Goal: Task Accomplishment & Management: Manage account settings

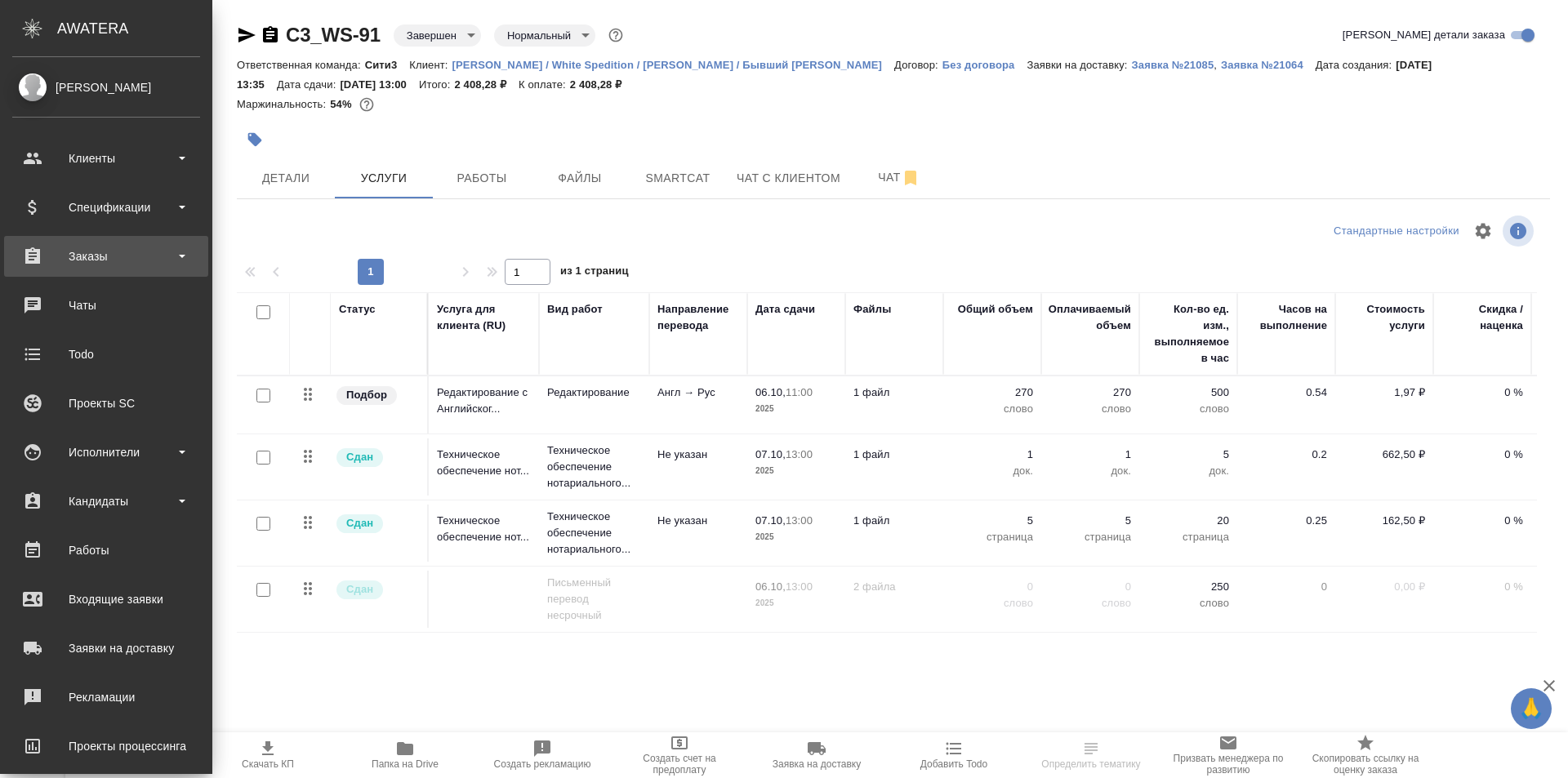
click at [143, 257] on div "Заказы" at bounding box center [106, 256] width 188 height 25
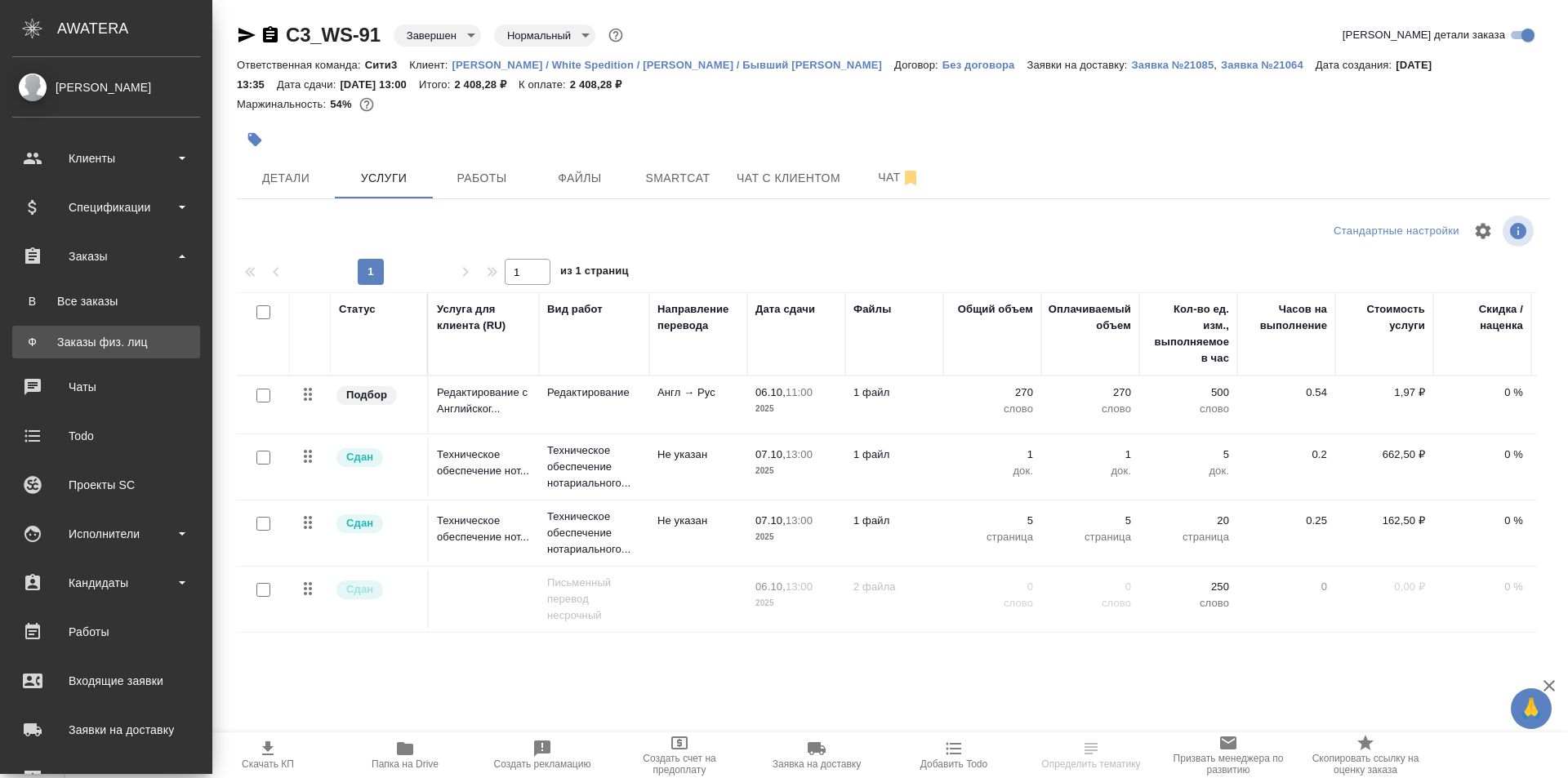
click at [154, 339] on div "Заказы физ. лиц" at bounding box center [106, 342] width 171 height 16
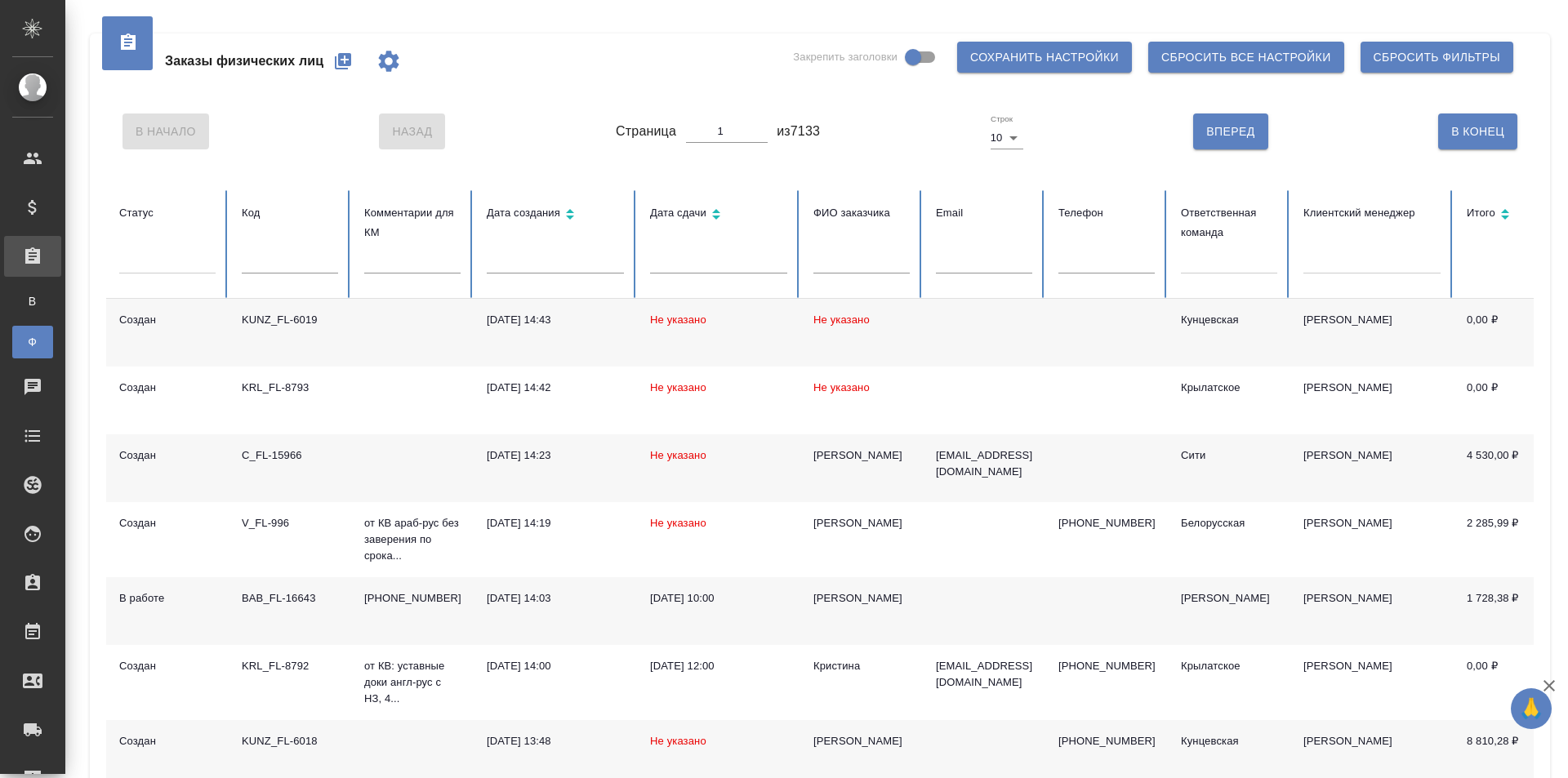
click at [1070, 262] on input "text" at bounding box center [1107, 263] width 97 height 23
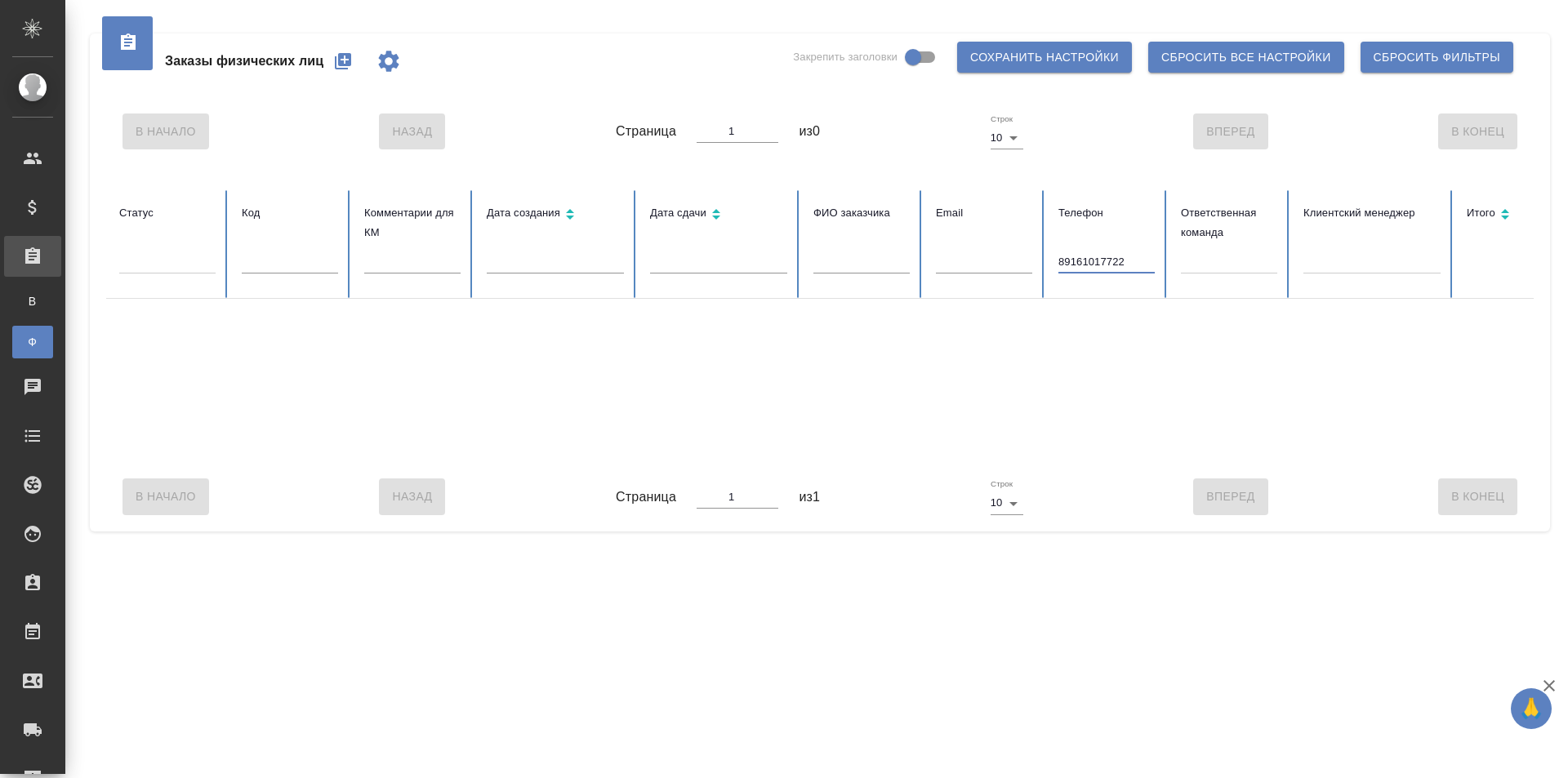
click at [1059, 262] on input "89161017722" at bounding box center [1107, 263] width 97 height 23
click at [1065, 259] on input "89161017722" at bounding box center [1107, 263] width 97 height 23
type input "+79161017722"
drag, startPoint x: 1141, startPoint y: 265, endPoint x: 1012, endPoint y: 271, distance: 129.1
click at [1012, 271] on tr "Статус Код Комментарии для КМ Дата создания Дата сдачи ФИО заказчика Email Теле…" at bounding box center [1025, 244] width 1838 height 108
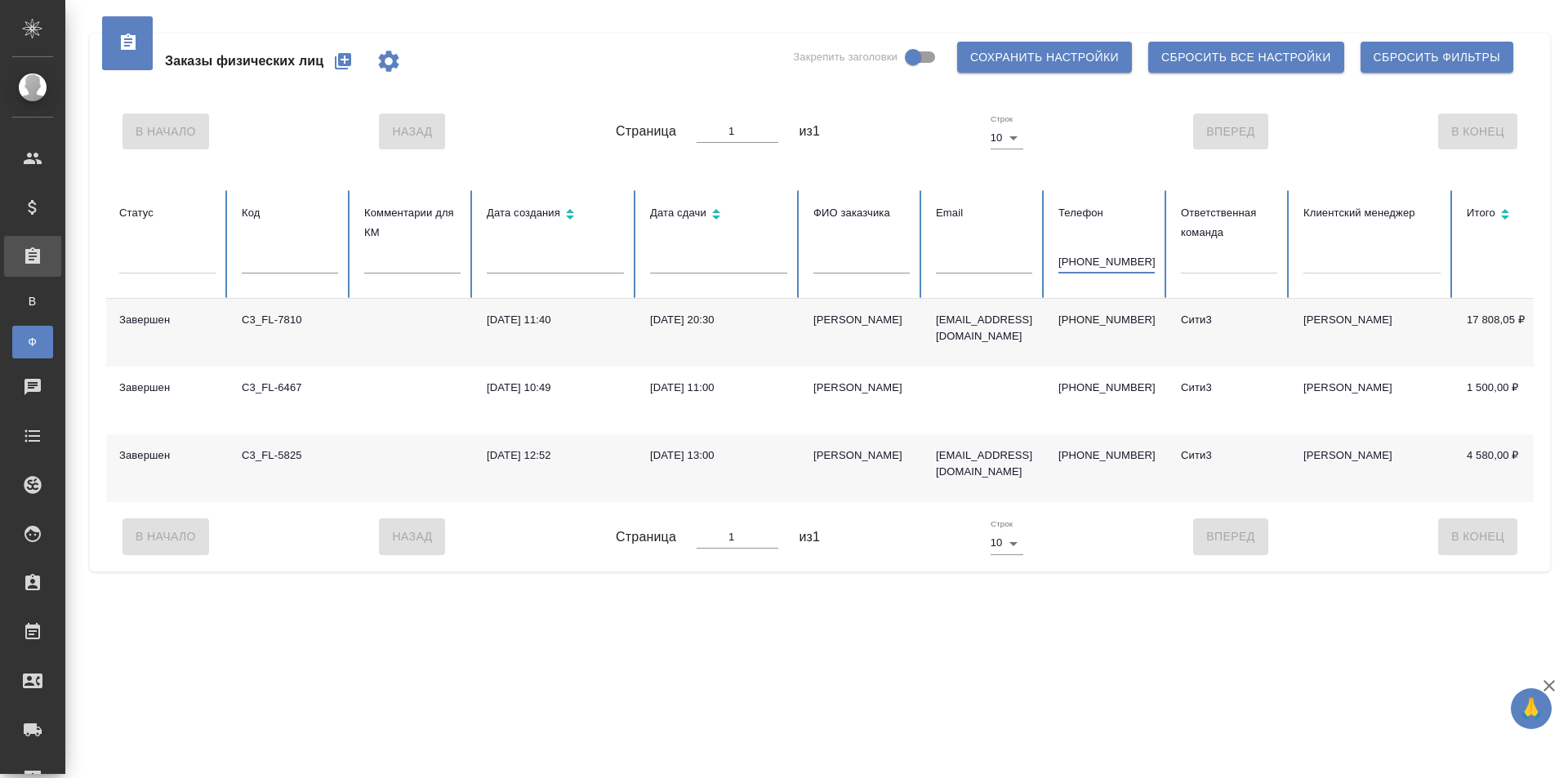
type input "[PHONE_NUMBER]"
click at [920, 477] on td "[PERSON_NAME]" at bounding box center [862, 468] width 122 height 67
click at [335, 60] on icon "button" at bounding box center [343, 61] width 20 height 20
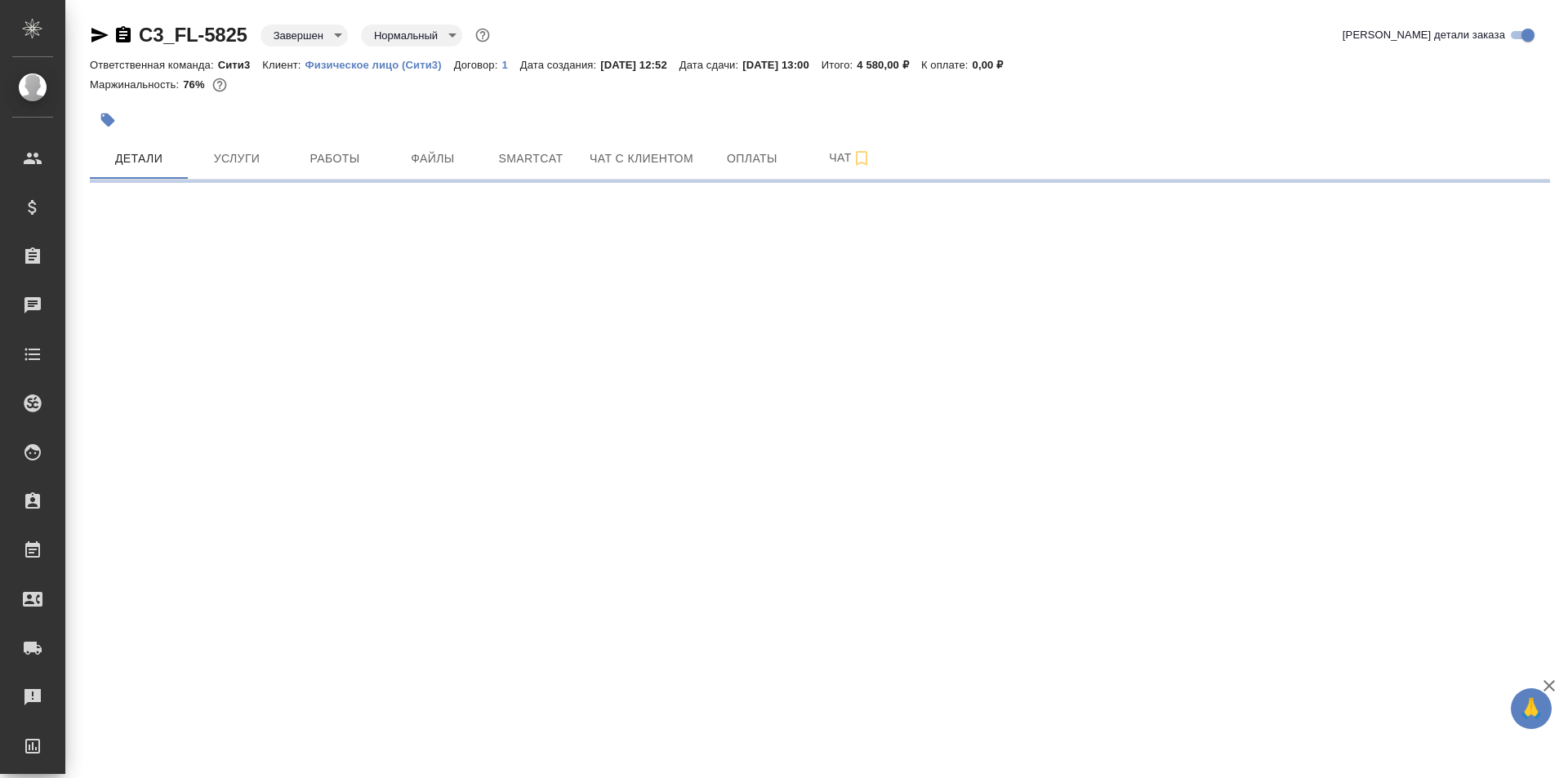
select select "RU"
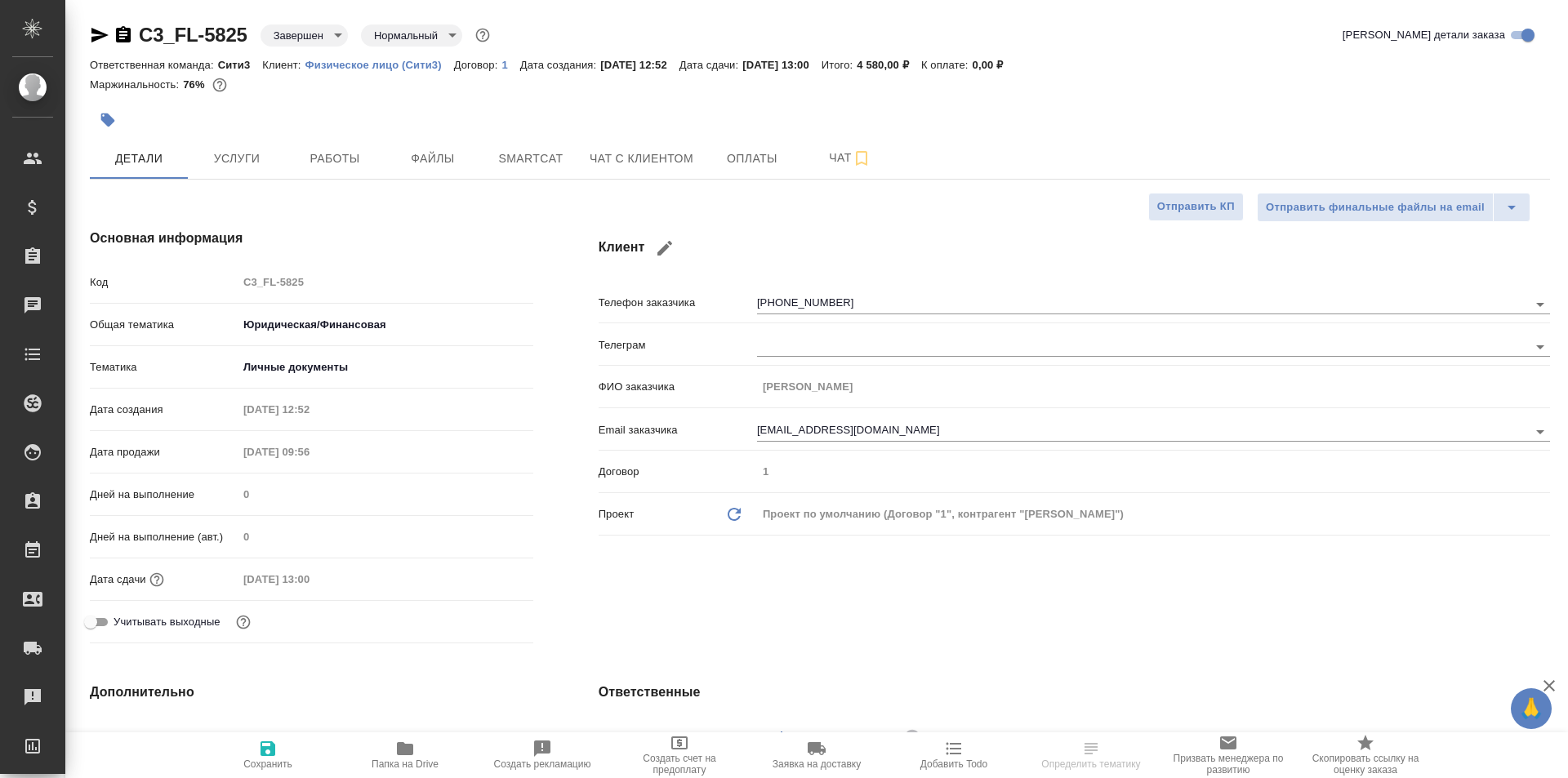
type textarea "x"
click at [456, 161] on span "Файлы" at bounding box center [433, 159] width 78 height 20
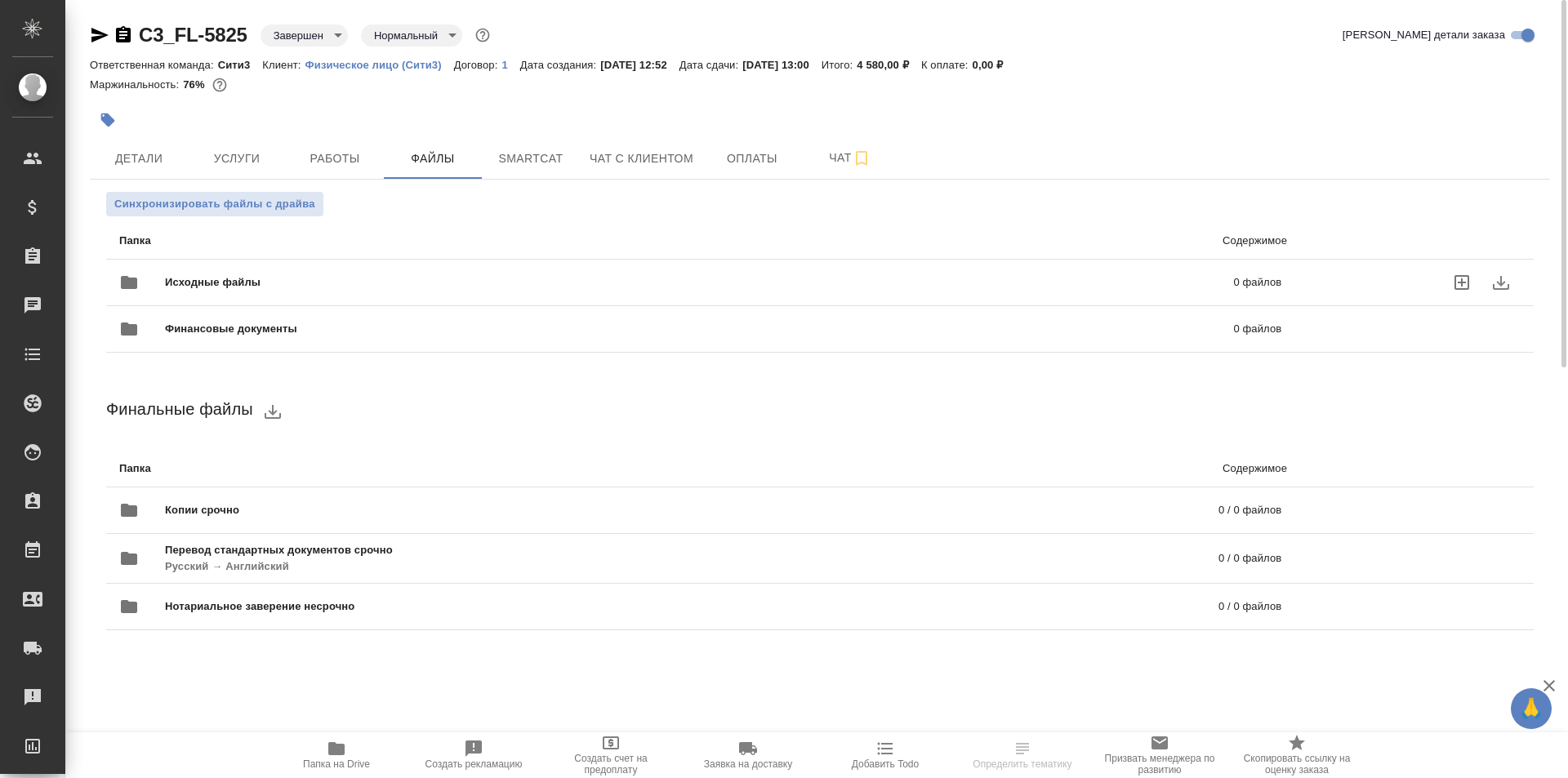
click at [488, 274] on span "Исходные файлы" at bounding box center [456, 282] width 582 height 16
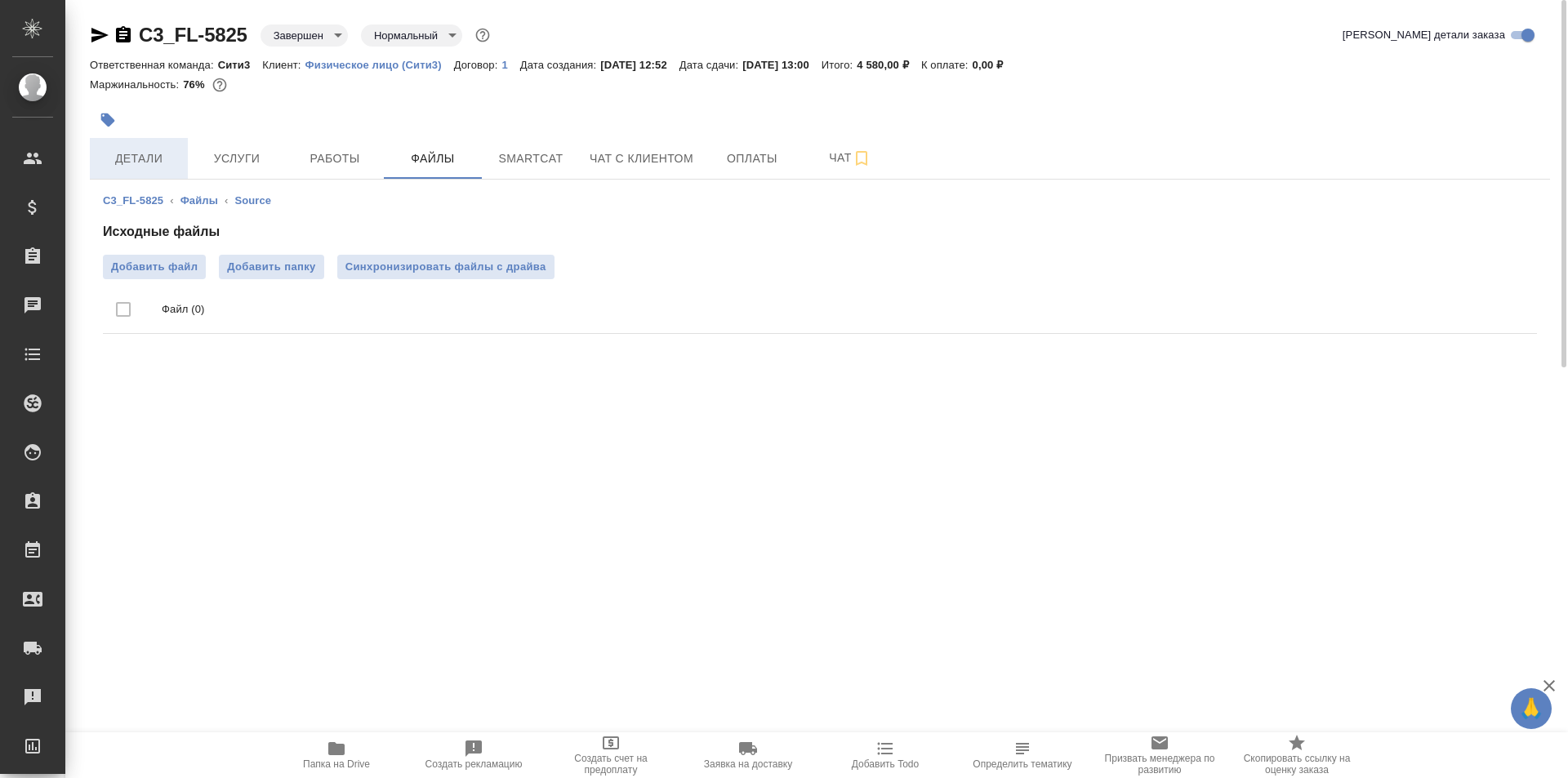
click at [155, 151] on span "Детали" at bounding box center [138, 159] width 78 height 20
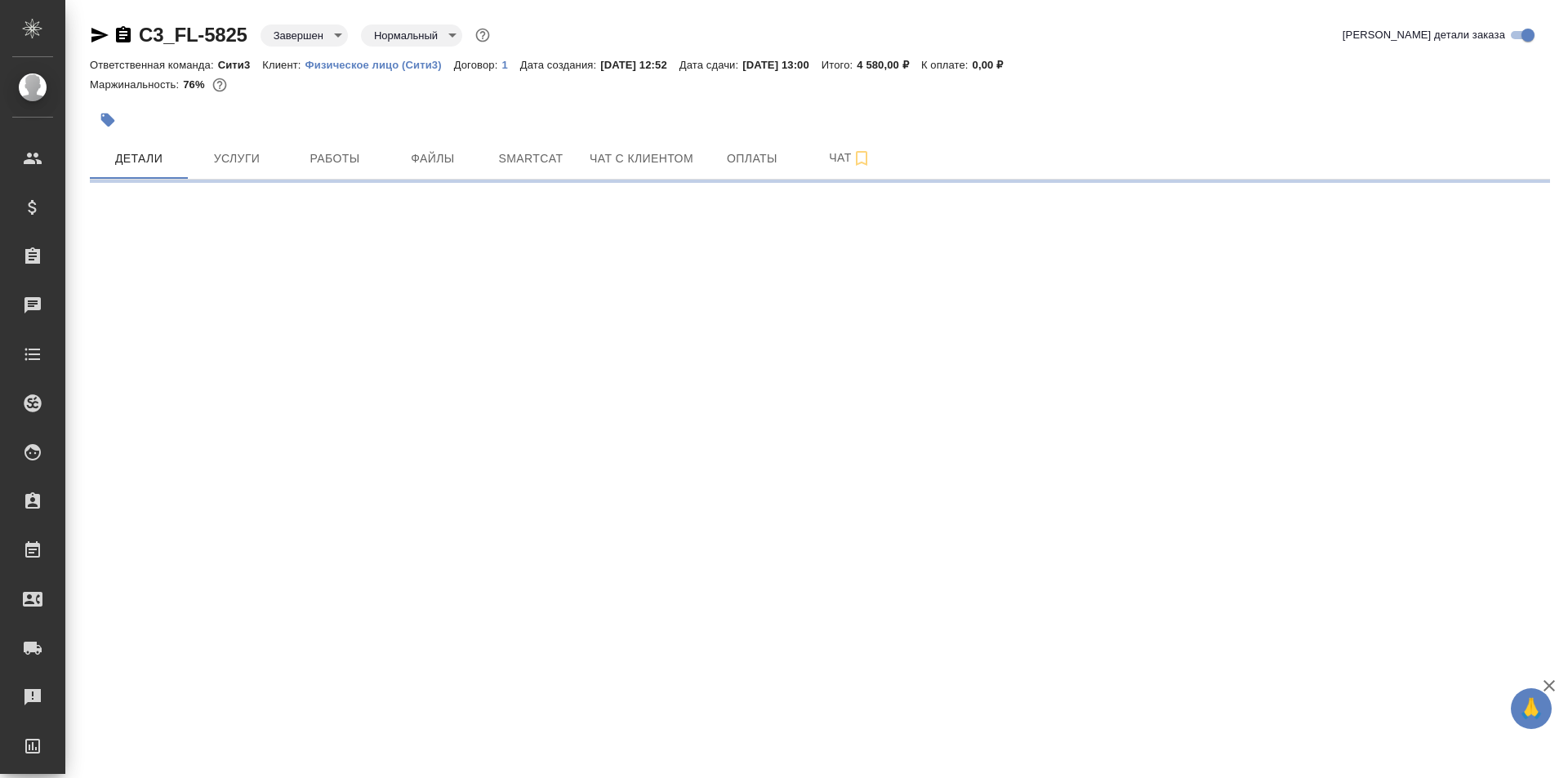
select select "RU"
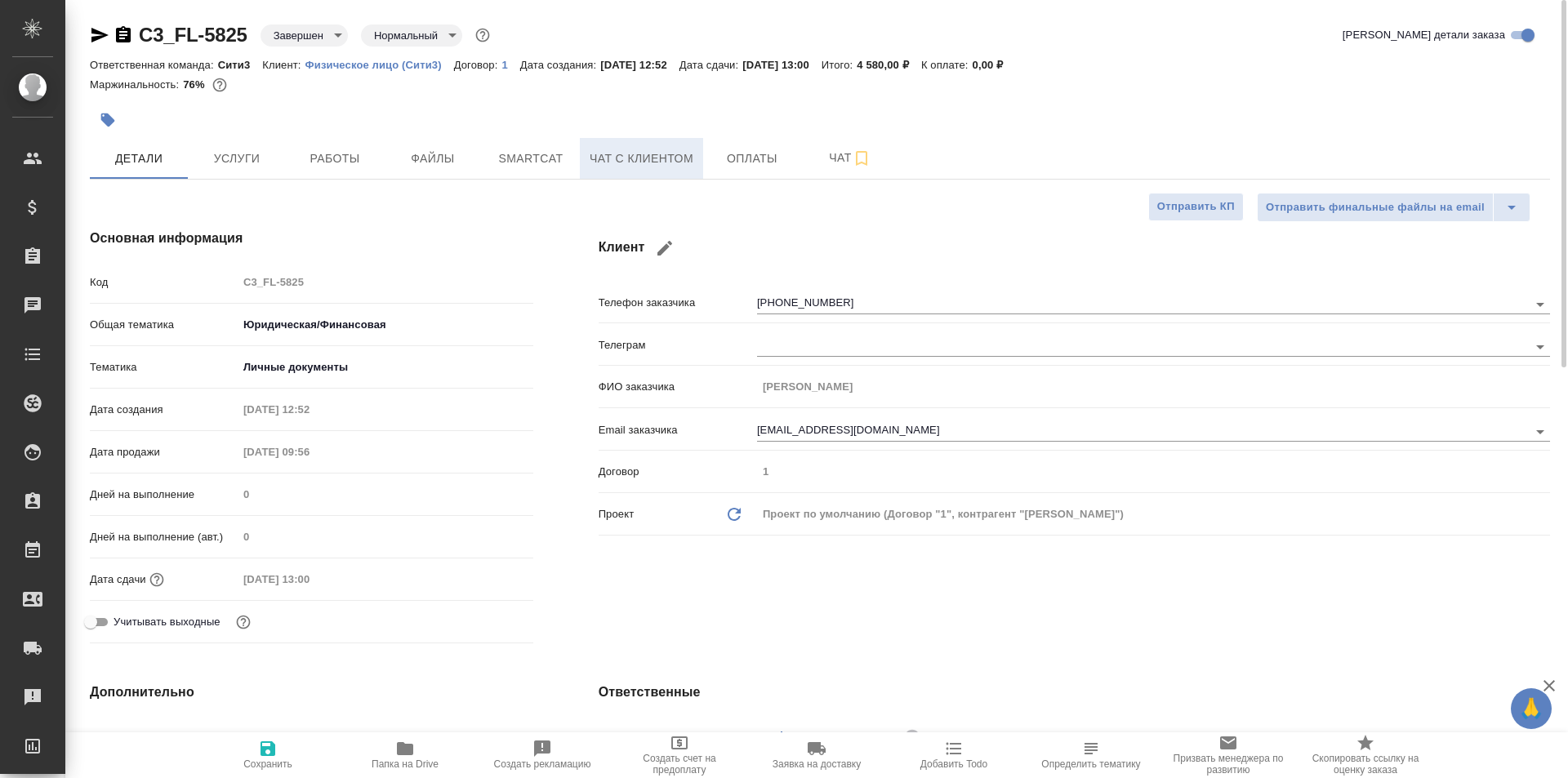
click at [668, 150] on span "Чат с клиентом" at bounding box center [642, 159] width 104 height 20
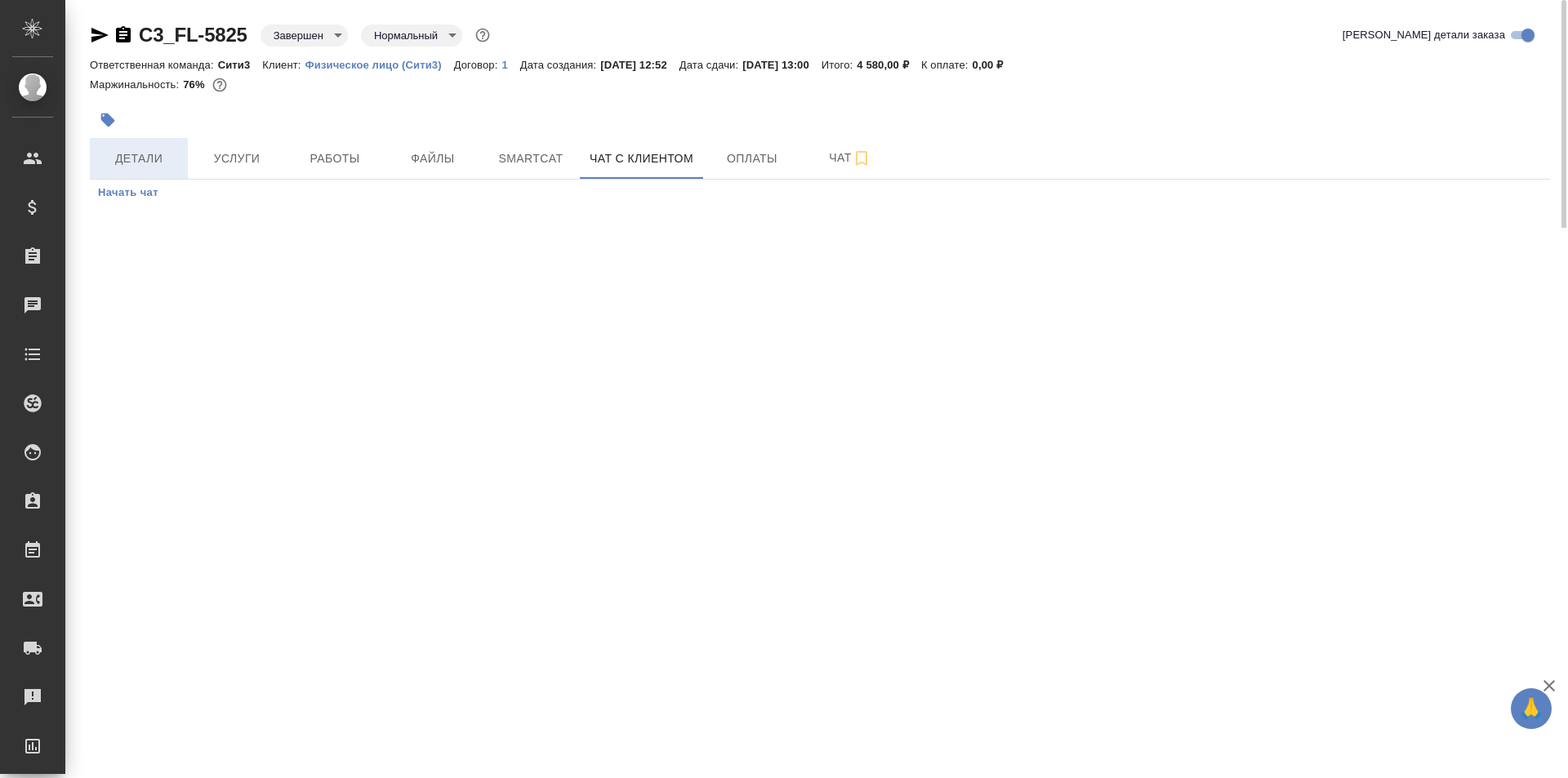
click at [150, 152] on span "Детали" at bounding box center [138, 159] width 78 height 20
select select "RU"
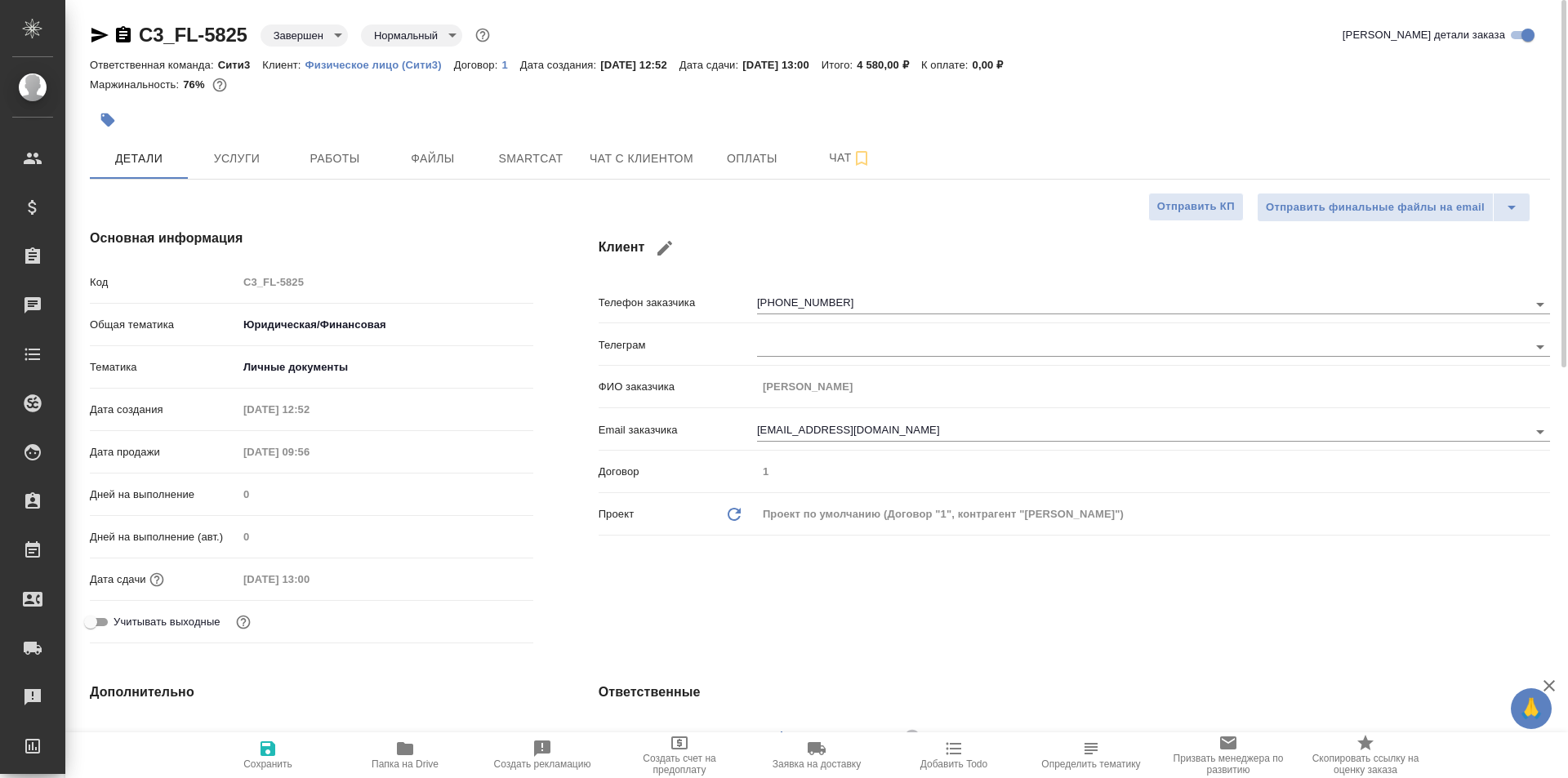
type textarea "x"
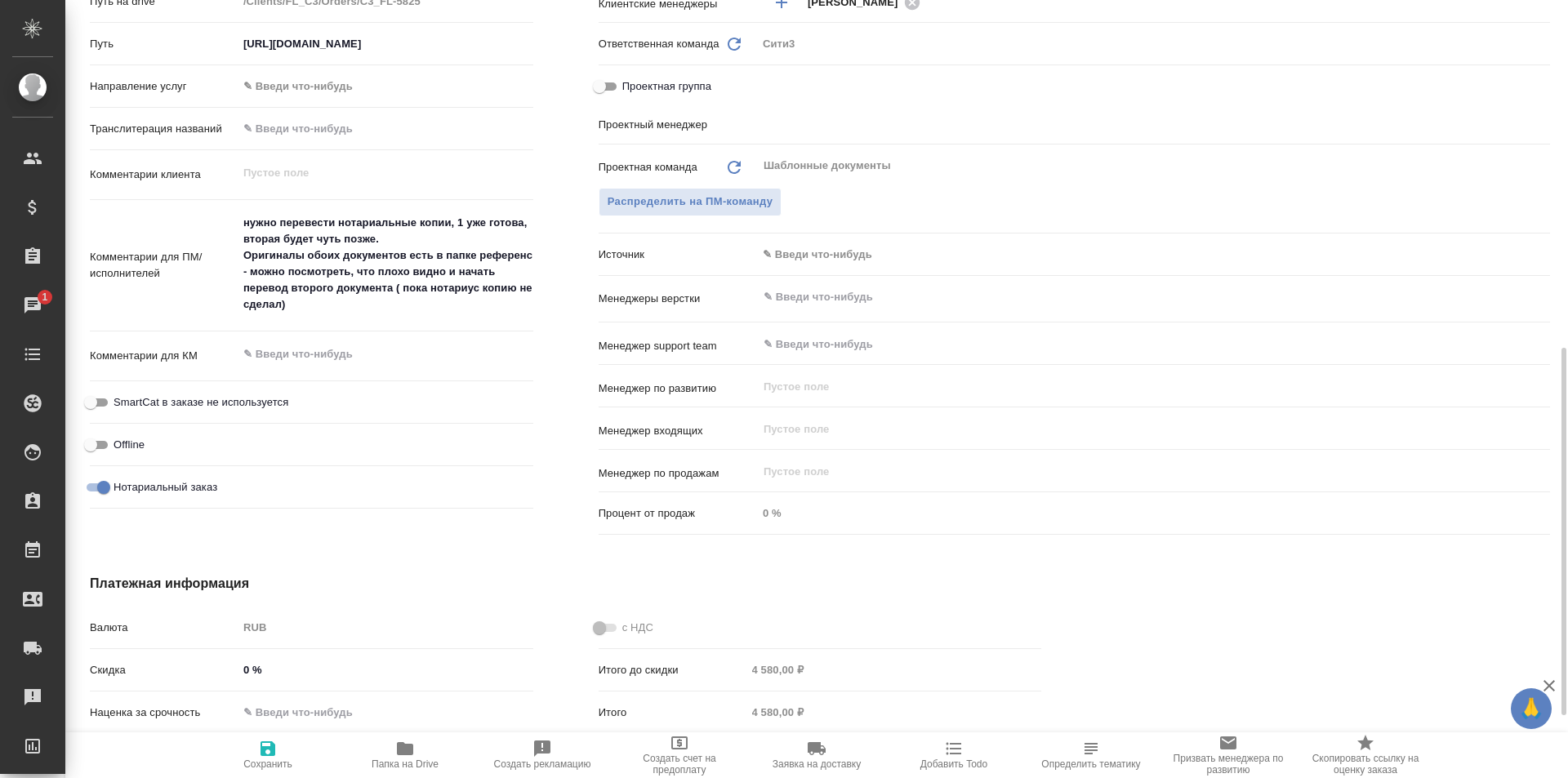
scroll to position [571, 0]
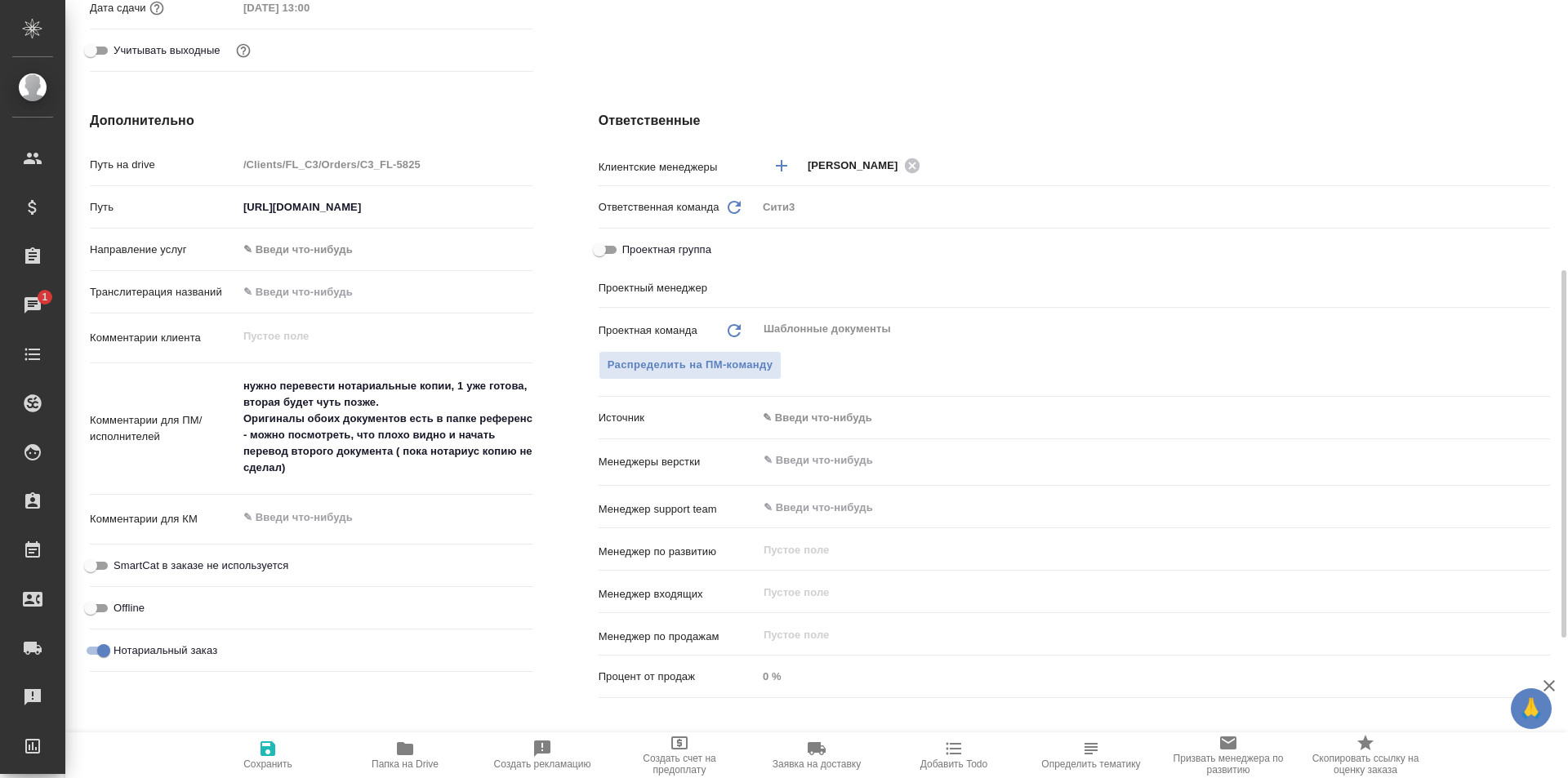
click at [406, 747] on icon "button" at bounding box center [405, 749] width 16 height 13
type textarea "x"
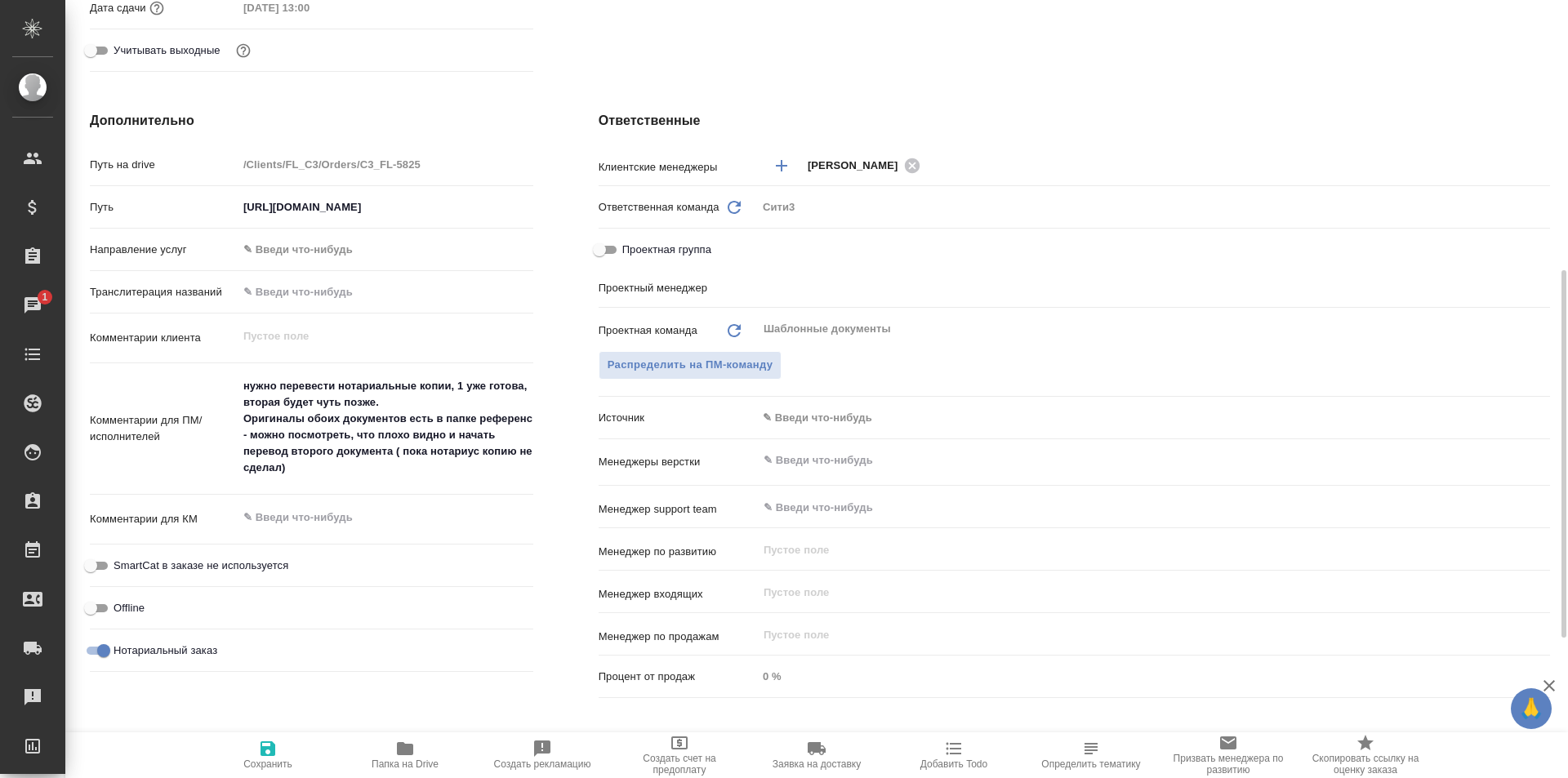
type textarea "x"
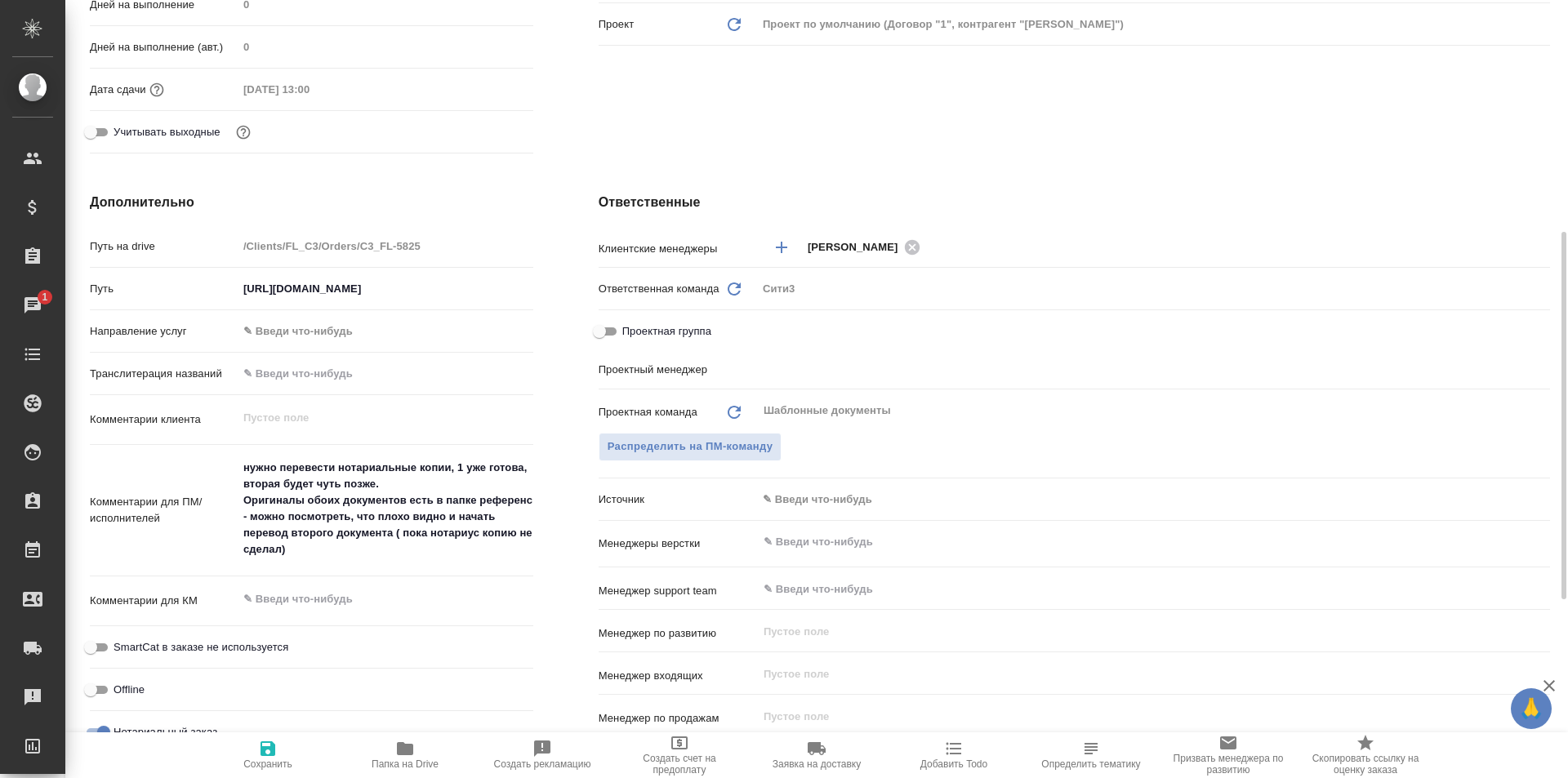
type textarea "x"
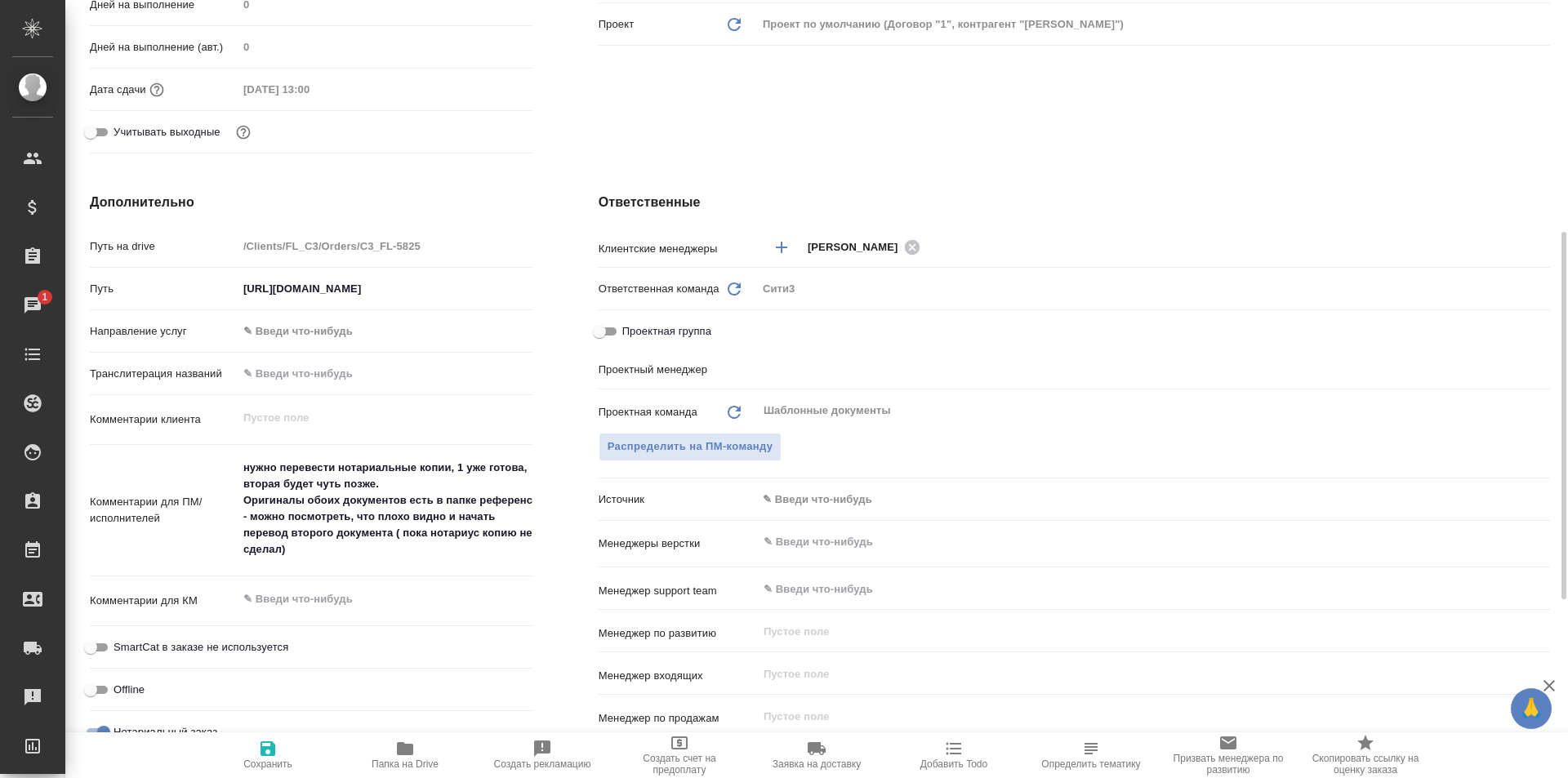
type textarea "x"
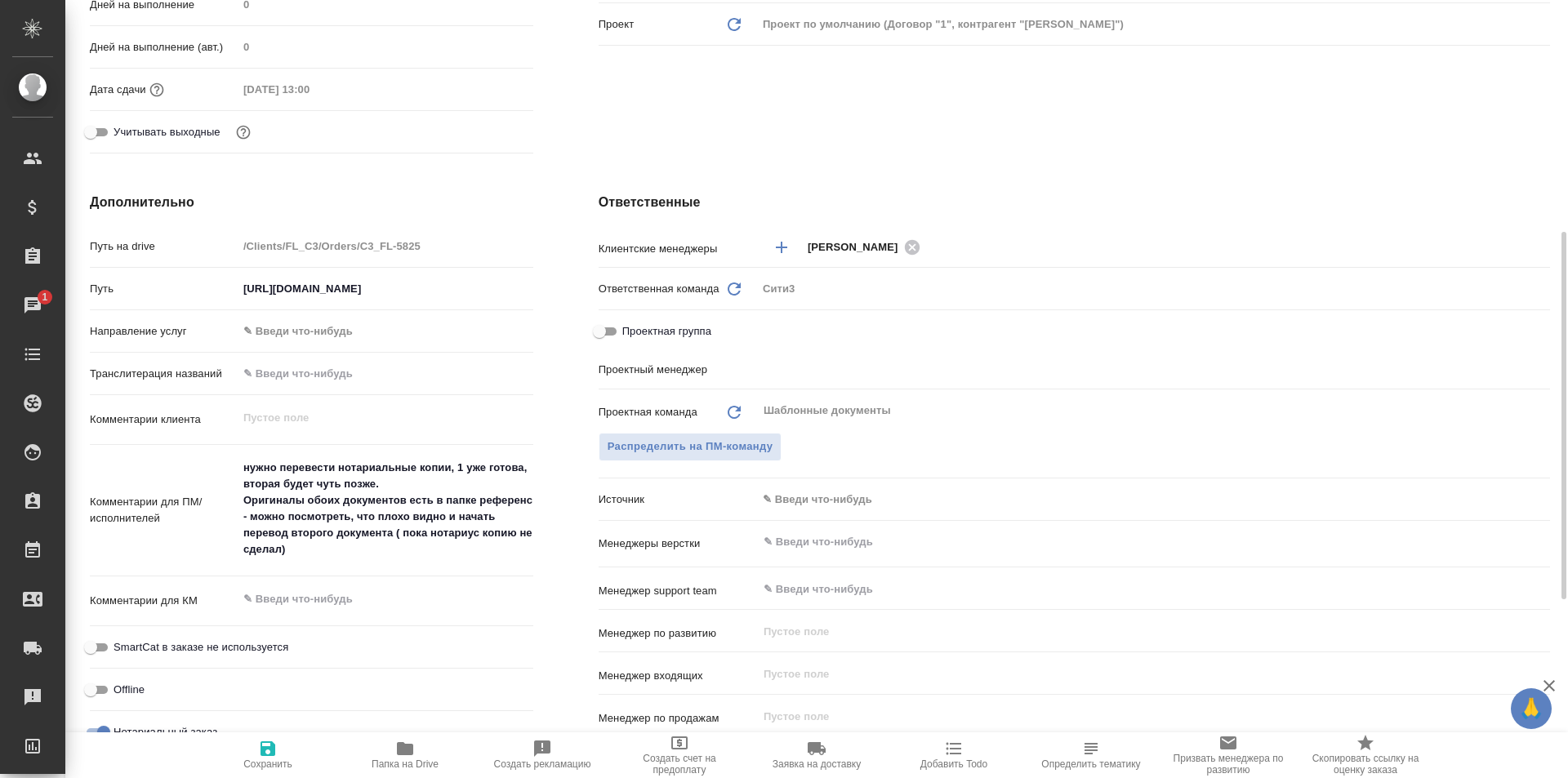
type textarea "x"
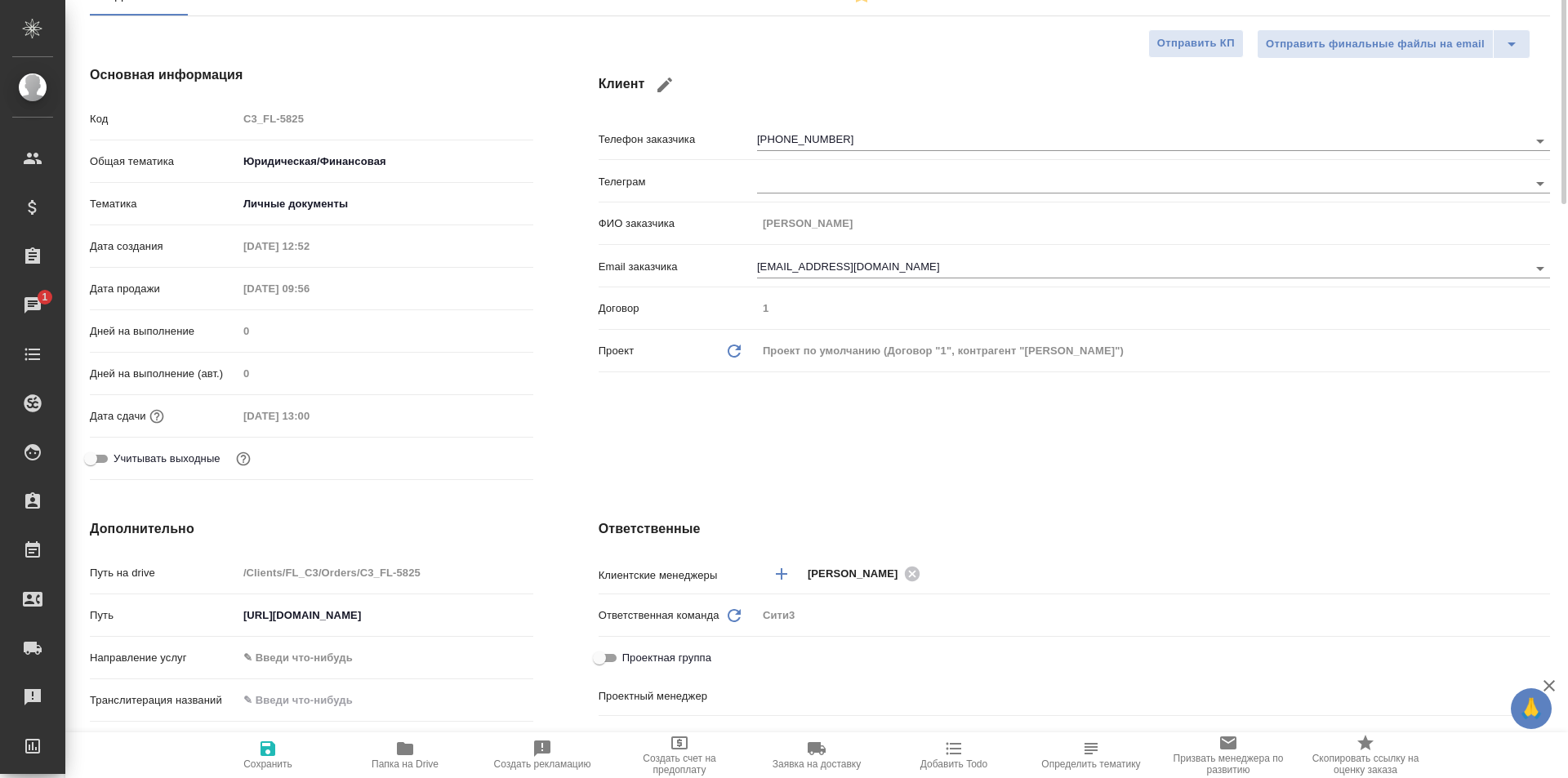
scroll to position [0, 0]
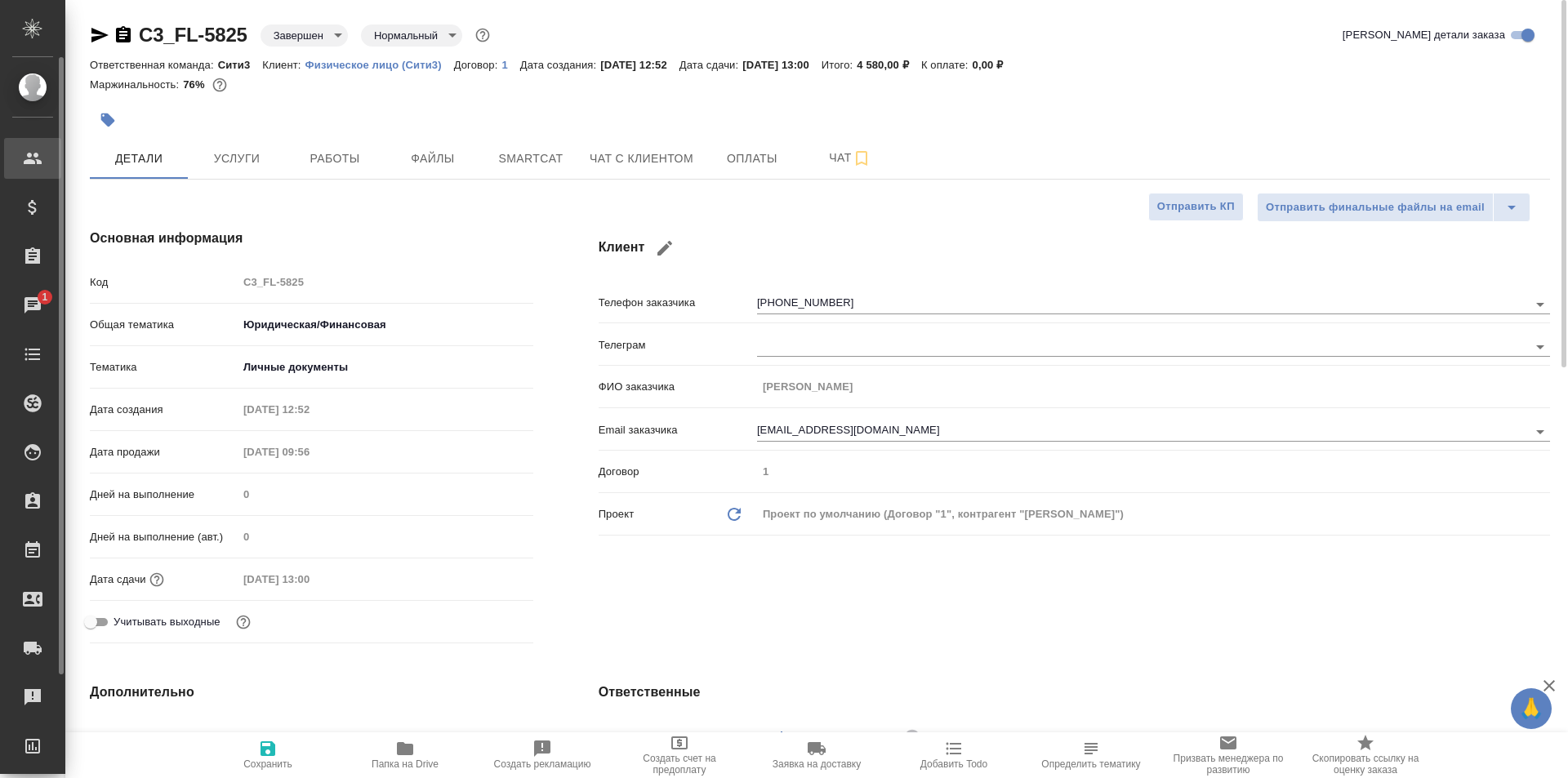
type textarea "x"
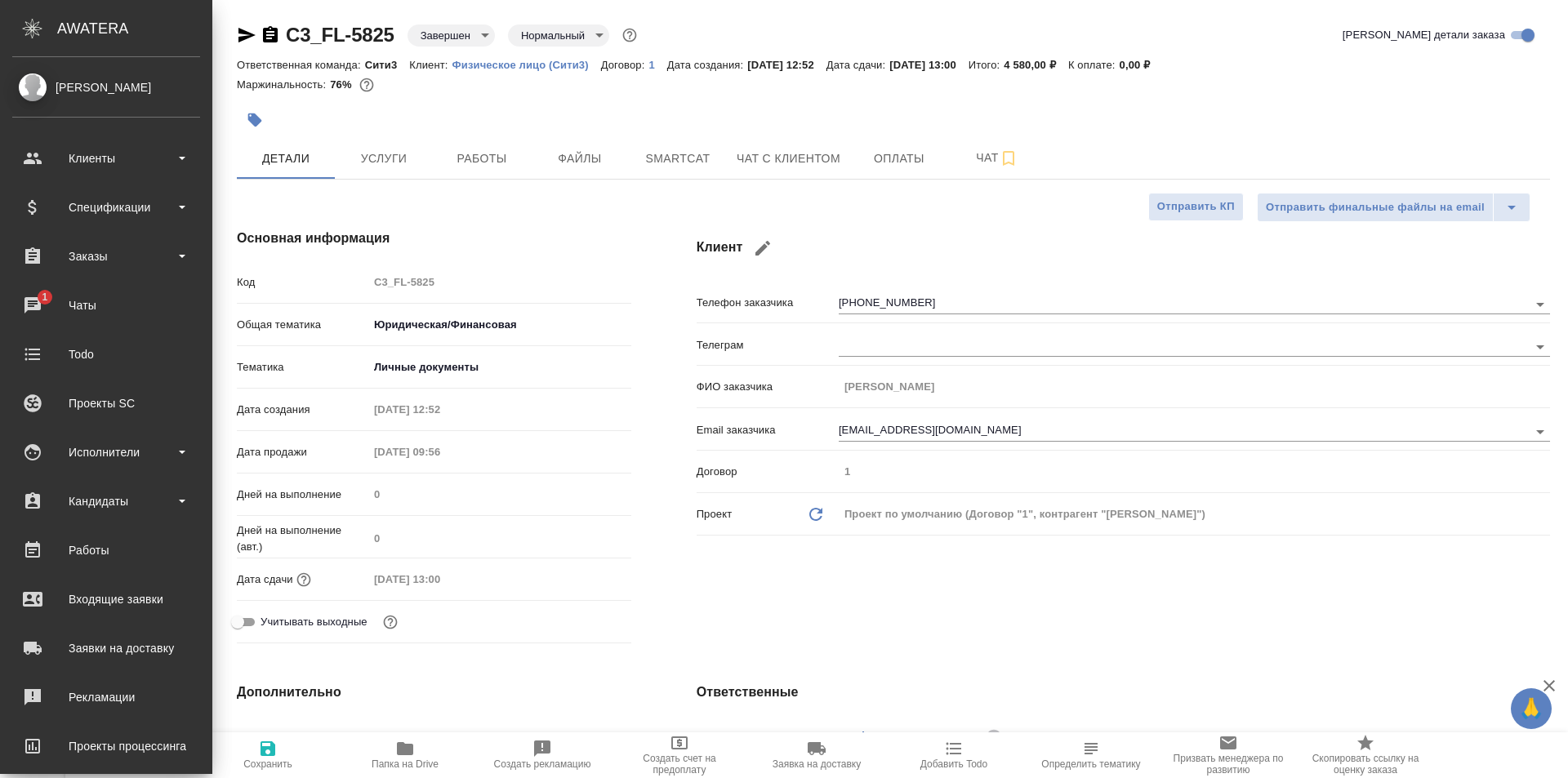
type textarea "x"
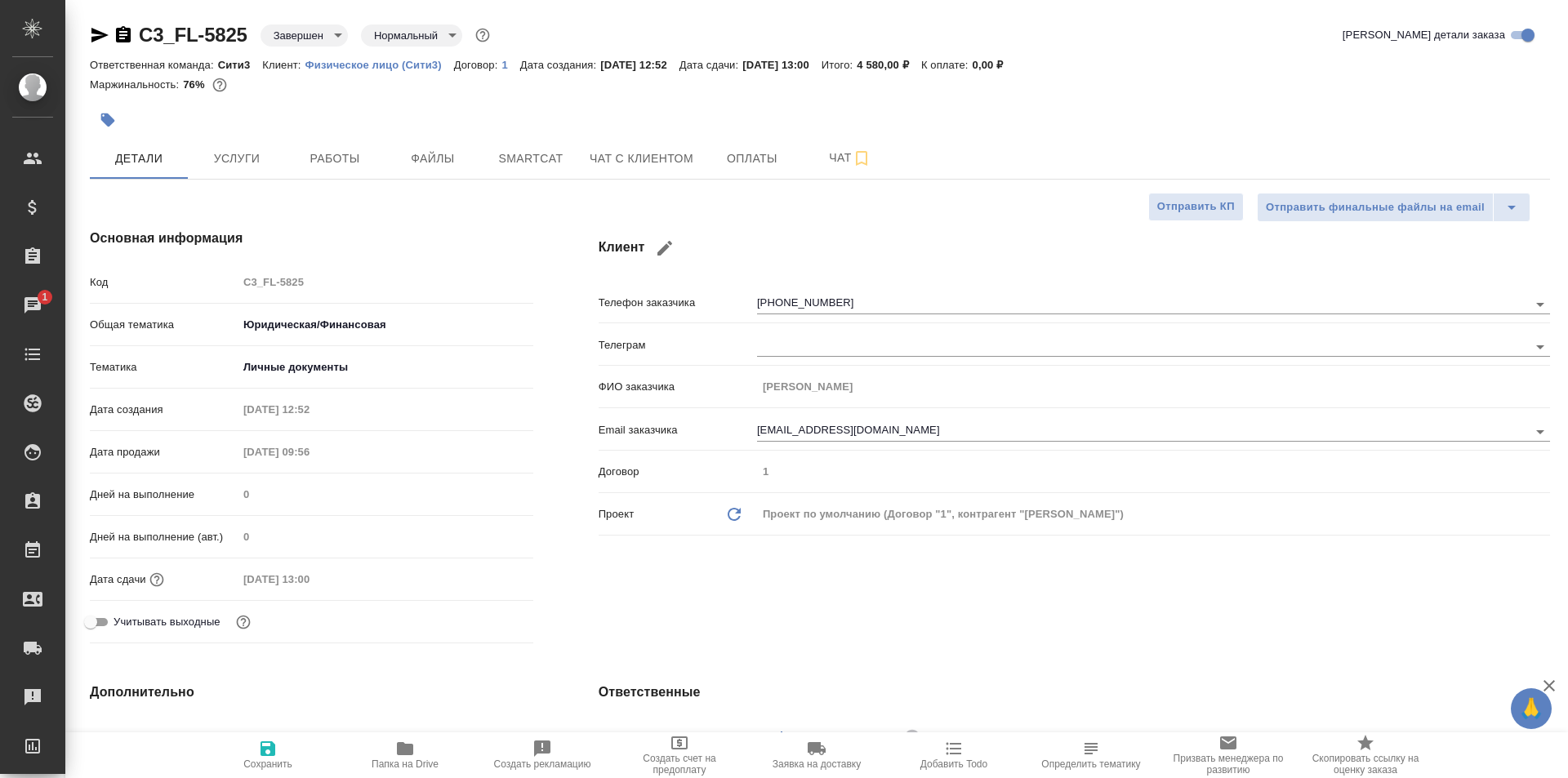
type textarea "x"
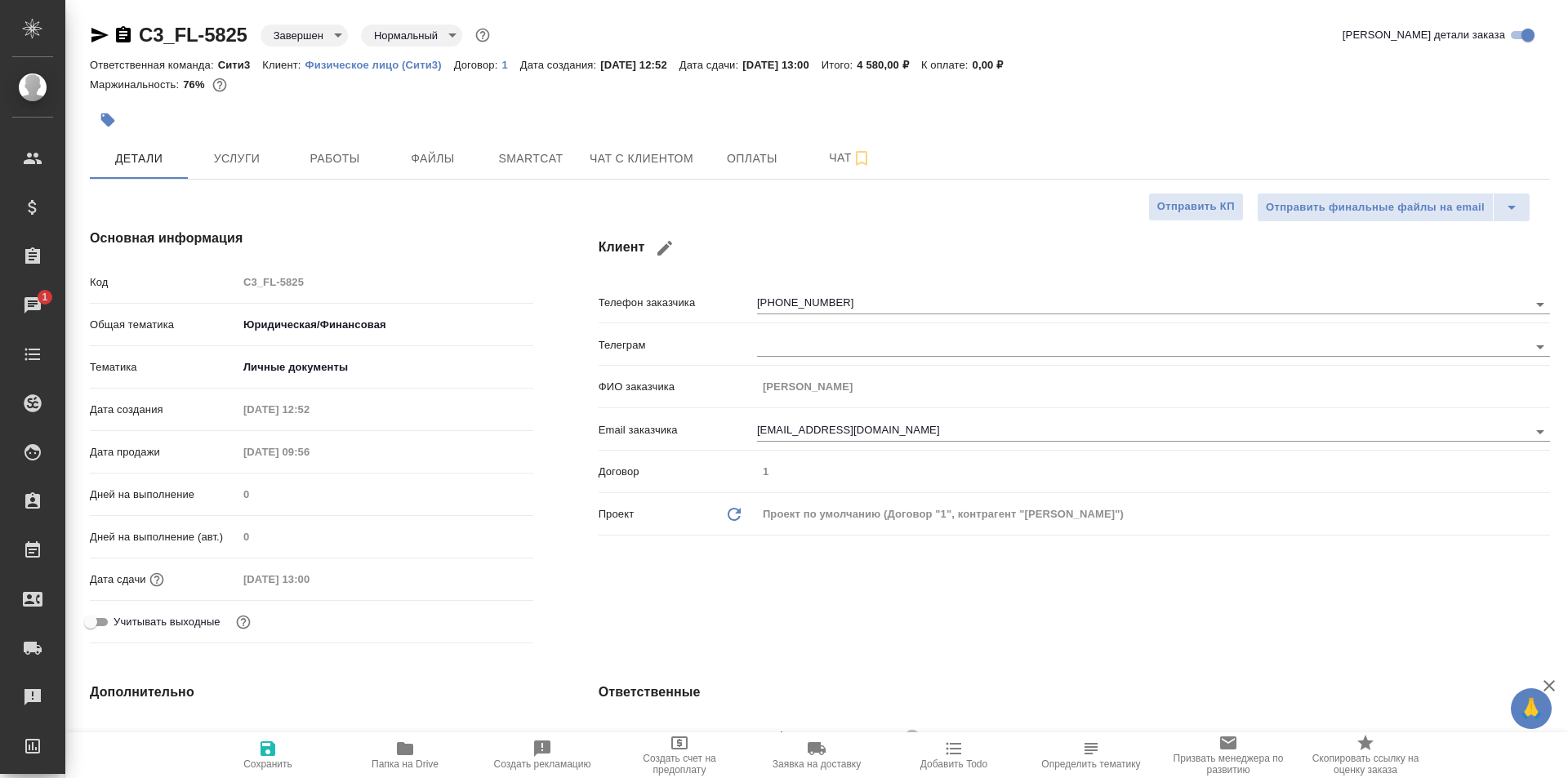
type textarea "x"
click at [460, 142] on button "Файлы" at bounding box center [433, 159] width 98 height 41
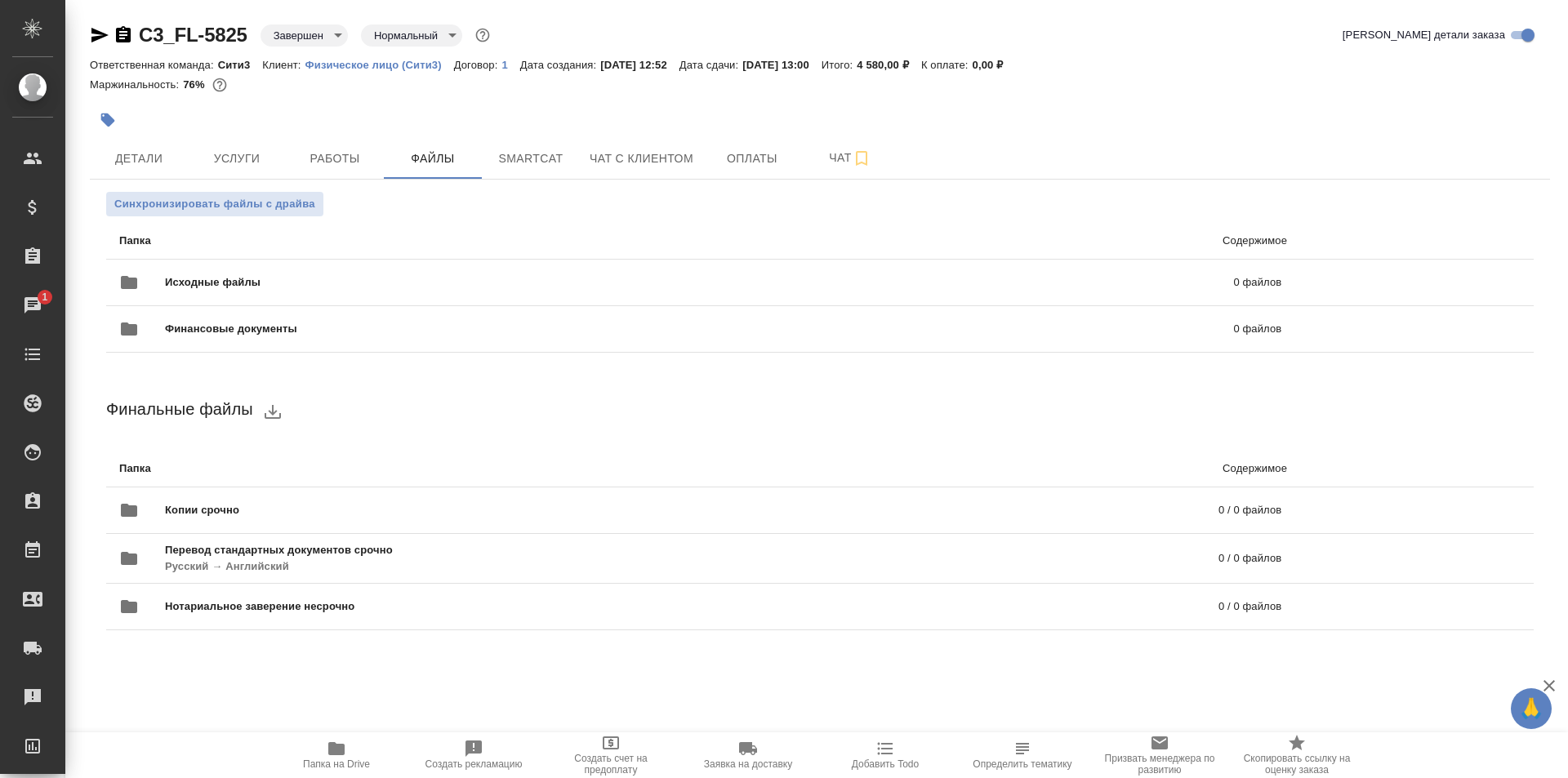
click at [344, 749] on icon "button" at bounding box center [336, 749] width 16 height 13
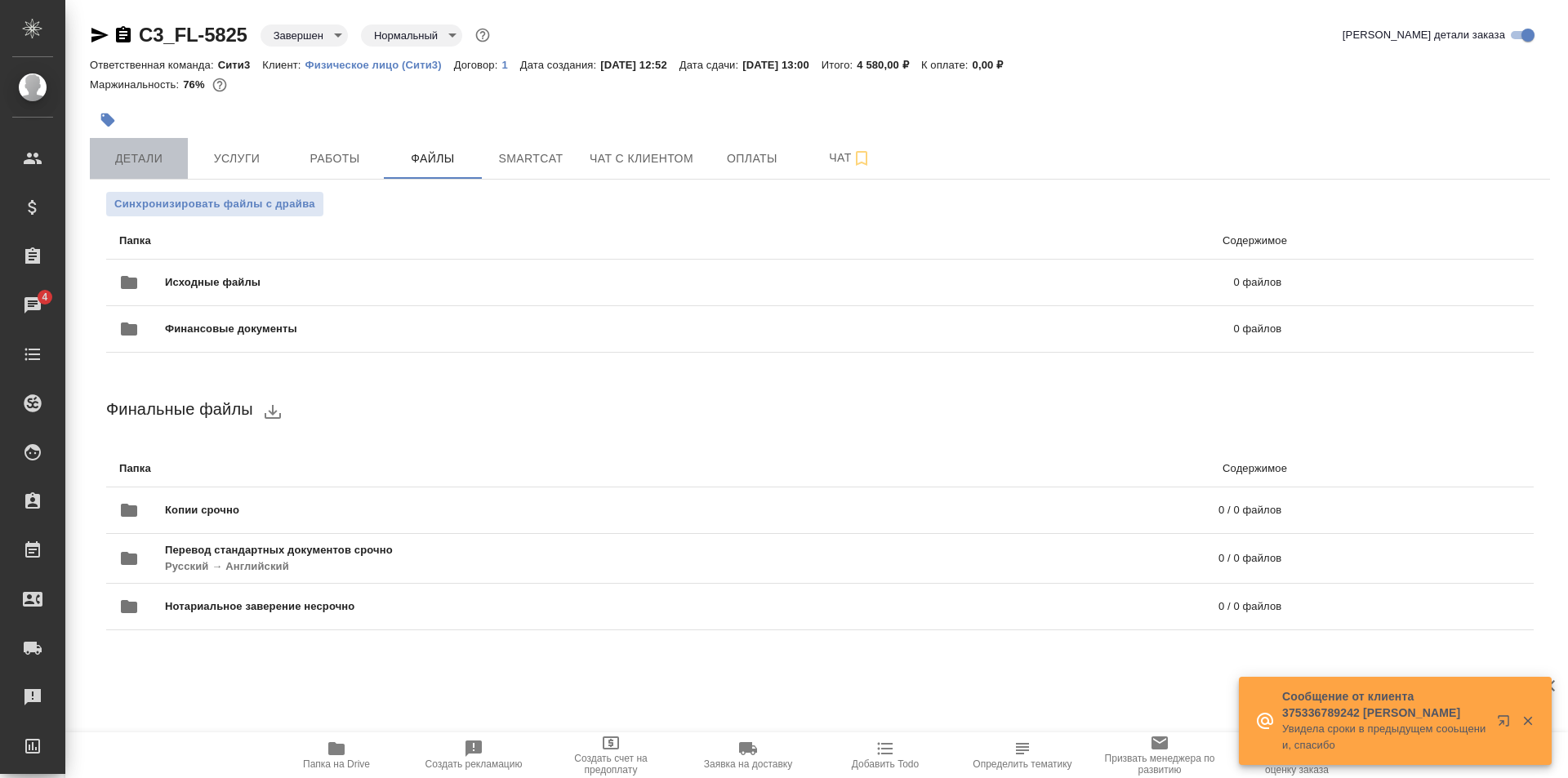
click at [185, 147] on button "Детали" at bounding box center [138, 159] width 98 height 41
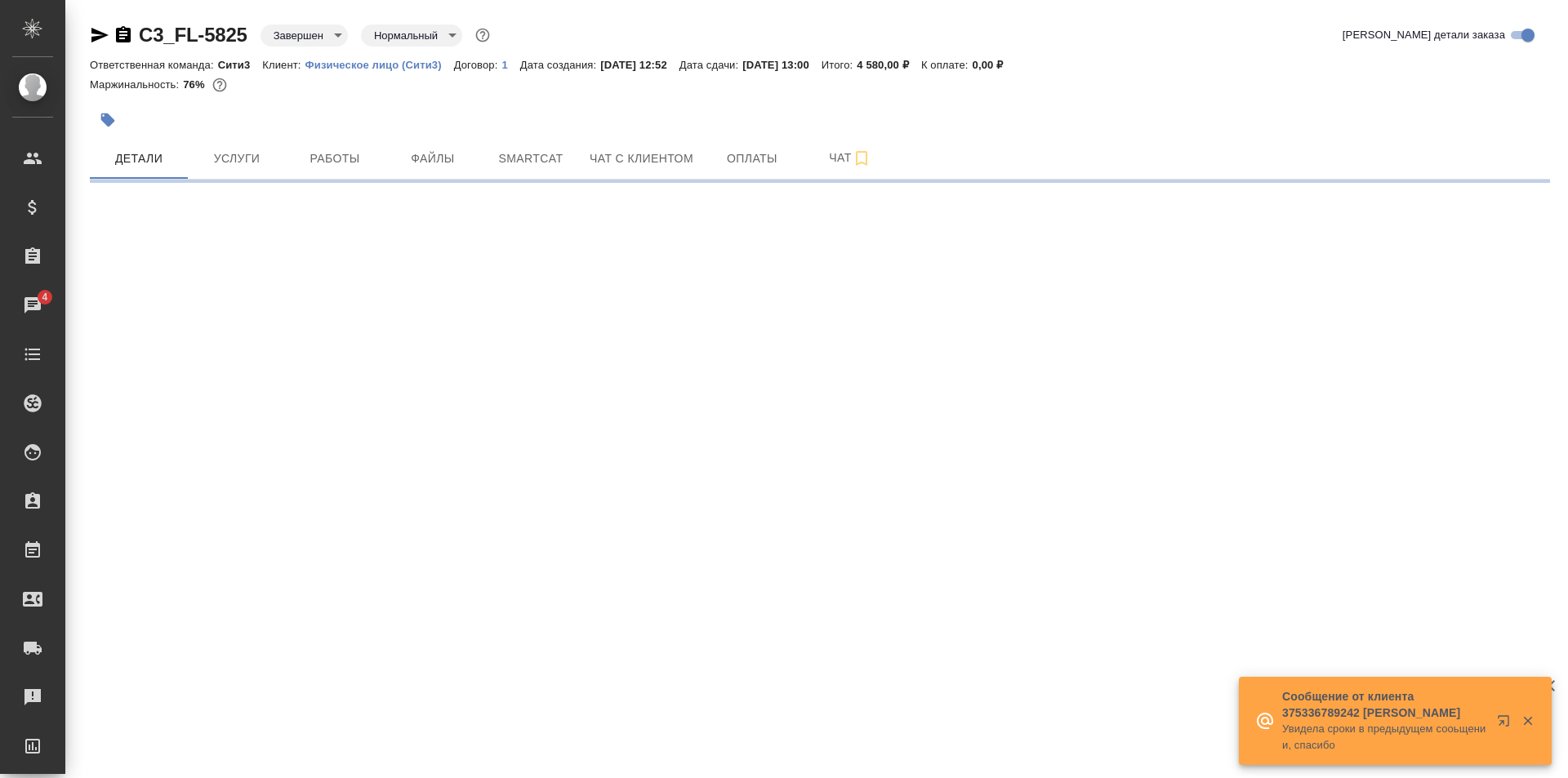
select select "RU"
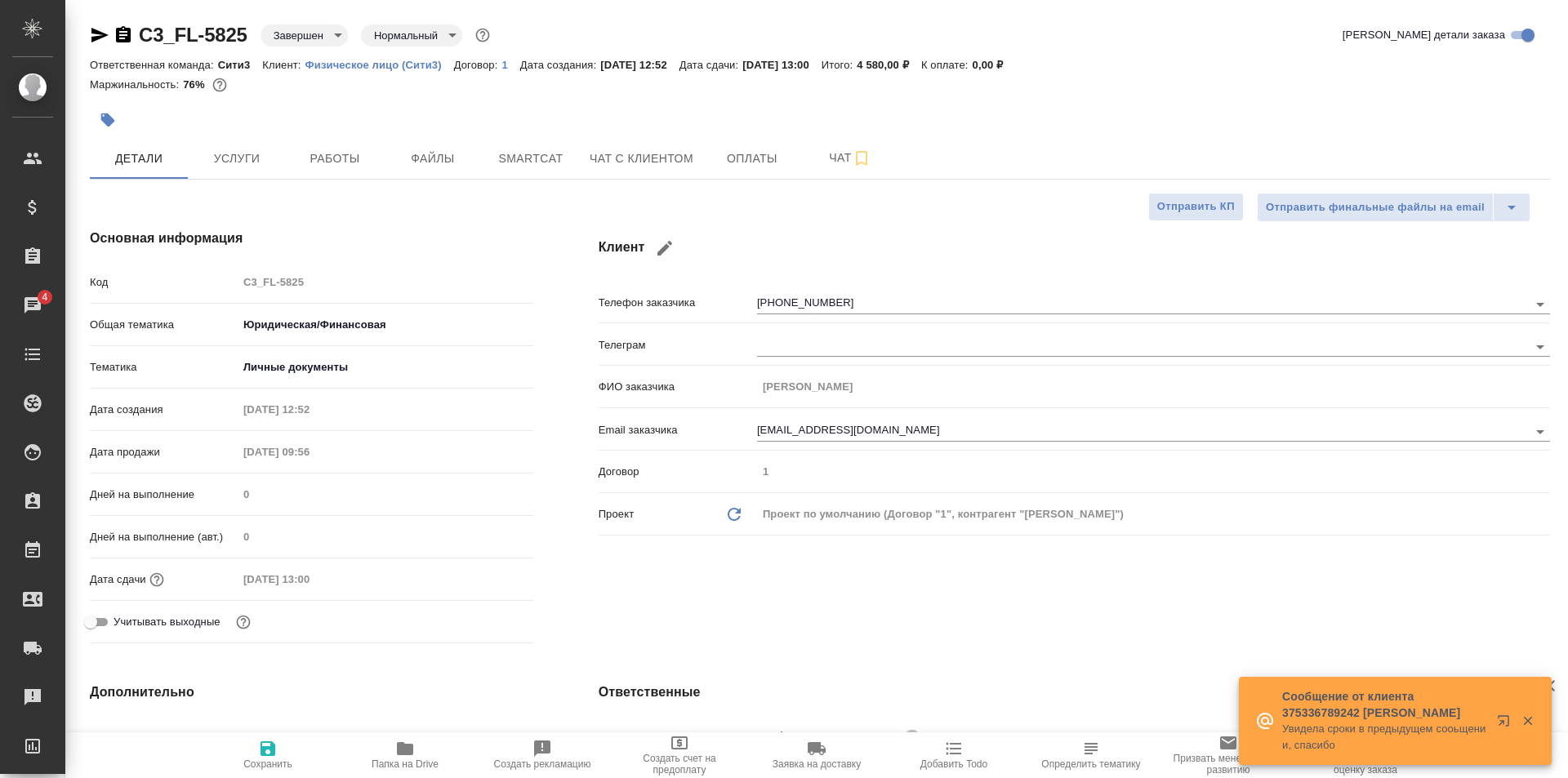
type textarea "x"
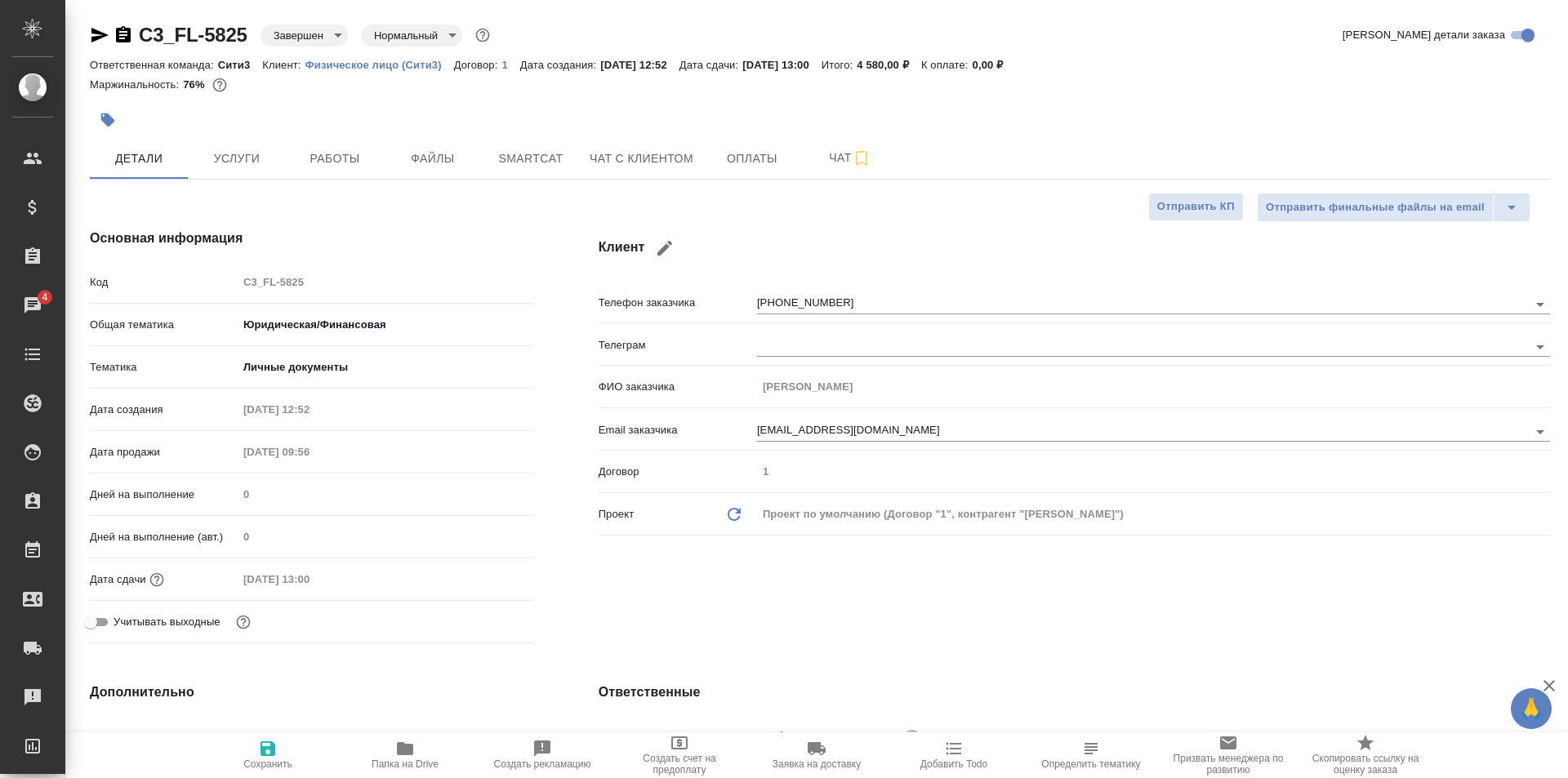
type textarea "x"
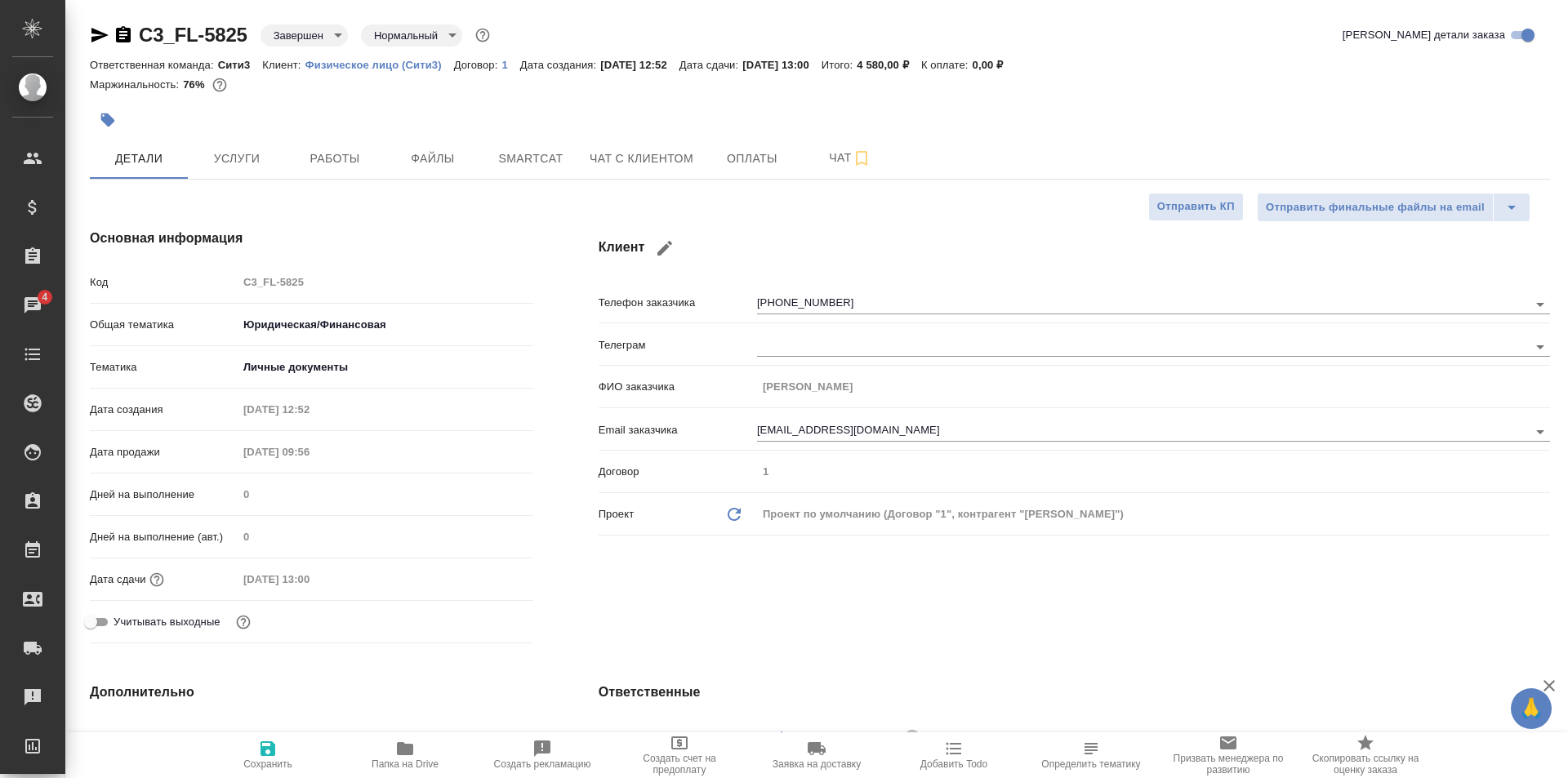
type textarea "x"
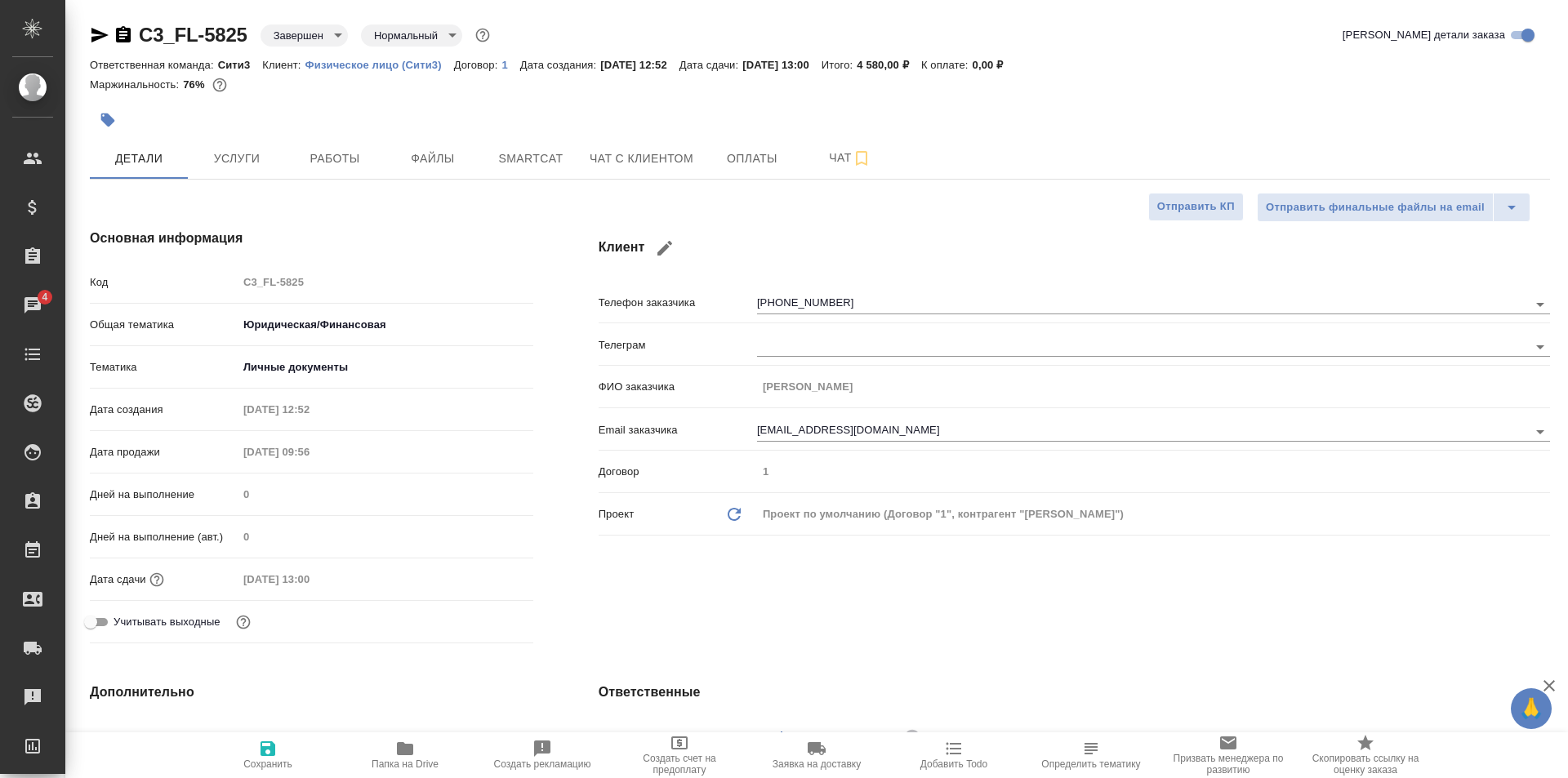
type textarea "x"
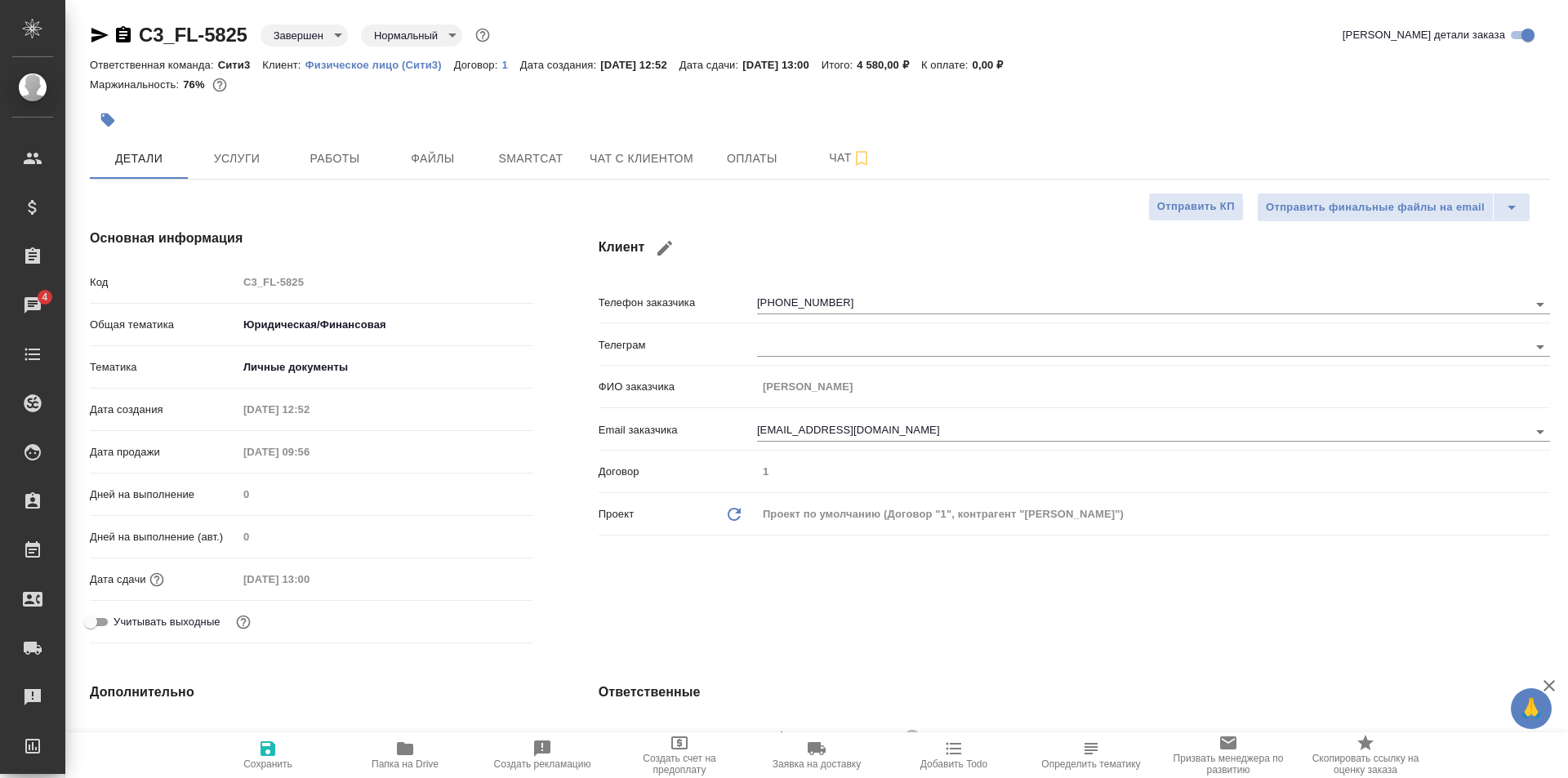
type textarea "x"
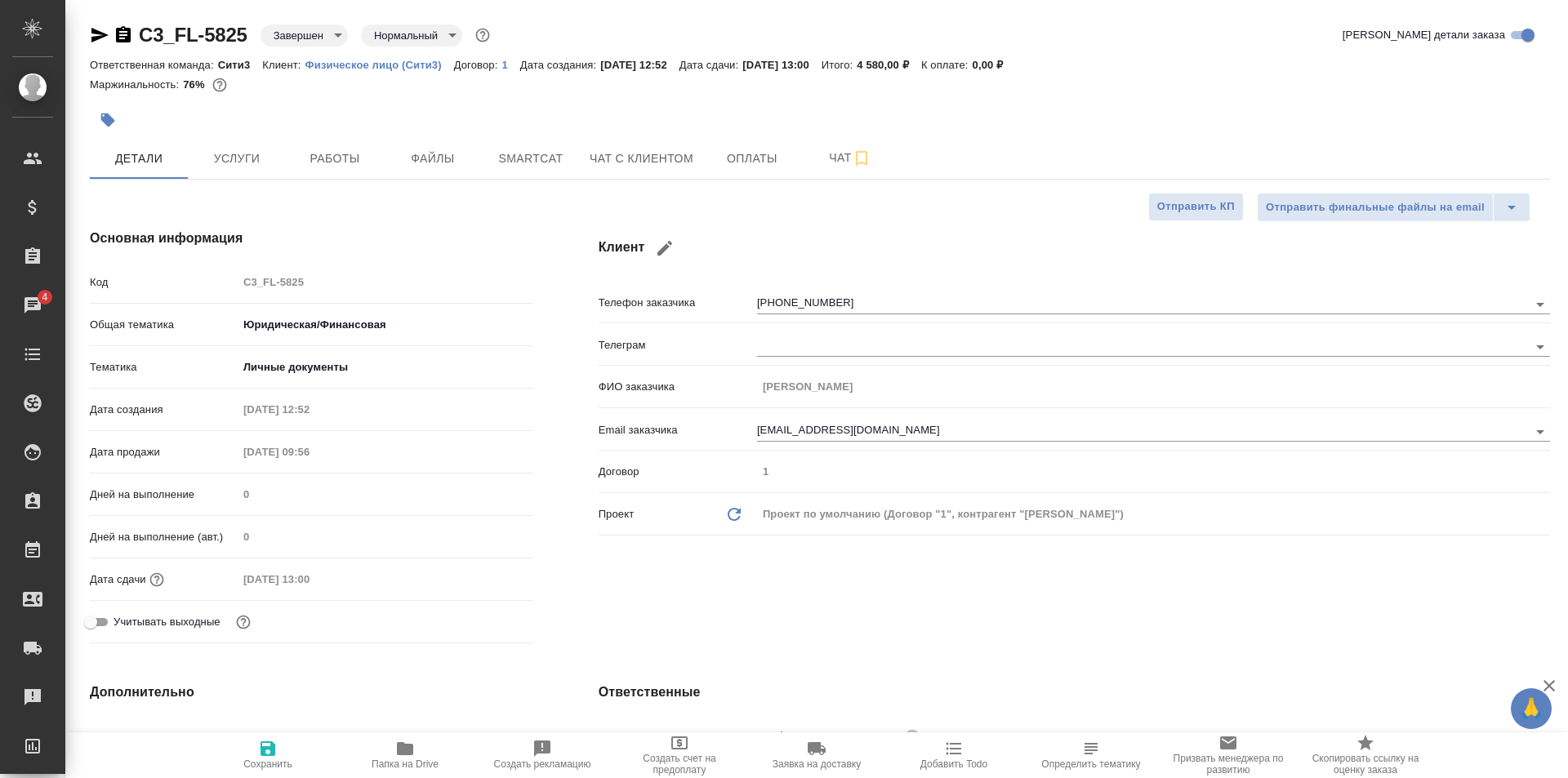
type textarea "x"
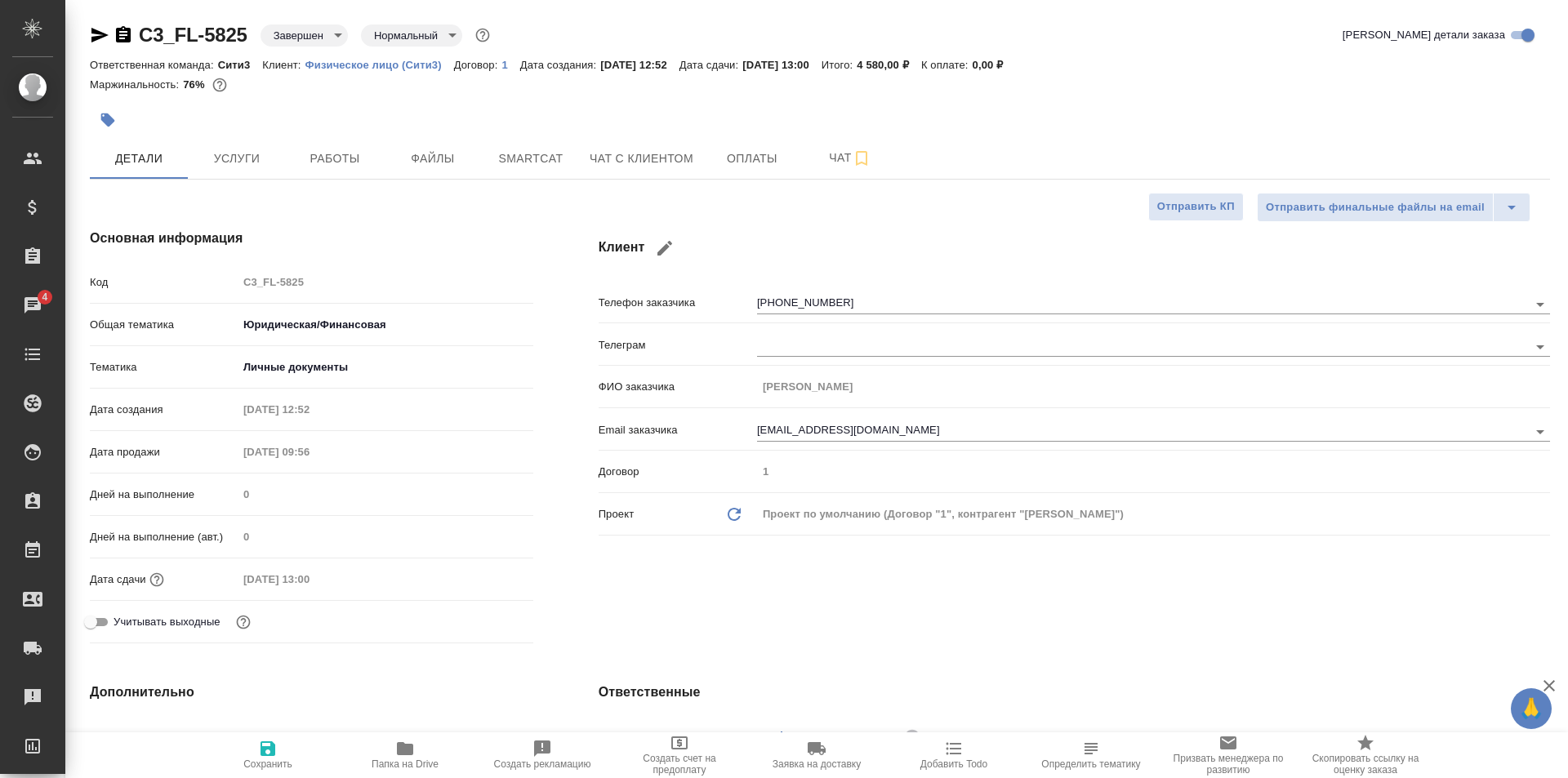
type textarea "x"
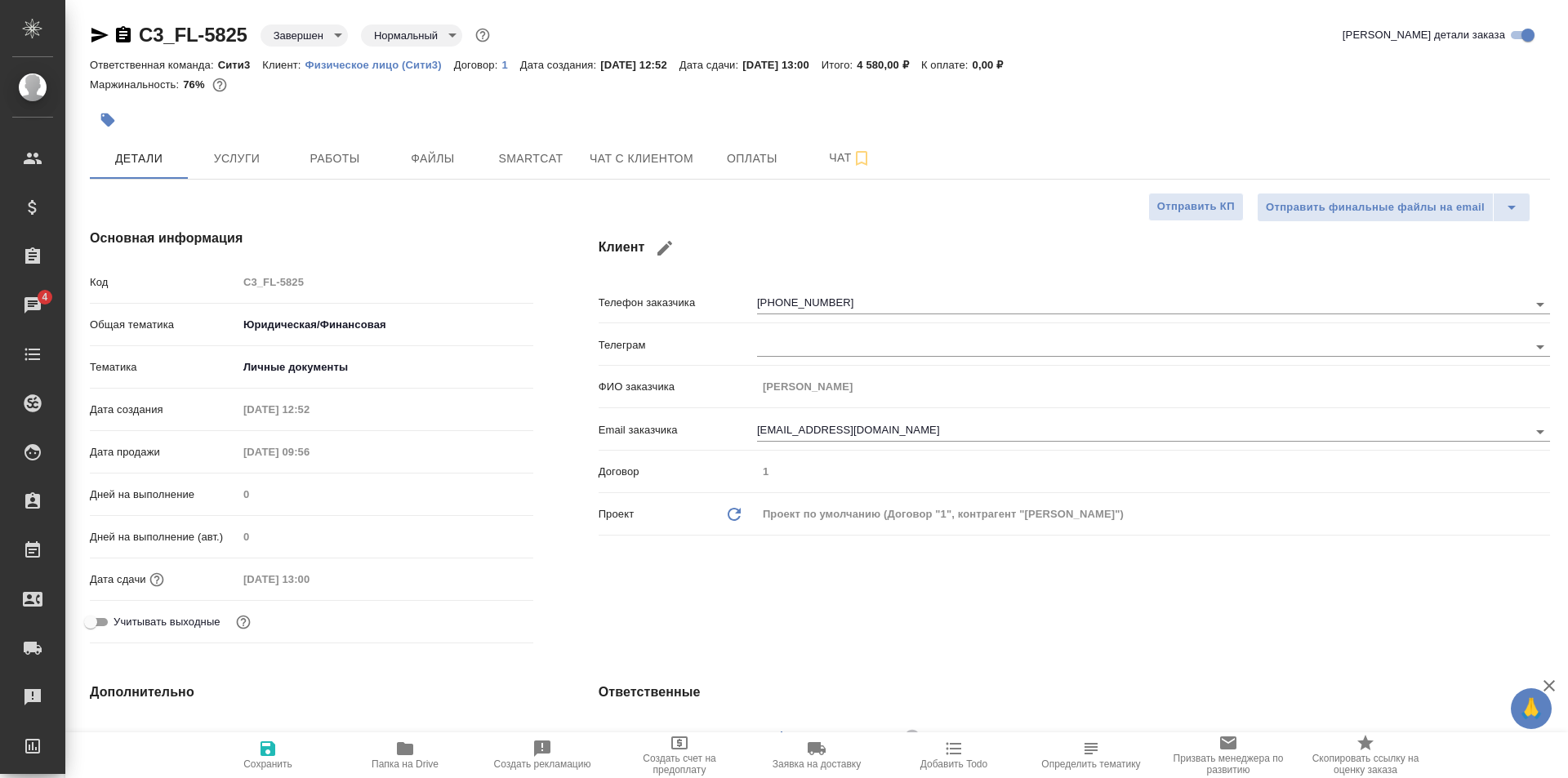
type textarea "x"
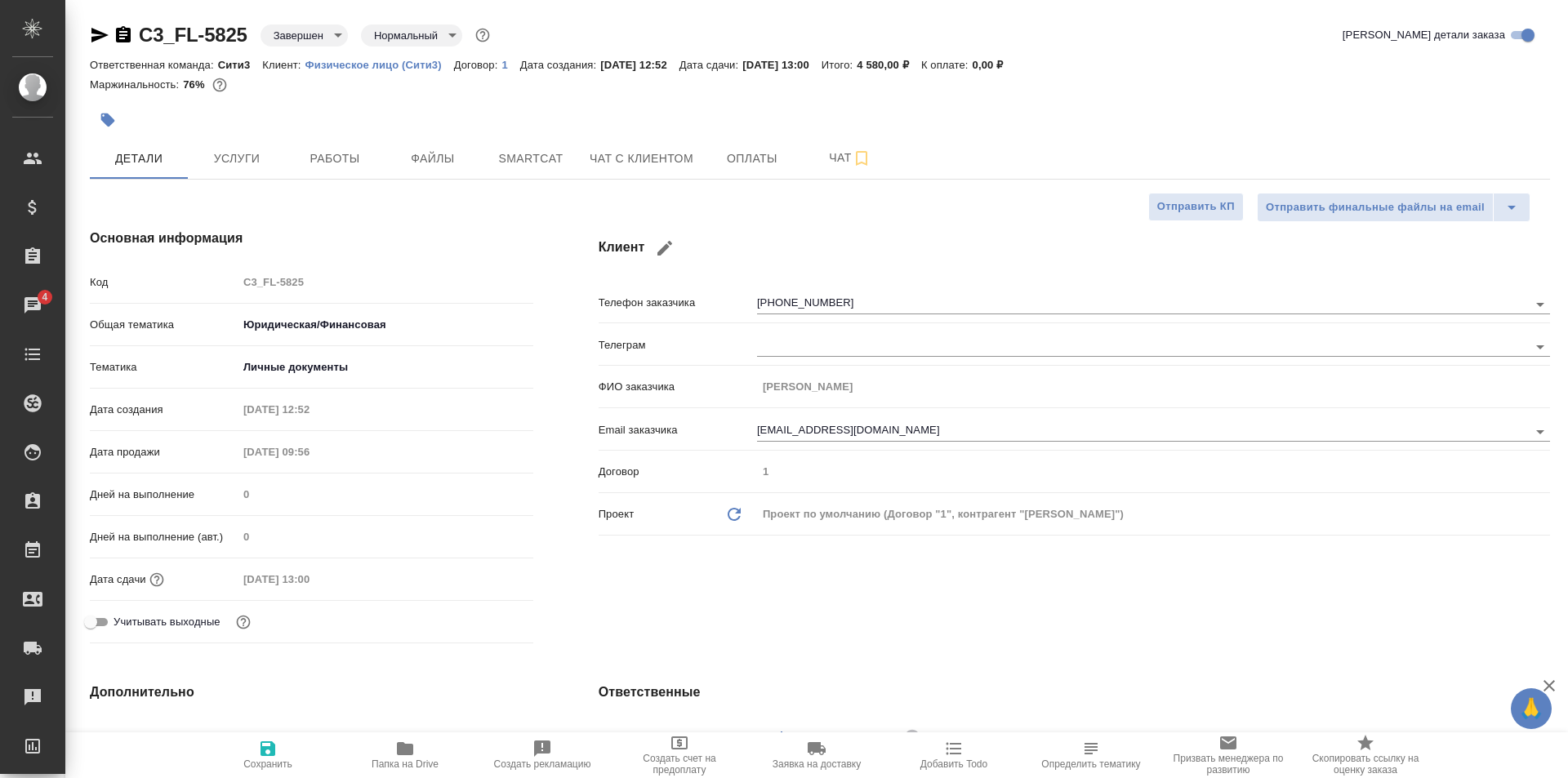
type textarea "x"
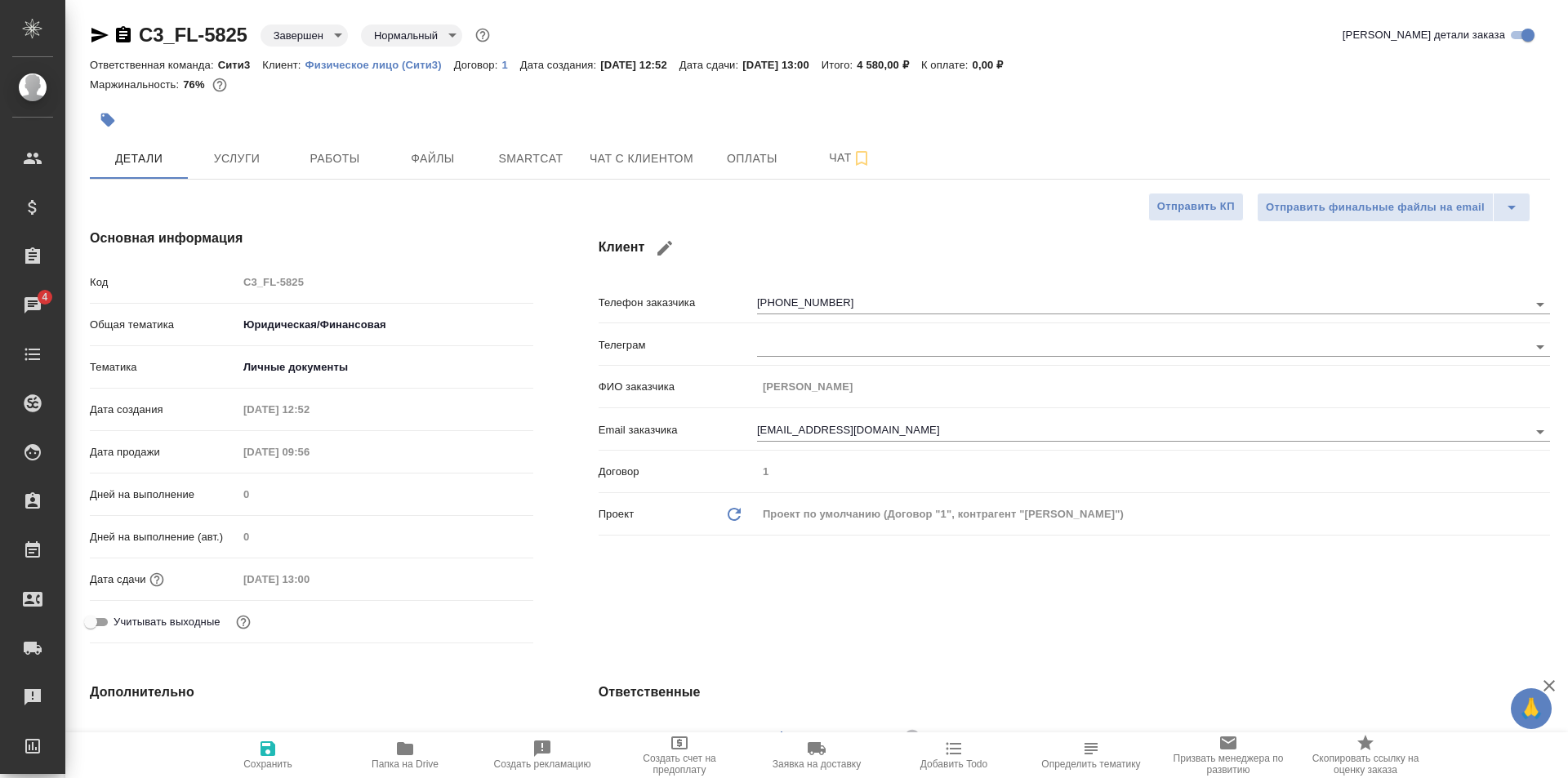
type textarea "x"
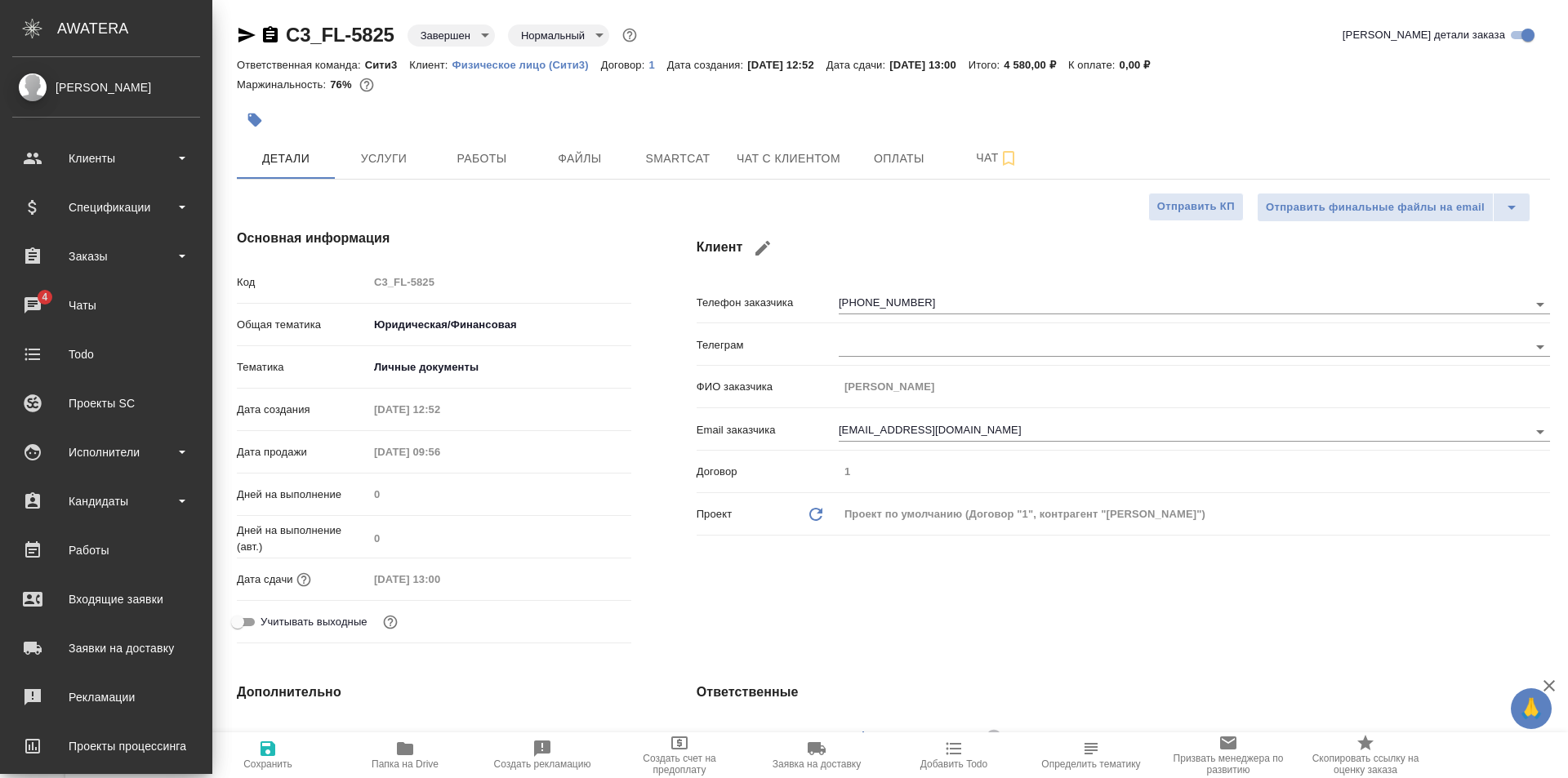
type textarea "x"
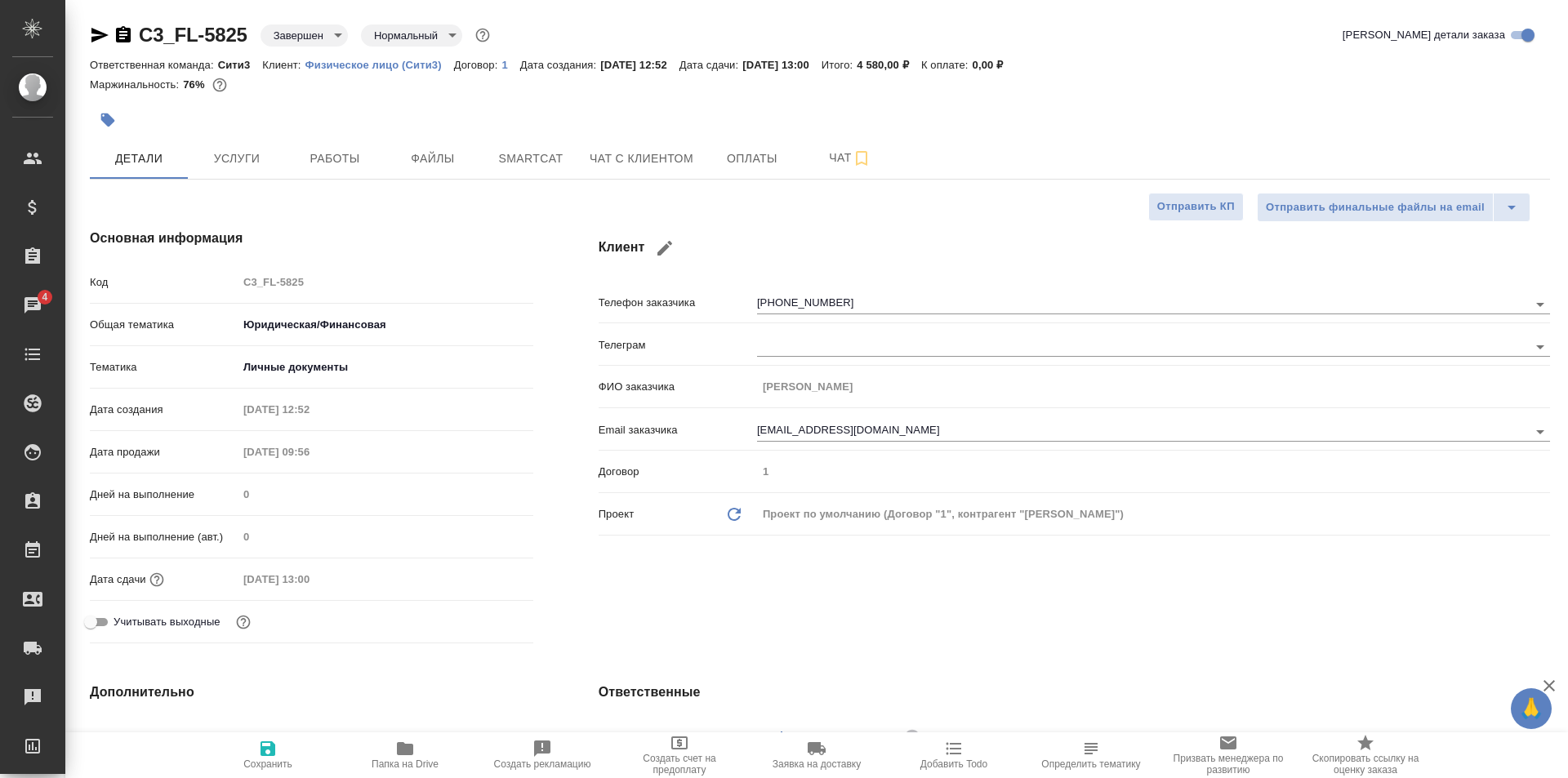
type textarea "x"
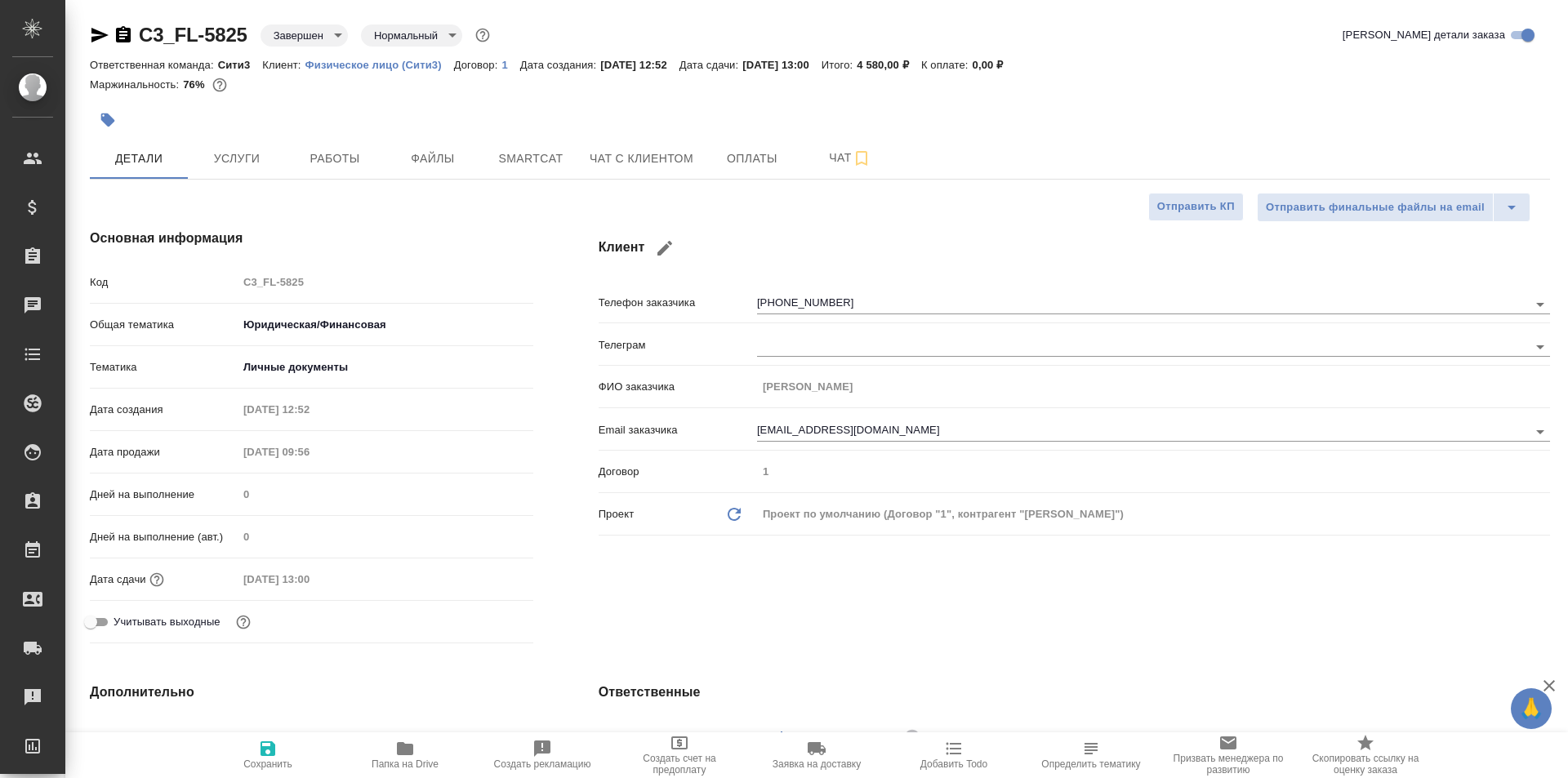
type textarea "x"
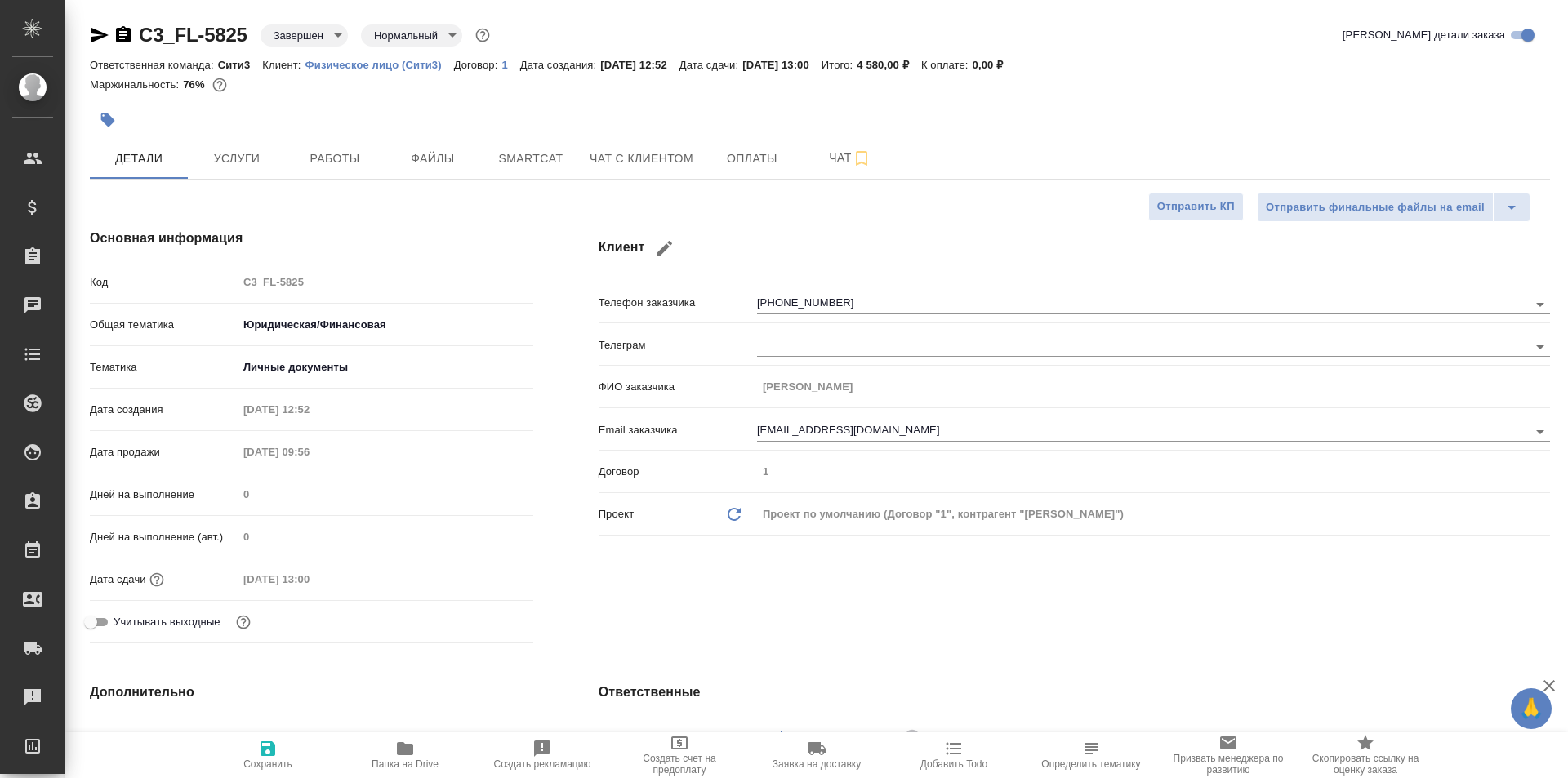
type textarea "x"
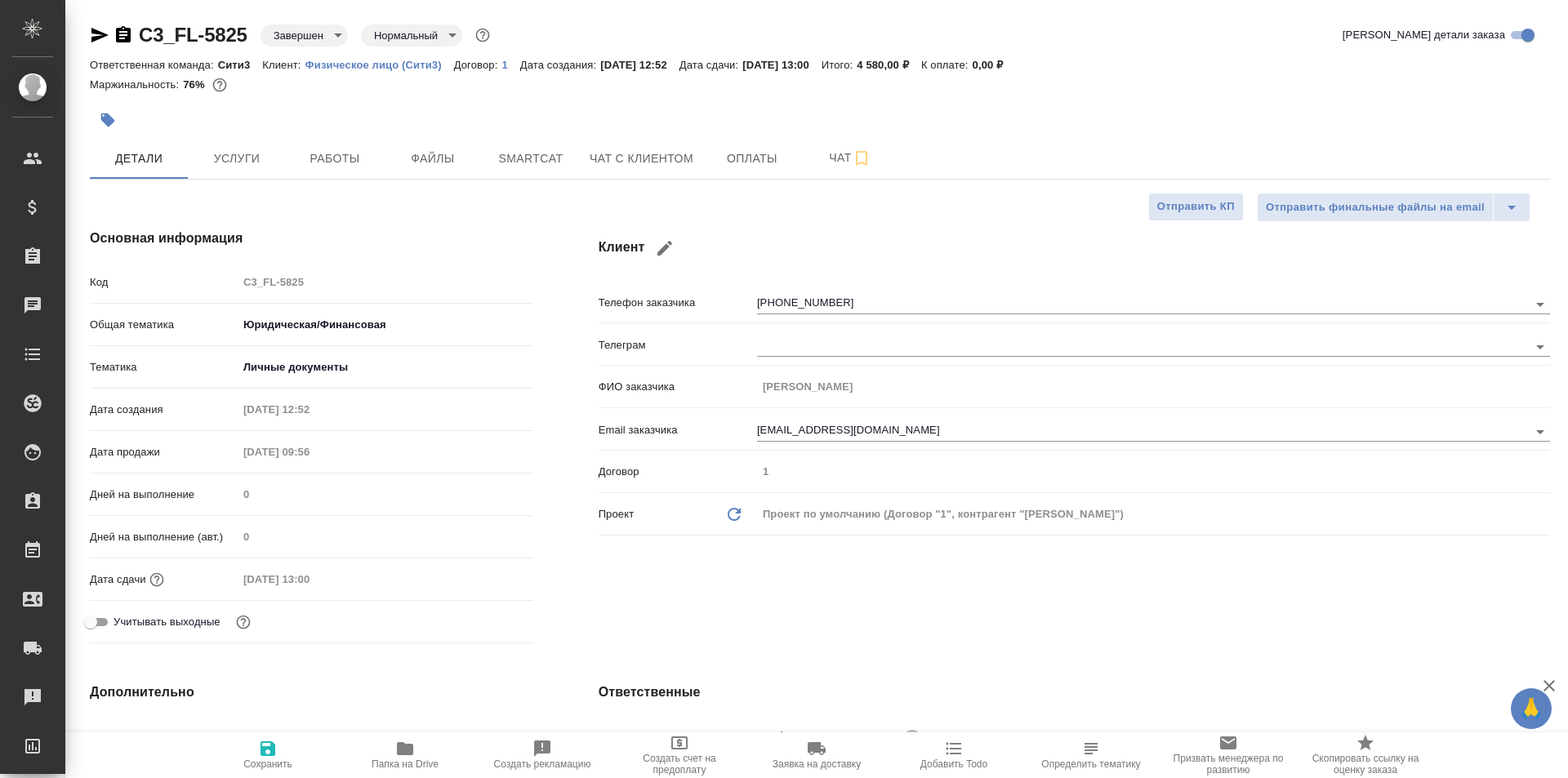
type textarea "x"
click at [414, 756] on icon "button" at bounding box center [406, 749] width 20 height 20
type textarea "x"
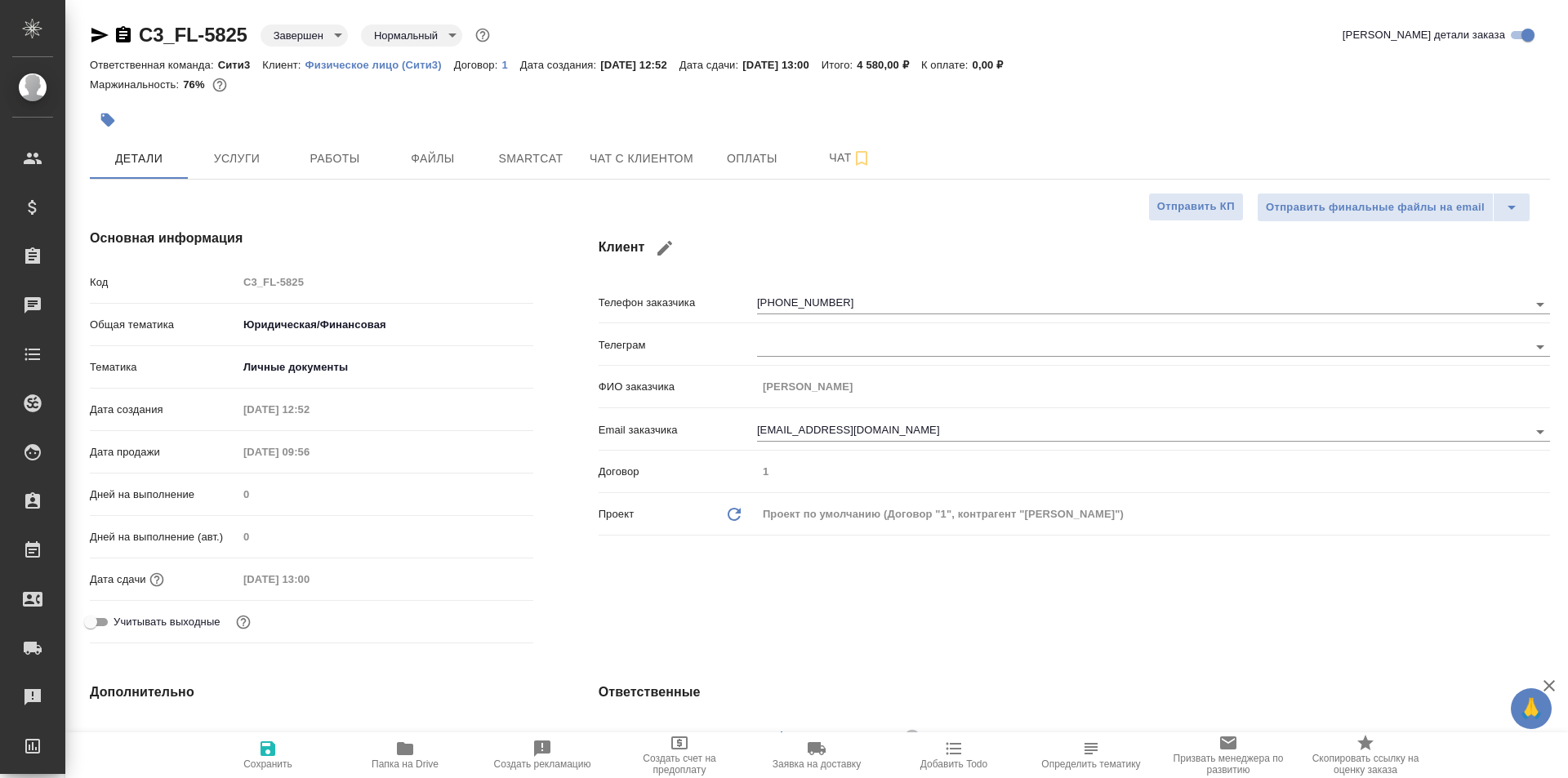
type textarea "x"
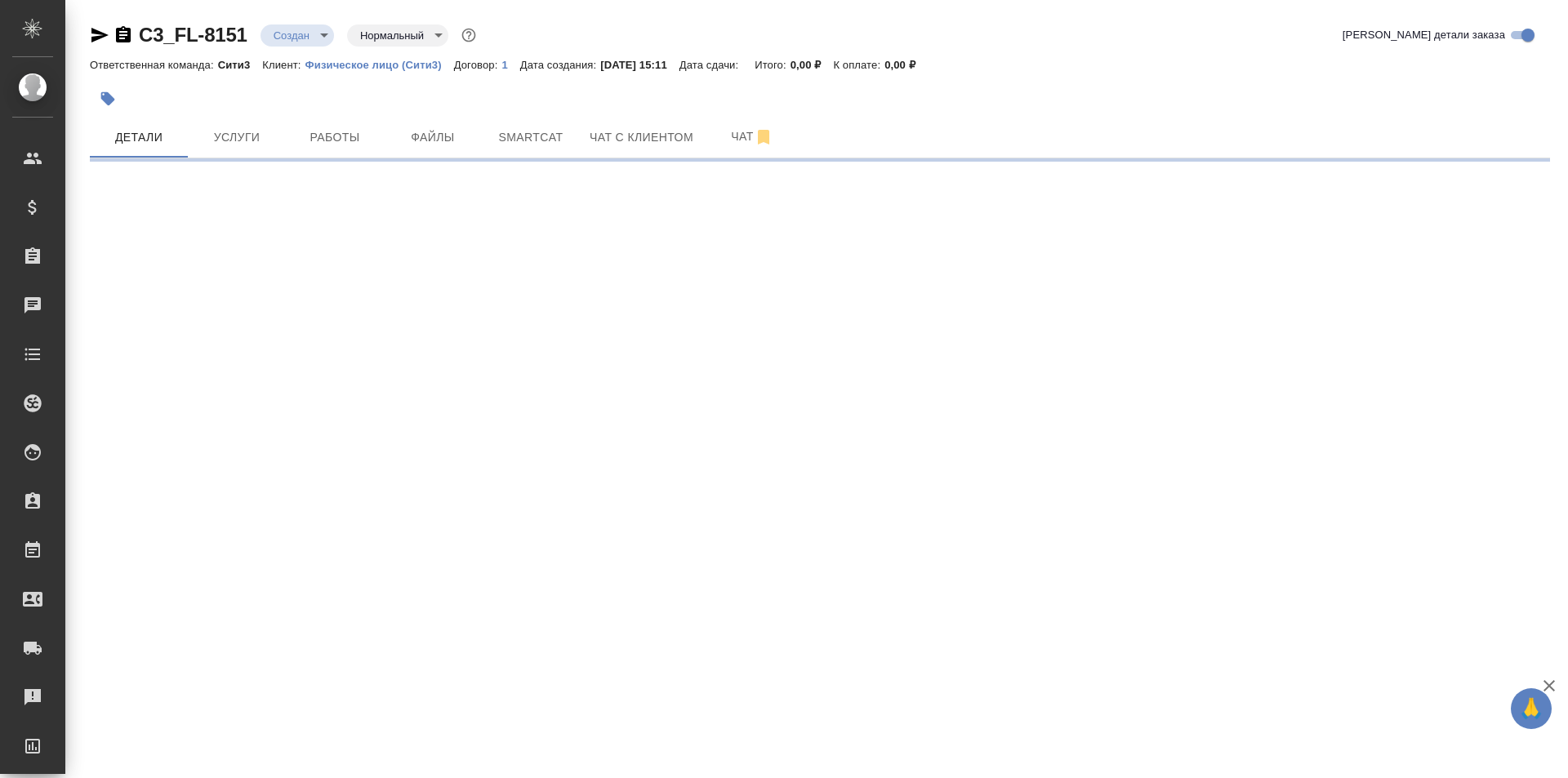
select select "RU"
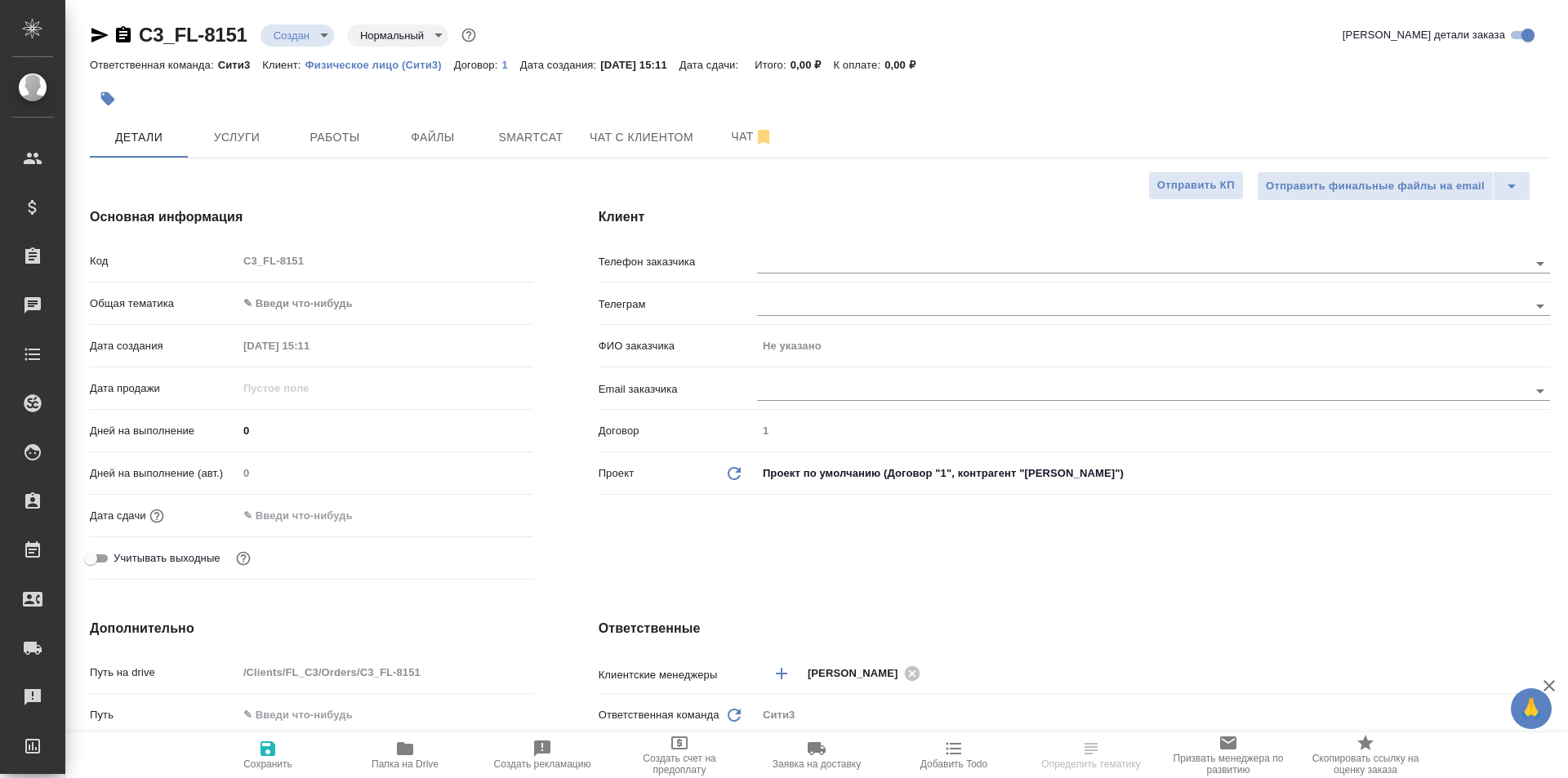
type textarea "x"
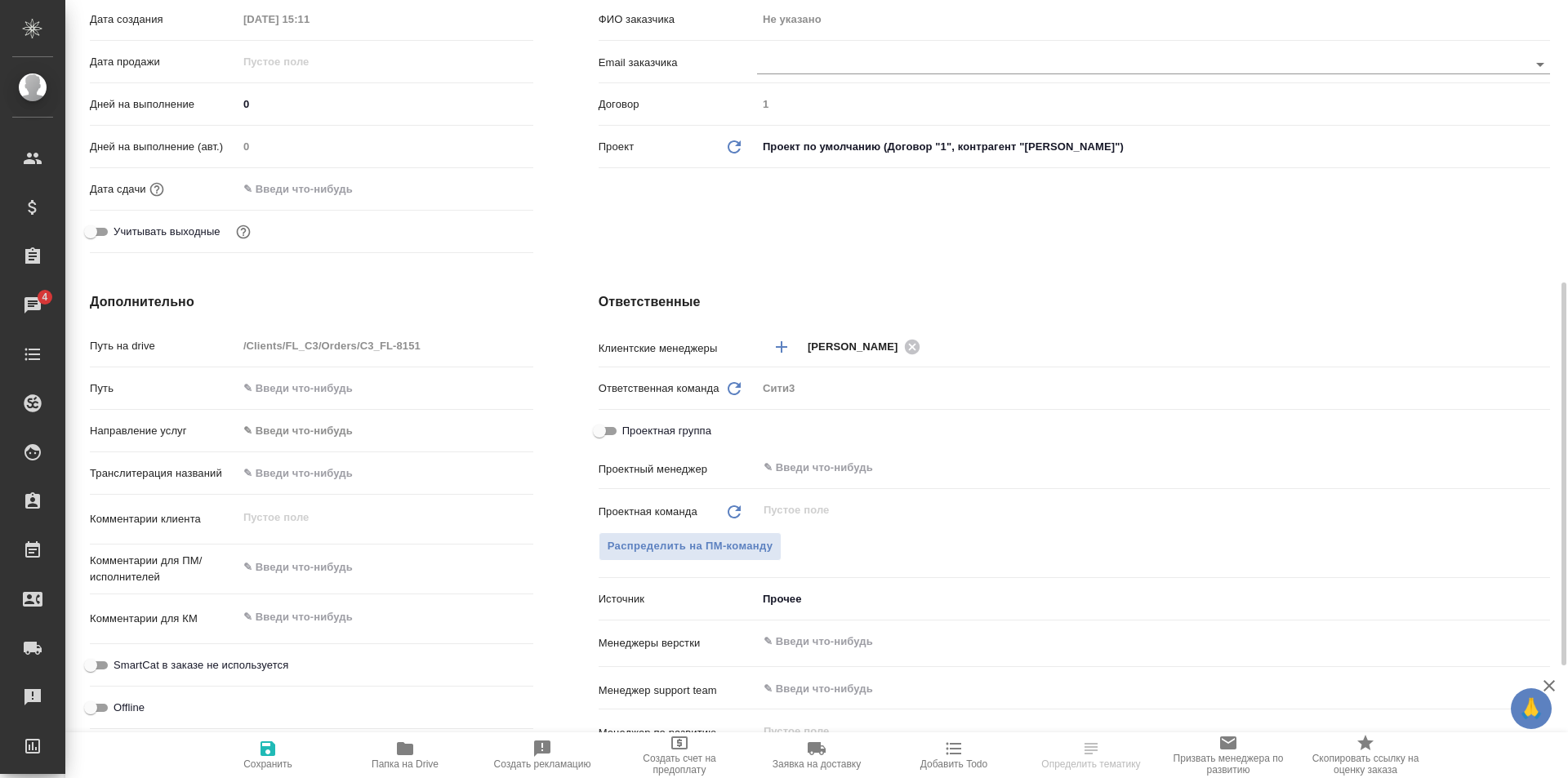
scroll to position [408, 0]
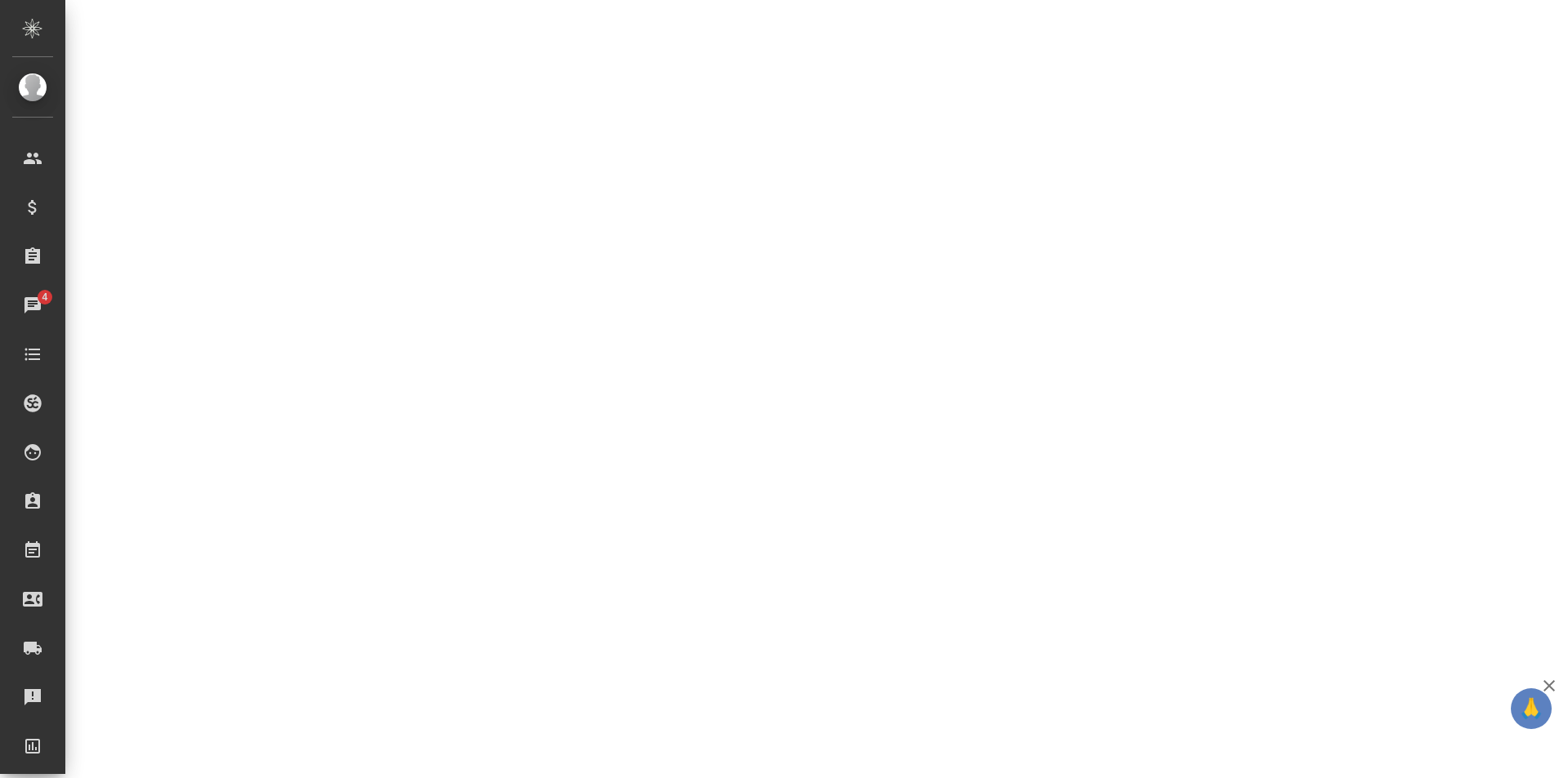
select select "RU"
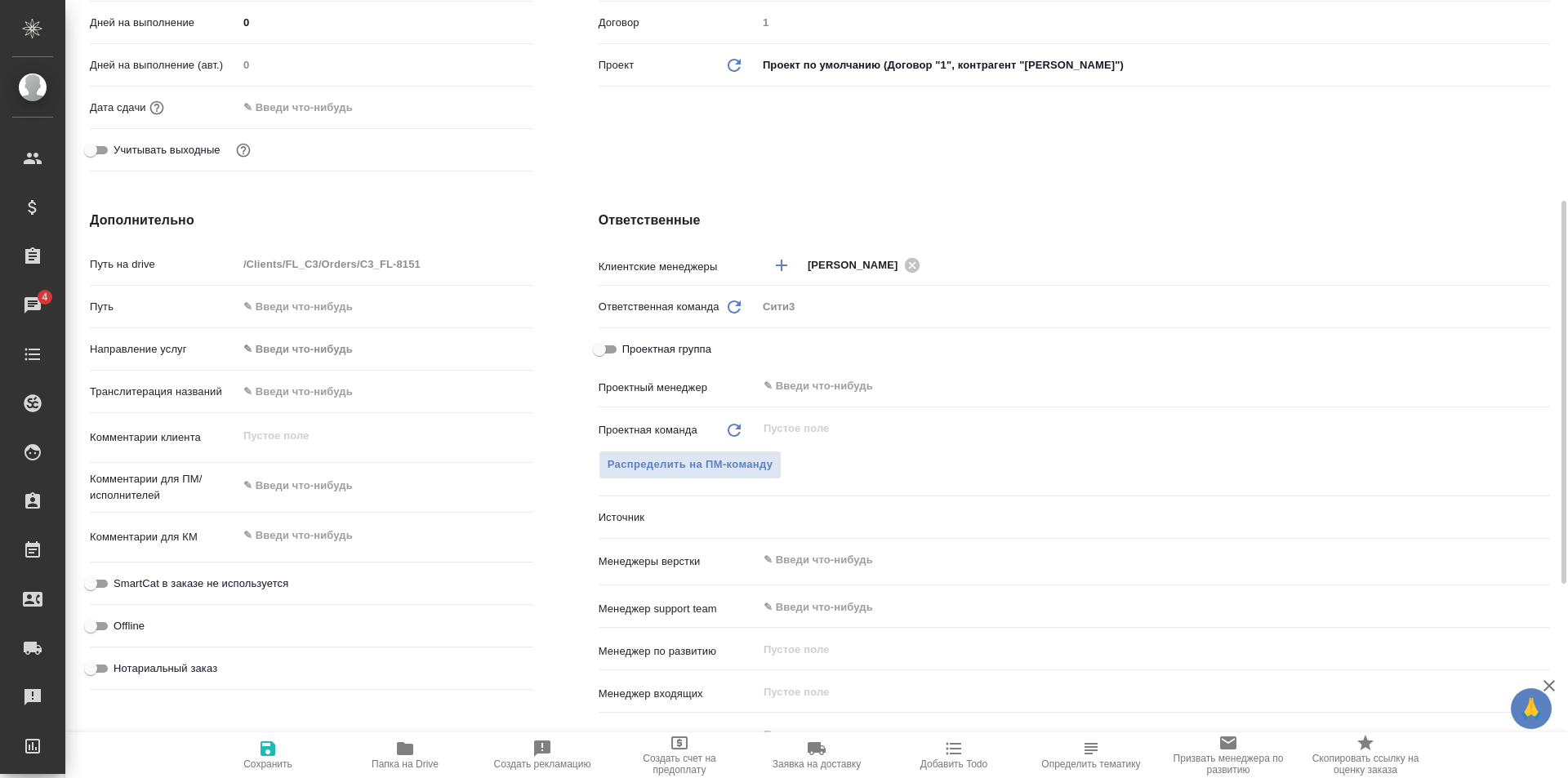
type textarea "x"
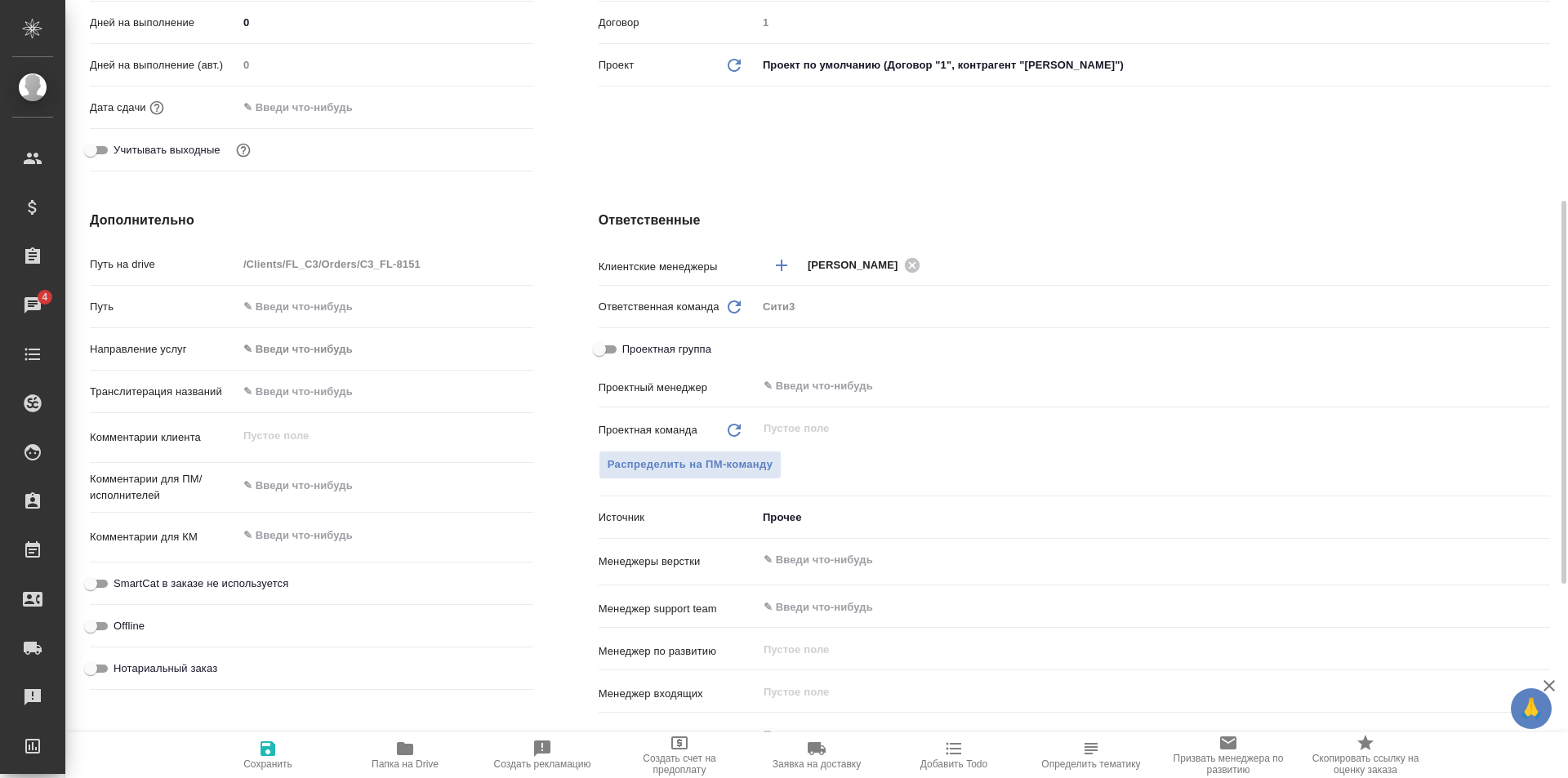
type textarea "x"
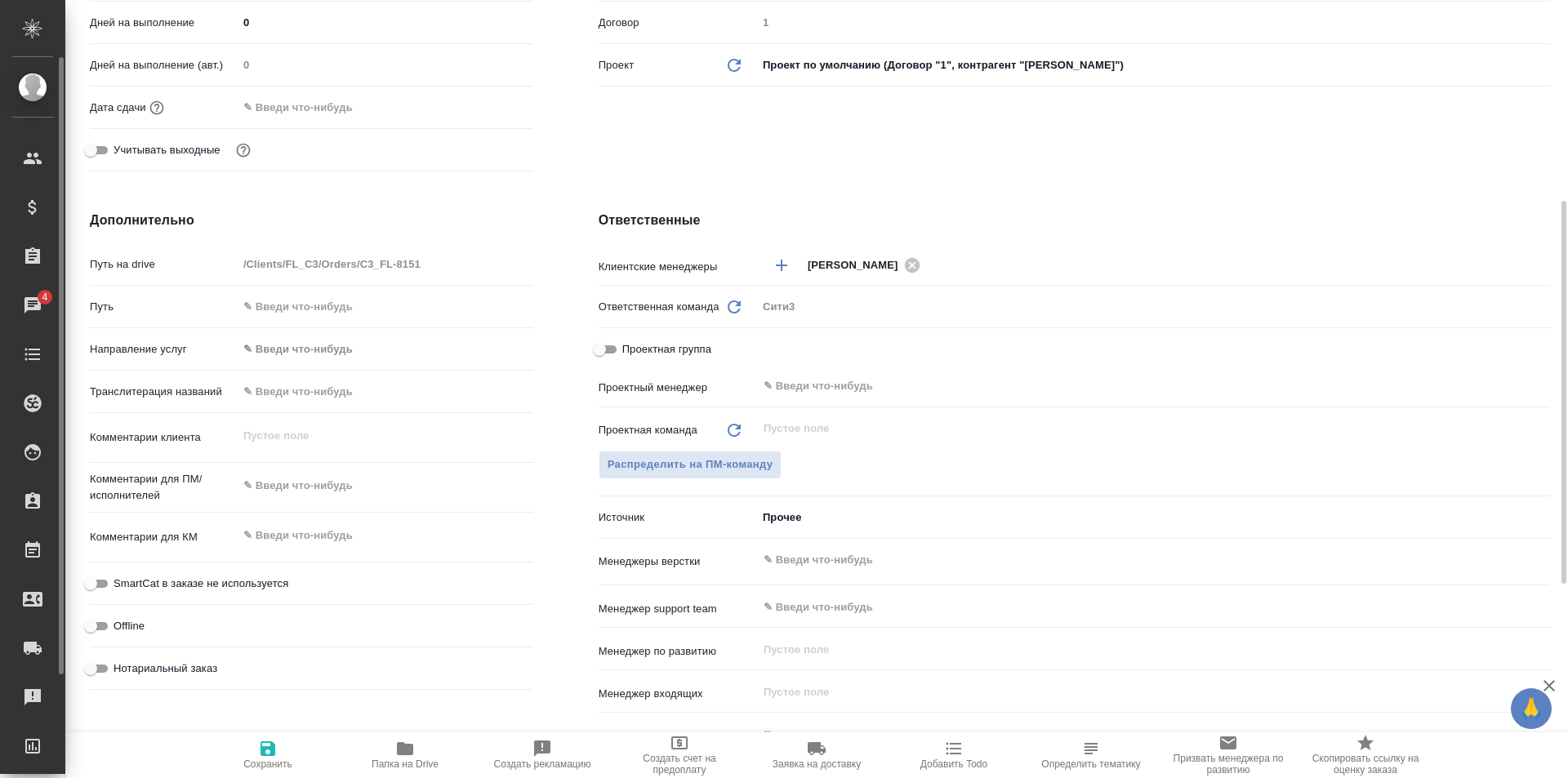
type textarea "x"
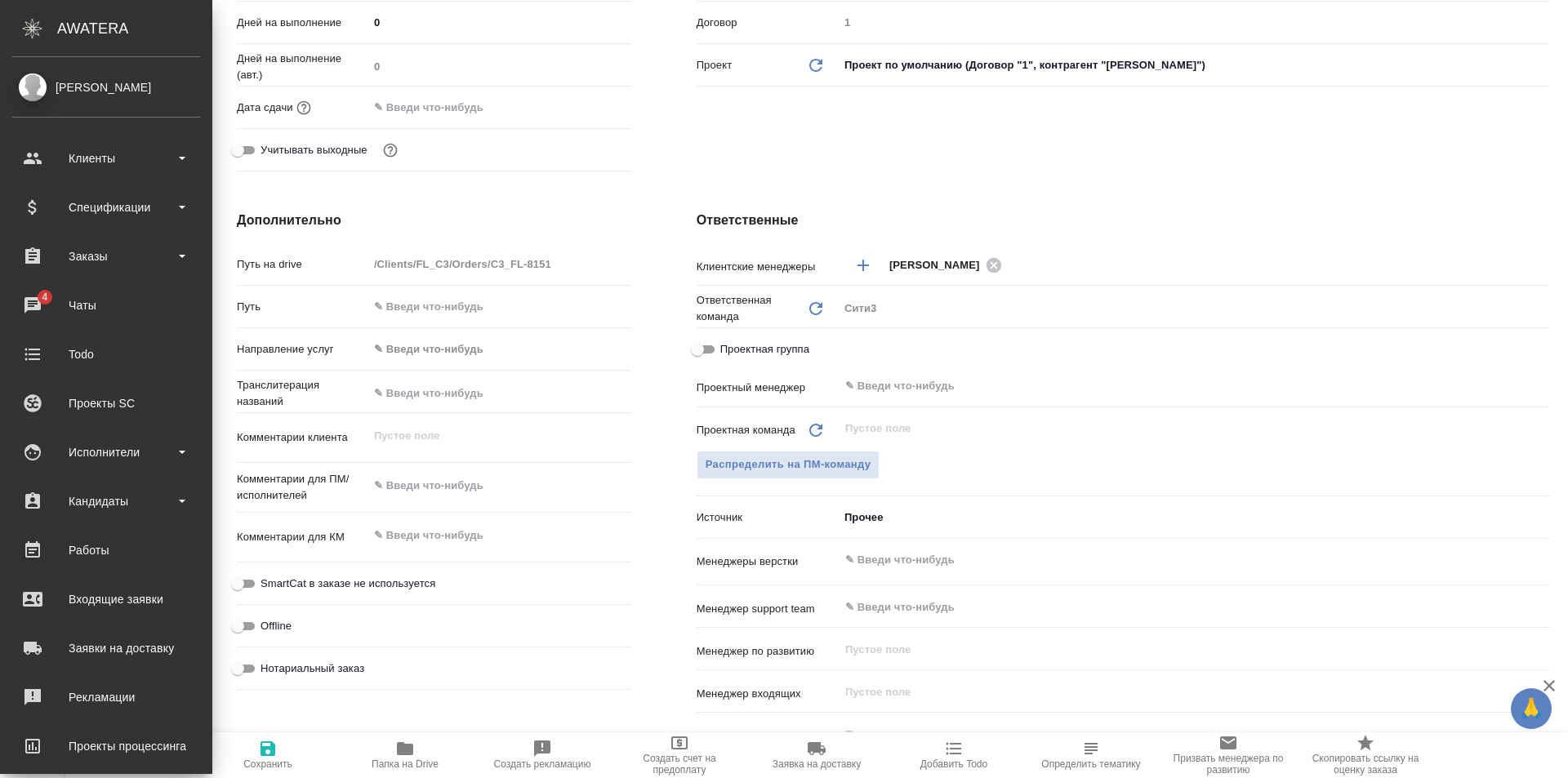
type textarea "x"
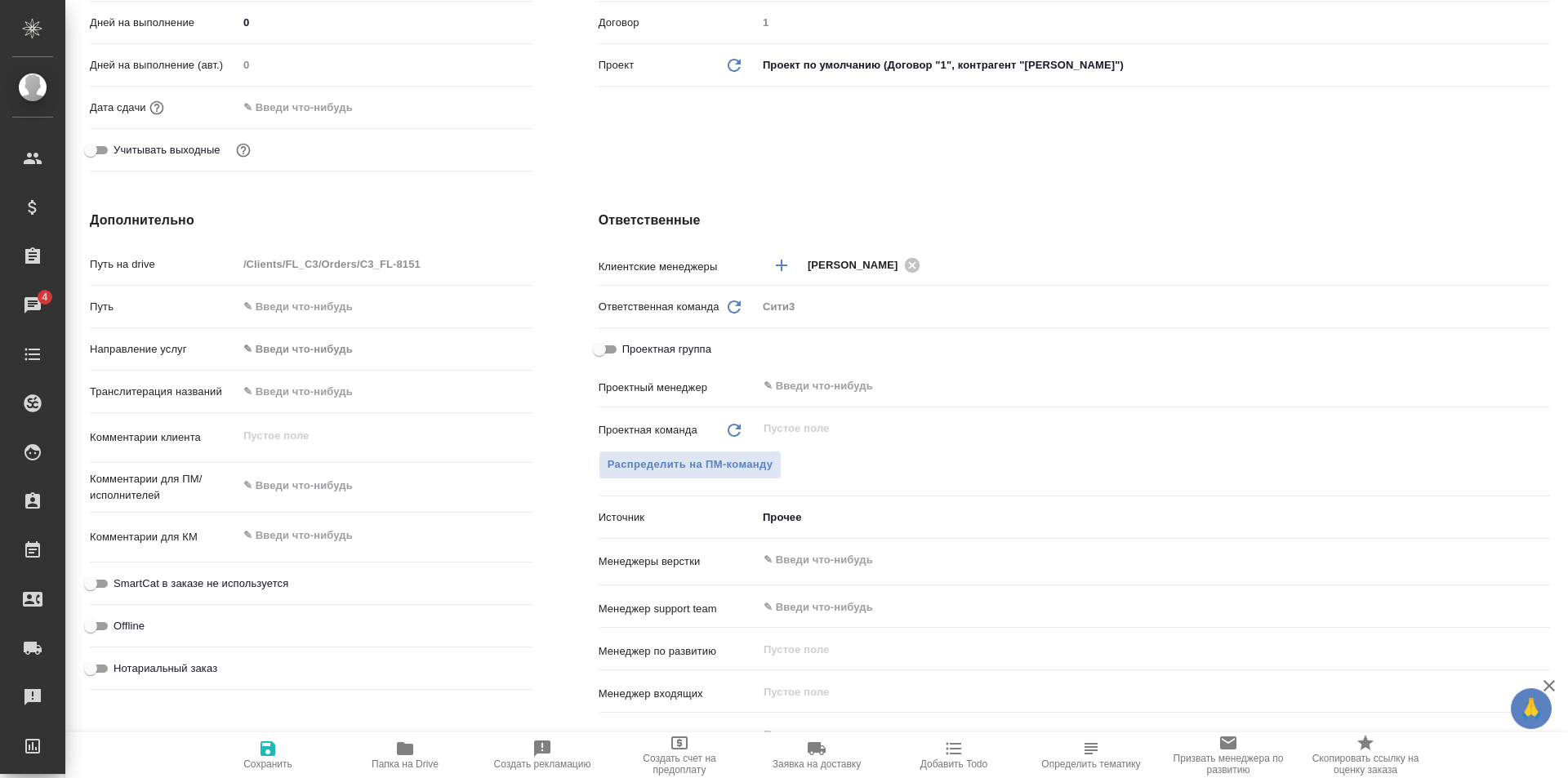
scroll to position [0, 0]
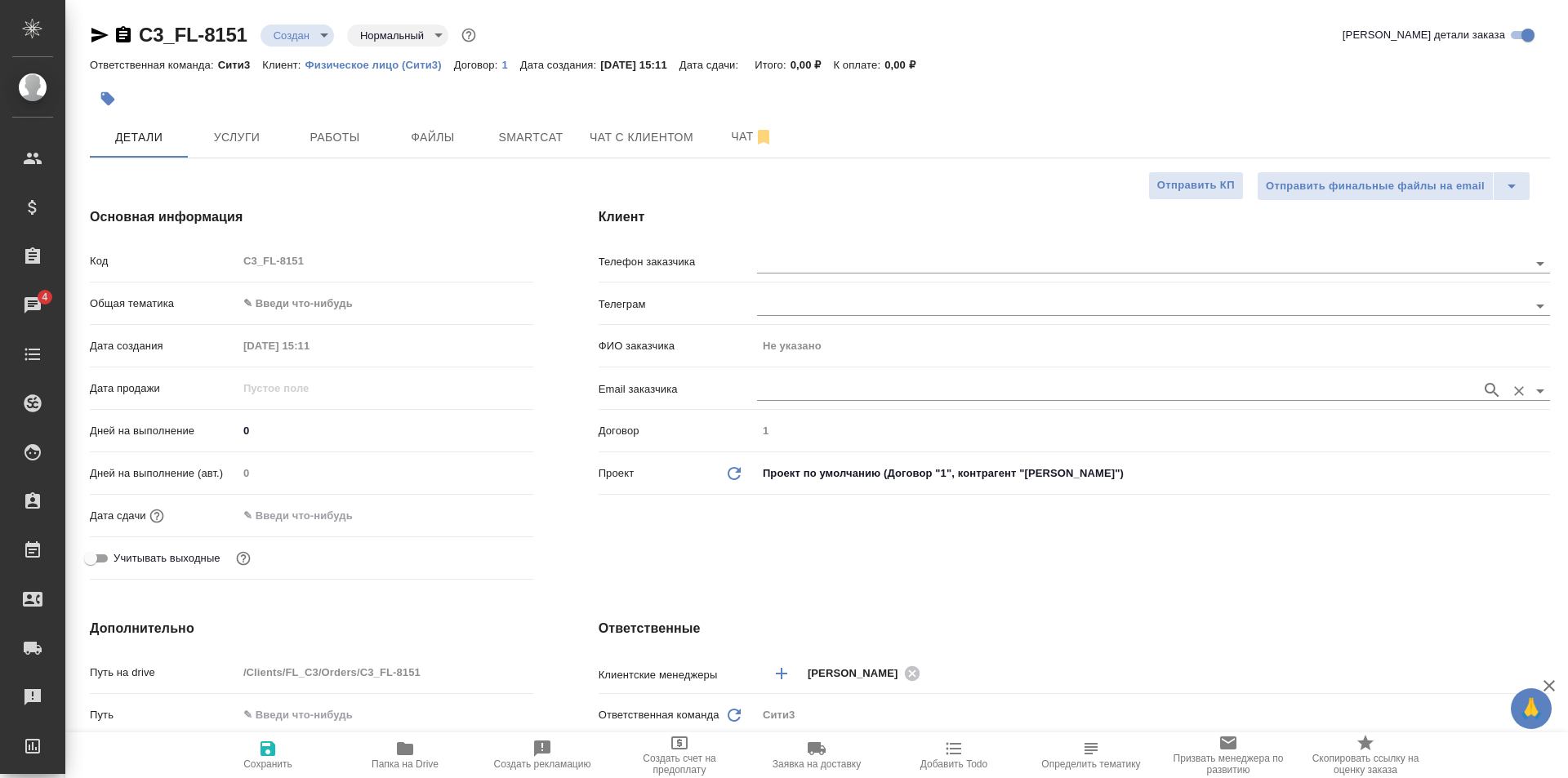
click at [827, 385] on input "text" at bounding box center [1115, 390] width 716 height 20
type textarea "x"
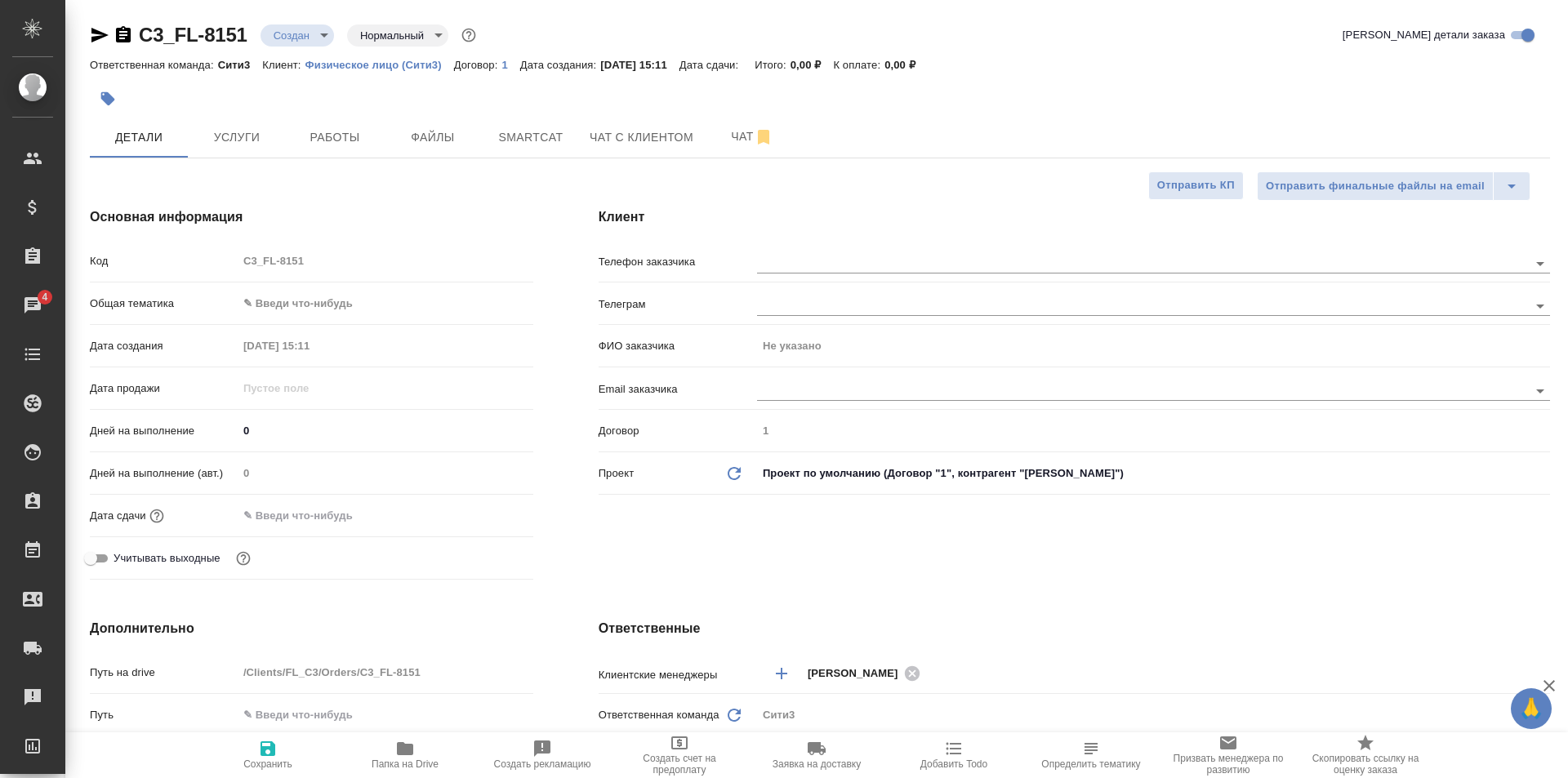
type textarea "x"
paste input "gb4@yandex.ru"
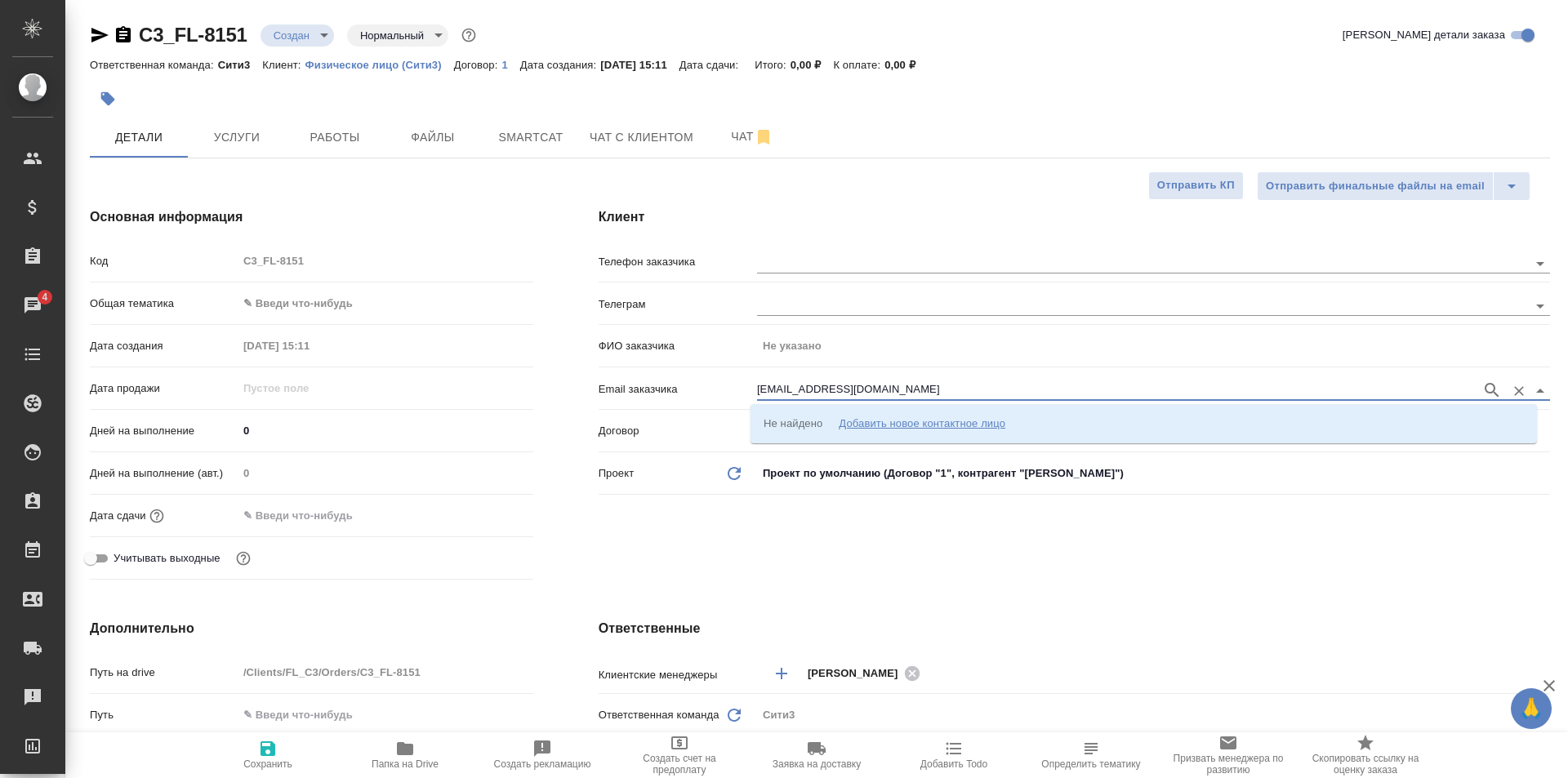
type input "gb4@yandex.ru"
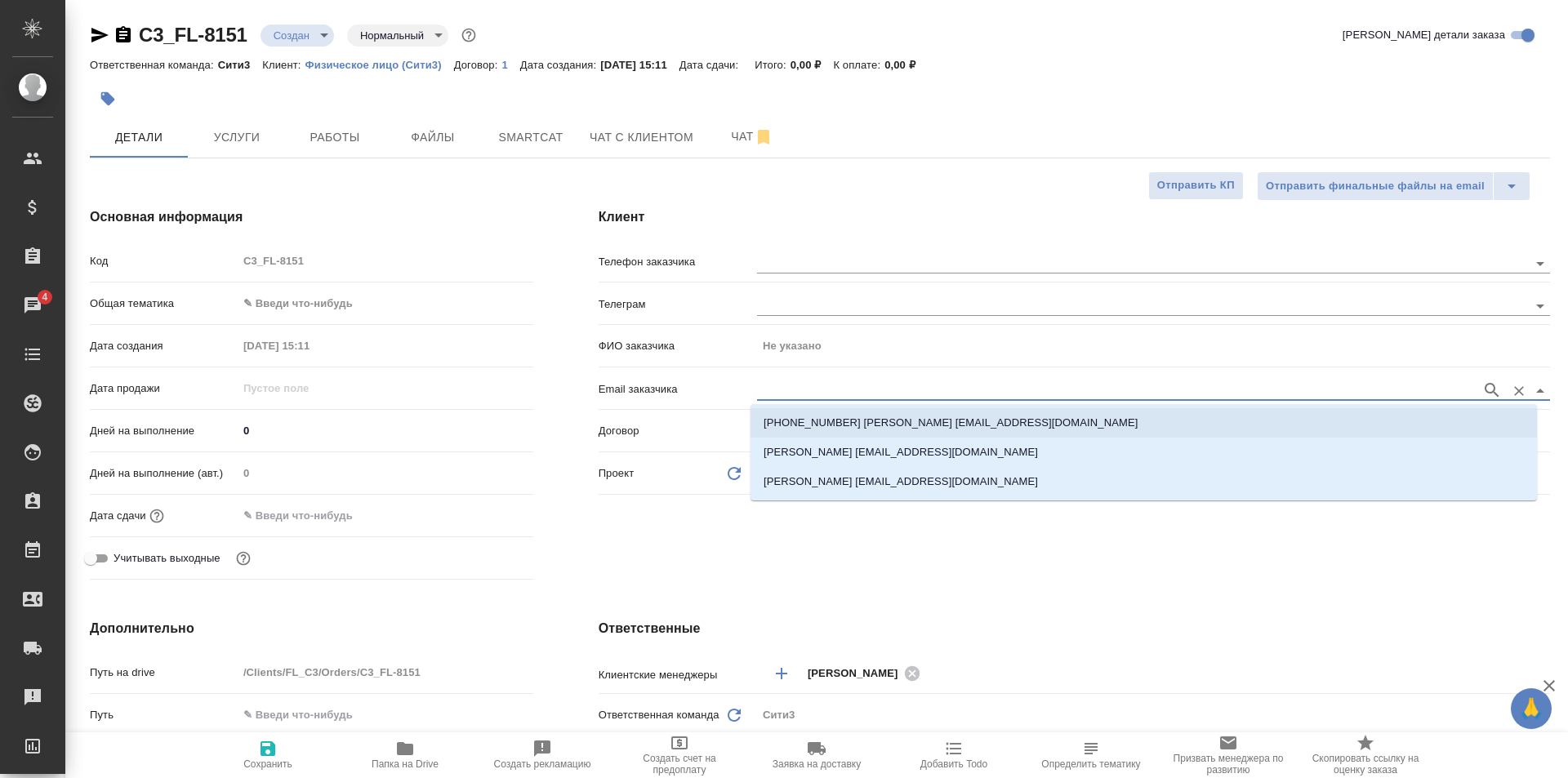
click at [954, 430] on p "+79168397514 Беликова Галина Георгиевна gb4@yandex.ru" at bounding box center [951, 423] width 374 height 16
type input "[PERSON_NAME]"
type input "+79168397514 Беликова Галина Георгиевна gb4@yandex.ru"
type textarea "x"
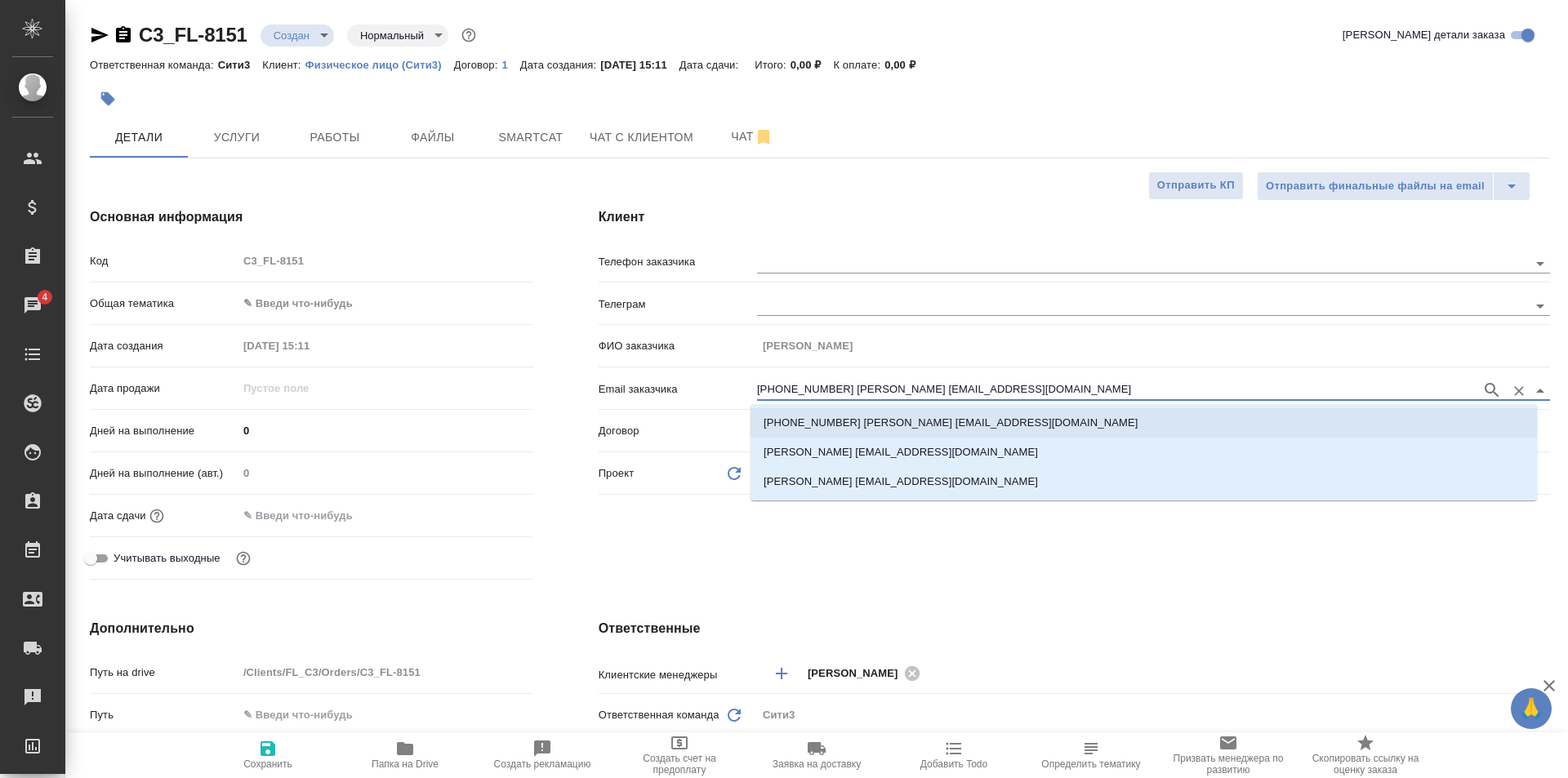
type textarea "x"
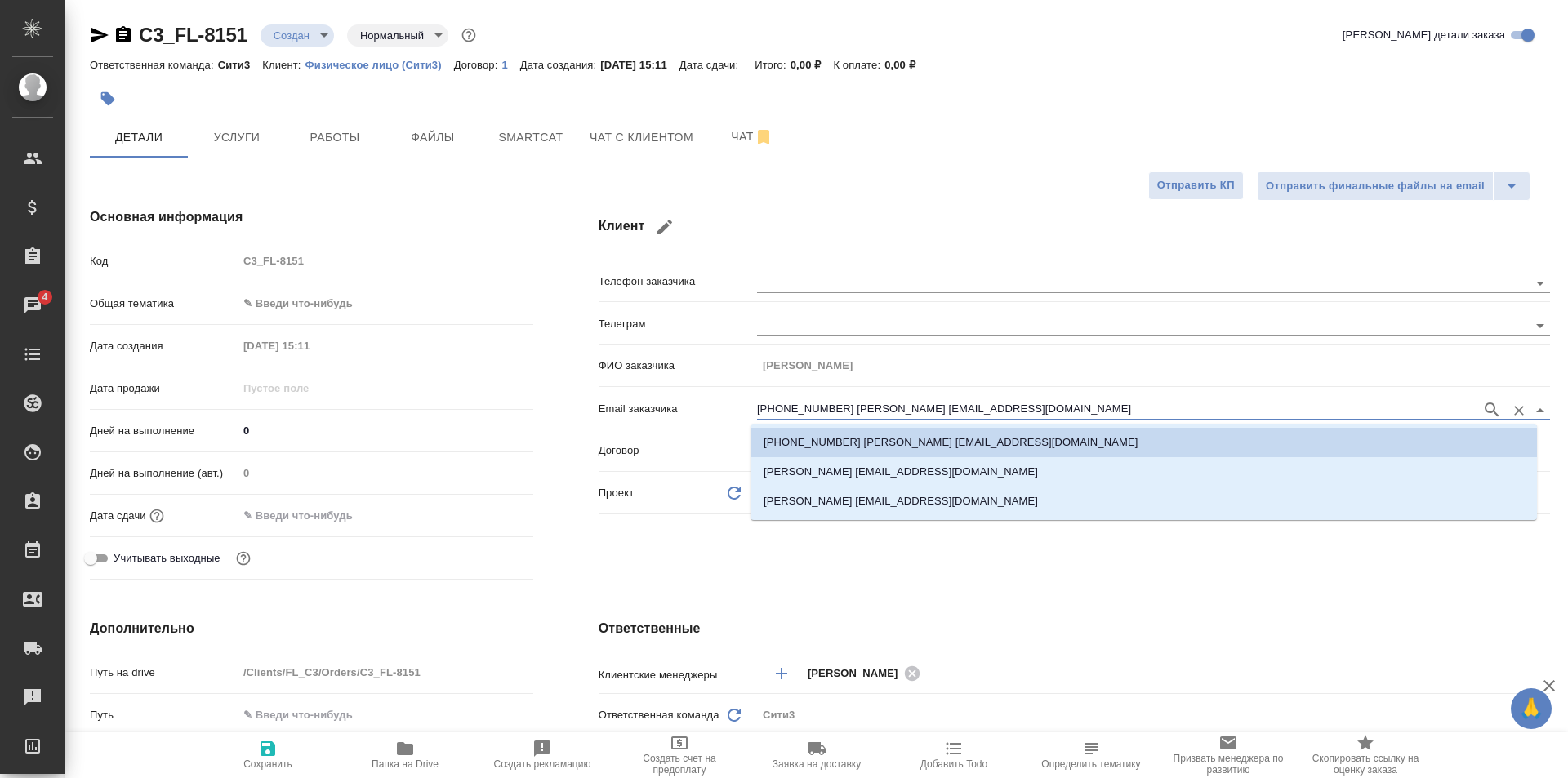
drag, startPoint x: 822, startPoint y: 410, endPoint x: 751, endPoint y: 410, distance: 71.0
click at [751, 410] on div "Email заказчика +79168397514 Беликова Галина Георгиевна gb4@yandex.ru" at bounding box center [1075, 408] width 951 height 28
click at [810, 276] on input "text" at bounding box center [1115, 282] width 716 height 20
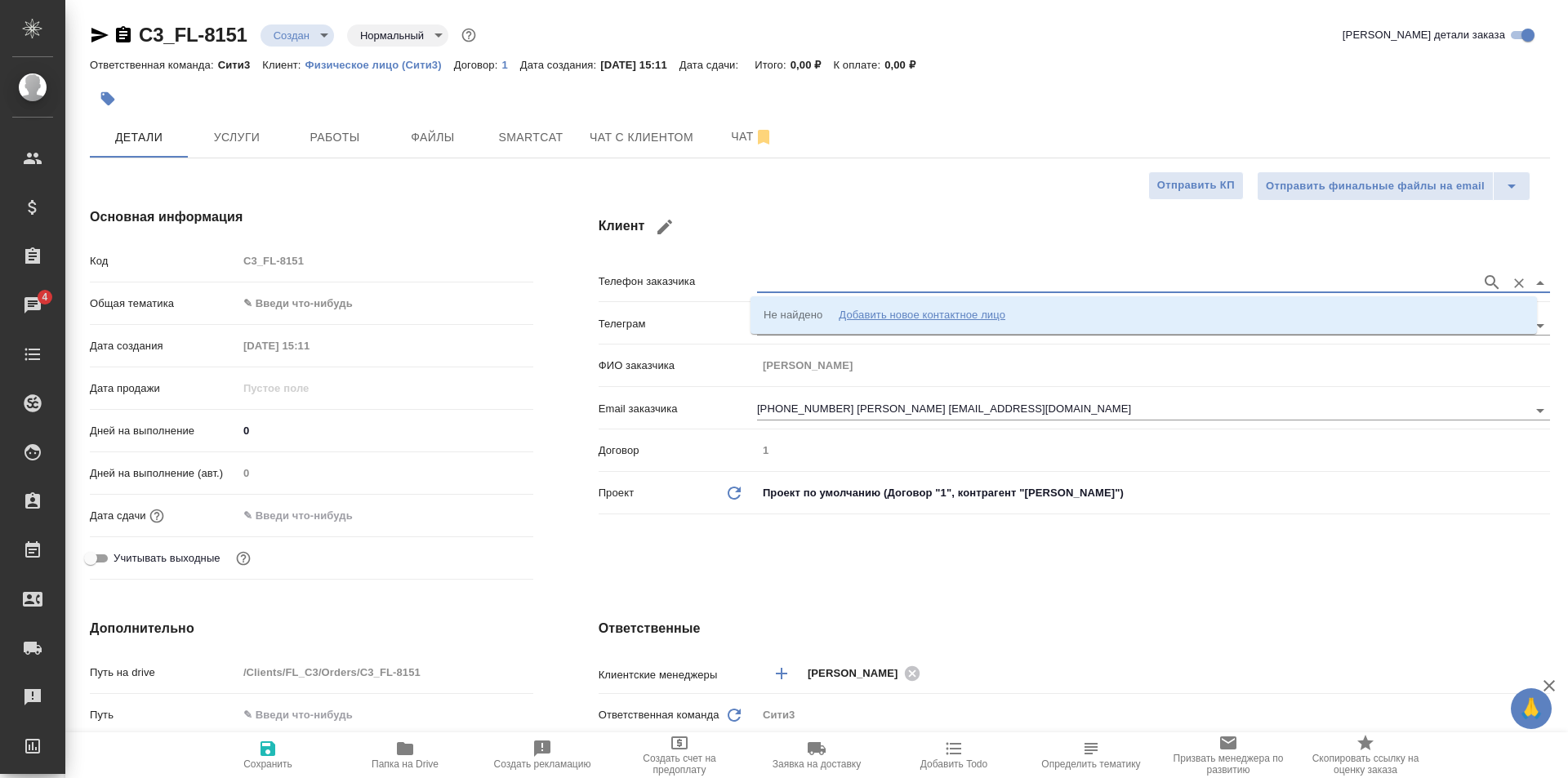
paste input "+79168397514"
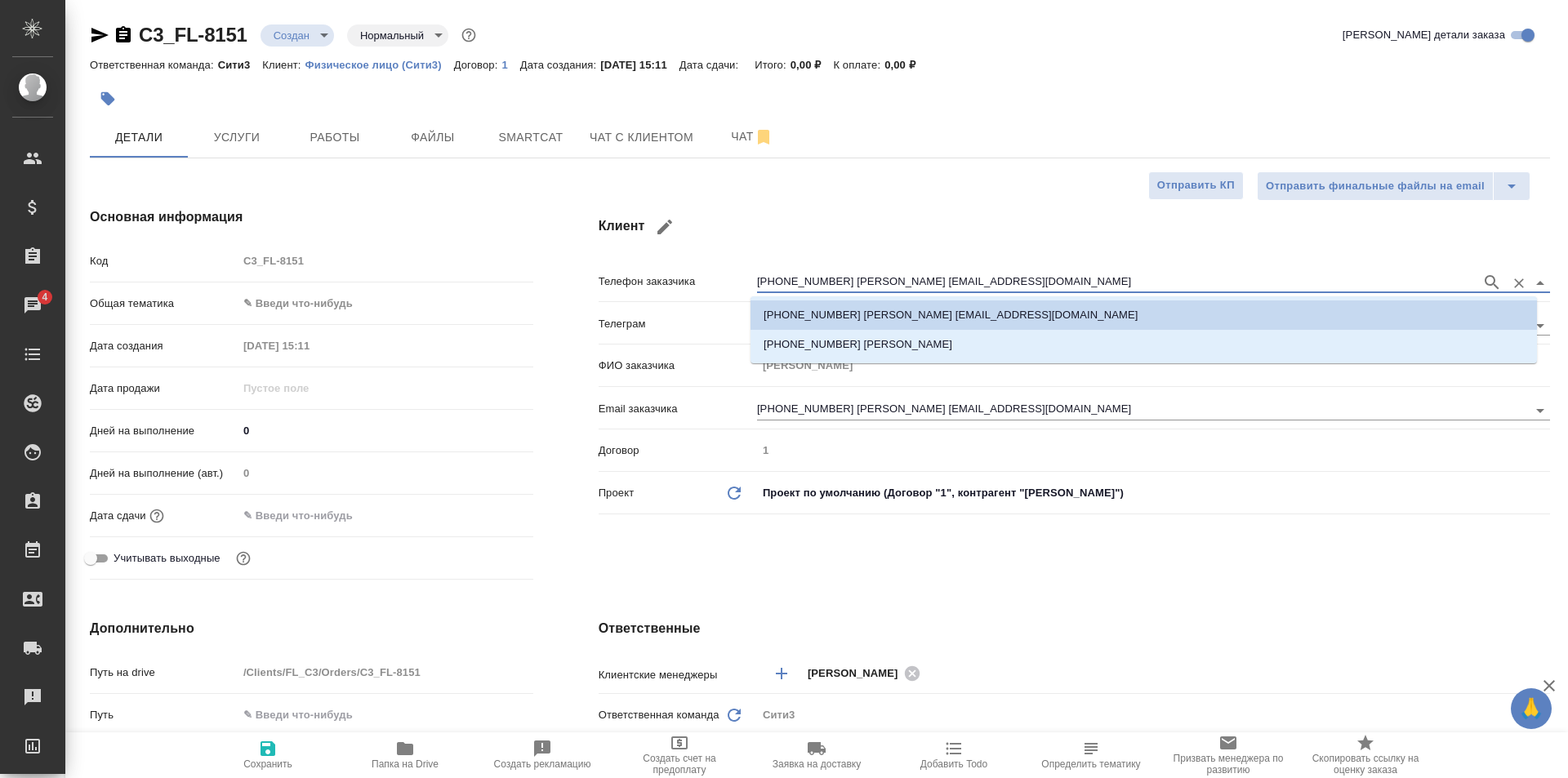
click at [857, 313] on p "+79168397514 Беликова Галина Георгиевна gb4@yandex.ru" at bounding box center [951, 315] width 374 height 16
drag, startPoint x: 1057, startPoint y: 283, endPoint x: 879, endPoint y: 279, distance: 178.0
click at [879, 279] on input "+79168397514 Беликова Галина Георгиевна gb4@yandex.ru" at bounding box center [1115, 282] width 716 height 20
click at [1064, 285] on input "+79168397514 Беликова Галина Георгиевна gb4@yandex.ru" at bounding box center [1115, 282] width 716 height 20
drag, startPoint x: 1065, startPoint y: 285, endPoint x: 827, endPoint y: 277, distance: 238.1
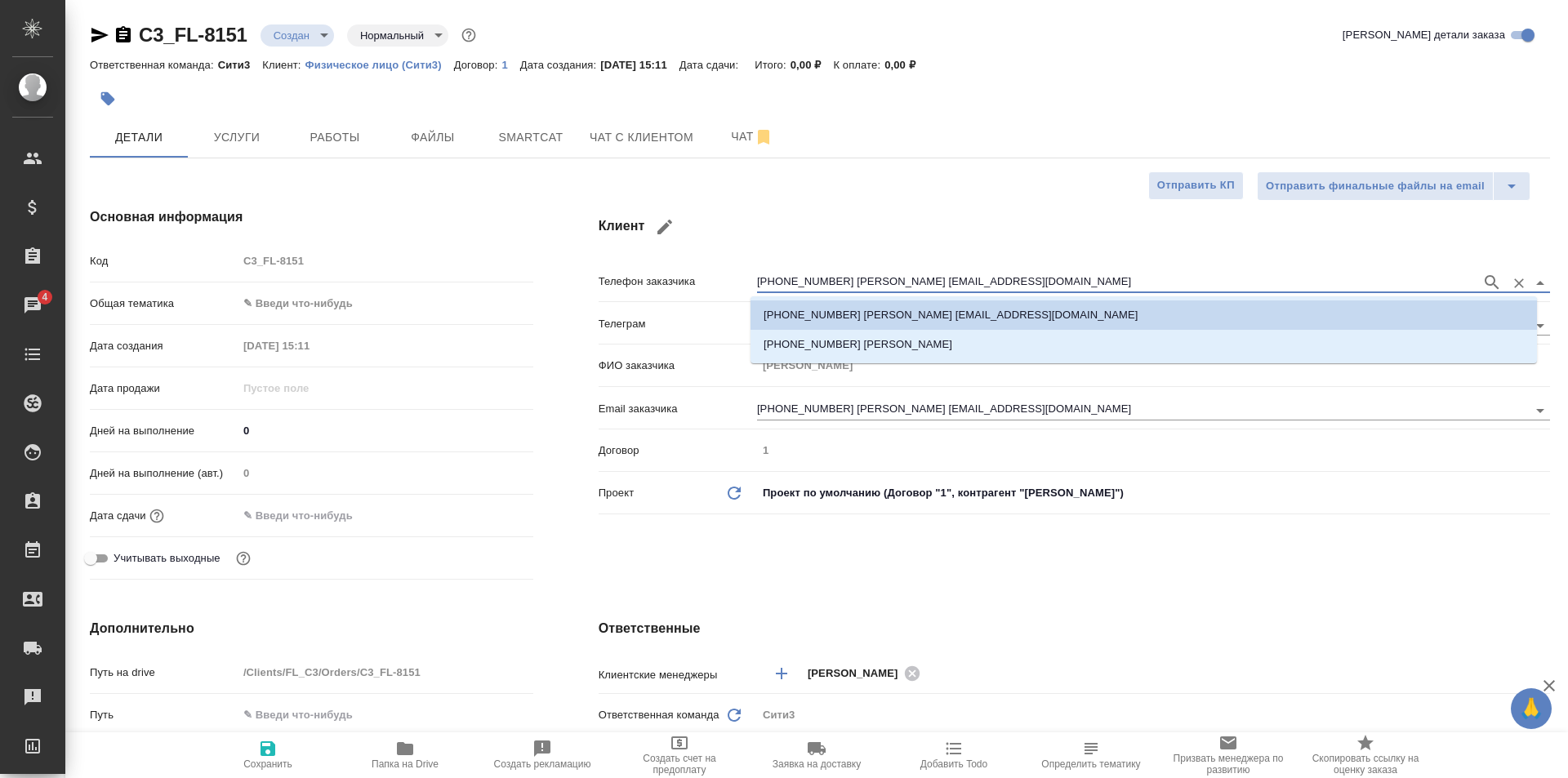
click at [827, 277] on input "+79168397514 Беликова Галина Георгиевна gb4@yandex.ru" at bounding box center [1115, 282] width 716 height 20
type input "+79168397514"
click at [1200, 530] on div "Клиент Телефон заказчика +79168397514 Телеграм ФИО заказчика Беликова Галина Ге…" at bounding box center [1075, 397] width 1017 height 444
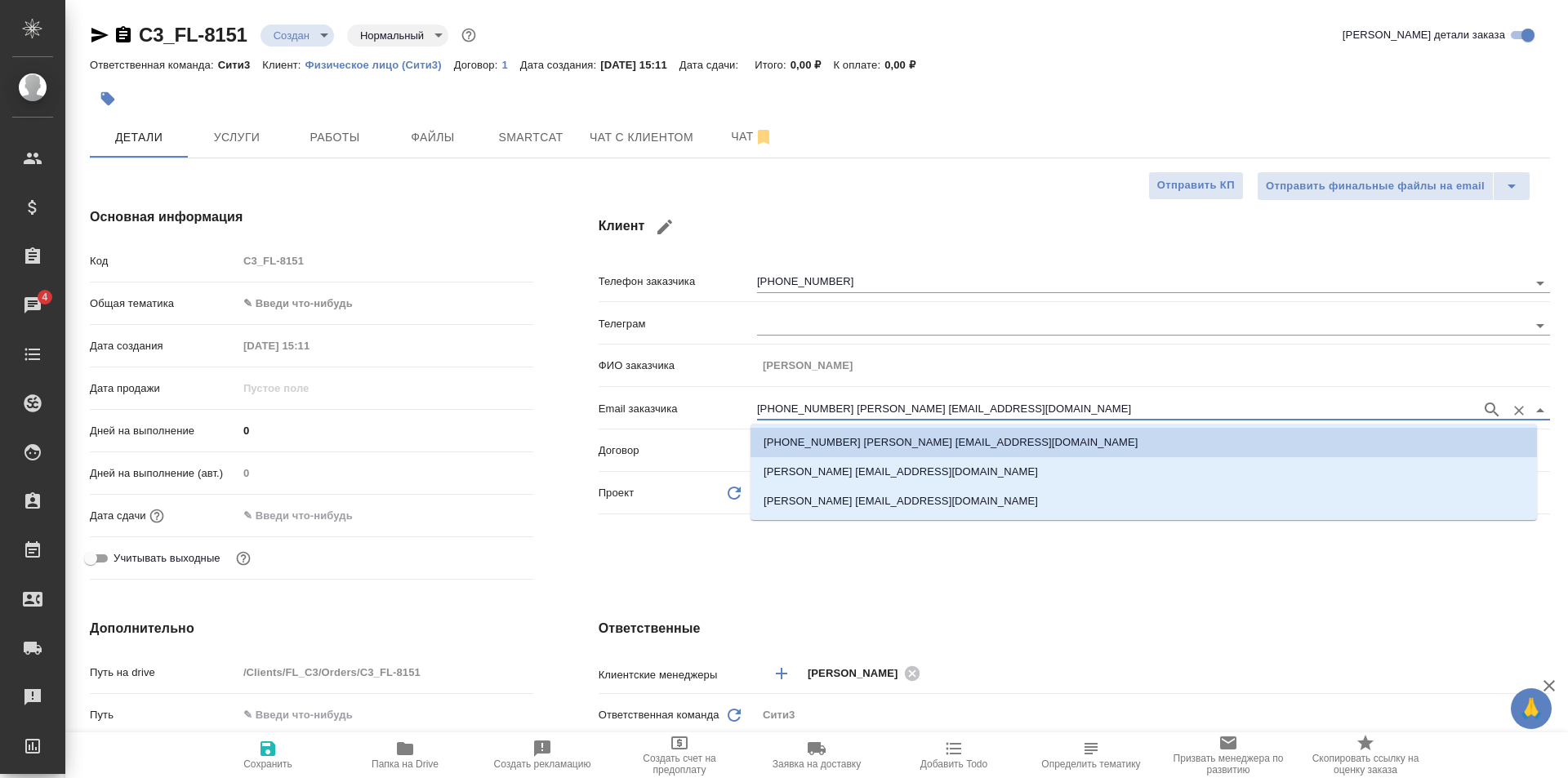
drag, startPoint x: 971, startPoint y: 408, endPoint x: 828, endPoint y: 408, distance: 143.0
click at [828, 408] on input "+79168397514 Беликова Галина Георгиевна gb4@yandex.ru" at bounding box center [1115, 410] width 716 height 20
click at [1059, 407] on input "+79168397514 Беликова Галина Георгиевна gb4@yandex.ru" at bounding box center [1115, 410] width 716 height 20
drag, startPoint x: 1063, startPoint y: 409, endPoint x: 827, endPoint y: 408, distance: 236.0
click at [827, 408] on input "+79168397514 Беликова Галина Георгиевна gb4@yandex.ru" at bounding box center [1115, 410] width 716 height 20
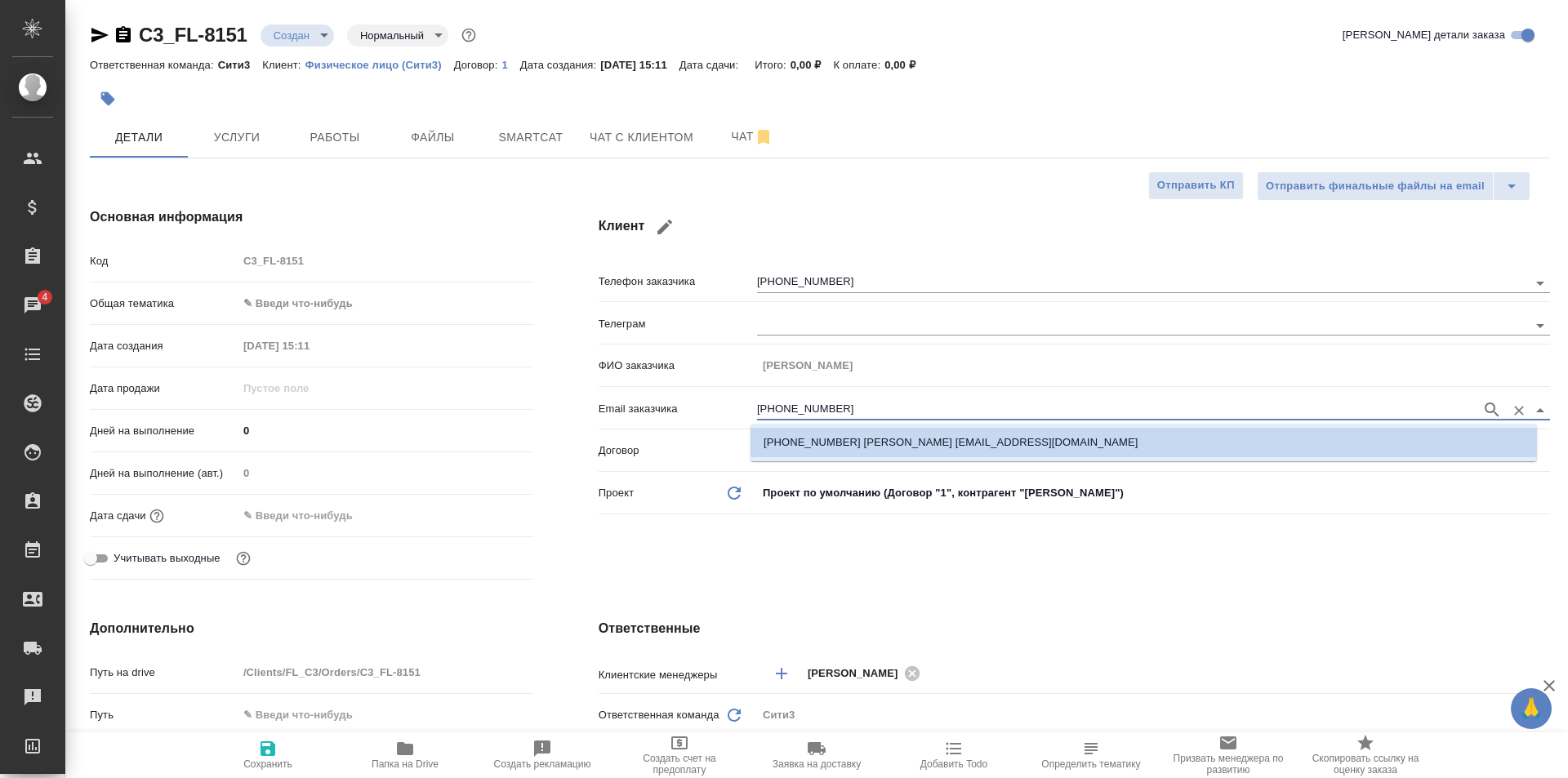
click at [1099, 558] on div "Клиент Телефон заказчика +79168397514 Телеграм ФИО заказчика Беликова Галина Ге…" at bounding box center [1075, 397] width 1017 height 444
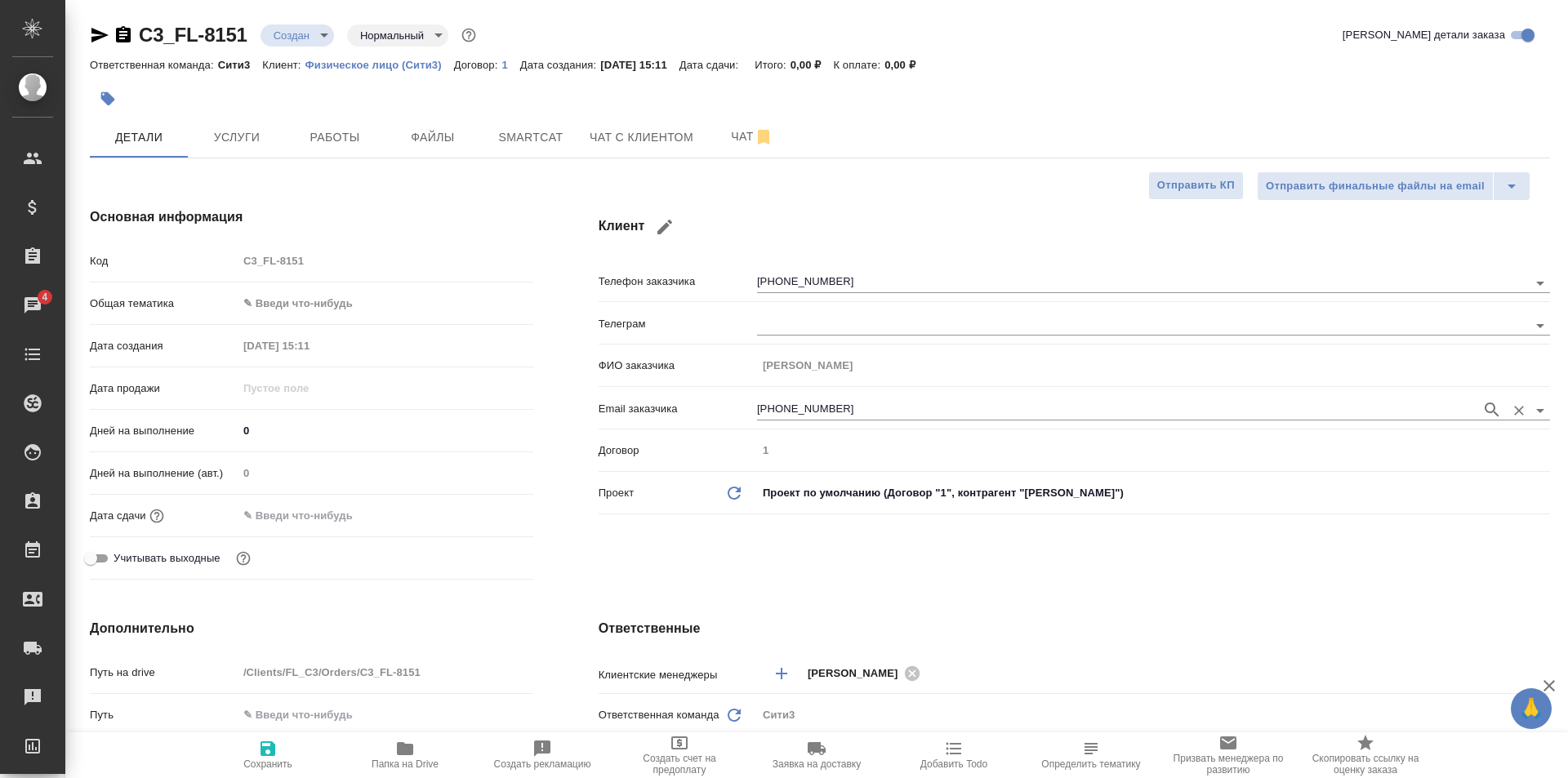
click at [825, 410] on input "+79168397514" at bounding box center [1115, 410] width 716 height 20
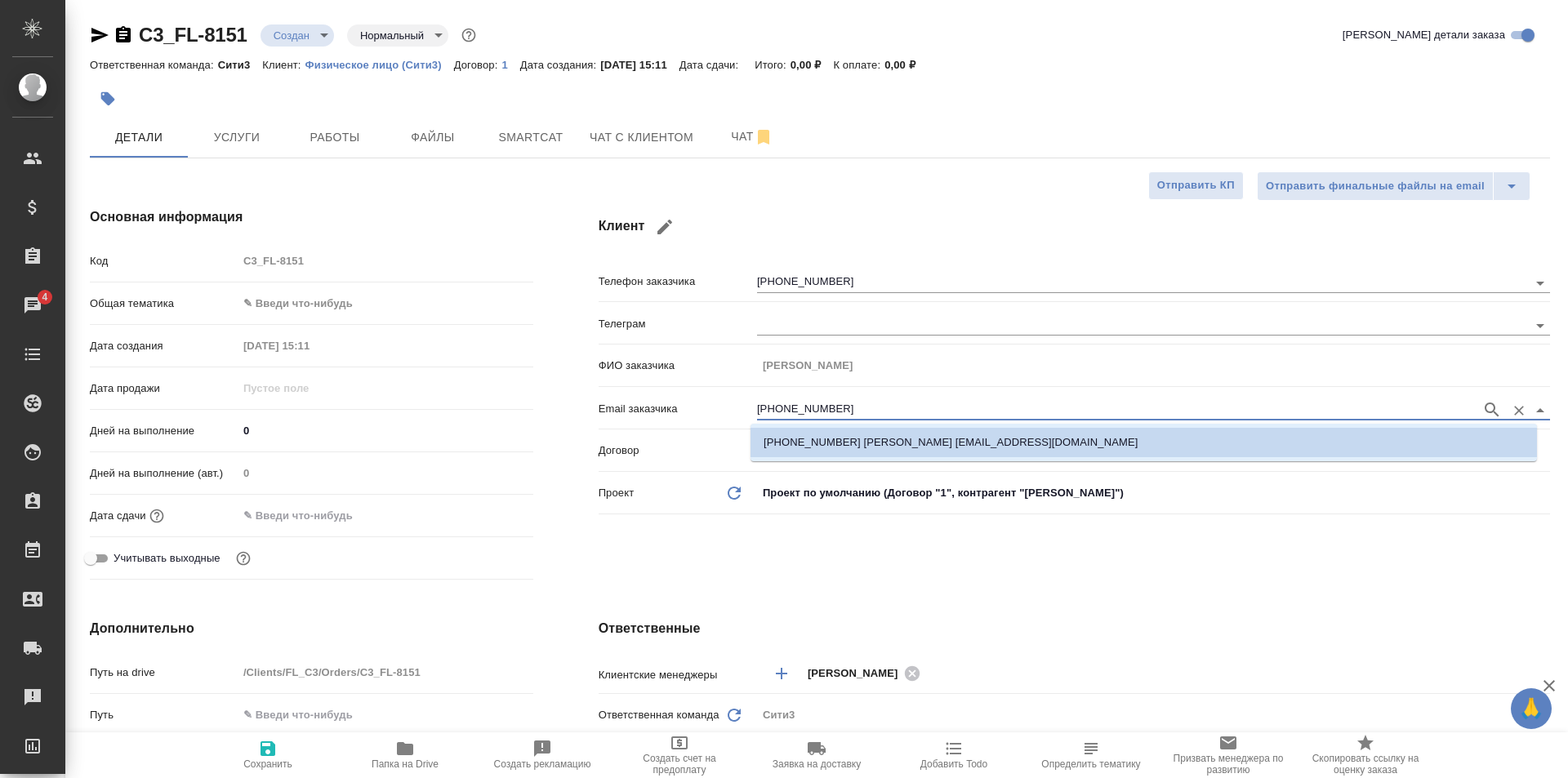
click at [1056, 435] on p "+79168397514 Беликова Галина Георгиевна gb4@yandex.ru" at bounding box center [951, 443] width 374 height 16
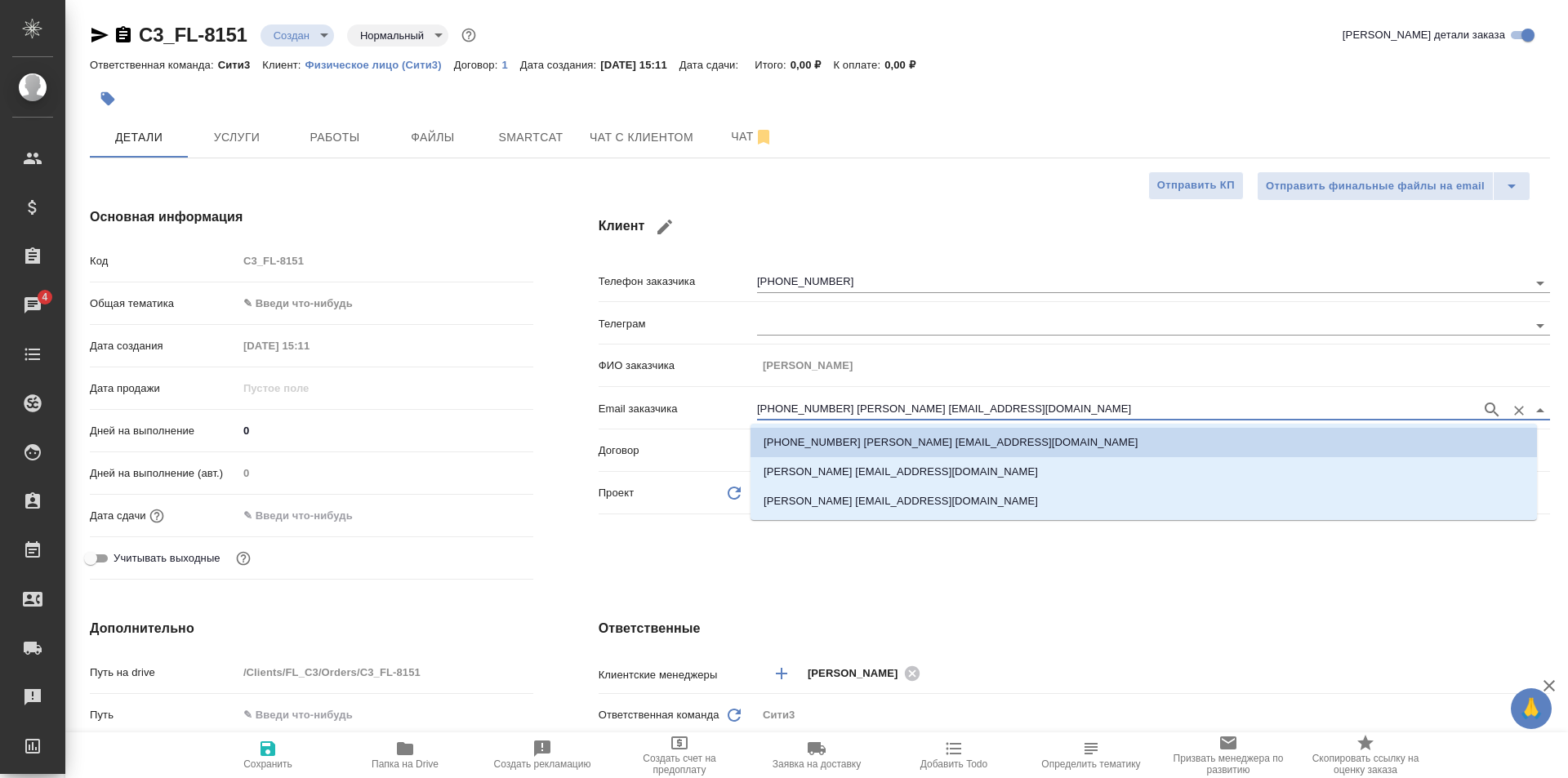
drag, startPoint x: 975, startPoint y: 408, endPoint x: 674, endPoint y: 408, distance: 301.0
click at [674, 408] on div "Email заказчика +79168397514 Беликова Галина Георгиевна gb4@yandex.ru" at bounding box center [1075, 408] width 951 height 28
type input "gb4@yandex.ru"
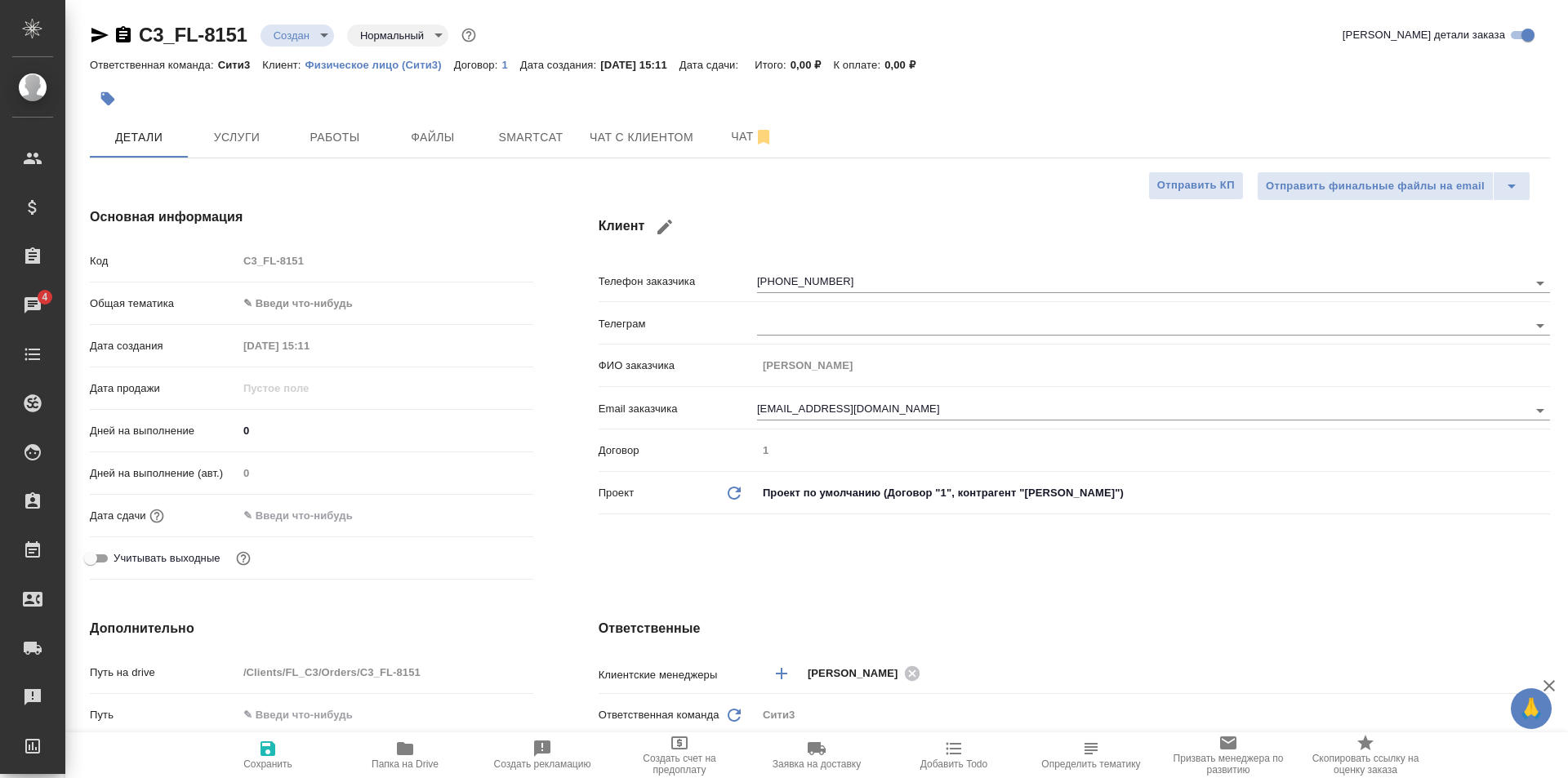
click at [280, 745] on span "Сохранить" at bounding box center [268, 754] width 118 height 31
type textarea "x"
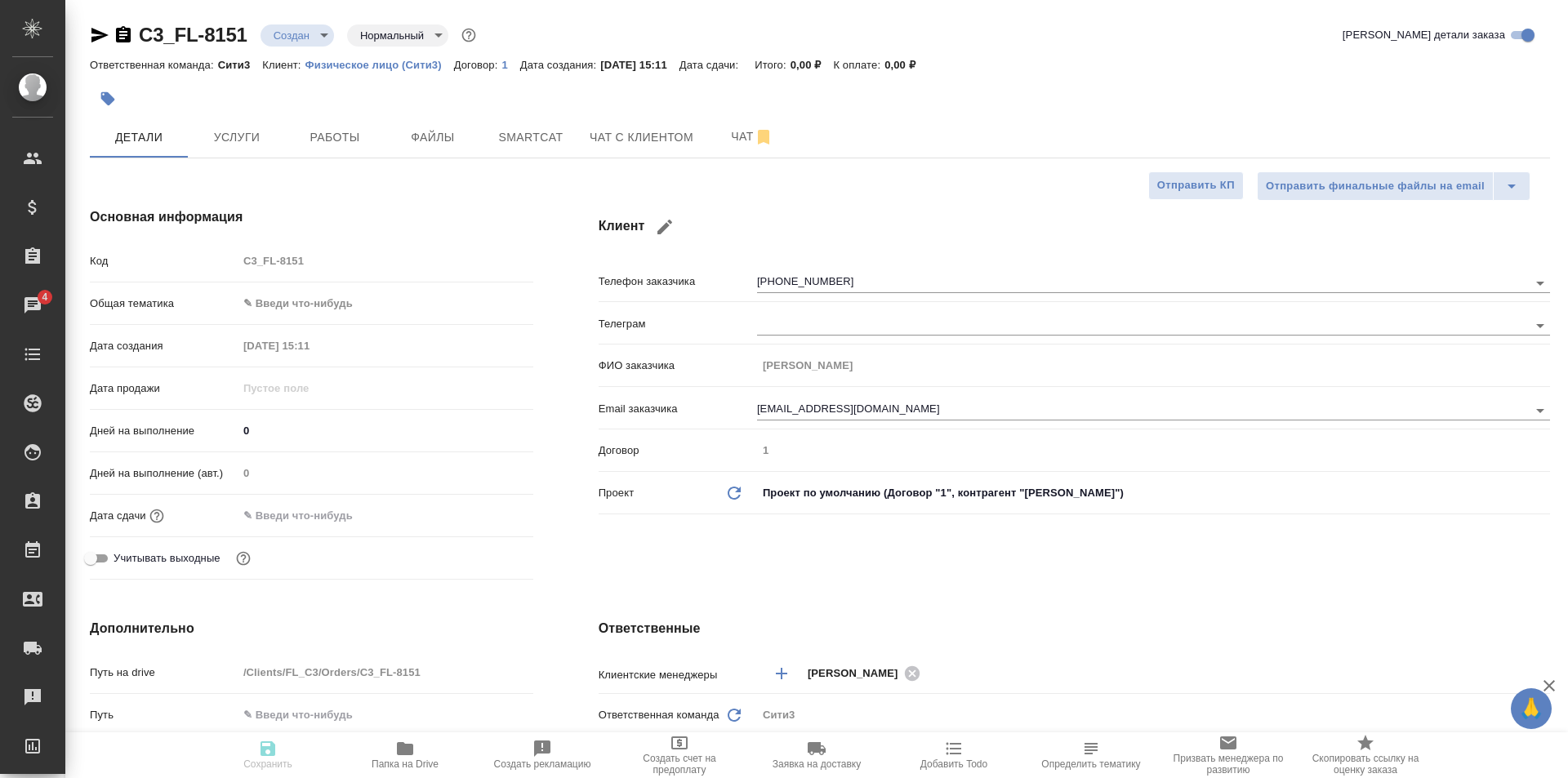
type textarea "x"
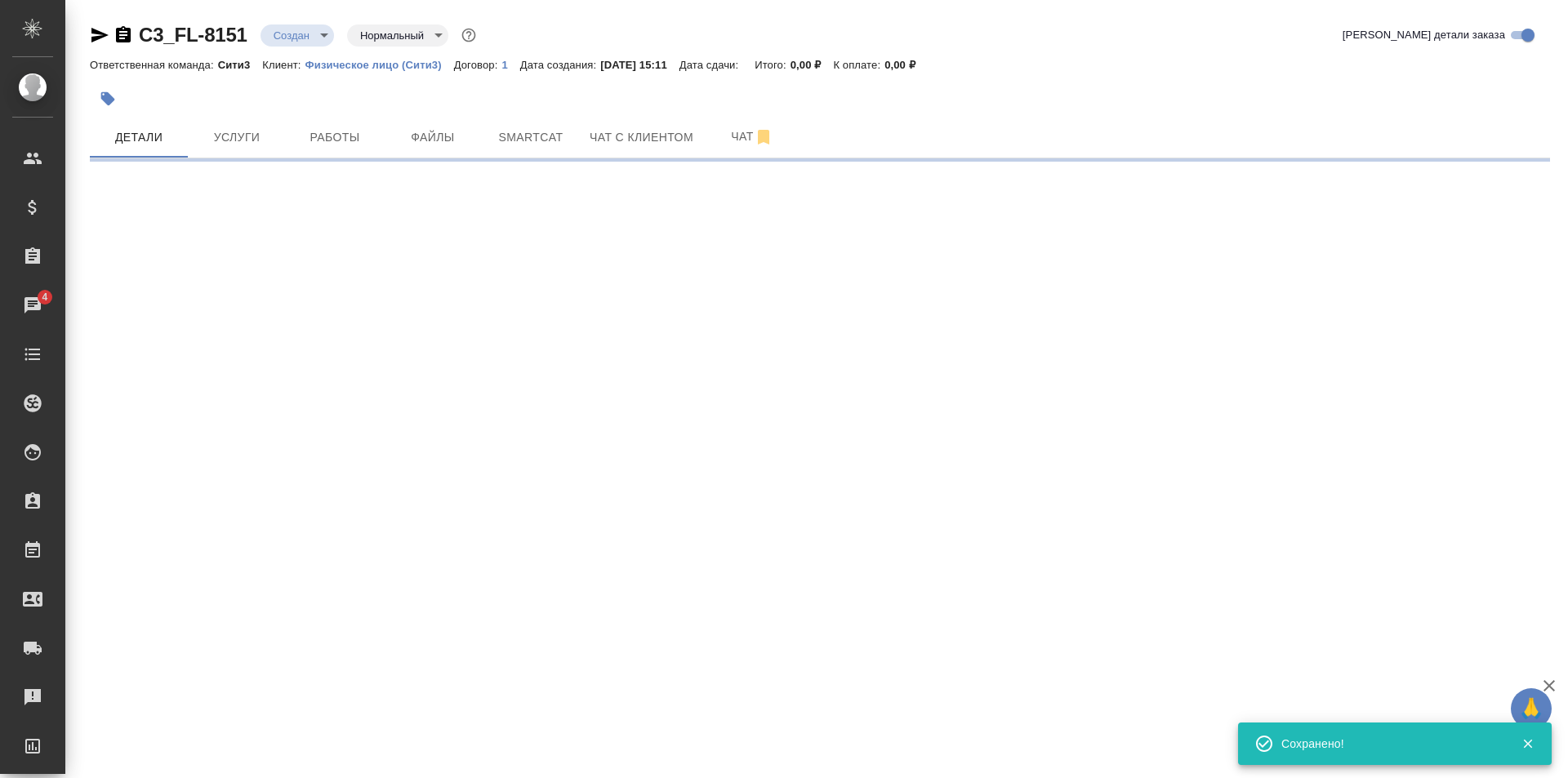
type input "holyTrinity"
select select "RU"
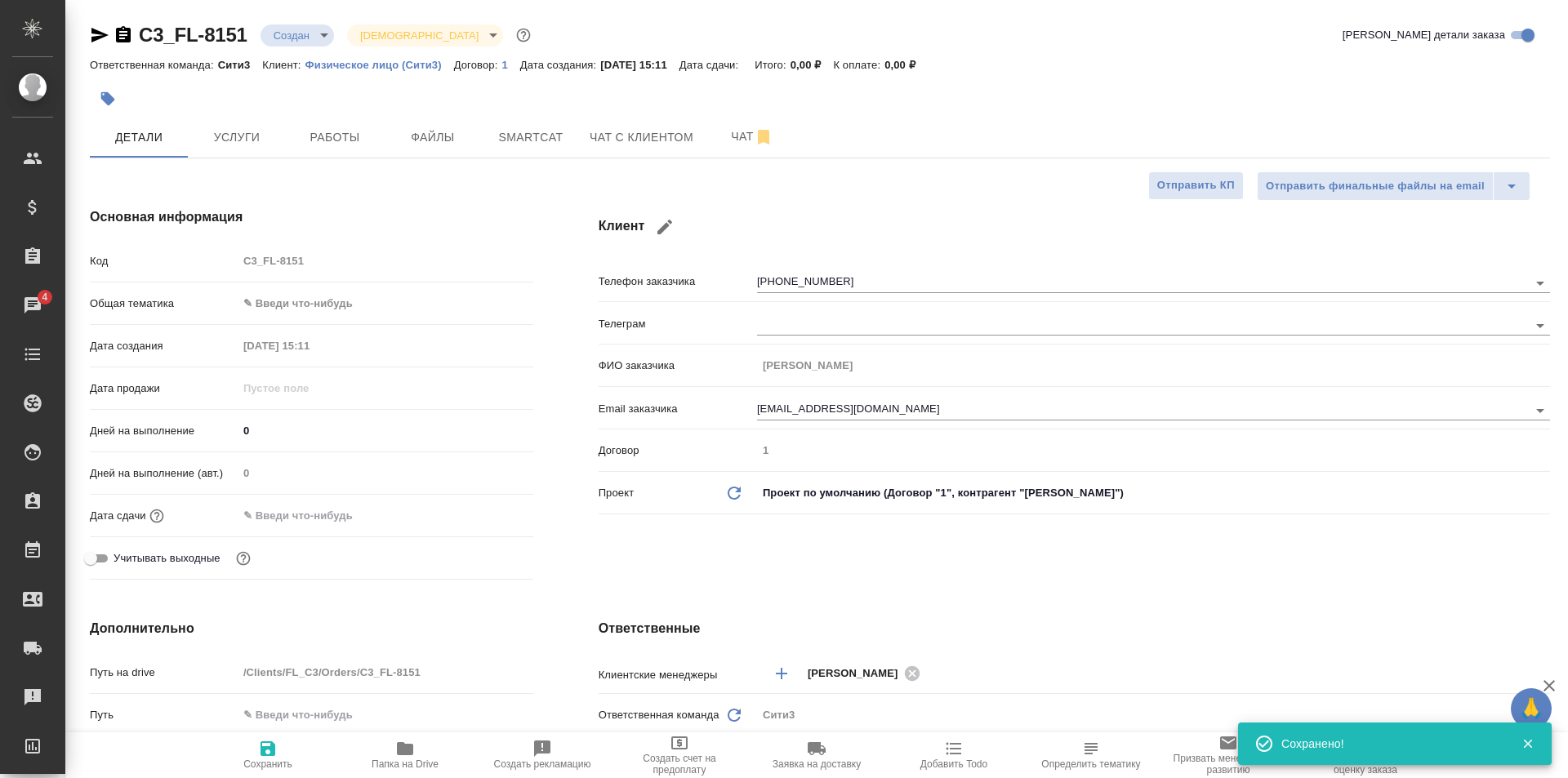
type textarea "x"
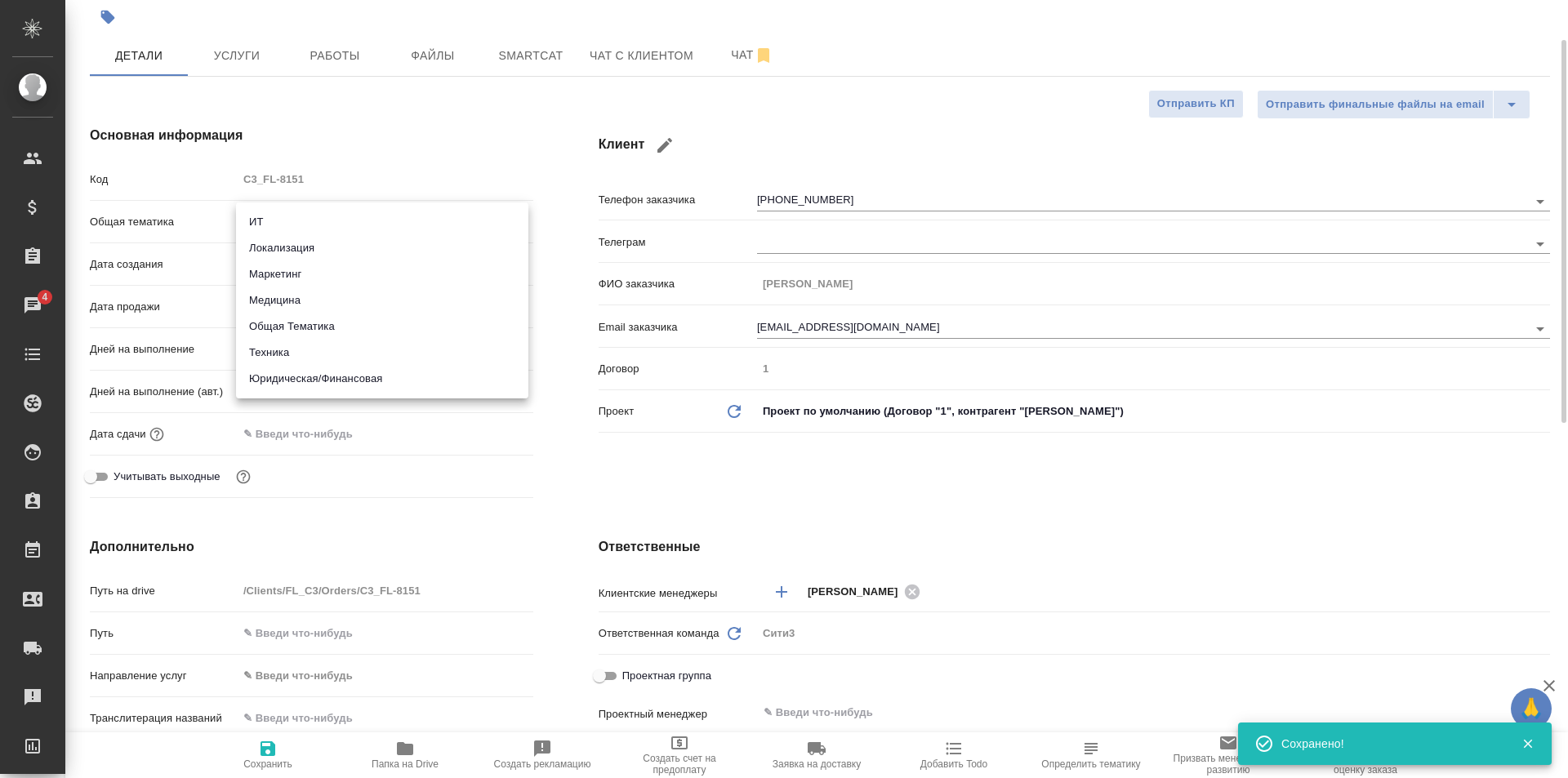
click at [331, 234] on body "🙏 .cls-1 fill:#fff; AWATERA Galisheva Mariya Клиенты Спецификации Заказы 4 Чаты…" at bounding box center [784, 389] width 1568 height 778
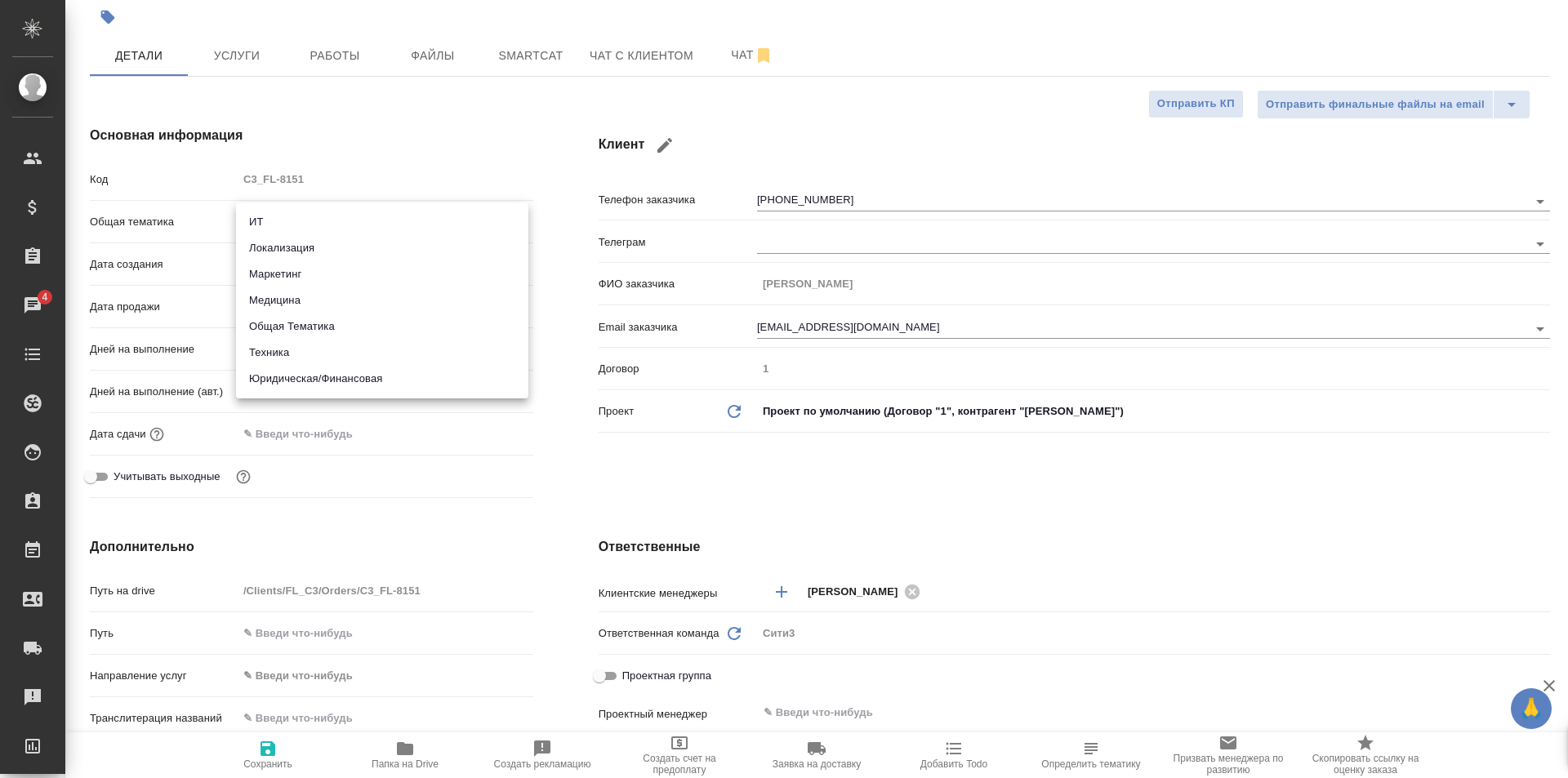
click at [426, 378] on li "Юридическая/Финансовая" at bounding box center [382, 378] width 293 height 26
type input "yr-fn"
type textarea "x"
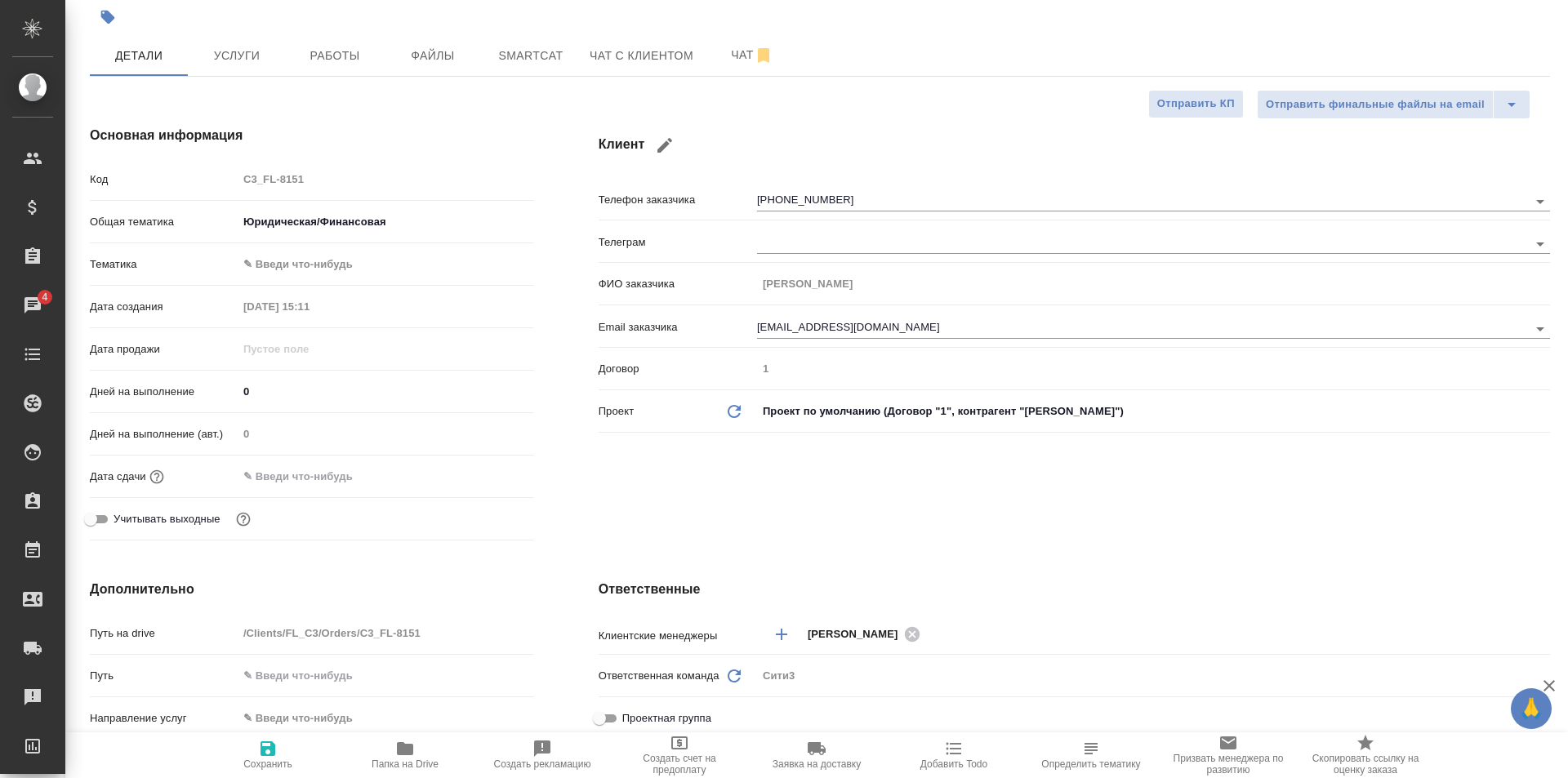
click at [374, 271] on body "🙏 .cls-1 fill:#fff; AWATERA Galisheva Mariya Клиенты Спецификации Заказы 4 Чаты…" at bounding box center [784, 389] width 1568 height 778
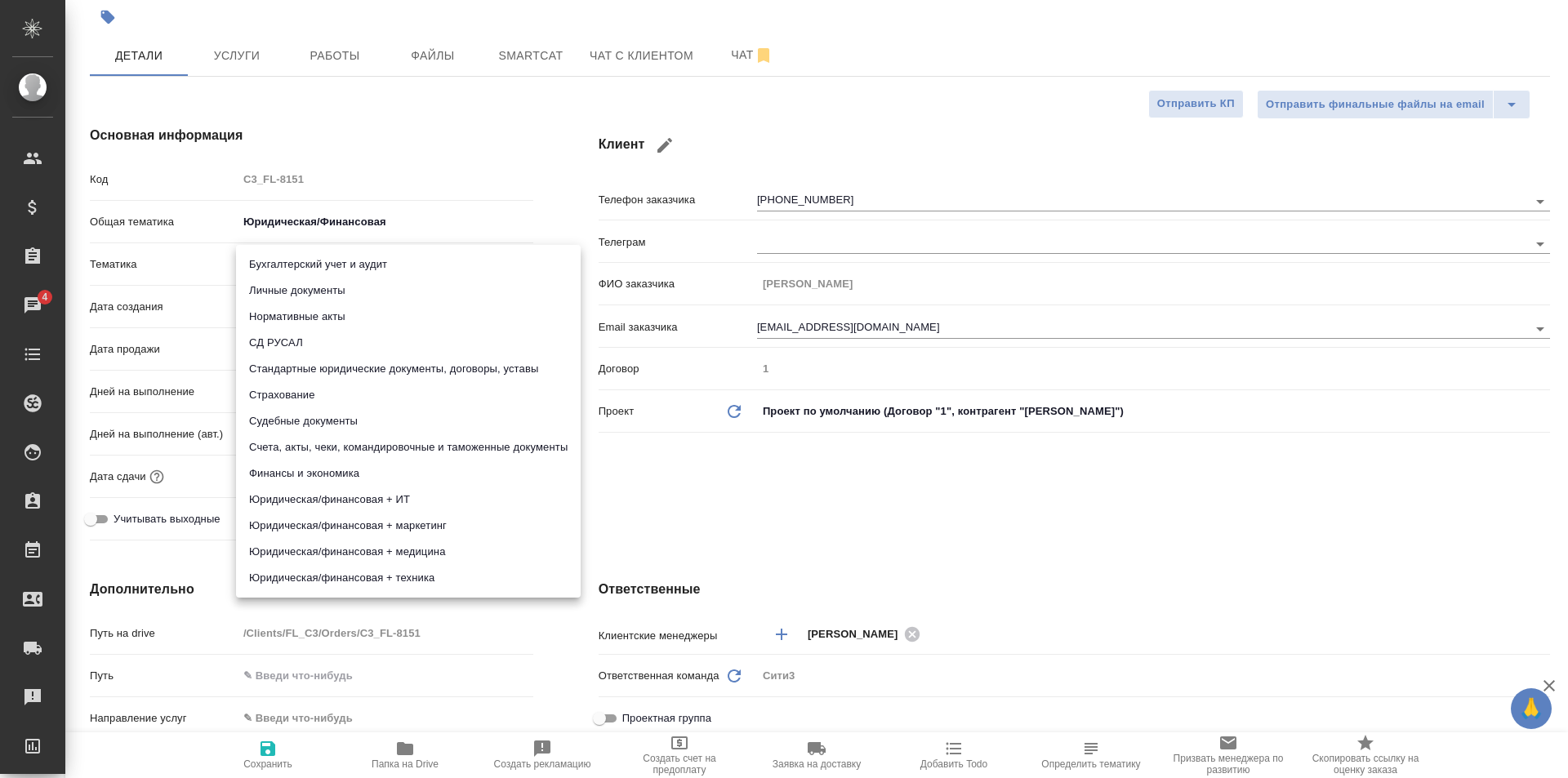
click at [398, 294] on li "Личные документы" at bounding box center [408, 290] width 344 height 26
type textarea "x"
type input "5a8b8b956a9677013d343cfe"
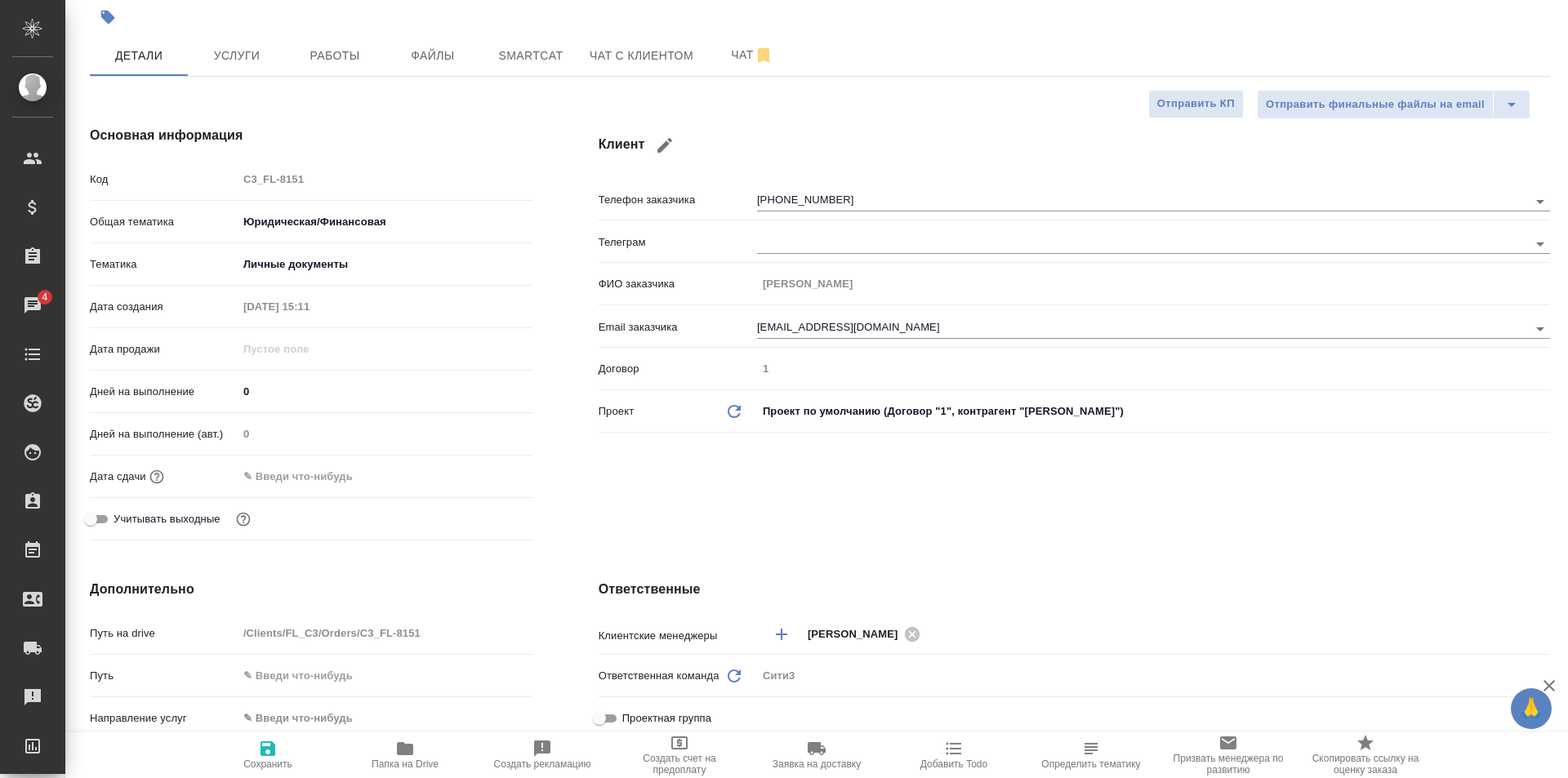
click at [289, 744] on span "Сохранить" at bounding box center [268, 754] width 118 height 31
type textarea "x"
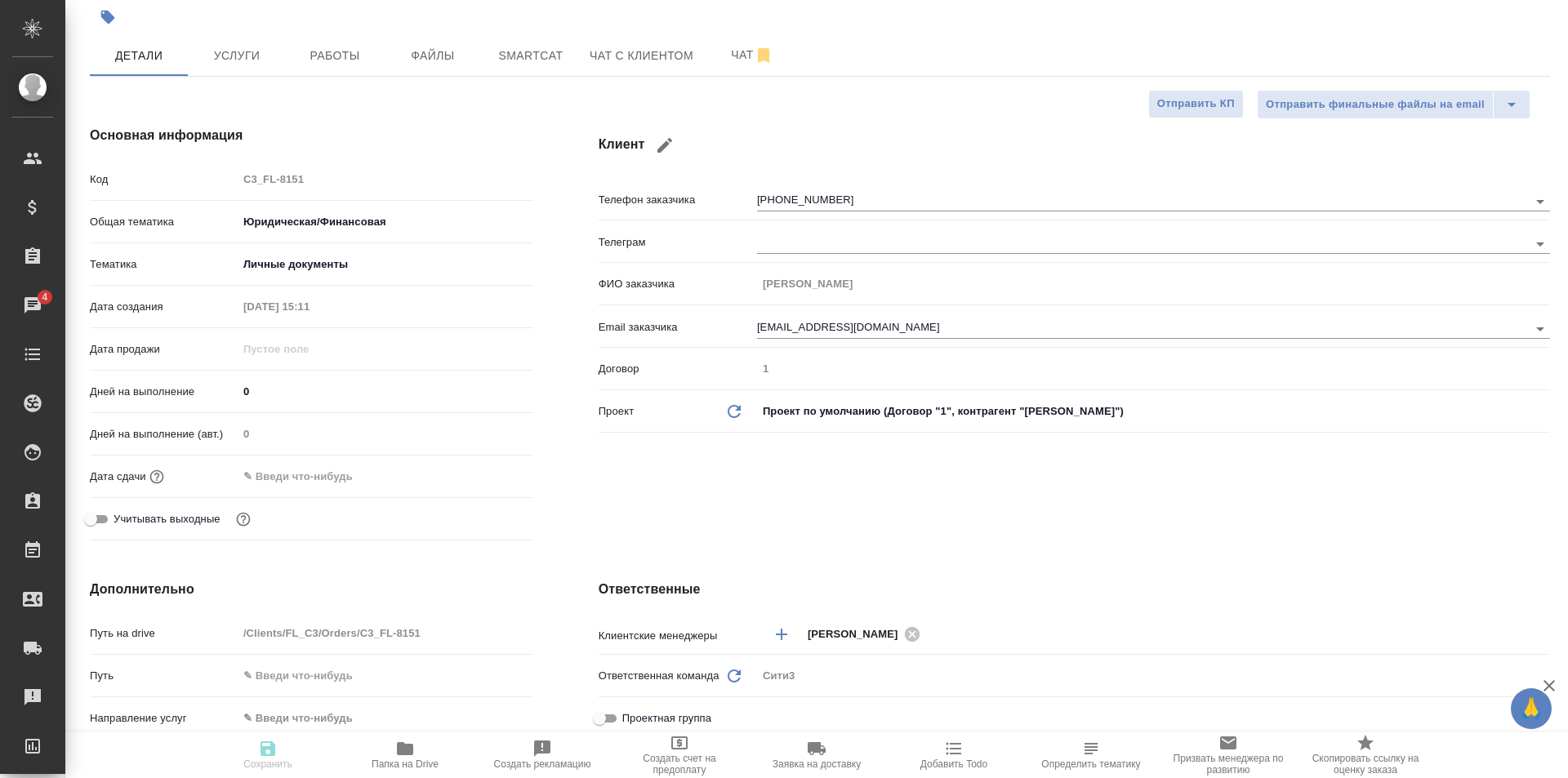
type textarea "x"
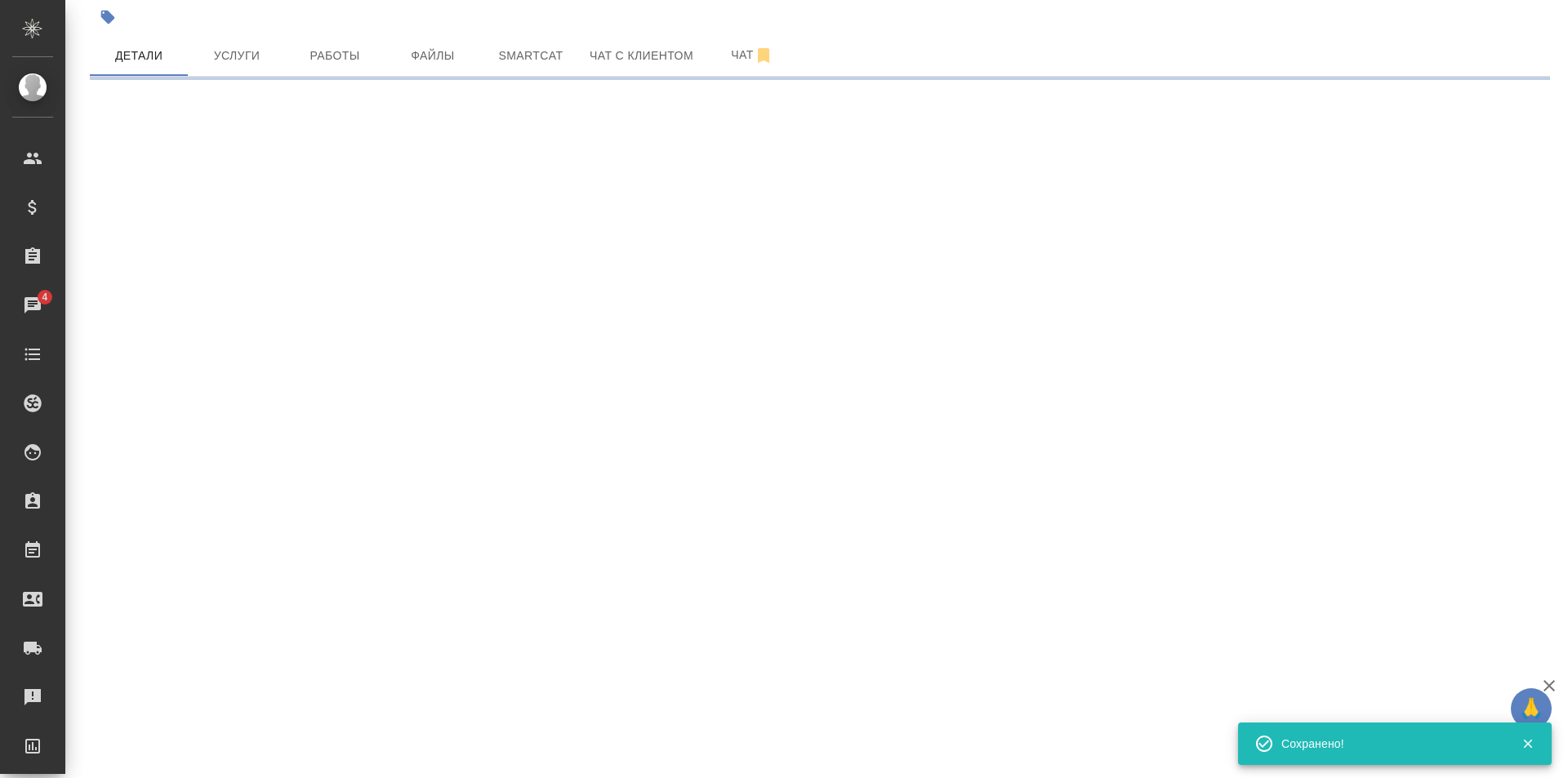
select select "RU"
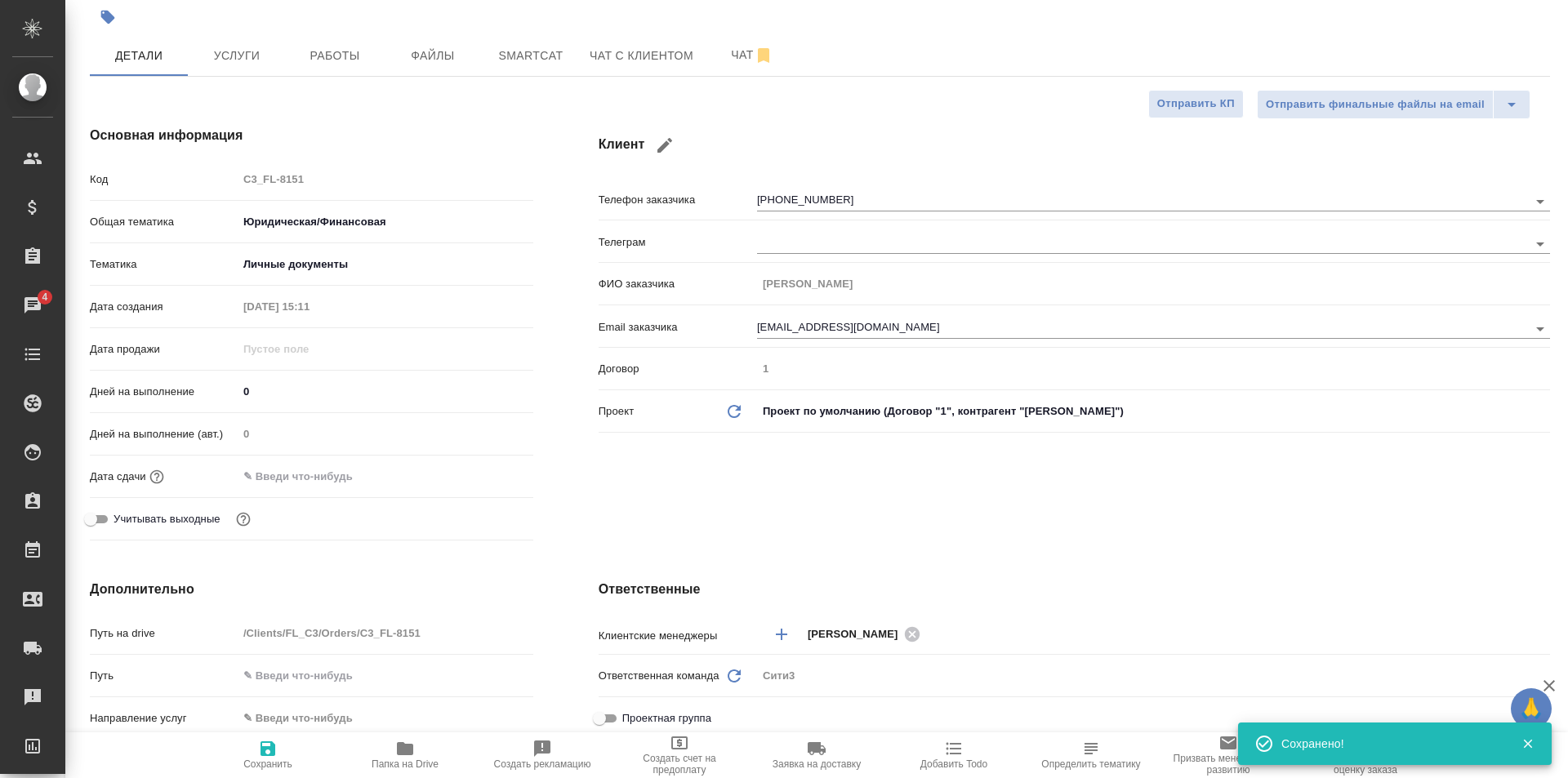
type textarea "x"
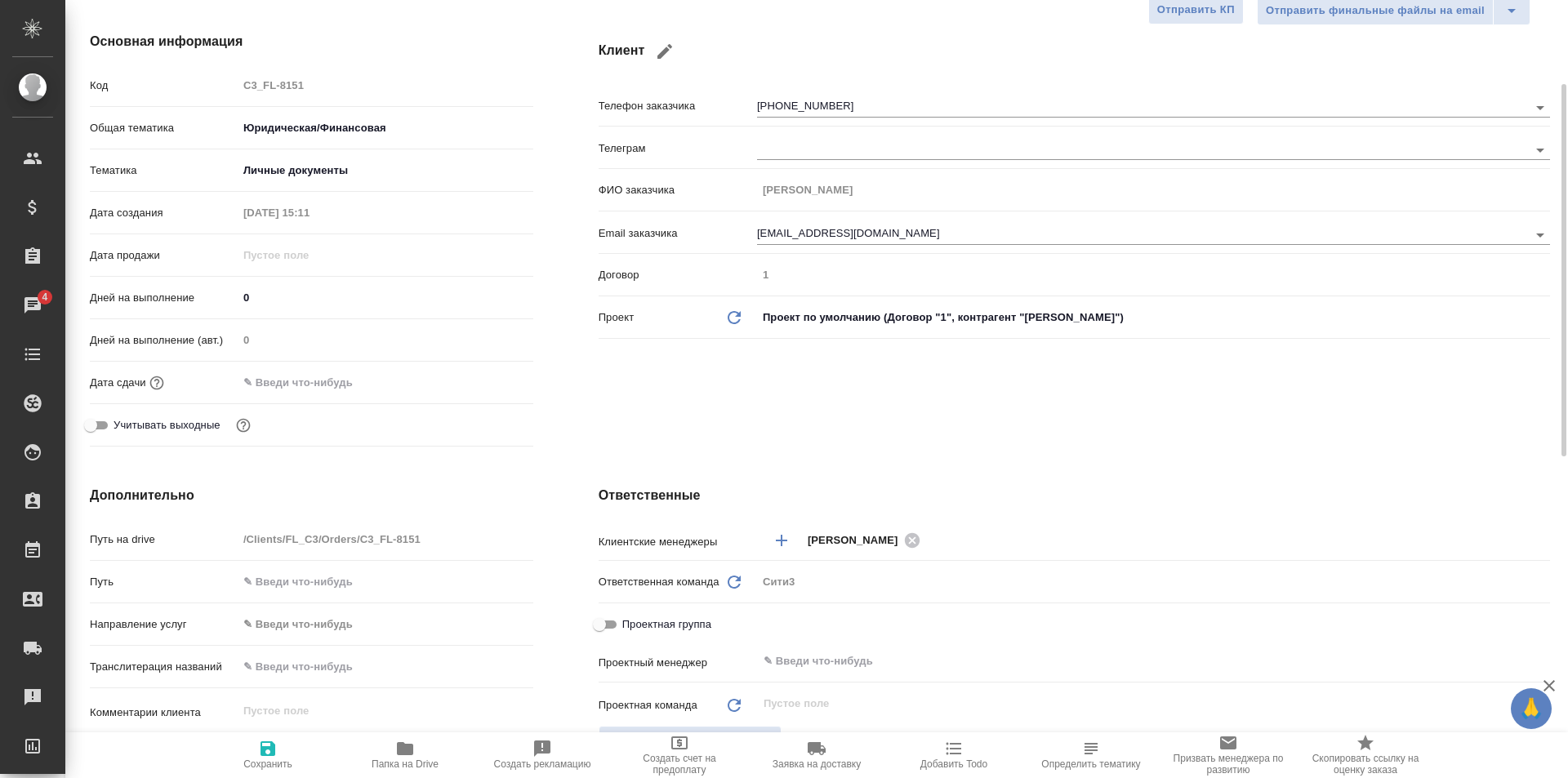
scroll to position [0, 0]
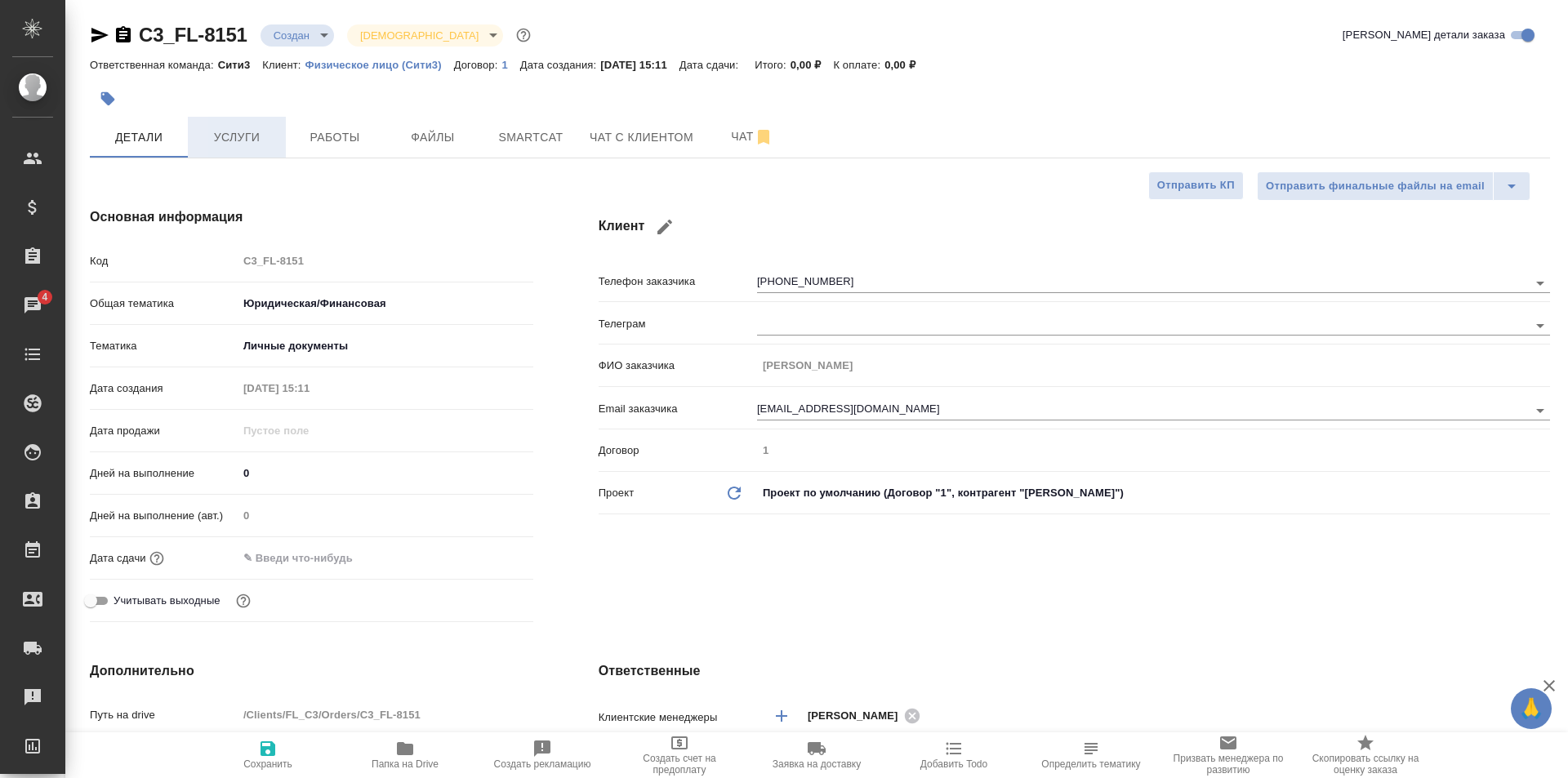
click at [258, 148] on button "Услуги" at bounding box center [237, 138] width 98 height 41
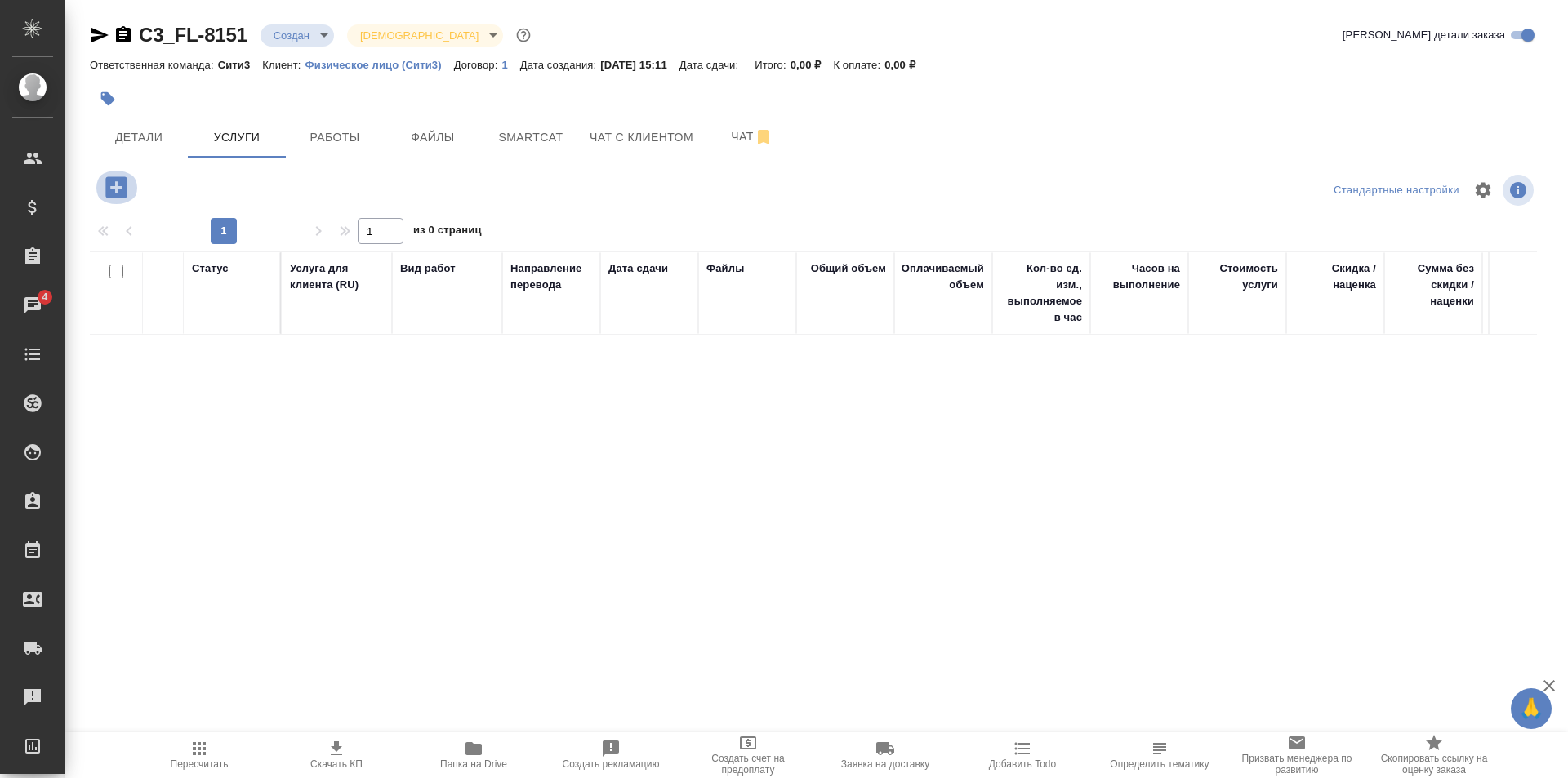
click at [128, 196] on icon "button" at bounding box center [116, 187] width 28 height 28
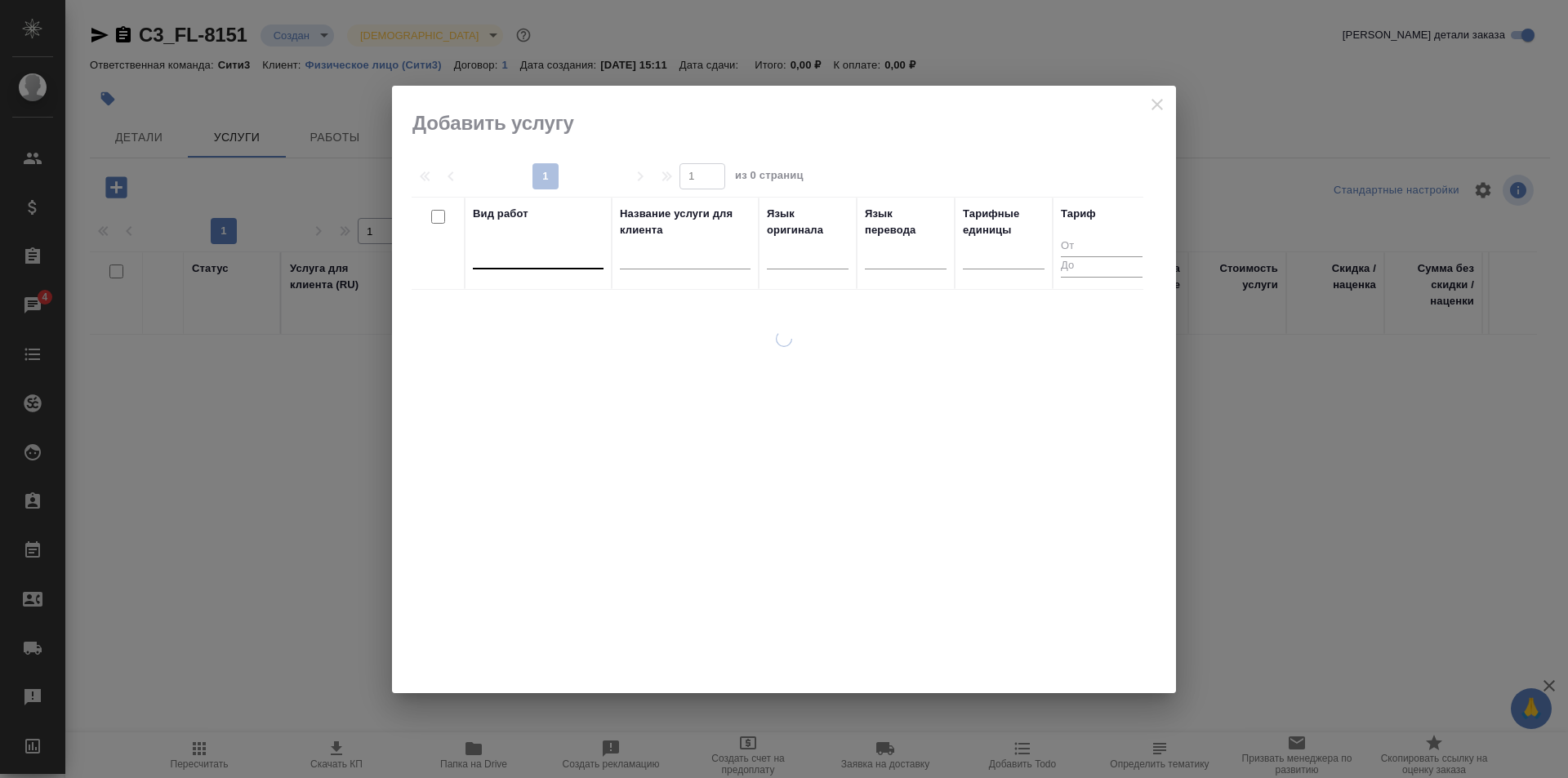
click at [576, 251] on div at bounding box center [538, 253] width 130 height 24
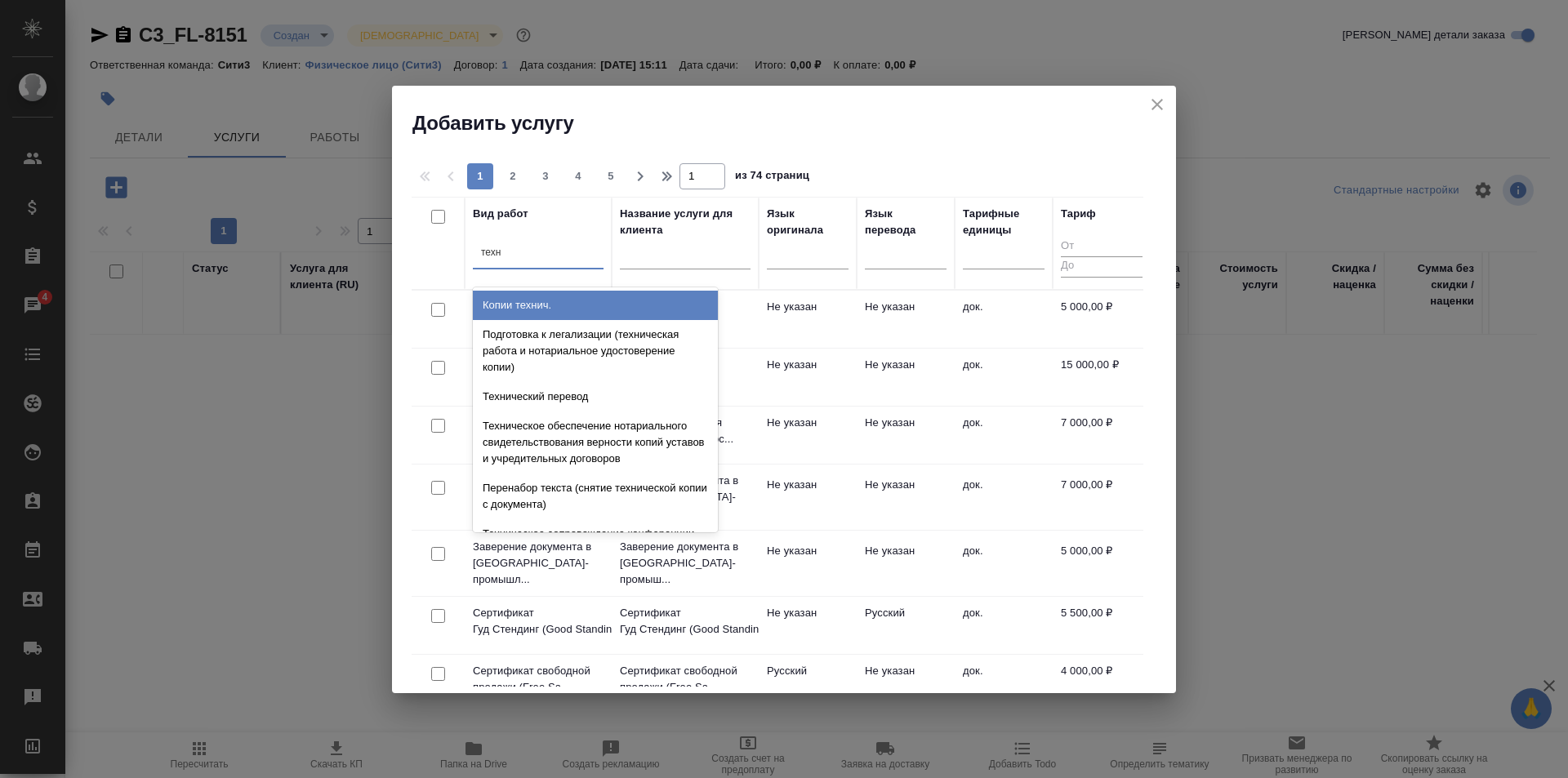
type input "техни"
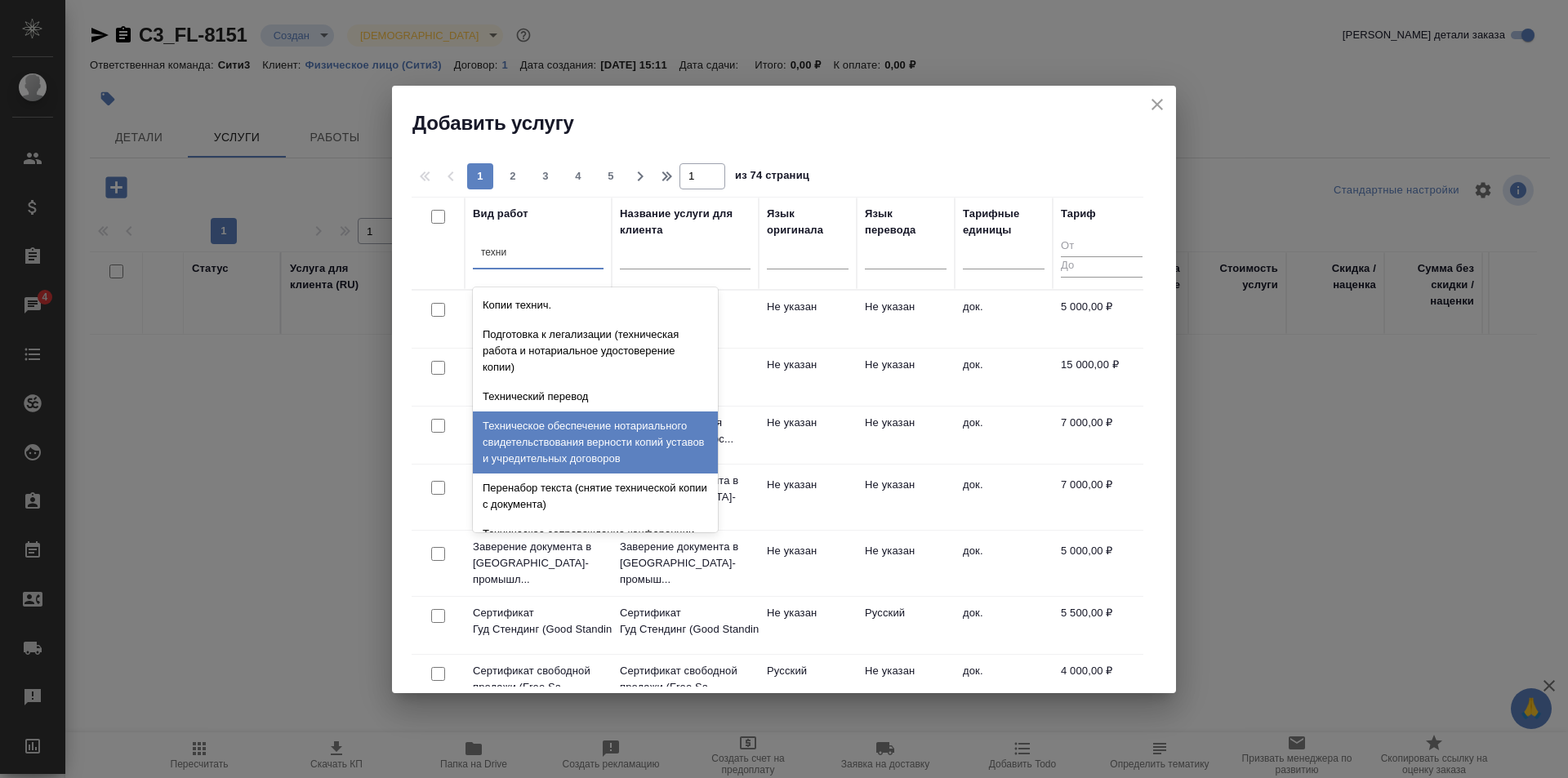
click at [665, 457] on div "Техническое обеспечение нотариального свидетельствования верности копий уставов…" at bounding box center [595, 443] width 245 height 62
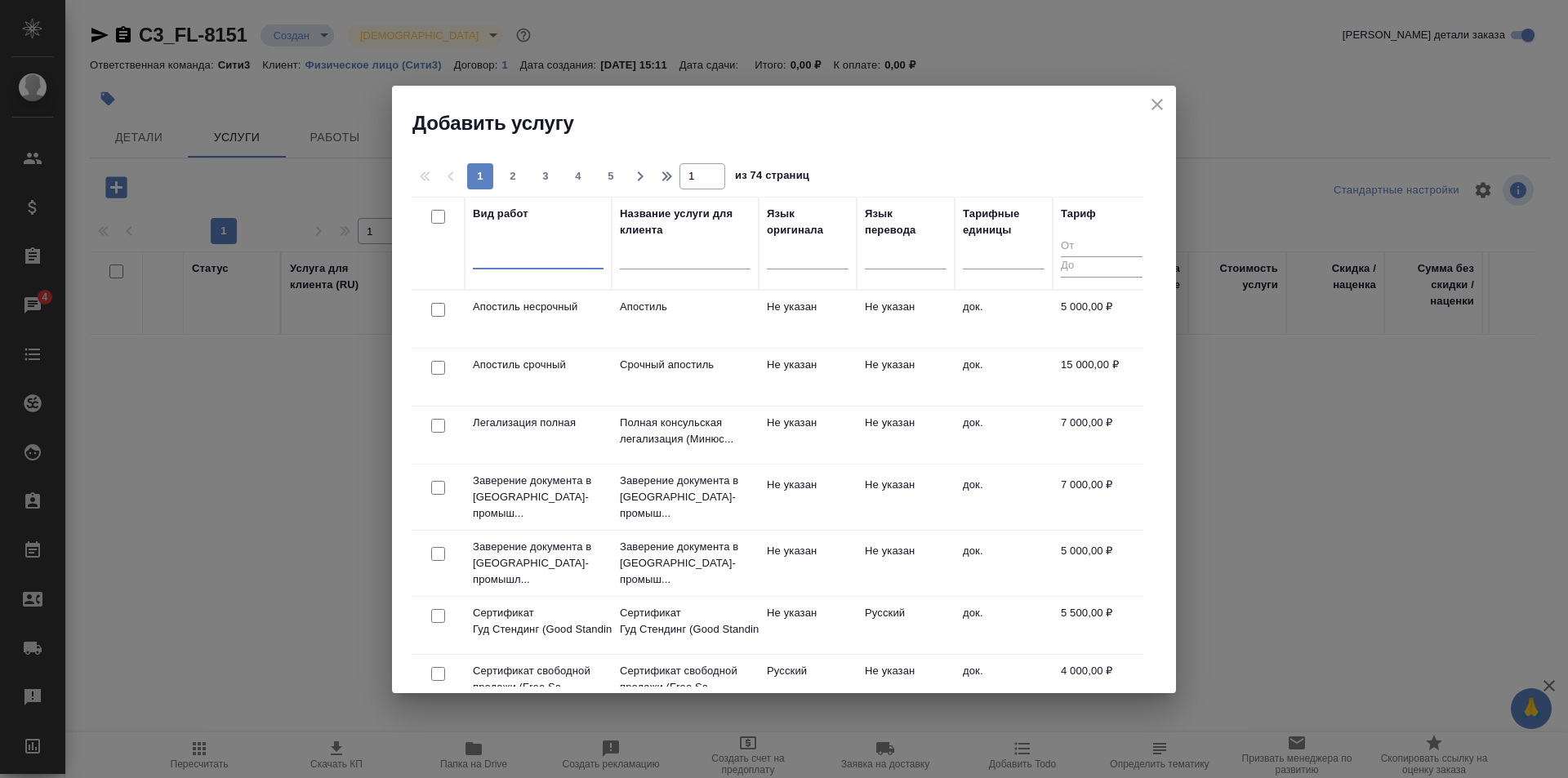
click at [554, 255] on div at bounding box center [538, 253] width 130 height 24
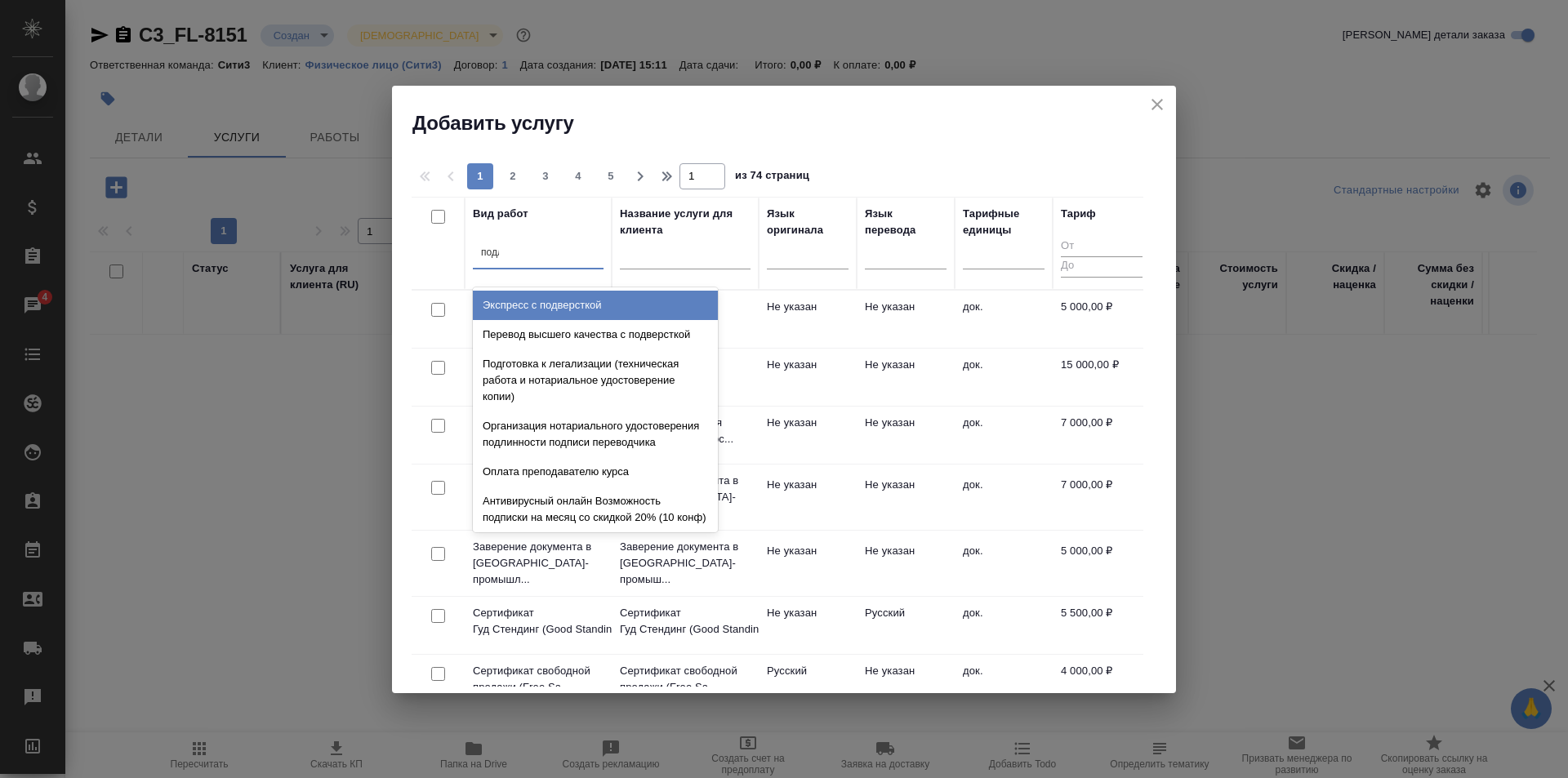
type input "подли"
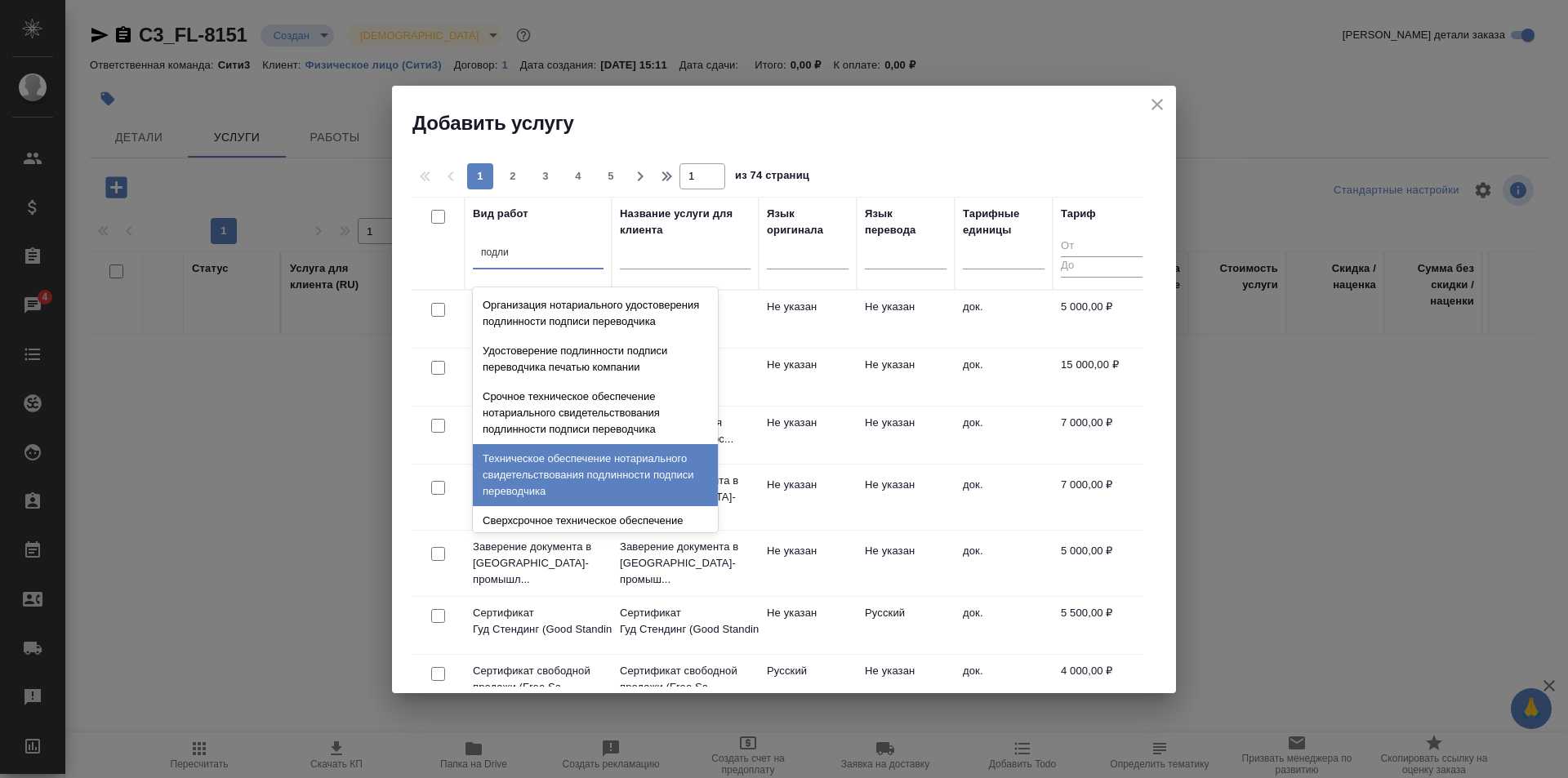
click at [624, 488] on div "Техническое обеспечение нотариального свидетельствования подлинности подписи пе…" at bounding box center [595, 475] width 245 height 62
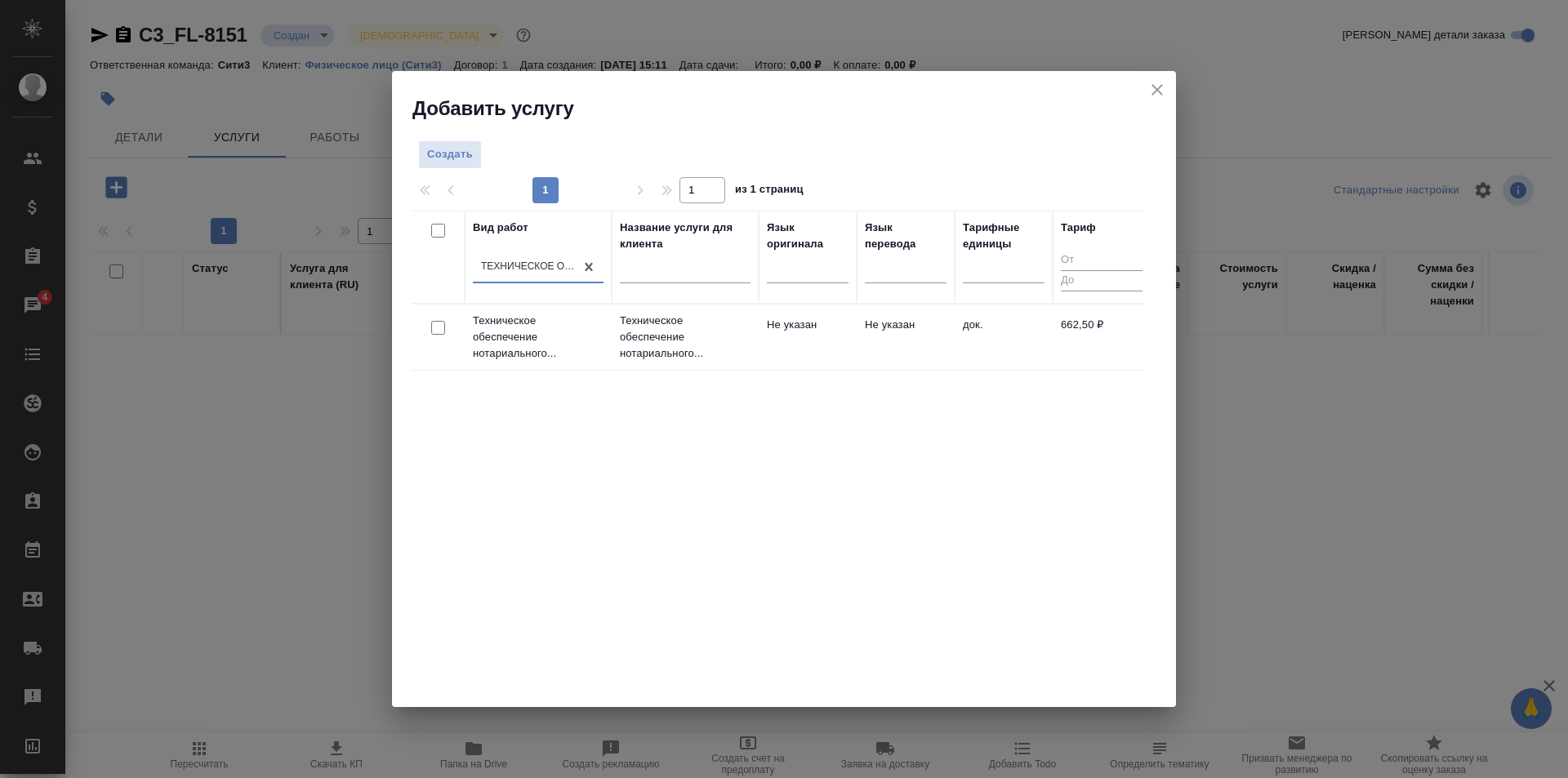
click at [785, 357] on td "Не указан" at bounding box center [808, 337] width 98 height 57
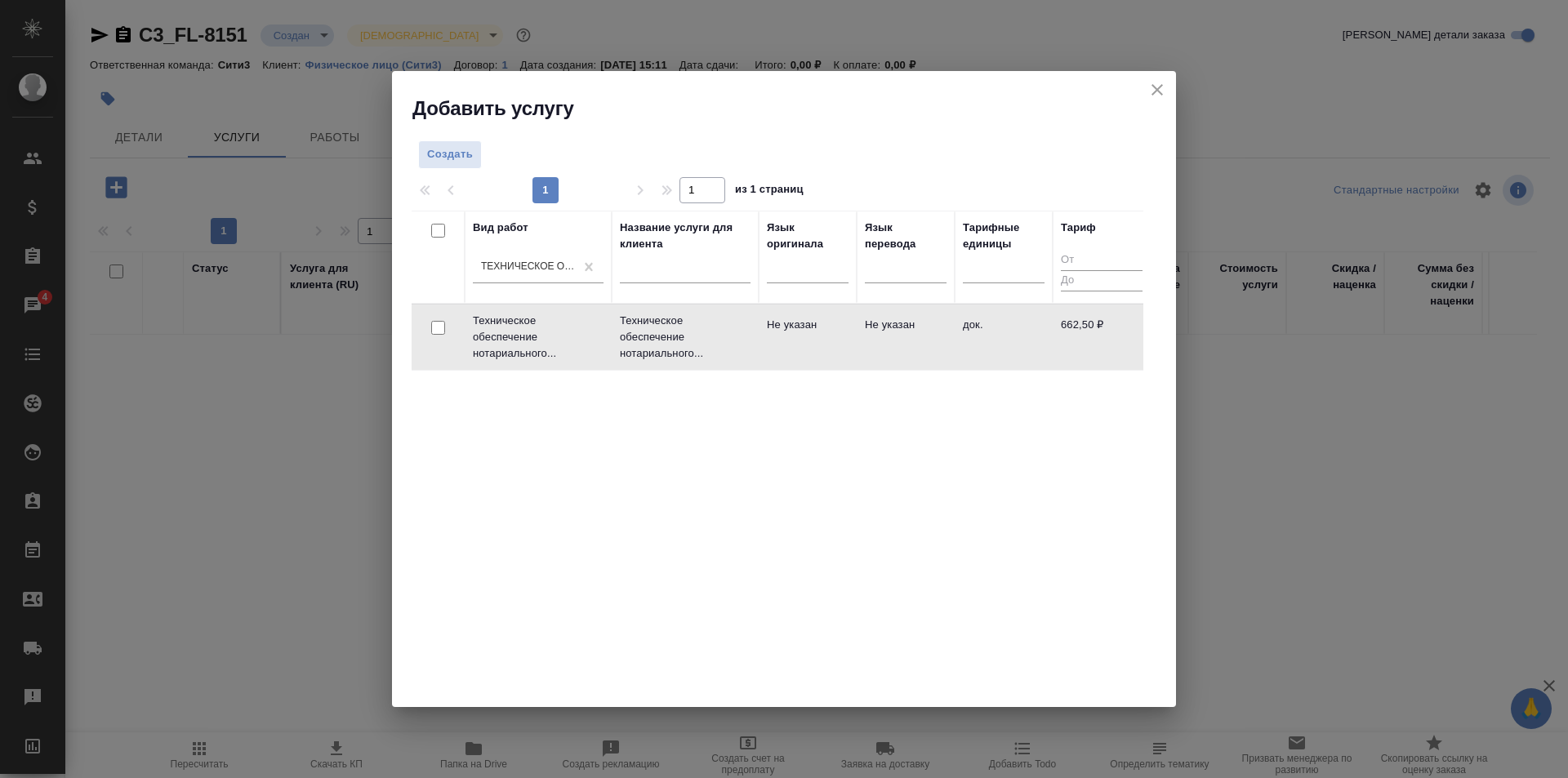
click at [785, 357] on td "Не указан" at bounding box center [808, 337] width 98 height 57
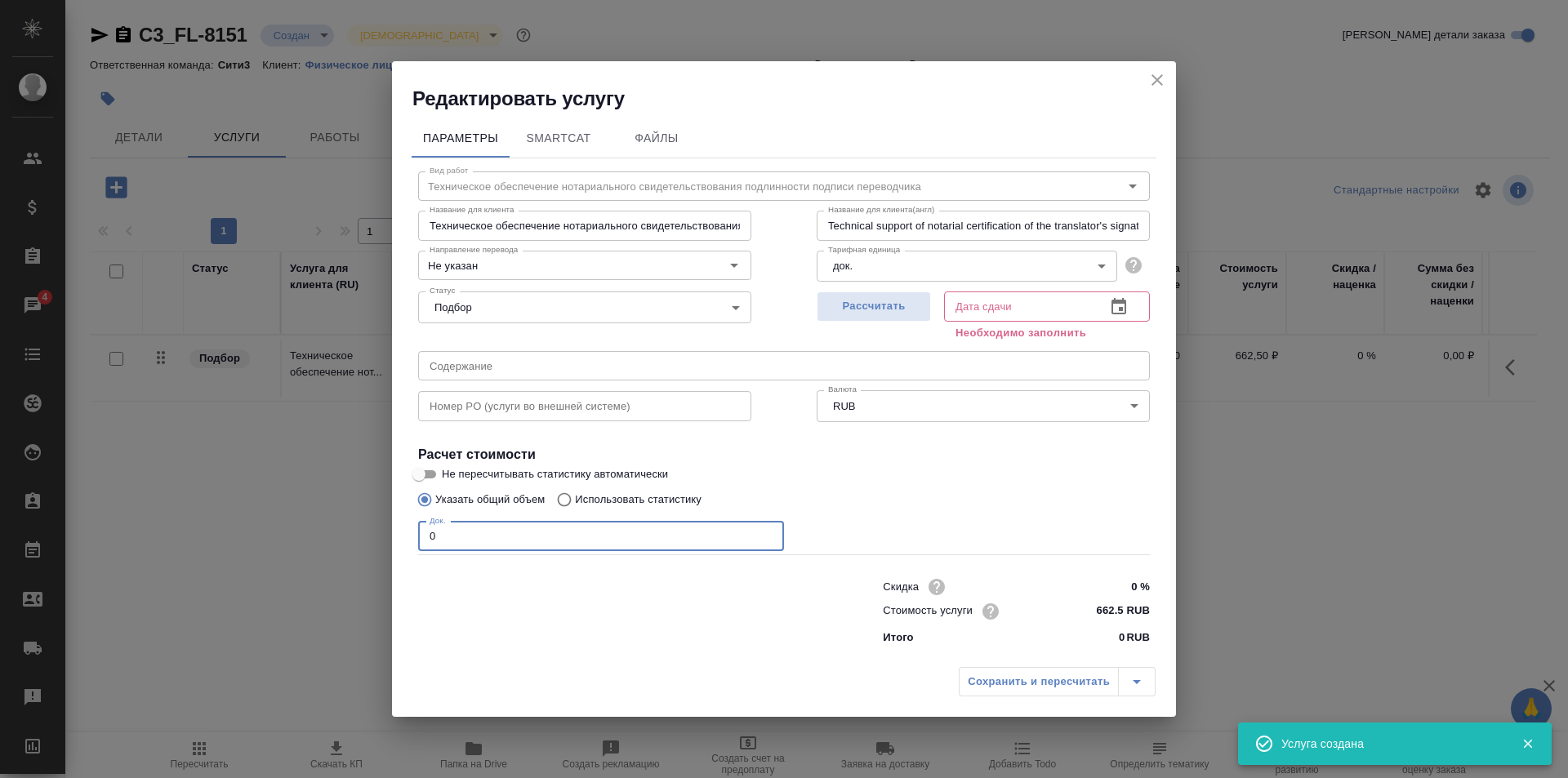
click at [609, 532] on input "0" at bounding box center [601, 536] width 366 height 29
type input "10"
click at [1115, 299] on icon "button" at bounding box center [1119, 306] width 15 height 16
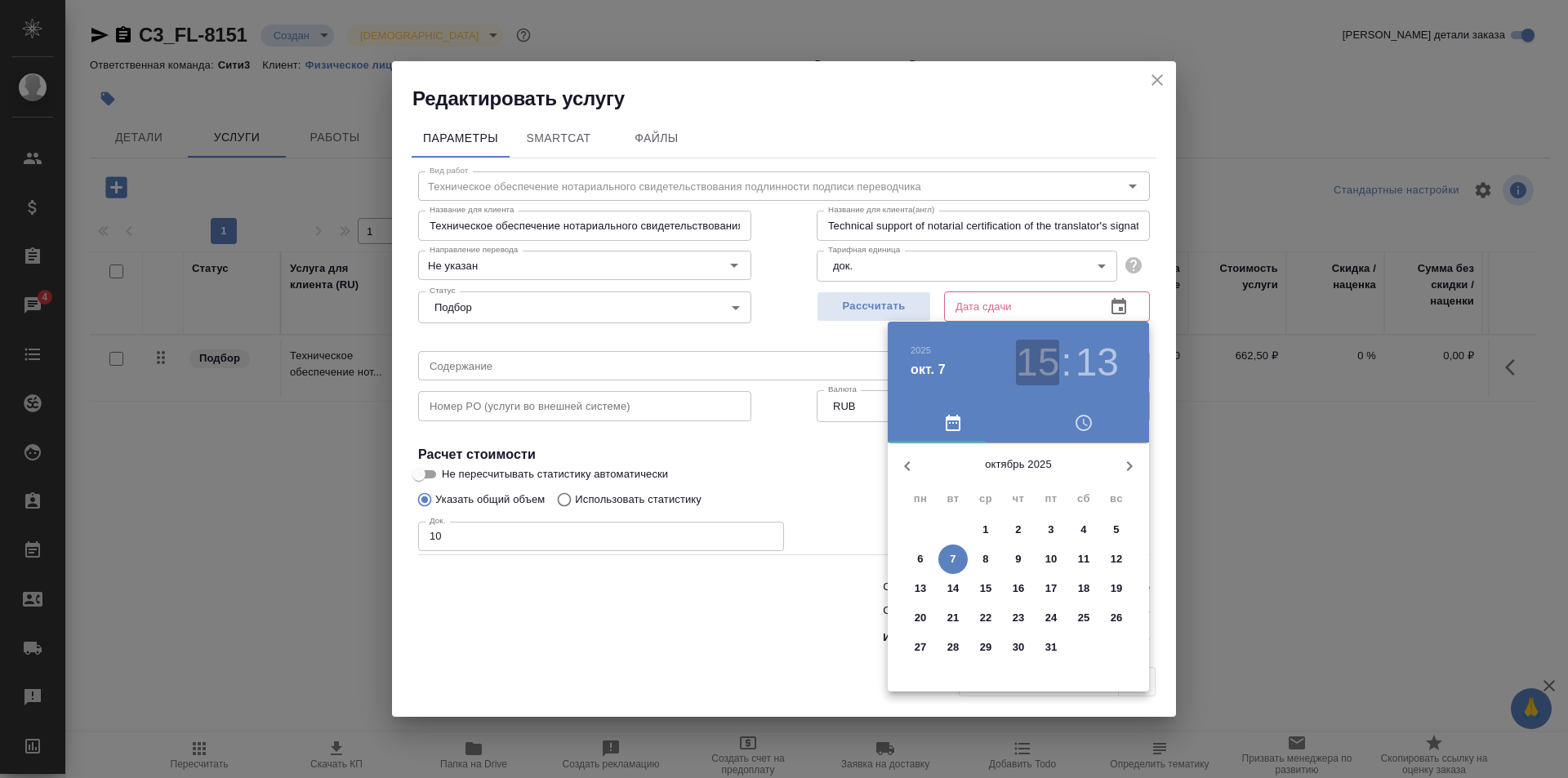
click at [1038, 369] on h3 "15" at bounding box center [1037, 363] width 43 height 46
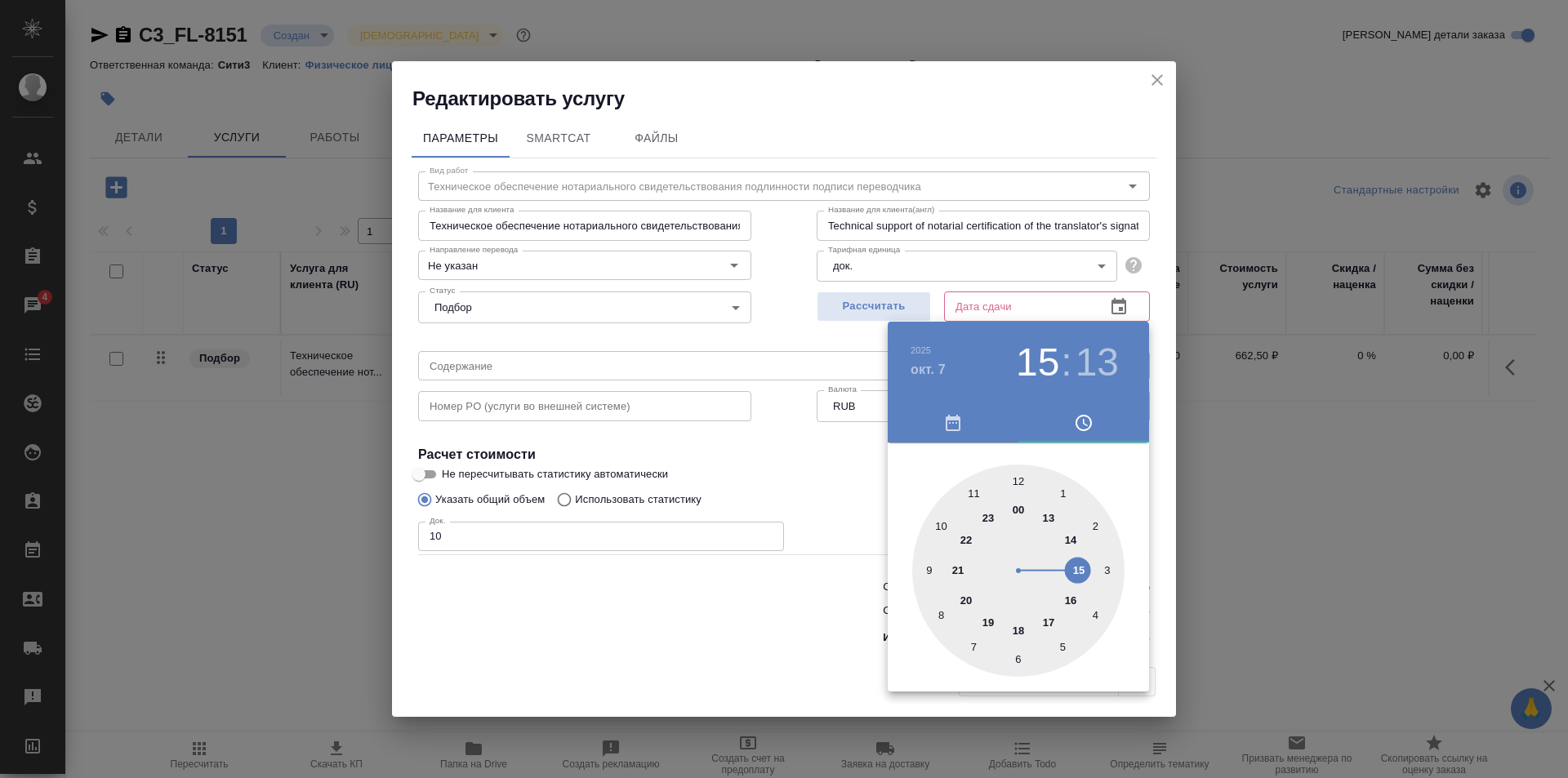
click at [1052, 618] on div at bounding box center [1018, 570] width 212 height 212
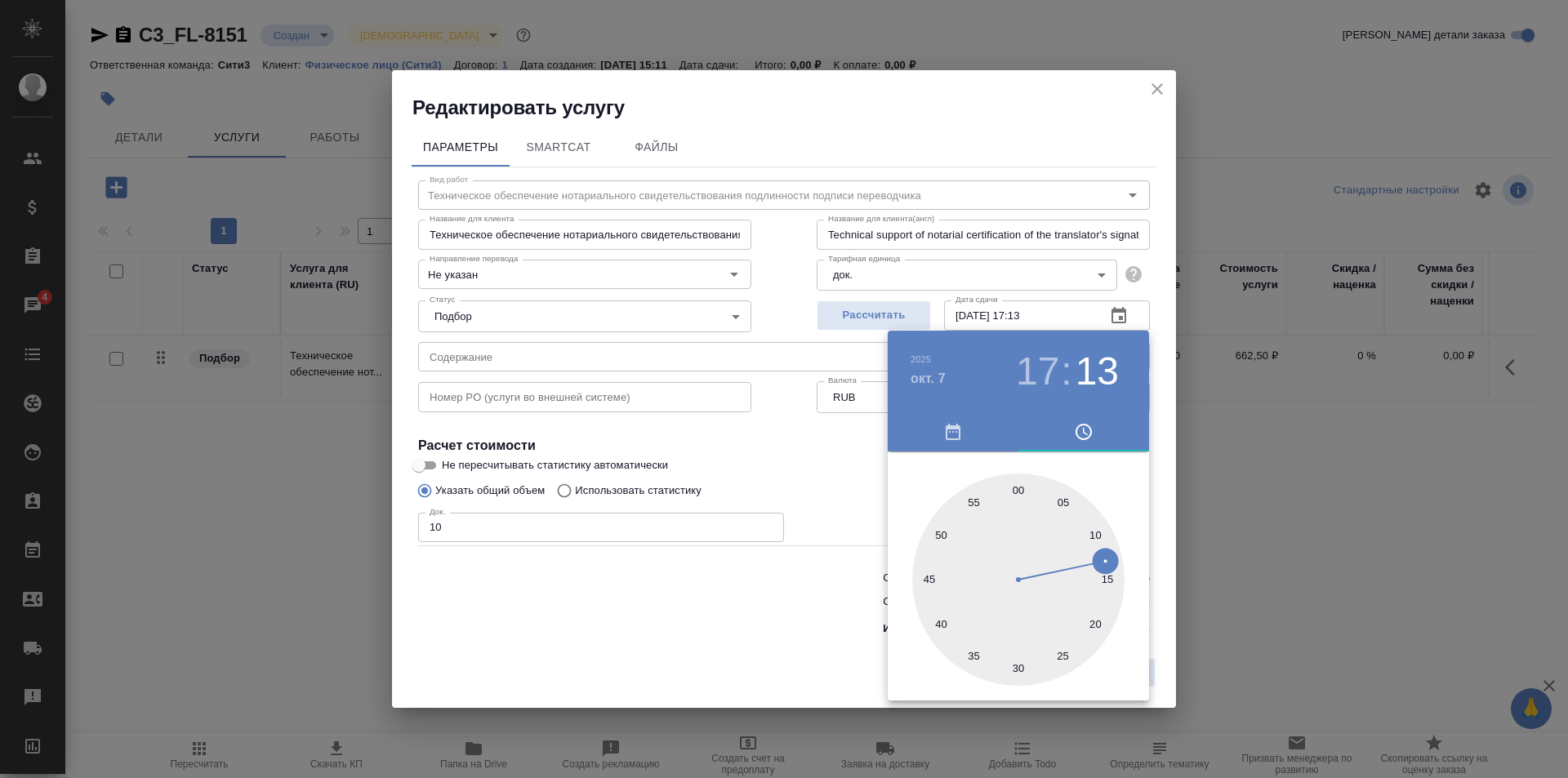
click at [1020, 491] on div at bounding box center [1018, 579] width 212 height 212
type input "07.10.2025 17:00"
click at [827, 444] on div at bounding box center [784, 389] width 1568 height 778
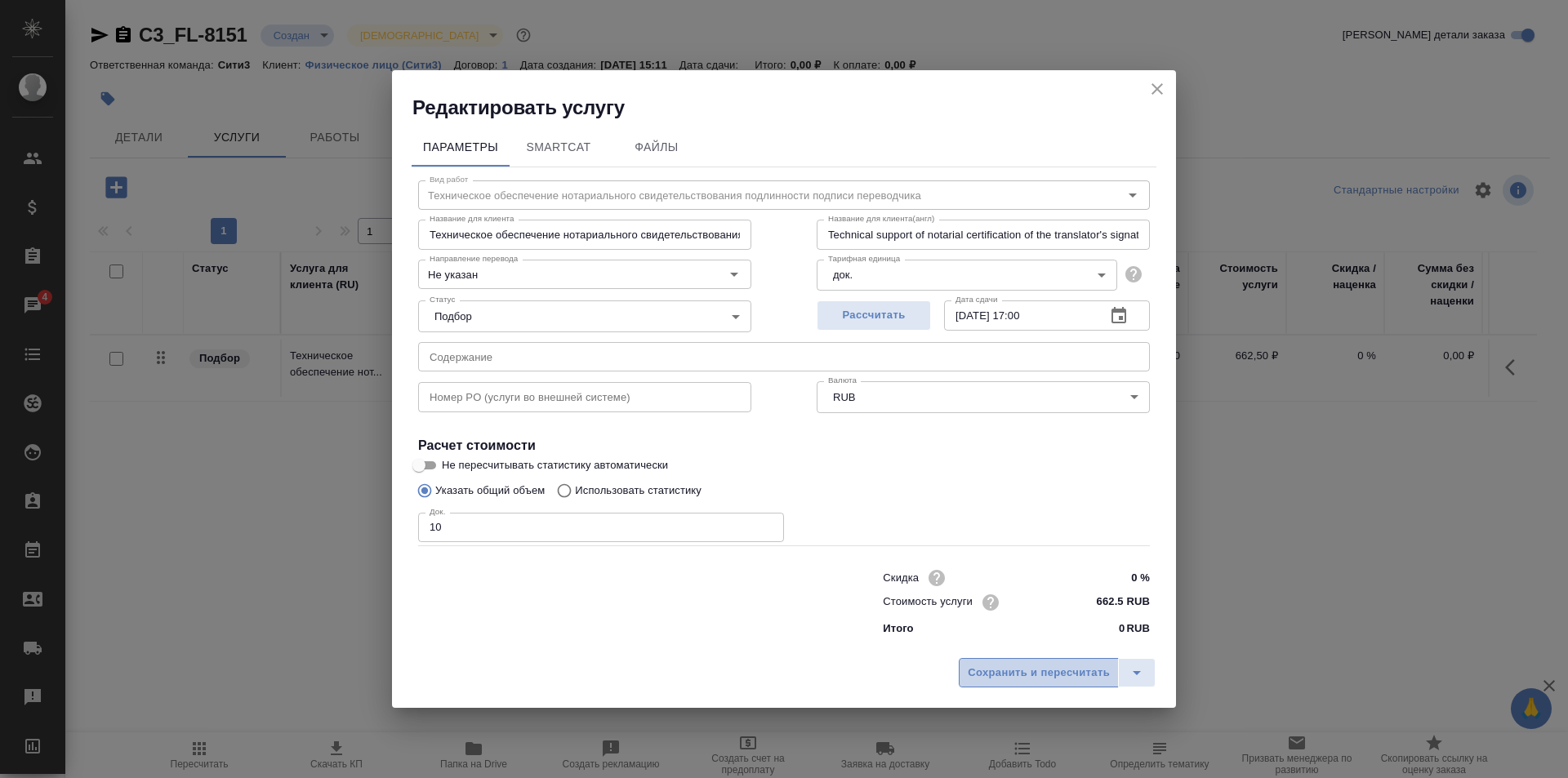
click at [1012, 671] on span "Сохранить и пересчитать" at bounding box center [1039, 672] width 142 height 19
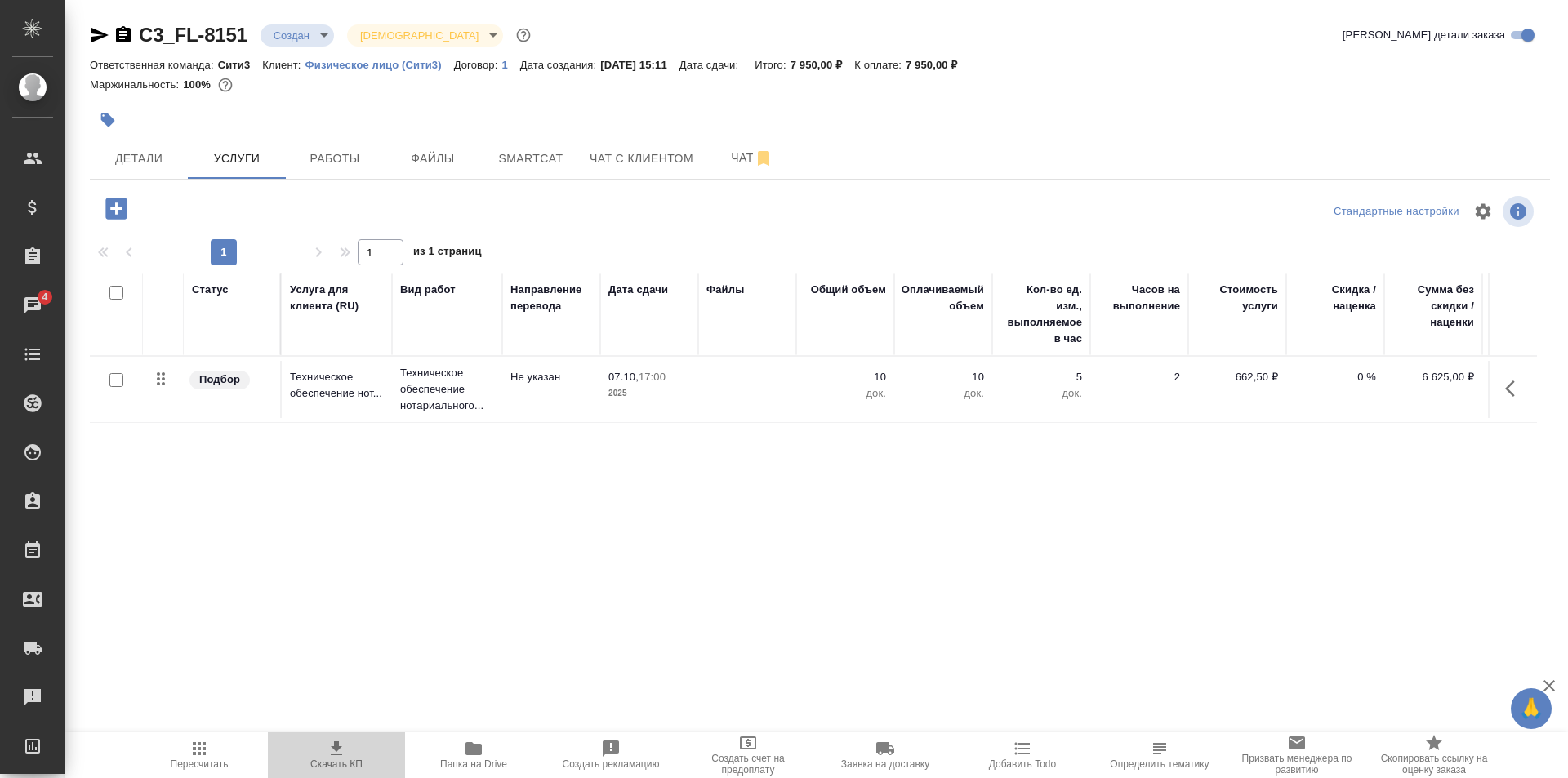
click at [343, 757] on icon "button" at bounding box center [336, 749] width 20 height 20
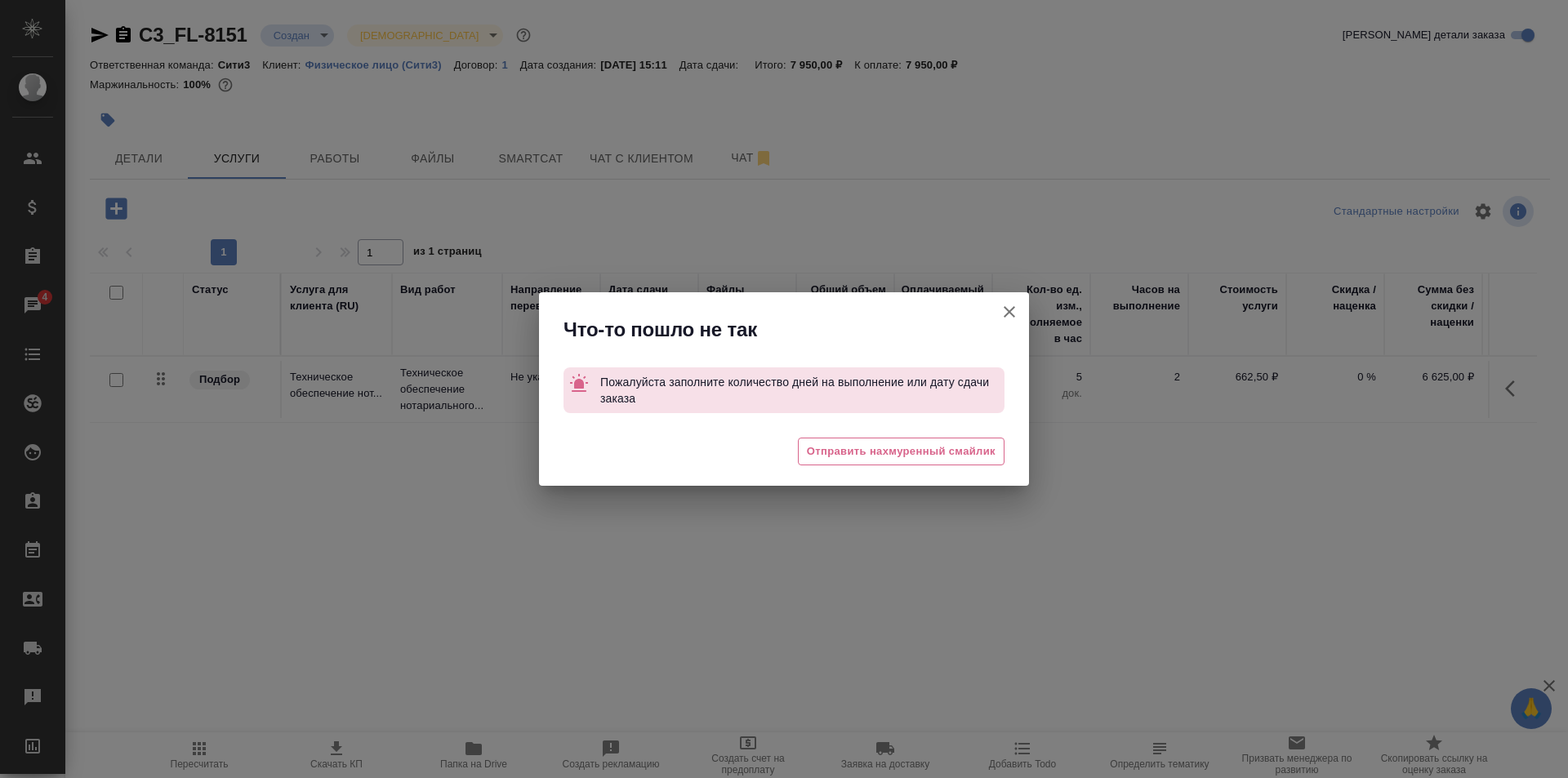
click at [1004, 312] on icon "button" at bounding box center [1010, 312] width 20 height 20
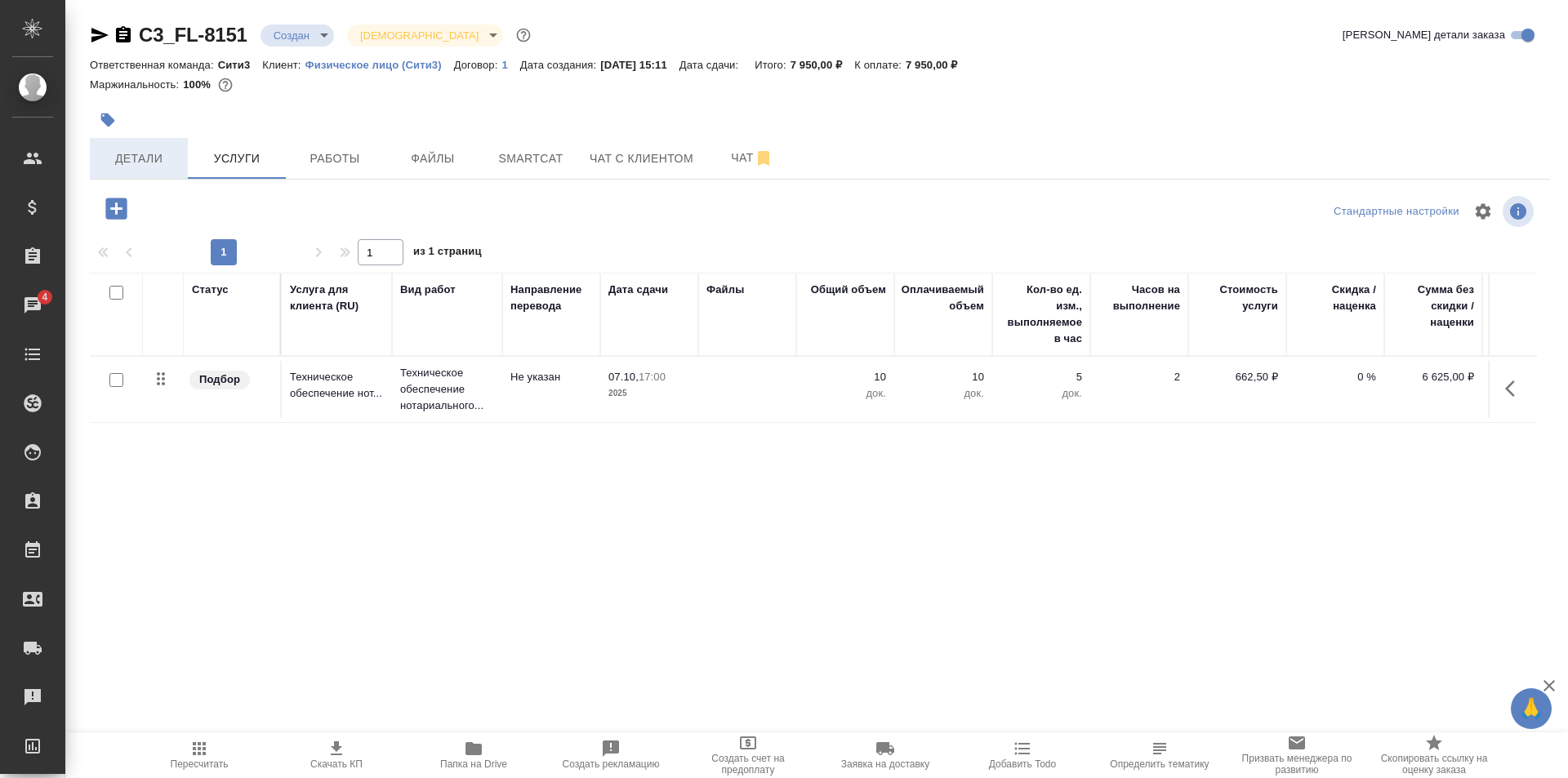
click at [162, 158] on span "Детали" at bounding box center [138, 159] width 78 height 20
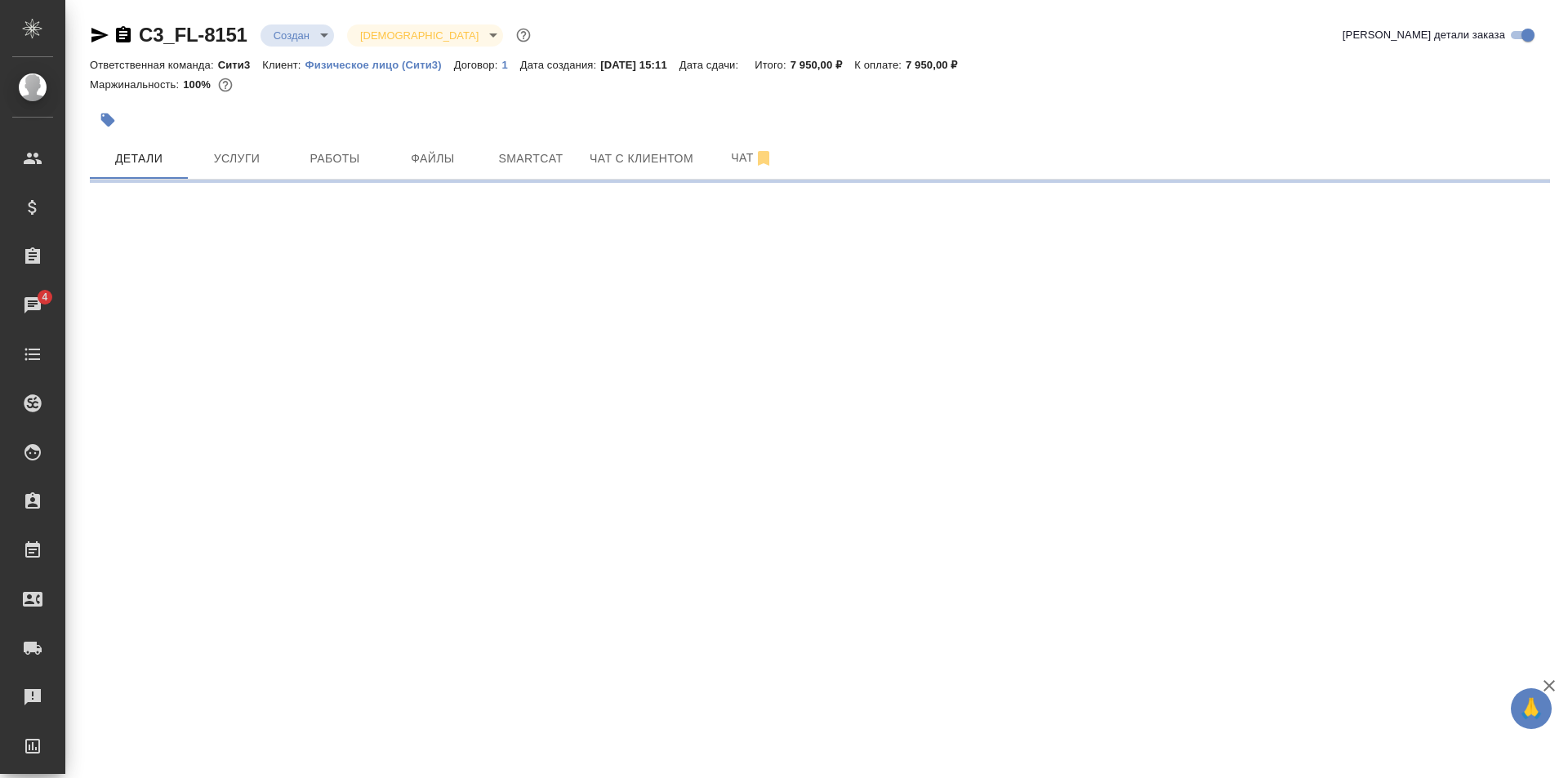
select select "RU"
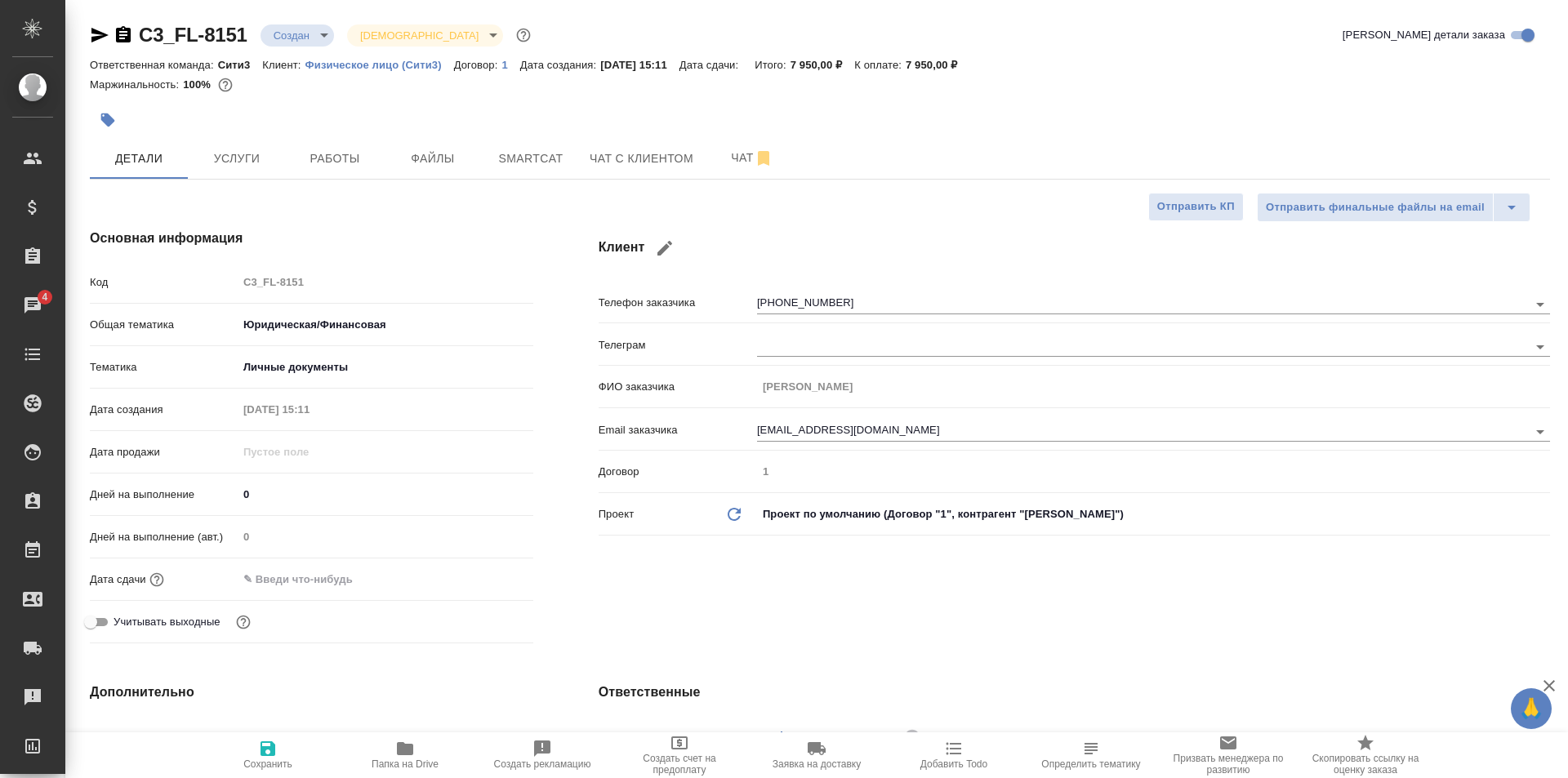
type textarea "x"
click at [433, 572] on div at bounding box center [385, 579] width 295 height 24
click at [405, 576] on div at bounding box center [385, 579] width 295 height 24
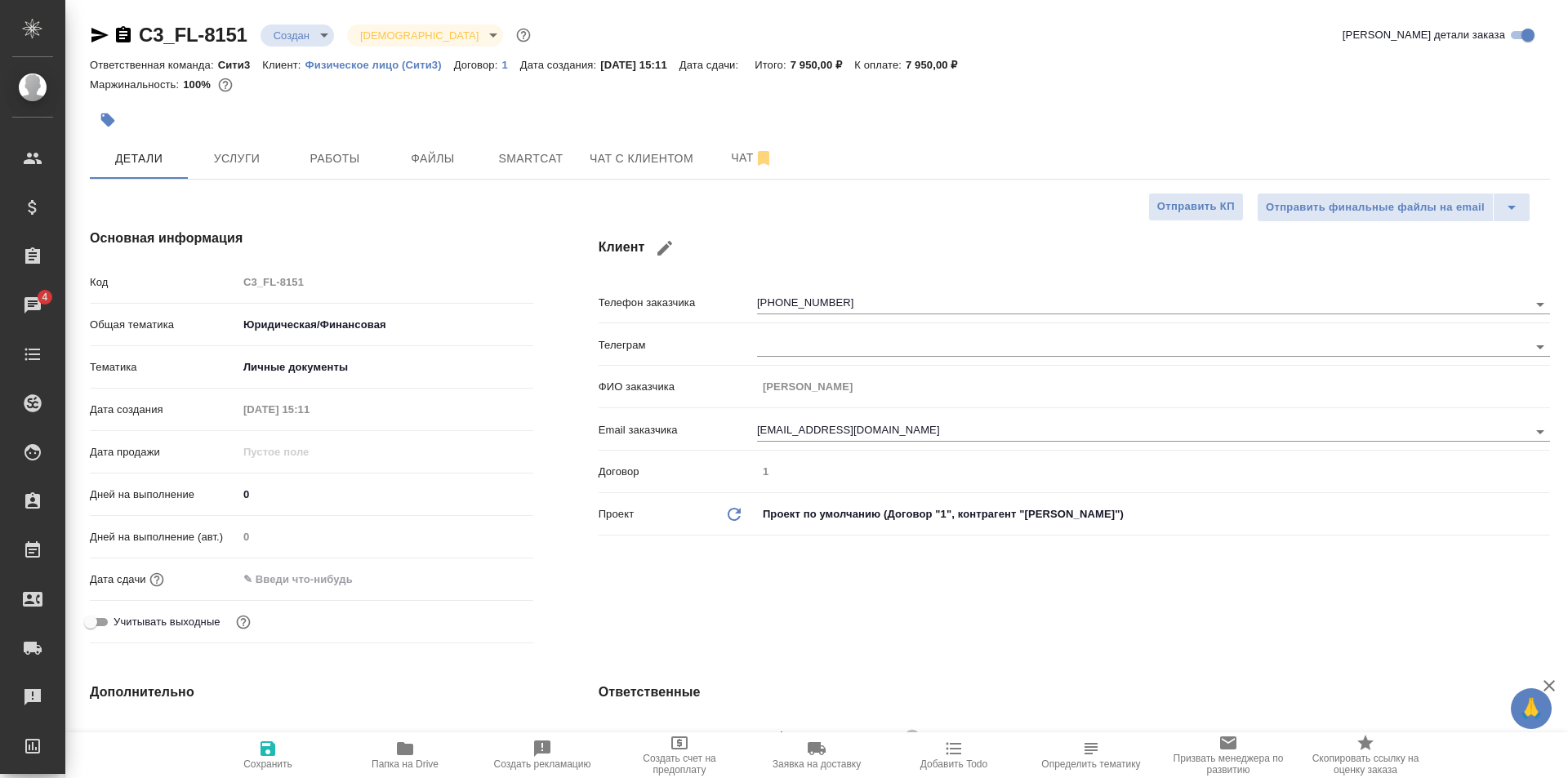
click at [335, 587] on input "text" at bounding box center [309, 579] width 143 height 24
click at [480, 575] on icon "button" at bounding box center [486, 578] width 20 height 20
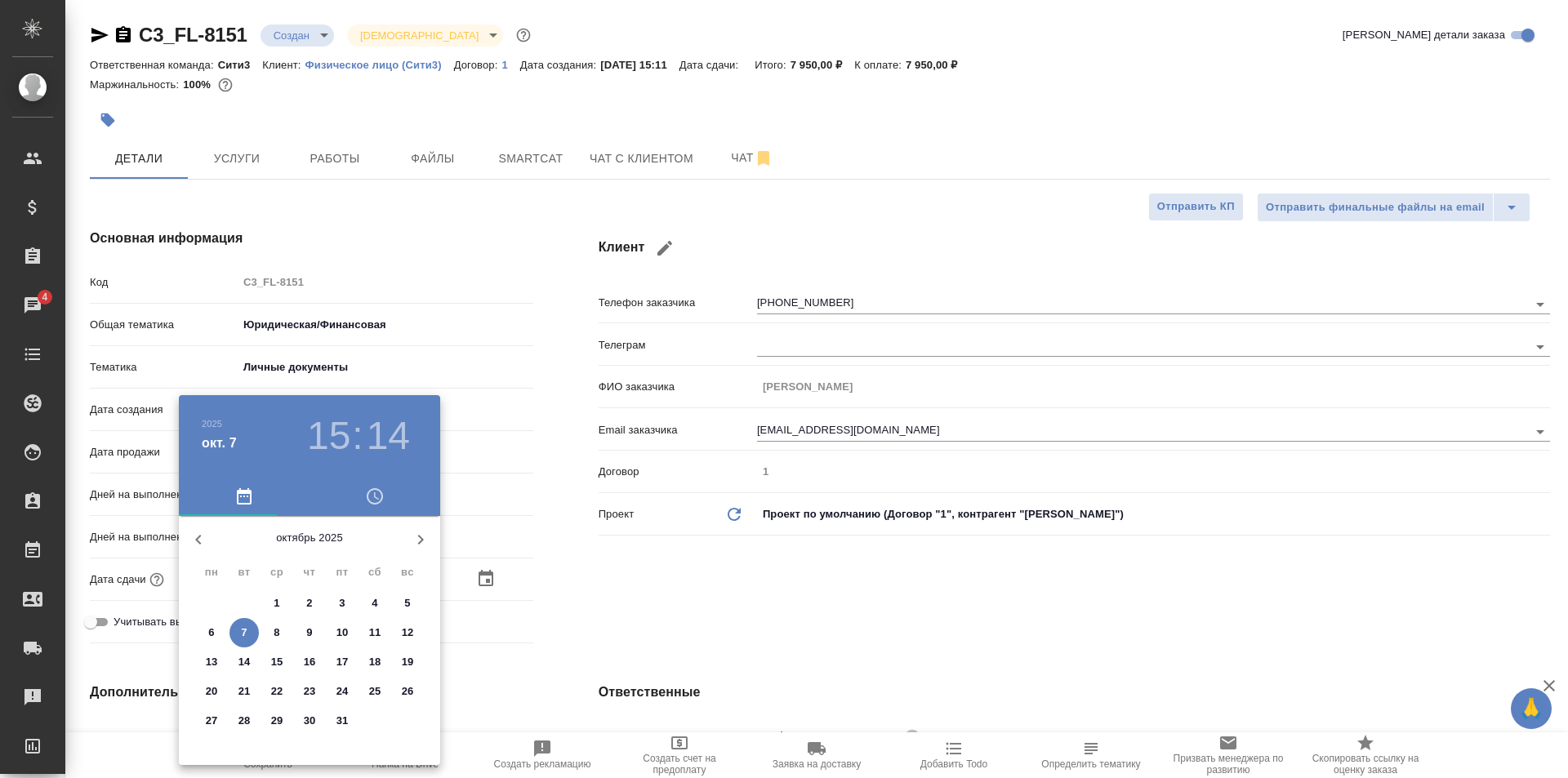
click at [272, 617] on div "29 30 1 2 3 4 5 6 7 8 9 10 11 12 13 14 15 16 17 18 19 20 21 22 23 24 25 26 27 2…" at bounding box center [310, 663] width 262 height 147
click at [279, 622] on button "8" at bounding box center [276, 633] width 29 height 29
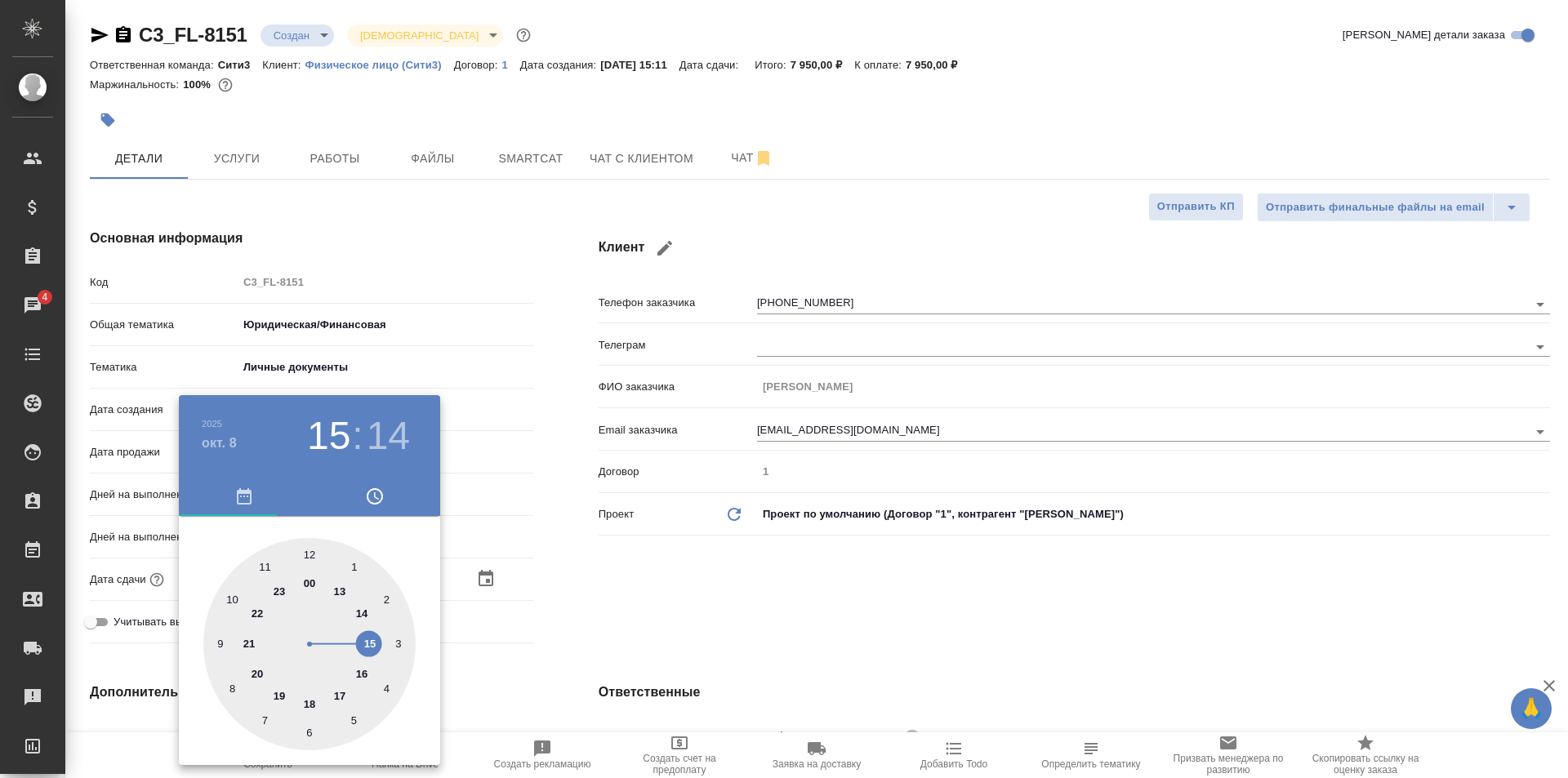
type input "08.10.2025 15:14"
type textarea "x"
click at [235, 601] on div at bounding box center [309, 644] width 212 height 212
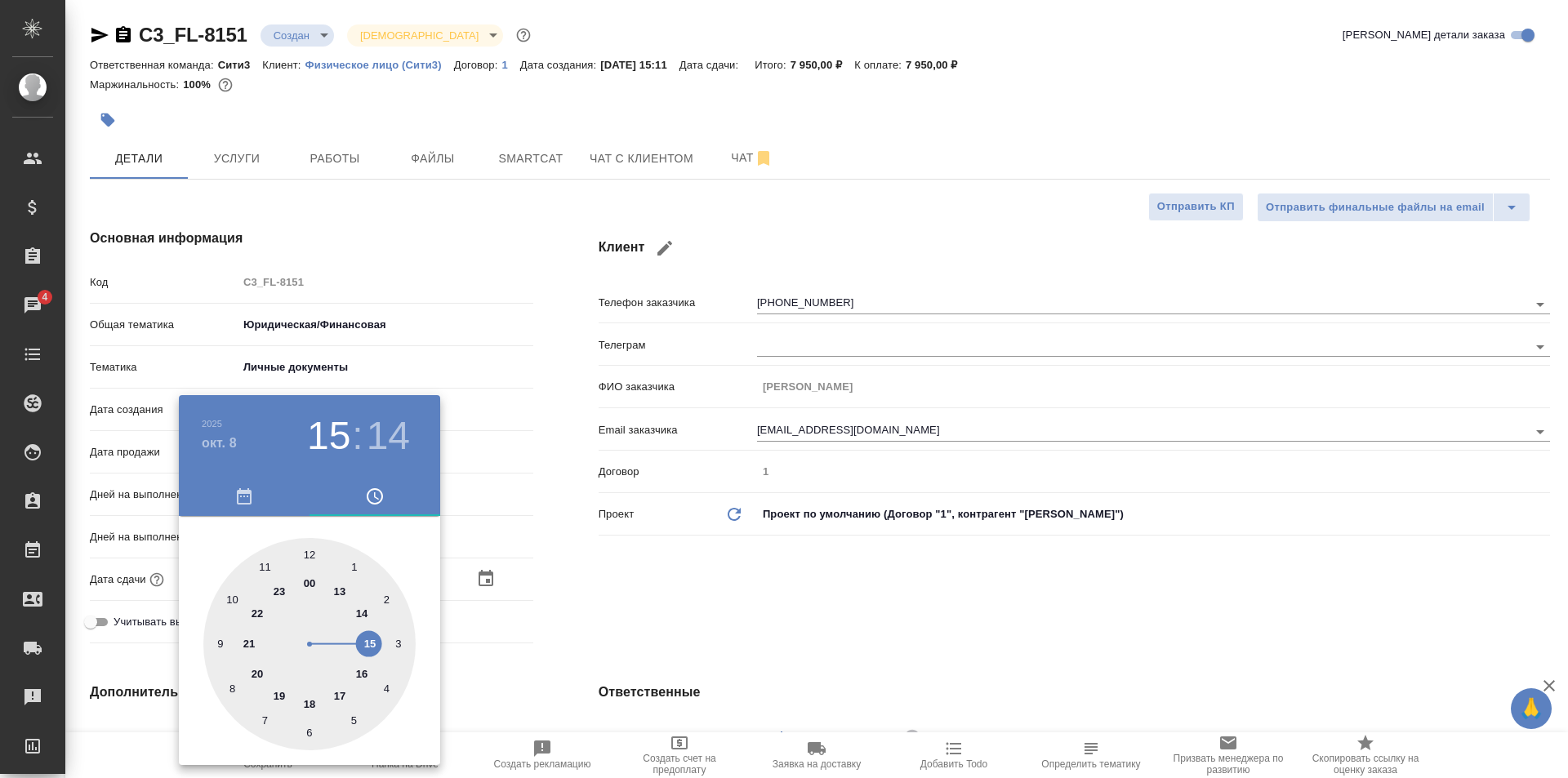
type input "08.10.2025 10:14"
type textarea "x"
click at [313, 558] on div at bounding box center [309, 644] width 212 height 212
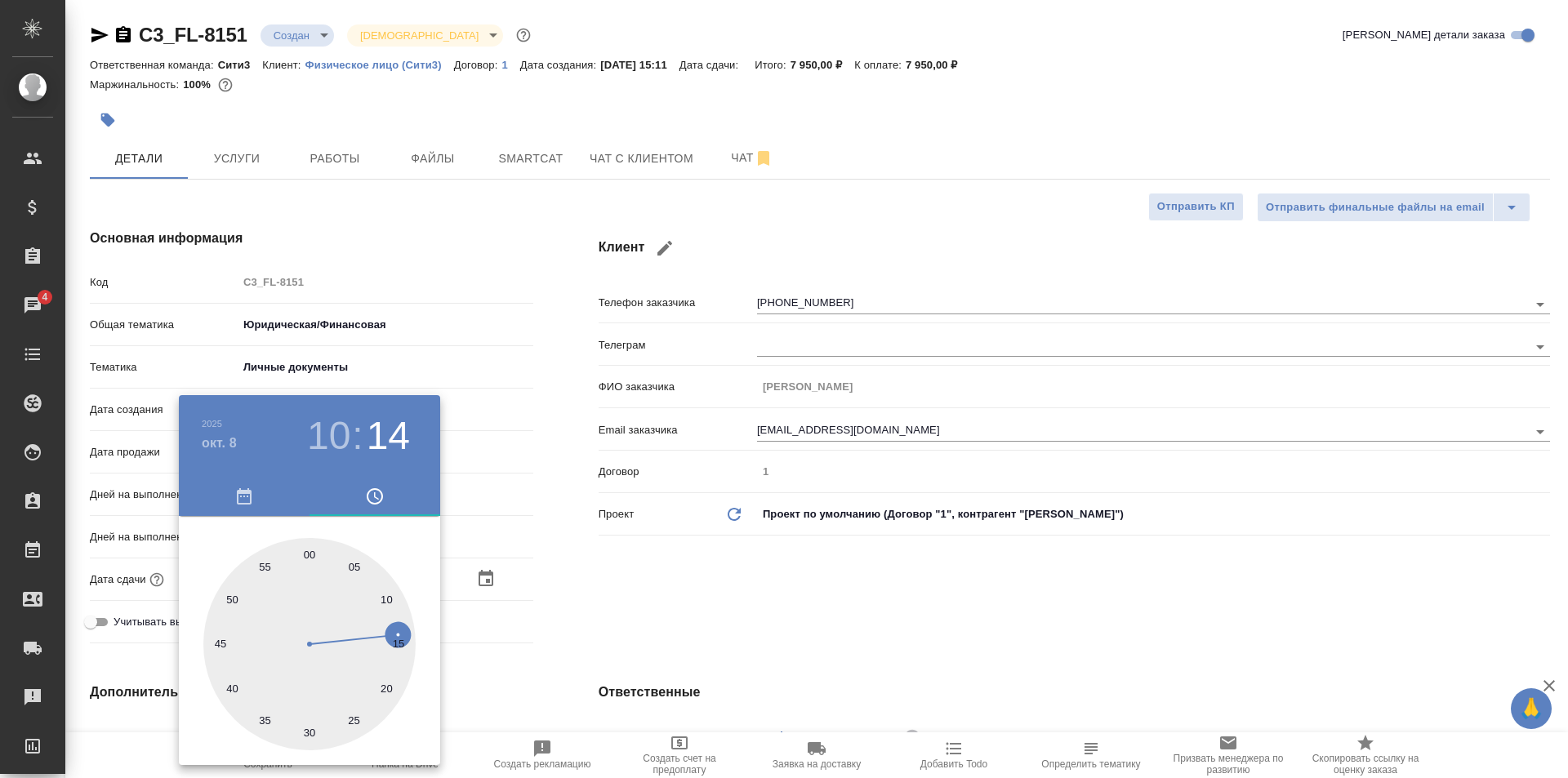
type input "08.10.2025 10:00"
type textarea "x"
click at [571, 549] on div at bounding box center [784, 389] width 1568 height 778
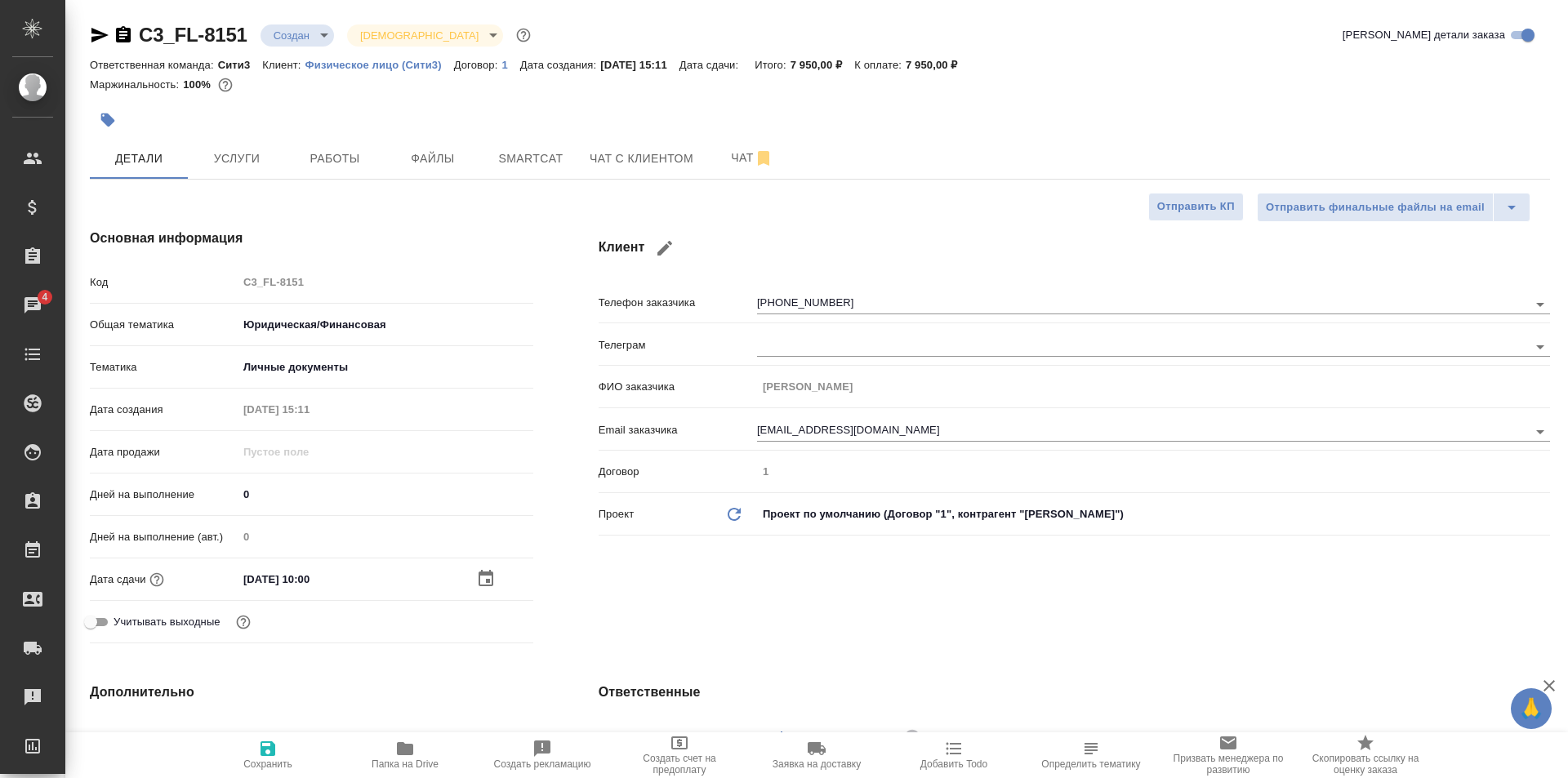
click at [281, 763] on span "Сохранить" at bounding box center [267, 764] width 49 height 12
type textarea "x"
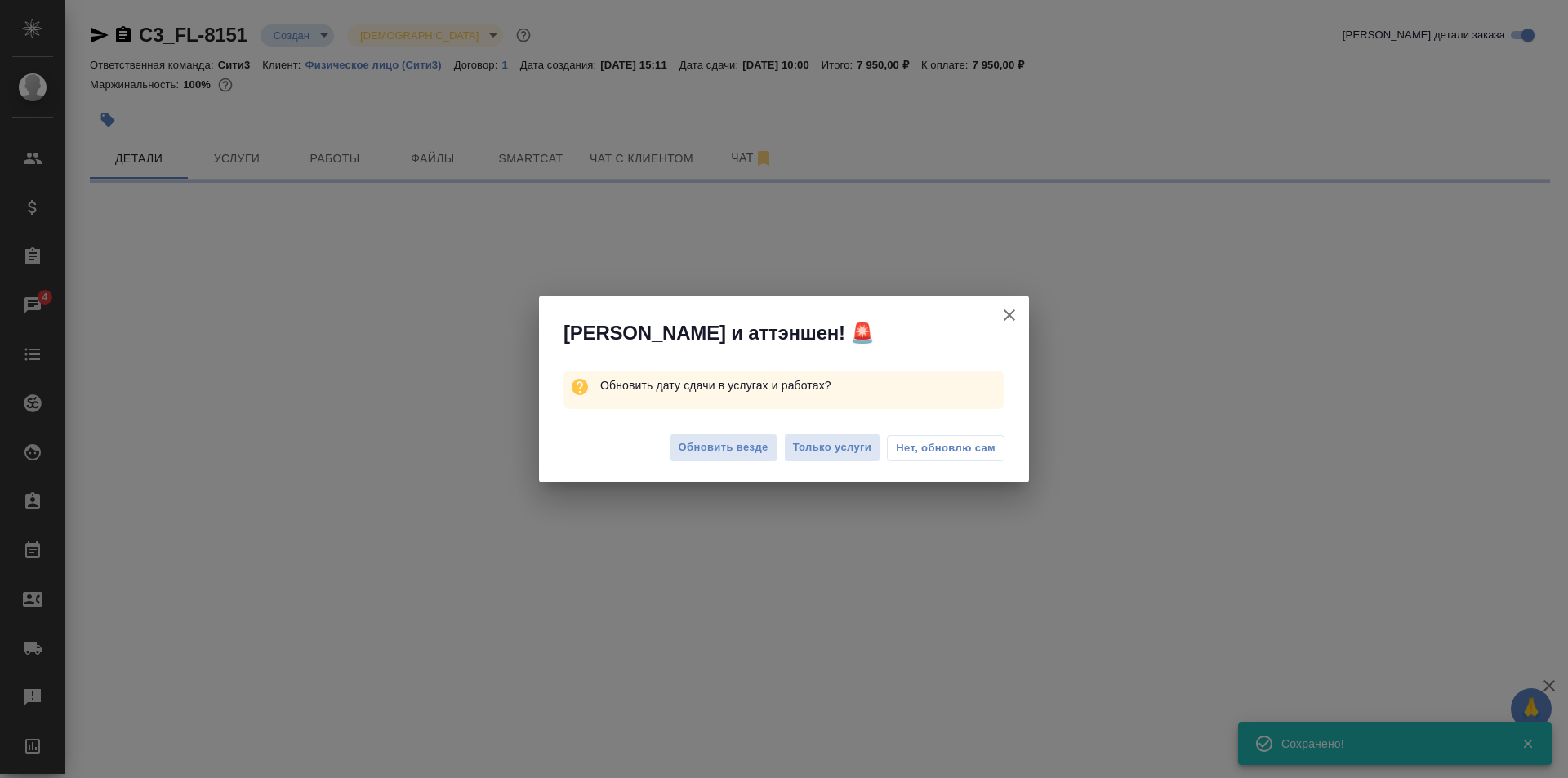
click at [908, 444] on span "Нет, обновлю сам" at bounding box center [946, 448] width 99 height 16
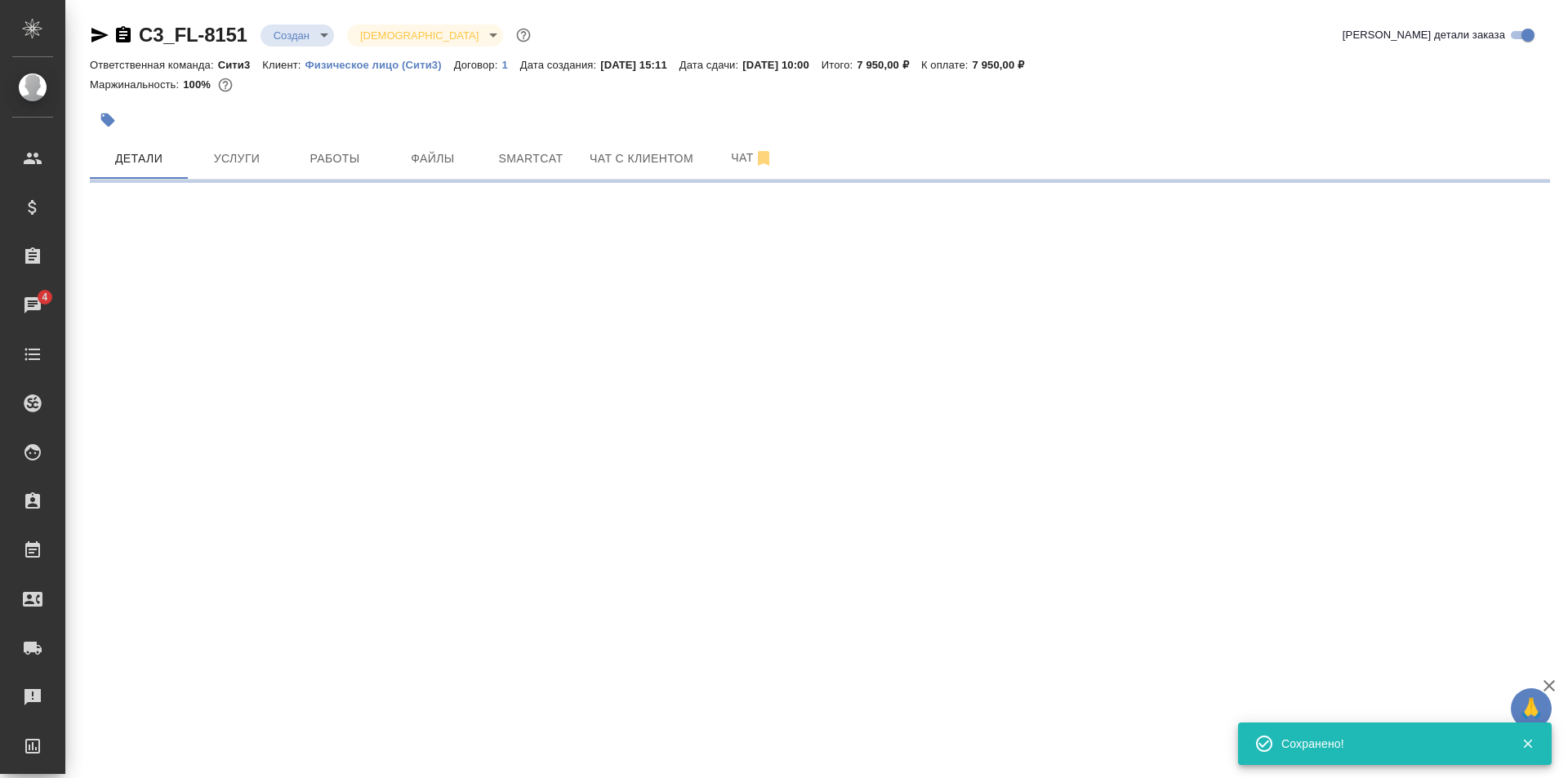
select select "RU"
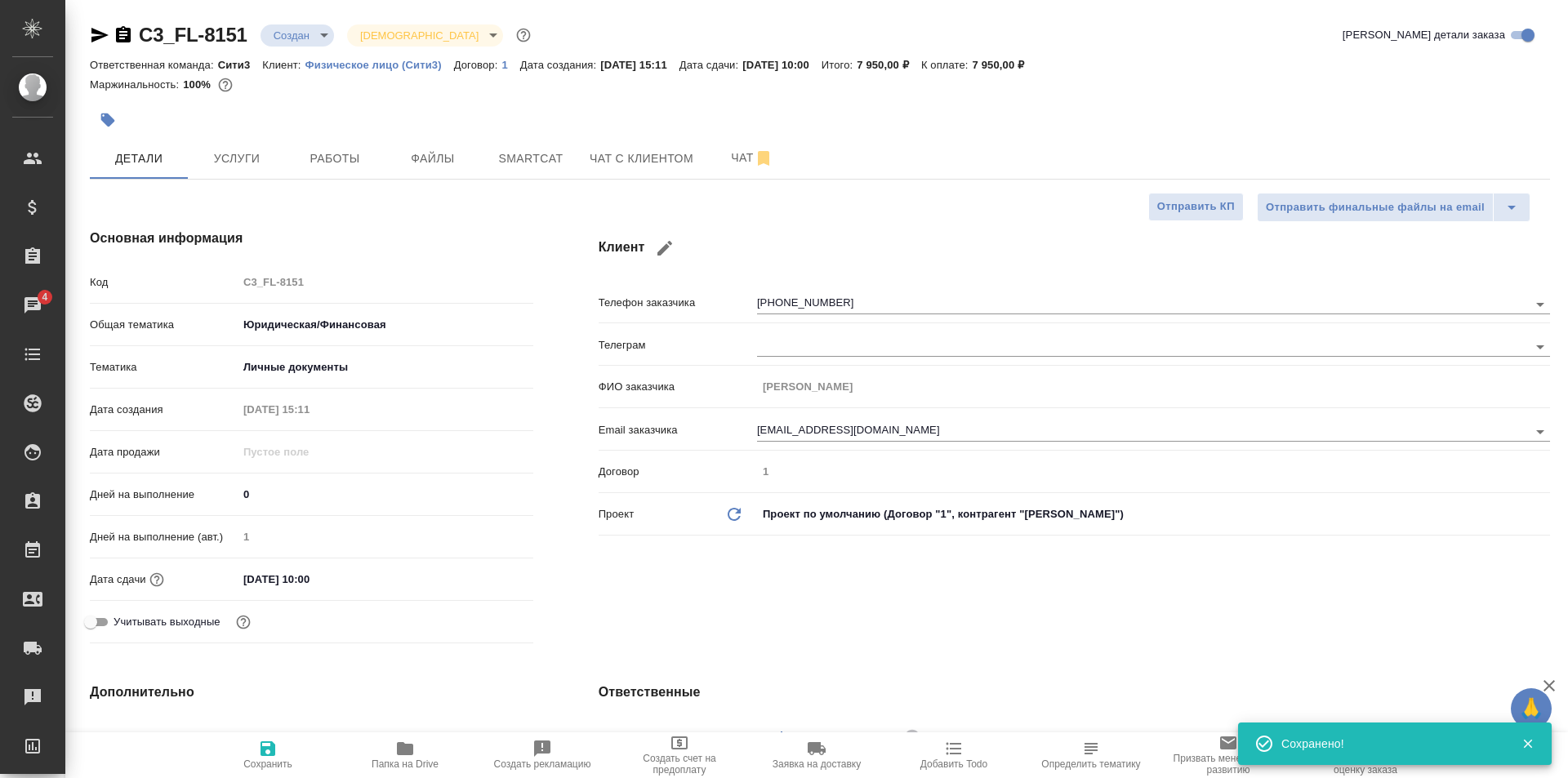
type textarea "x"
click at [242, 168] on span "Услуги" at bounding box center [237, 159] width 78 height 20
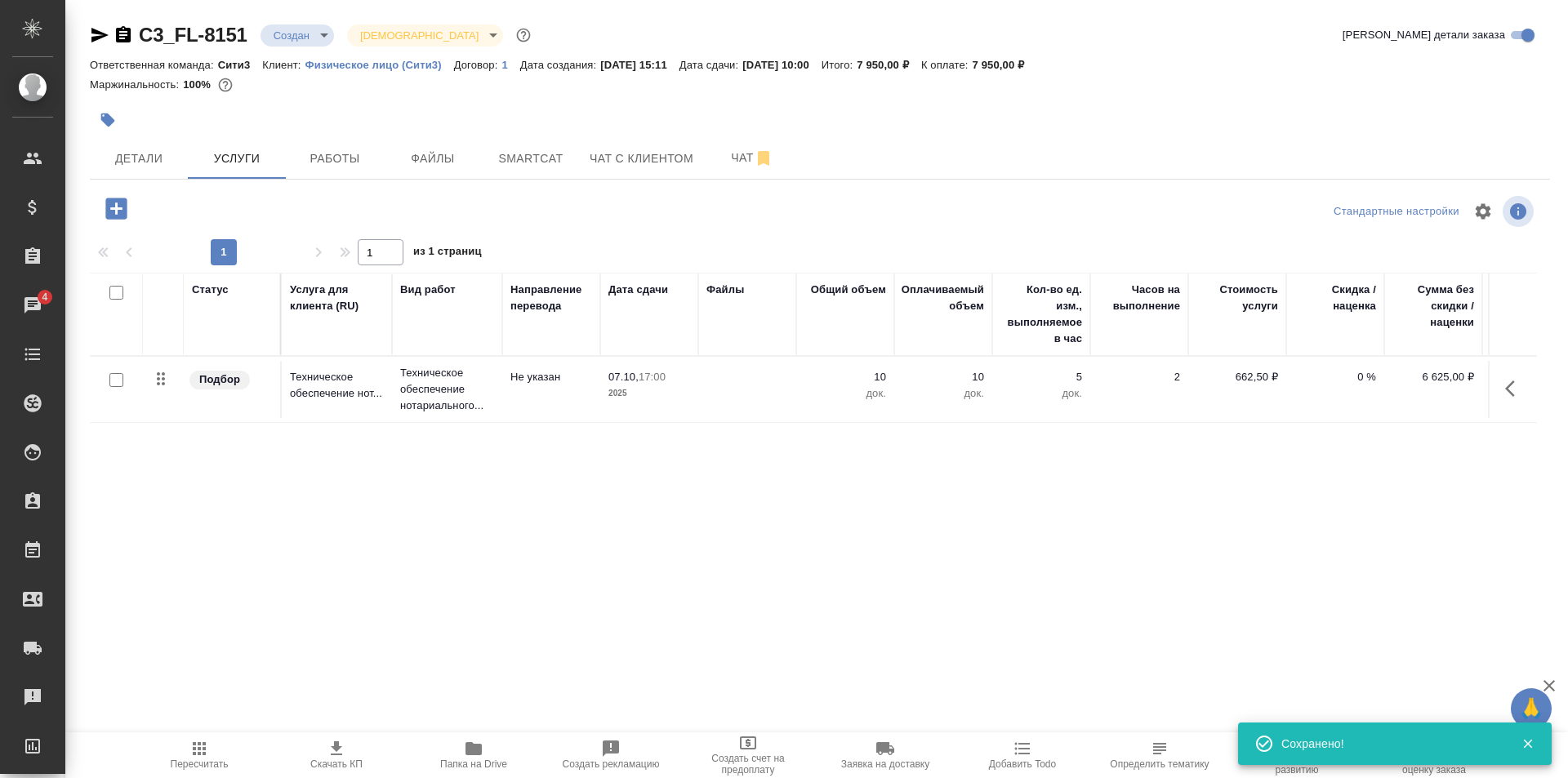
click at [326, 756] on span "Скачать КП" at bounding box center [336, 754] width 118 height 31
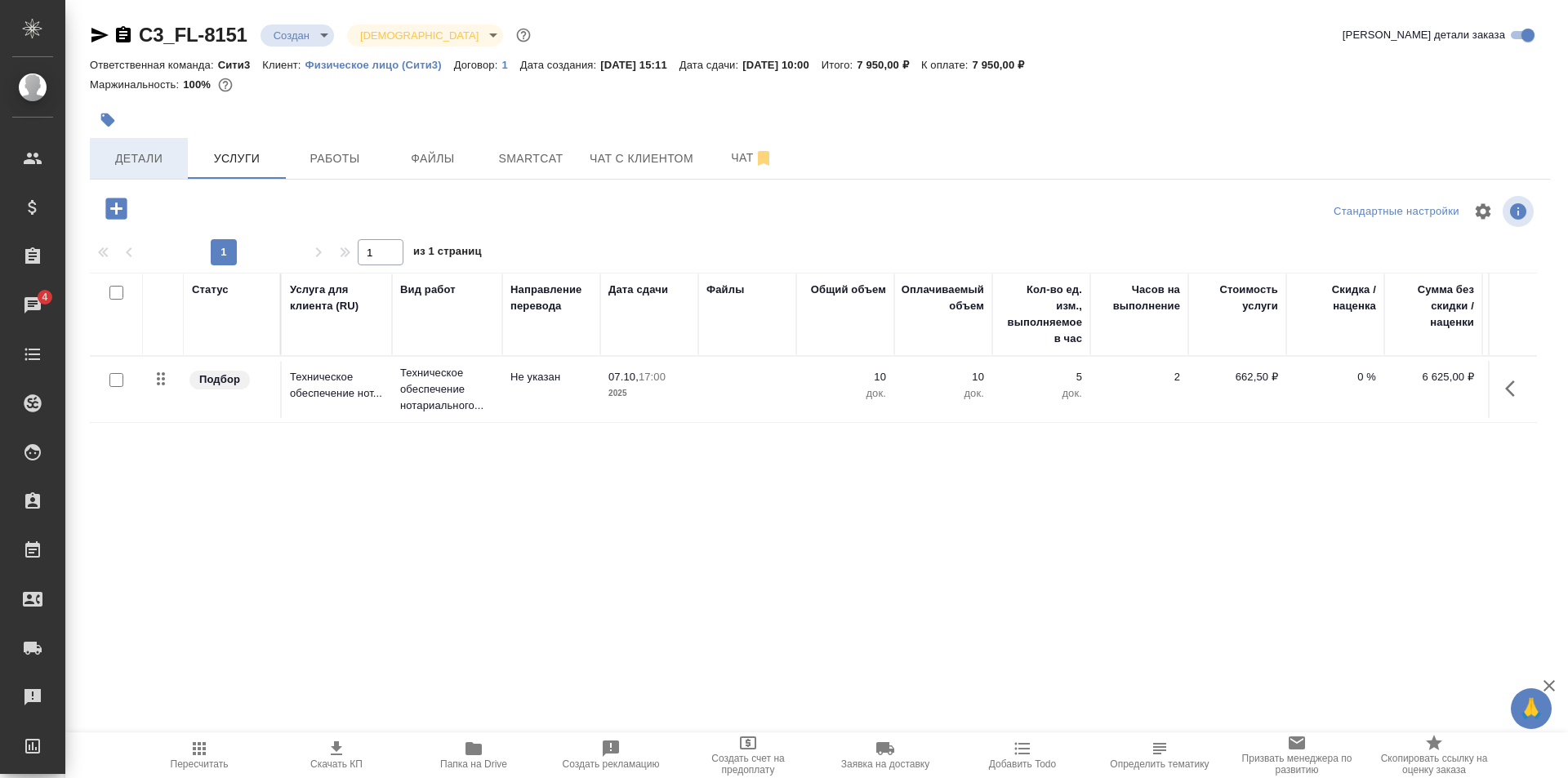
click at [163, 153] on span "Детали" at bounding box center [138, 159] width 78 height 20
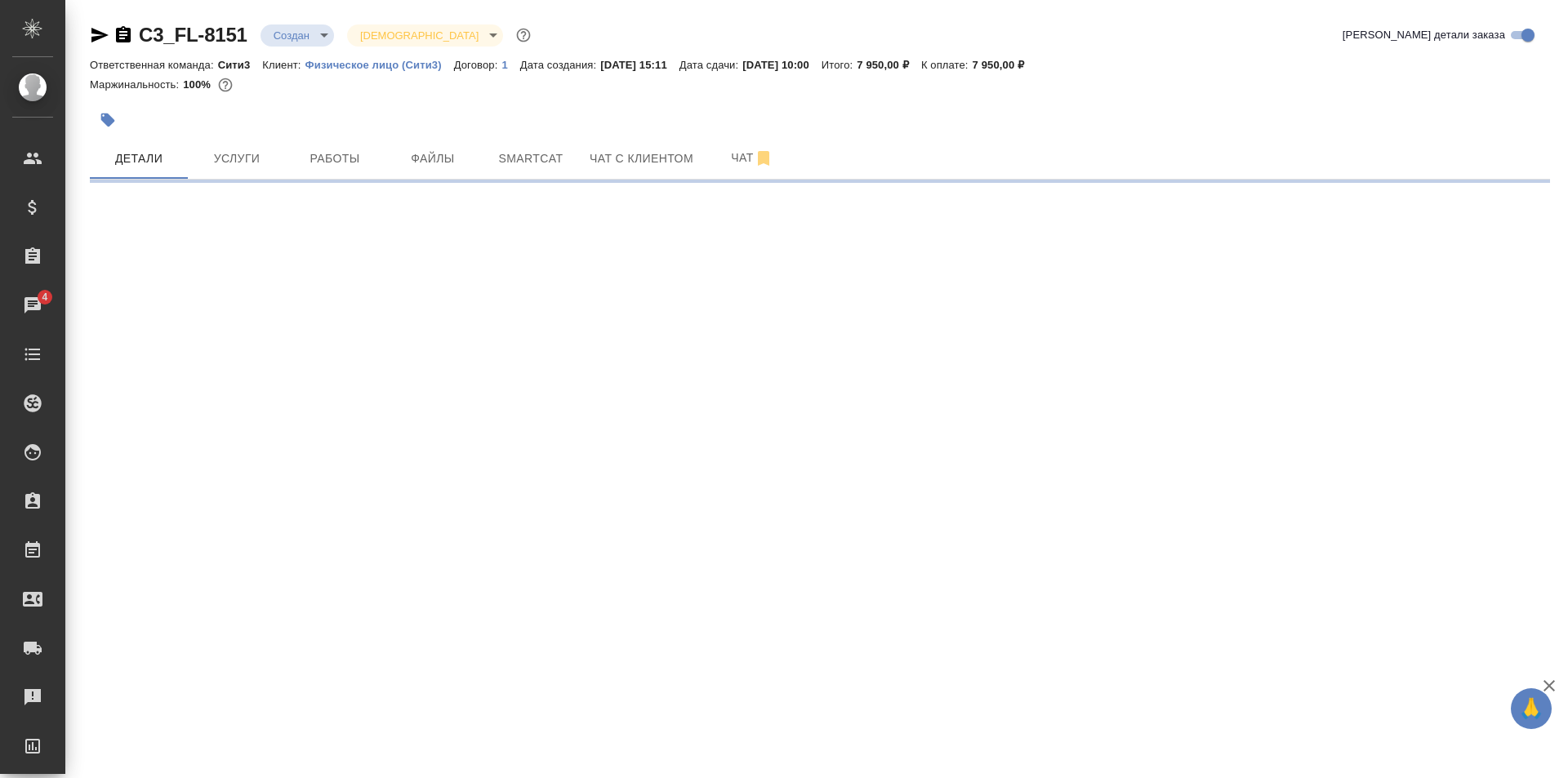
select select "RU"
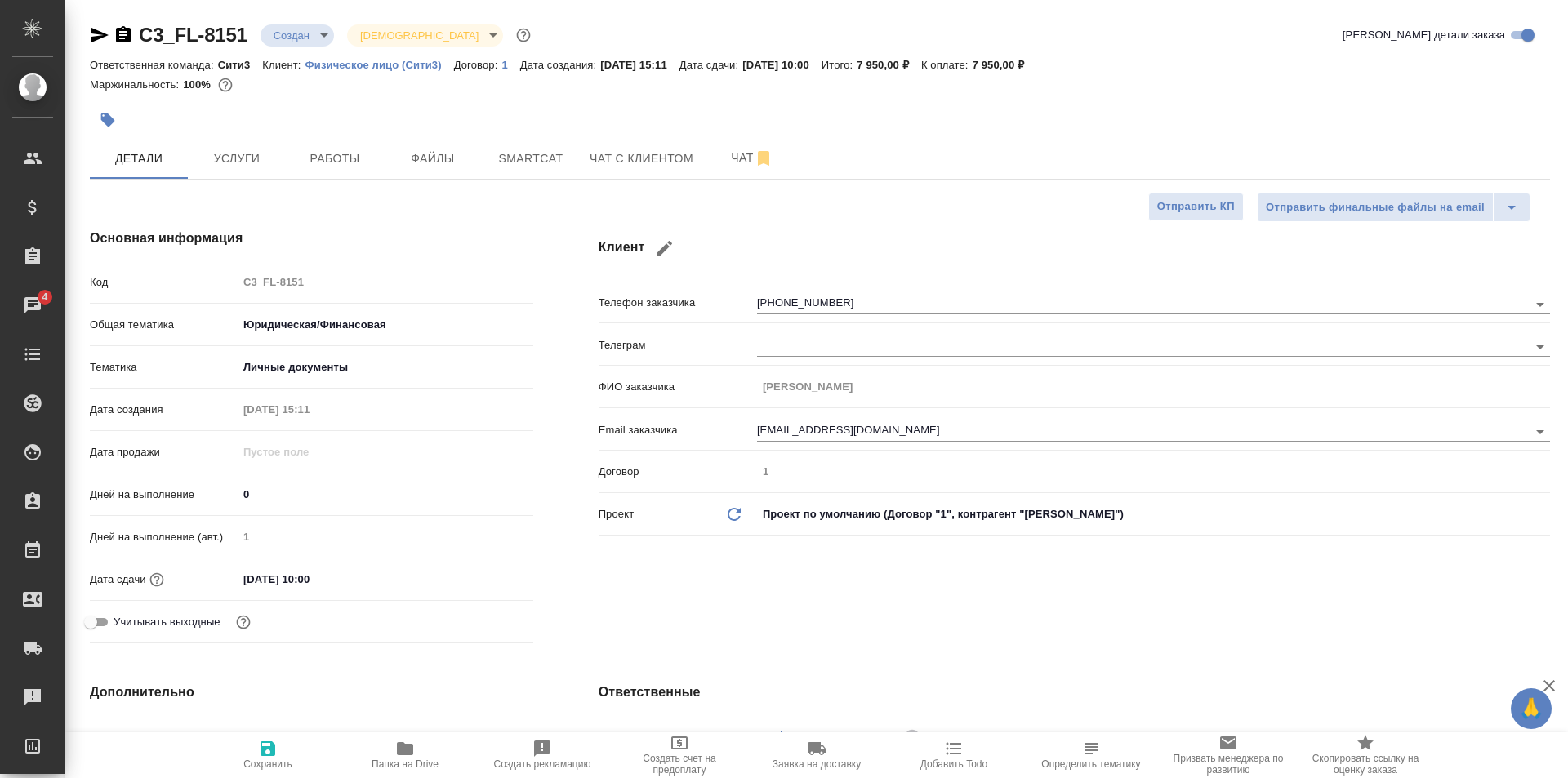
type textarea "x"
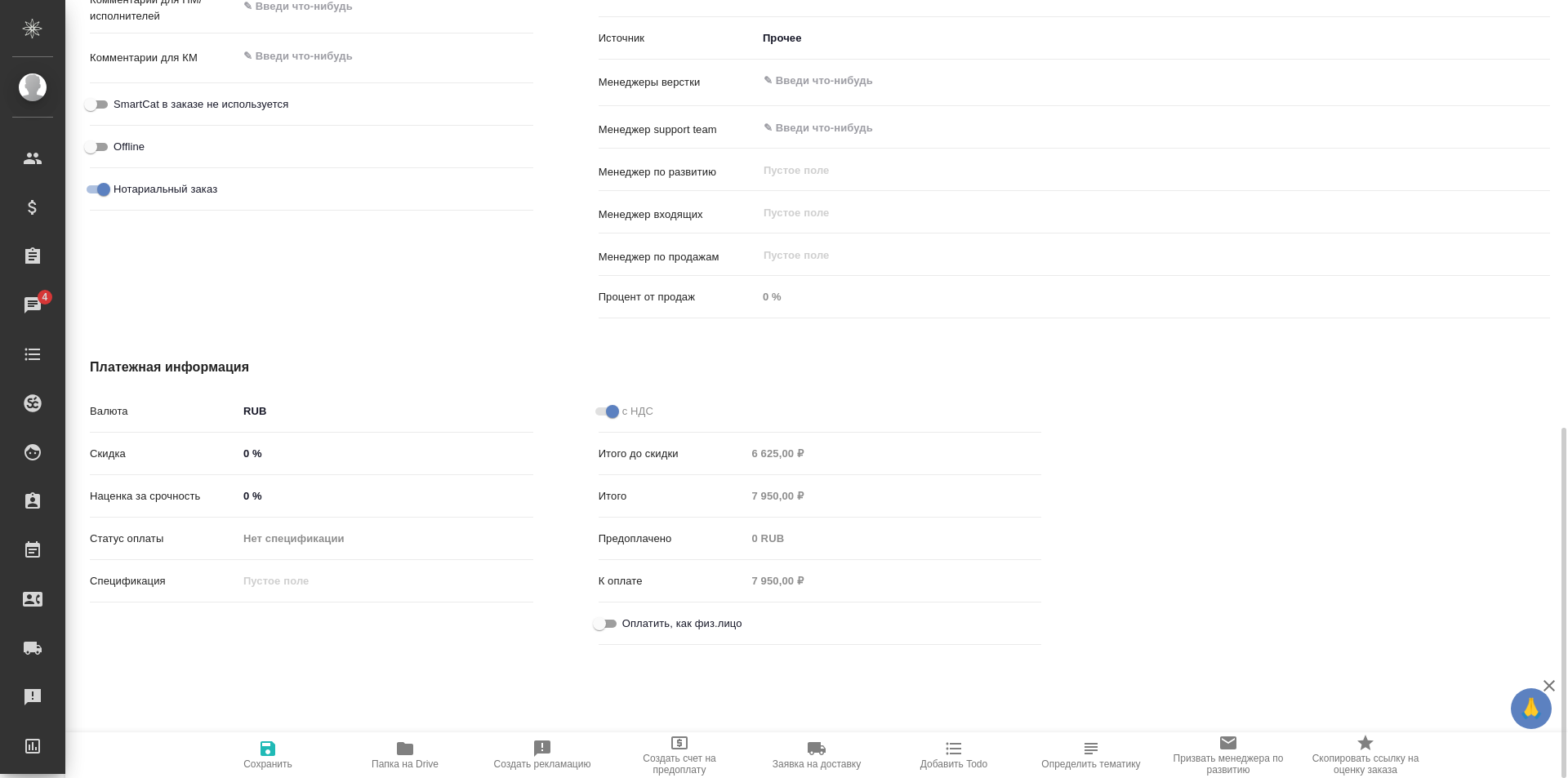
scroll to position [952, 0]
type textarea "x"
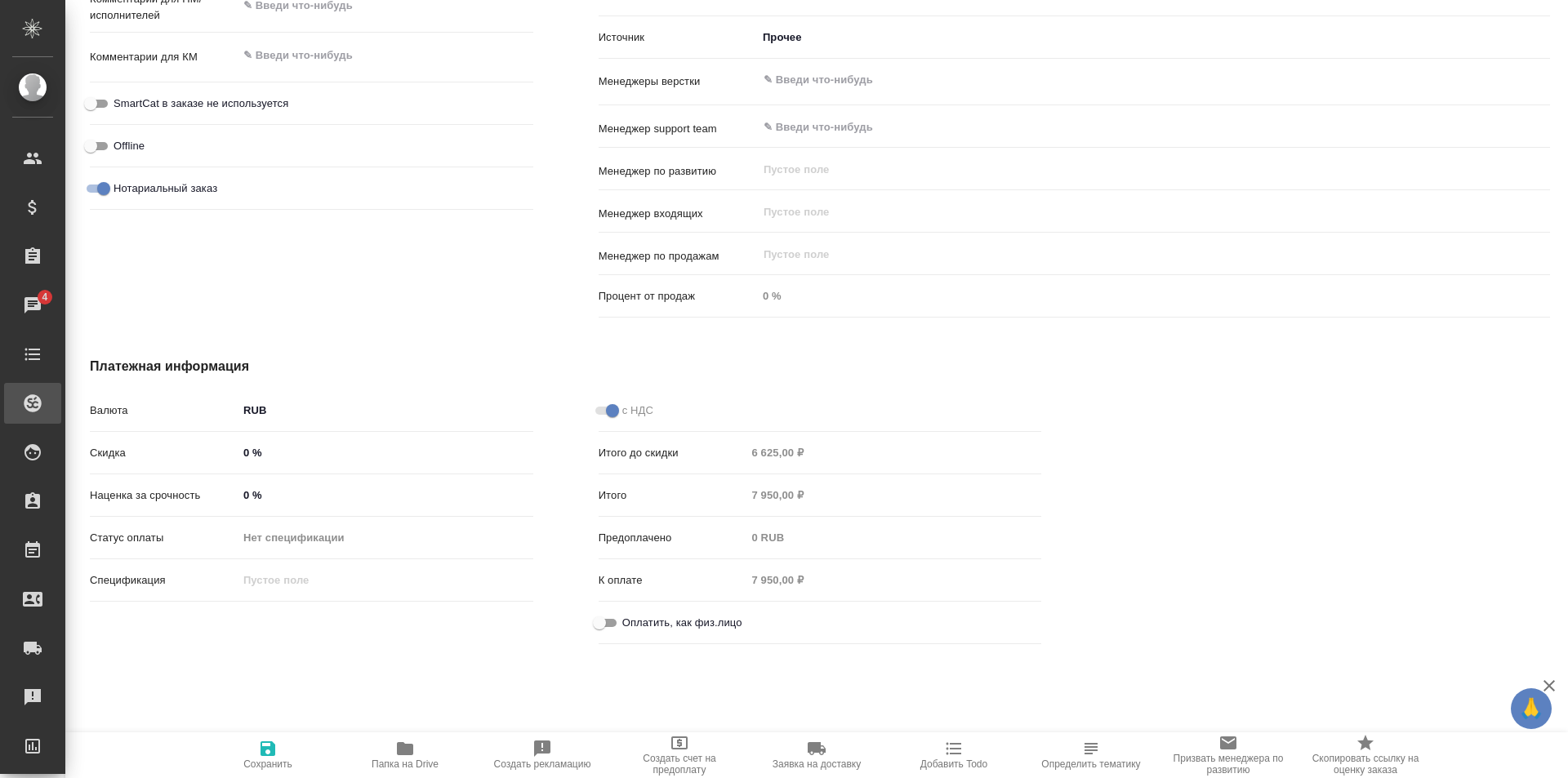
type textarea "x"
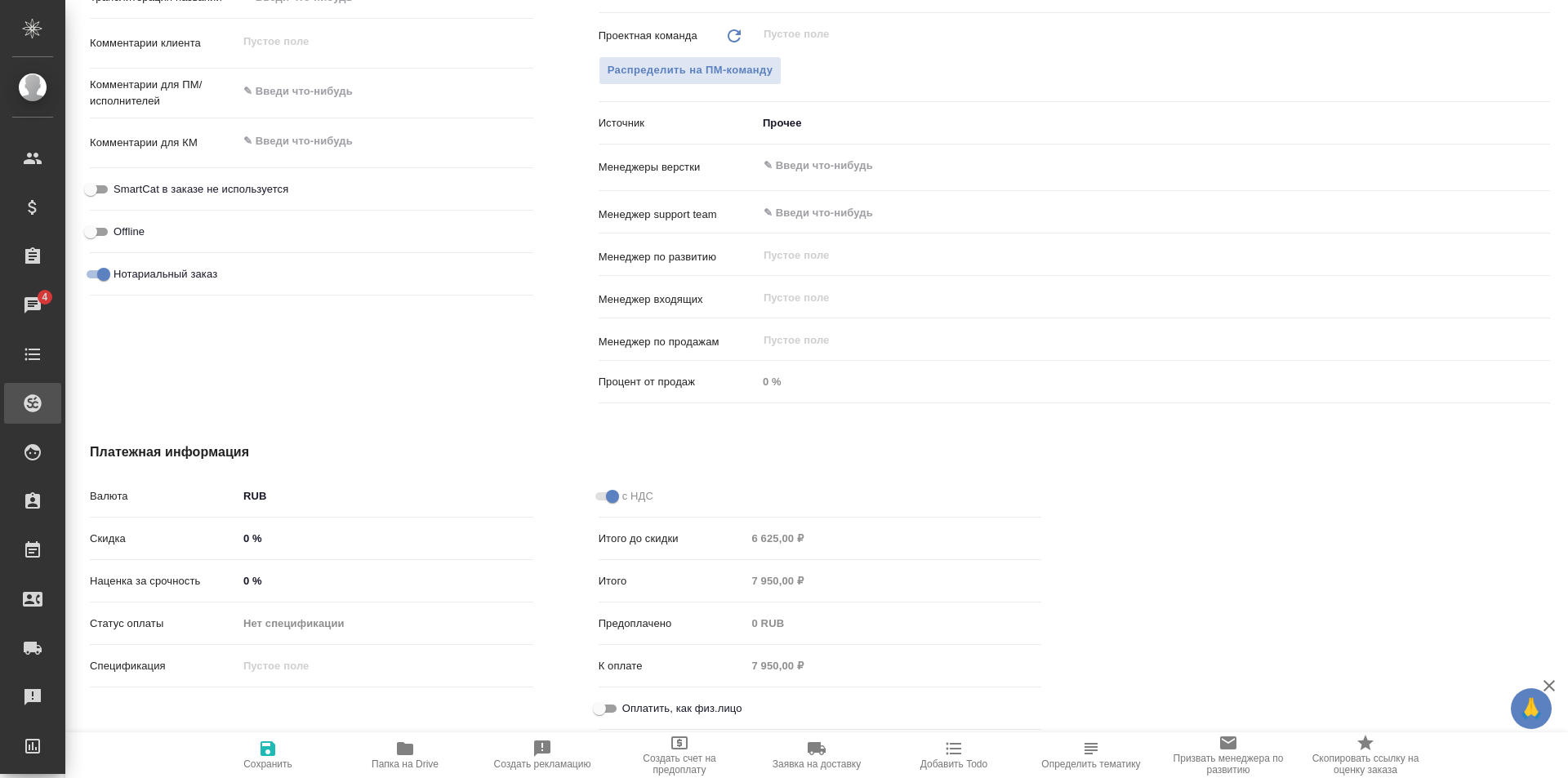
scroll to position [878, 0]
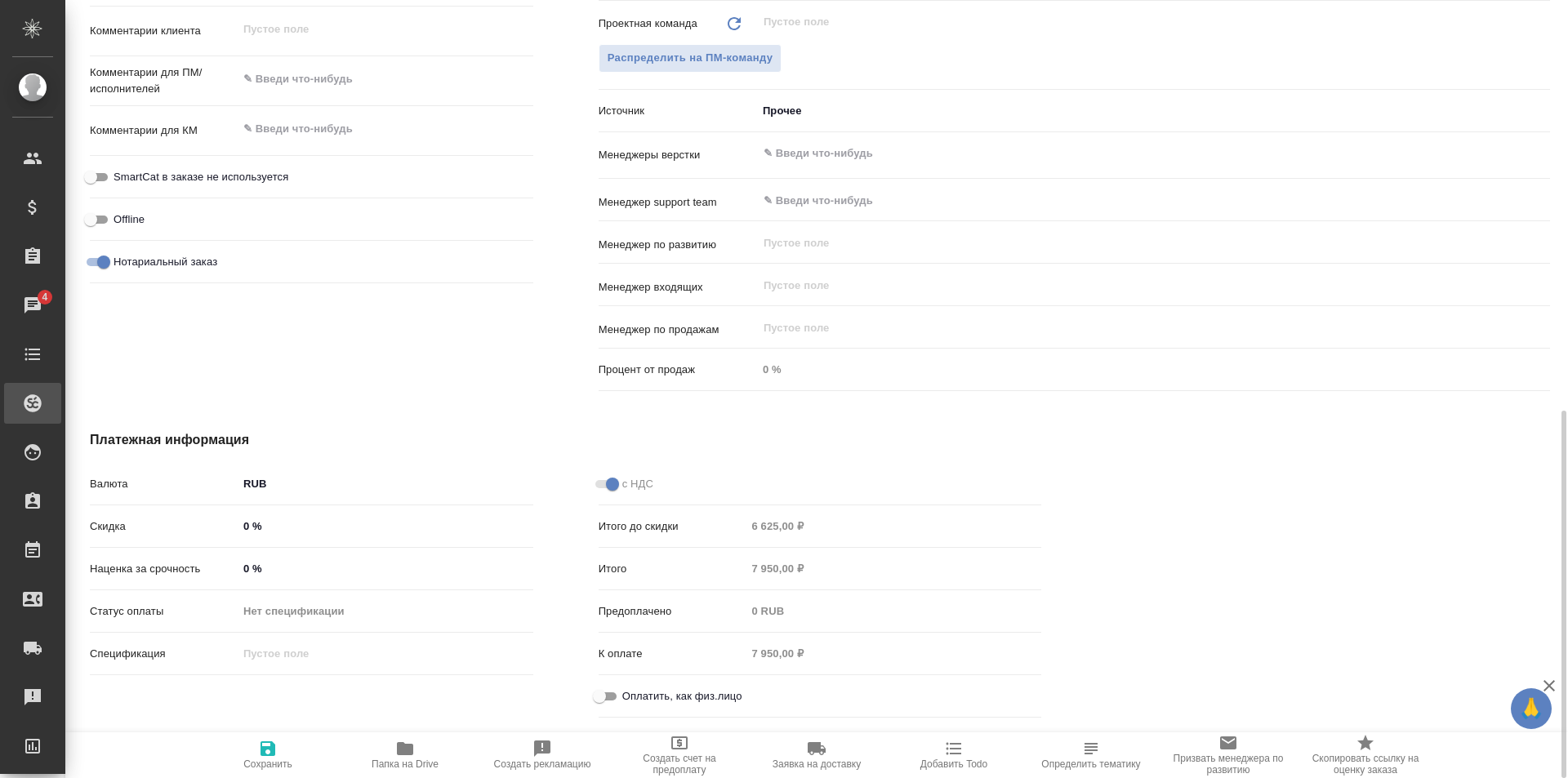
type textarea "x"
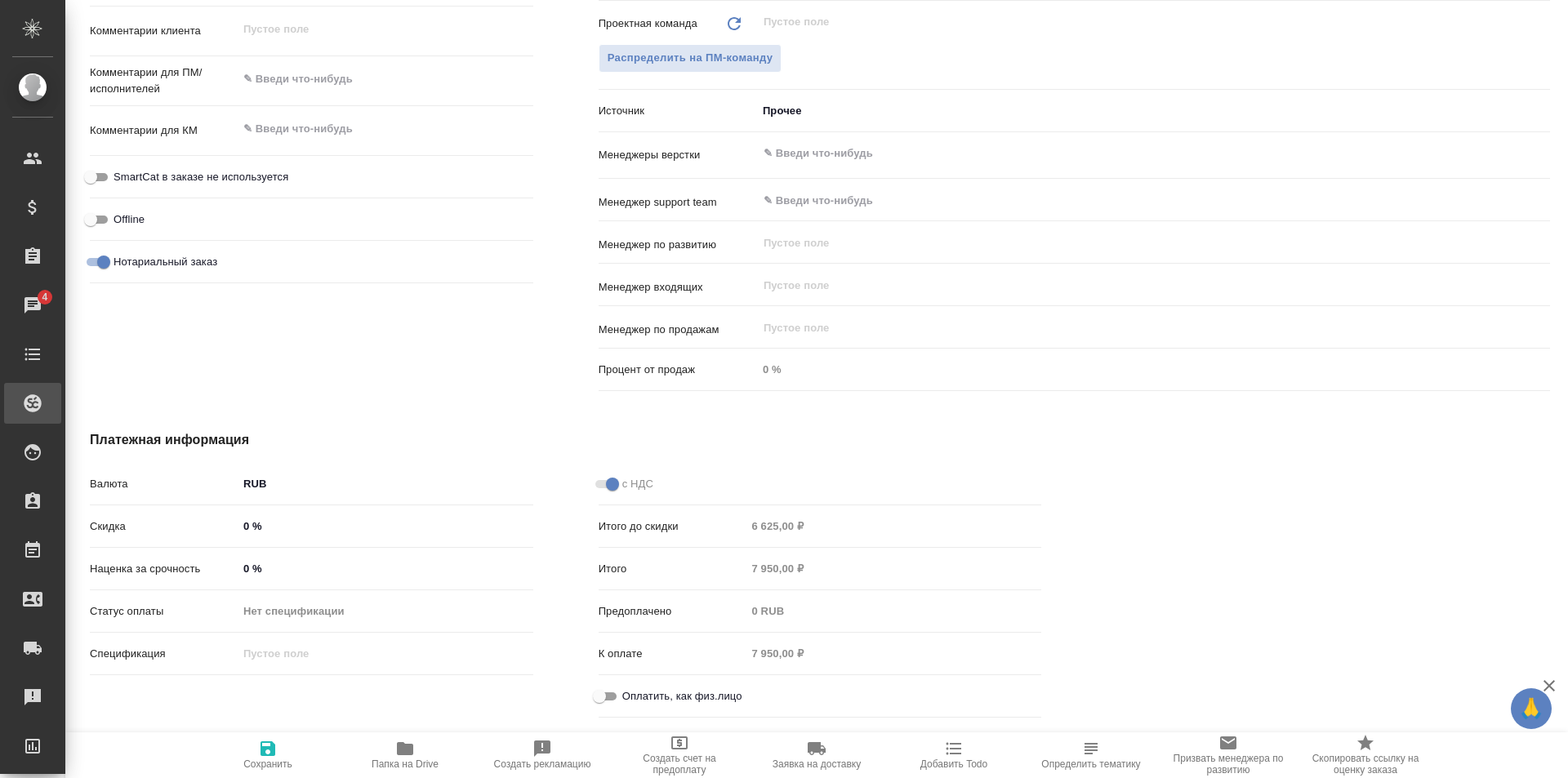
type textarea "x"
click at [611, 693] on input "Оплатить, как физ.лицо" at bounding box center [599, 696] width 59 height 20
checkbox input "true"
type textarea "x"
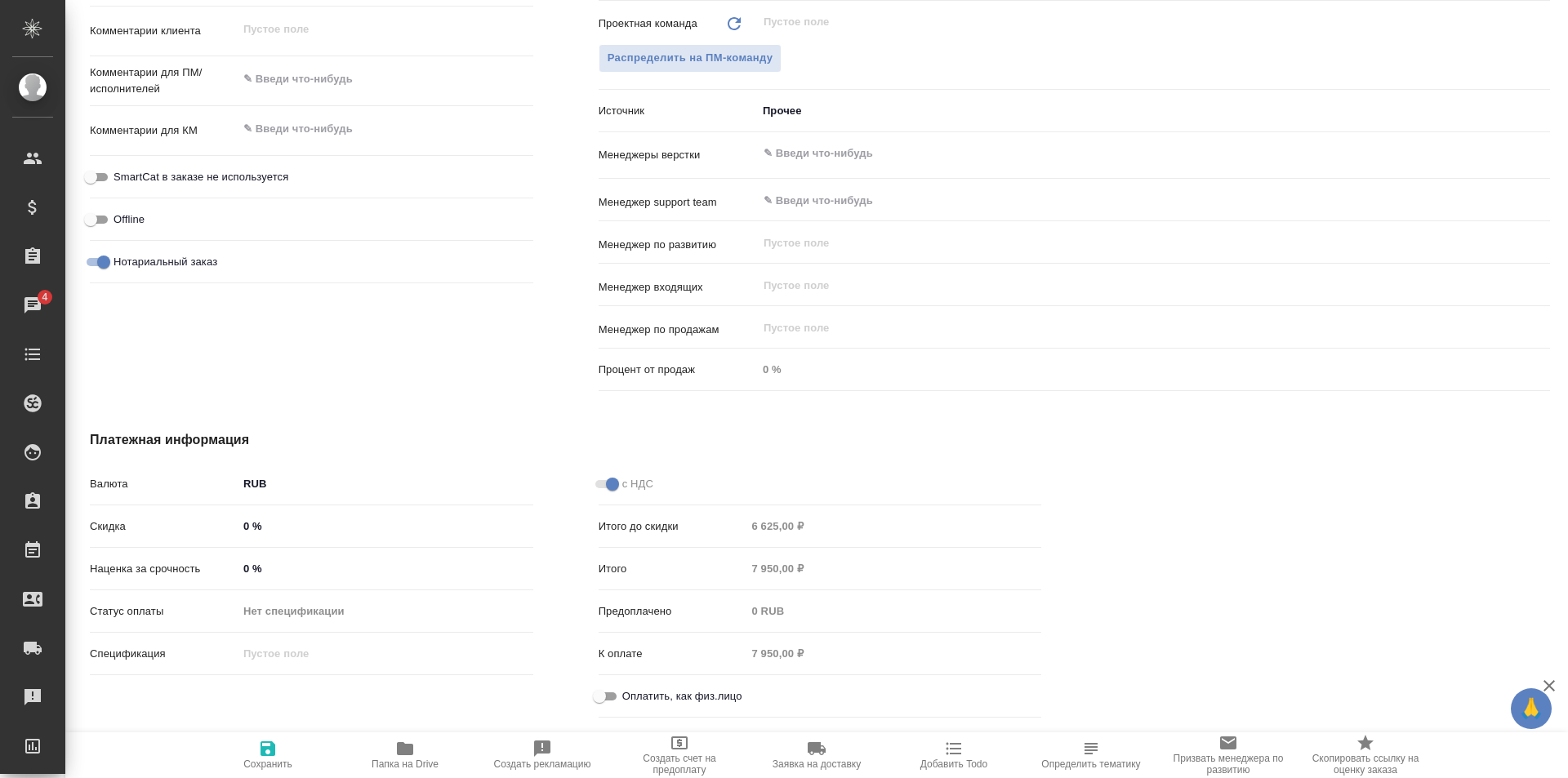
type textarea "x"
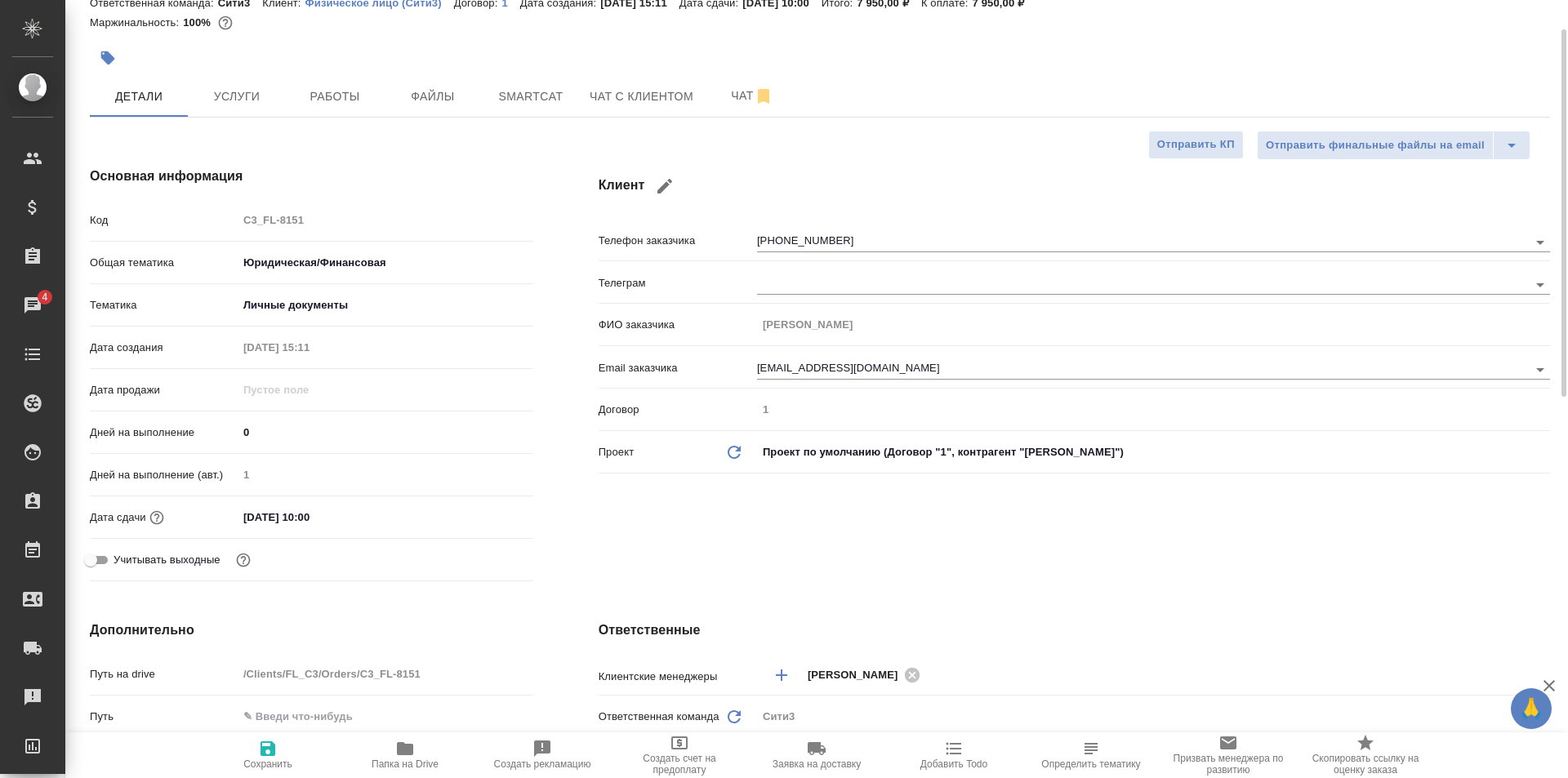
scroll to position [0, 0]
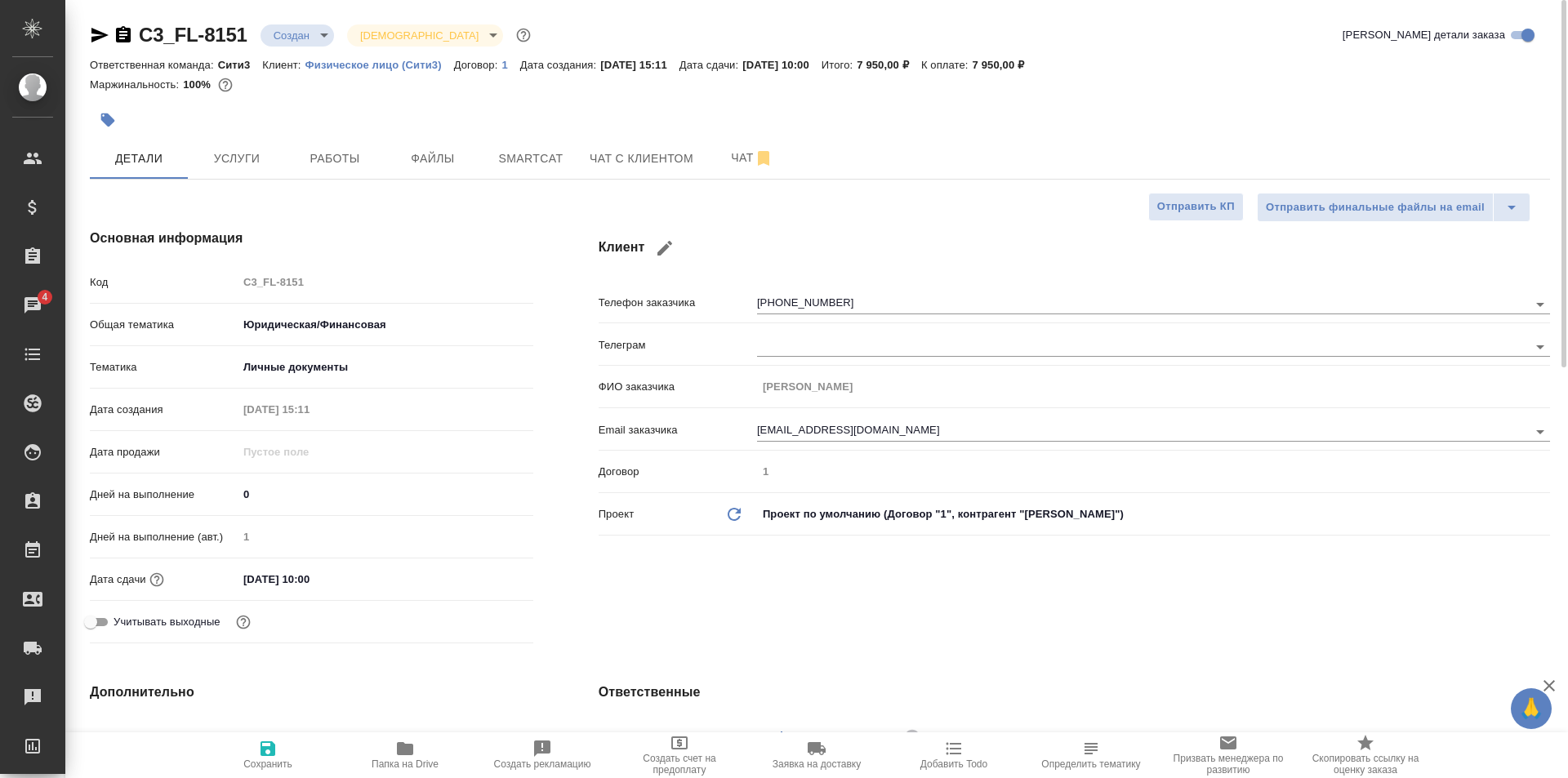
click at [270, 769] on span "Сохранить" at bounding box center [267, 764] width 49 height 12
type textarea "x"
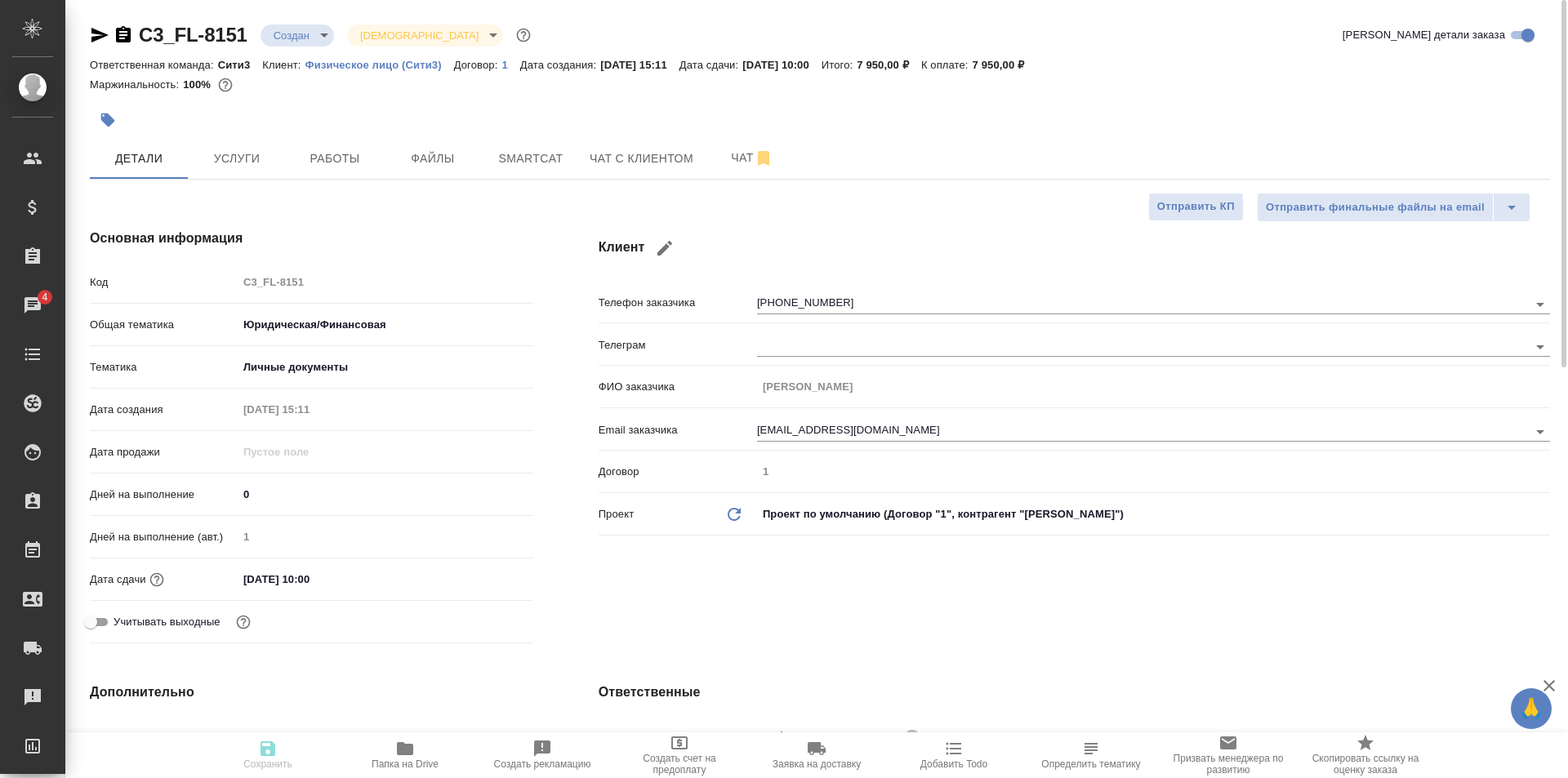
type textarea "x"
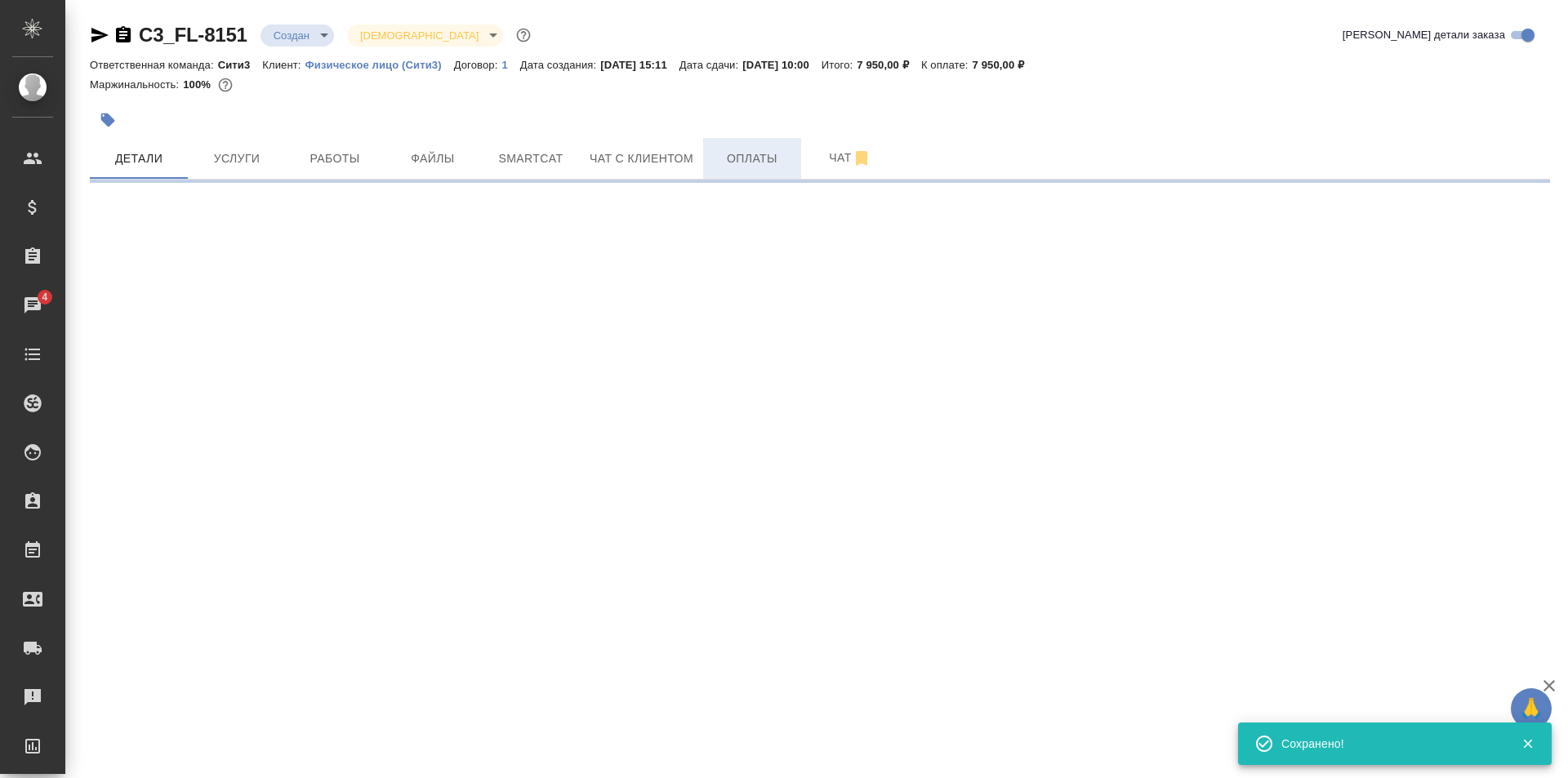
click at [738, 150] on span "Оплаты" at bounding box center [752, 159] width 78 height 20
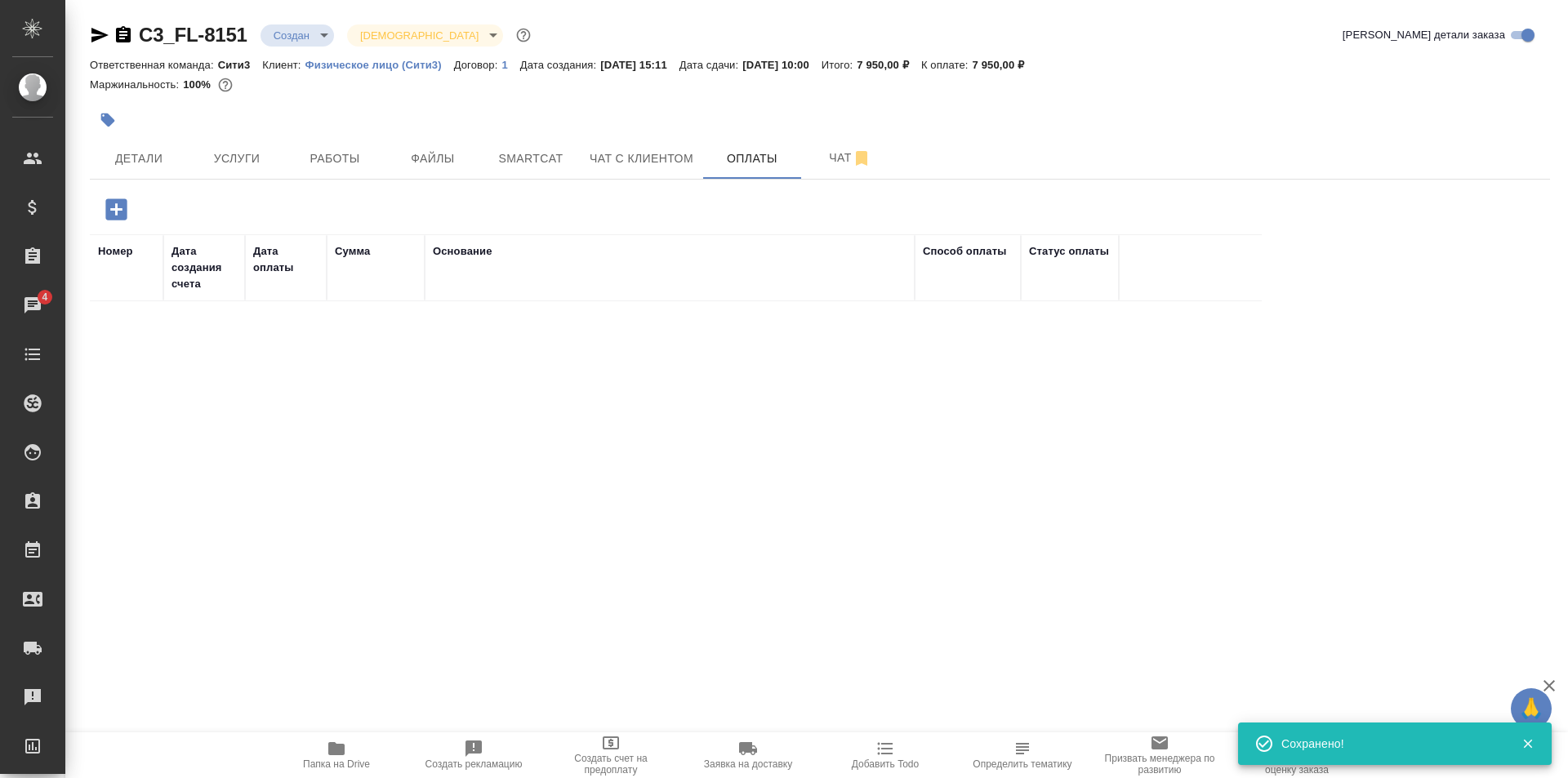
click at [119, 210] on icon "button" at bounding box center [116, 209] width 21 height 21
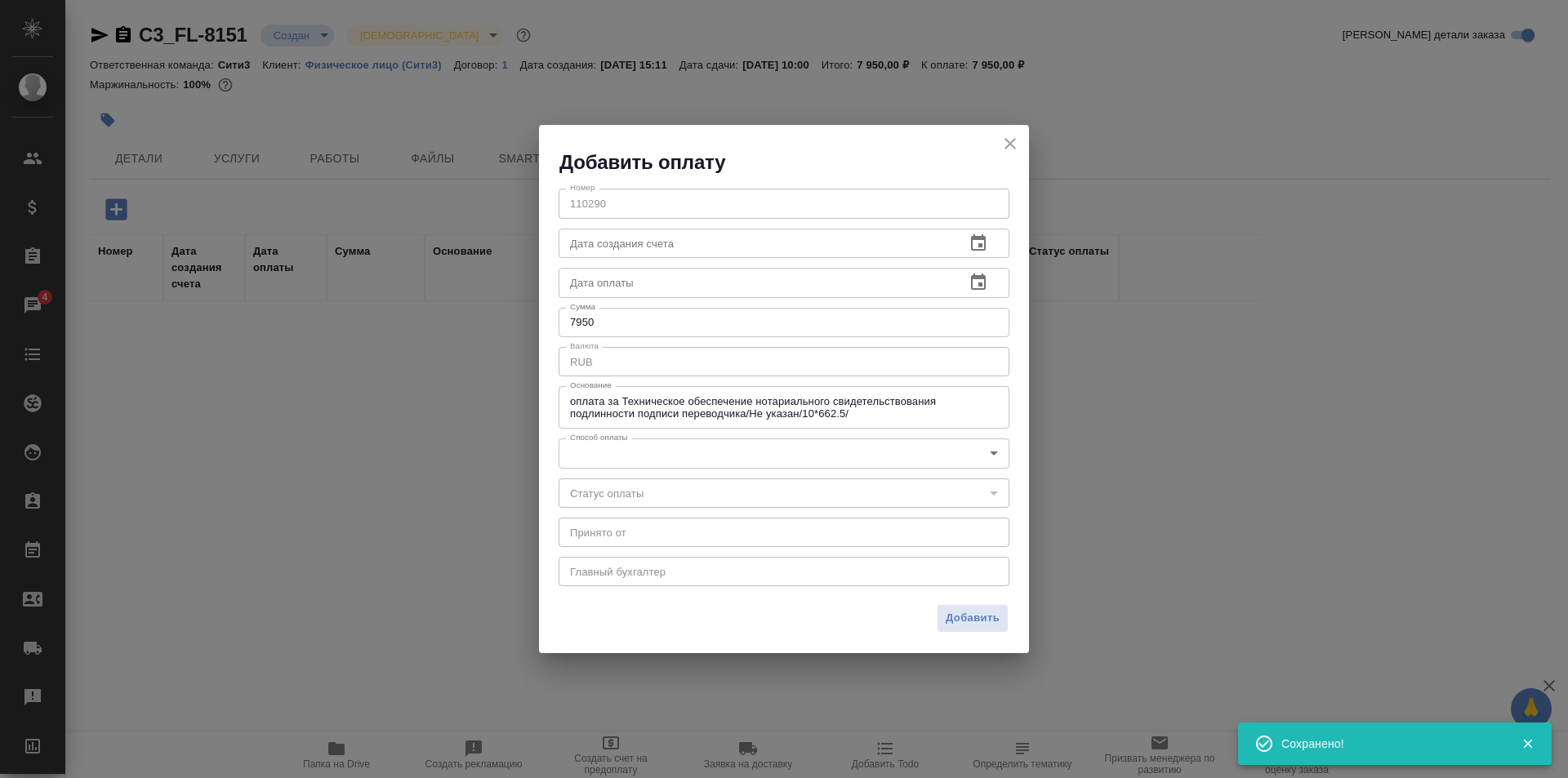
click at [784, 439] on body "🙏 .cls-1 fill:#fff; AWATERA Galisheva Mariya Клиенты Спецификации Заказы 4 Чаты…" at bounding box center [784, 389] width 1568 height 778
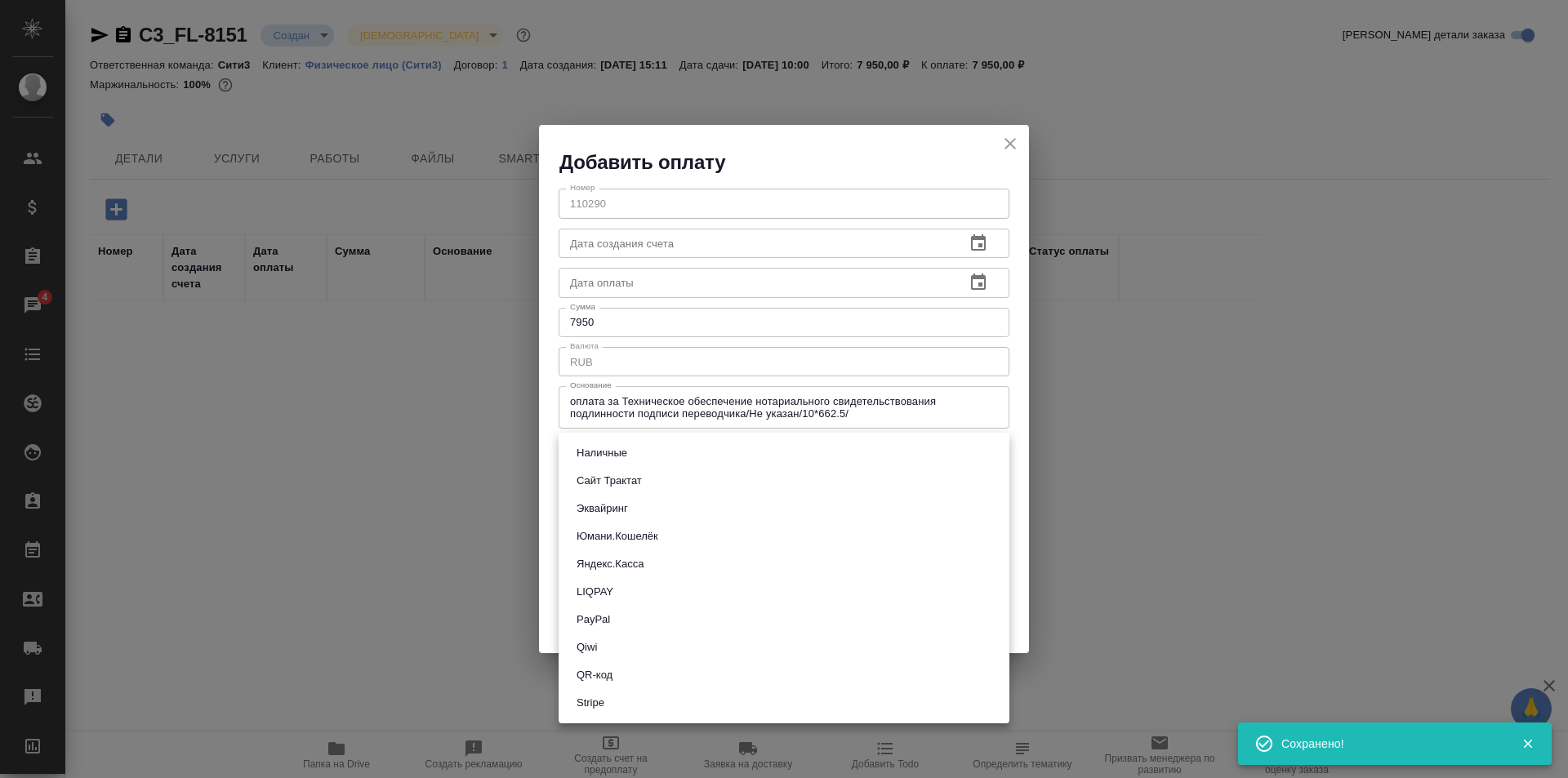
click at [776, 564] on li "Яндекс.Касса" at bounding box center [784, 563] width 451 height 28
type input "yandex-kassa"
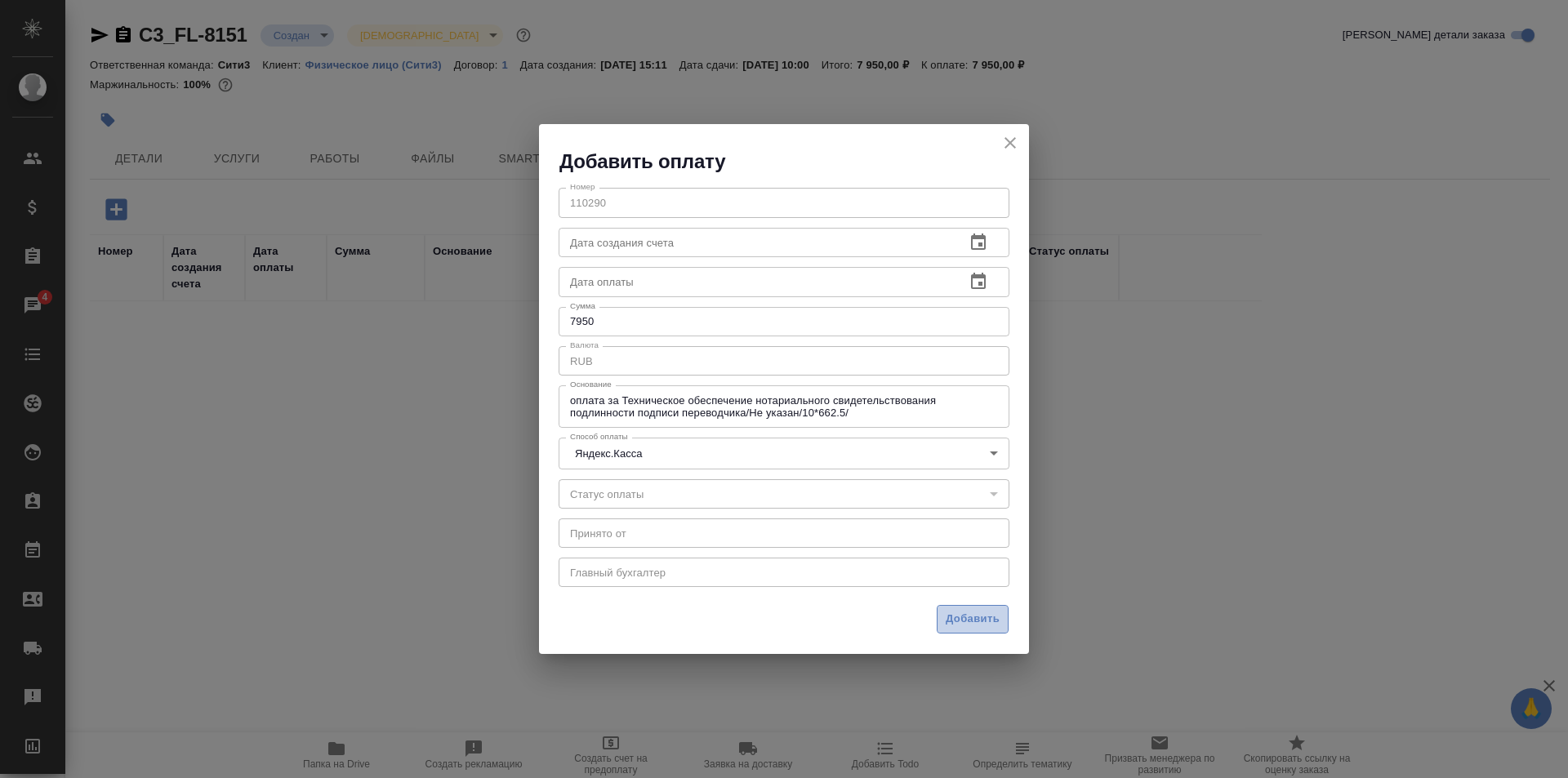
click at [977, 615] on span "Добавить" at bounding box center [973, 619] width 54 height 19
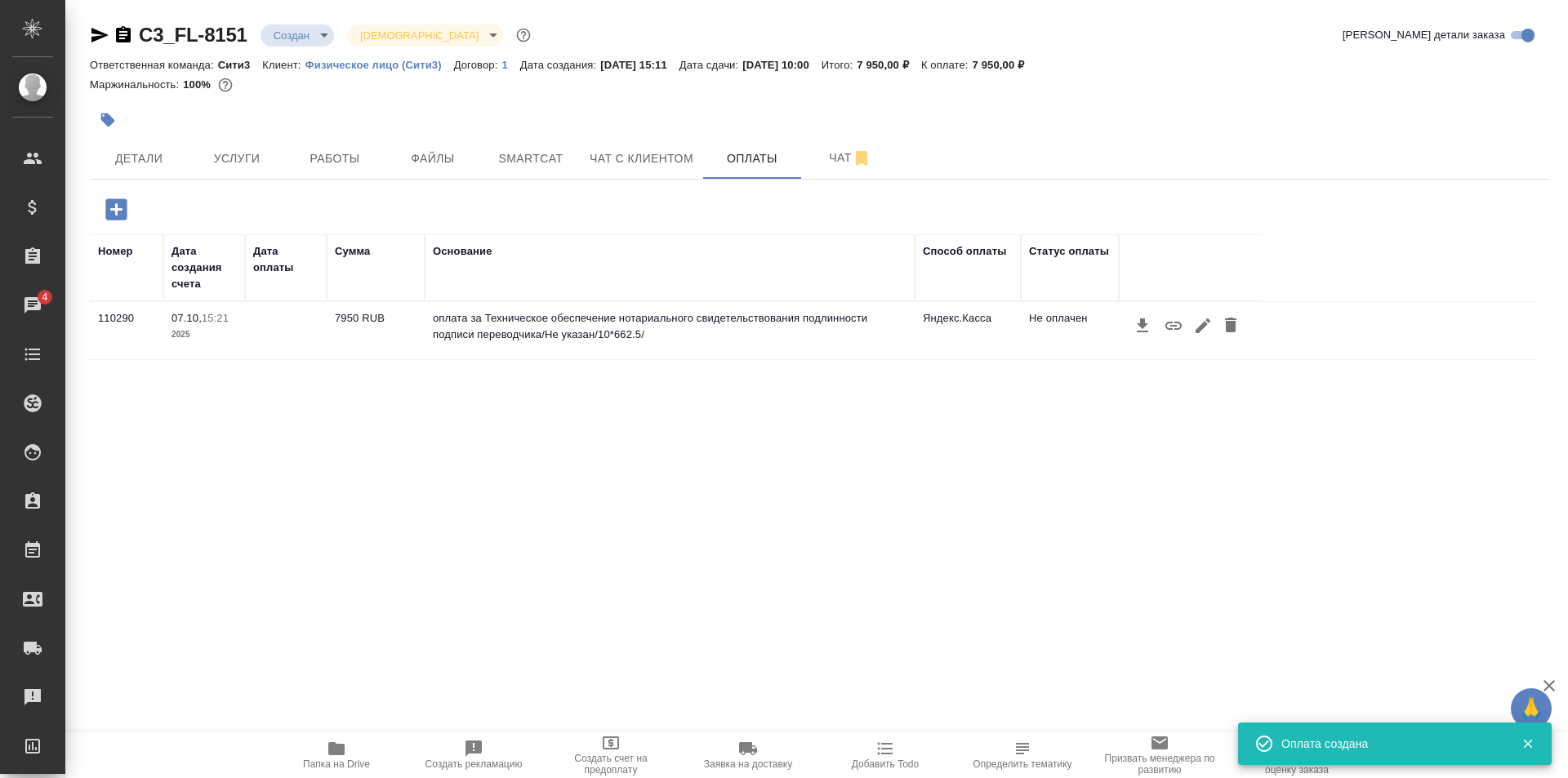
click at [1170, 318] on icon "button" at bounding box center [1174, 326] width 20 height 20
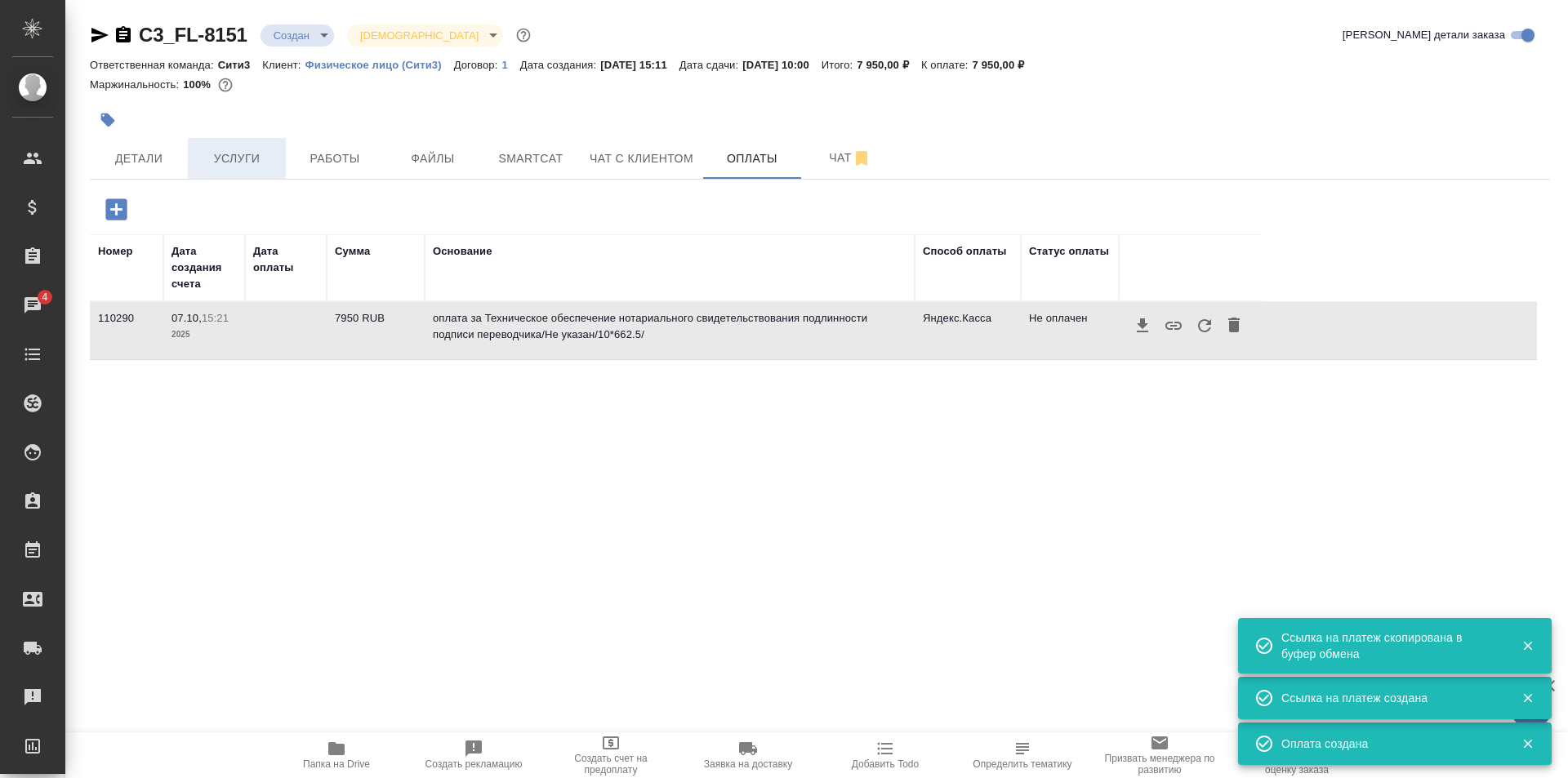
click at [261, 143] on button "Услуги" at bounding box center [237, 159] width 98 height 41
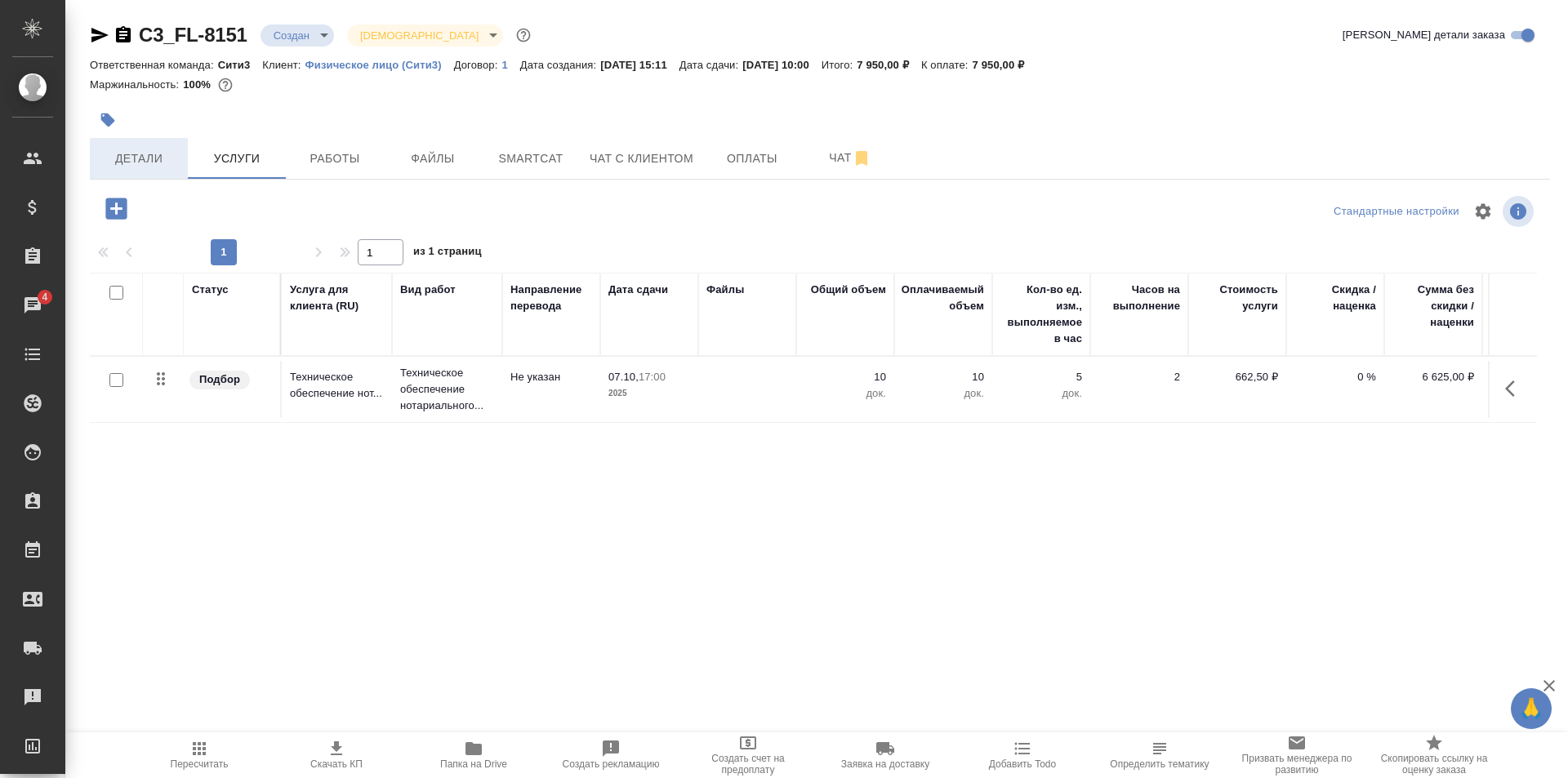
click at [168, 149] on span "Детали" at bounding box center [138, 159] width 78 height 20
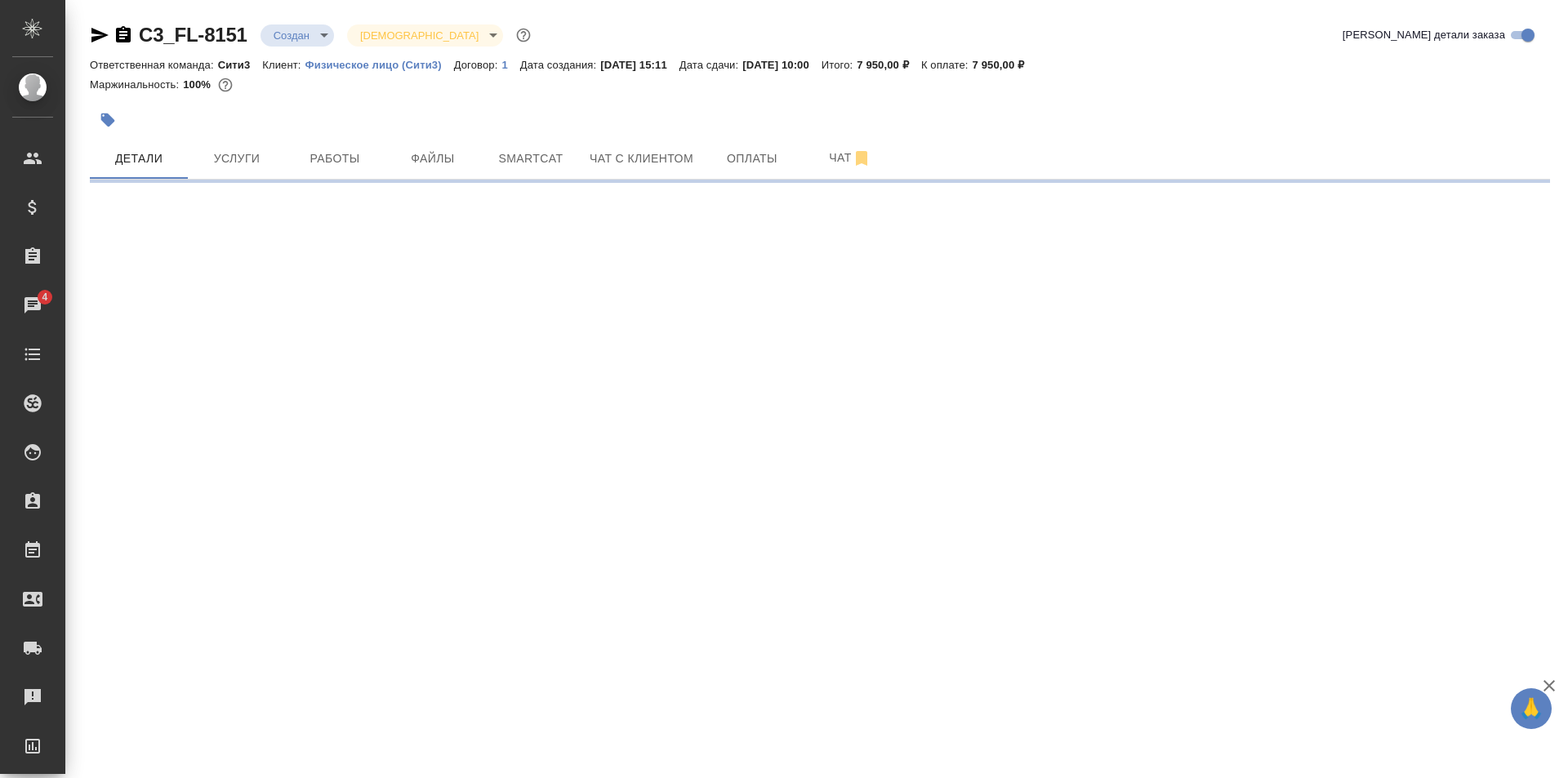
select select "RU"
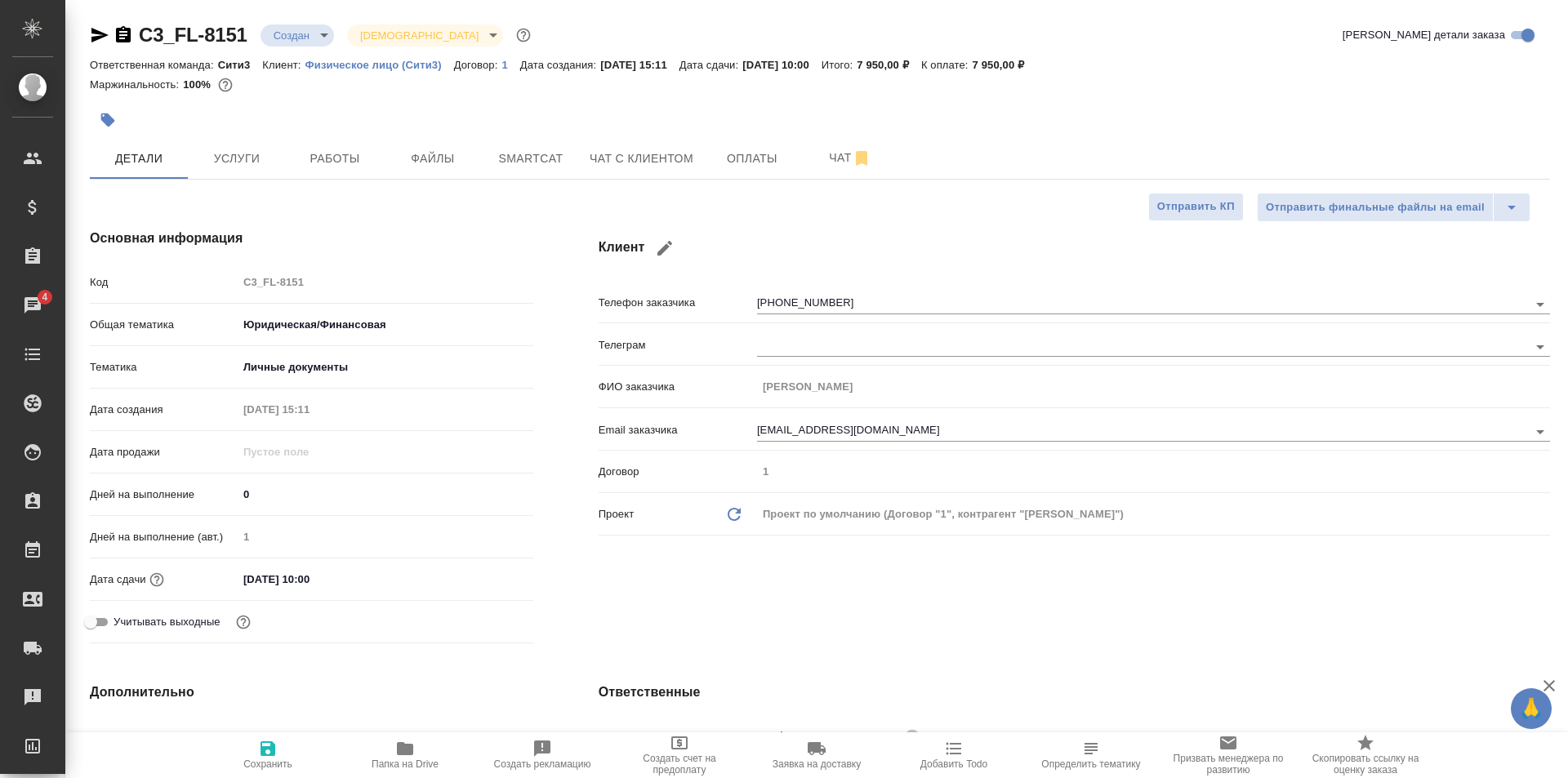
scroll to position [490, 0]
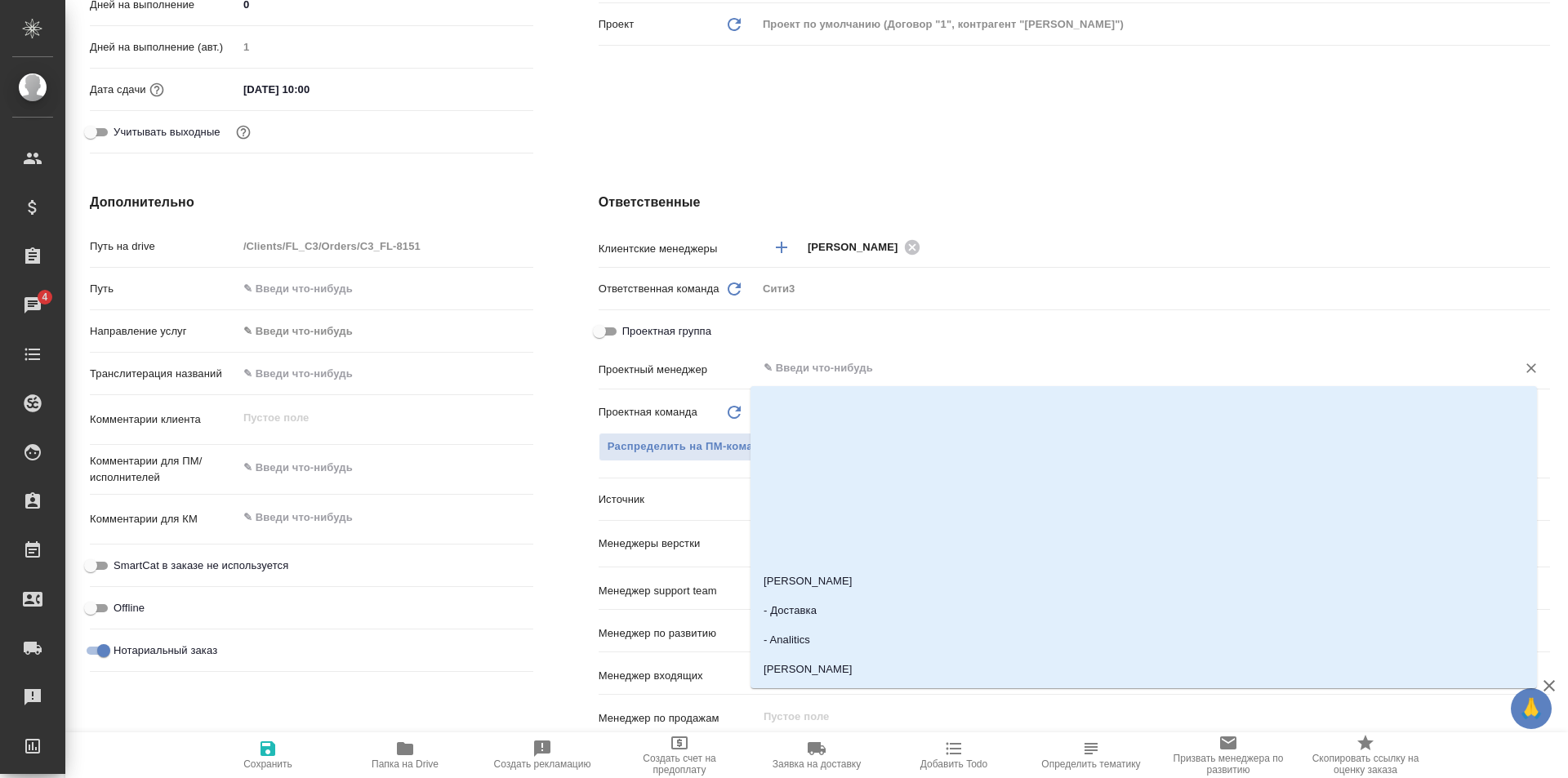
click at [801, 371] on input "text" at bounding box center [1126, 368] width 729 height 20
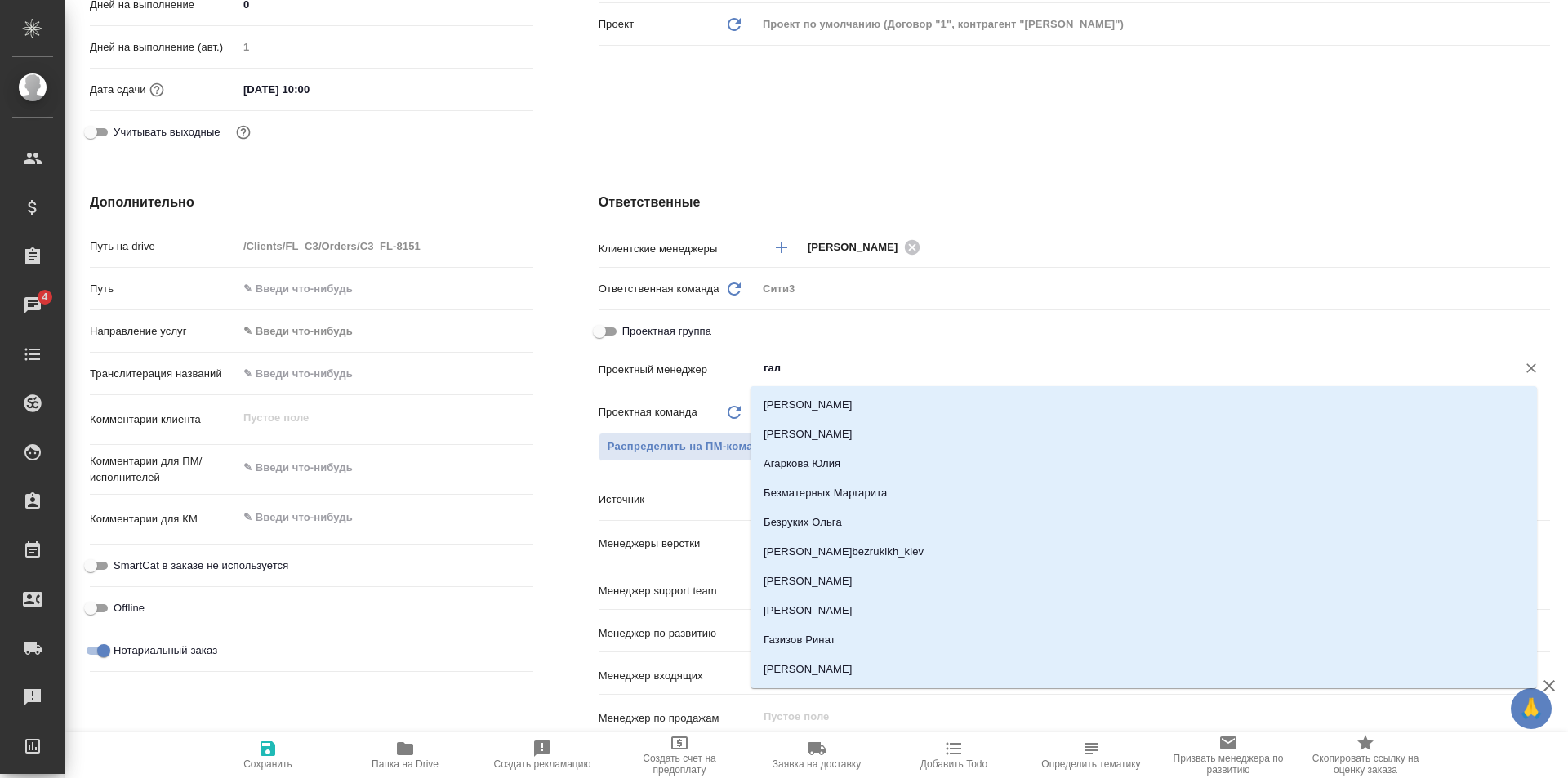
type input "гали"
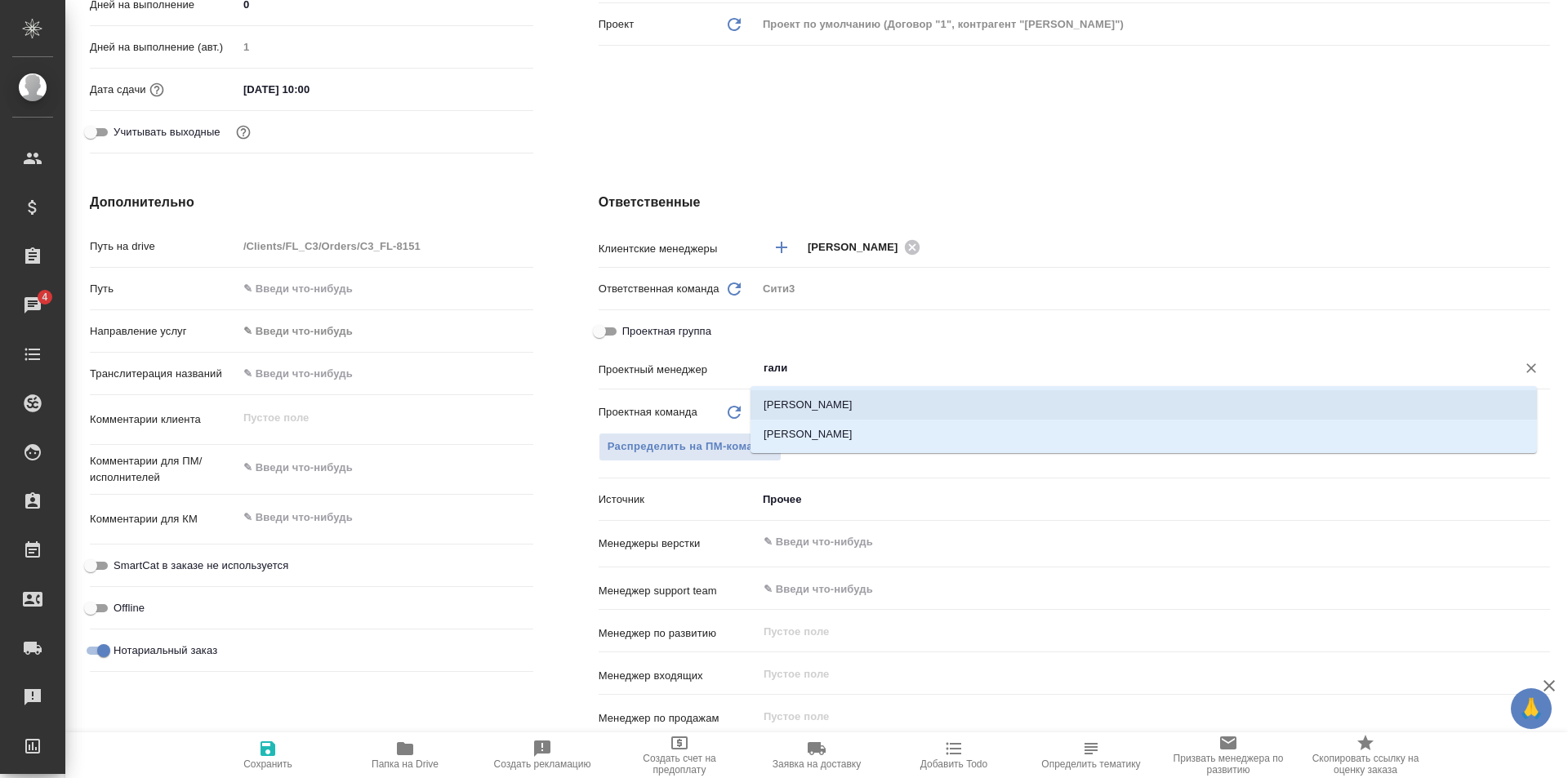
click at [827, 391] on li "[PERSON_NAME]" at bounding box center [1144, 405] width 786 height 29
type textarea "x"
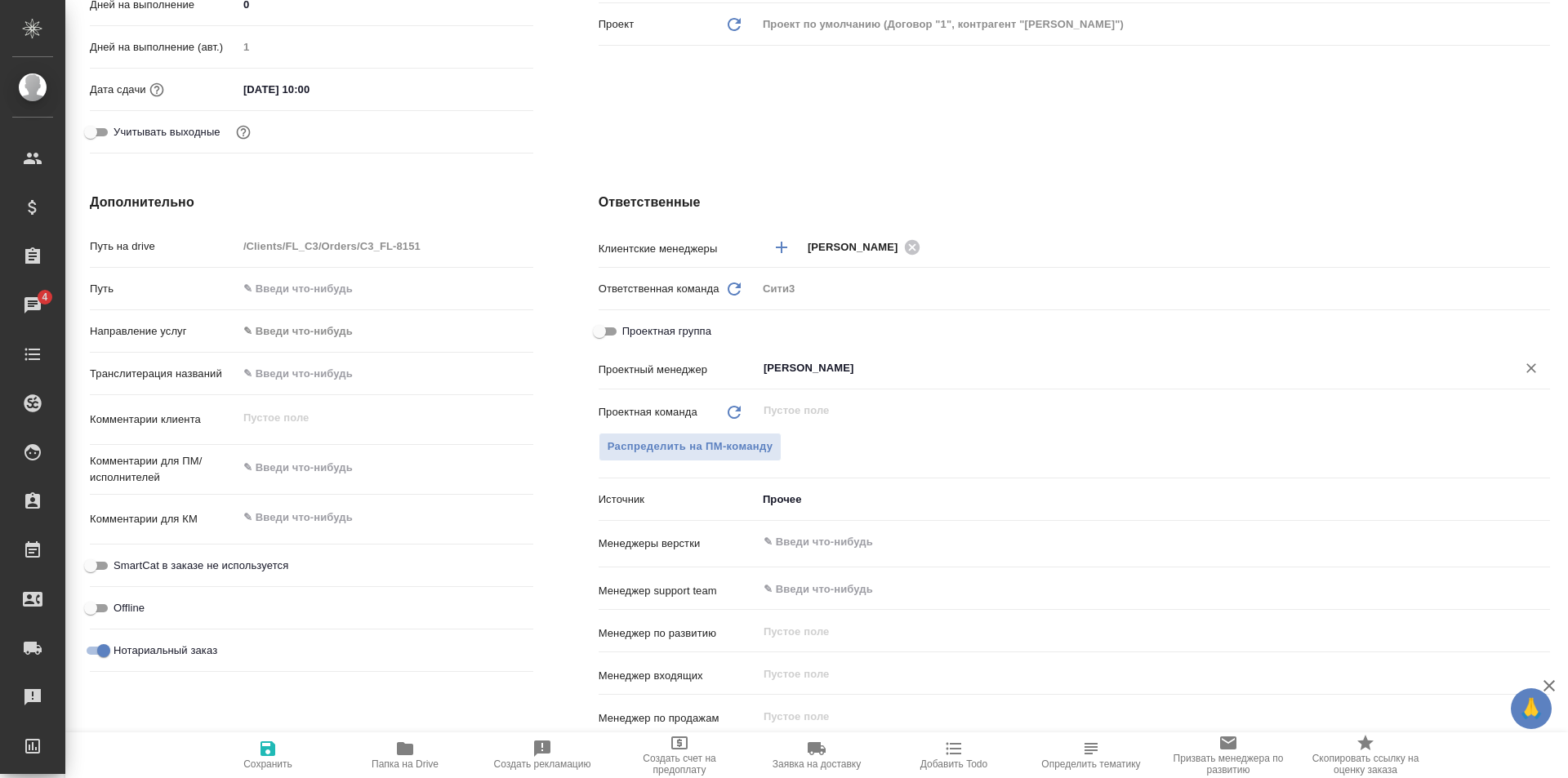
type input "[PERSON_NAME]"
click at [257, 754] on span "Сохранить" at bounding box center [268, 754] width 118 height 31
type textarea "x"
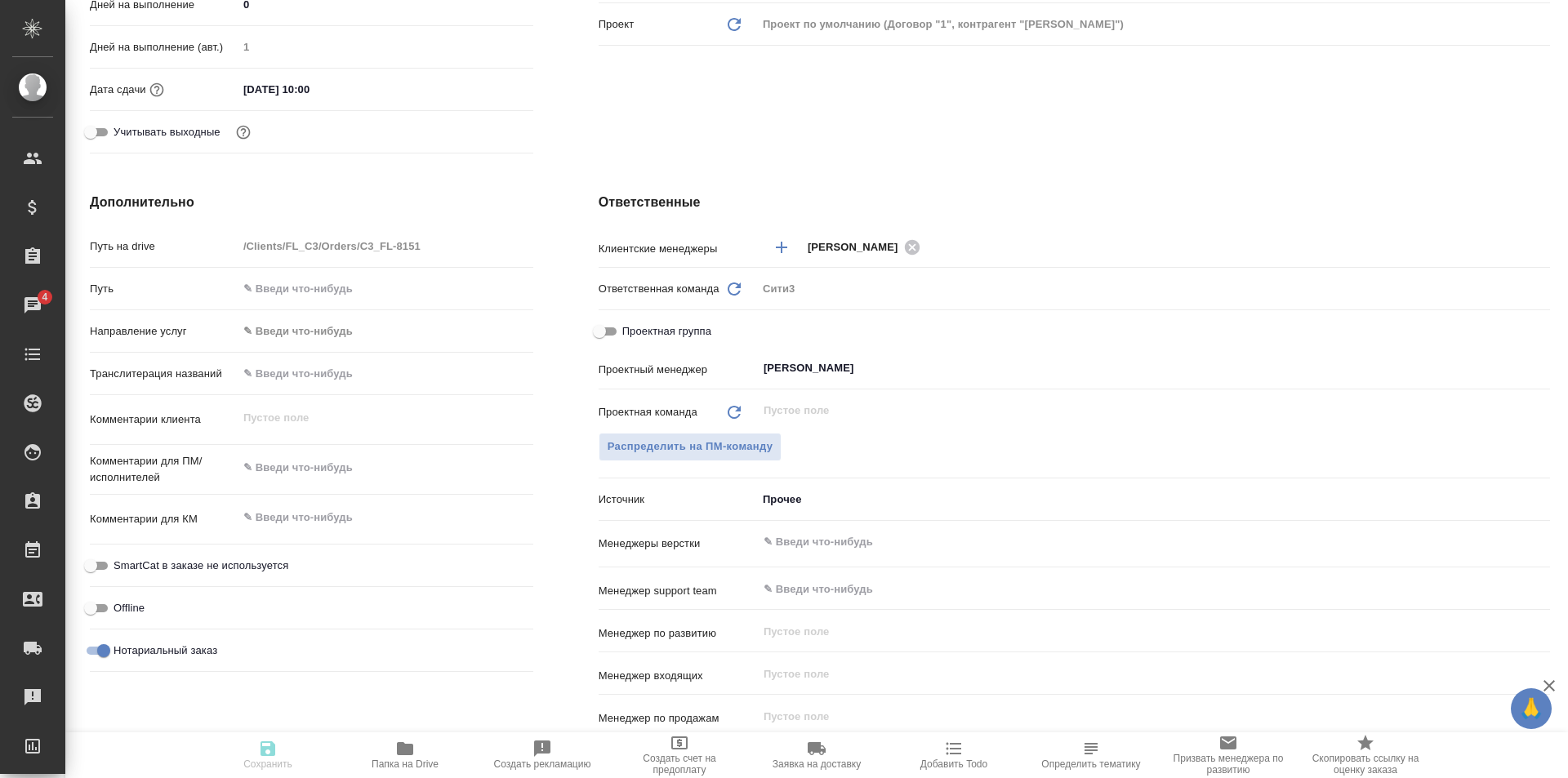
type textarea "x"
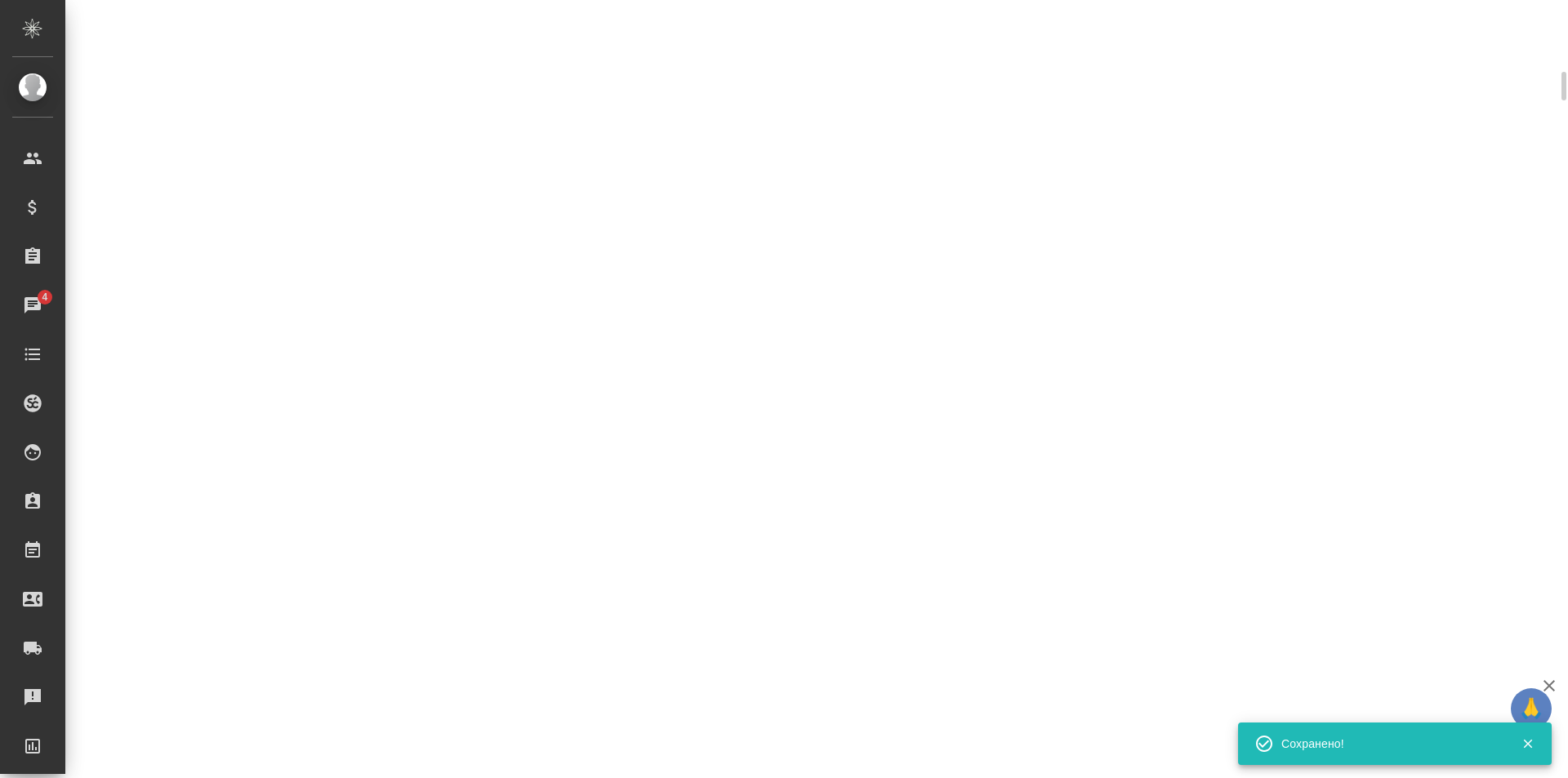
scroll to position [477, 0]
select select "RU"
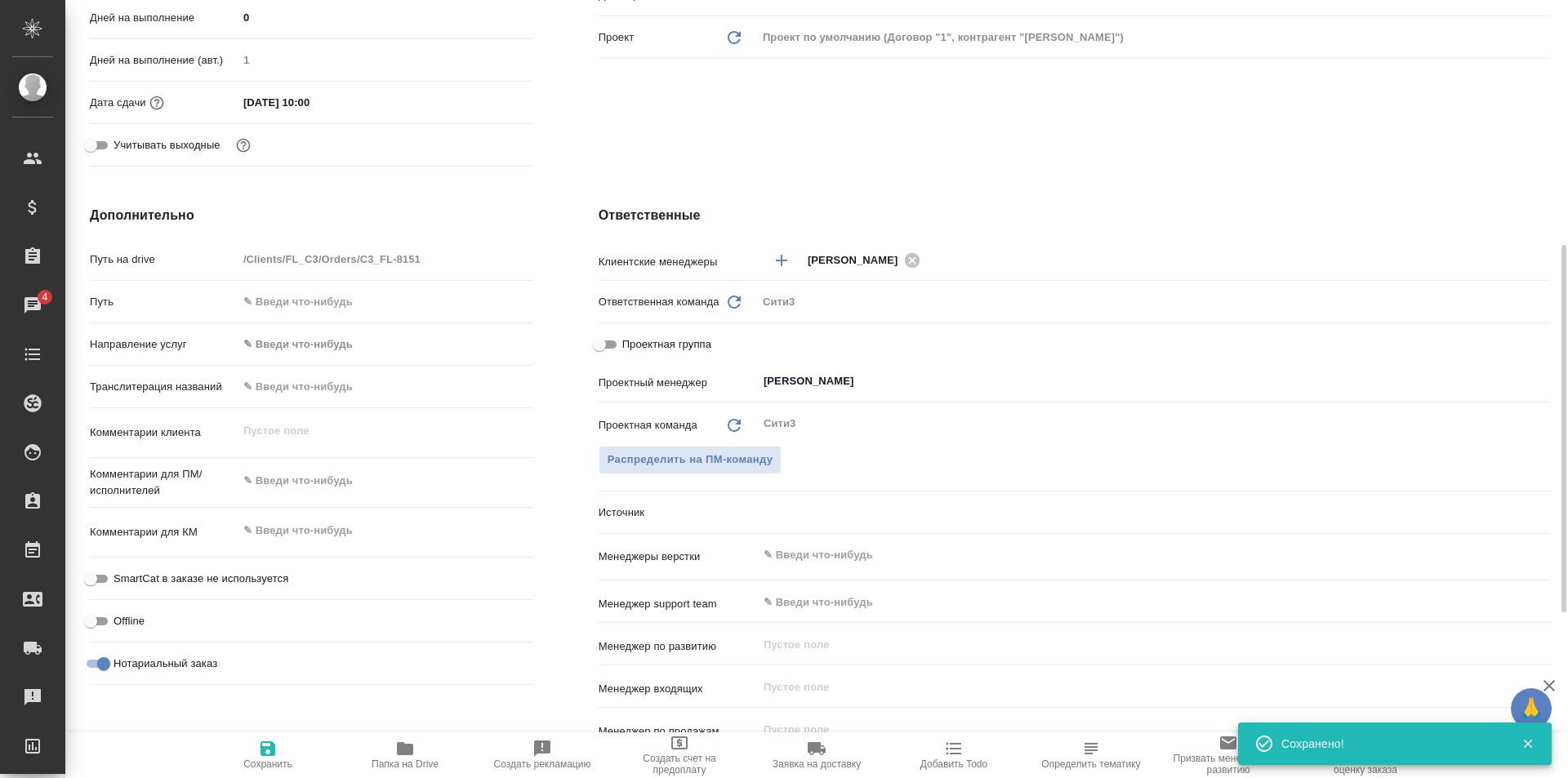
scroll to position [490, 0]
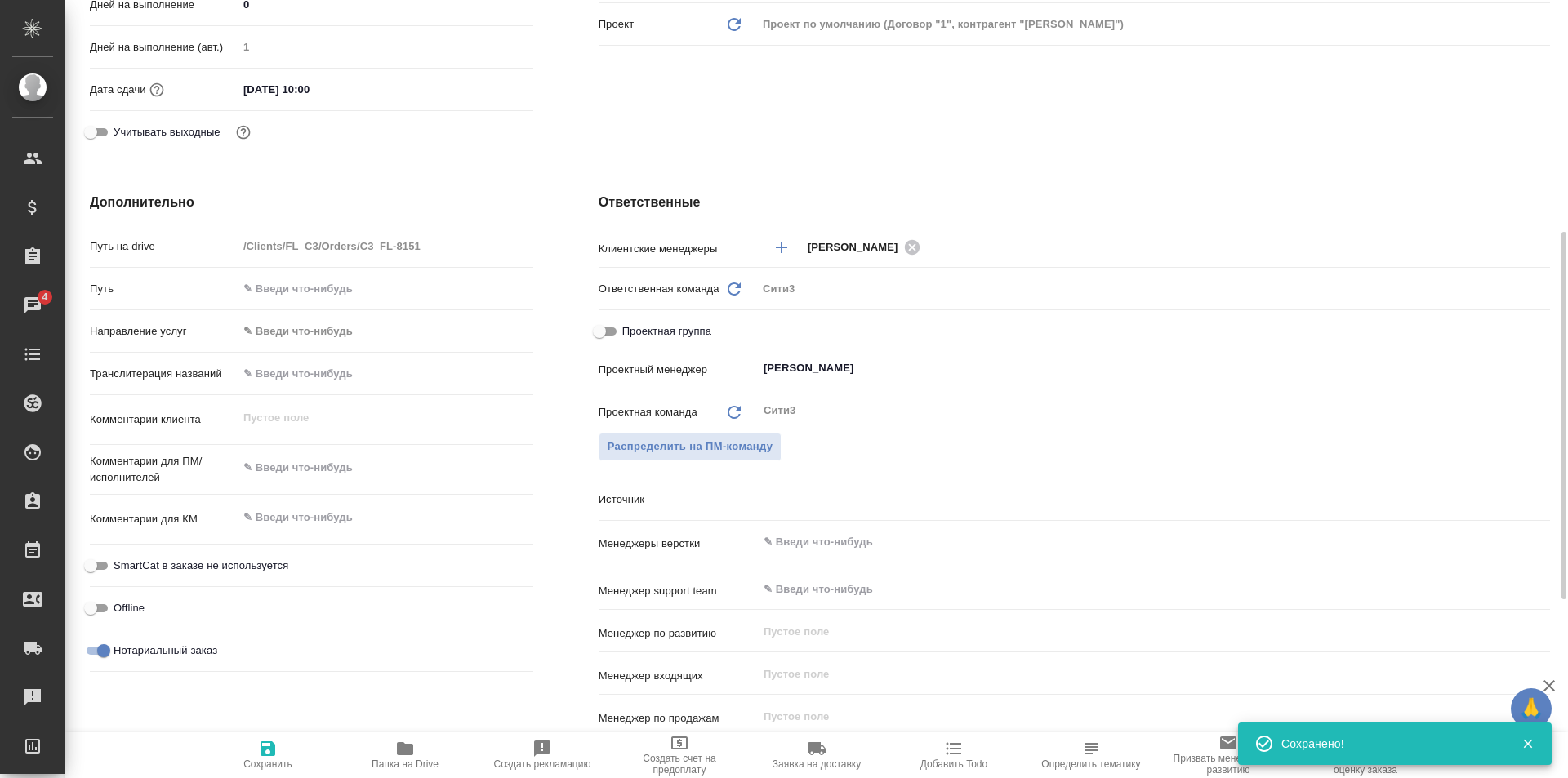
type textarea "x"
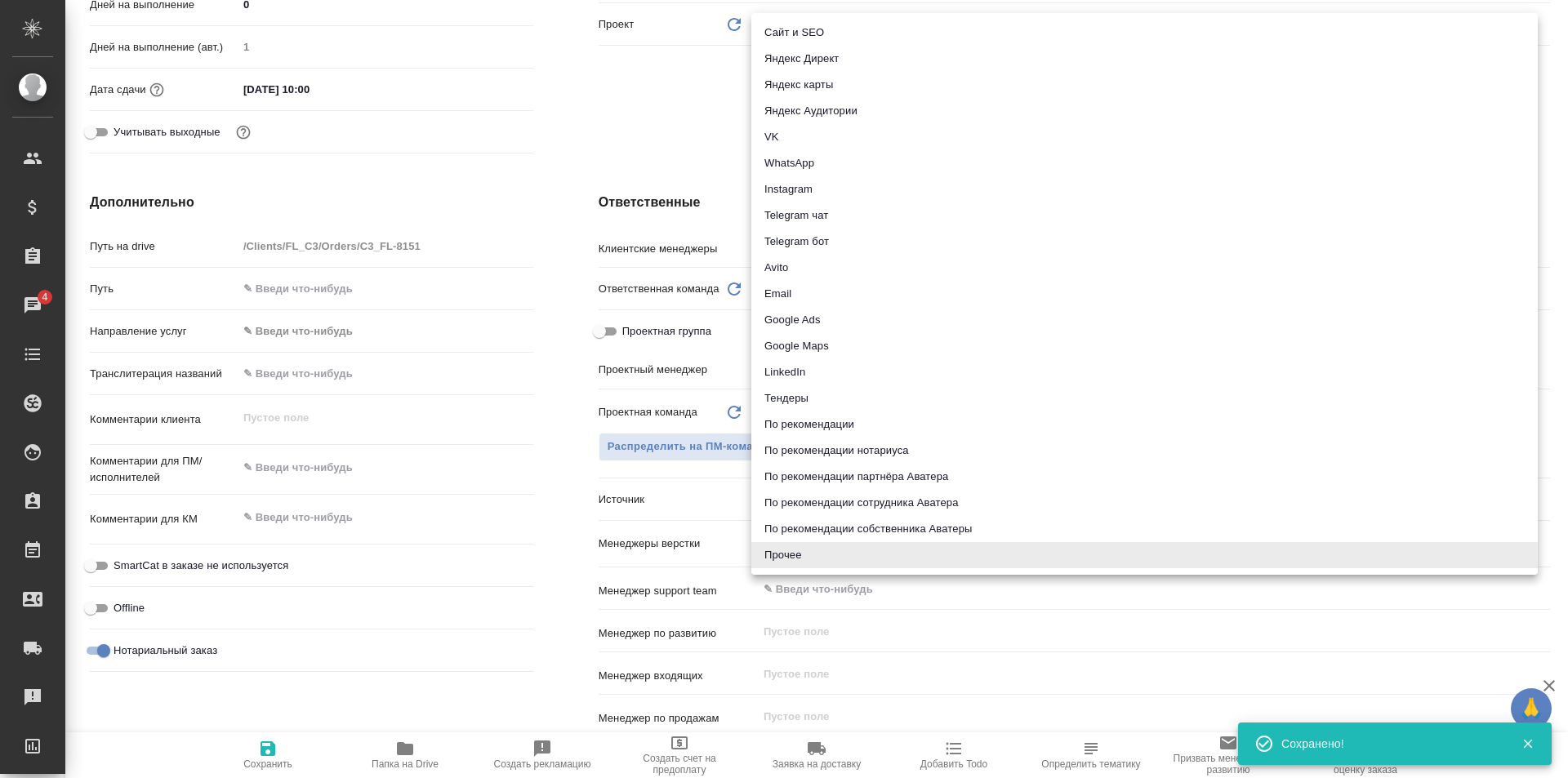
click at [841, 501] on body "🙏 .cls-1 fill:#fff; AWATERA Galisheva Mariya Клиенты Спецификации Заказы 4 Чаты…" at bounding box center [784, 389] width 1568 height 778
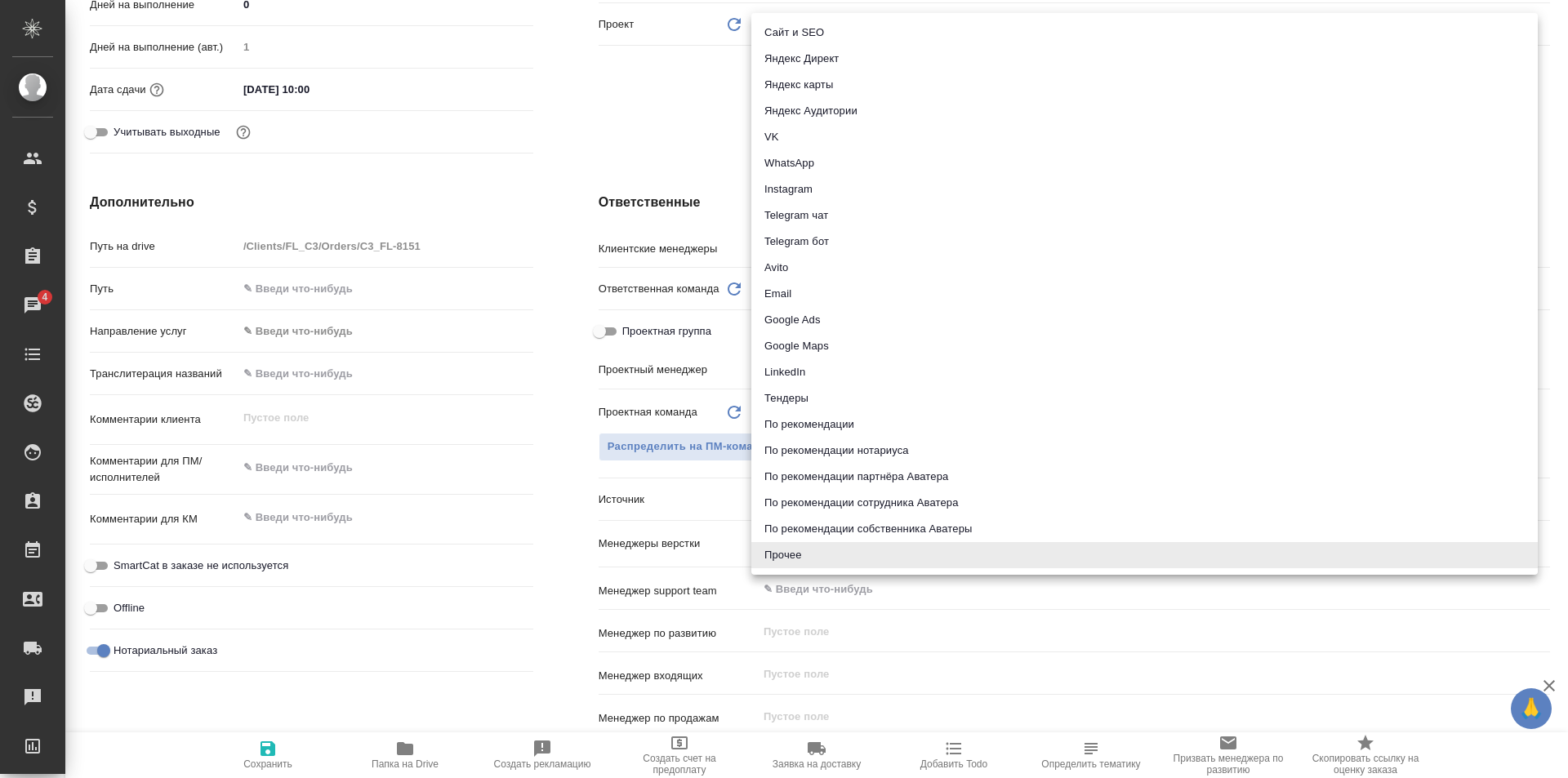
click at [893, 289] on li "Email" at bounding box center [1145, 294] width 786 height 26
type textarea "x"
type input "emailAds"
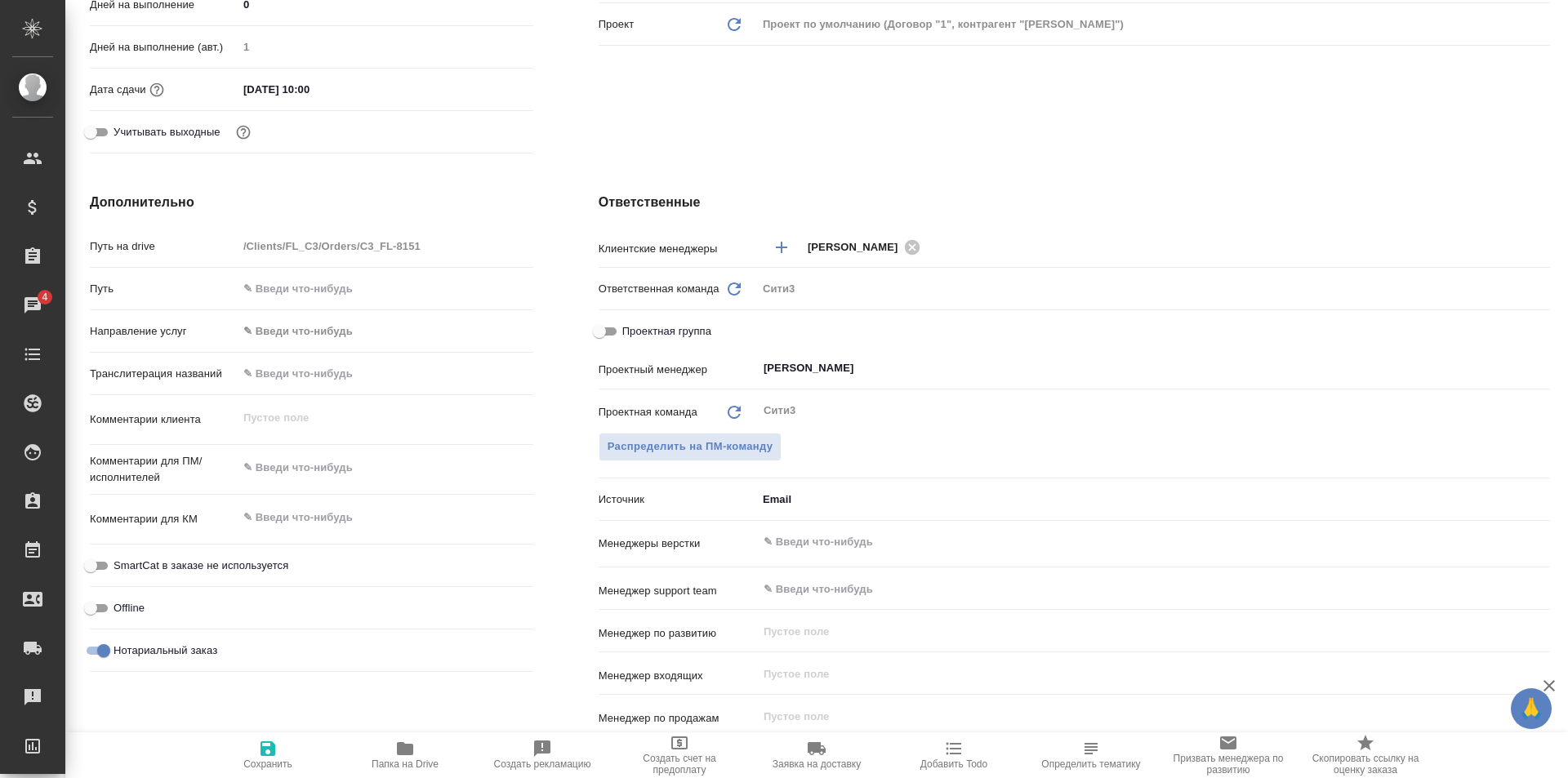
click at [831, 488] on body "🙏 .cls-1 fill:#fff; AWATERA Galisheva Mariya Клиенты Спецификации Заказы 4 Чаты…" at bounding box center [784, 389] width 1568 height 778
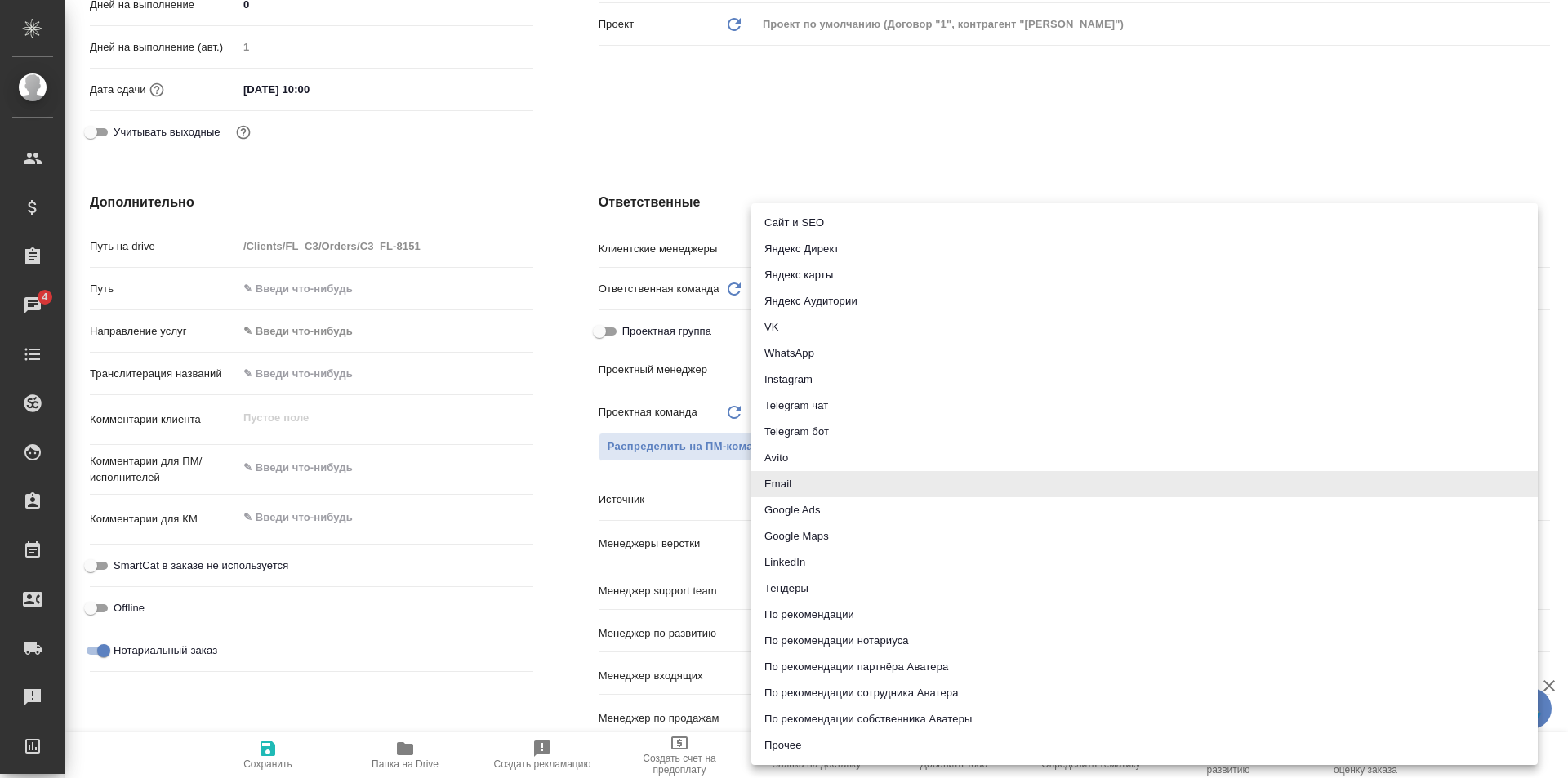
click at [575, 495] on div at bounding box center [784, 389] width 1568 height 778
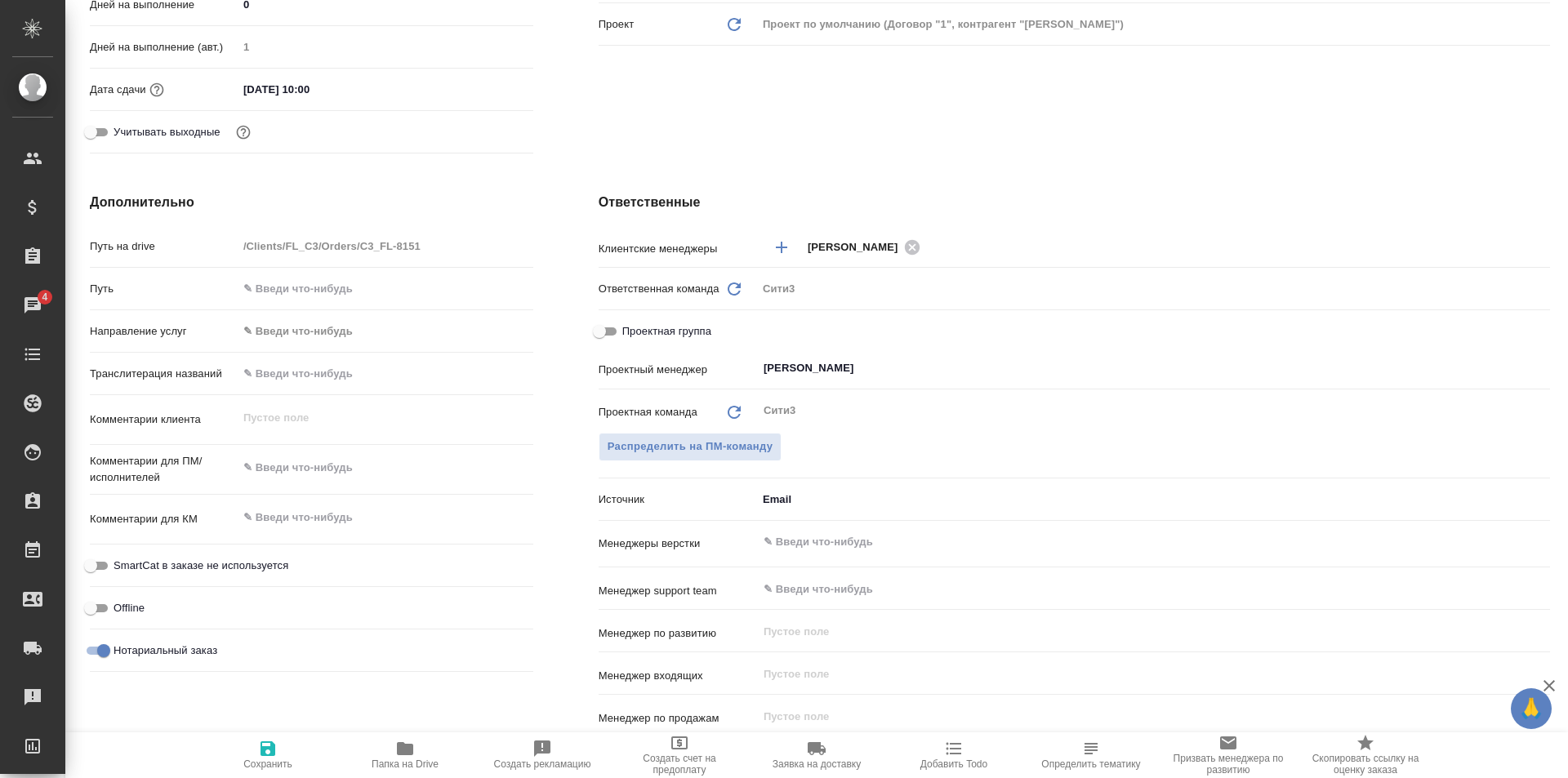
click at [280, 756] on span "Сохранить" at bounding box center [268, 754] width 118 height 31
type textarea "x"
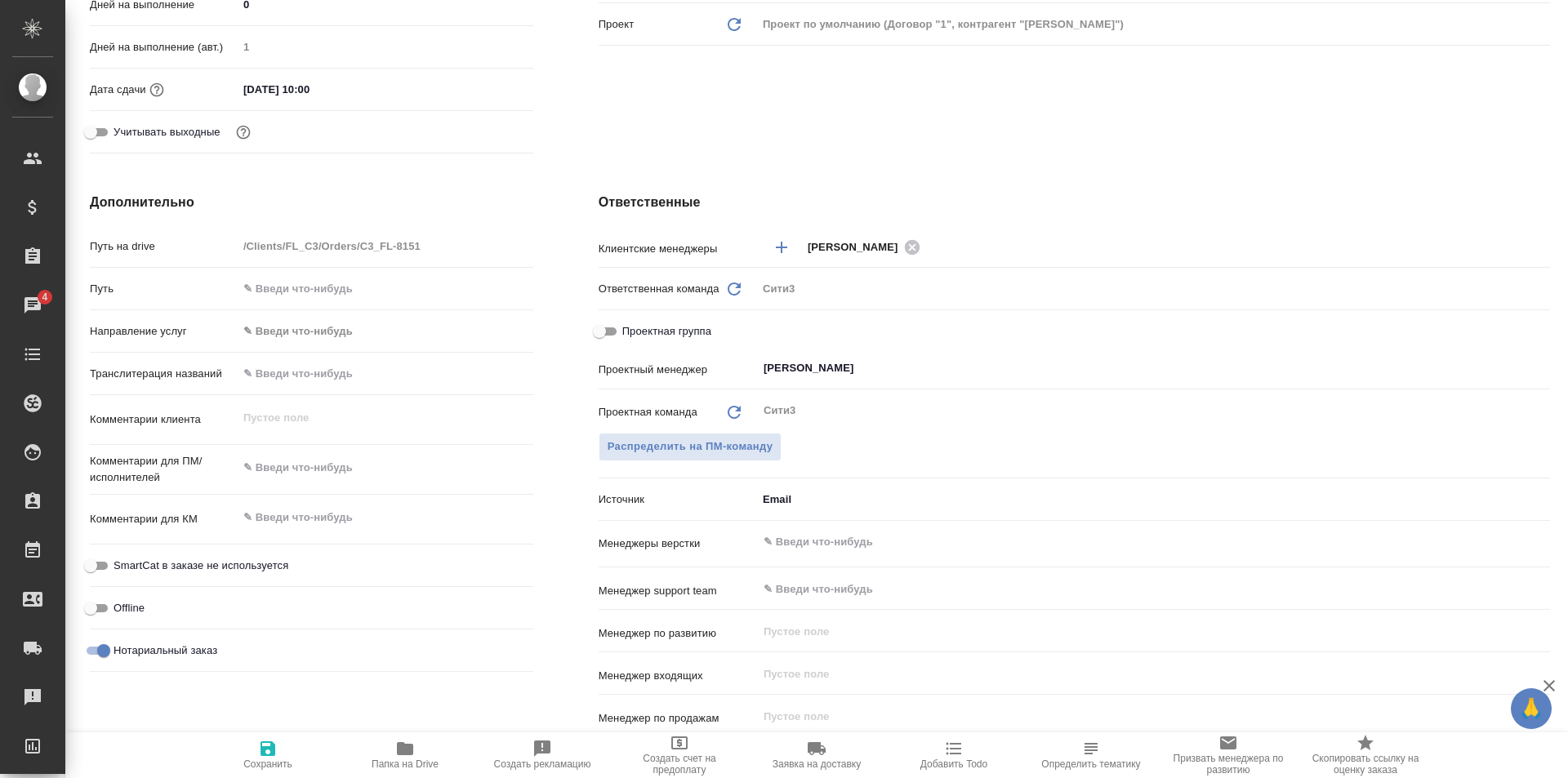
type textarea "x"
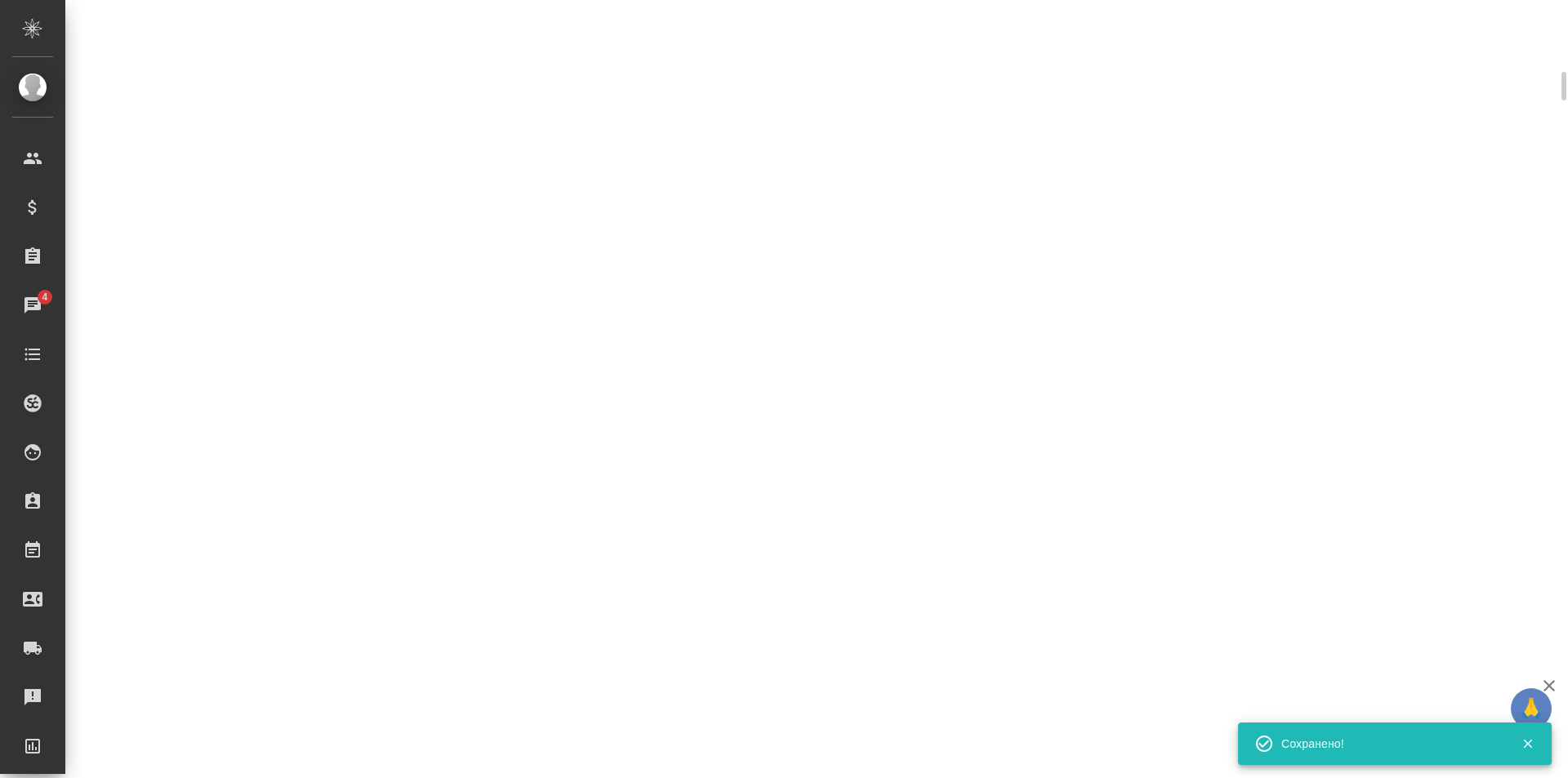
scroll to position [477, 0]
select select "RU"
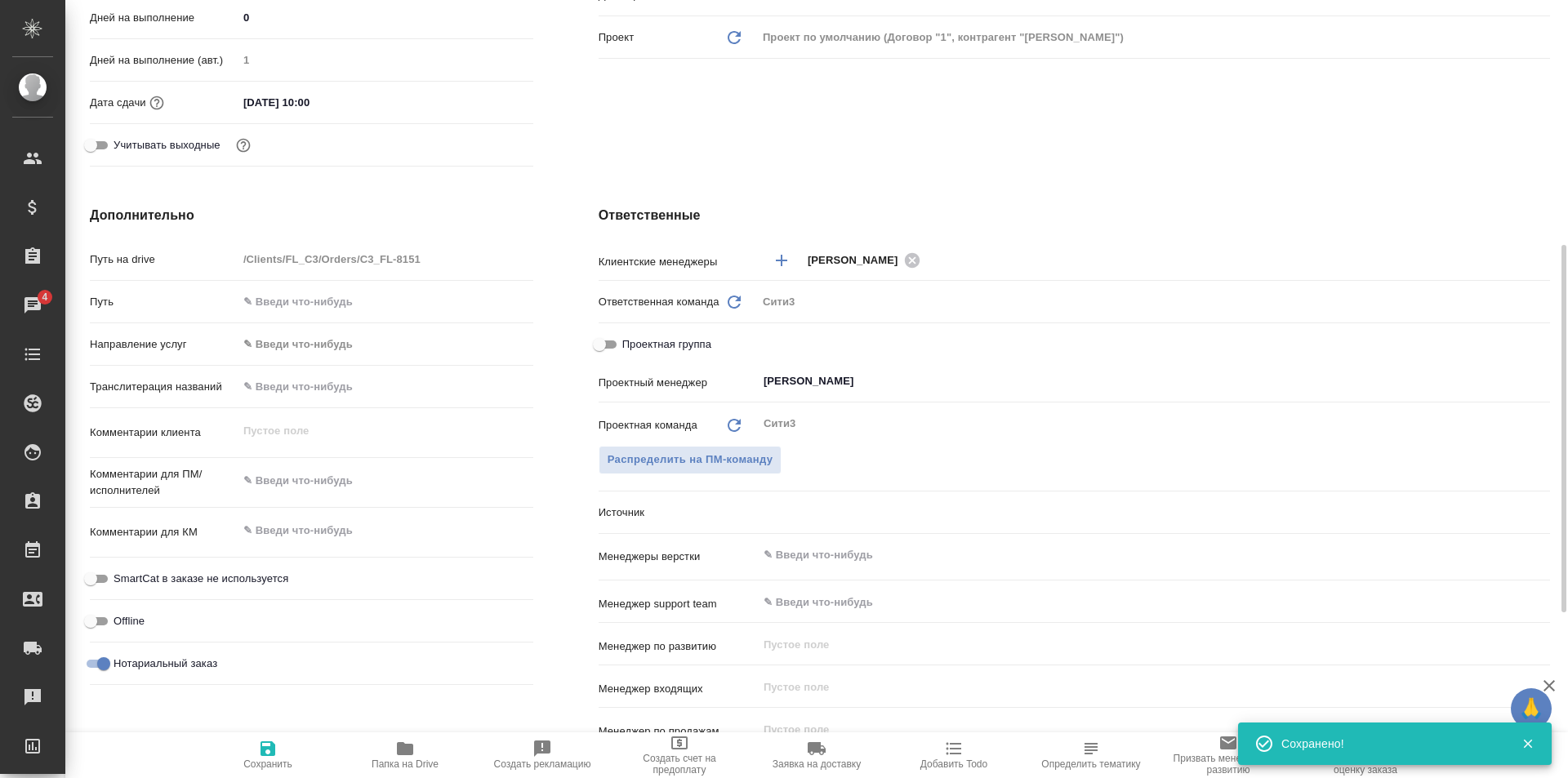
scroll to position [490, 0]
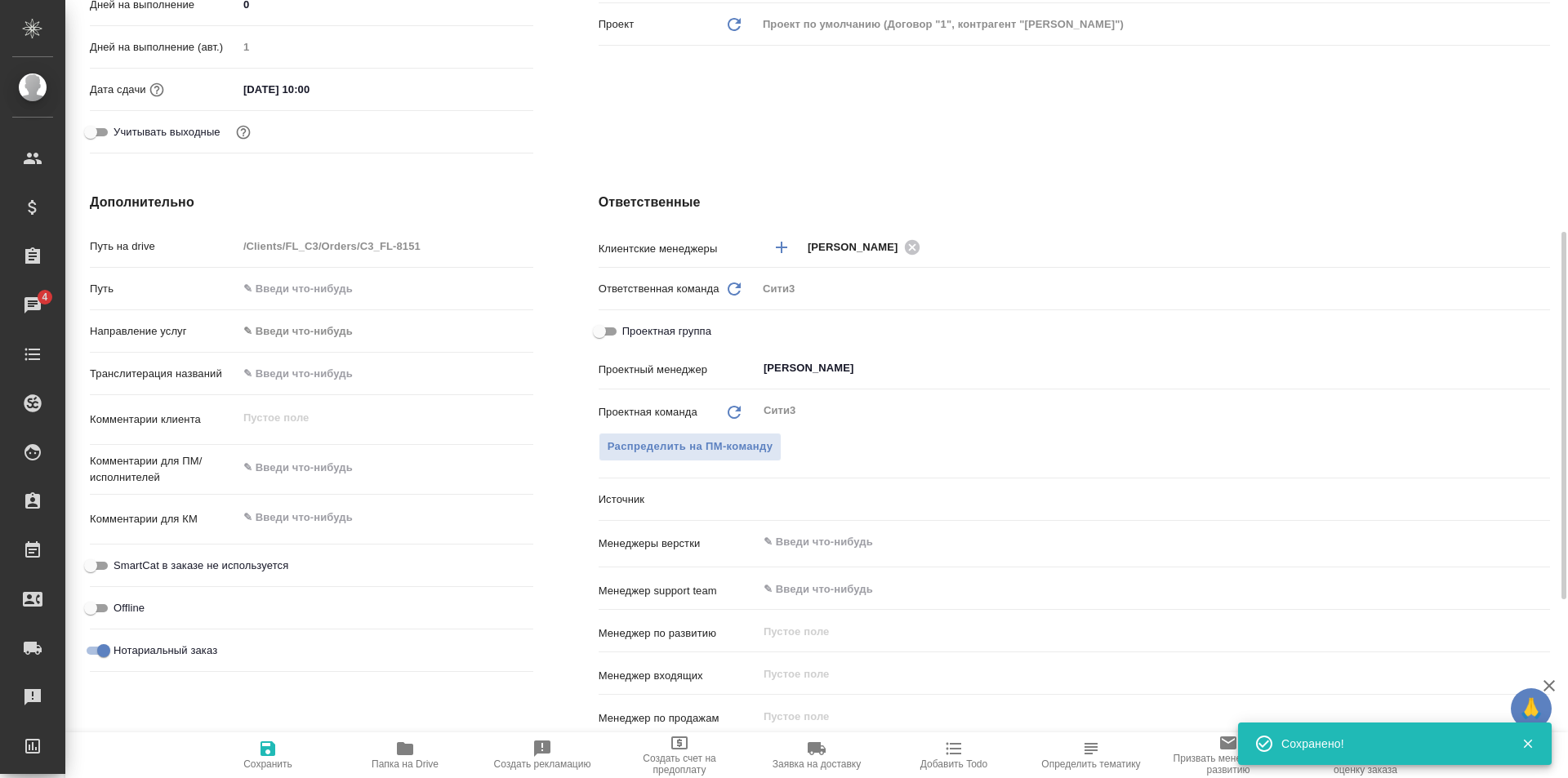
type textarea "x"
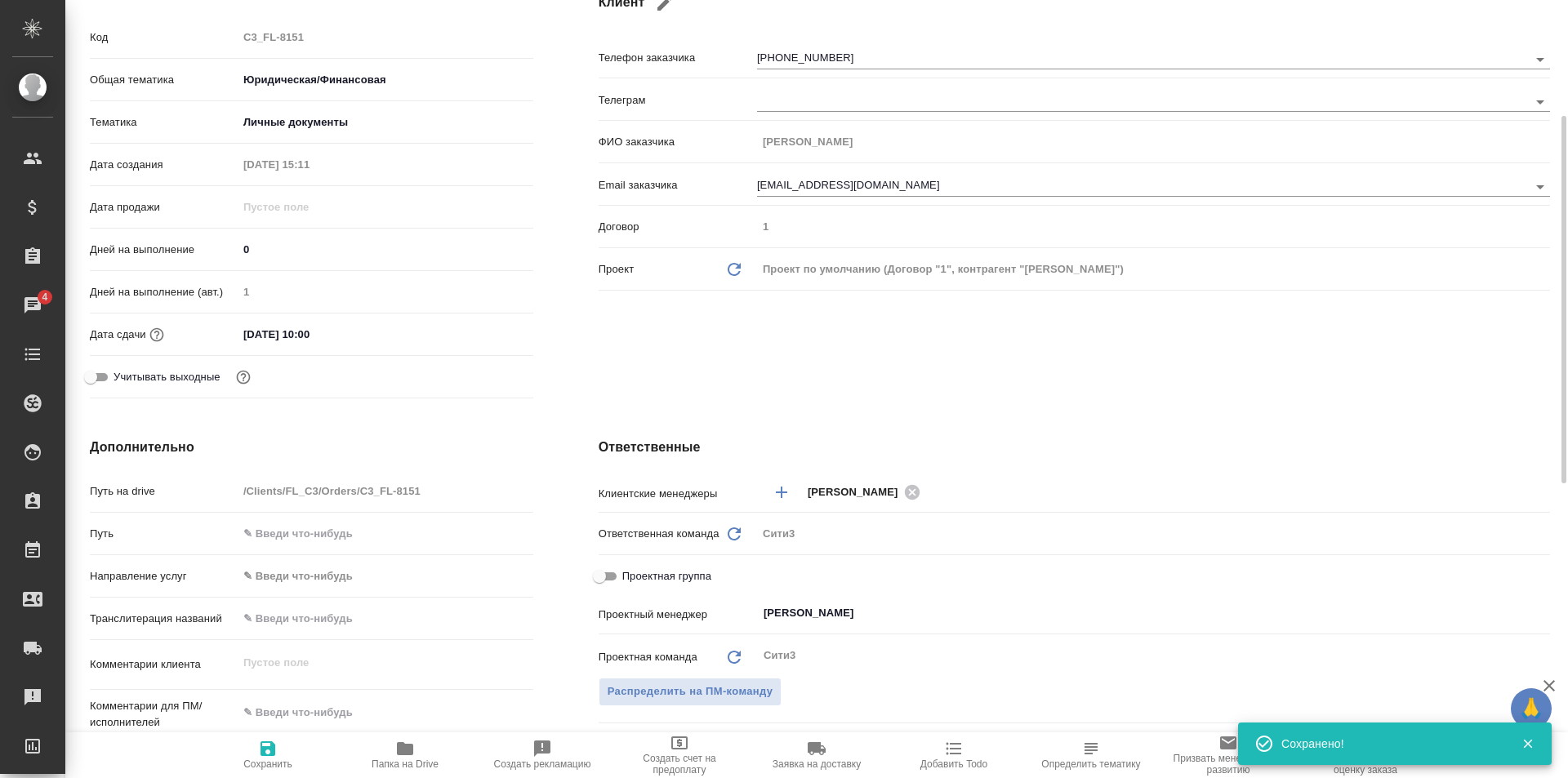
scroll to position [0, 0]
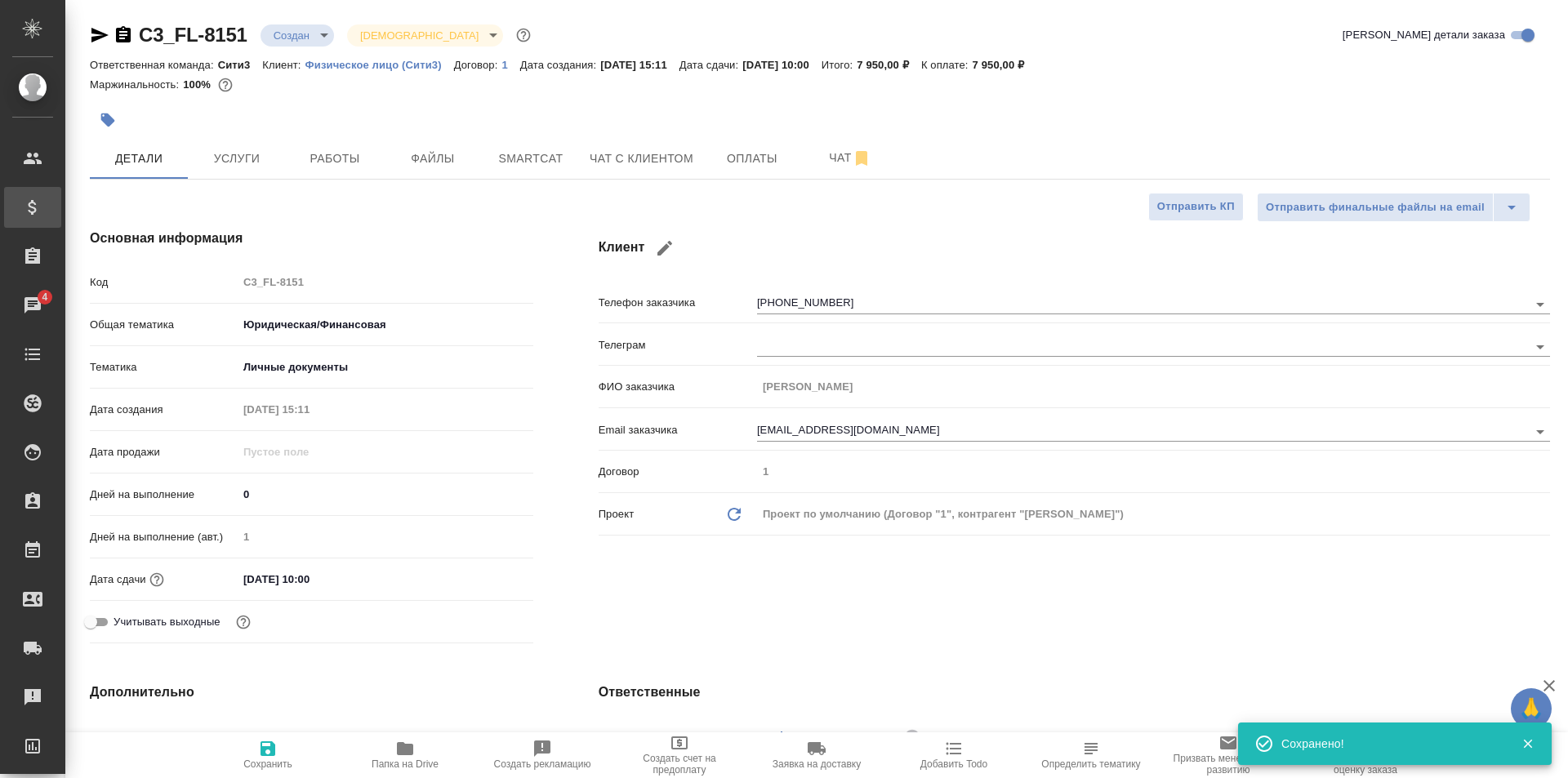
type textarea "x"
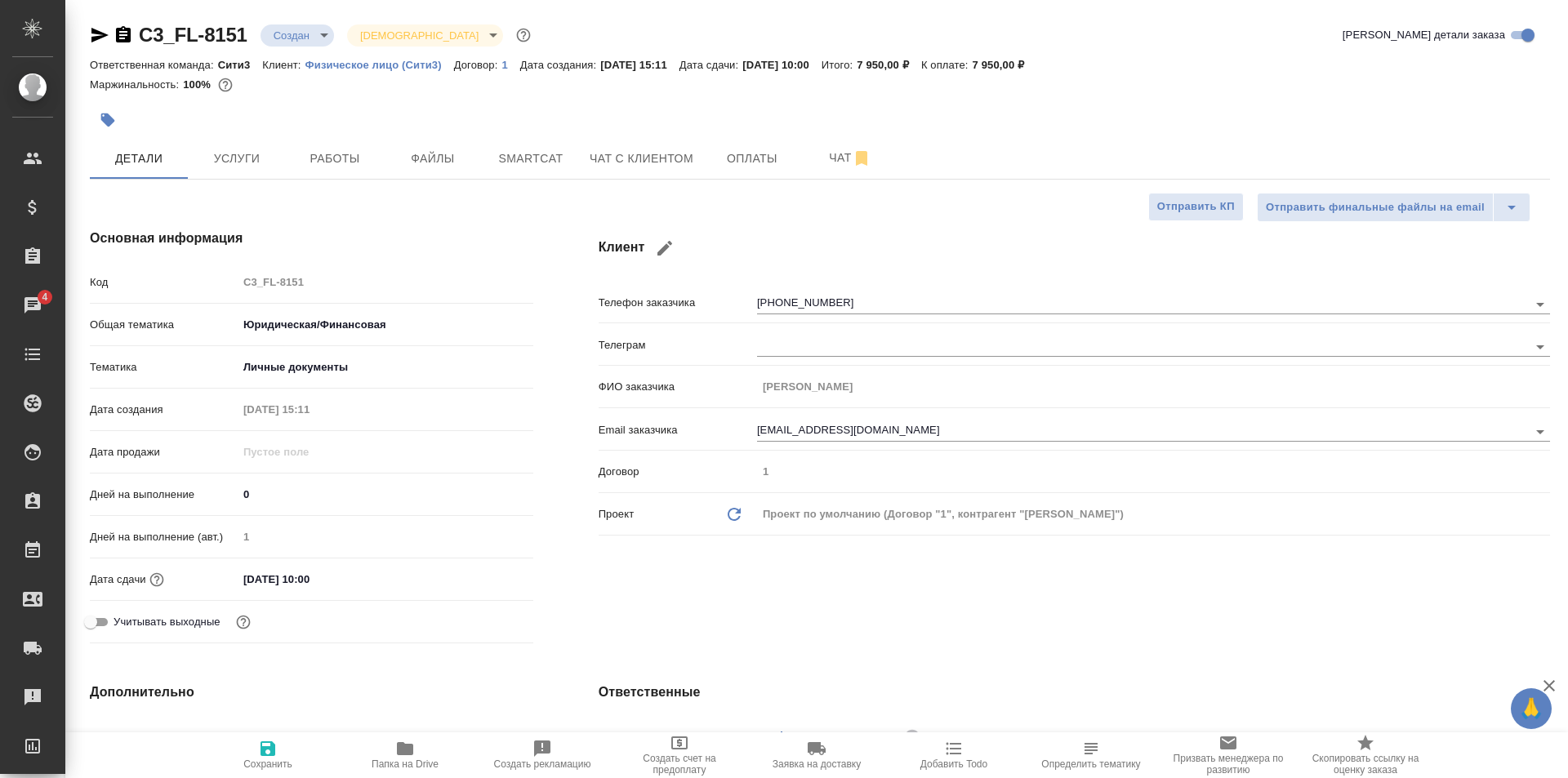
type textarea "x"
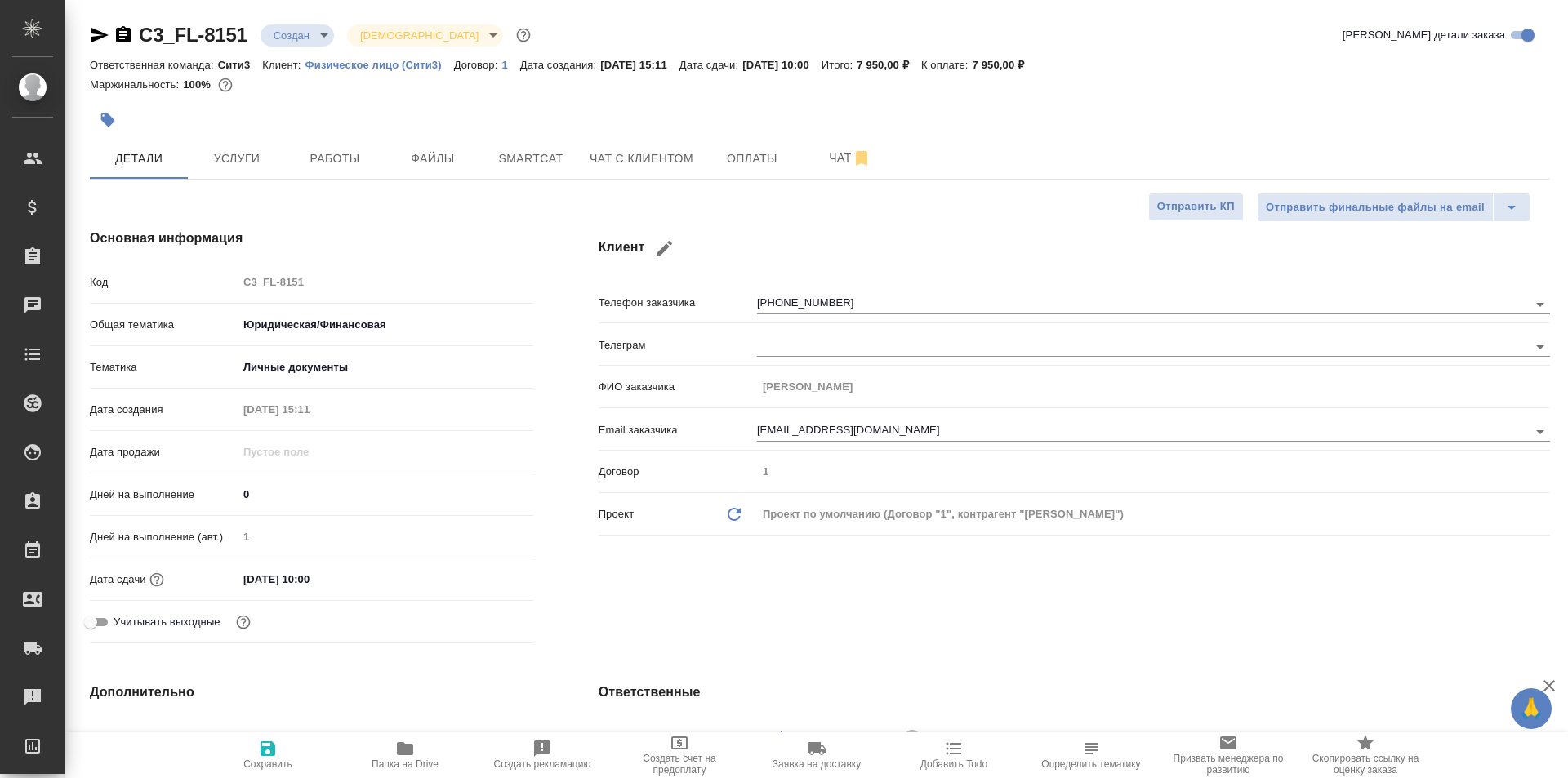
type textarea "x"
click at [779, 145] on button "Оплаты" at bounding box center [752, 159] width 98 height 41
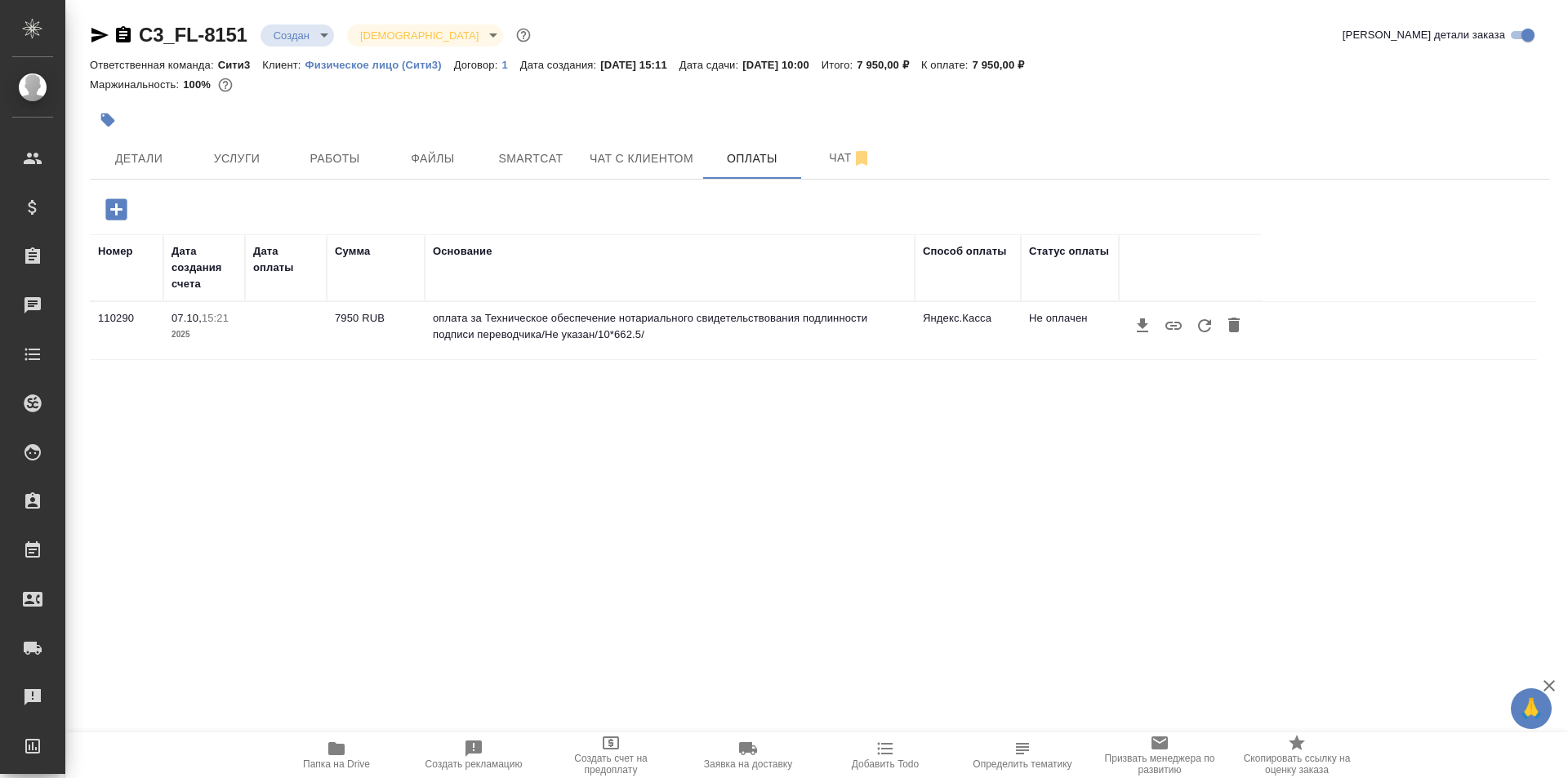
click at [1201, 326] on icon "button" at bounding box center [1205, 326] width 20 height 20
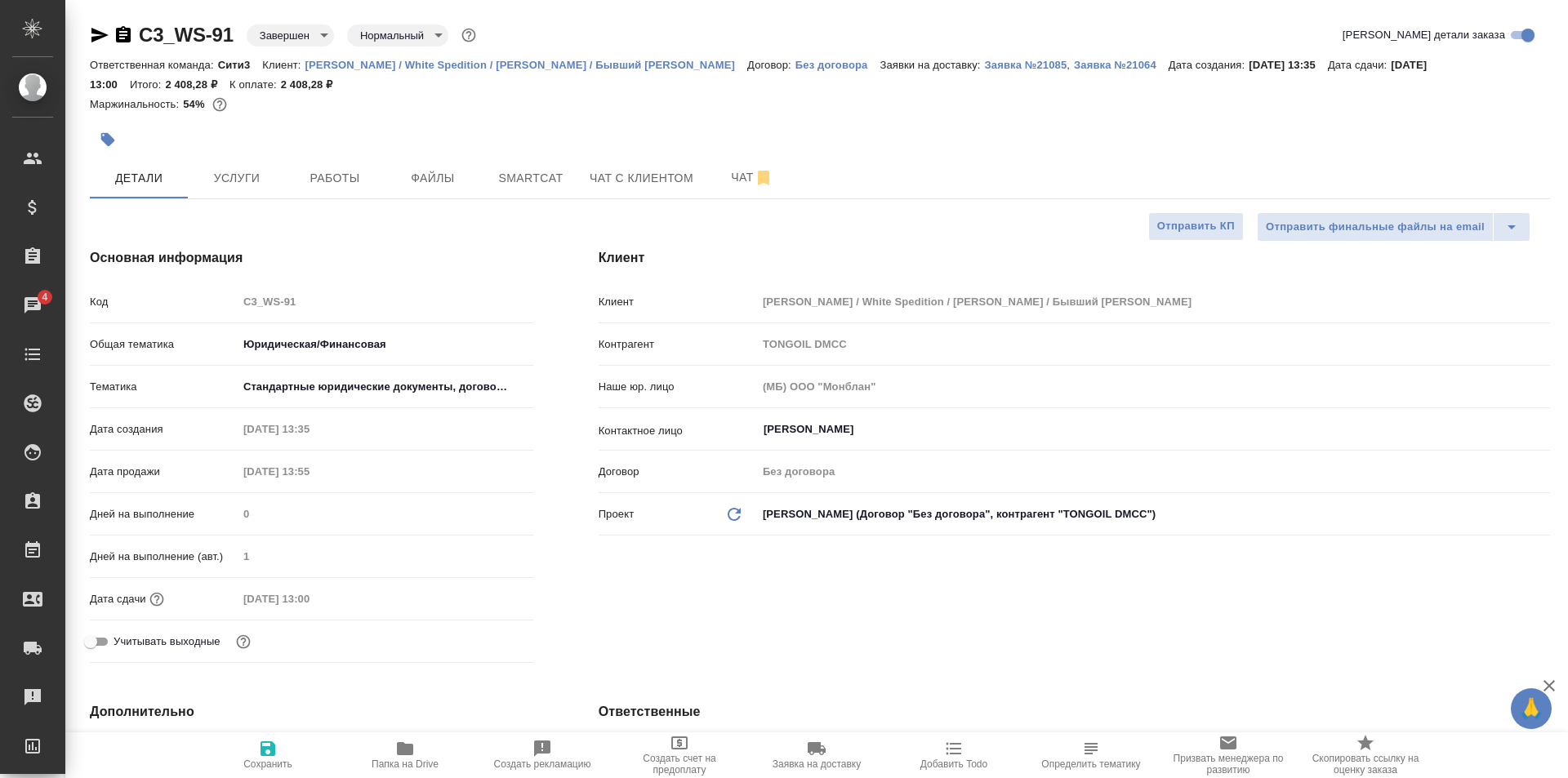
select select "RU"
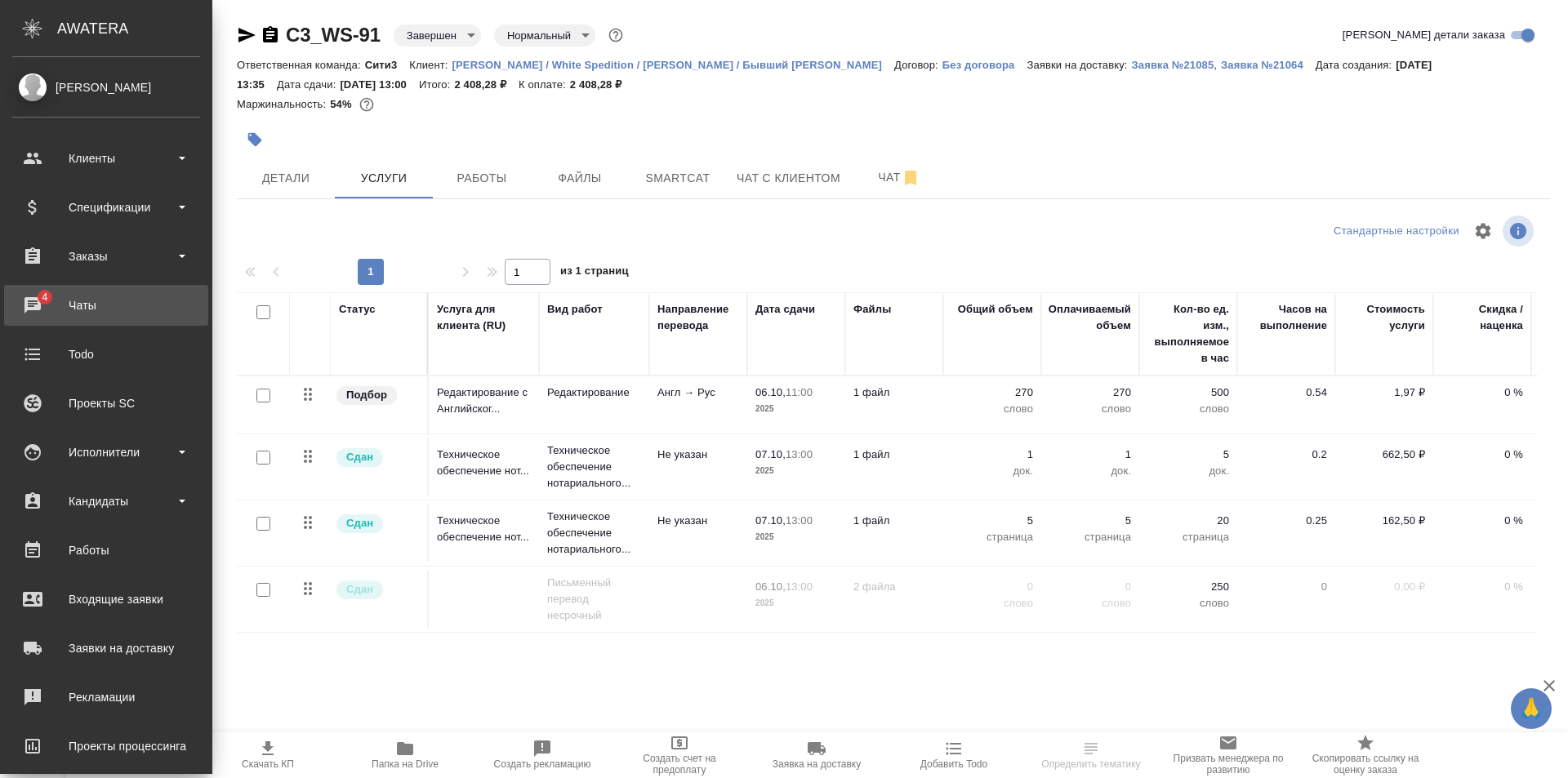
click at [160, 313] on div "Чаты" at bounding box center [106, 305] width 188 height 25
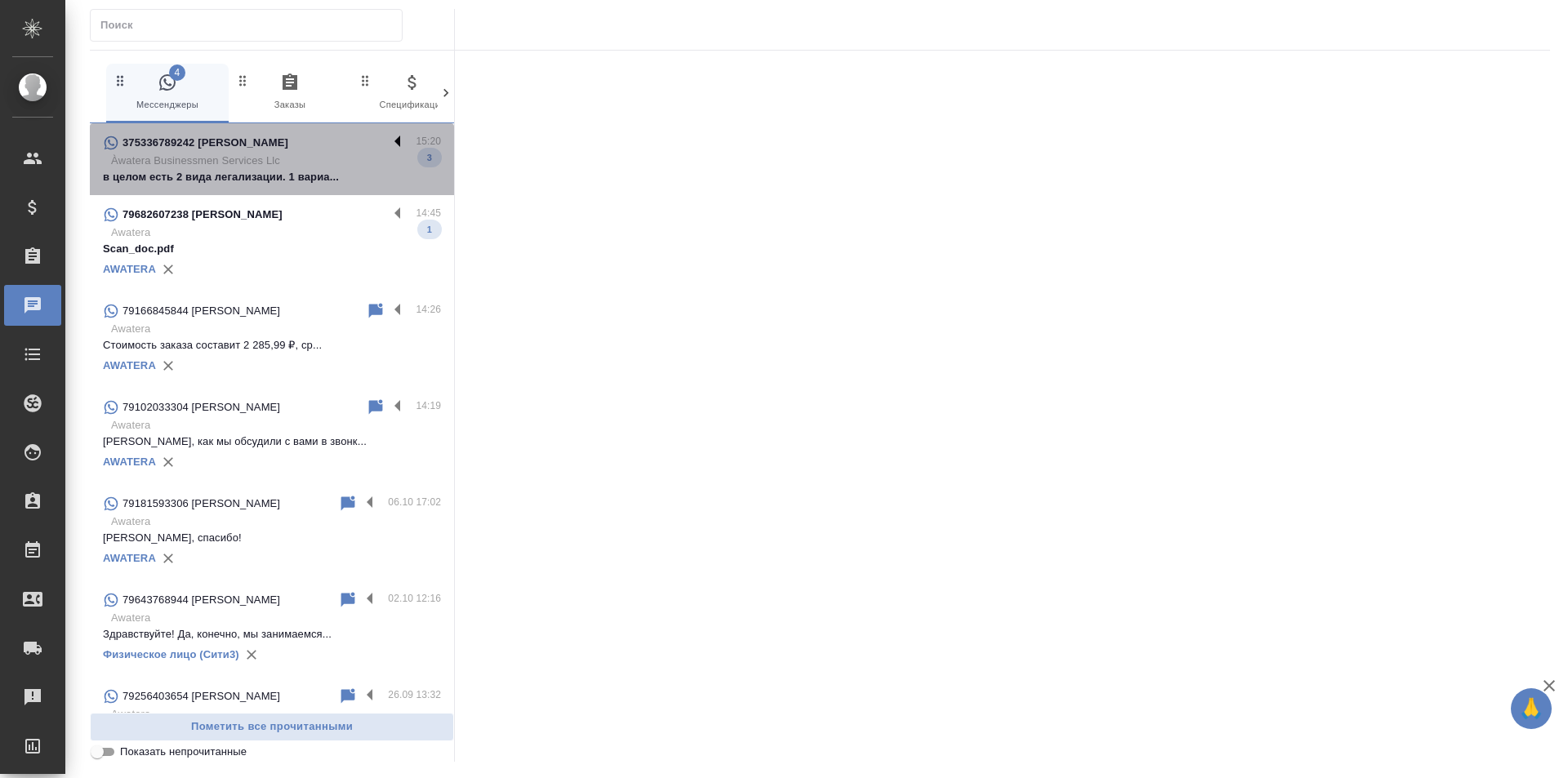
click at [388, 135] on label at bounding box center [401, 142] width 28 height 19
click at [0, 0] on input "checkbox" at bounding box center [0, 0] width 0 height 0
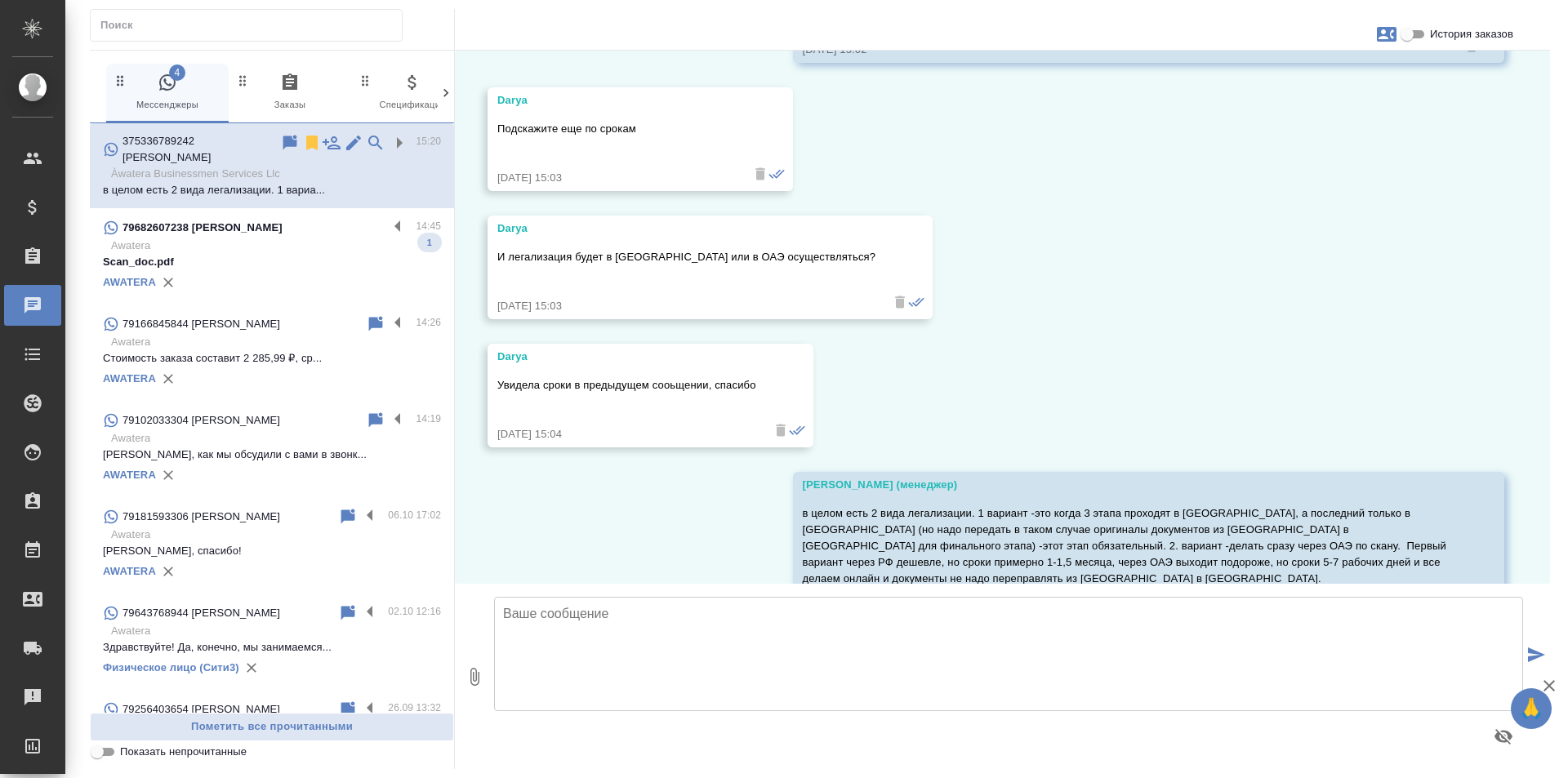
scroll to position [566, 0]
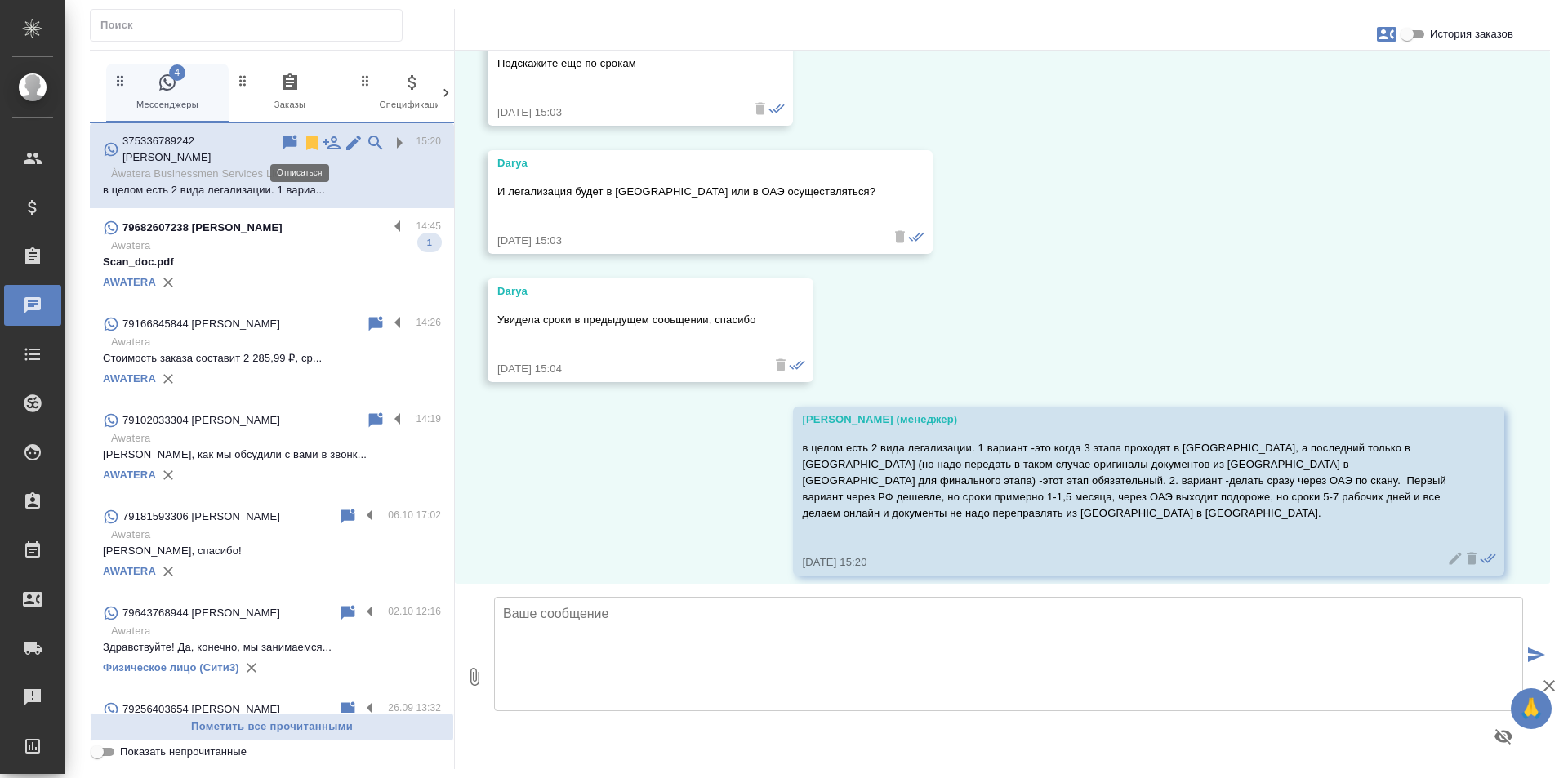
click at [306, 136] on icon at bounding box center [311, 143] width 12 height 15
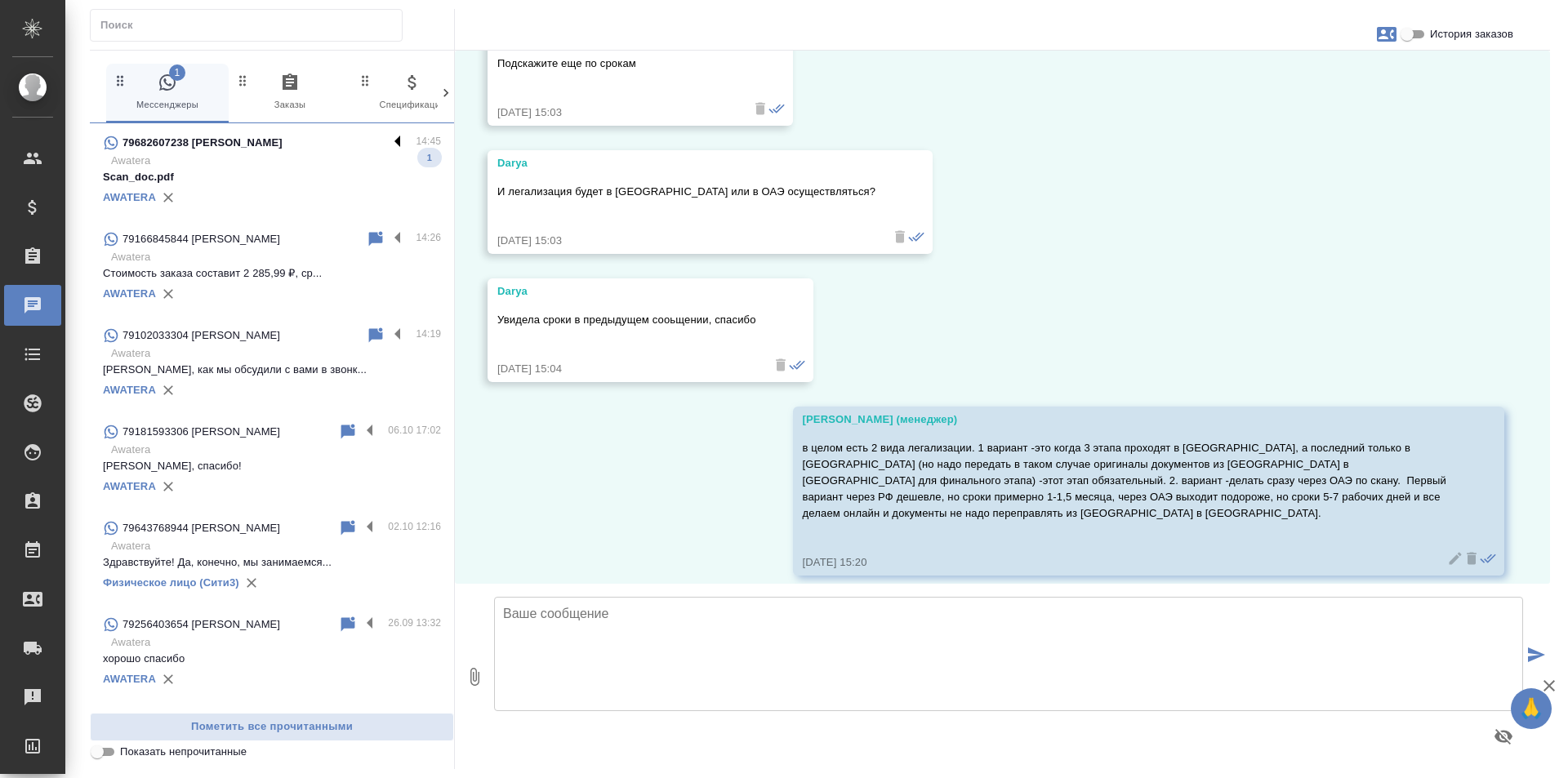
click at [390, 141] on label at bounding box center [401, 142] width 28 height 19
click at [0, 0] on input "checkbox" at bounding box center [0, 0] width 0 height 0
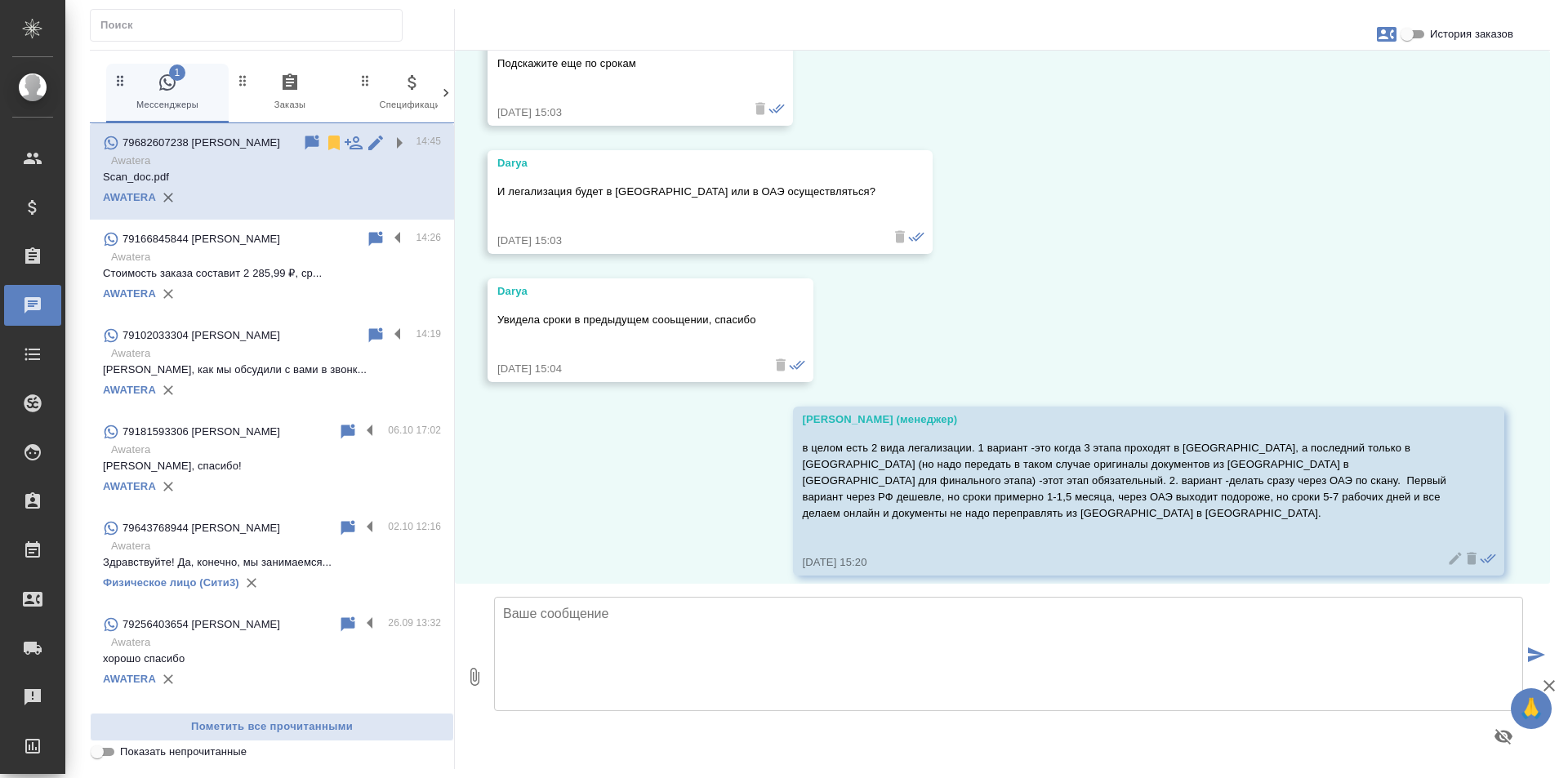
scroll to position [0, 0]
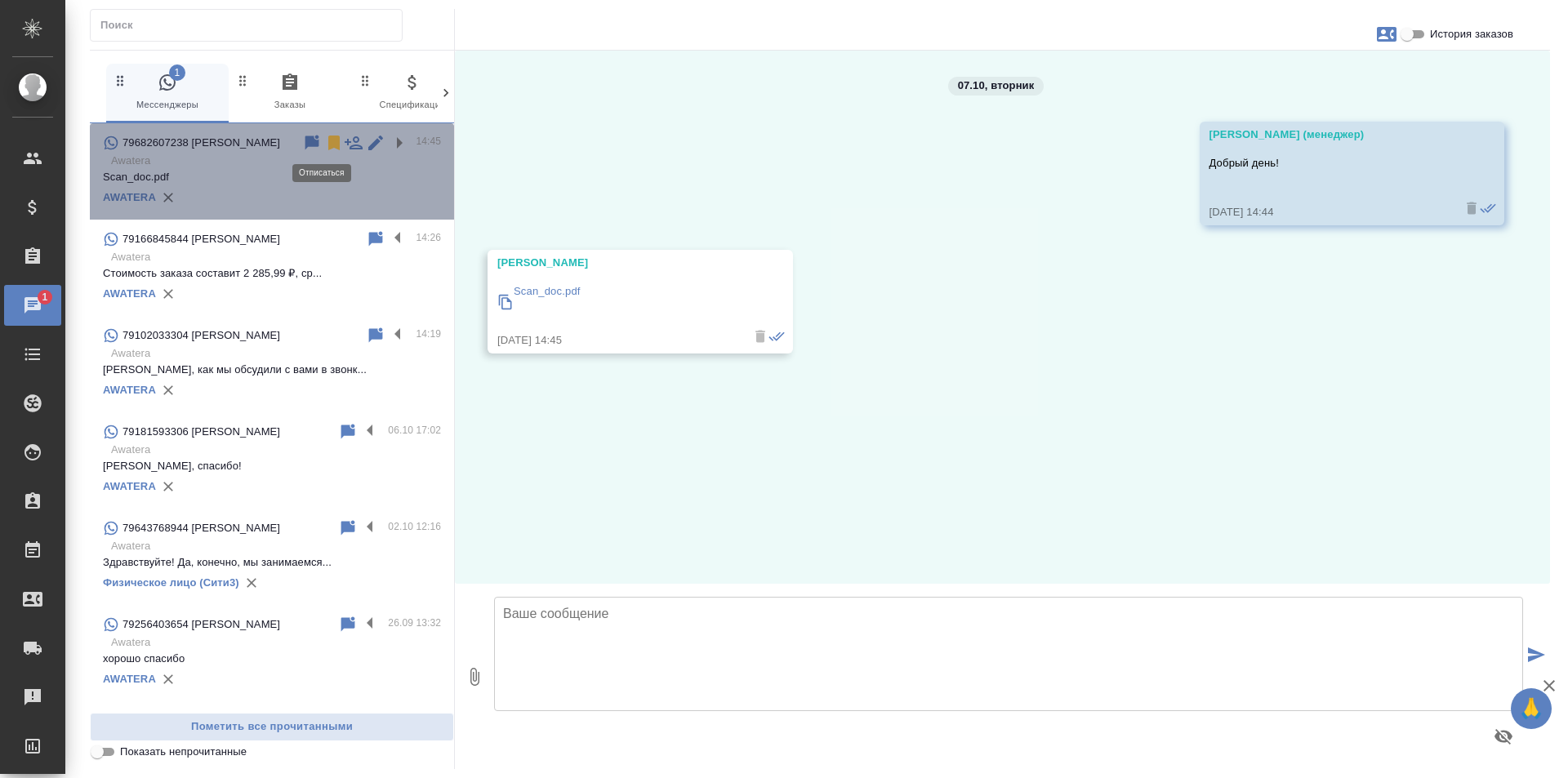
click at [324, 134] on icon at bounding box center [334, 143] width 20 height 20
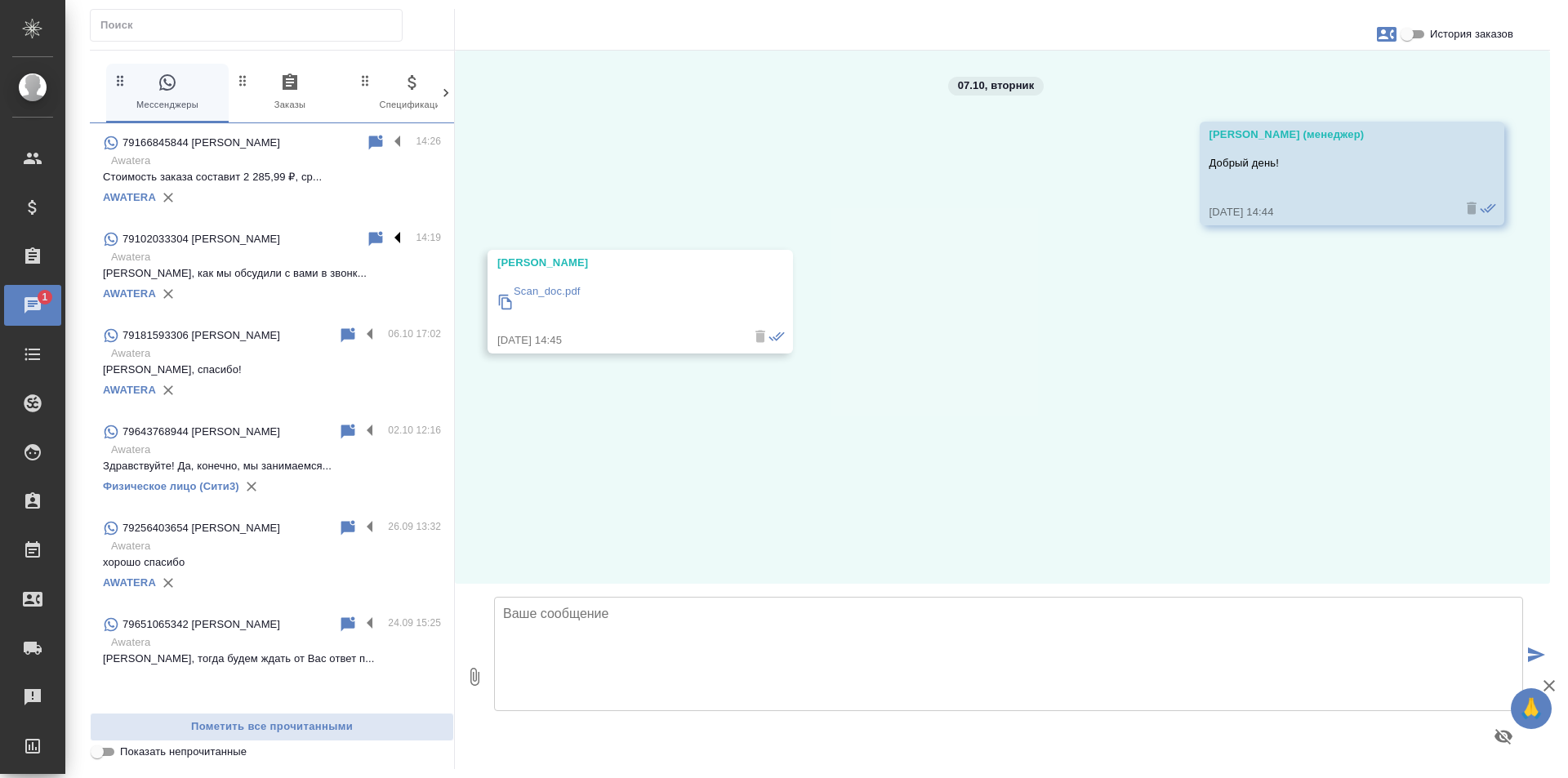
click at [398, 234] on label at bounding box center [401, 239] width 28 height 19
click at [0, 0] on input "checkbox" at bounding box center [0, 0] width 0 height 0
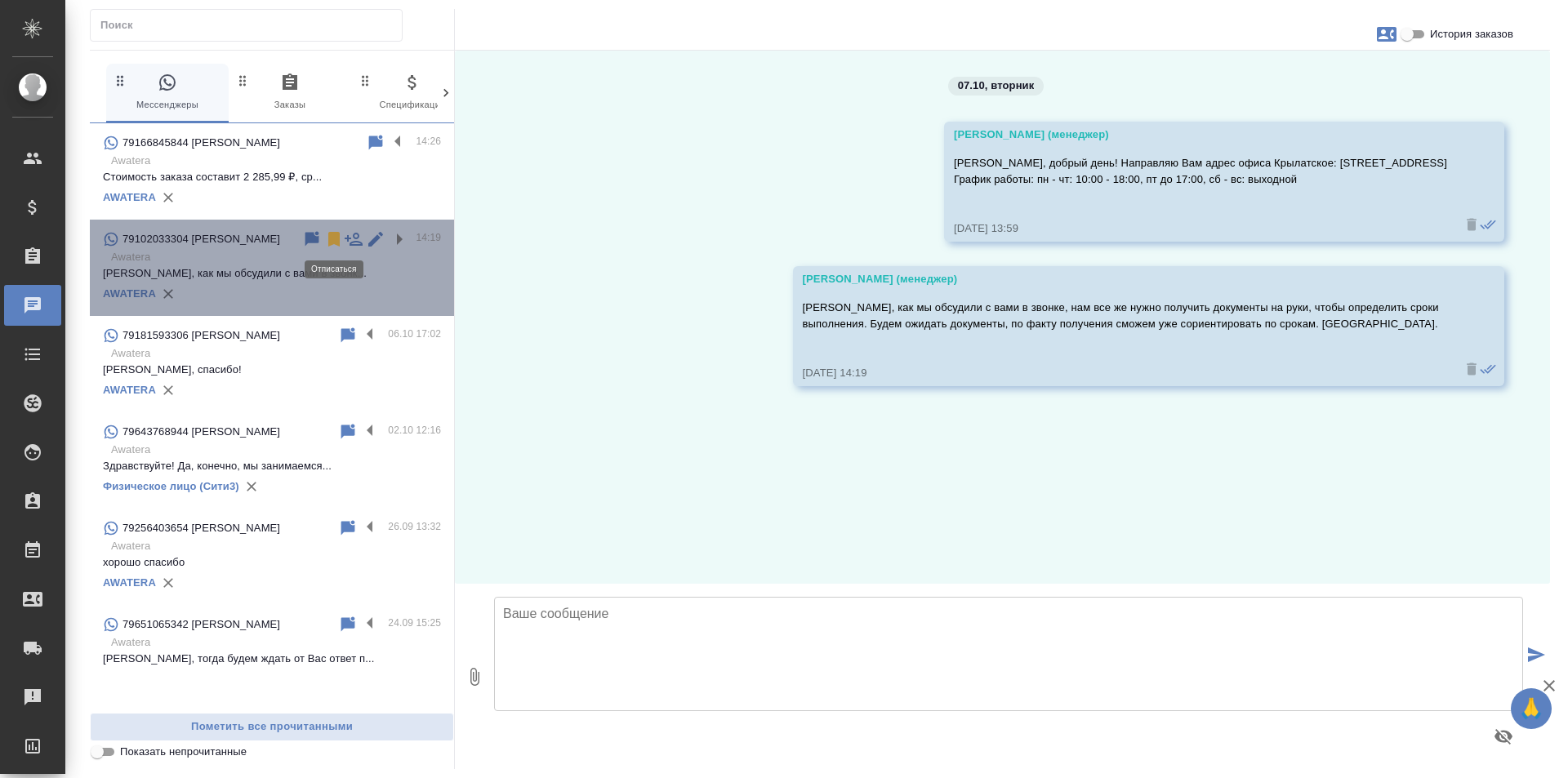
click at [332, 238] on icon at bounding box center [334, 239] width 12 height 15
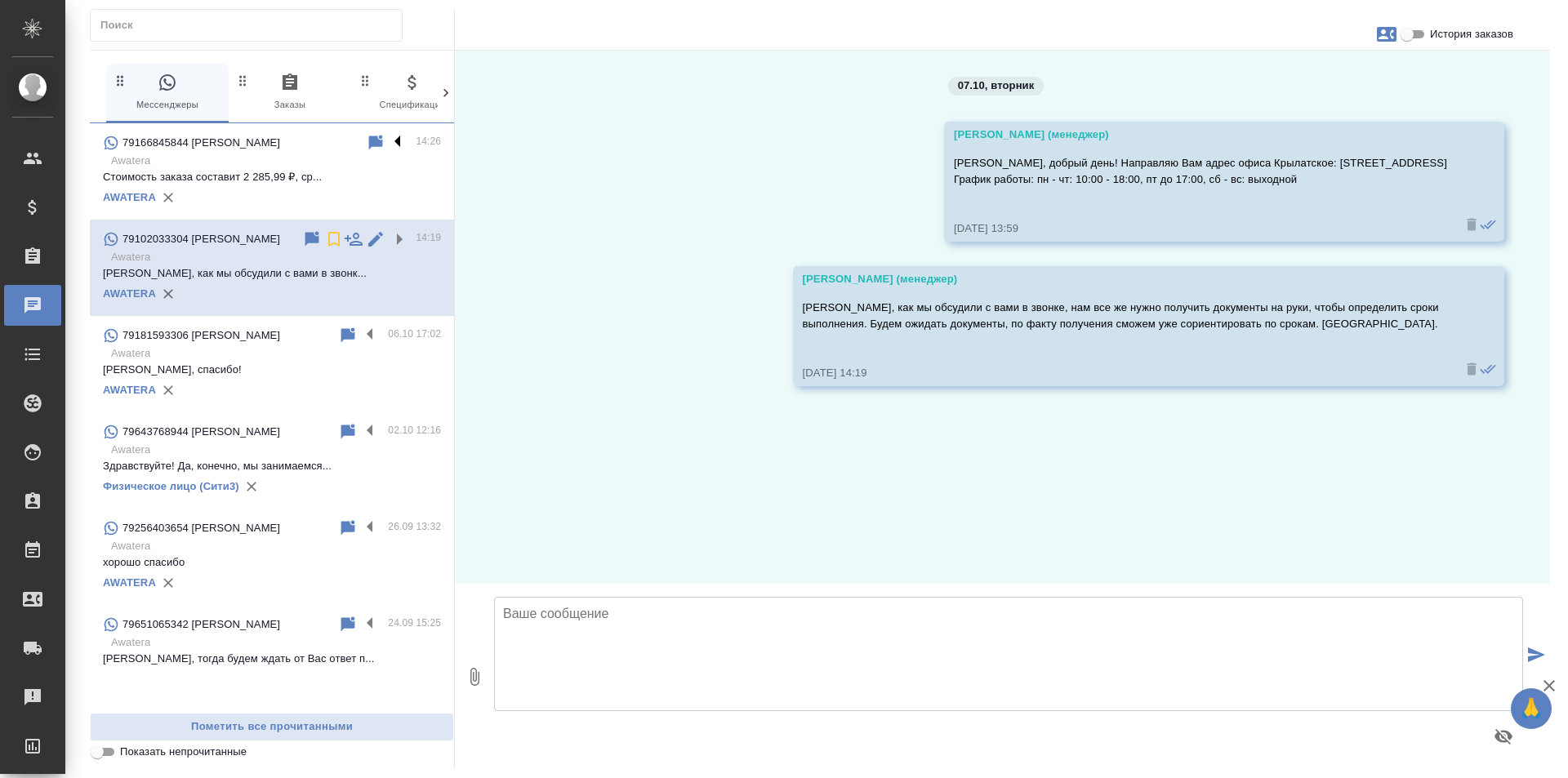
click at [400, 141] on label at bounding box center [401, 142] width 28 height 19
click at [0, 0] on input "checkbox" at bounding box center [0, 0] width 0 height 0
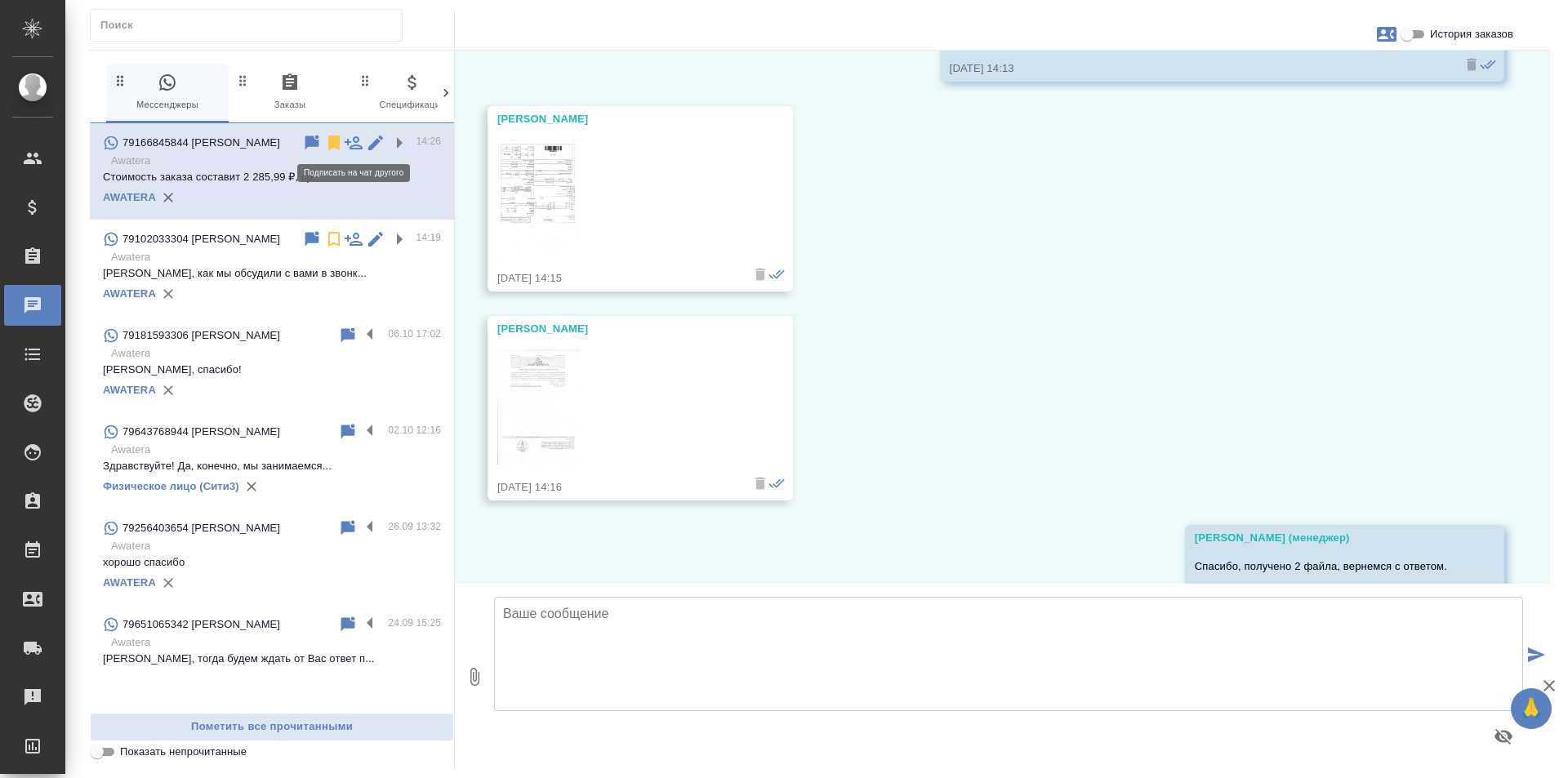
scroll to position [203, 0]
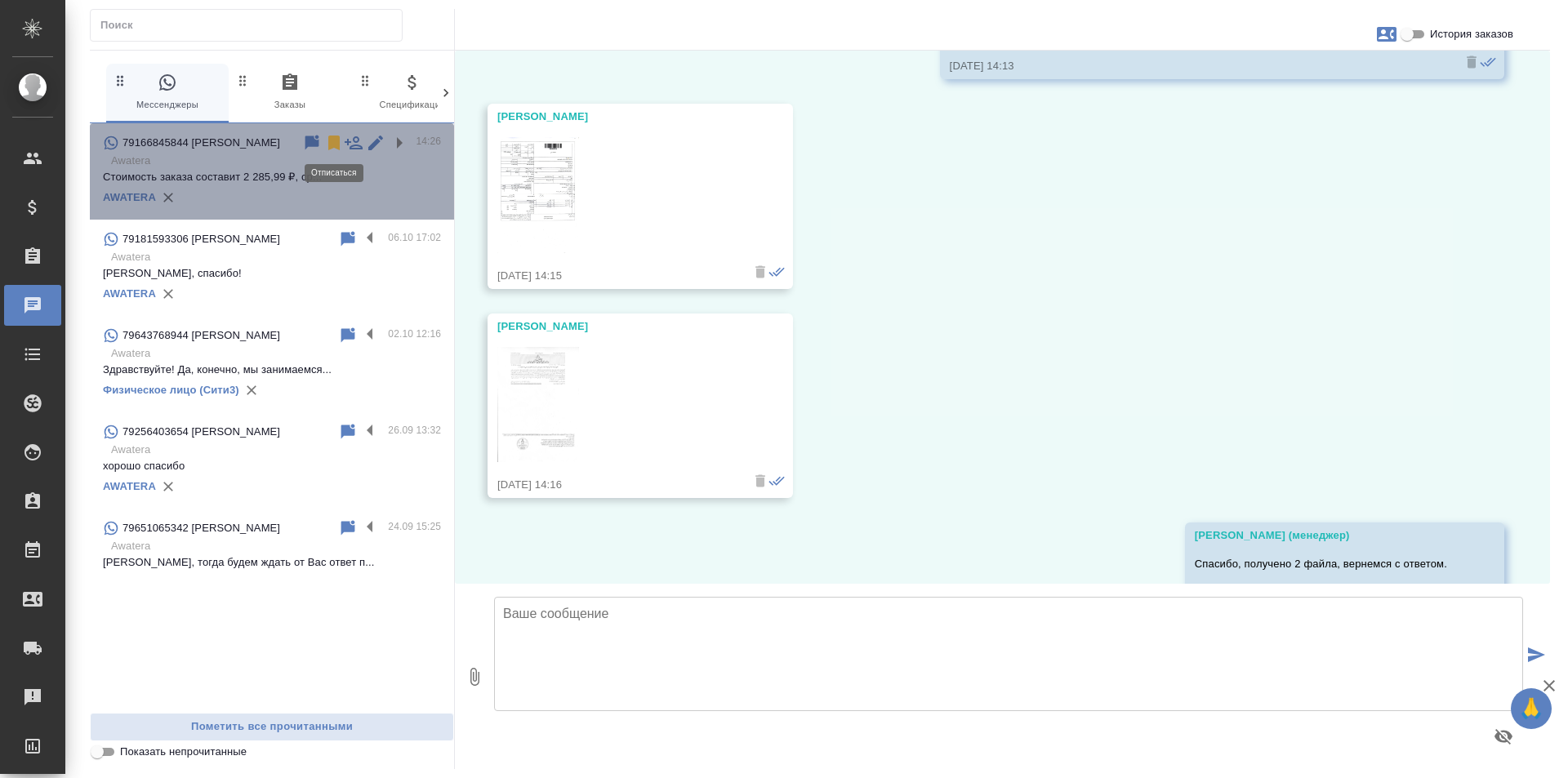
click at [331, 142] on icon at bounding box center [334, 143] width 12 height 15
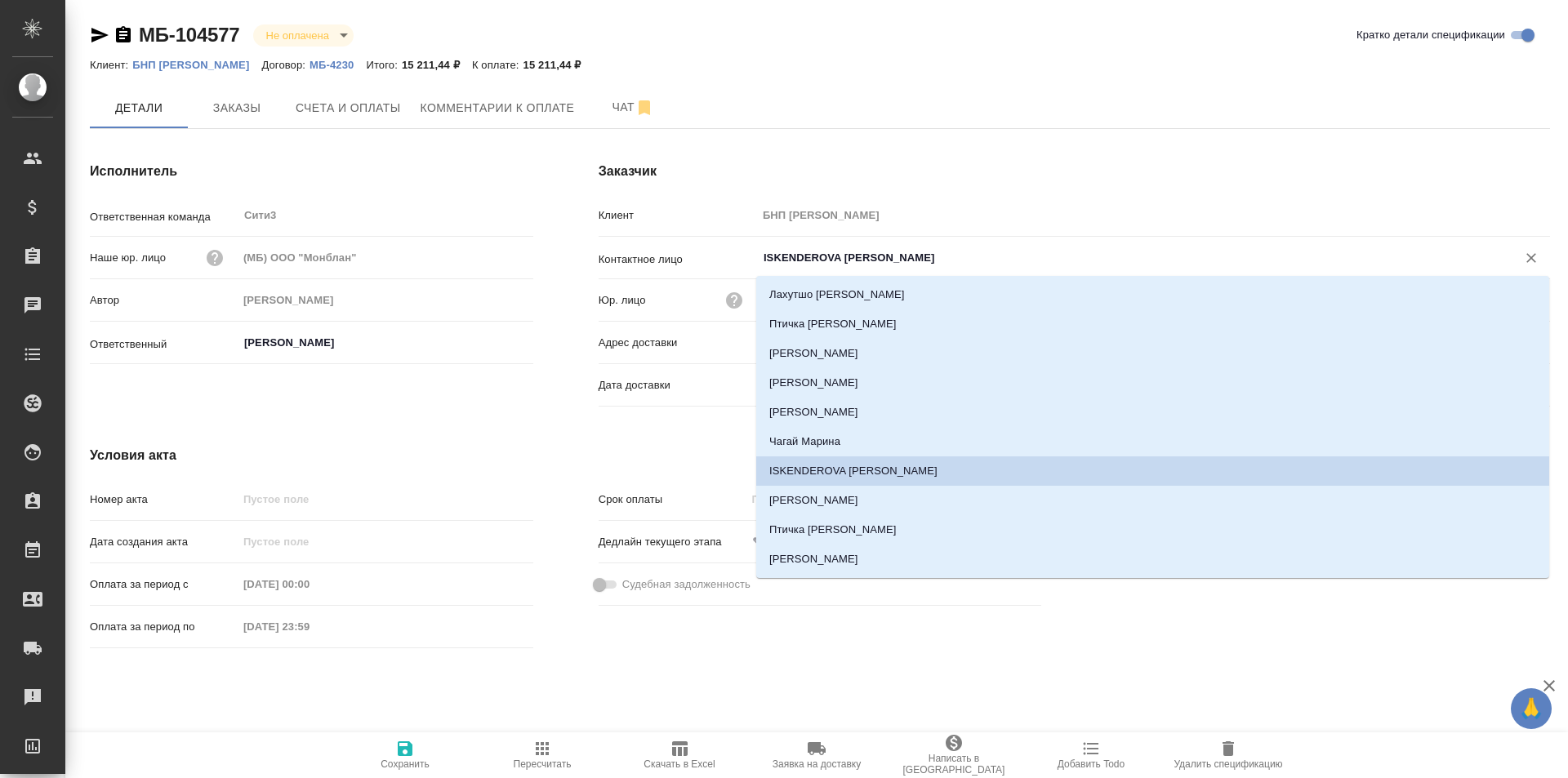
drag, startPoint x: 764, startPoint y: 257, endPoint x: 876, endPoint y: 252, distance: 112.1
click at [876, 252] on input "ISKENDEROVA [PERSON_NAME]" at bounding box center [1126, 258] width 729 height 20
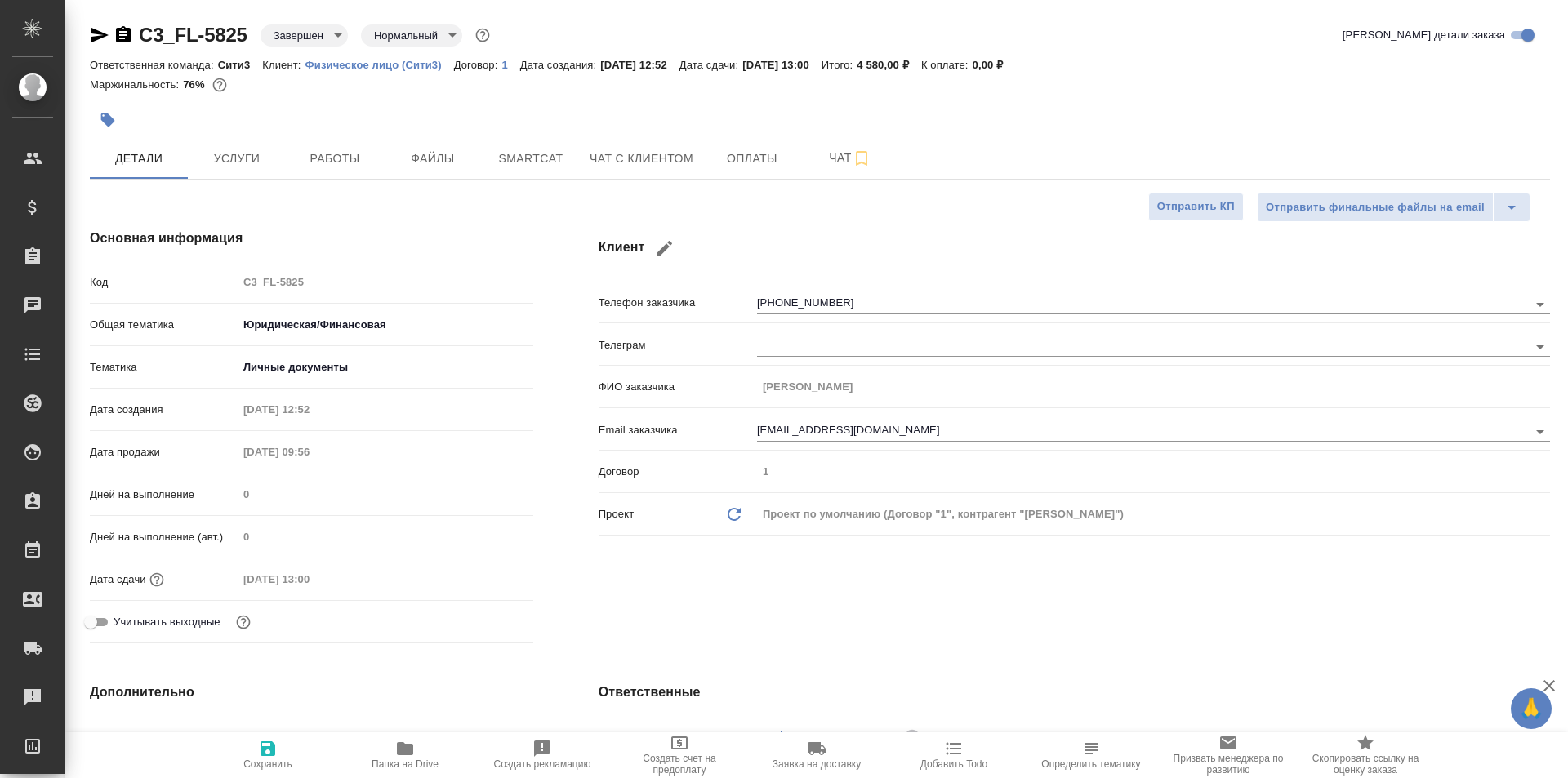
select select "RU"
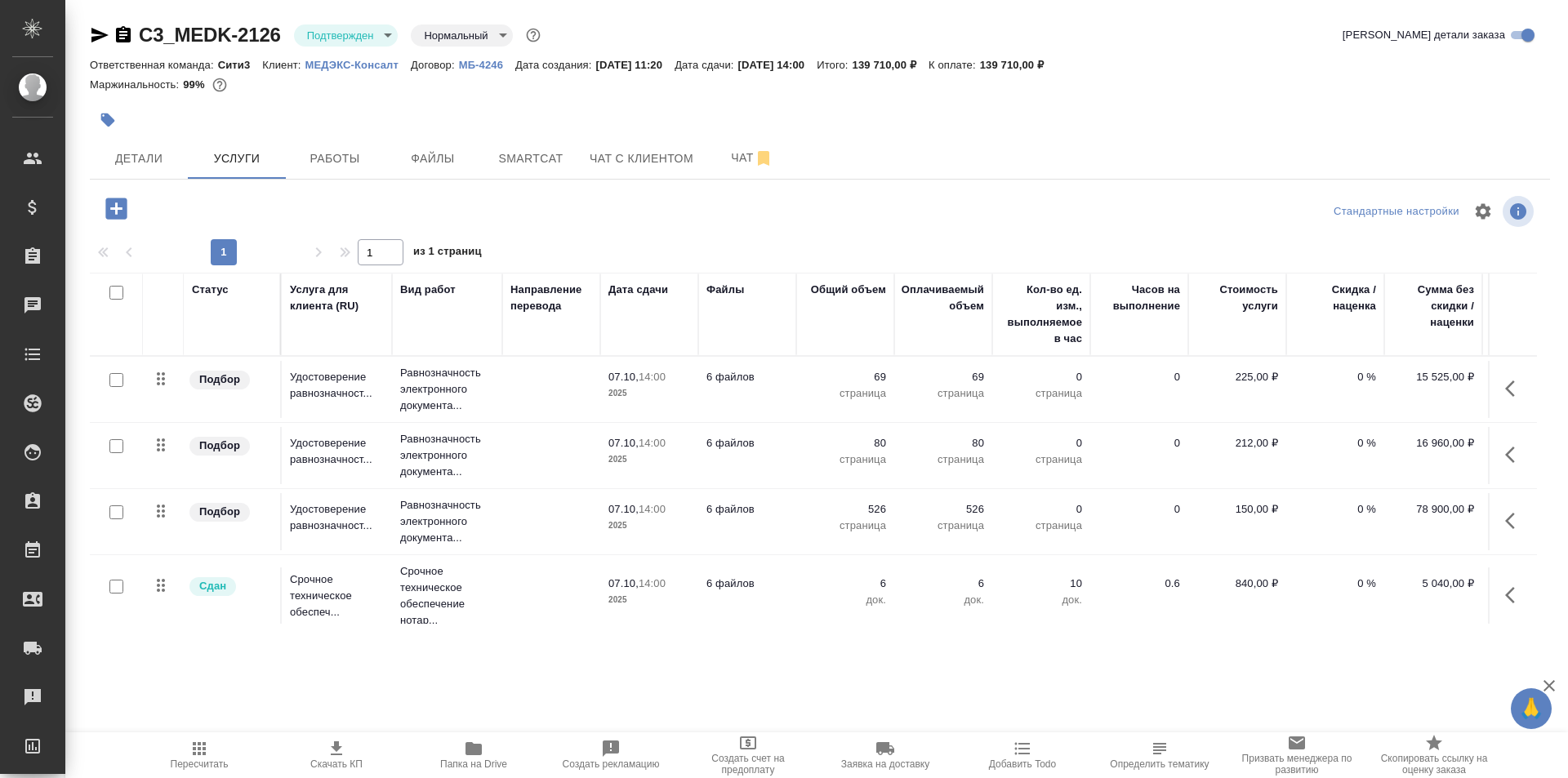
scroll to position [26, 0]
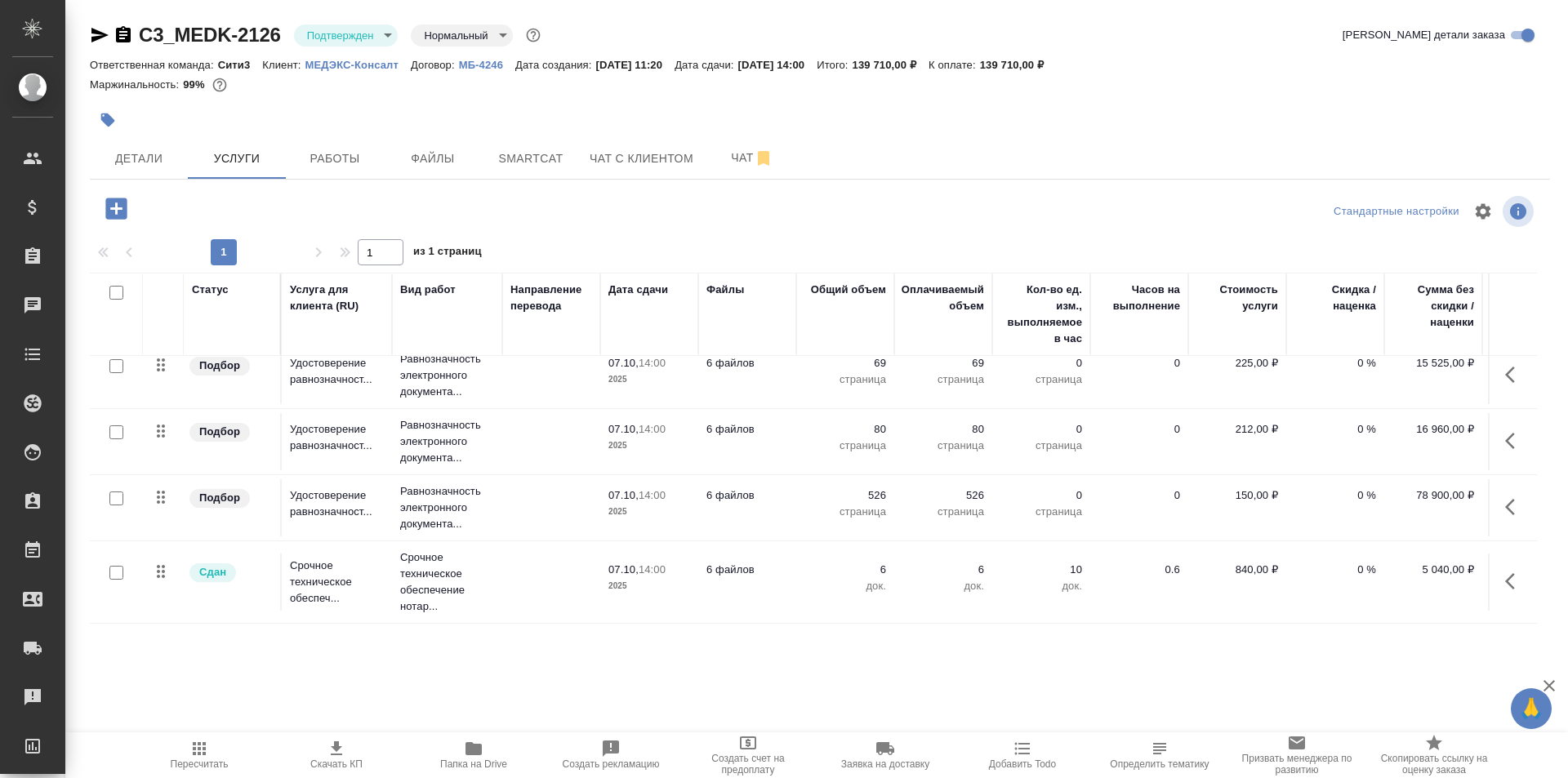
click at [519, 563] on td at bounding box center [551, 582] width 98 height 57
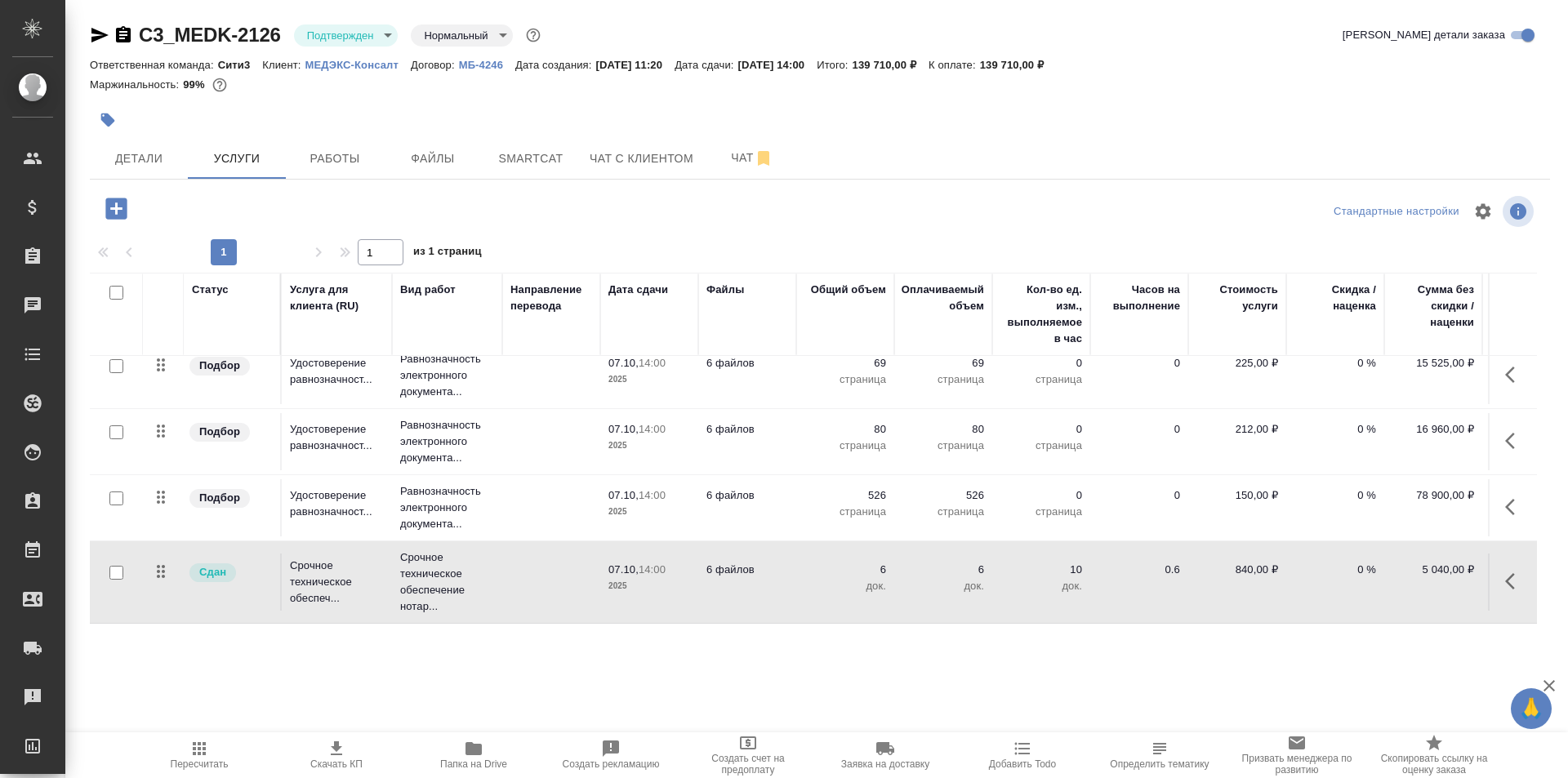
click at [519, 563] on td at bounding box center [551, 582] width 98 height 57
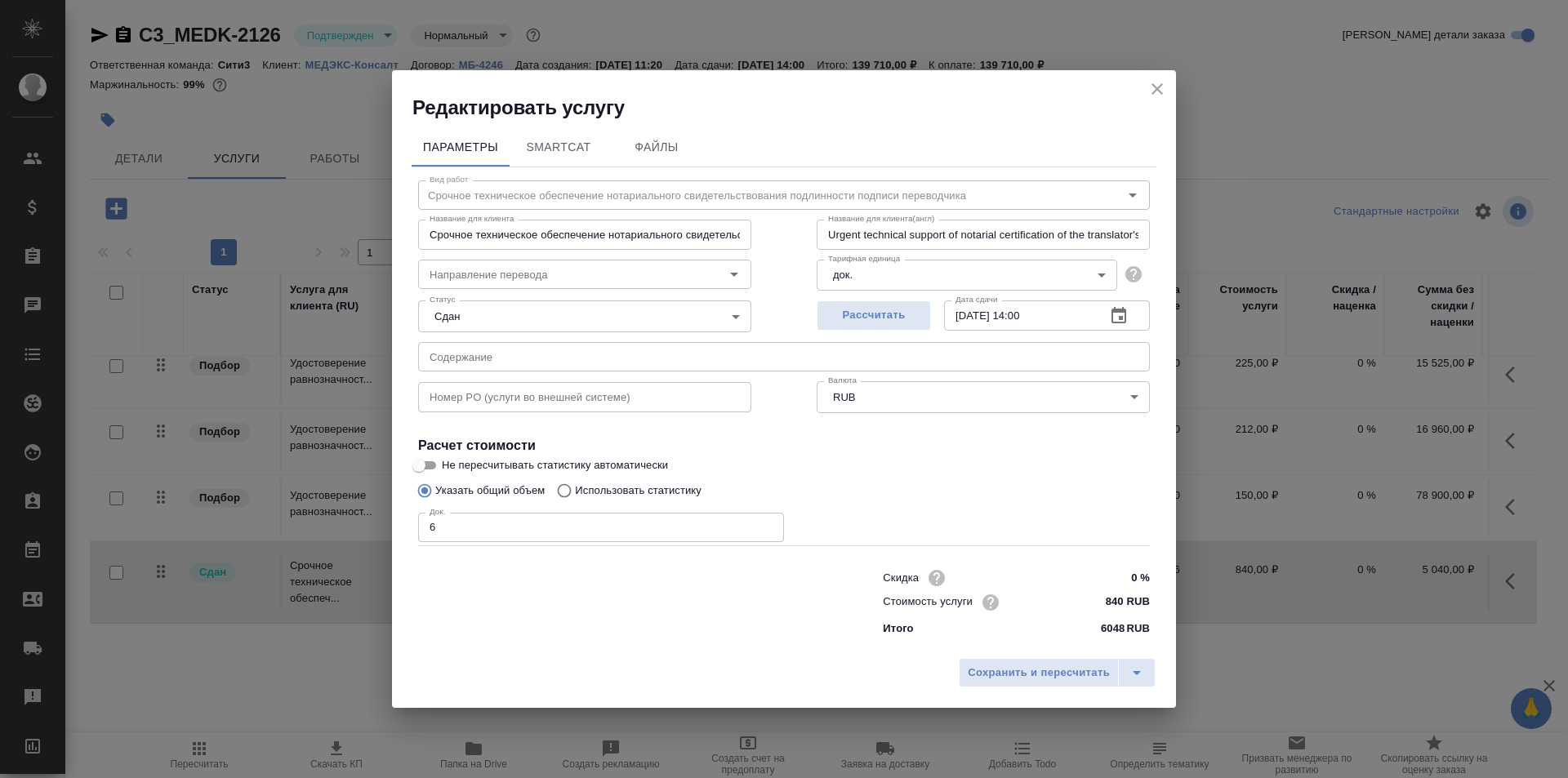
click at [1166, 87] on icon "close" at bounding box center [1157, 89] width 20 height 20
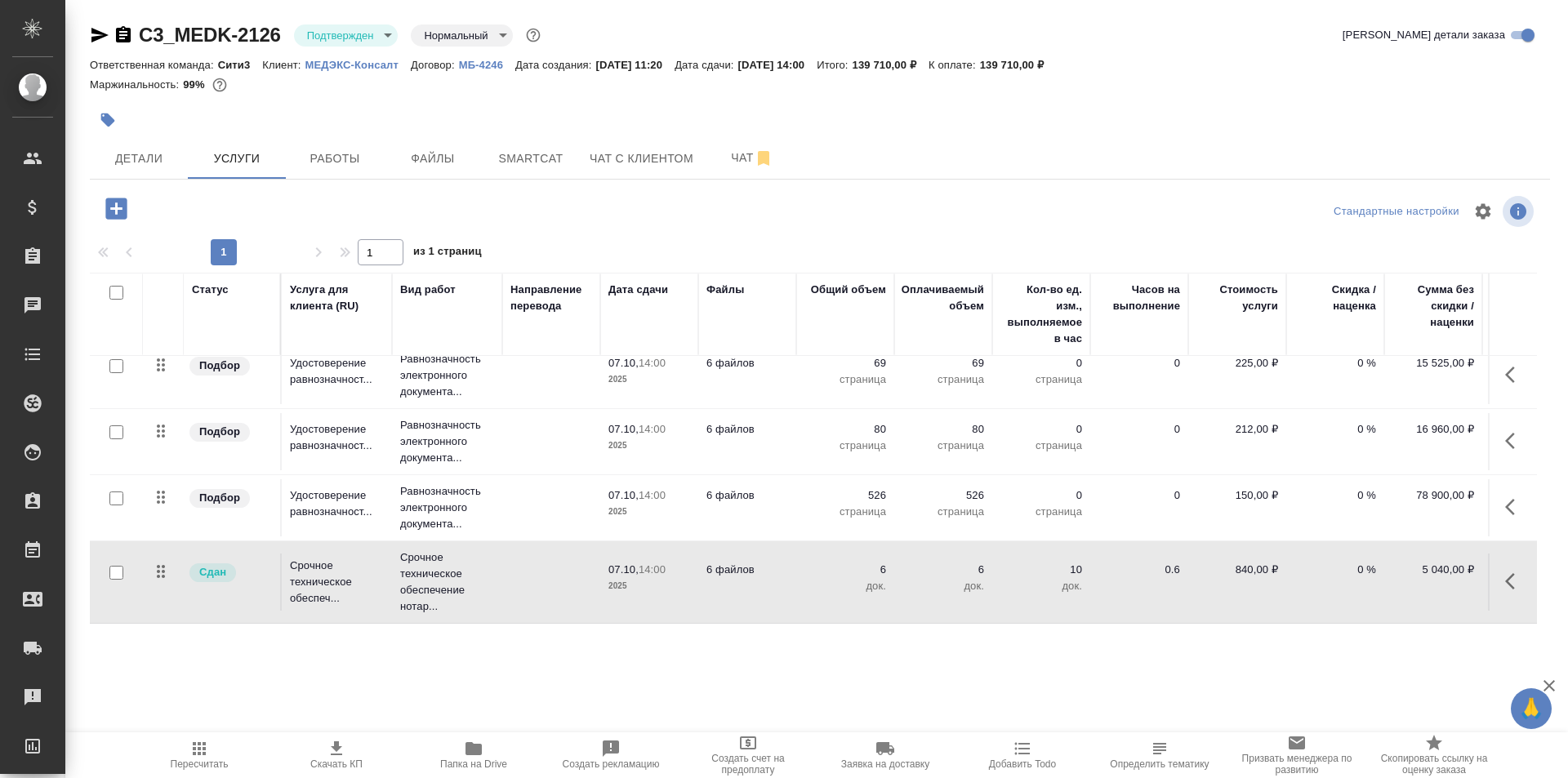
click at [535, 576] on td at bounding box center [551, 582] width 98 height 57
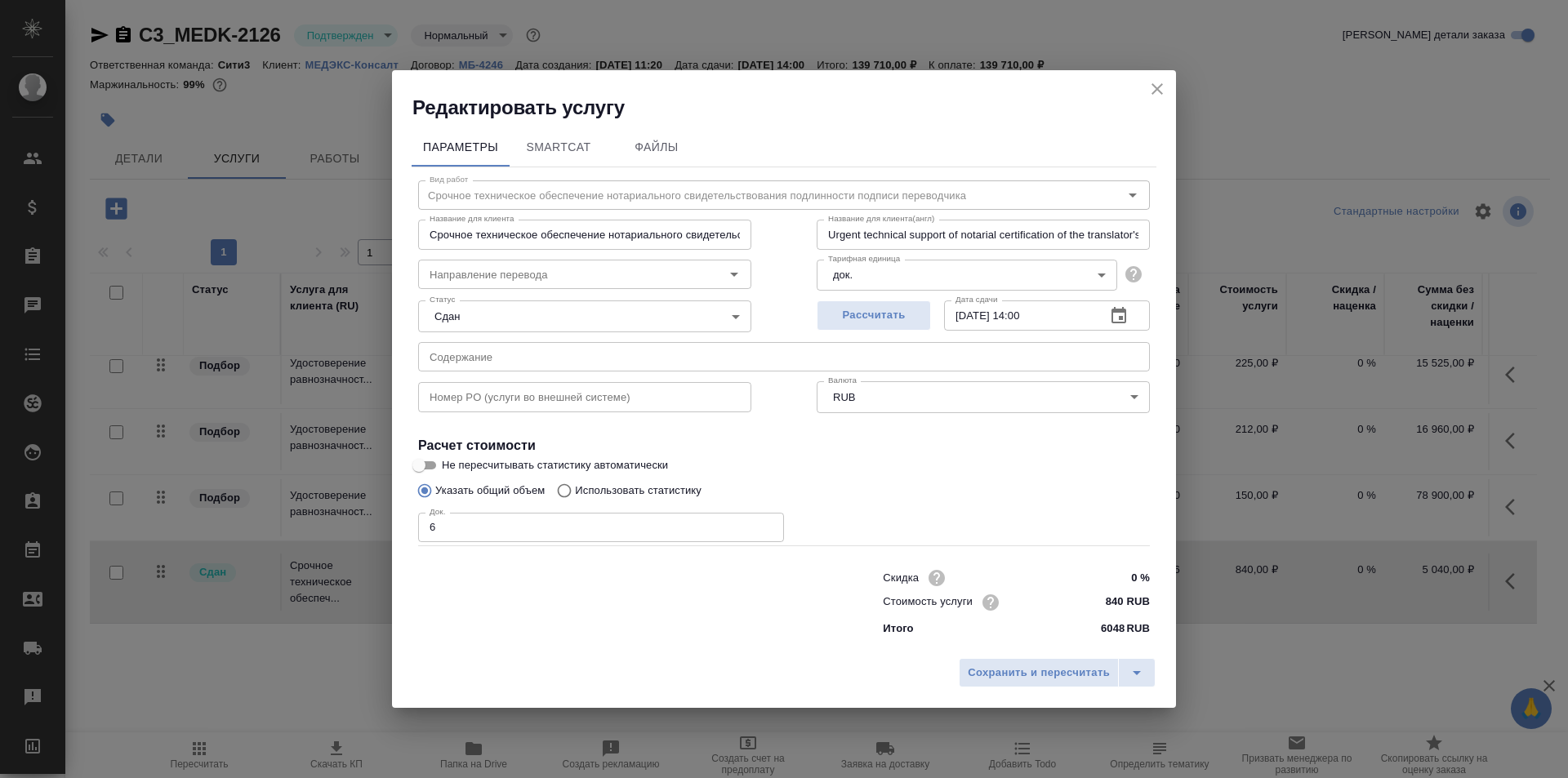
click at [1147, 90] on icon "close" at bounding box center [1157, 89] width 20 height 20
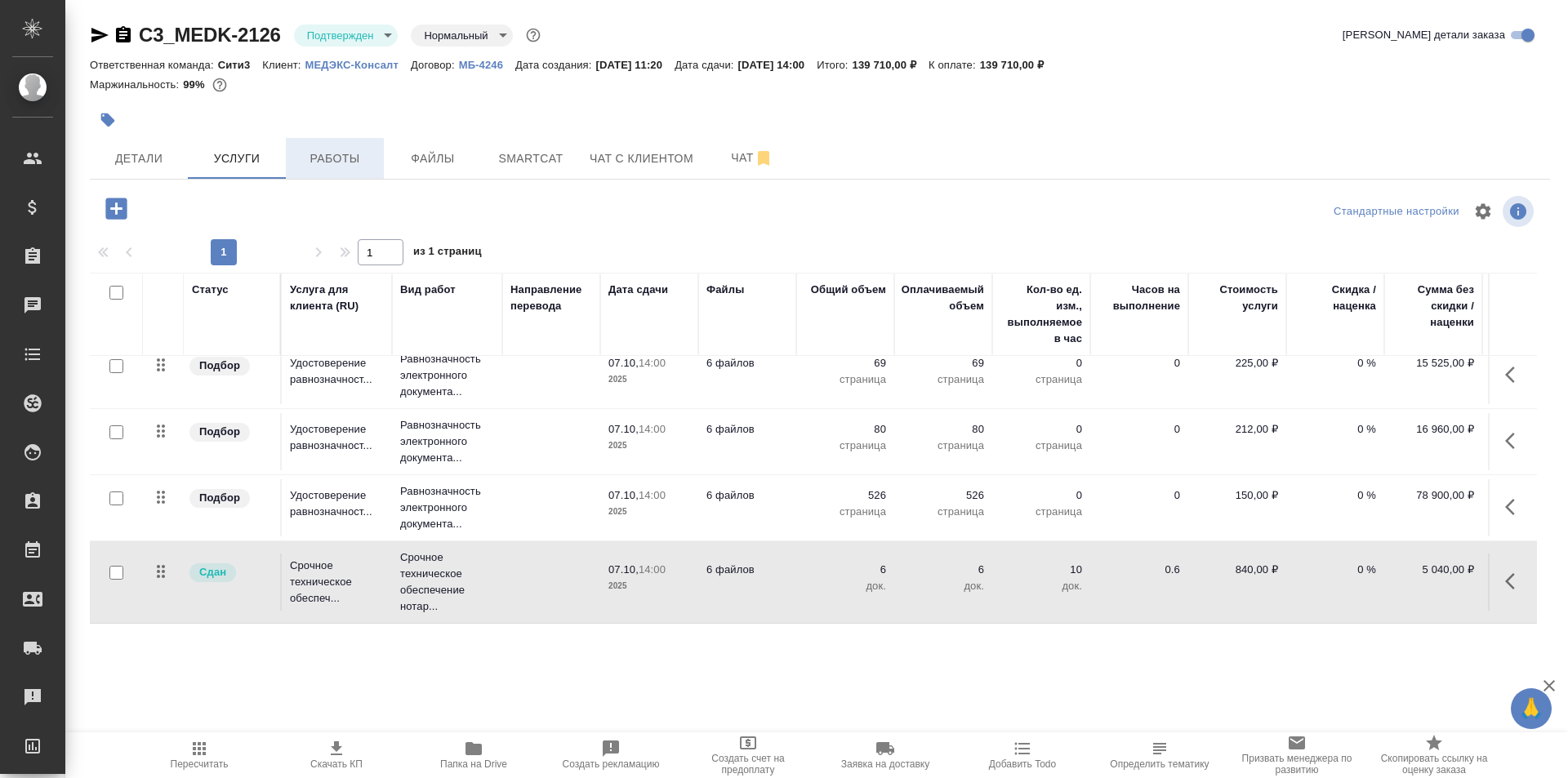
click at [333, 141] on button "Работы" at bounding box center [335, 159] width 98 height 41
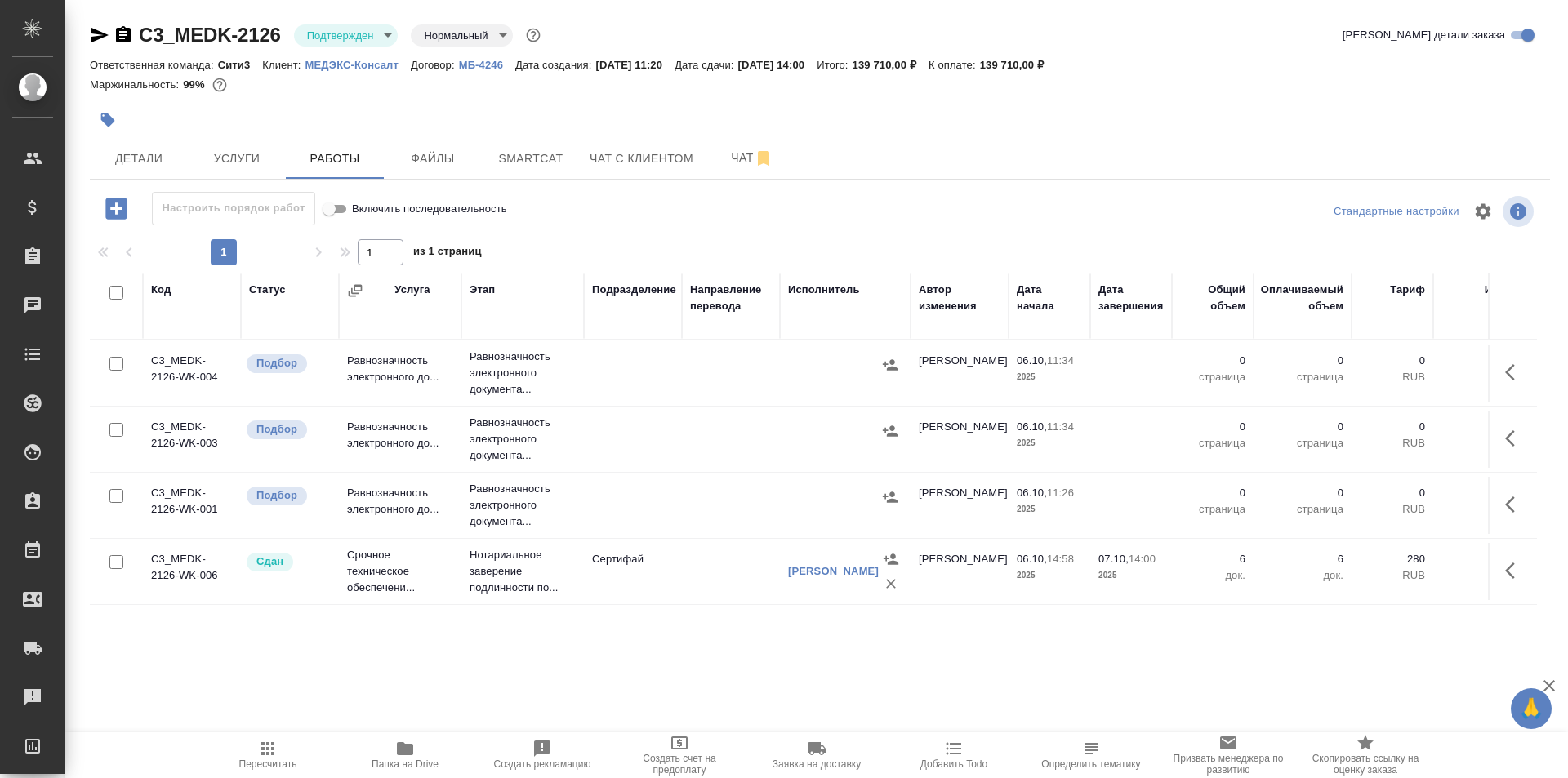
click at [673, 365] on td at bounding box center [633, 373] width 98 height 57
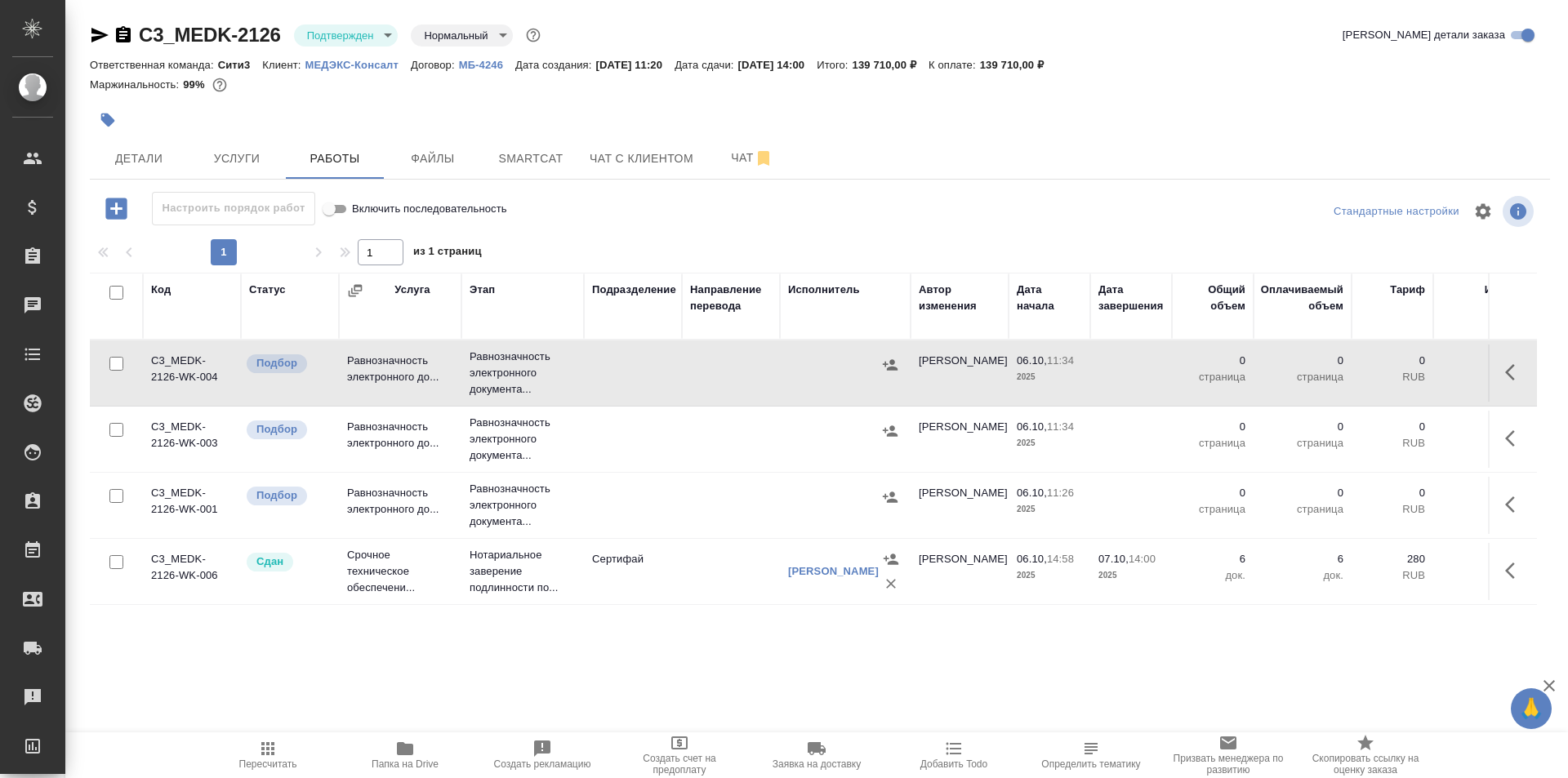
click at [673, 365] on td at bounding box center [633, 373] width 98 height 57
click at [271, 164] on span "Услуги" at bounding box center [237, 159] width 78 height 20
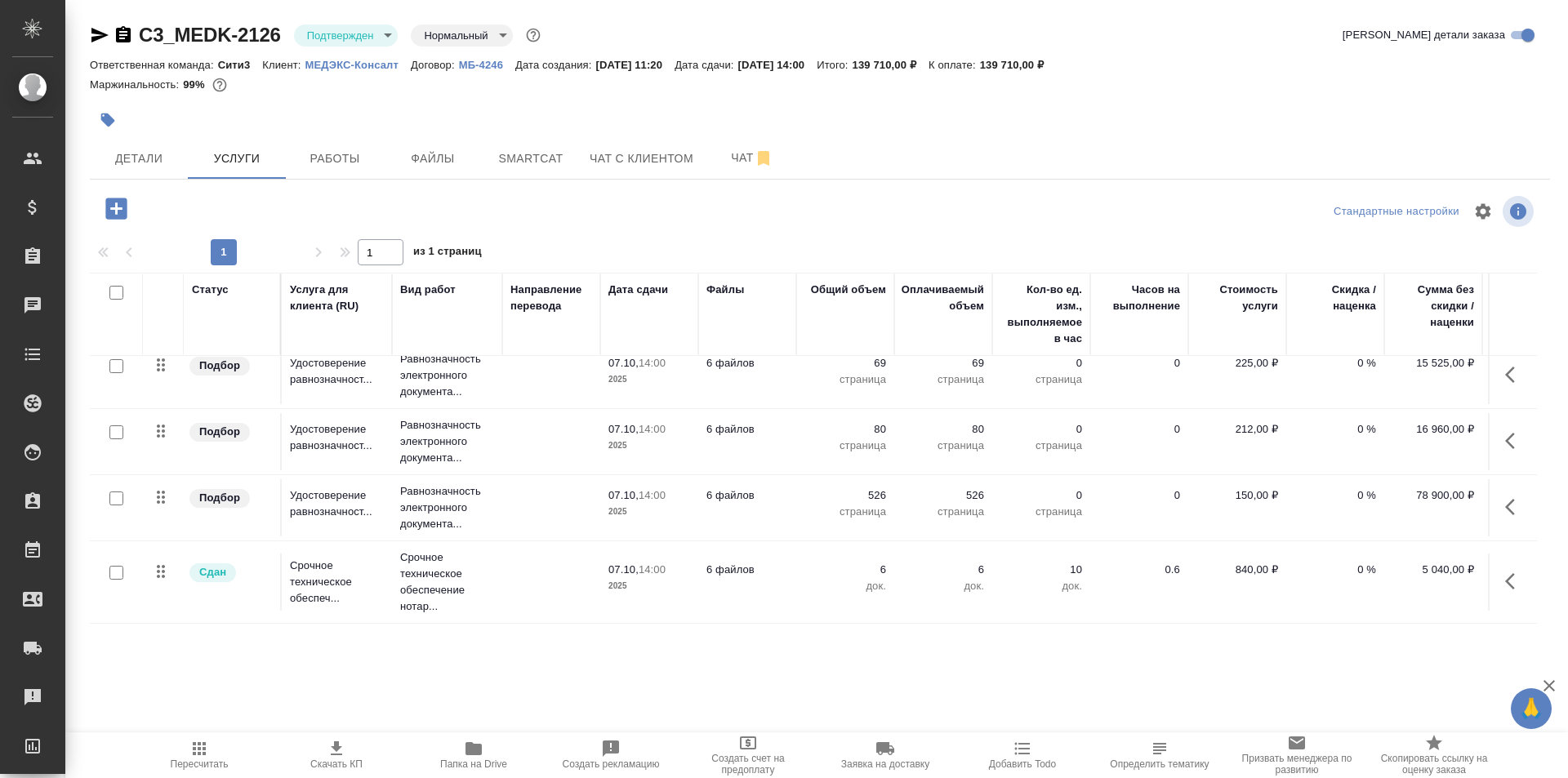
scroll to position [26, 0]
click at [288, 147] on button "Работы" at bounding box center [335, 159] width 98 height 41
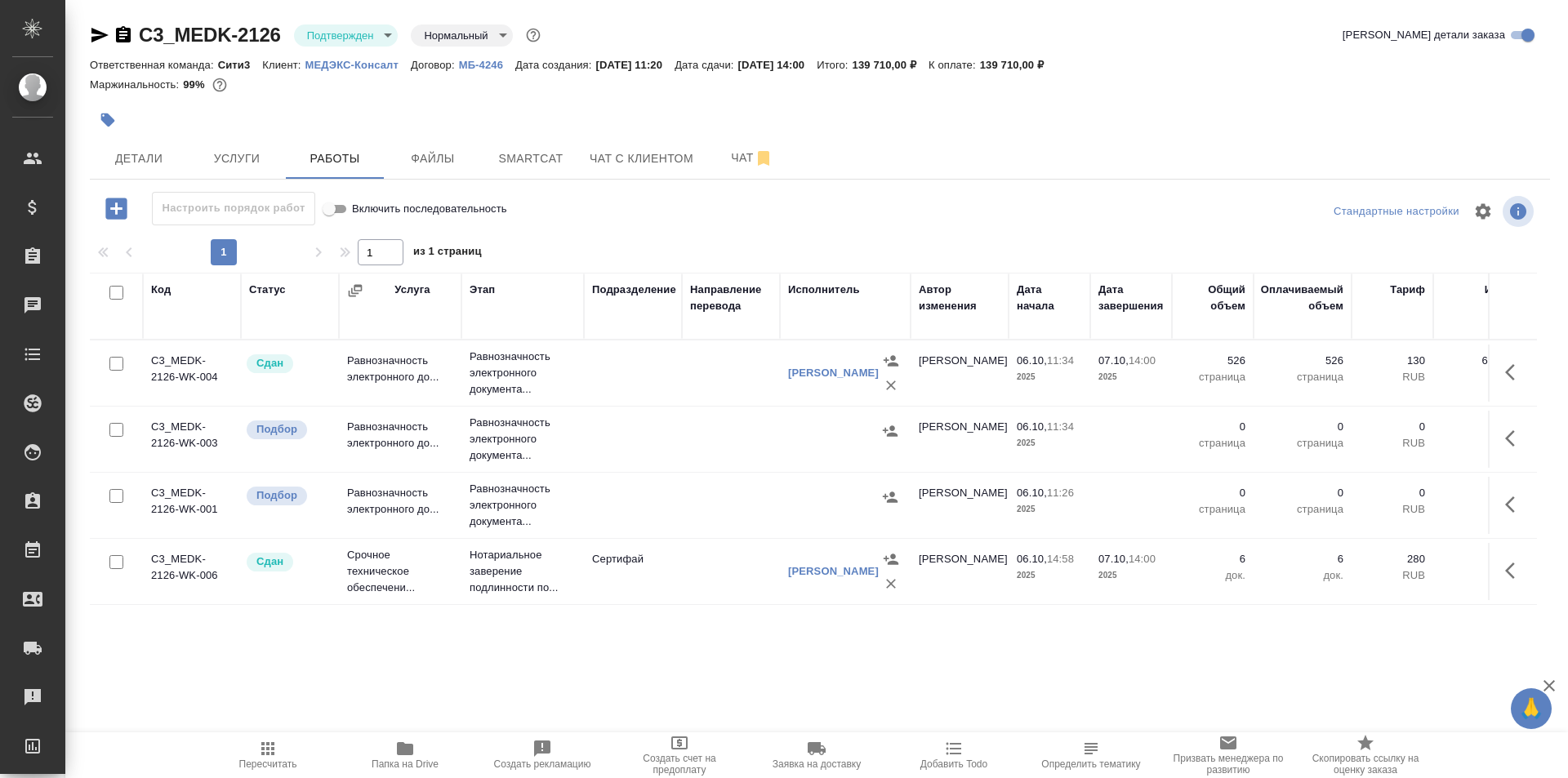
click at [648, 440] on td at bounding box center [633, 439] width 98 height 57
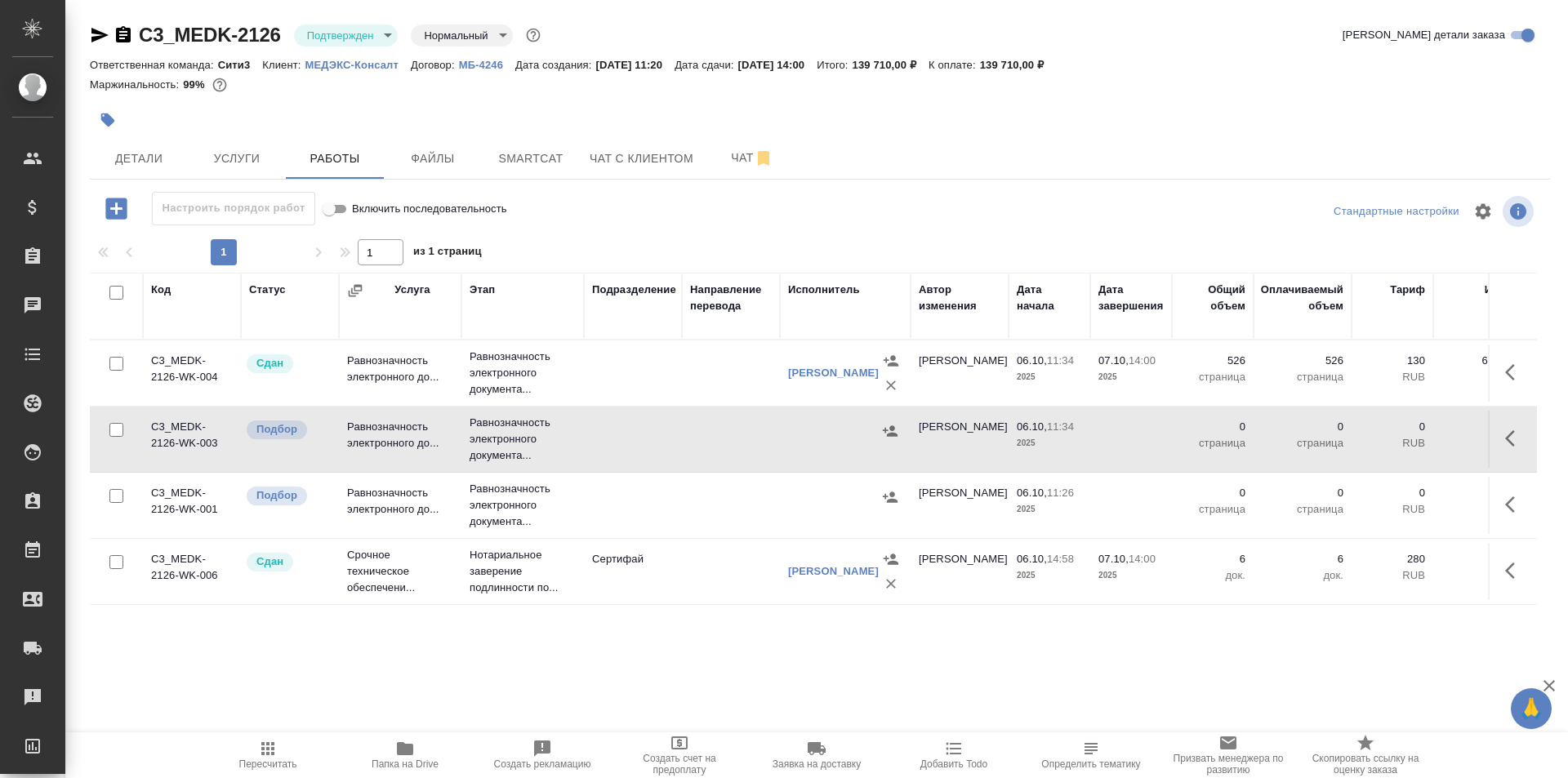
click at [648, 440] on td at bounding box center [633, 439] width 98 height 57
click at [228, 165] on span "Услуги" at bounding box center [237, 159] width 78 height 20
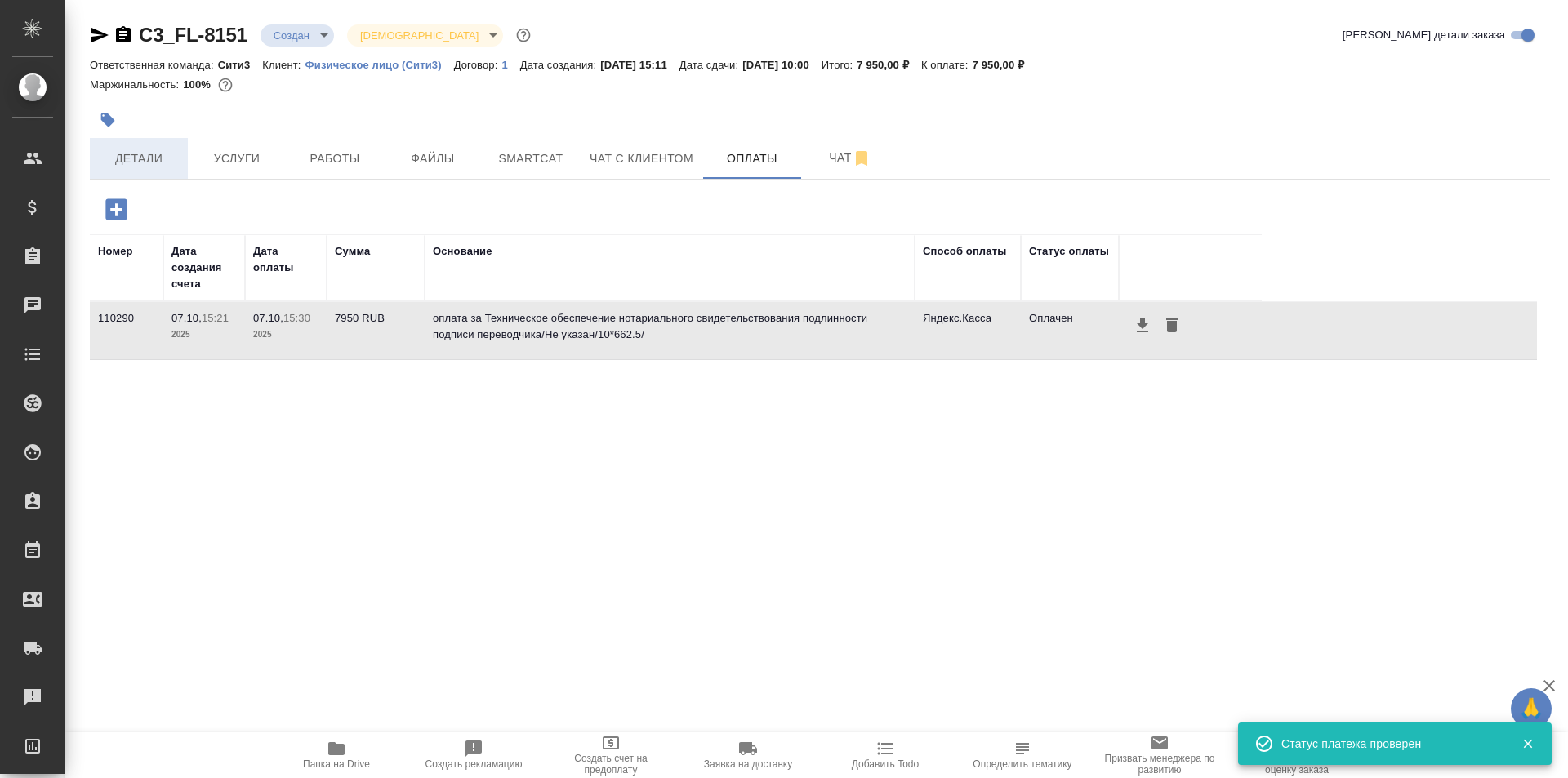
click at [132, 159] on span "Детали" at bounding box center [138, 159] width 78 height 20
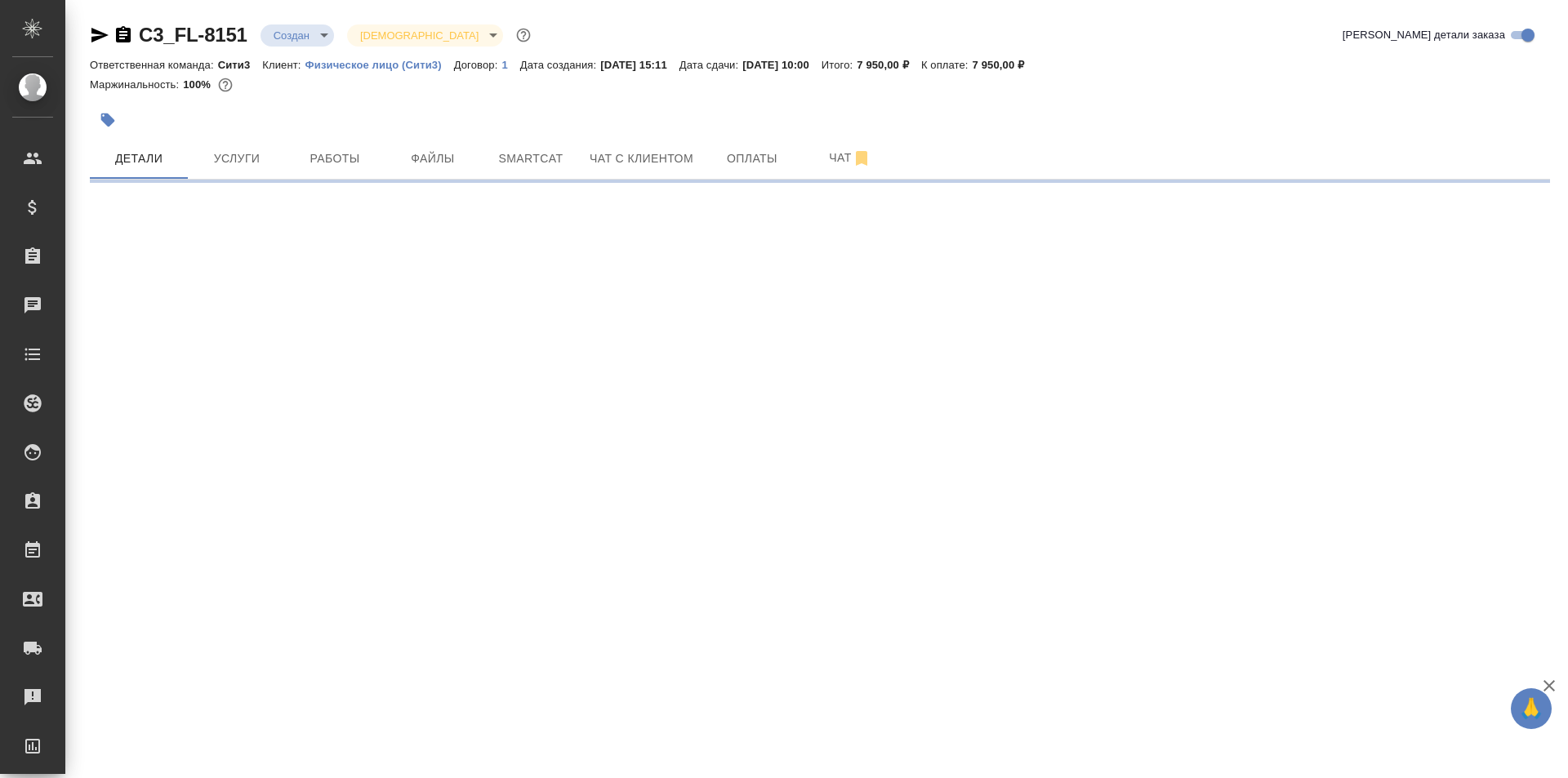
click at [288, 35] on body "🙏 .cls-1 fill:#fff; AWATERA Galisheva [PERSON_NAME] Спецификации Заказы 0 Чаты …" at bounding box center [784, 389] width 1568 height 778
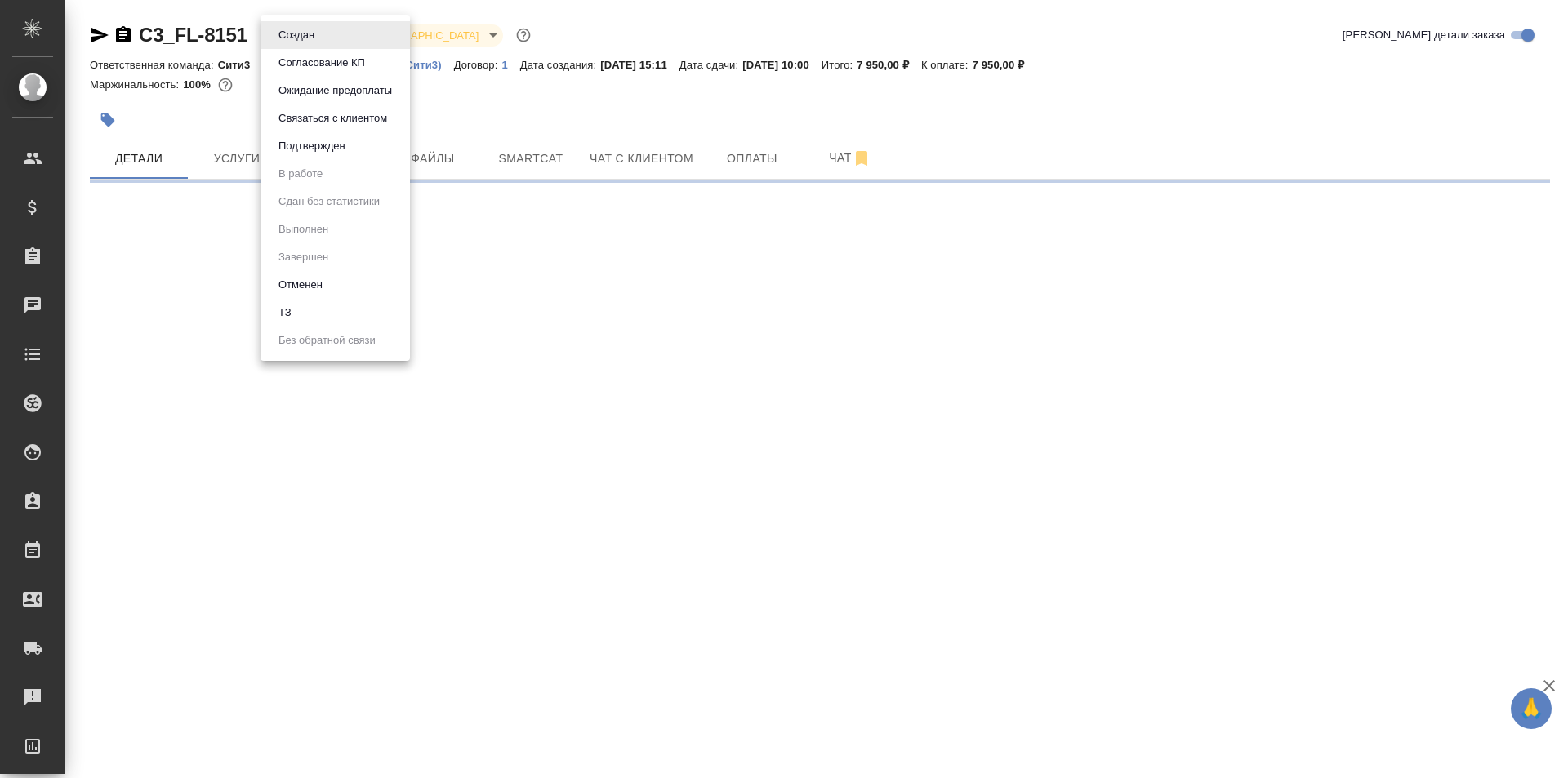
click at [371, 143] on li "Подтвержден" at bounding box center [335, 145] width 149 height 28
select select "RU"
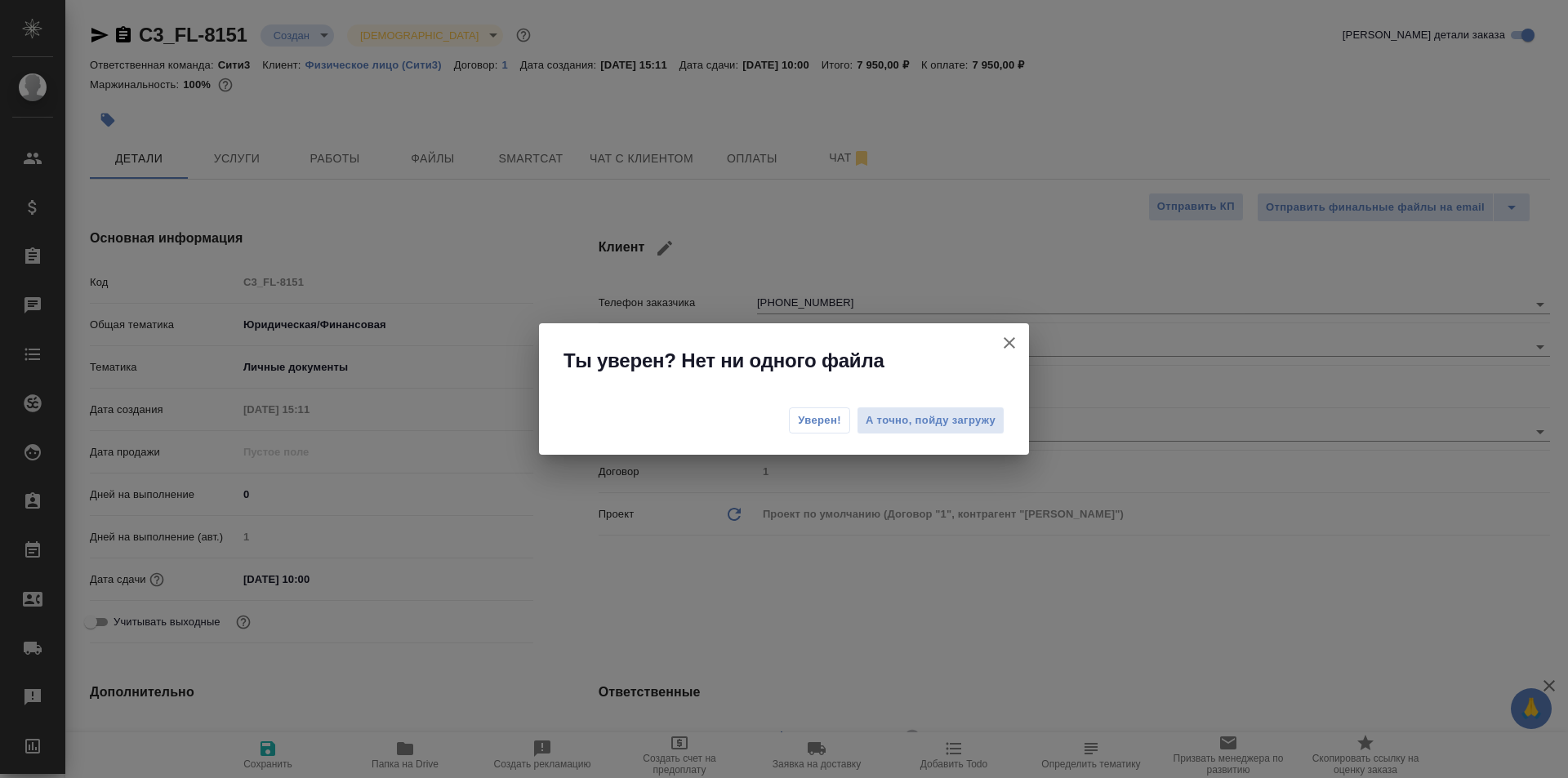
type textarea "x"
click at [842, 415] on button "Уверен!" at bounding box center [819, 420] width 61 height 26
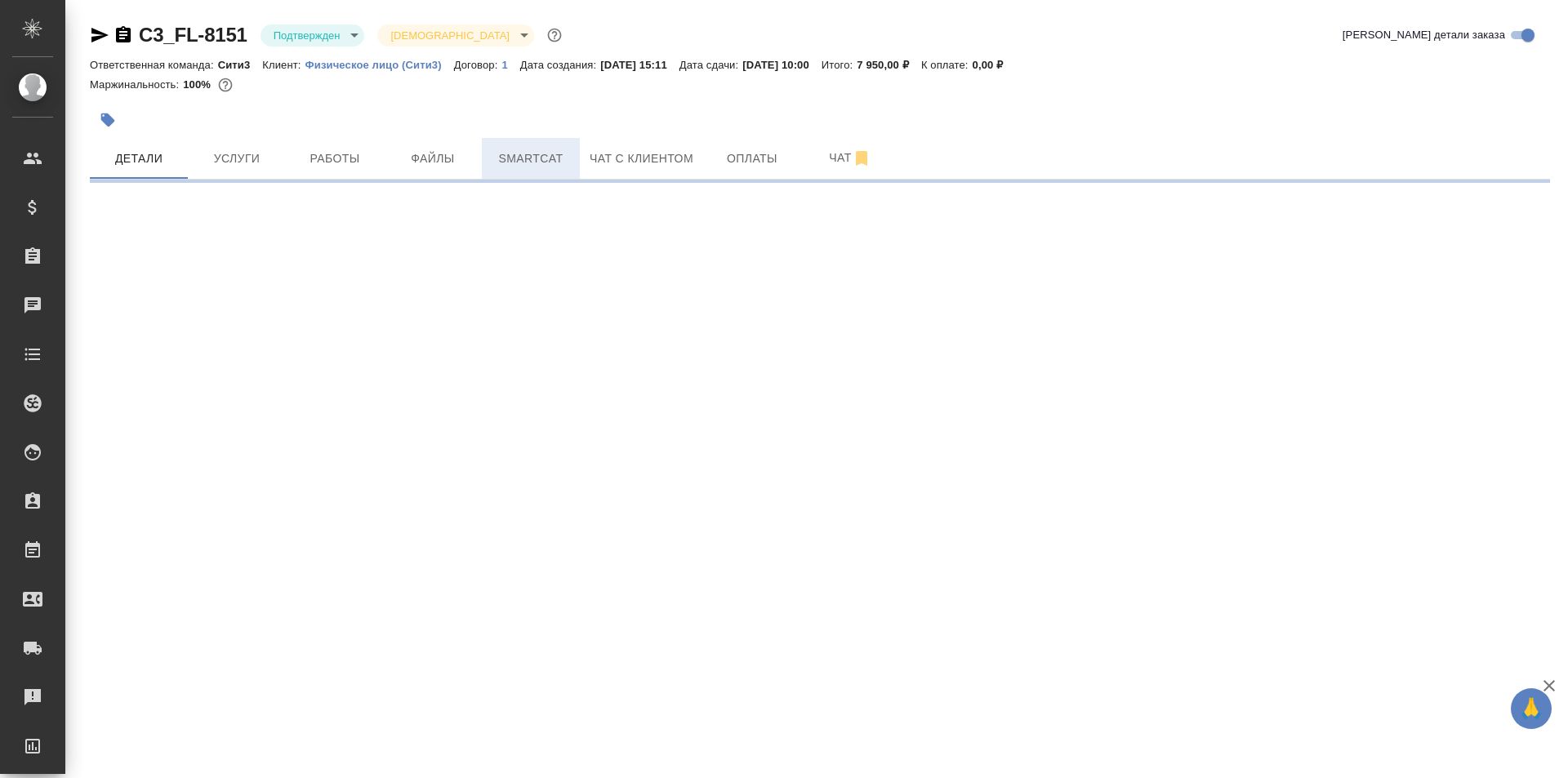
select select "RU"
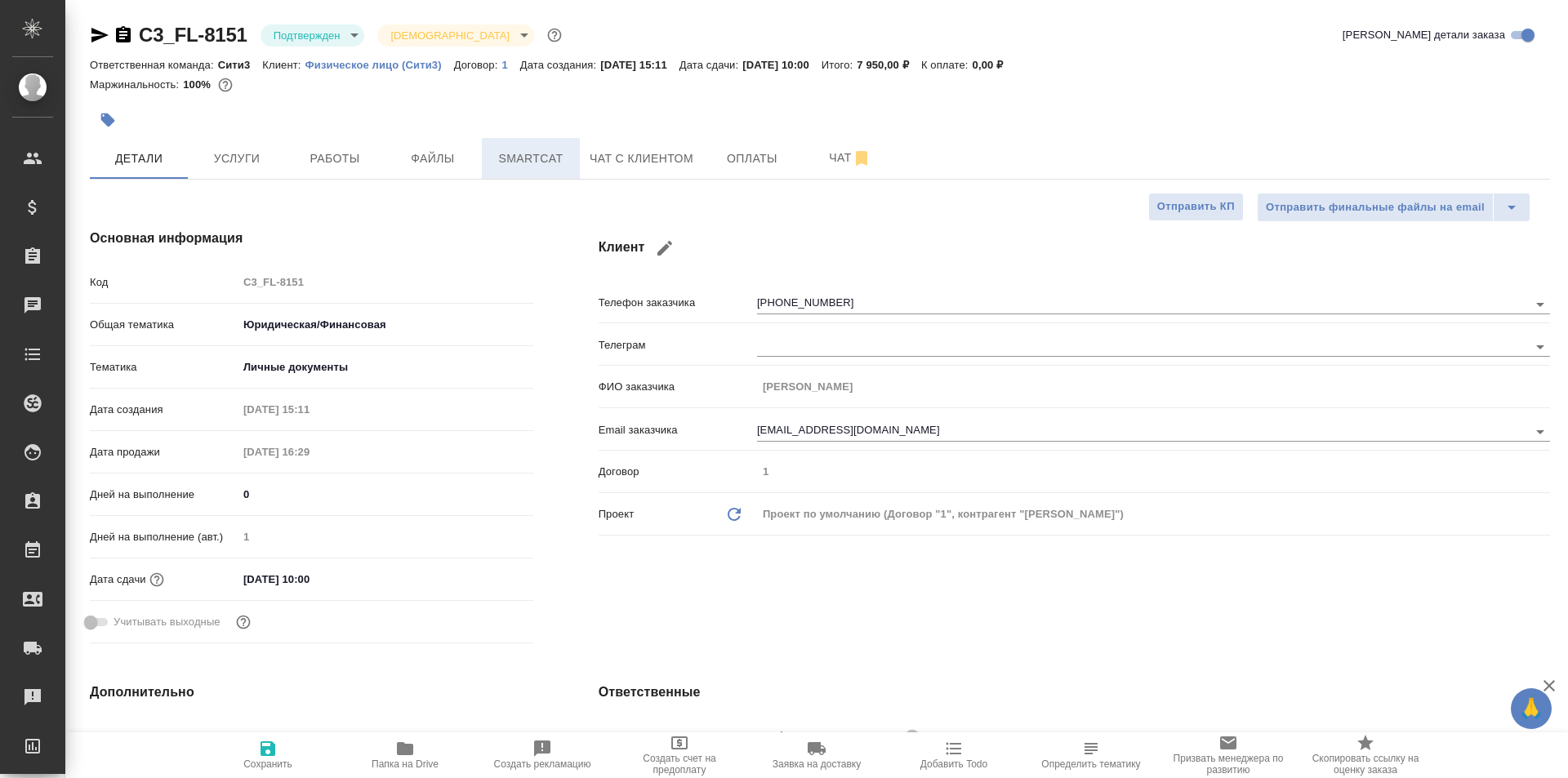
type textarea "x"
click at [420, 146] on button "Файлы" at bounding box center [433, 159] width 98 height 41
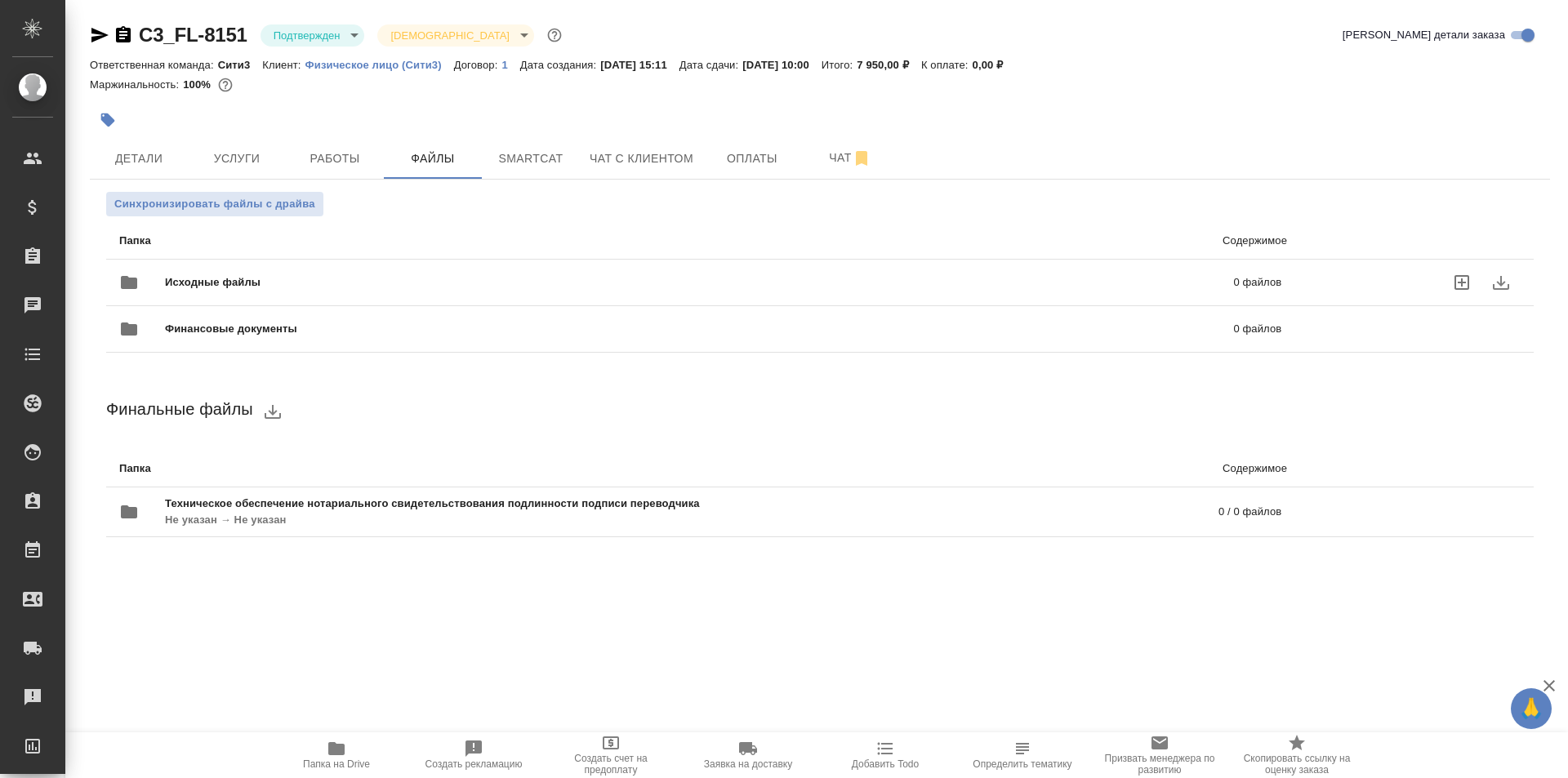
click at [382, 287] on span "Исходные файлы" at bounding box center [456, 282] width 582 height 16
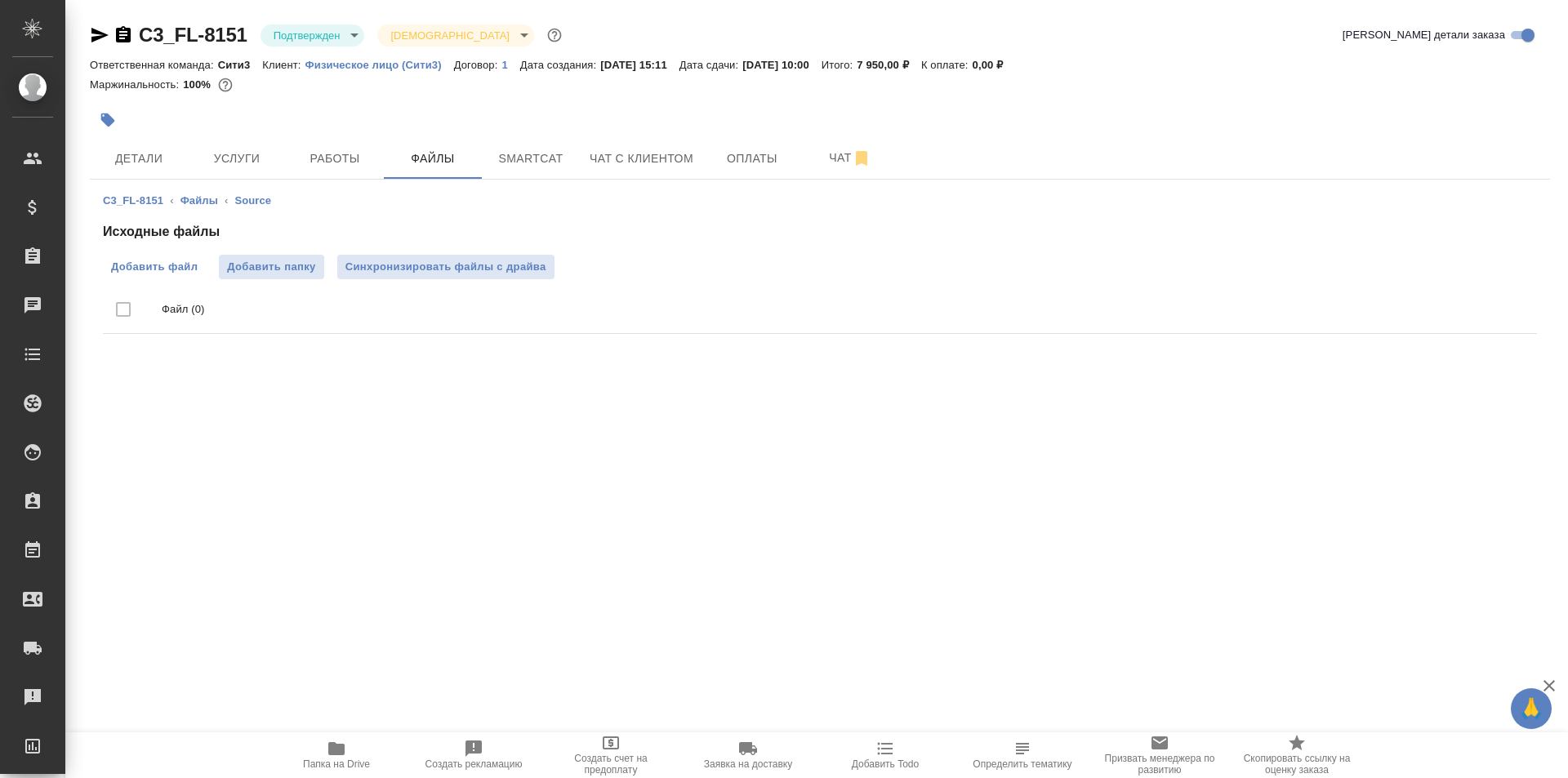
click at [190, 269] on span "Добавить файл" at bounding box center [154, 267] width 87 height 16
click at [0, 0] on input "Добавить файл" at bounding box center [0, 0] width 0 height 0
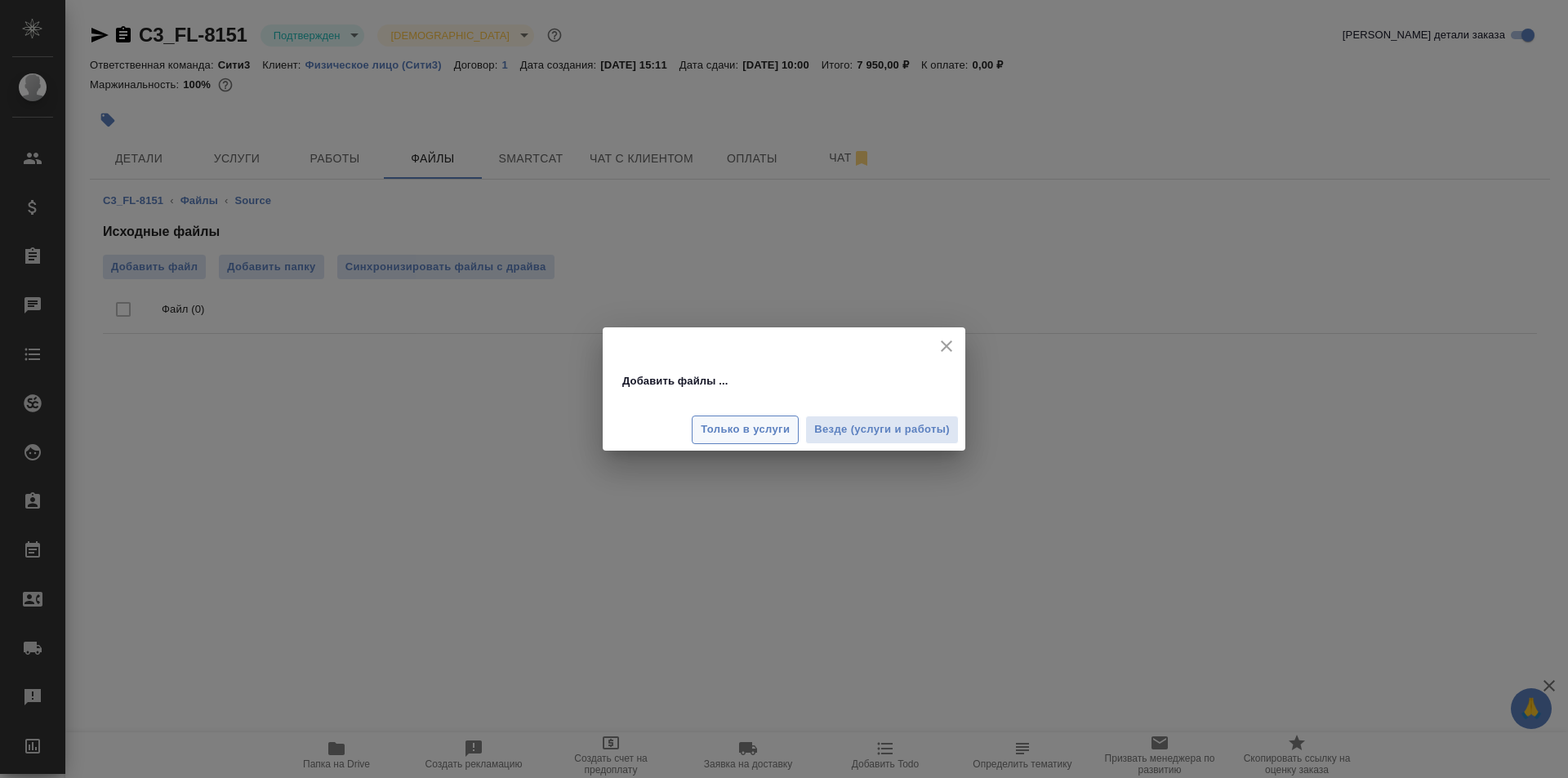
click at [761, 426] on span "Только в услуги" at bounding box center [745, 429] width 89 height 19
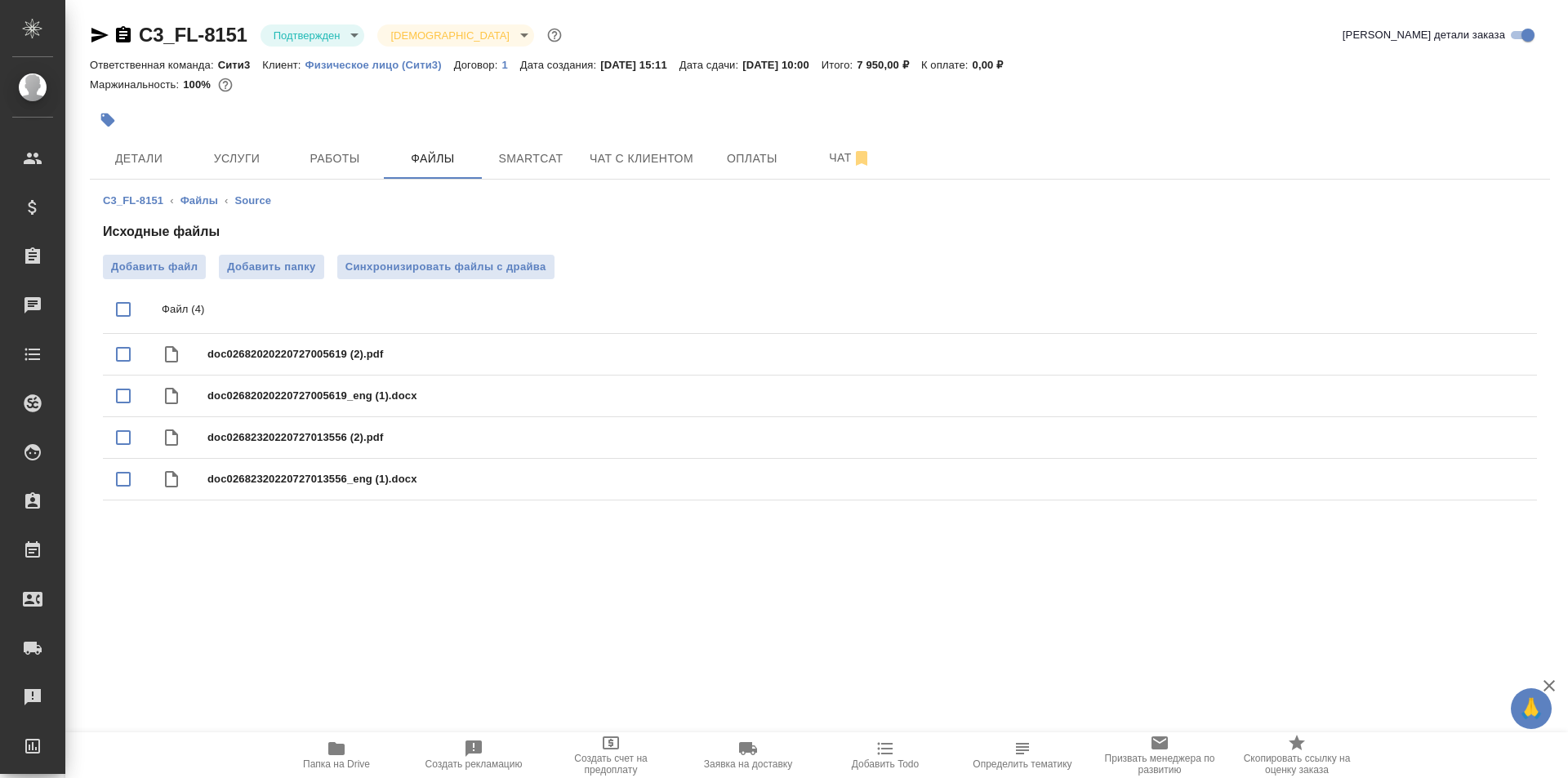
click at [169, 150] on span "Детали" at bounding box center [138, 159] width 78 height 20
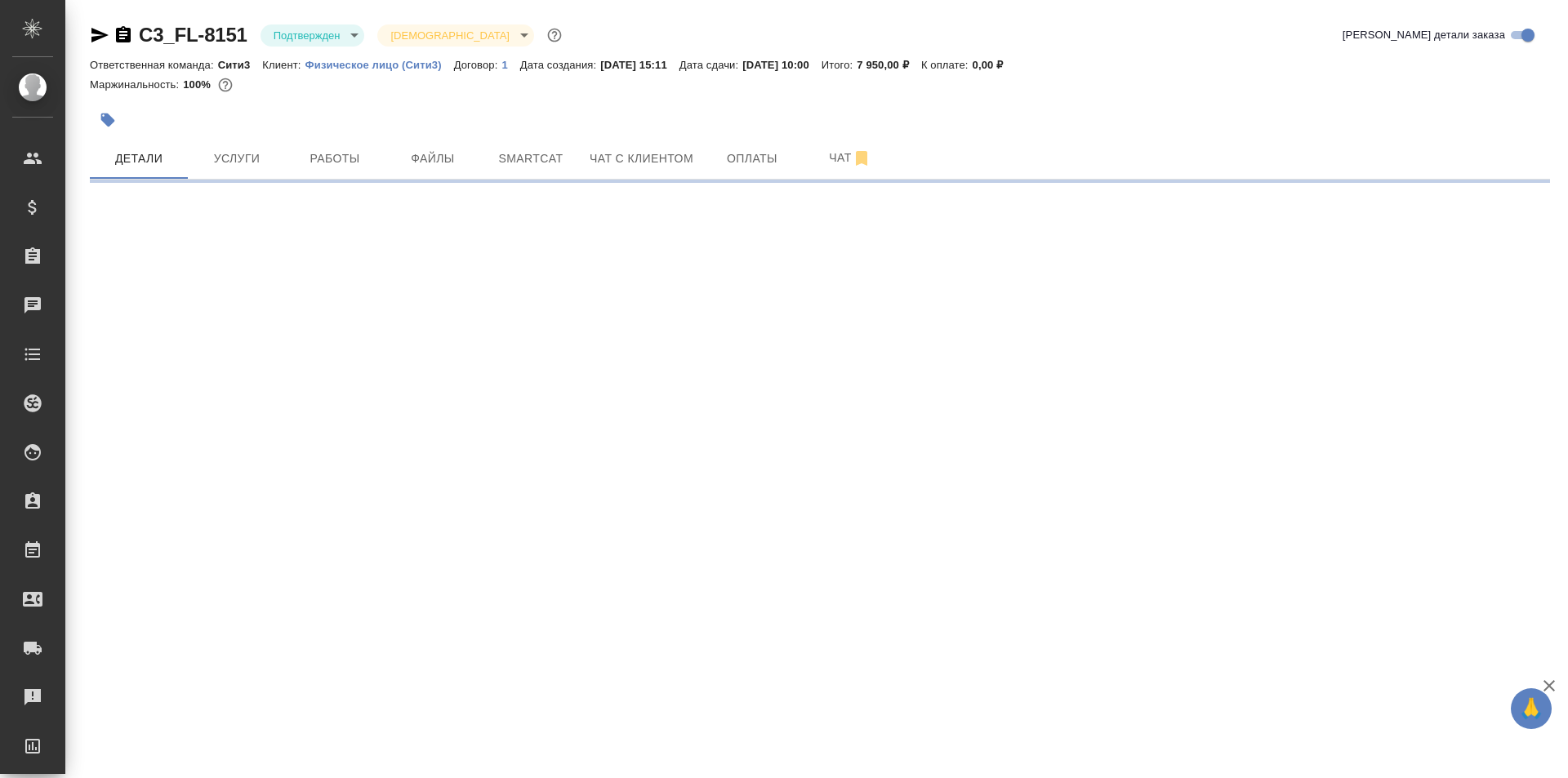
select select "RU"
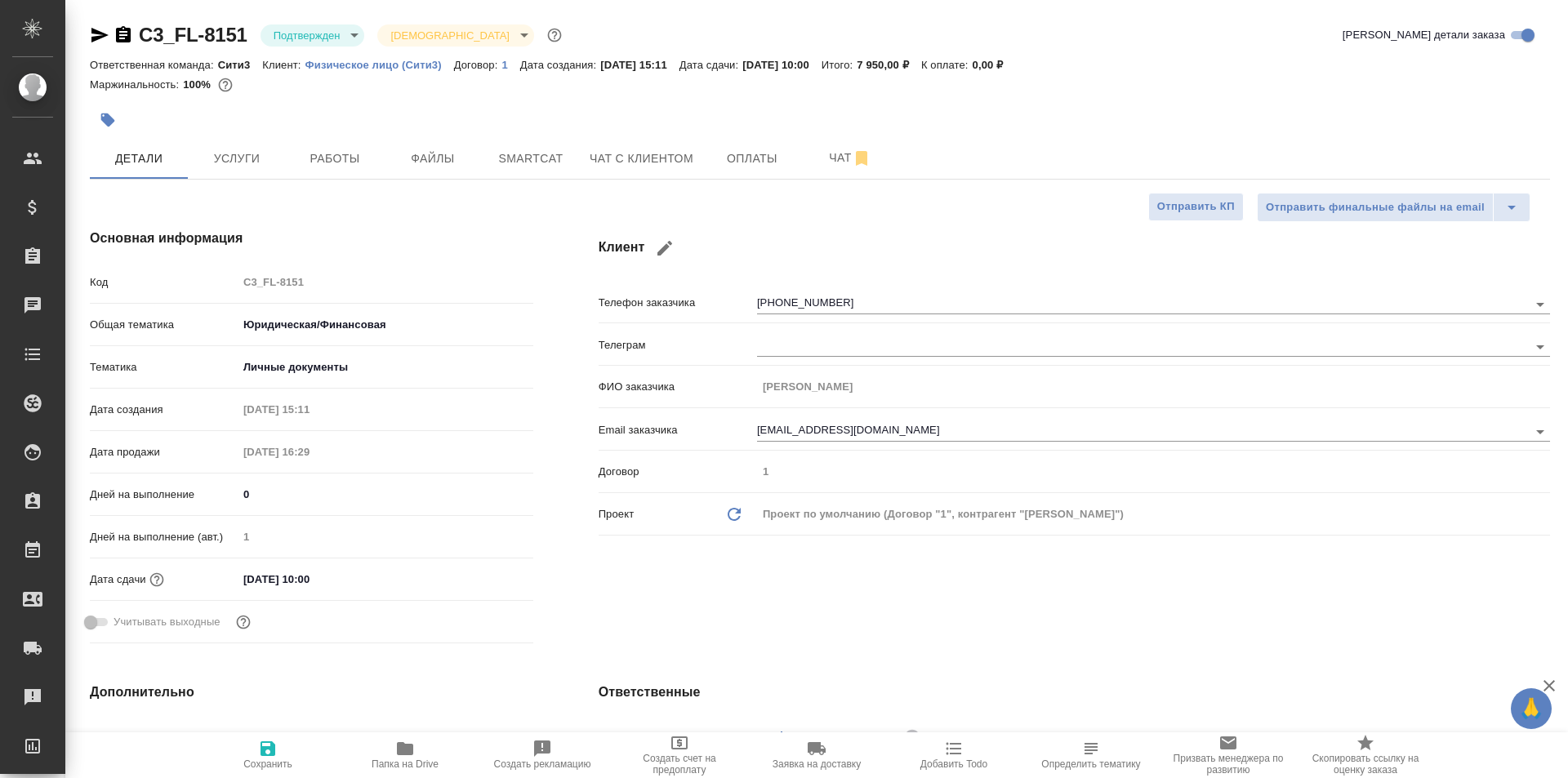
type textarea "x"
click at [281, 755] on span "Сохранить" at bounding box center [268, 754] width 118 height 31
type textarea "x"
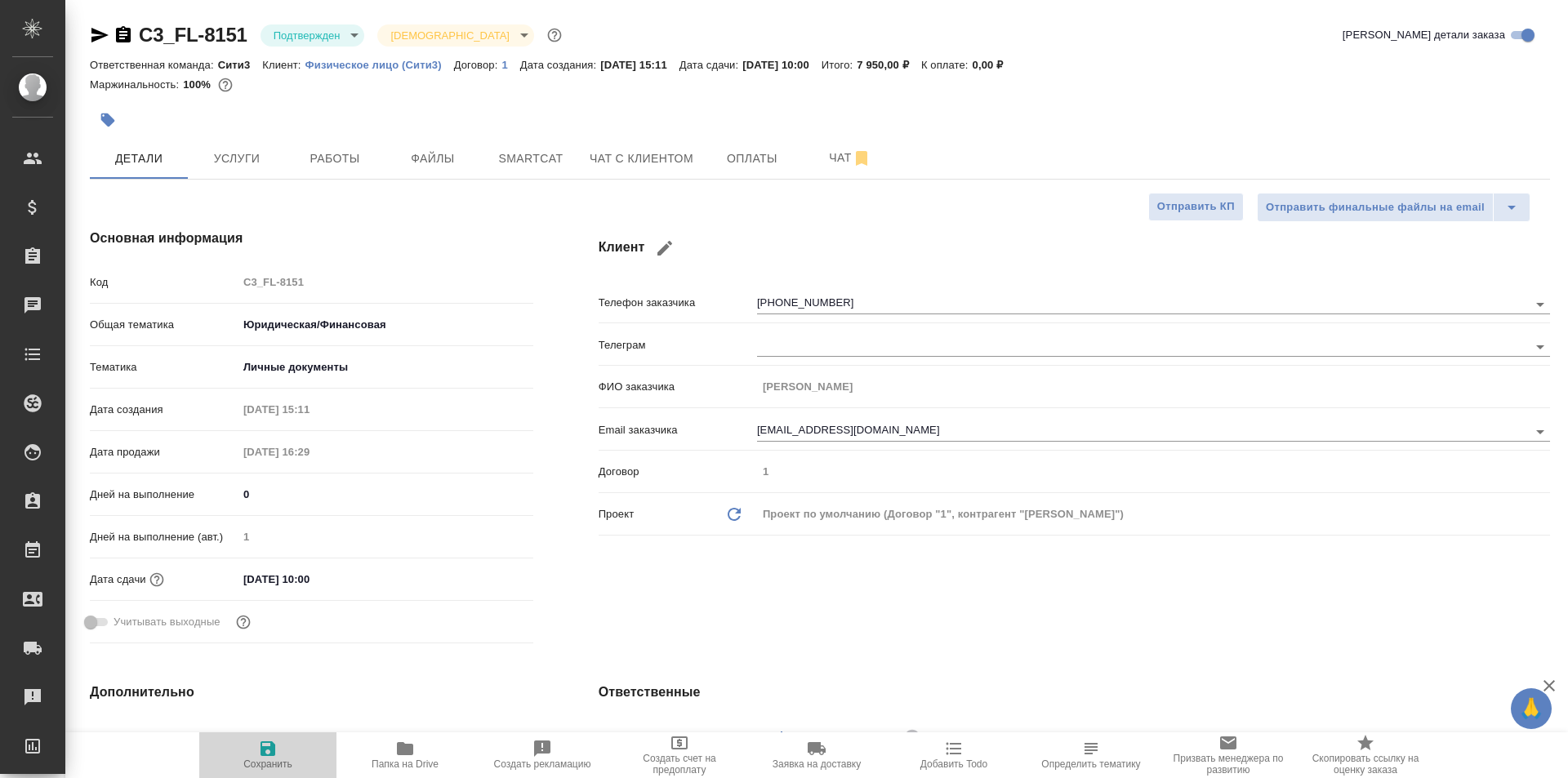
type textarea "x"
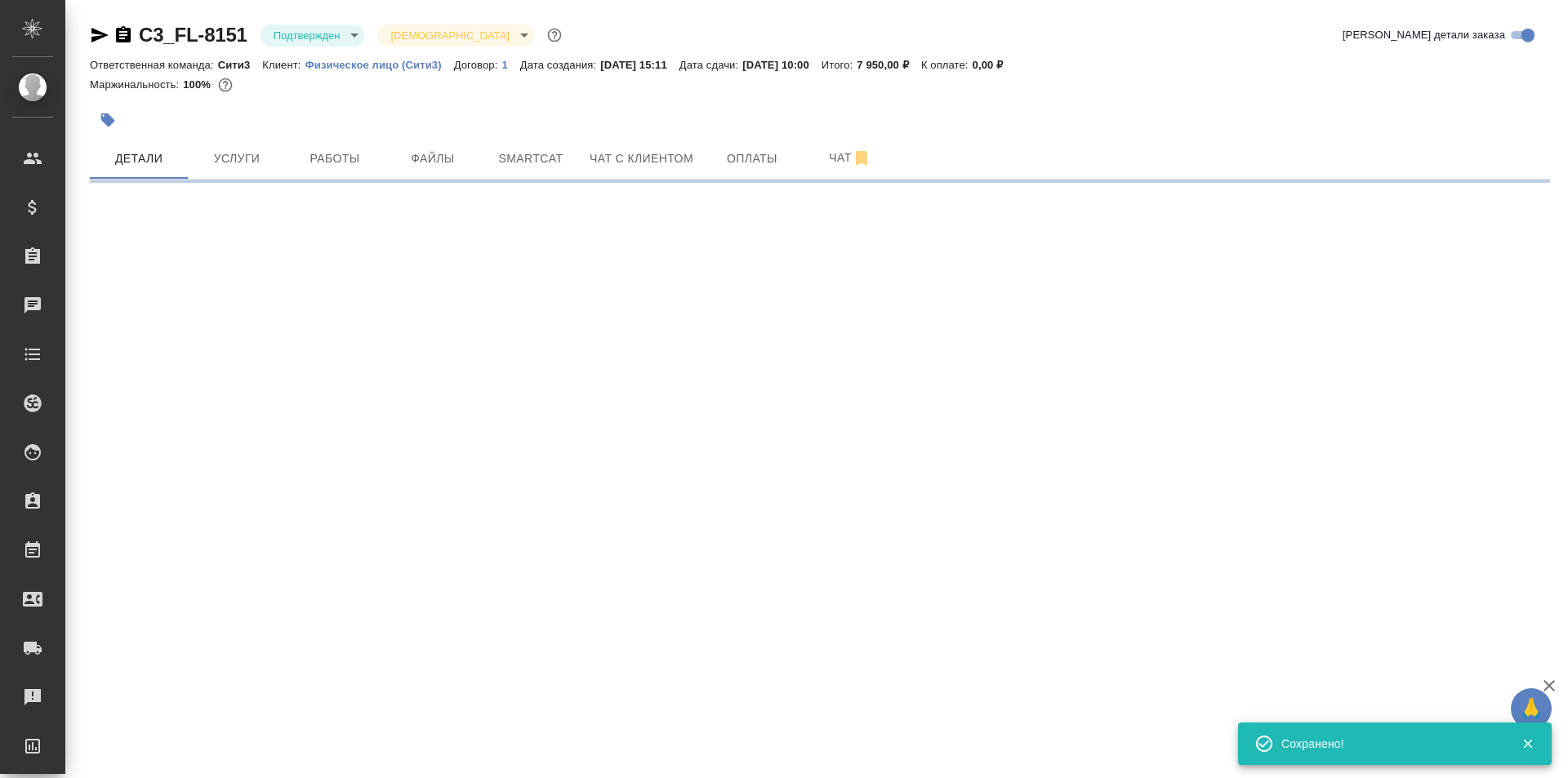
select select "RU"
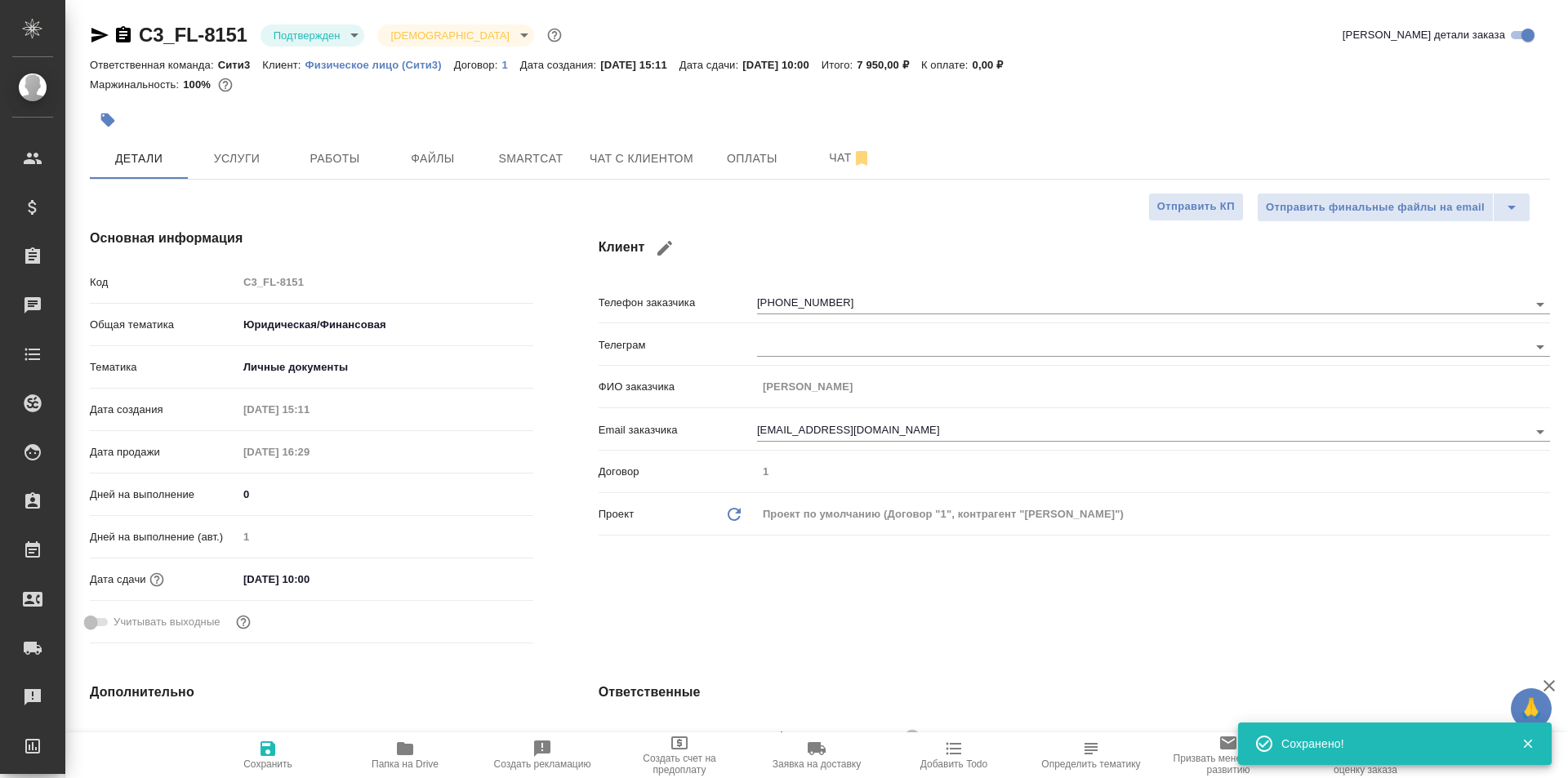
type textarea "x"
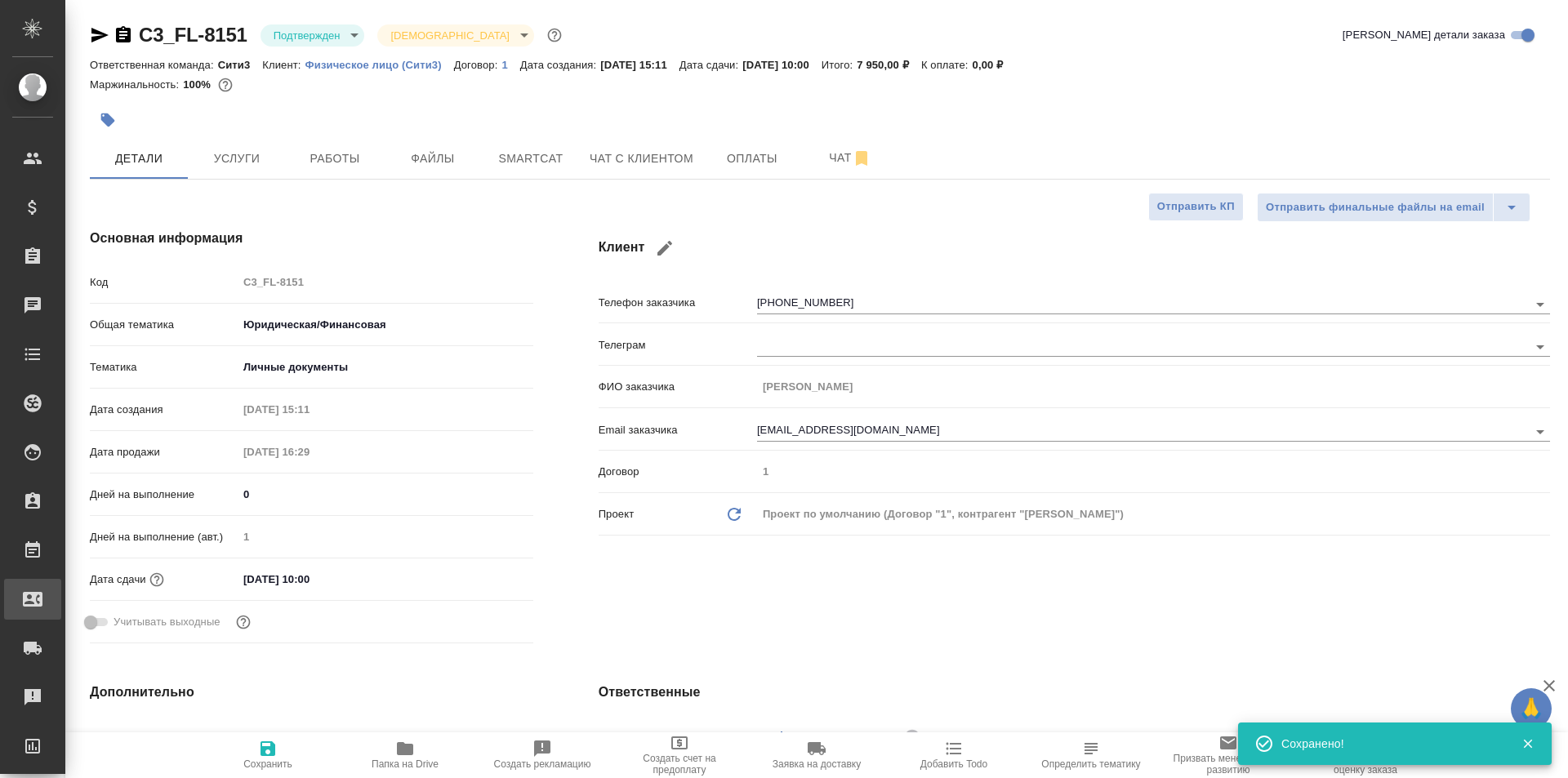
type textarea "x"
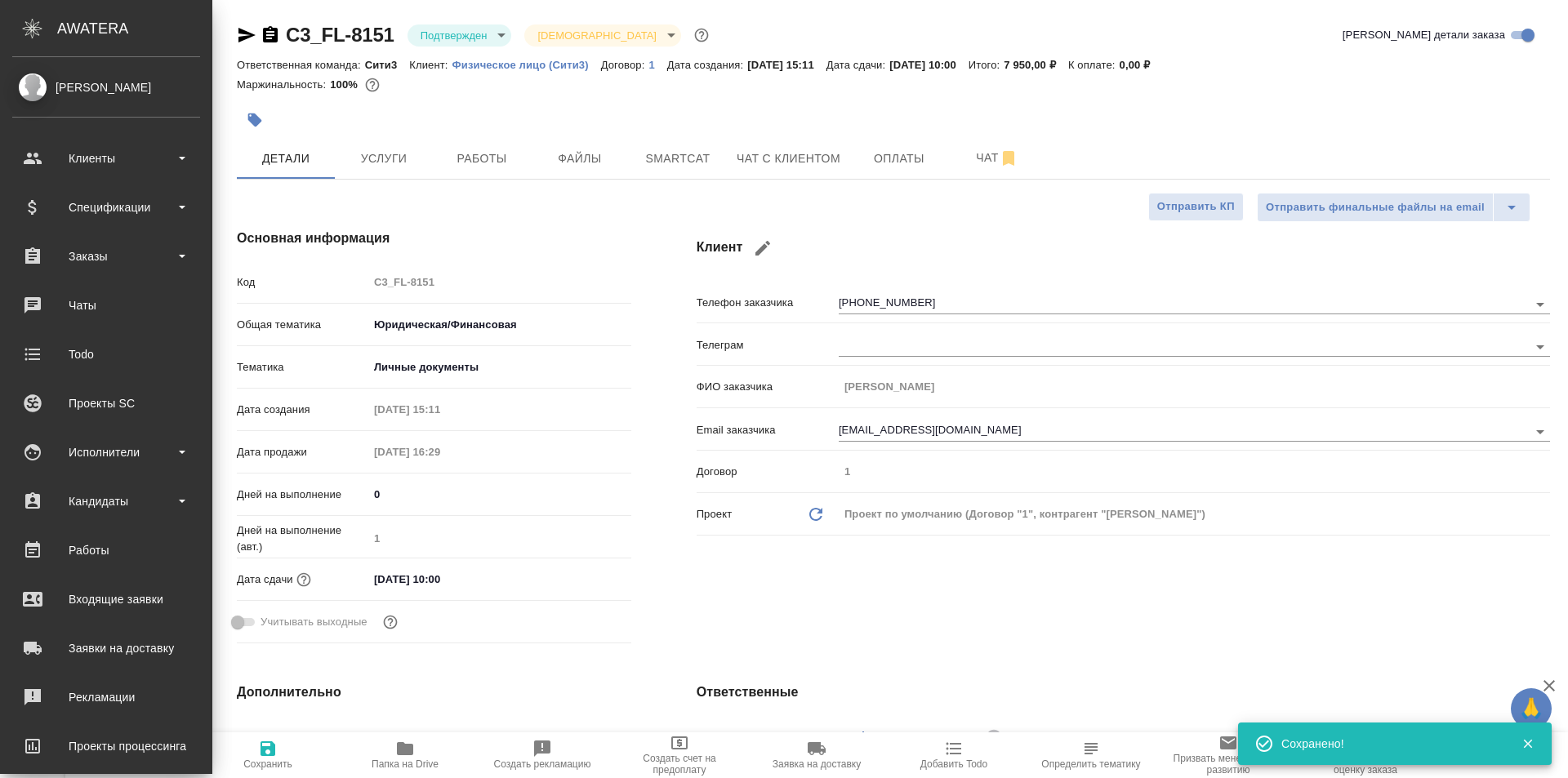
type textarea "x"
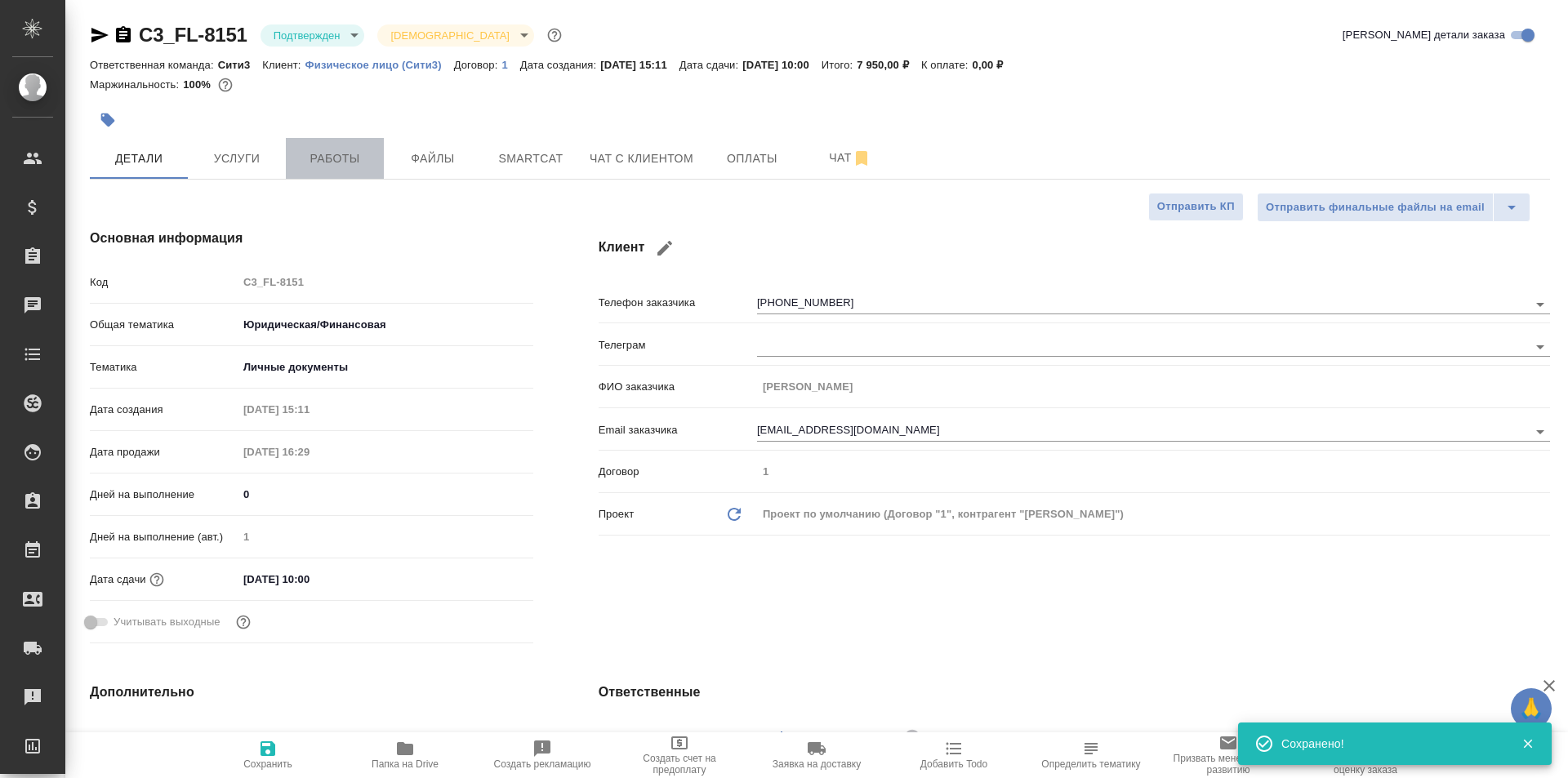
click at [358, 169] on button "Работы" at bounding box center [335, 159] width 98 height 41
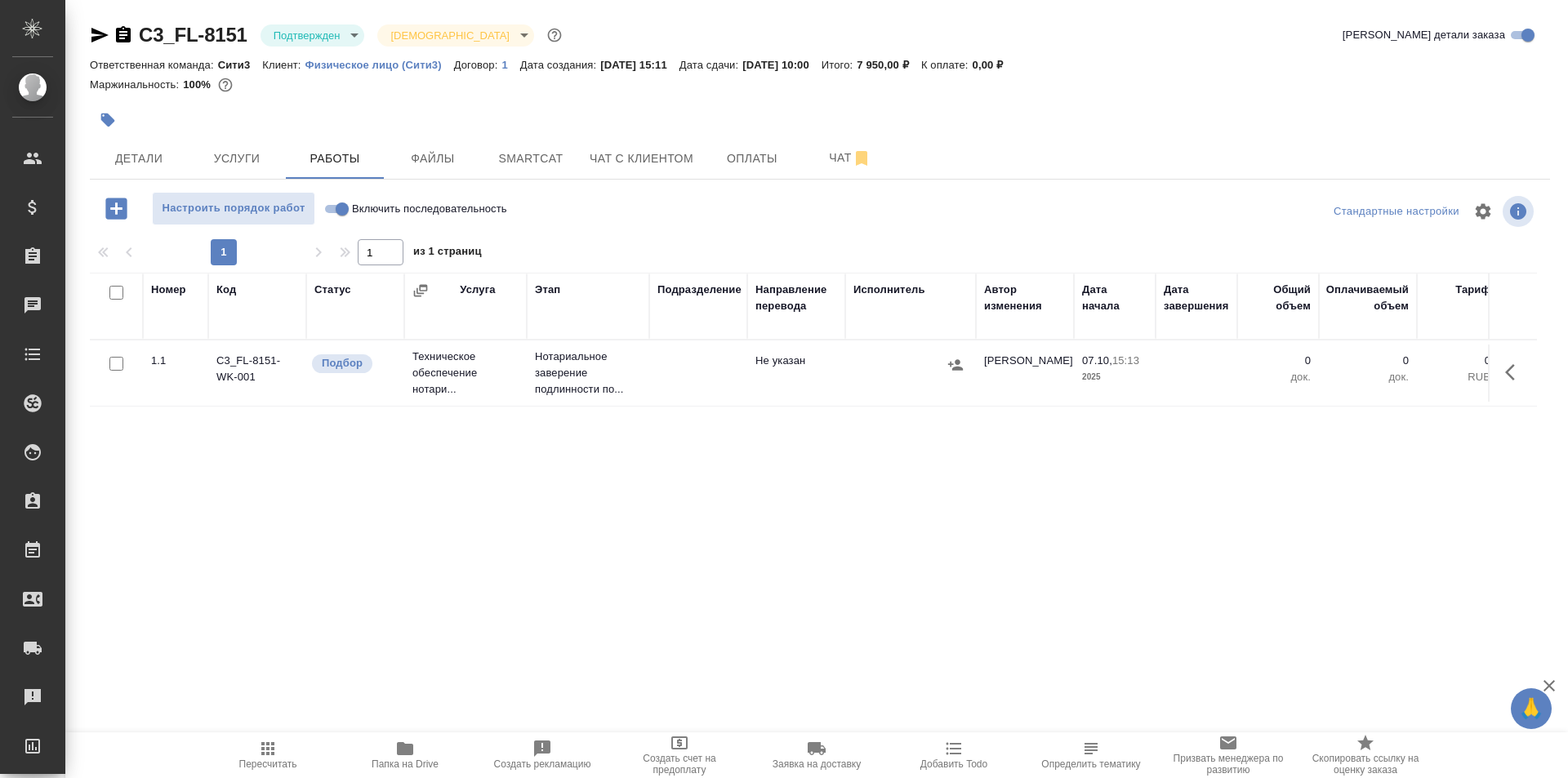
click at [740, 373] on td at bounding box center [698, 373] width 98 height 57
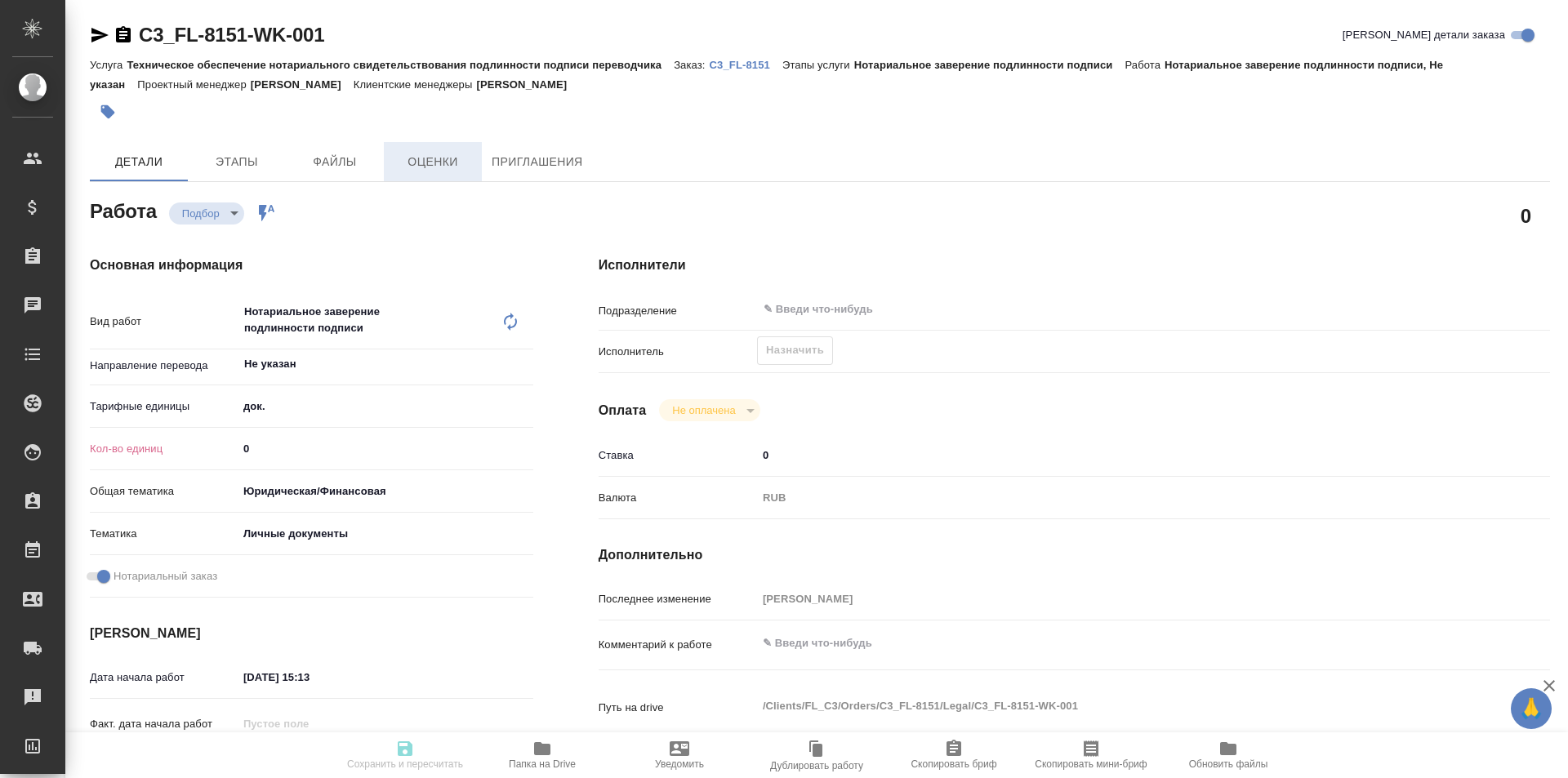
type textarea "x"
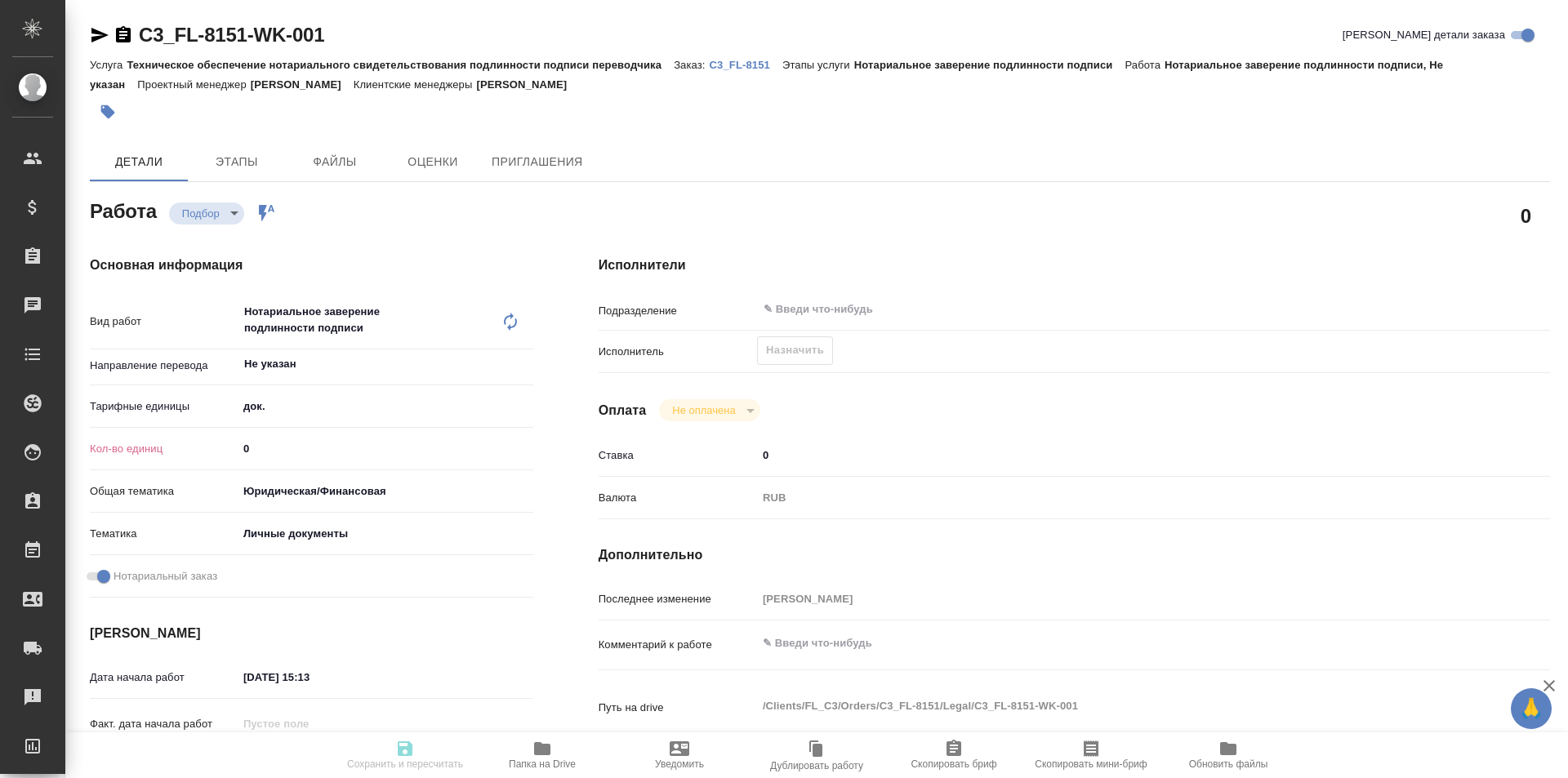
type textarea "x"
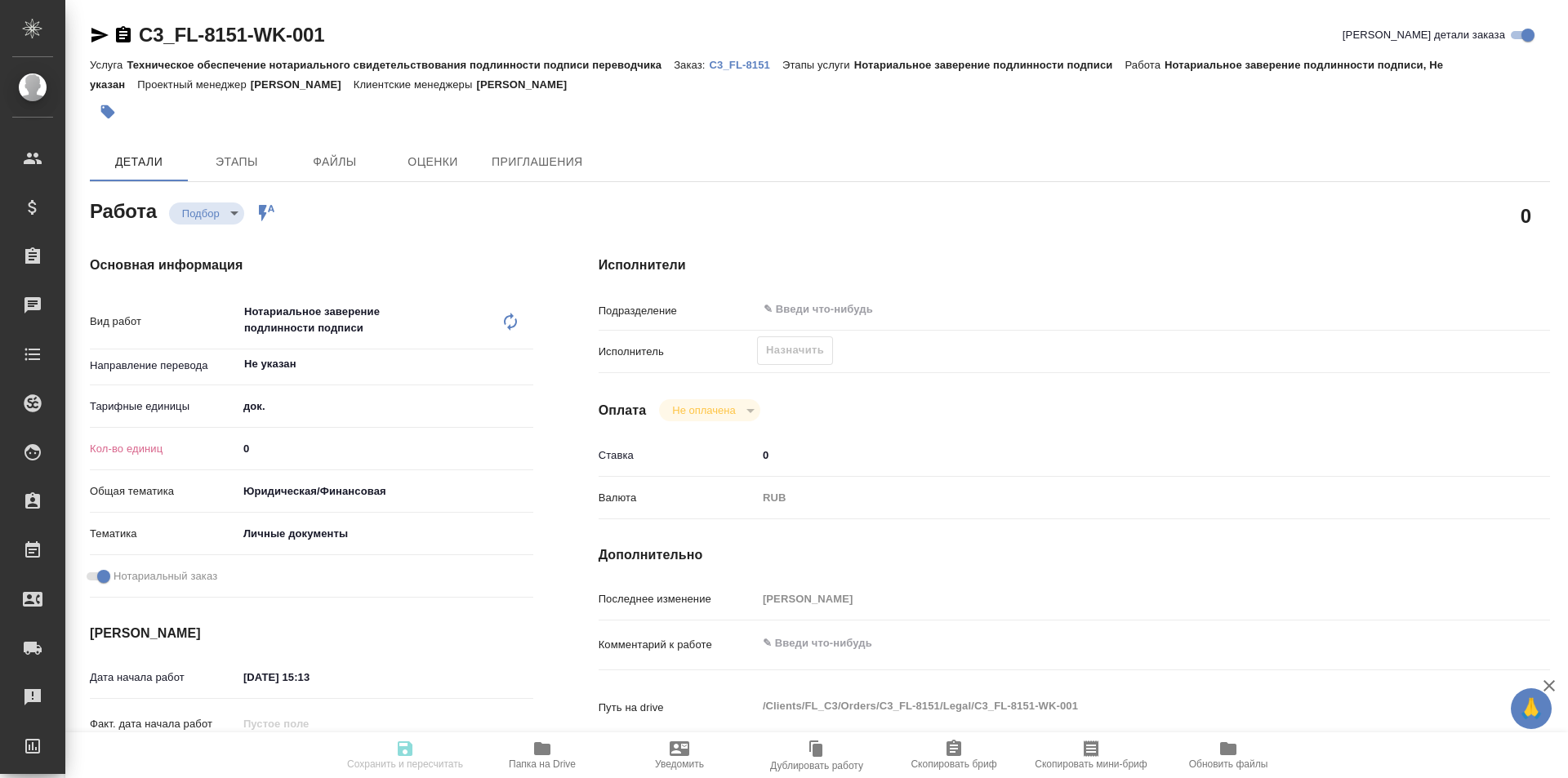
type textarea "x"
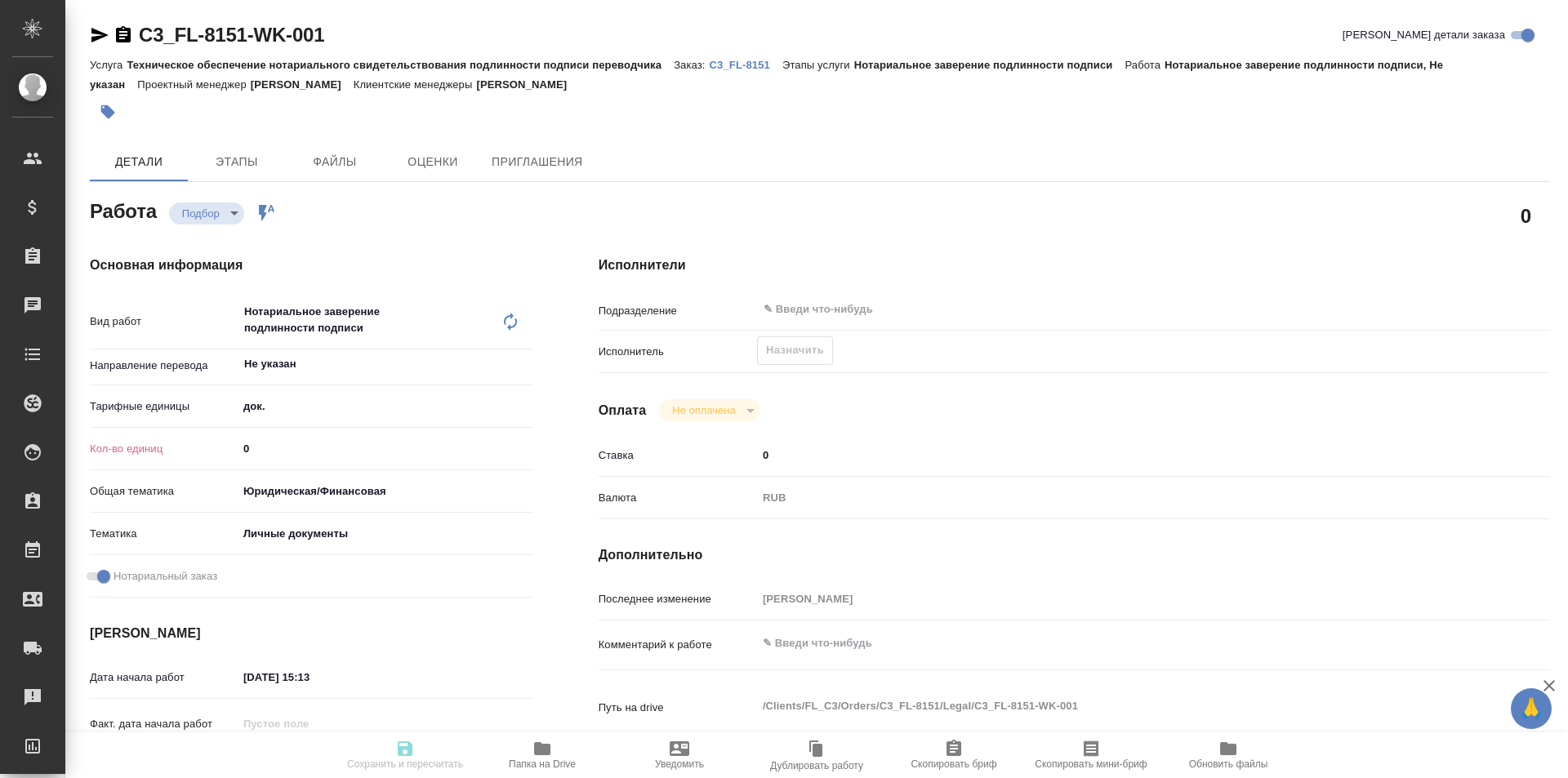
type textarea "x"
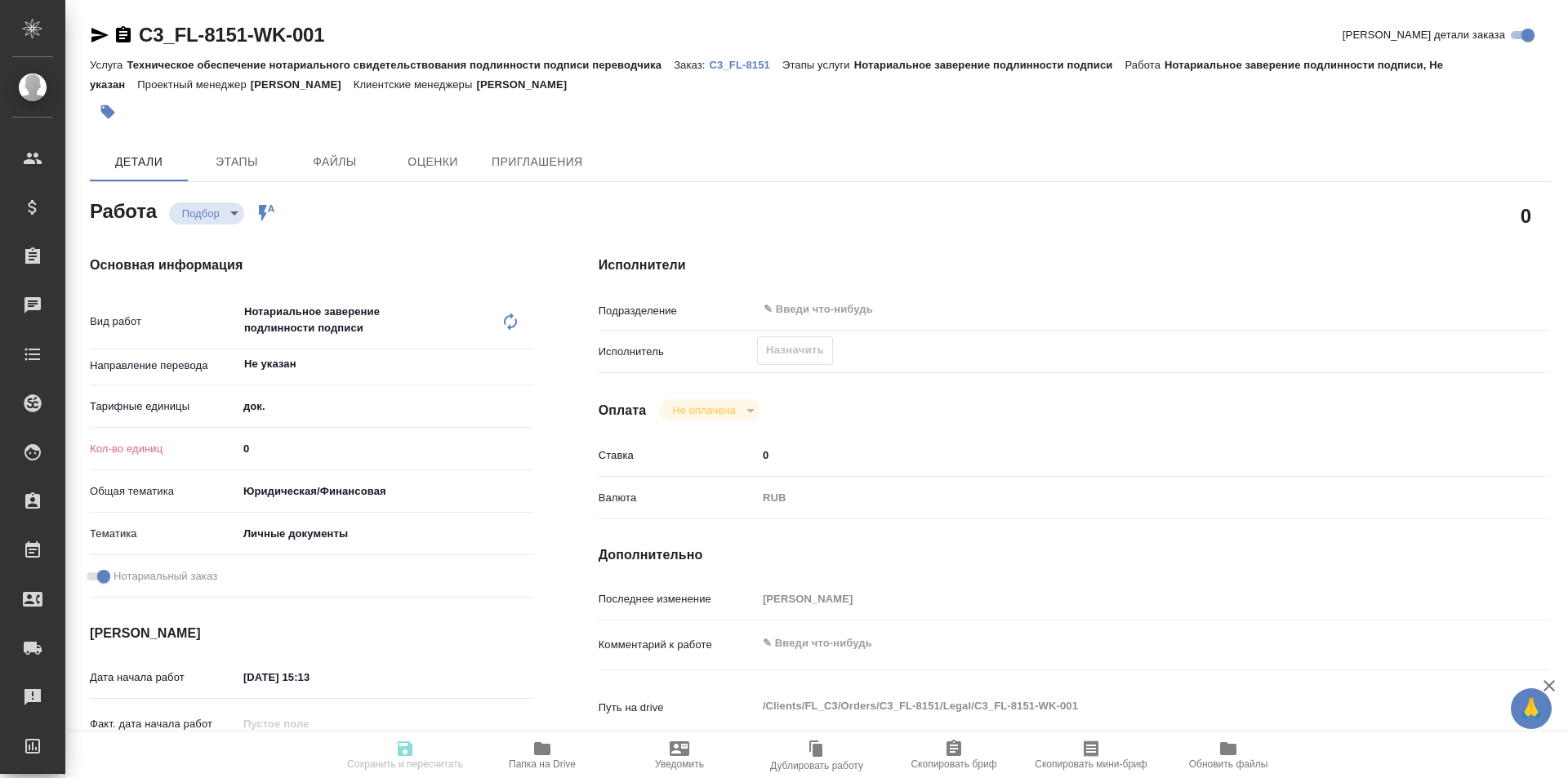
type textarea "x"
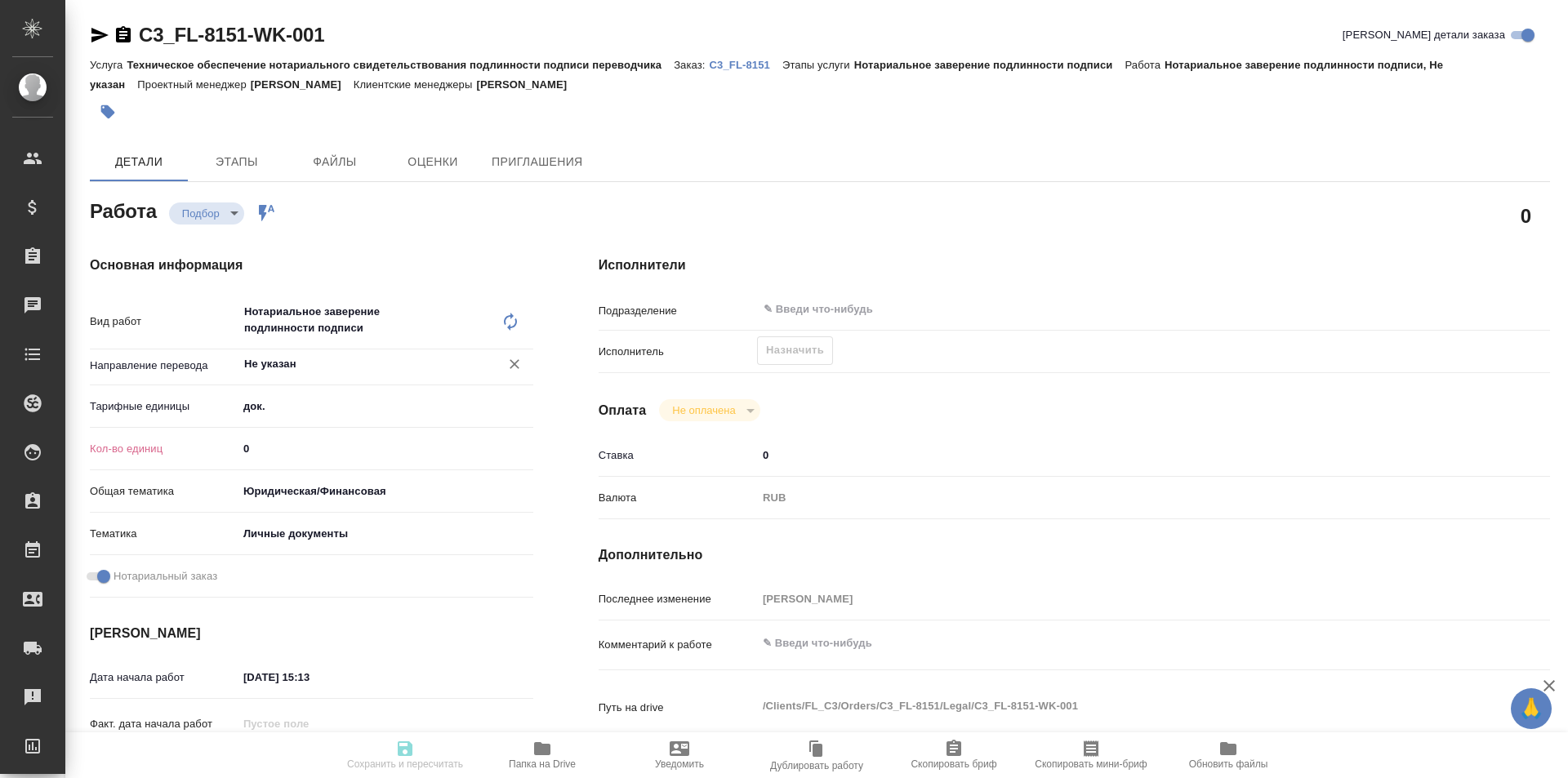
type textarea "x"
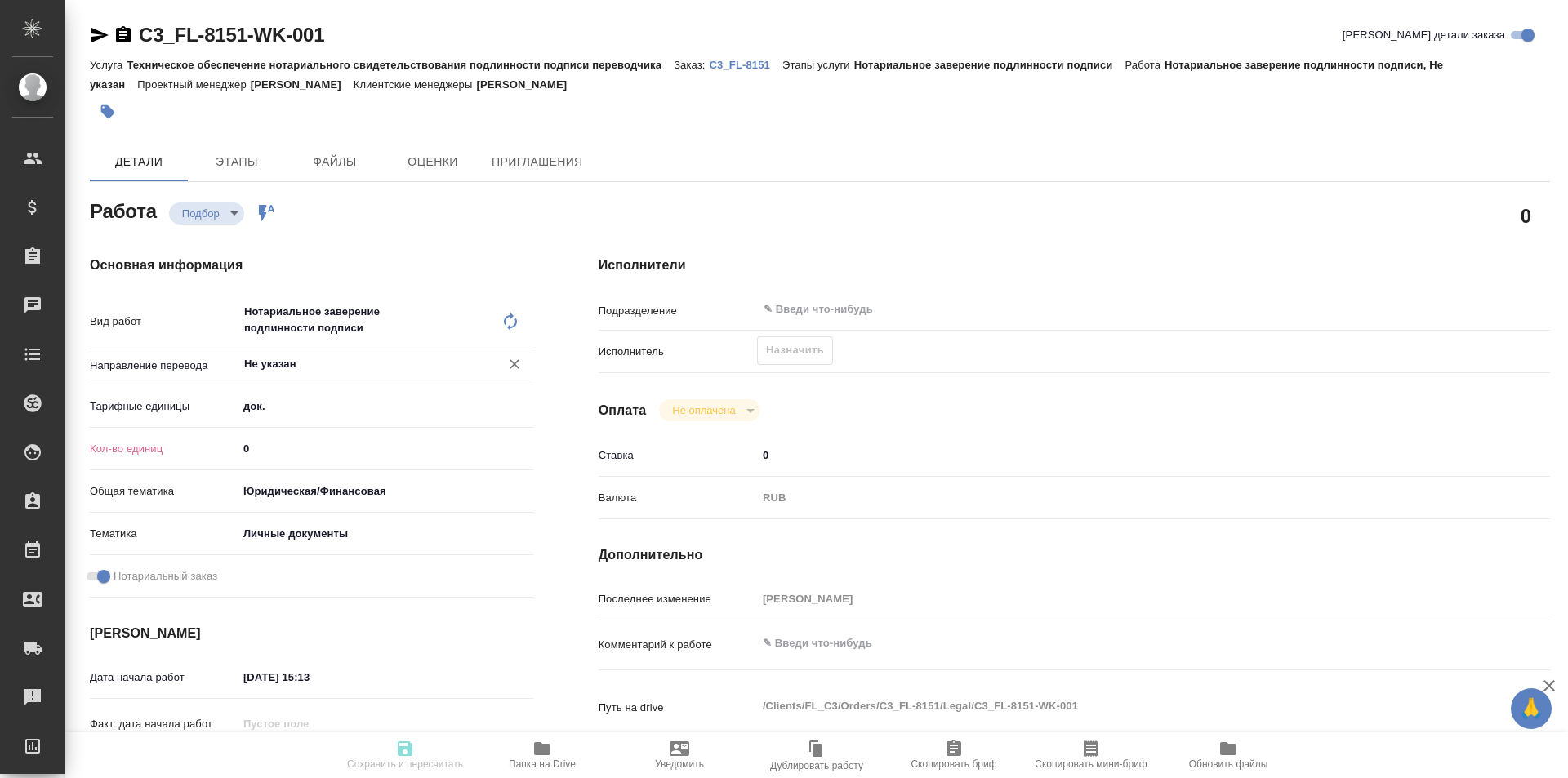
type textarea "x"
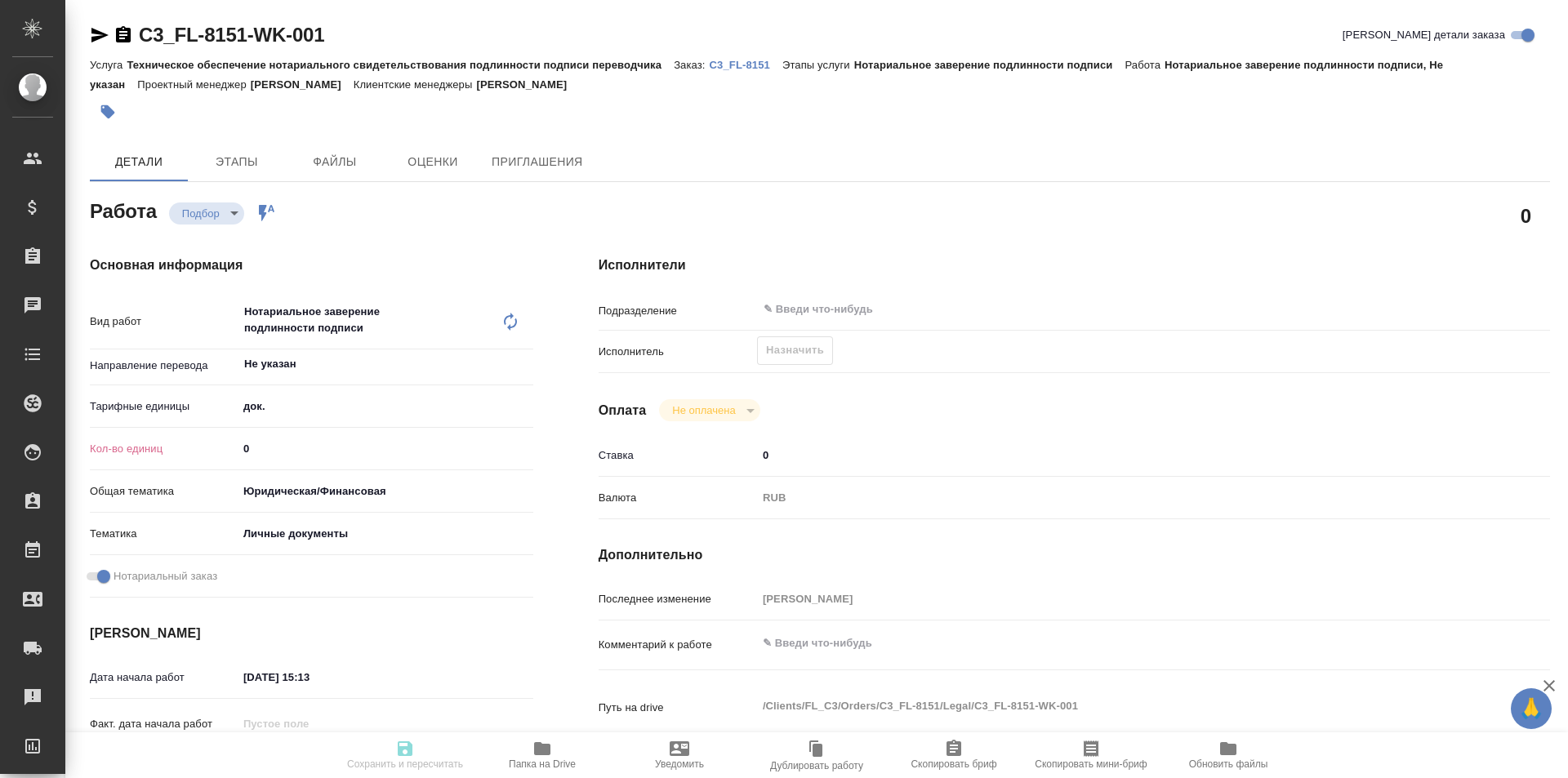
click at [315, 436] on input "0" at bounding box center [385, 448] width 295 height 24
type textarea "x"
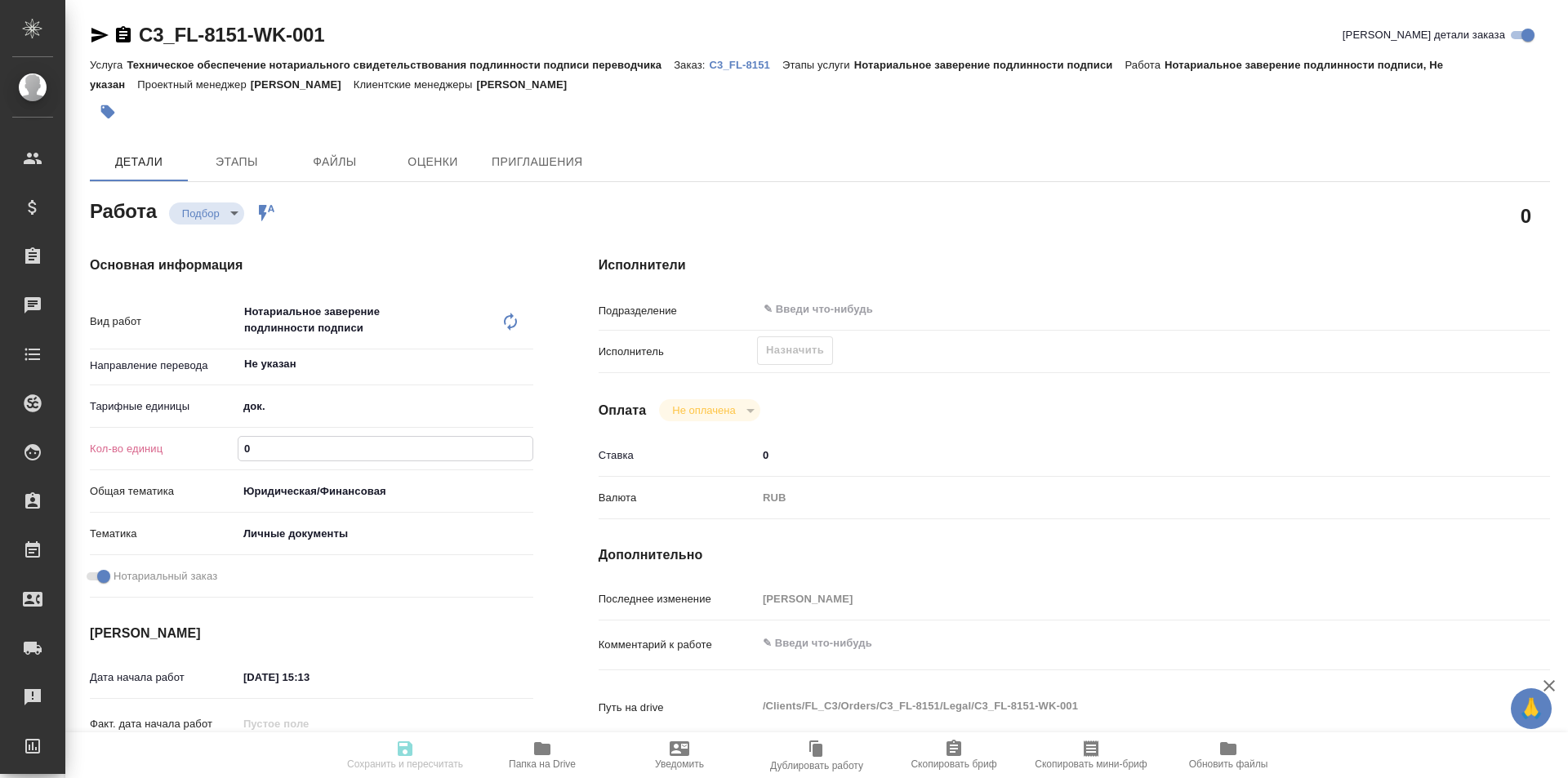
type textarea "x"
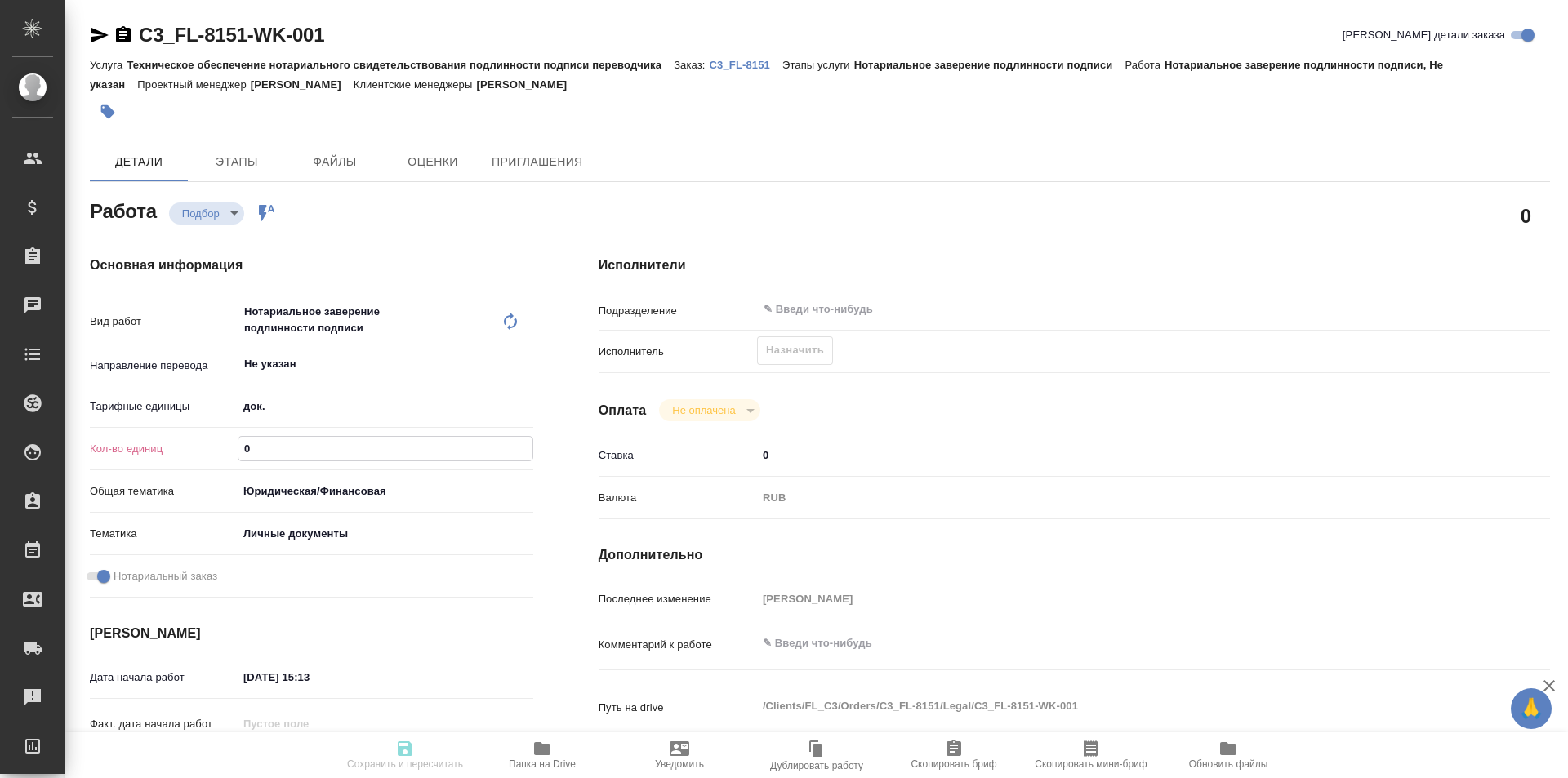
type textarea "x"
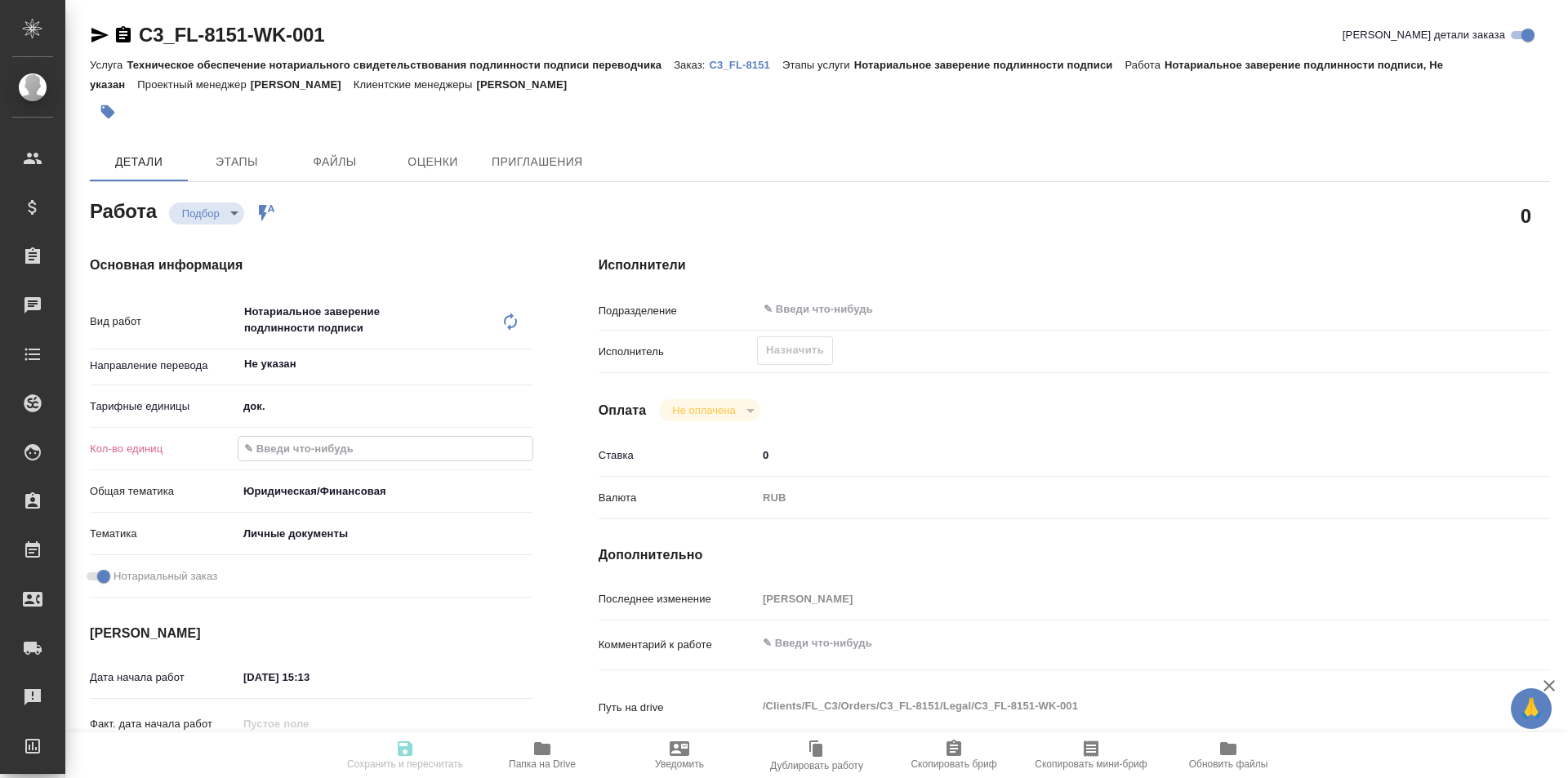
type textarea "x"
type input "1"
type textarea "x"
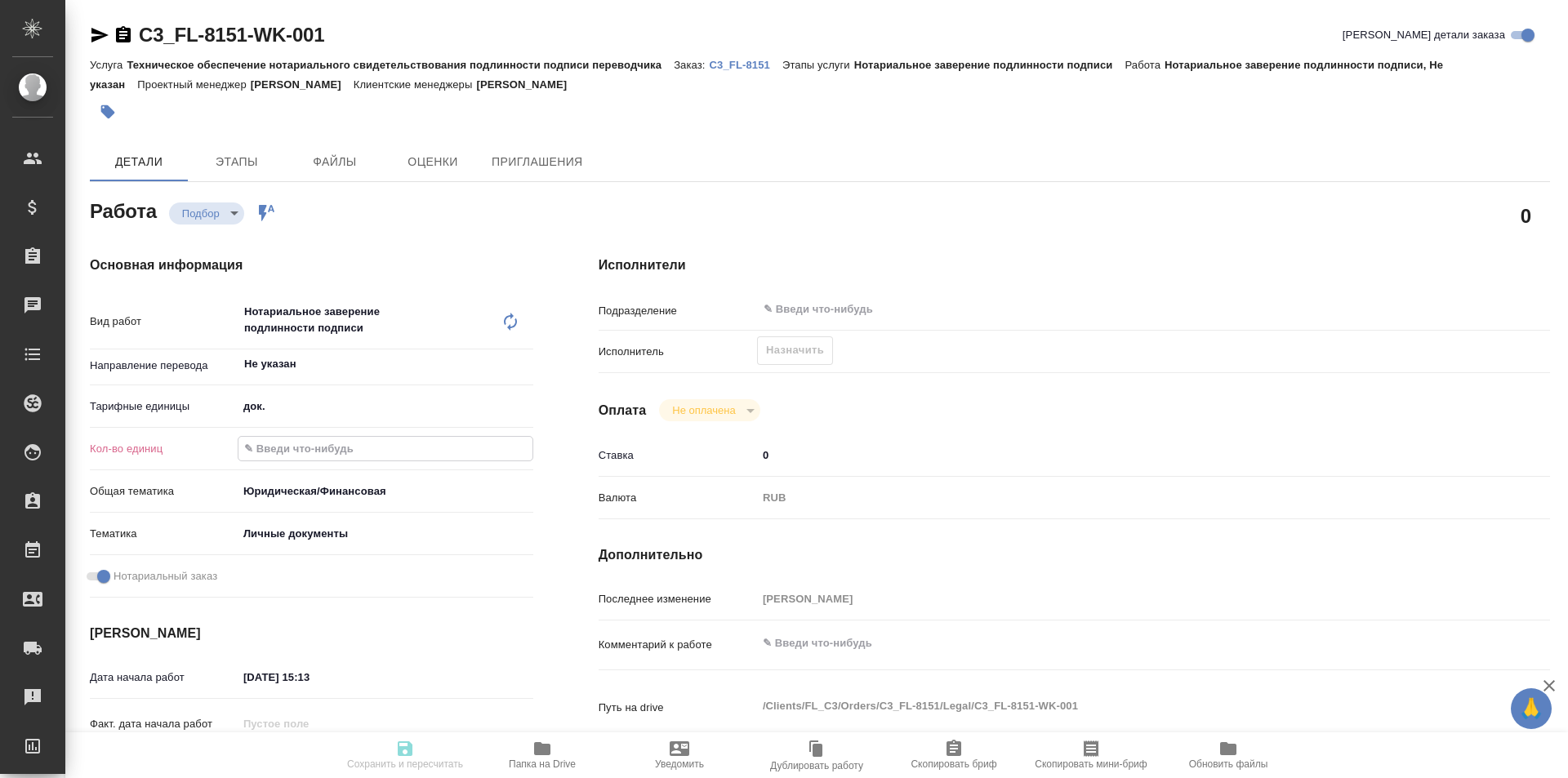
type textarea "x"
type input "10"
type textarea "x"
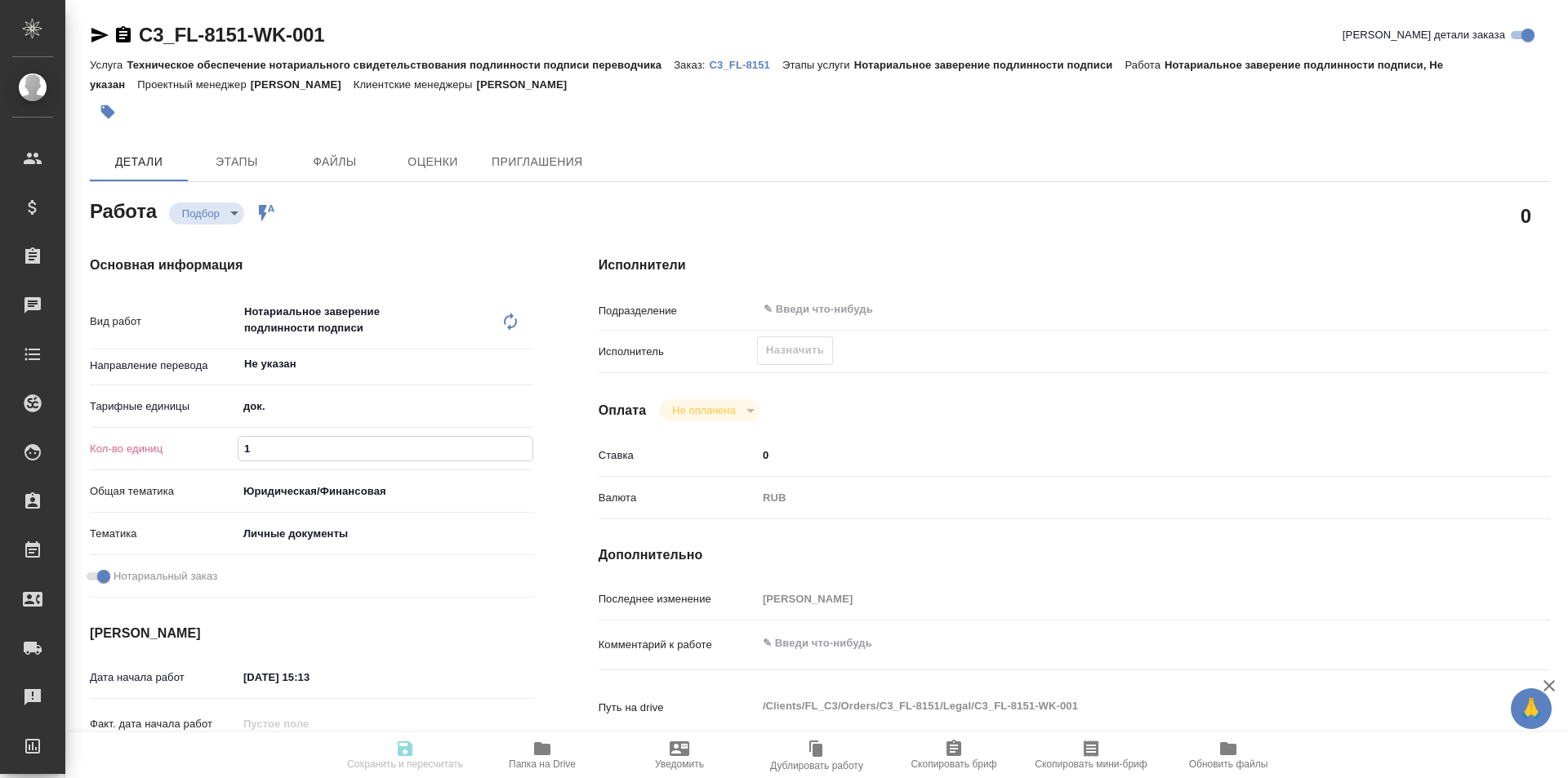
type textarea "x"
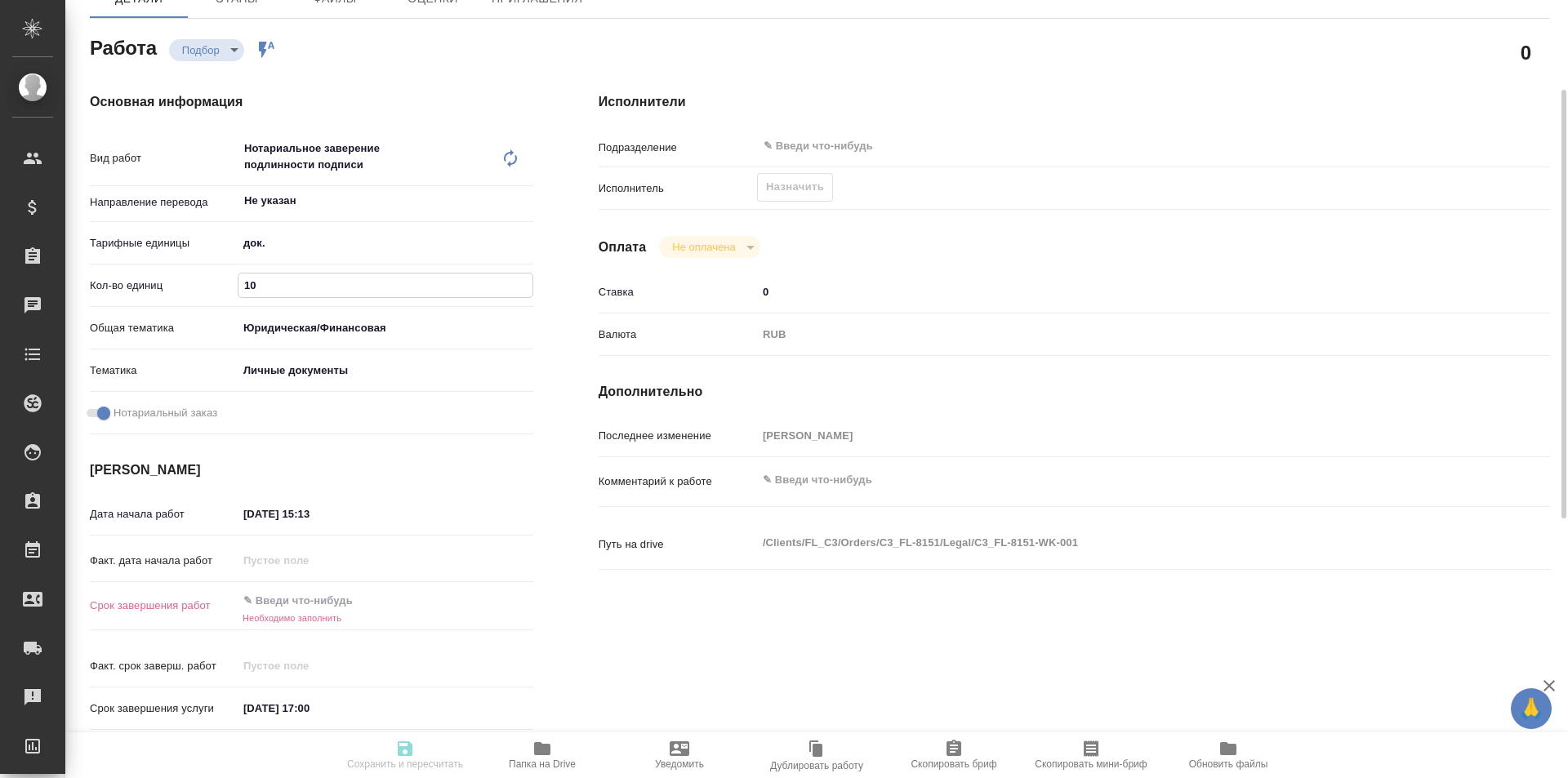
type input "10"
click at [367, 593] on input "text" at bounding box center [309, 601] width 143 height 24
click at [483, 596] on icon "button" at bounding box center [485, 599] width 15 height 16
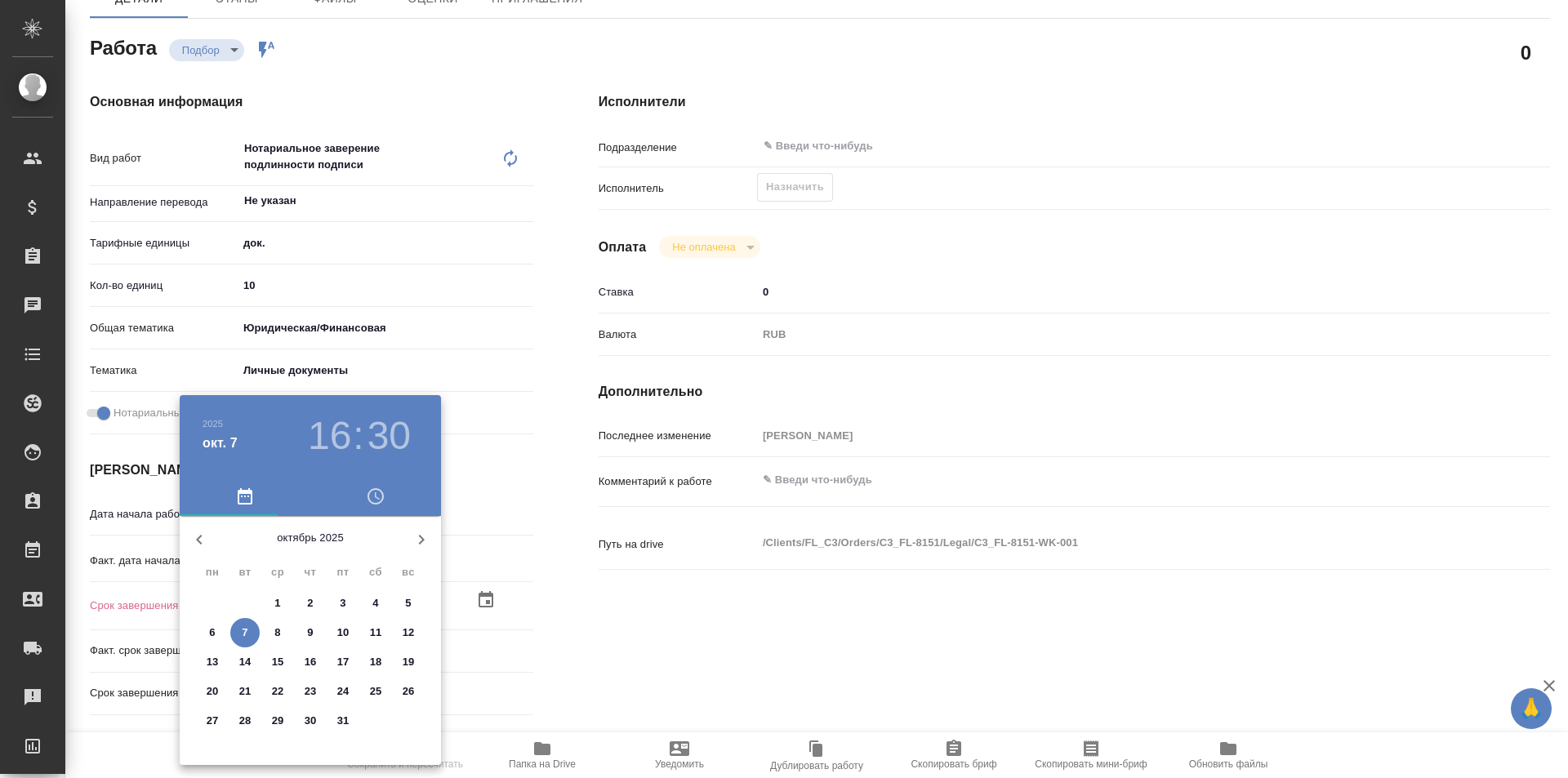
click at [525, 624] on div at bounding box center [784, 389] width 1568 height 778
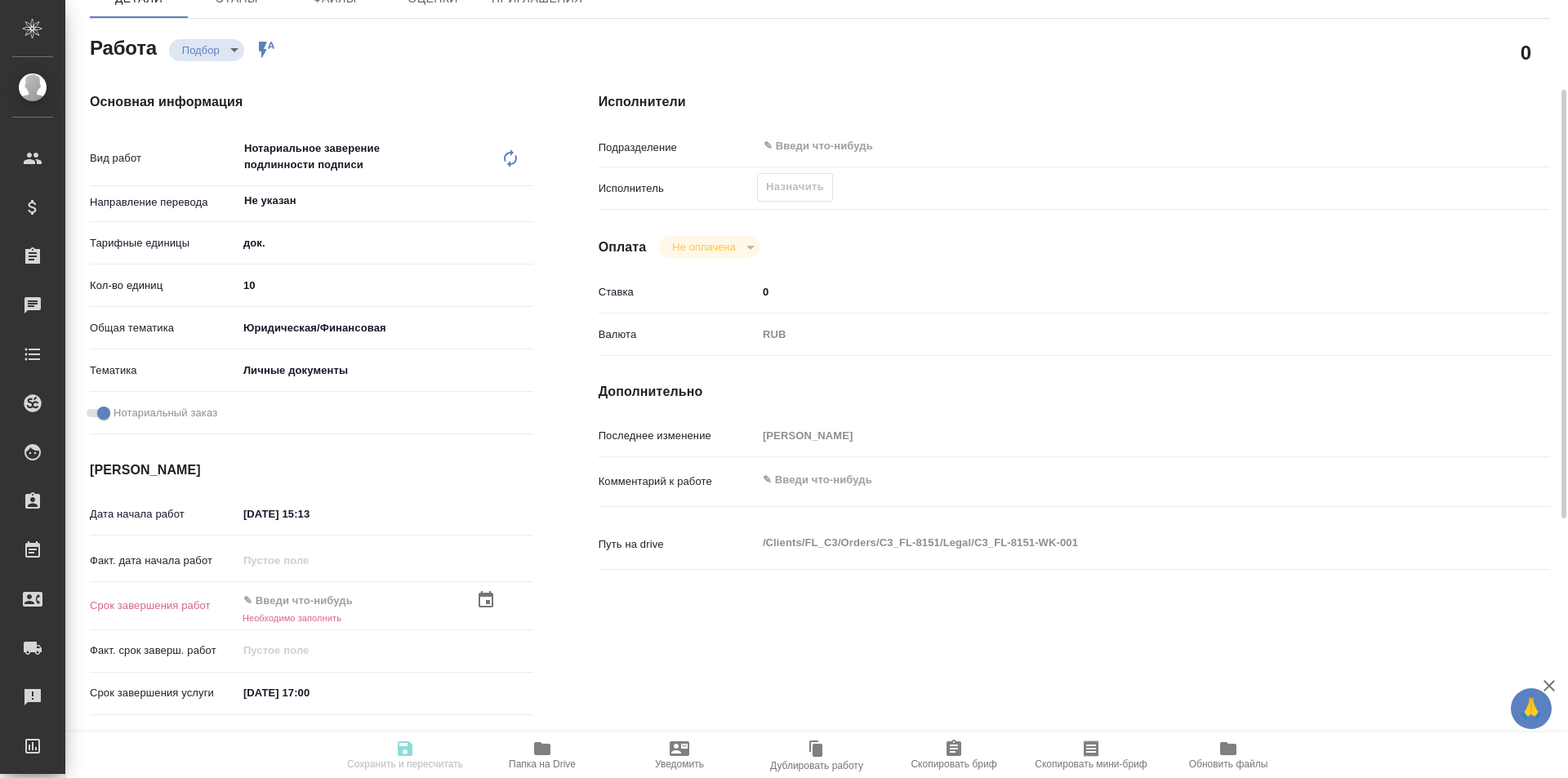
click at [490, 596] on icon "button" at bounding box center [485, 599] width 15 height 16
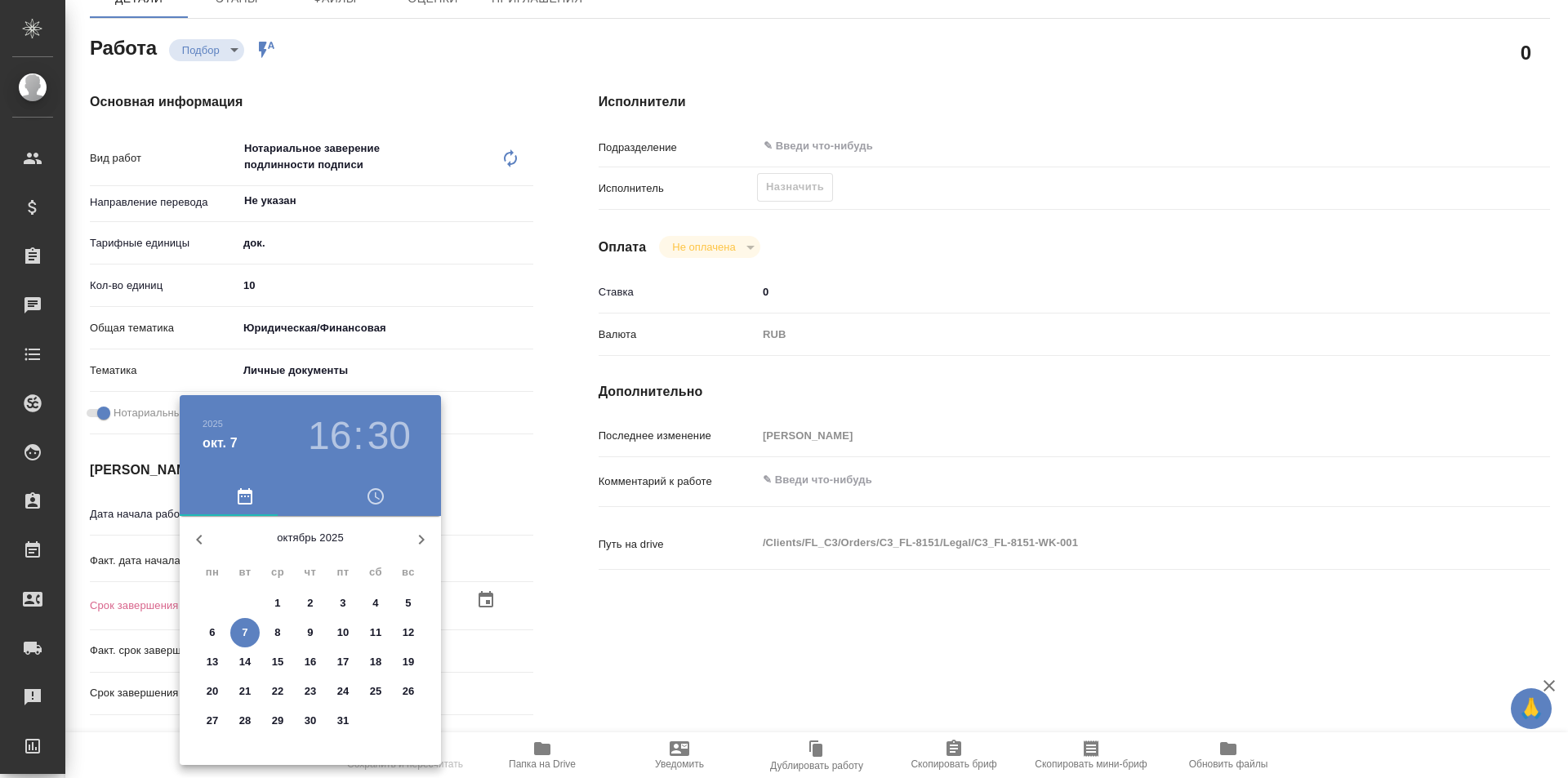
click at [354, 436] on h3 ":" at bounding box center [359, 436] width 11 height 46
click at [395, 439] on h3 "30" at bounding box center [389, 436] width 43 height 46
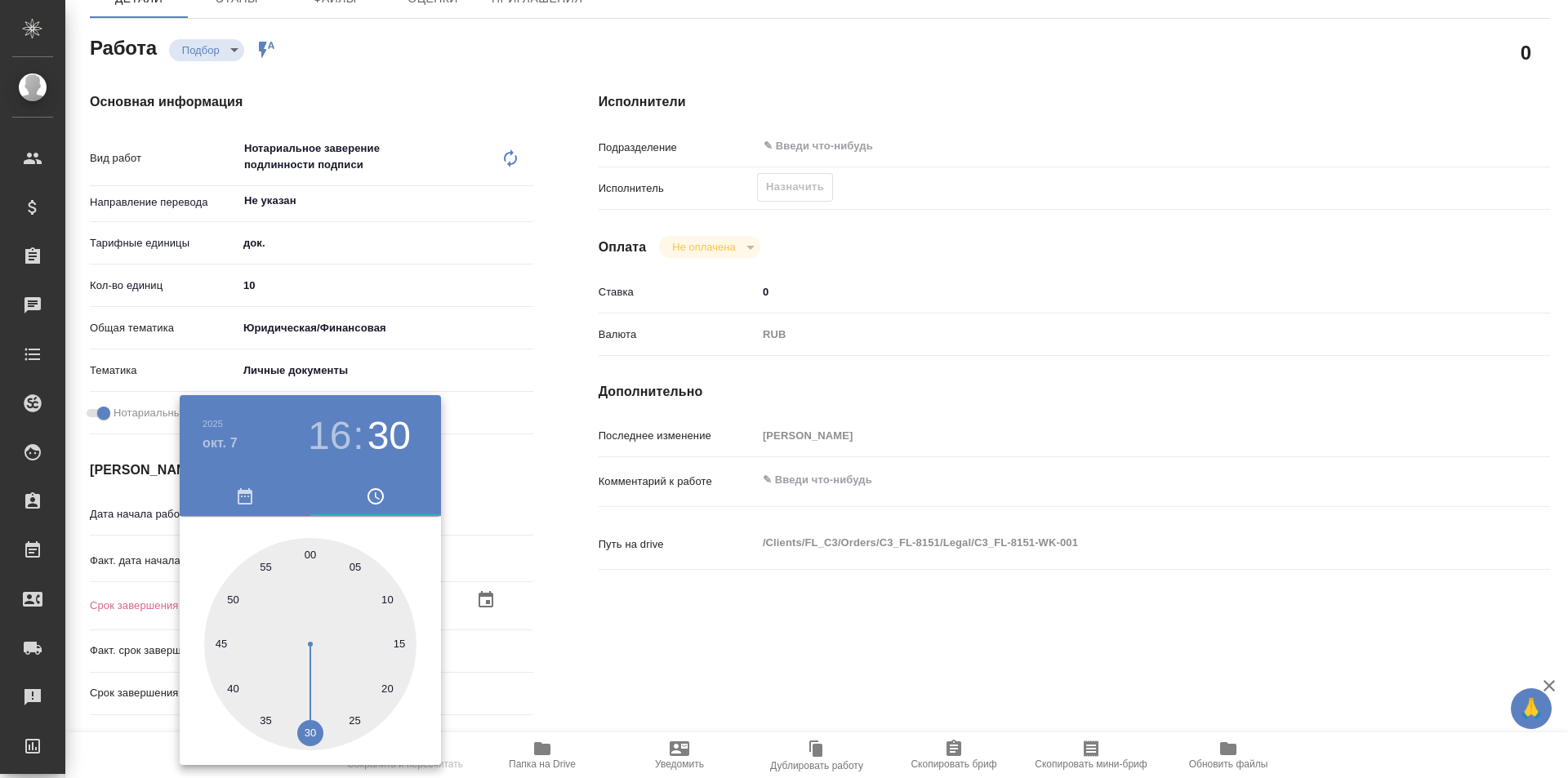
click at [683, 640] on div at bounding box center [784, 389] width 1568 height 778
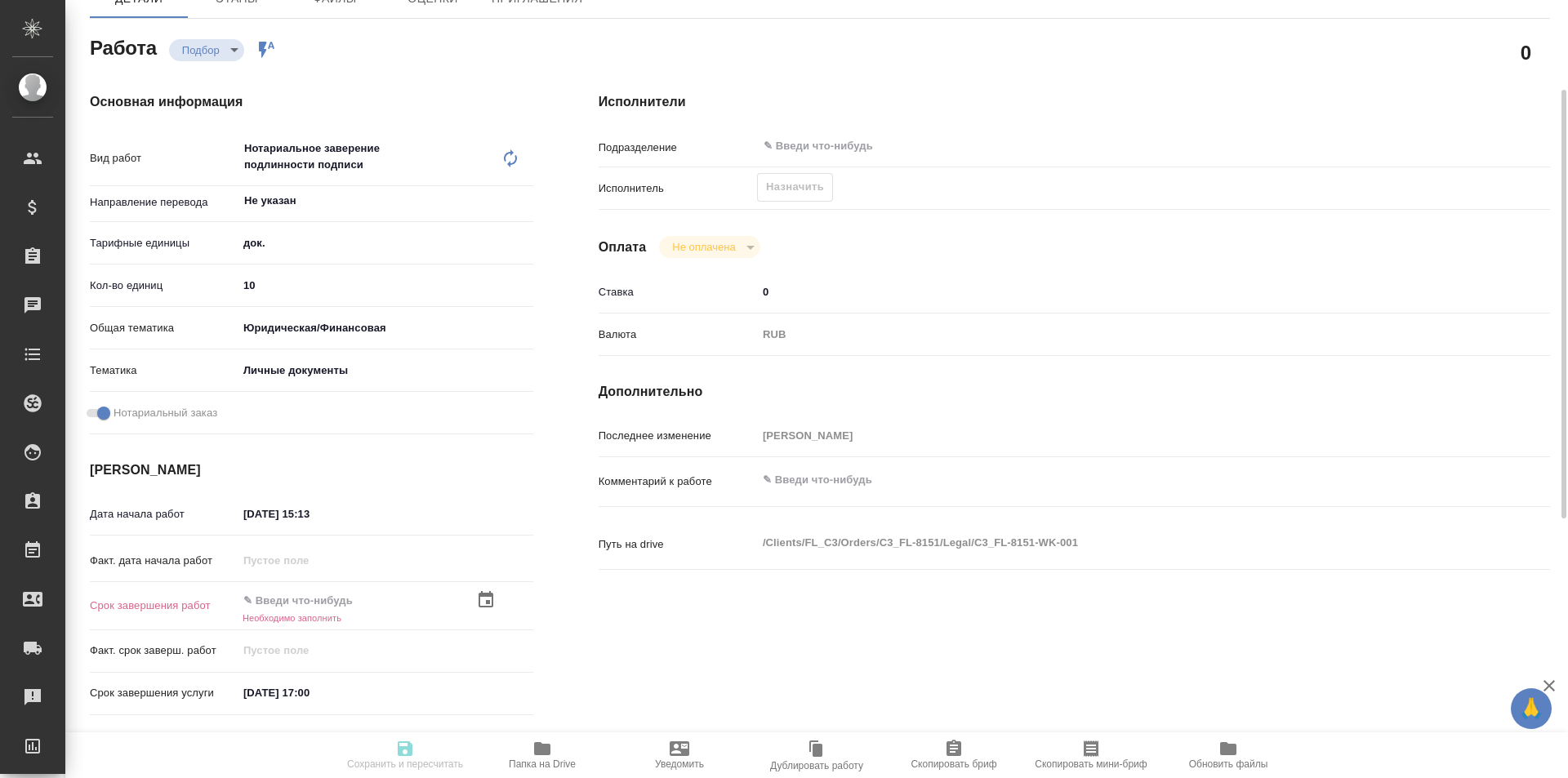
click at [491, 604] on icon "button" at bounding box center [486, 601] width 20 height 20
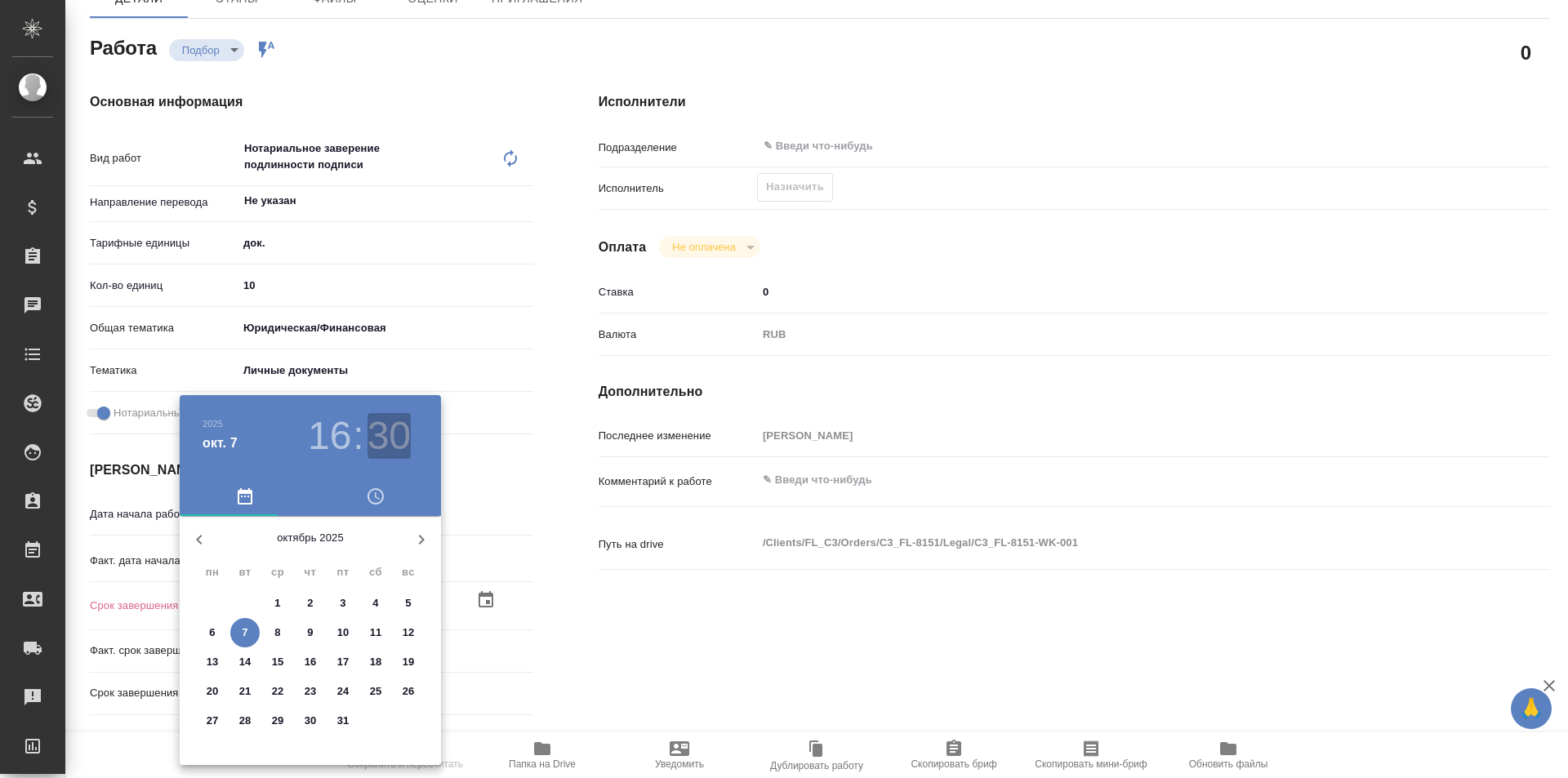
click at [387, 422] on h3 "30" at bounding box center [389, 436] width 43 height 46
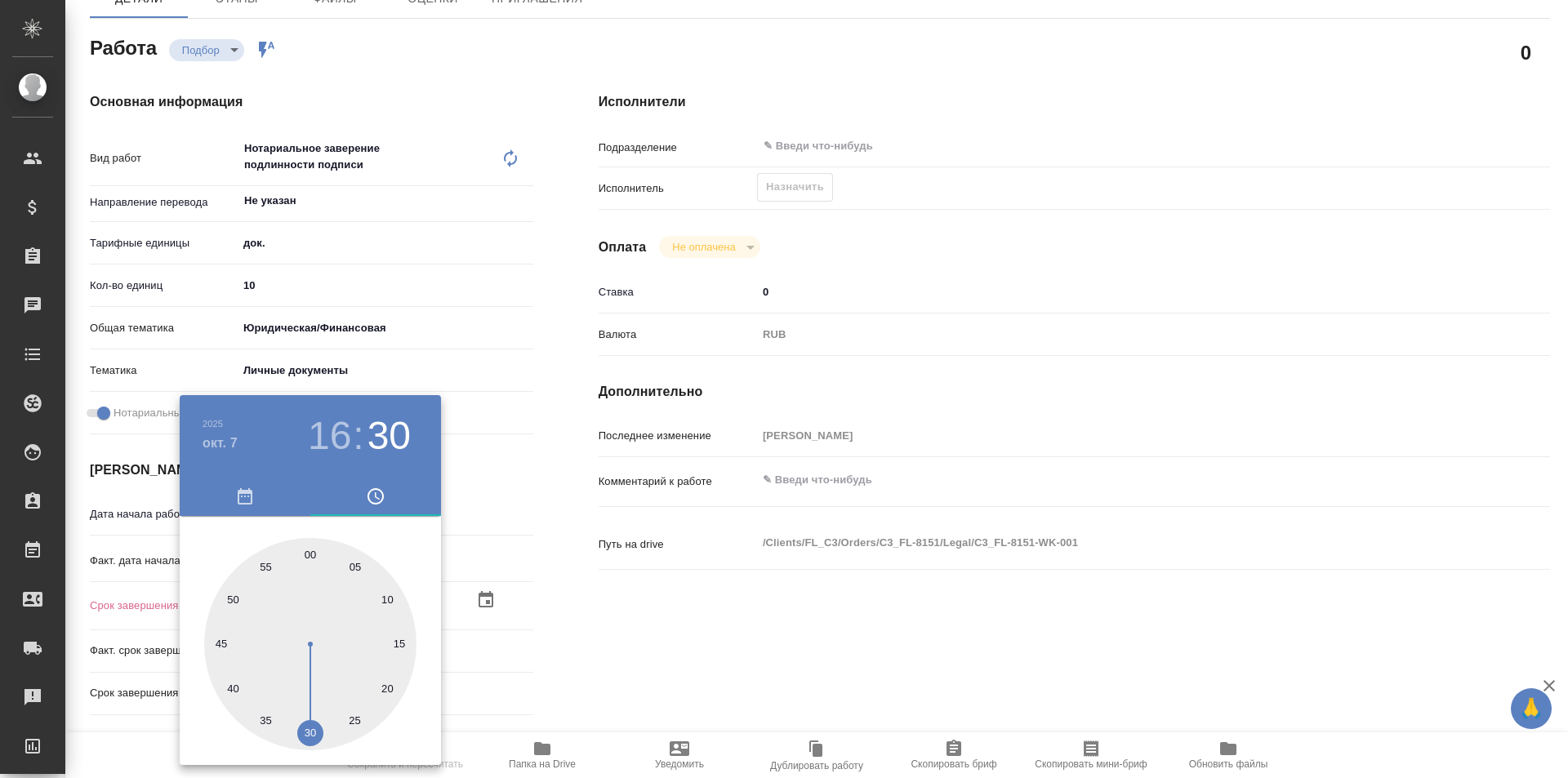
click at [311, 724] on div at bounding box center [310, 644] width 212 height 212
type textarea "x"
type input "[DATE] 16:30"
type textarea "x"
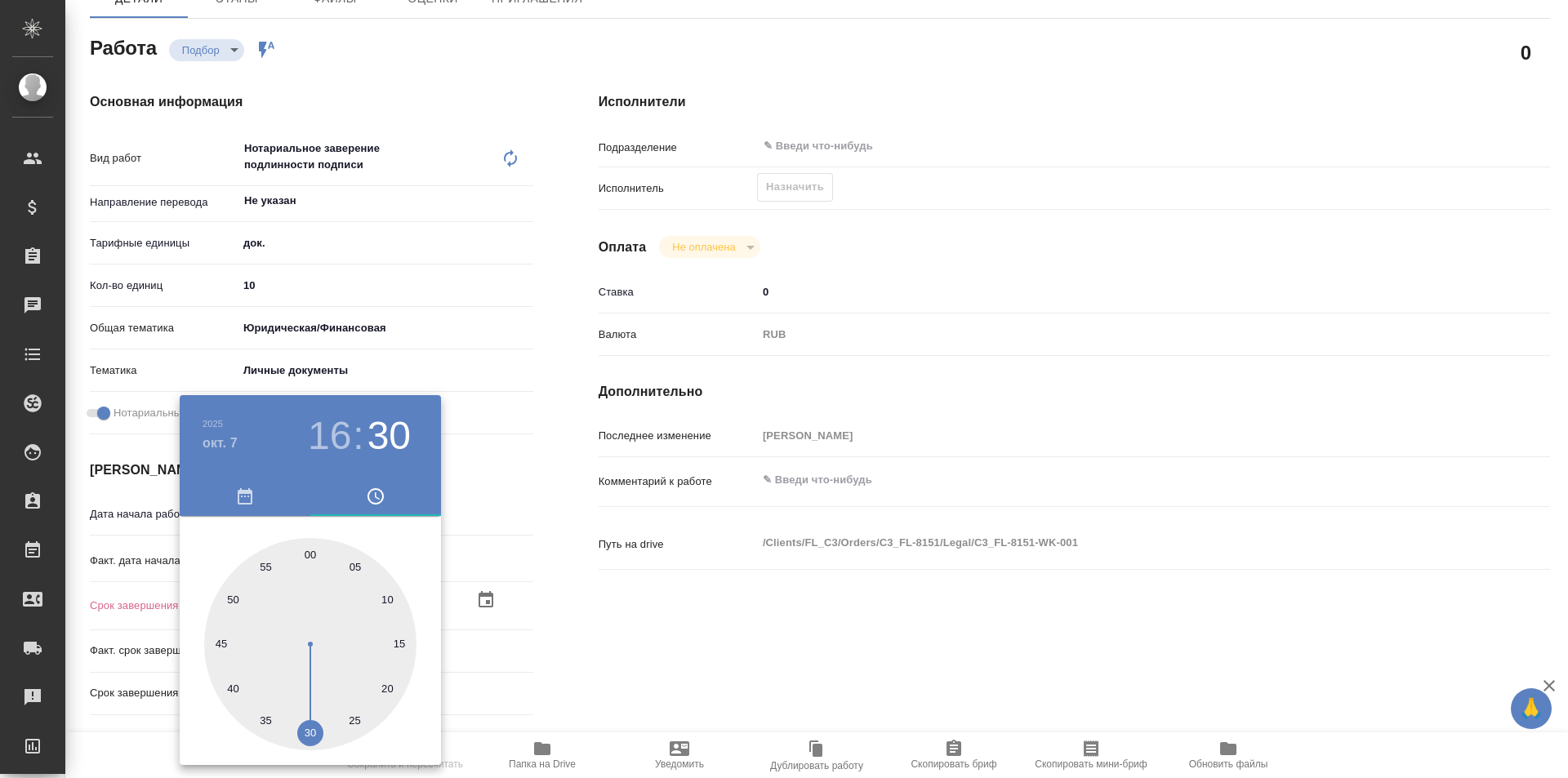
type textarea "x"
click at [697, 604] on div at bounding box center [784, 389] width 1568 height 778
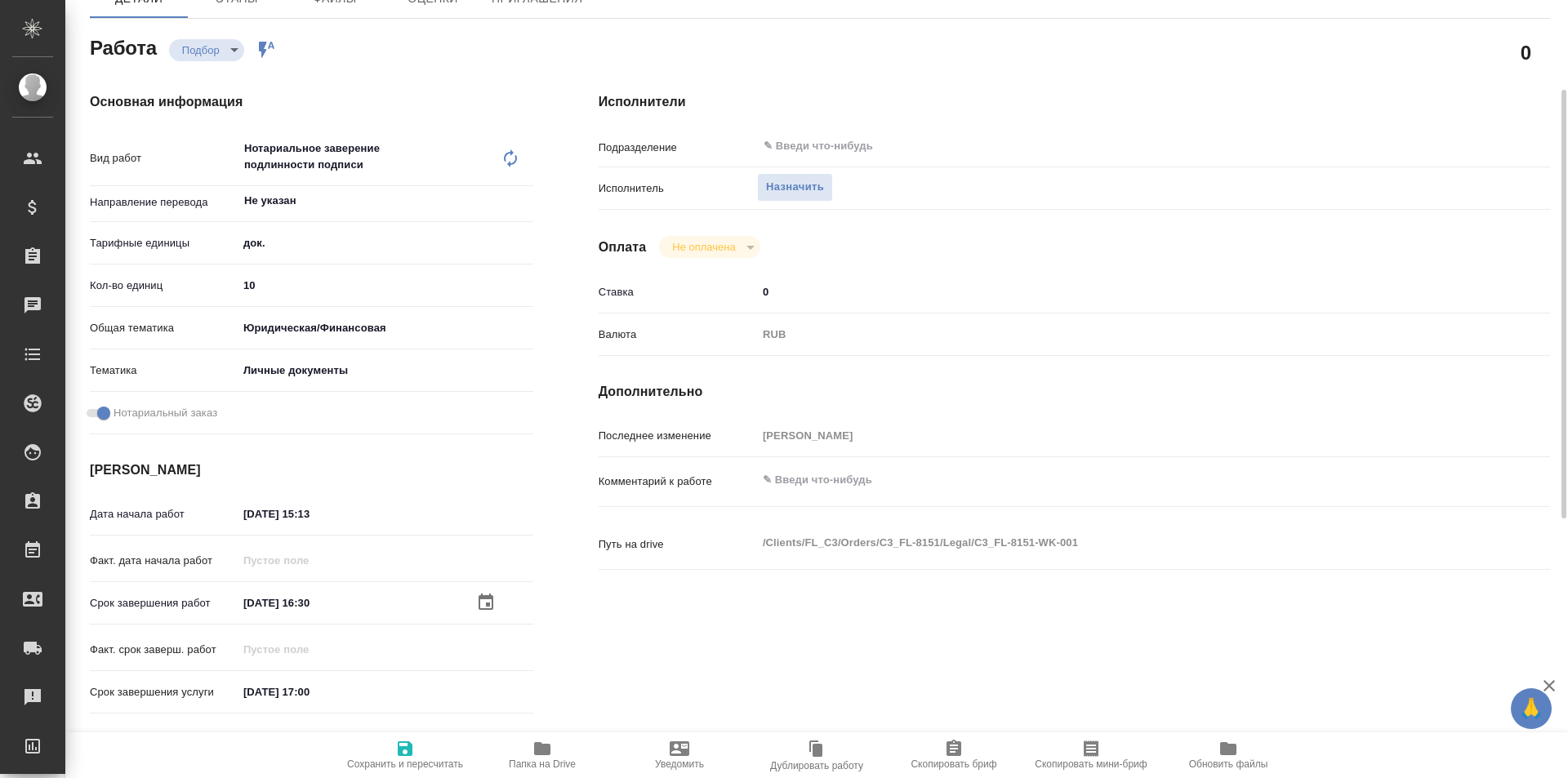
click at [401, 735] on button "Сохранить и пересчитать" at bounding box center [405, 756] width 138 height 46
type textarea "x"
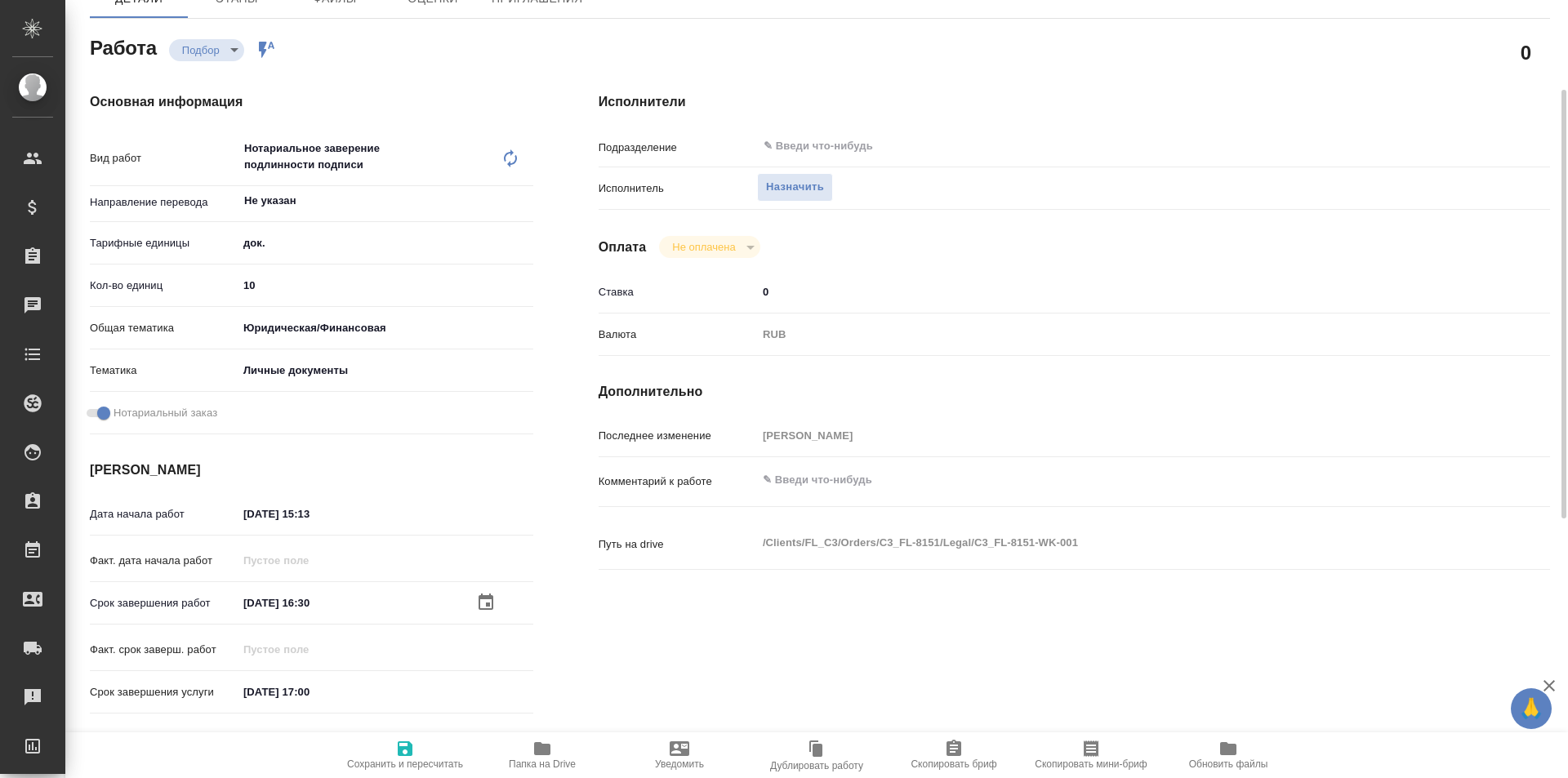
type textarea "x"
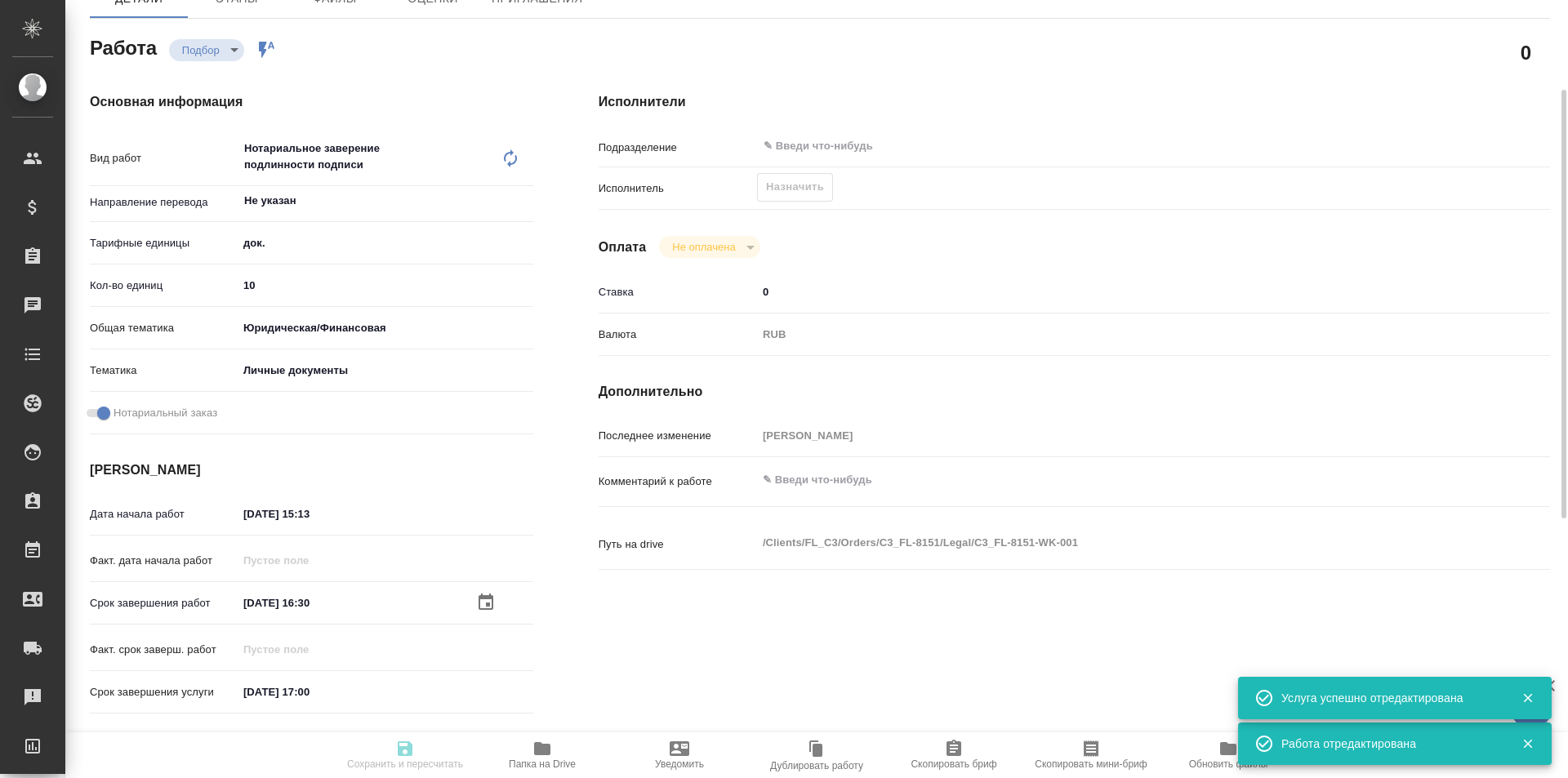
type input "recruiting"
type textarea "Нотариальное заверение подлинности подписи"
type textarea "x"
type input "Не указан"
type input "5a8b1489cc6b4906c91bfd8b"
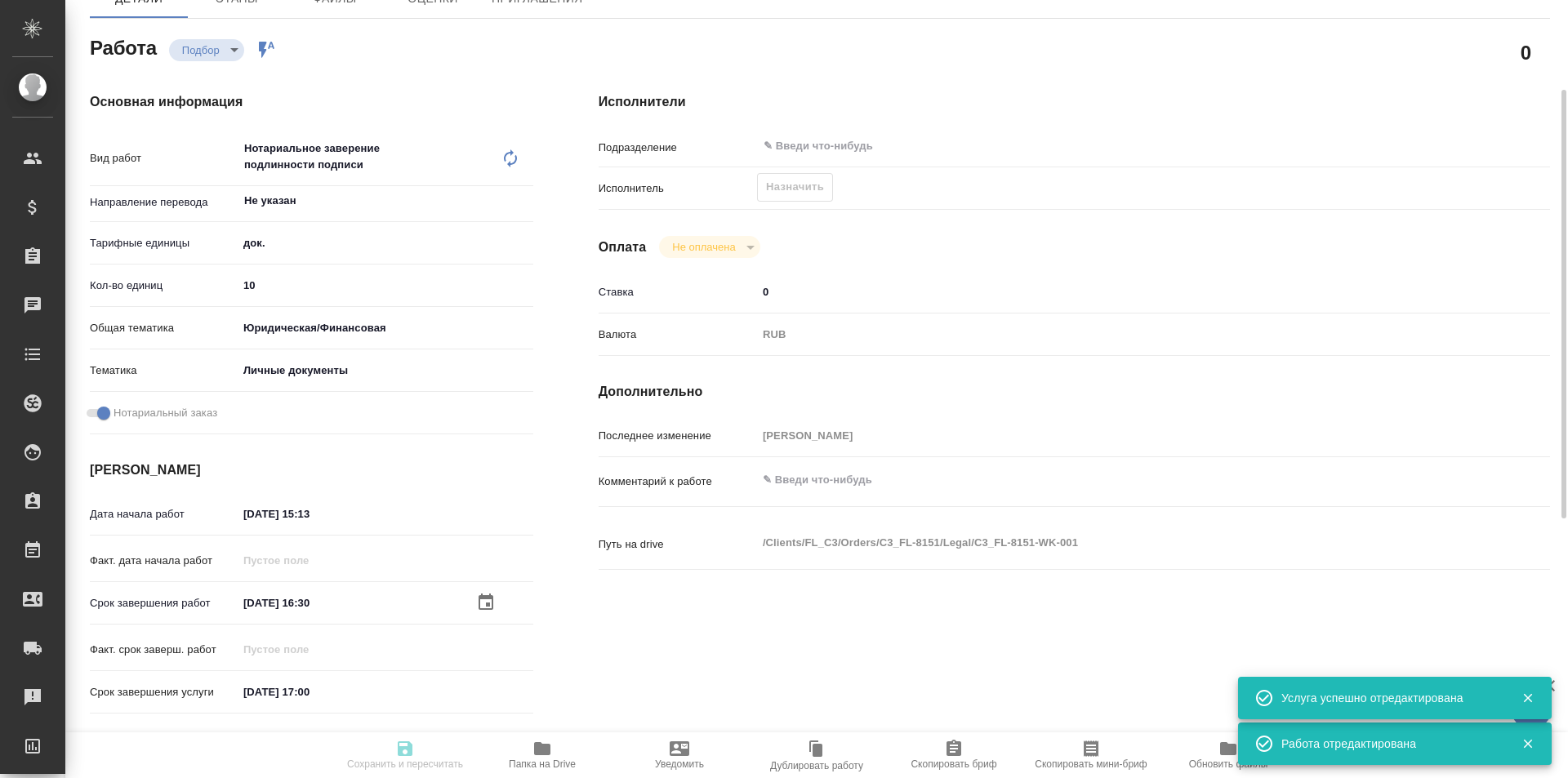
type input "10"
type input "yr-fn"
type input "5a8b8b956a9677013d343cfe"
checkbox input "true"
type input "[DATE] 15:13"
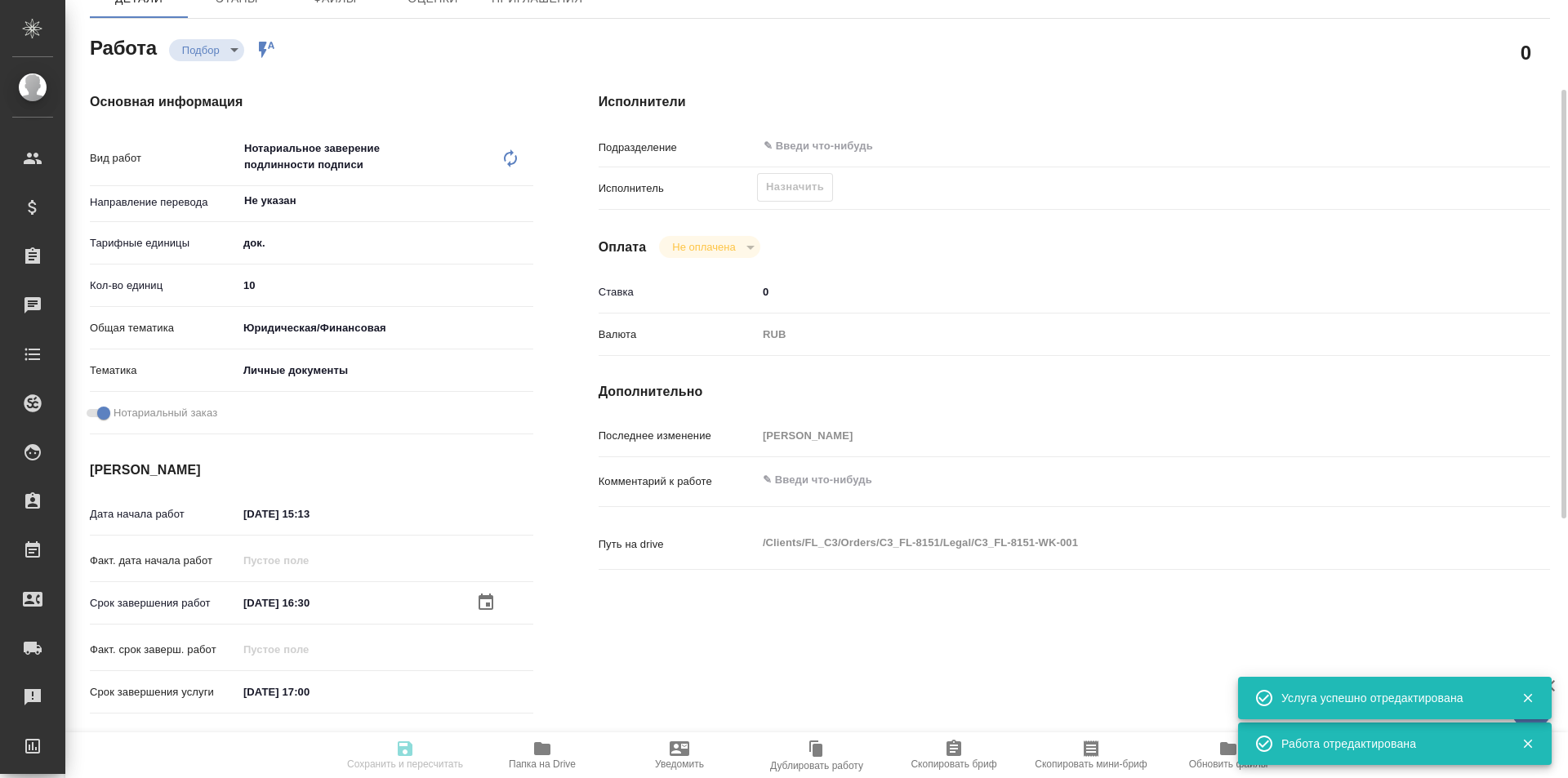
type input "[DATE] 16:30"
type input "[DATE] 17:00"
type input "notPayed"
type input "0"
type input "RUB"
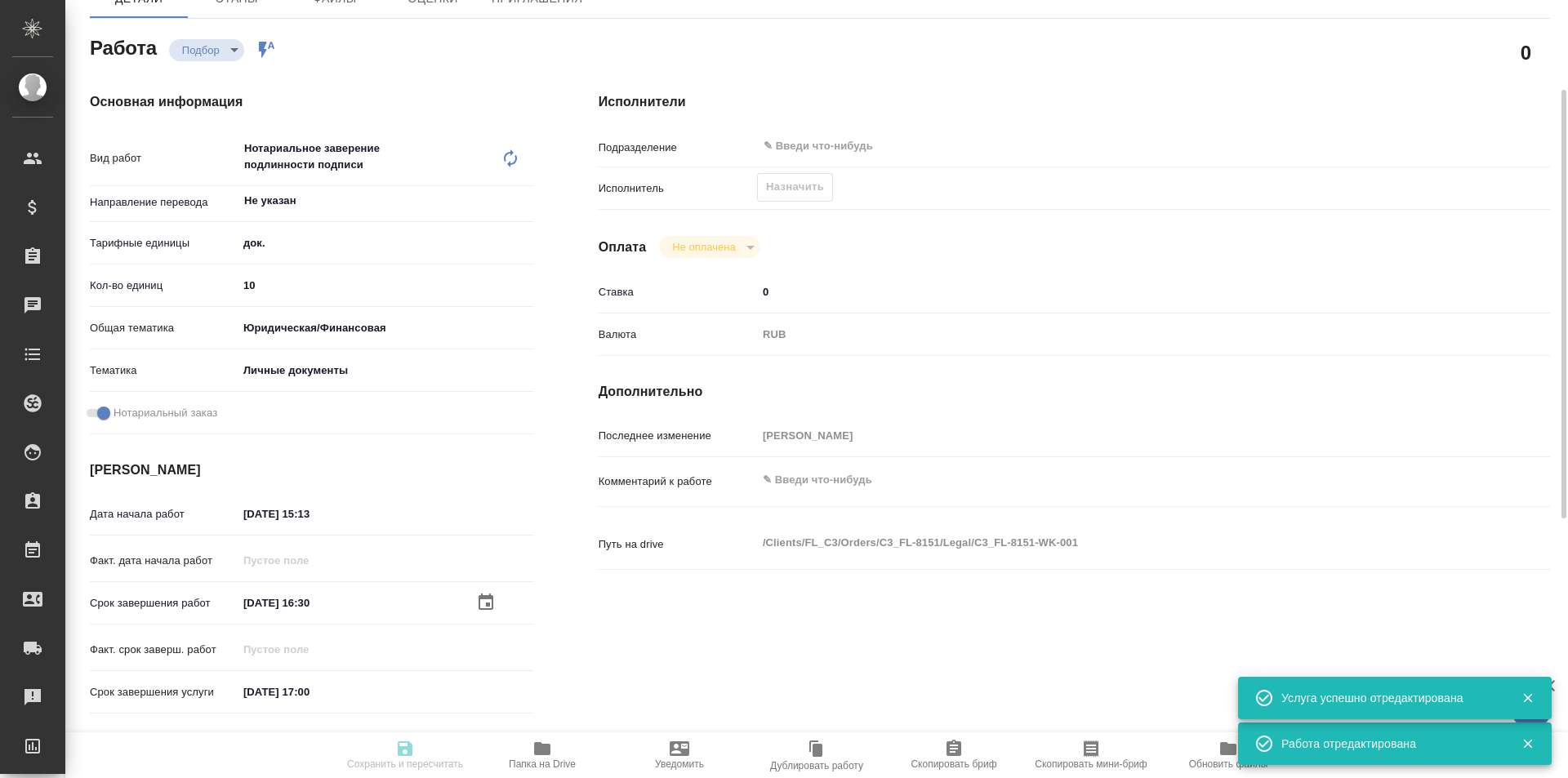
type input "[PERSON_NAME]"
type textarea "x"
type textarea "/Clients/FL_C3/Orders/C3_FL-8151/Legal/C3_FL-8151-WK-001"
type textarea "x"
type input "C3_FL-8151"
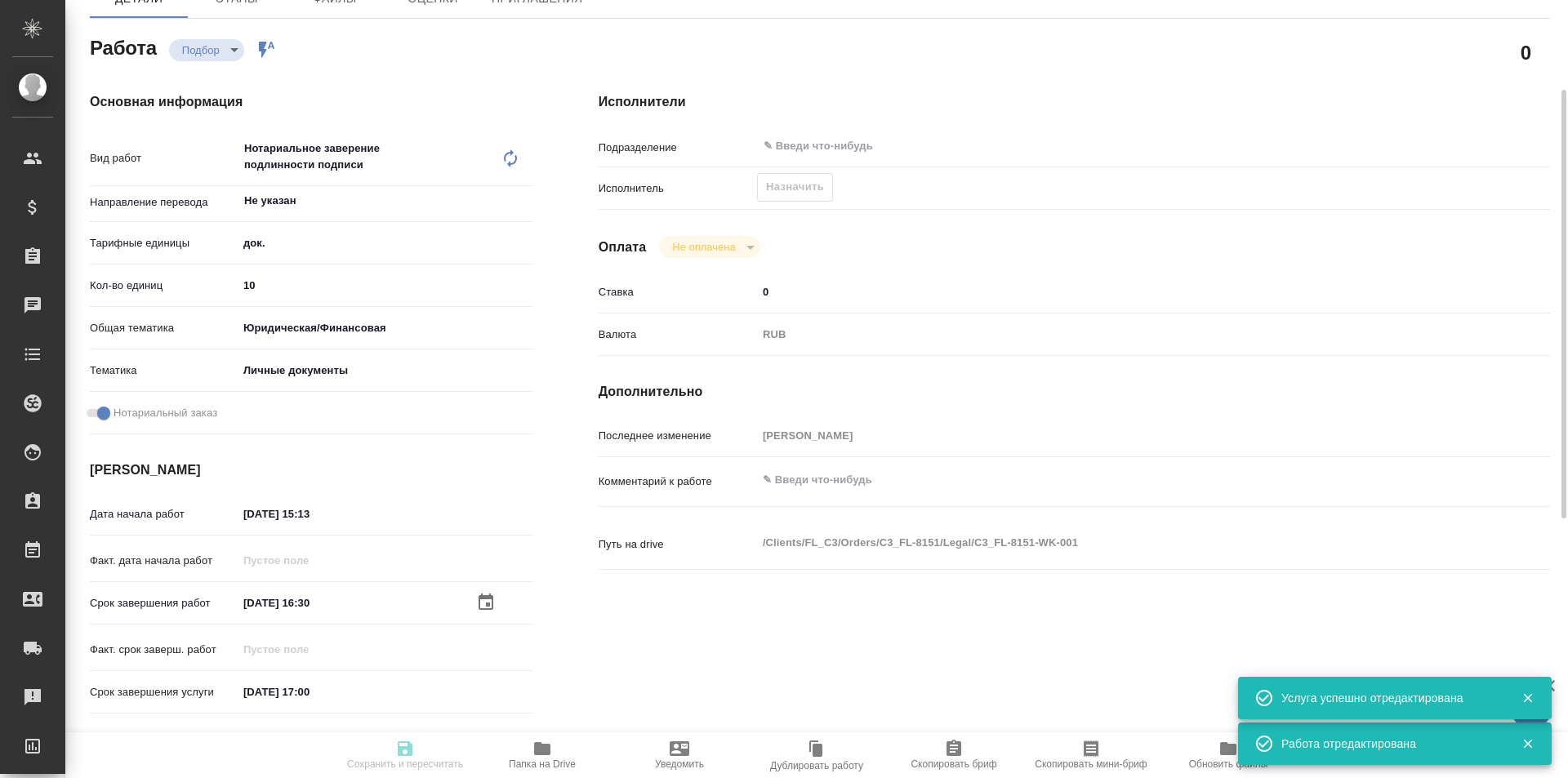
type input "Техническое обеспечение нотариального свидетельствования подлинности подписи пе…"
type input "Нотариальное заверение подлинности подписи"
type input "[PERSON_NAME]"
type input "/Clients/FL_C3/Orders/C3_FL-8151"
type textarea "x"
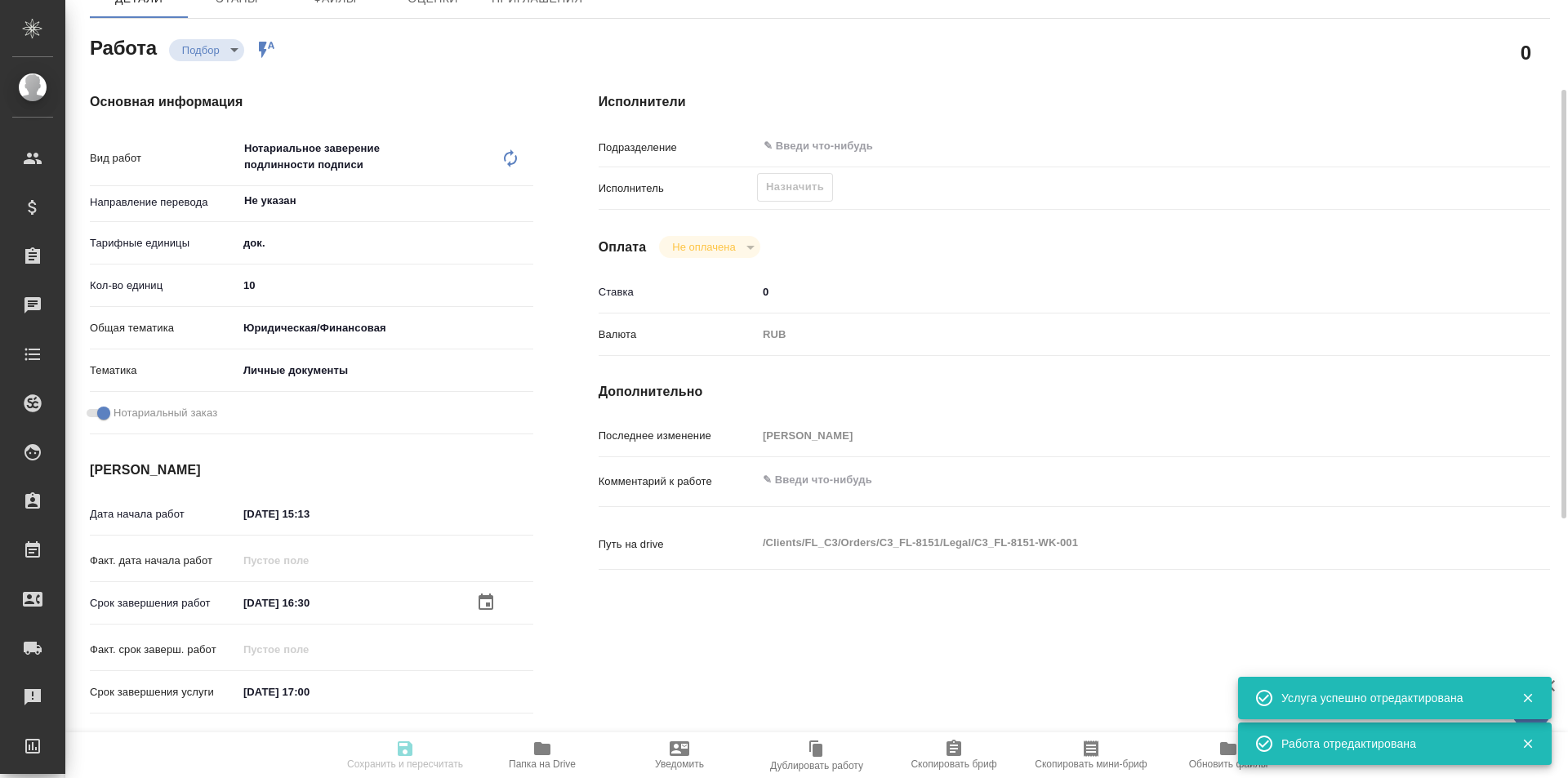
type textarea "x"
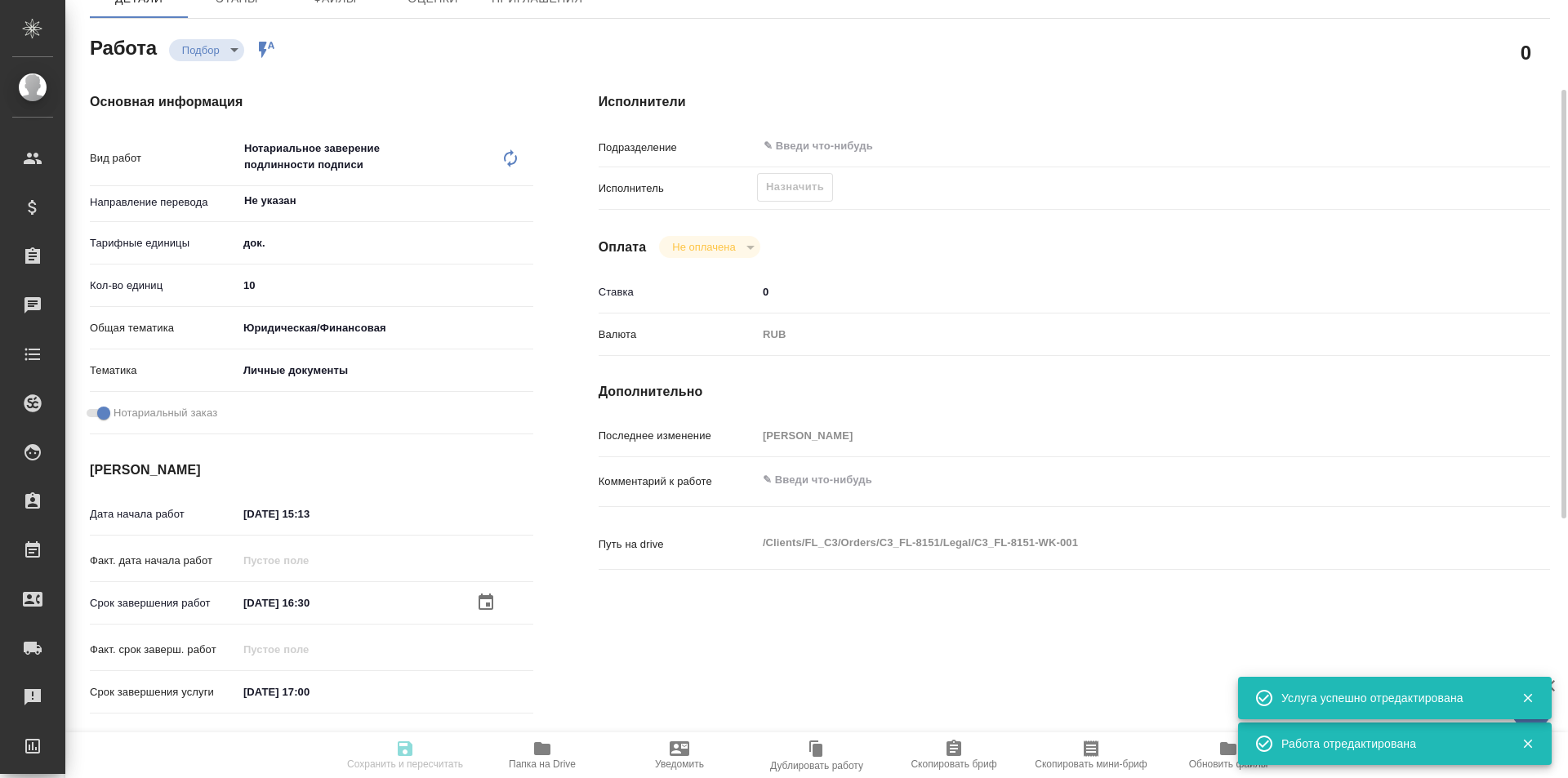
type textarea "x"
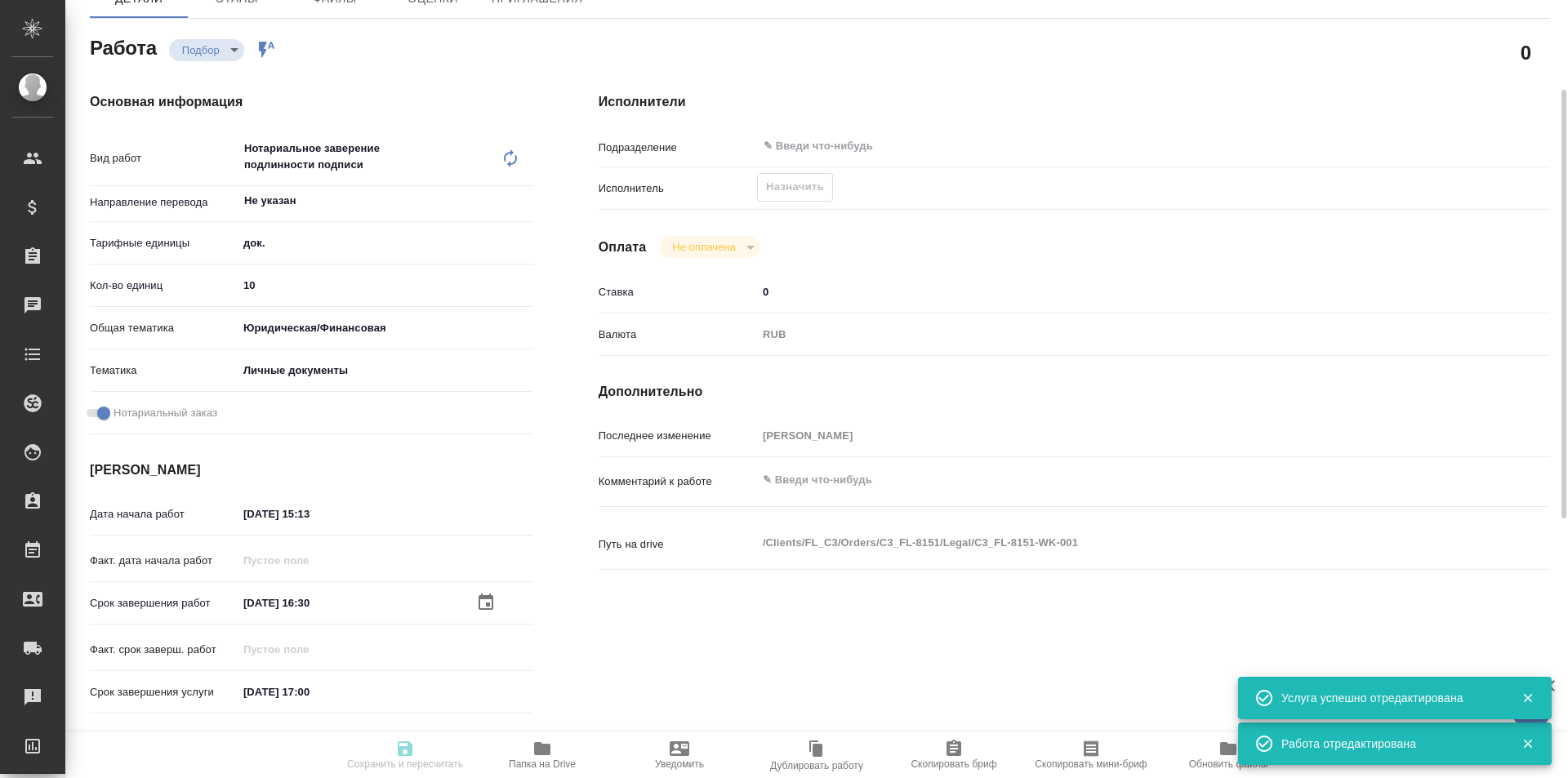
type textarea "x"
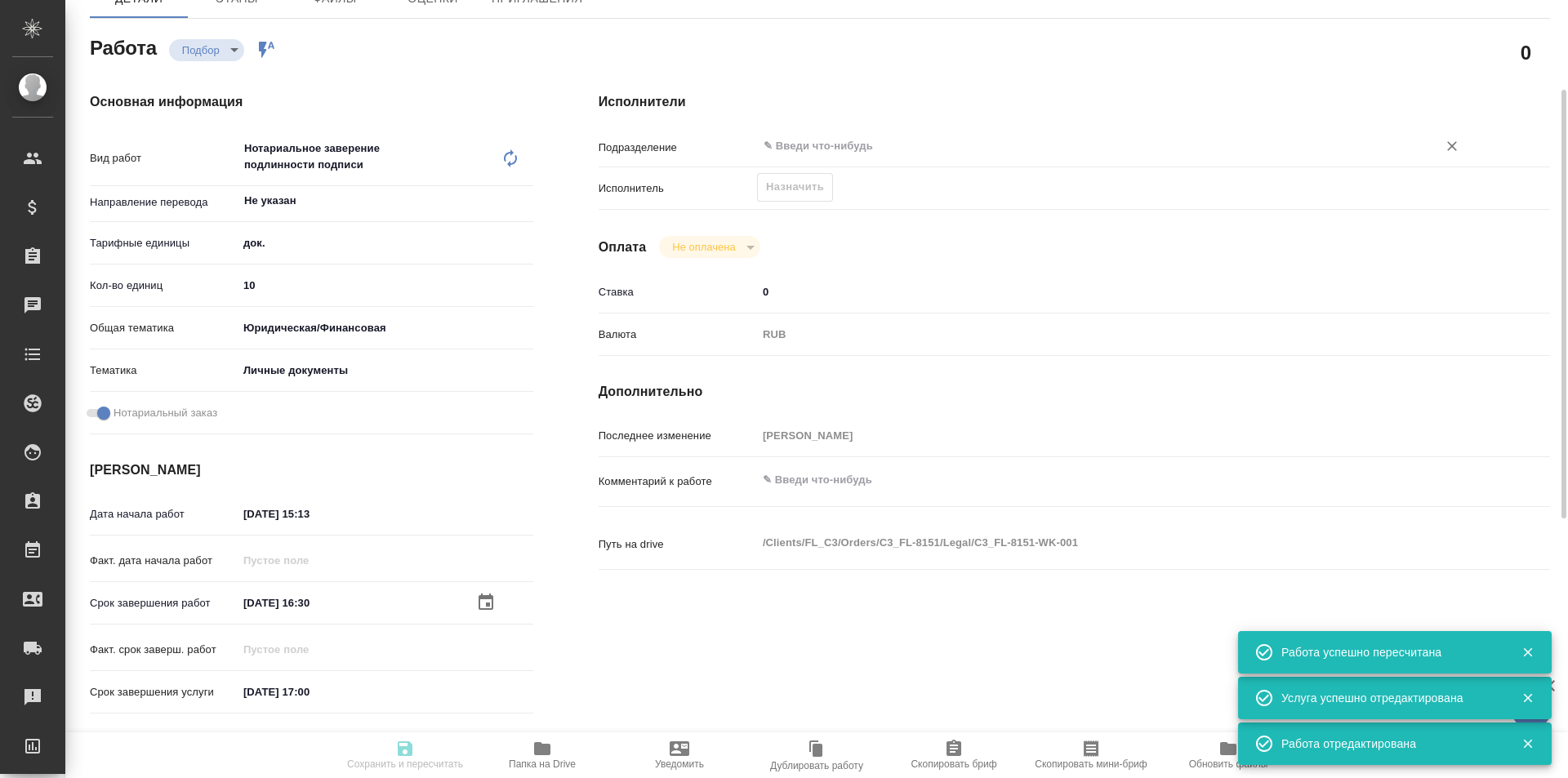
type textarea "x"
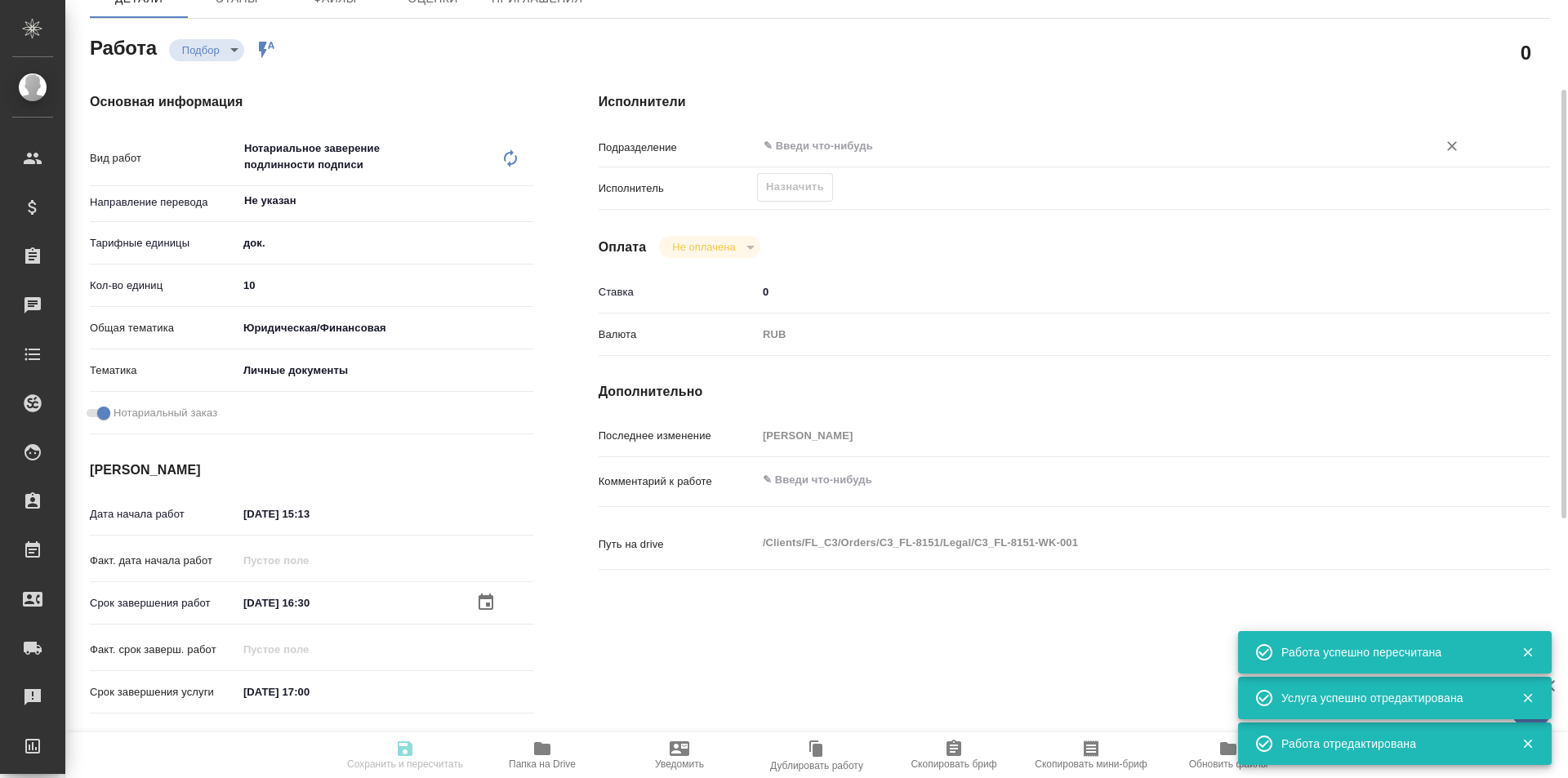
type input "recruiting"
type textarea "Нотариальное заверение подлинности подписи"
type textarea "x"
type input "Не указан"
type input "5a8b1489cc6b4906c91bfd8b"
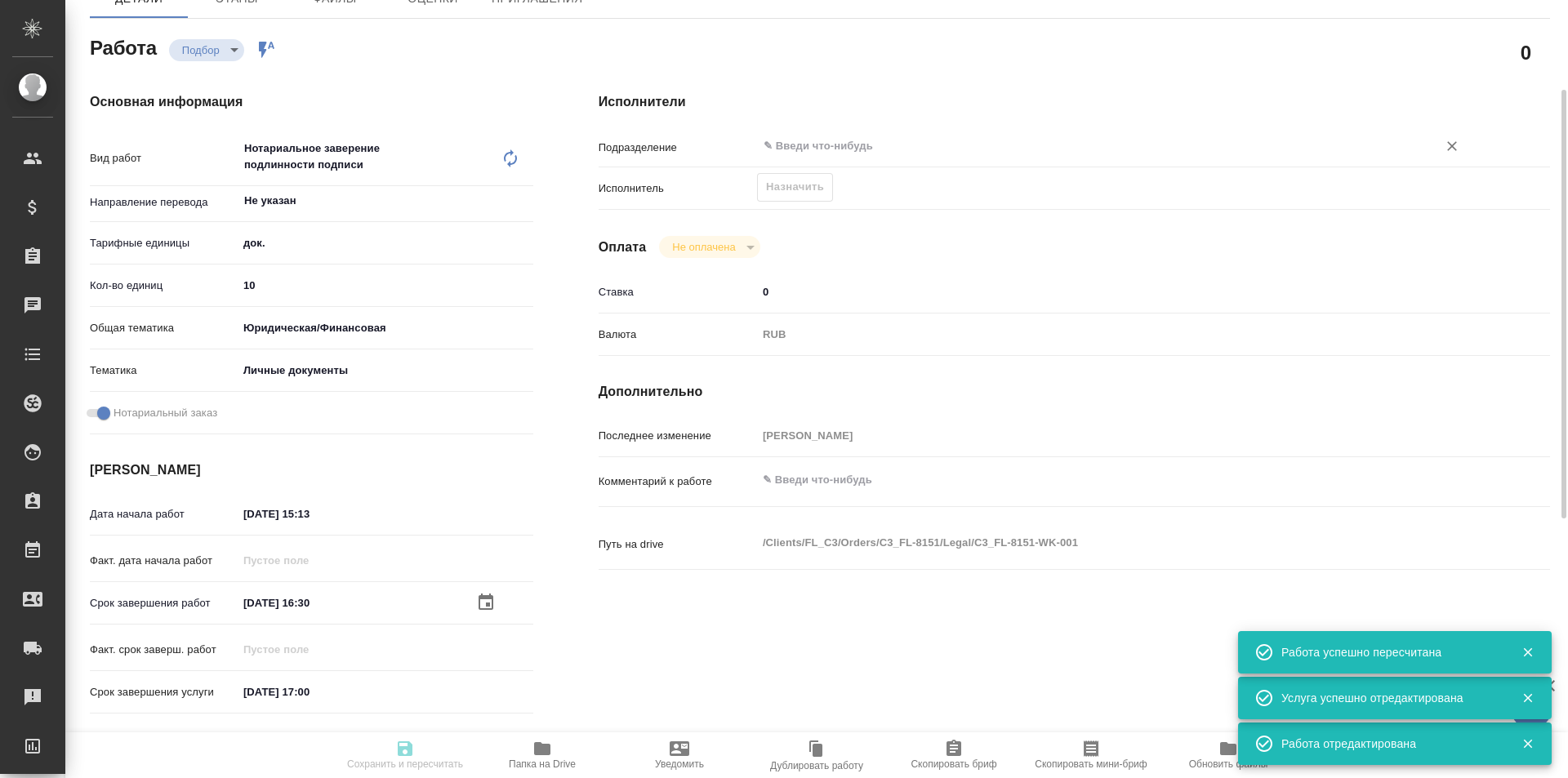
type input "10"
type input "yr-fn"
type input "5a8b8b956a9677013d343cfe"
checkbox input "true"
type input "07.10.2025 15:13"
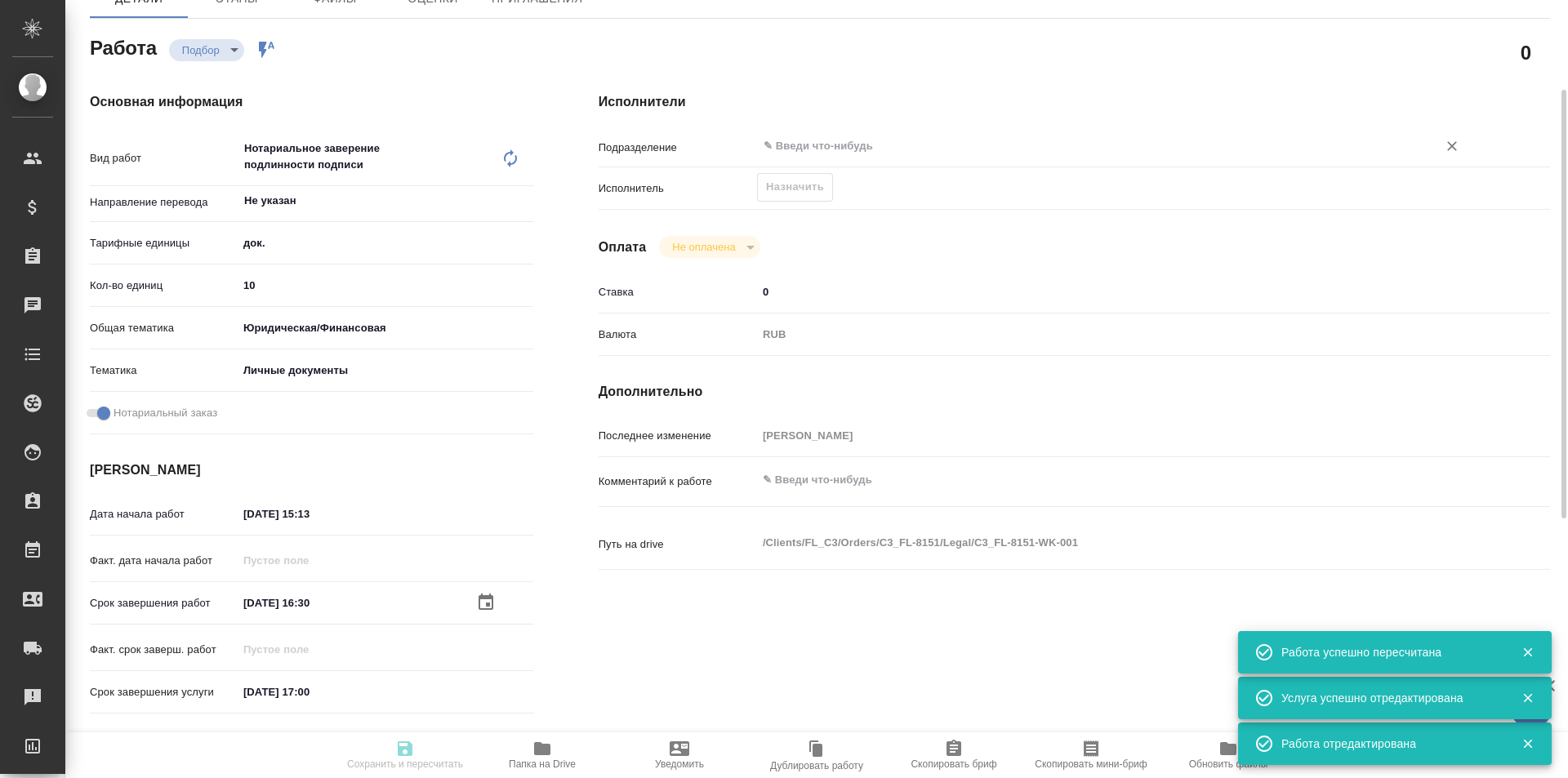
type input "07.10.2025 16:30"
type input "07.10.2025 17:00"
type input "notPayed"
type input "0"
type input "RUB"
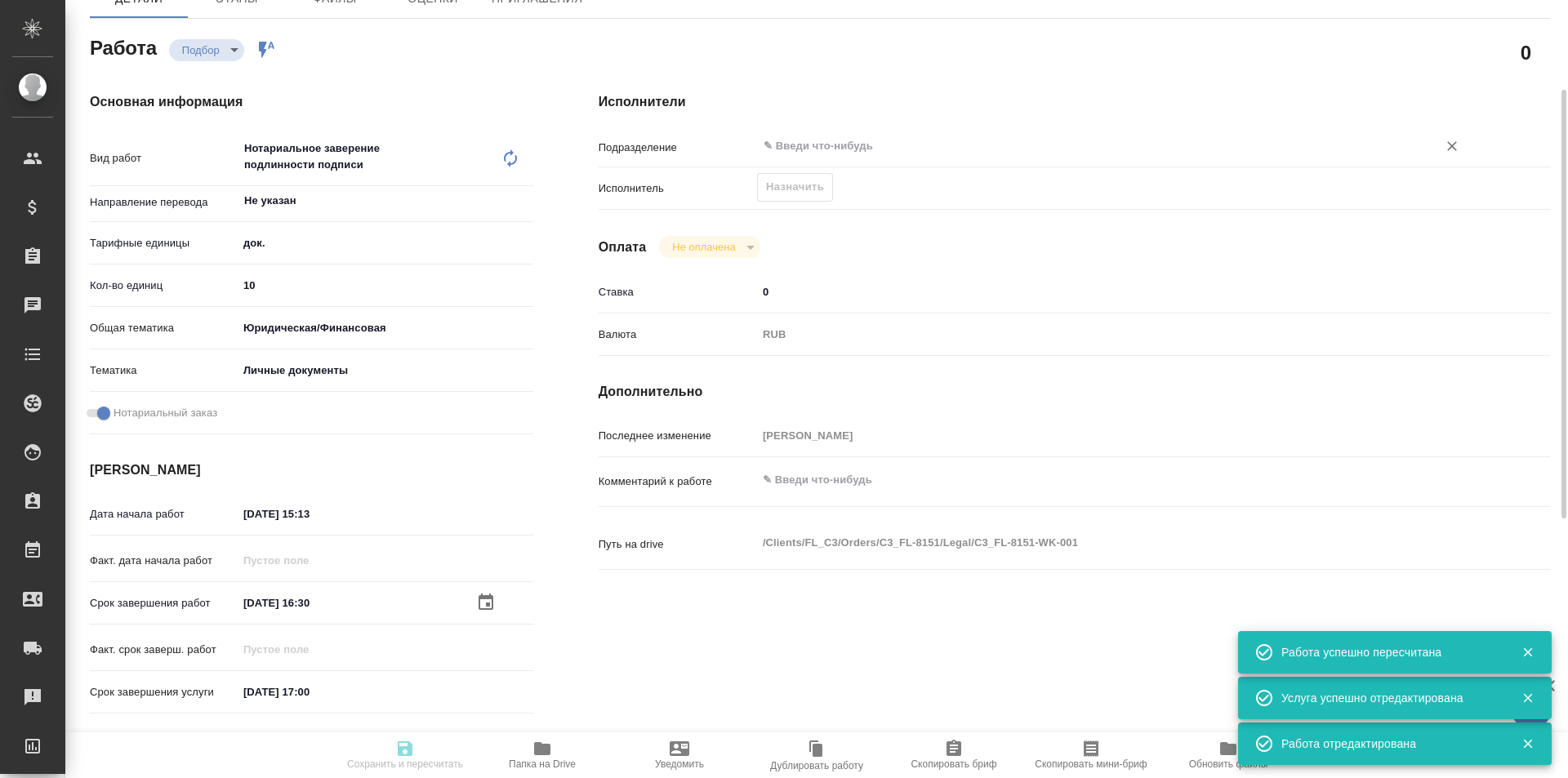
type input "[PERSON_NAME]"
type textarea "x"
type textarea "/Clients/FL_C3/Orders/C3_FL-8151/Legal/C3_FL-8151-WK-001"
type textarea "x"
type input "C3_FL-8151"
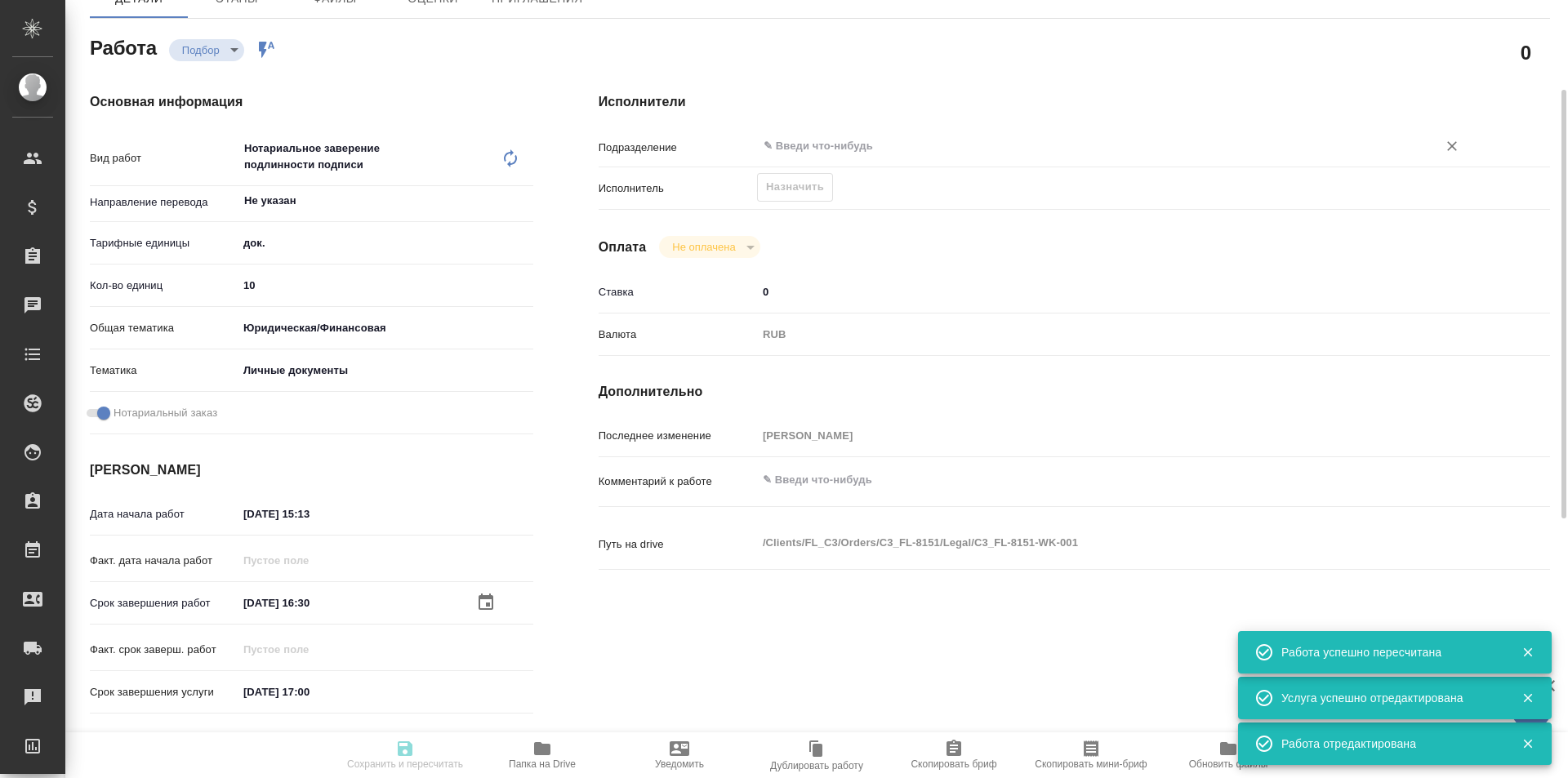
type input "Техническое обеспечение нотариального свидетельствования подлинности подписи пе…"
type input "Нотариальное заверение подлинности подписи"
type input "[PERSON_NAME]"
type input "/Clients/FL_C3/Orders/C3_FL-8151"
type textarea "x"
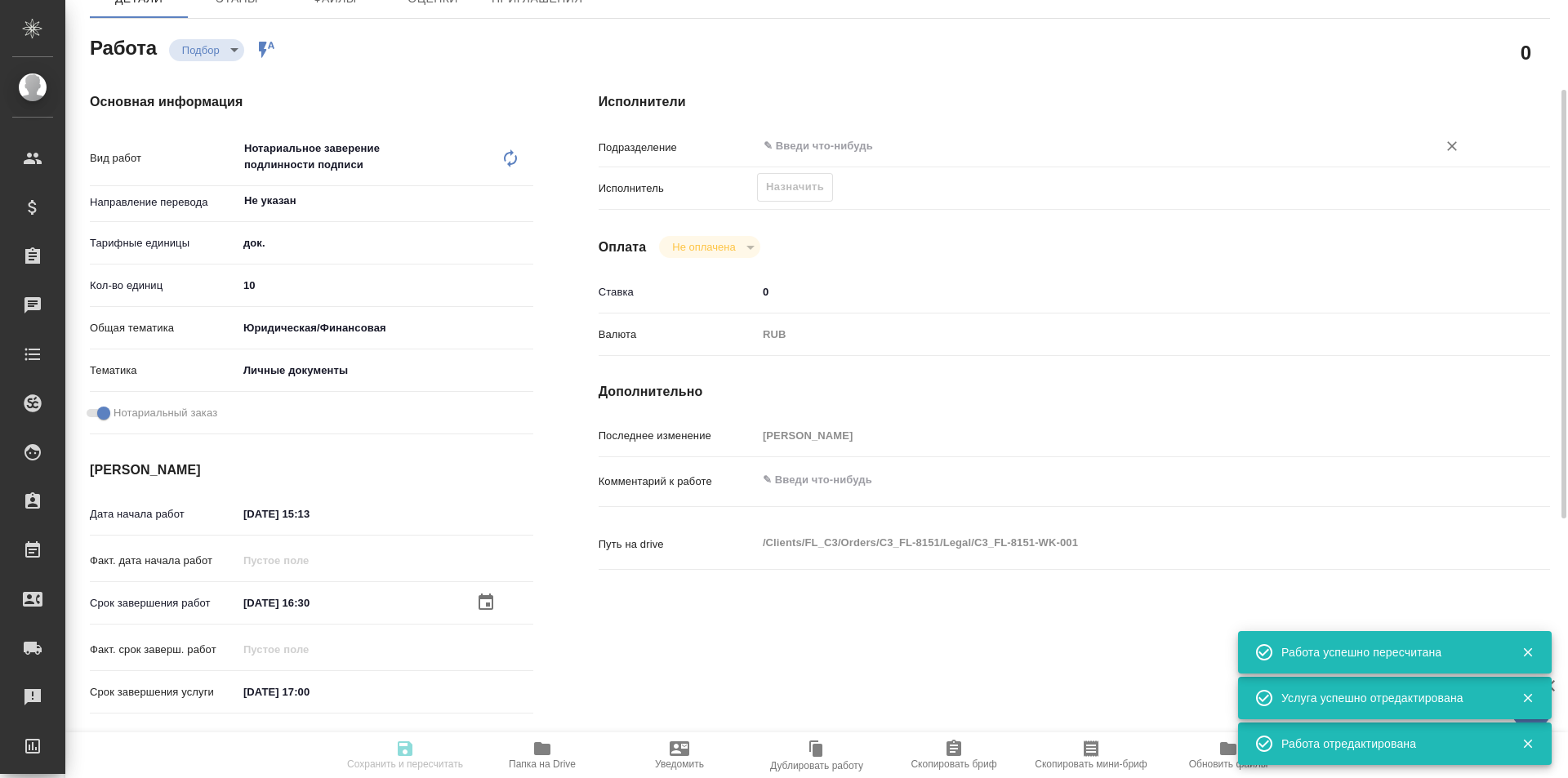
type textarea "x"
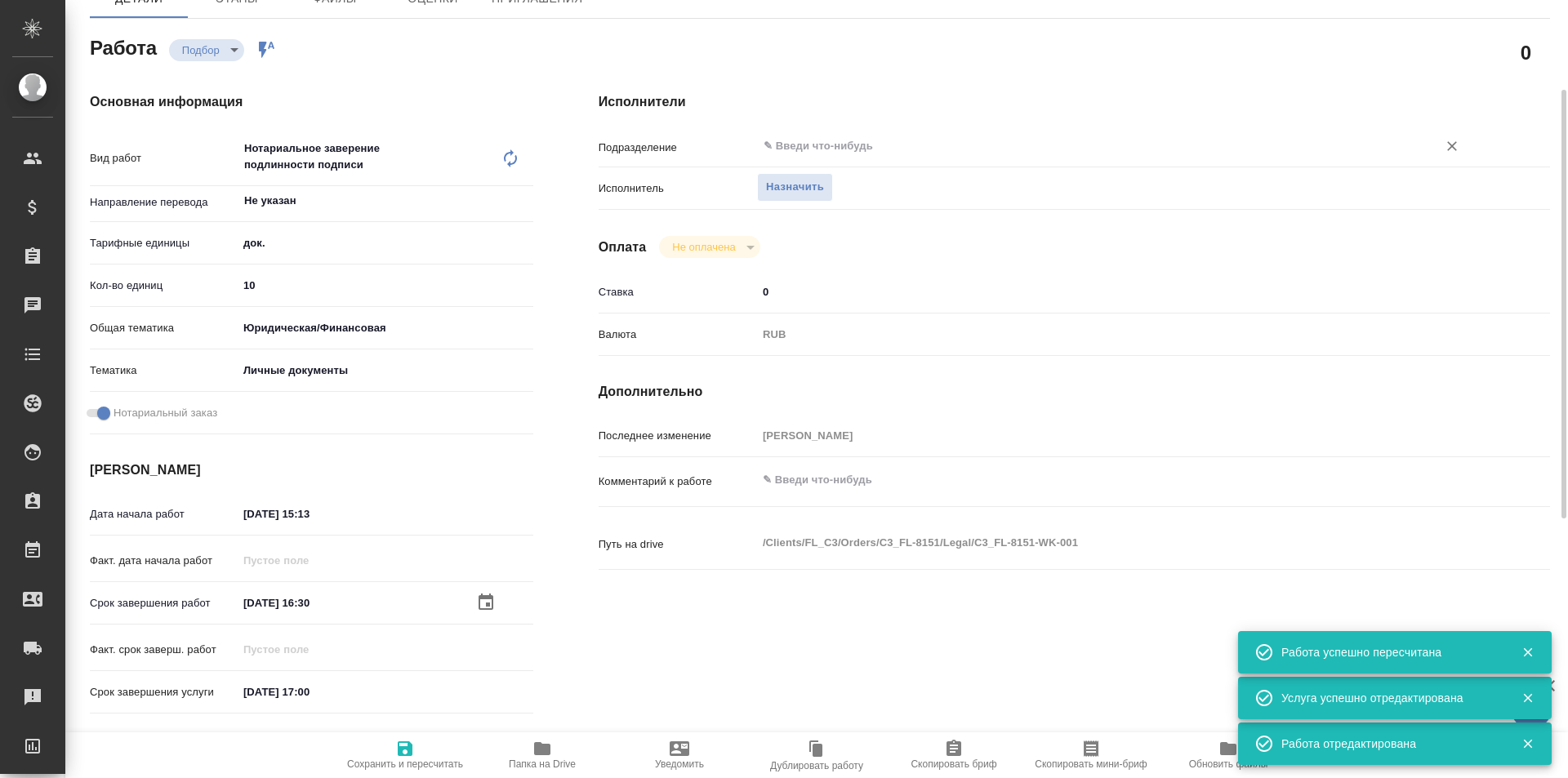
type textarea "x"
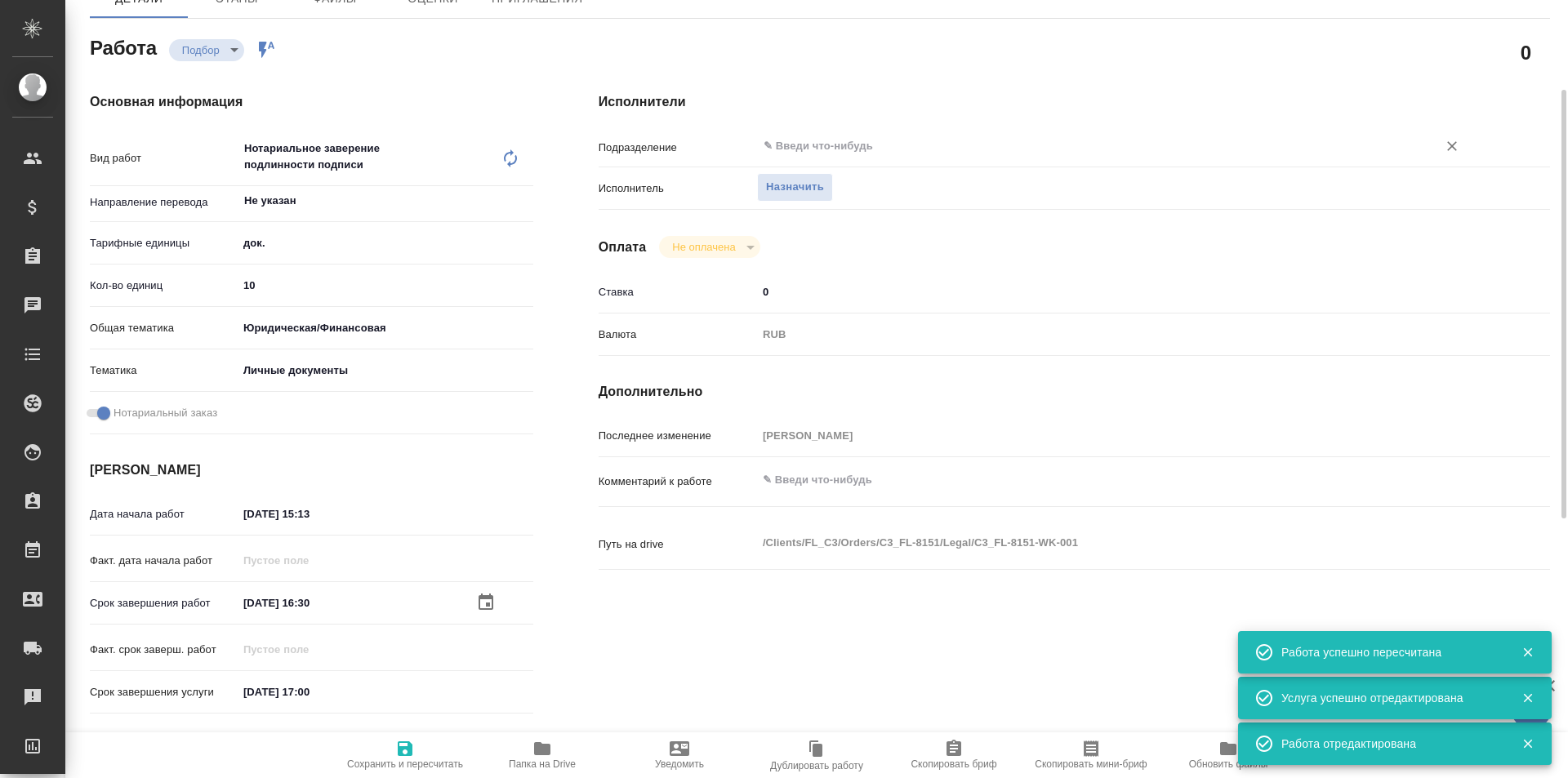
type textarea "x"
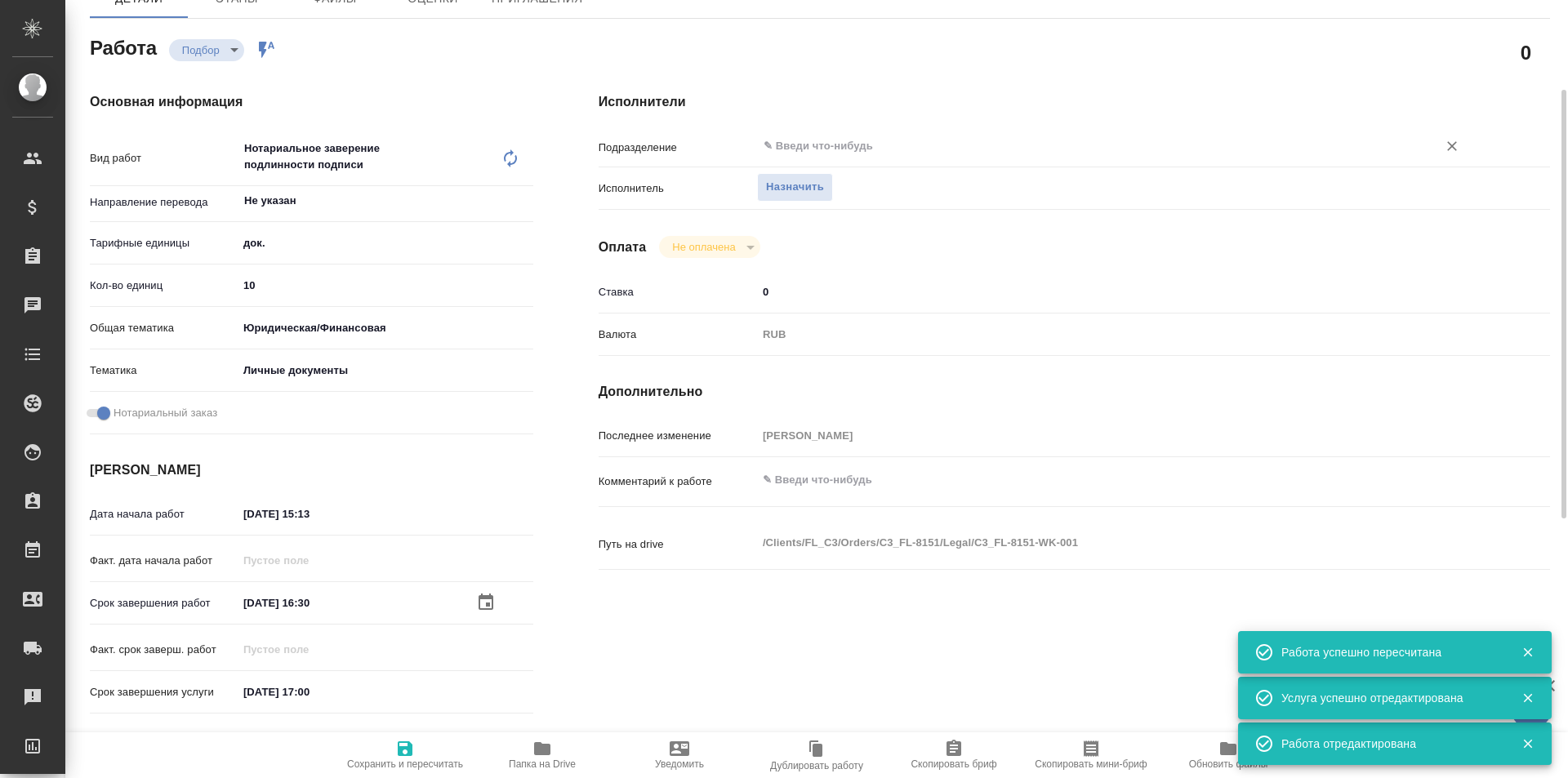
type textarea "x"
click at [825, 138] on input "text" at bounding box center [1087, 146] width 650 height 20
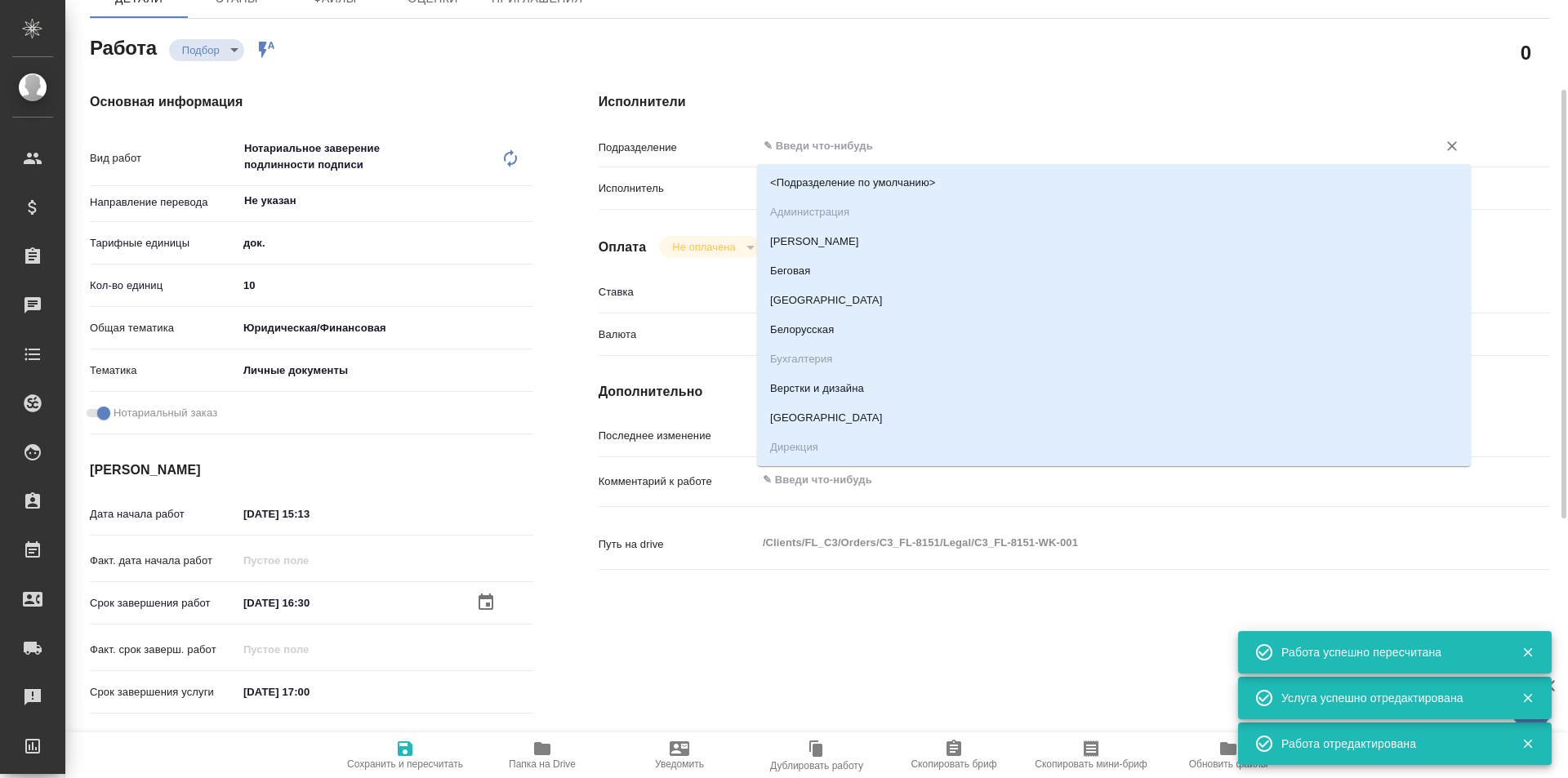
type textarea "x"
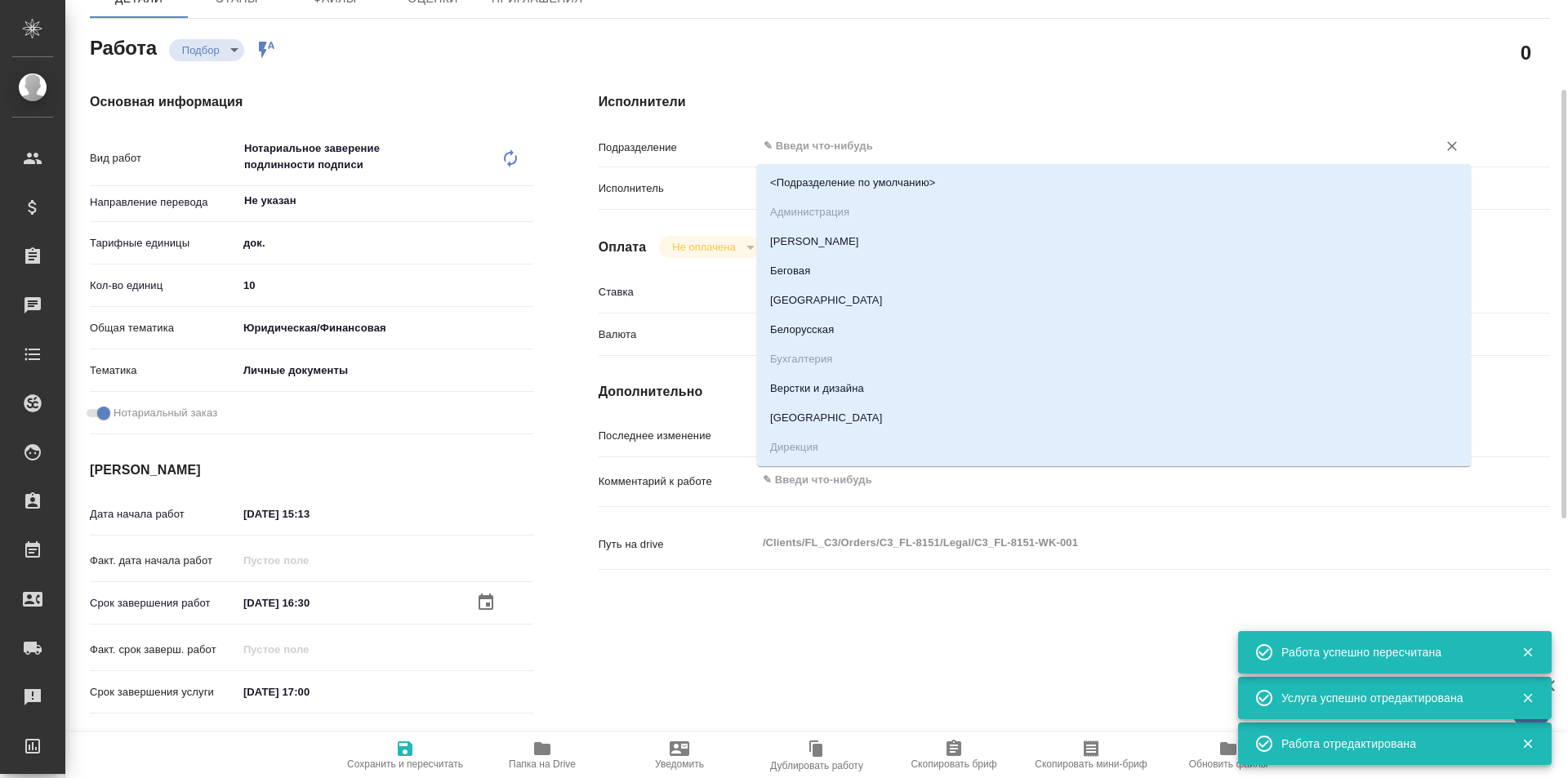
type textarea "x"
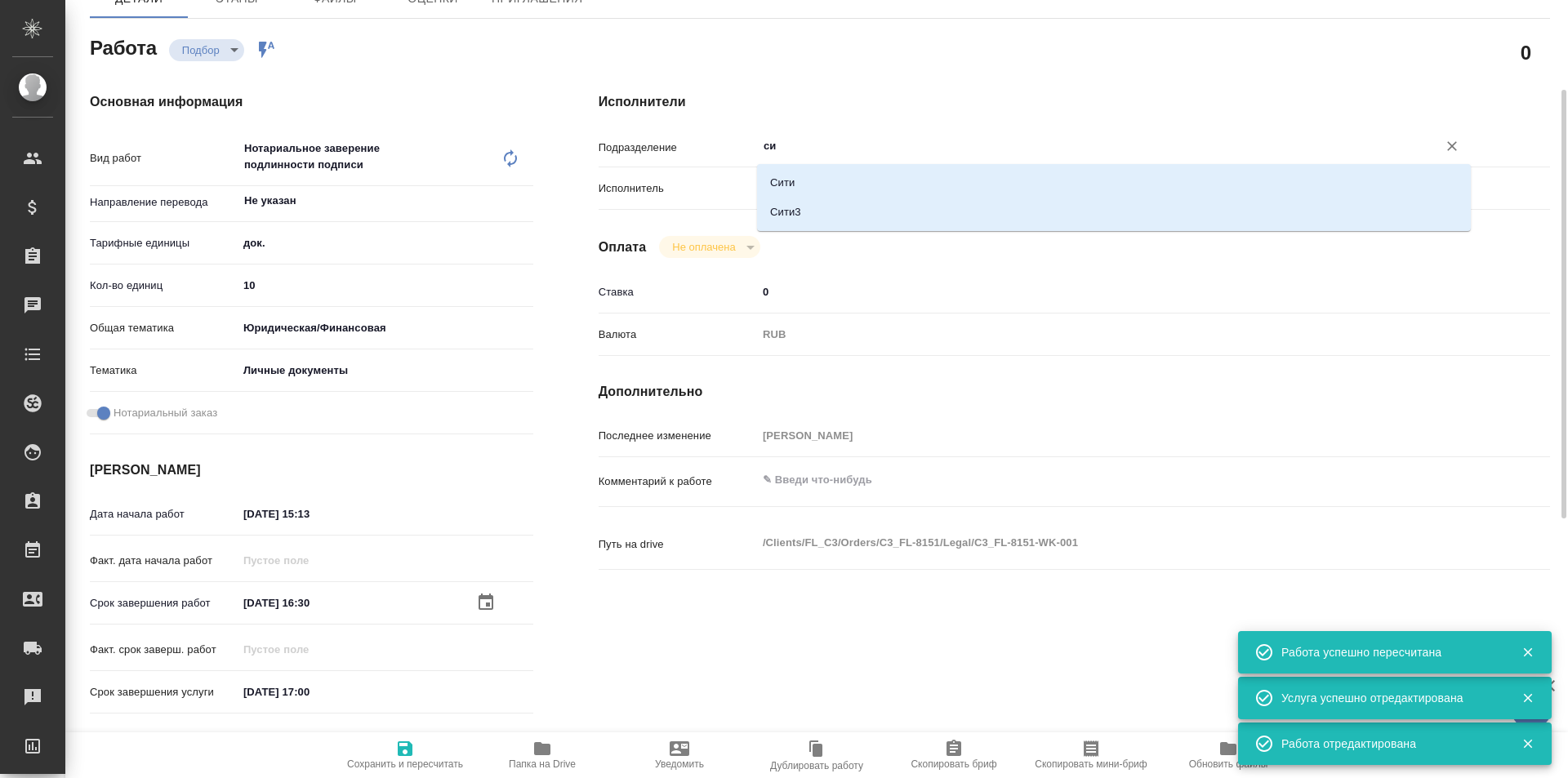
type input "сит"
click at [830, 200] on li "Сити3" at bounding box center [1114, 212] width 713 height 29
type textarea "x"
type input "Сити3"
type textarea "x"
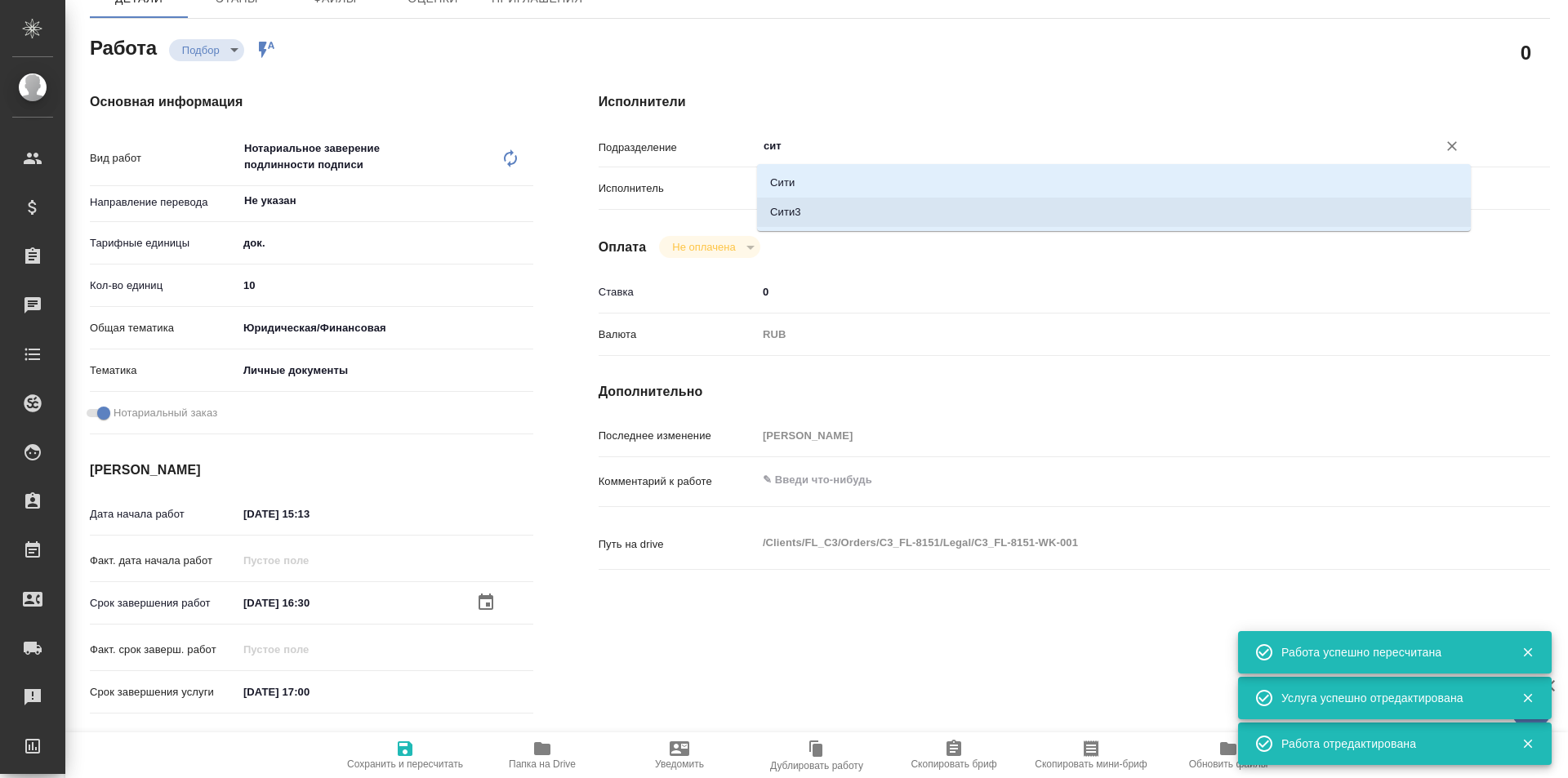
type textarea "x"
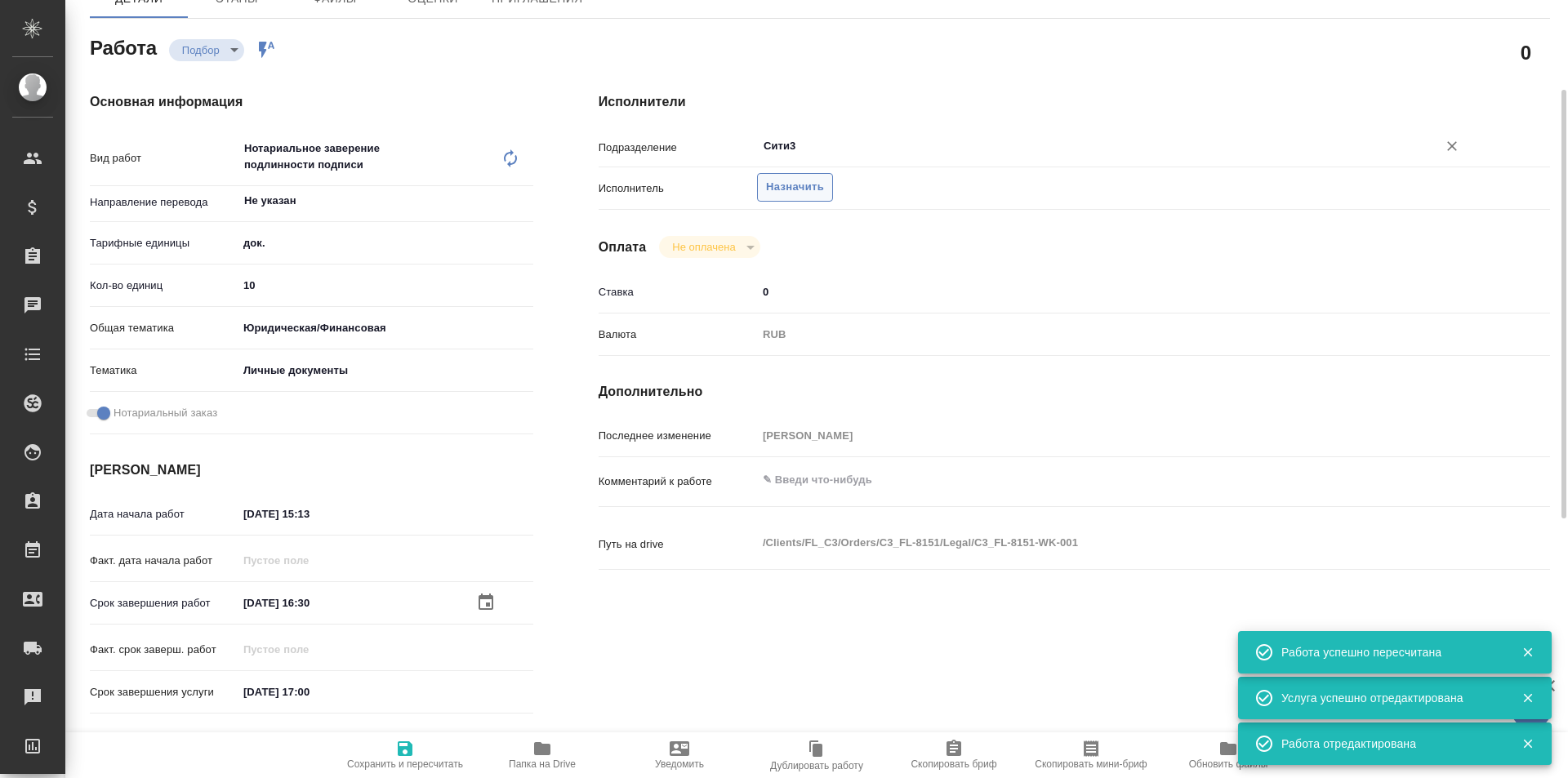
type input "Сити3"
click at [816, 190] on span "Назначить" at bounding box center [794, 187] width 58 height 19
type textarea "x"
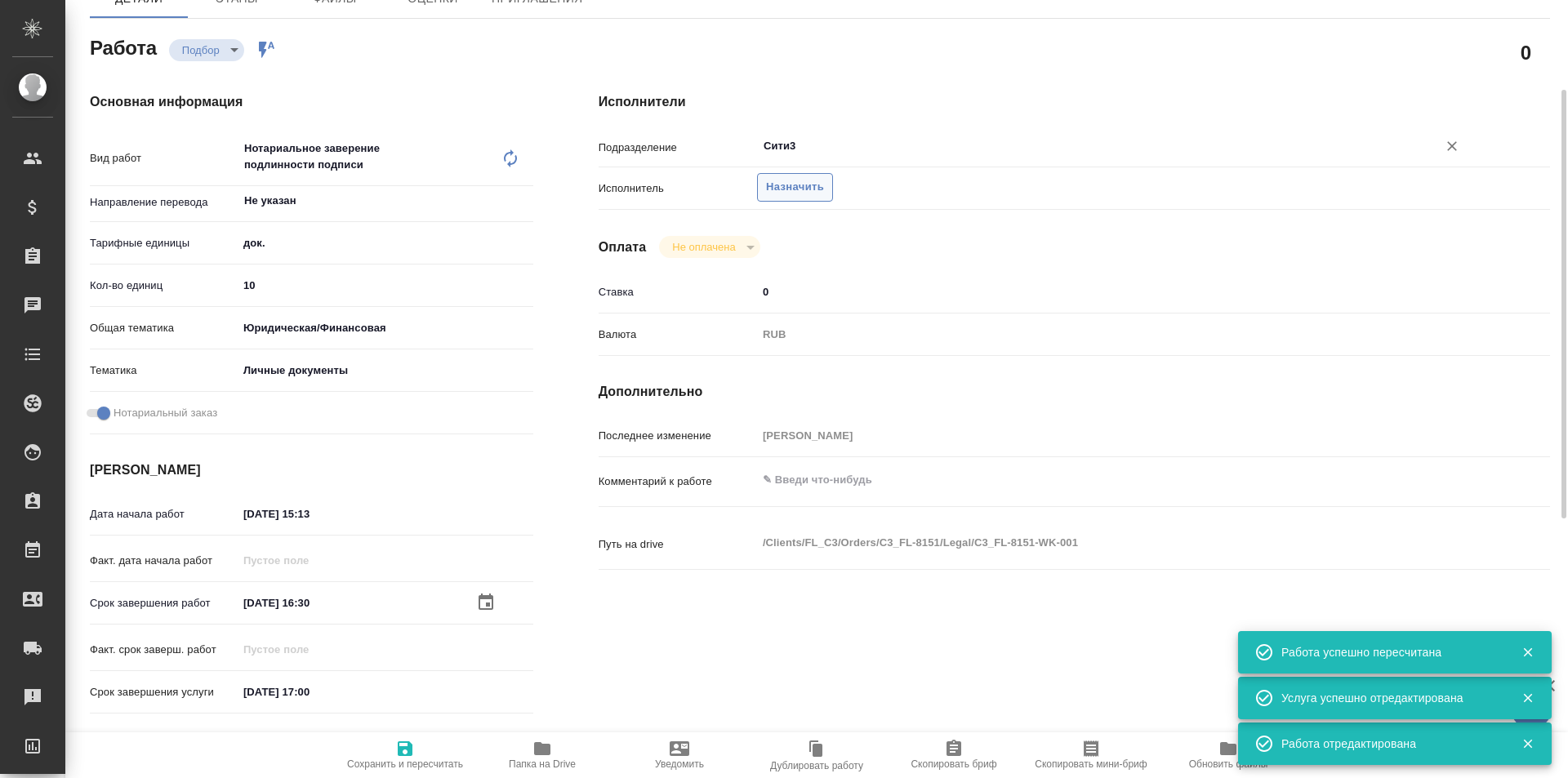
type textarea "x"
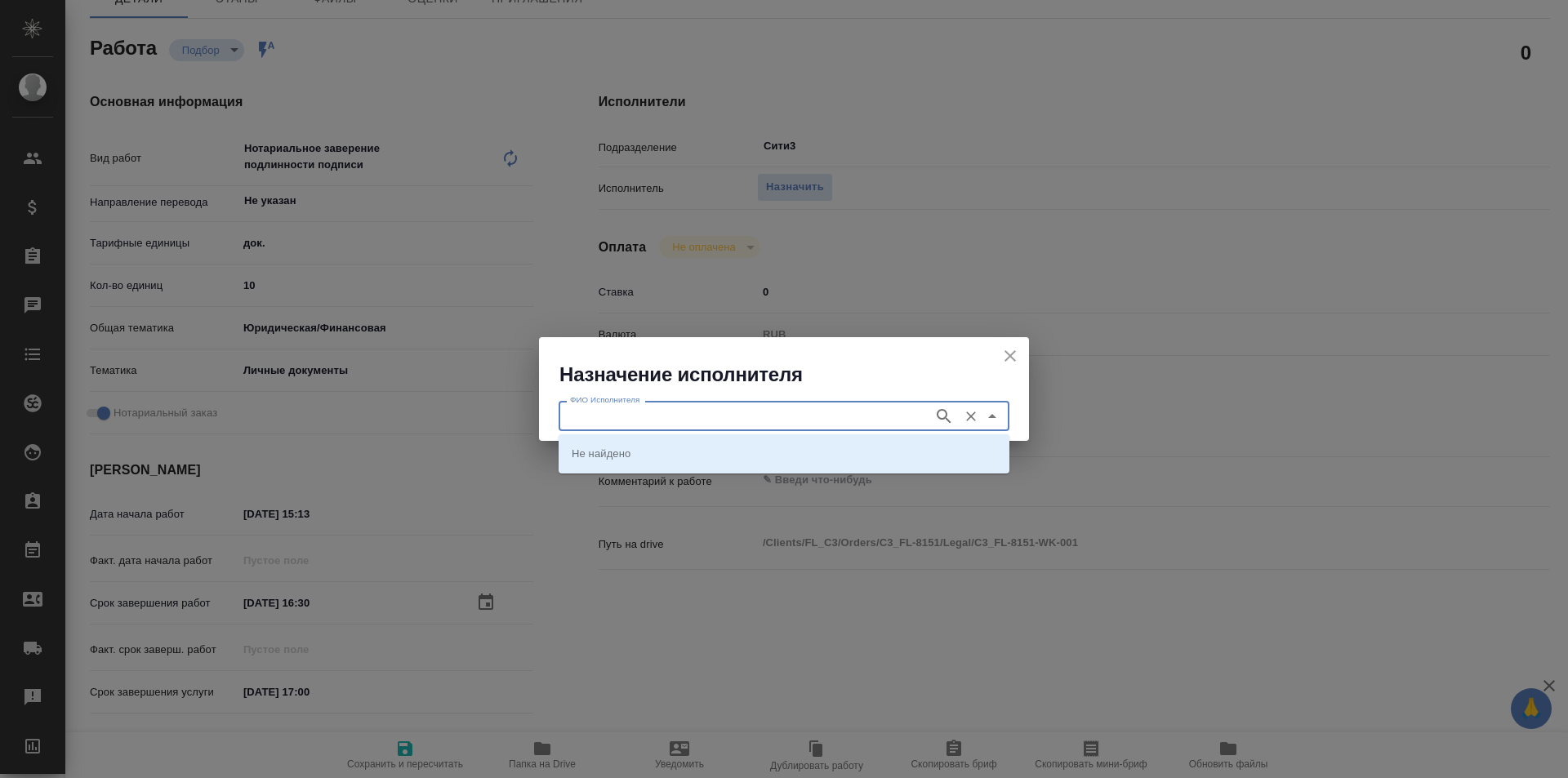
click at [771, 406] on input "ФИО Исполнителя" at bounding box center [745, 415] width 362 height 20
type input "миллер"
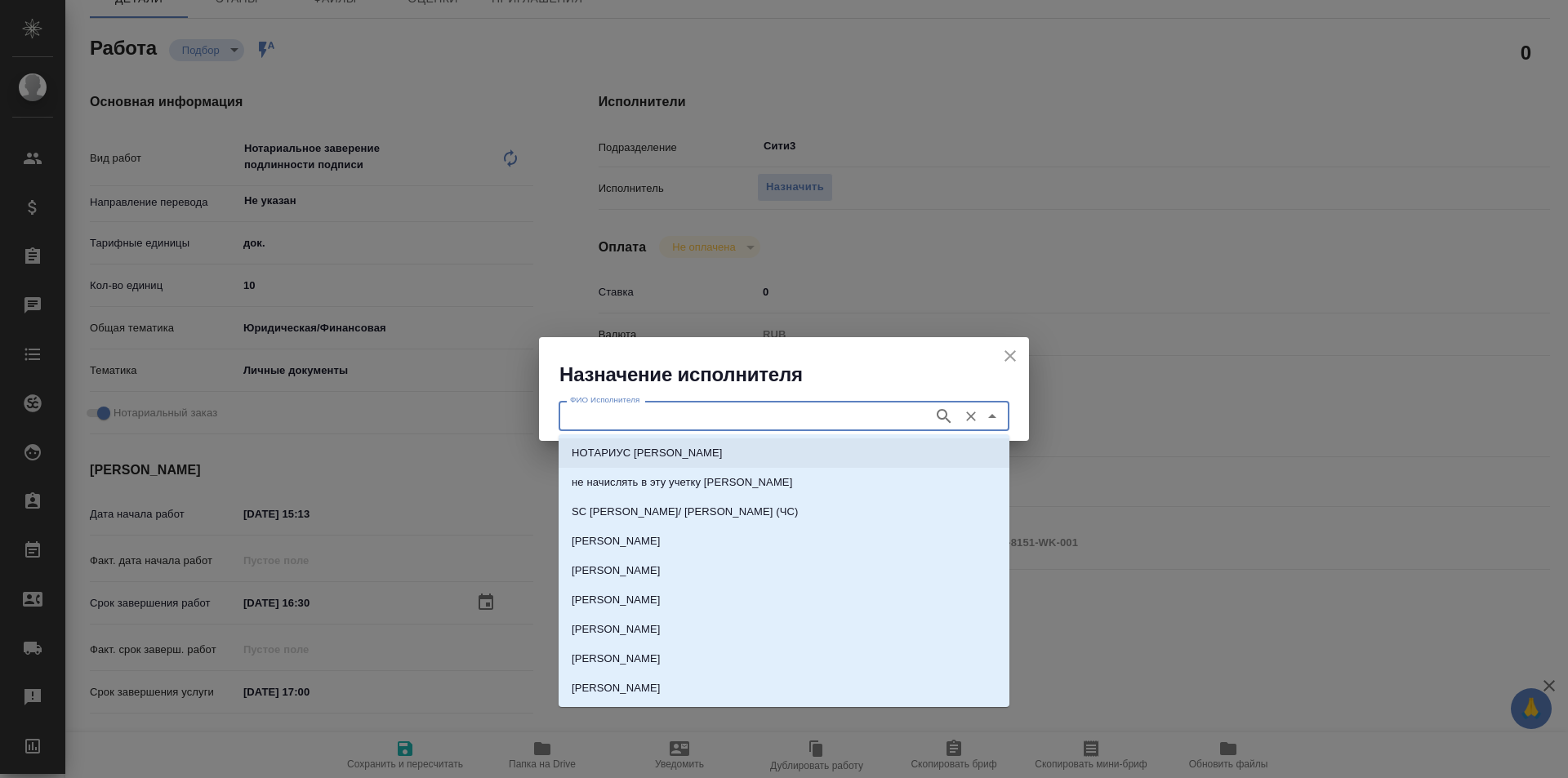
click at [800, 455] on li "НОТАРИУС [PERSON_NAME]" at bounding box center [784, 452] width 451 height 29
type input "НОТАРИУС [PERSON_NAME]"
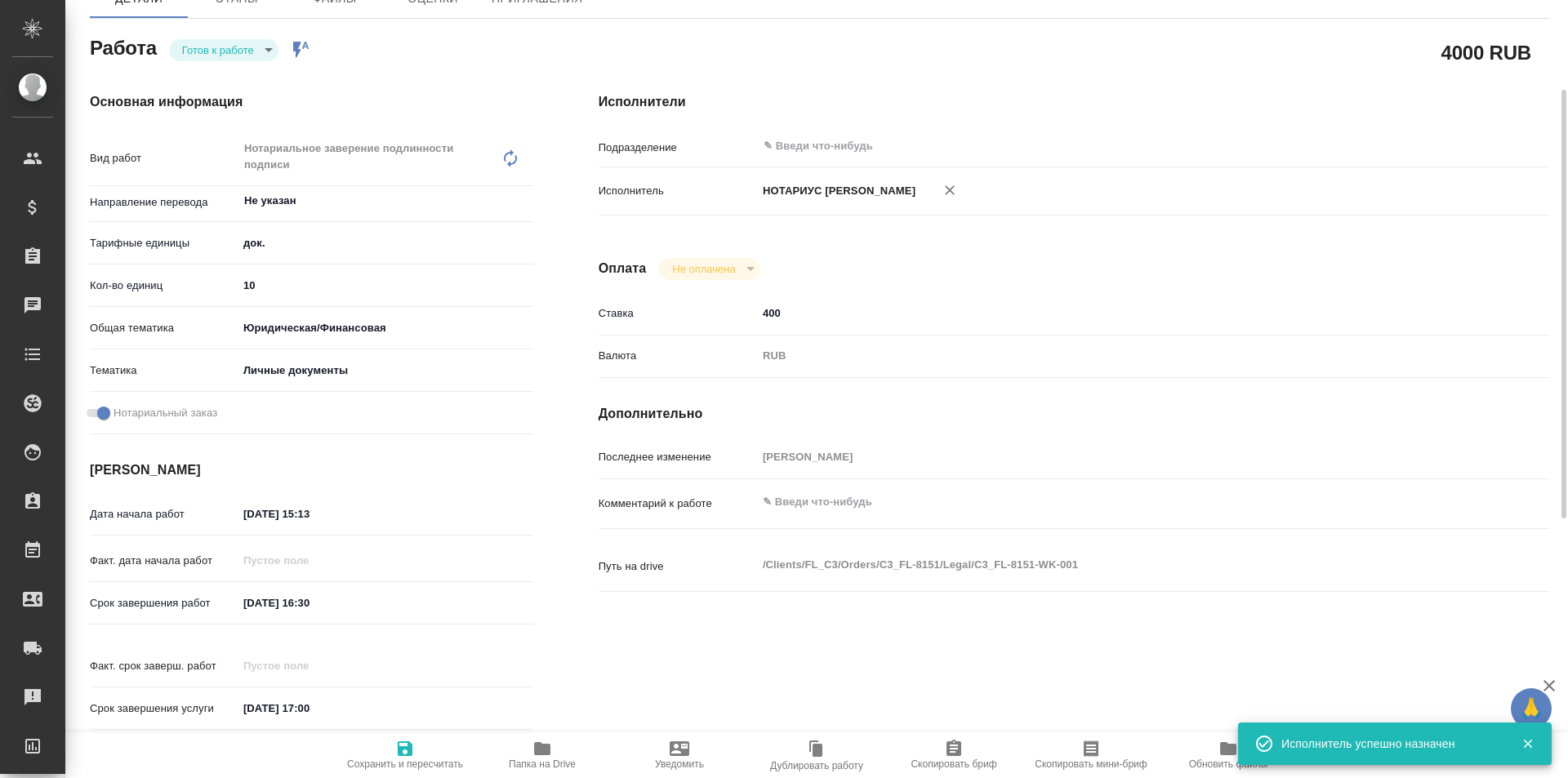
type textarea "x"
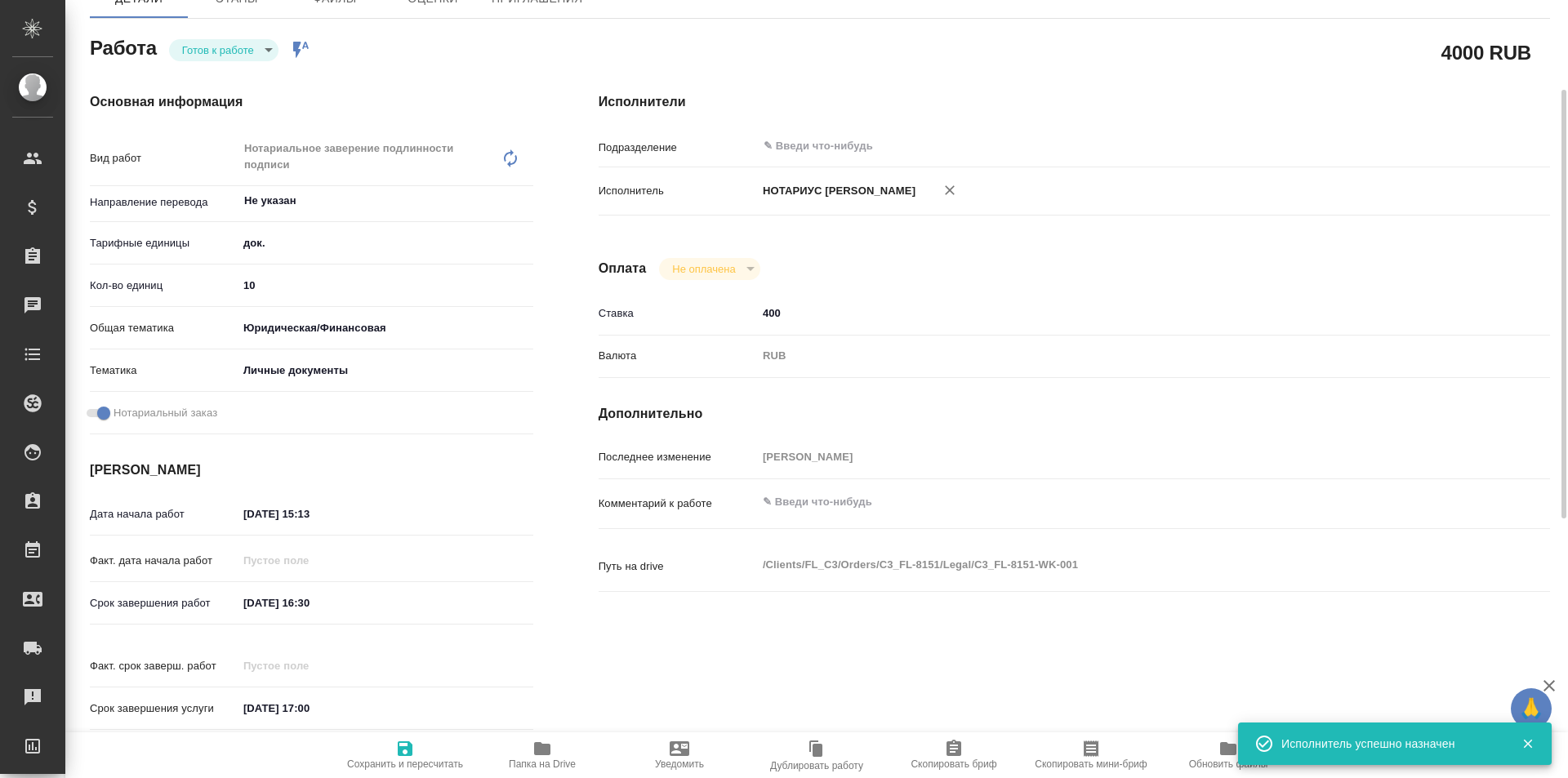
type textarea "x"
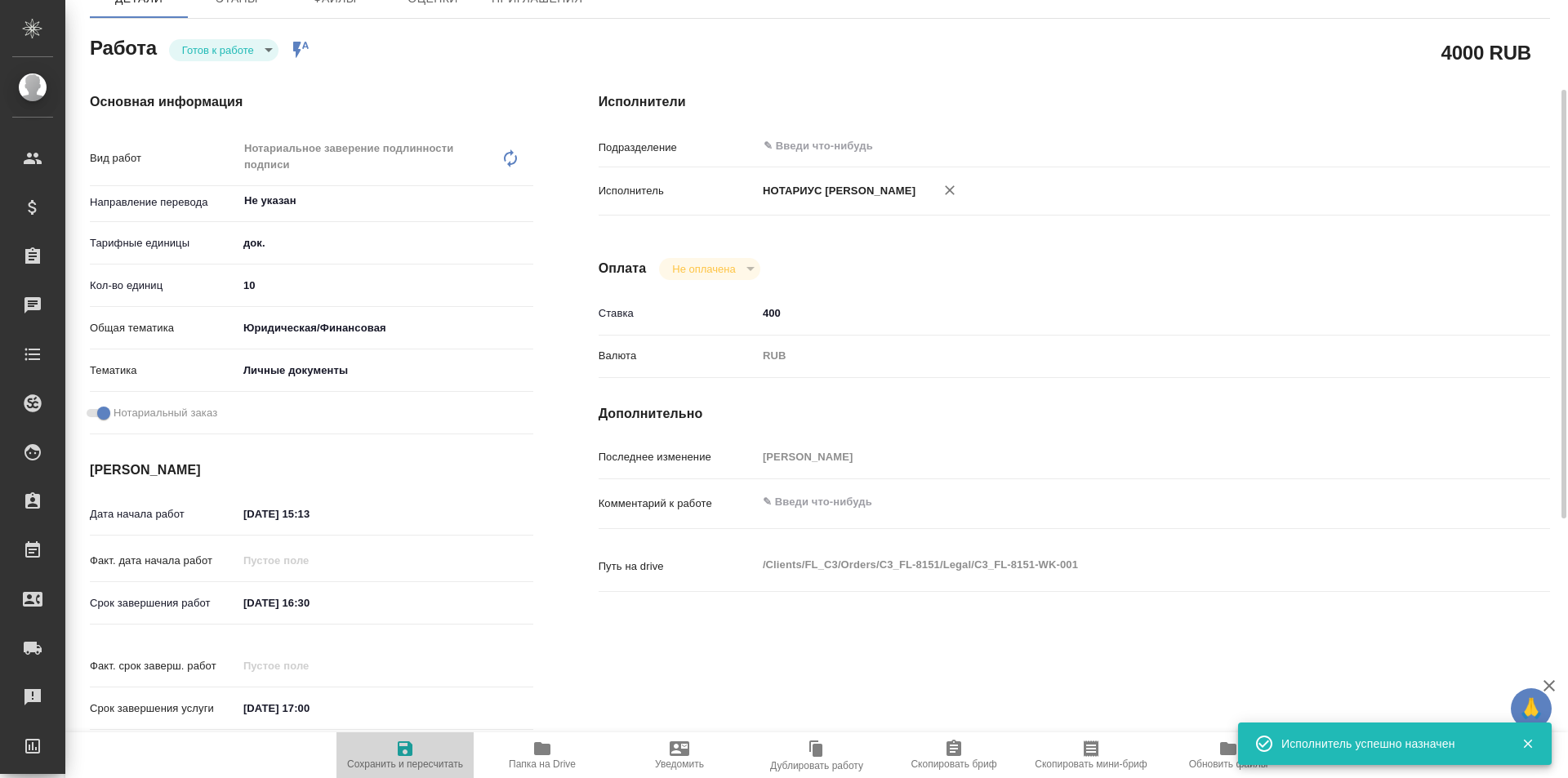
click at [408, 751] on icon "button" at bounding box center [405, 749] width 15 height 15
type textarea "x"
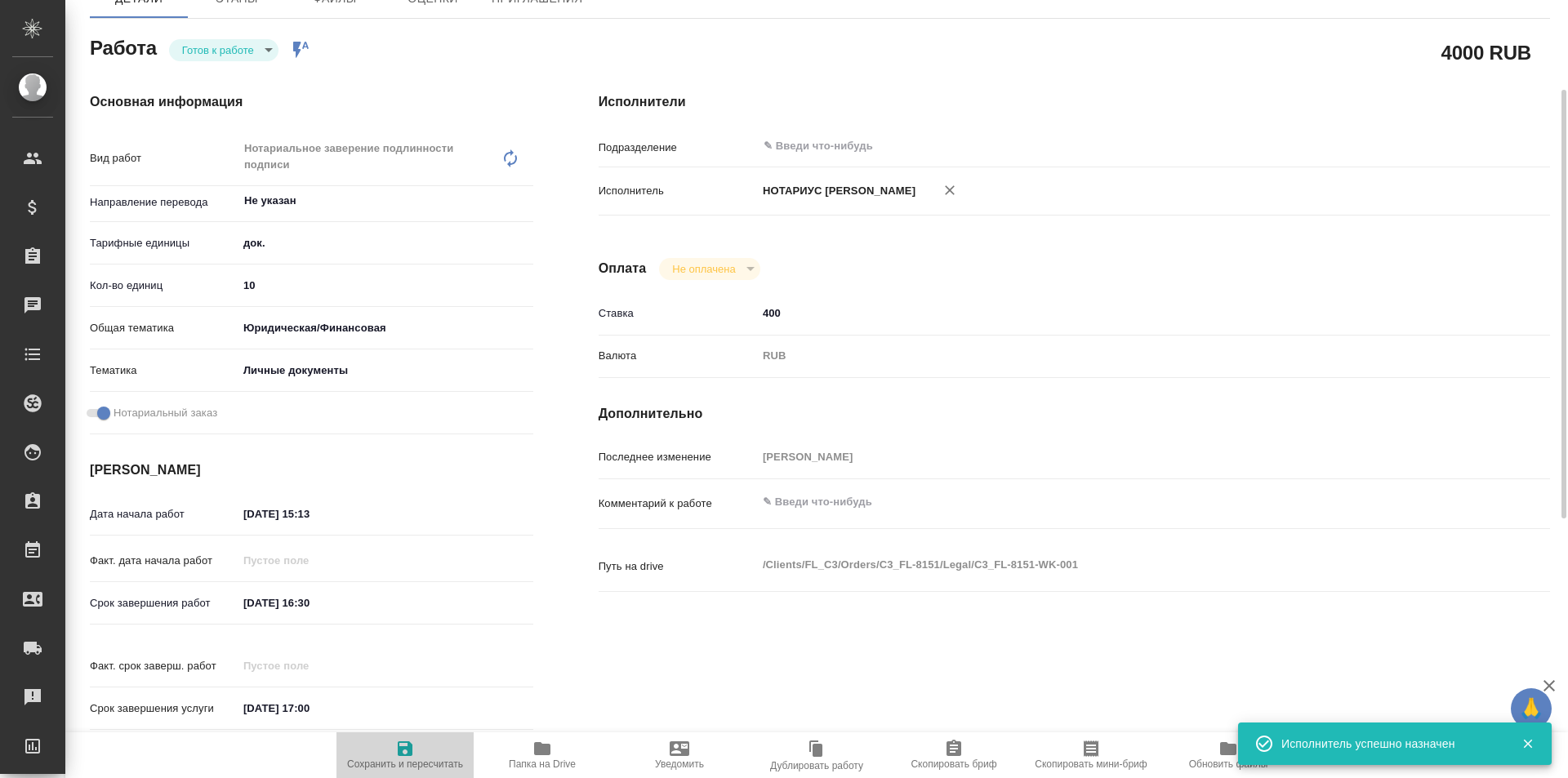
type textarea "x"
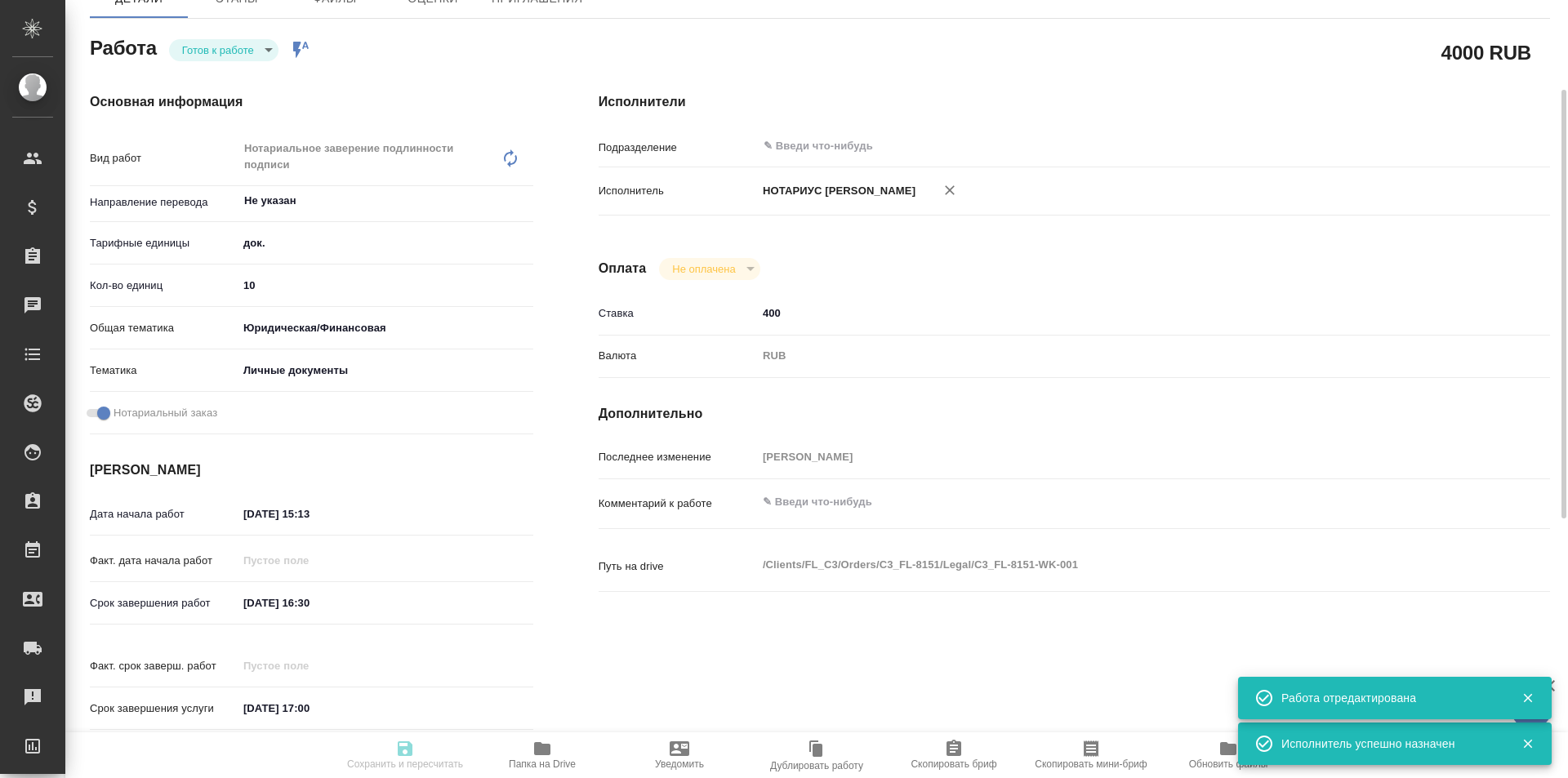
type textarea "x"
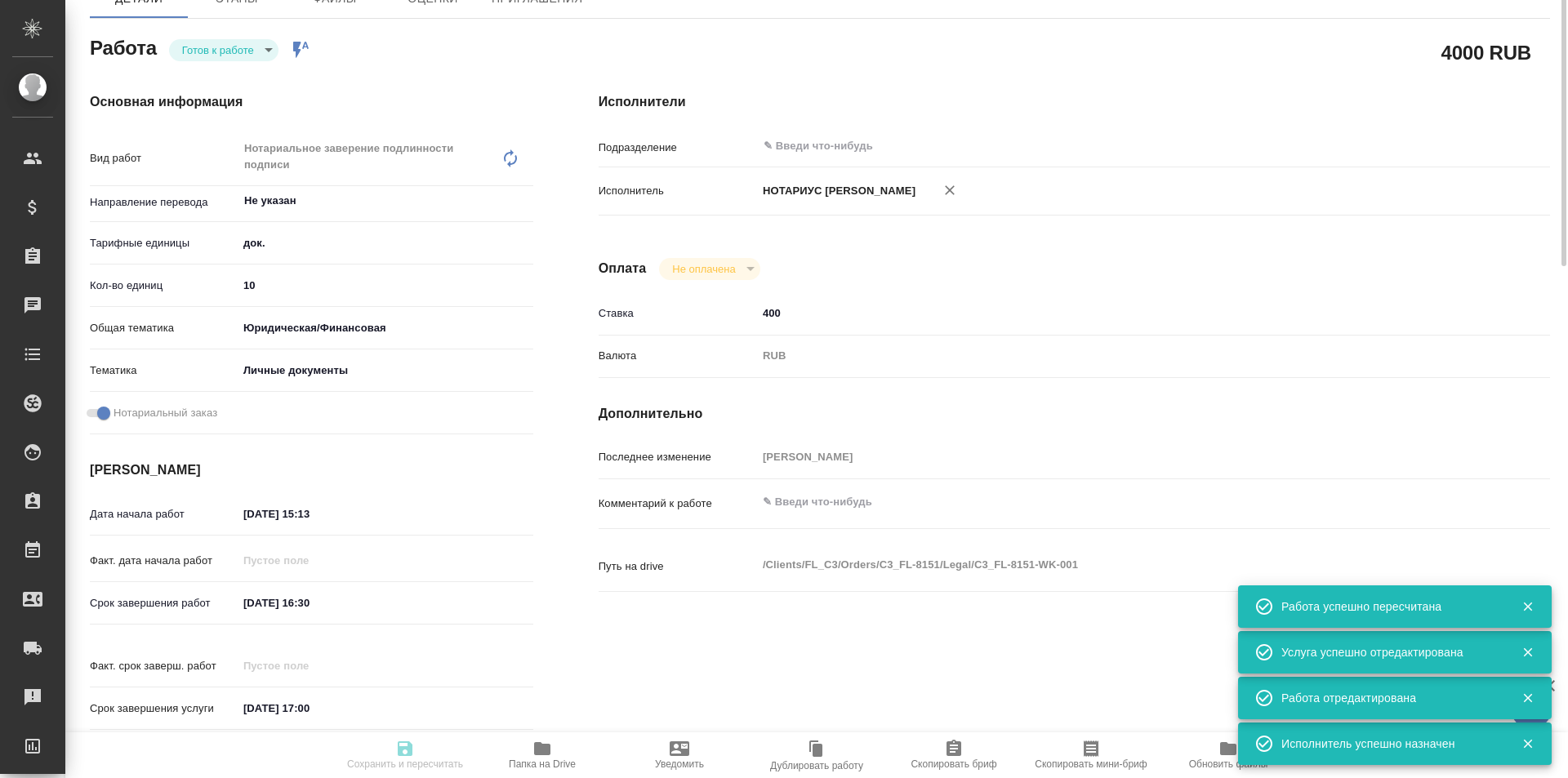
scroll to position [0, 0]
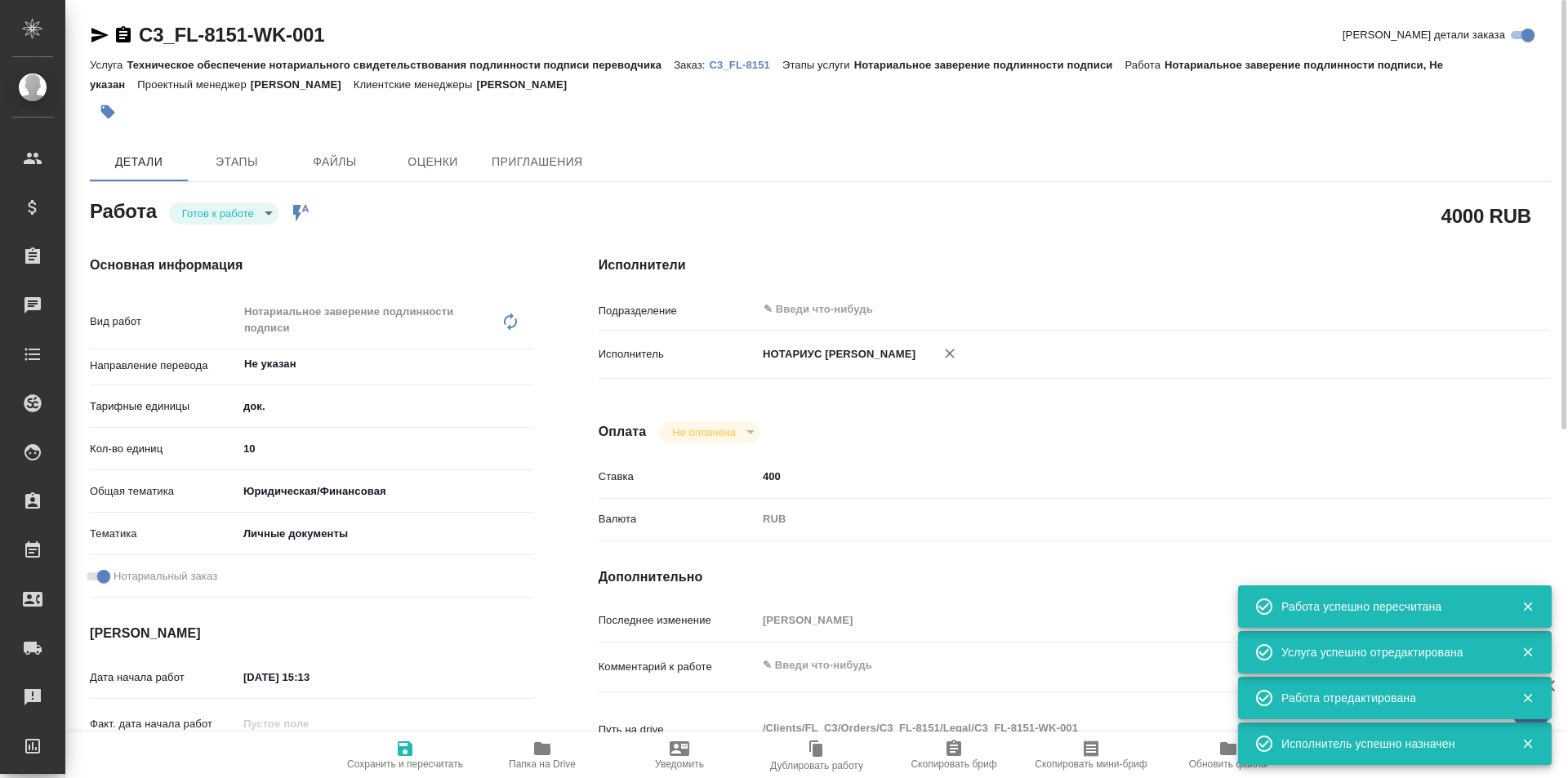
click at [212, 217] on body "🙏 .cls-1 fill:#fff; AWATERA Galisheva Mariya Клиенты Спецификации Заказы 0 Чаты…" at bounding box center [784, 389] width 1568 height 778
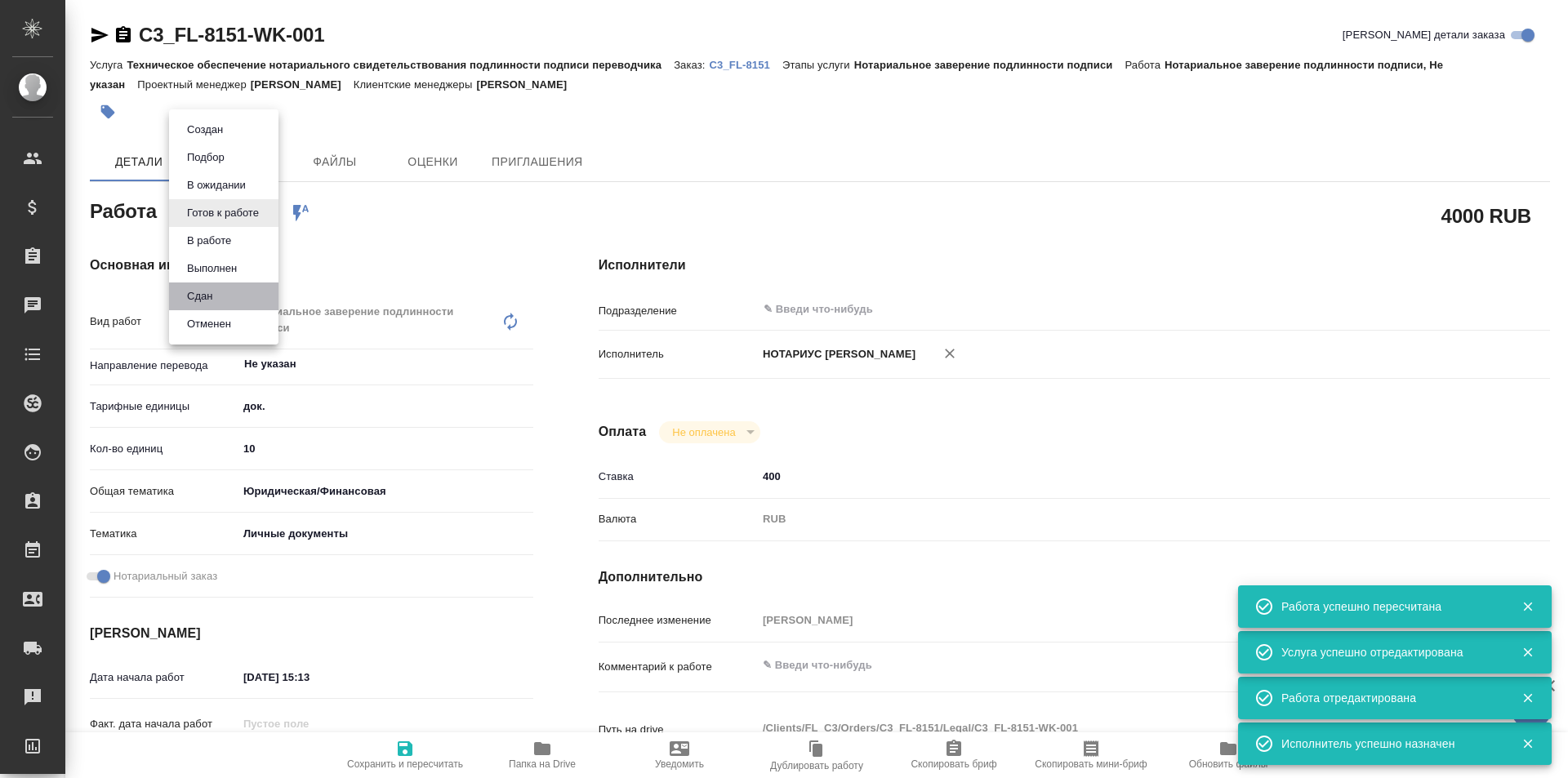
click at [225, 291] on li "Сдан" at bounding box center [224, 295] width 109 height 28
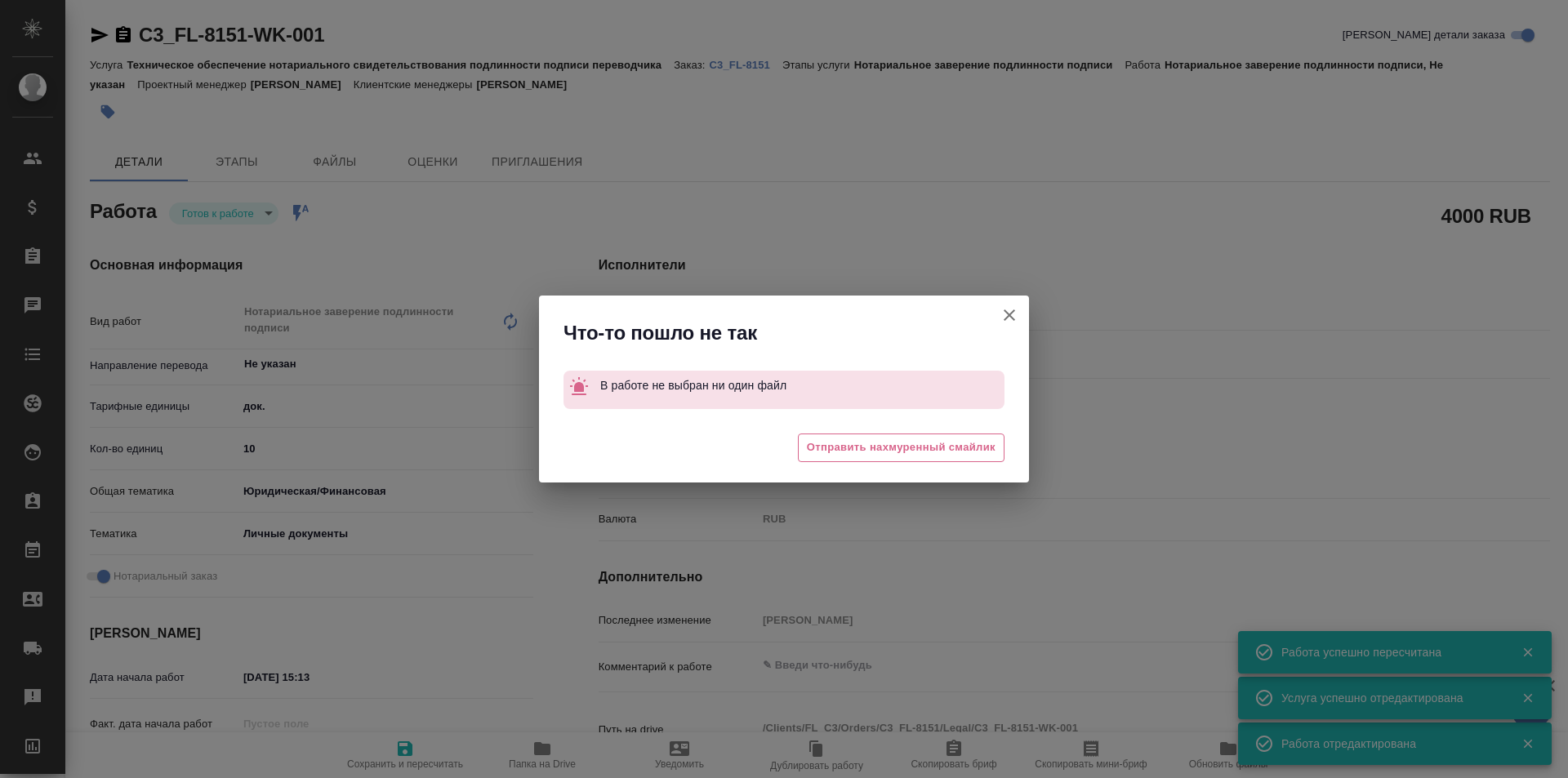
click at [1017, 313] on icon "button" at bounding box center [1010, 315] width 20 height 20
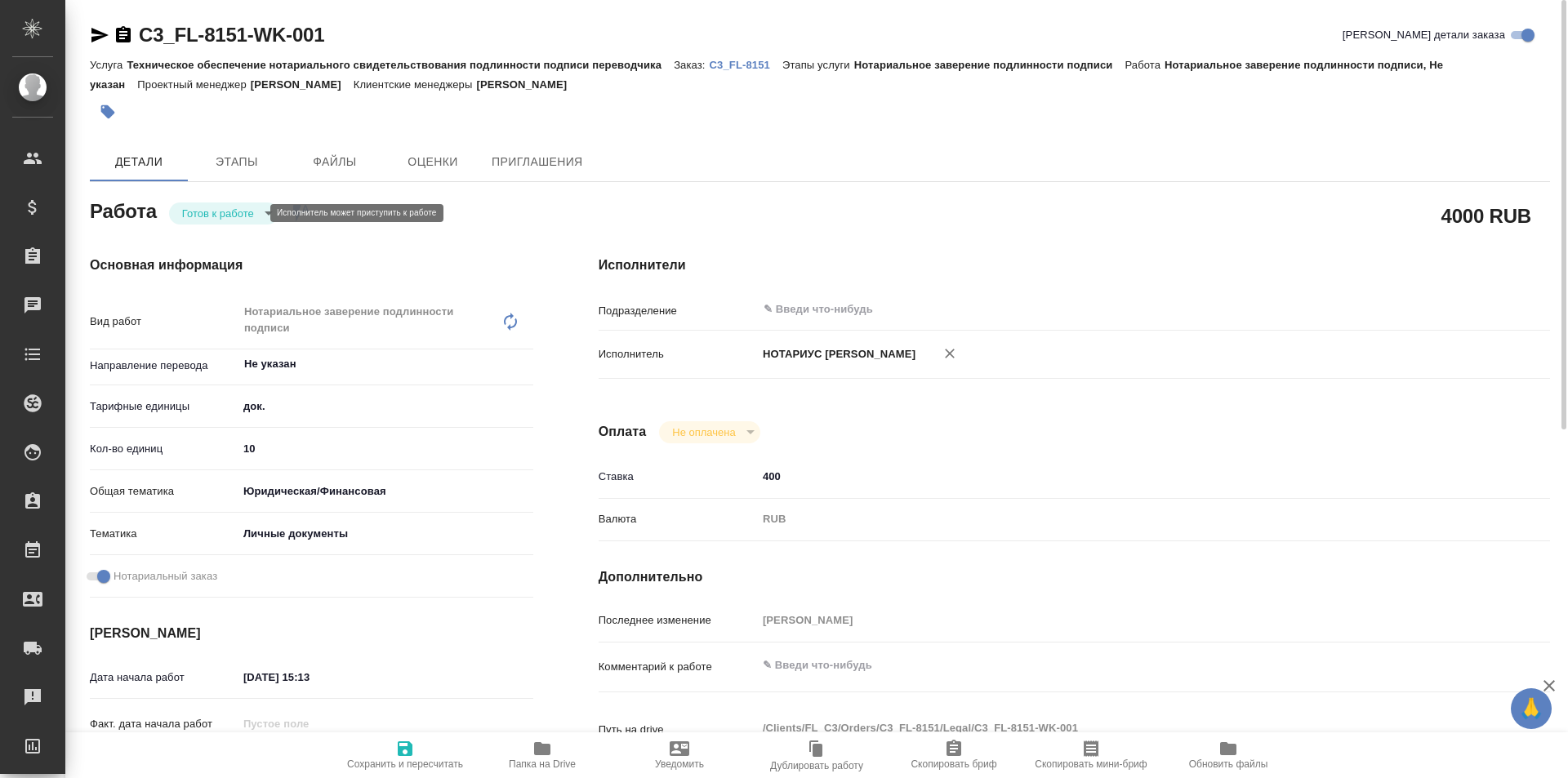
click at [228, 219] on body "🙏 .cls-1 fill:#fff; AWATERA Galisheva Mariya Клиенты Спецификации Заказы 0 Чаты…" at bounding box center [784, 389] width 1568 height 778
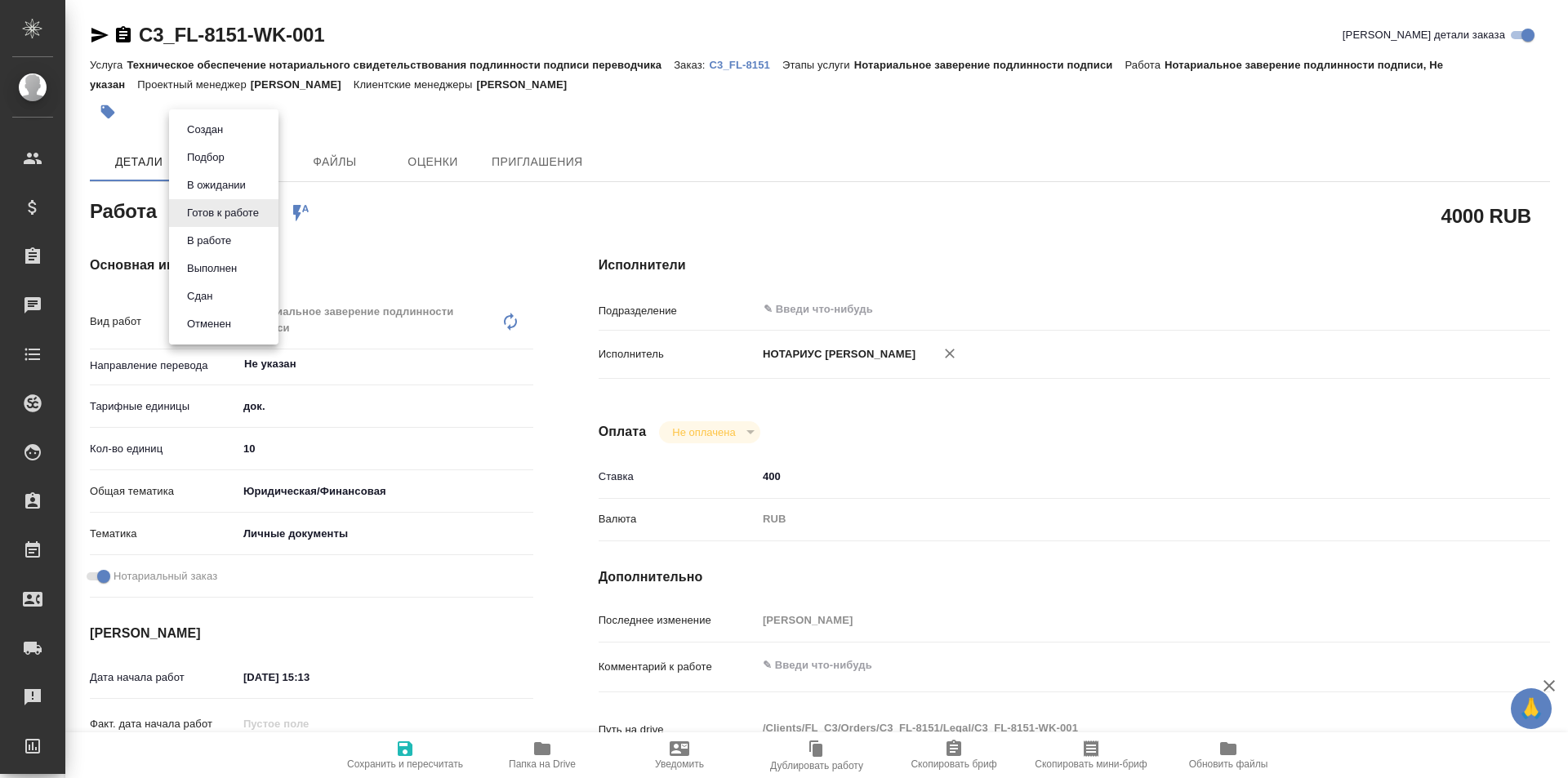
click at [242, 274] on li "Выполнен" at bounding box center [224, 268] width 109 height 28
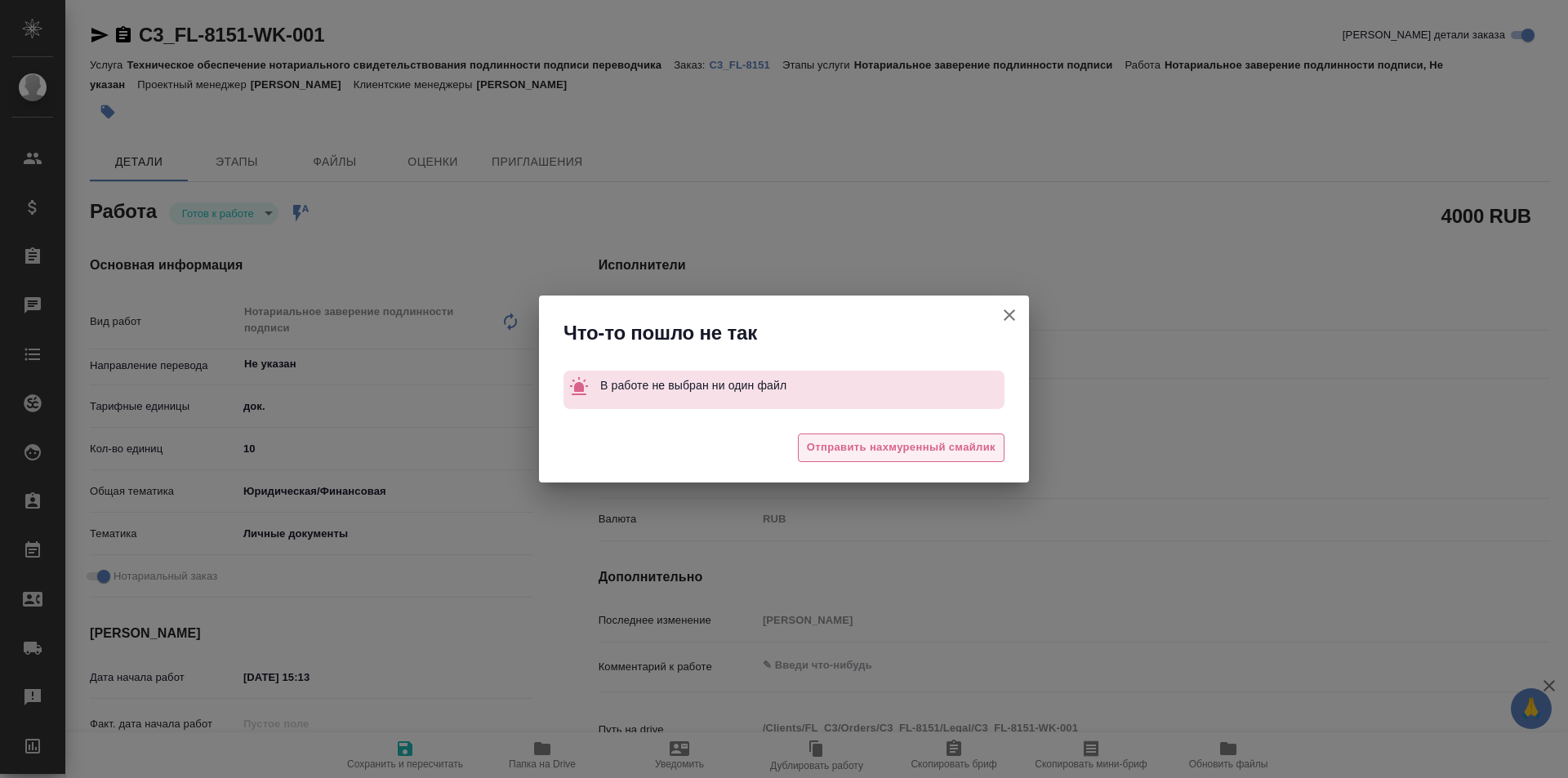
click at [888, 452] on span "Отправить нахмуренный смайлик" at bounding box center [901, 447] width 189 height 19
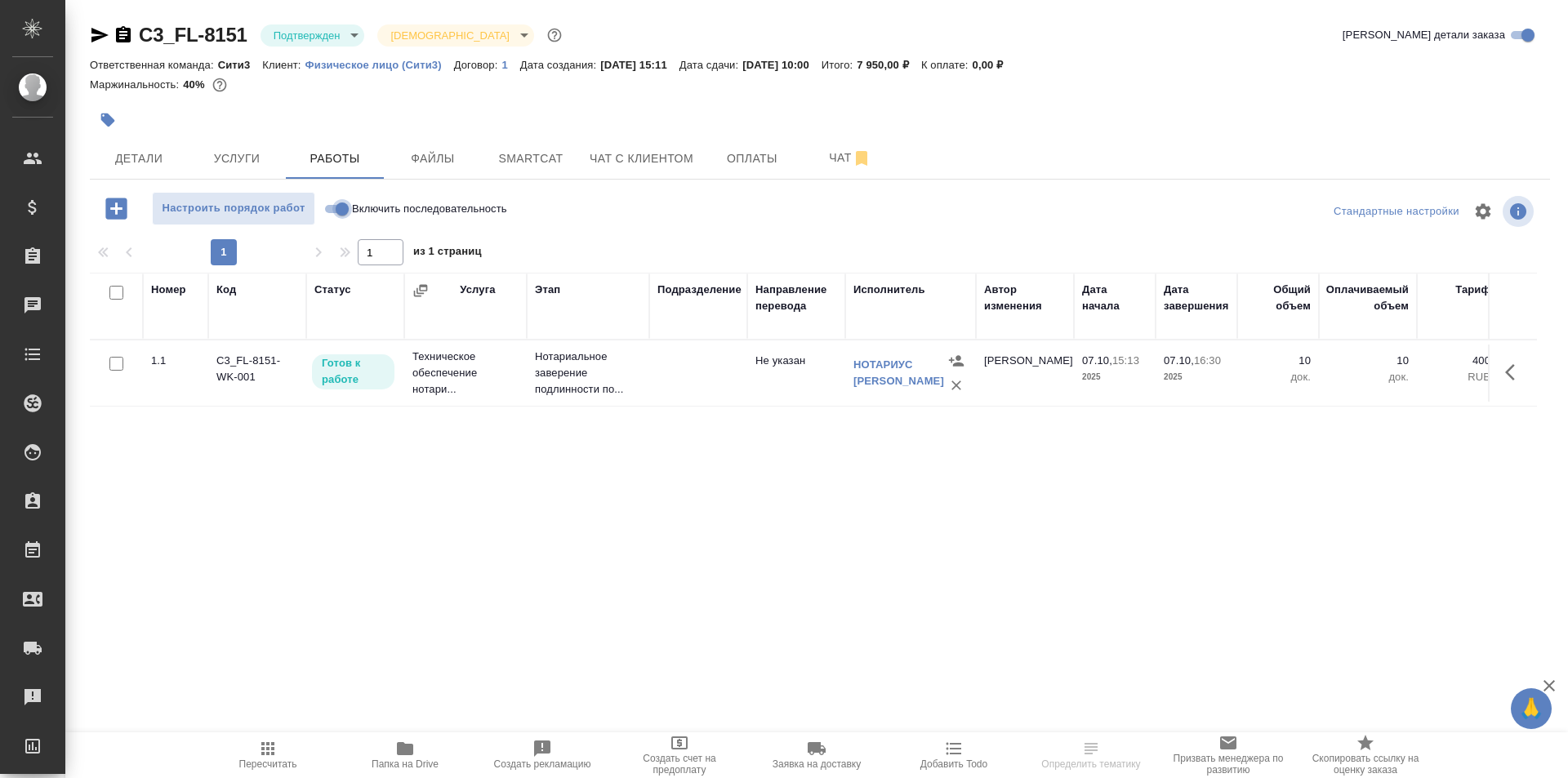
click at [340, 200] on input "Включить последовательность" at bounding box center [343, 209] width 59 height 20
checkbox input "true"
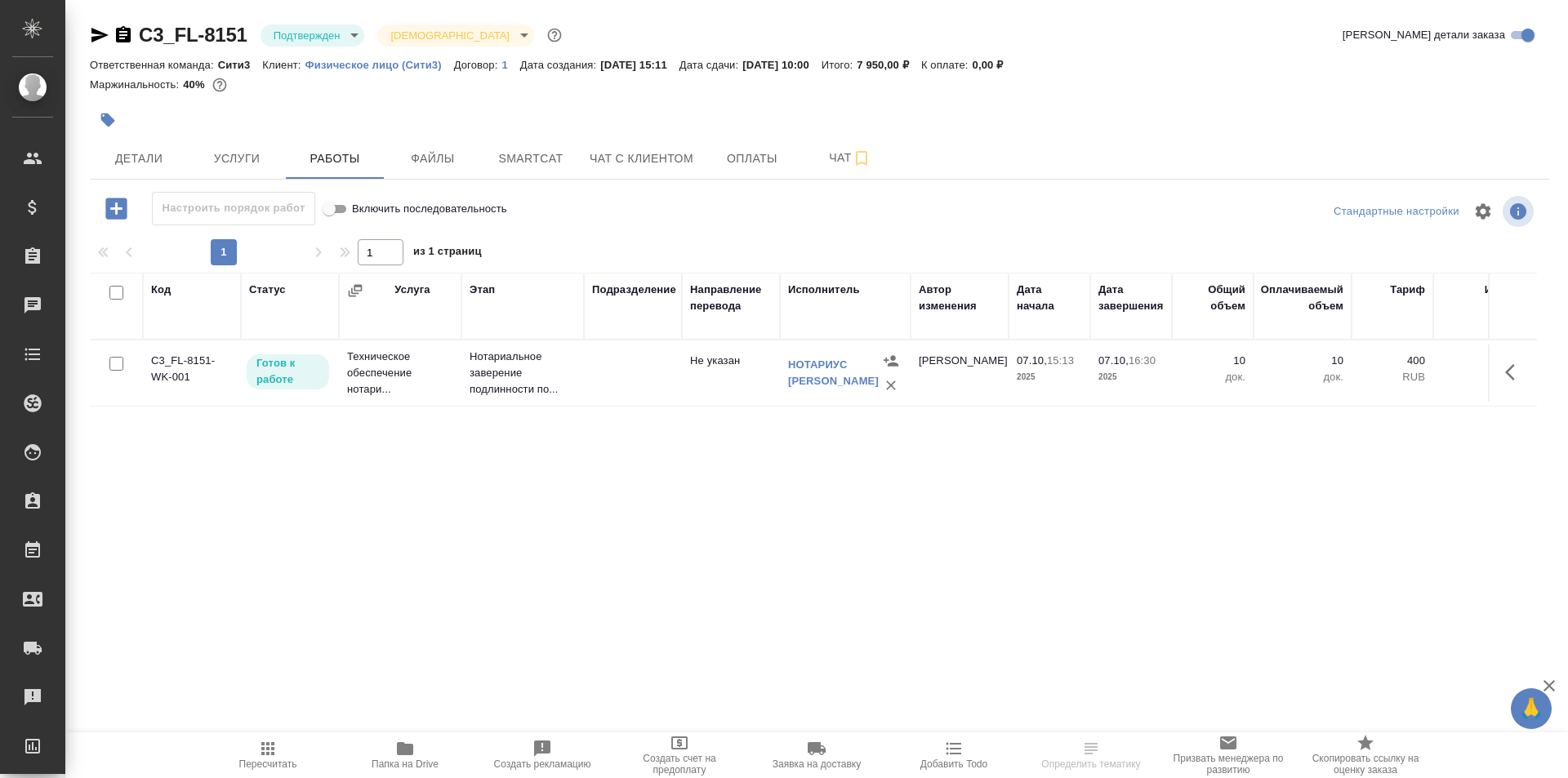
click at [587, 389] on td at bounding box center [633, 373] width 98 height 57
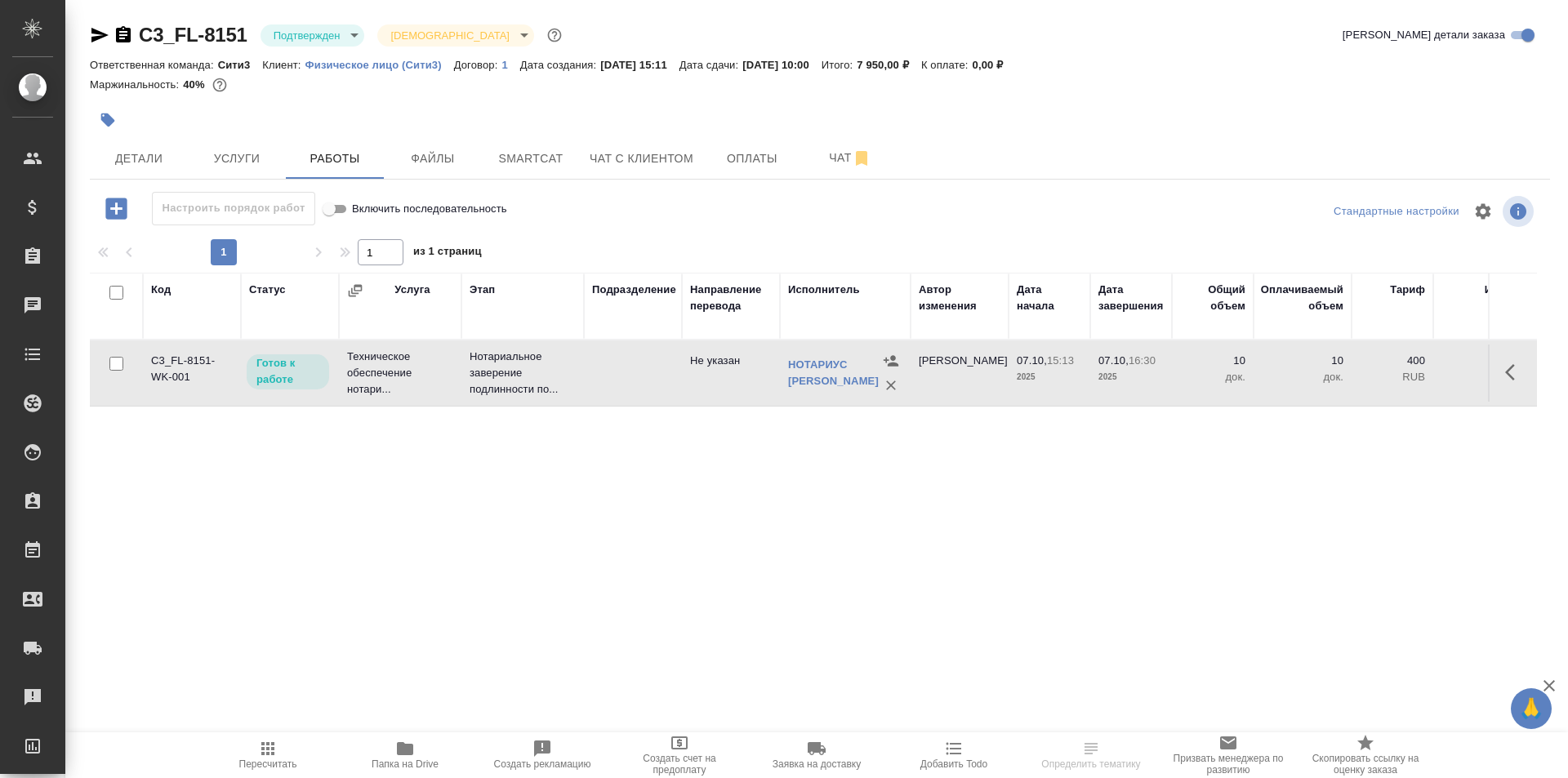
click at [587, 389] on td at bounding box center [633, 373] width 98 height 57
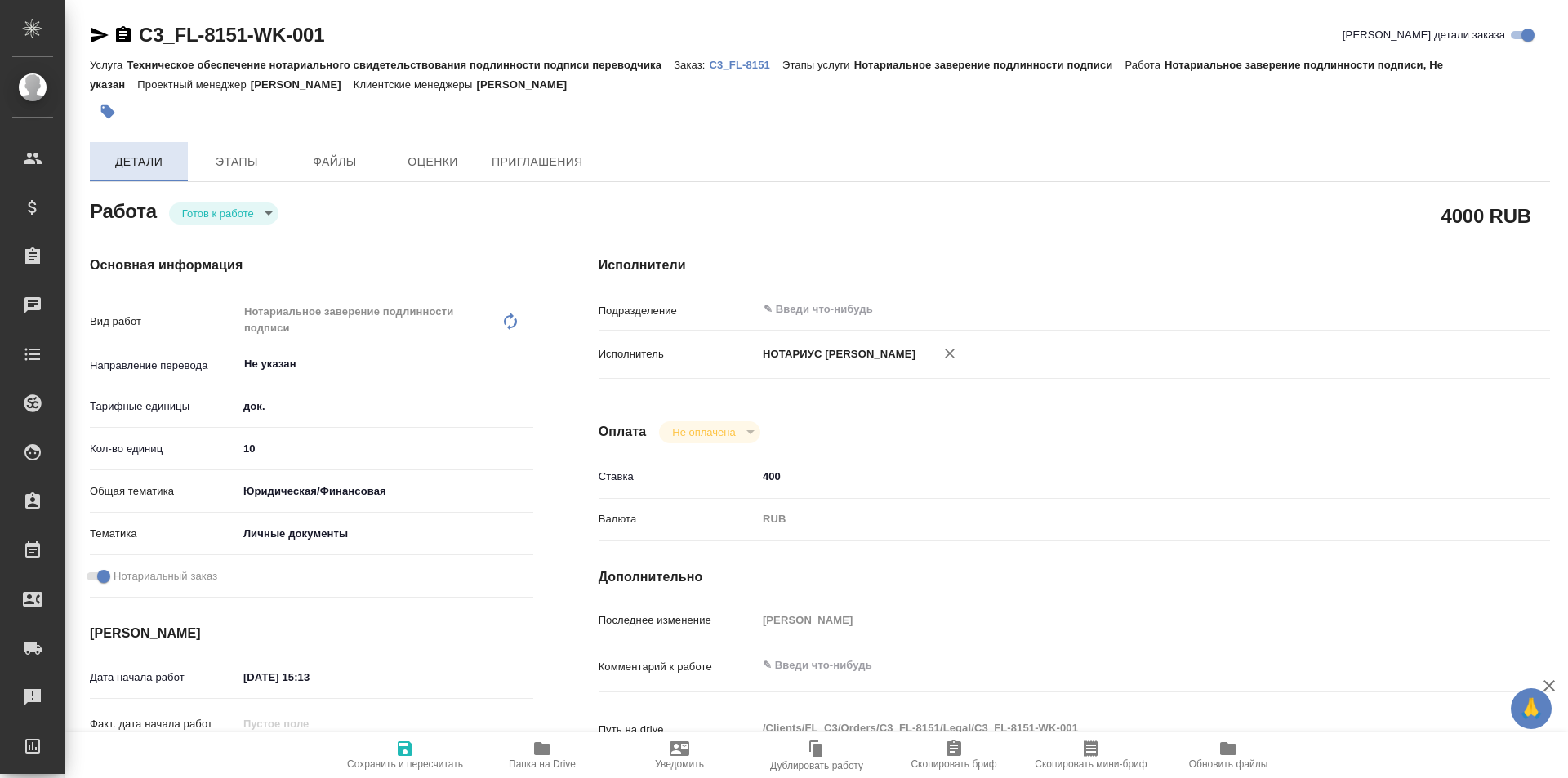
type textarea "x"
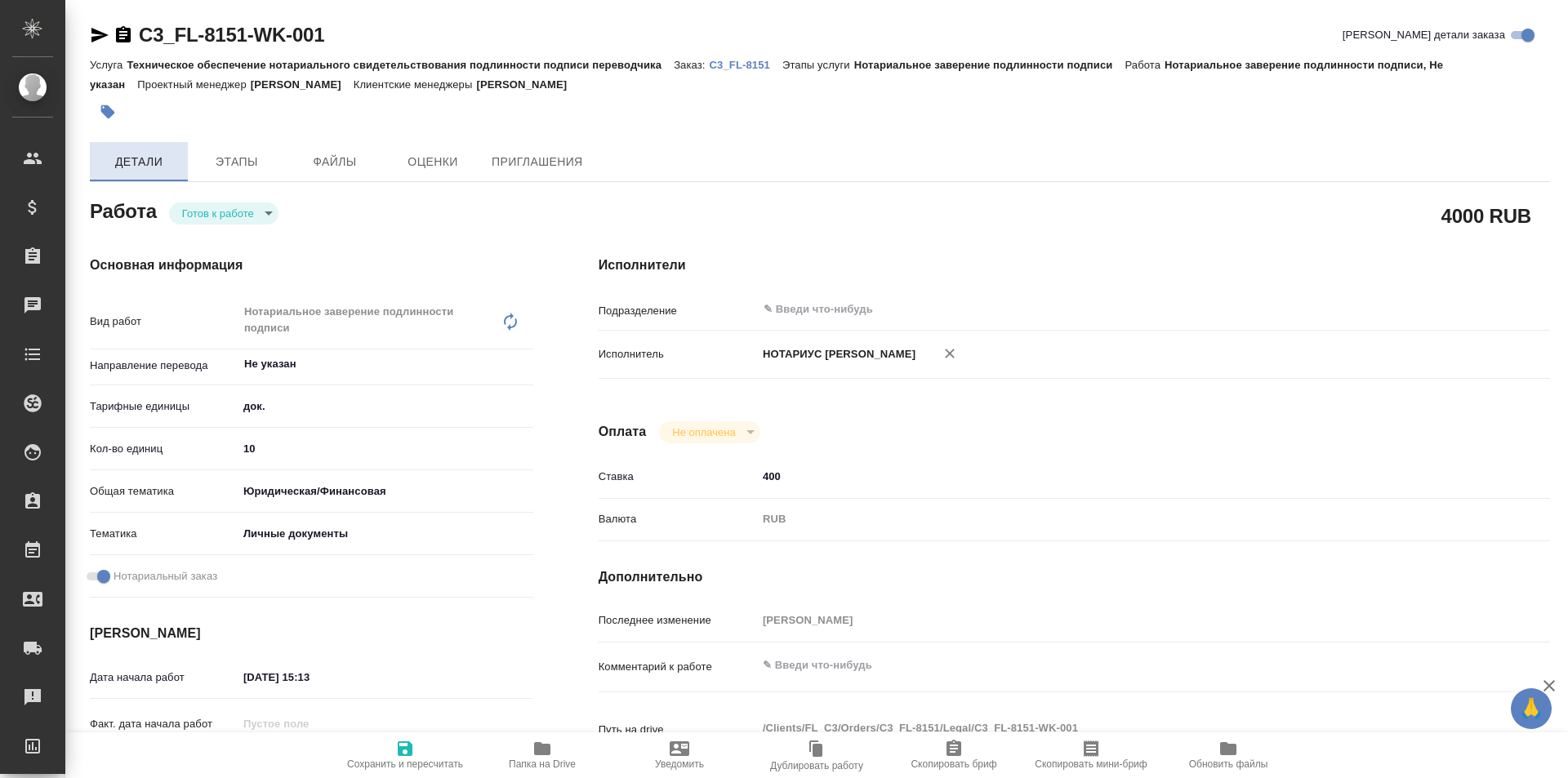
type textarea "x"
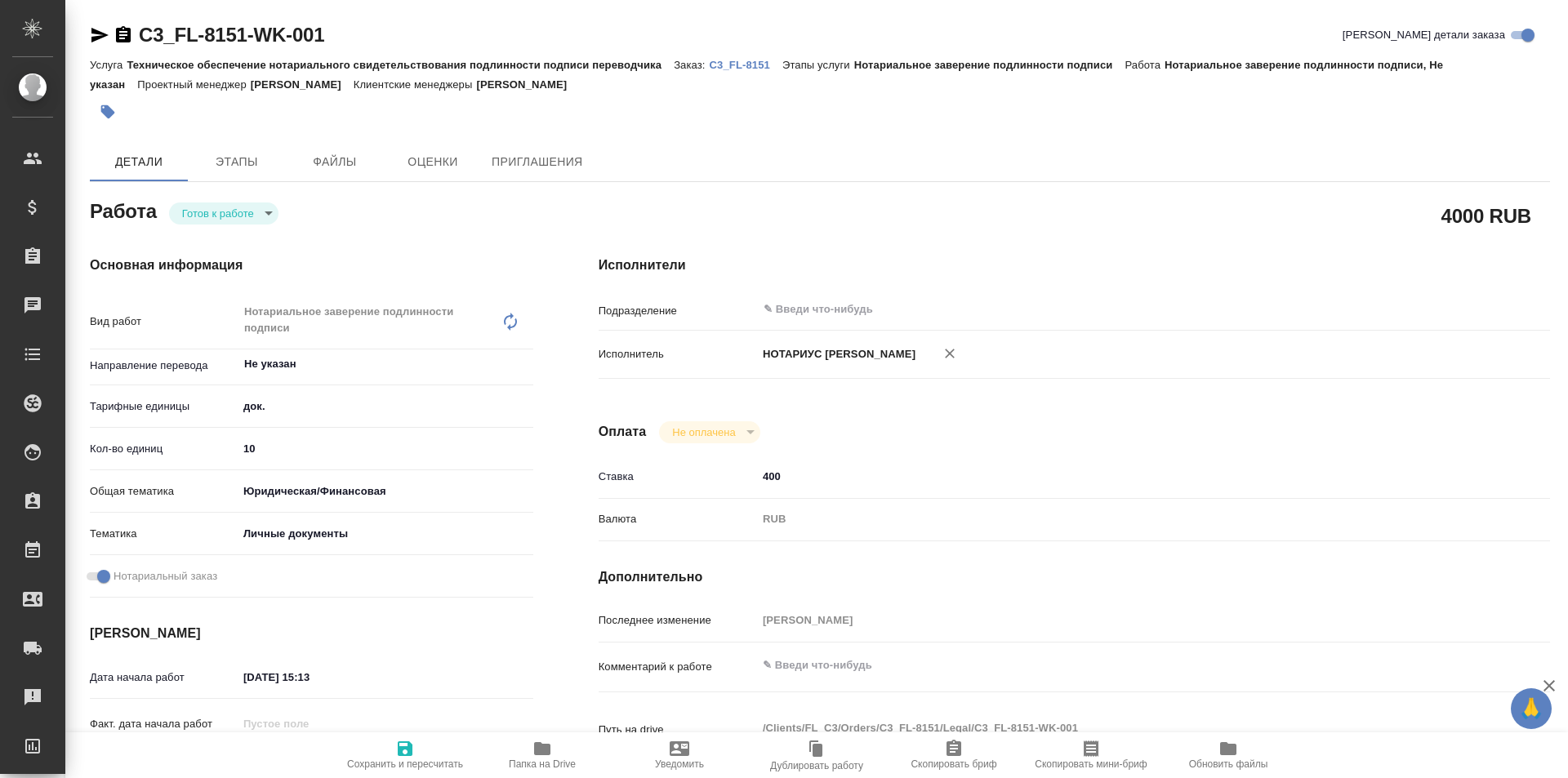
type textarea "x"
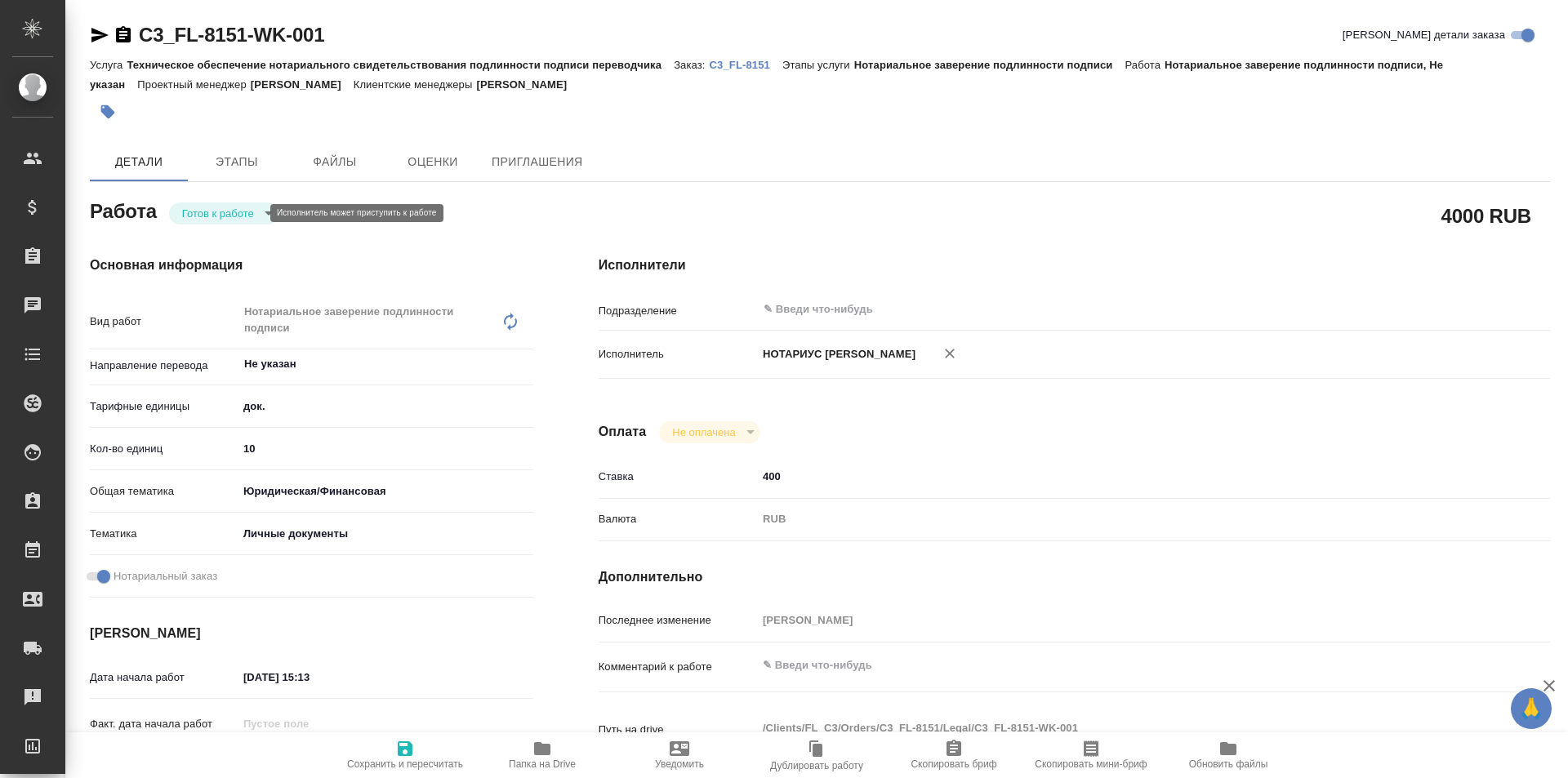
type textarea "x"
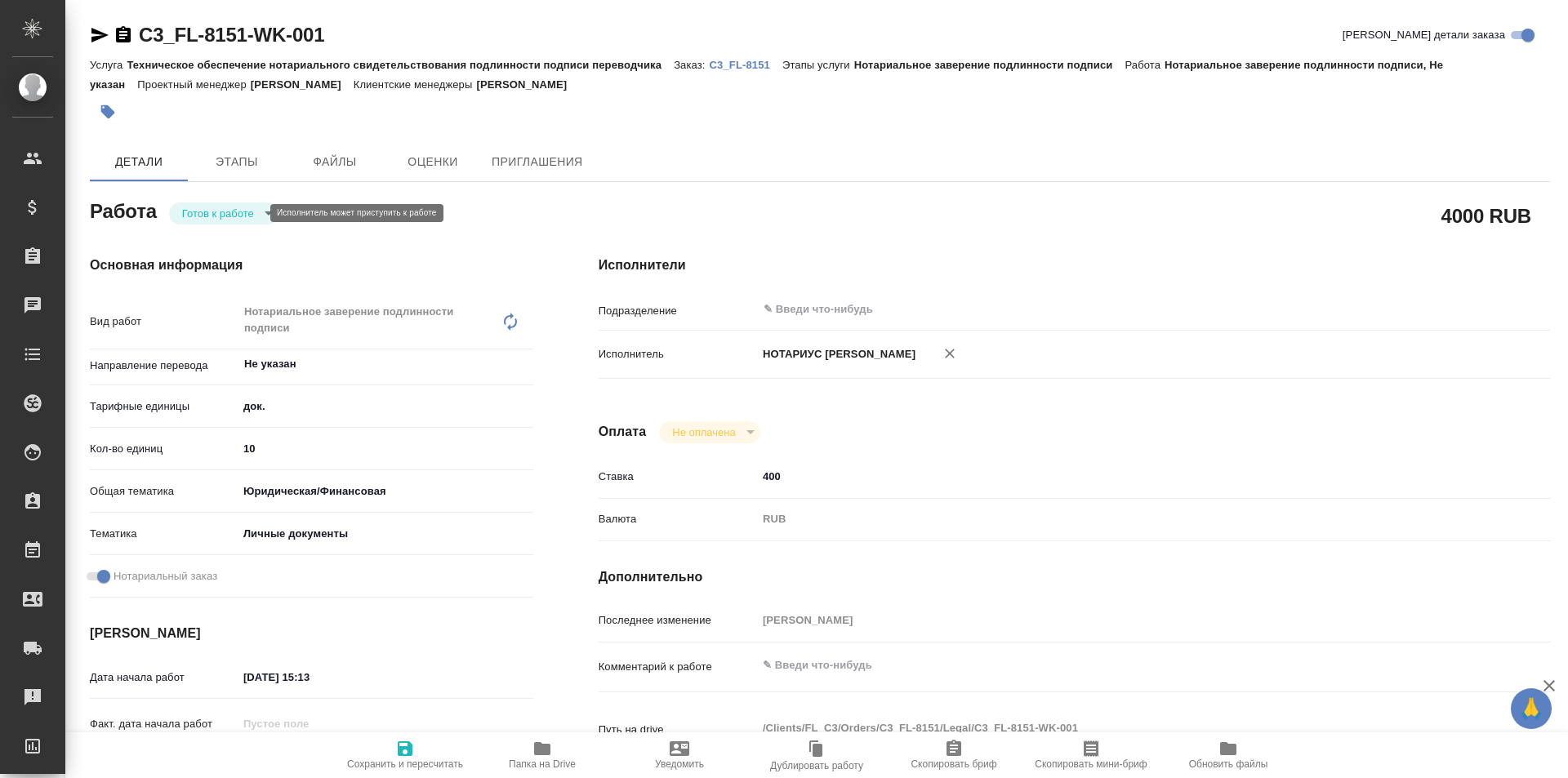
click at [213, 206] on body "🙏 .cls-1 fill:#fff; AWATERA Galisheva Mariya Клиенты Спецификации Заказы Чаты T…" at bounding box center [784, 389] width 1568 height 778
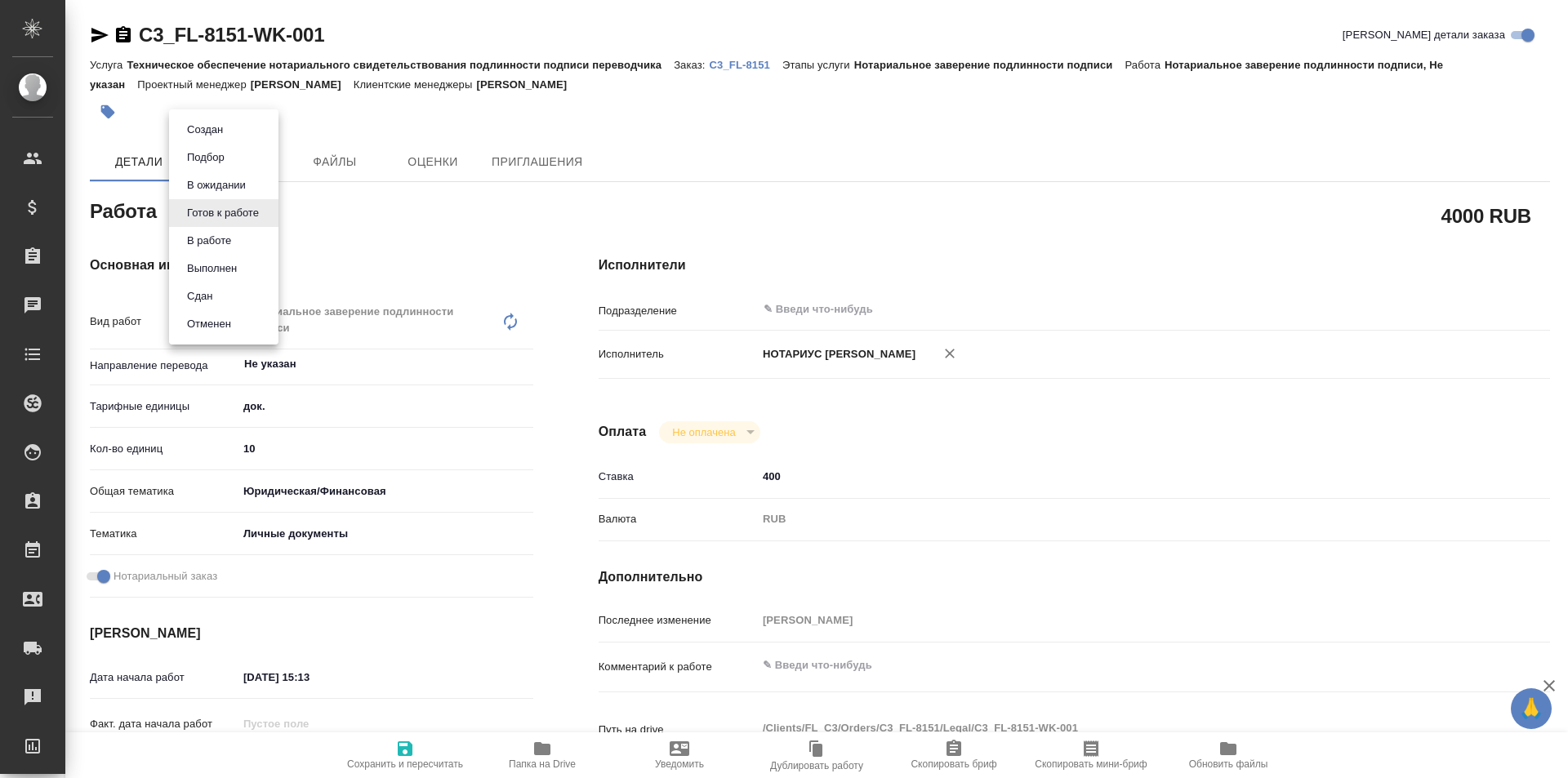
type textarea "x"
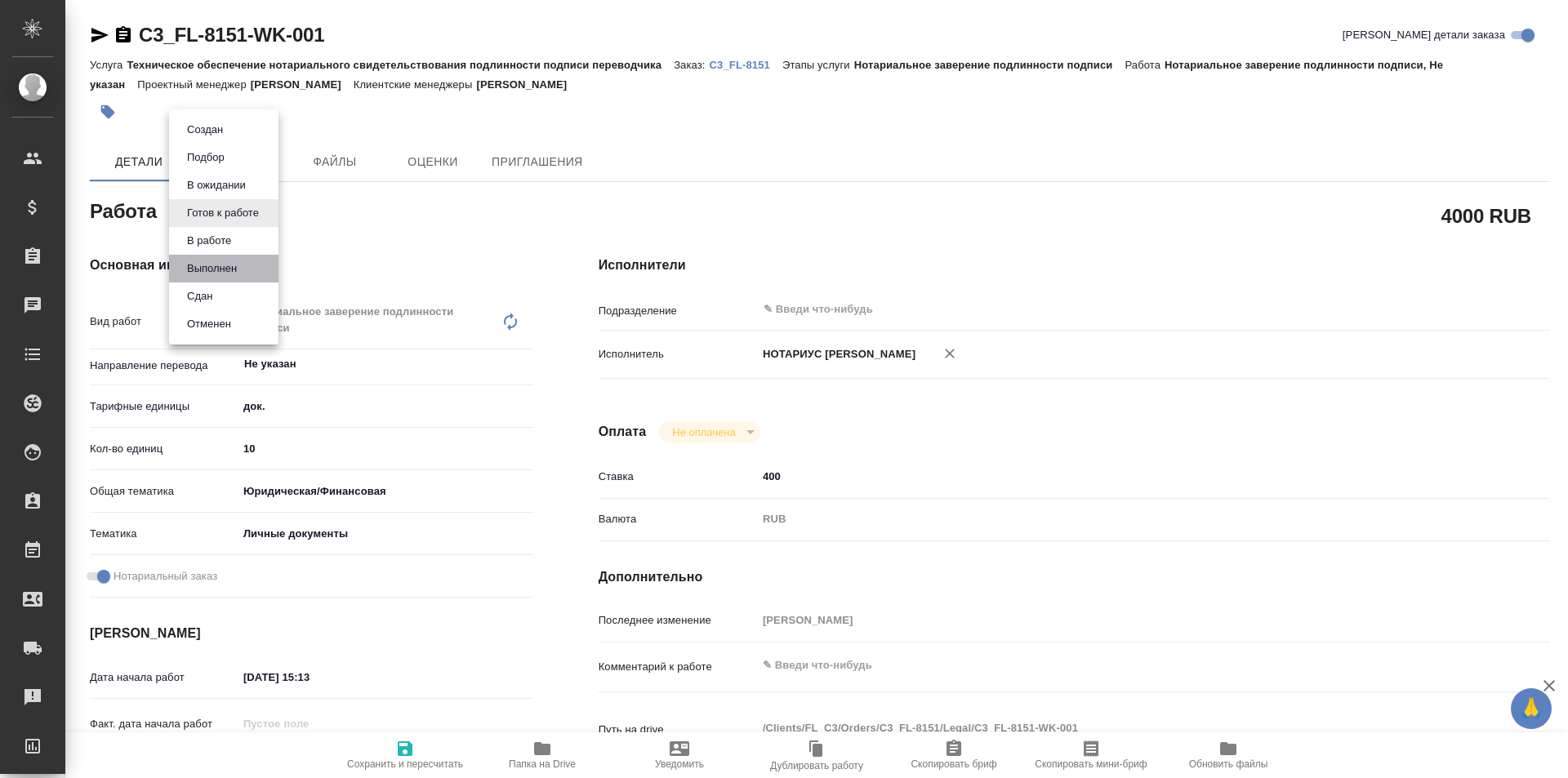
click at [242, 274] on li "Выполнен" at bounding box center [224, 268] width 109 height 28
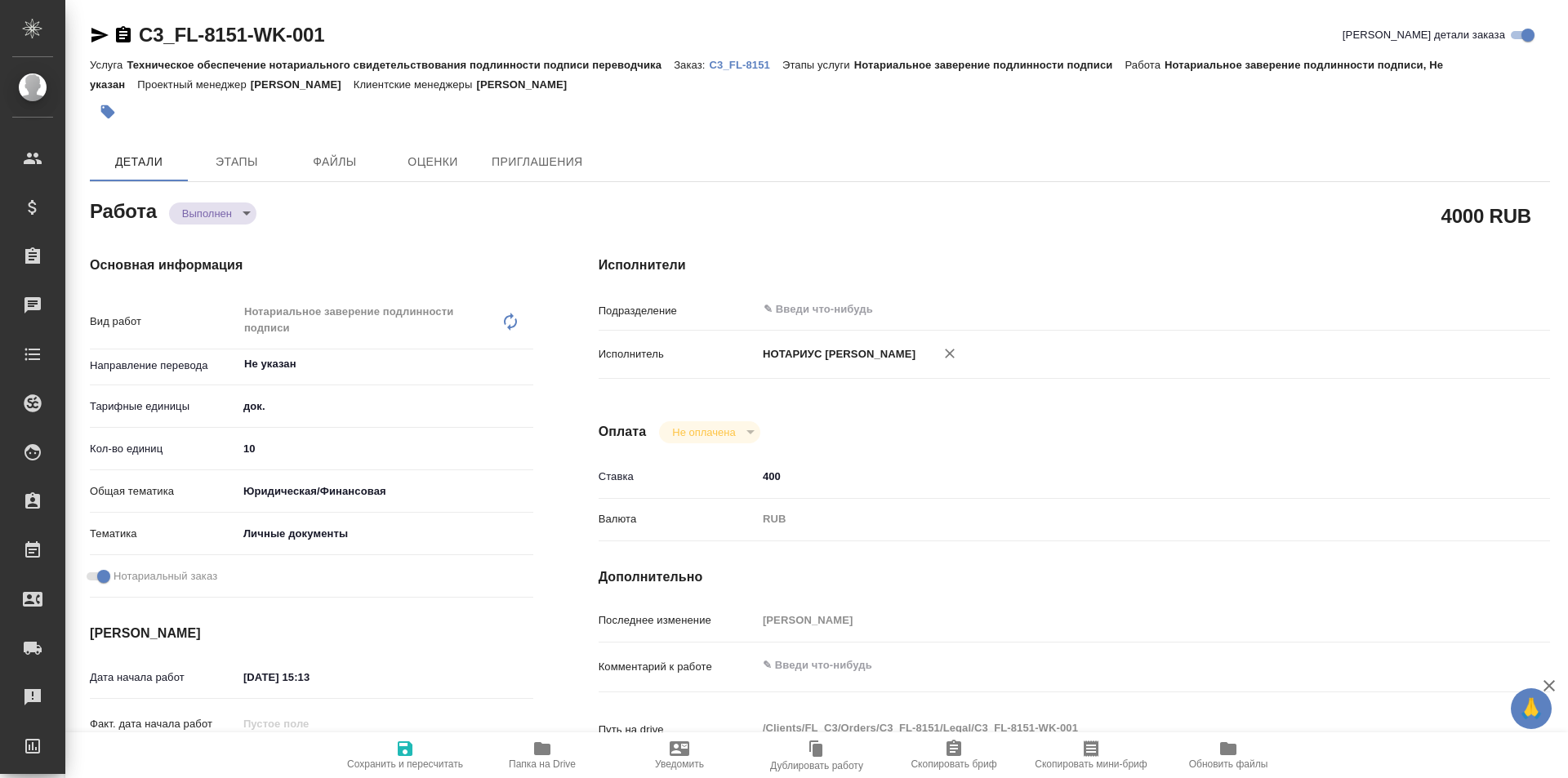
type textarea "x"
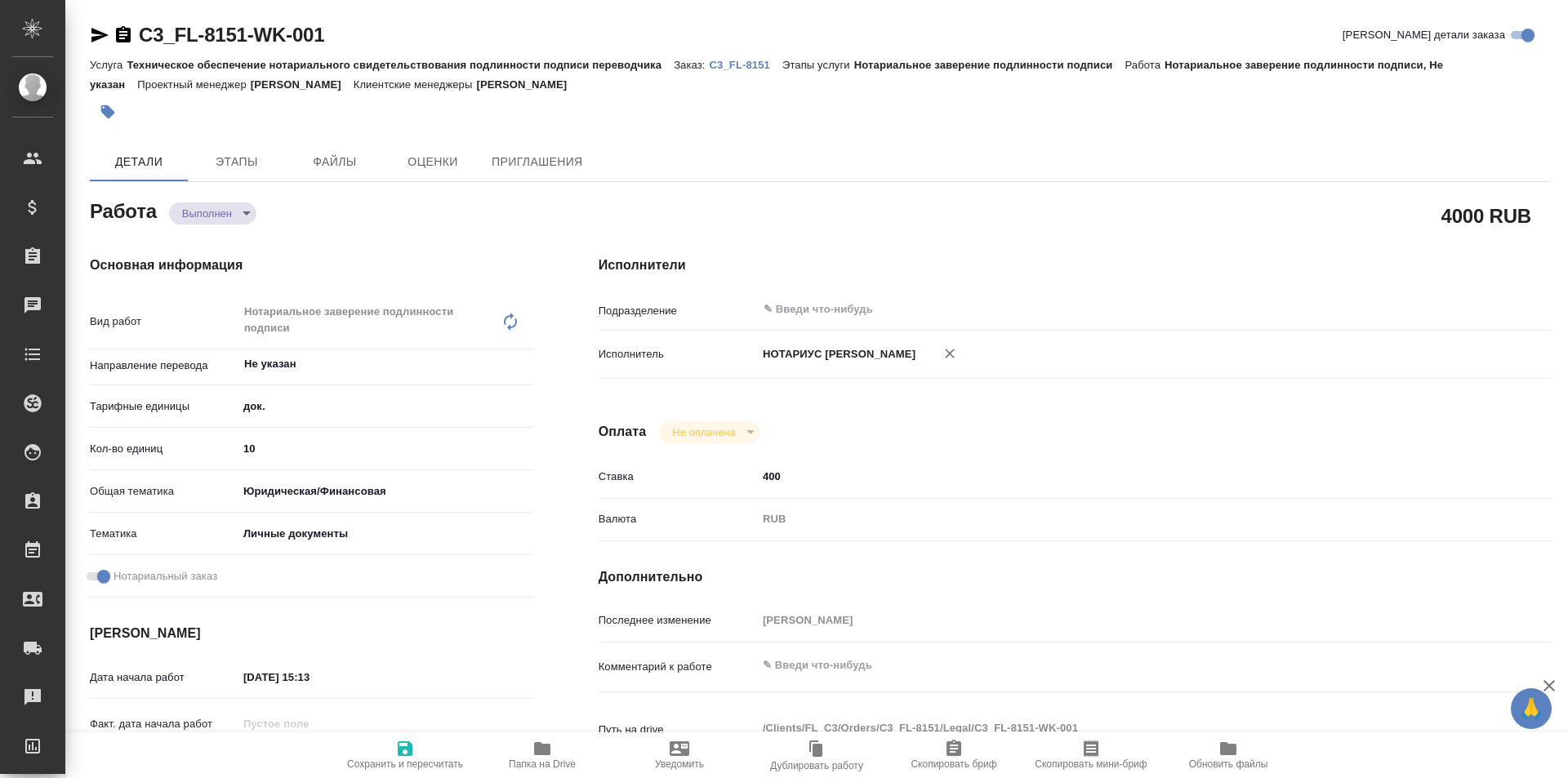
type textarea "x"
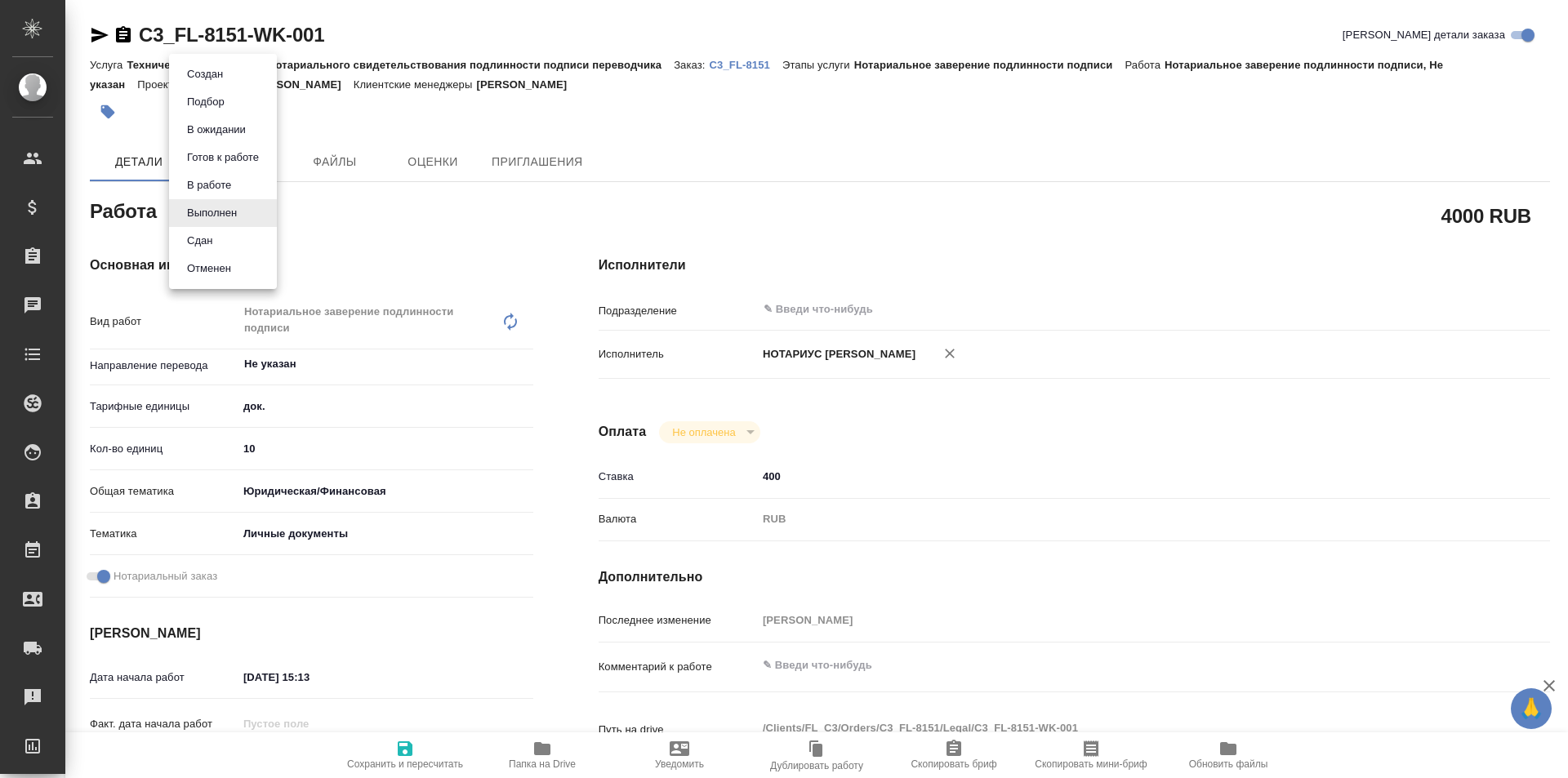
click at [229, 212] on body "🙏 .cls-1 fill:#fff; AWATERA Galisheva Mariya Клиенты Спецификации Заказы Чаты T…" at bounding box center [784, 389] width 1568 height 778
type textarea "x"
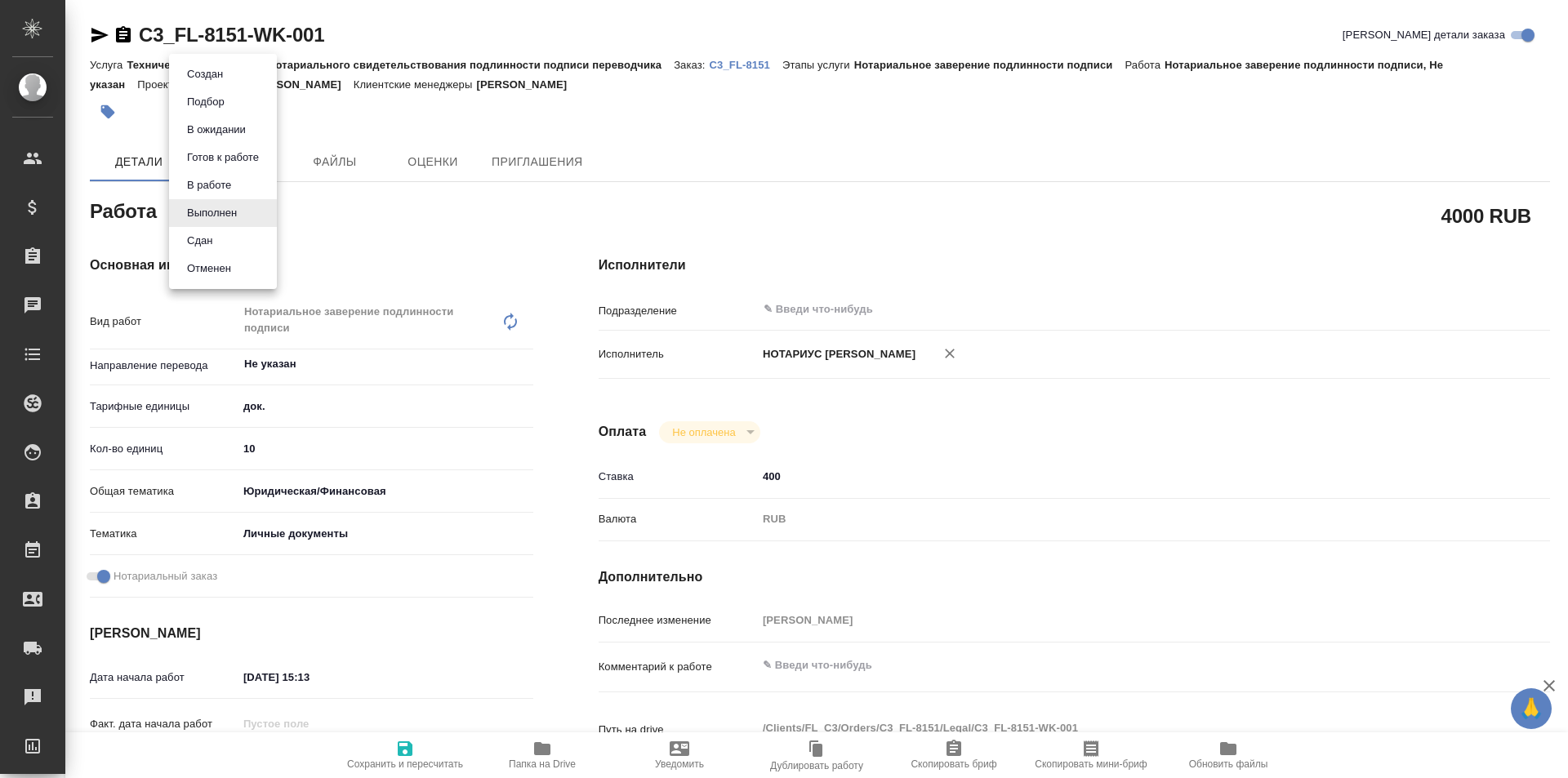
type textarea "x"
click at [584, 222] on div at bounding box center [784, 389] width 1568 height 778
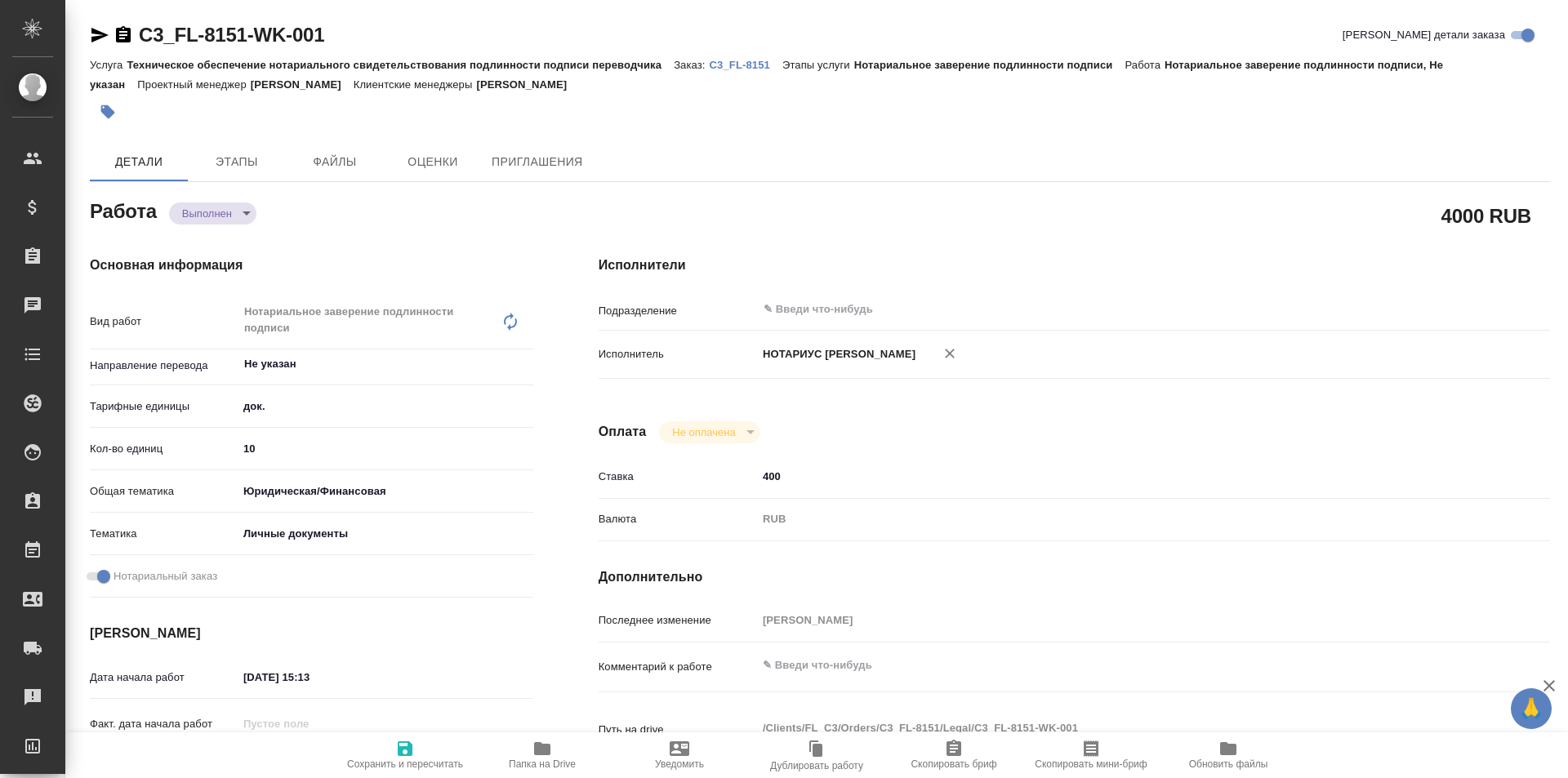
click at [398, 759] on span "Сохранить и пересчитать" at bounding box center [405, 764] width 116 height 12
type textarea "x"
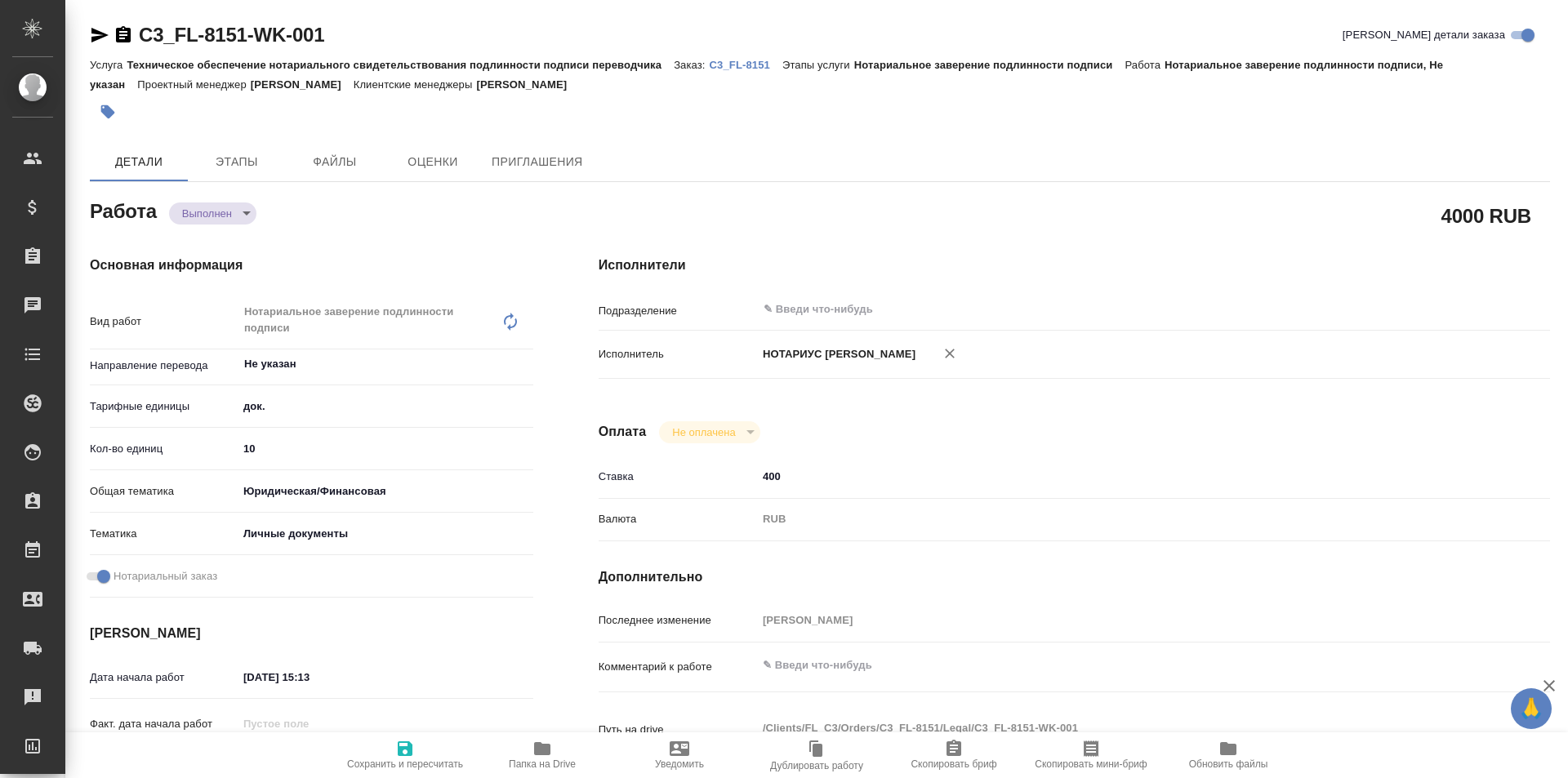
type textarea "x"
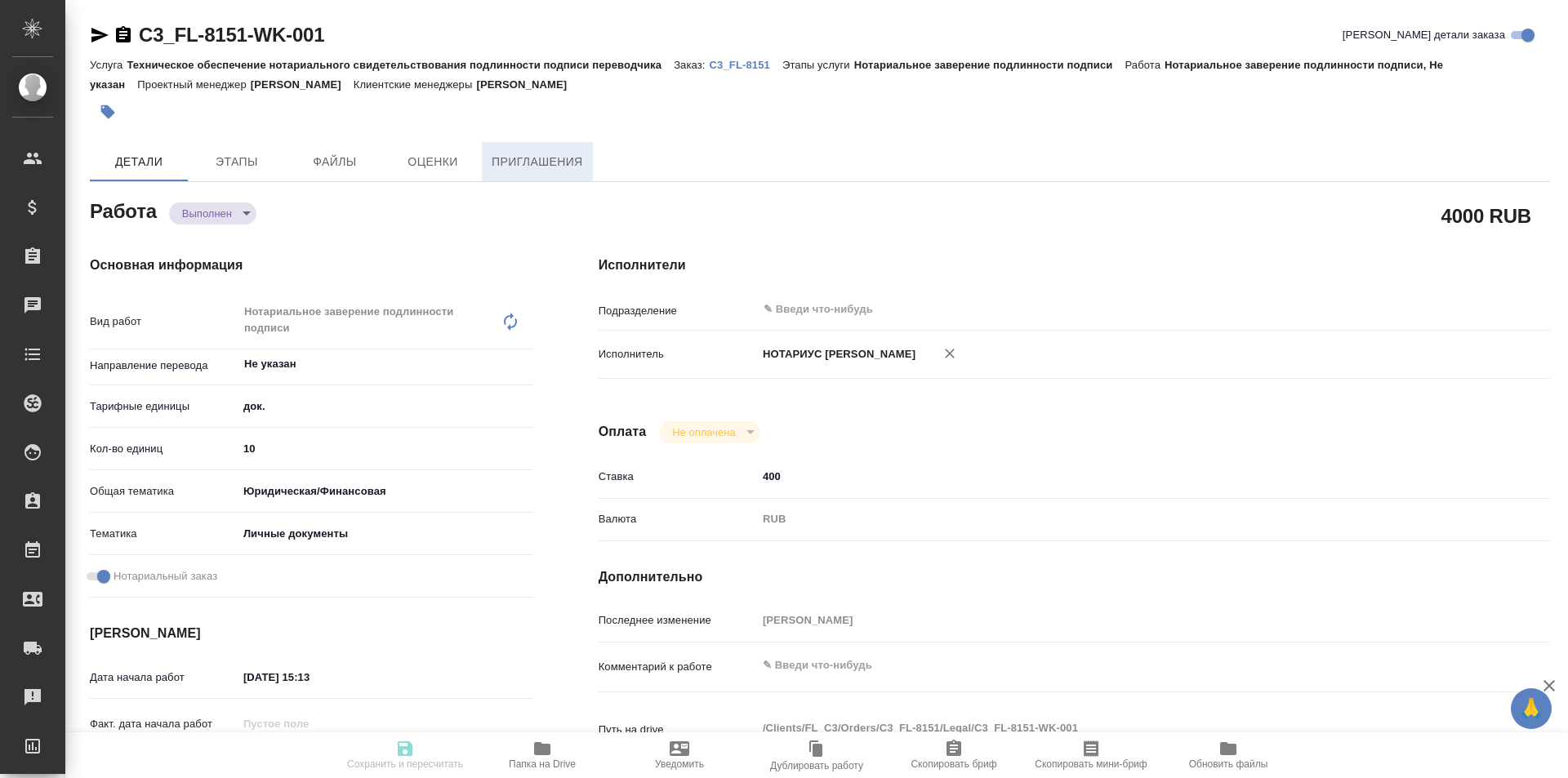
type textarea "x"
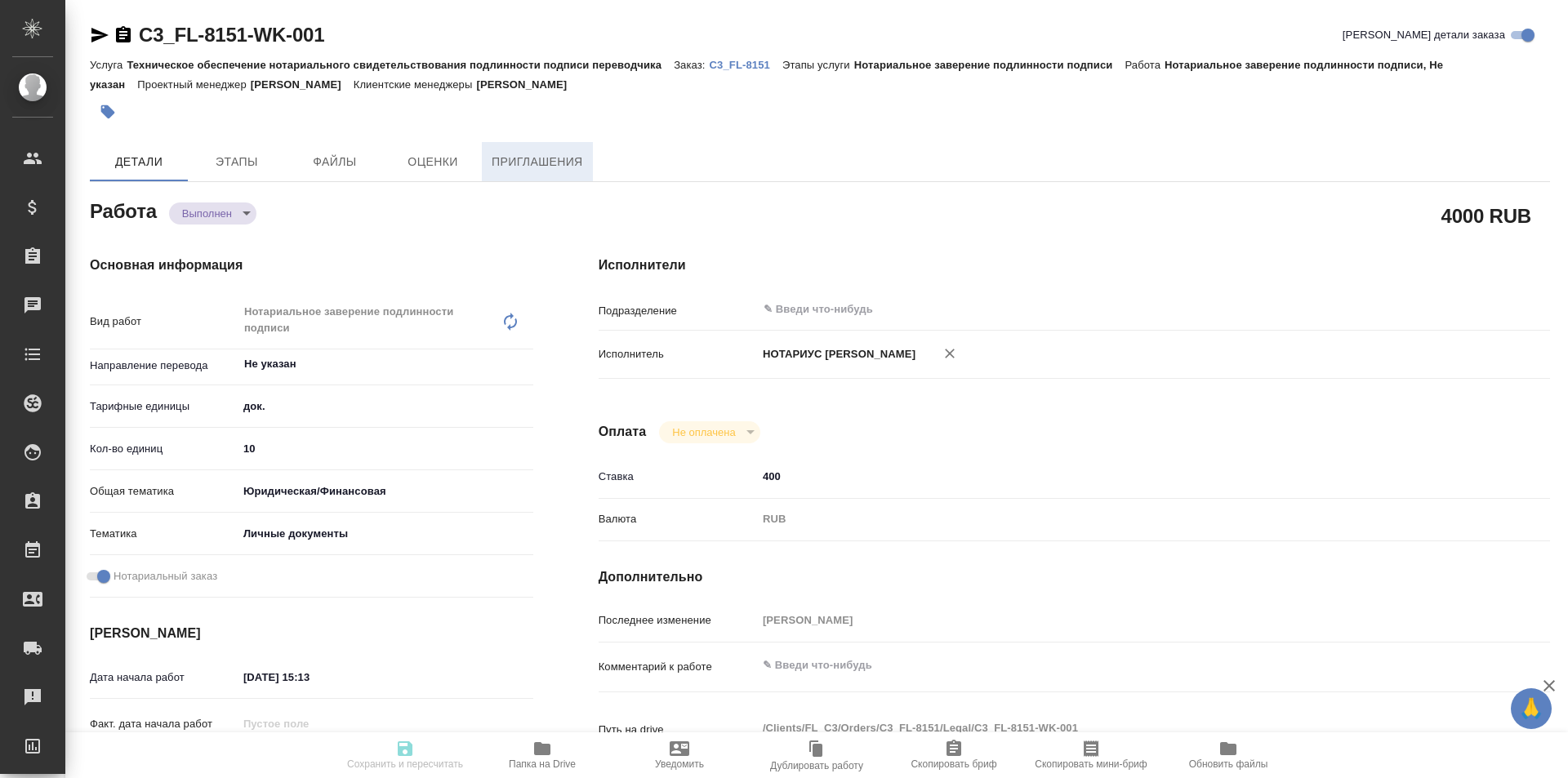
type textarea "x"
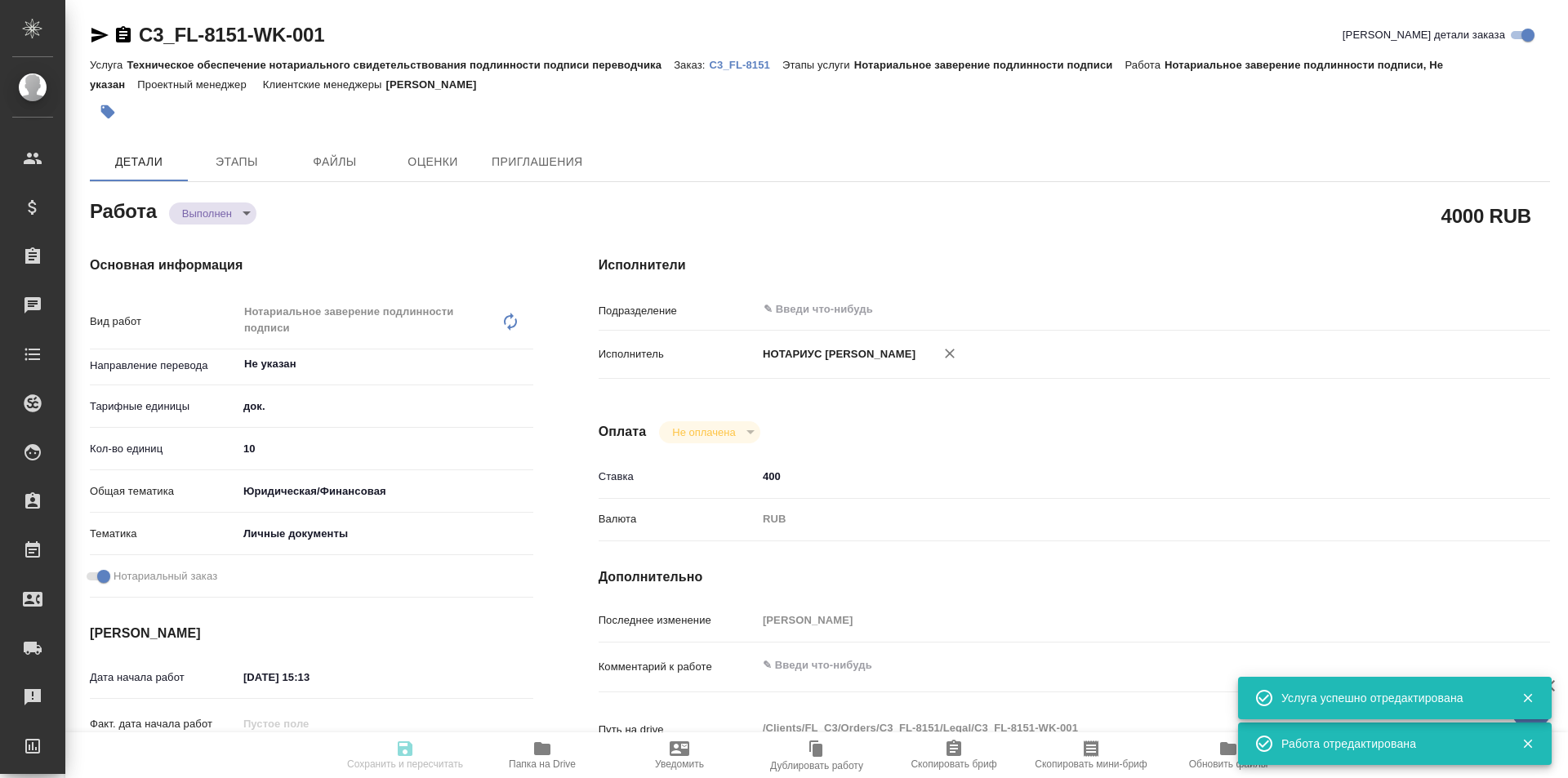
type input "completed"
type textarea "Нотариальное заверение подлинности подписи"
type textarea "x"
type input "Не указан"
type input "5a8b1489cc6b4906c91bfd8b"
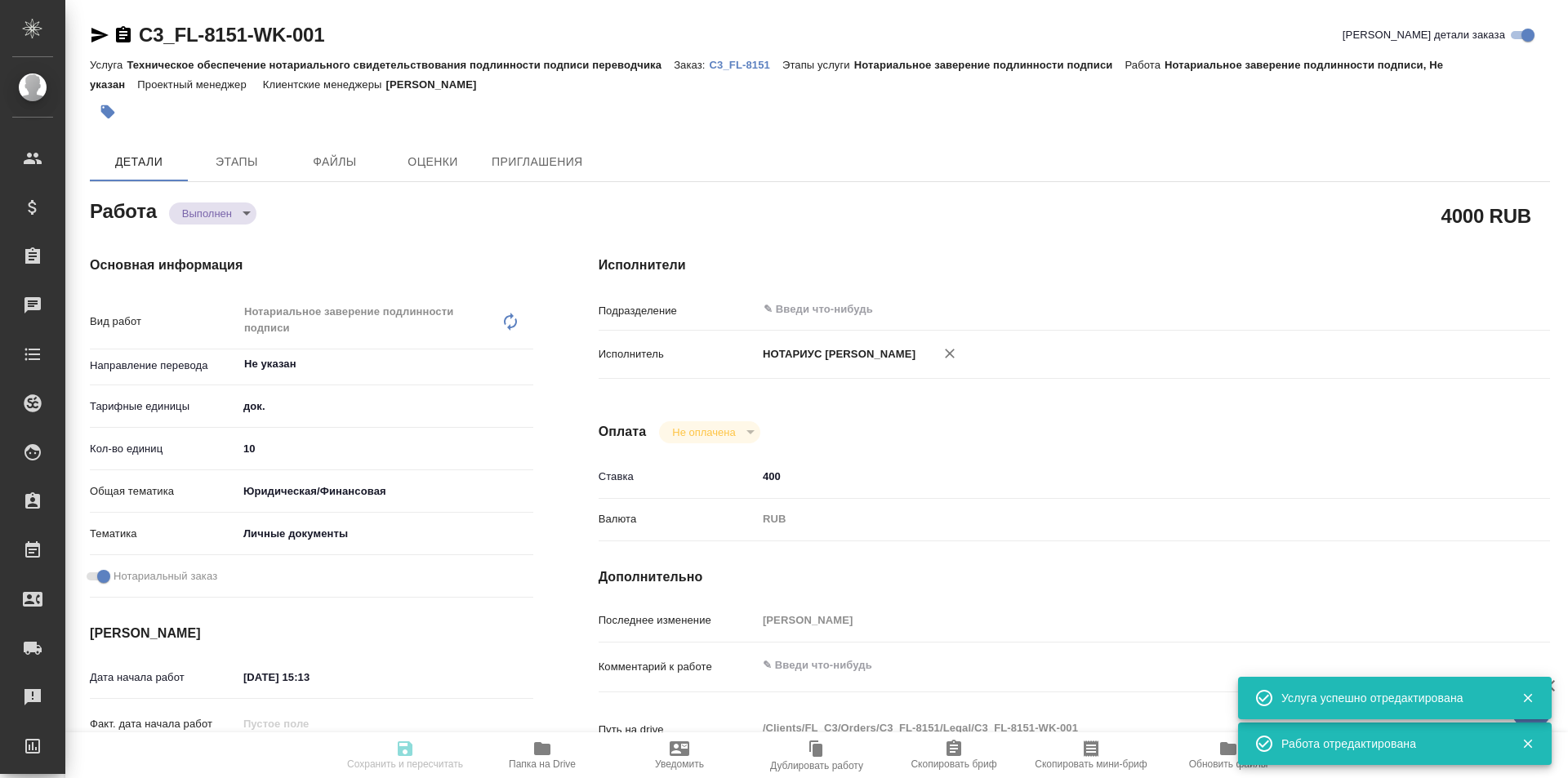
type input "10"
type input "yr-fn"
type input "5a8b8b956a9677013d343cfe"
checkbox input "true"
type input "[DATE] 15:13"
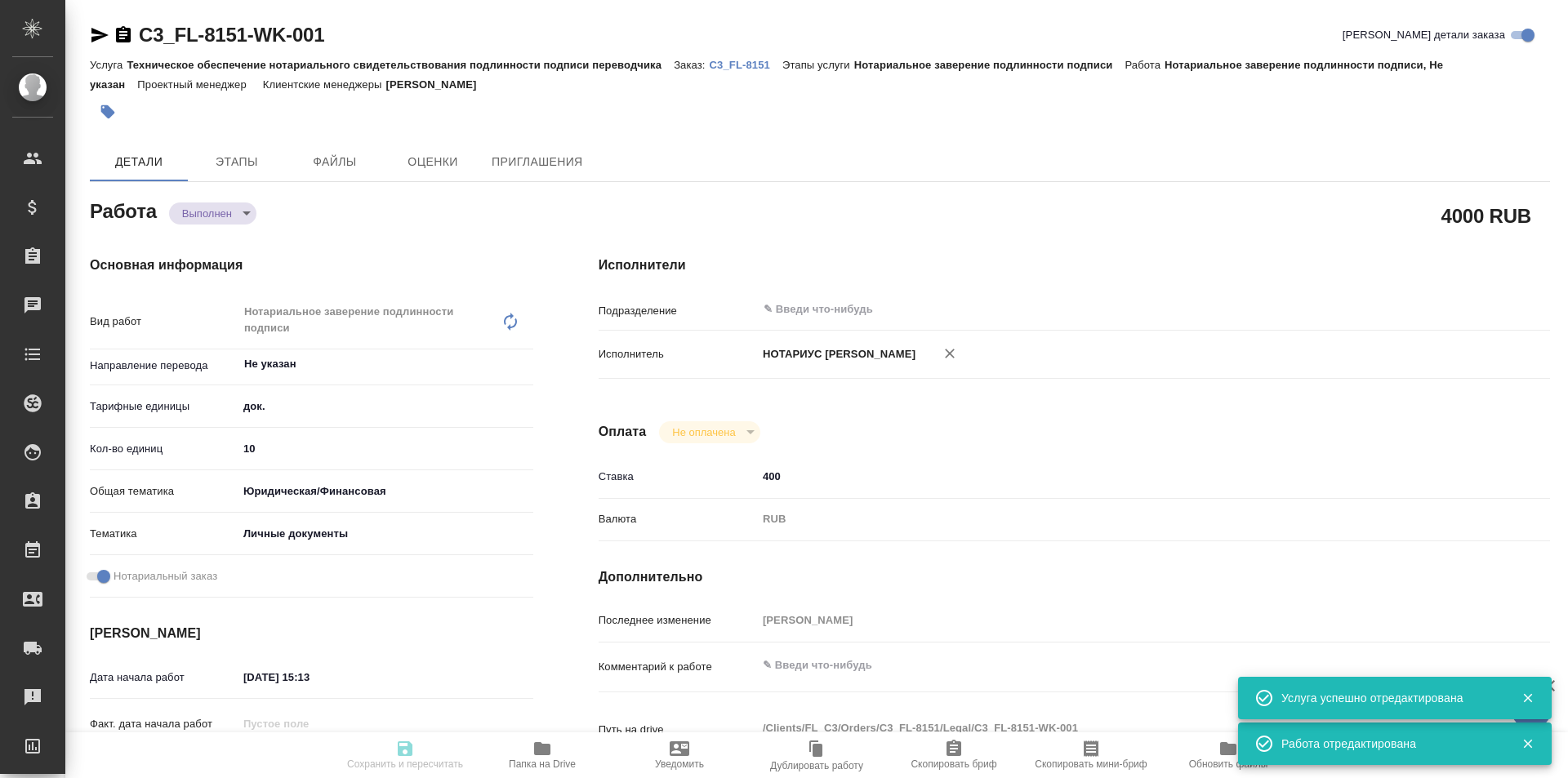
type input "[DATE] 16:30"
type input "[DATE] 16:31"
type input "[DATE] 17:00"
type input "notPayed"
type input "400"
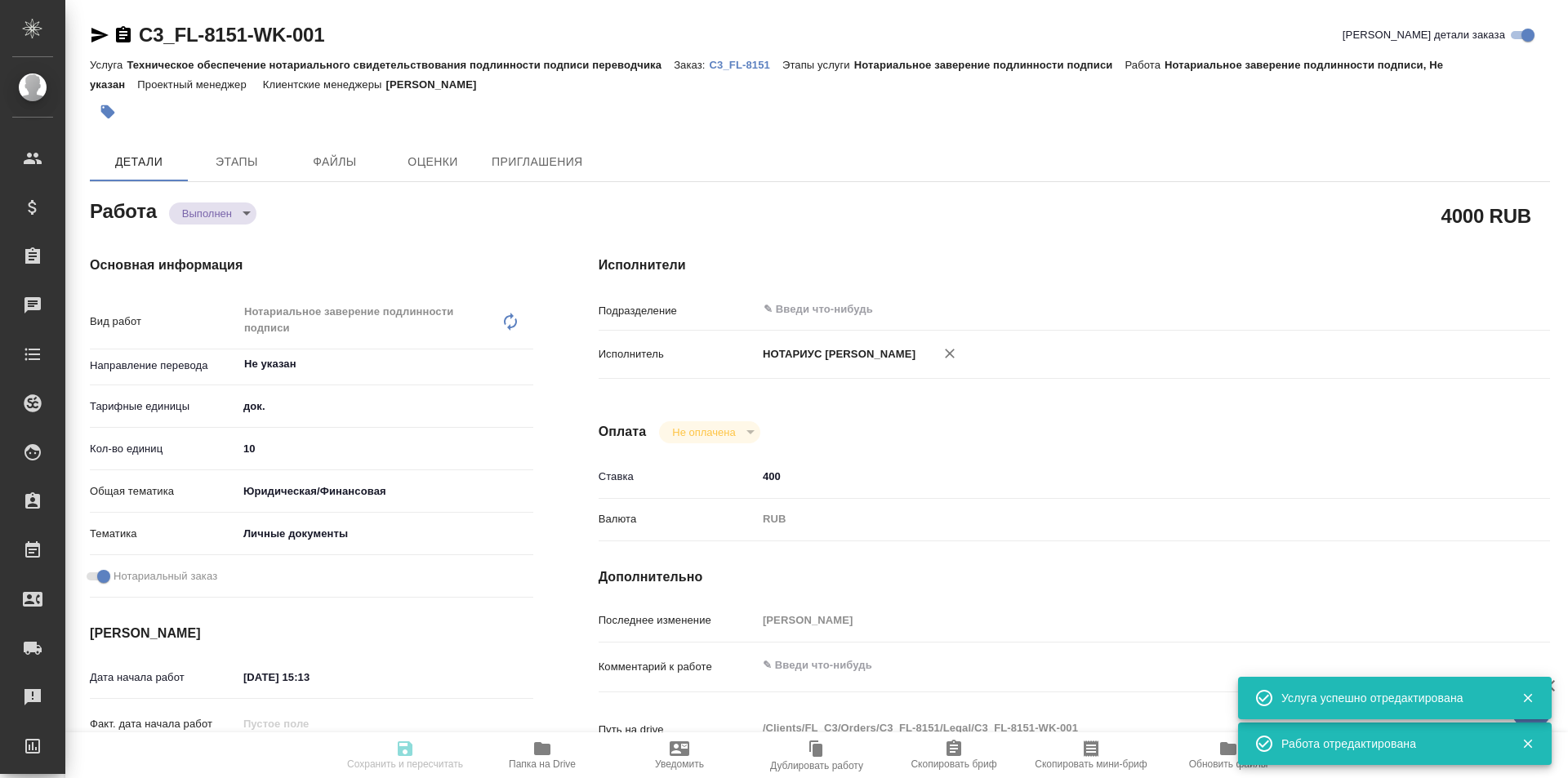
type input "RUB"
type input "[PERSON_NAME]"
type textarea "x"
type textarea "/Clients/FL_C3/Orders/C3_FL-8151/Legal/C3_FL-8151-WK-001"
type textarea "x"
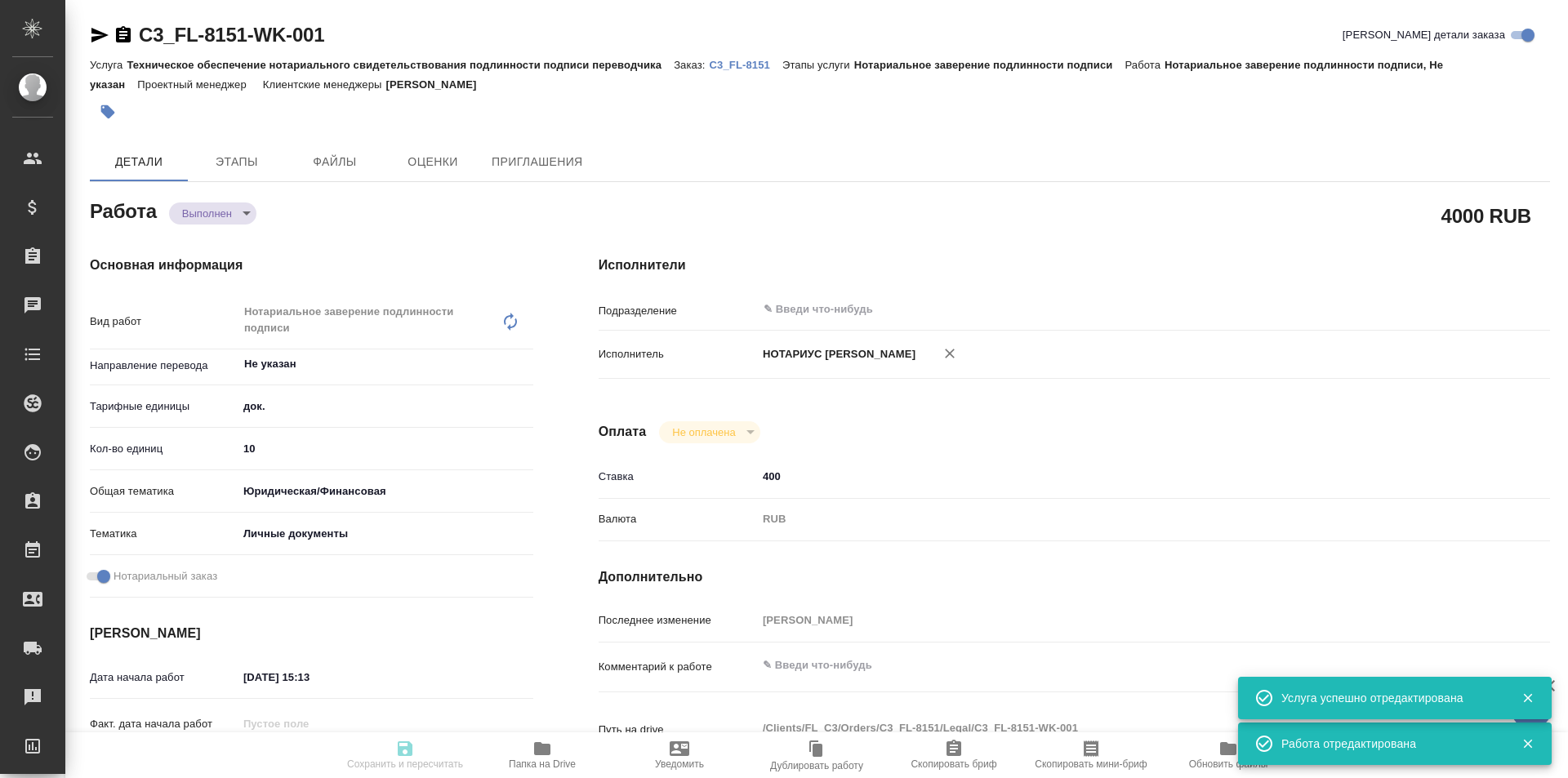
type input "C3_FL-8151"
type input "Техническое обеспечение нотариального свидетельствования подлинности подписи пе…"
type input "Нотариальное заверение подлинности подписи"
type input "[PERSON_NAME]"
type input "/Clients/FL_C3/Orders/C3_FL-8151"
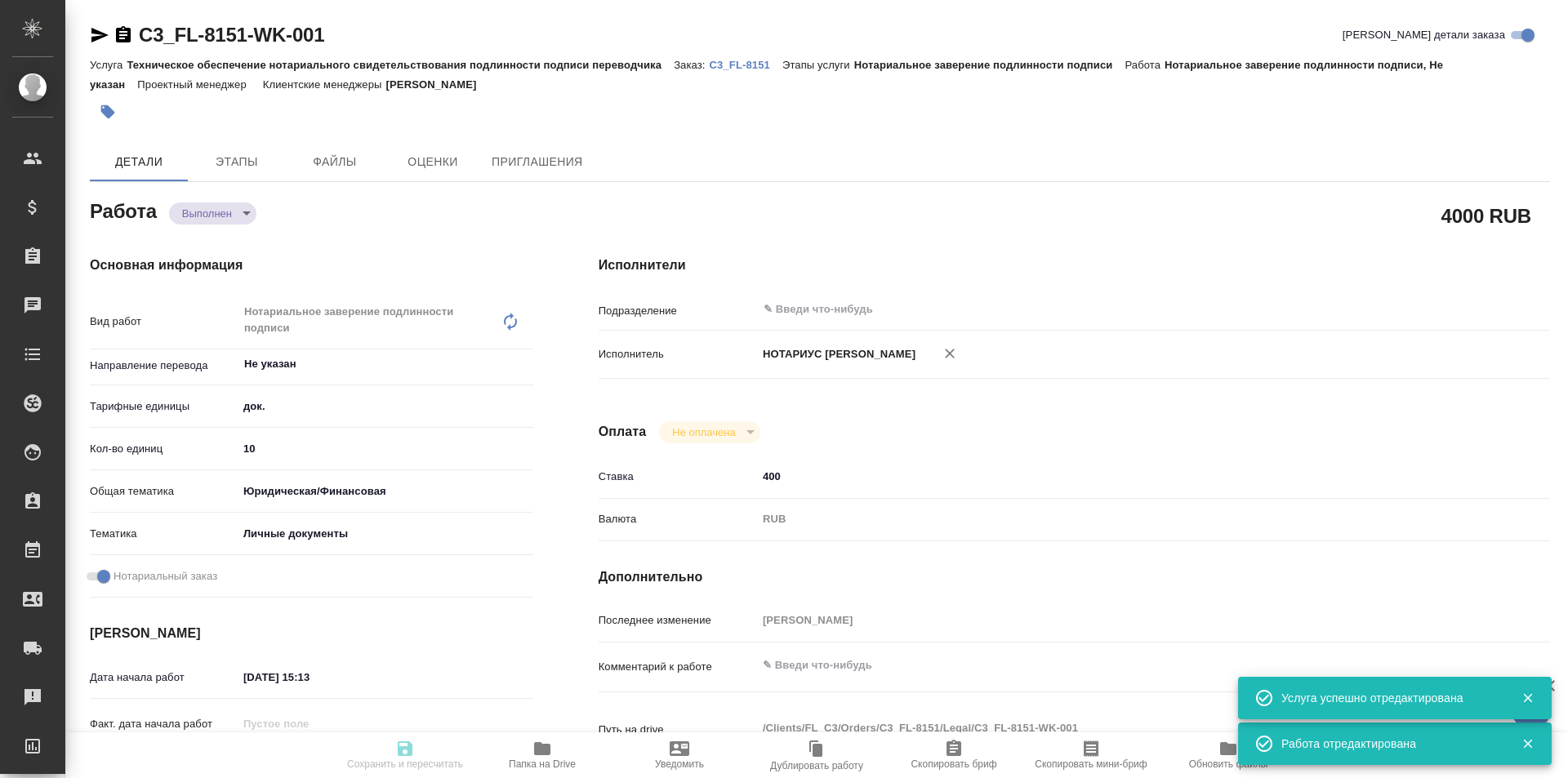
type textarea "x"
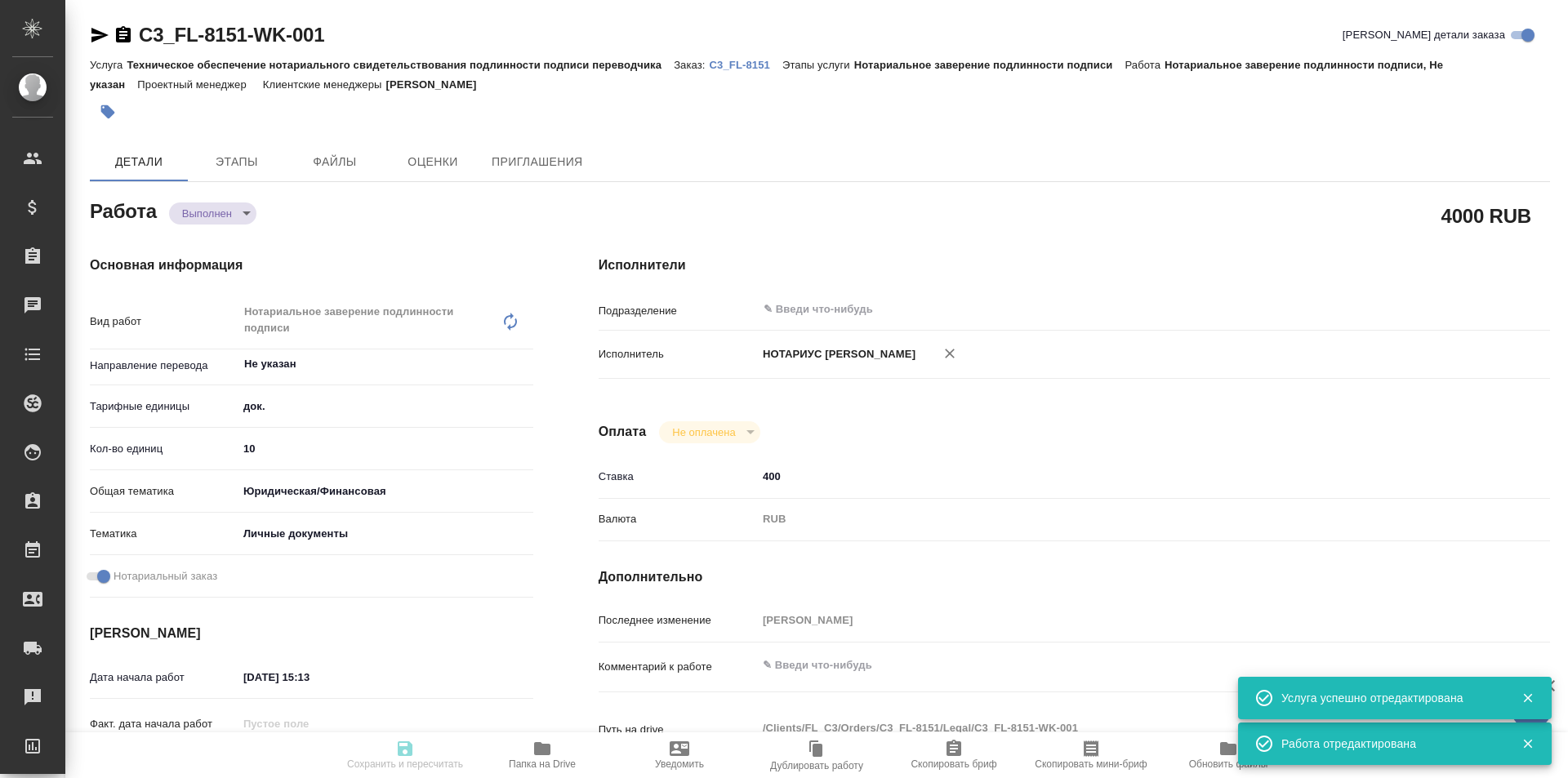
type textarea "x"
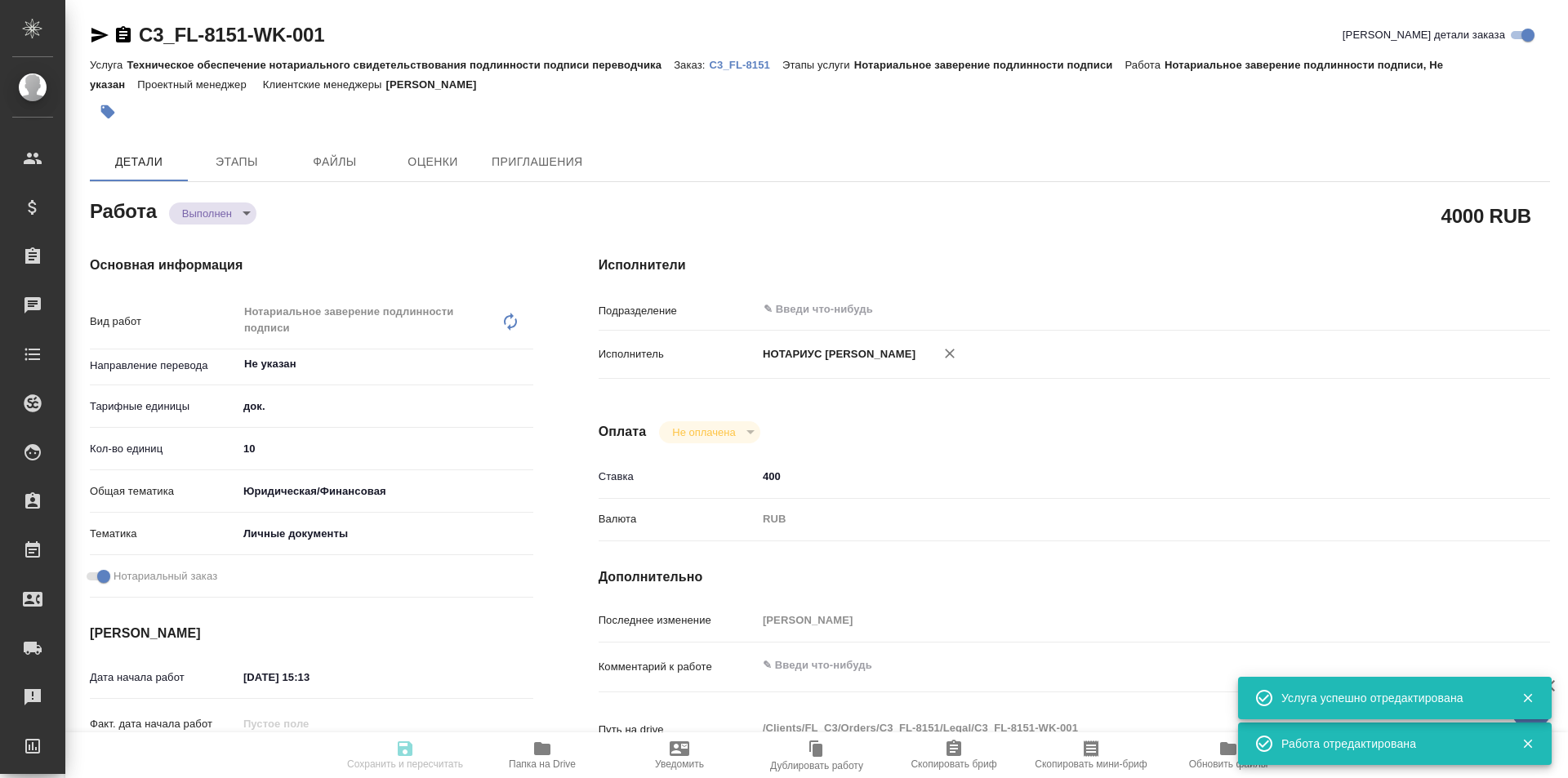
type textarea "x"
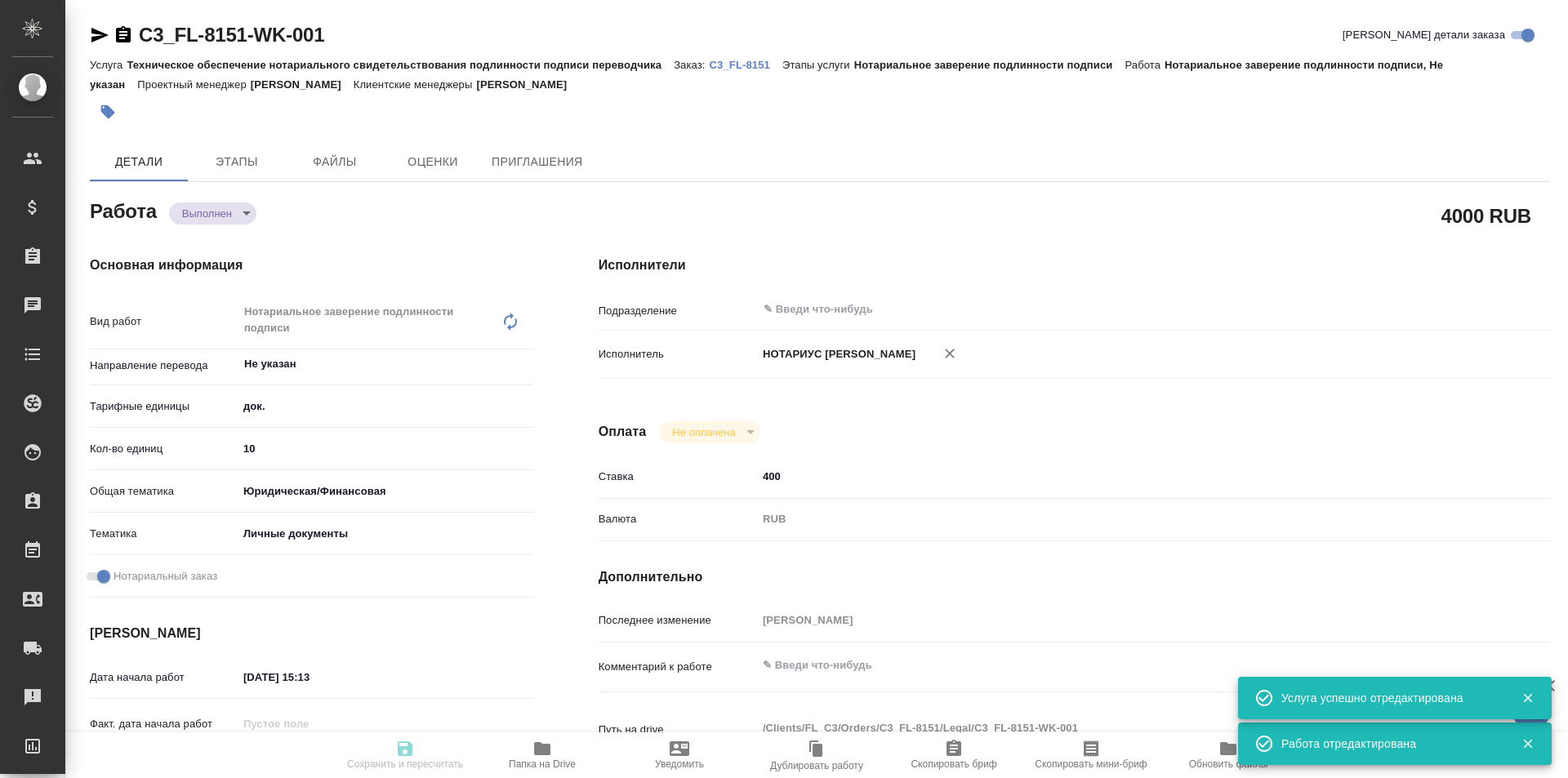
type textarea "x"
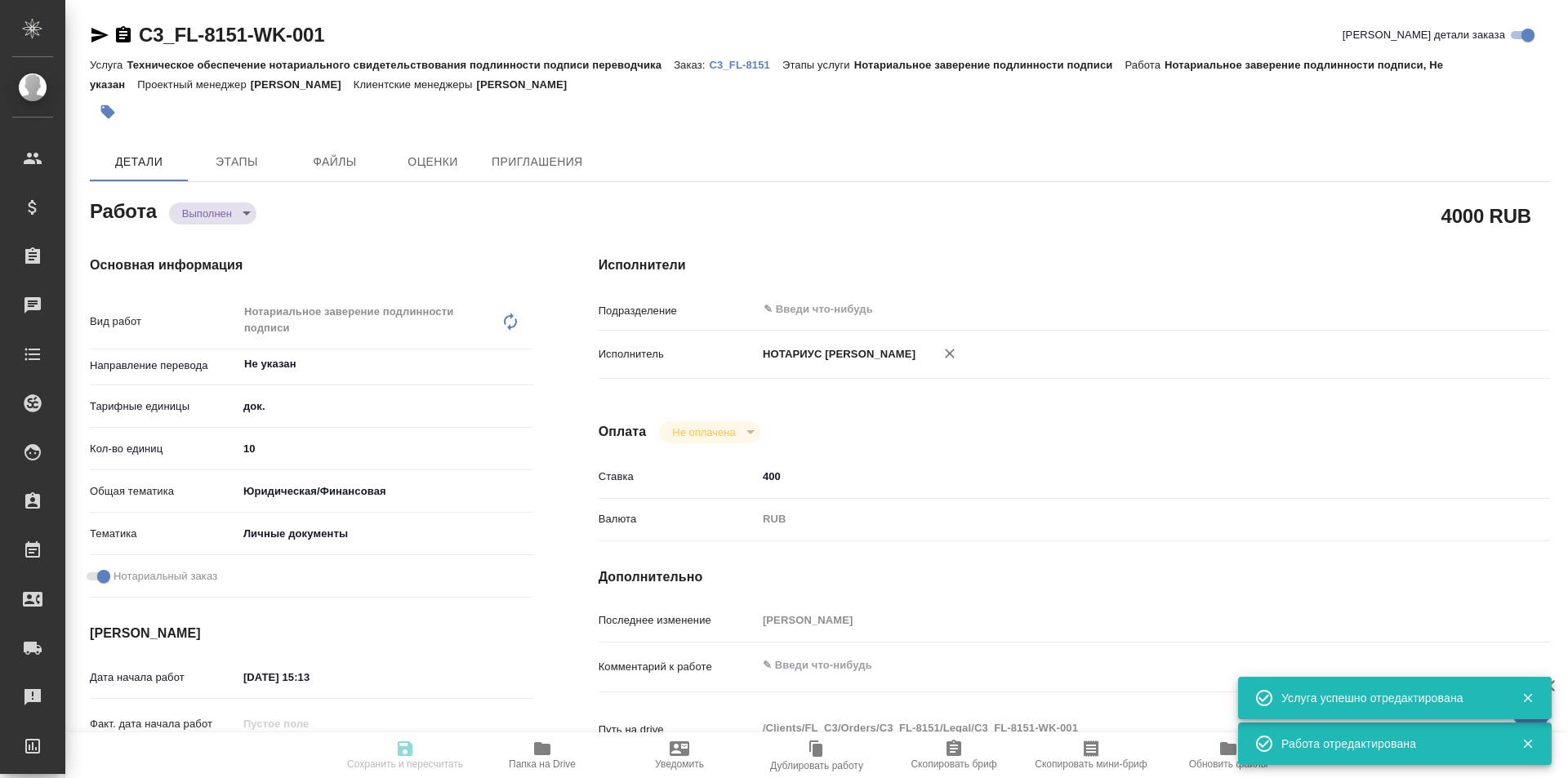
type textarea "x"
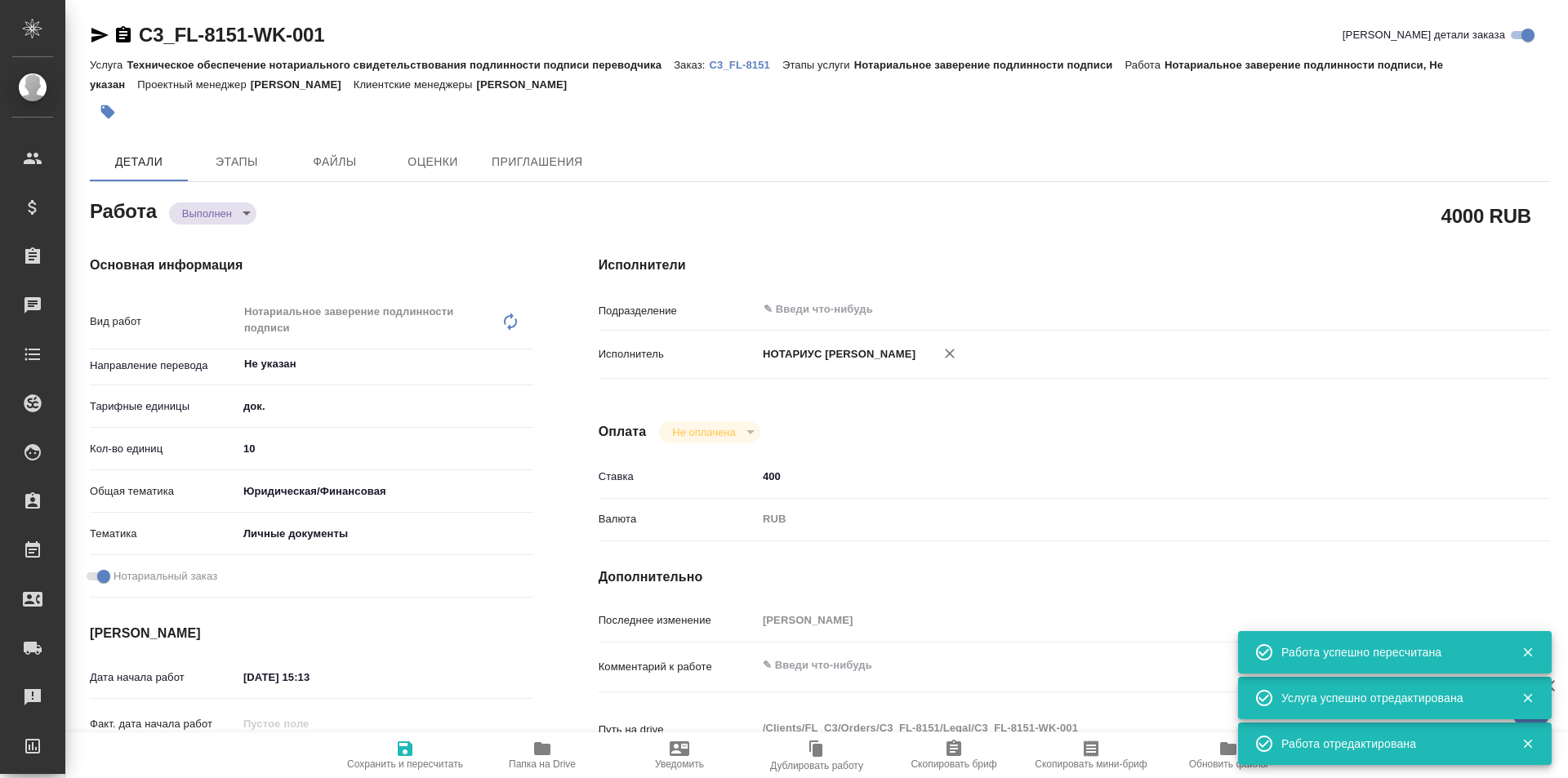
type input "completed"
type textarea "Нотариальное заверение подлинности подписи"
type textarea "x"
type input "Не указан"
type input "5a8b1489cc6b4906c91bfd8b"
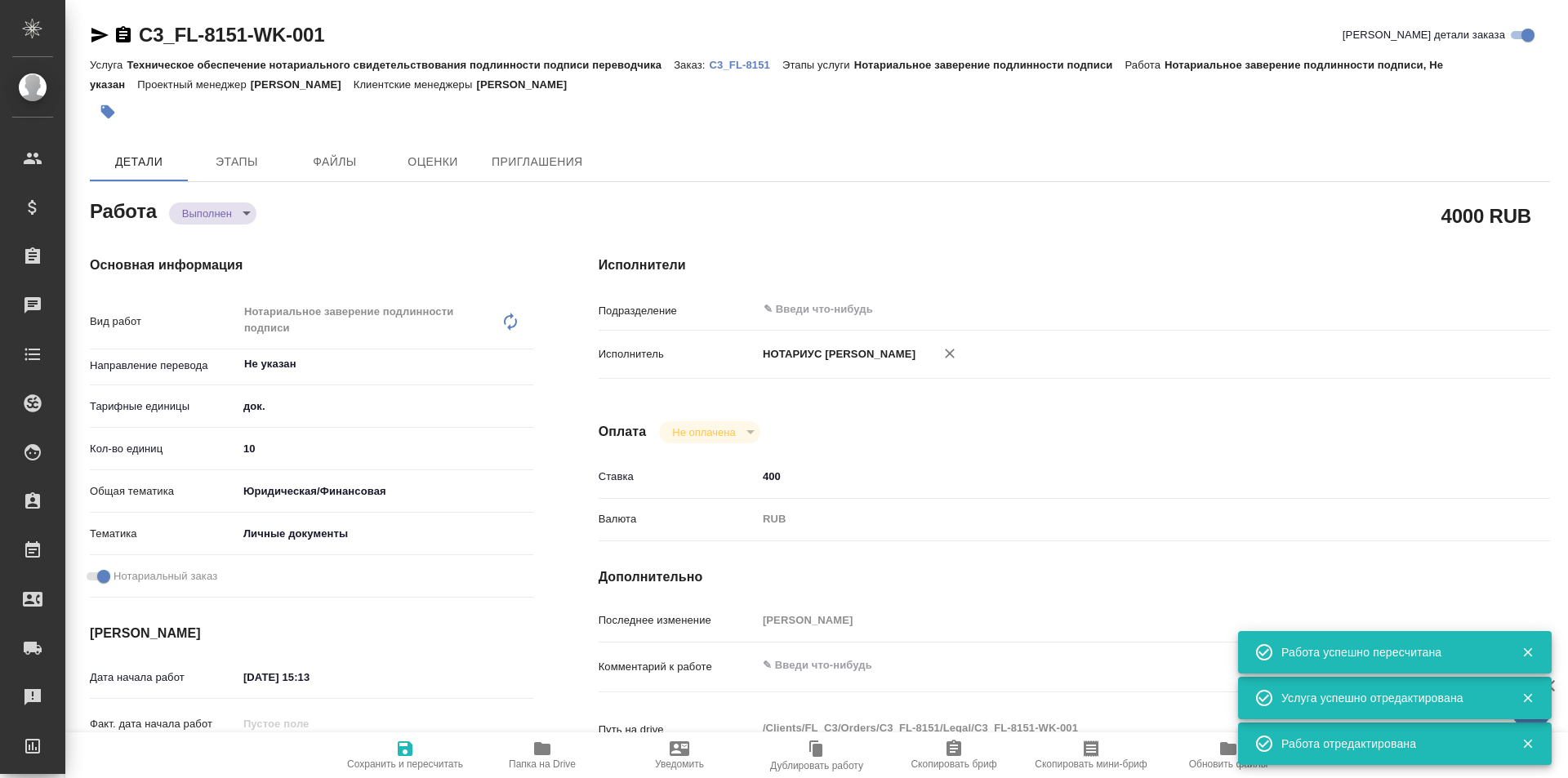
type input "10"
type input "yr-fn"
type input "5a8b8b956a9677013d343cfe"
checkbox input "true"
type input "[DATE] 15:13"
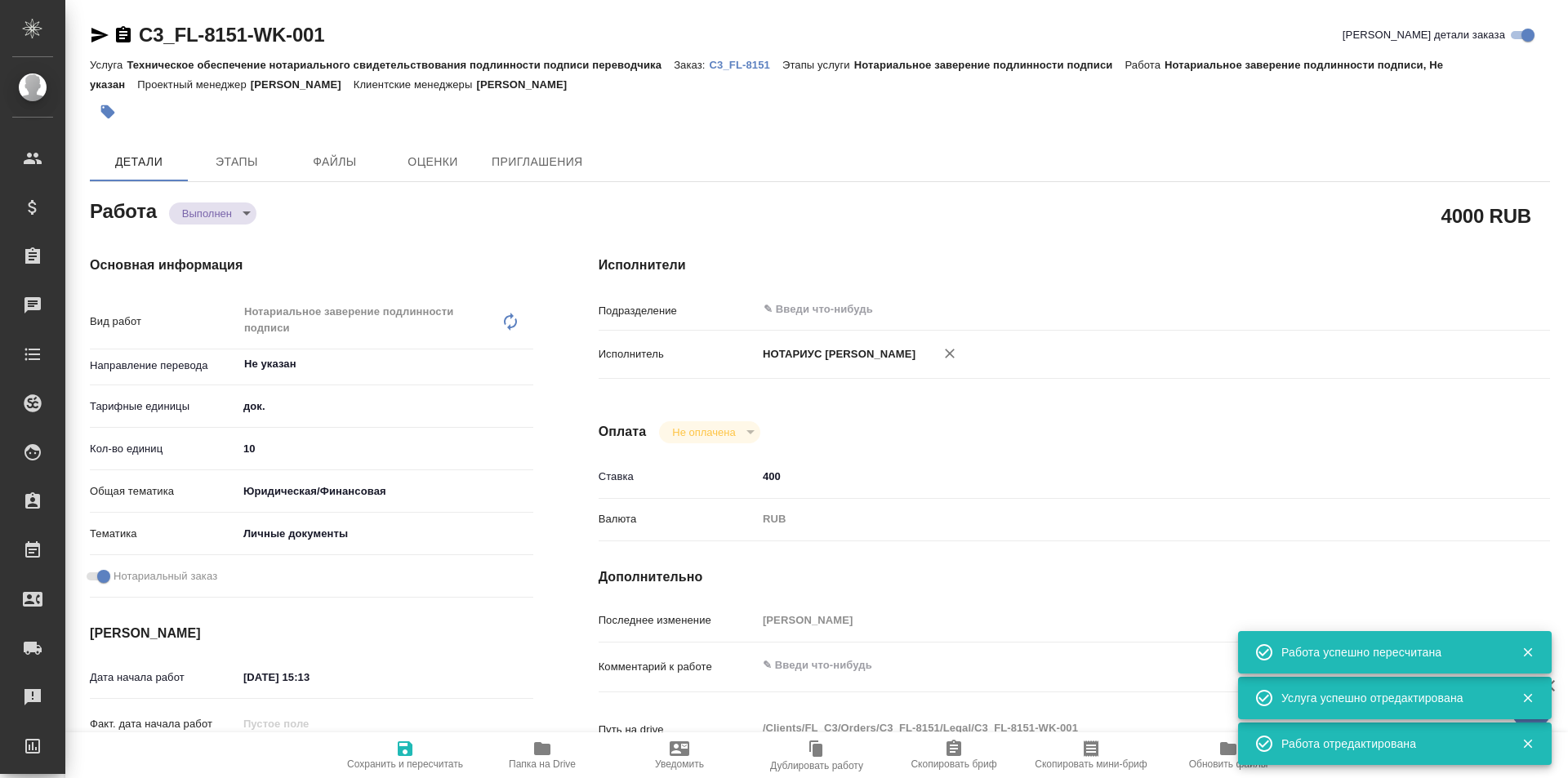
type input "[DATE] 16:30"
type input "[DATE] 16:31"
type input "[DATE] 17:00"
type input "notPayed"
type input "400"
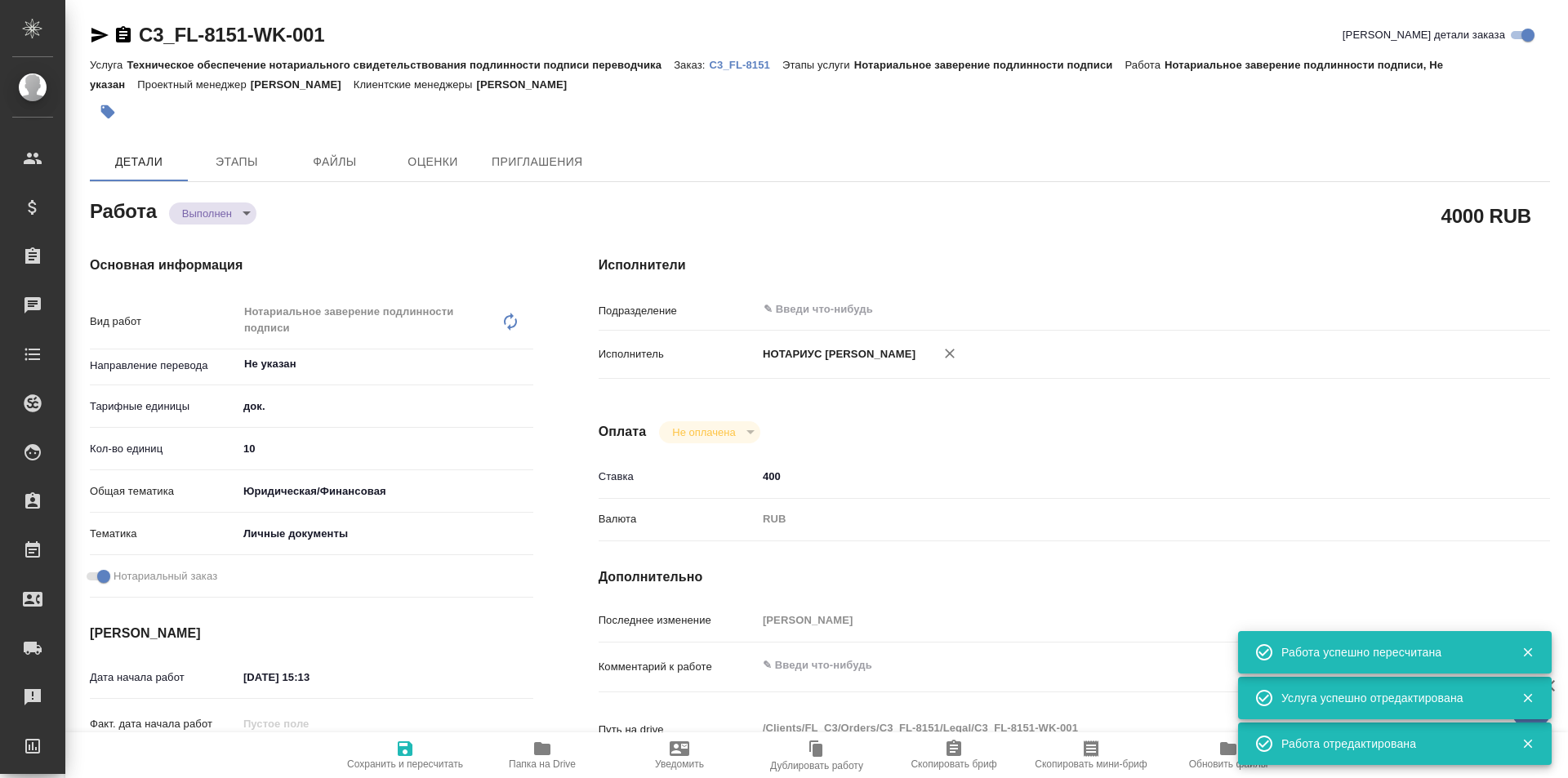
type input "RUB"
type input "[PERSON_NAME]"
type textarea "x"
type textarea "/Clients/FL_C3/Orders/C3_FL-8151/Legal/C3_FL-8151-WK-001"
type textarea "x"
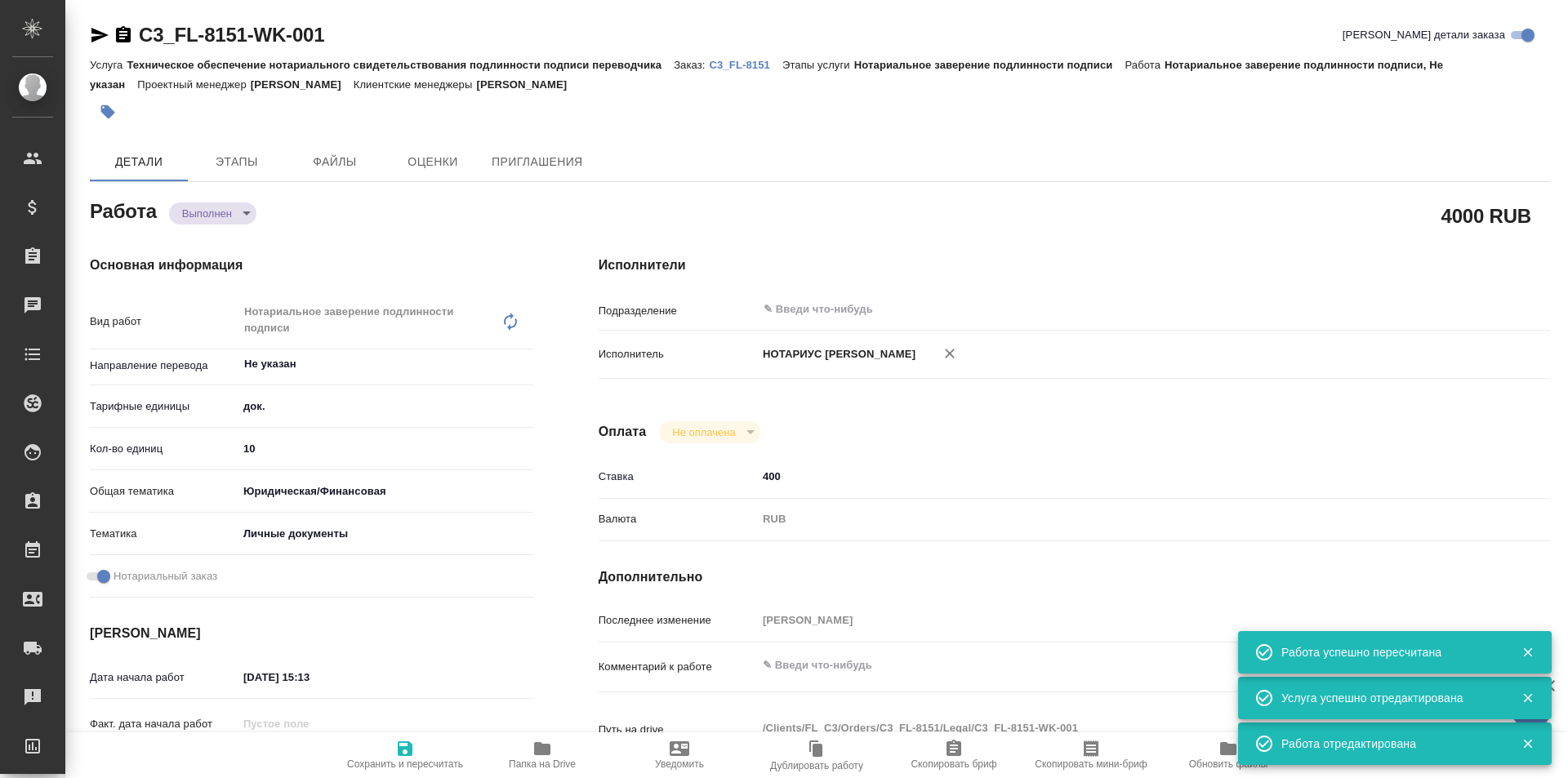
type input "C3_FL-8151"
type input "Техническое обеспечение нотариального свидетельствования подлинности подписи пе…"
type input "Нотариальное заверение подлинности подписи"
type input "[PERSON_NAME]"
type input "/Clients/FL_C3/Orders/C3_FL-8151"
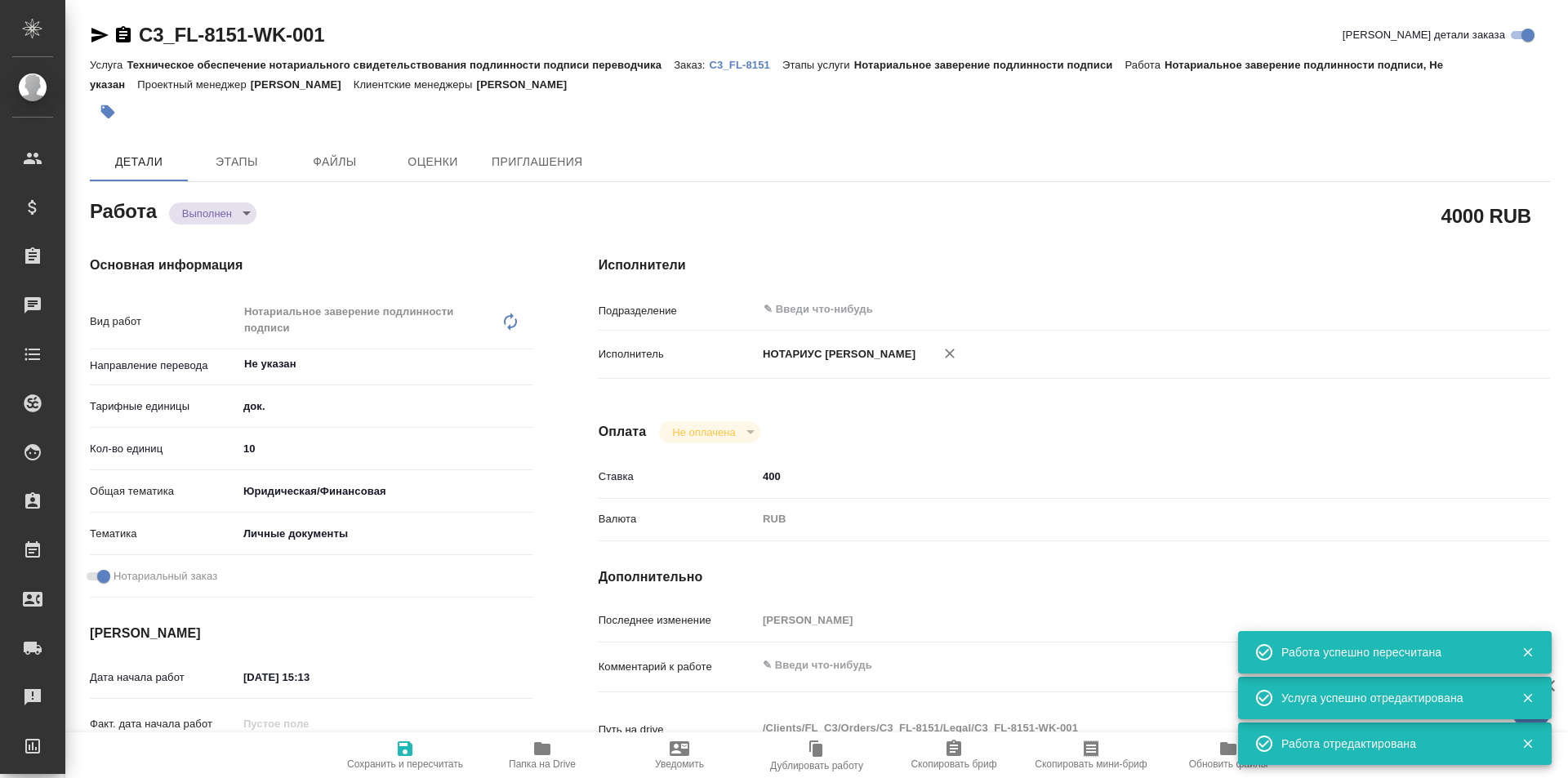
type textarea "x"
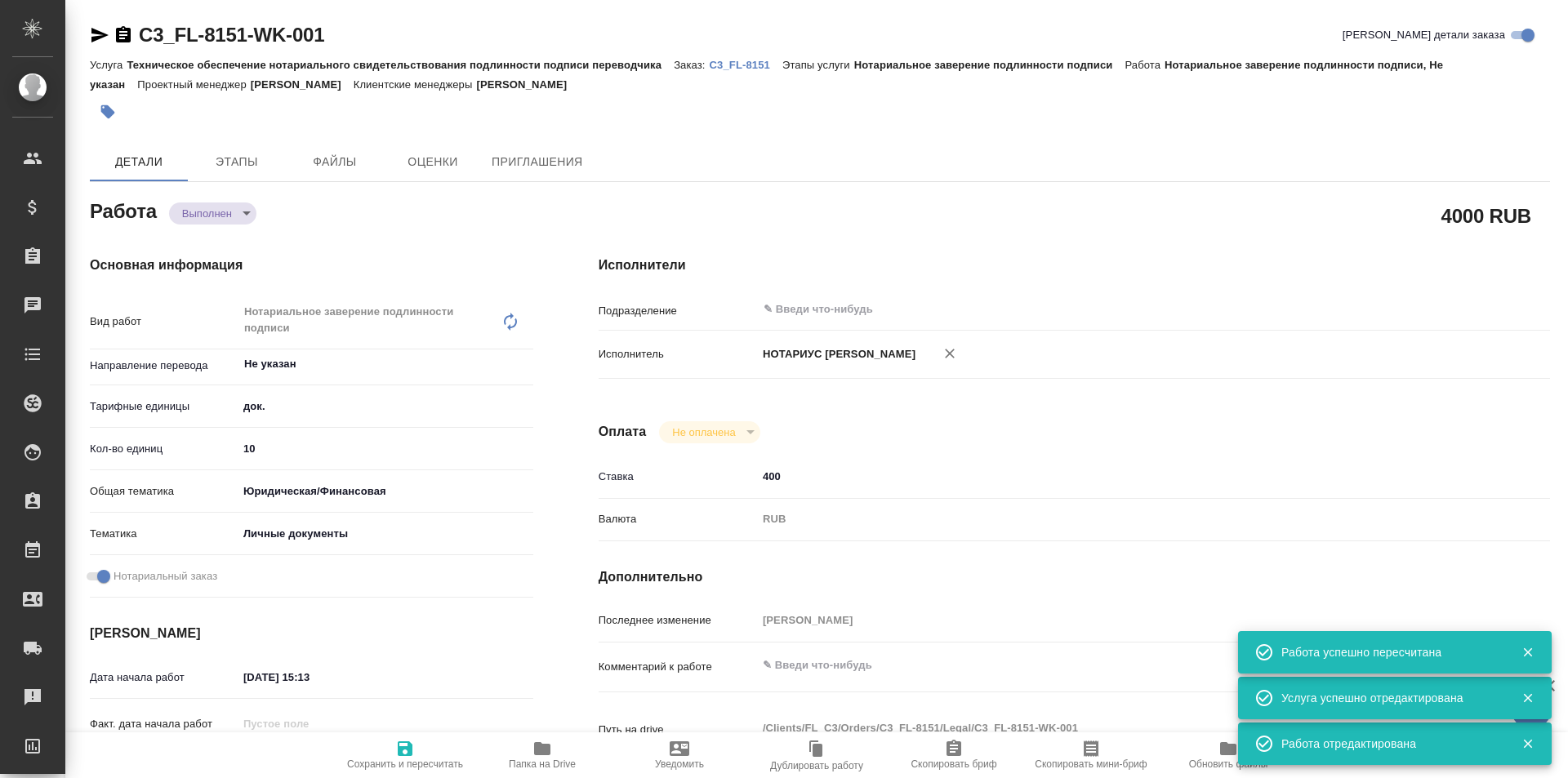
type textarea "x"
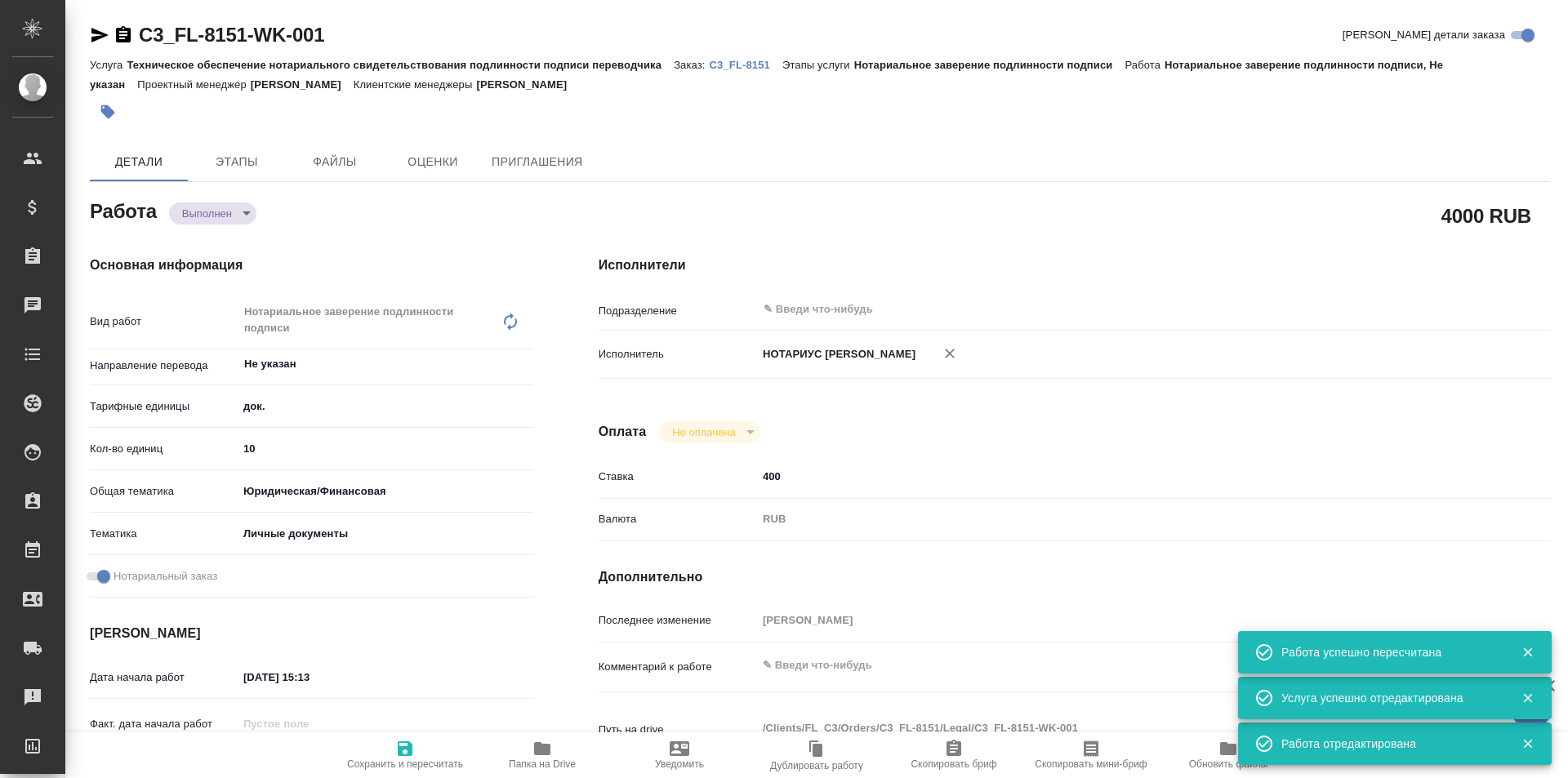
type textarea "x"
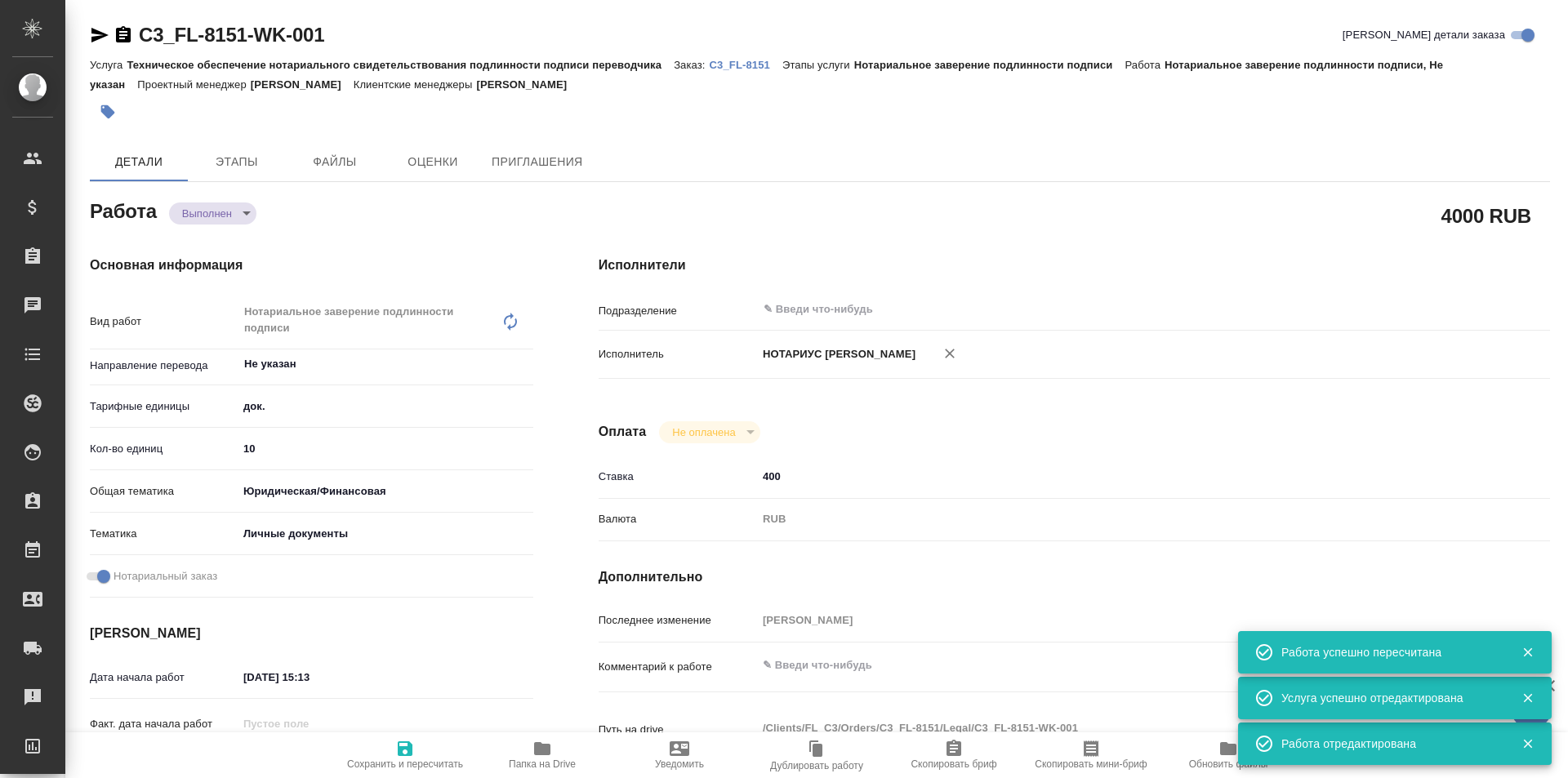
type textarea "x"
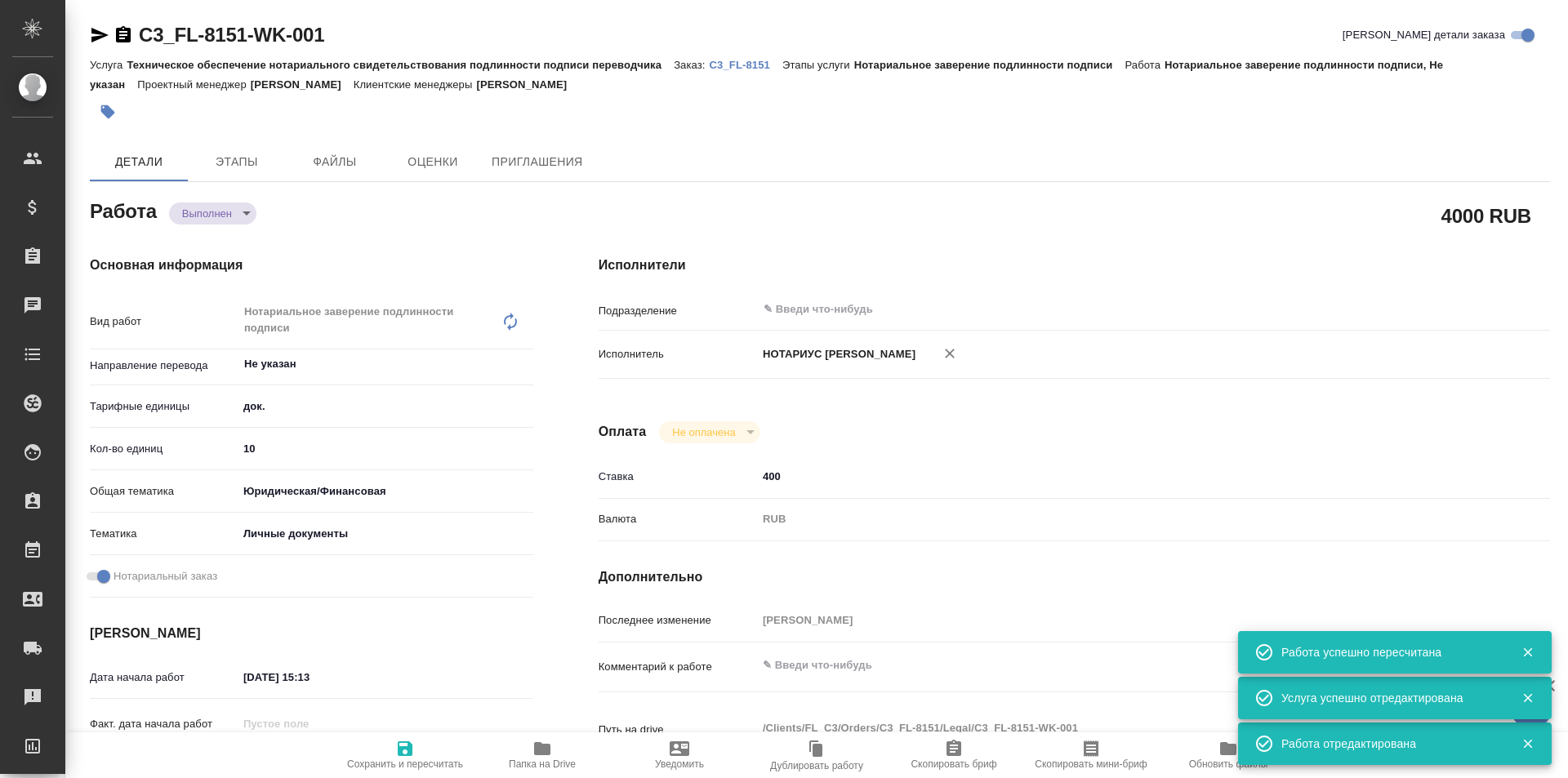
type textarea "x"
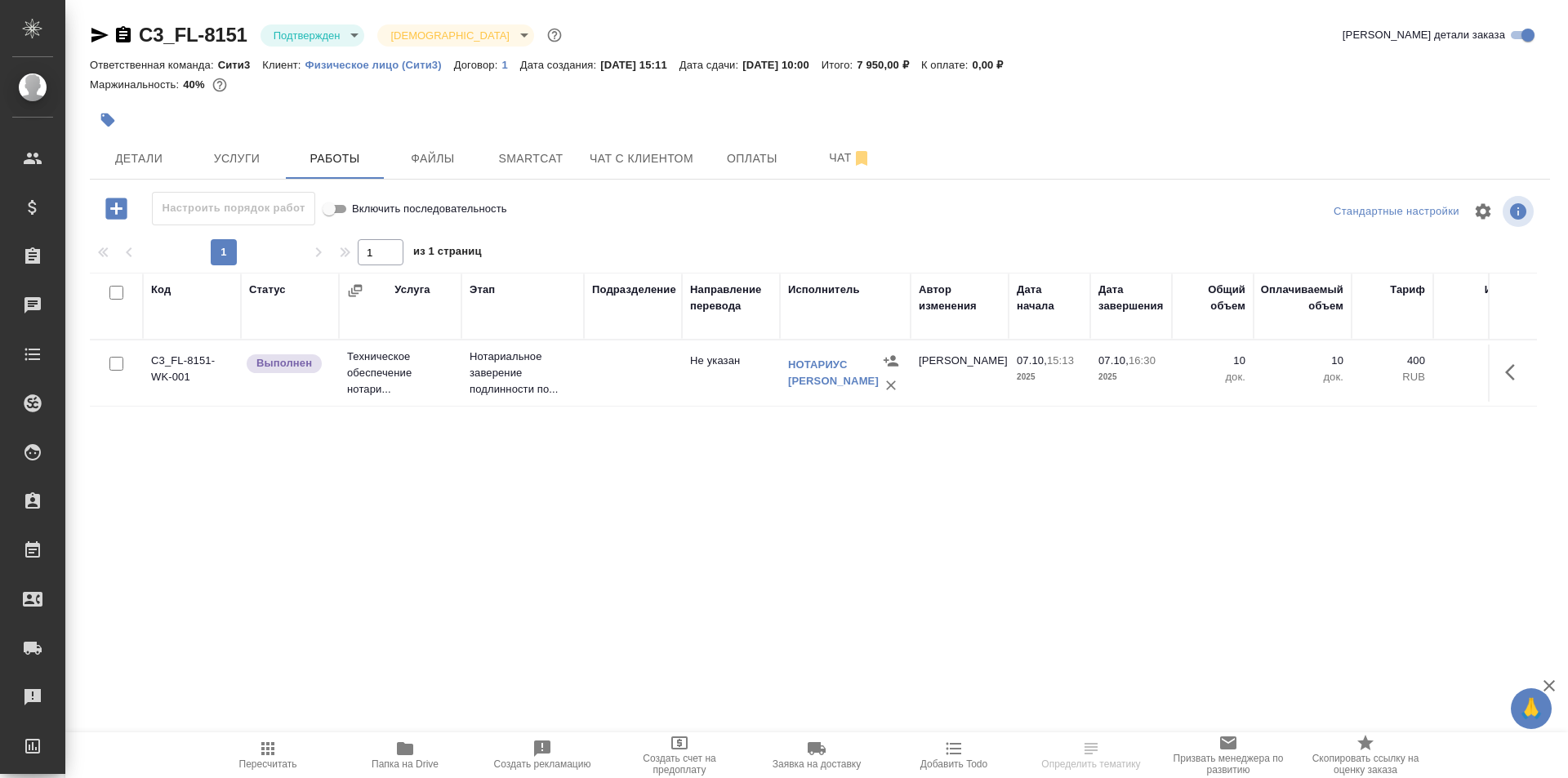
click at [601, 364] on td at bounding box center [633, 373] width 98 height 57
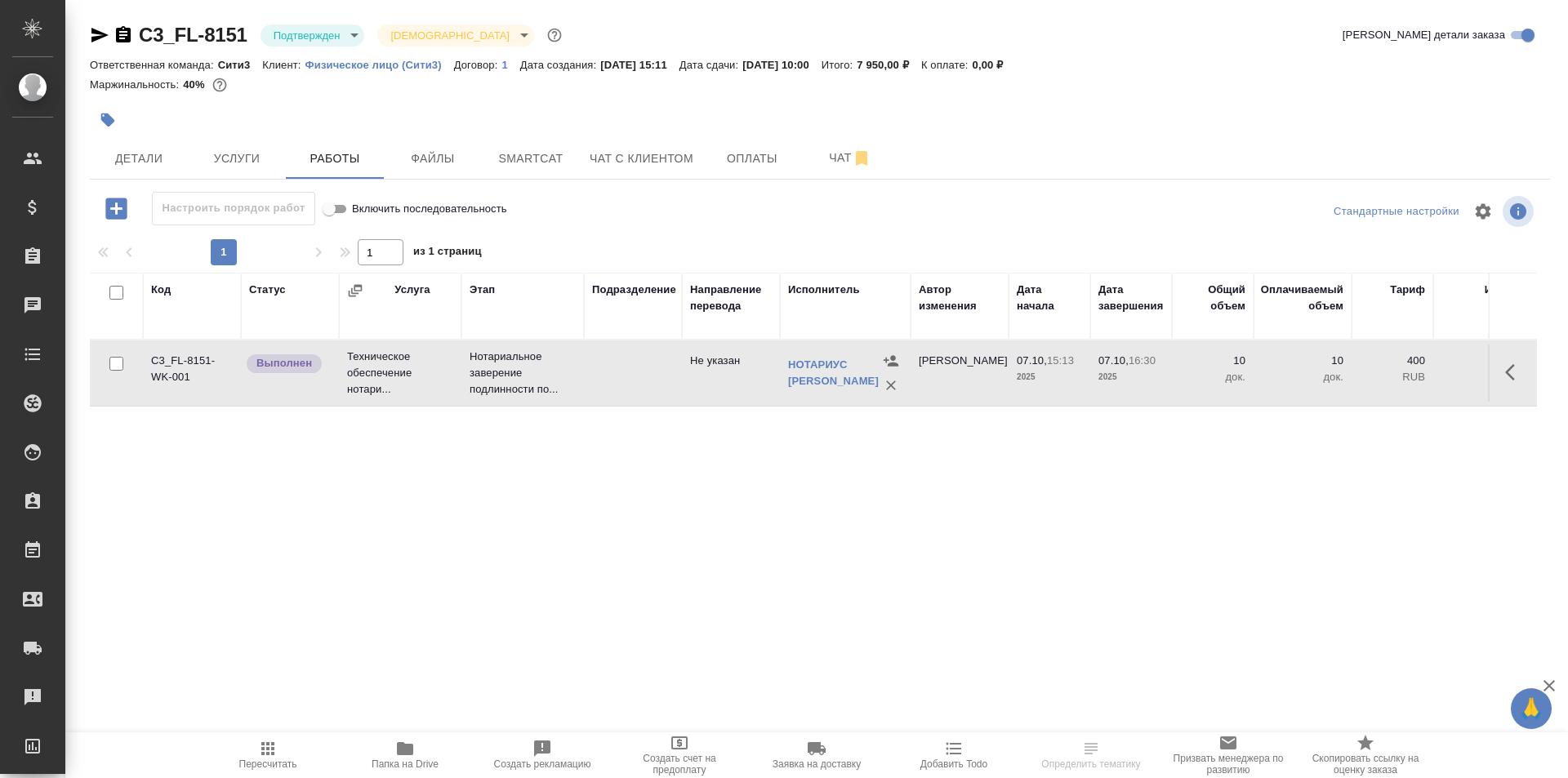
click at [601, 364] on td at bounding box center [633, 373] width 98 height 57
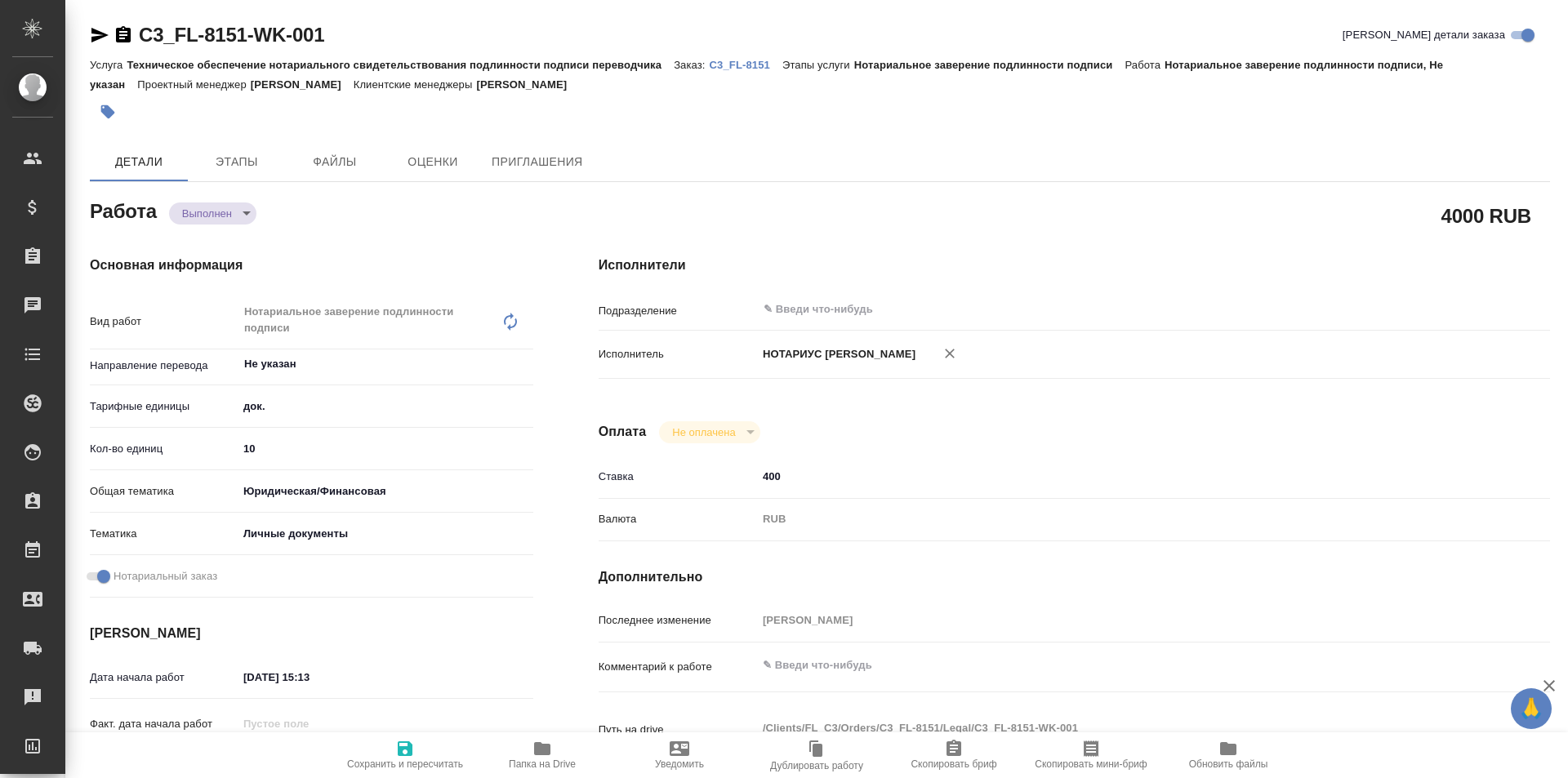
type textarea "x"
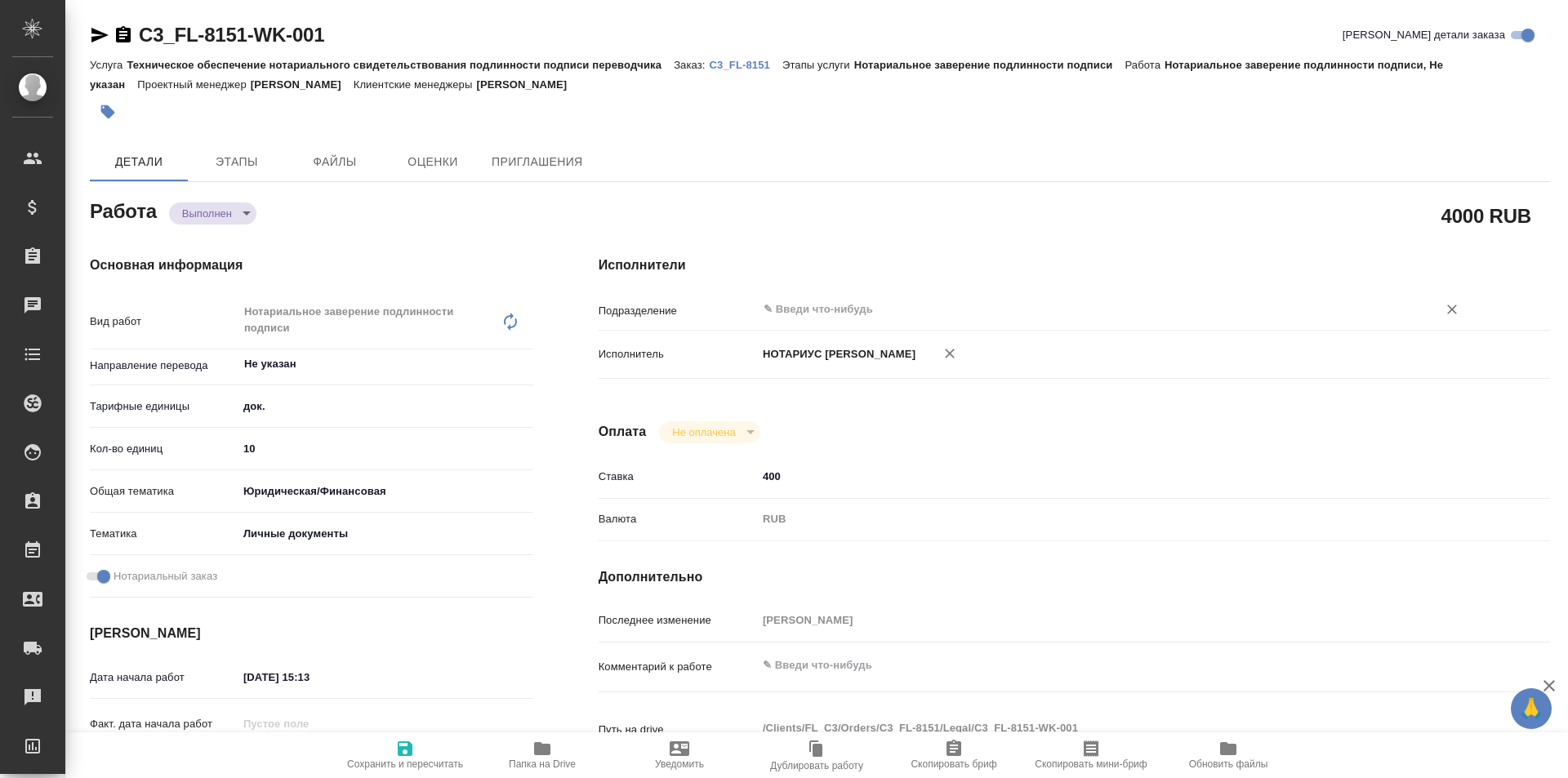
click at [816, 315] on input "text" at bounding box center [1087, 310] width 650 height 20
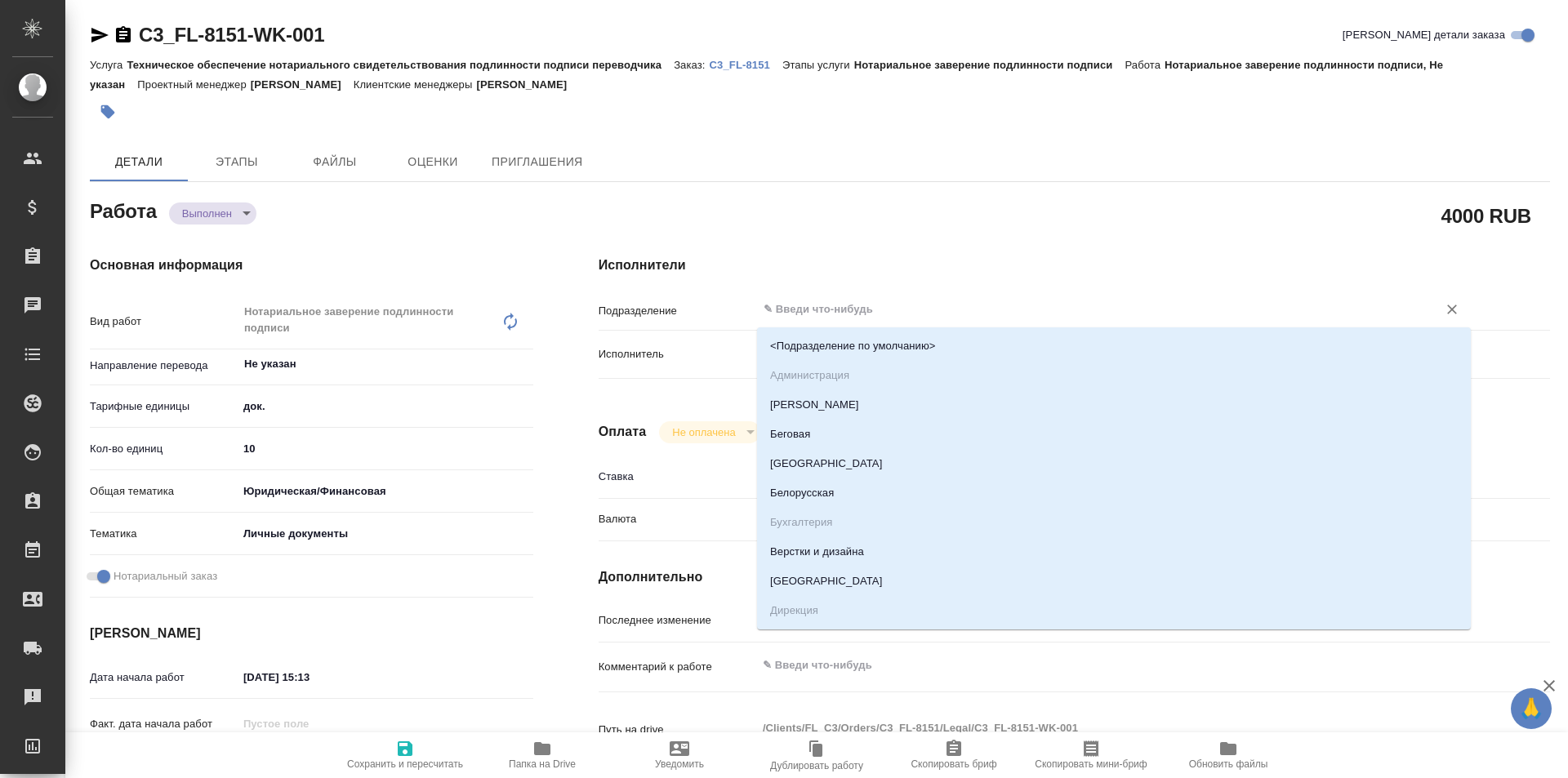
type textarea "x"
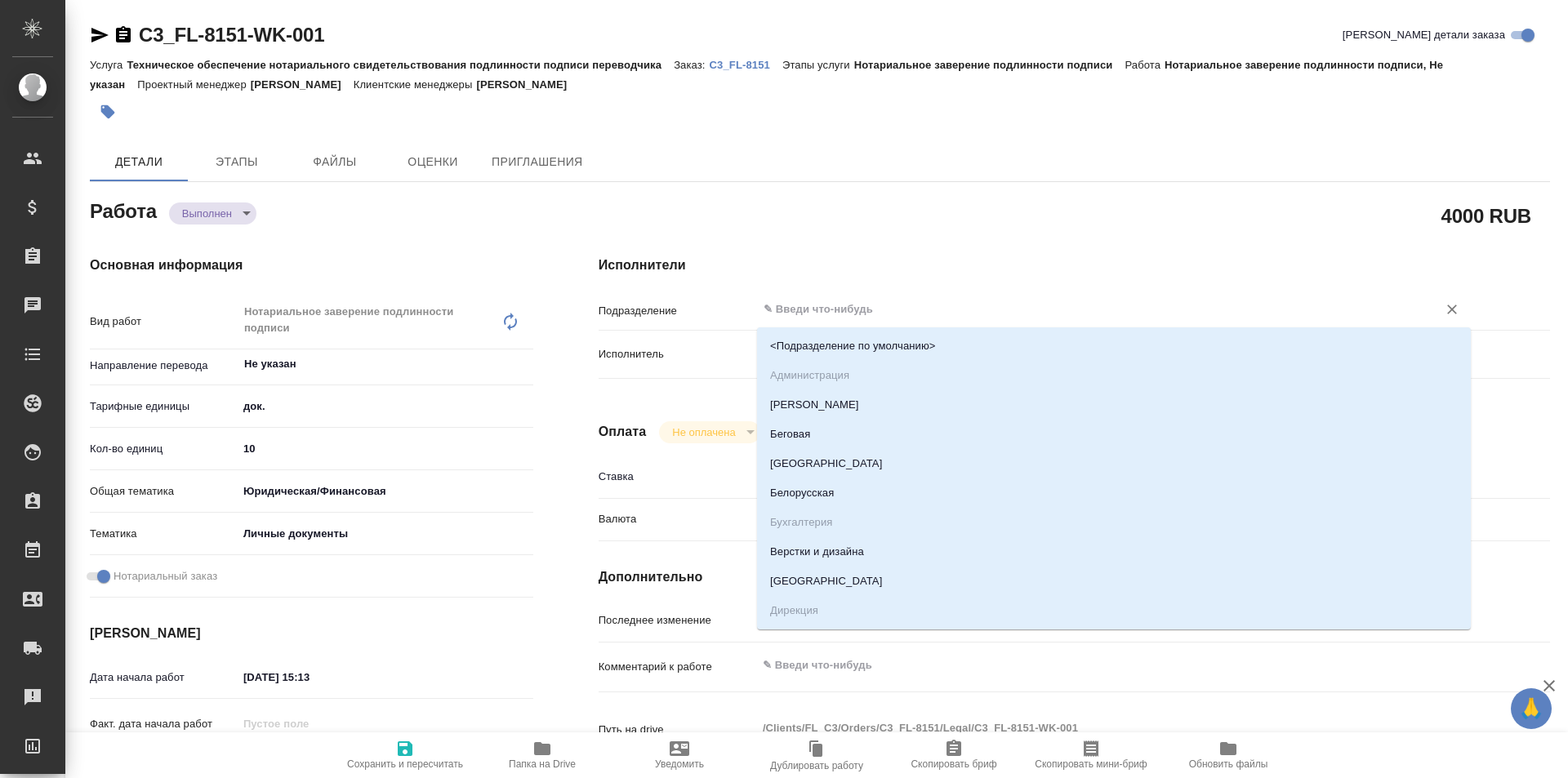
type textarea "x"
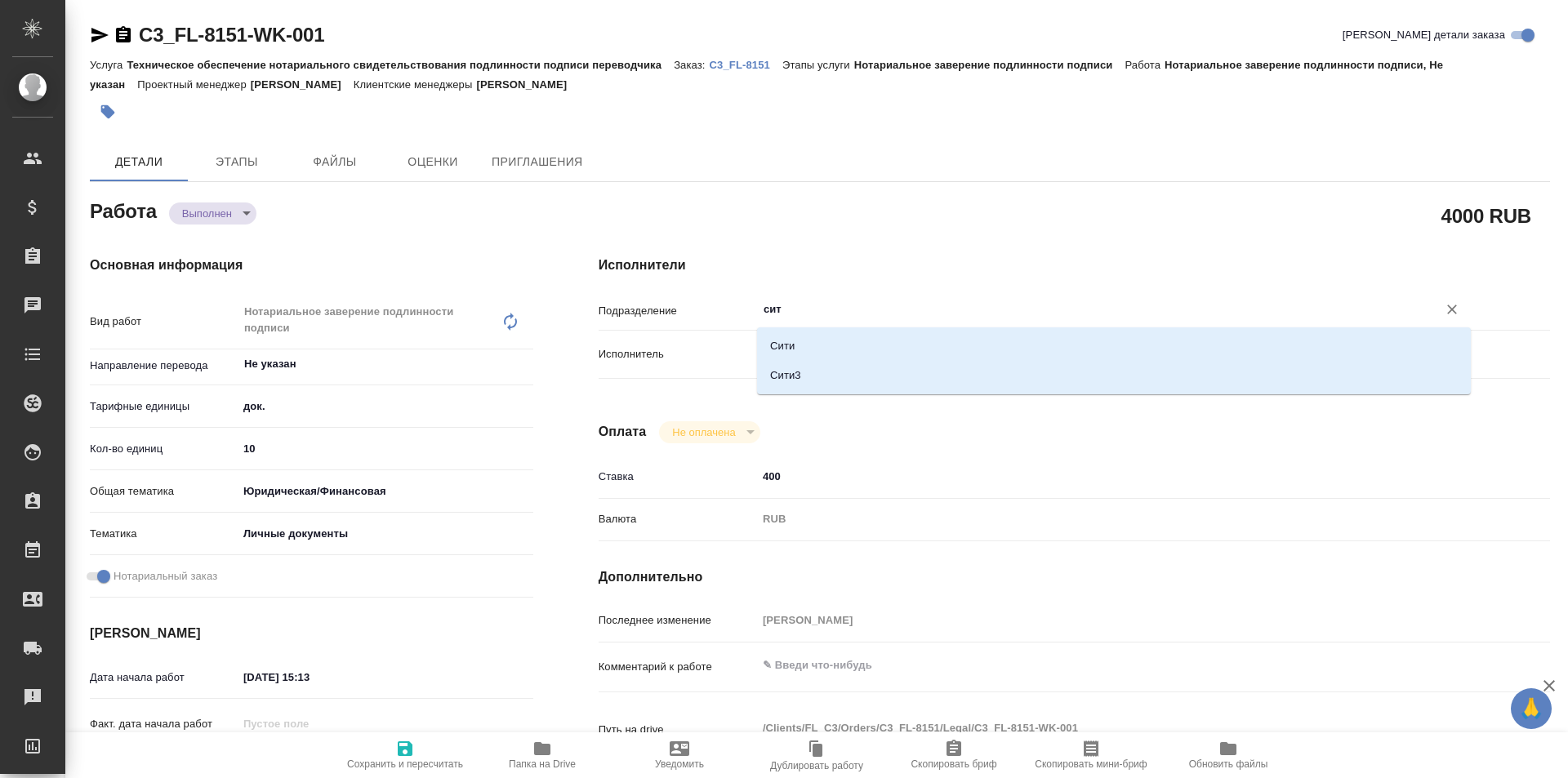
type input "сити"
type textarea "x"
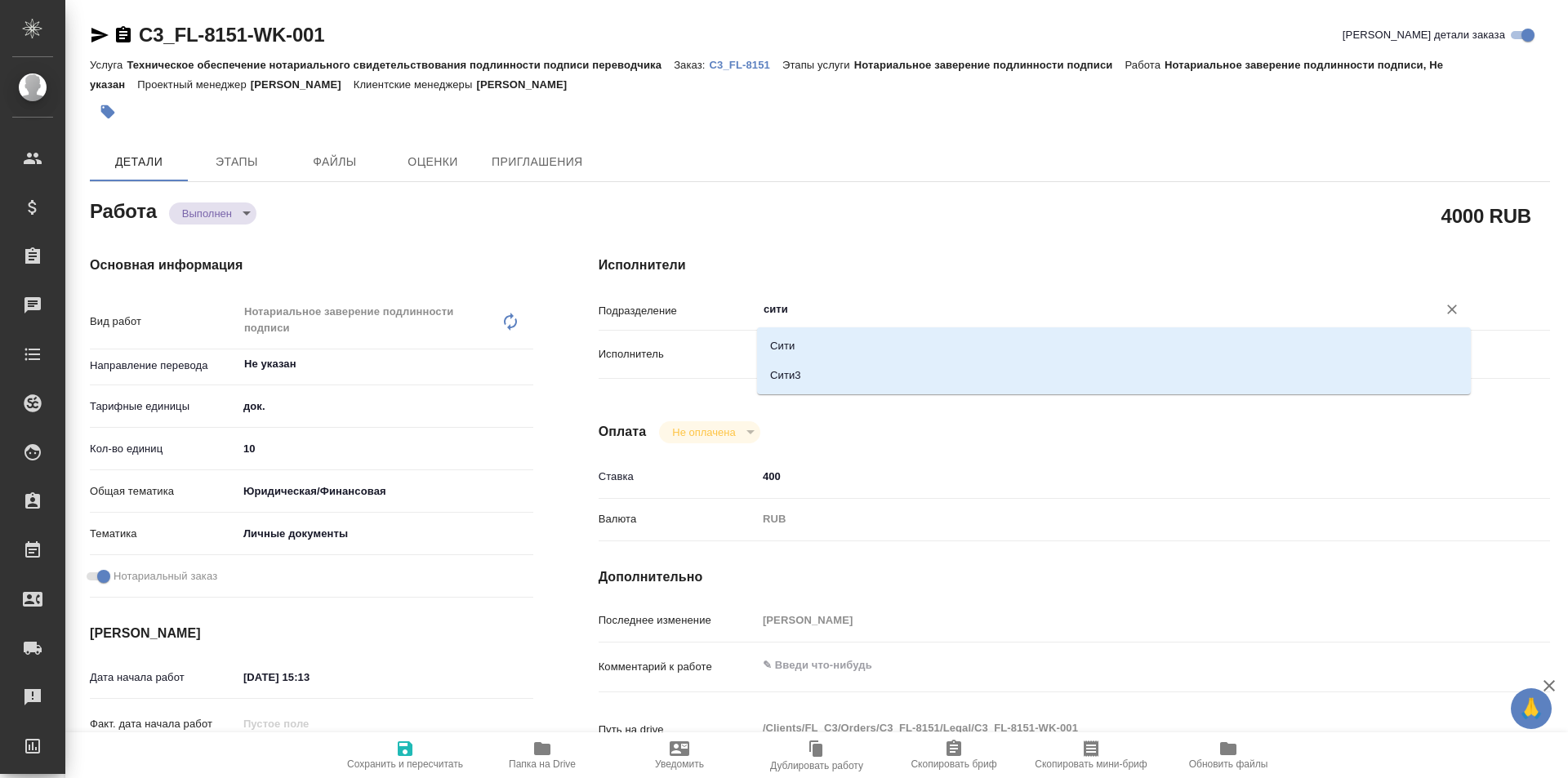
type textarea "x"
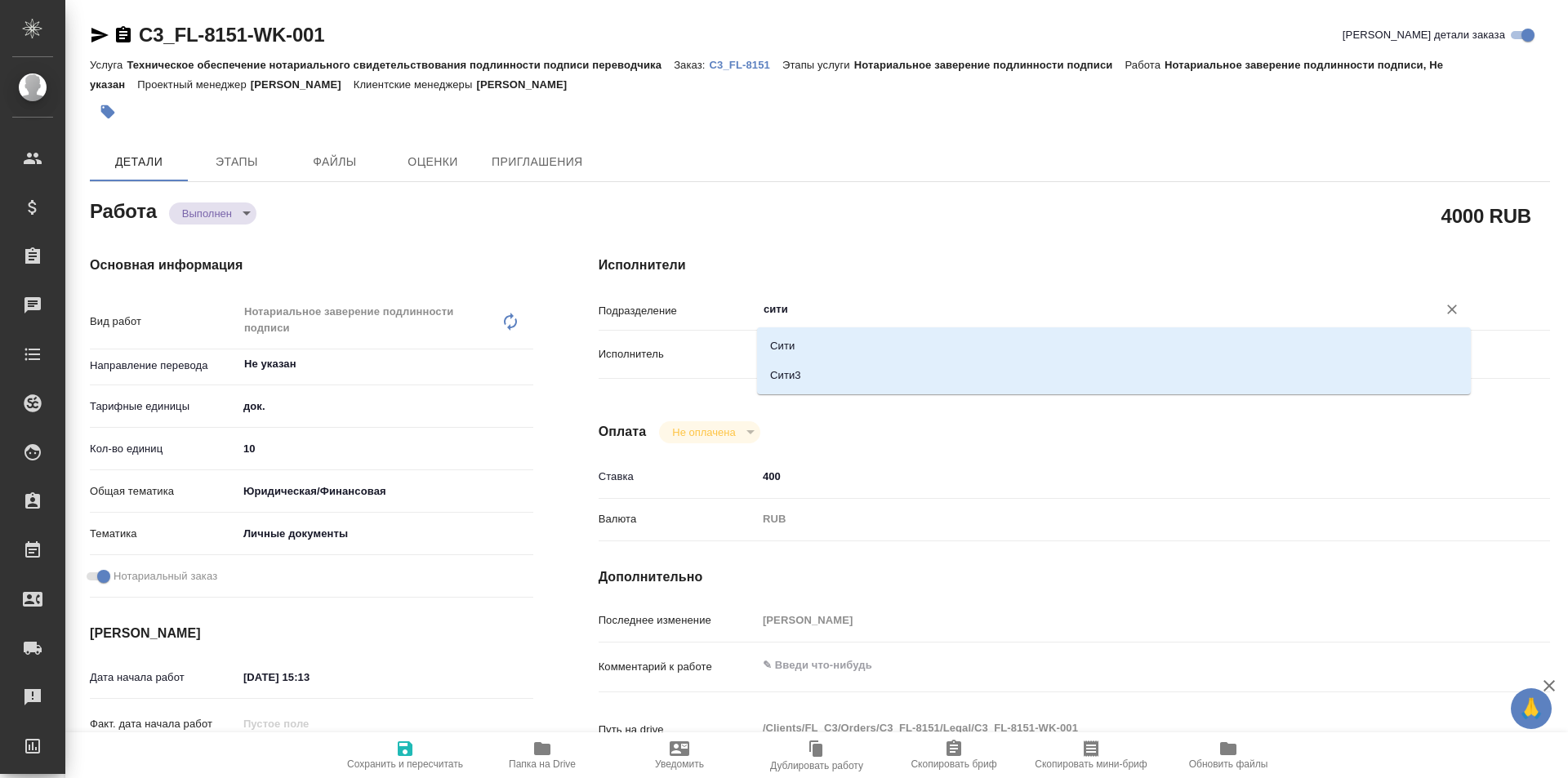
type textarea "x"
click at [902, 371] on li "Сити3" at bounding box center [1114, 375] width 713 height 29
type textarea "x"
type input "Сити3"
type textarea "x"
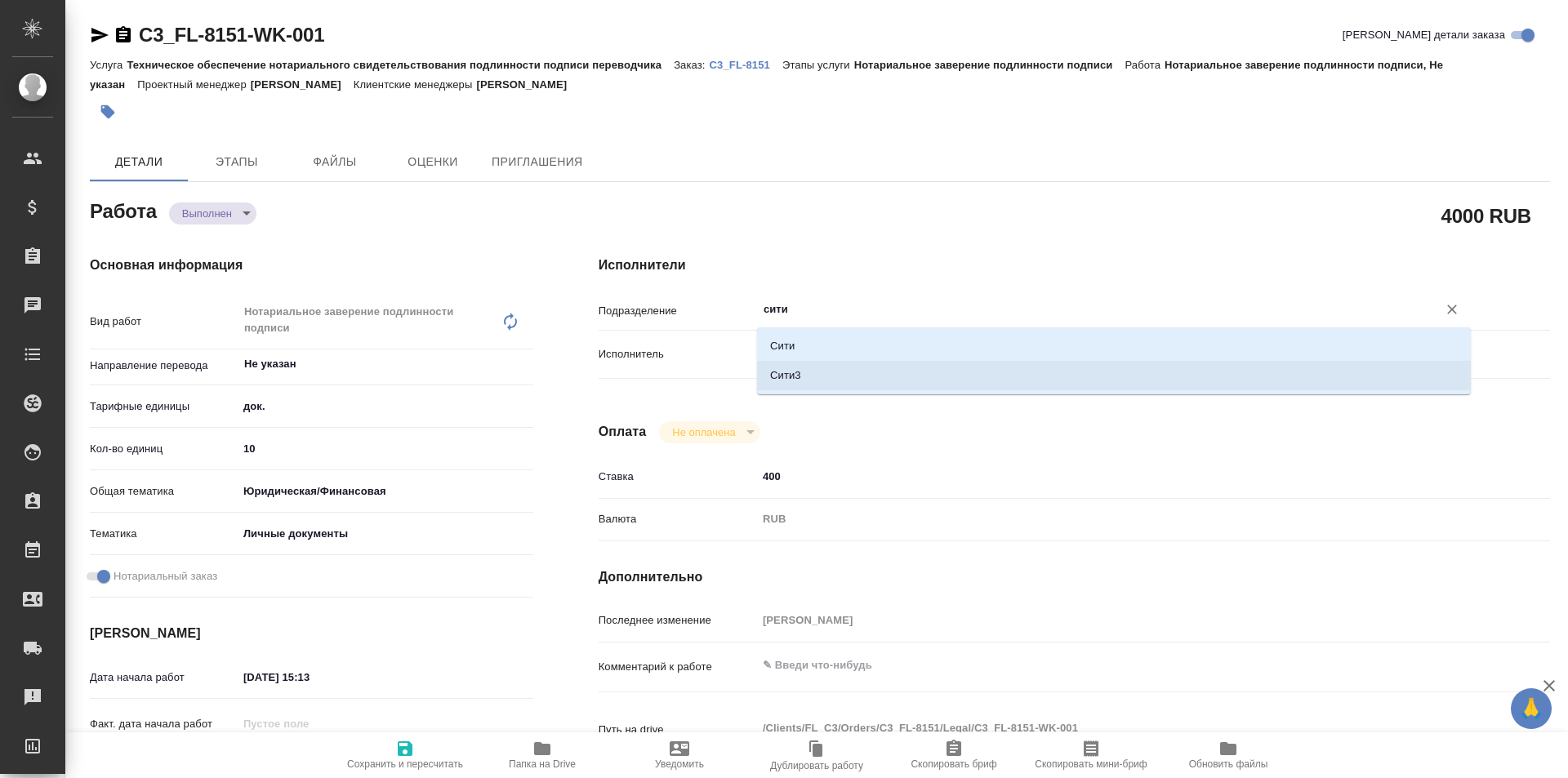
type textarea "x"
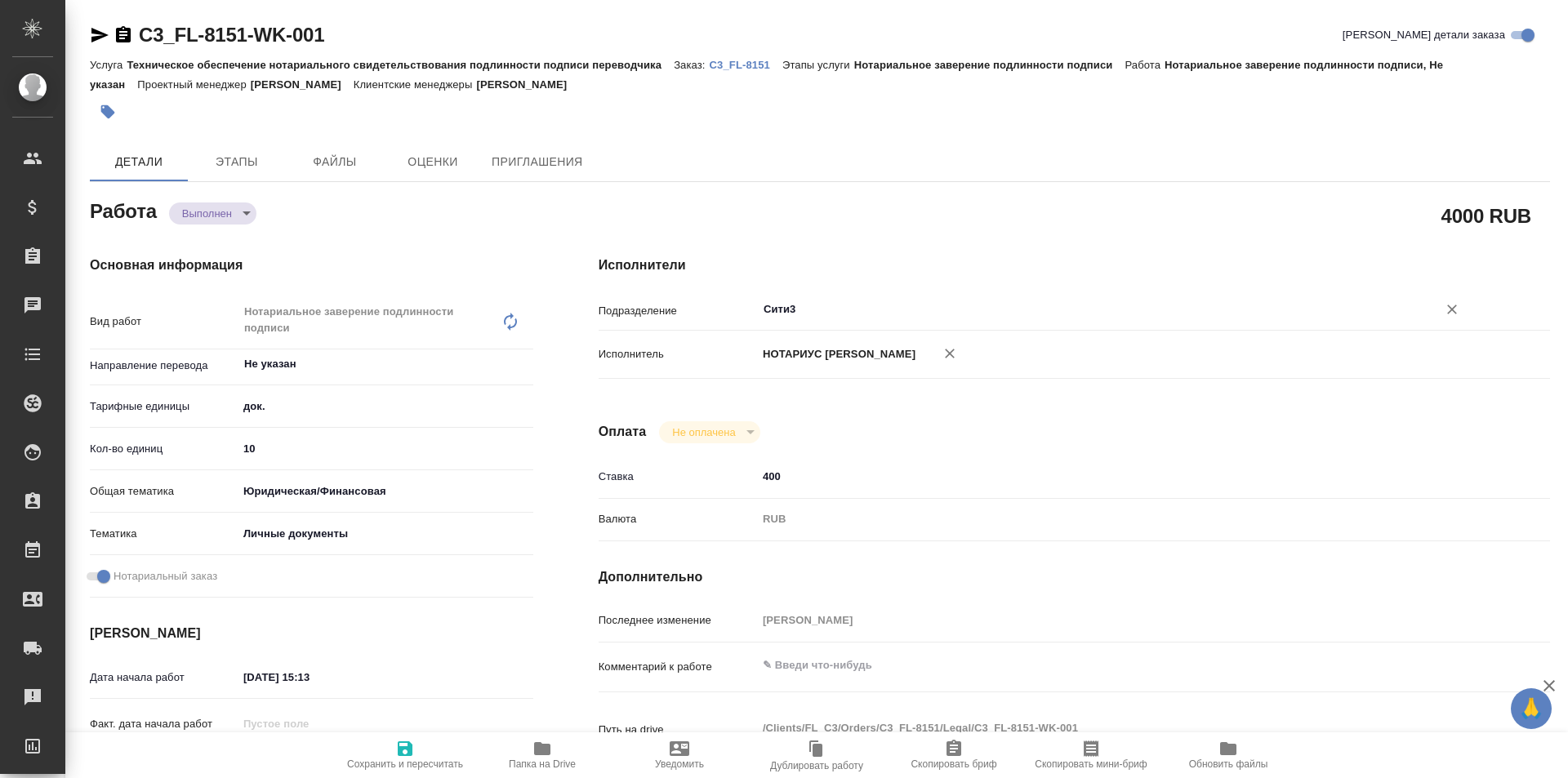
type input "Сити3"
click at [406, 752] on icon "button" at bounding box center [406, 749] width 20 height 20
type textarea "x"
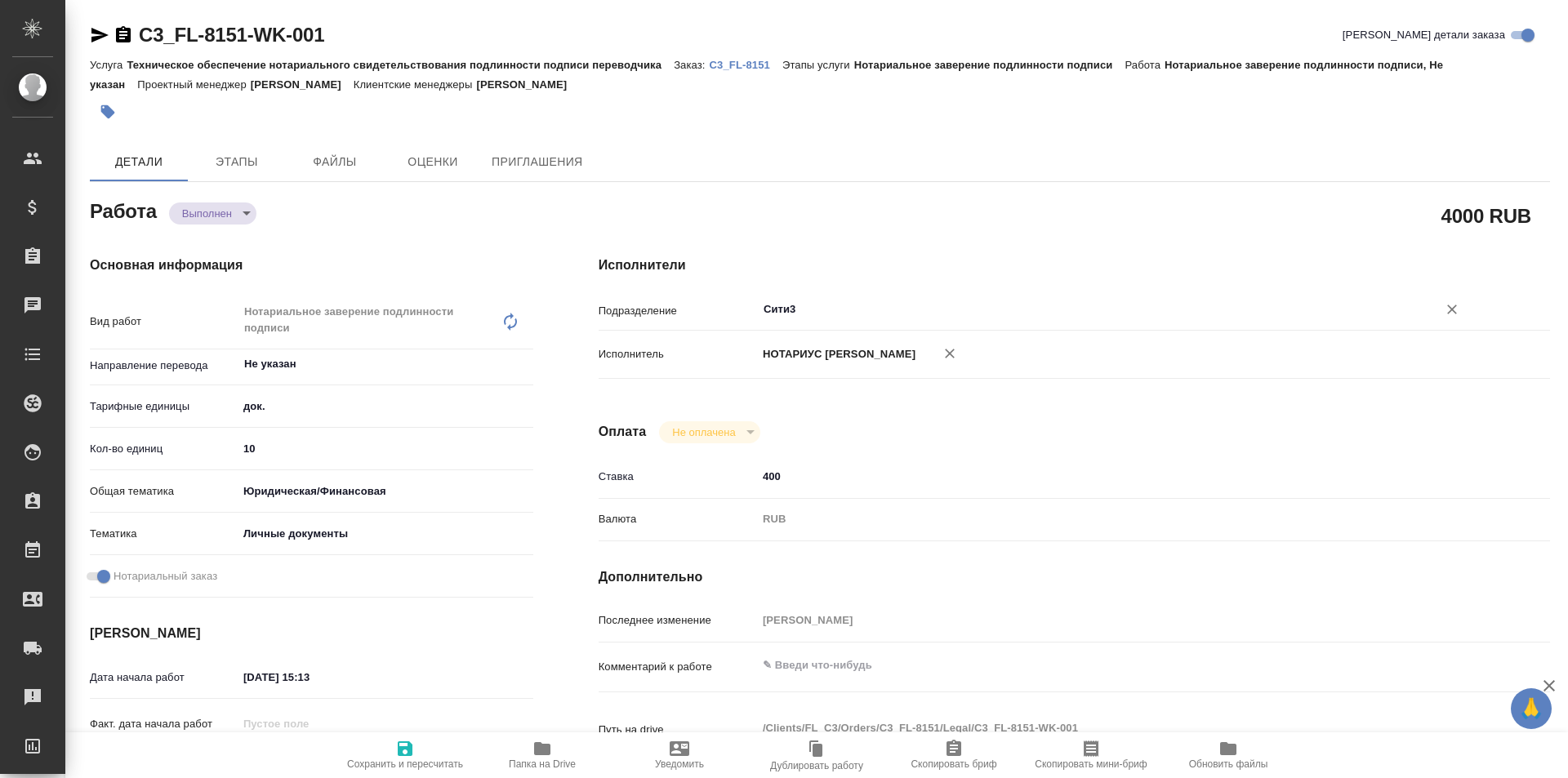
type textarea "x"
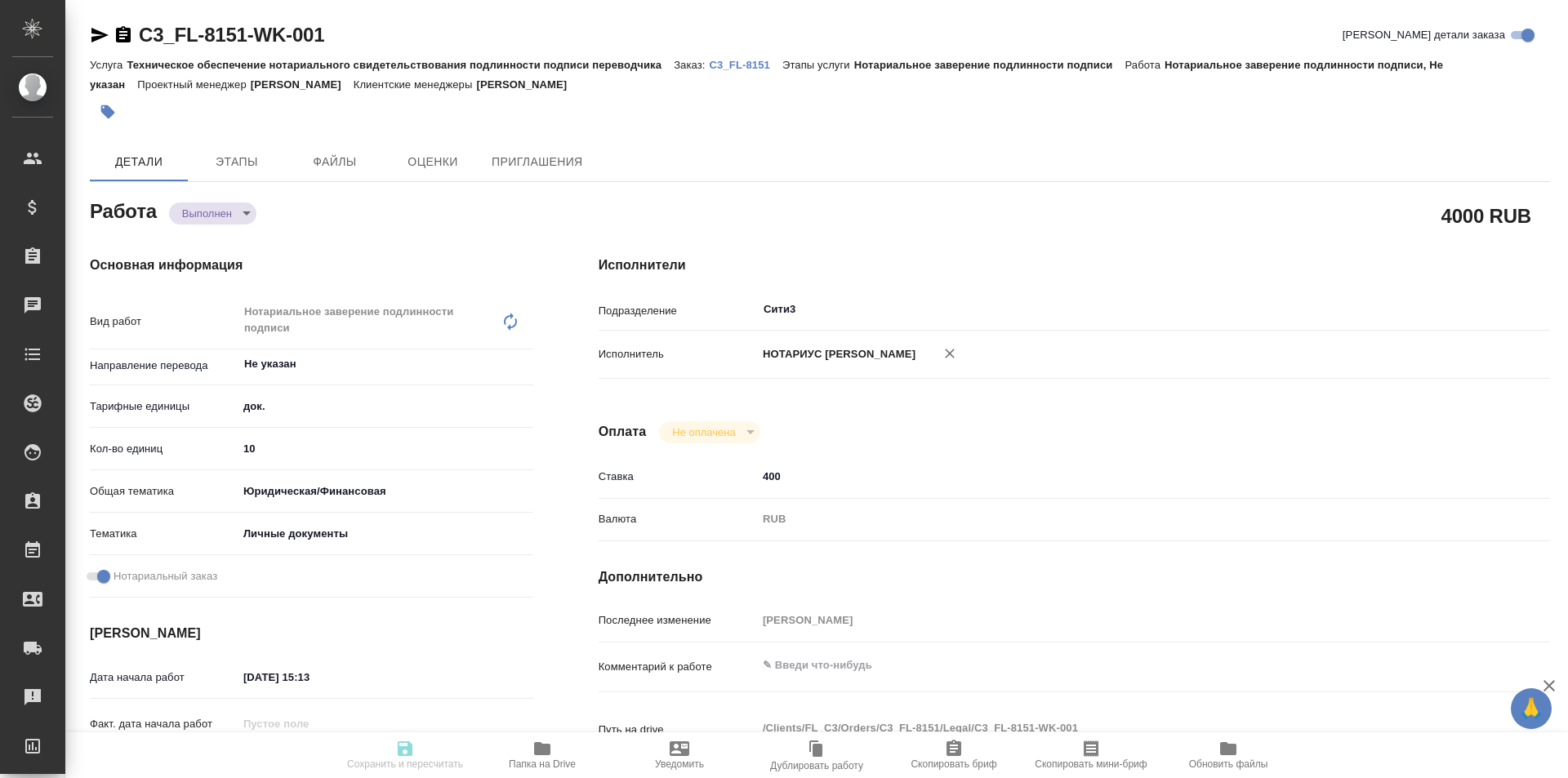
type textarea "x"
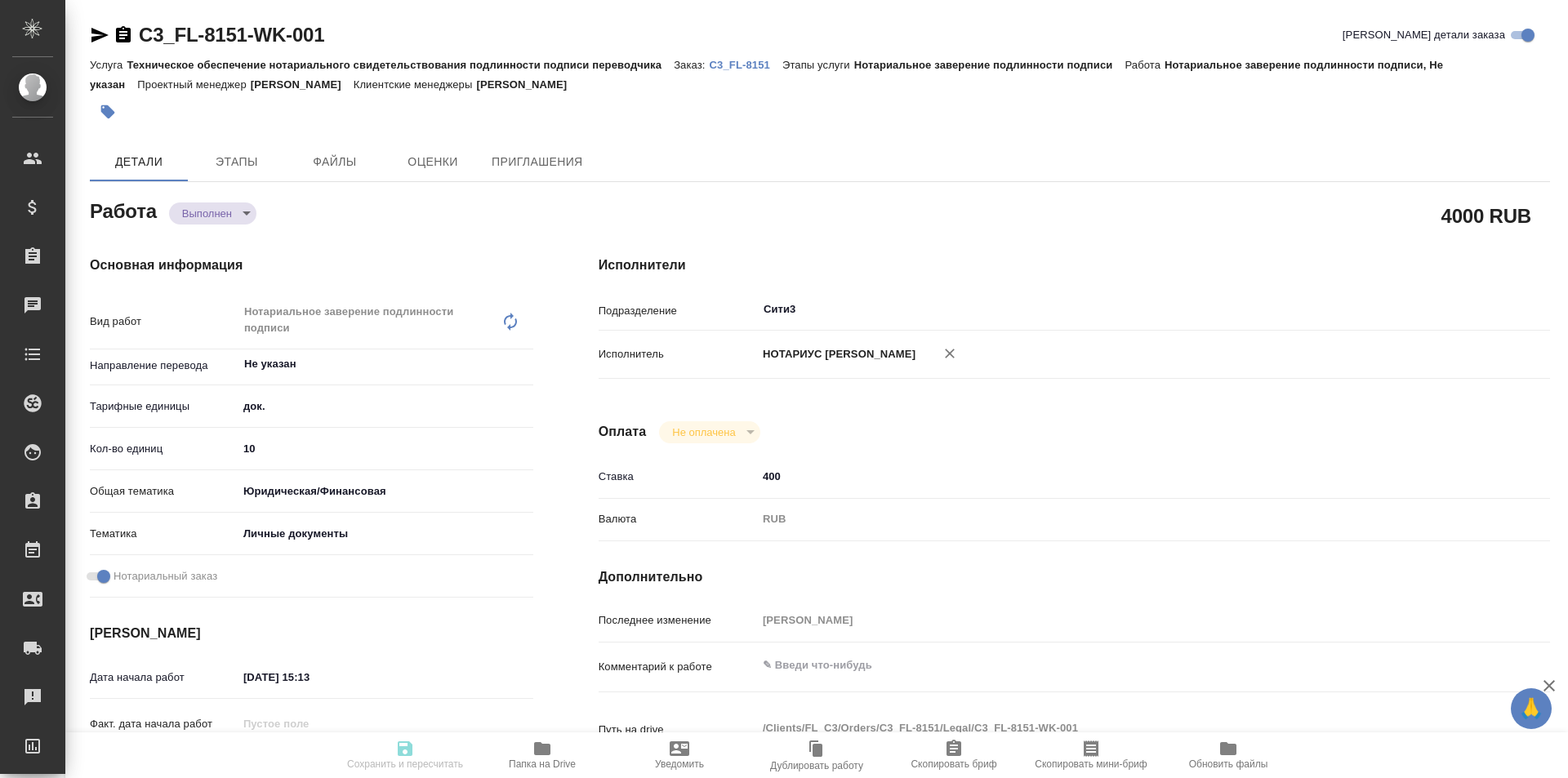
type textarea "x"
type input "completed"
type textarea "Нотариальное заверение подлинности подписи"
type textarea "x"
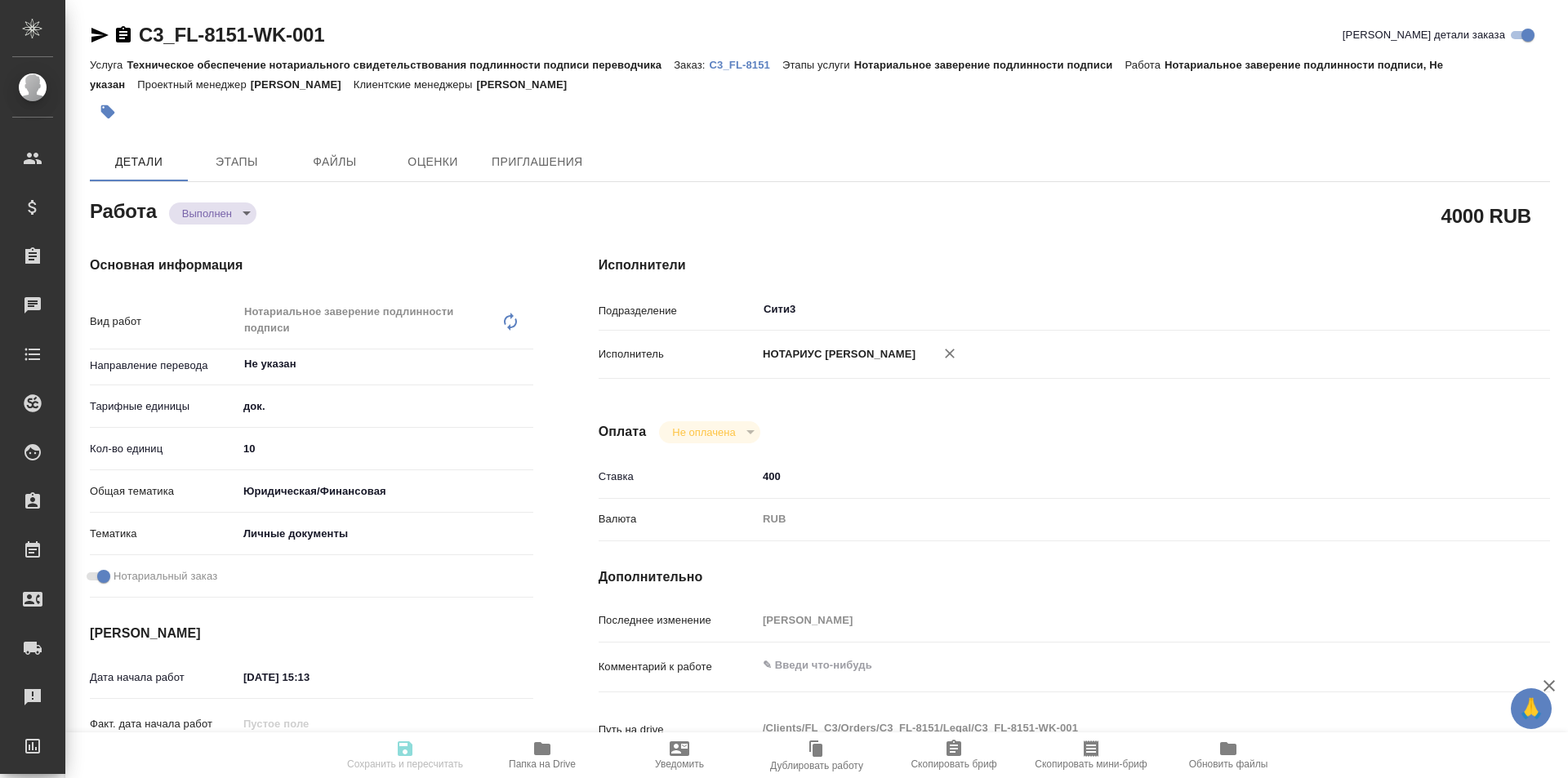
type input "Не указан"
type input "5a8b1489cc6b4906c91bfd8b"
type input "10"
type input "yr-fn"
type input "5a8b8b956a9677013d343cfe"
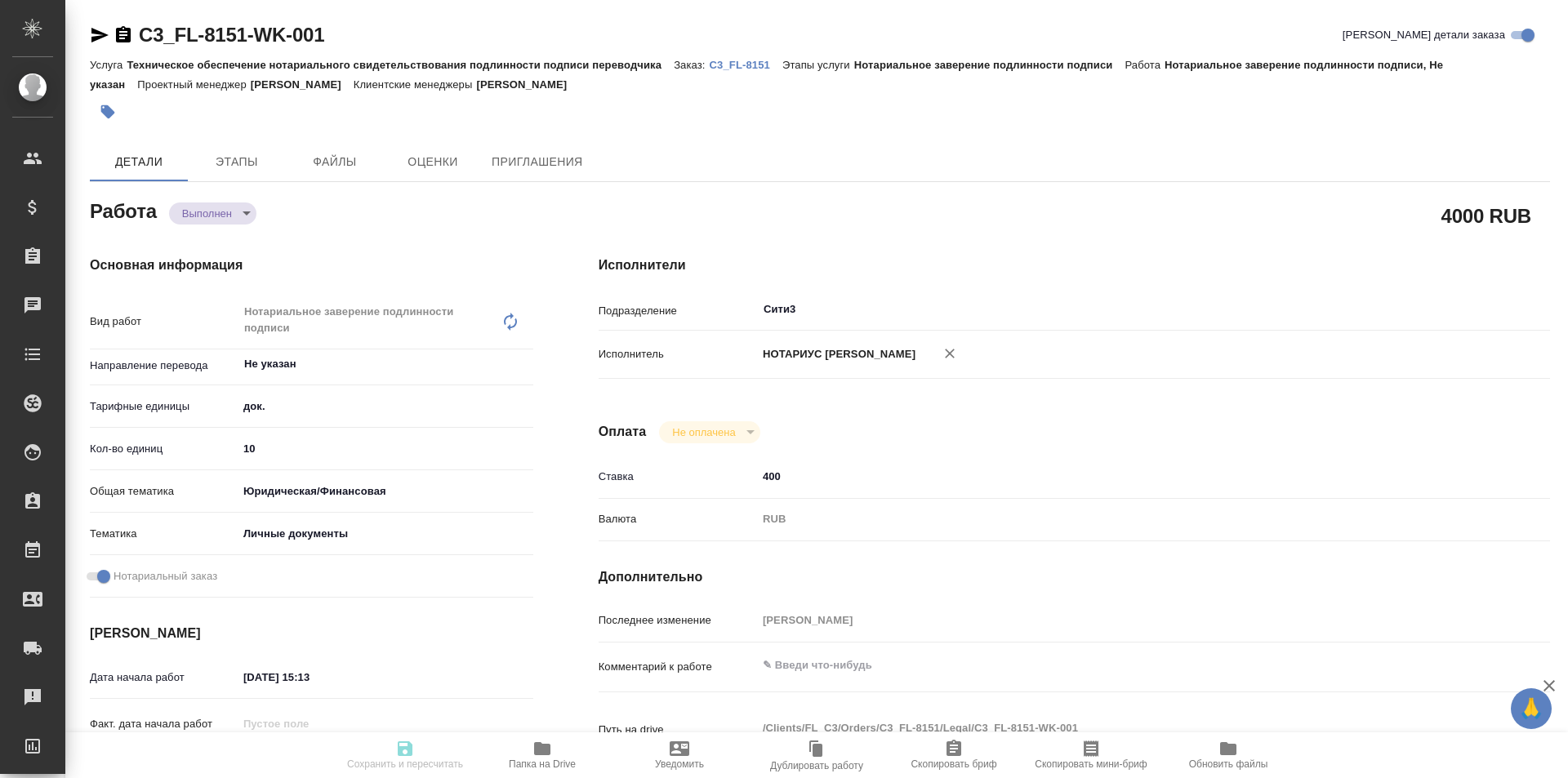
checkbox input "true"
type input "07.10.2025 15:13"
type input "07.10.2025 16:30"
type input "07.10.2025 16:31"
type input "07.10.2025 17:00"
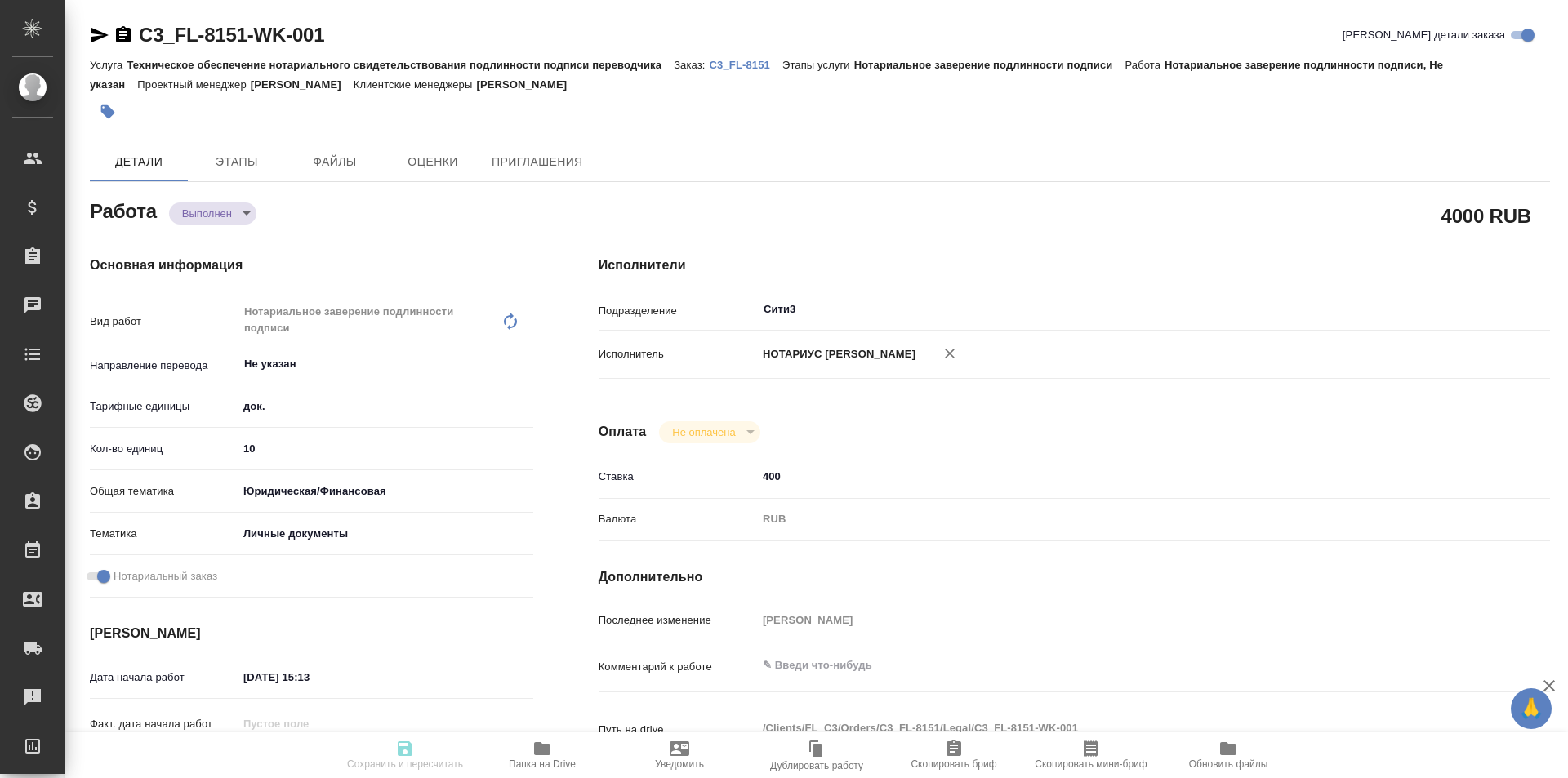
type input "Сити3"
type input "notPayed"
type input "400"
type input "RUB"
type input "[PERSON_NAME]"
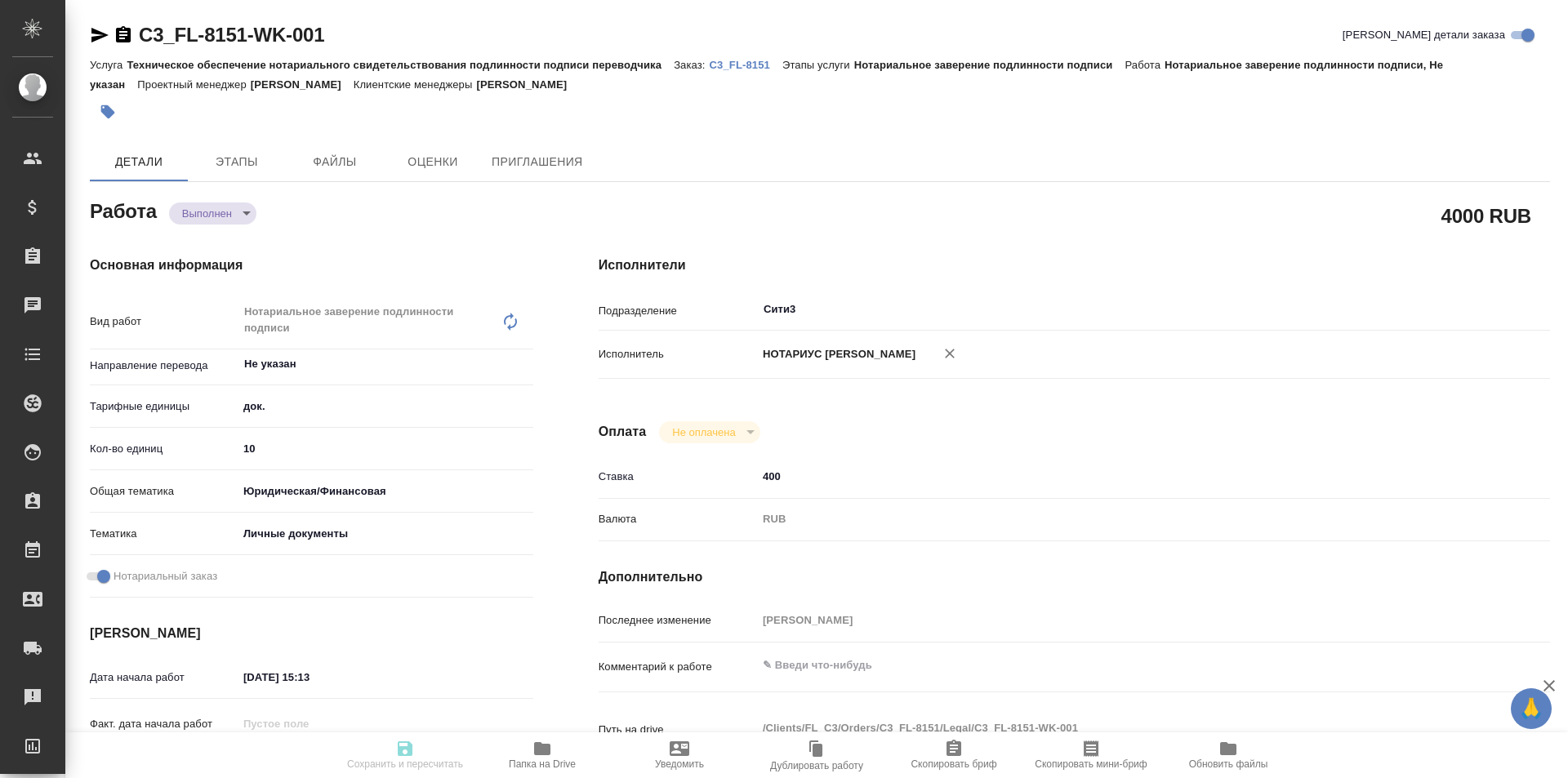
type textarea "x"
type textarea "/Clients/FL_C3/Orders/C3_FL-8151/Legal/C3_FL-8151-WK-001"
type textarea "x"
type input "C3_FL-8151"
type input "Техническое обеспечение нотариального свидетельствования подлинности подписи пе…"
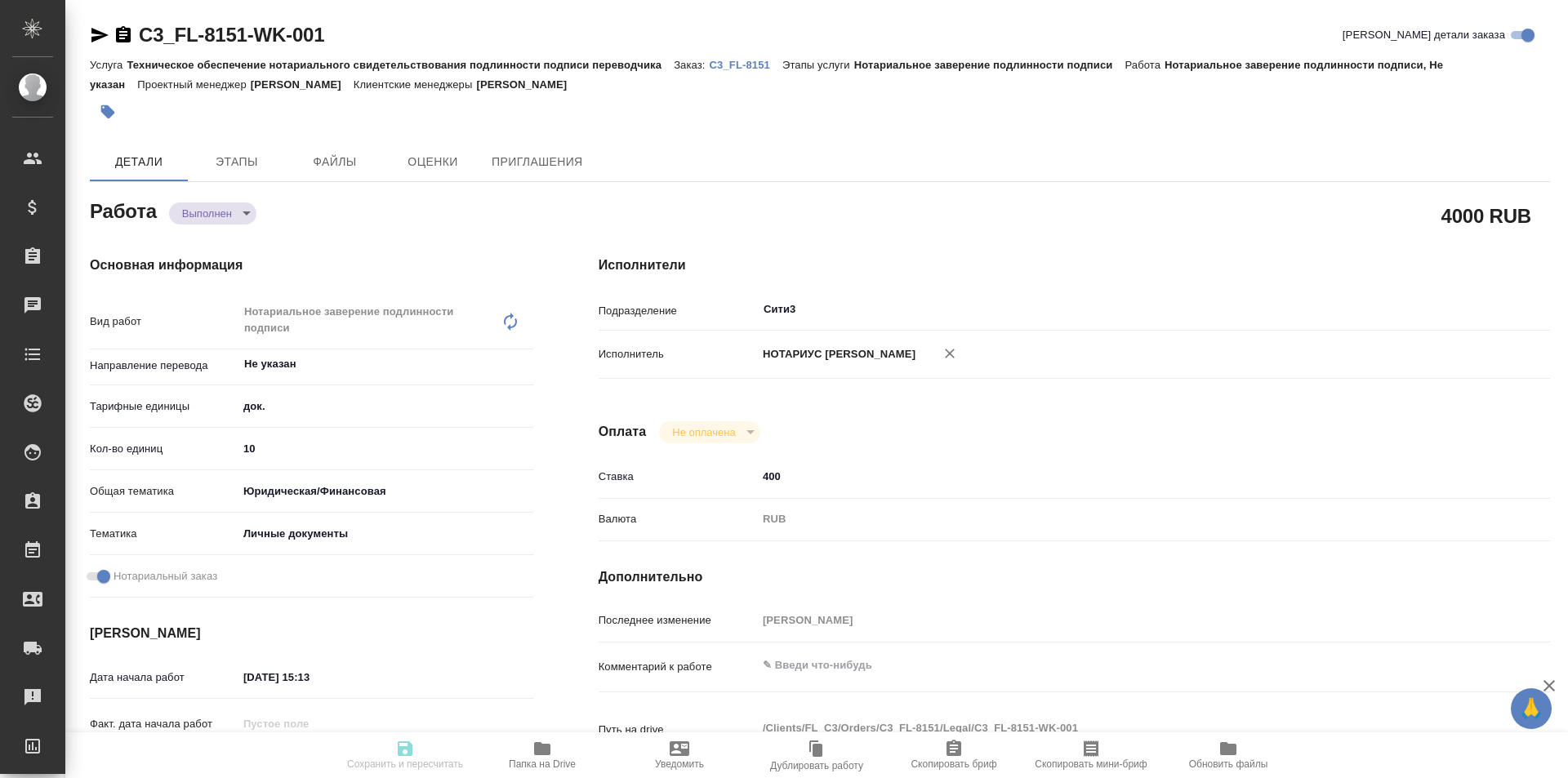
type input "Нотариальное заверение подлинности подписи"
type input "[PERSON_NAME]"
type input "/Clients/FL_C3/Orders/C3_FL-8151"
type textarea "x"
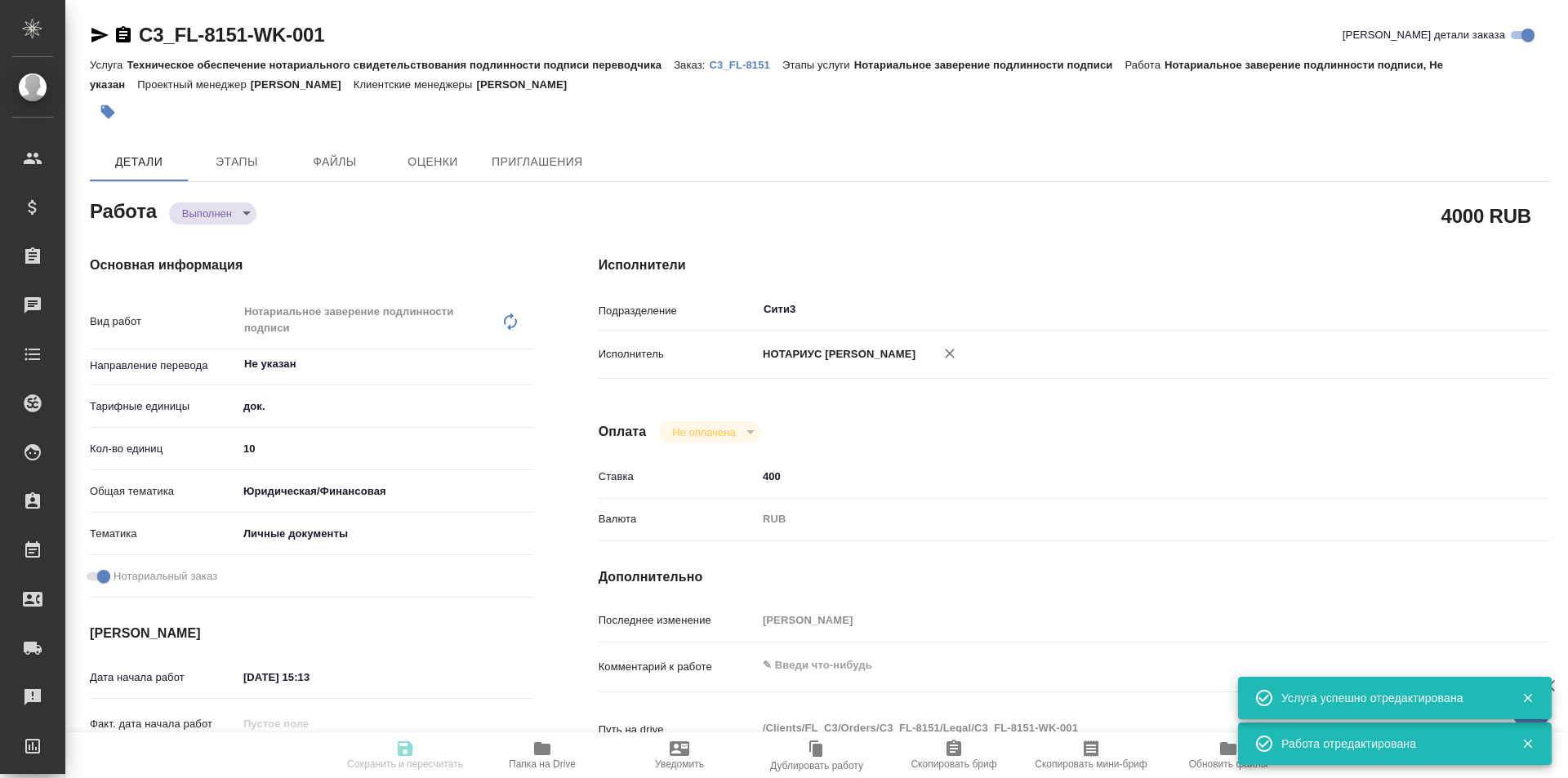
type textarea "x"
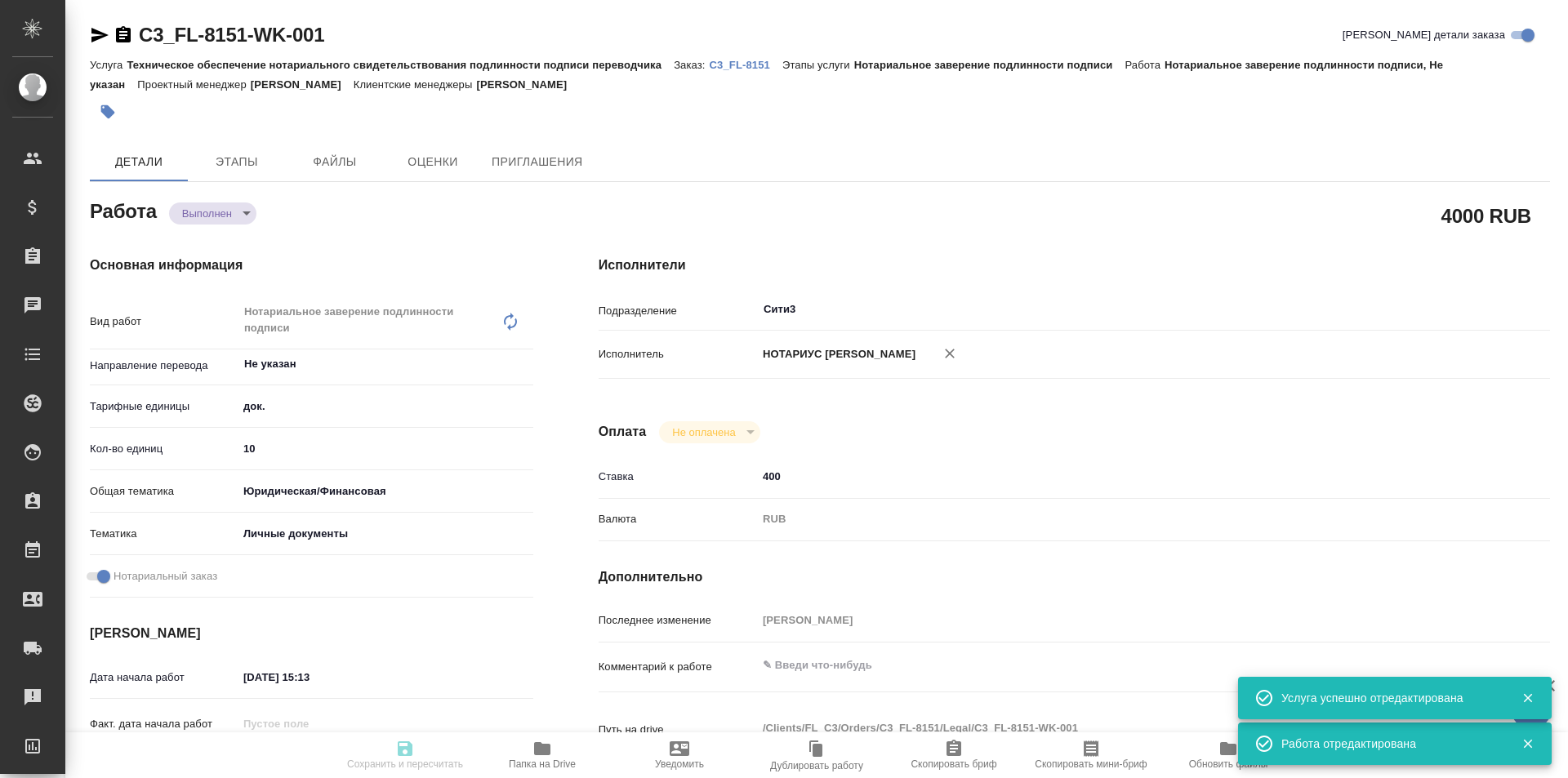
type textarea "x"
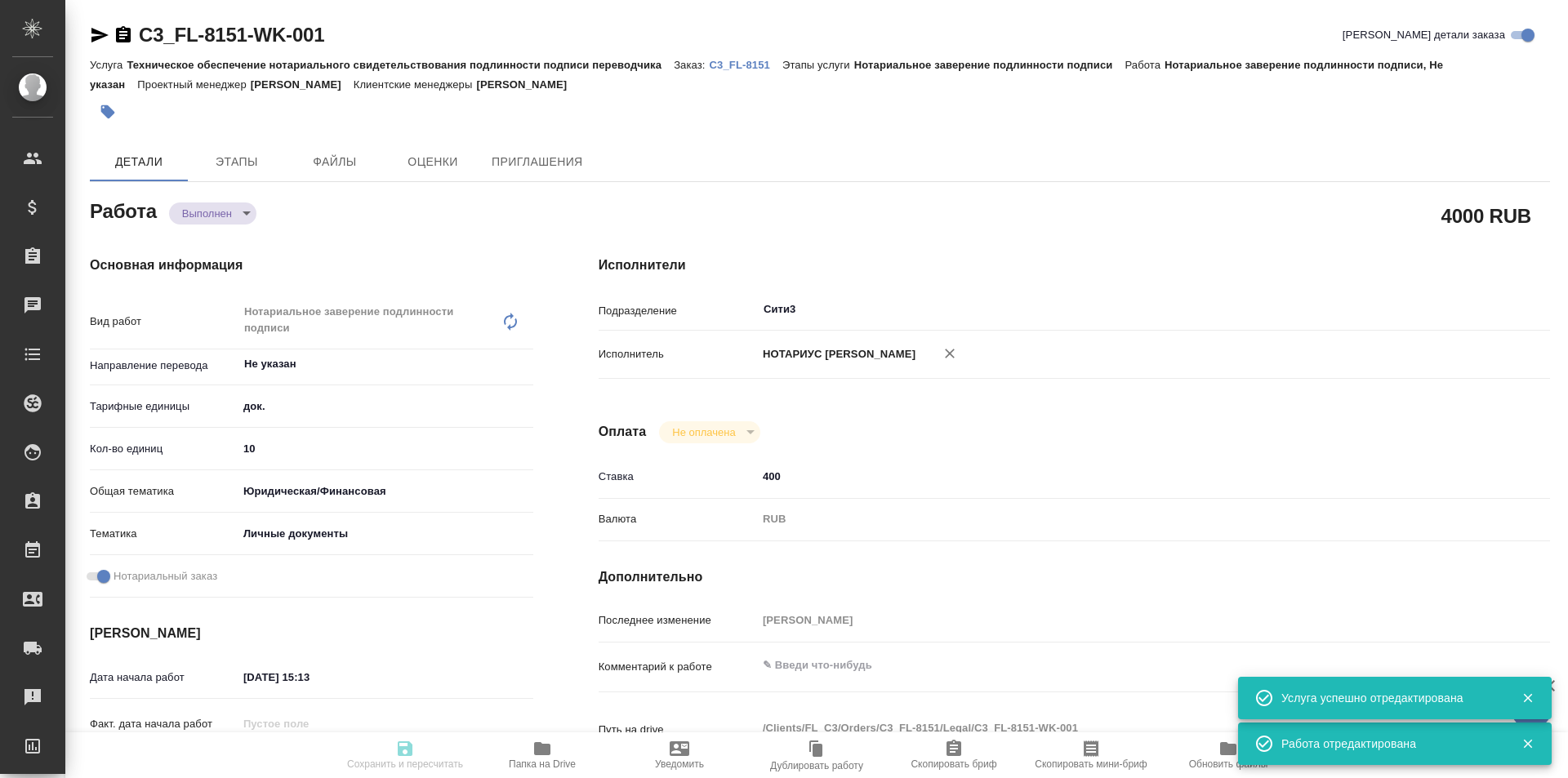
type textarea "x"
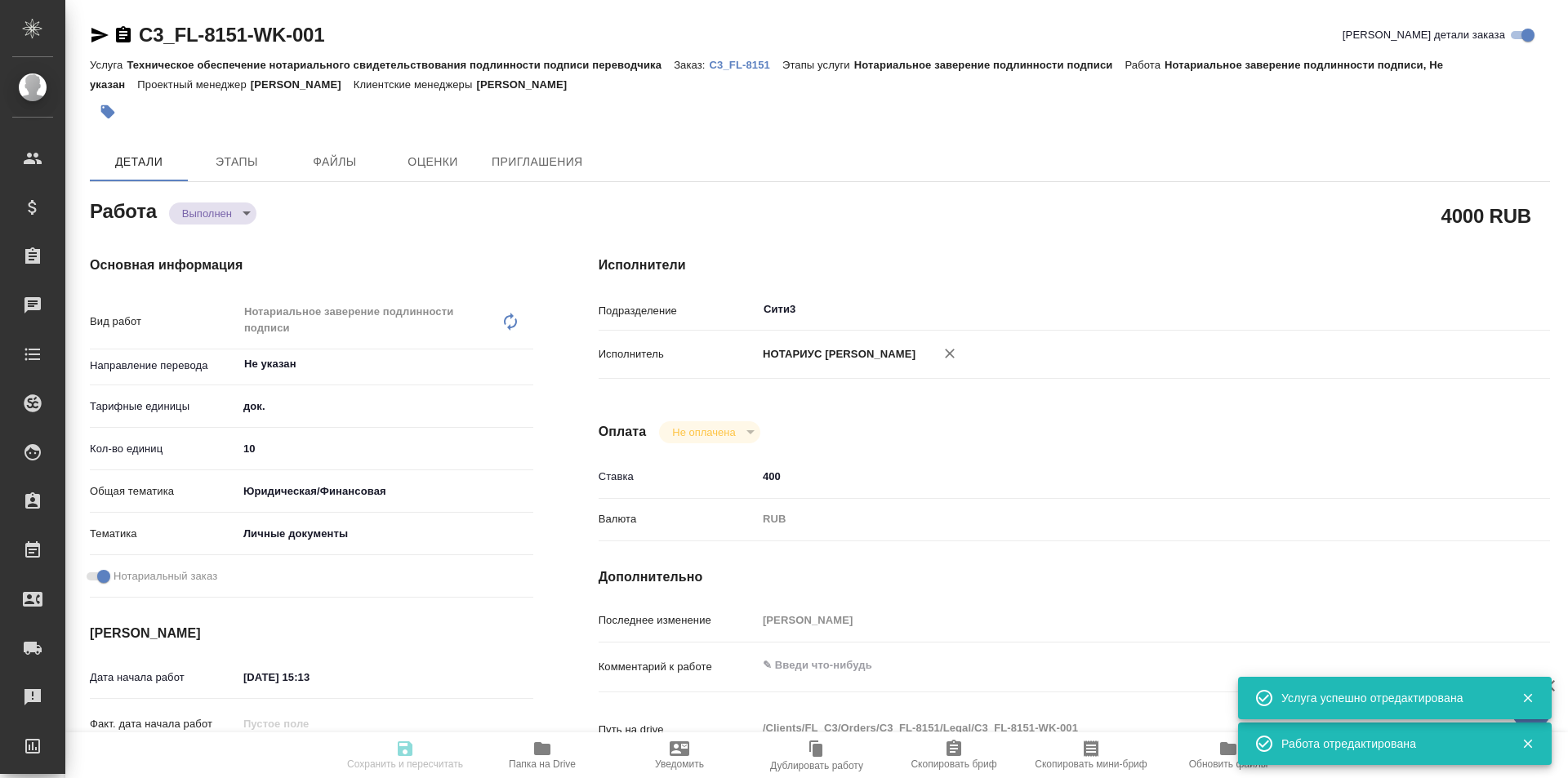
type textarea "x"
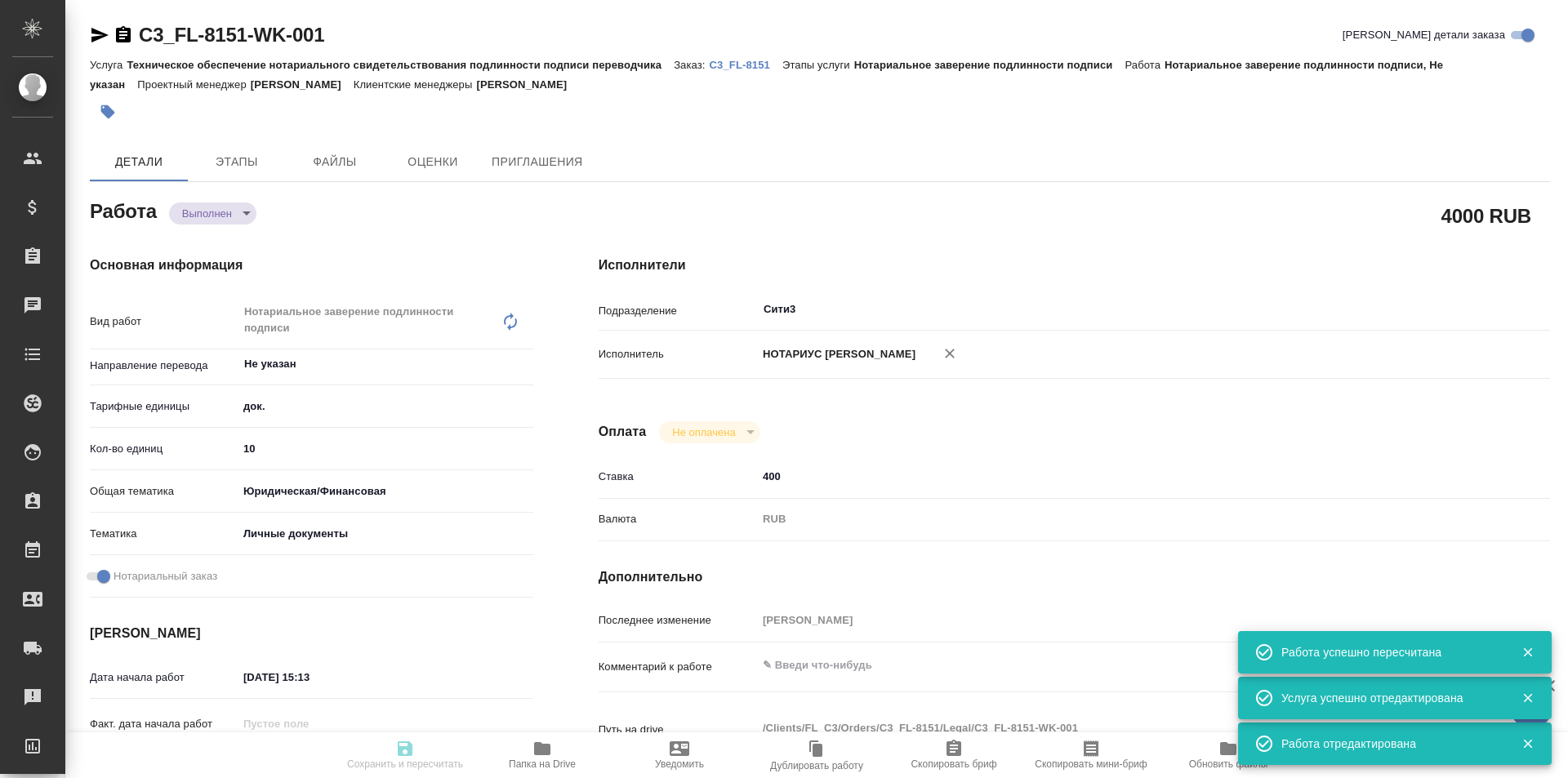
type input "completed"
type textarea "Нотариальное заверение подлинности подписи"
type textarea "x"
type input "Не указан"
type input "5a8b1489cc6b4906c91bfd8b"
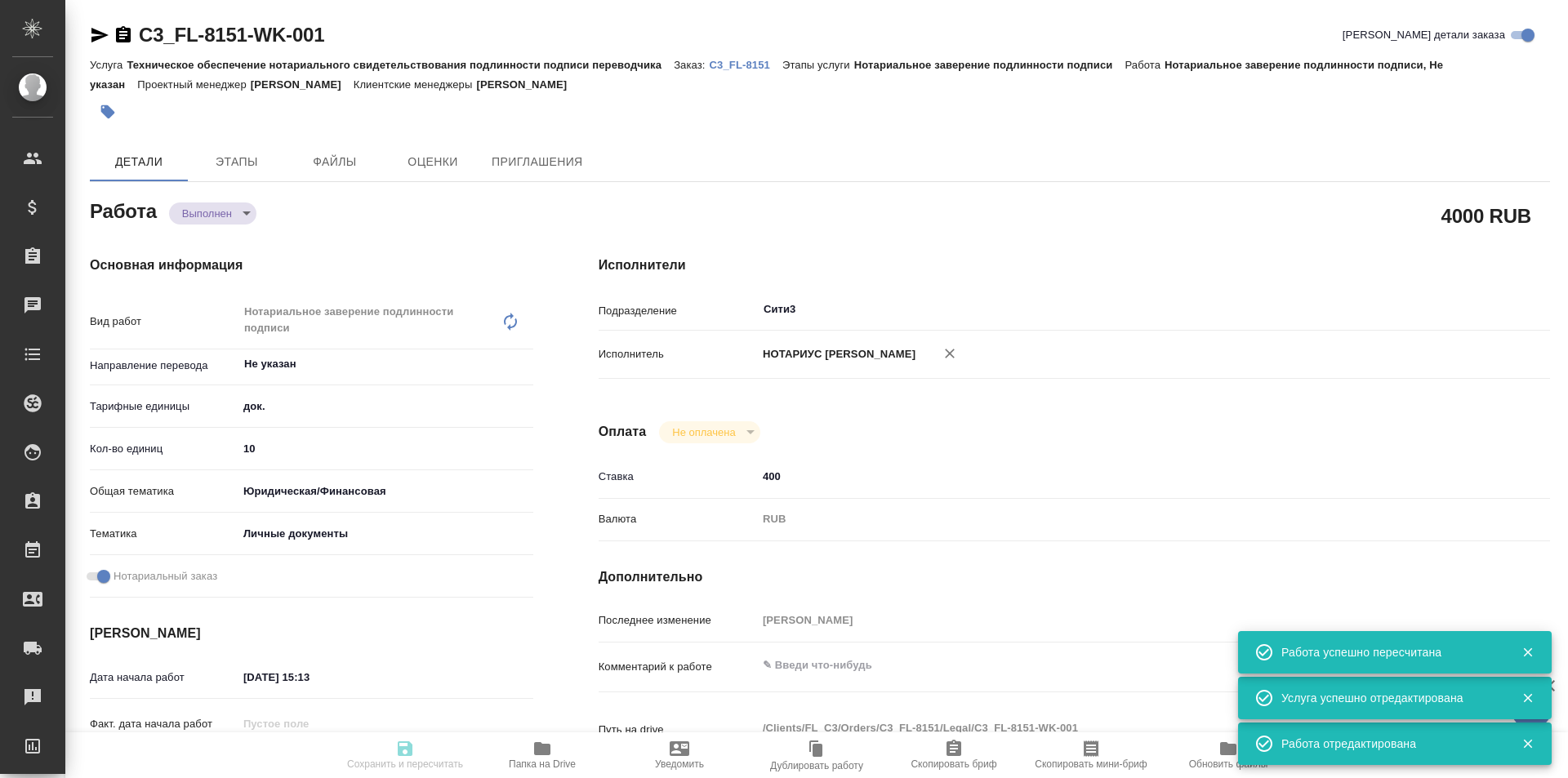
type input "10"
type input "yr-fn"
type input "5a8b8b956a9677013d343cfe"
checkbox input "true"
type input "07.10.2025 15:13"
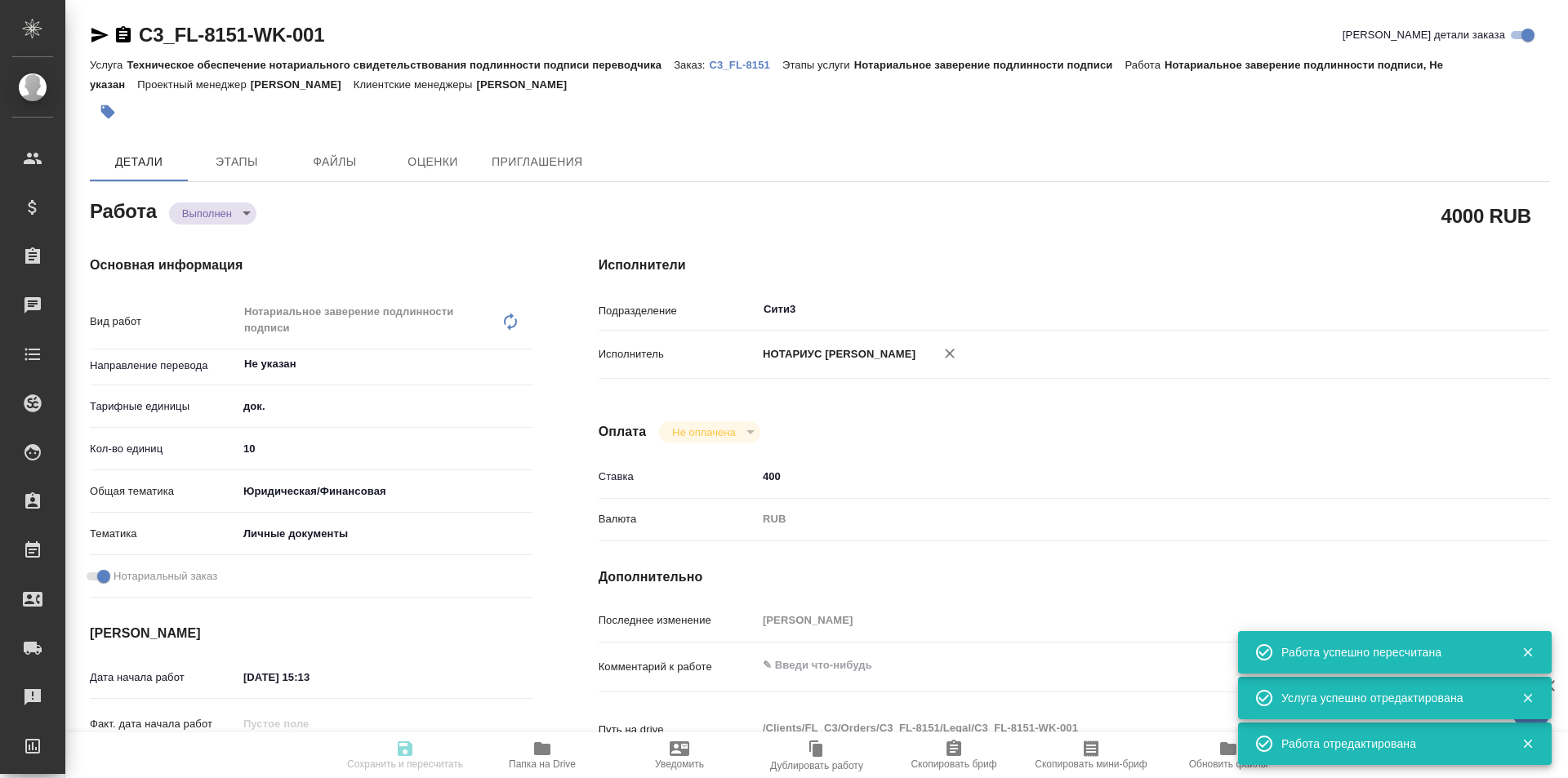
type input "07.10.2025 16:30"
type input "07.10.2025 16:31"
type input "07.10.2025 17:00"
type input "Сити3"
type input "notPayed"
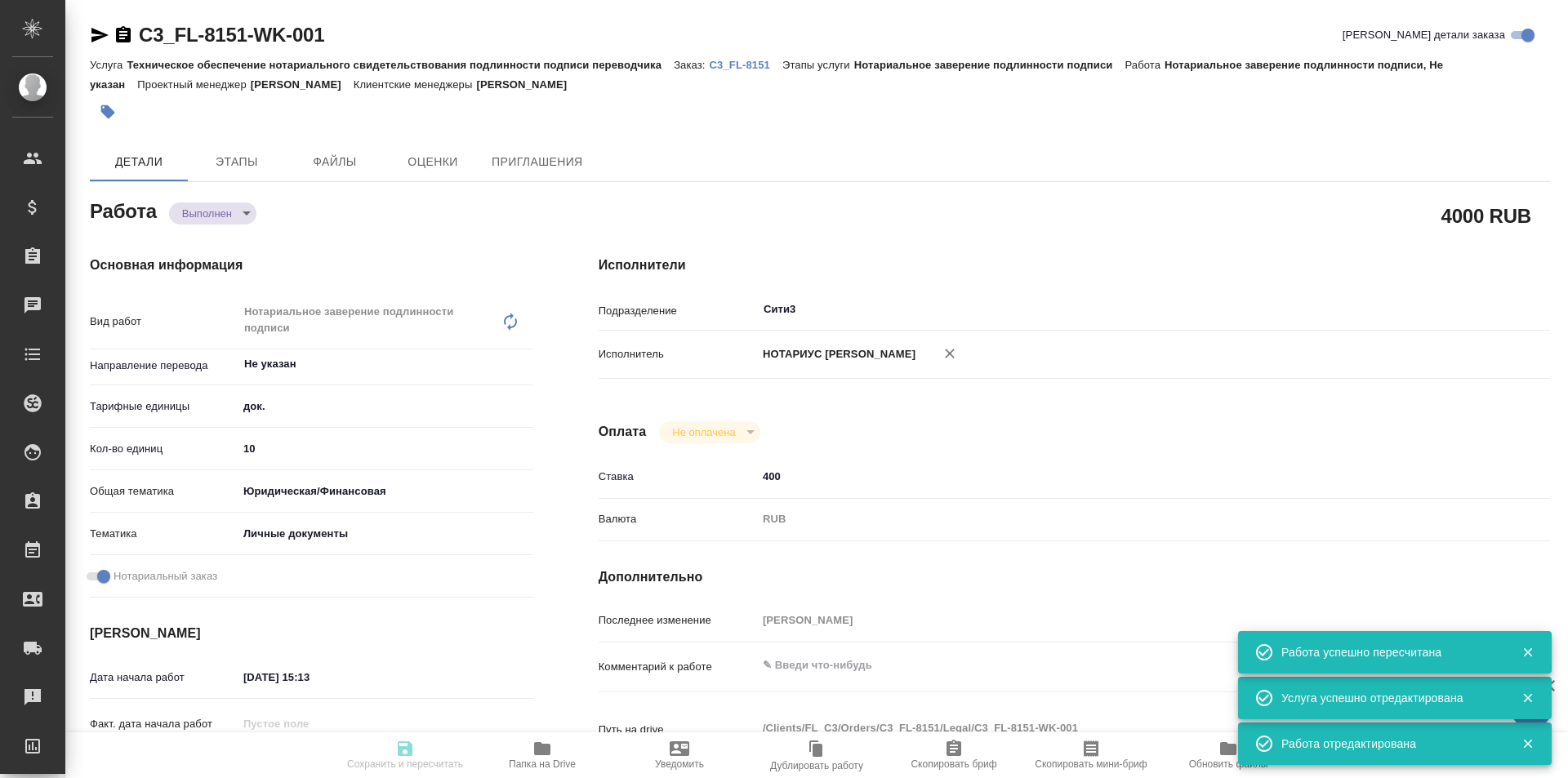
type input "400"
type input "RUB"
type input "[PERSON_NAME]"
type textarea "x"
type textarea "/Clients/FL_C3/Orders/C3_FL-8151/Legal/C3_FL-8151-WK-001"
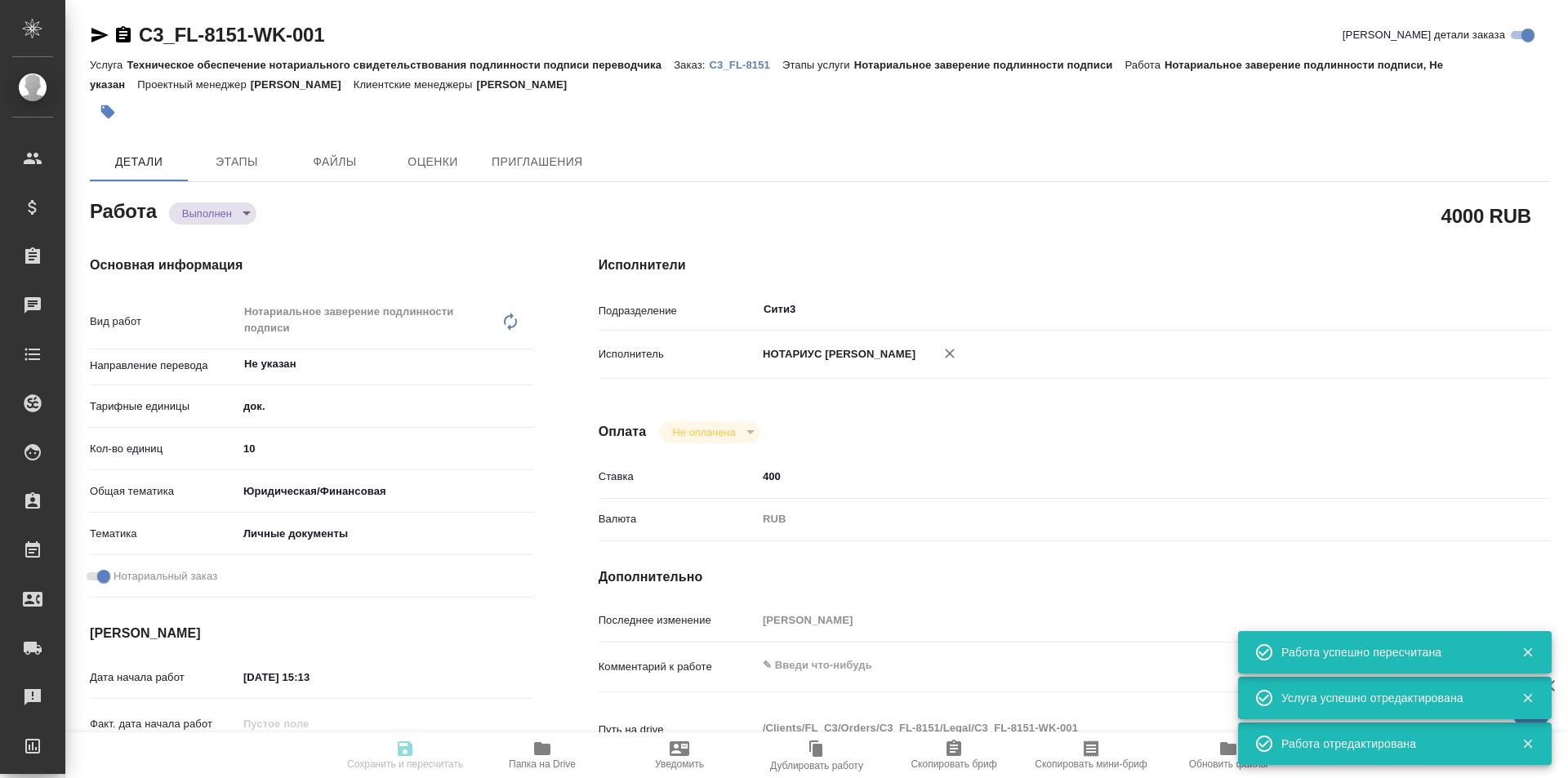
type textarea "x"
type input "C3_FL-8151"
type input "Техническое обеспечение нотариального свидетельствования подлинности подписи пе…"
type input "Нотариальное заверение подлинности подписи"
type input "[PERSON_NAME]"
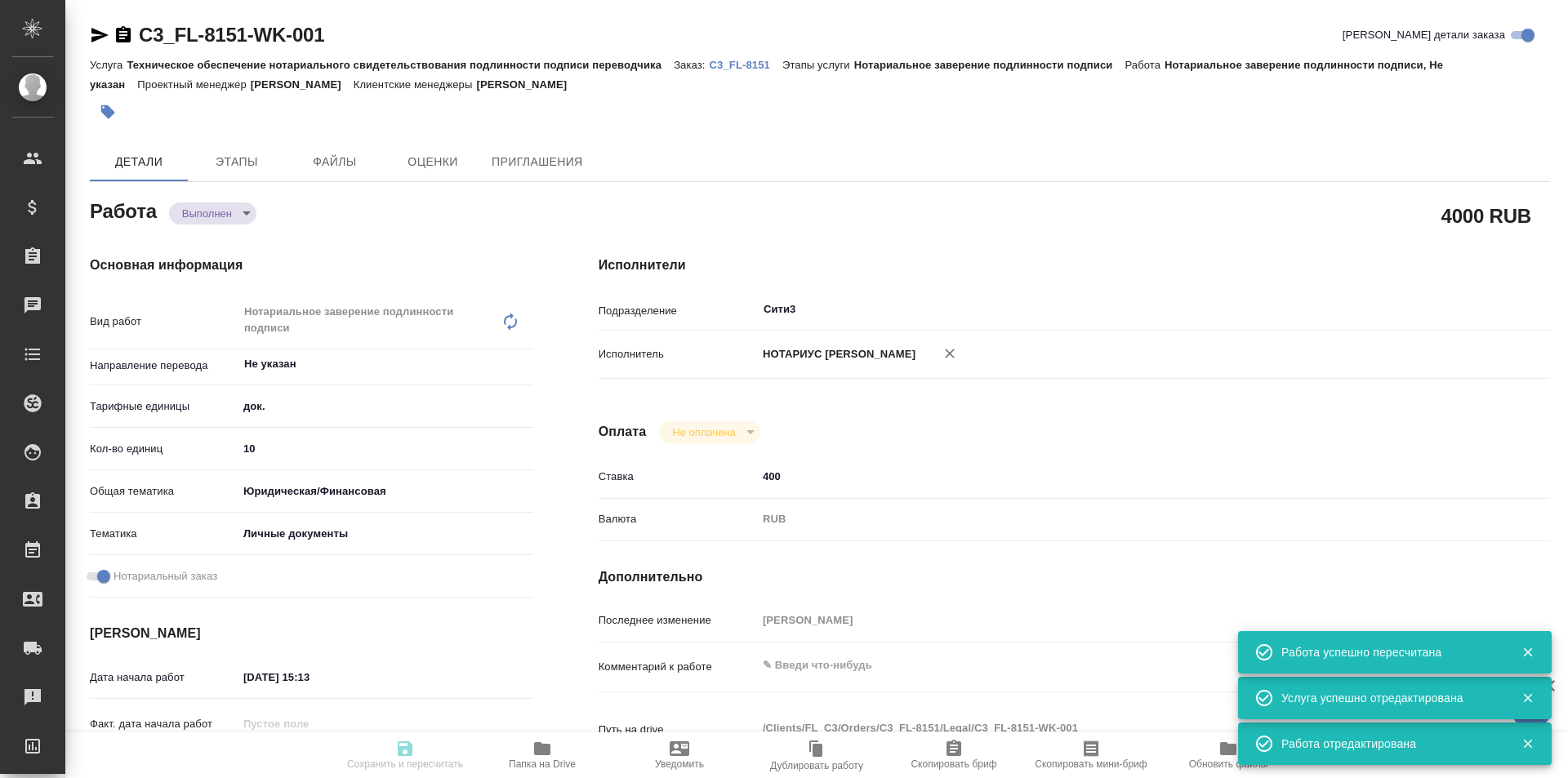
type input "/Clients/FL_C3/Orders/C3_FL-8151"
type textarea "x"
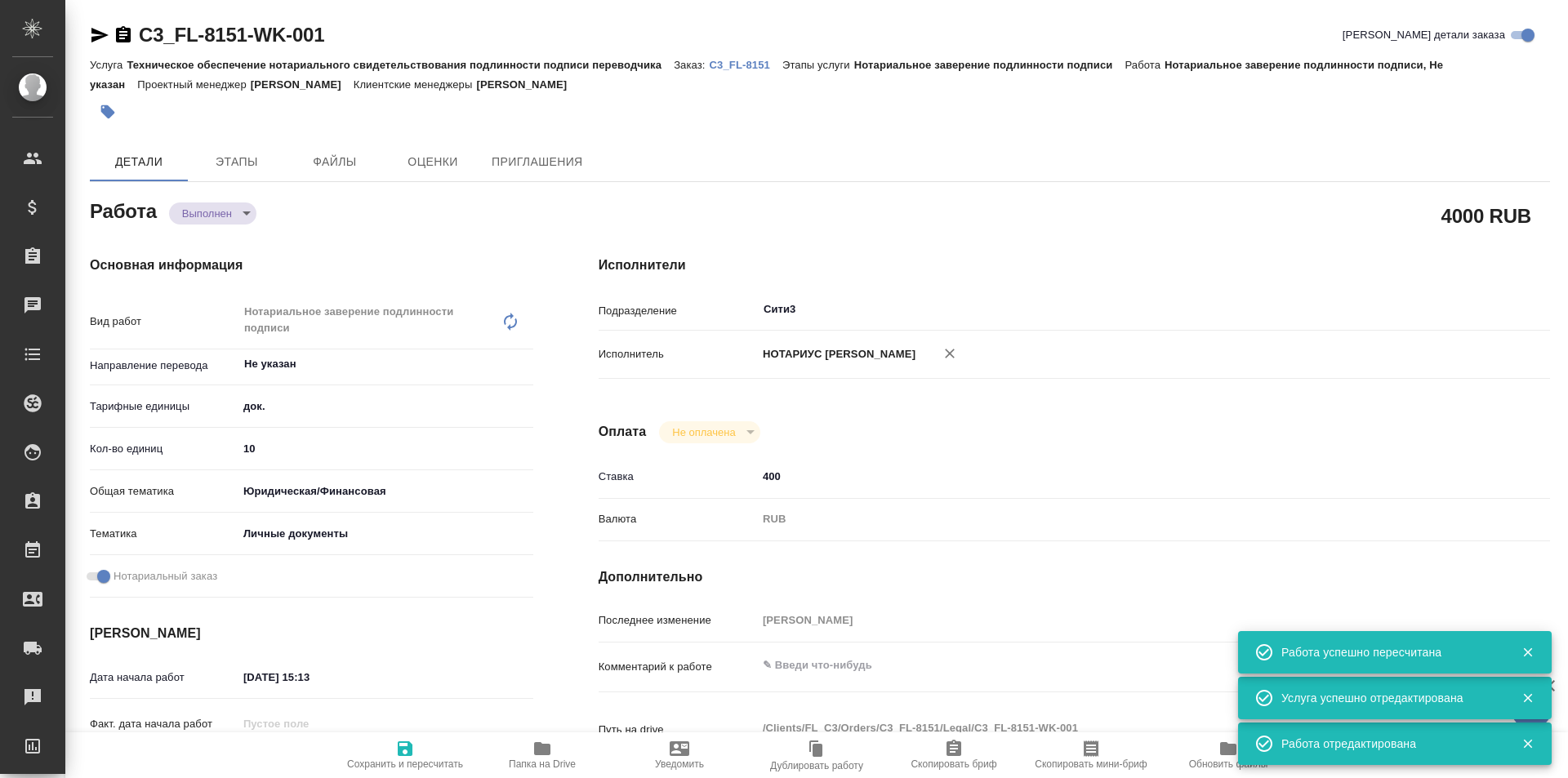
type textarea "x"
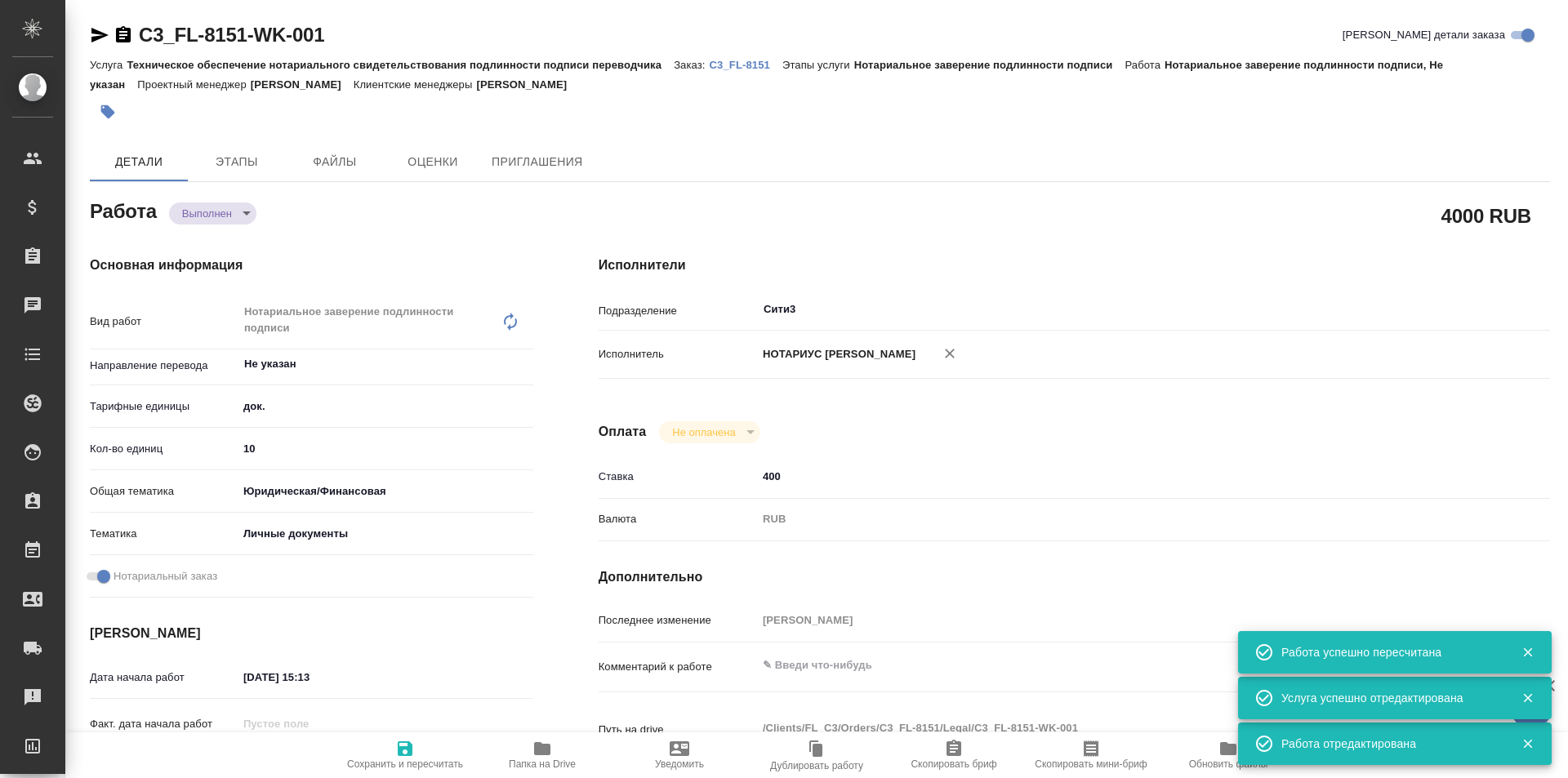
type textarea "x"
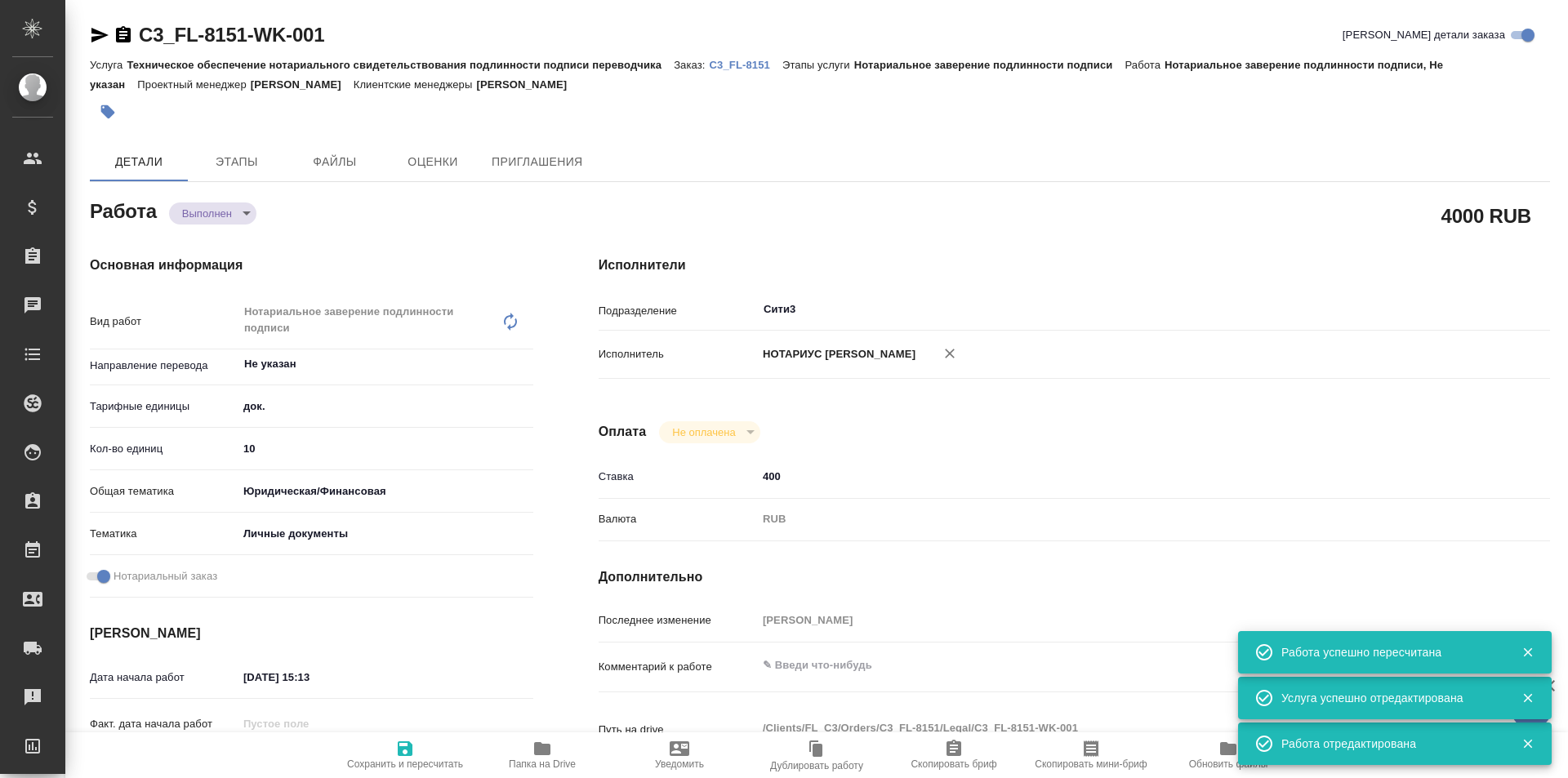
type textarea "x"
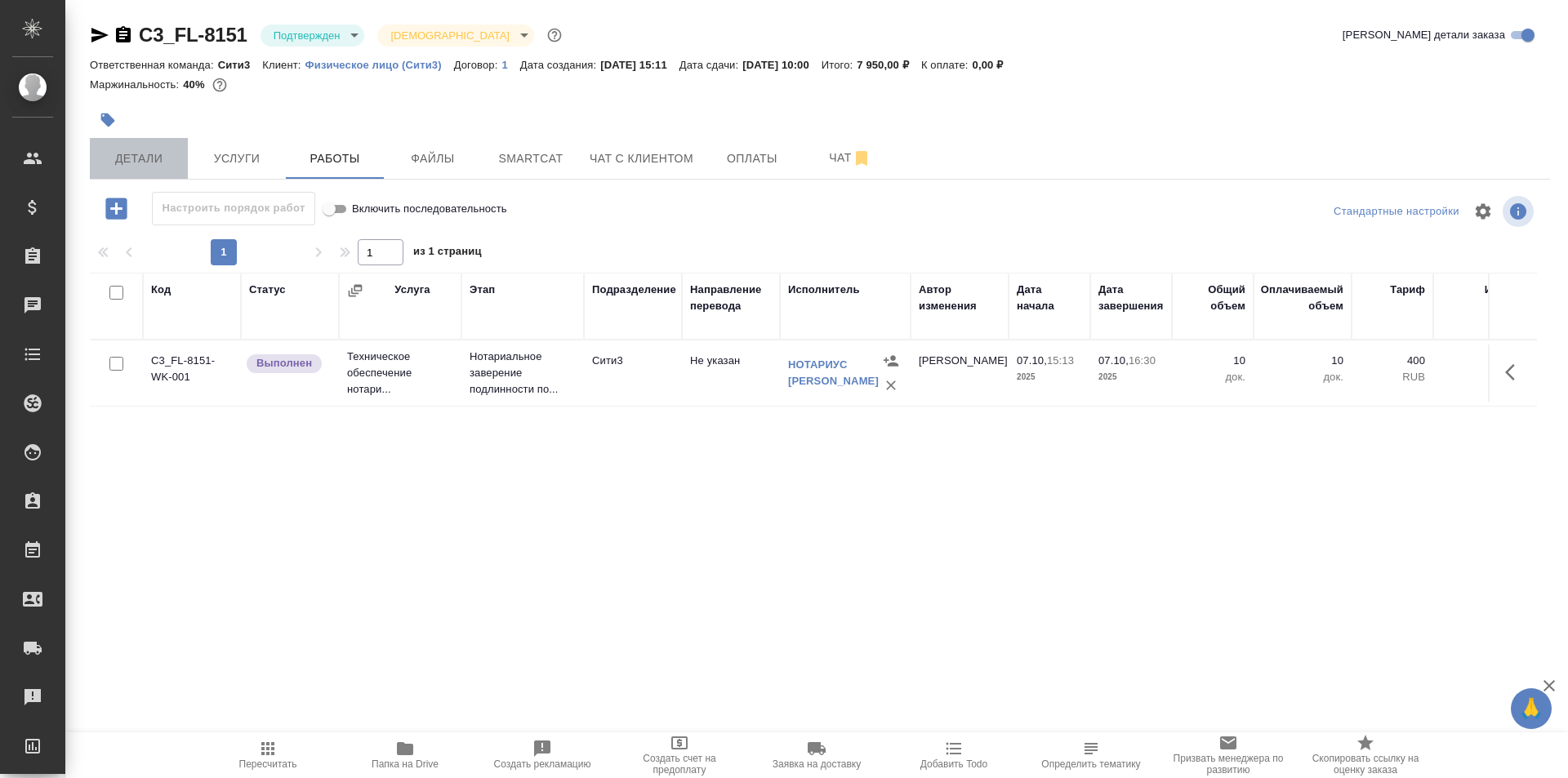
click at [128, 161] on span "Детали" at bounding box center [138, 159] width 78 height 20
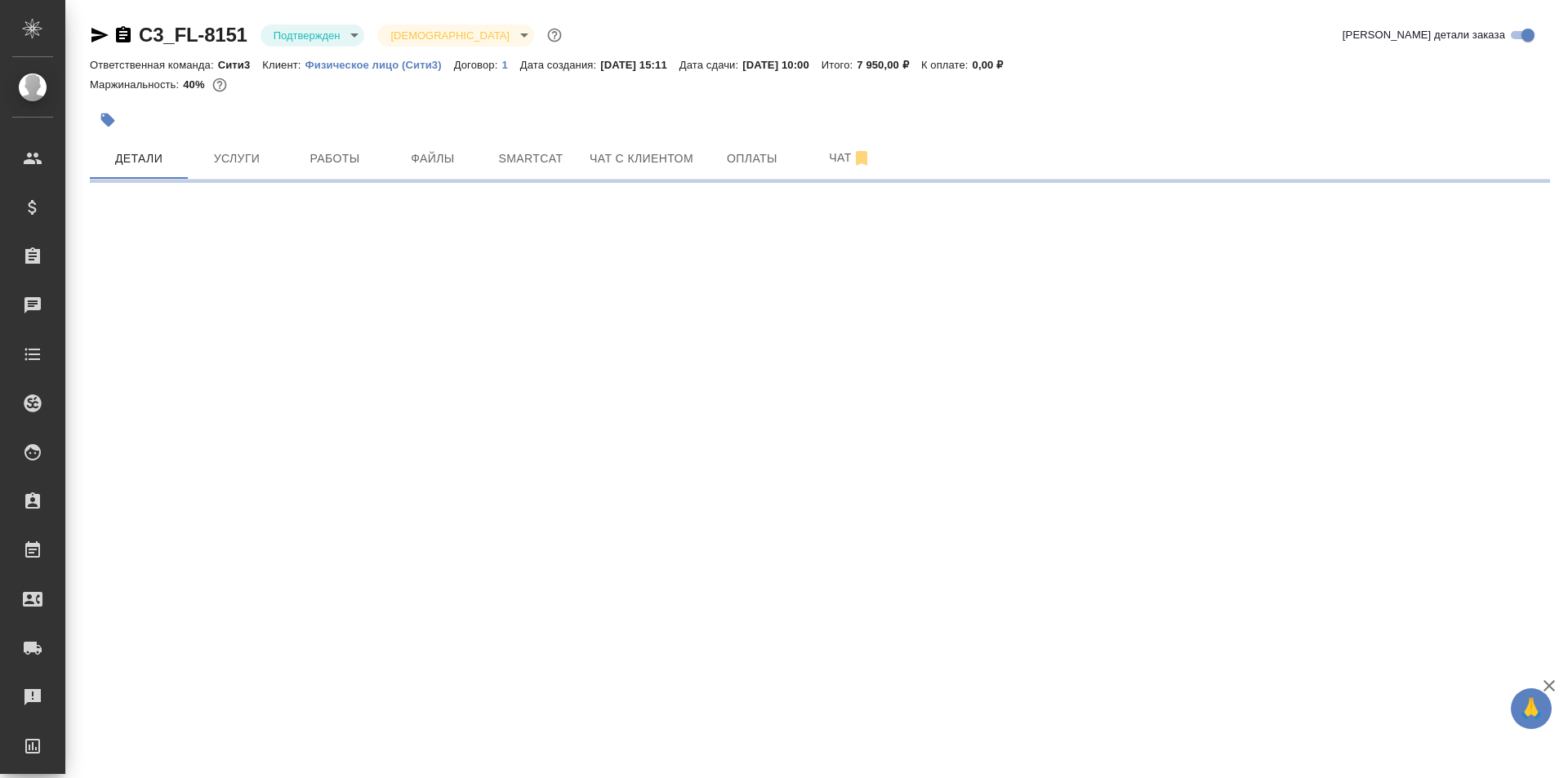
select select "RU"
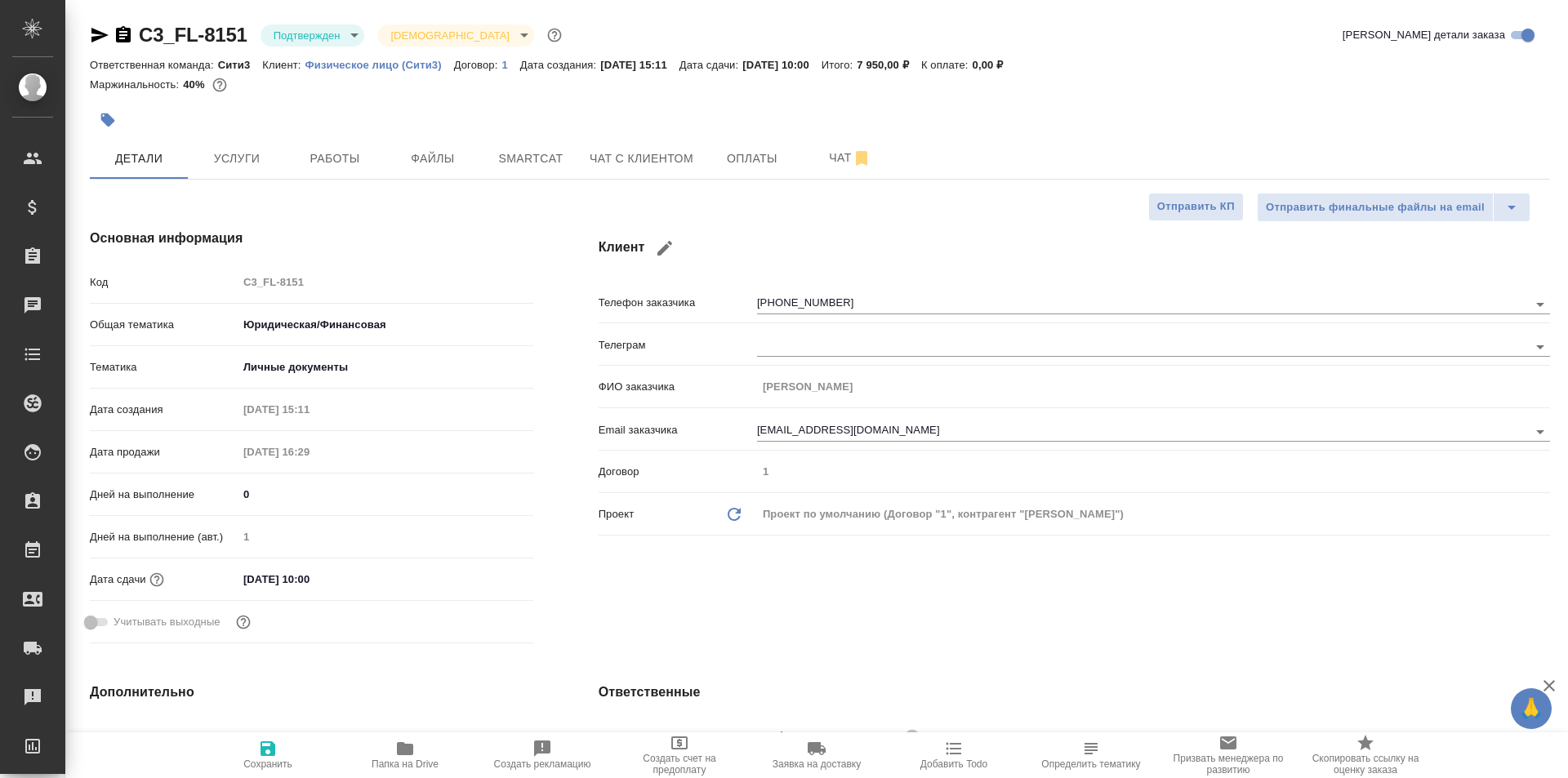
type textarea "x"
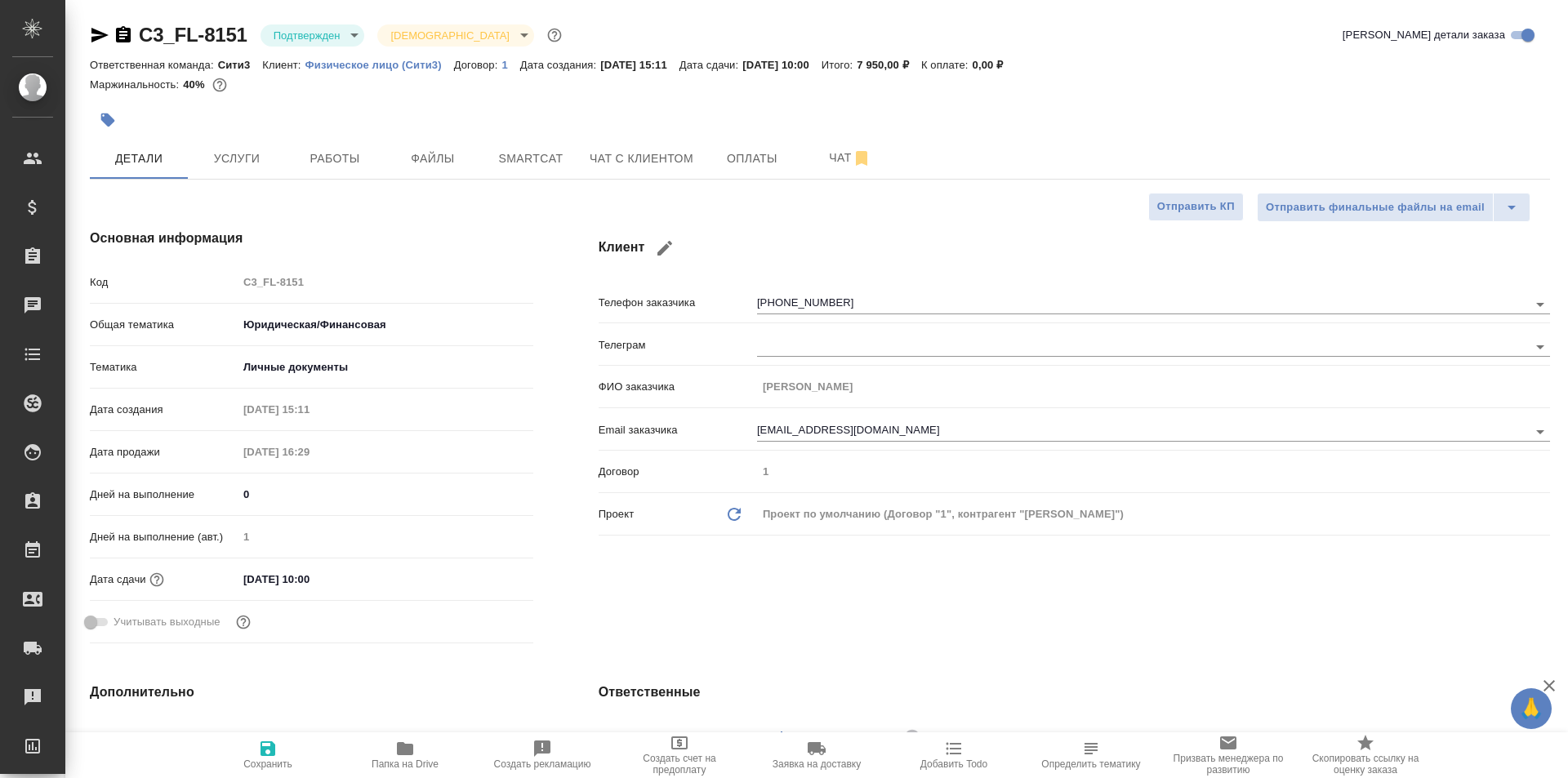
type textarea "x"
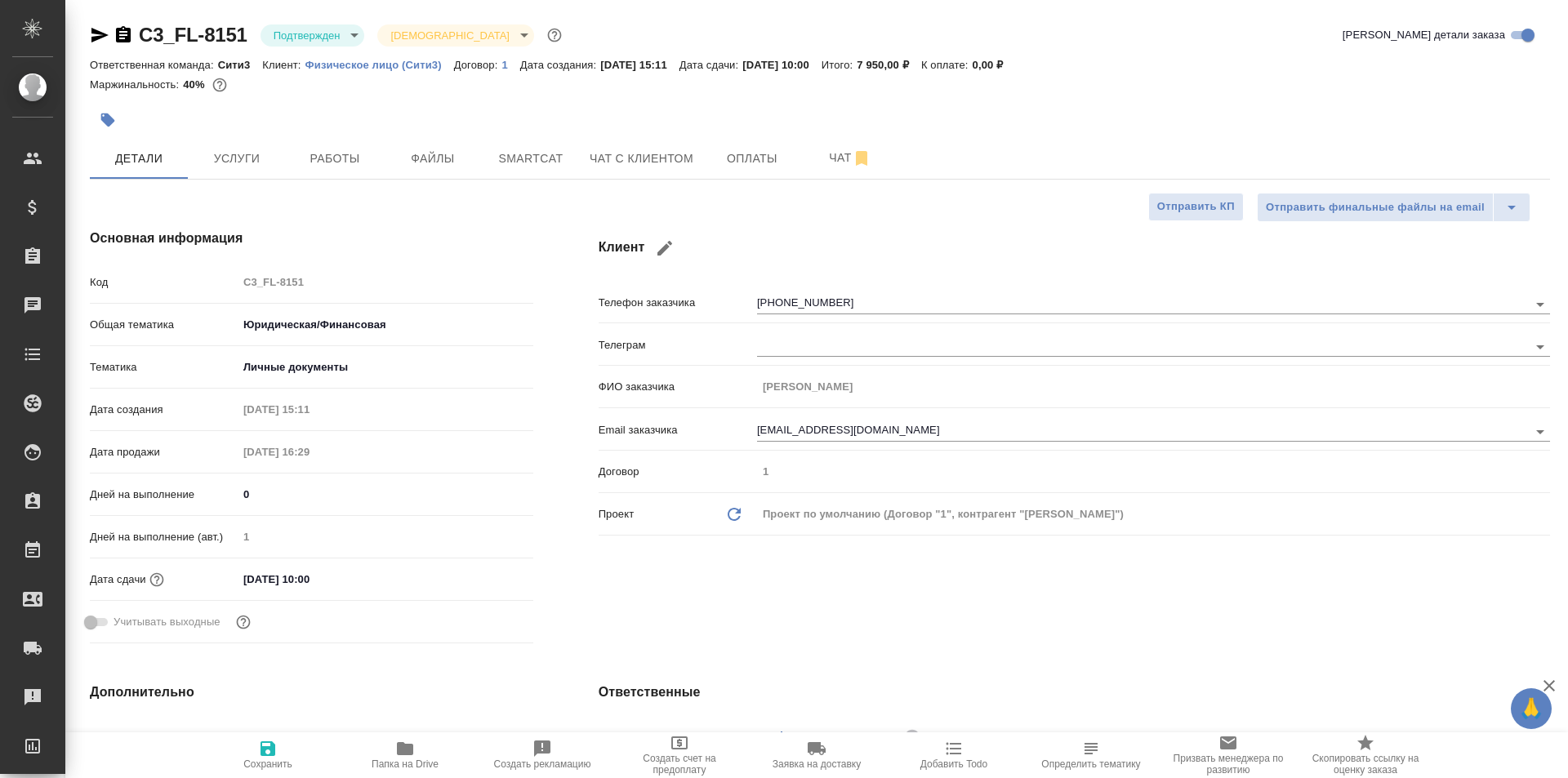
type textarea "x"
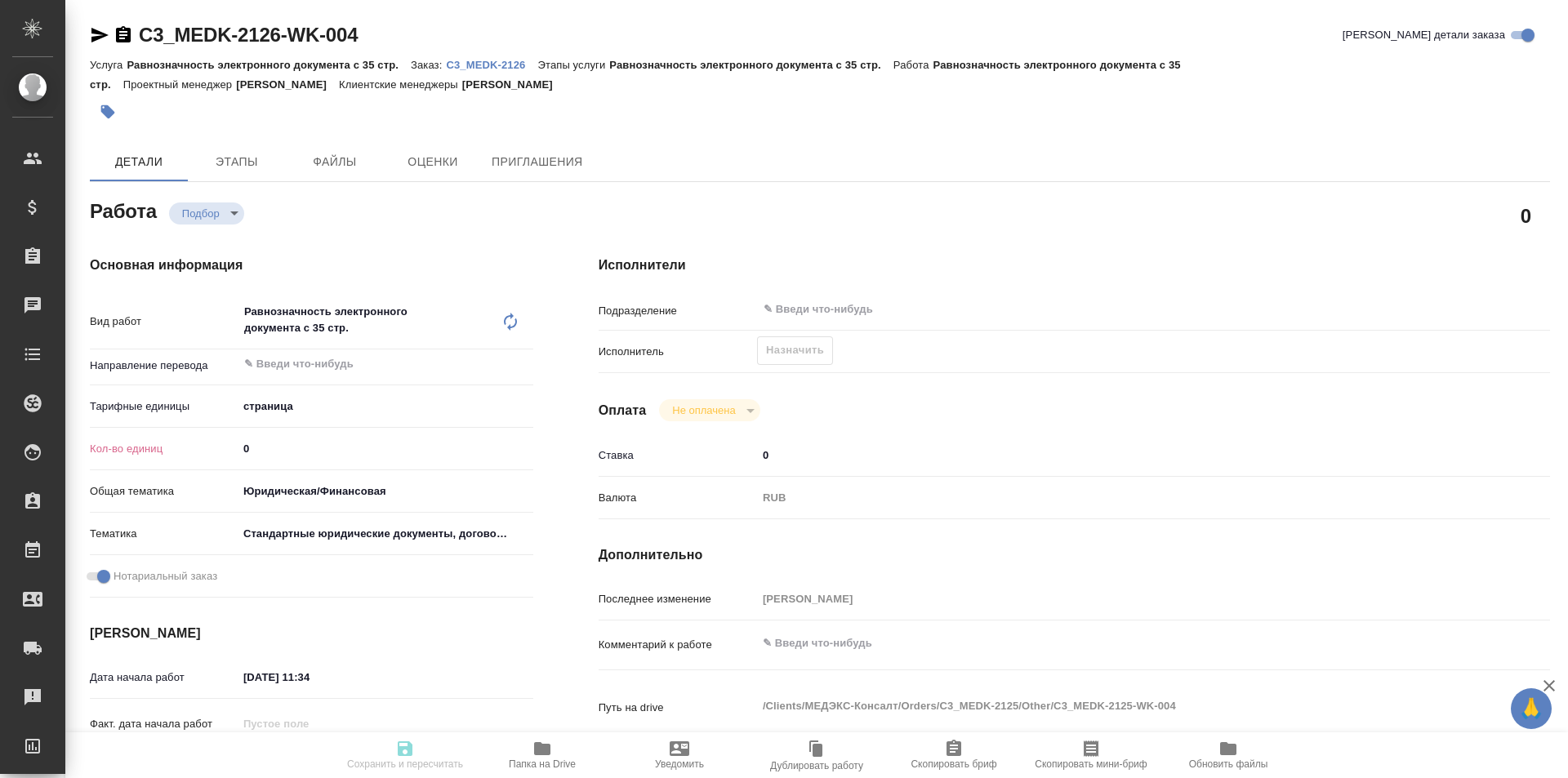
type textarea "x"
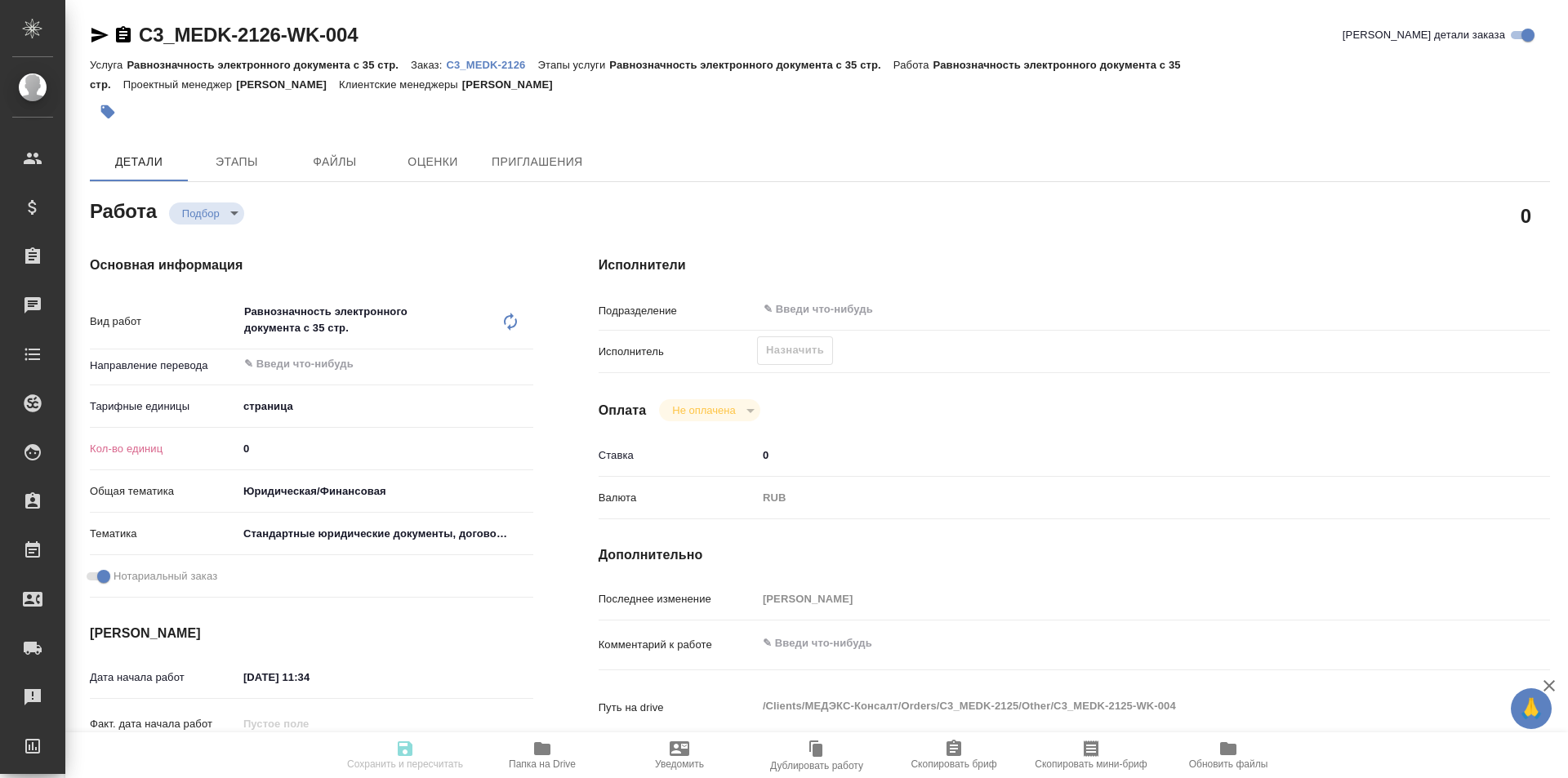
type textarea "x"
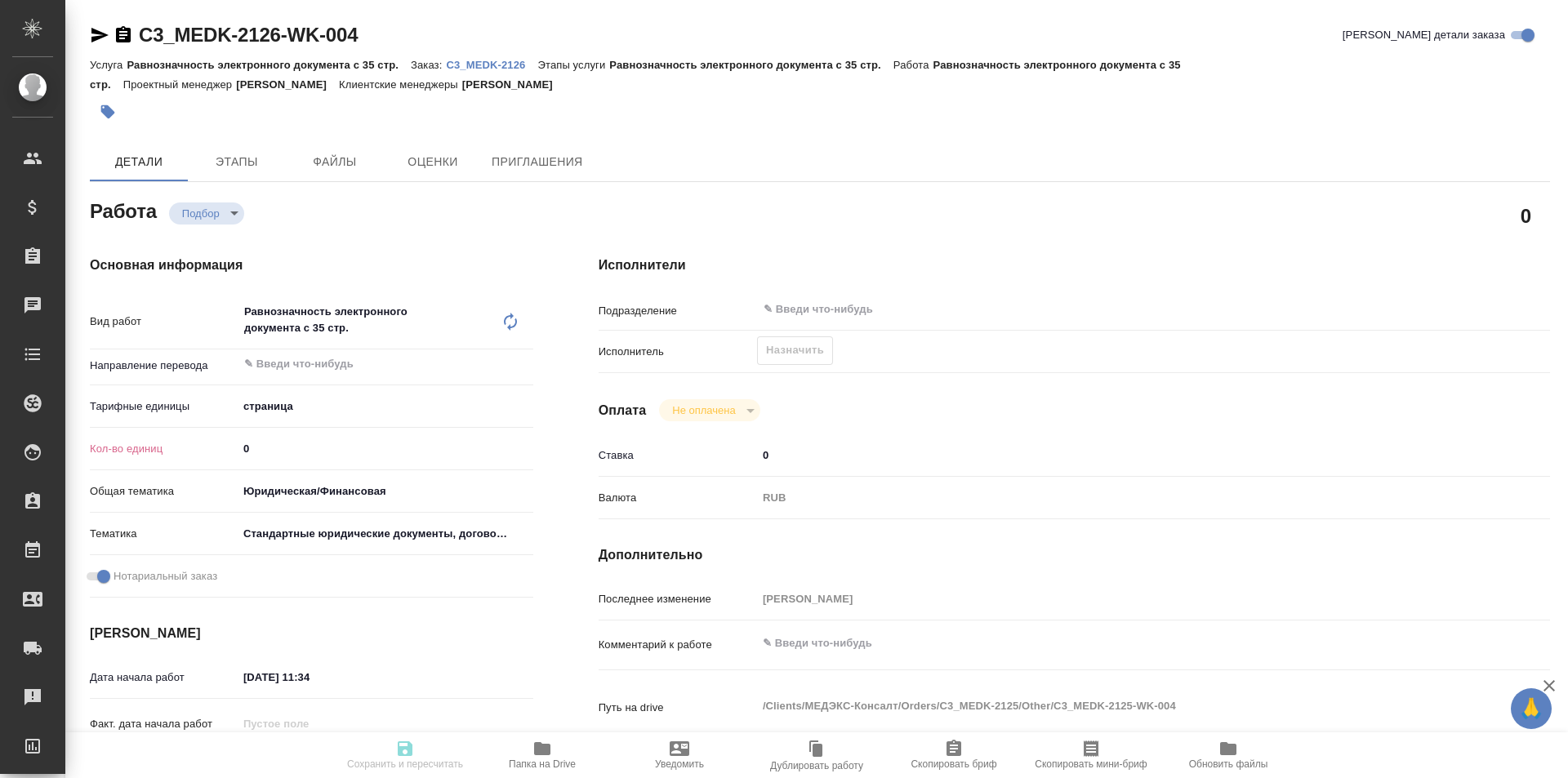
type textarea "x"
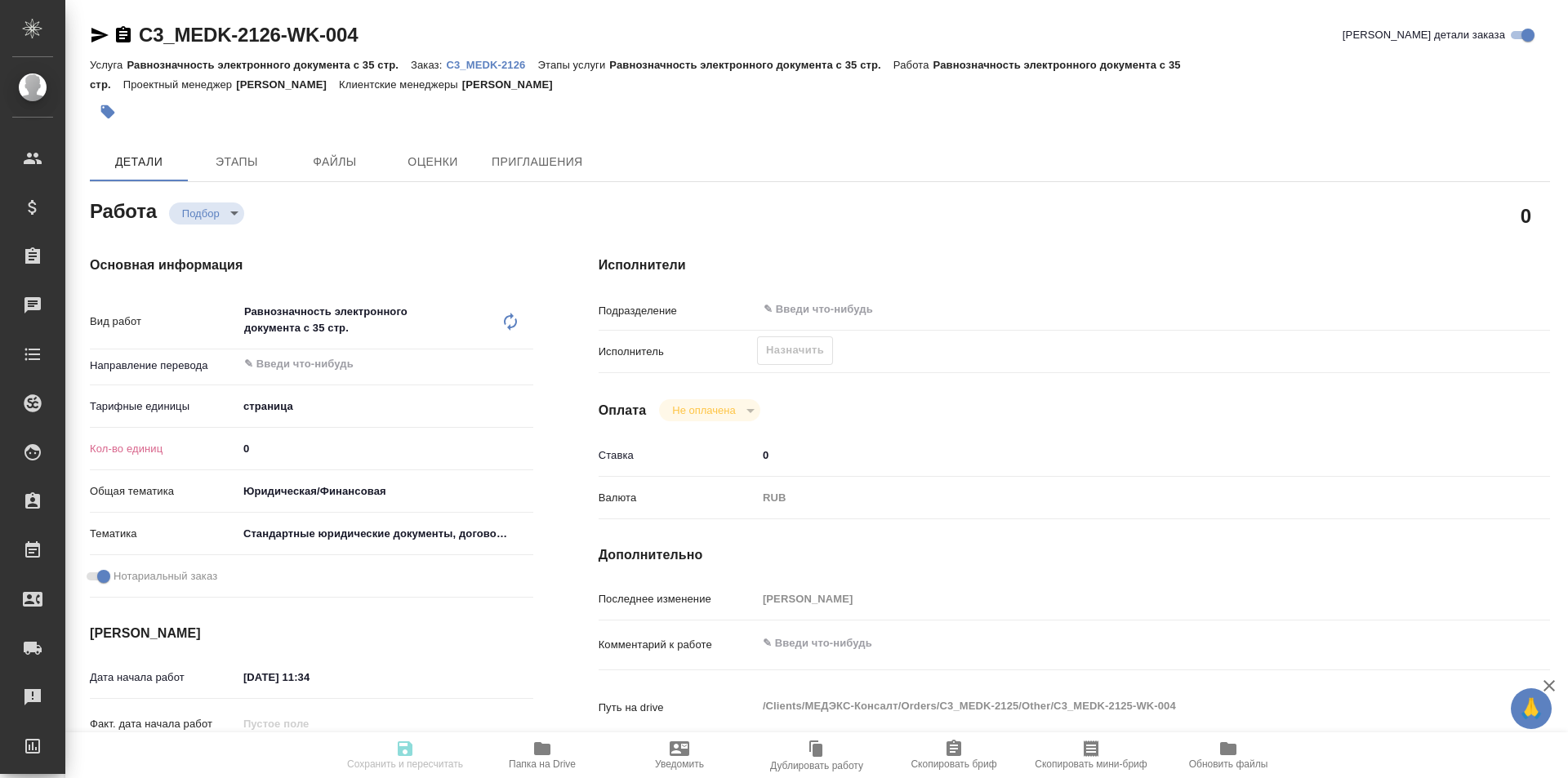
type textarea "x"
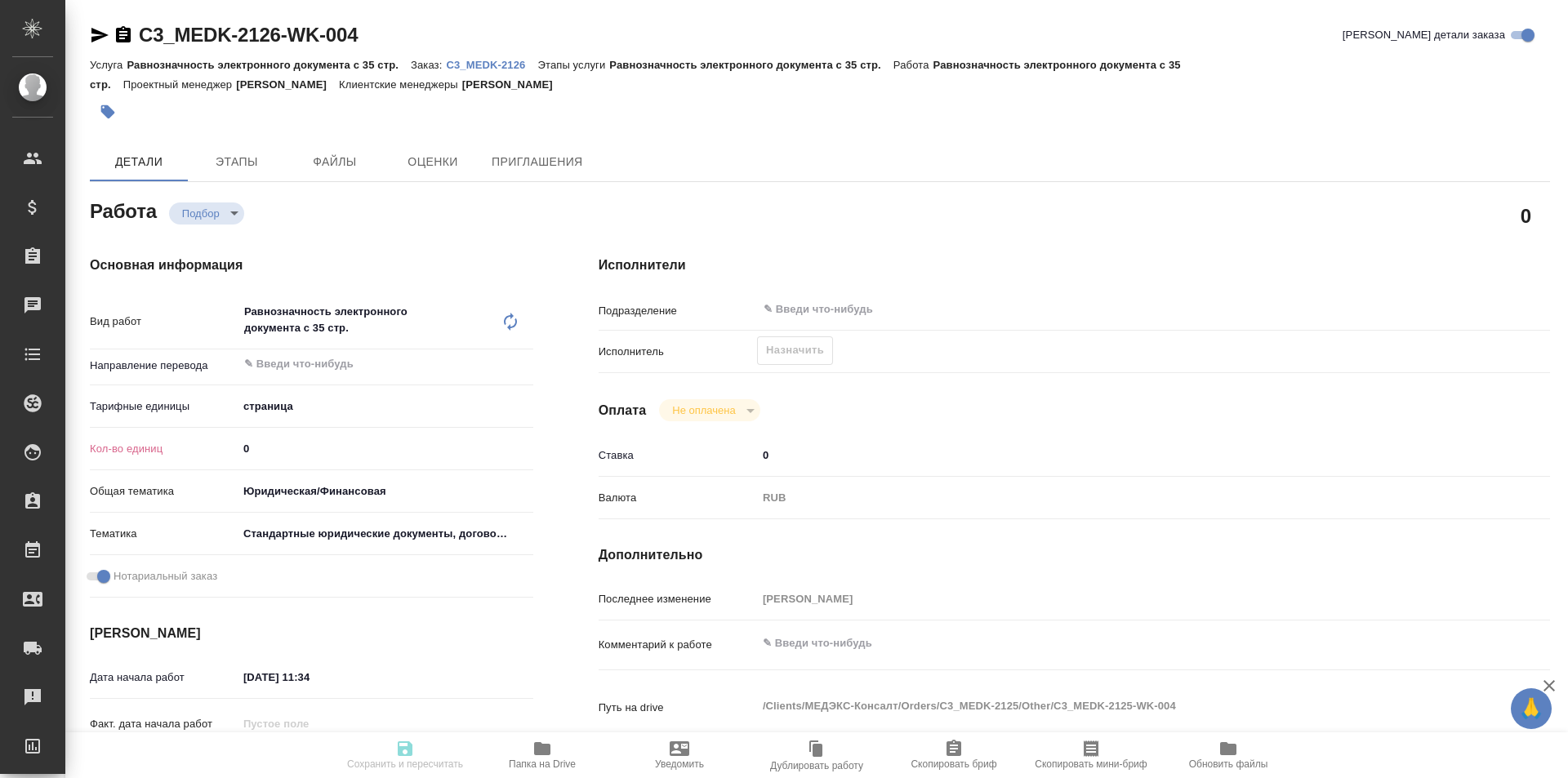
type textarea "x"
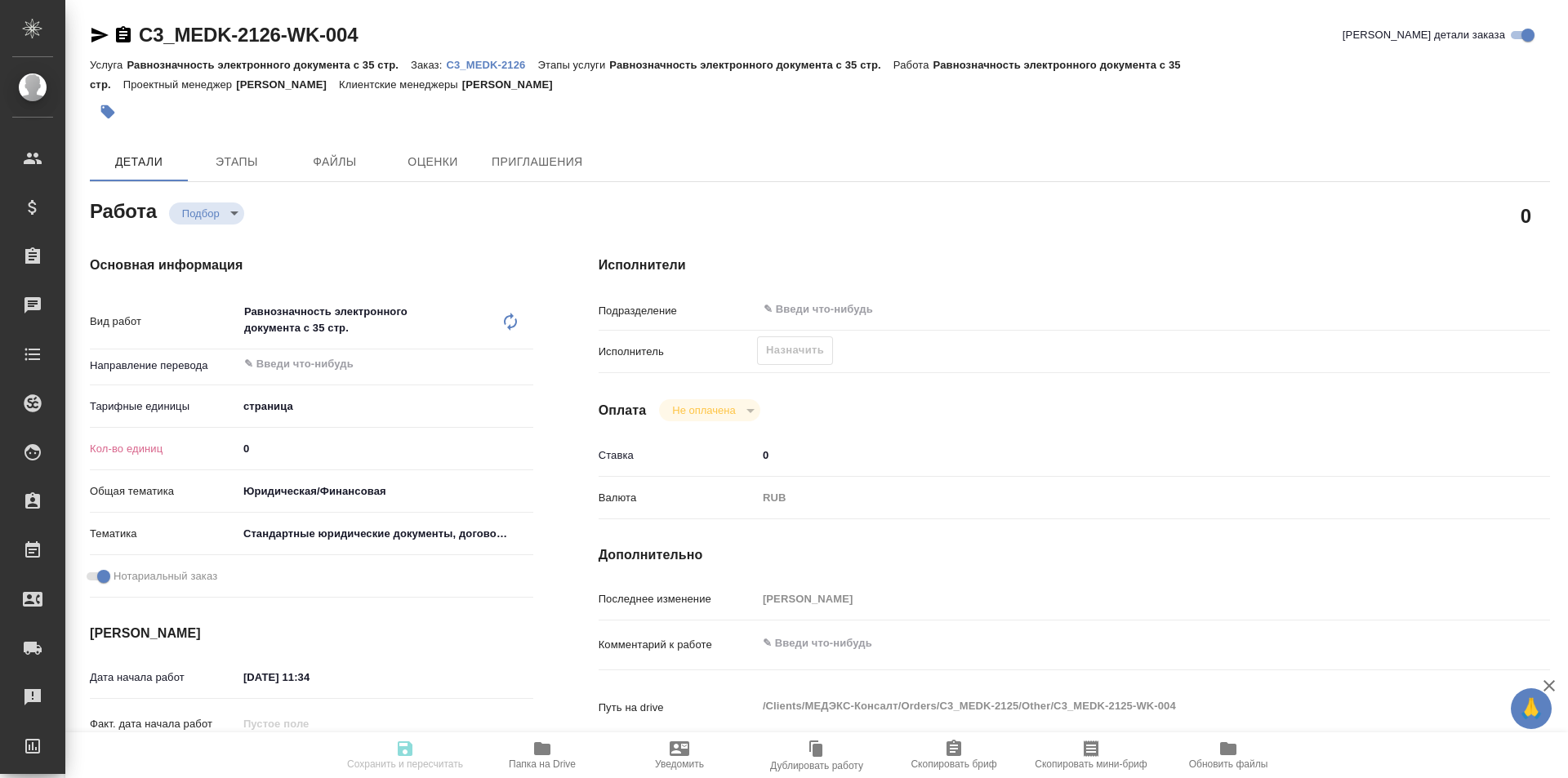
click at [327, 452] on input "0" at bounding box center [385, 448] width 295 height 24
type textarea "x"
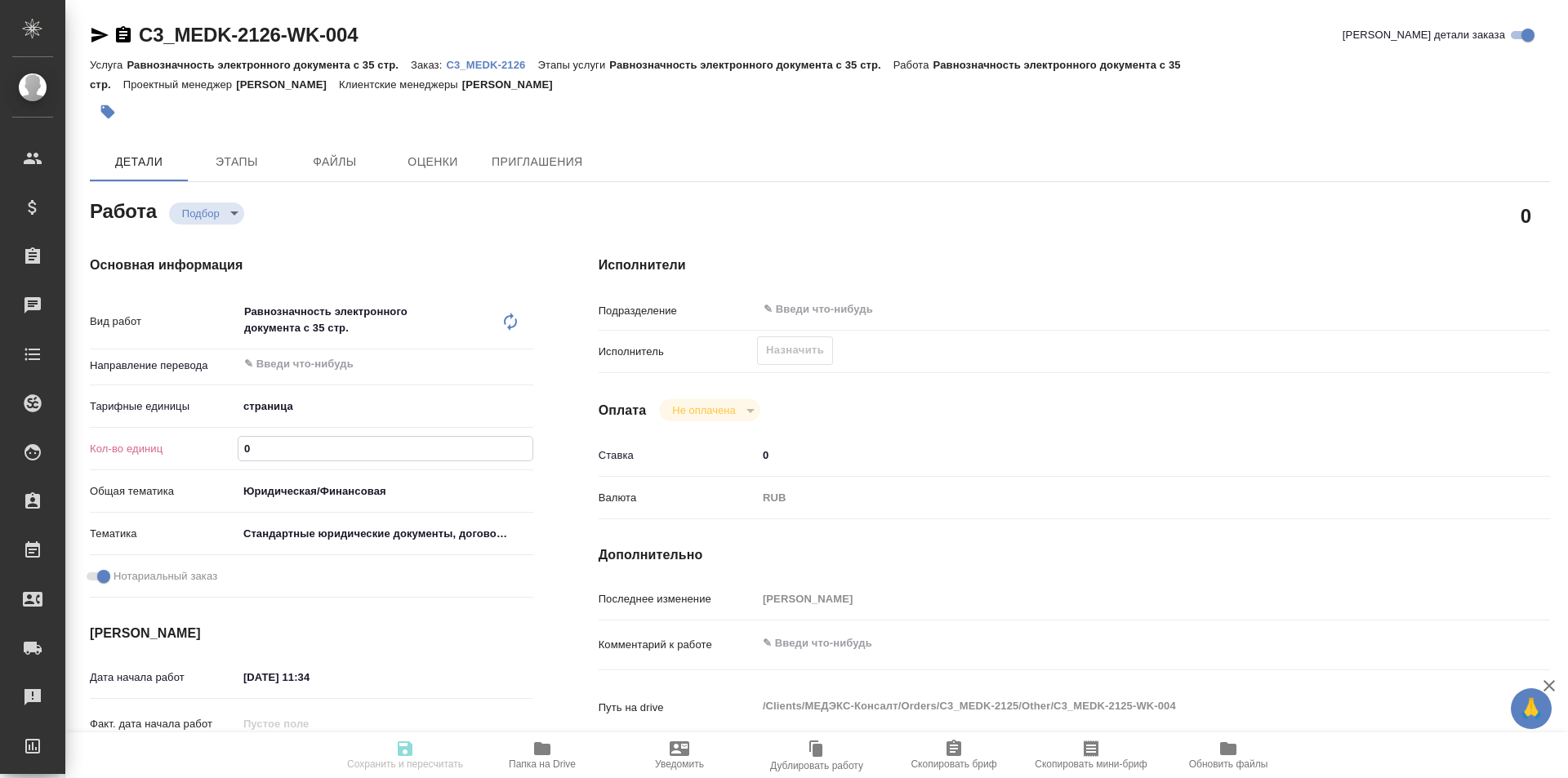
type textarea "x"
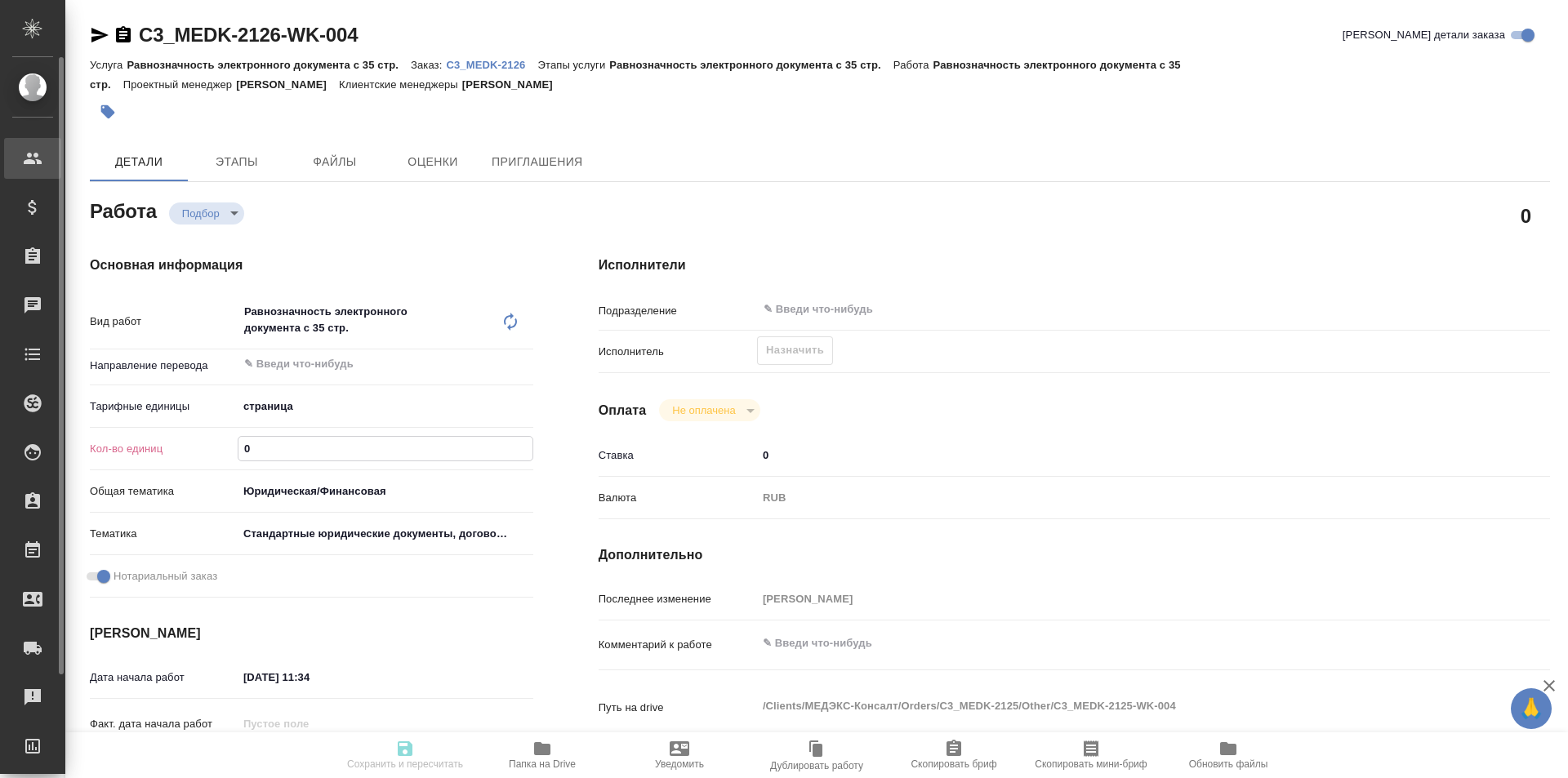
type textarea "x"
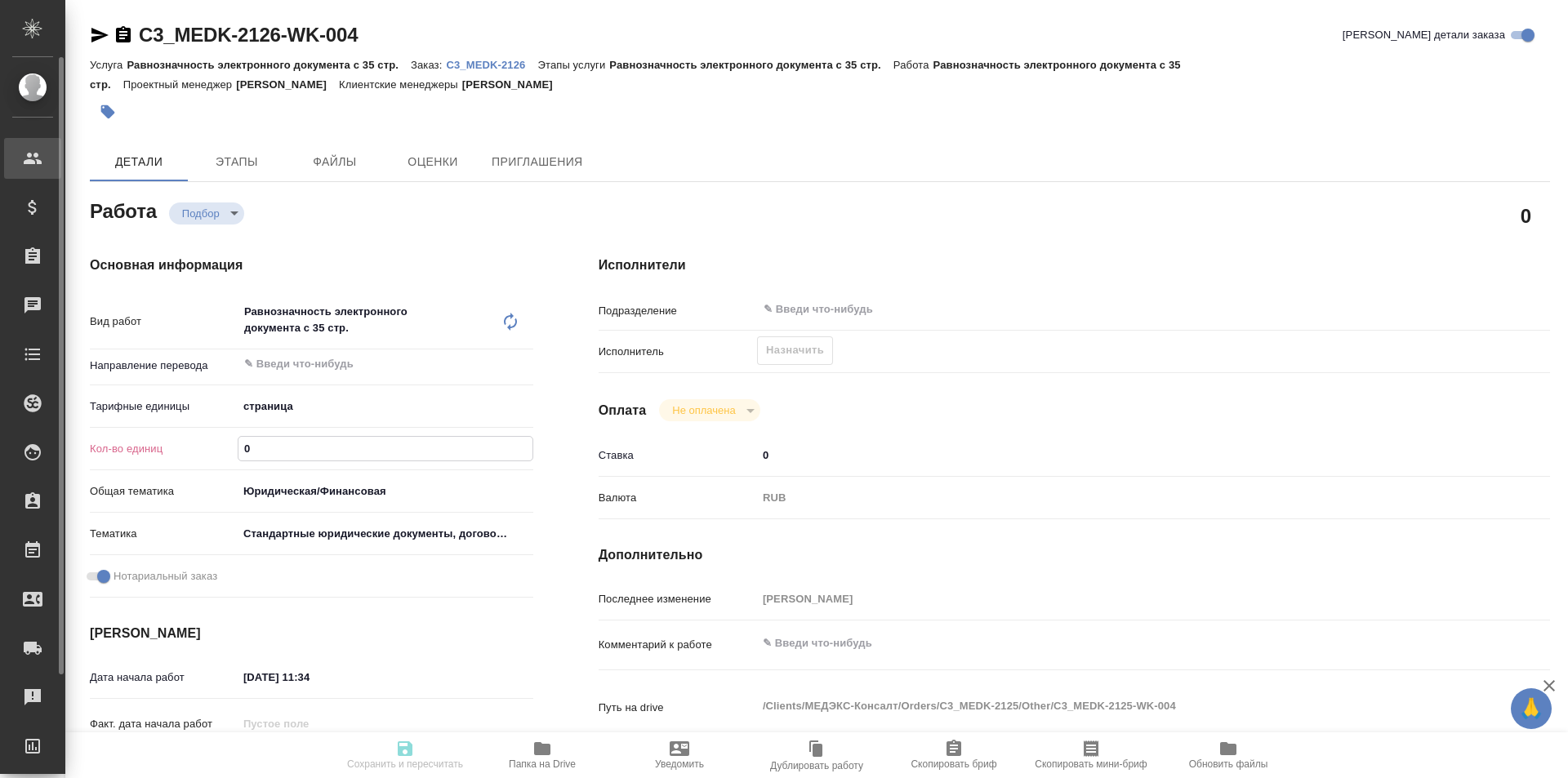
type textarea "x"
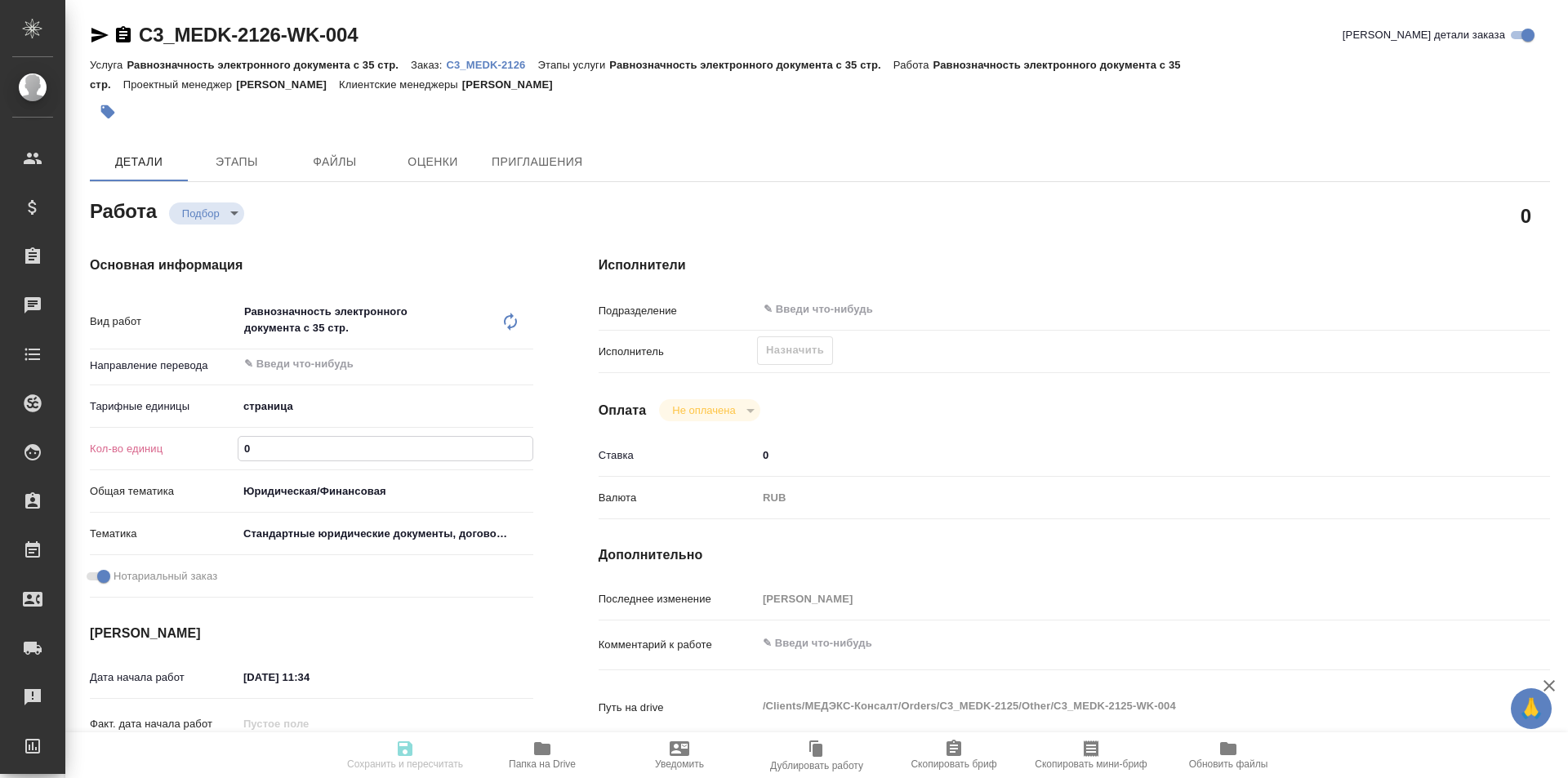
type textarea "x"
type input "5"
type textarea "x"
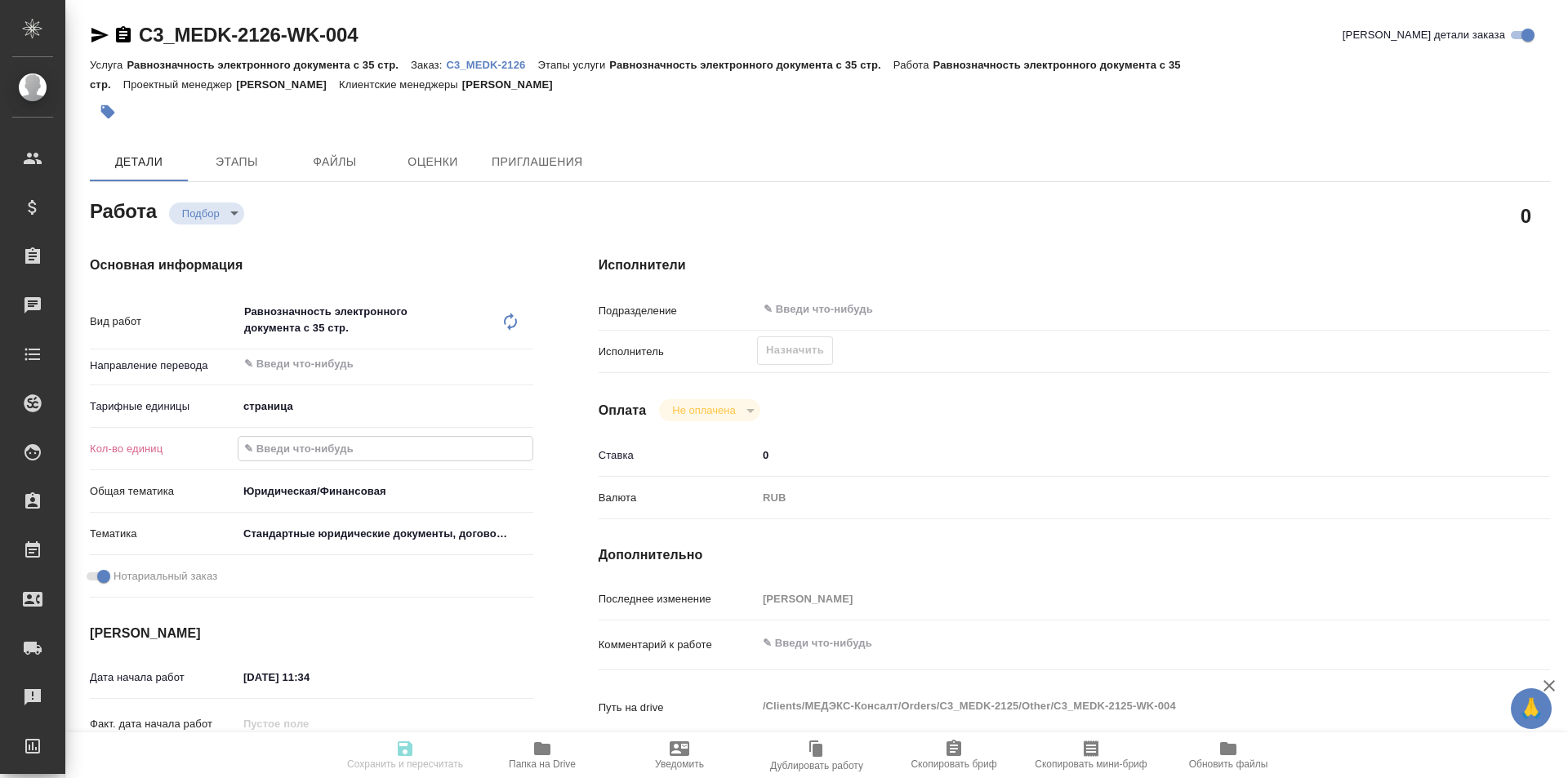
type textarea "x"
type input "52"
type textarea "x"
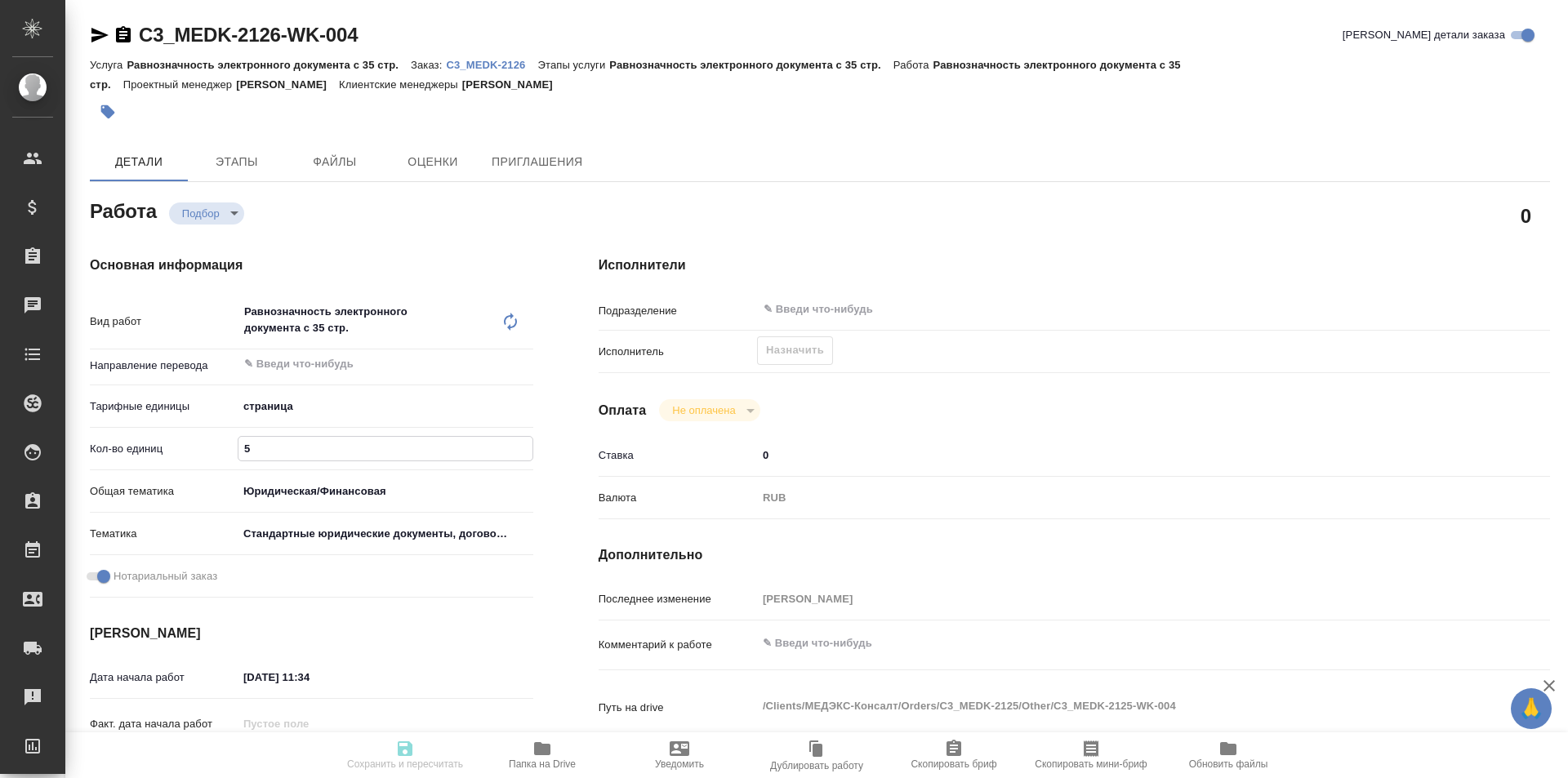
type textarea "x"
type input "526"
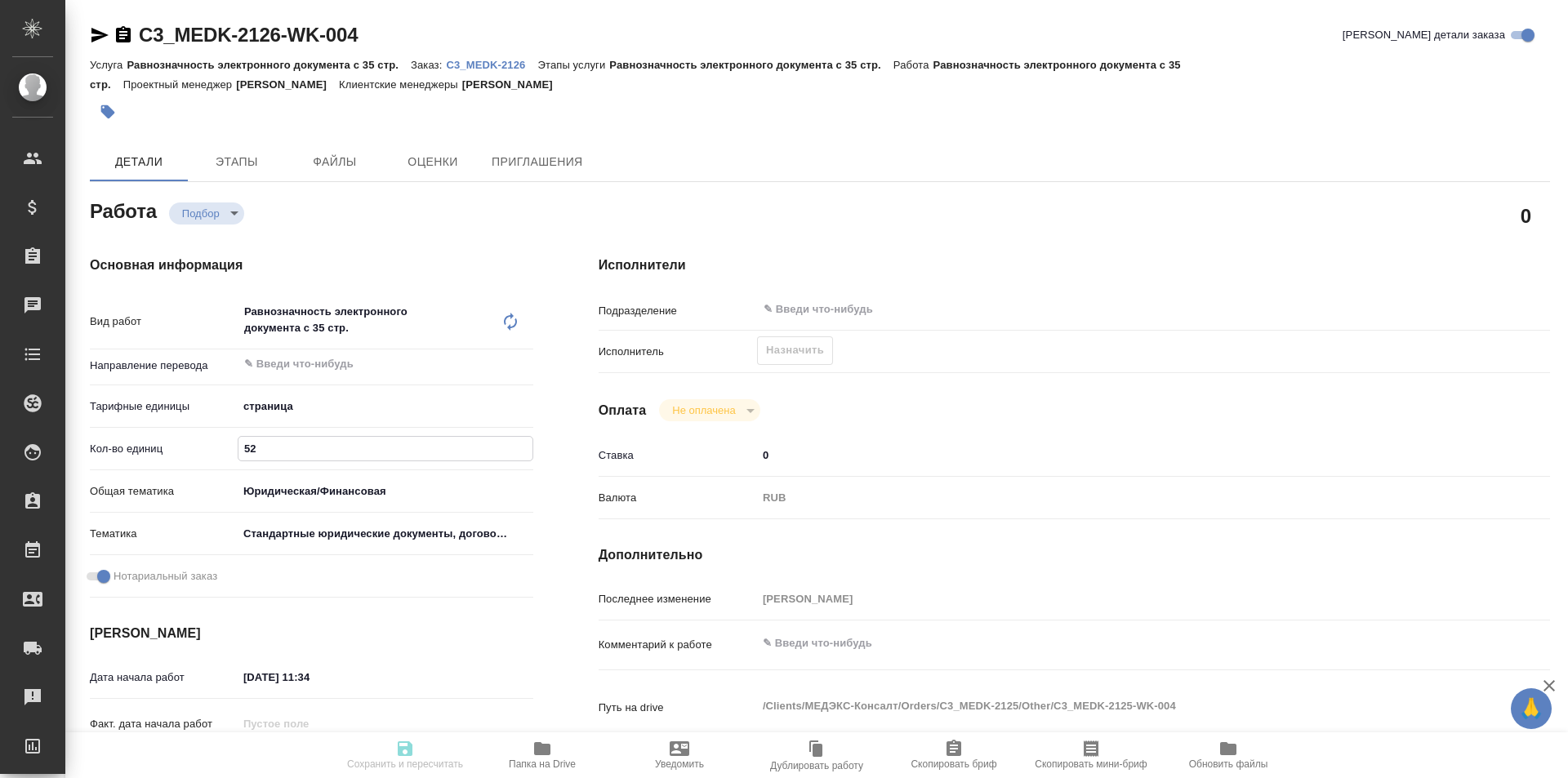
type textarea "x"
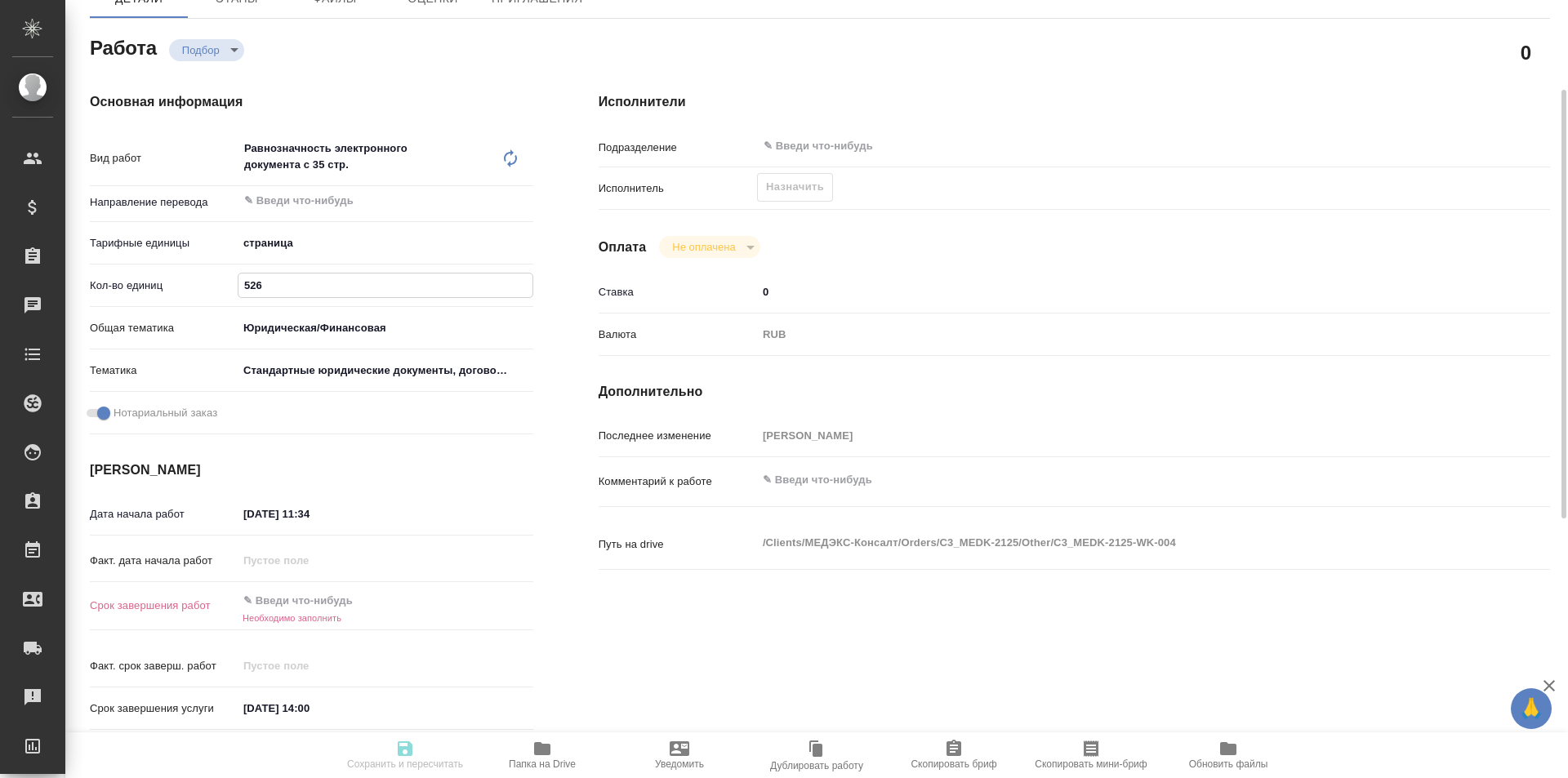
scroll to position [245, 0]
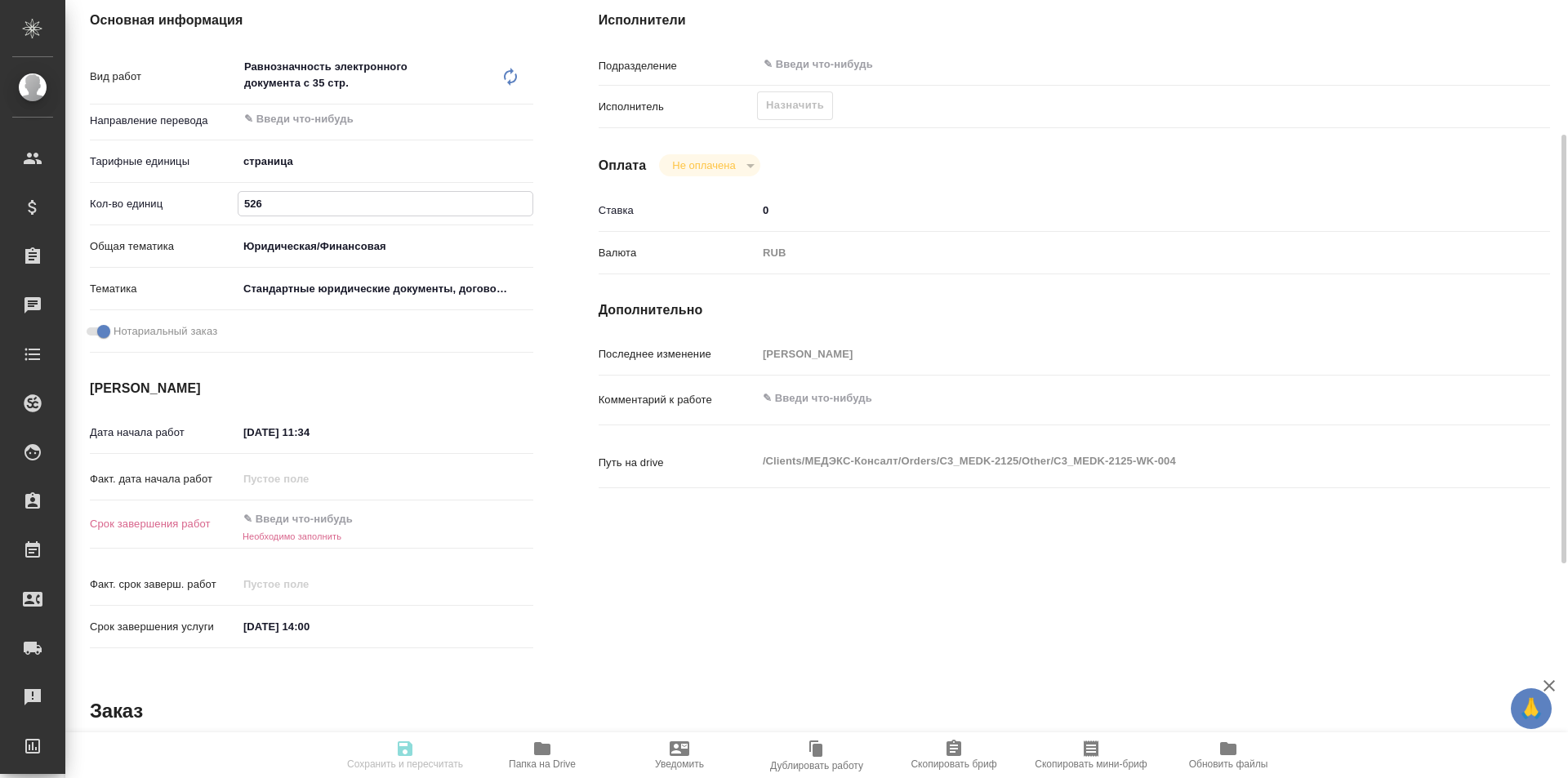
type input "526"
click at [365, 525] on input "text" at bounding box center [309, 519] width 143 height 24
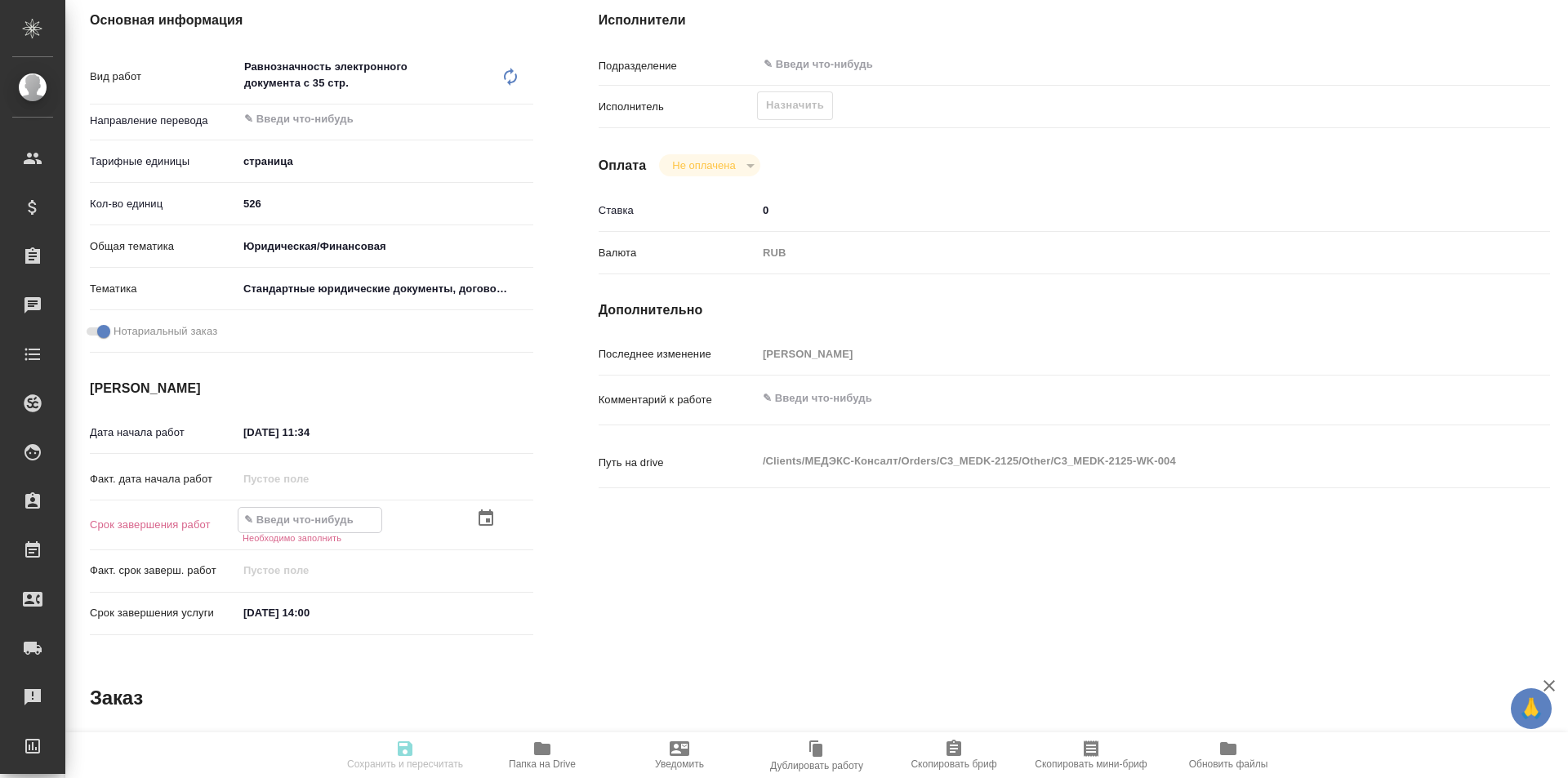
click at [478, 523] on icon "button" at bounding box center [486, 518] width 20 height 20
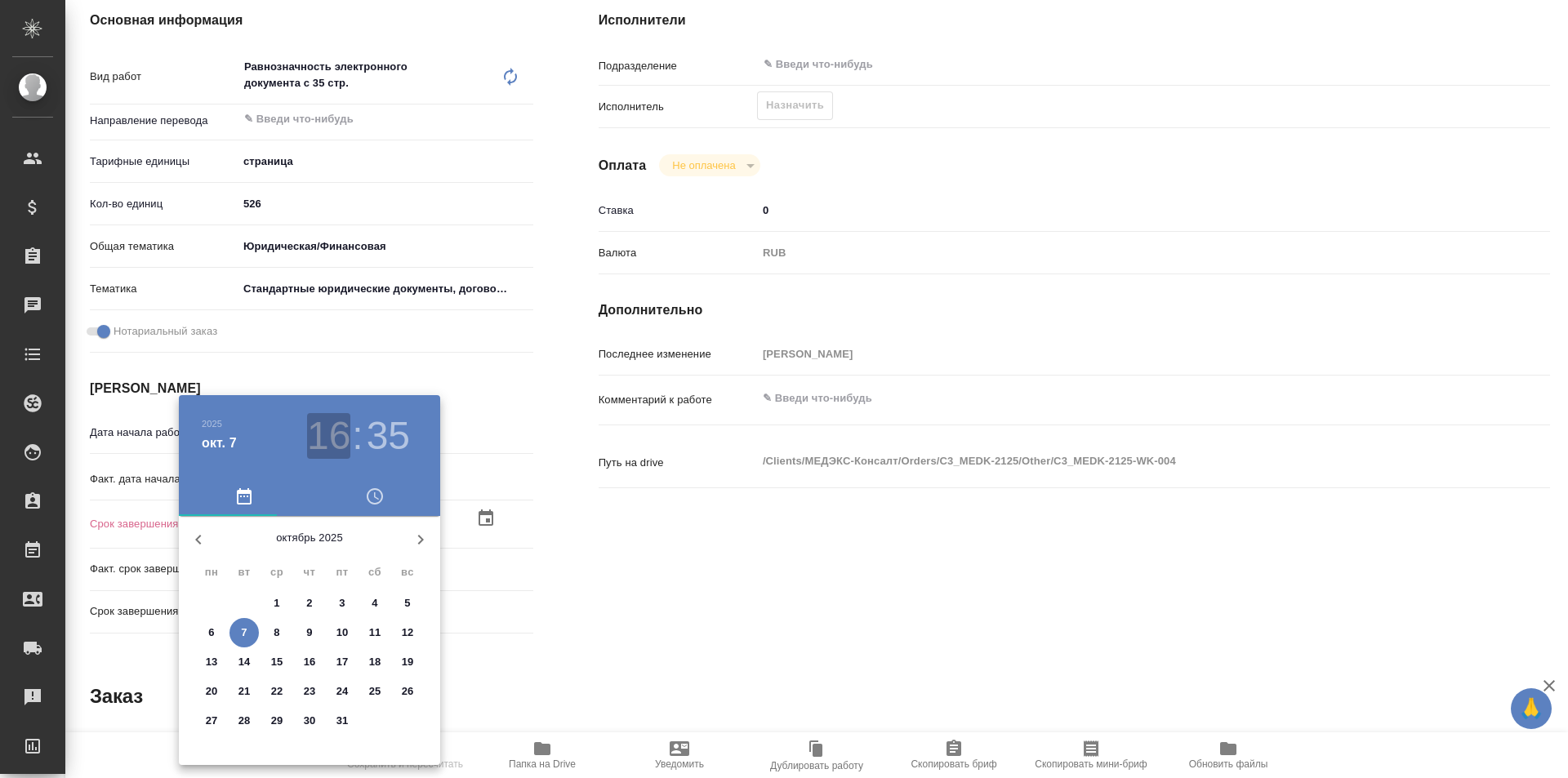
click at [326, 449] on h3 "16" at bounding box center [328, 436] width 43 height 46
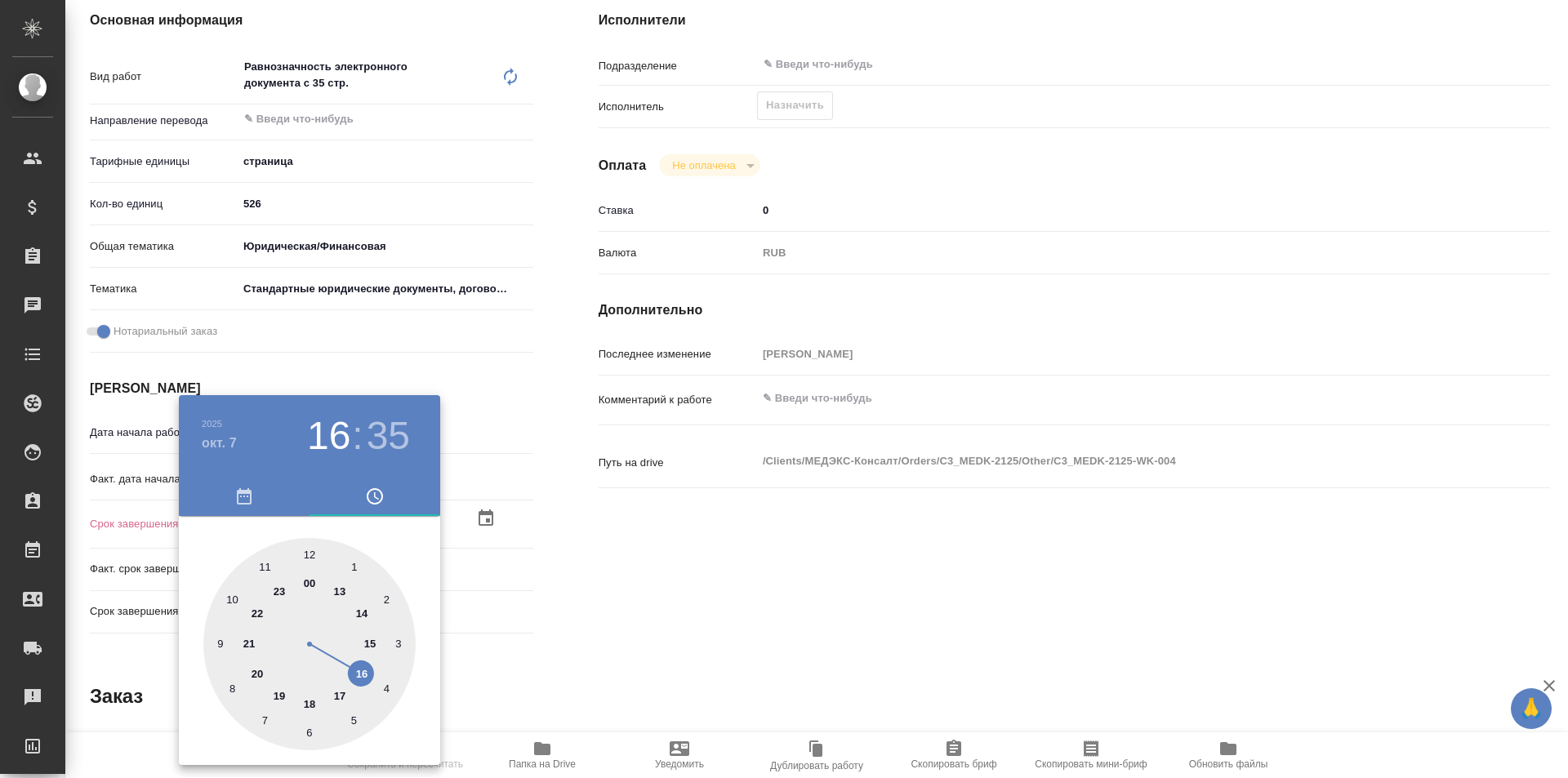
click at [365, 609] on div at bounding box center [309, 644] width 212 height 212
type textarea "x"
type input "[DATE] 14:35"
type textarea "x"
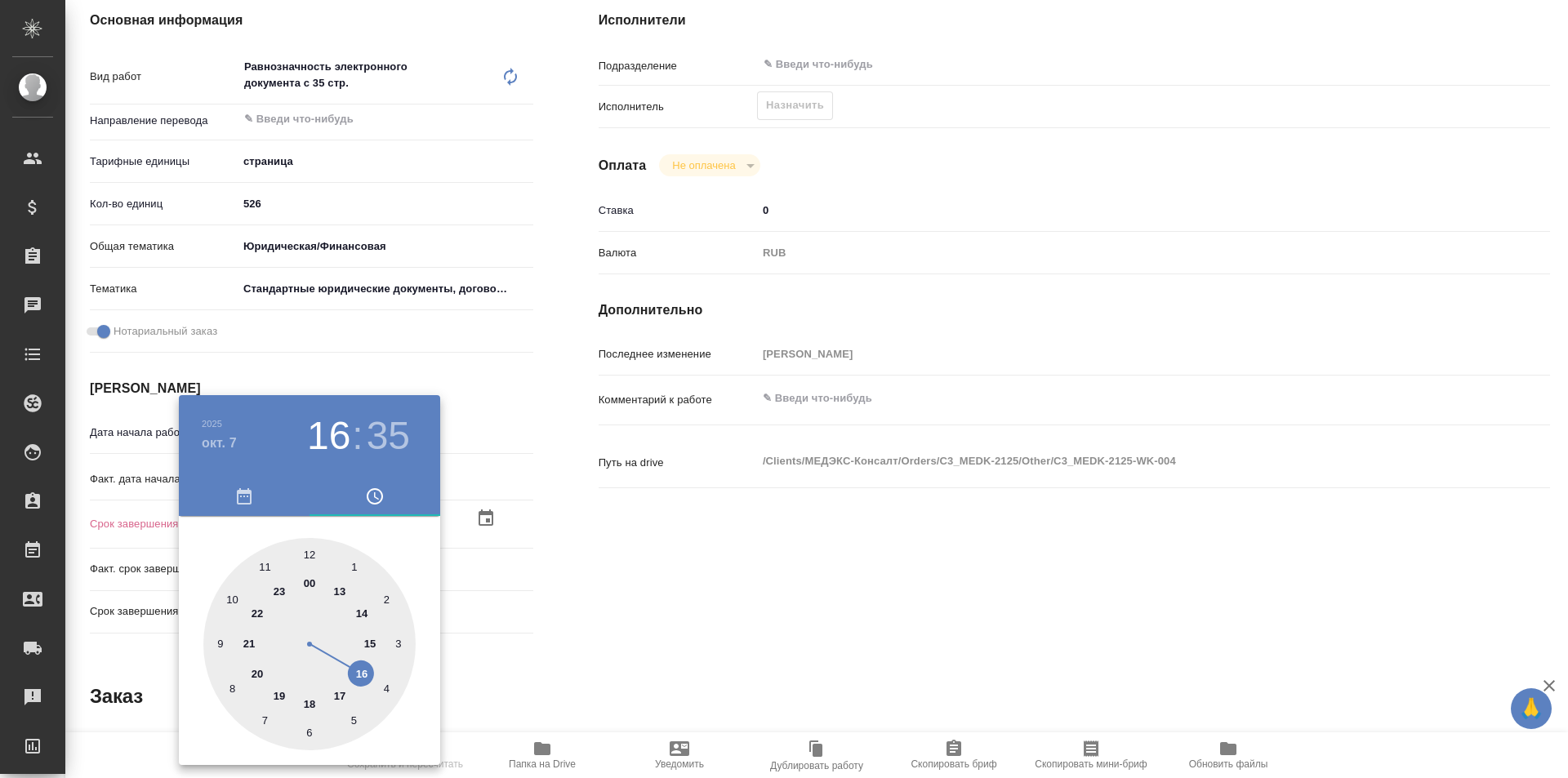
type textarea "x"
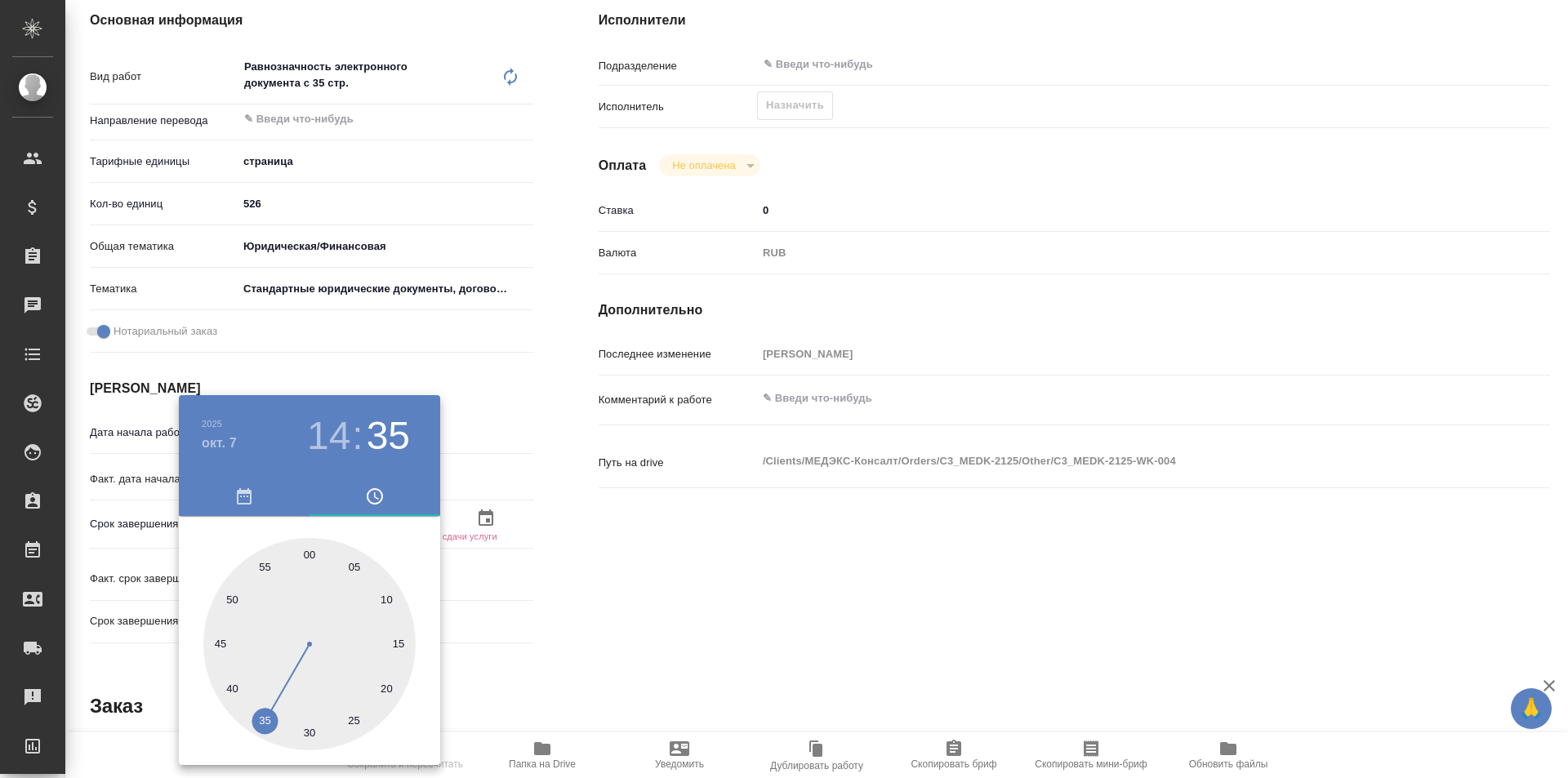
click at [556, 595] on div at bounding box center [784, 389] width 1568 height 778
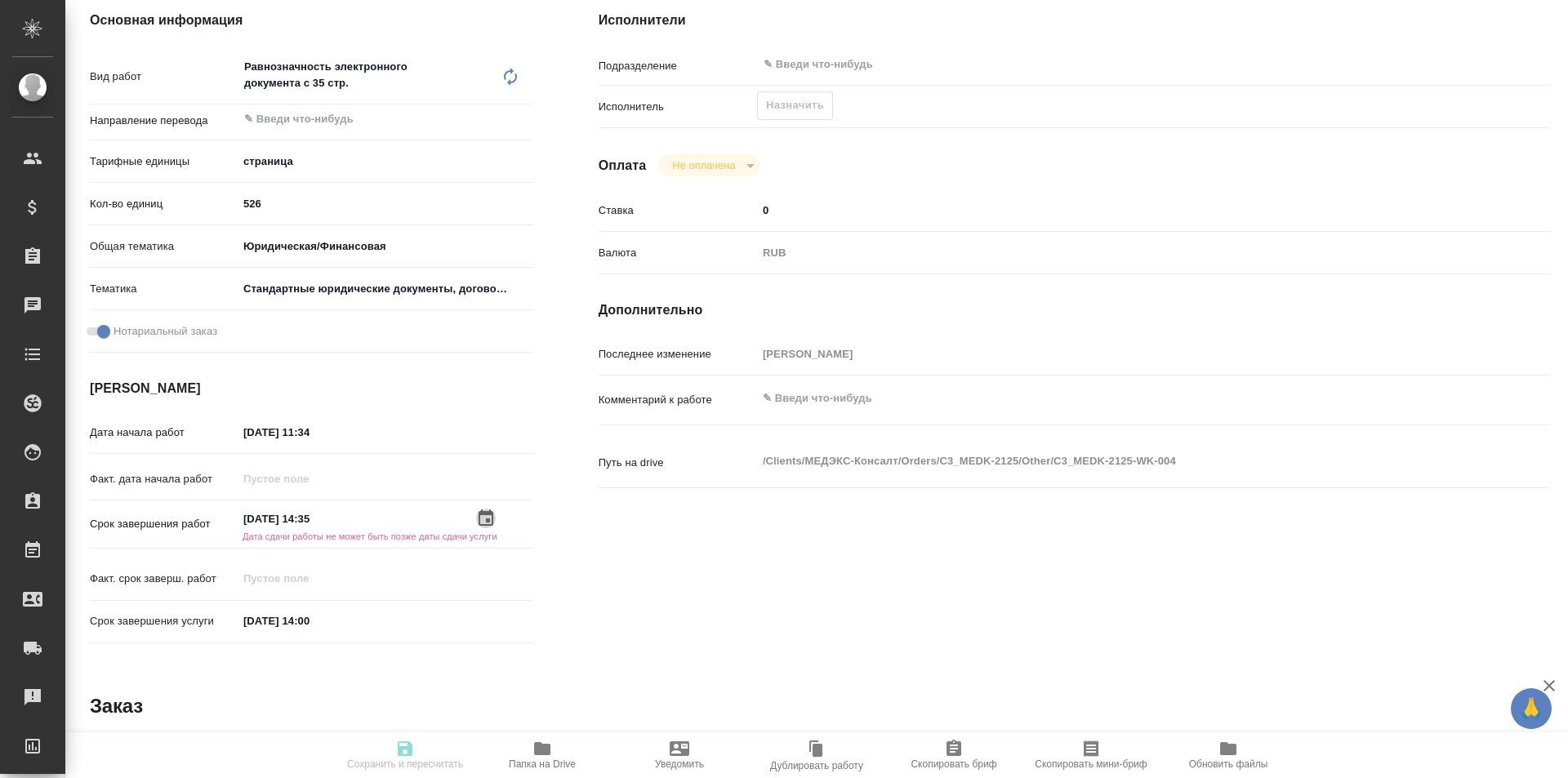
click at [486, 512] on icon "button" at bounding box center [485, 517] width 15 height 16
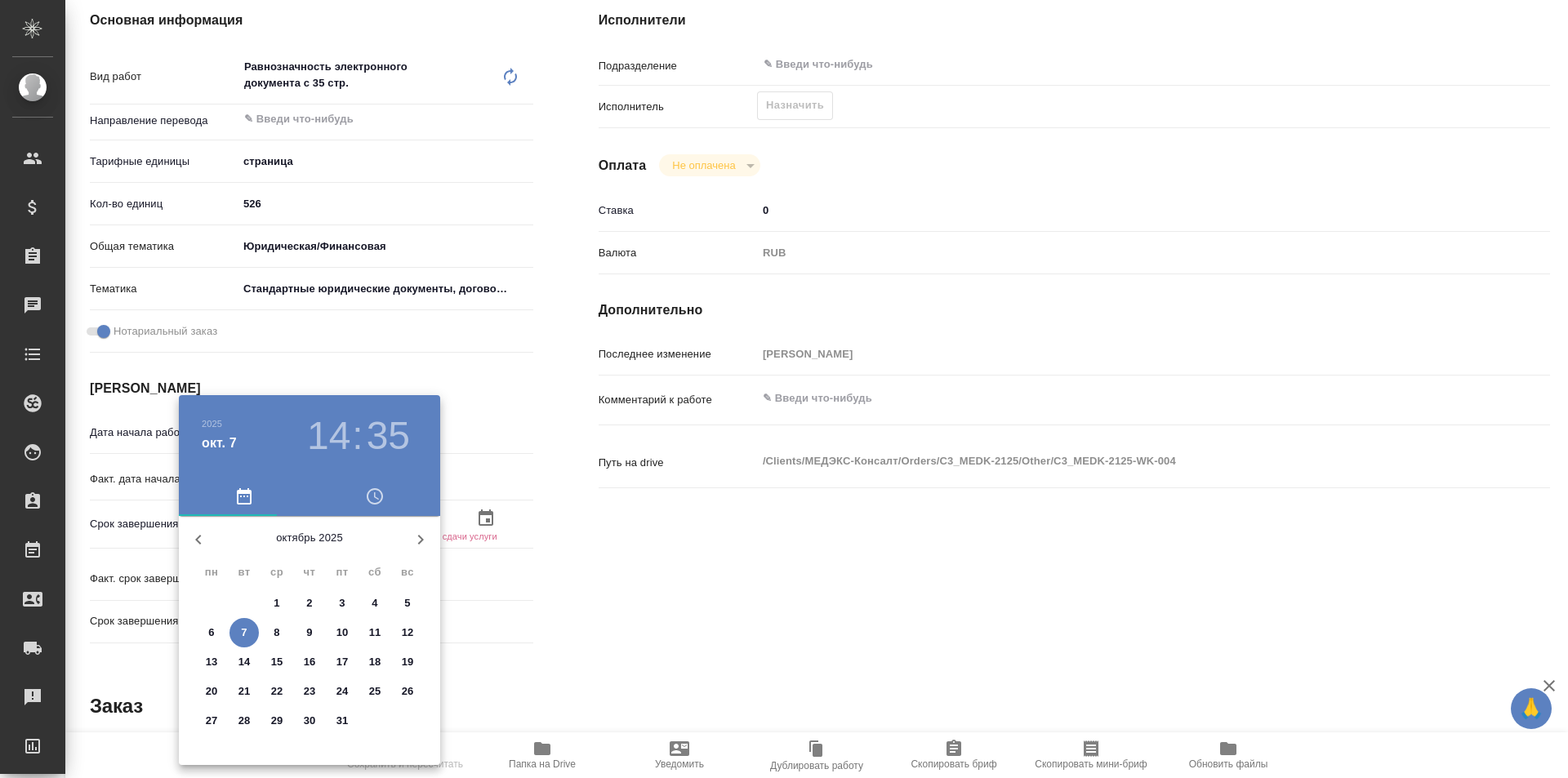
click at [375, 433] on h3 "35" at bounding box center [388, 436] width 43 height 46
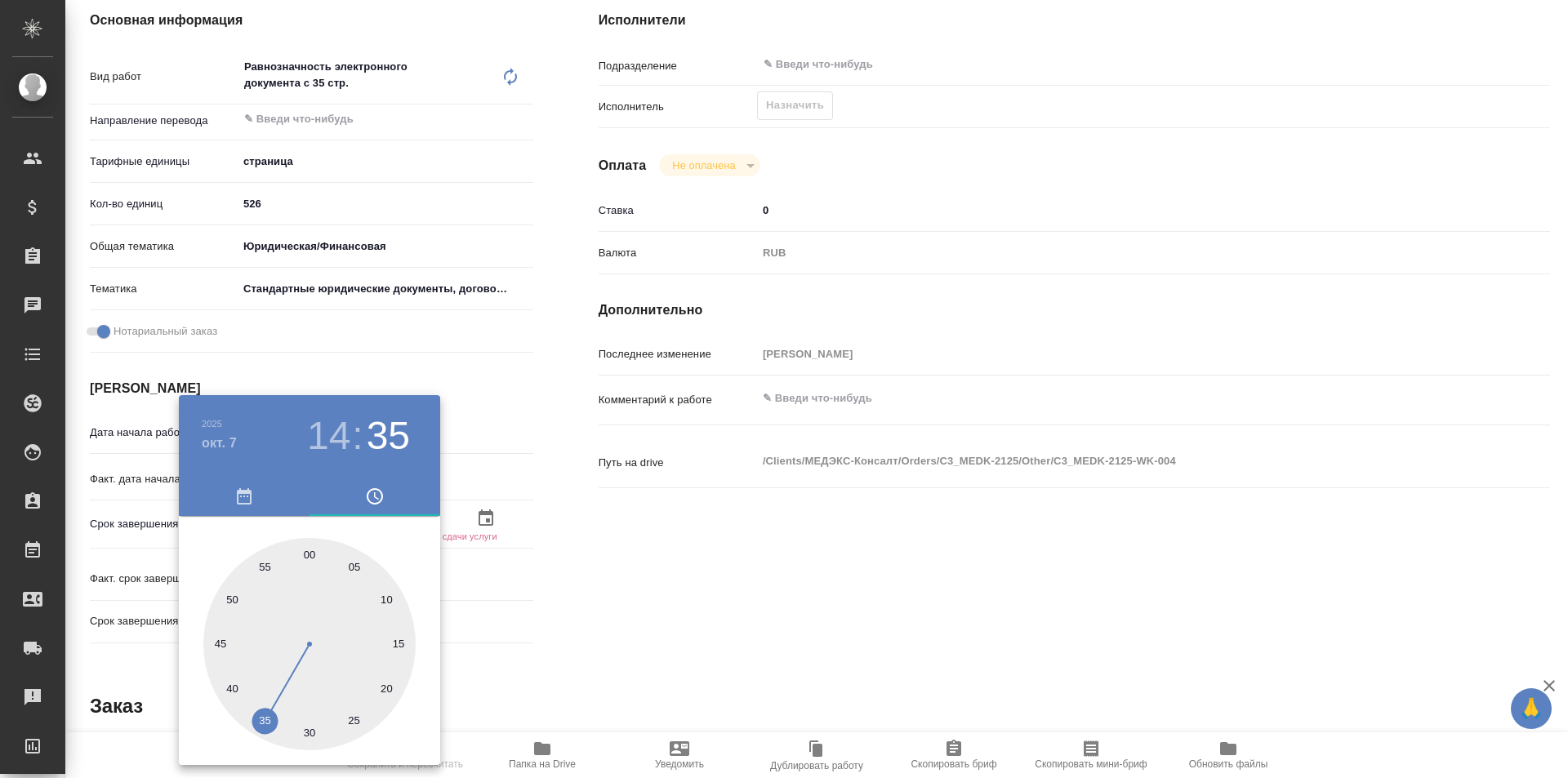
click at [308, 554] on div at bounding box center [309, 644] width 212 height 212
type textarea "x"
type input "[DATE] 14:00"
type textarea "x"
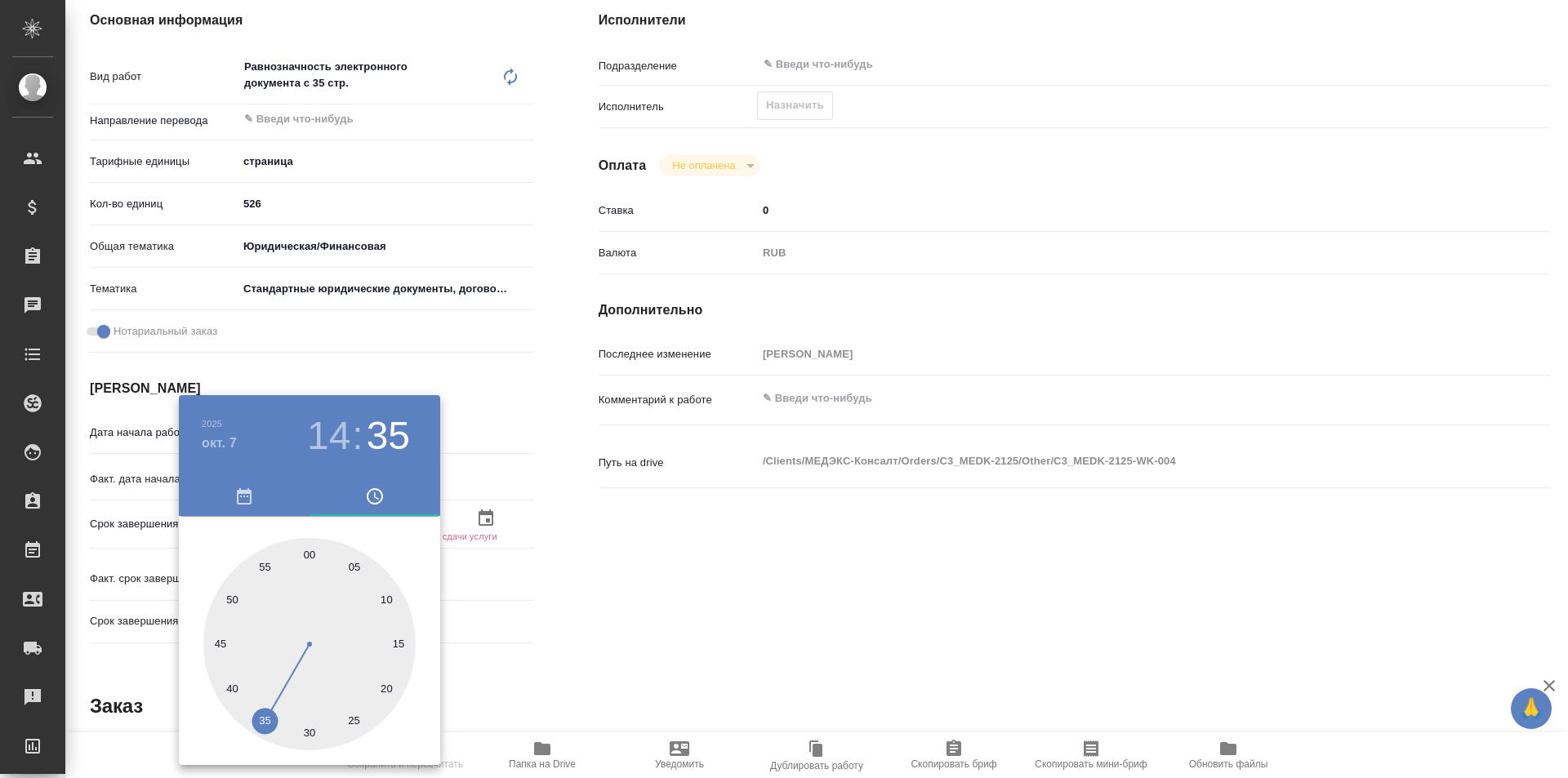
type textarea "x"
click at [652, 508] on div at bounding box center [784, 389] width 1568 height 778
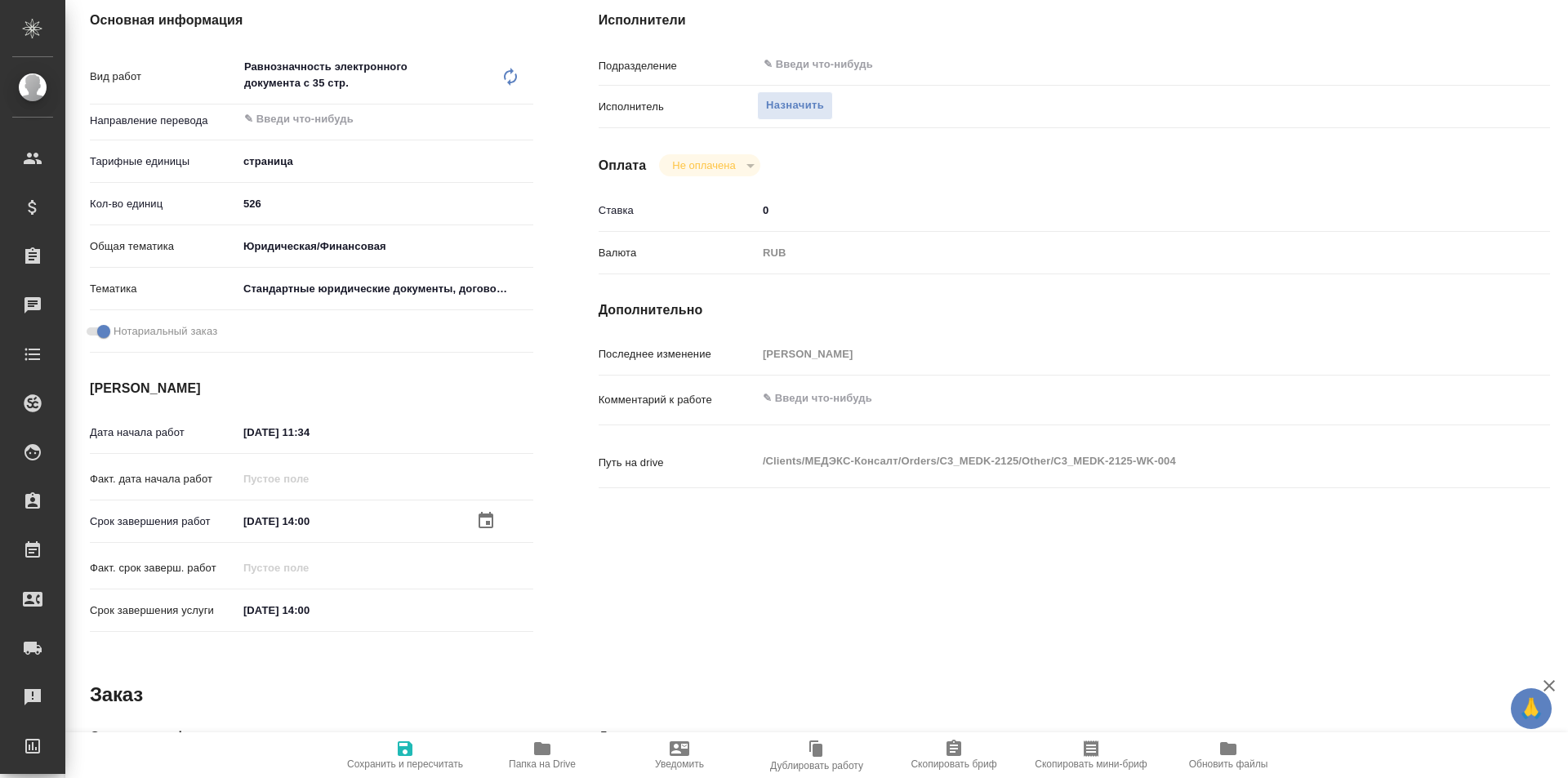
click at [419, 744] on span "Сохранить и пересчитать" at bounding box center [405, 754] width 118 height 31
type textarea "x"
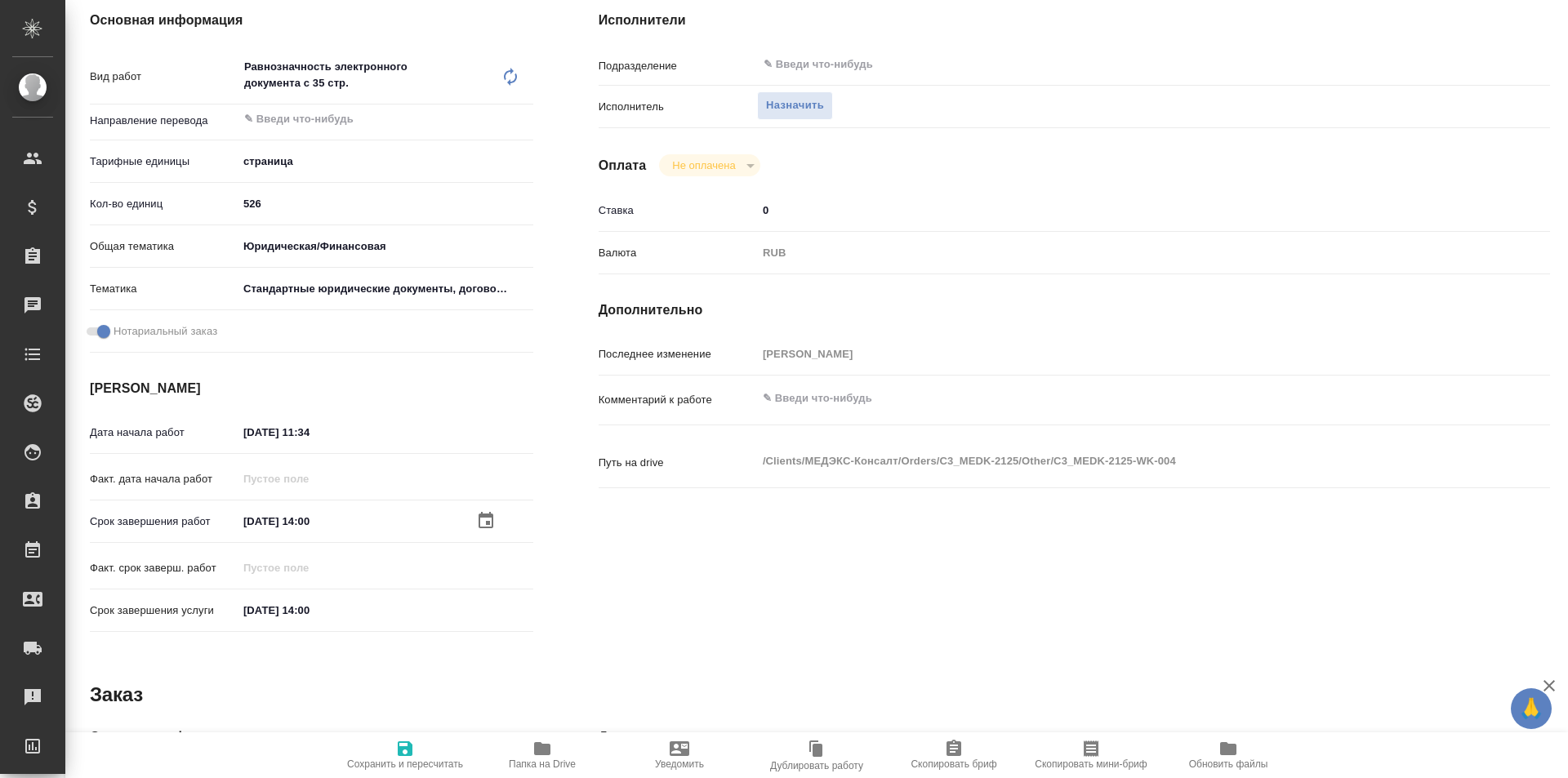
type textarea "x"
type input "recruiting"
type textarea "Равнозначность электронного документа с 35 стр."
type textarea "x"
type input "5a8b1489cc6b4906c91bfdb2"
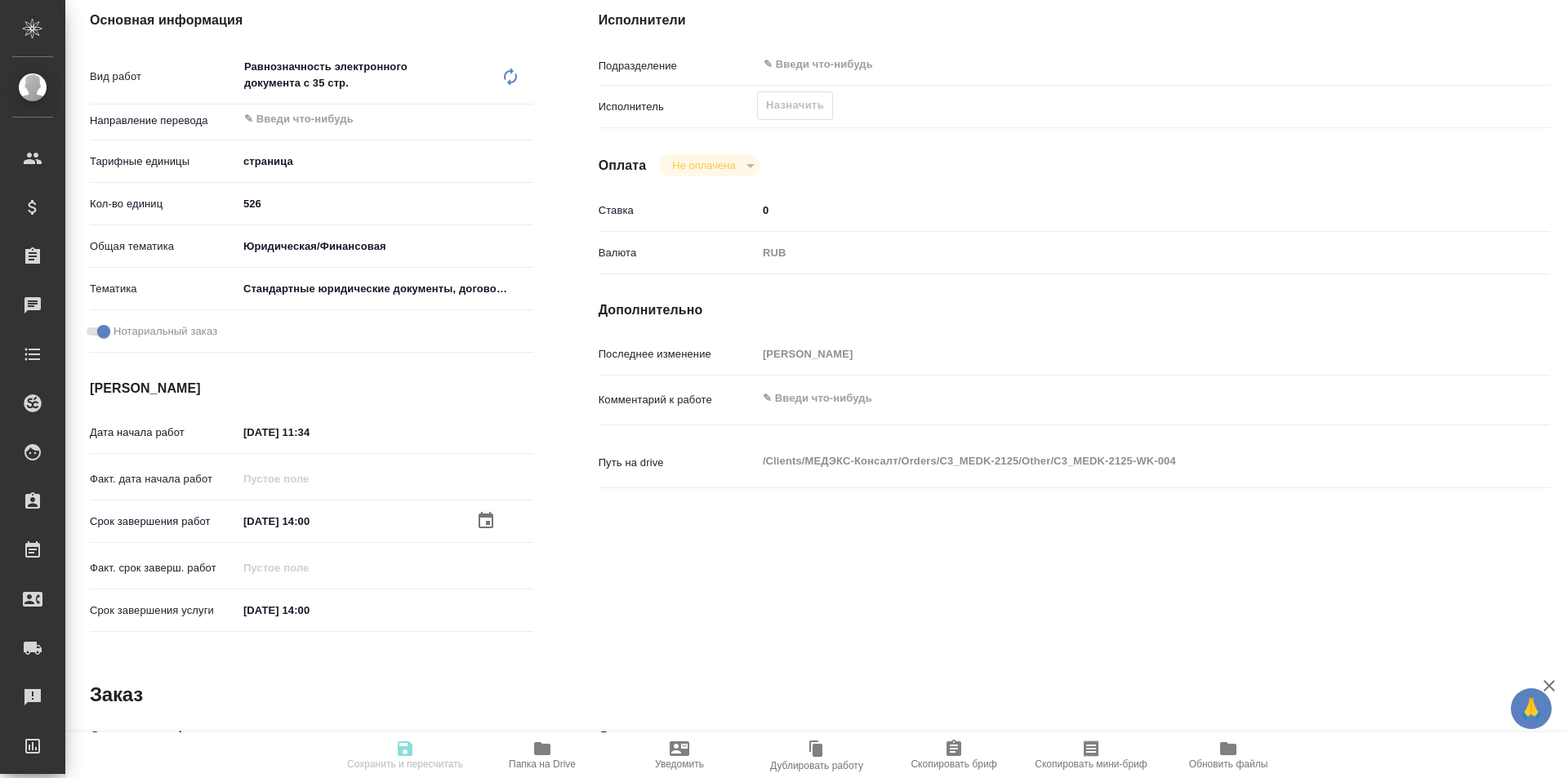
type input "526"
type input "yr-fn"
type input "5f647205b73bc97568ca66bf"
checkbox input "true"
type input "[DATE] 11:34"
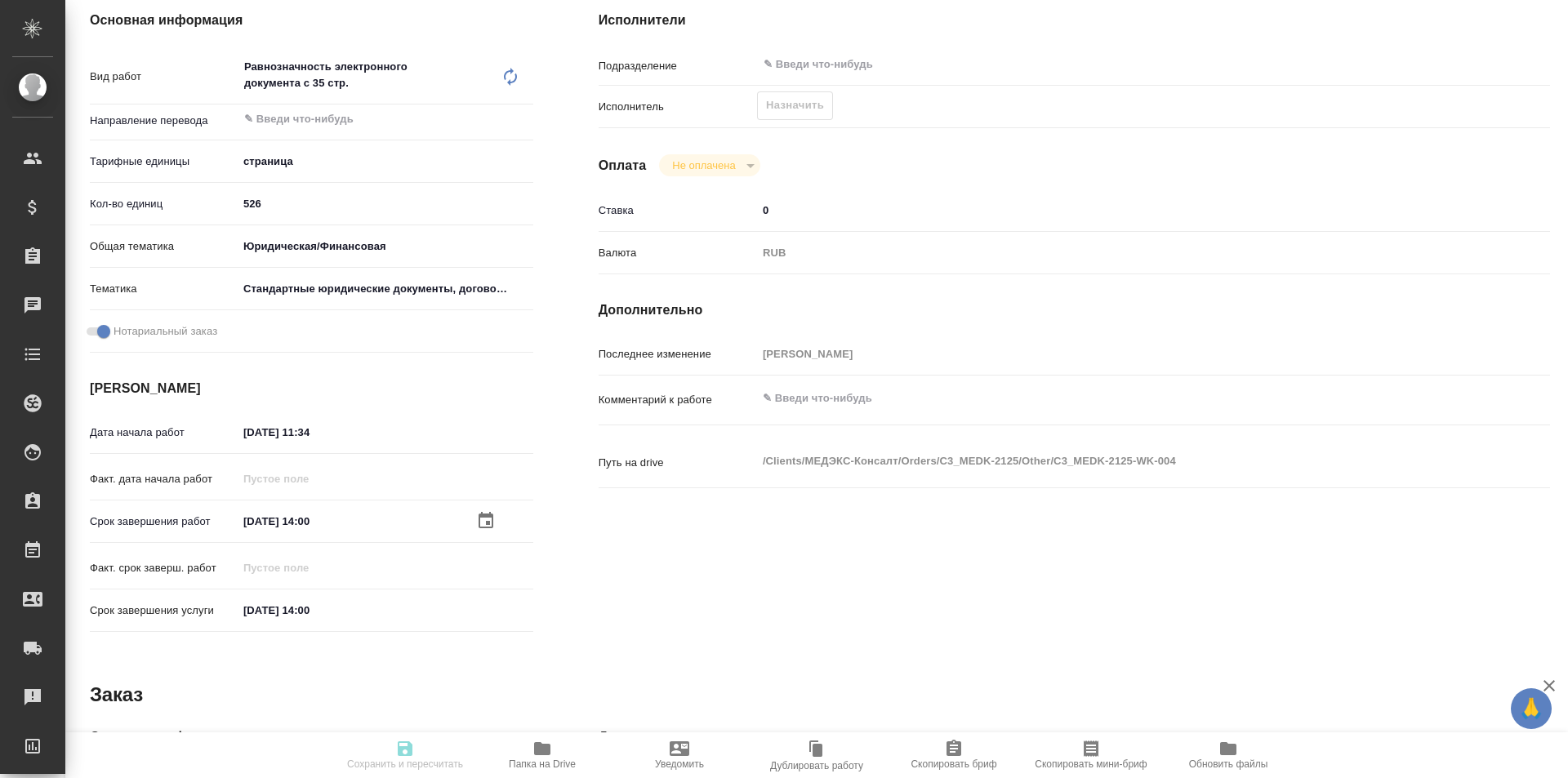
type input "[DATE] 14:00"
type input "notPayed"
type input "0"
type input "RUB"
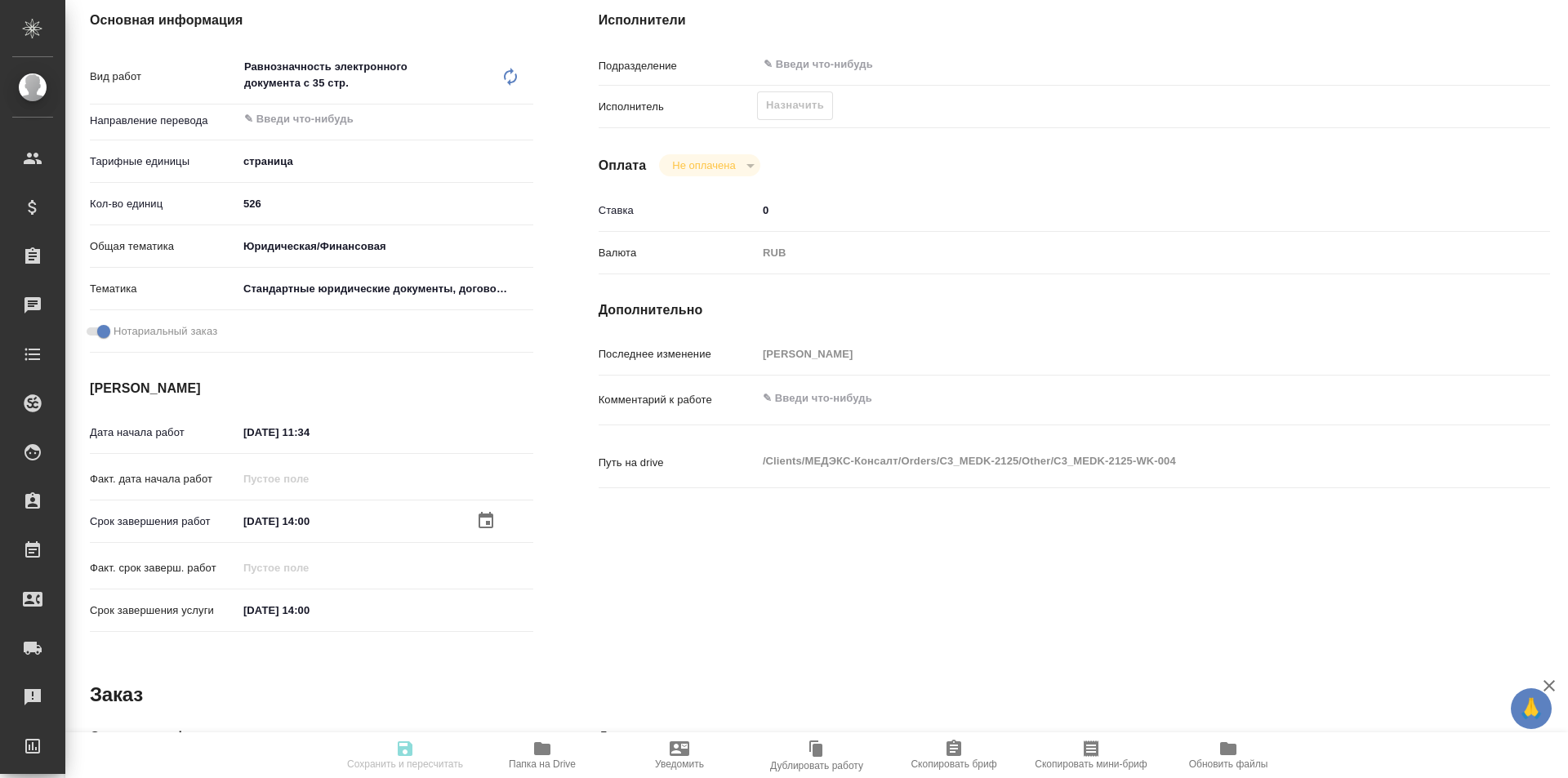
type input "[PERSON_NAME]"
type textarea "x"
type textarea "/Clients/МЕДЭКС-Консалт/Orders/C3_MEDK-2125/Other/C3_MEDK-2125-WK-004"
type textarea "x"
type input "C3_MEDK-2126"
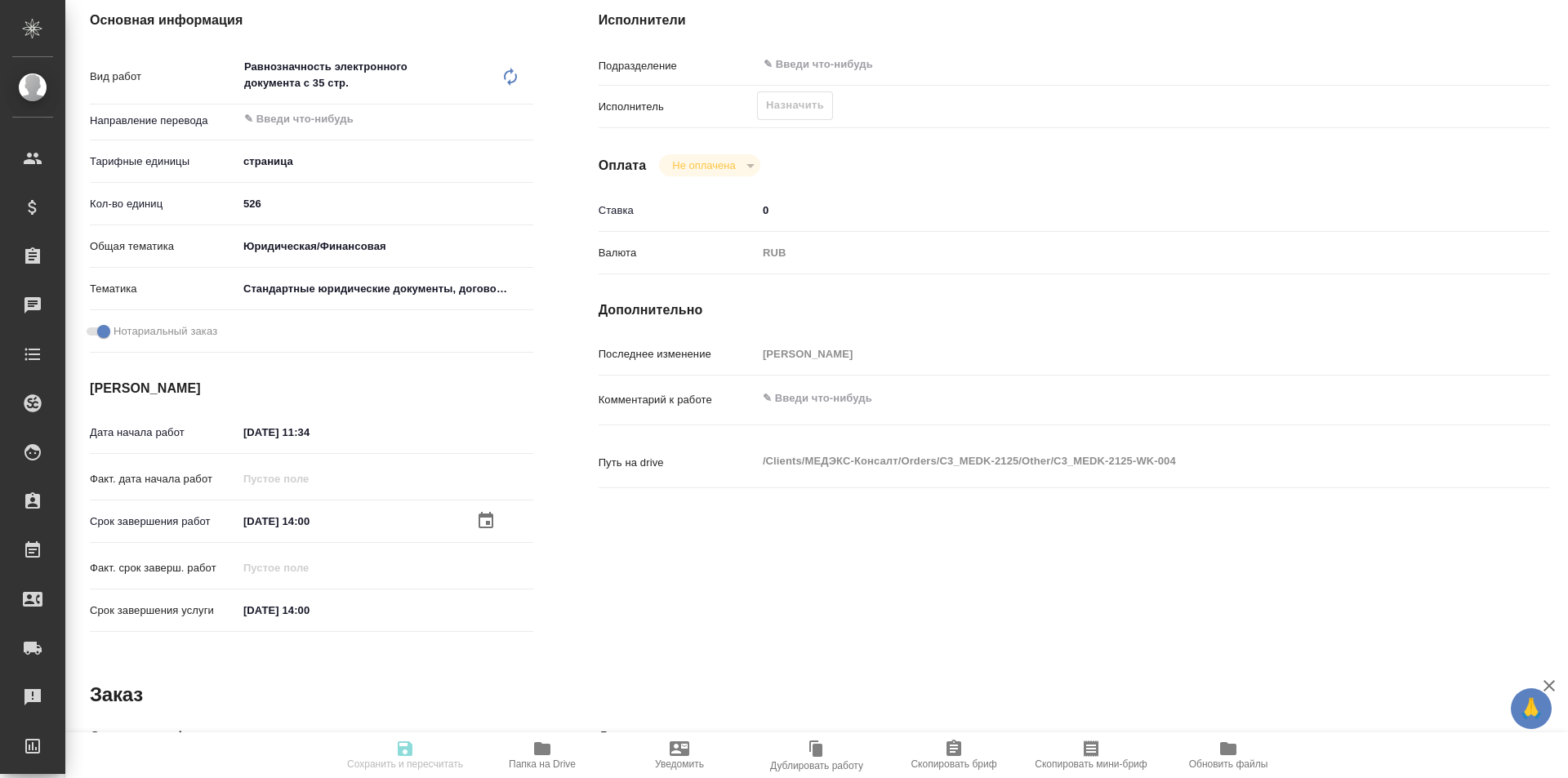
type input "Равнозначность электронного документа с 35 стр."
type input "[PERSON_NAME]"
type input "/Clients/МЕДЭКС-Консалт/Orders/C3_MEDK-2126"
type textarea "x"
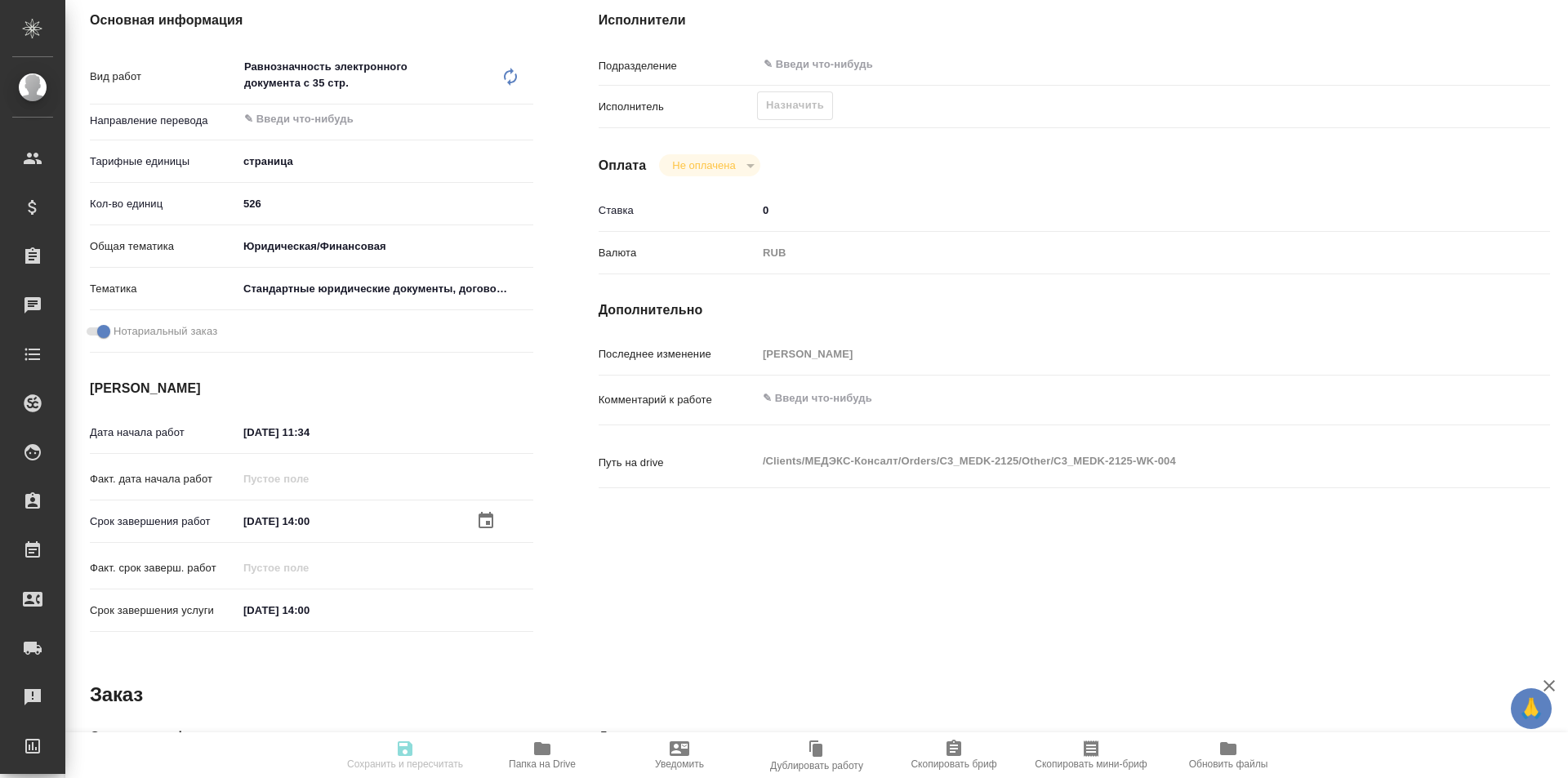
type textarea "x"
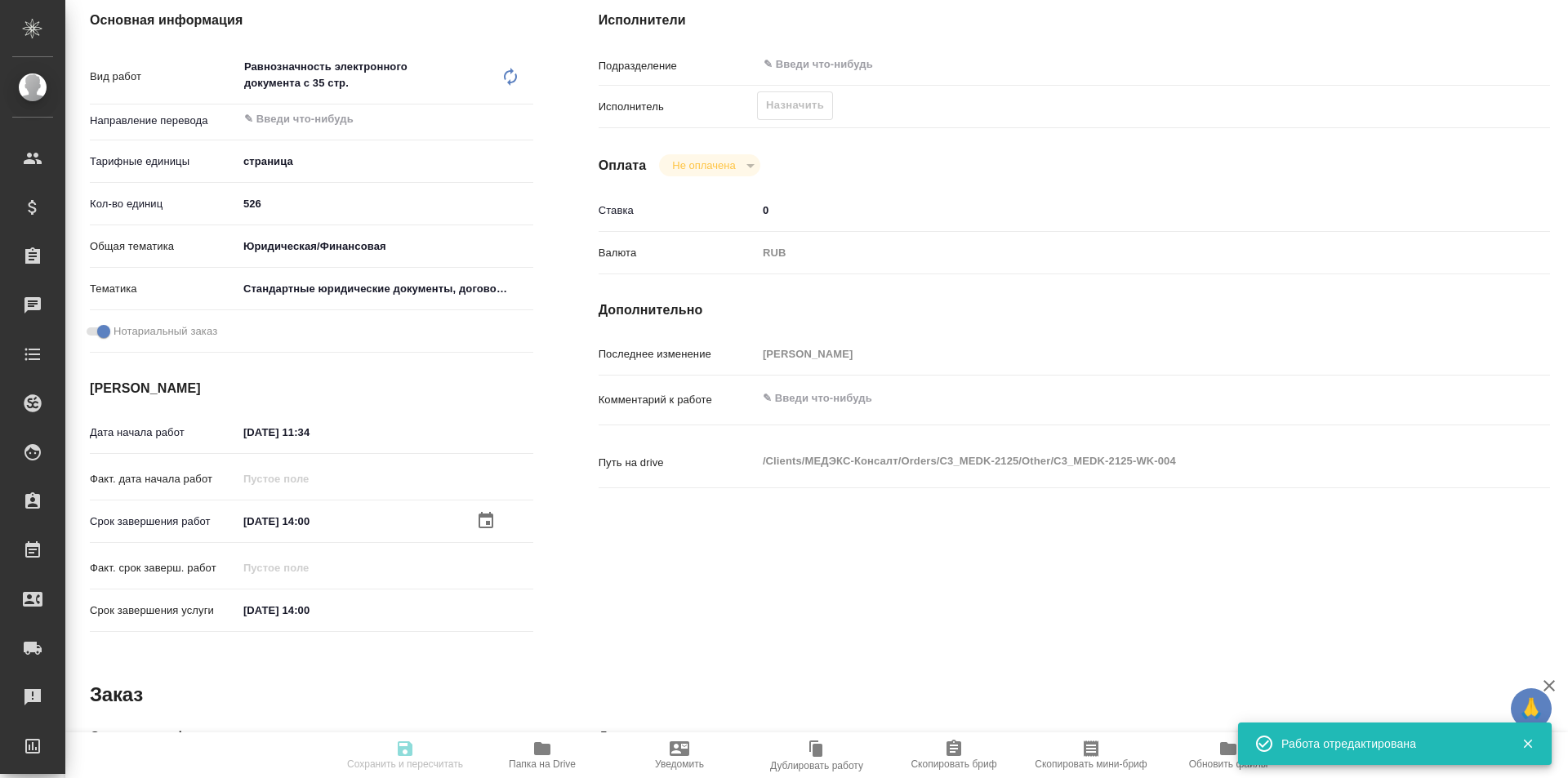
type textarea "x"
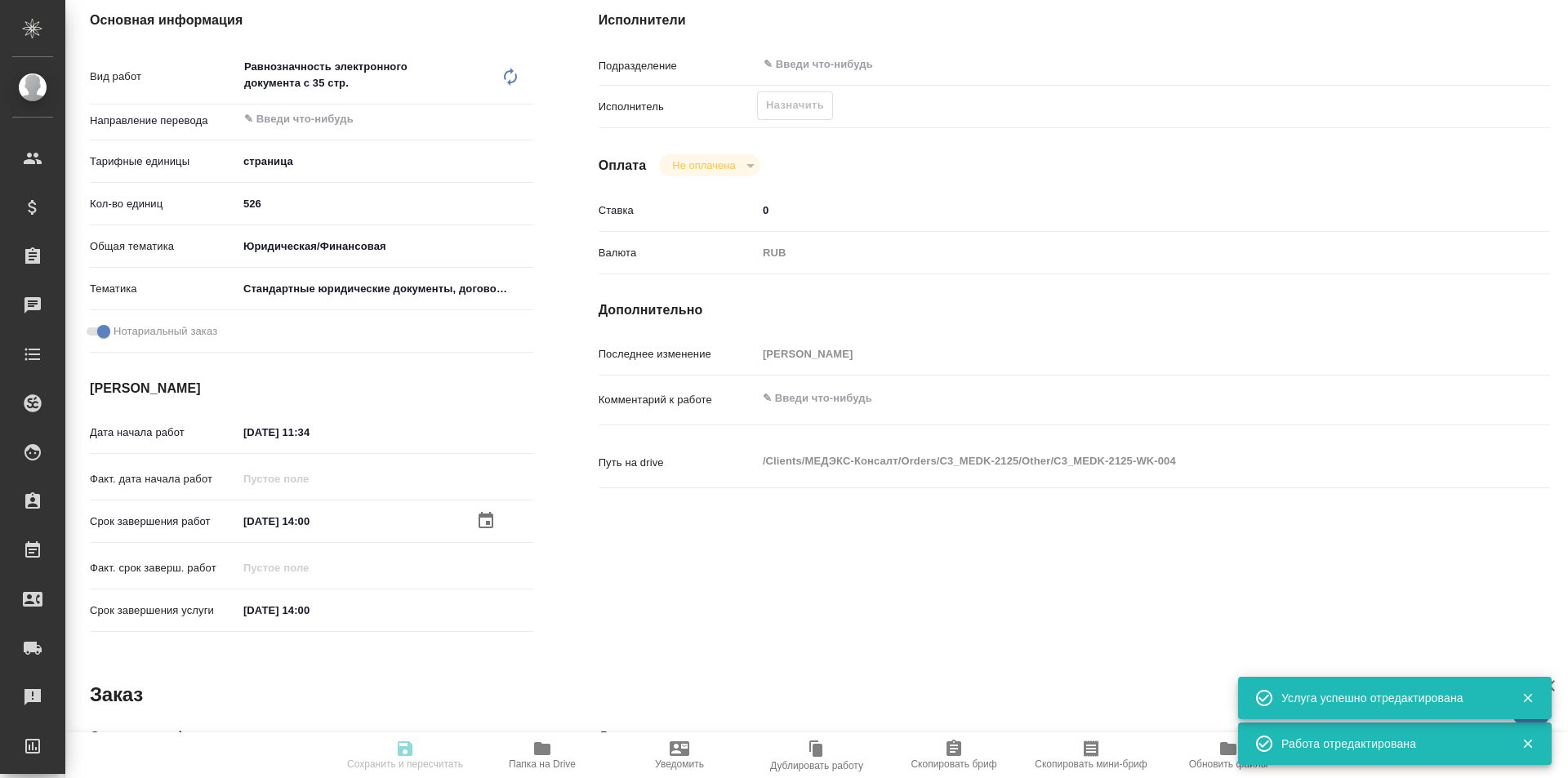
type textarea "x"
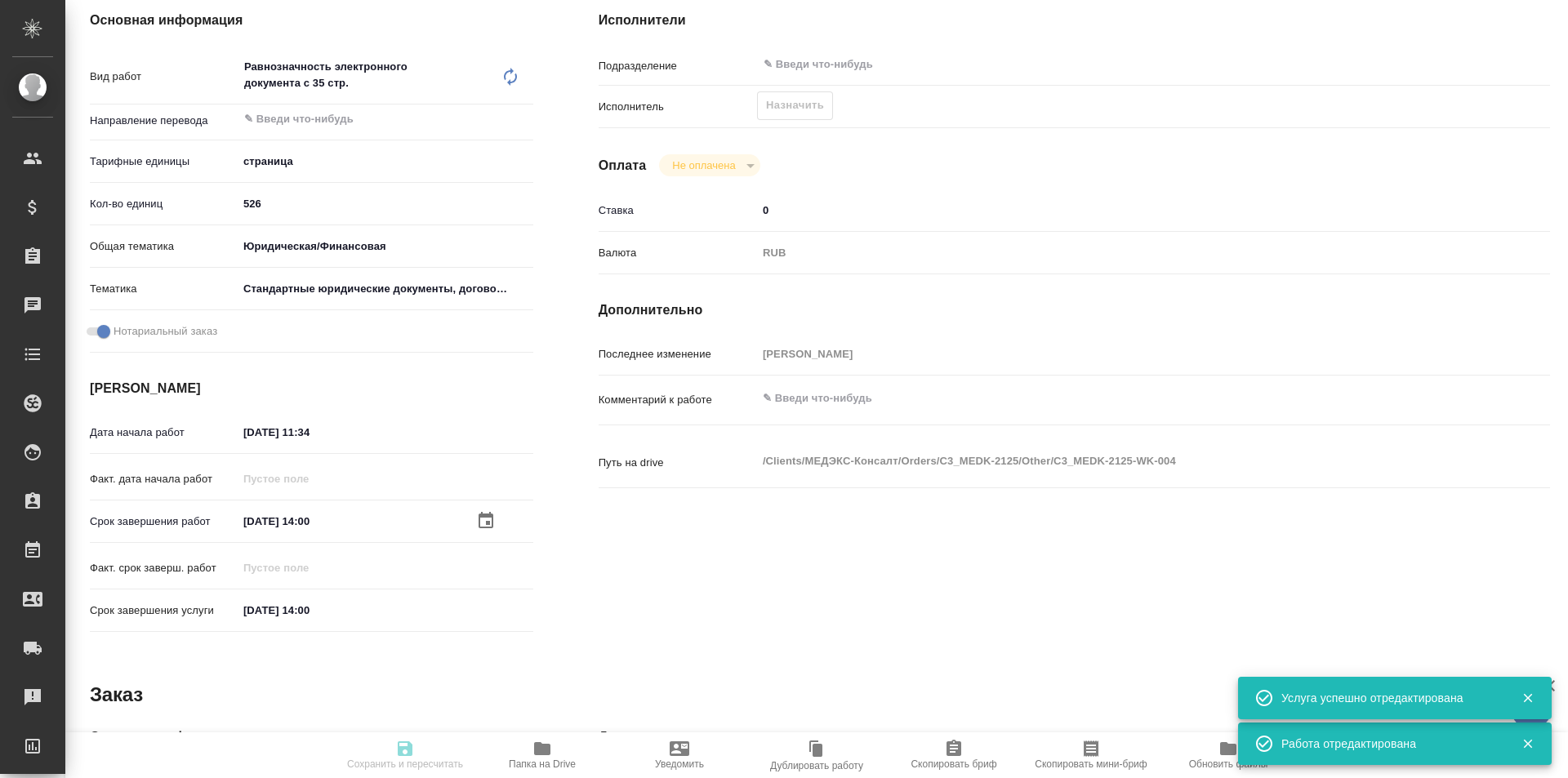
type textarea "x"
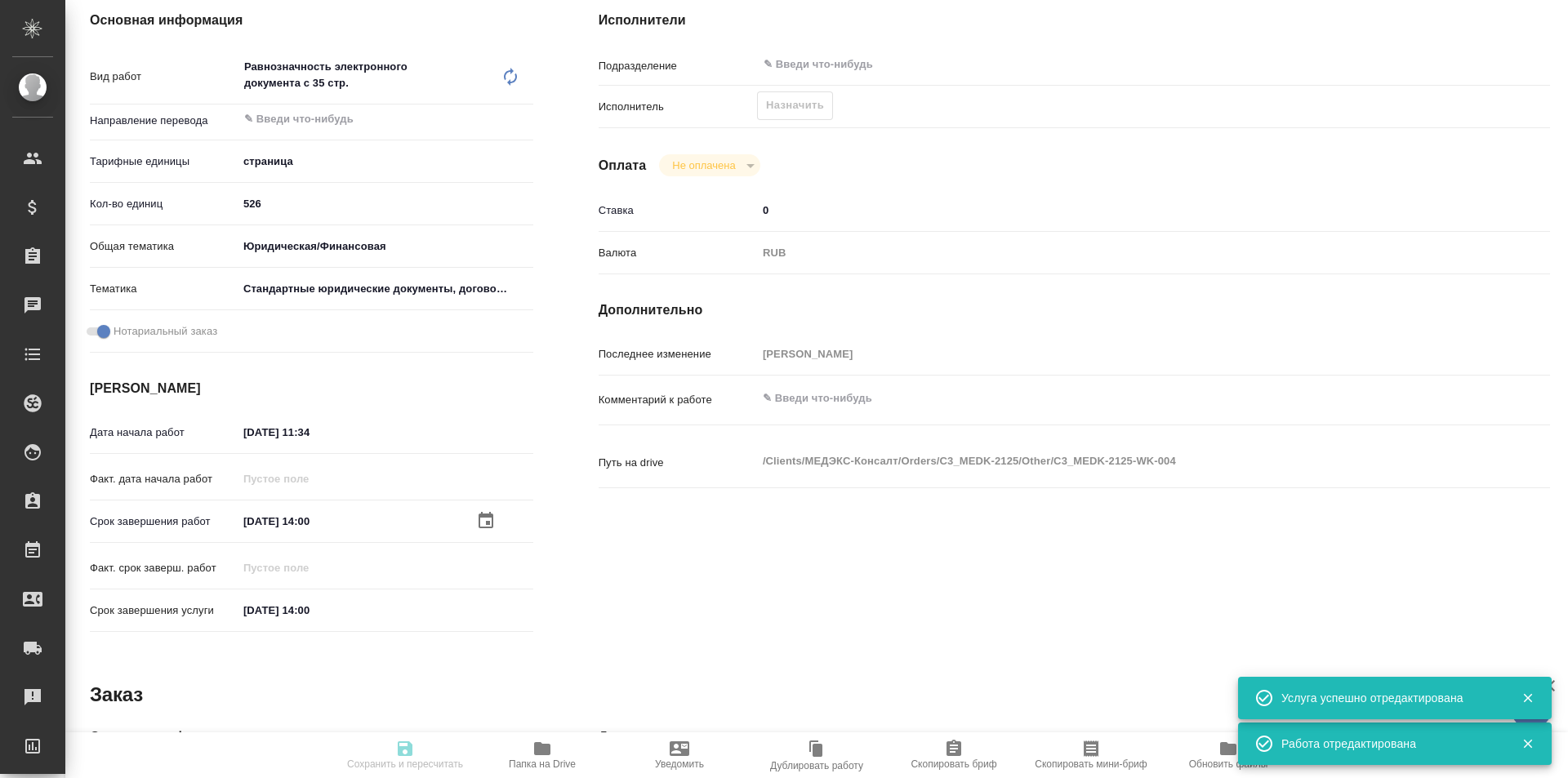
type textarea "x"
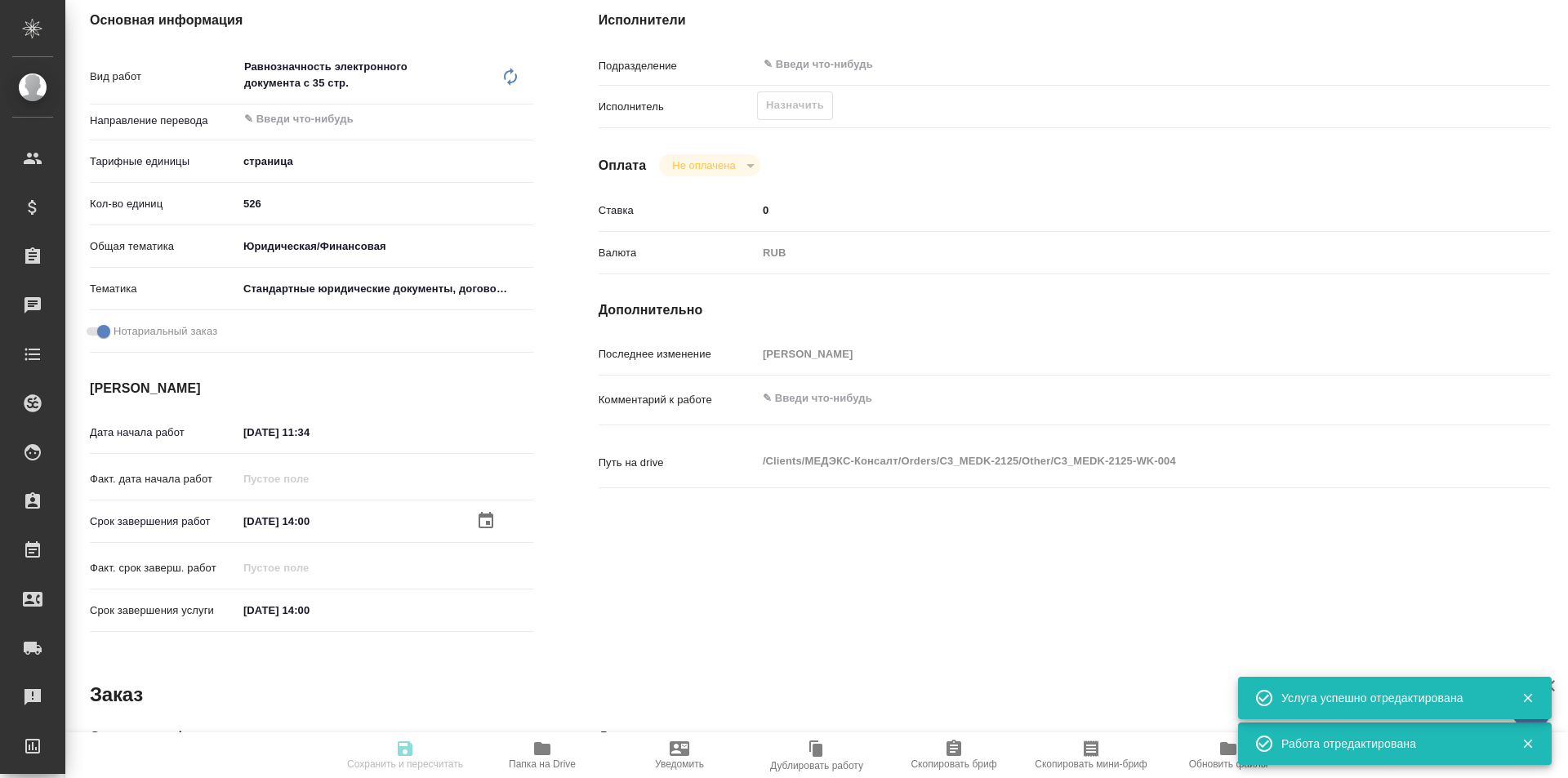
type textarea "x"
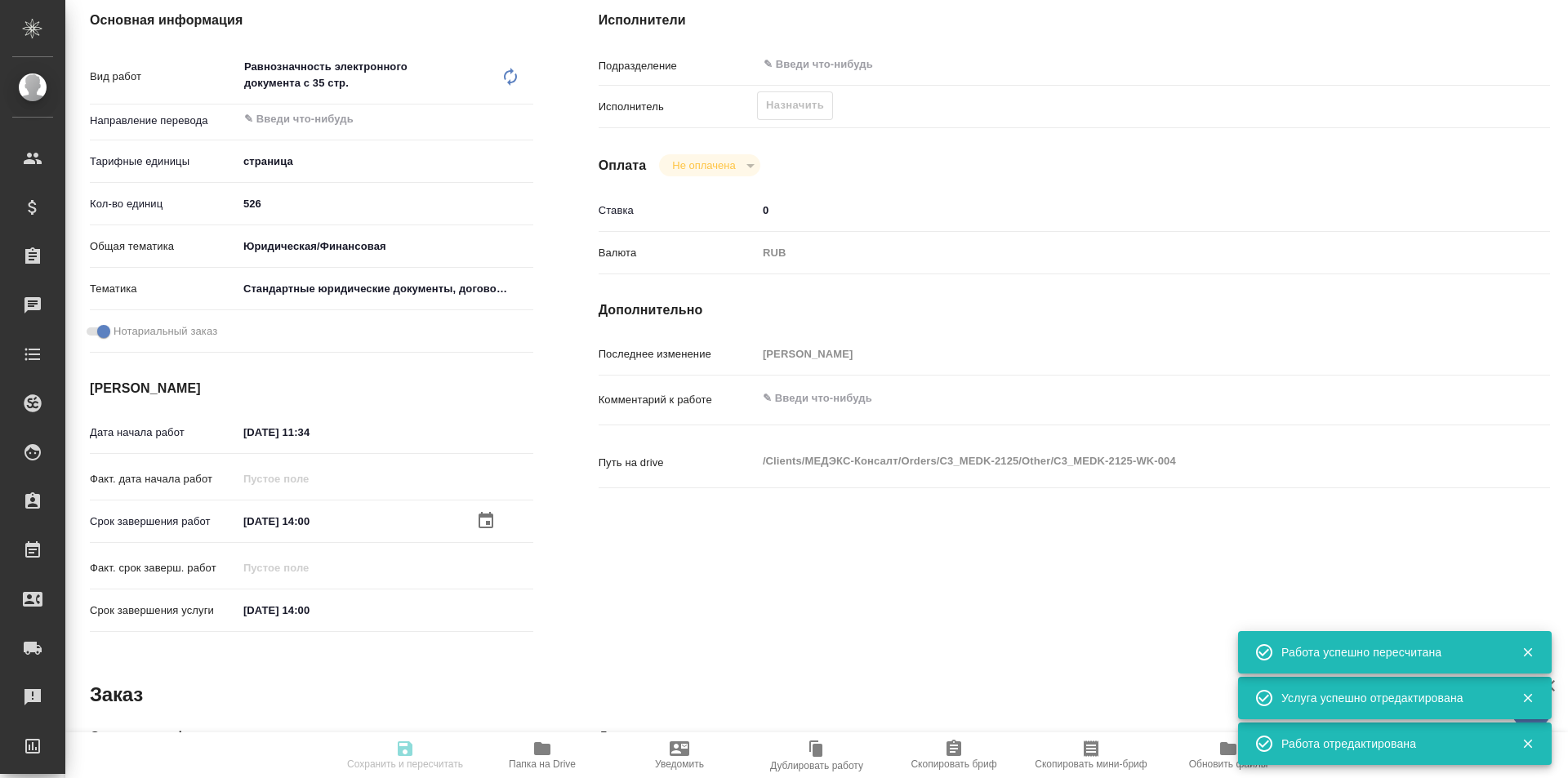
type input "recruiting"
type textarea "Равнозначность электронного документа с 35 стр."
type textarea "x"
type input "5a8b1489cc6b4906c91bfdb2"
type input "526"
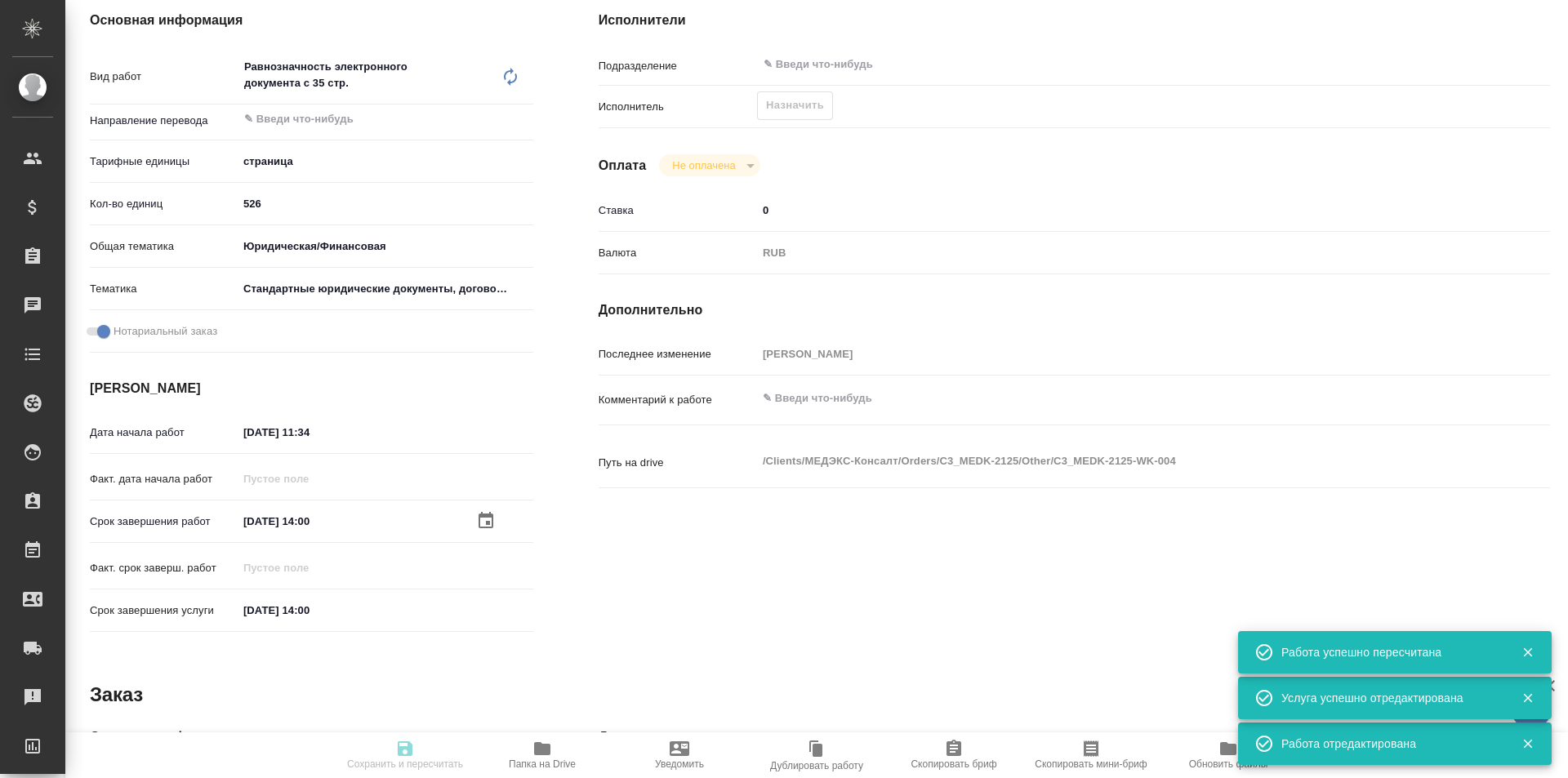
type input "yr-fn"
type input "5f647205b73bc97568ca66bf"
checkbox input "true"
type input "[DATE] 11:34"
type input "[DATE] 14:00"
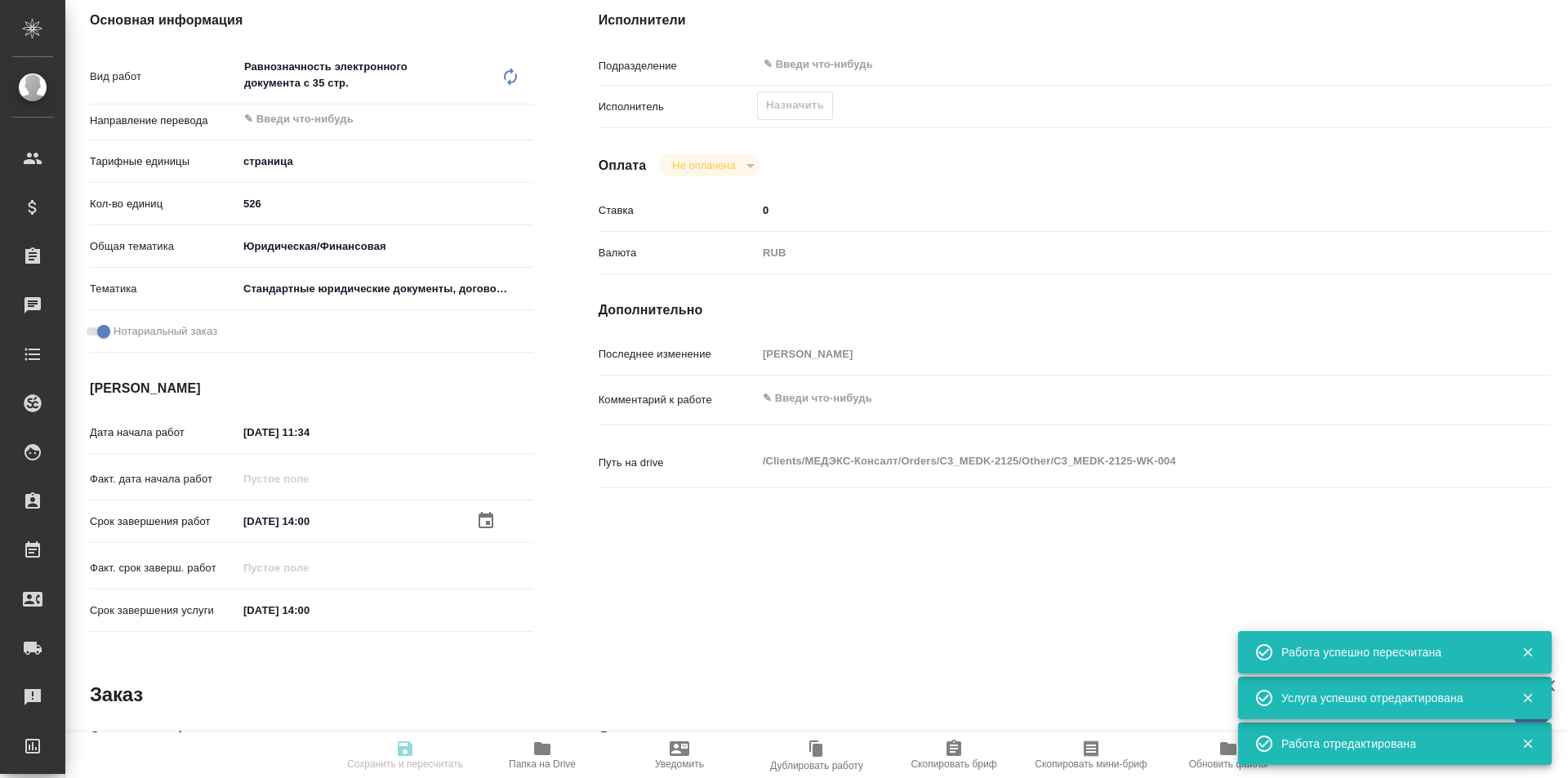
type input "[DATE] 14:00"
type input "notPayed"
type input "0"
type input "RUB"
type input "[PERSON_NAME]"
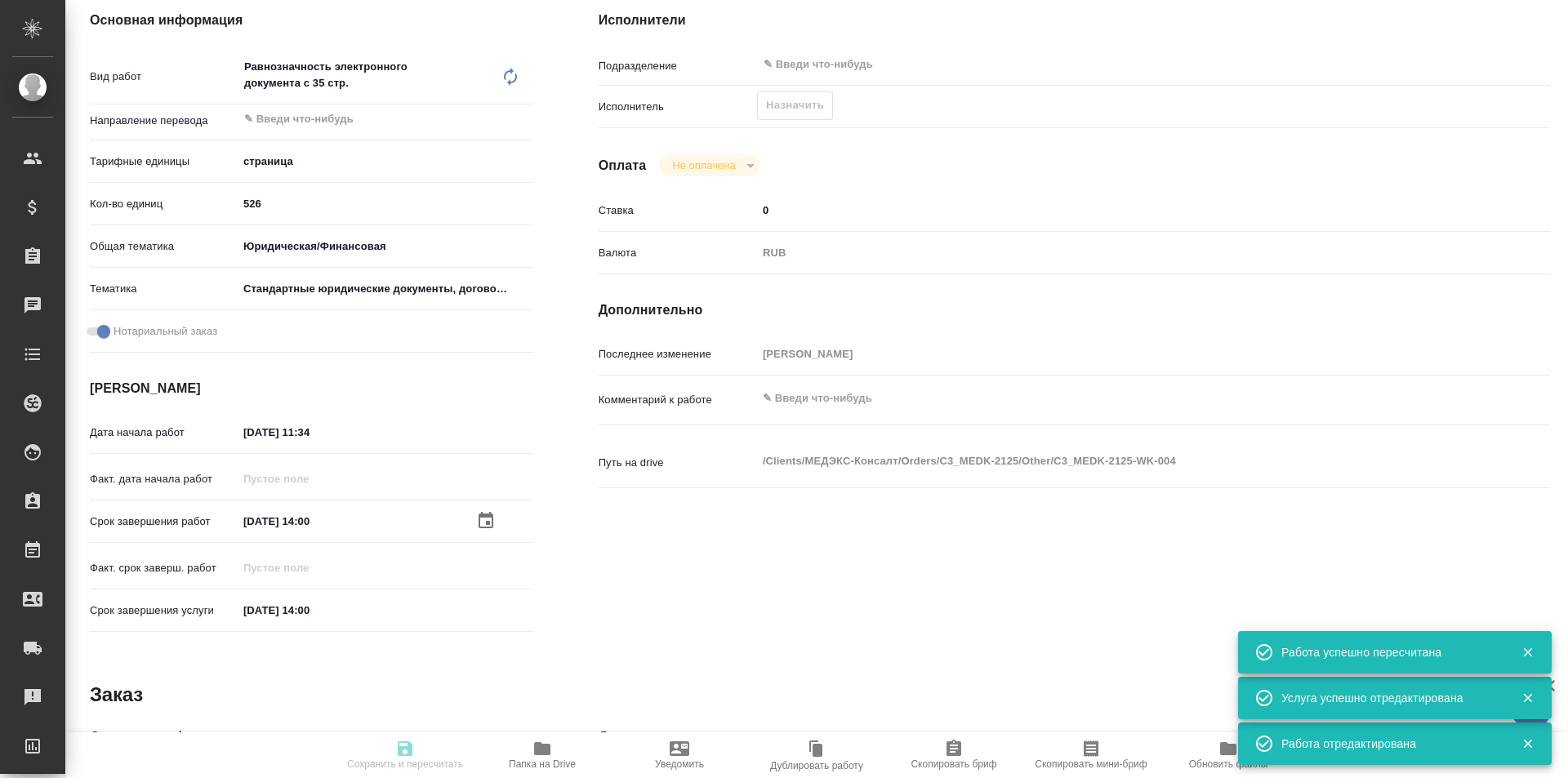
type textarea "x"
type textarea "/Clients/МЕДЭКС-Консалт/Orders/C3_MEDK-2125/Other/C3_MEDK-2125-WK-004"
type textarea "x"
type input "C3_MEDK-2126"
type input "Равнозначность электронного документа с 35 стр."
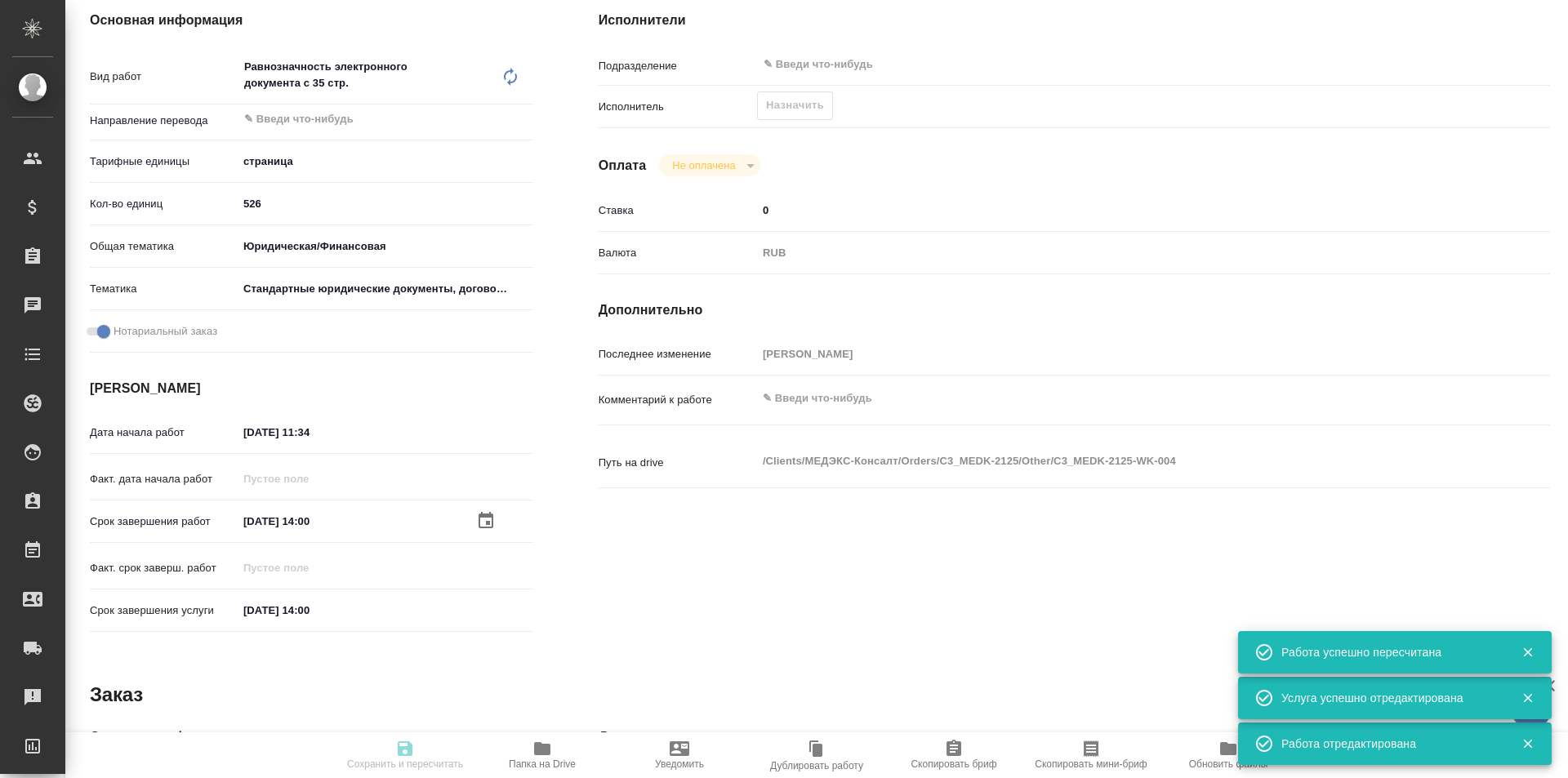
type input "Равнозначность электронного документа с 35 стр."
type input "[PERSON_NAME]"
type input "/Clients/МЕДЭКС-Консалт/Orders/C3_MEDK-2126"
type textarea "x"
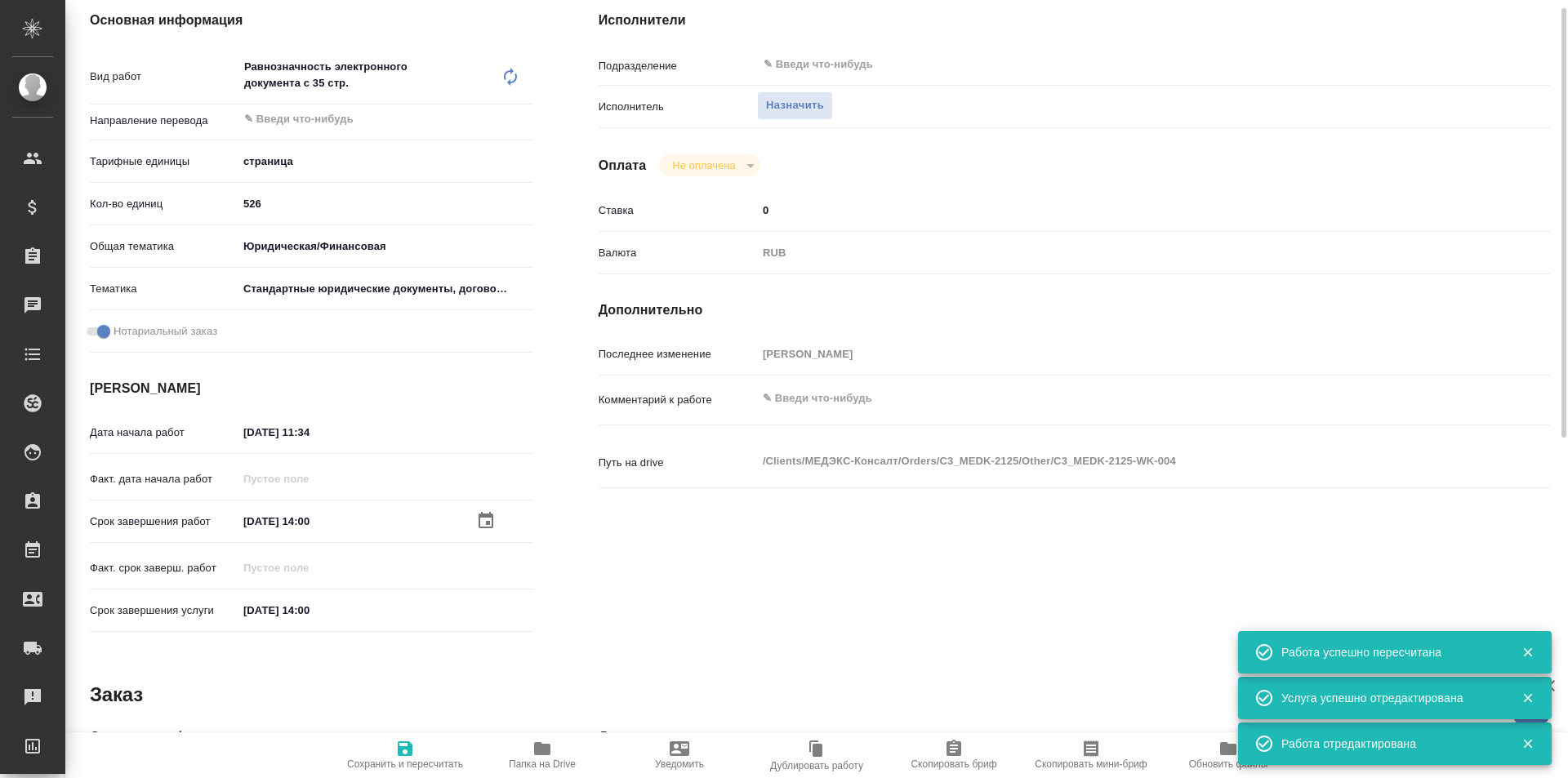
type textarea "x"
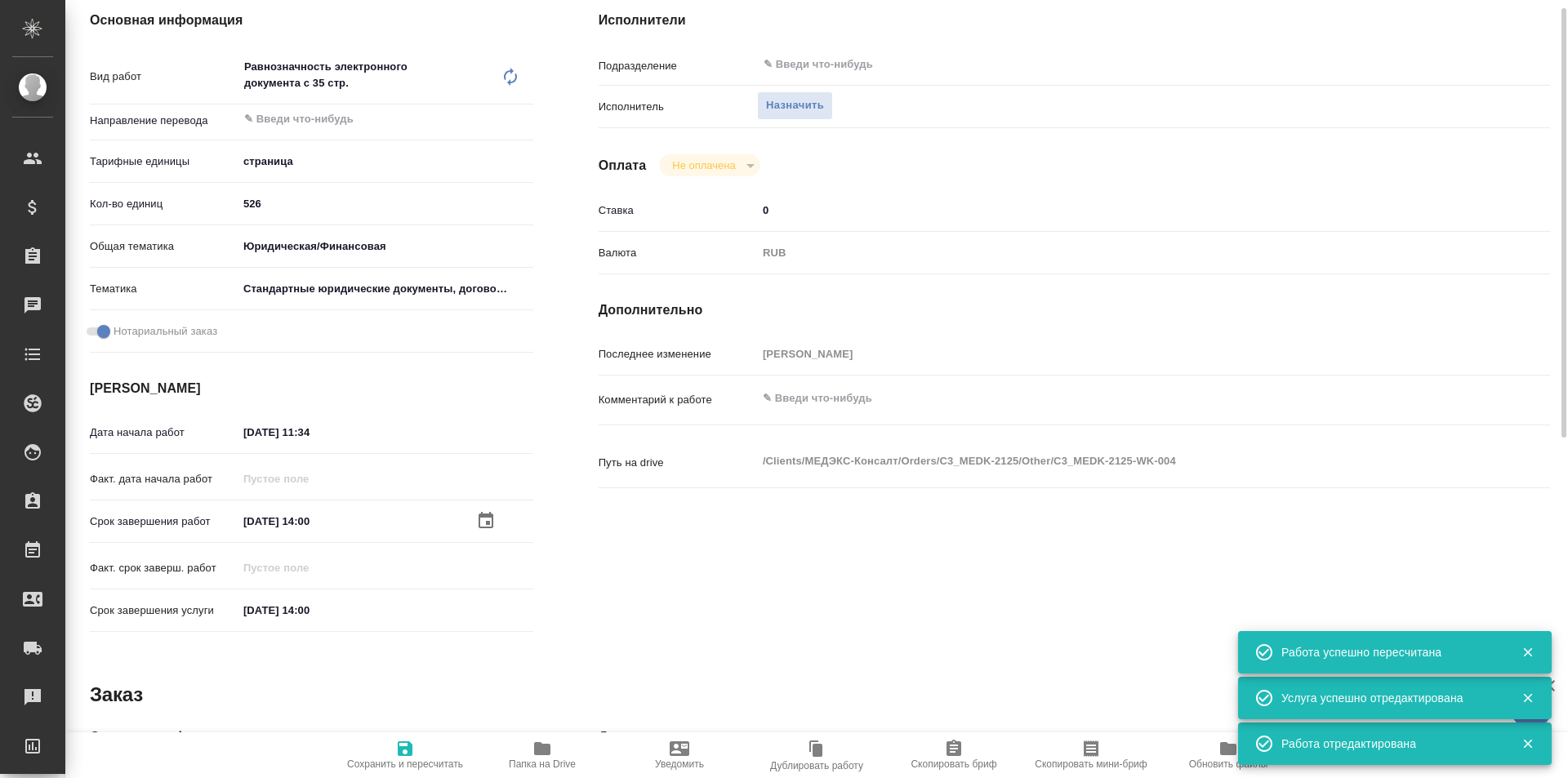
type textarea "x"
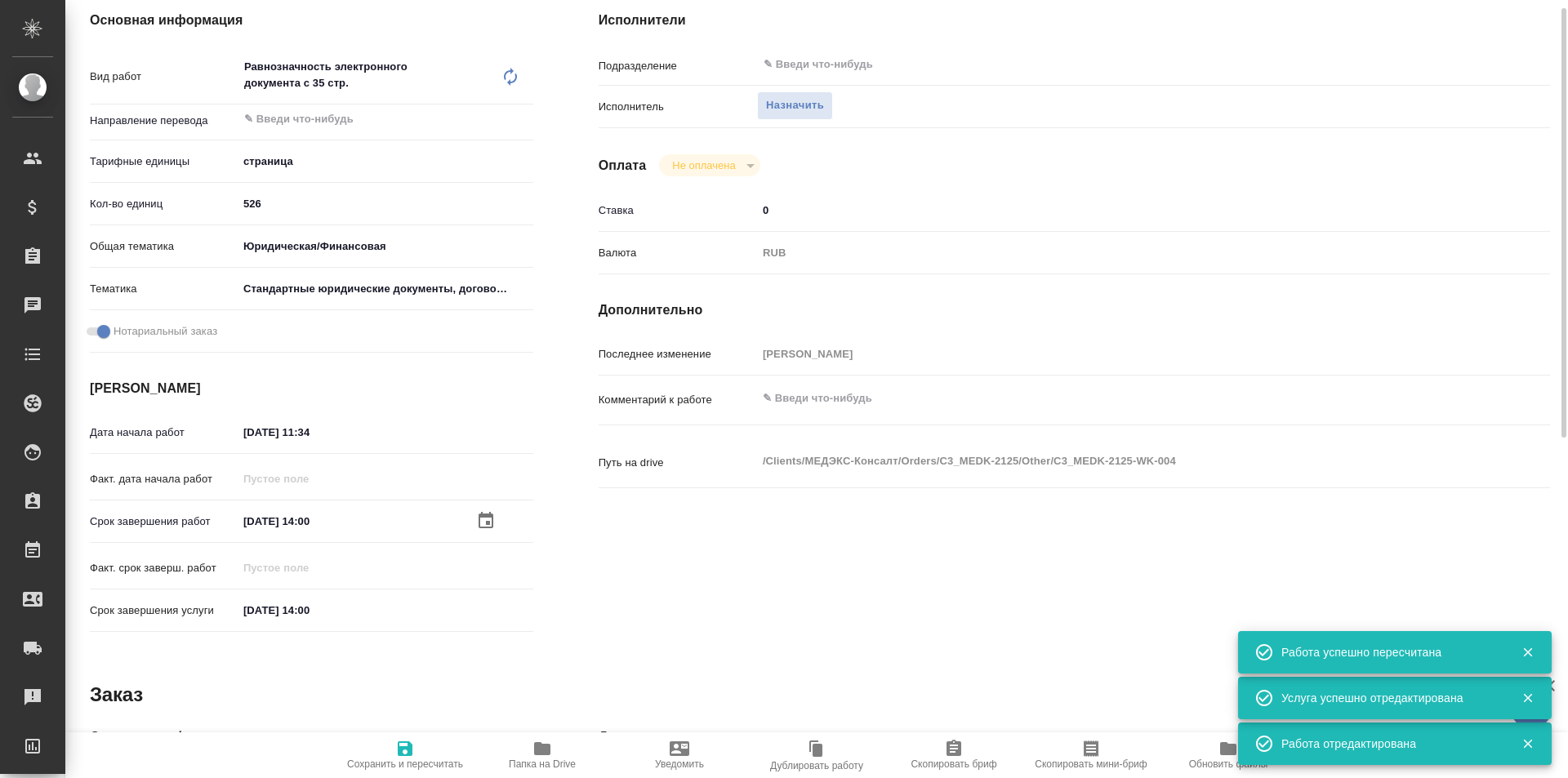
scroll to position [0, 0]
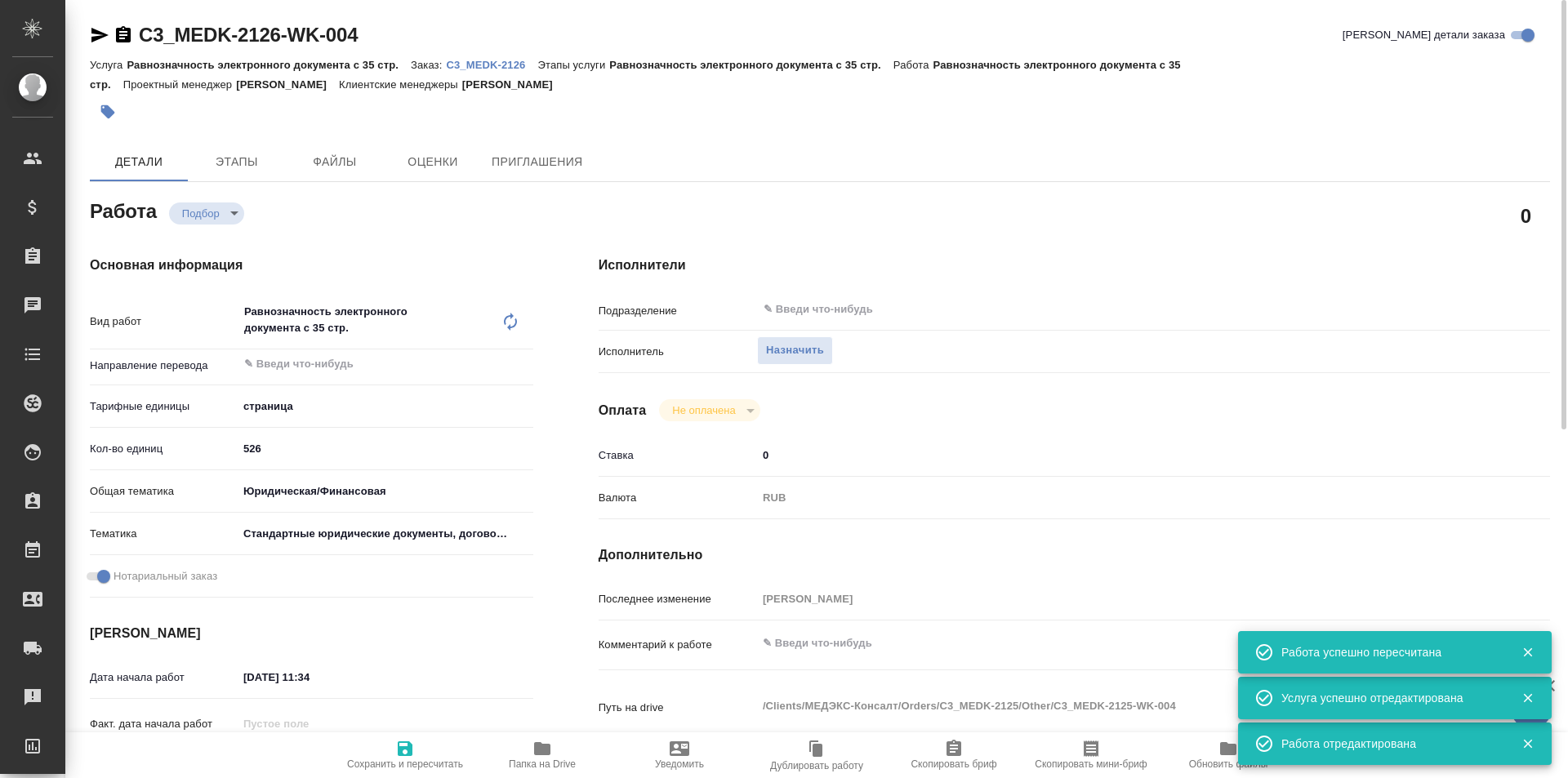
type textarea "x"
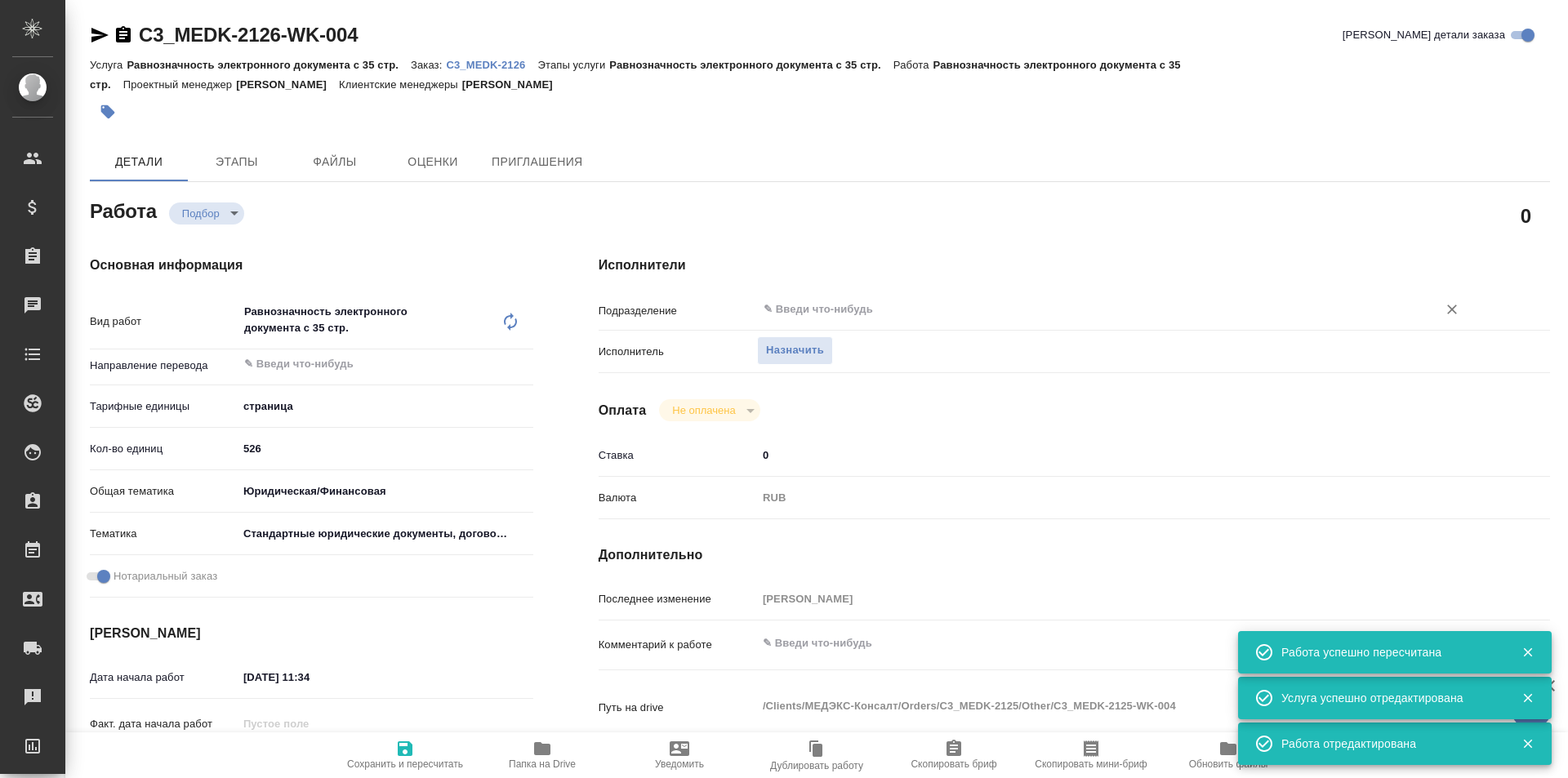
type textarea "x"
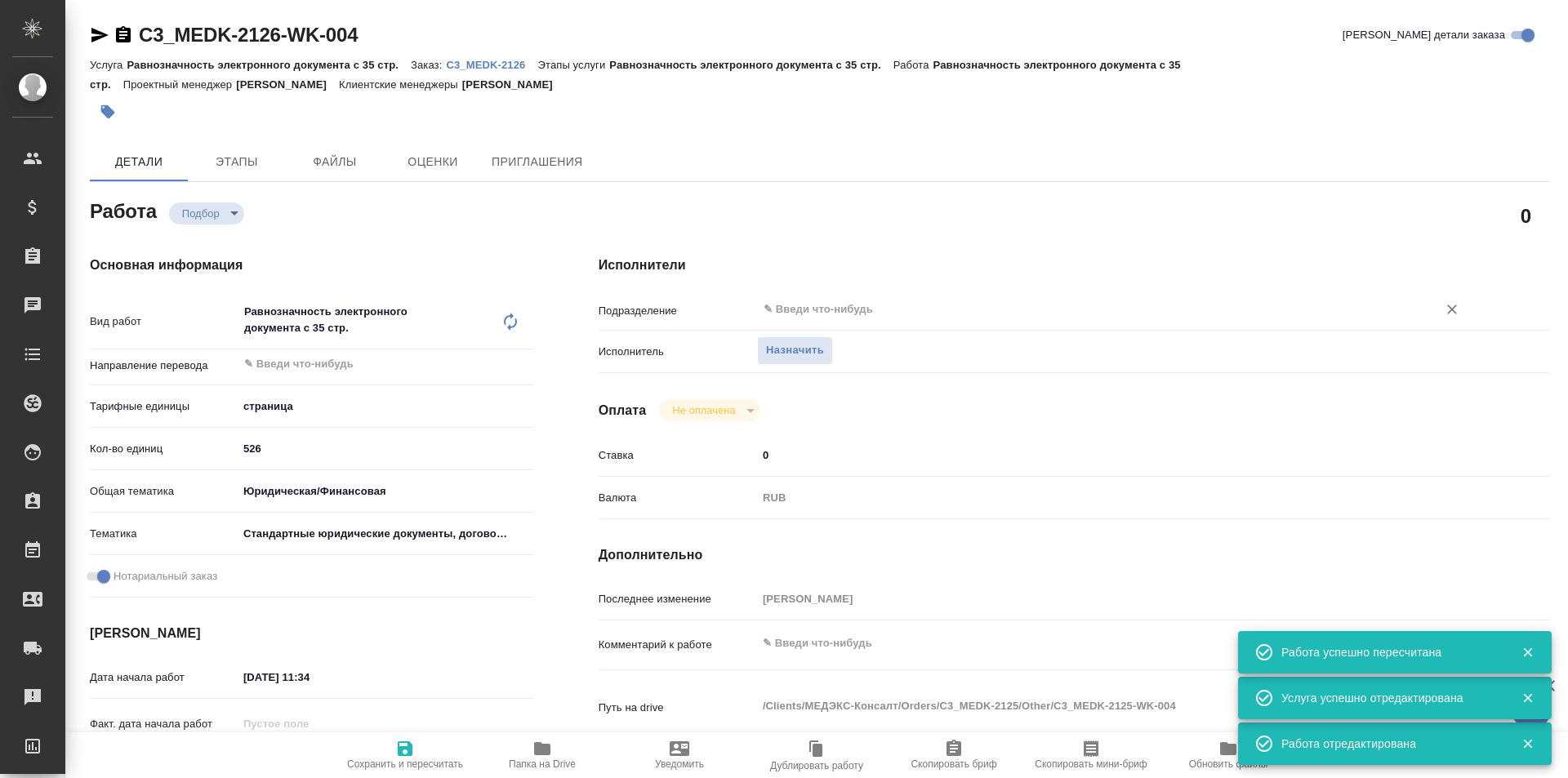
click at [796, 322] on div "​" at bounding box center [1114, 309] width 713 height 29
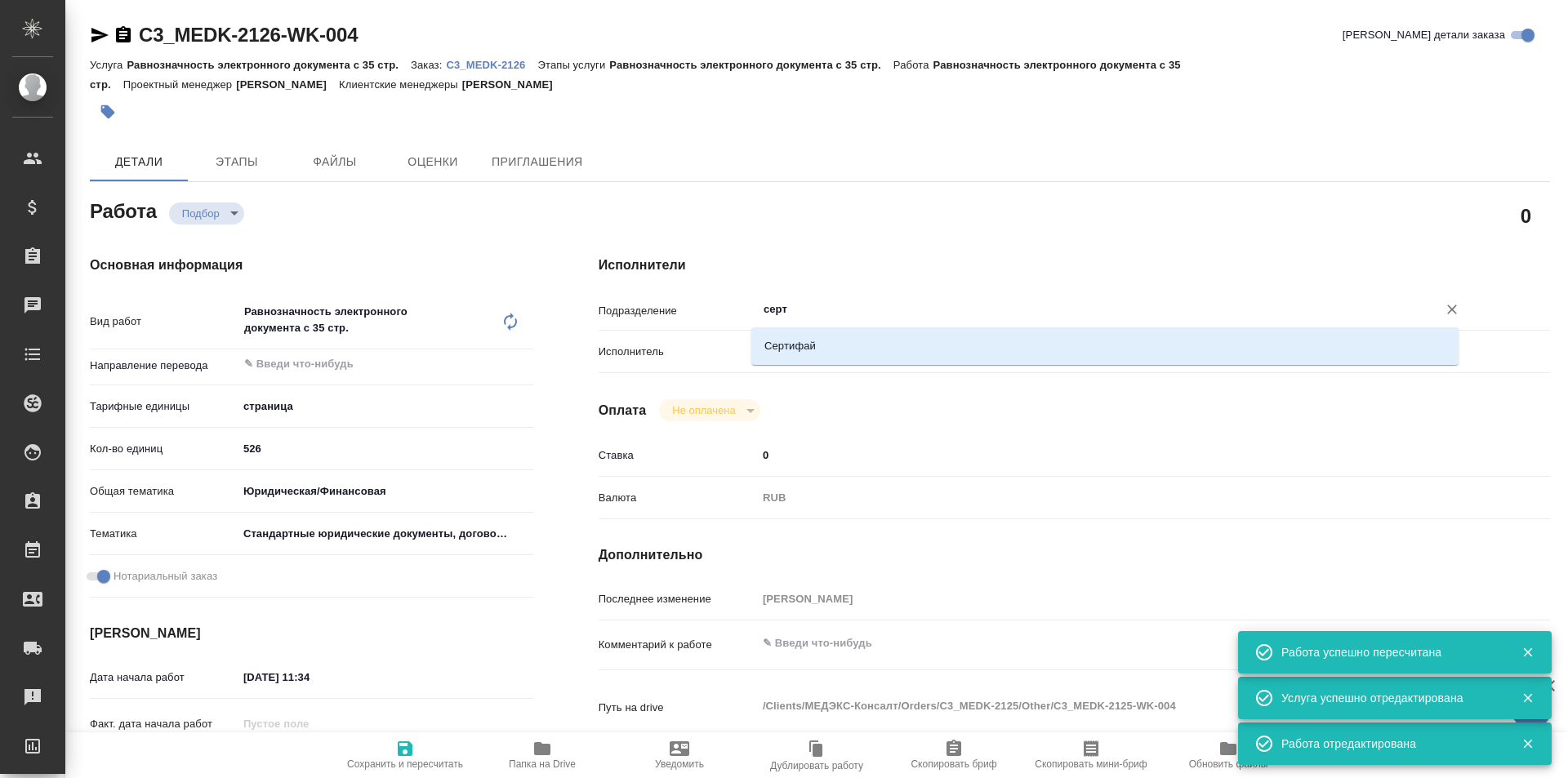
type input "серти"
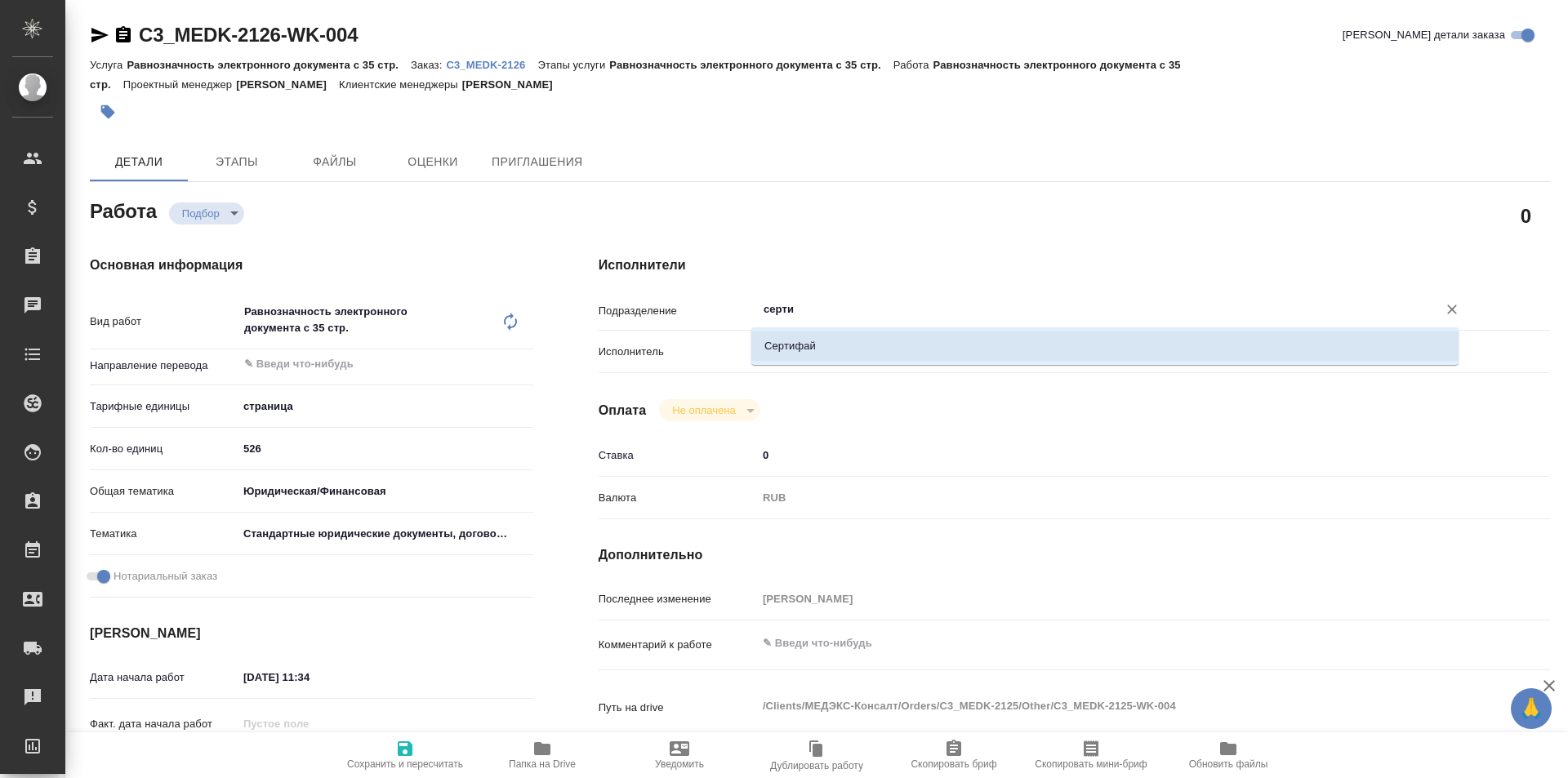
click at [803, 336] on li "Сертифай" at bounding box center [1105, 346] width 707 height 29
type textarea "x"
type input "Сертифай"
type textarea "x"
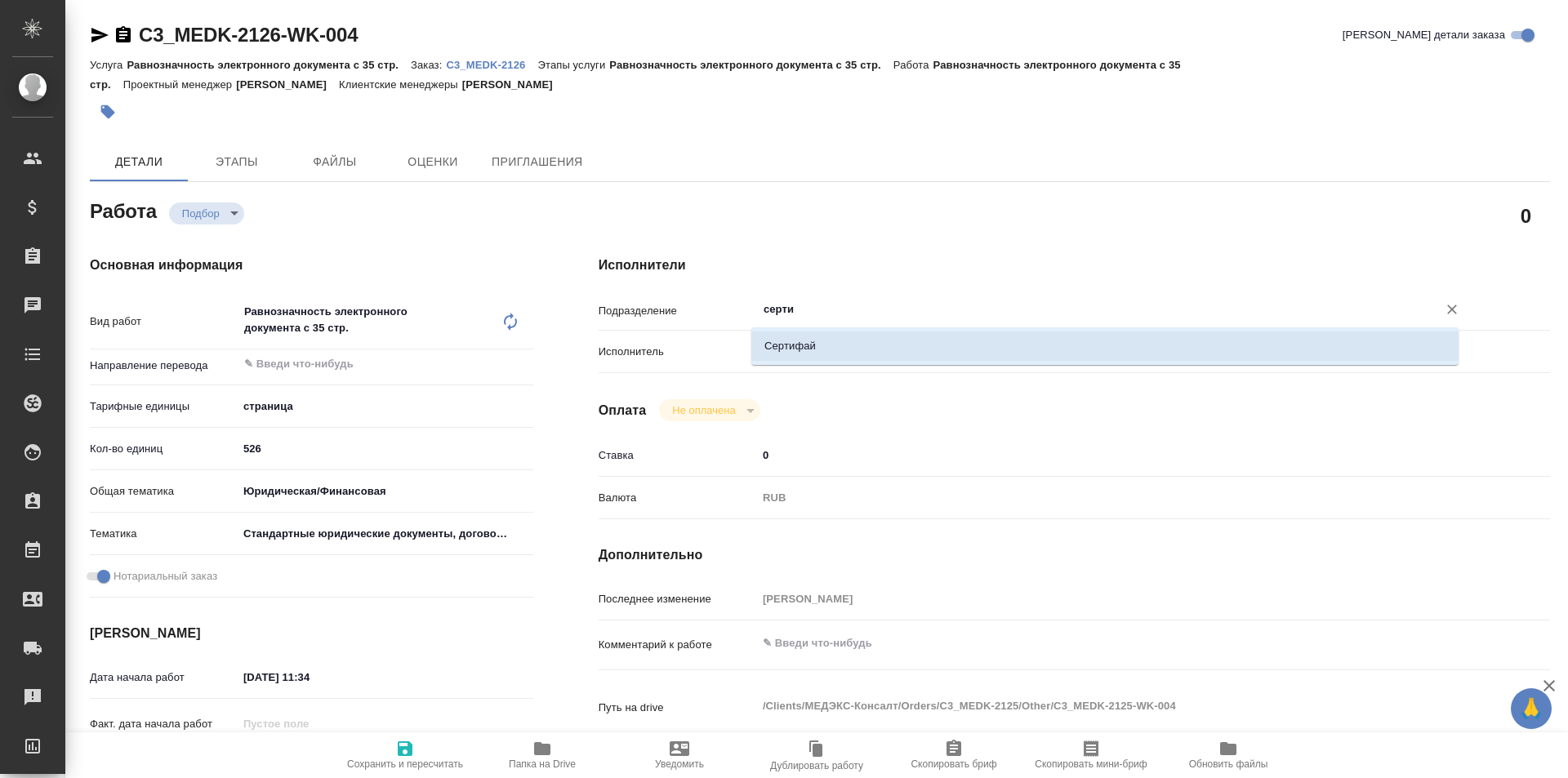
type textarea "x"
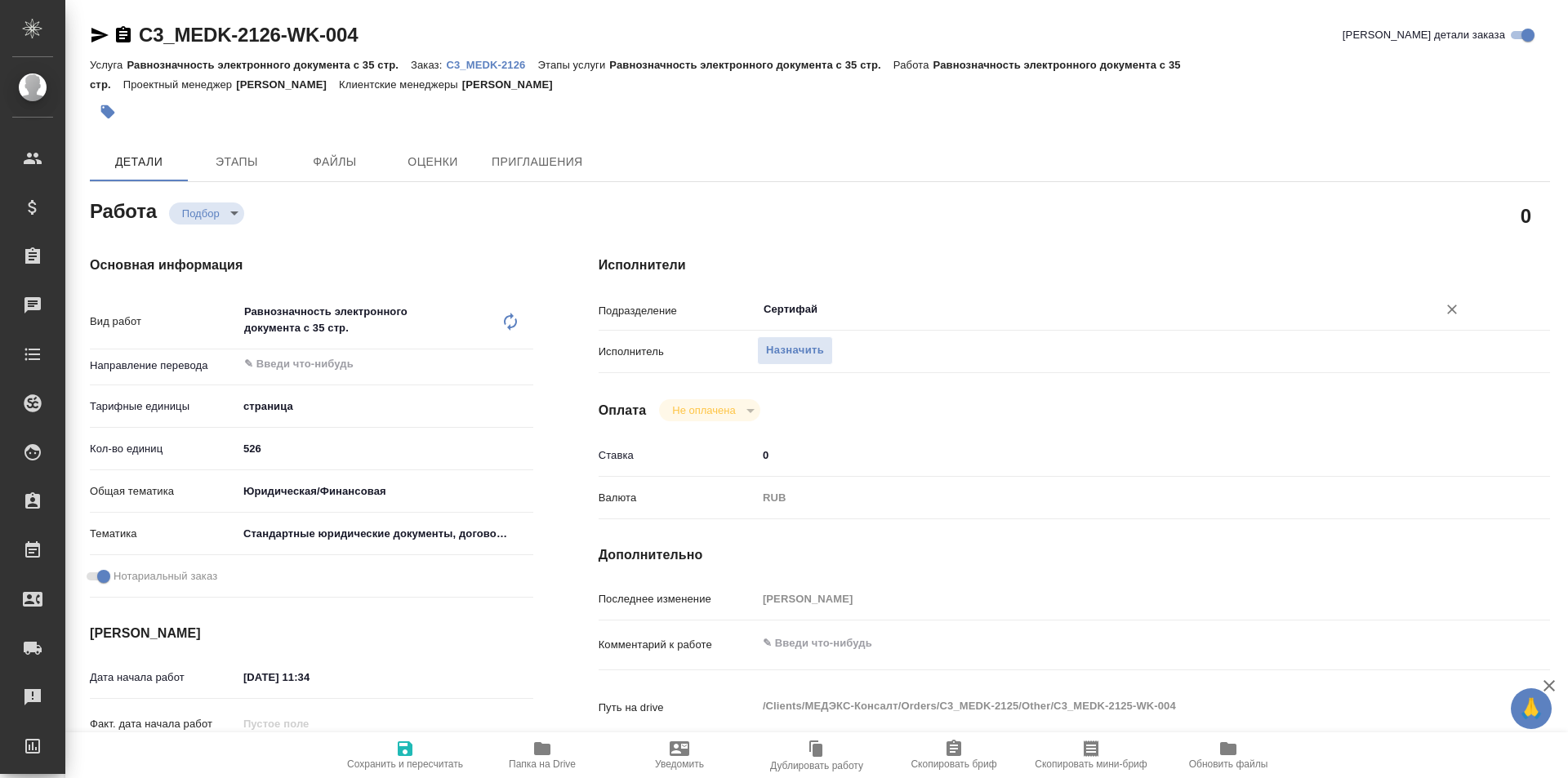
click at [786, 309] on input "Сертифай" at bounding box center [1087, 310] width 650 height 20
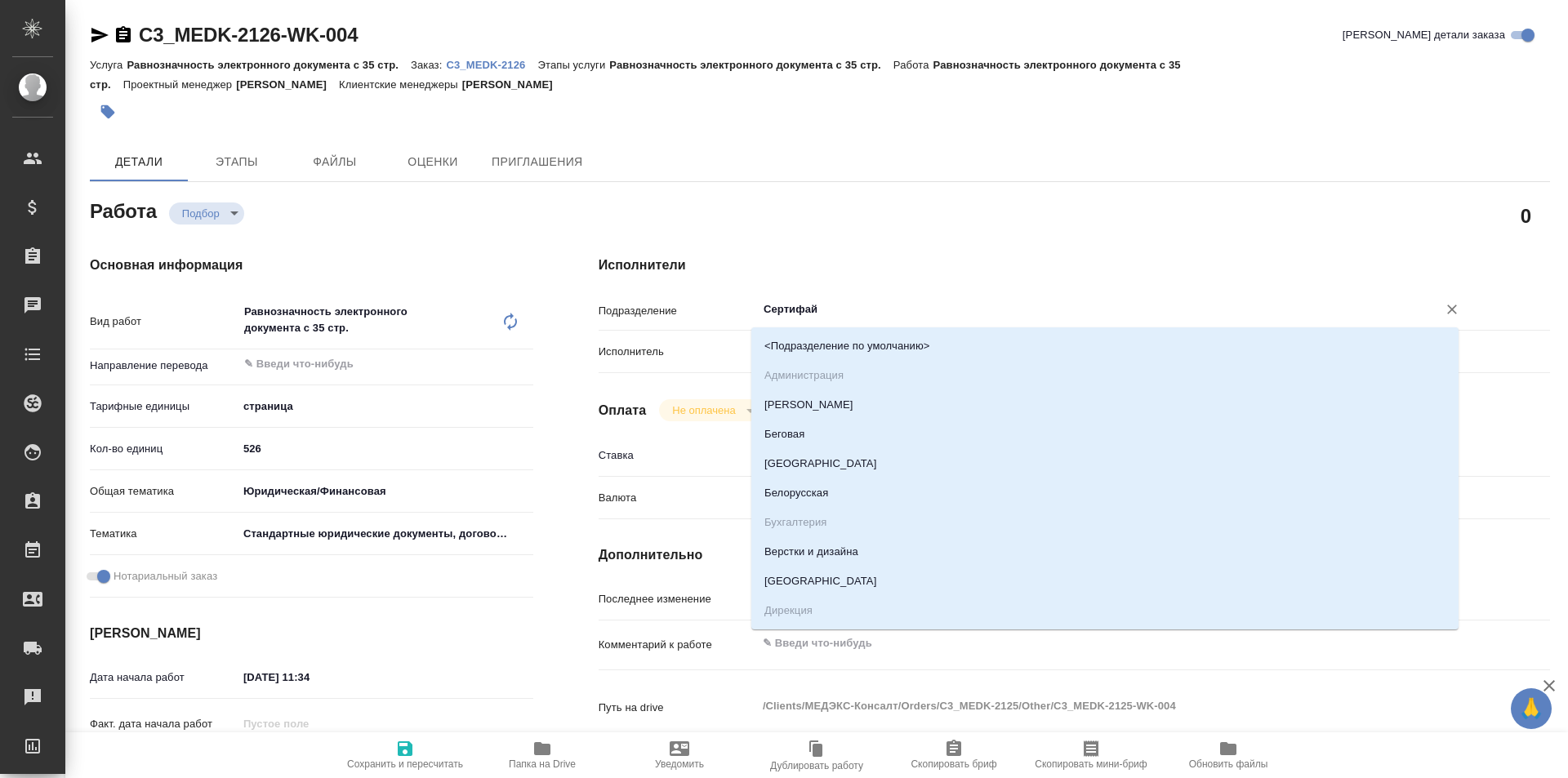
click at [816, 309] on input "Сертифай" at bounding box center [1087, 310] width 650 height 20
click at [1444, 310] on icon "Очистить" at bounding box center [1452, 310] width 16 height 16
type textarea "x"
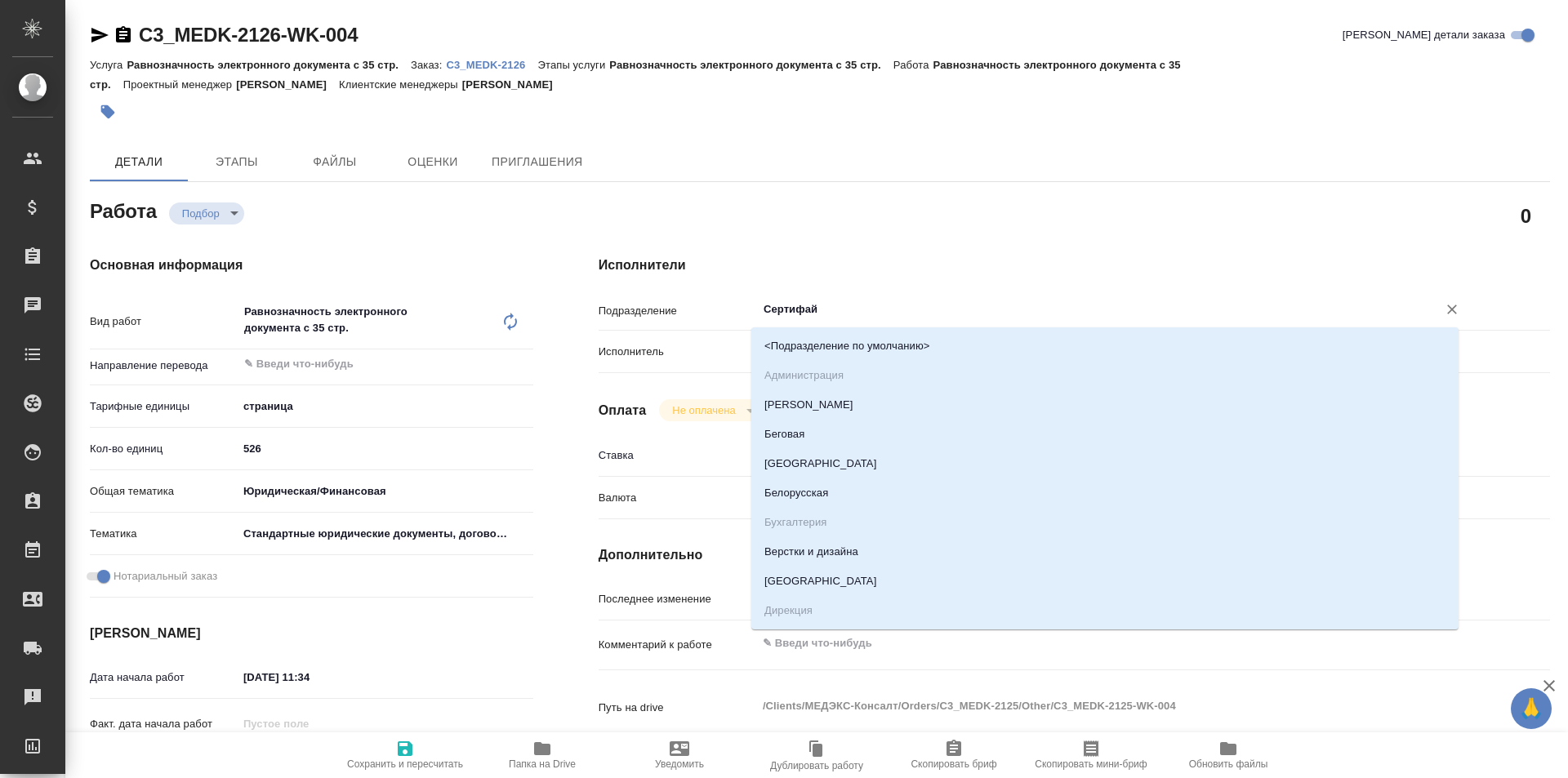
type textarea "x"
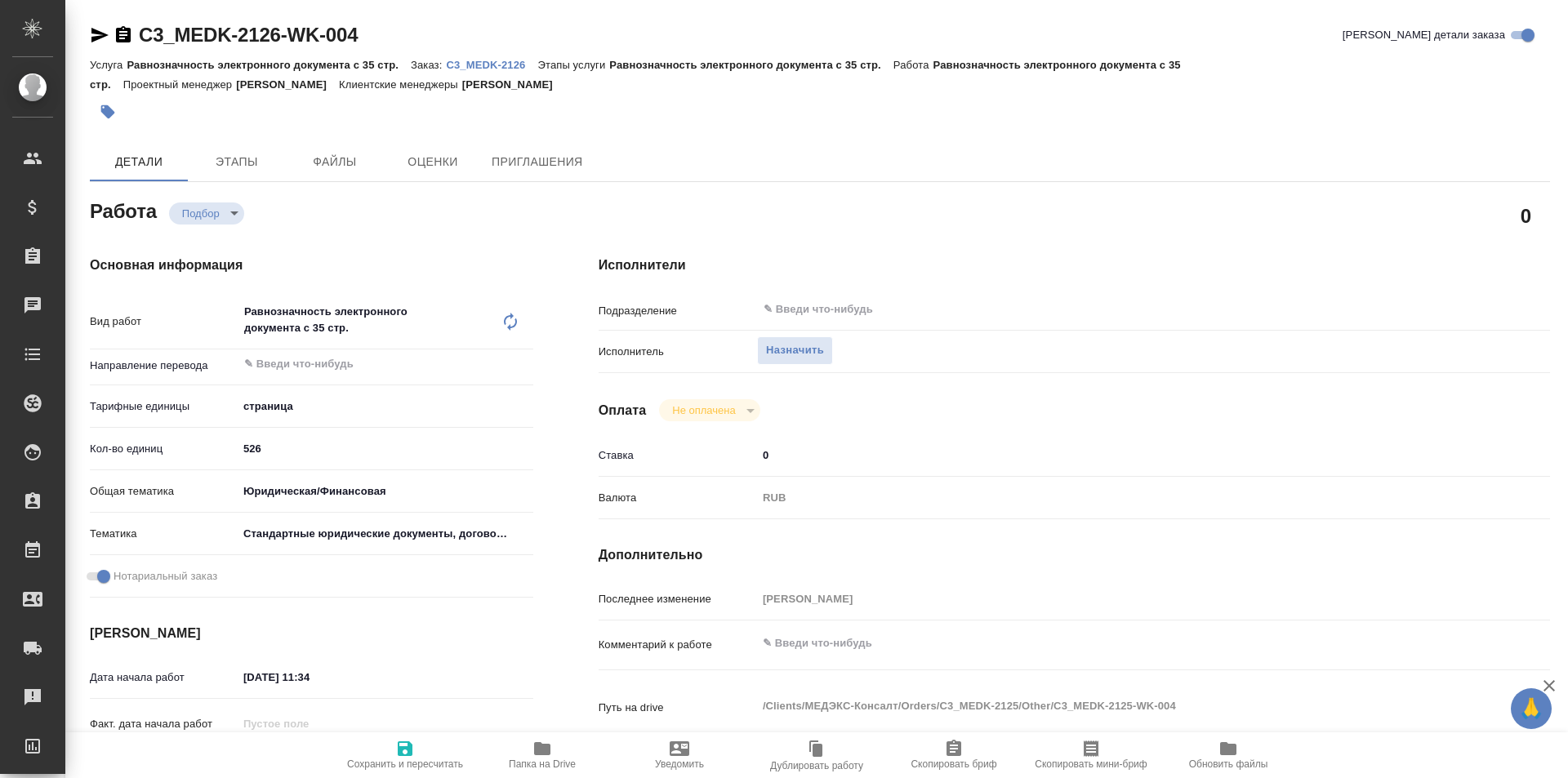
click at [672, 346] on p "Исполнитель" at bounding box center [678, 352] width 159 height 16
click at [766, 347] on span "Назначить" at bounding box center [794, 350] width 58 height 19
type textarea "x"
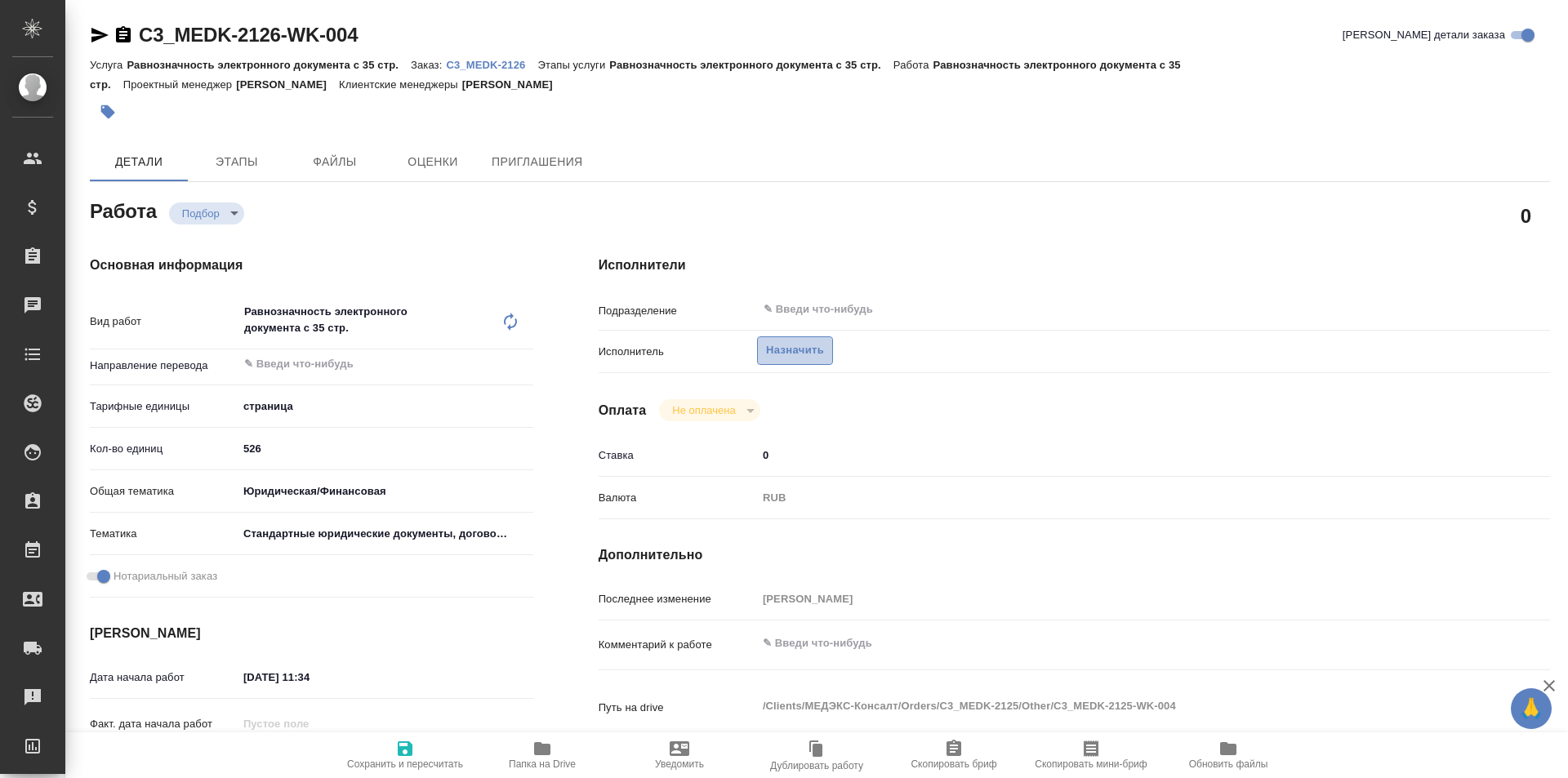
type textarea "x"
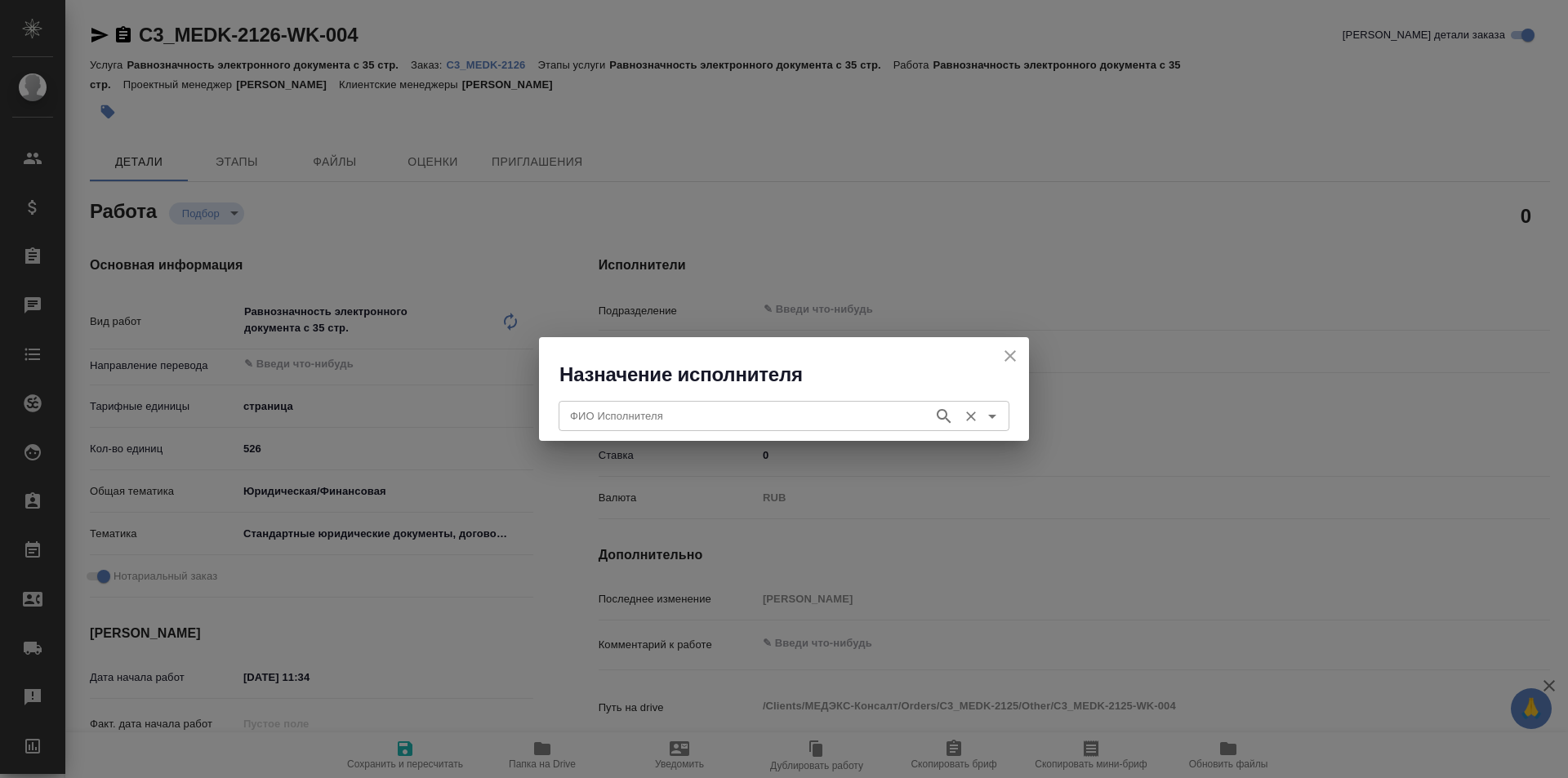
click at [750, 404] on div "ФИО Исполнителя" at bounding box center [784, 415] width 451 height 29
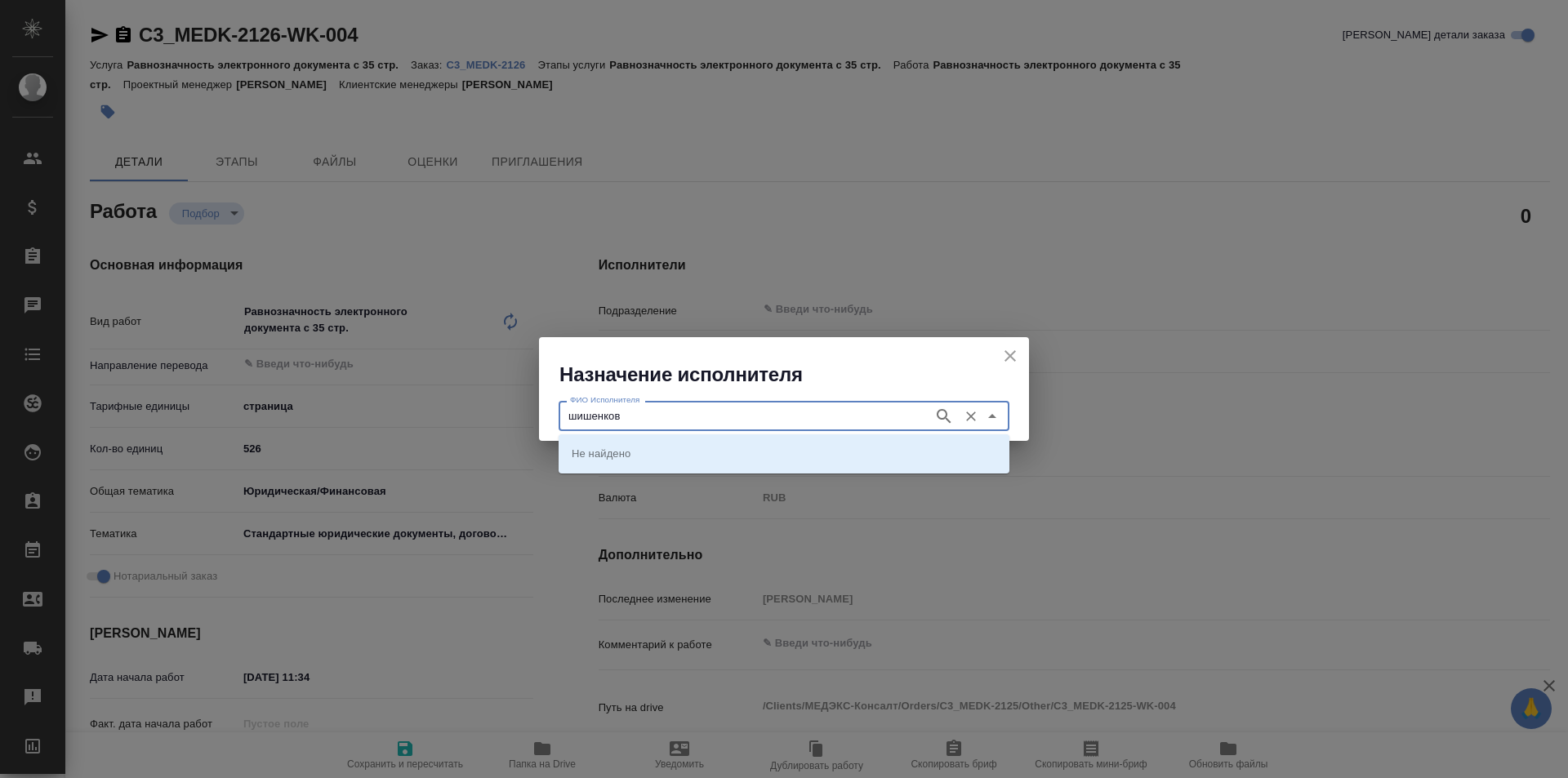
type input "шишенков"
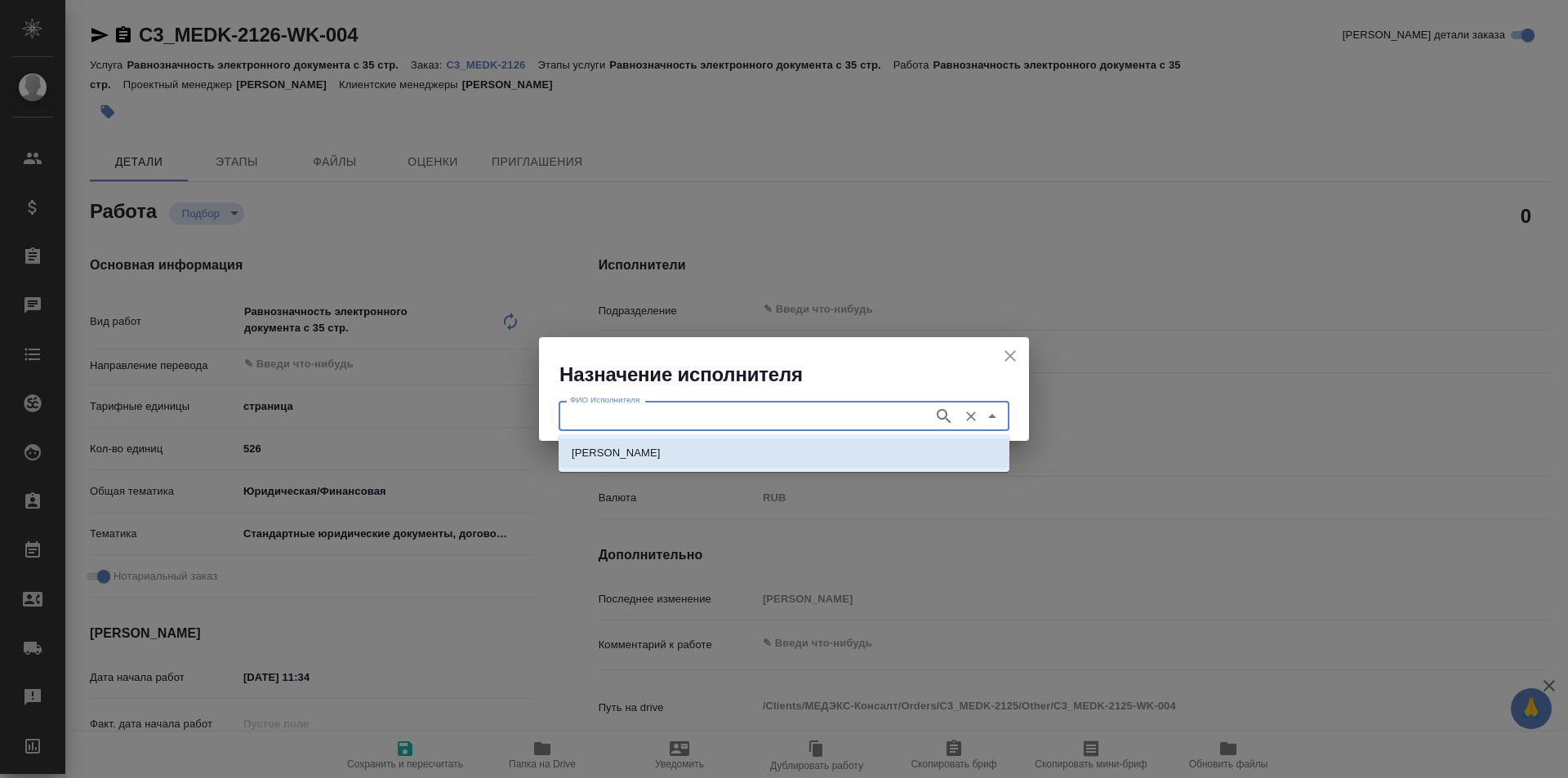
click at [661, 455] on p "[PERSON_NAME]" at bounding box center [616, 453] width 89 height 16
type input "[PERSON_NAME]"
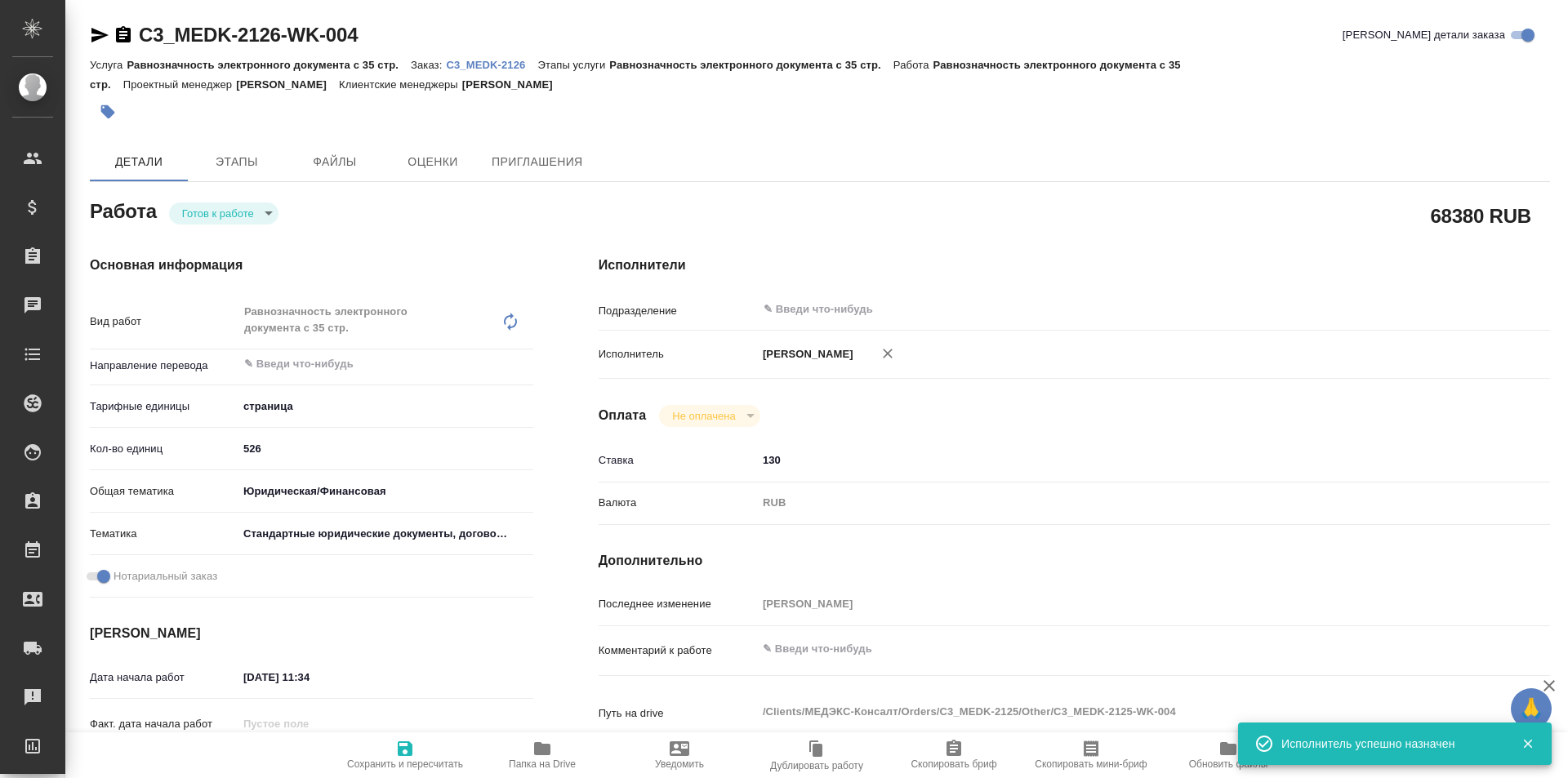
type textarea "x"
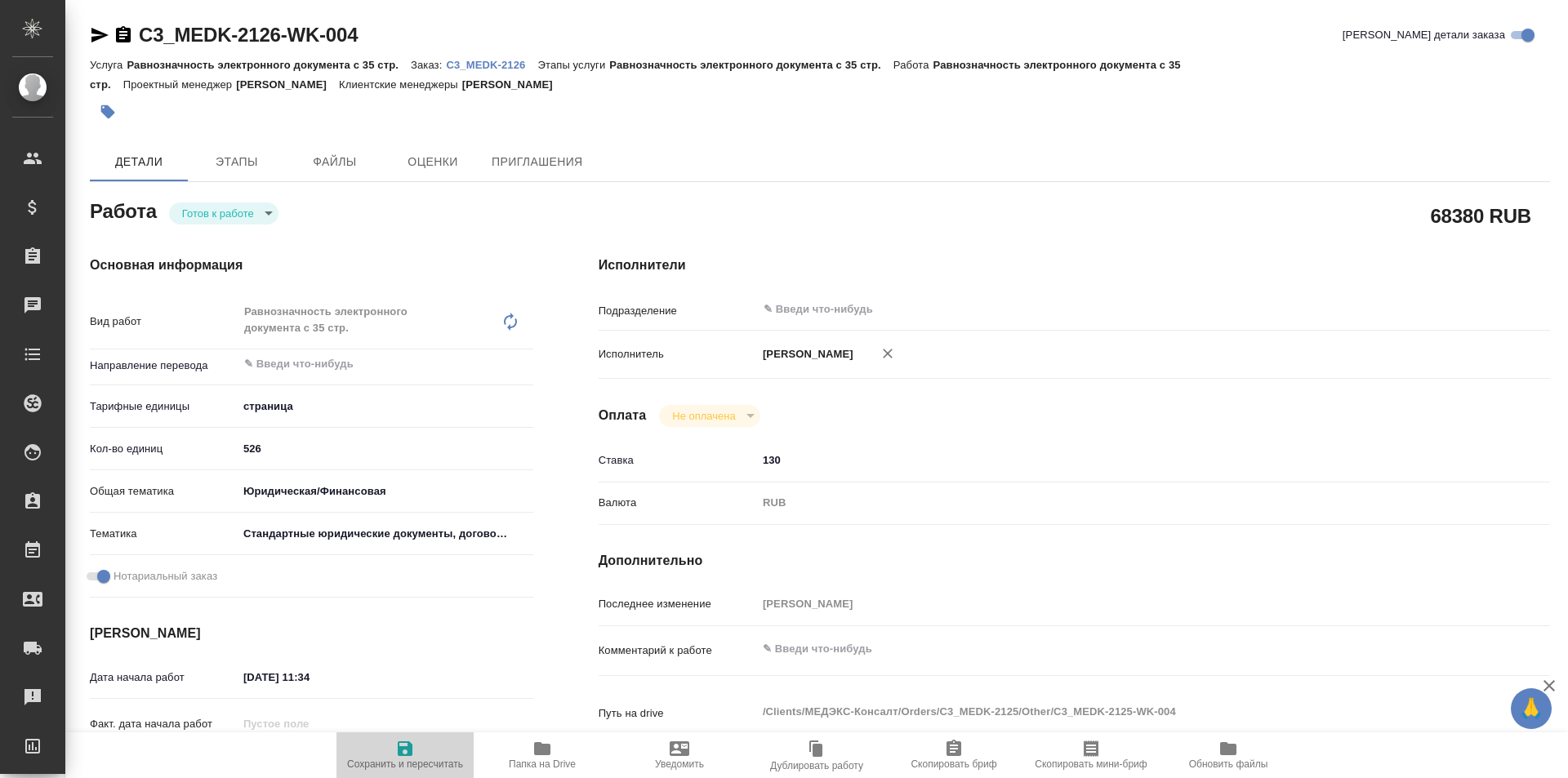
click at [417, 737] on button "Сохранить и пересчитать" at bounding box center [405, 756] width 138 height 46
click at [269, 211] on body "🙏 .cls-1 fill:#fff; AWATERA Galisheva Mariya Клиенты Спецификации Заказы 0 Чаты…" at bounding box center [784, 389] width 1568 height 778
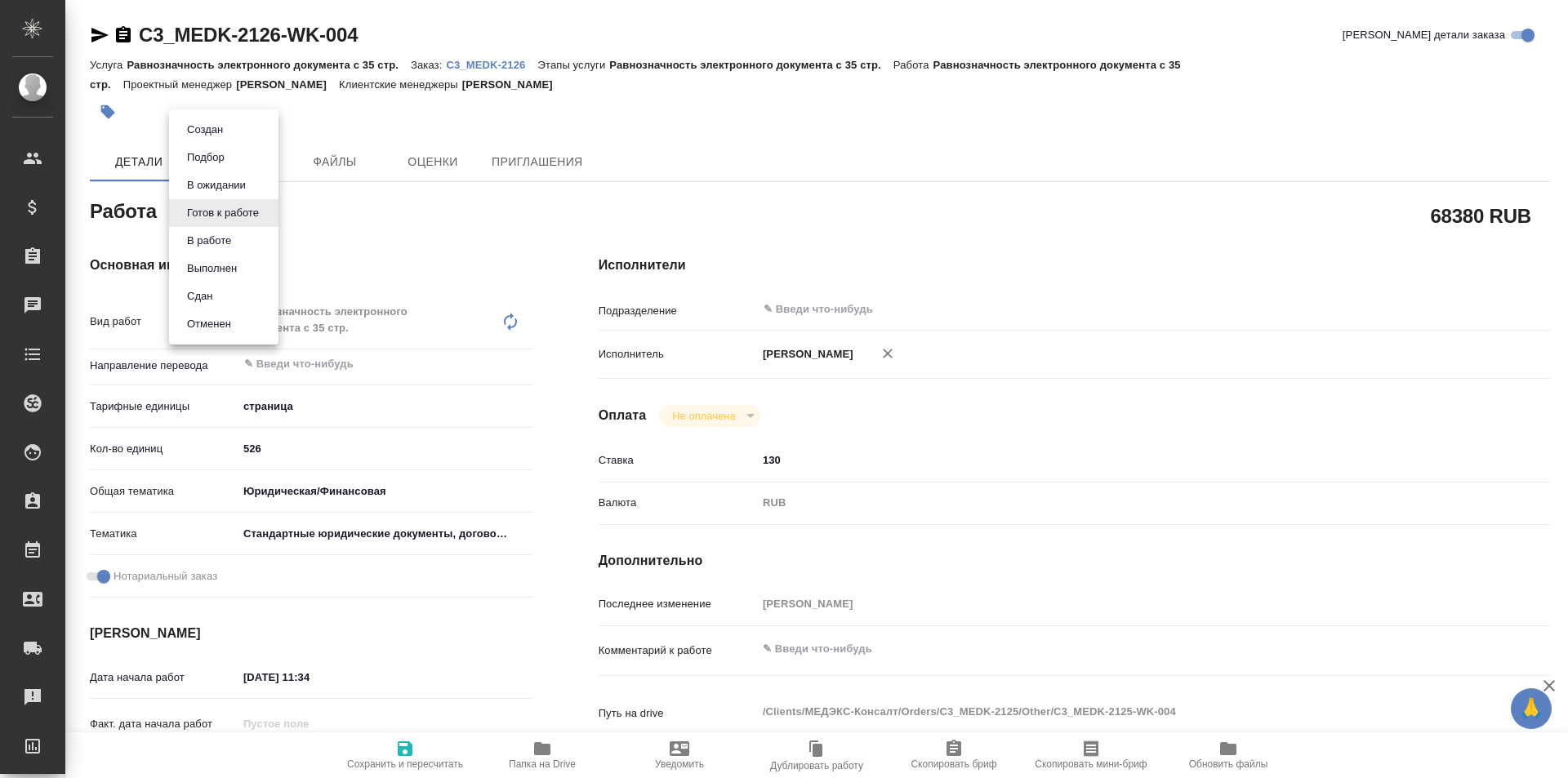
click at [240, 295] on li "Сдан" at bounding box center [224, 295] width 109 height 28
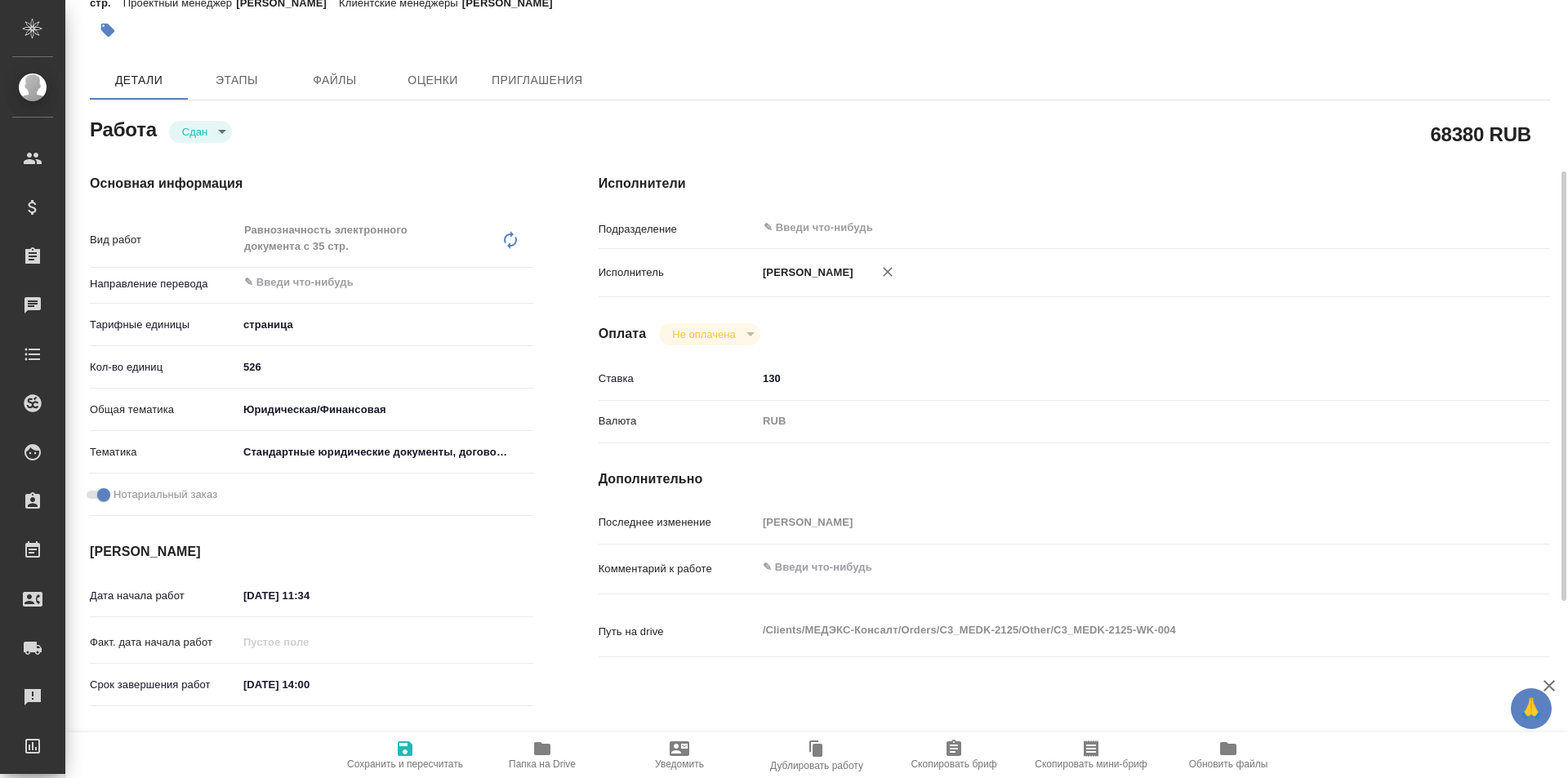
scroll to position [163, 0]
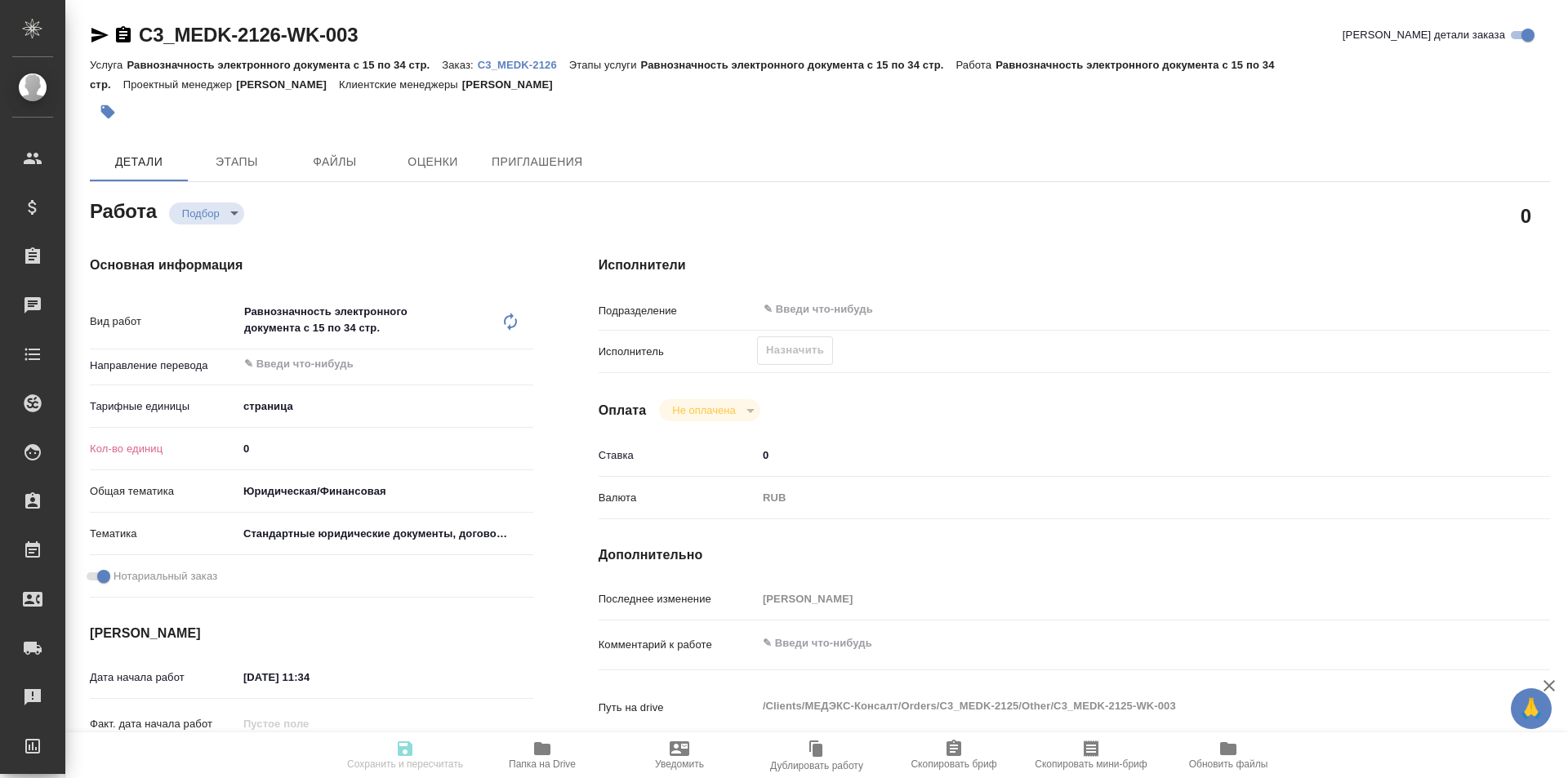
click at [348, 452] on input "0" at bounding box center [385, 448] width 295 height 24
type input "80"
click at [513, 622] on div "Основная информация Вид работ Равнозначность электронного документа с 15 по 34 …" at bounding box center [311, 579] width 444 height 648
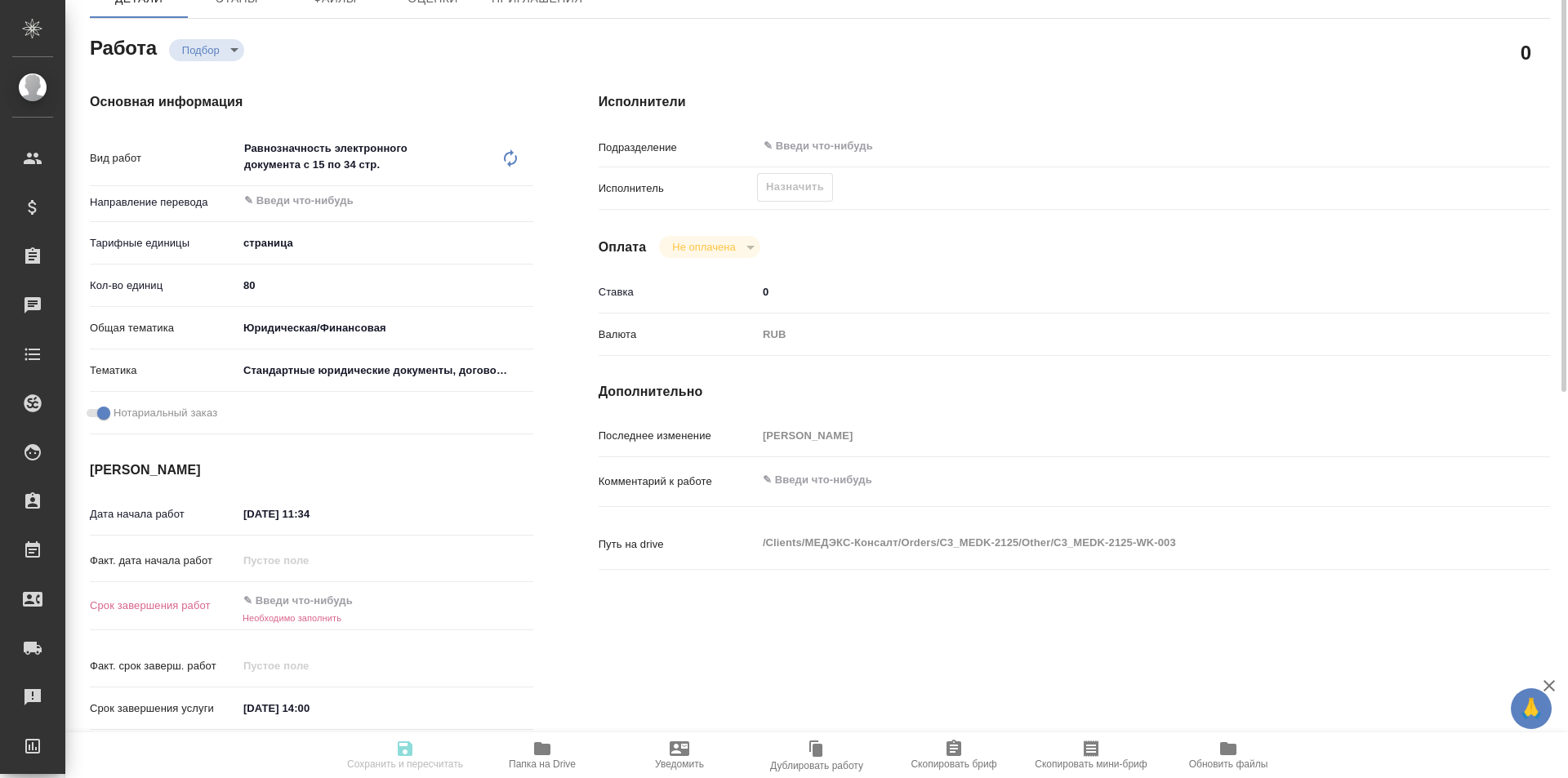
scroll to position [245, 0]
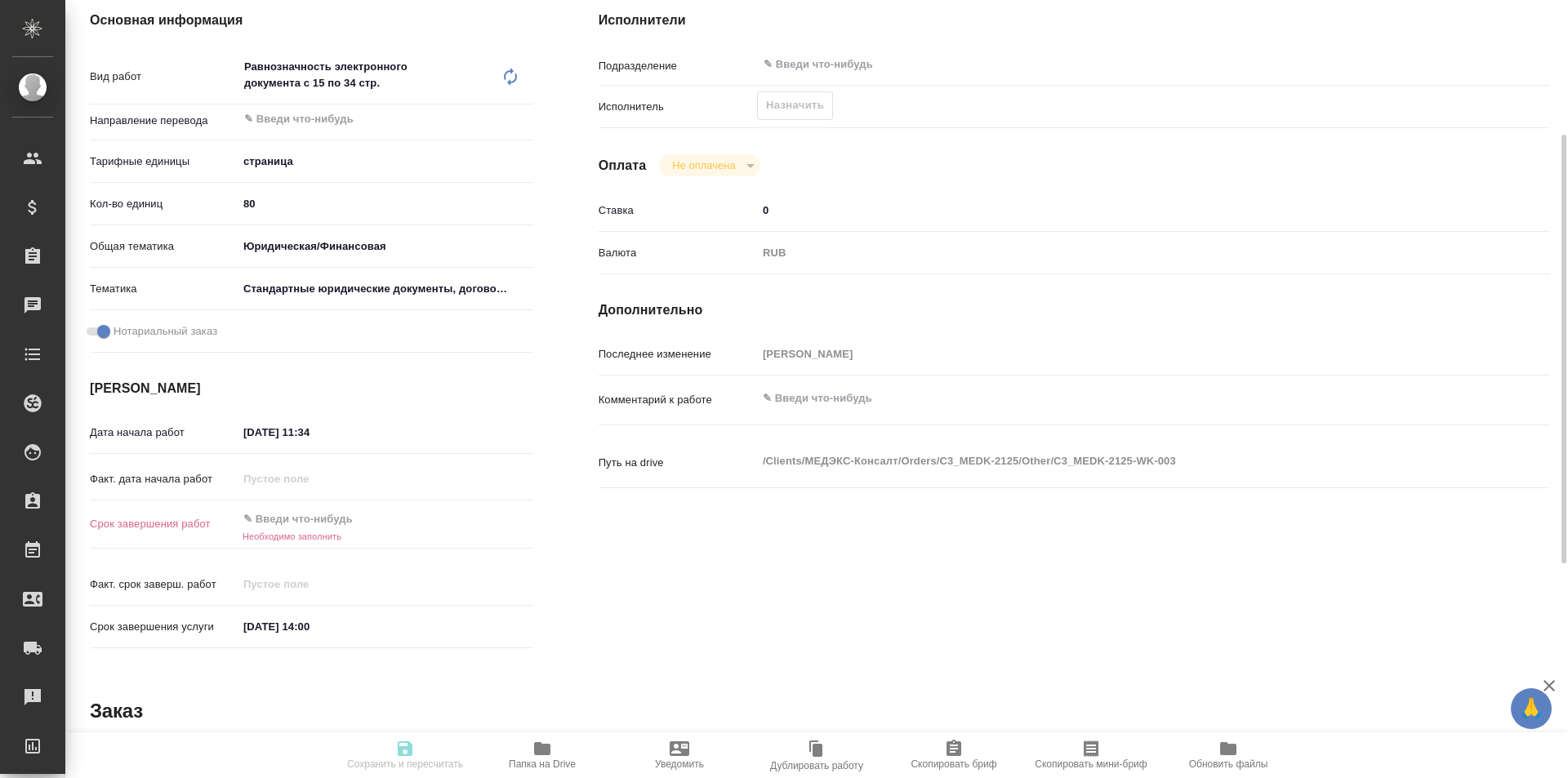
click at [359, 515] on input "text" at bounding box center [309, 519] width 143 height 24
click at [495, 512] on icon "button" at bounding box center [486, 518] width 20 height 20
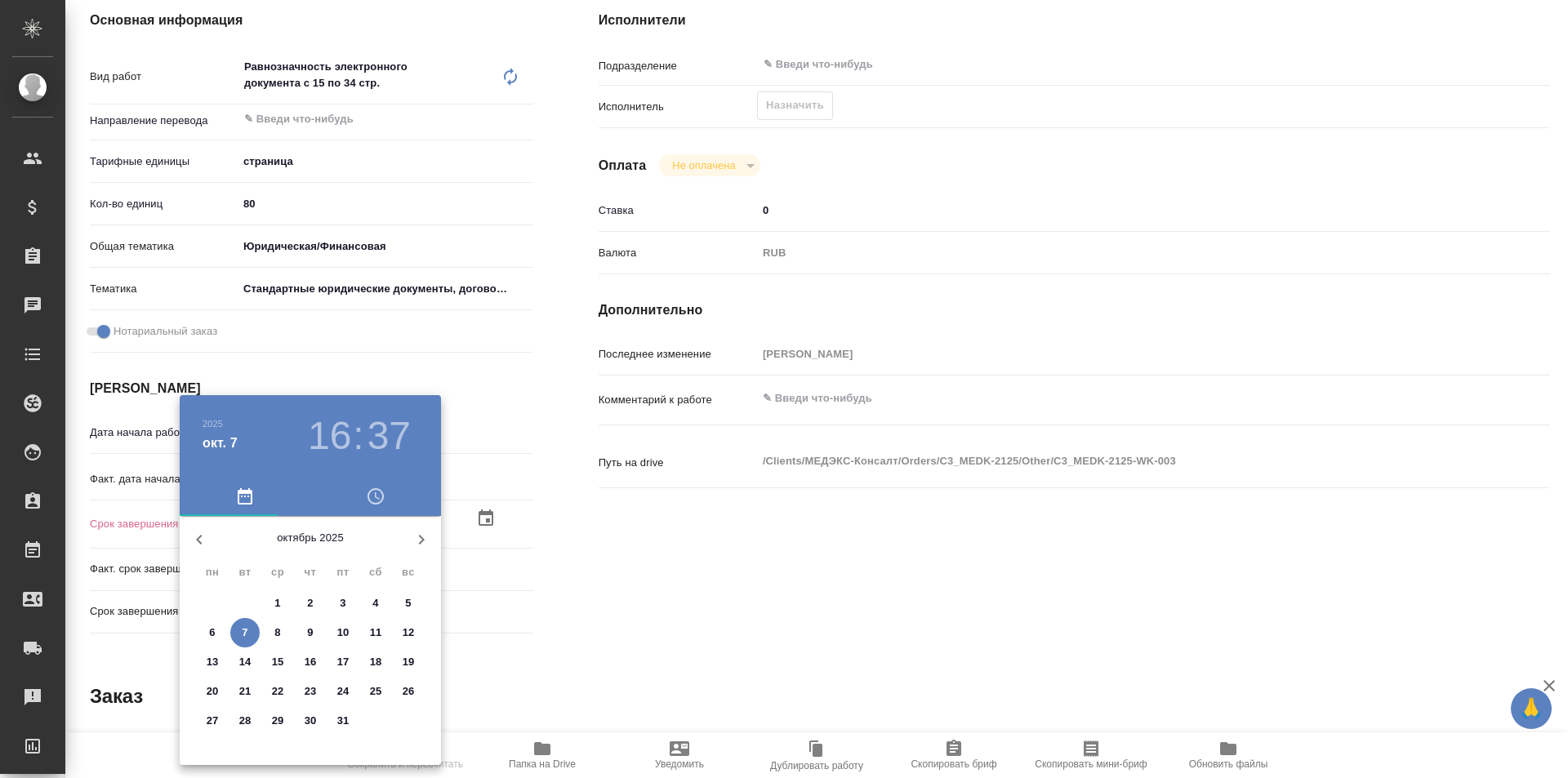
click at [326, 428] on h3 "16" at bounding box center [329, 436] width 43 height 46
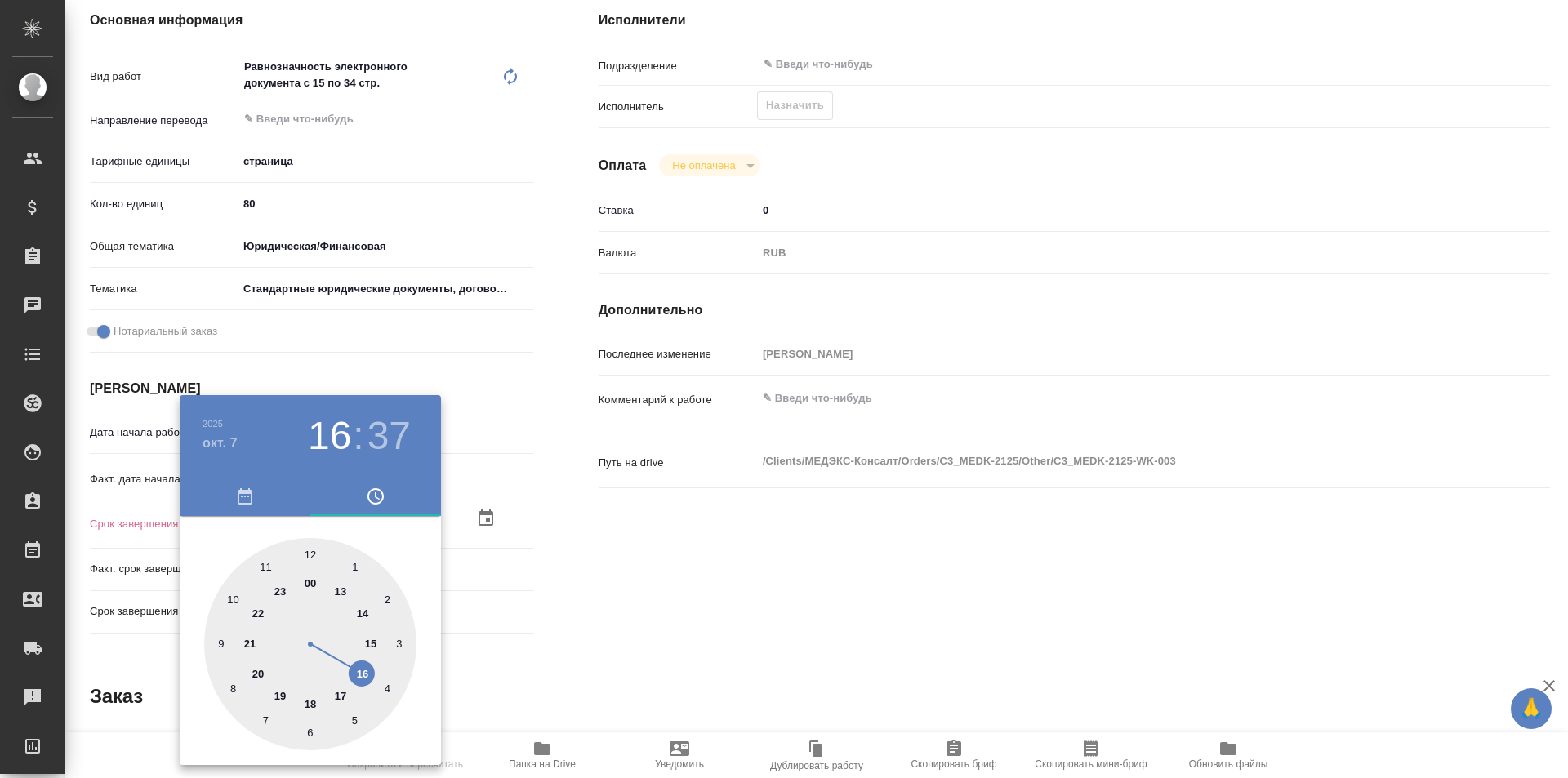
click at [366, 611] on div at bounding box center [310, 644] width 212 height 212
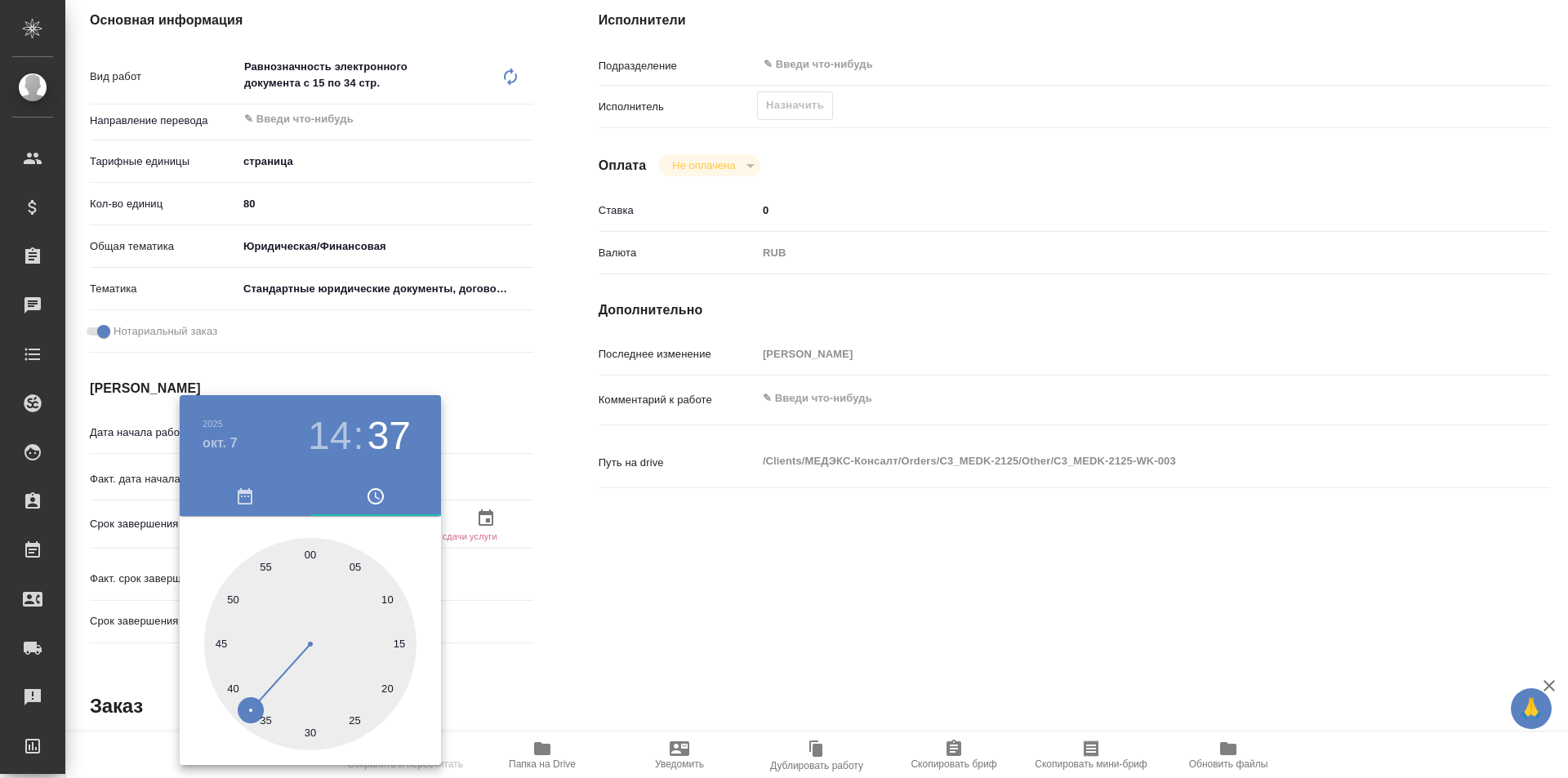
click at [313, 561] on div at bounding box center [310, 644] width 212 height 212
type input "07.10.2025 14:00"
click at [582, 576] on div at bounding box center [784, 389] width 1568 height 778
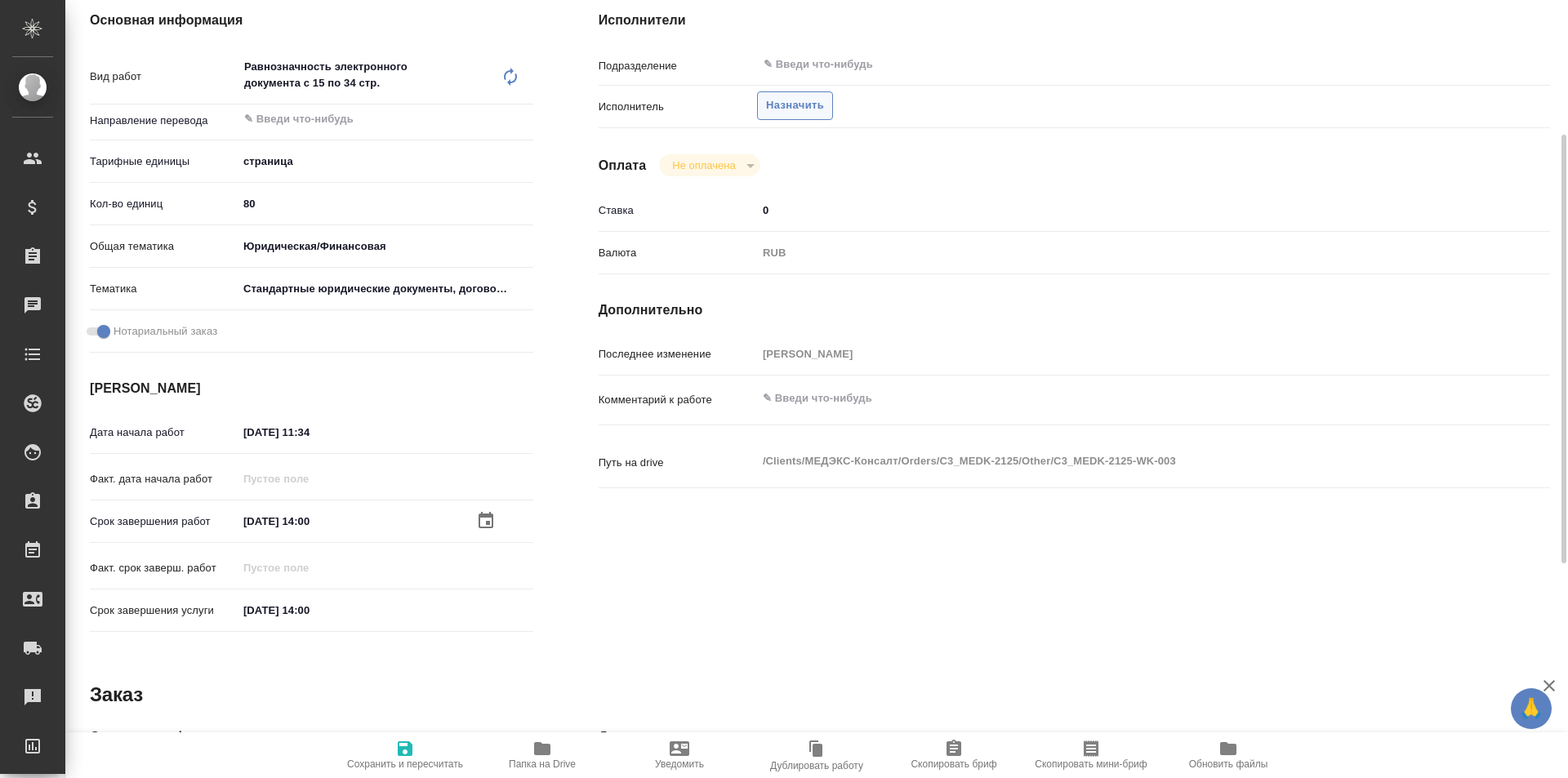
click at [777, 107] on span "Назначить" at bounding box center [794, 106] width 58 height 19
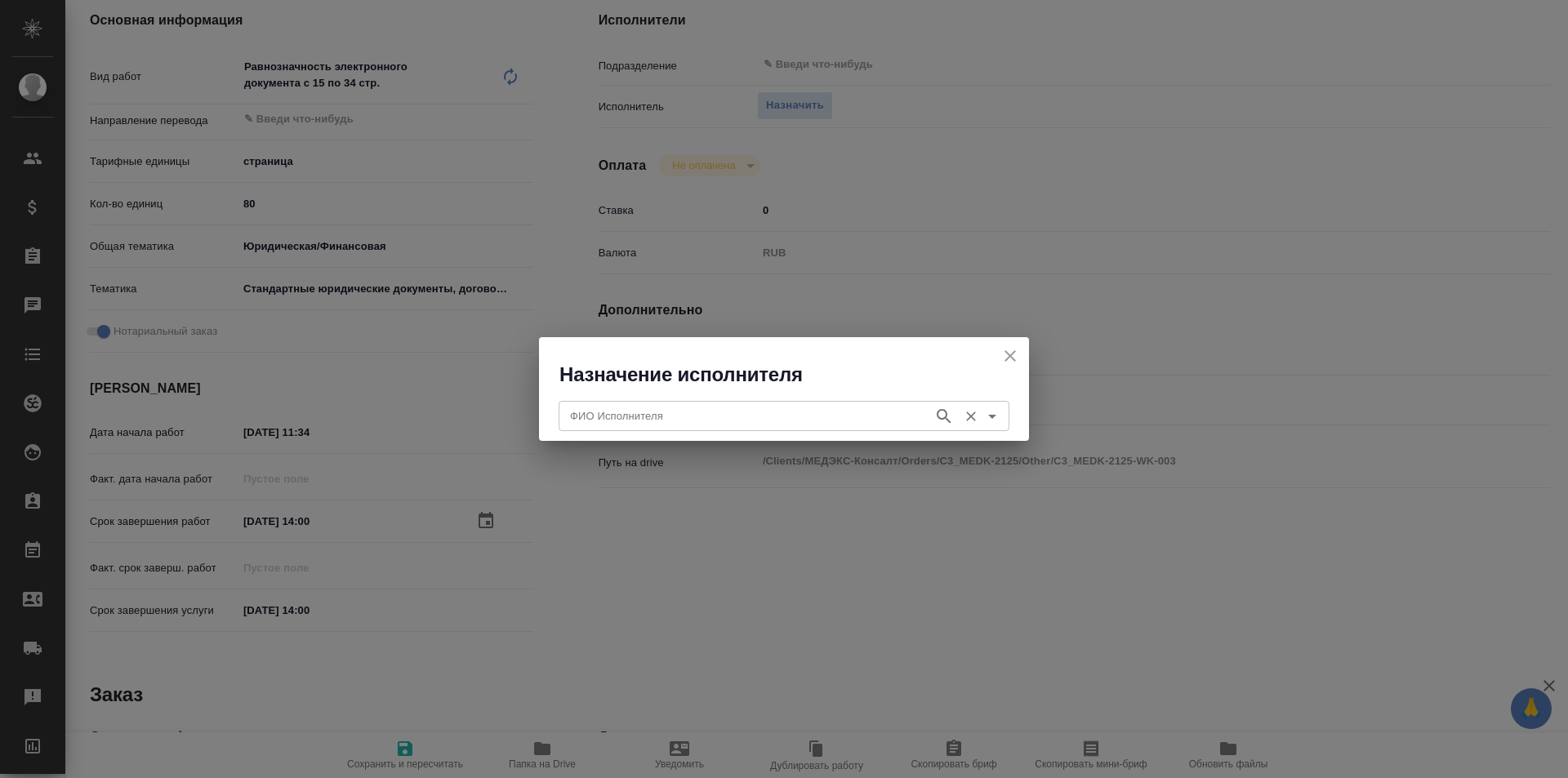
click at [707, 416] on input "ФИО Исполнителя" at bounding box center [745, 415] width 362 height 20
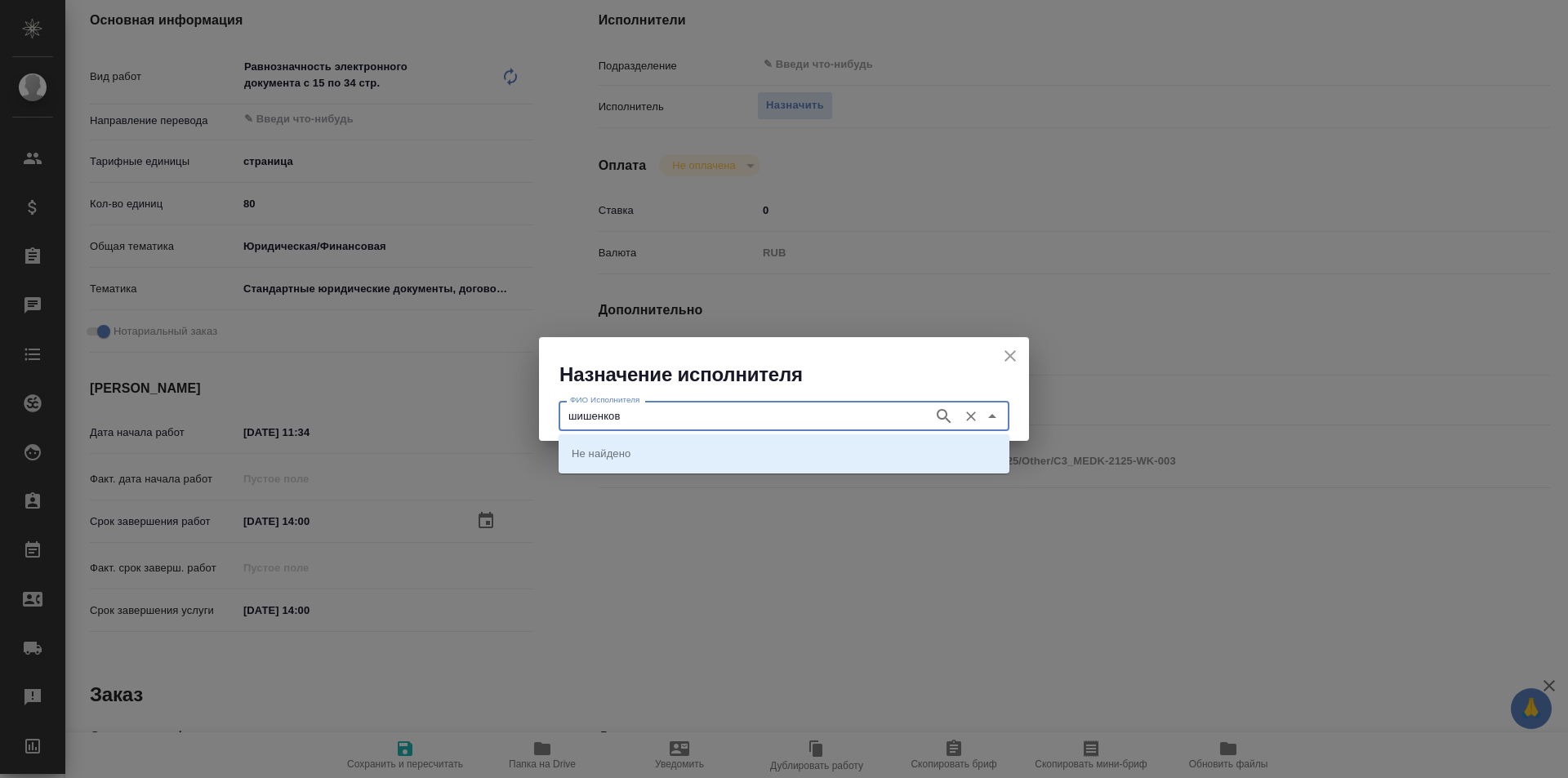
type input "шишенков"
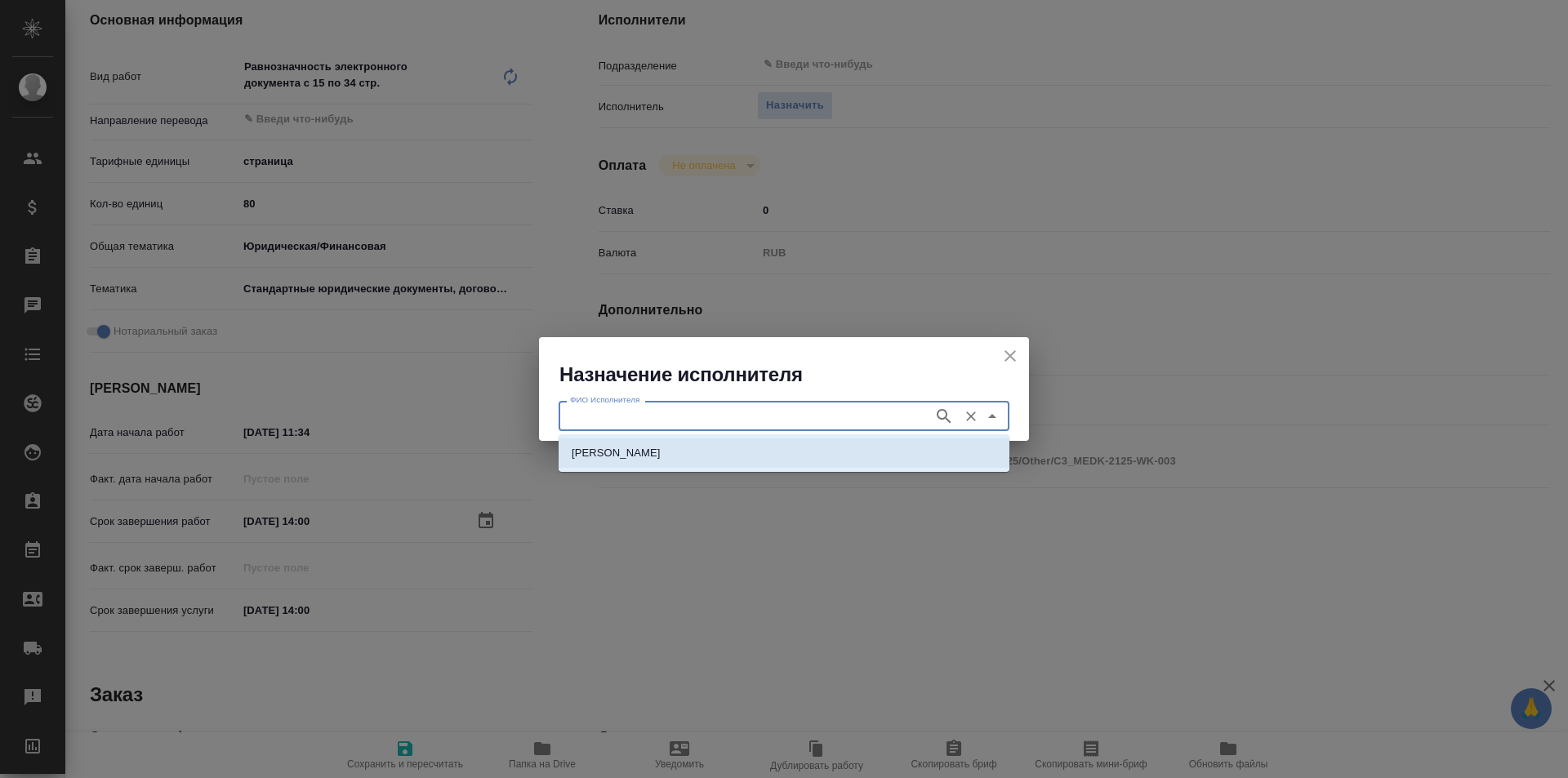
click at [661, 453] on p "[PERSON_NAME] [PERSON_NAME]" at bounding box center [616, 453] width 89 height 16
type input "[PERSON_NAME] [PERSON_NAME]"
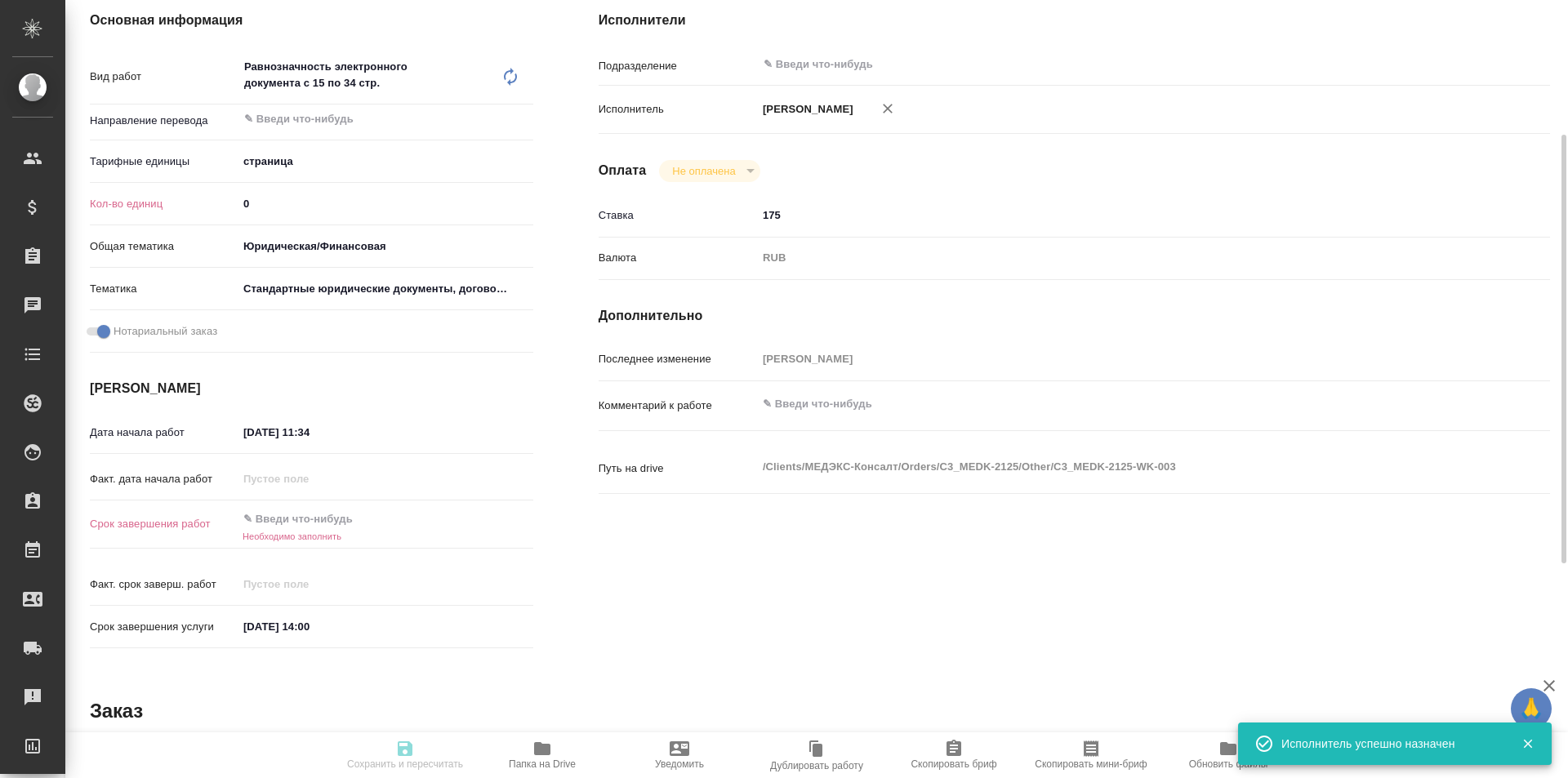
type textarea "x"
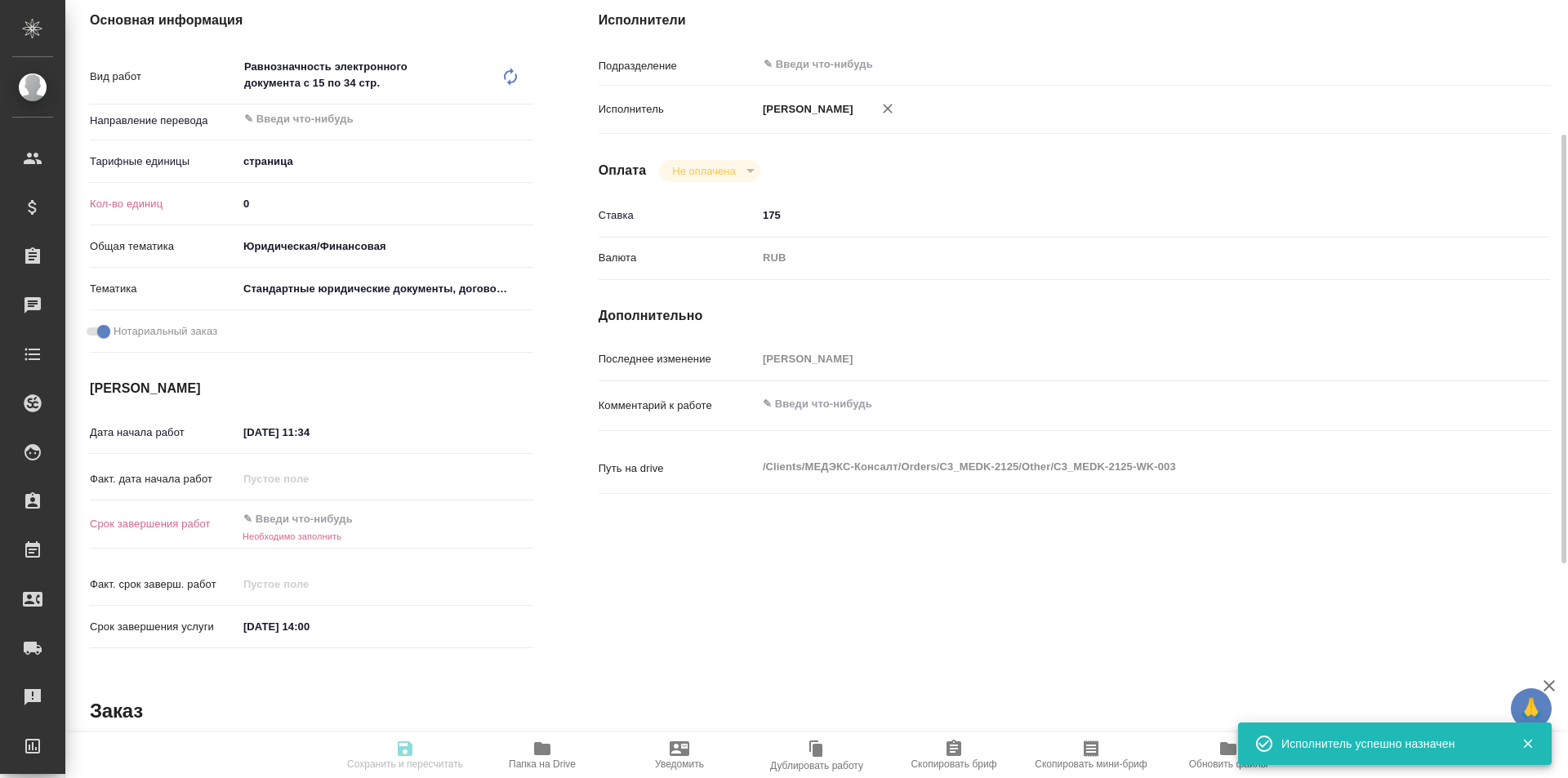
type textarea "x"
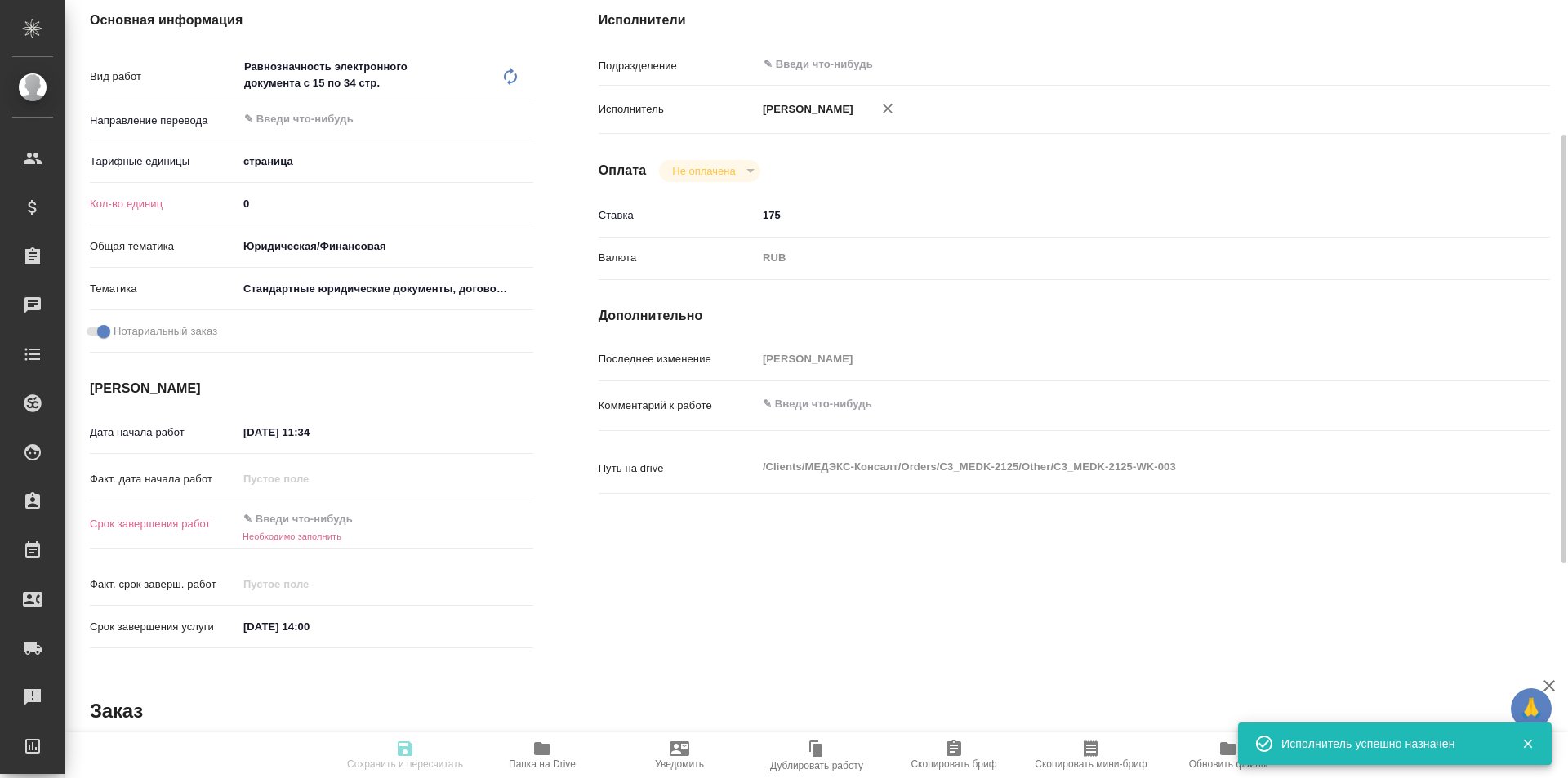
type textarea "x"
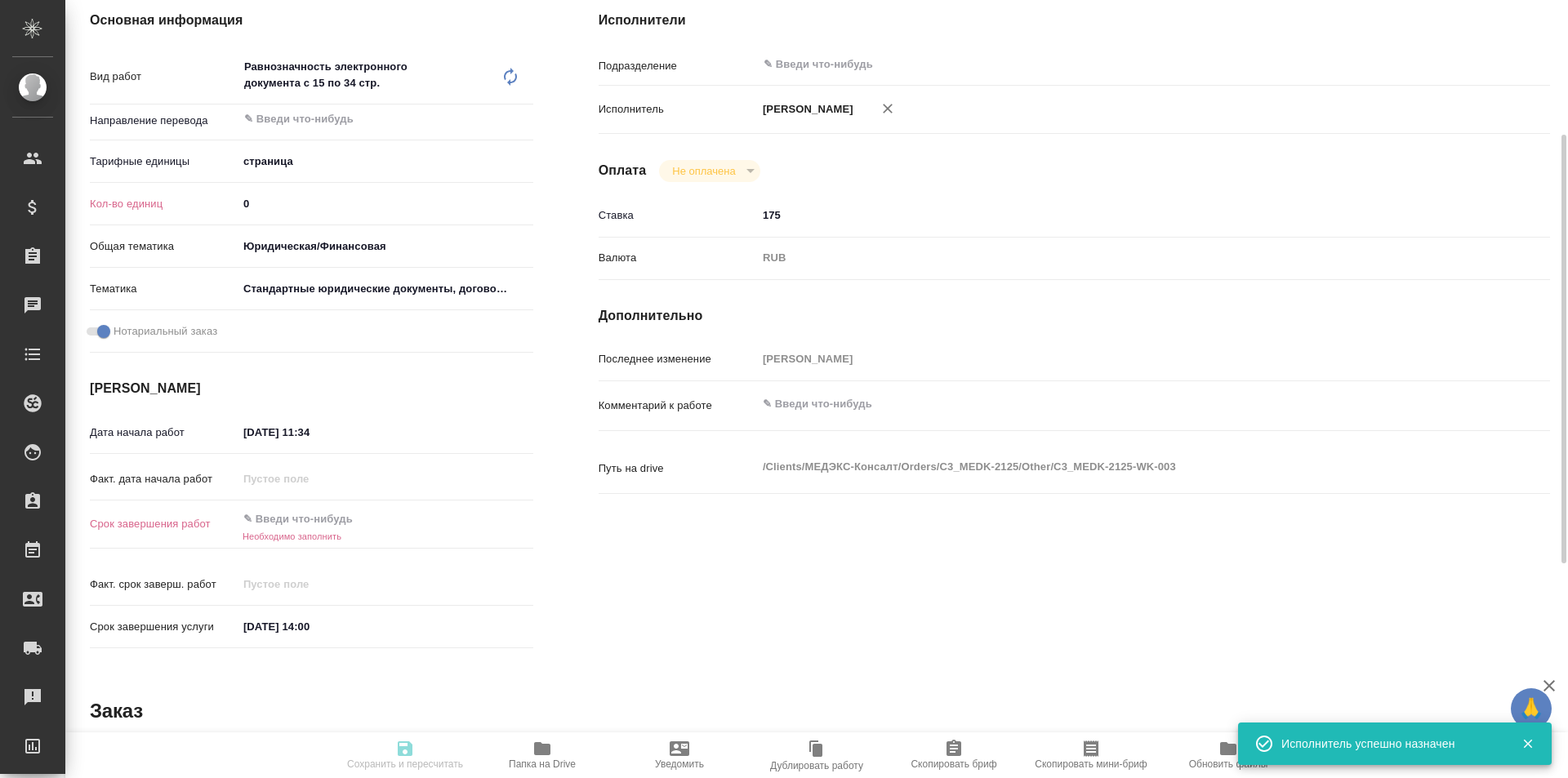
click at [389, 536] on h6 "Необходимо заполнить" at bounding box center [385, 536] width 295 height 10
click at [366, 517] on input "text" at bounding box center [309, 519] width 143 height 24
click at [478, 516] on icon "button" at bounding box center [485, 517] width 15 height 16
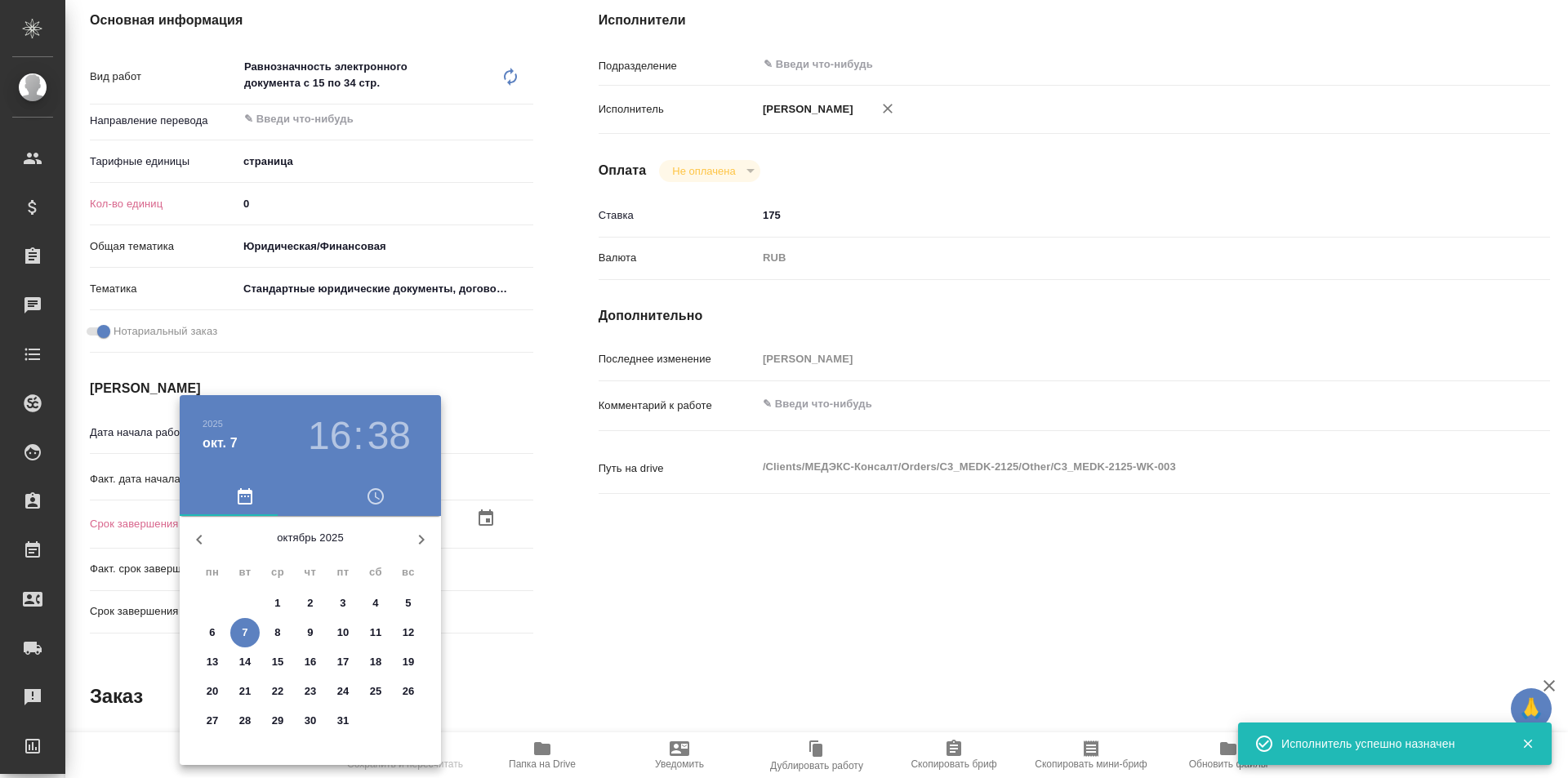
click at [349, 438] on h3 "16" at bounding box center [329, 436] width 43 height 46
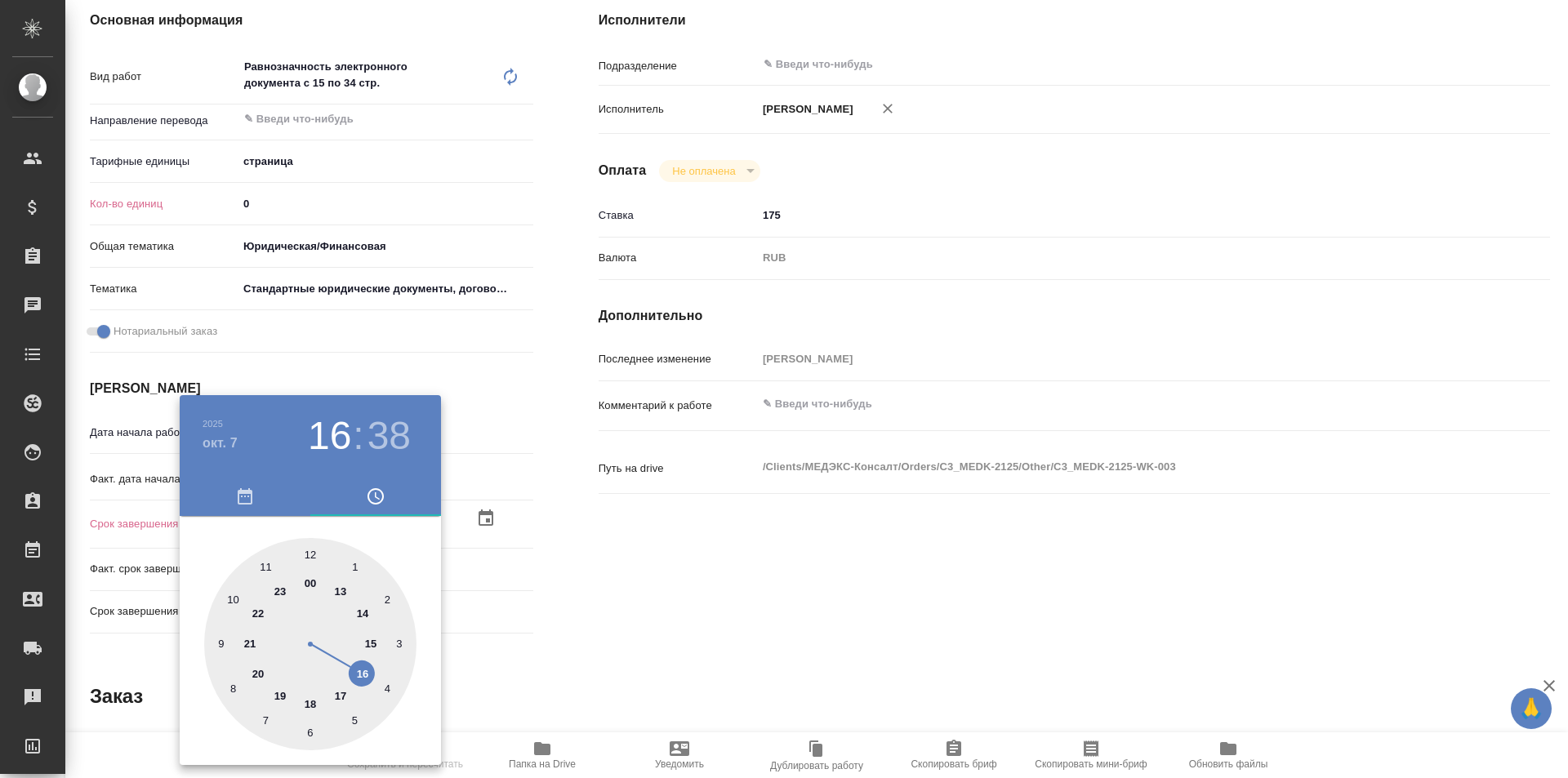
click at [367, 606] on div at bounding box center [310, 644] width 212 height 212
type textarea "x"
type input "[DATE] 14:38"
type textarea "x"
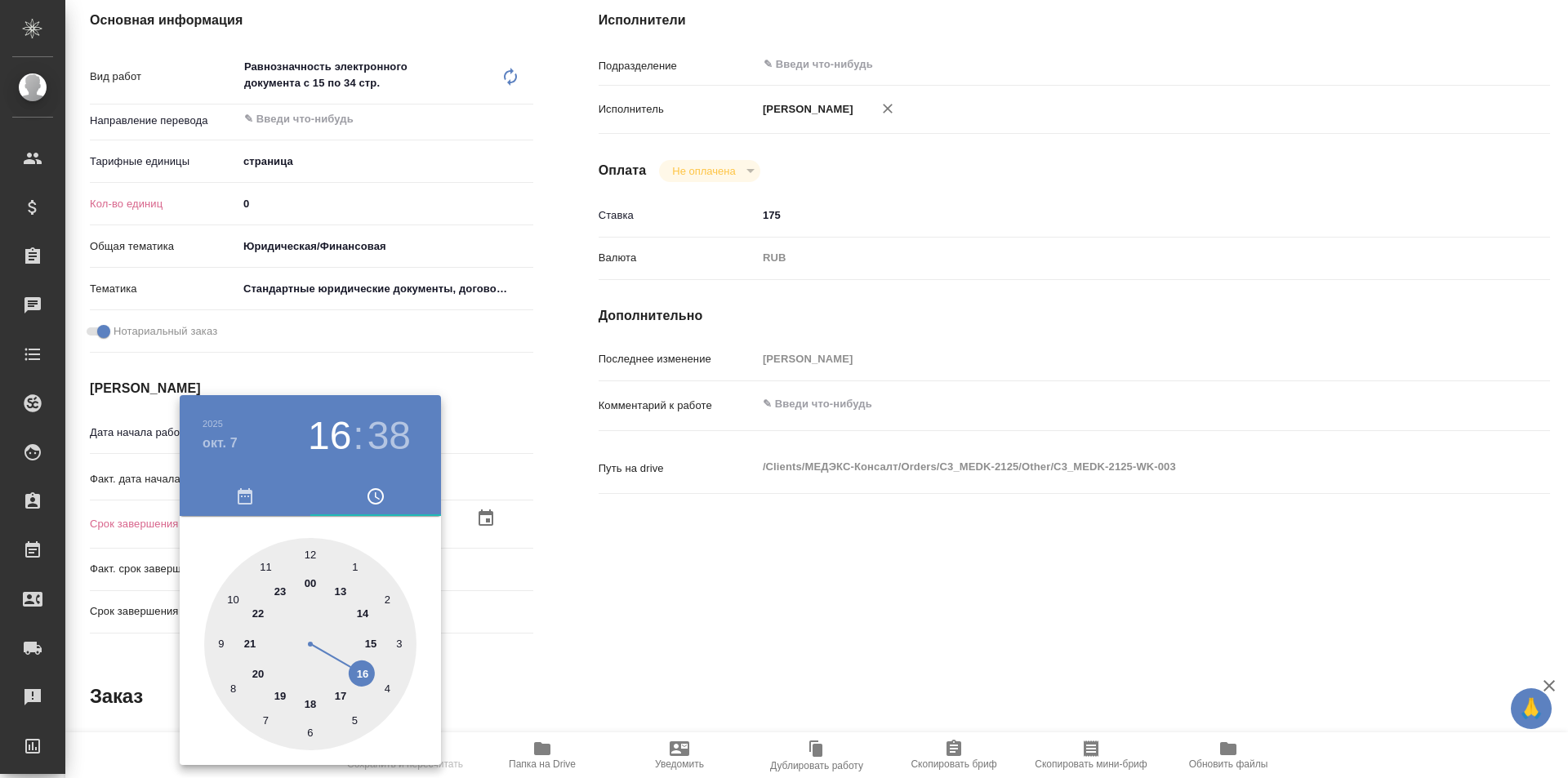
type textarea "x"
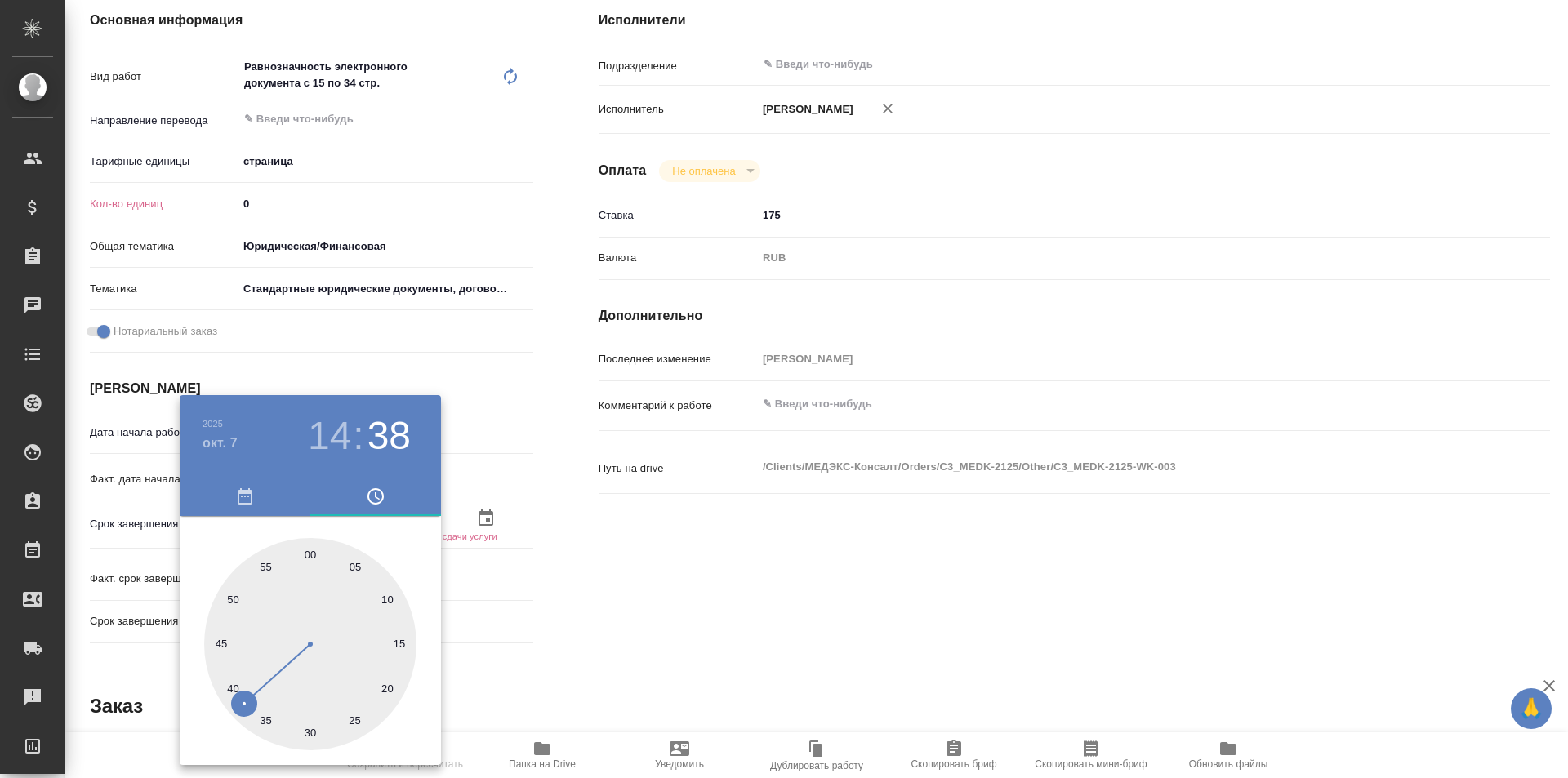
click at [307, 559] on div at bounding box center [310, 644] width 212 height 212
type textarea "x"
type input "[DATE] 14:00"
type textarea "x"
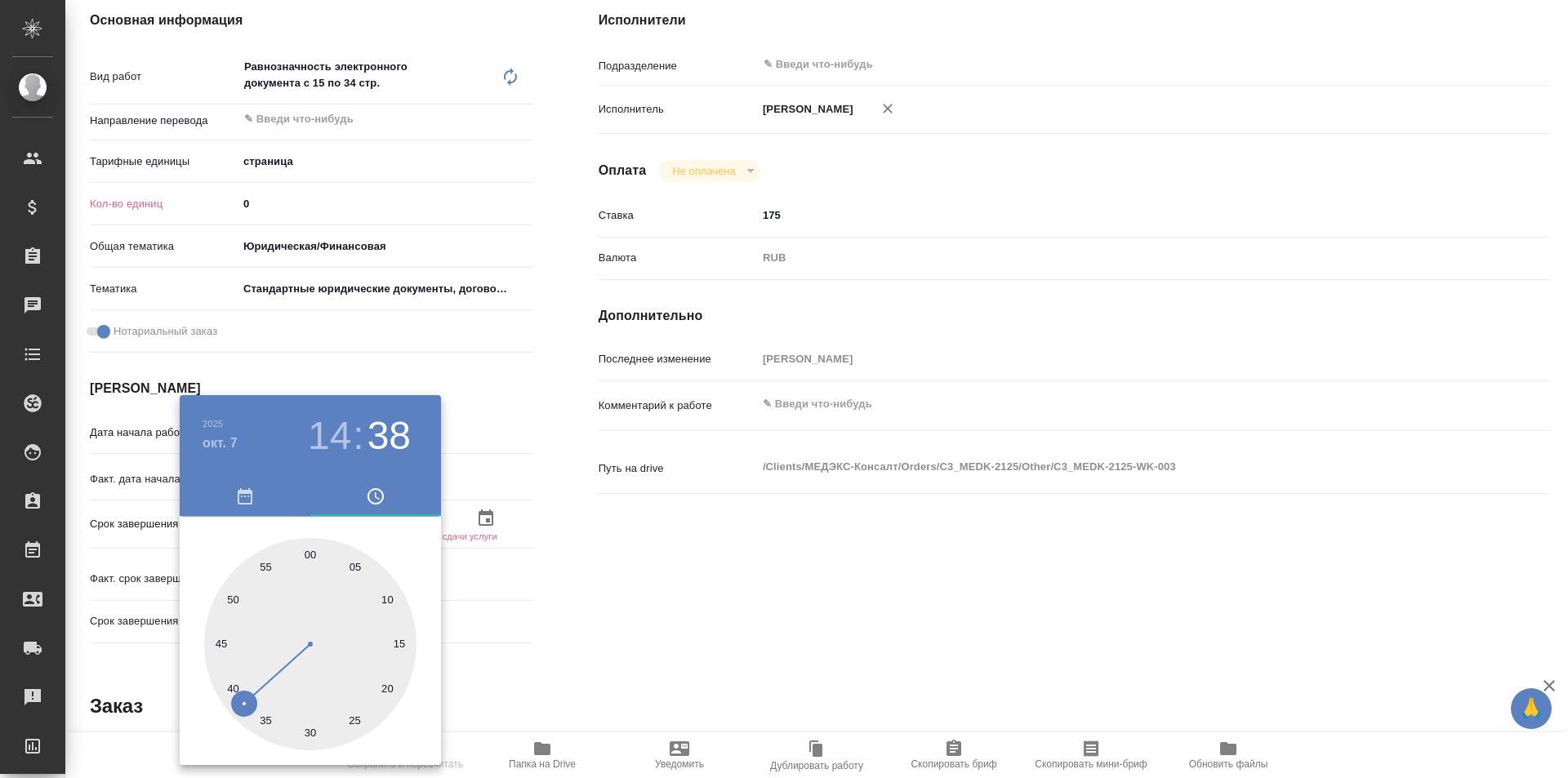
type textarea "x"
click at [606, 591] on div at bounding box center [784, 389] width 1568 height 778
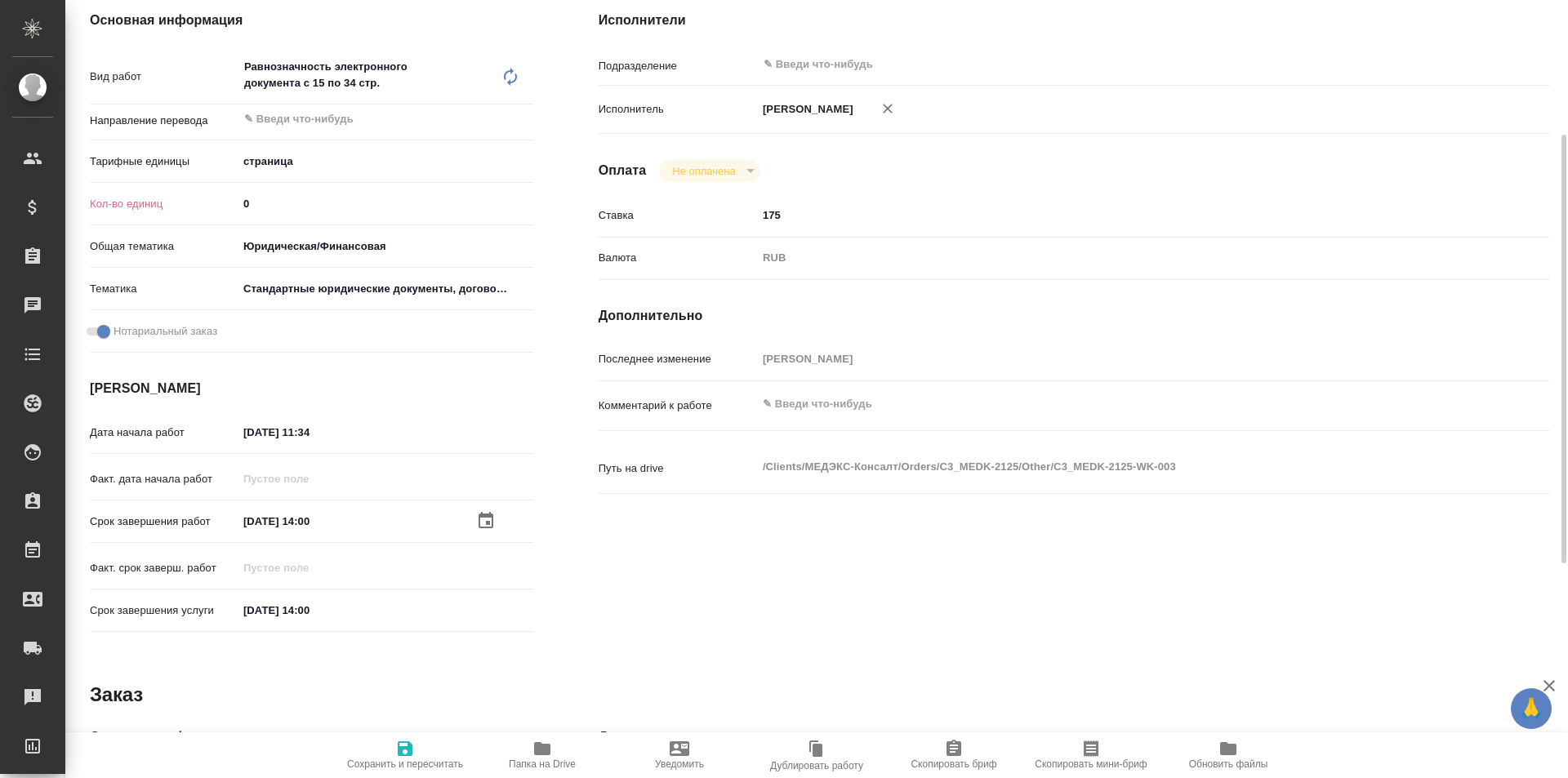
click at [405, 750] on icon "button" at bounding box center [405, 749] width 15 height 15
type textarea "x"
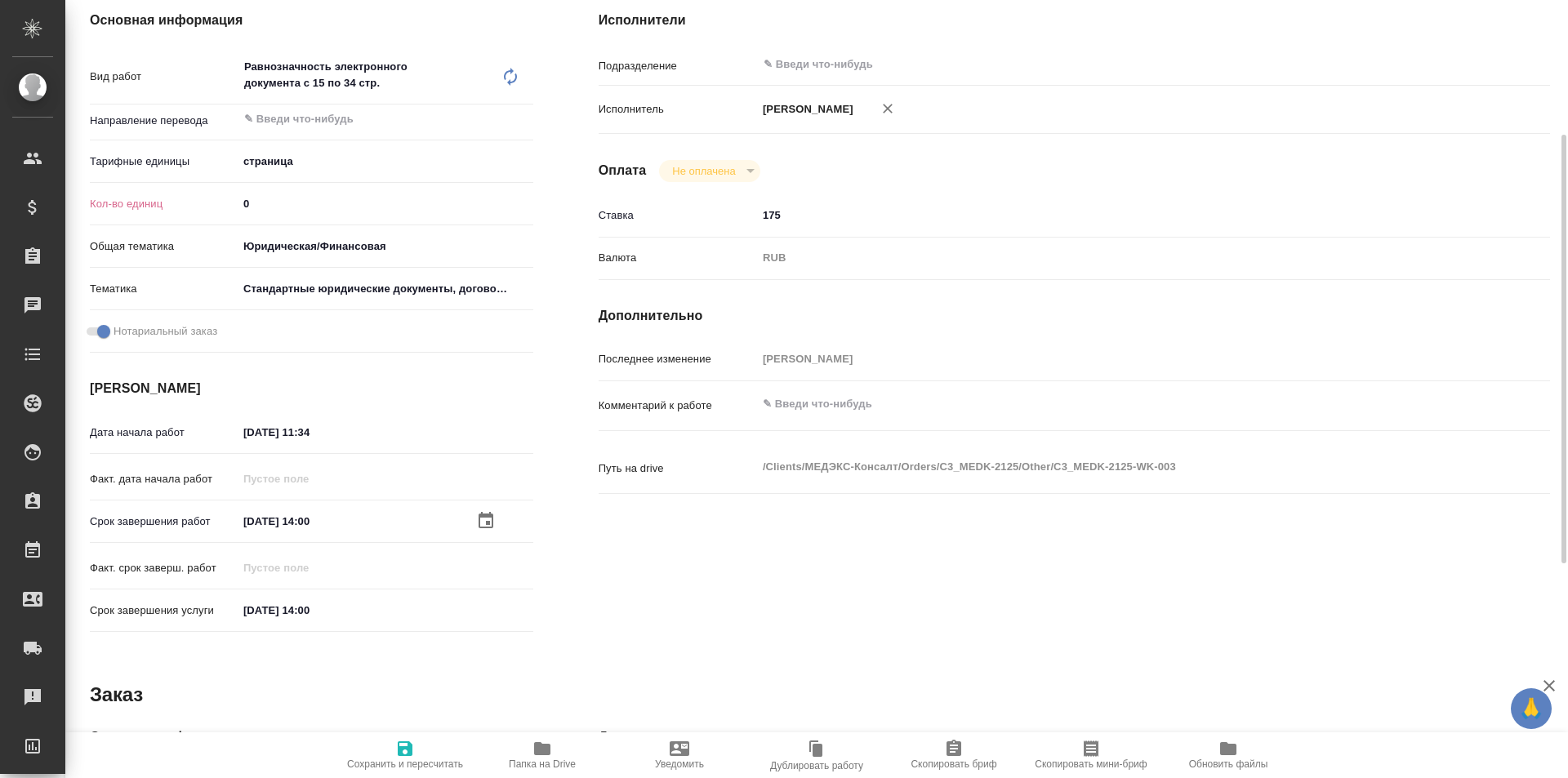
type textarea "x"
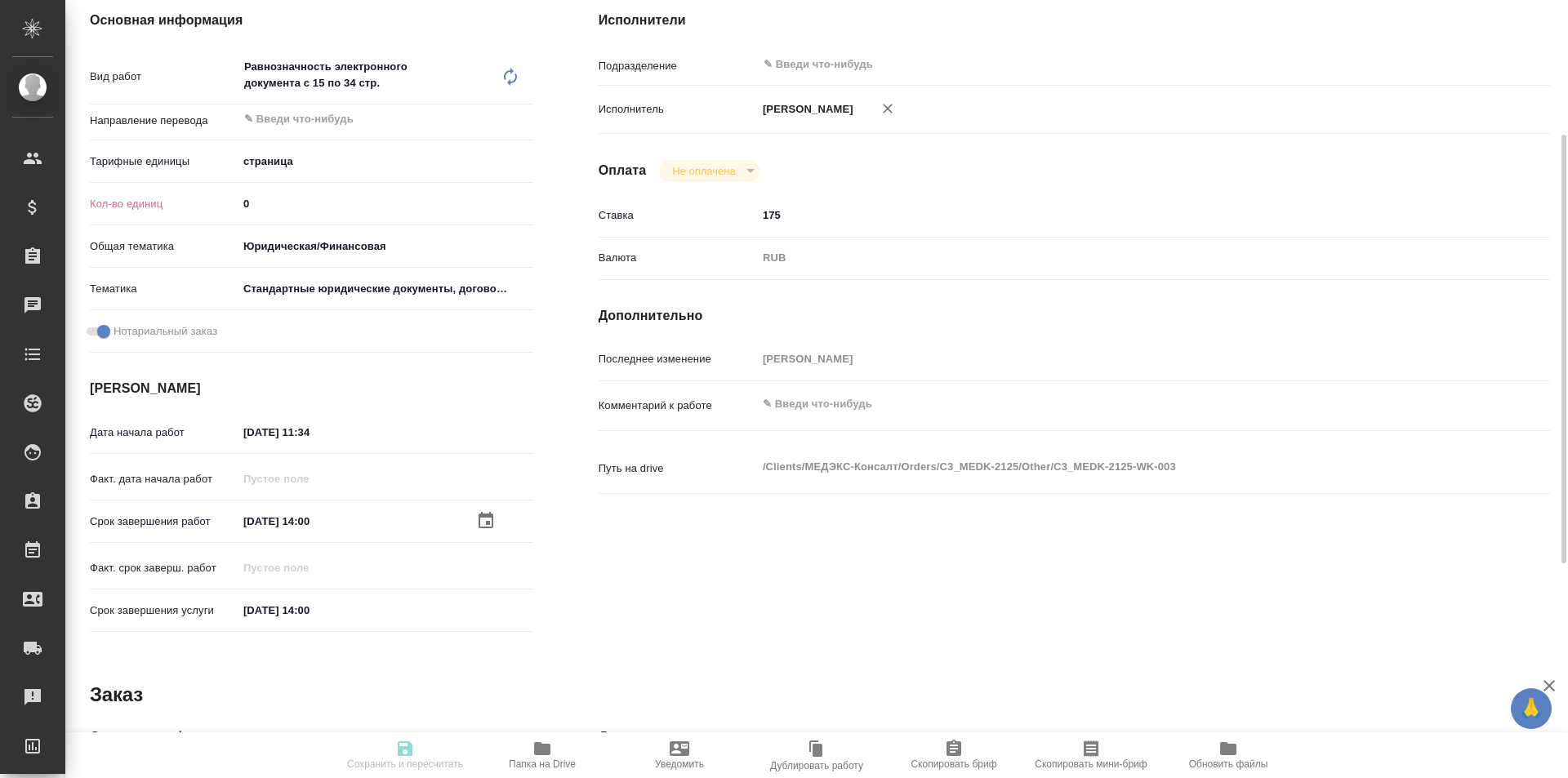
type textarea "x"
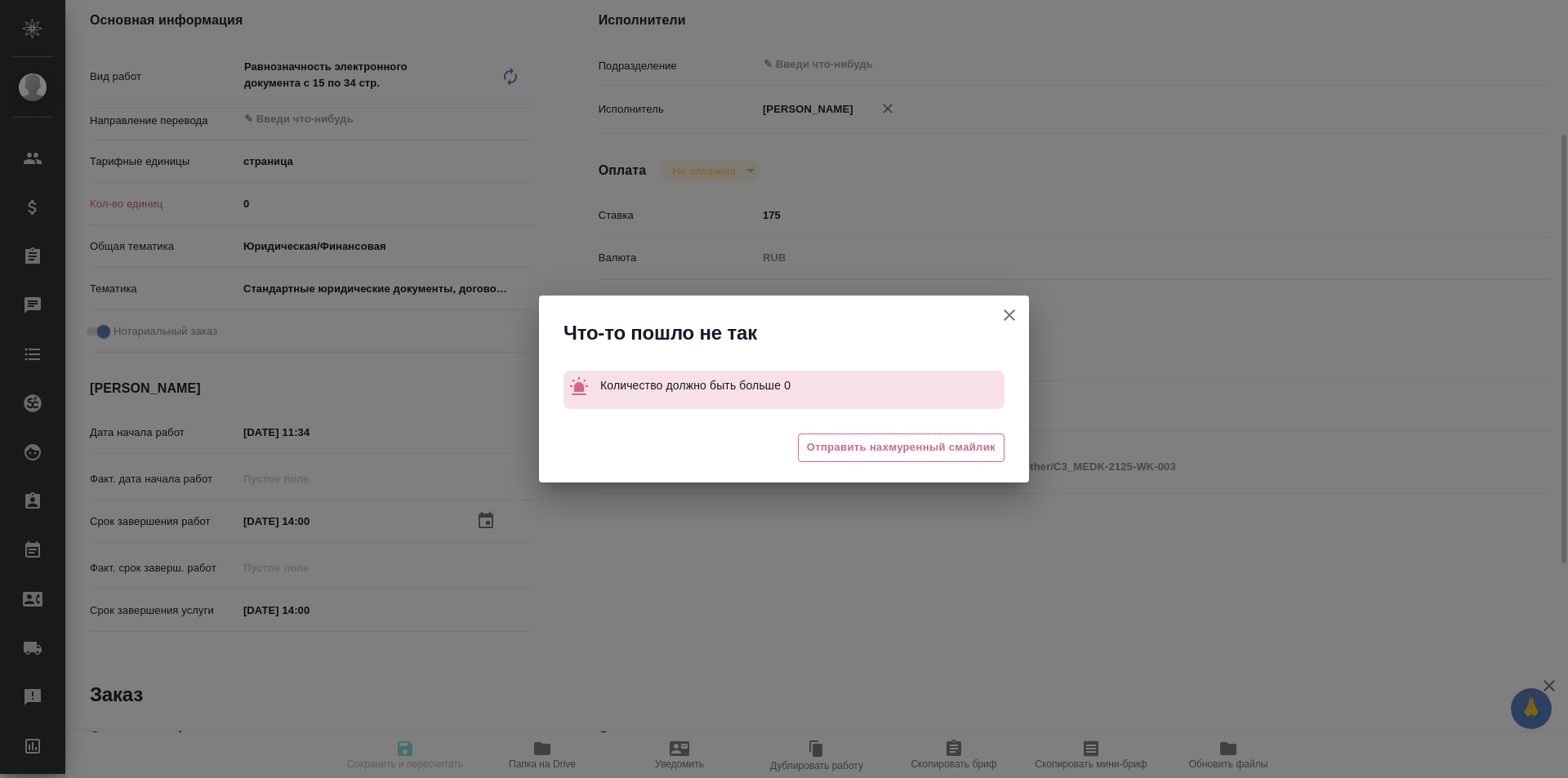
type textarea "x"
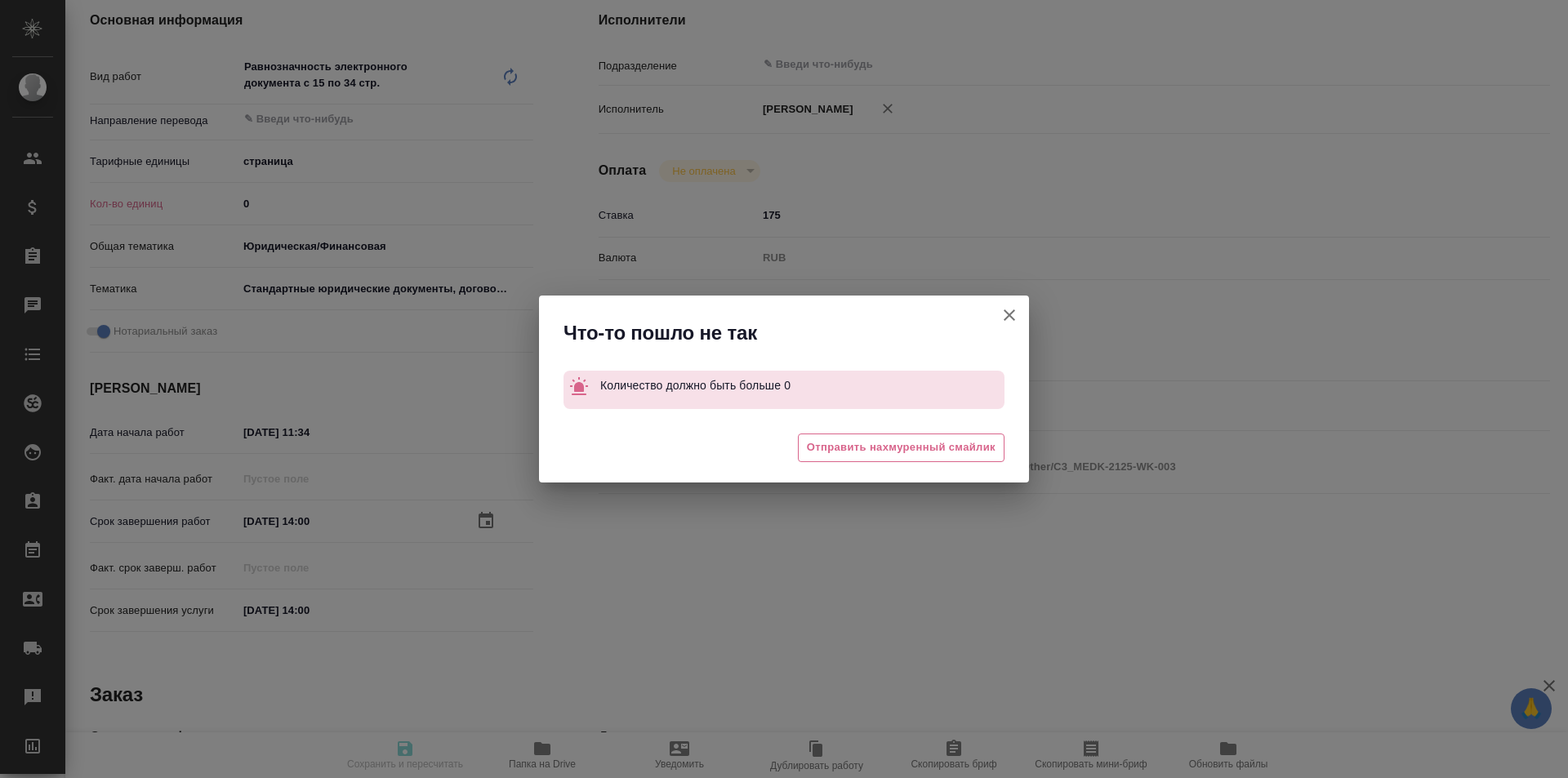
type input "readyForWork"
type textarea "Равнозначность электронного документа с 15 по 34 стр."
type textarea "x"
type input "5a8b1489cc6b4906c91bfdb2"
type input "0"
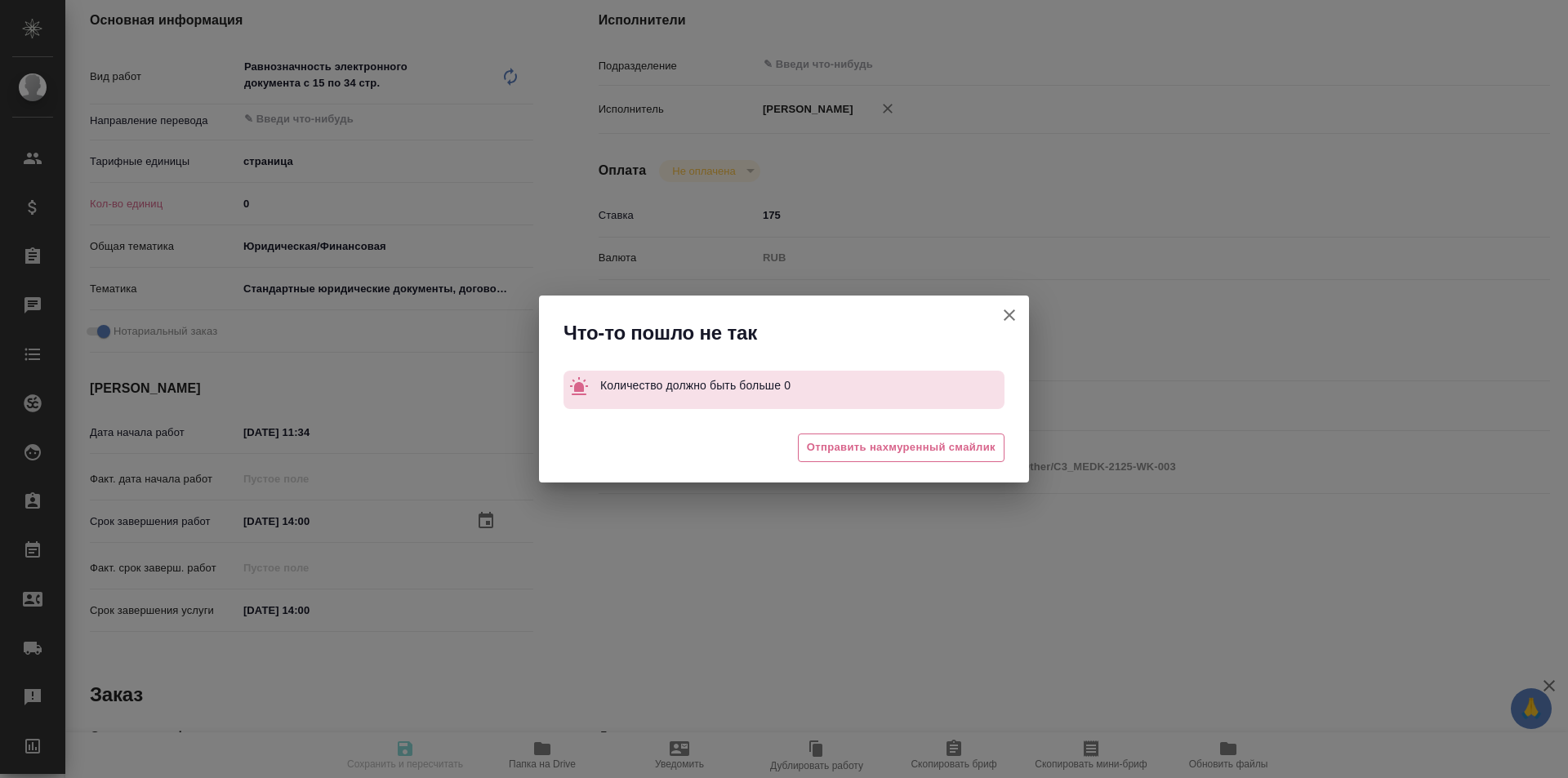
type input "yr-fn"
type input "5f647205b73bc97568ca66bf"
checkbox input "true"
type input "06.10.2025 11:34"
type input "[DATE] 14:00"
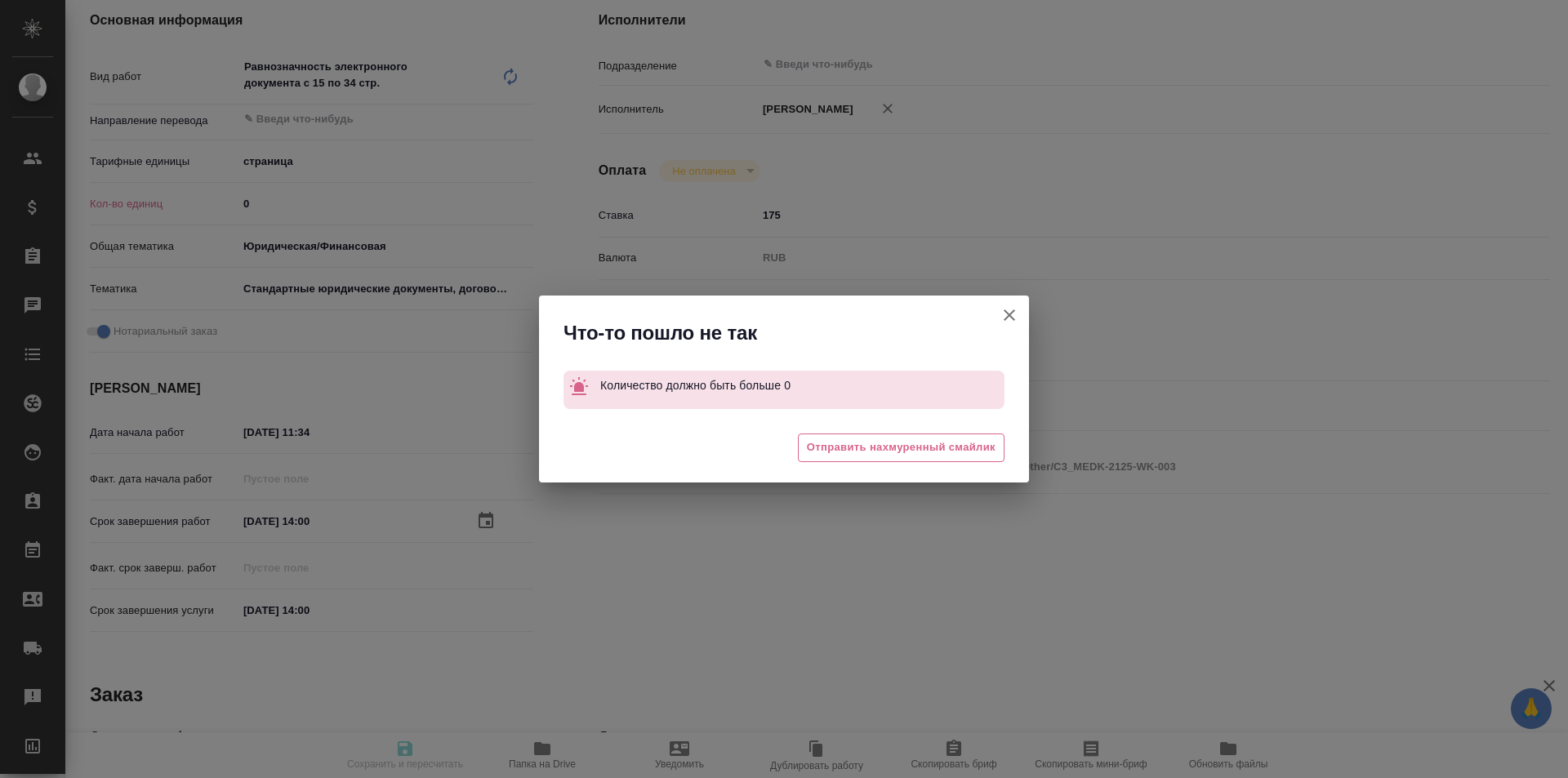
type input "notPayed"
type input "175"
type input "RUB"
type input "[PERSON_NAME]"
type textarea "x"
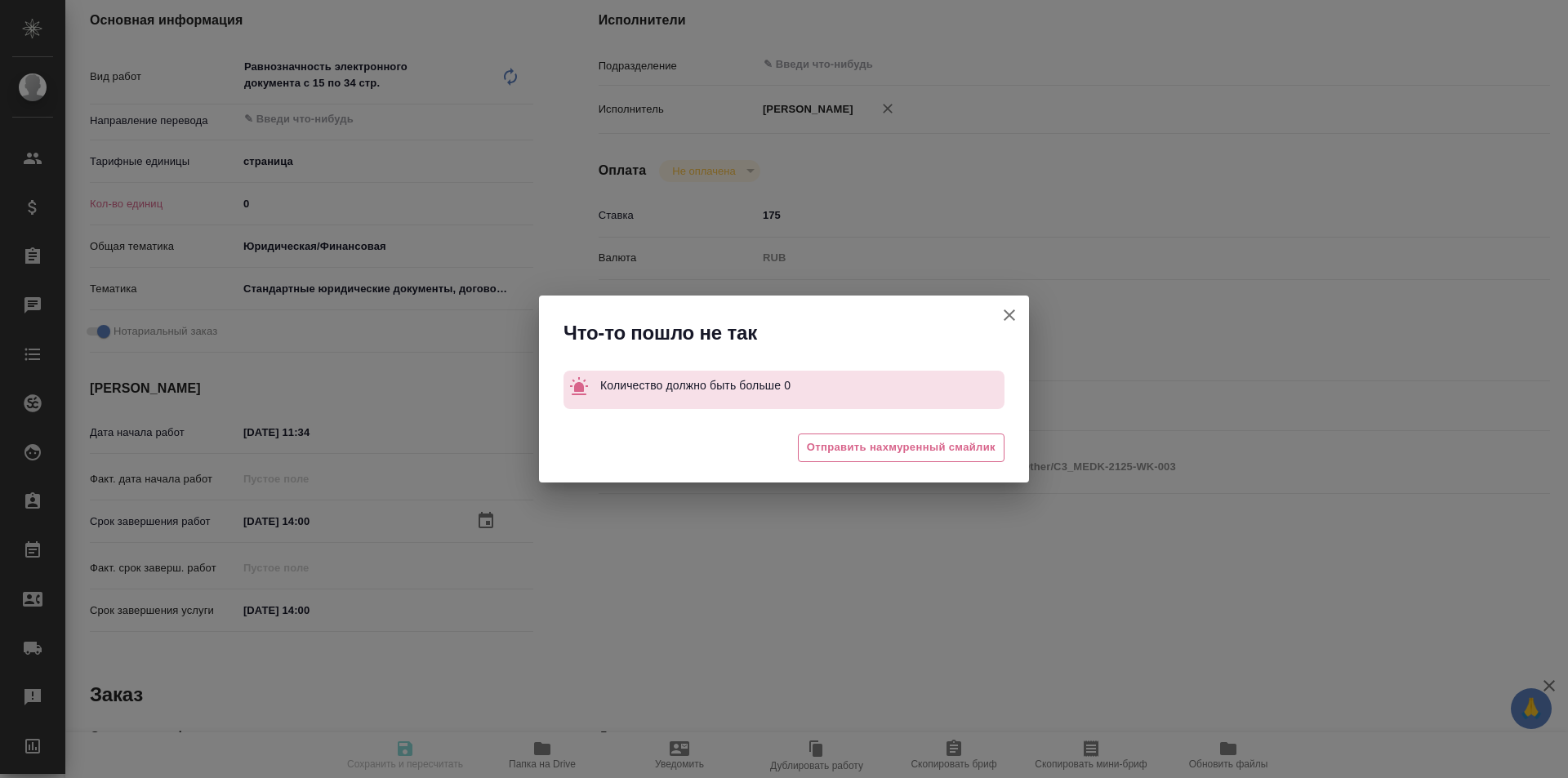
type textarea "/Clients/МЕДЭКС-Консалт/Orders/C3_MEDK-2125/Other/C3_MEDK-2125-WK-003"
type textarea "x"
type input "C3_MEDK-2126"
type input "Равнозначность электронного документа с 15 по 34 стр."
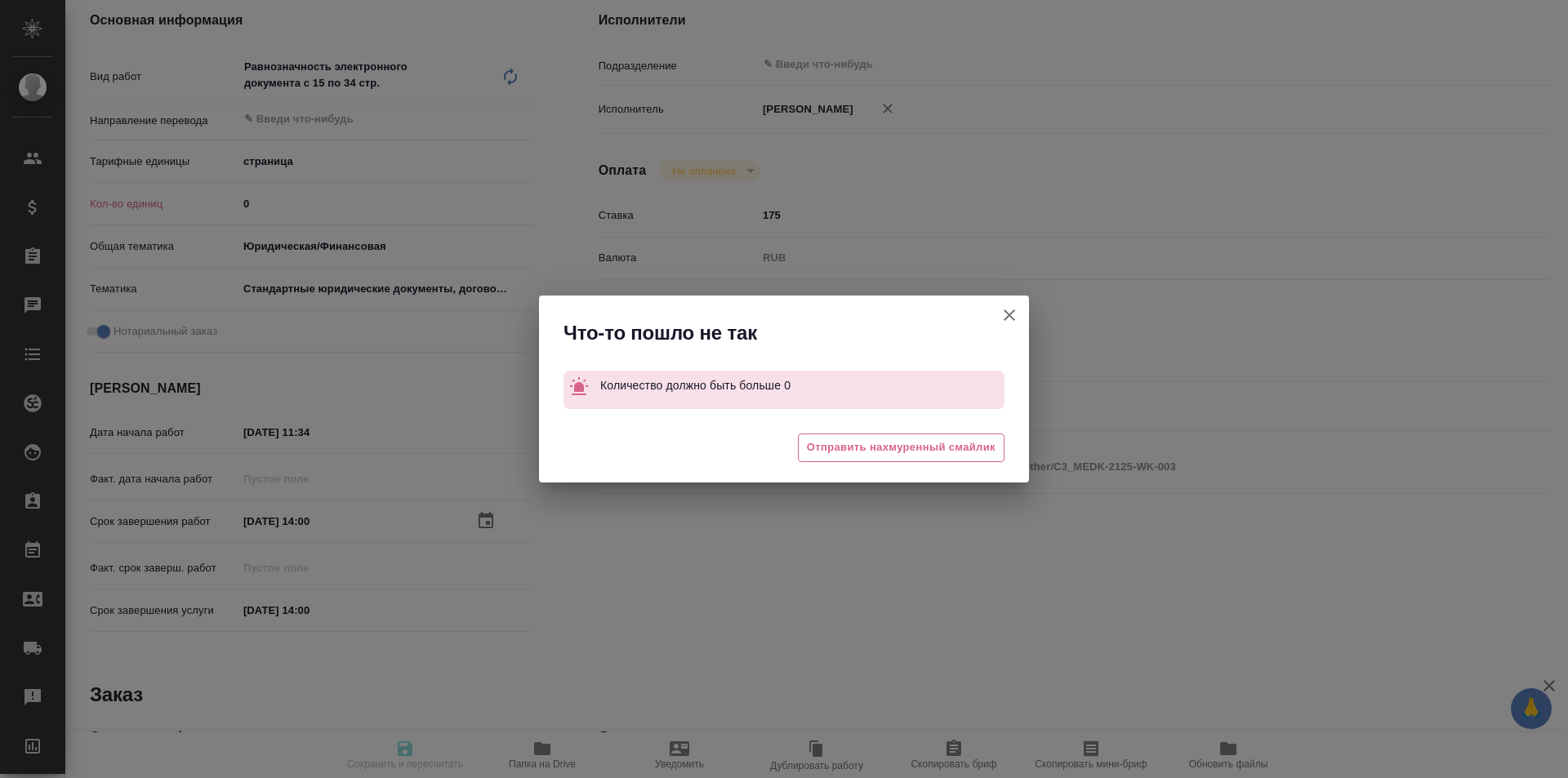
type input "[PERSON_NAME]"
type input "/Clients/МЕДЭКС-Консалт/Orders/C3_MEDK-2126"
type textarea "x"
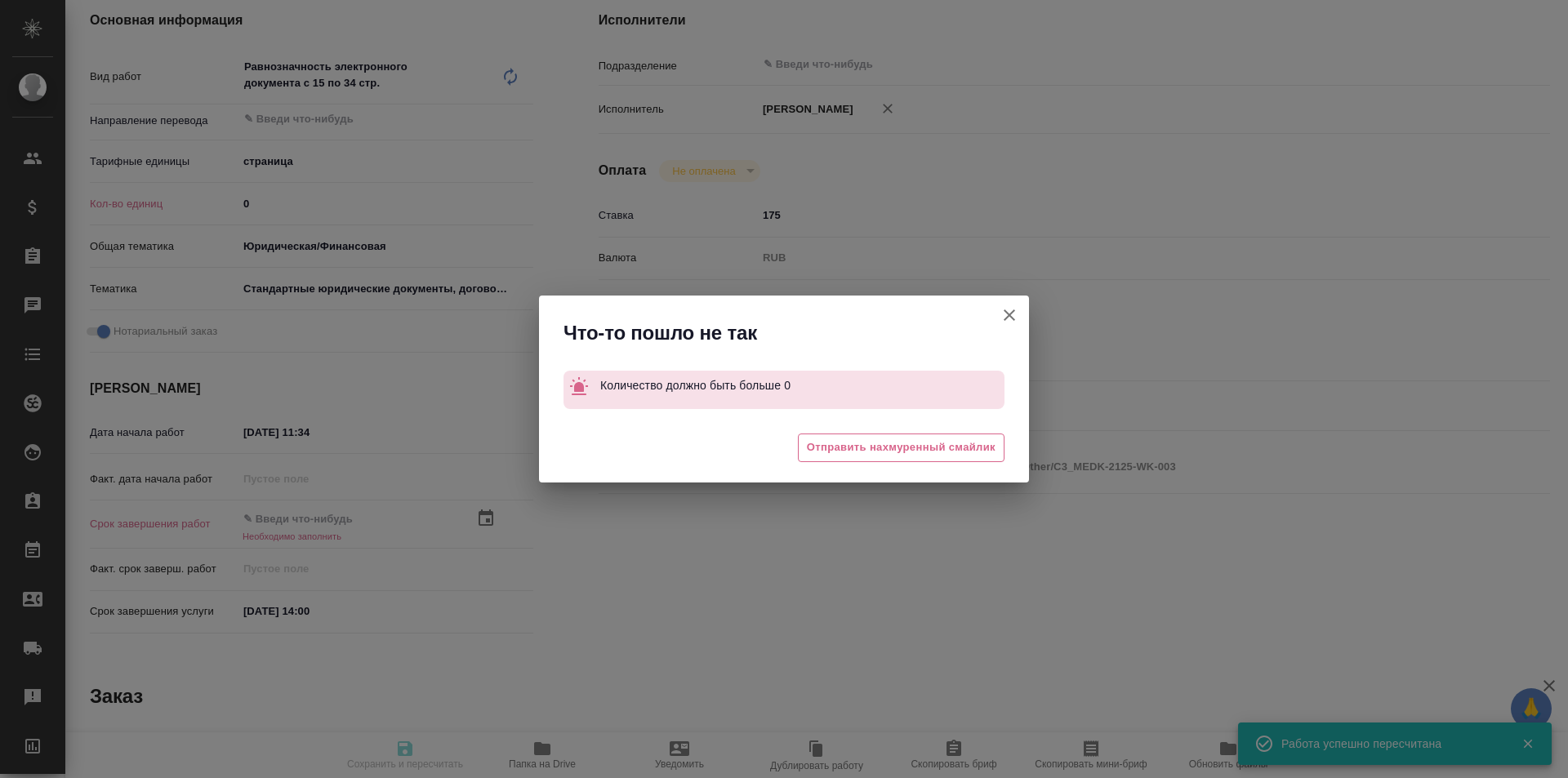
type textarea "x"
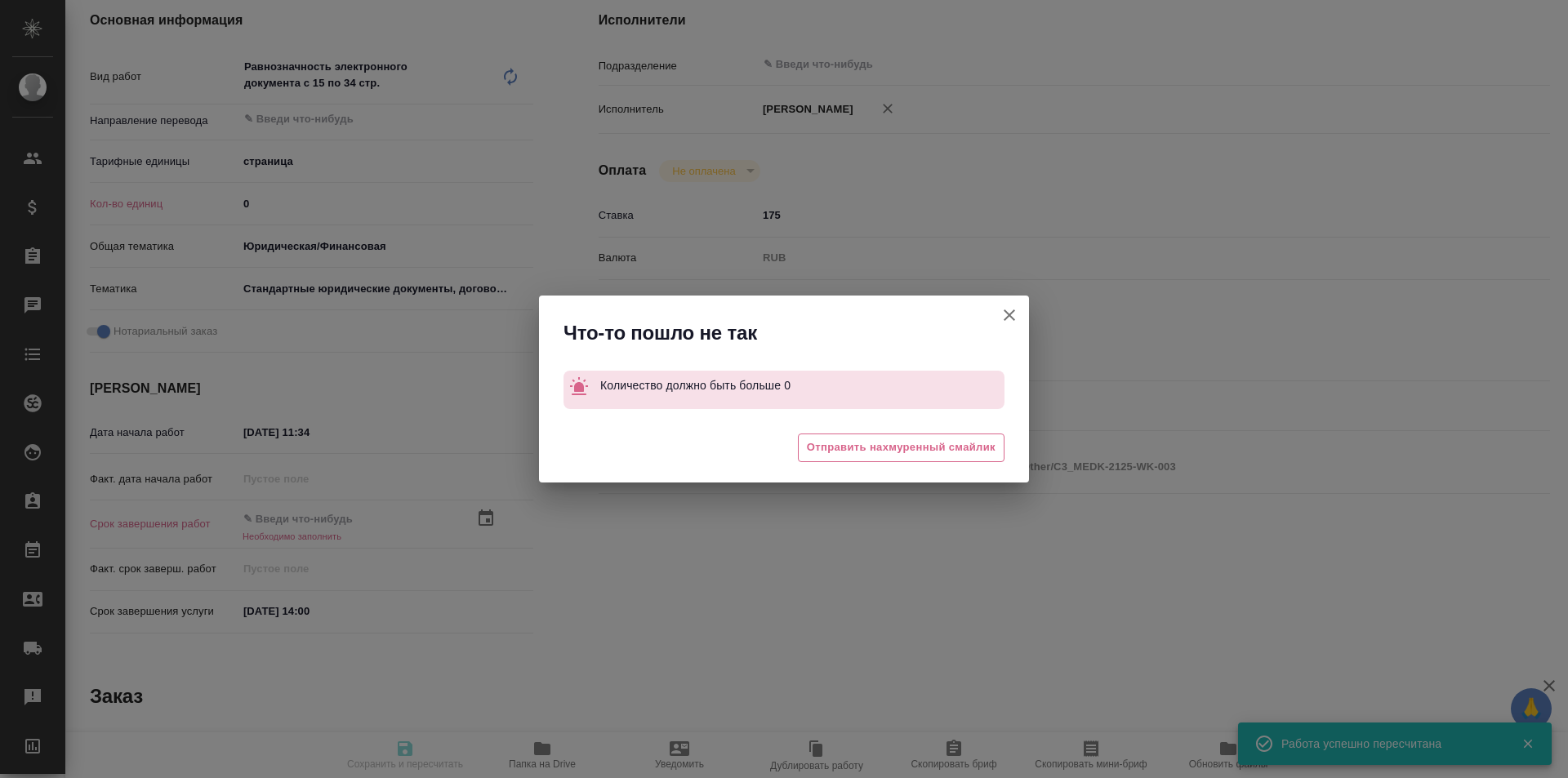
type textarea "x"
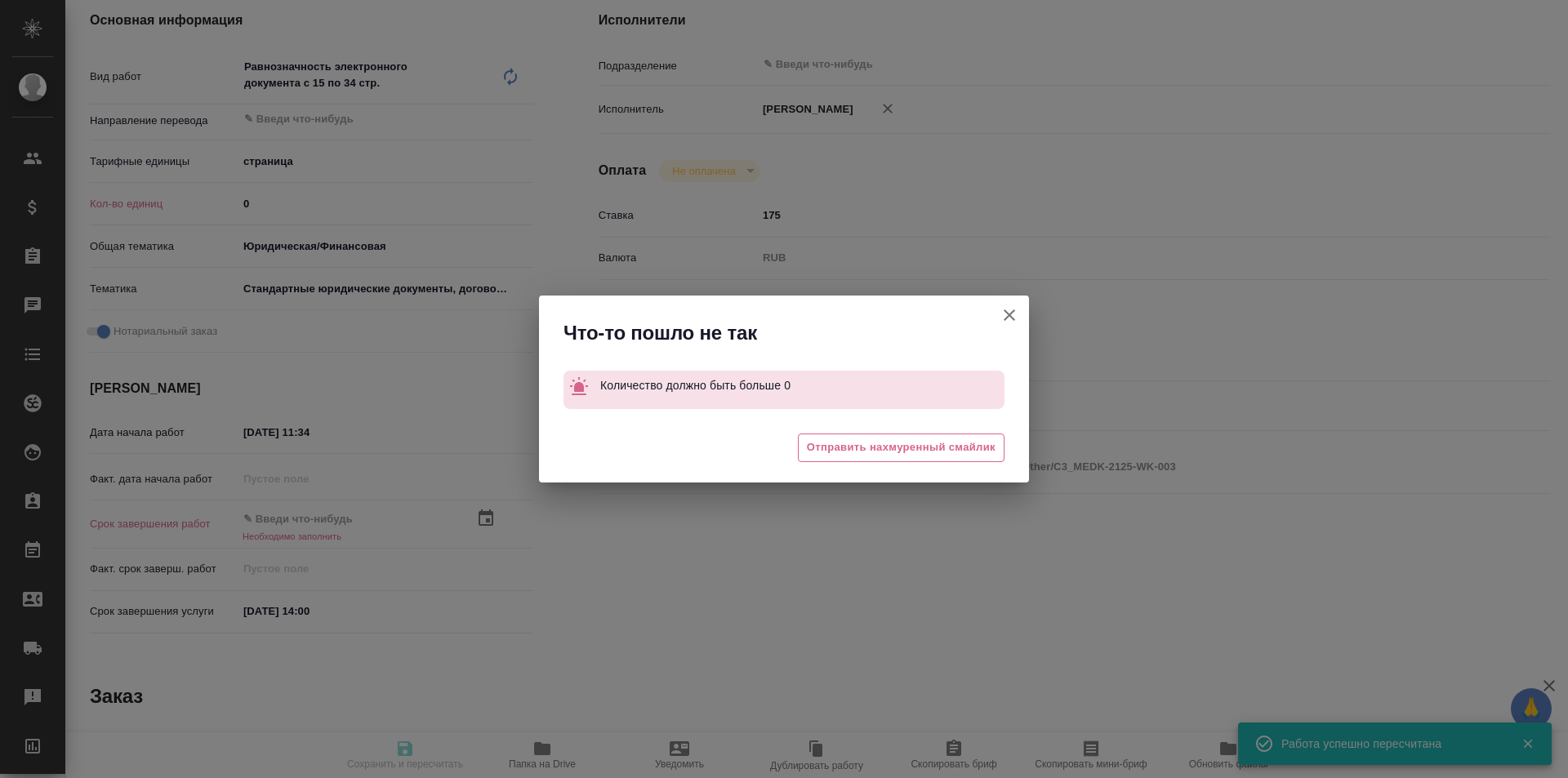
type textarea "x"
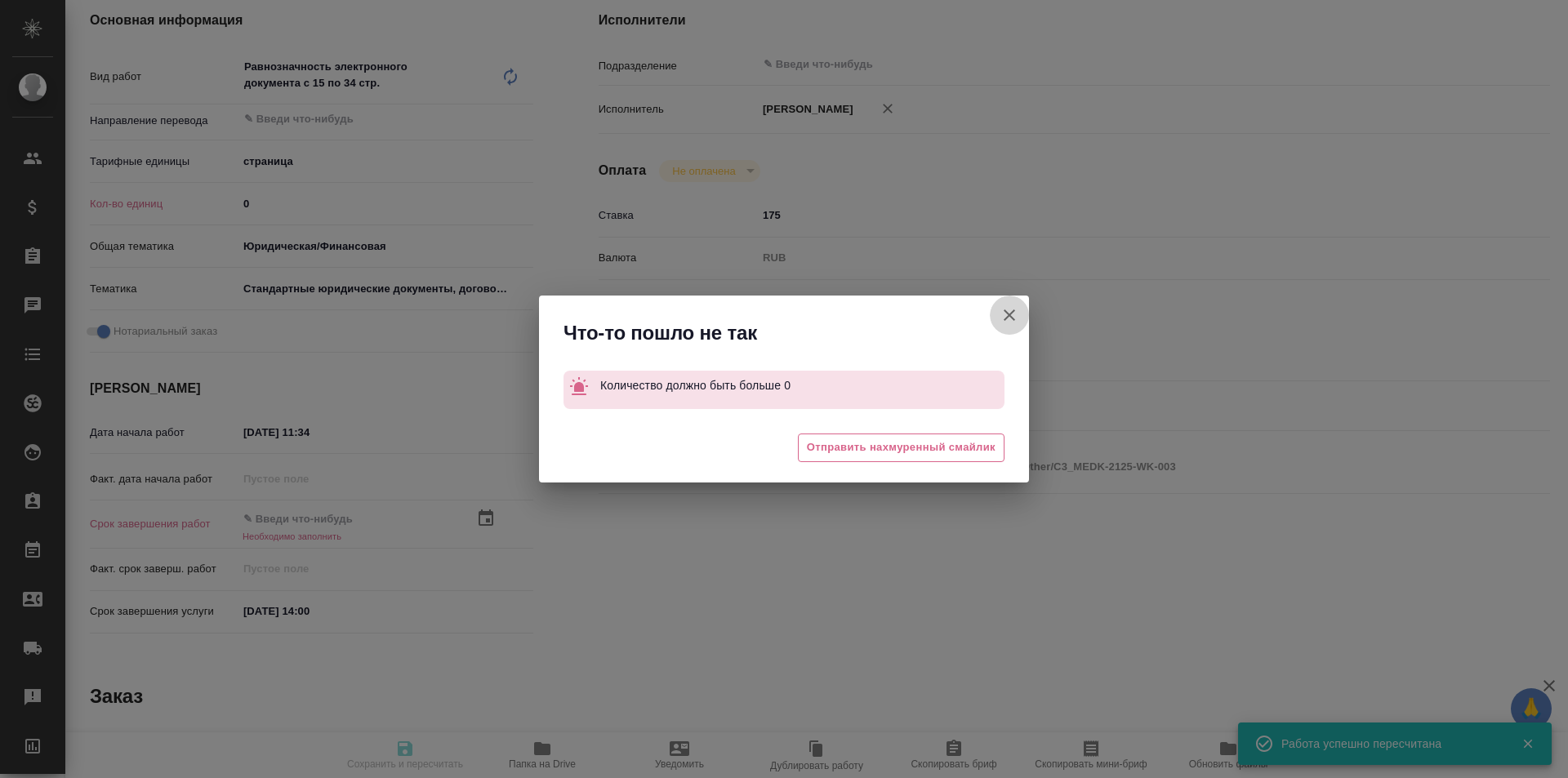
click at [1021, 318] on button "[PERSON_NAME] детали заказа" at bounding box center [1010, 315] width 39 height 39
type textarea "x"
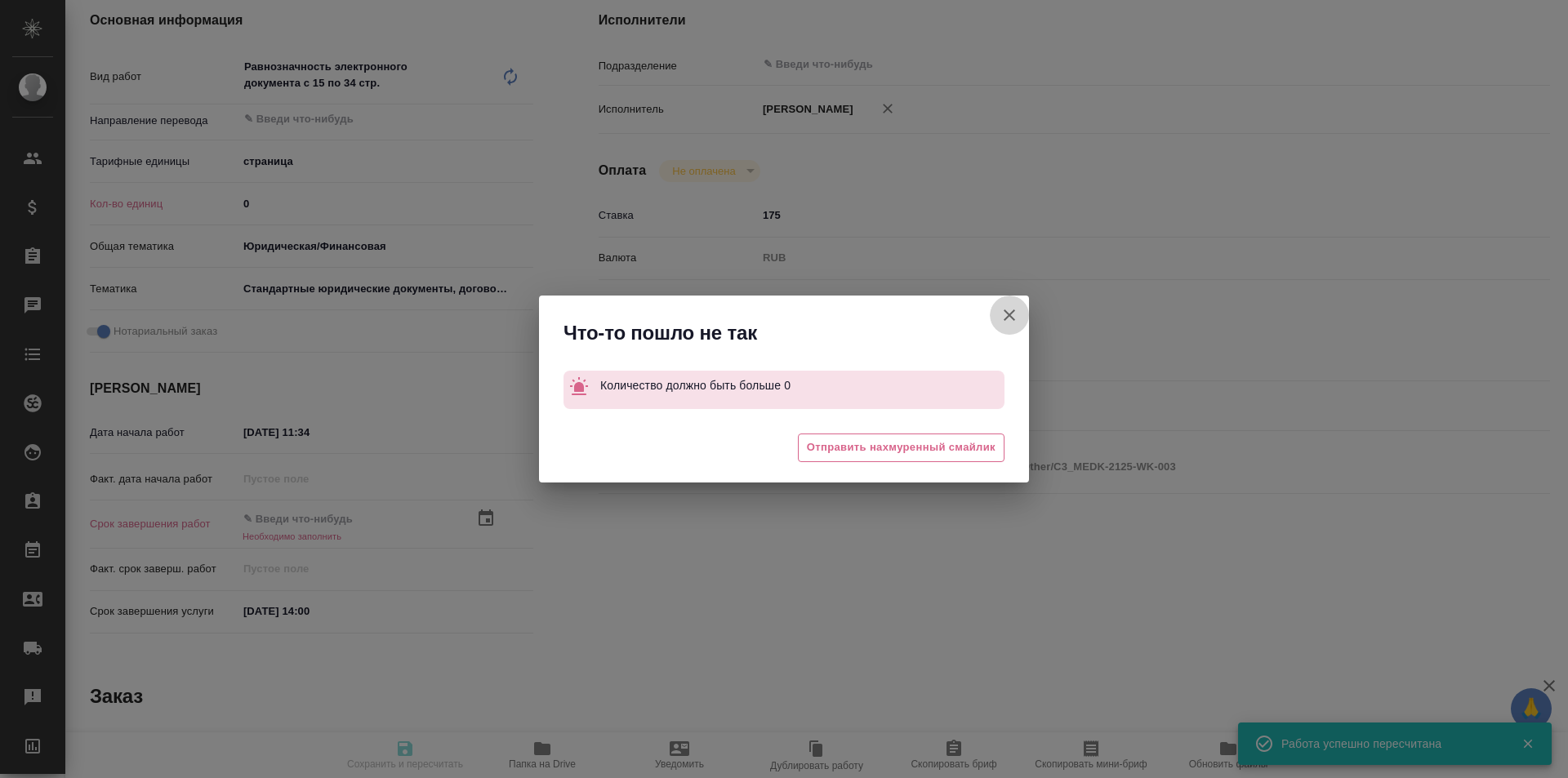
type textarea "x"
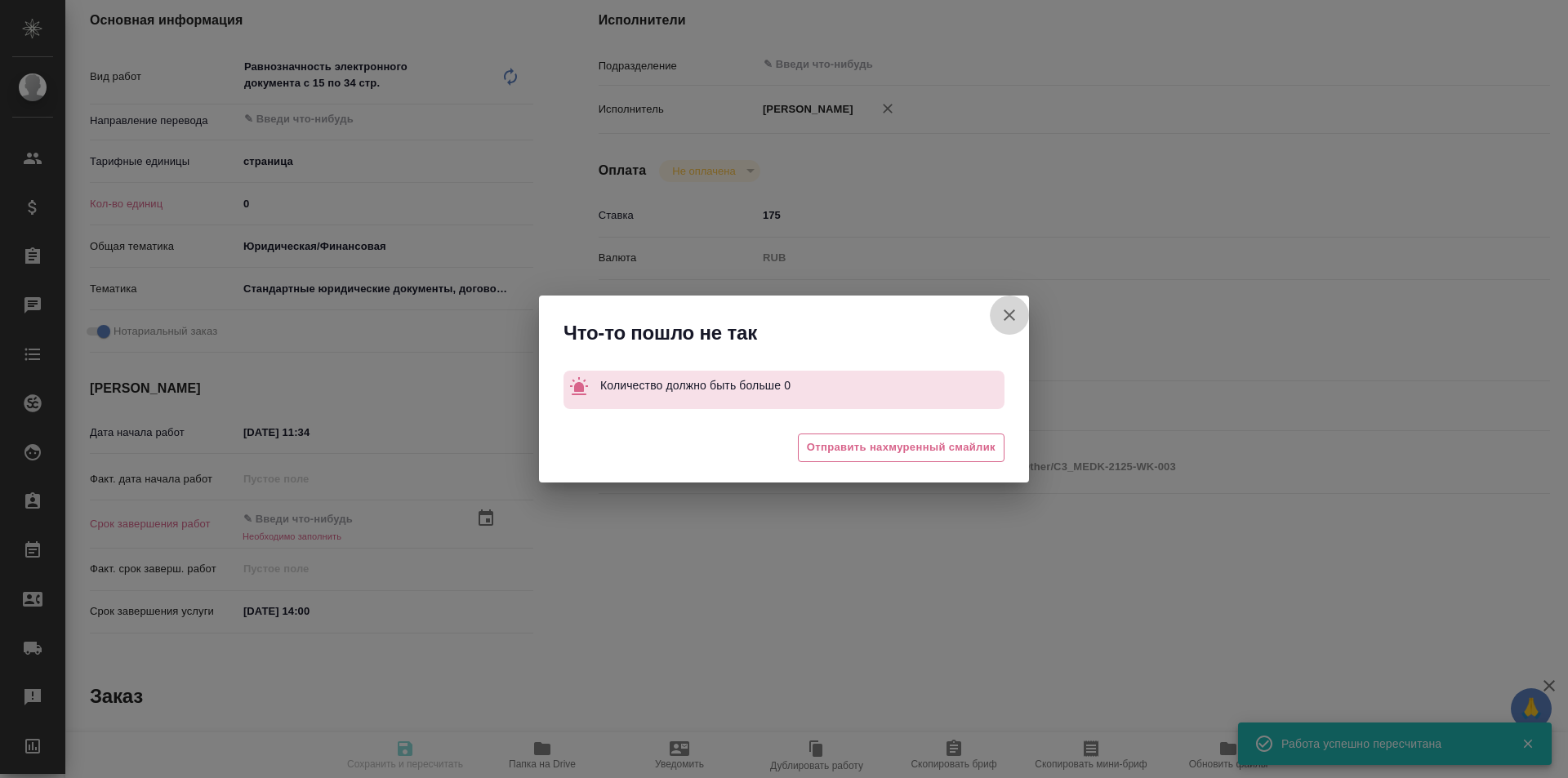
type textarea "x"
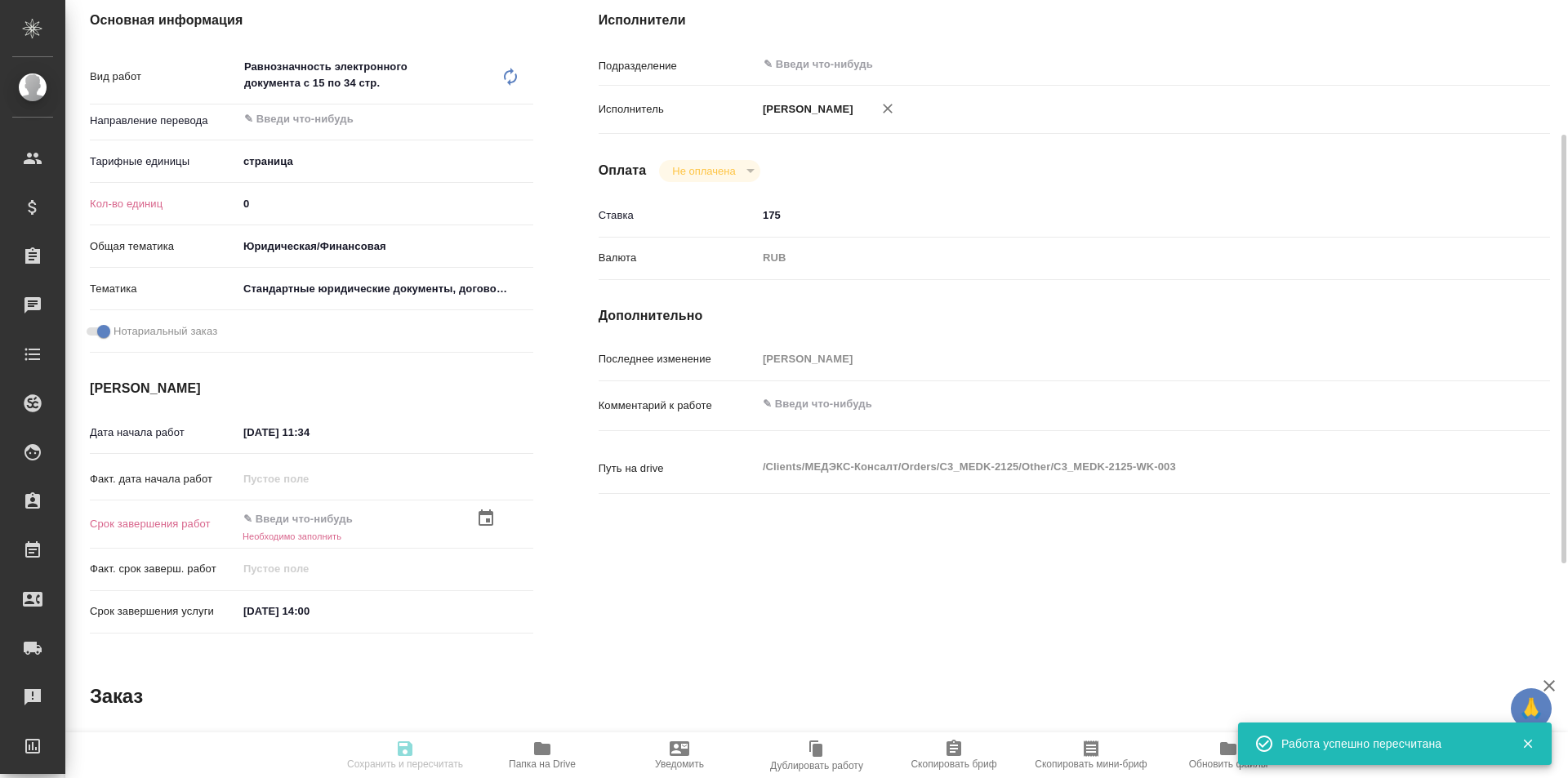
click at [352, 201] on input "0" at bounding box center [385, 203] width 295 height 24
type textarea "x"
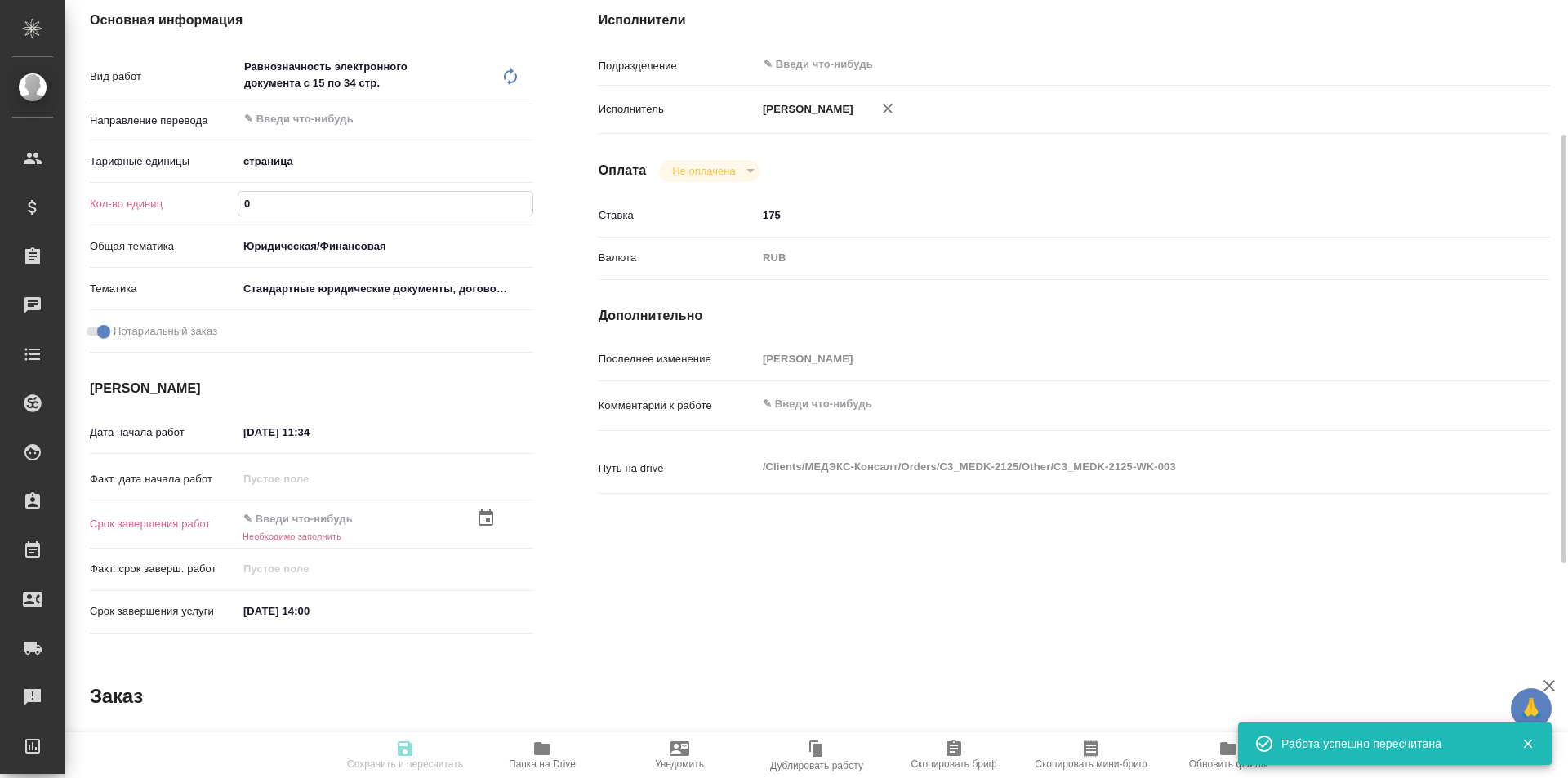
type textarea "x"
type input "8"
type textarea "x"
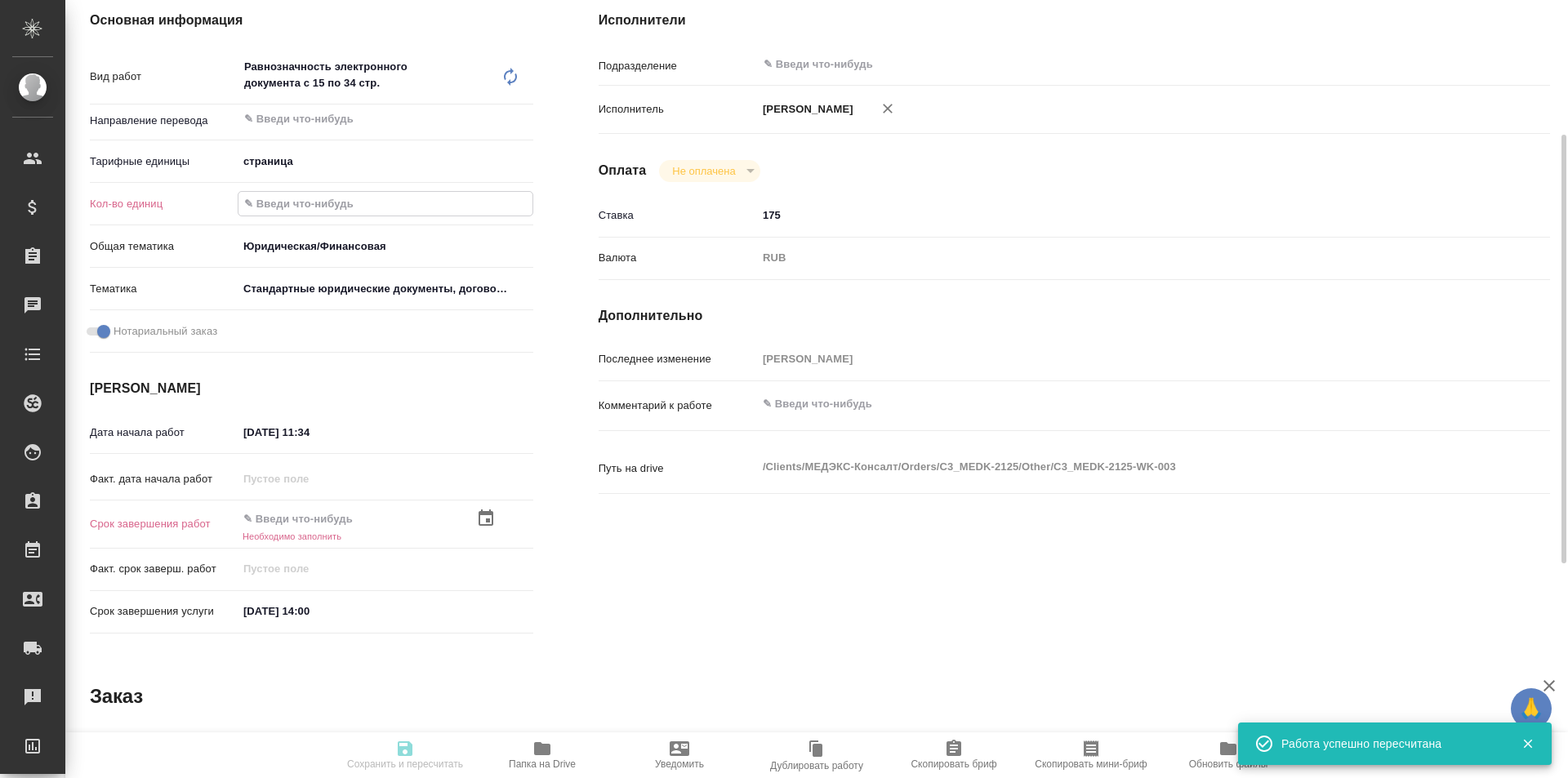
type textarea "x"
type input "80"
type textarea "x"
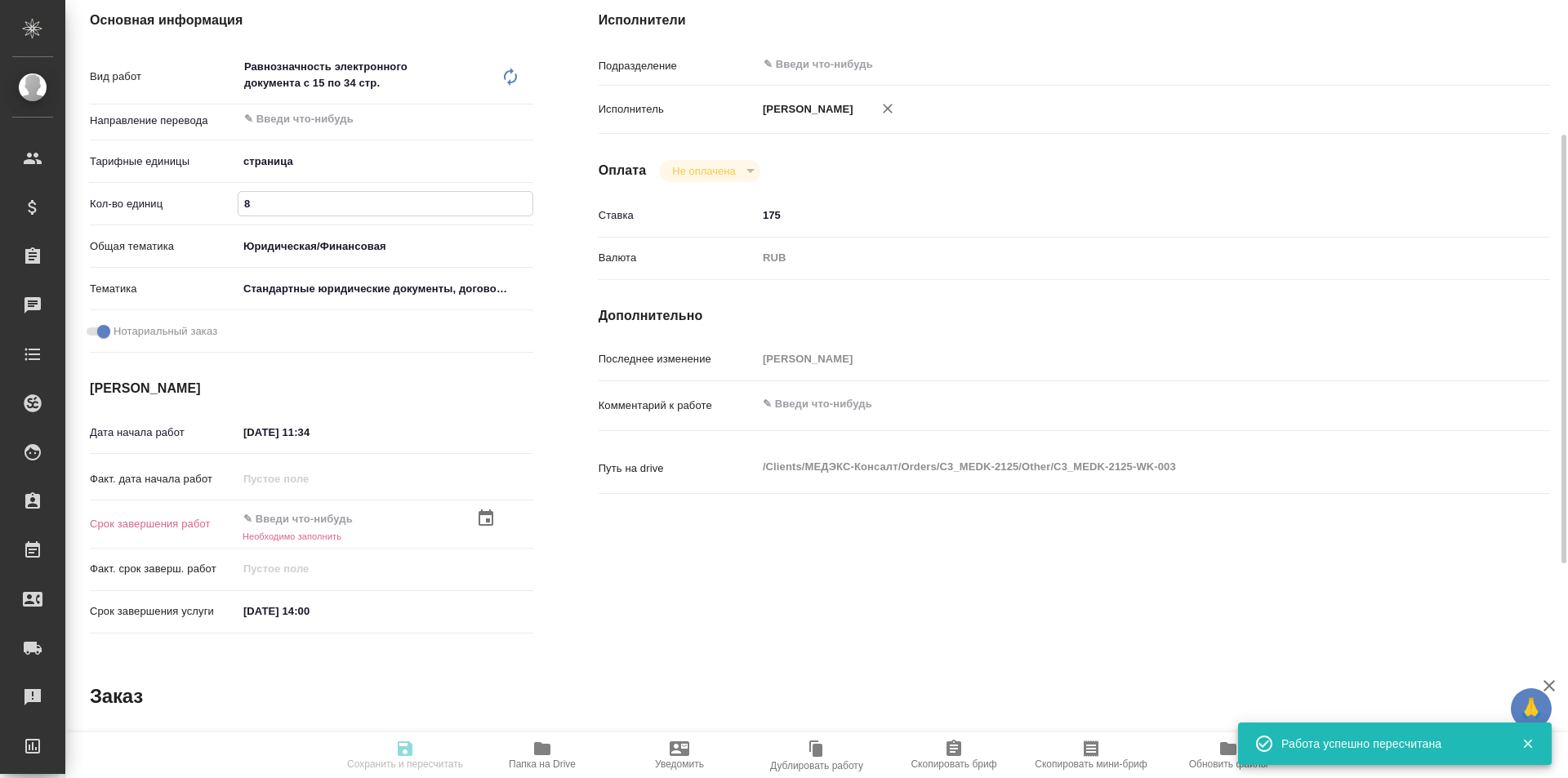
type textarea "x"
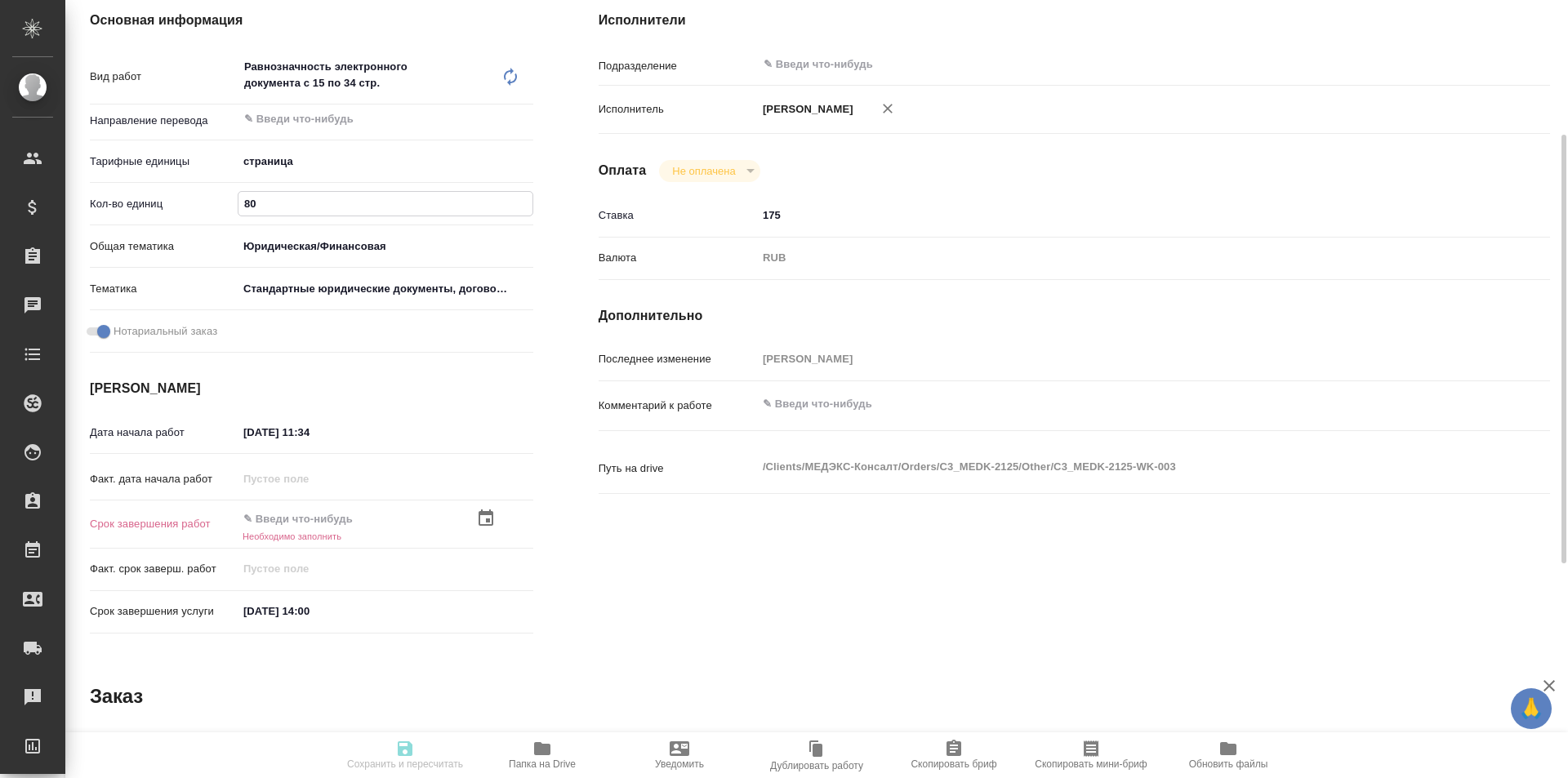
type input "80"
click at [494, 511] on icon "button" at bounding box center [486, 518] width 20 height 20
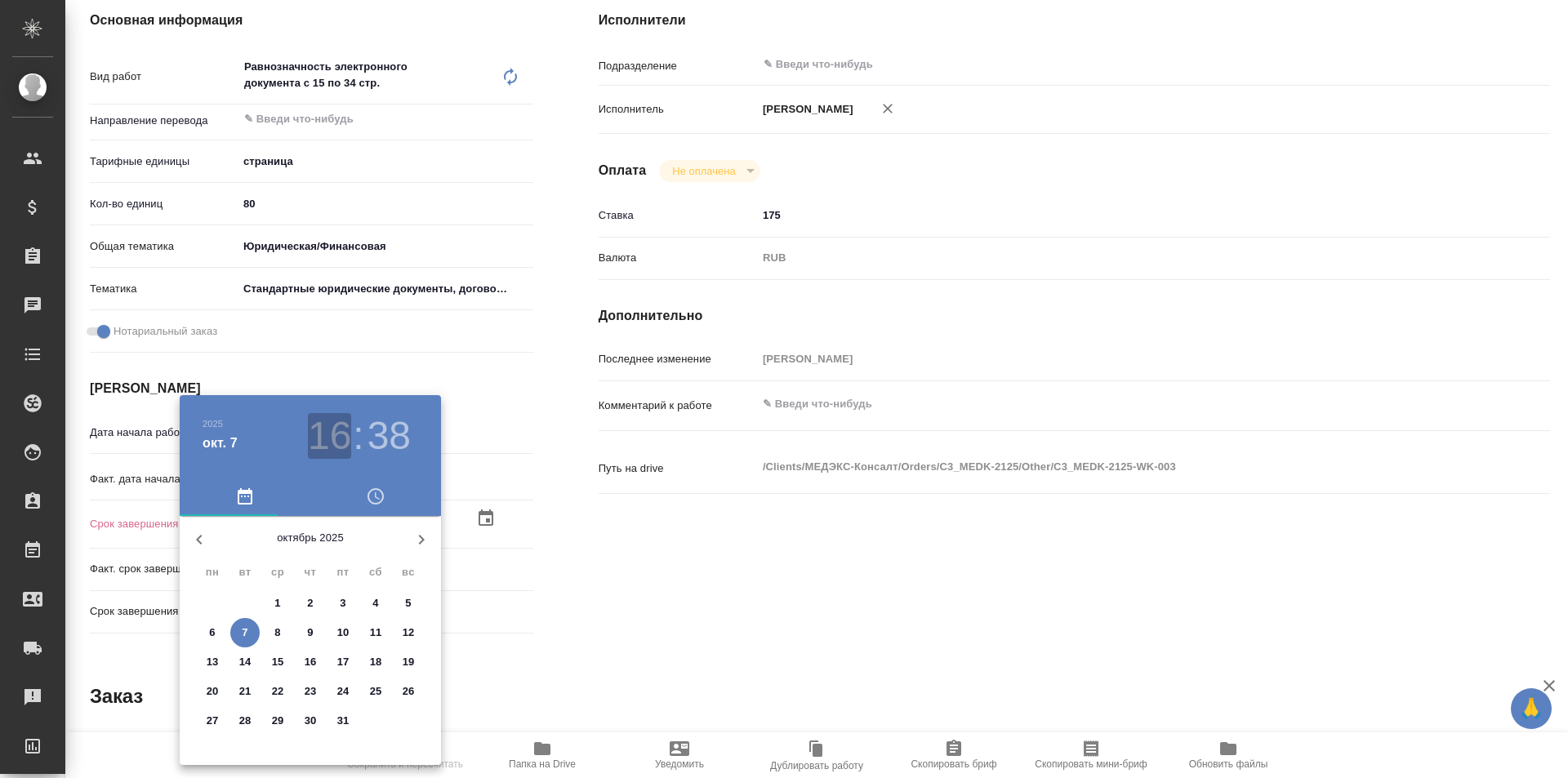
click at [338, 428] on h3 "16" at bounding box center [329, 436] width 43 height 46
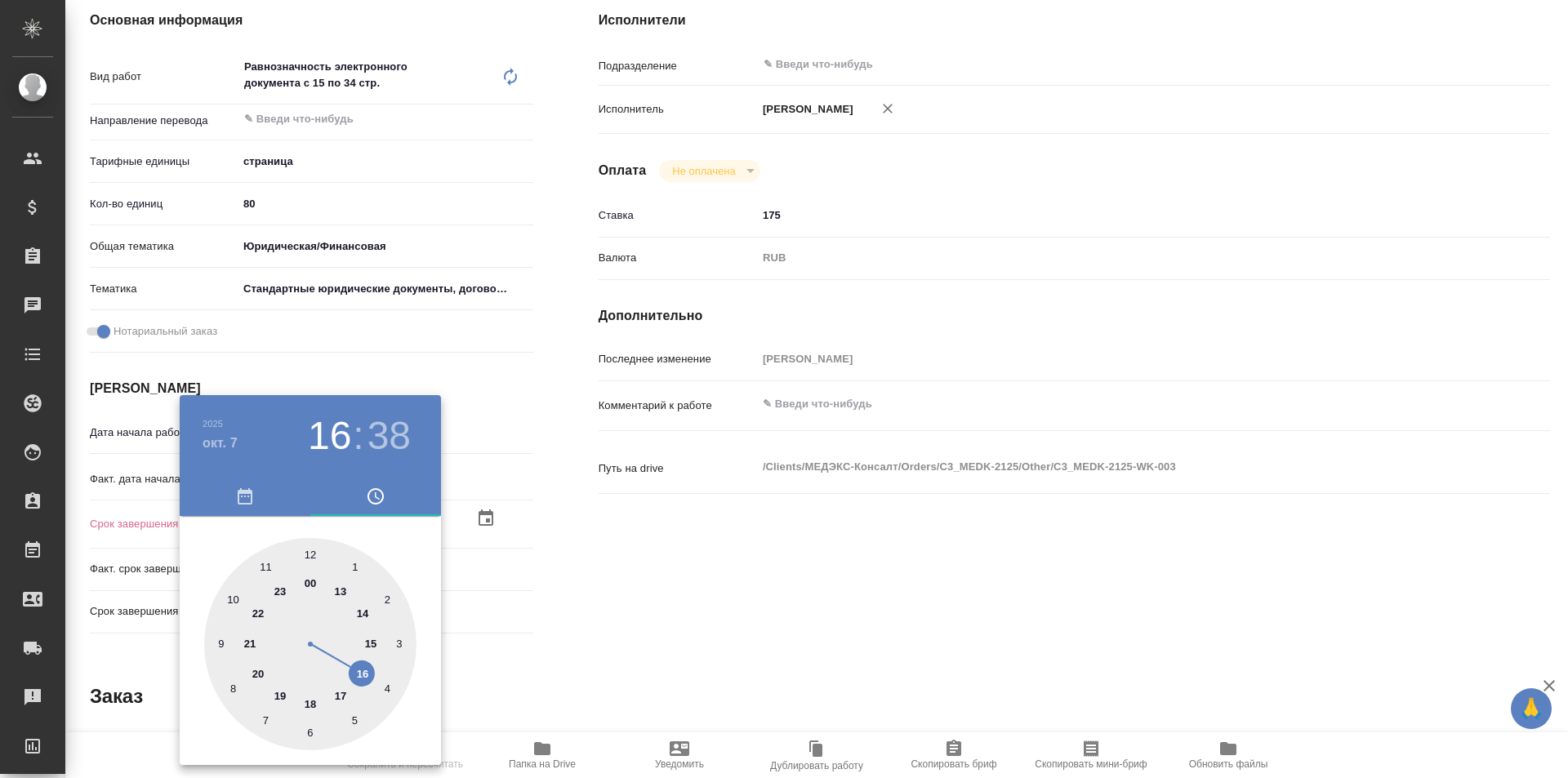
click at [359, 614] on div at bounding box center [310, 644] width 212 height 212
type textarea "x"
type input "07.10.2025 14:38"
type textarea "x"
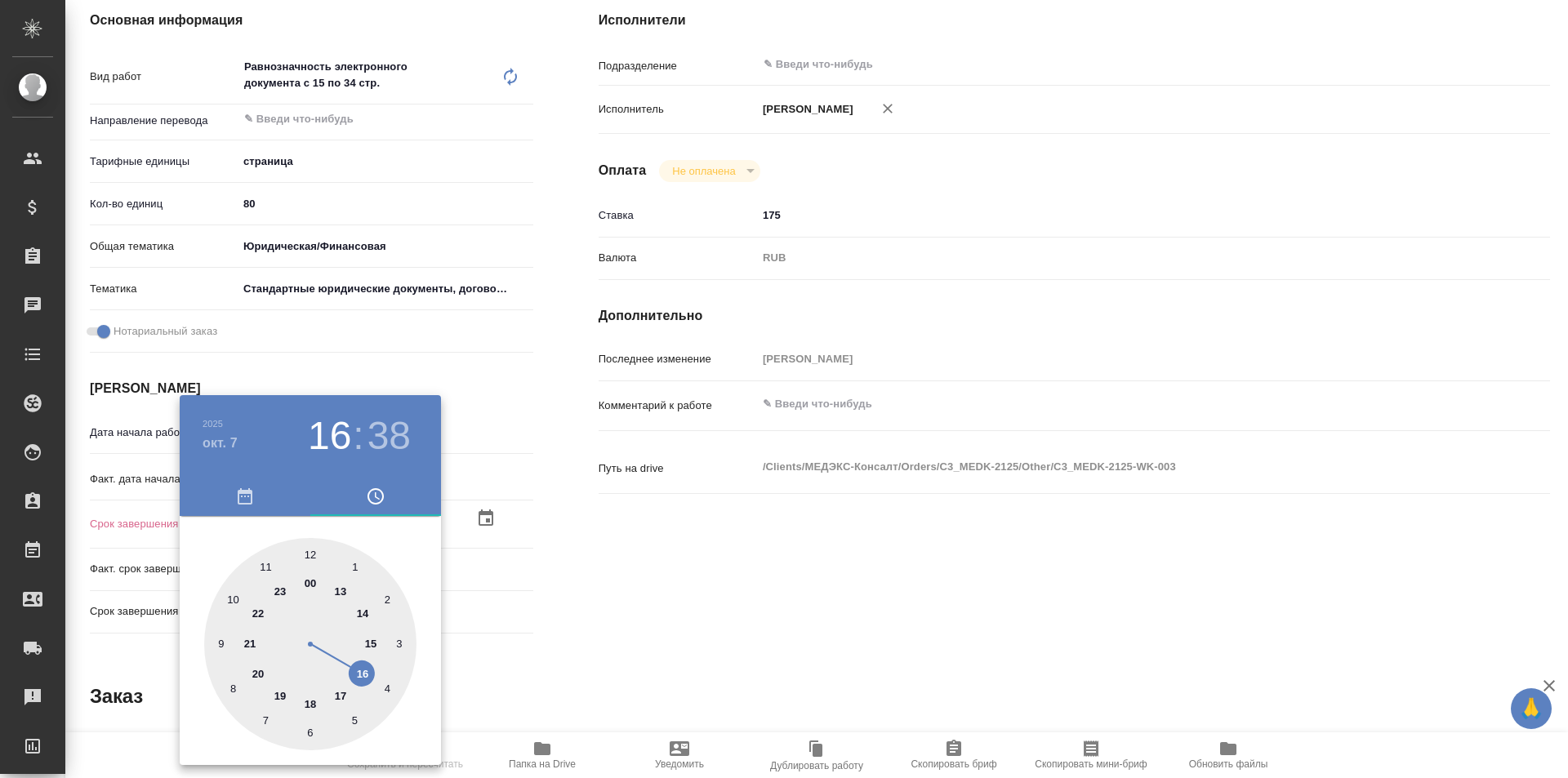
type textarea "x"
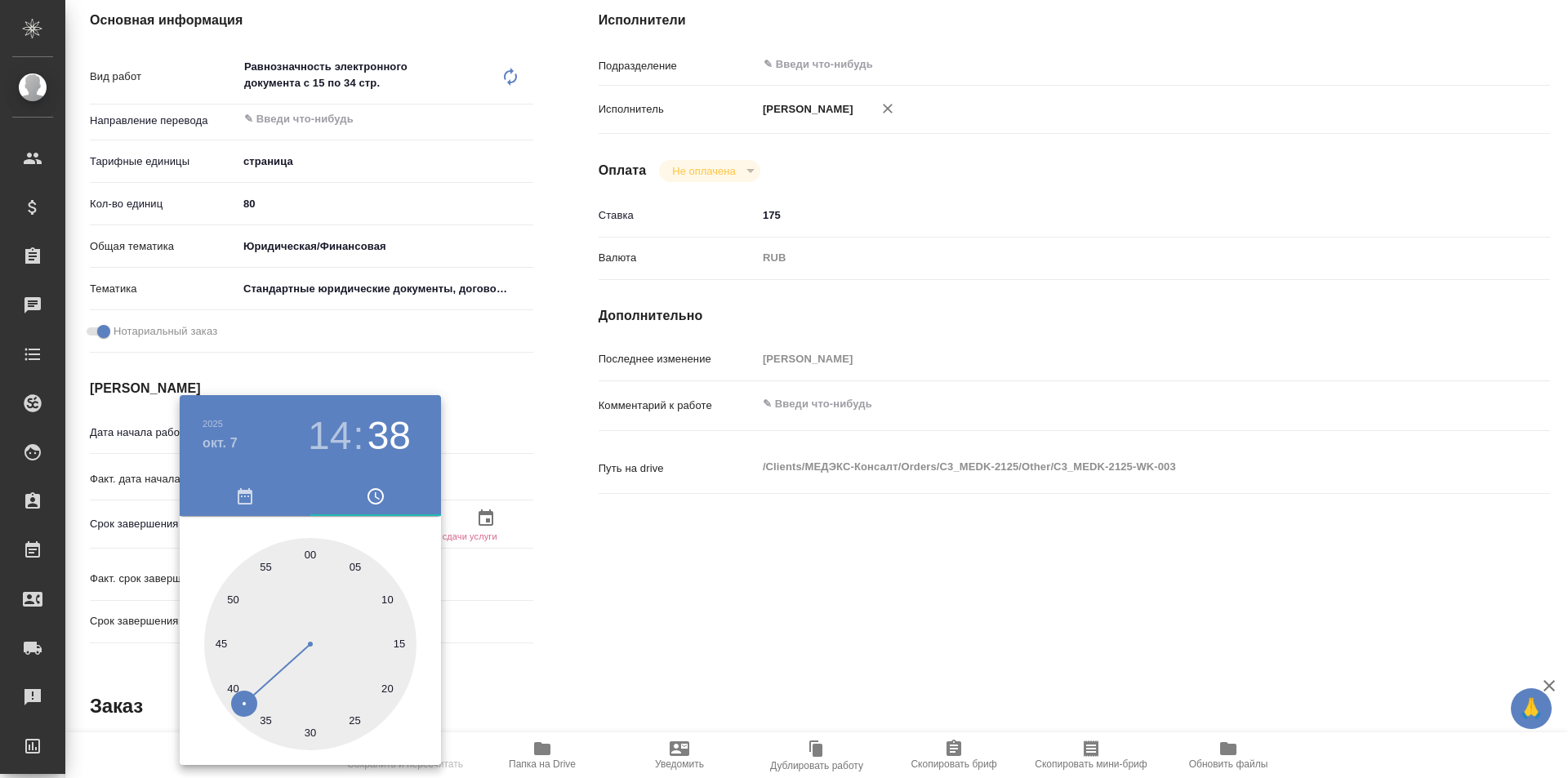
click at [307, 560] on div at bounding box center [310, 644] width 212 height 212
type textarea "x"
type input "07.10.2025 14:00"
type textarea "x"
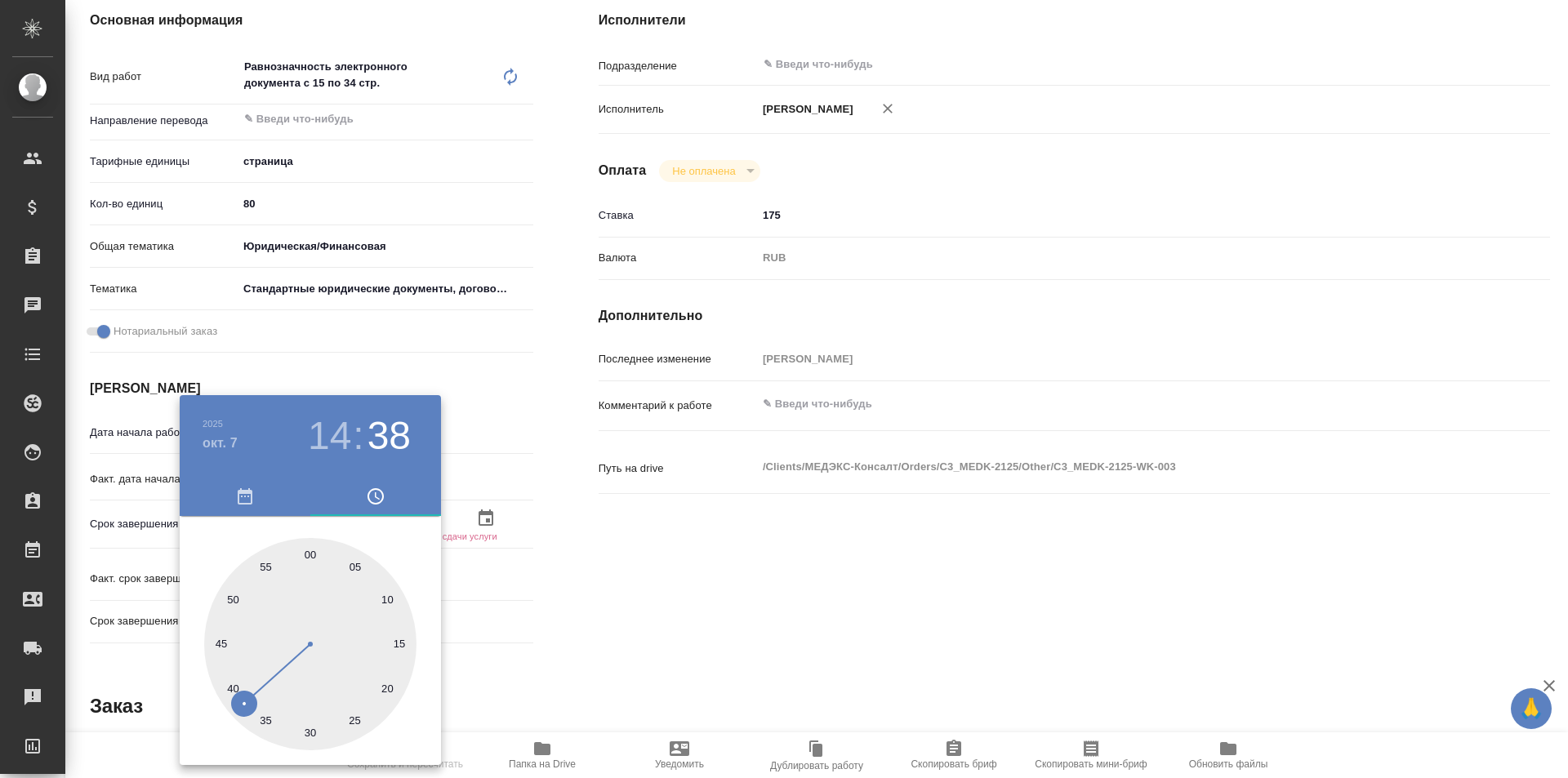
type textarea "x"
click at [626, 593] on div at bounding box center [784, 389] width 1568 height 778
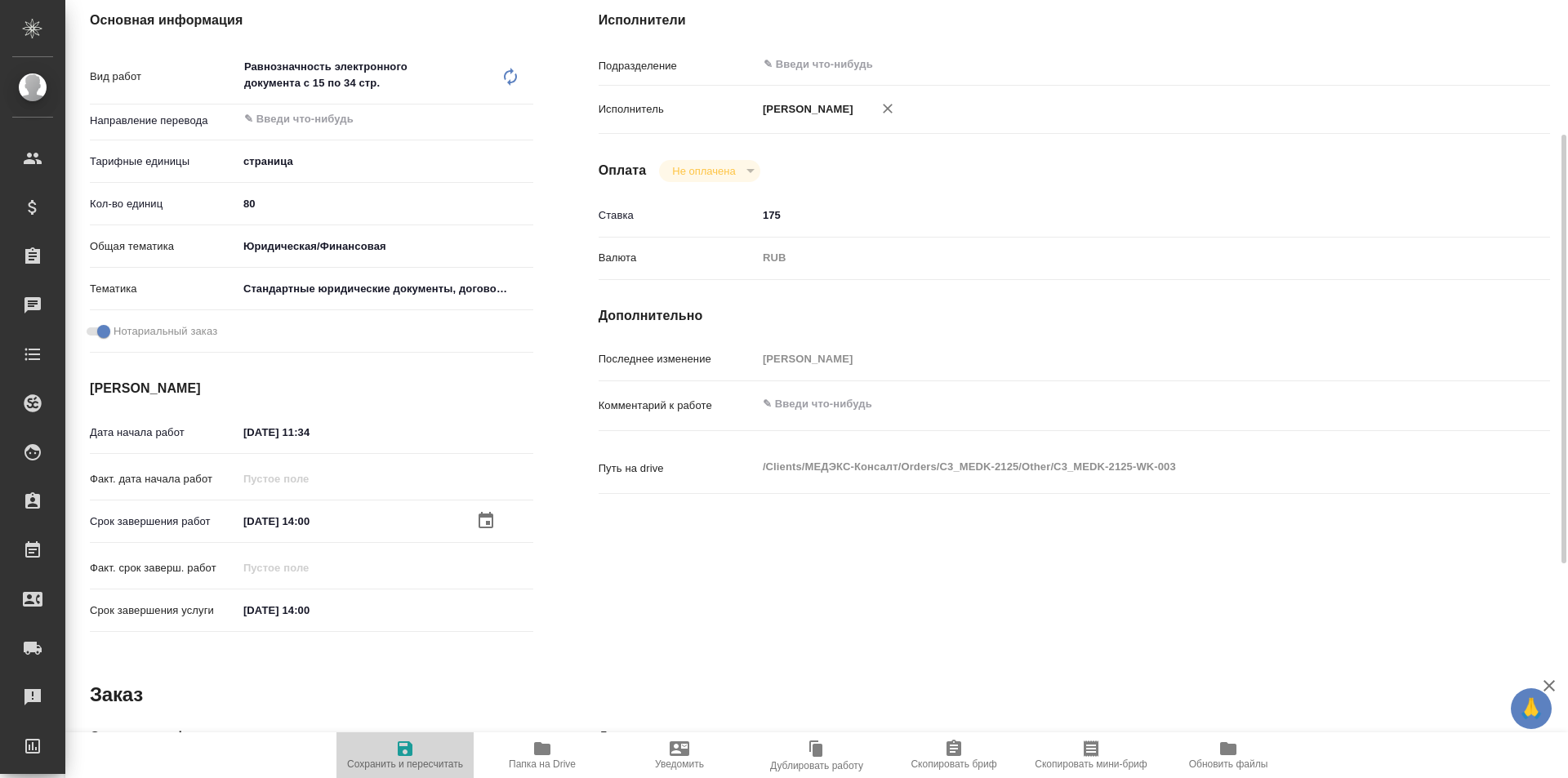
click at [392, 758] on span "Сохранить и пересчитать" at bounding box center [405, 764] width 116 height 12
type textarea "x"
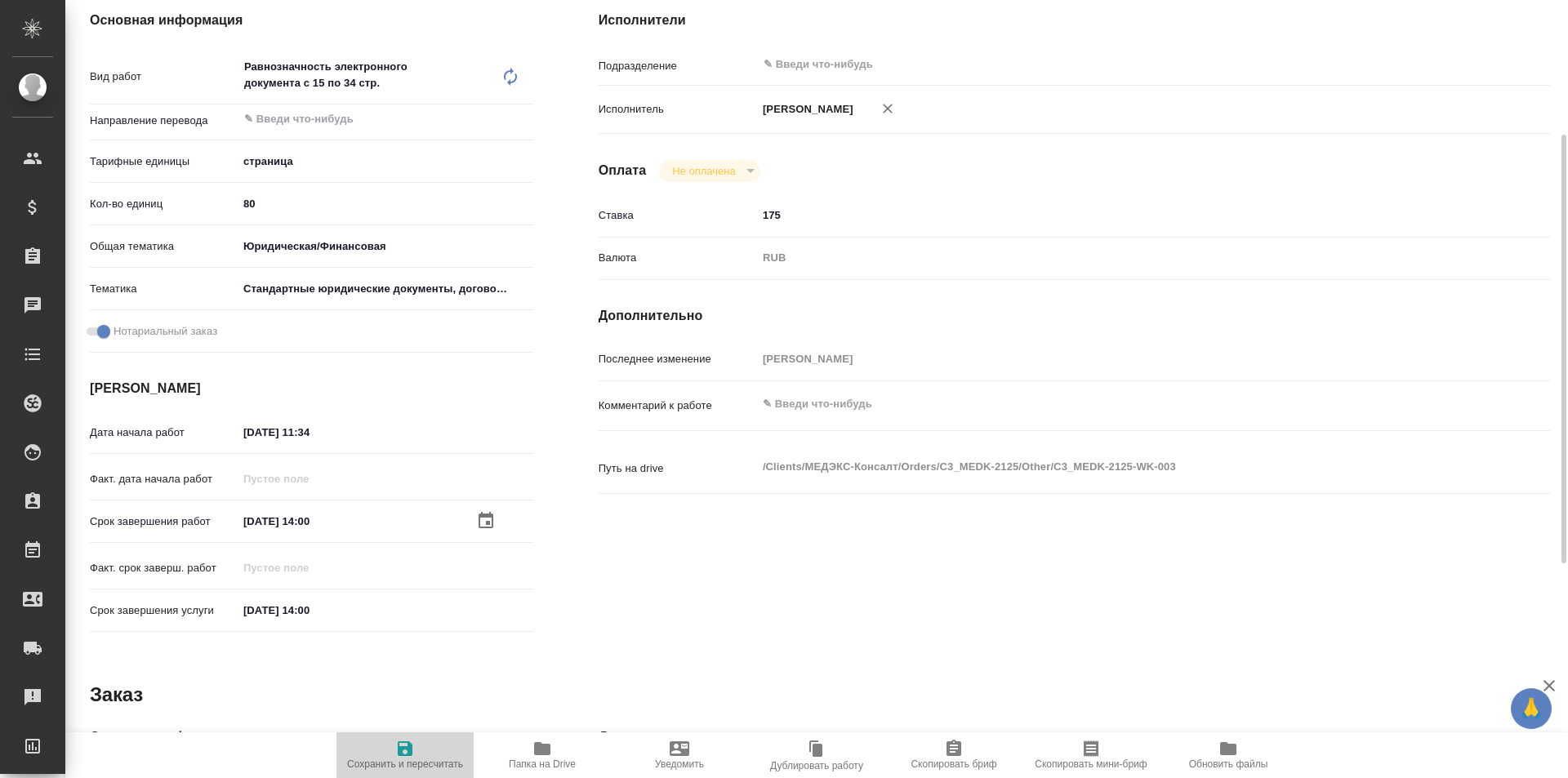
type textarea "x"
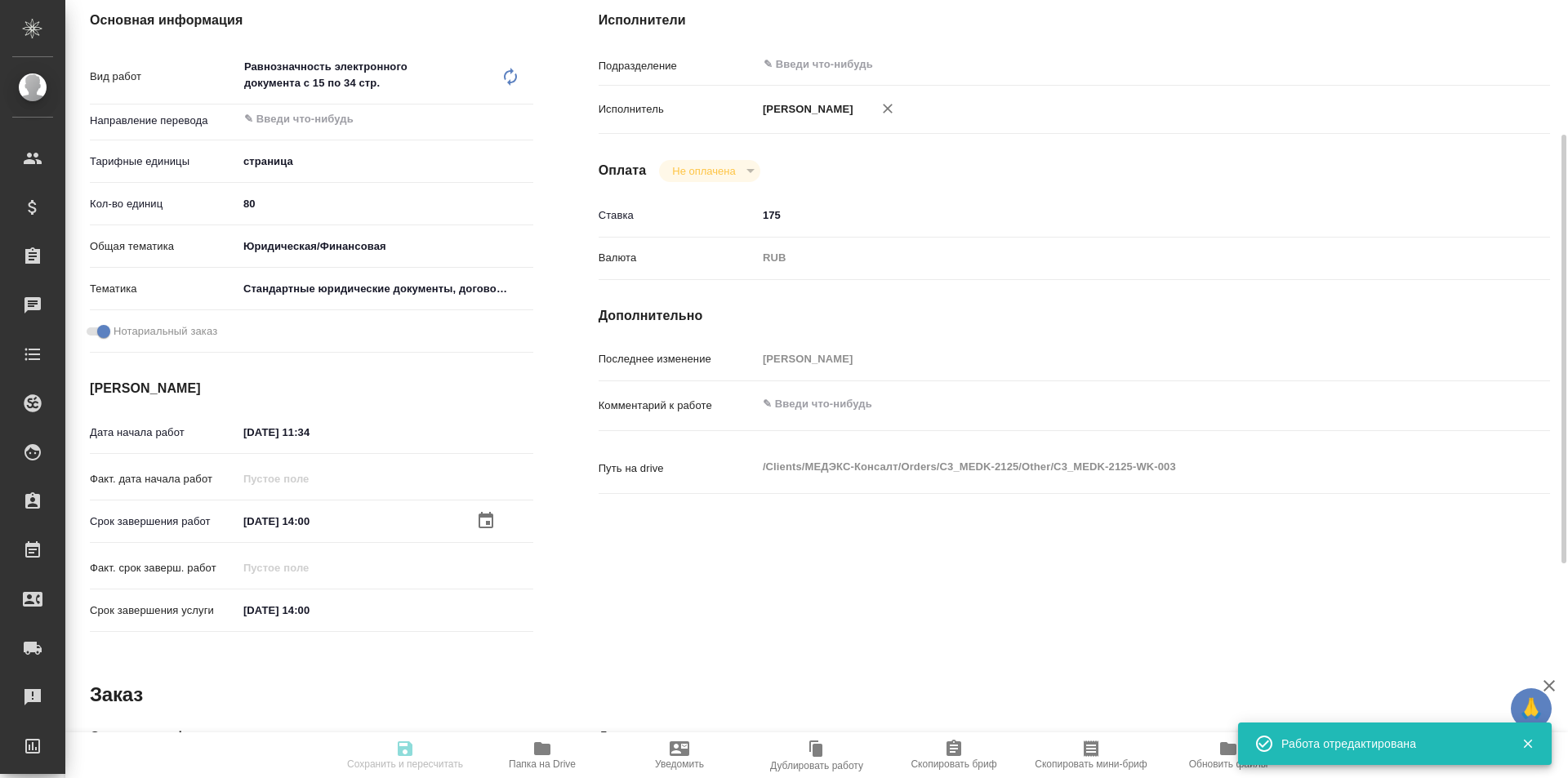
type textarea "x"
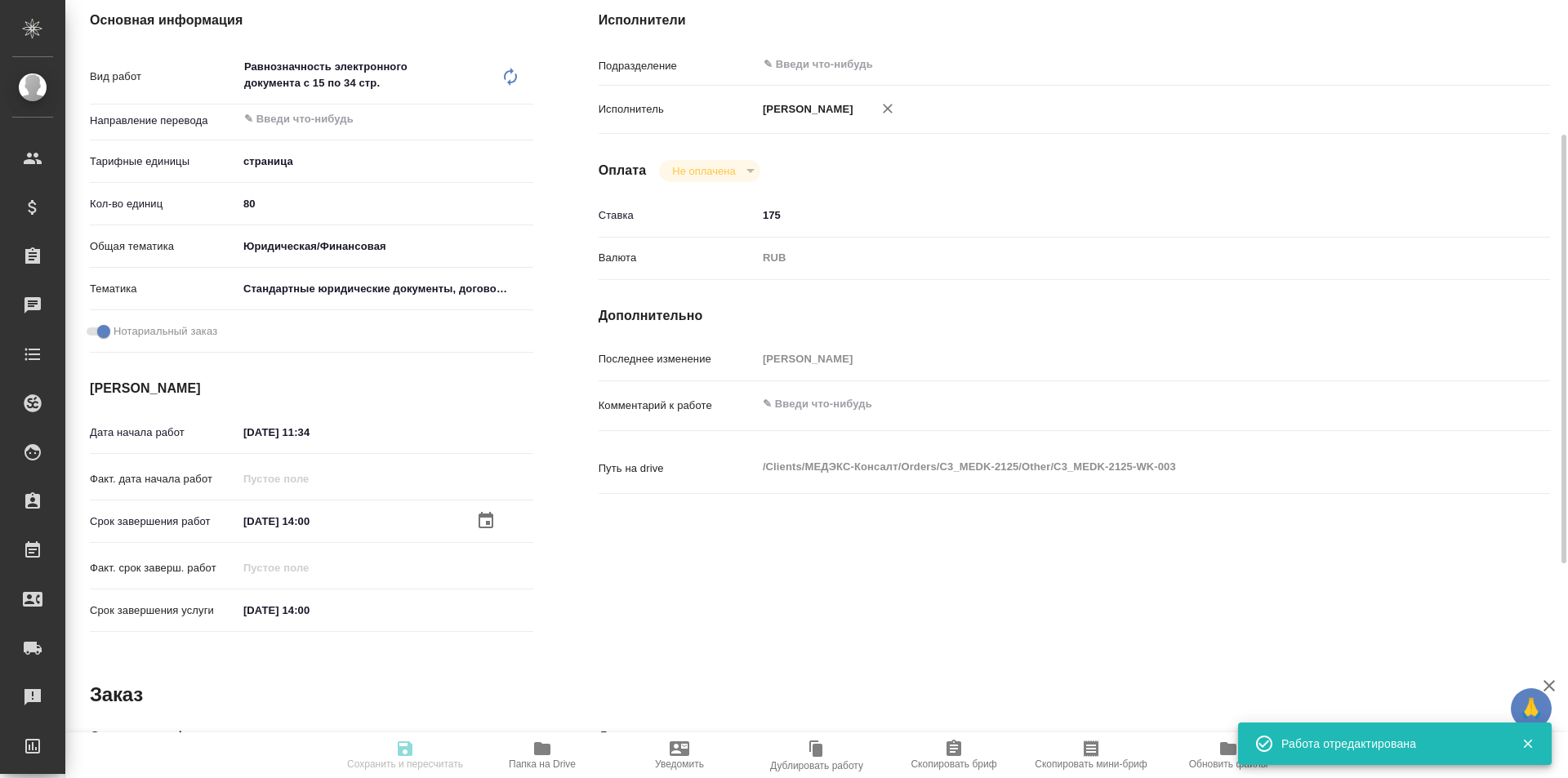
type input "readyForWork"
type textarea "Равнозначность электронного документа с 15 по 34 стр."
type textarea "x"
type input "5a8b1489cc6b4906c91bfdb2"
type input "80"
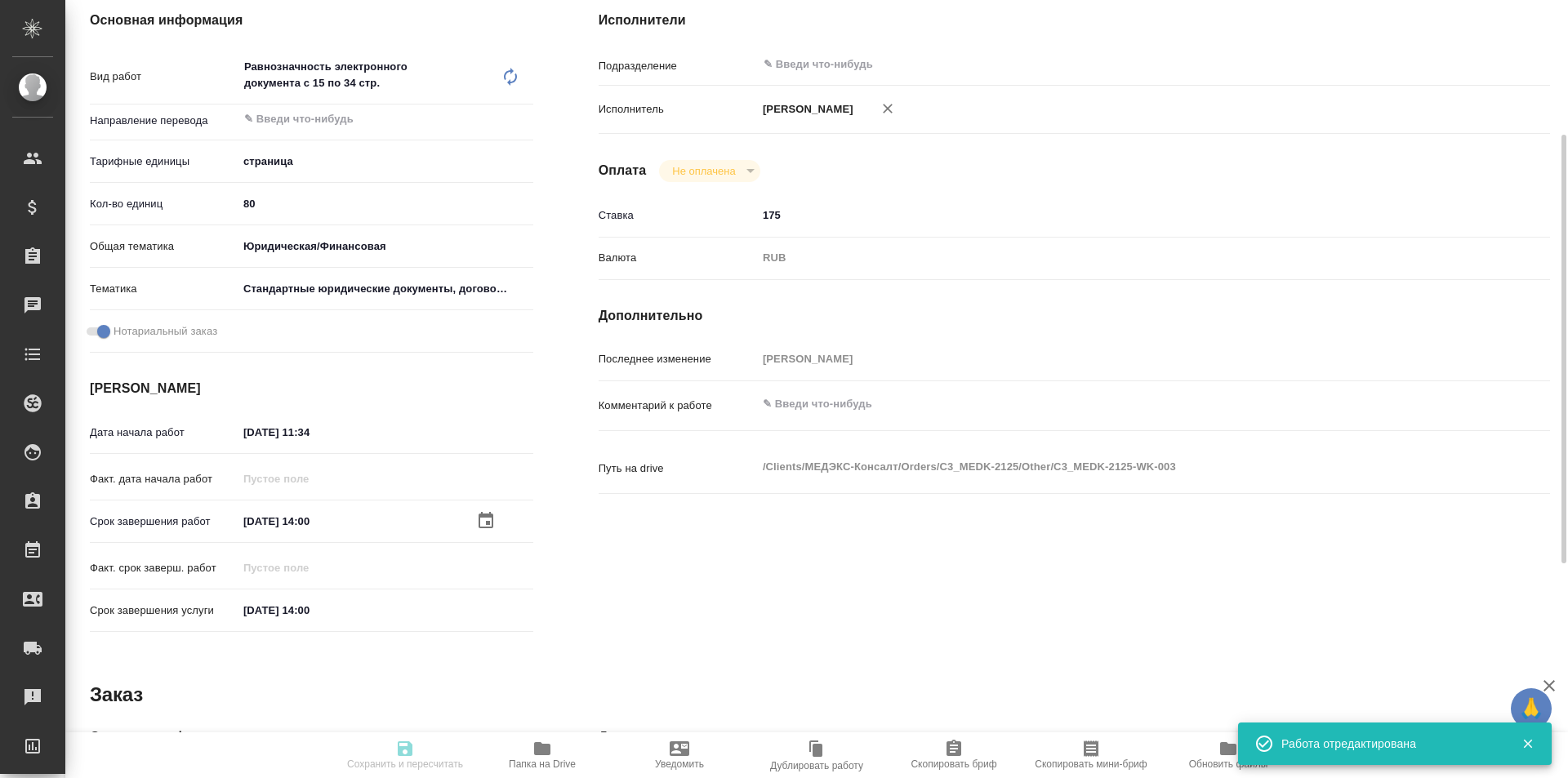
type input "yr-fn"
type input "5f647205b73bc97568ca66bf"
checkbox input "true"
type input "06.10.2025 11:34"
type input "07.10.2025 14:00"
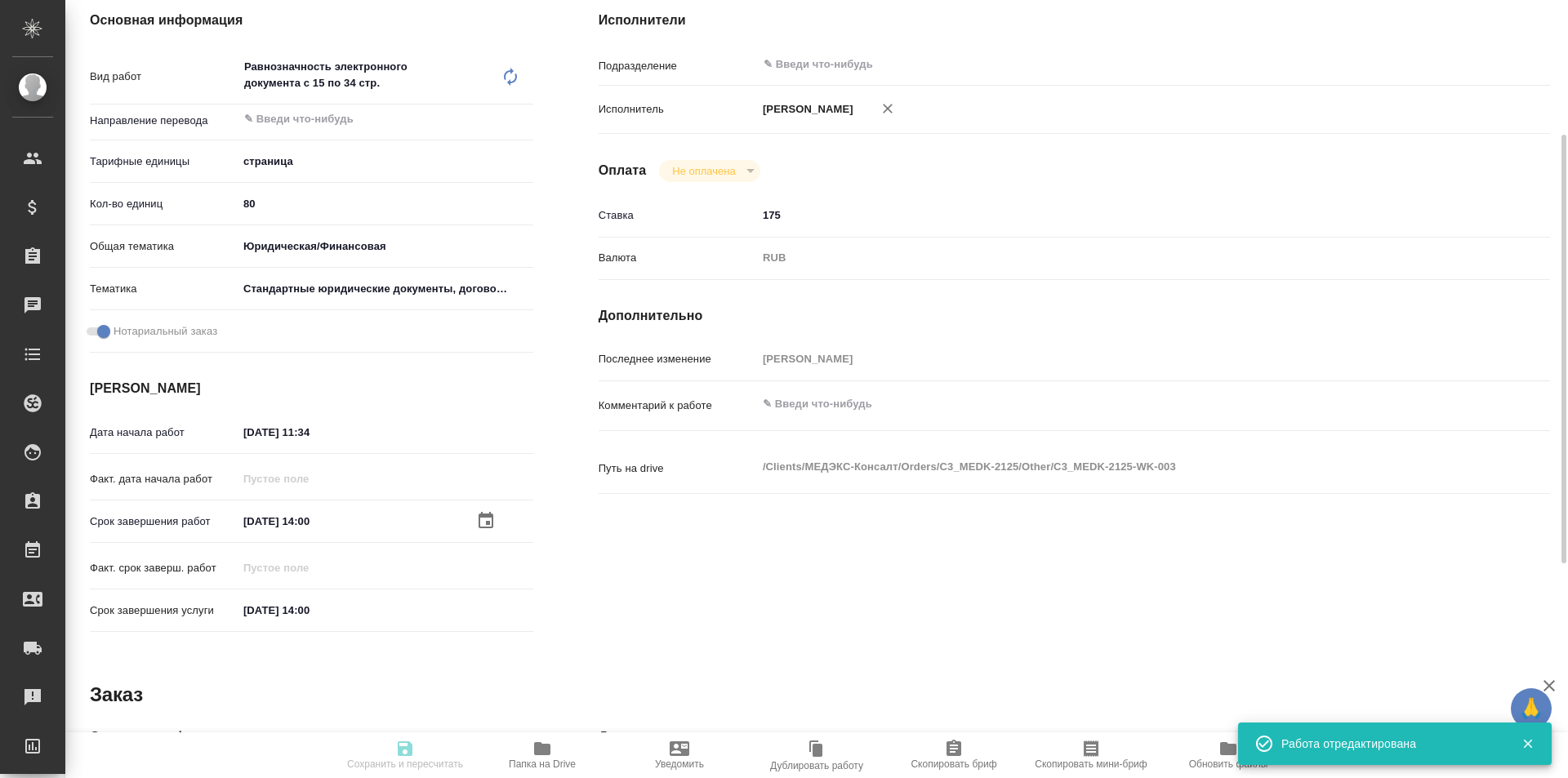
type input "07.10.2025 14:00"
type input "notPayed"
type input "175"
type input "RUB"
type input "[PERSON_NAME]"
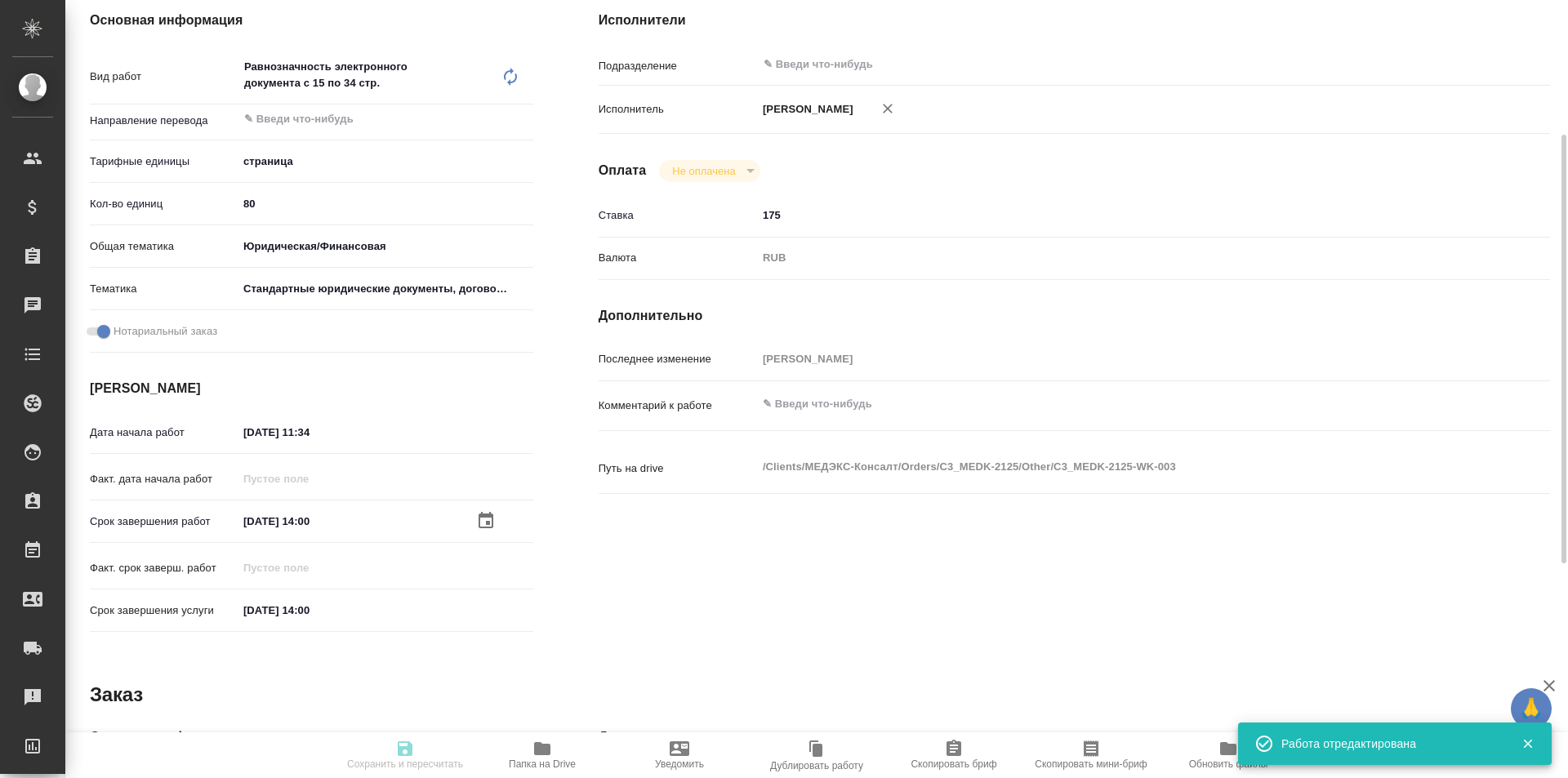
type textarea "x"
type textarea "/Clients/МЕДЭКС-Консалт/Orders/C3_MEDK-2125/Other/C3_MEDK-2125-WK-003"
type textarea "x"
type input "C3_MEDK-2126"
type input "Равнозначность электронного документа с 15 по 34 стр."
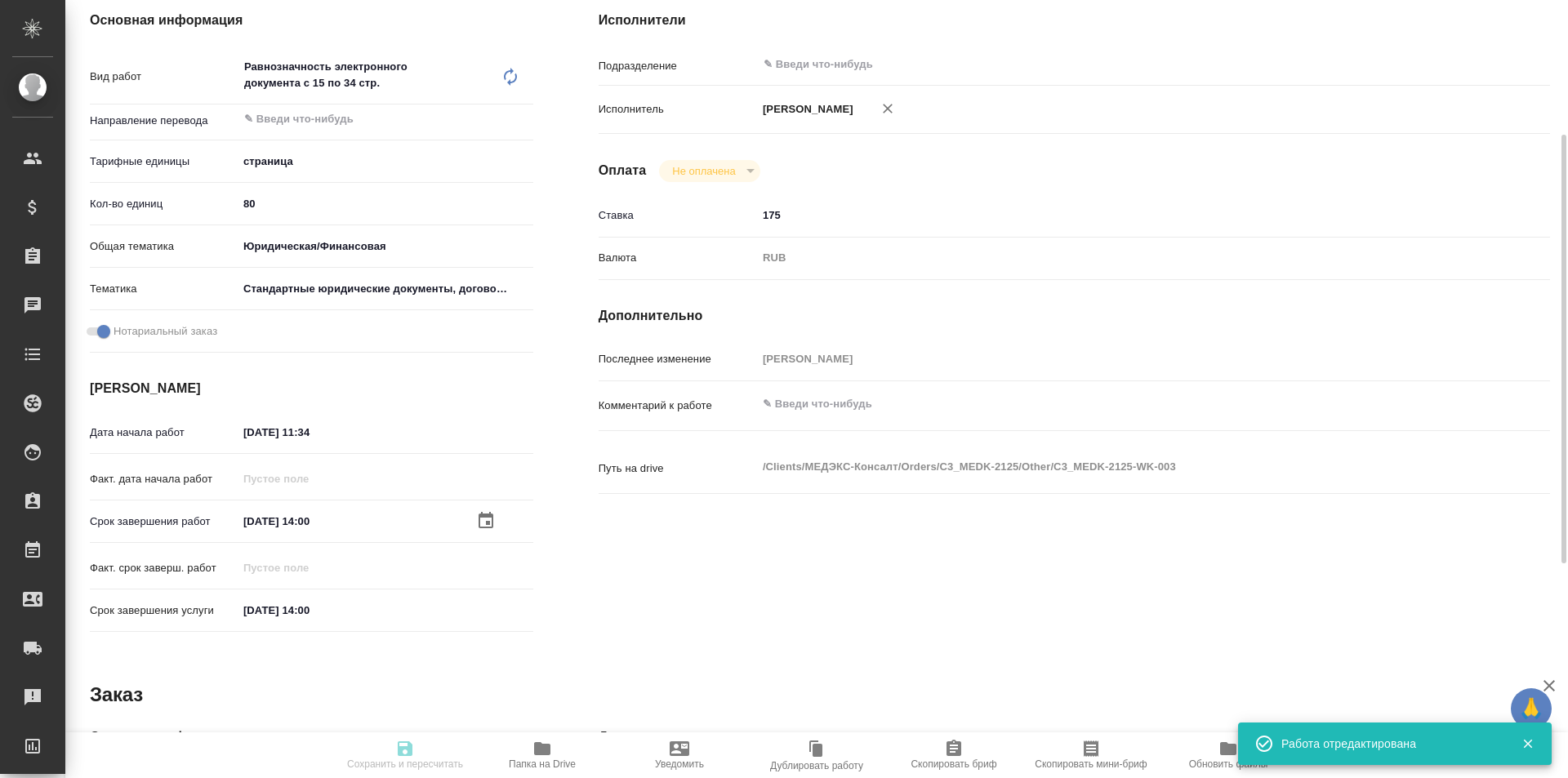
type input "Равнозначность электронного документа с 15 по 34 стр."
type input "[PERSON_NAME]"
type input "/Clients/МЕДЭКС-Консалт/Orders/C3_MEDK-2126"
type textarea "x"
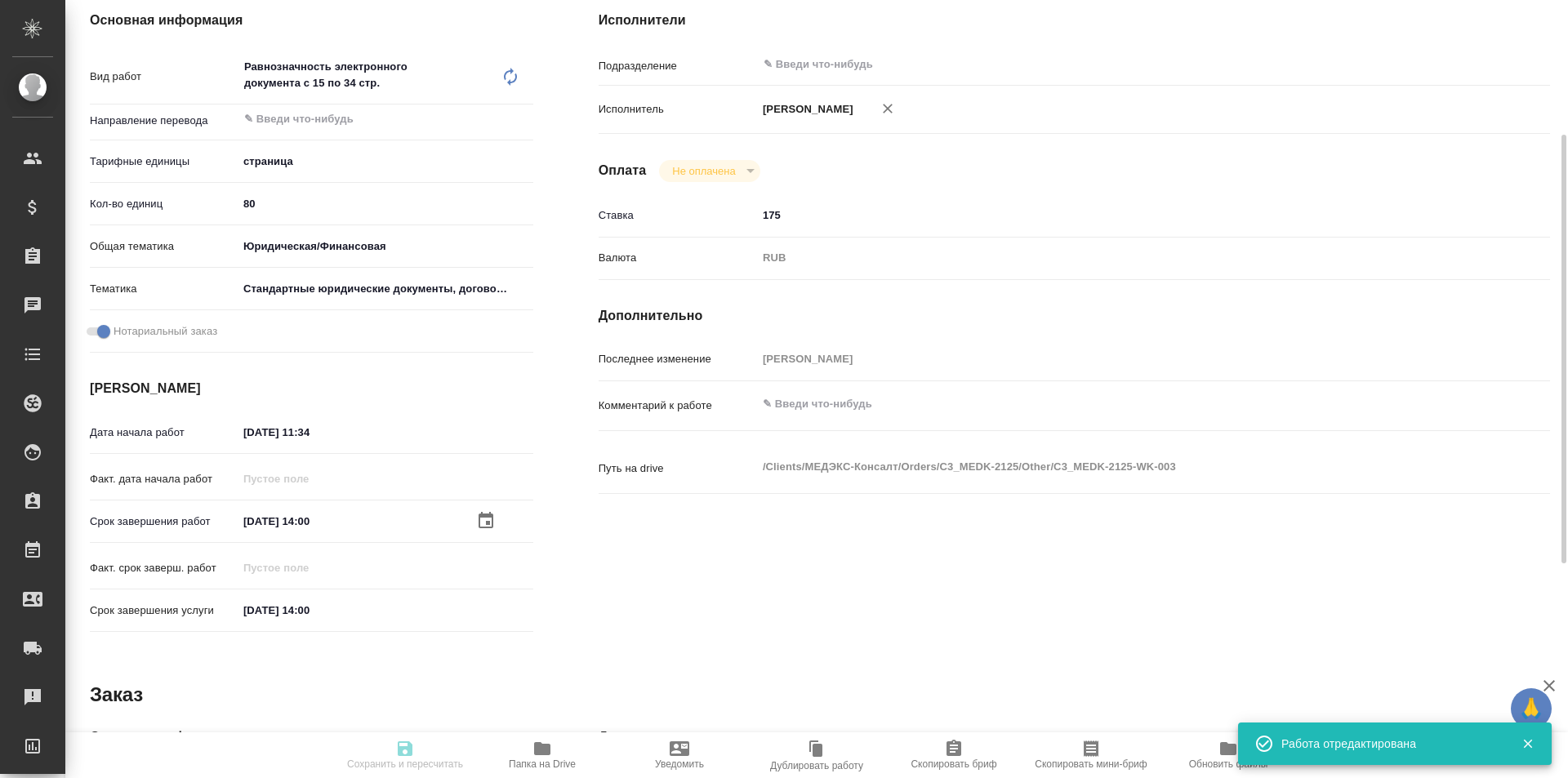
type textarea "x"
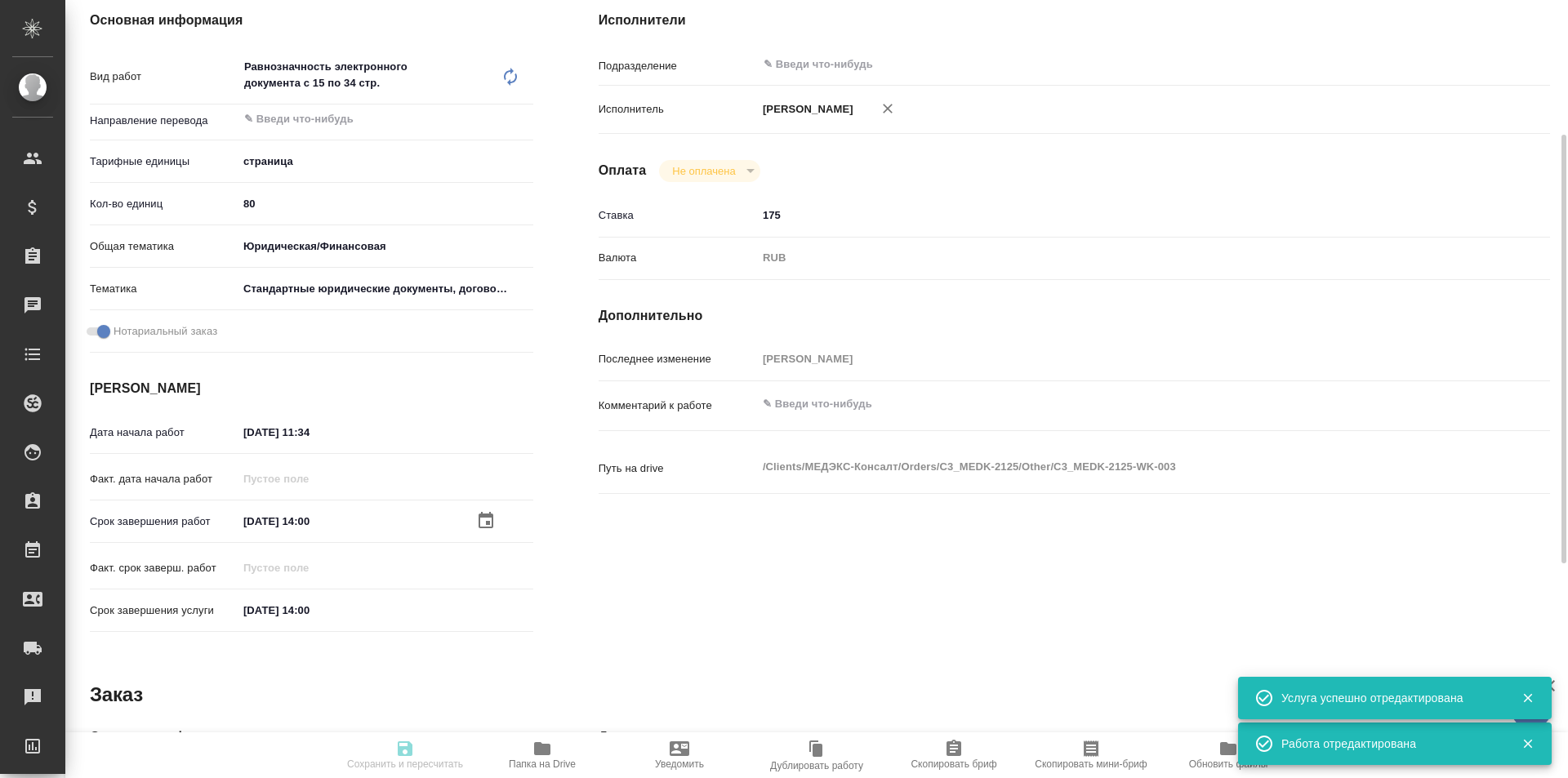
type textarea "x"
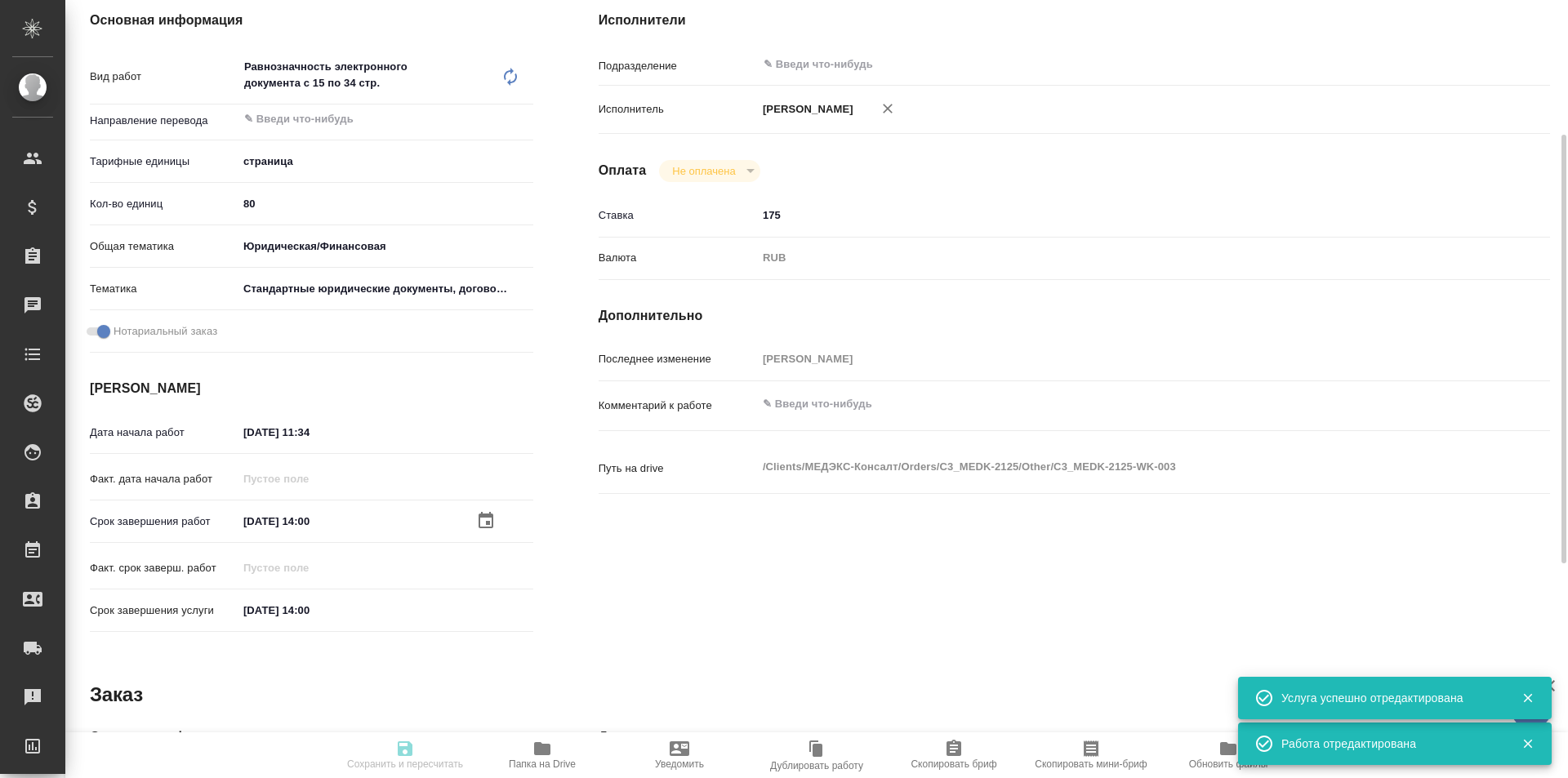
type textarea "x"
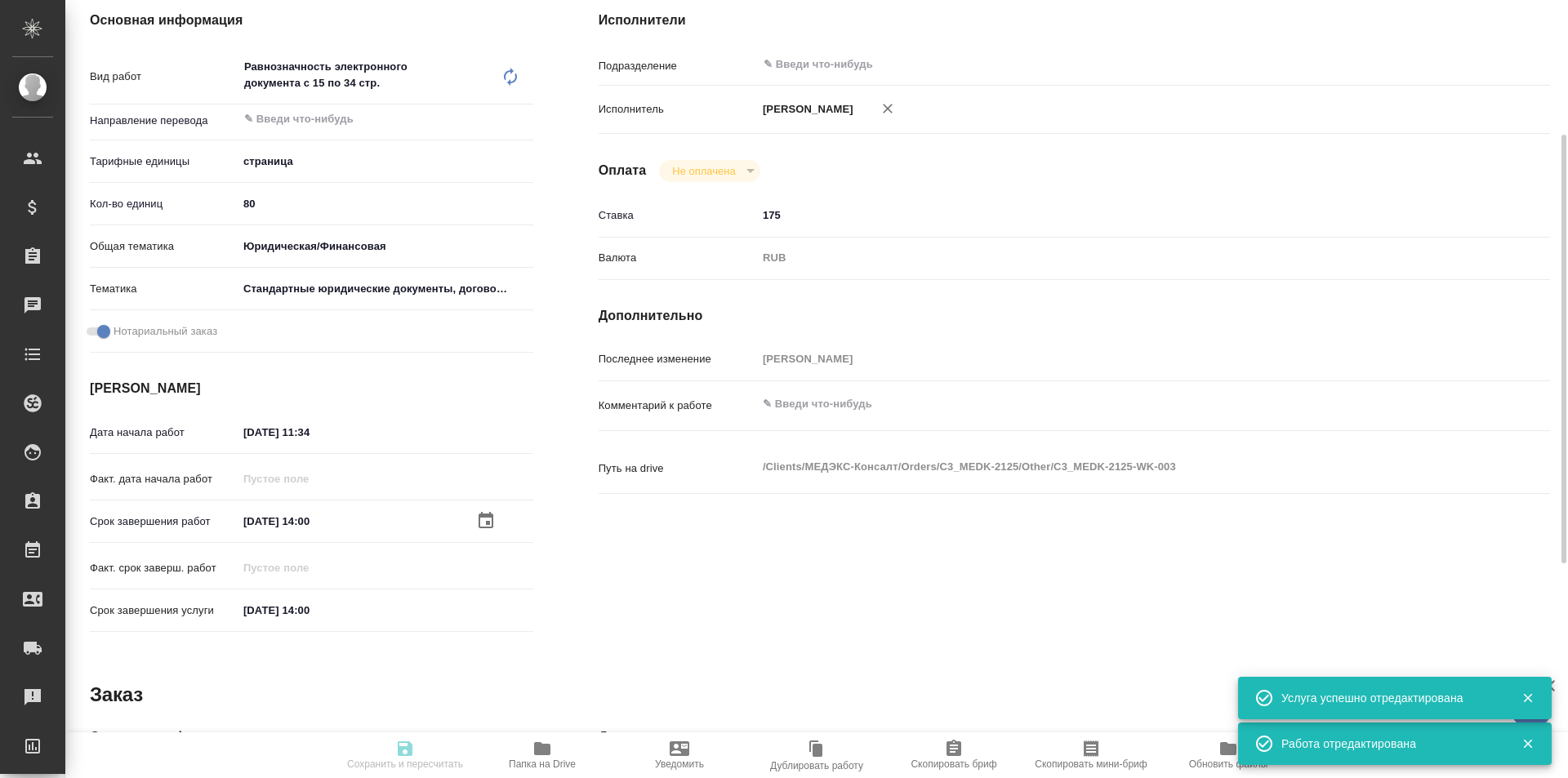
type textarea "x"
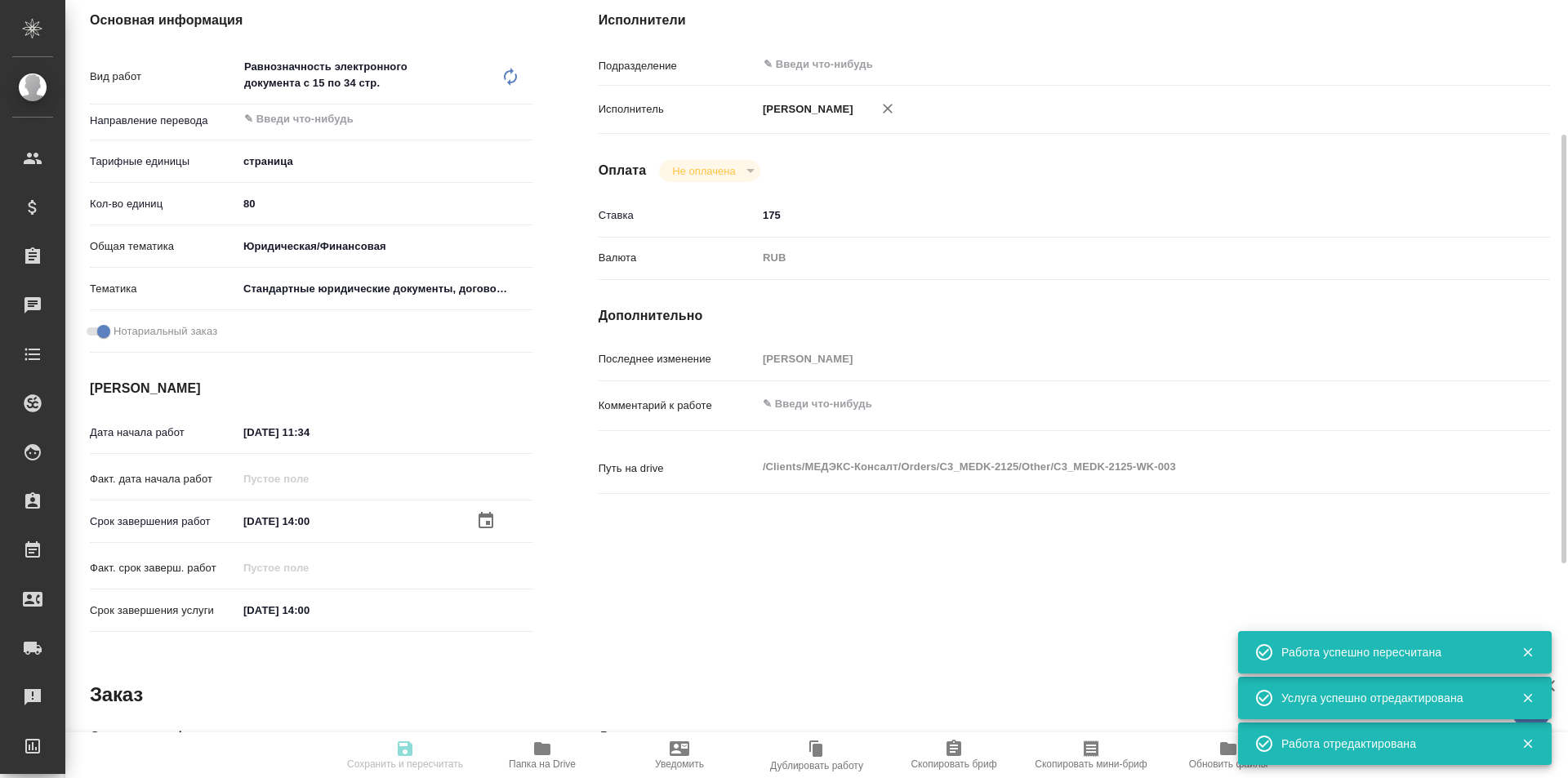
type input "readyForWork"
type textarea "Равнозначность электронного документа с 15 по 34 стр."
type textarea "x"
type input "5a8b1489cc6b4906c91bfdb2"
type input "80"
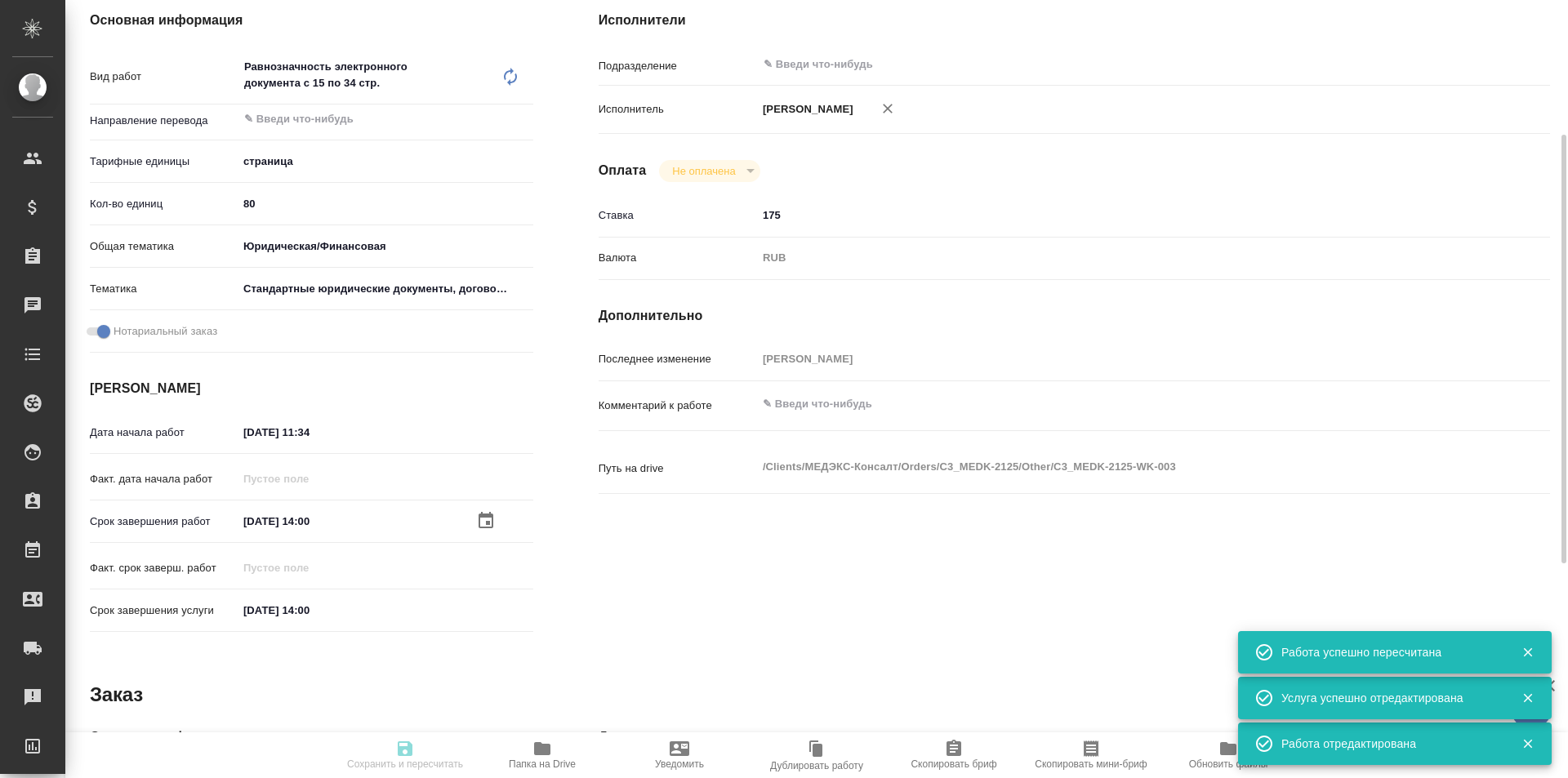
type input "yr-fn"
type input "5f647205b73bc97568ca66bf"
checkbox input "true"
type input "06.10.2025 11:34"
type input "07.10.2025 14:00"
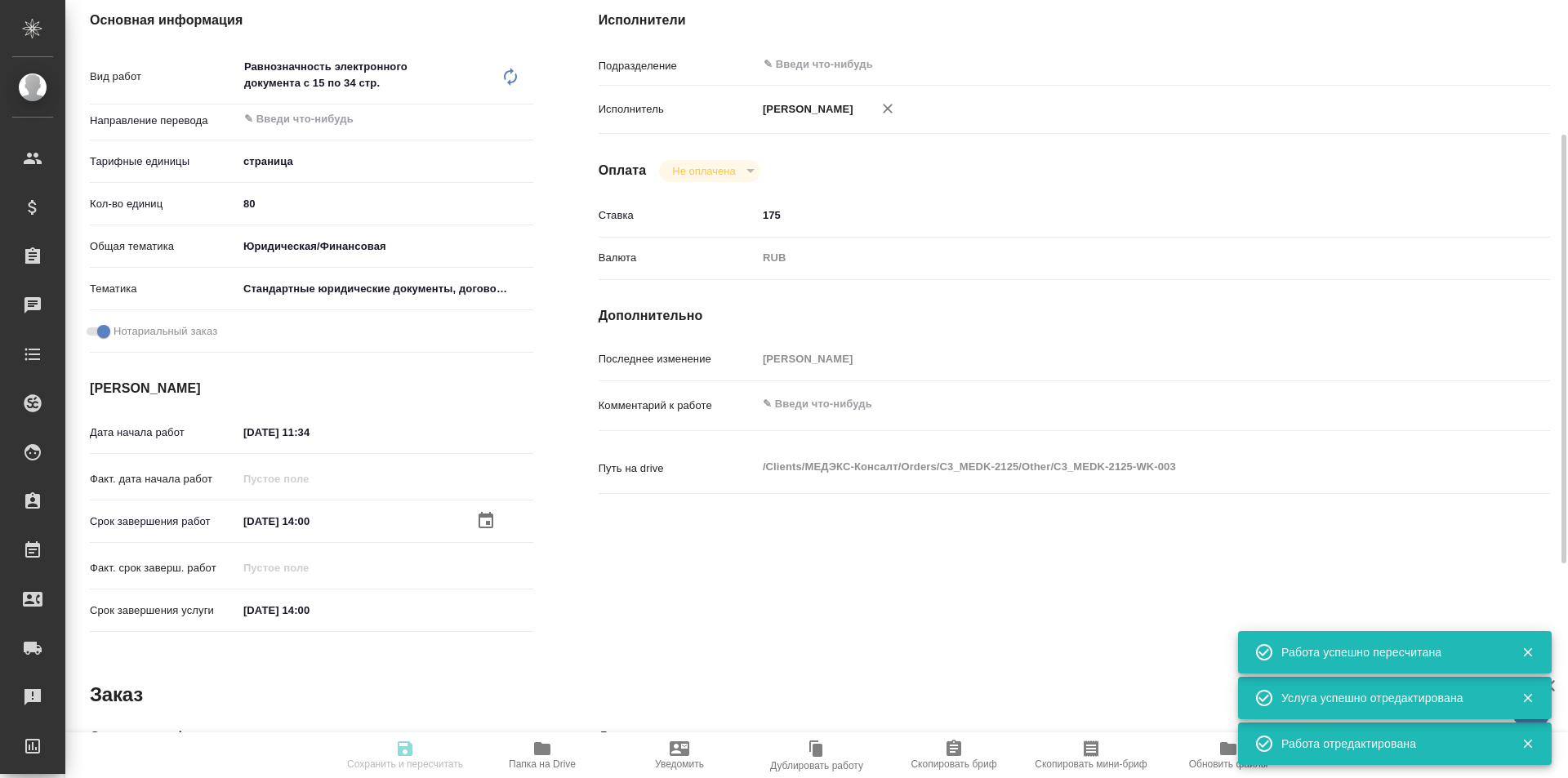
type input "07.10.2025 14:00"
type input "notPayed"
type input "175"
type input "RUB"
type input "[PERSON_NAME]"
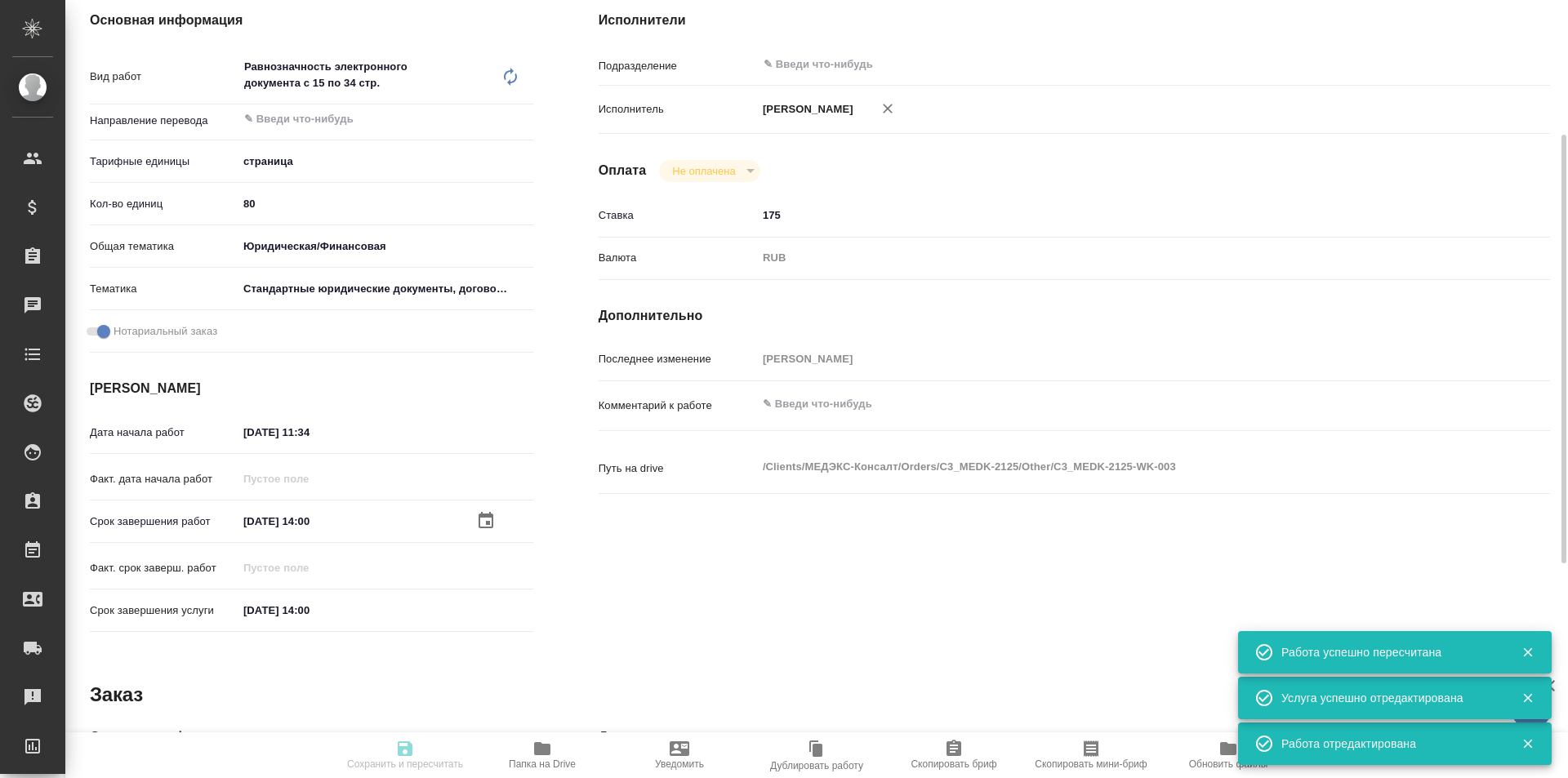
type textarea "x"
type textarea "/Clients/МЕДЭКС-Консалт/Orders/C3_MEDK-2125/Other/C3_MEDK-2125-WK-003"
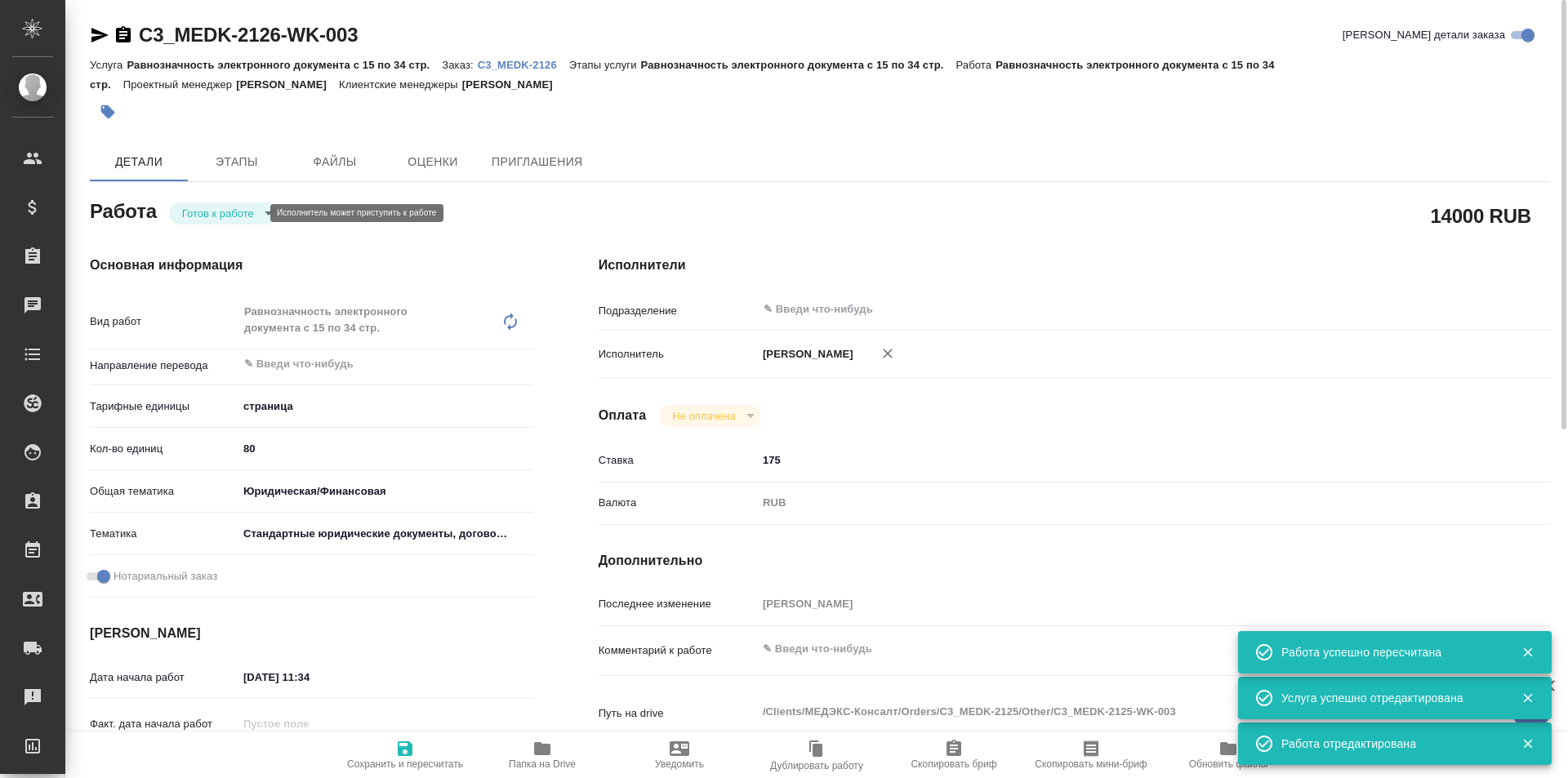
click at [235, 207] on body "🙏 .cls-1 fill:#fff; AWATERA Galisheva Mariya Клиенты Спецификации Заказы 0 Чаты…" at bounding box center [784, 389] width 1568 height 778
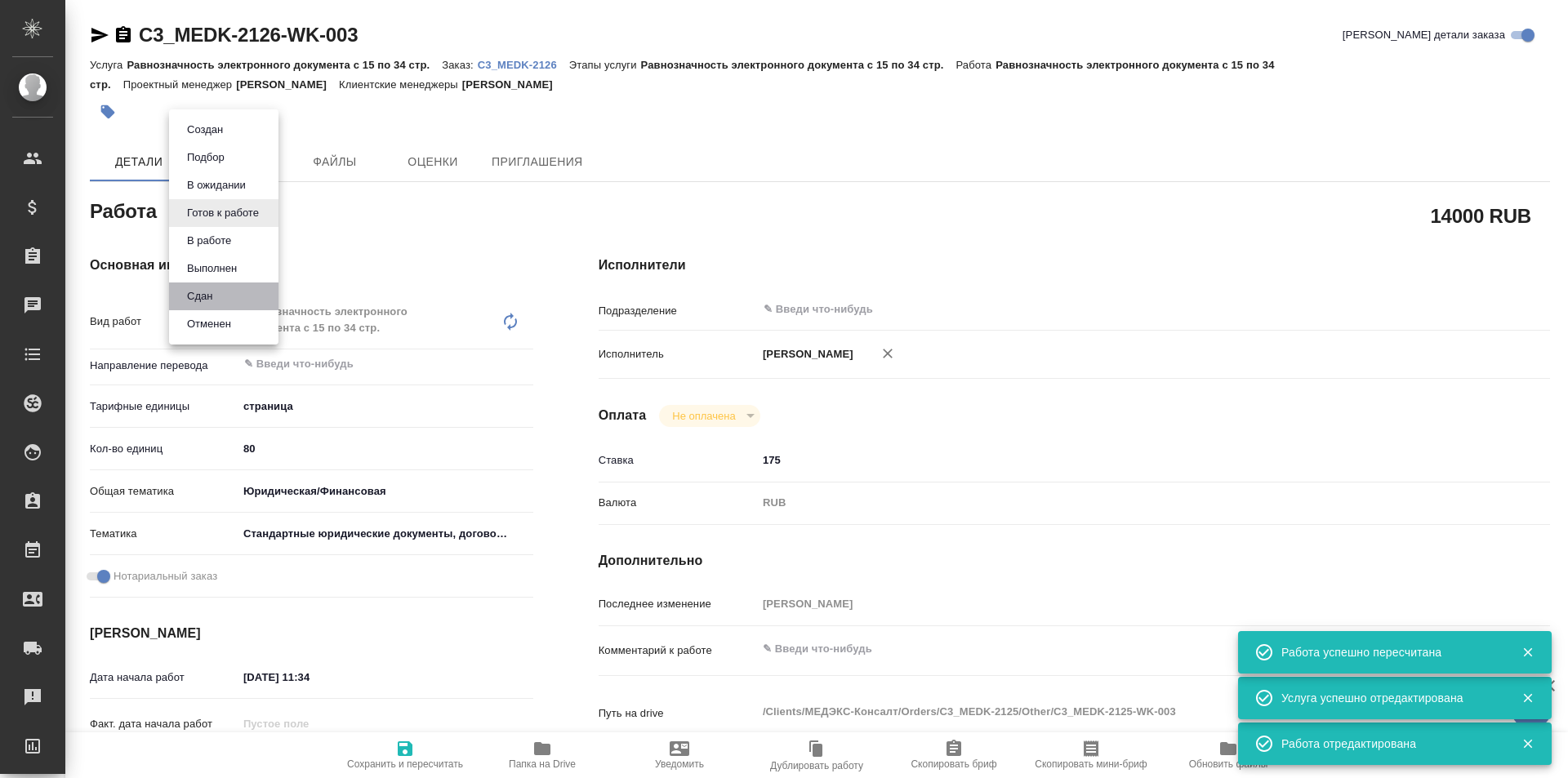
click at [242, 294] on li "Сдан" at bounding box center [224, 295] width 109 height 28
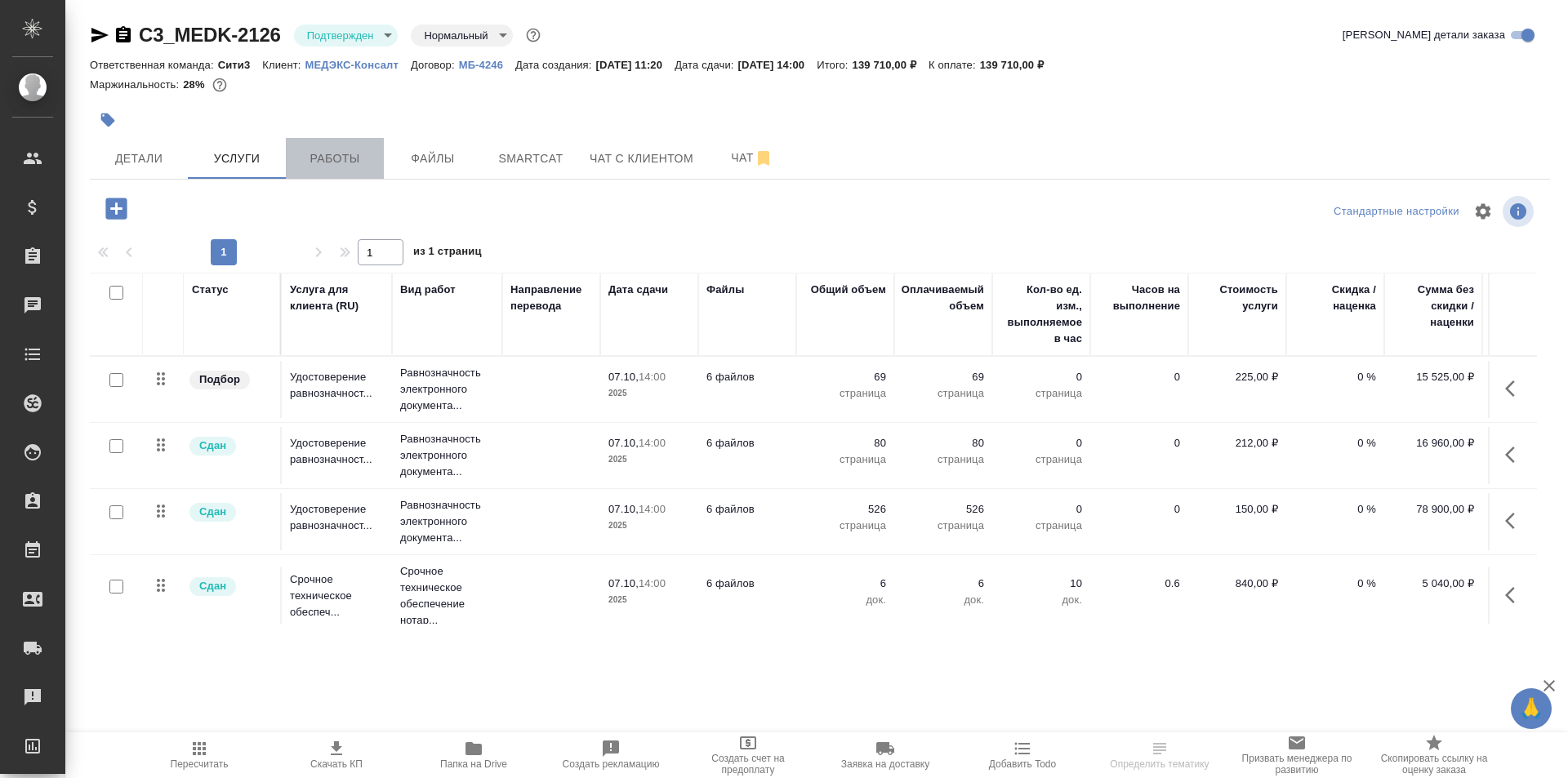
click at [327, 162] on span "Работы" at bounding box center [335, 159] width 78 height 20
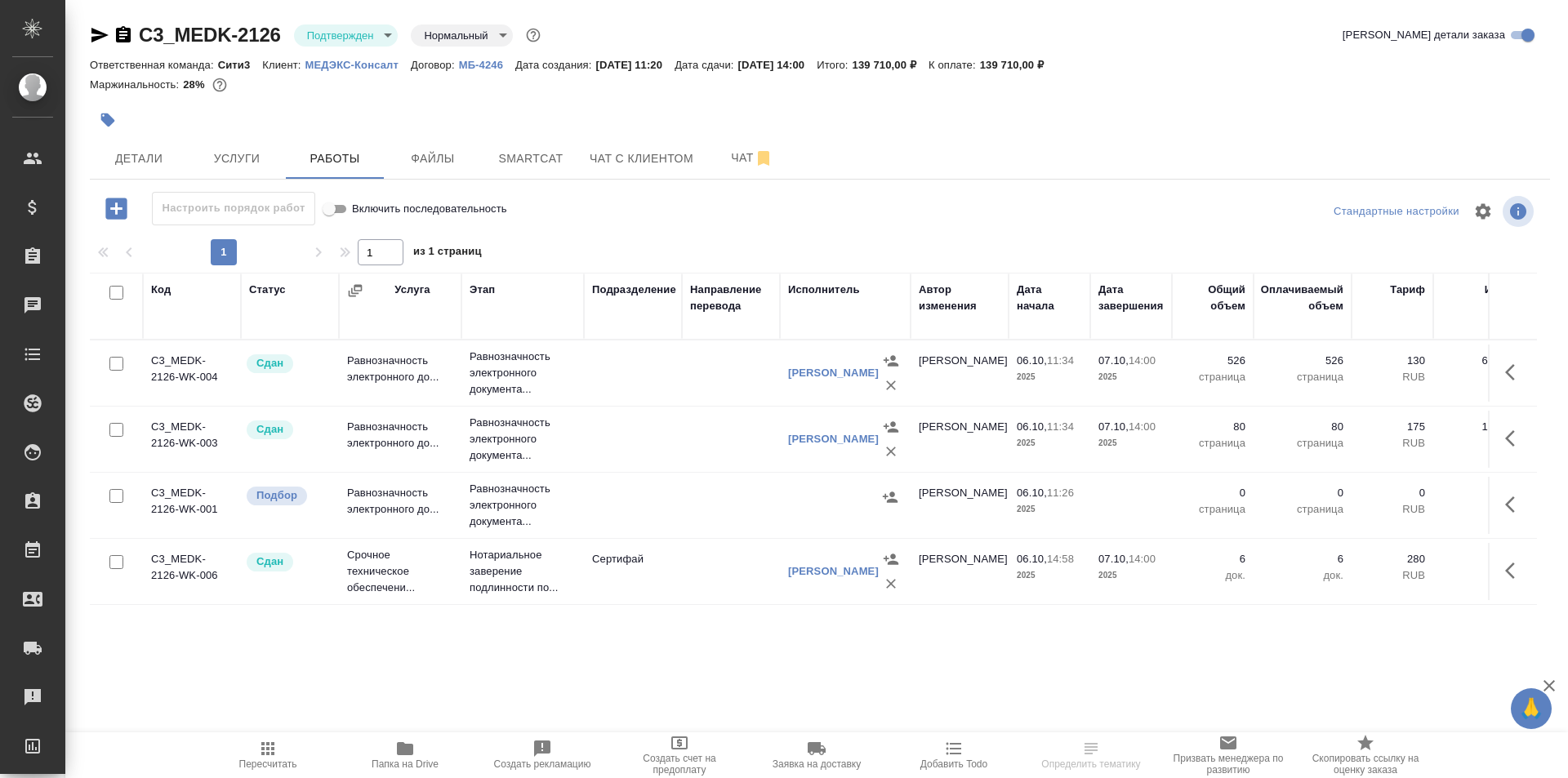
click at [650, 532] on td at bounding box center [633, 506] width 98 height 57
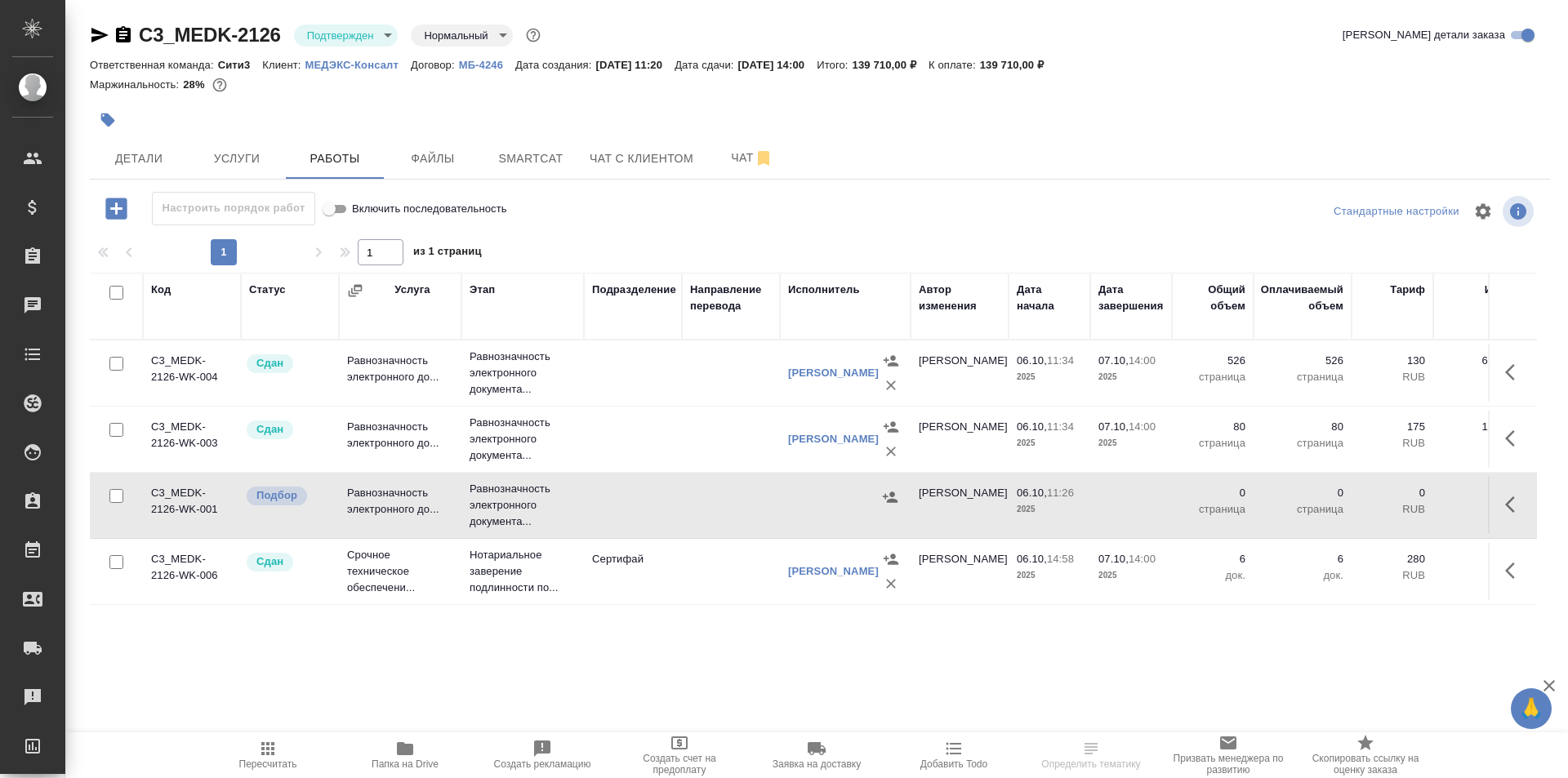
click at [650, 532] on td at bounding box center [633, 506] width 98 height 57
click at [240, 161] on span "Услуги" at bounding box center [237, 159] width 78 height 20
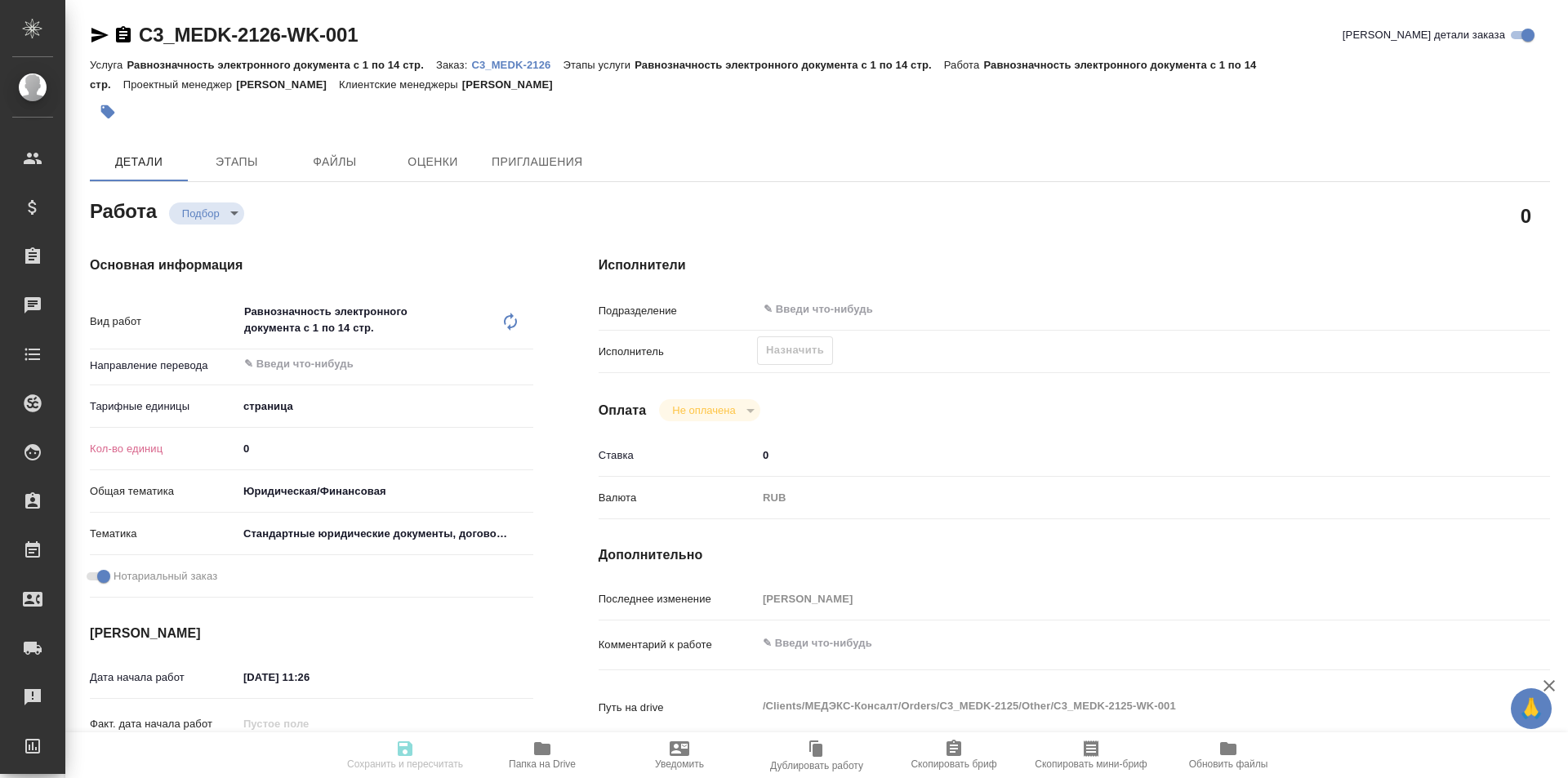
type textarea "x"
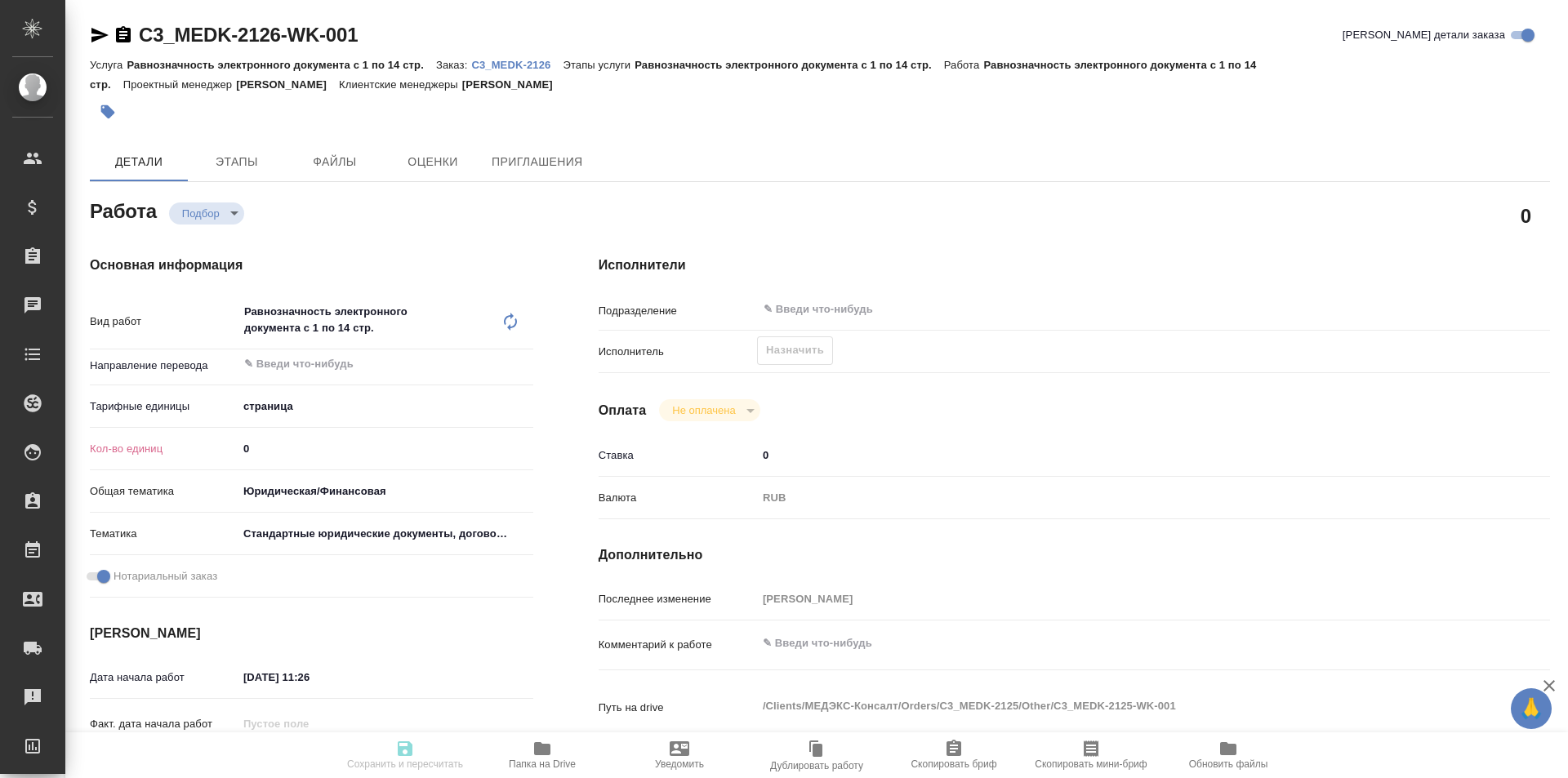
type textarea "x"
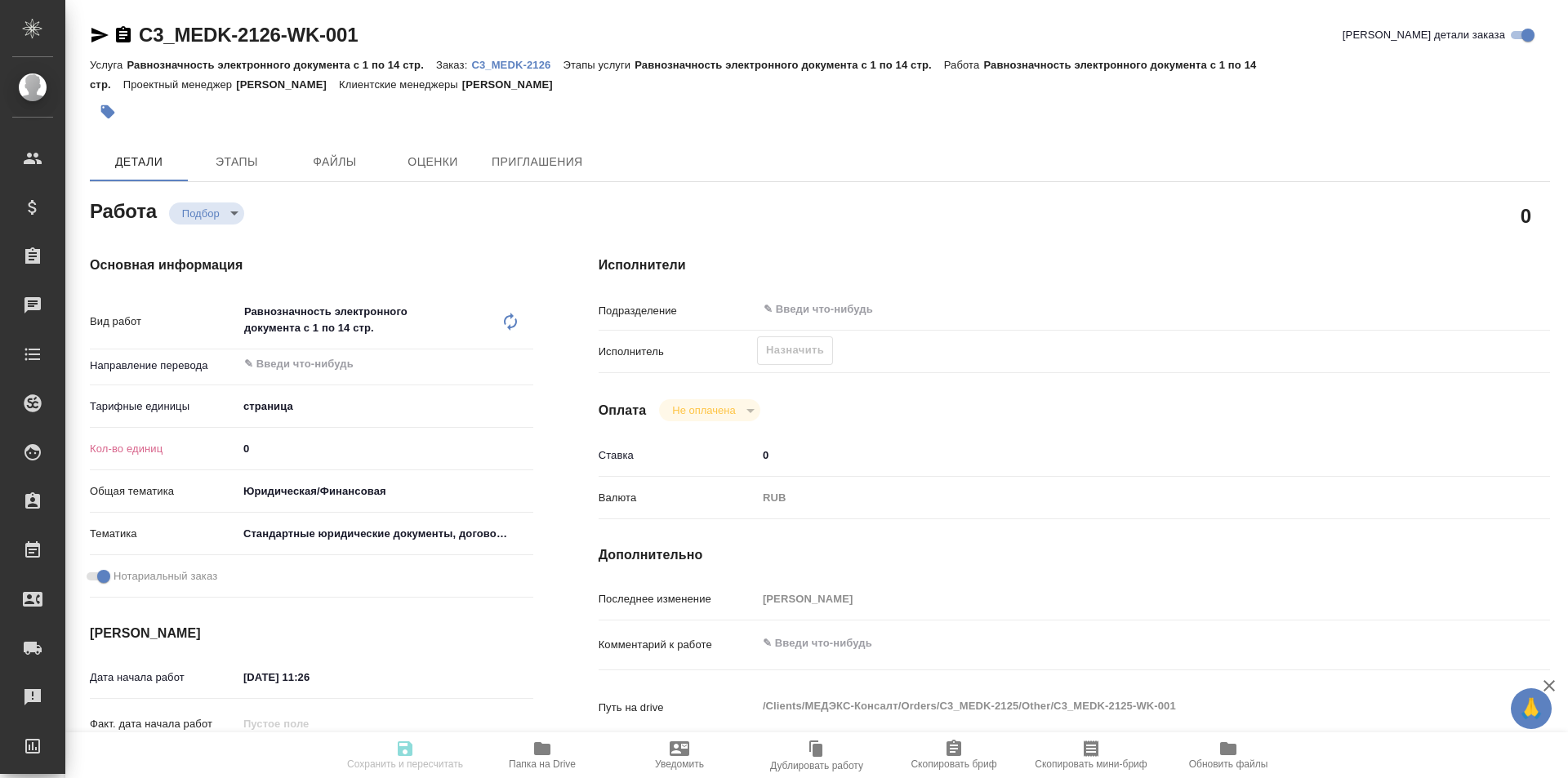
type textarea "x"
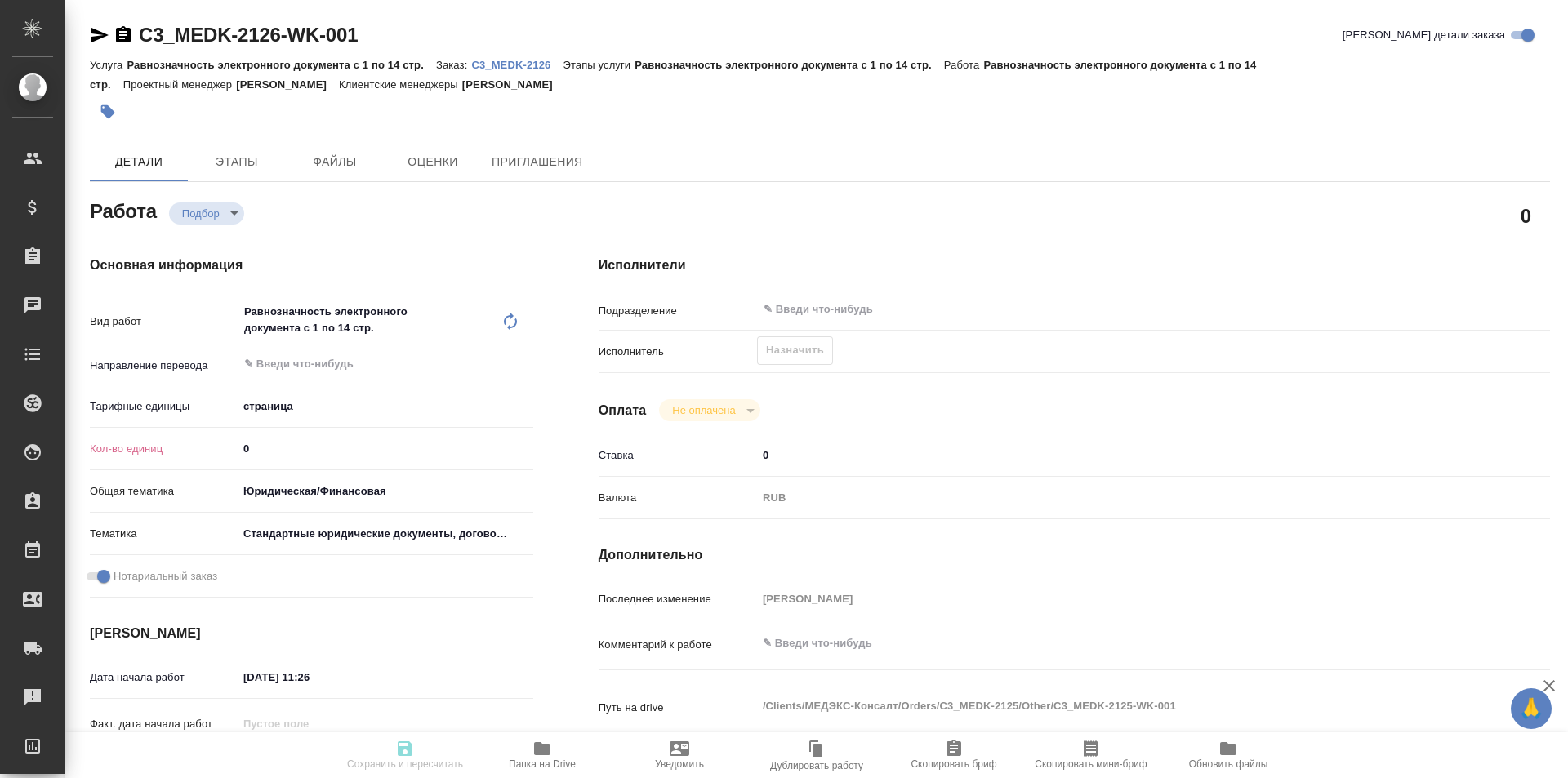
type textarea "x"
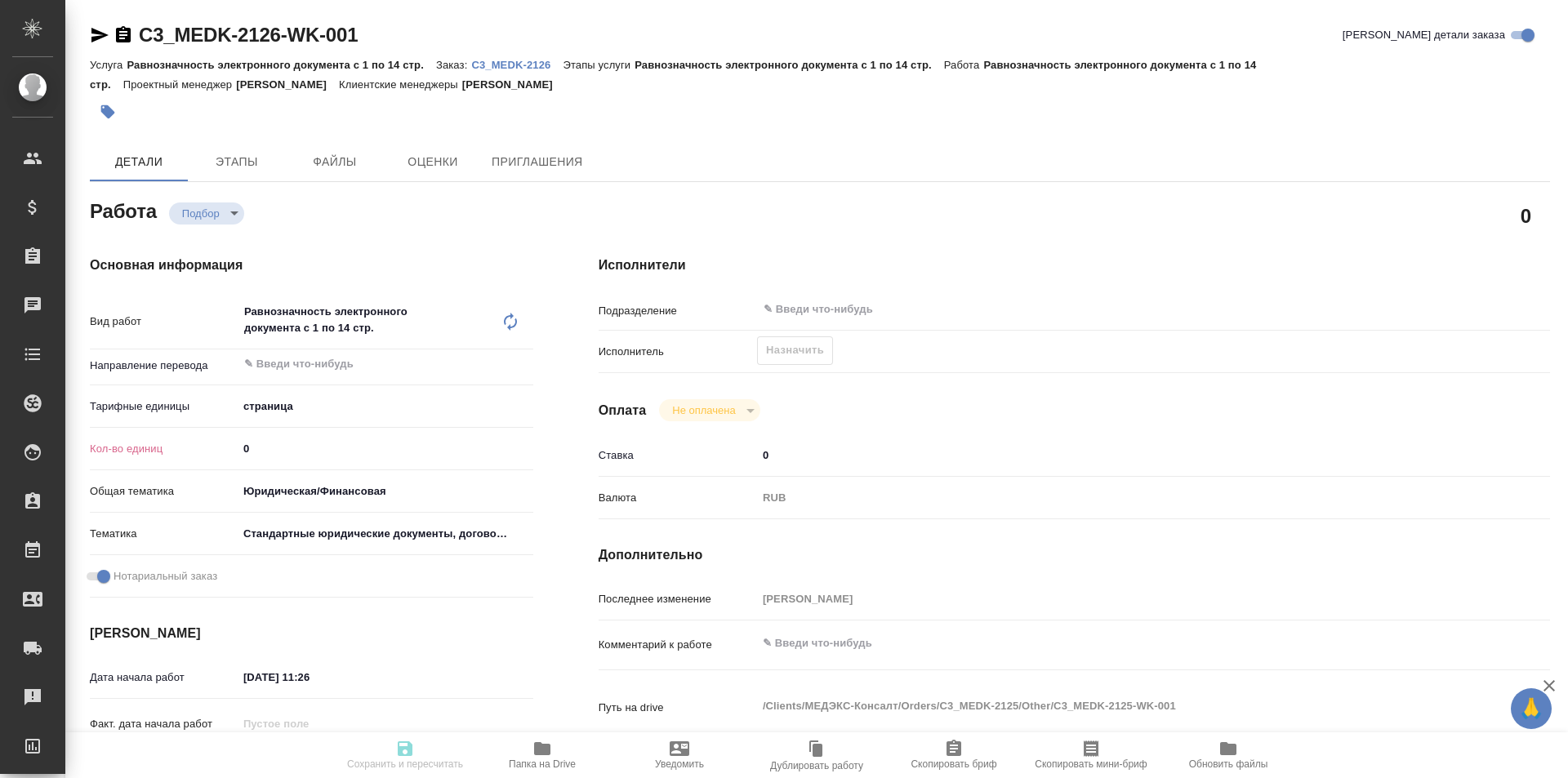
type textarea "x"
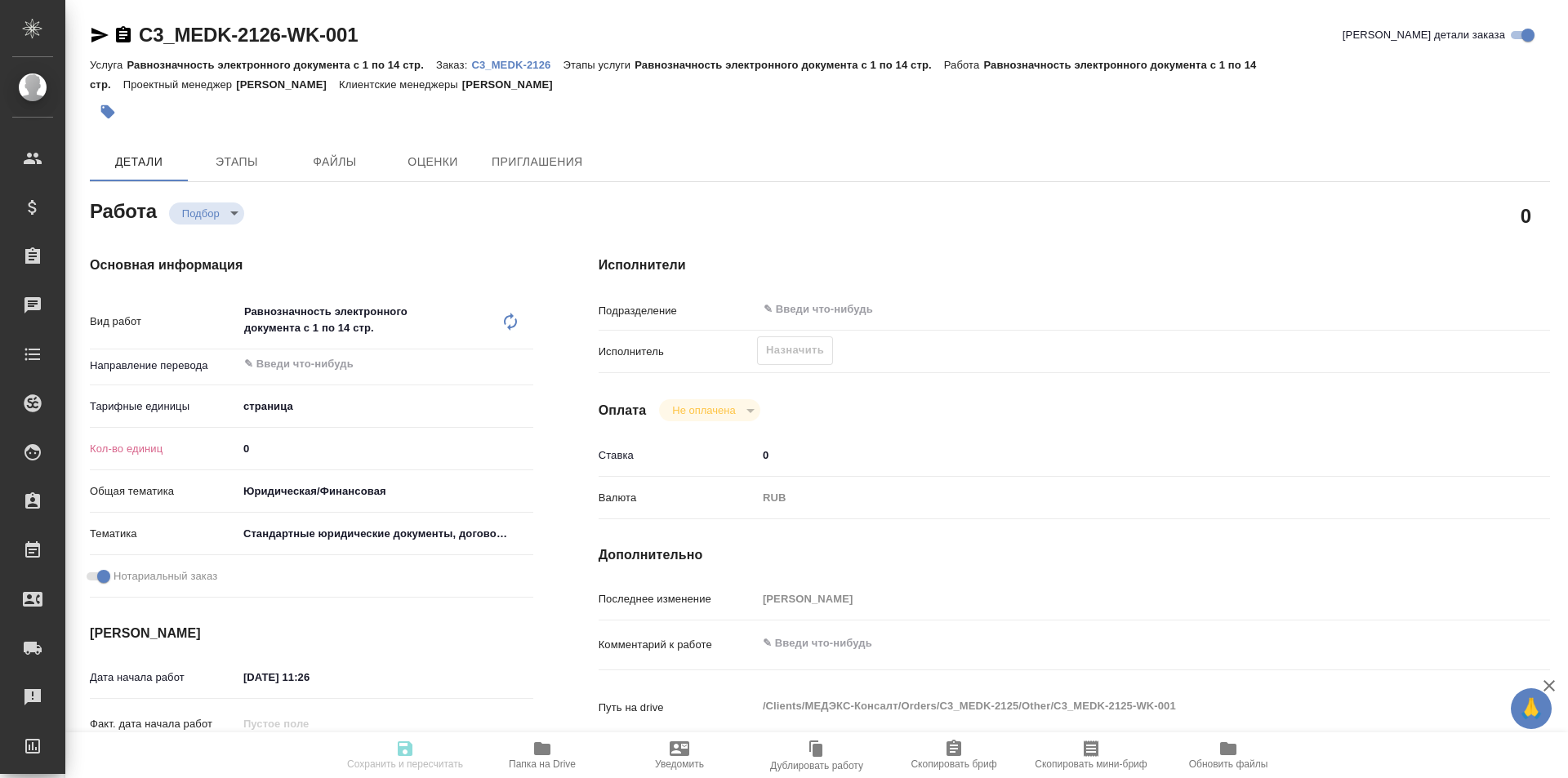
click at [354, 449] on input "0" at bounding box center [385, 448] width 295 height 24
type textarea "x"
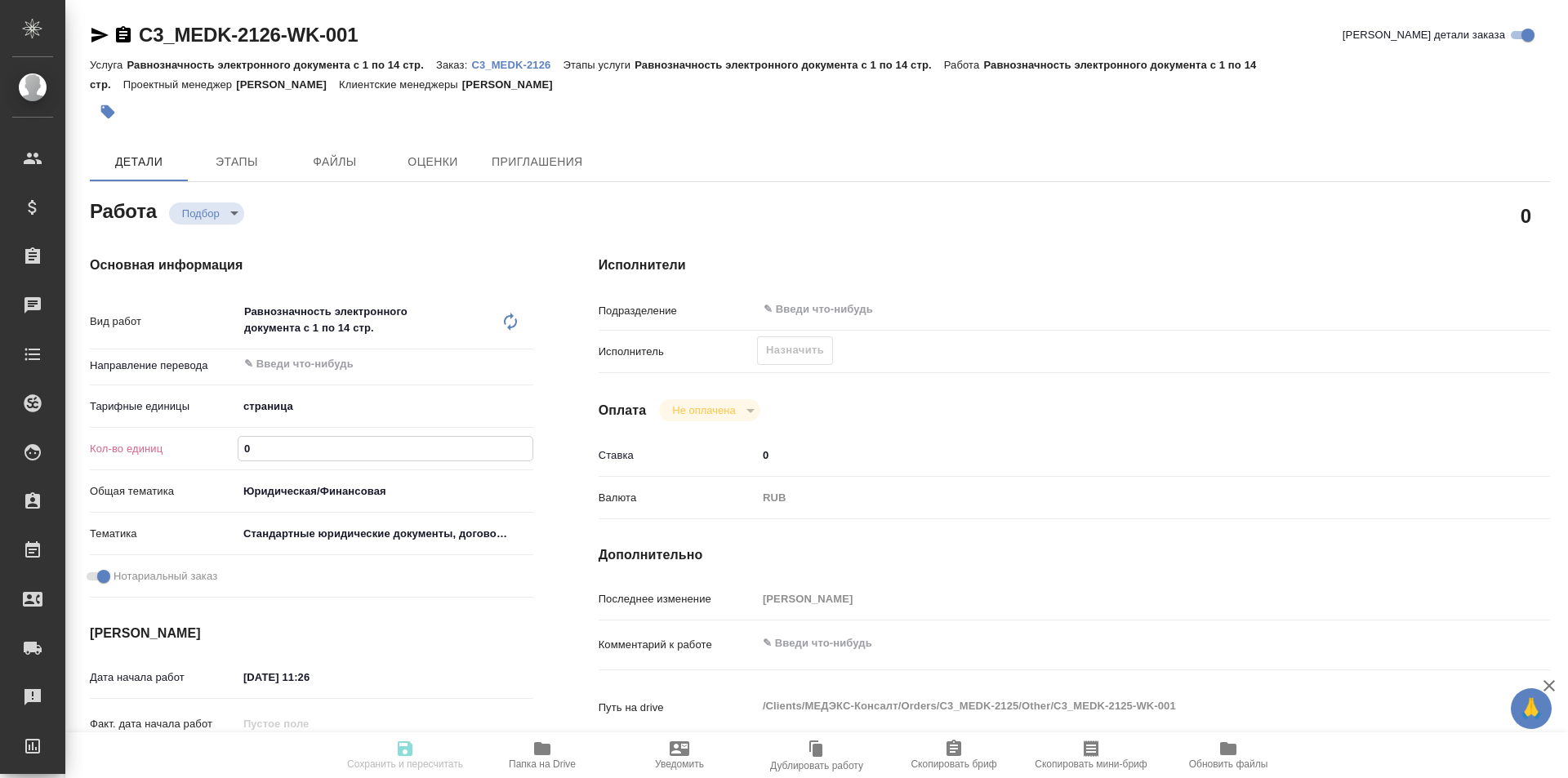
type textarea "x"
type input "6"
type textarea "x"
type input "69"
type textarea "x"
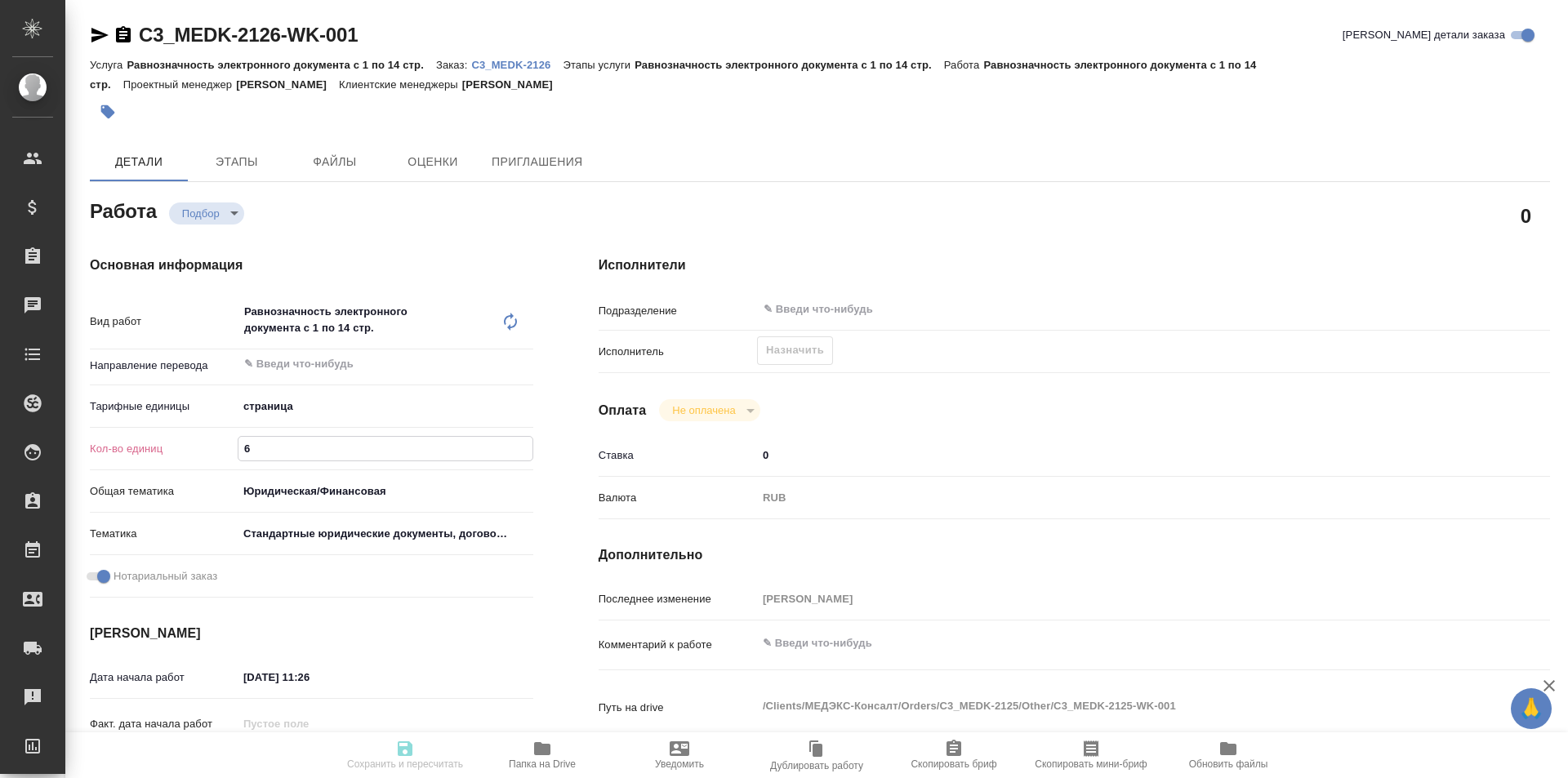
type textarea "x"
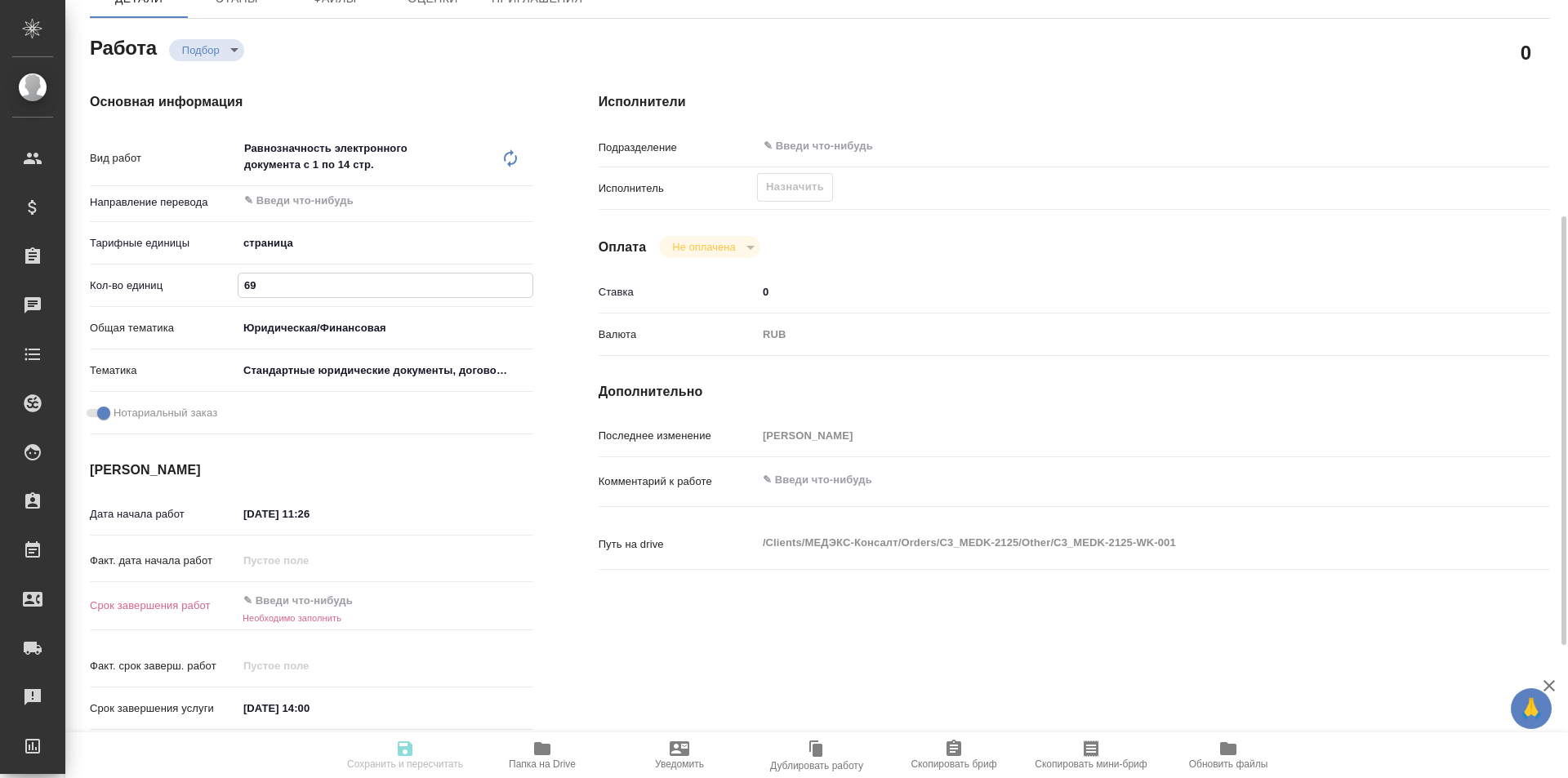
scroll to position [245, 0]
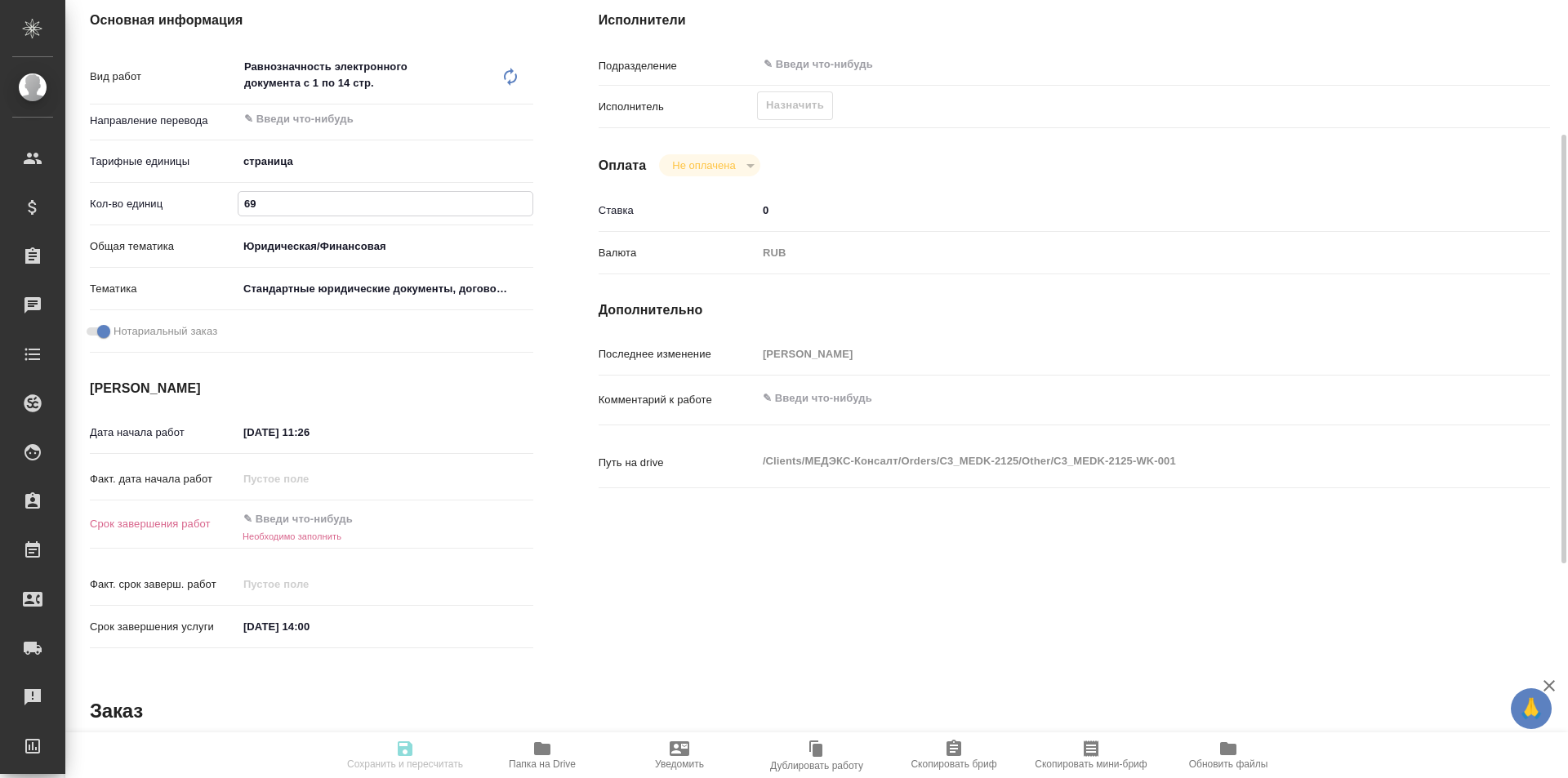
type input "69"
click at [434, 511] on div at bounding box center [385, 519] width 295 height 24
click at [398, 515] on div at bounding box center [385, 519] width 295 height 24
click at [329, 520] on input "text" at bounding box center [309, 519] width 143 height 24
click at [479, 515] on icon "button" at bounding box center [485, 517] width 15 height 16
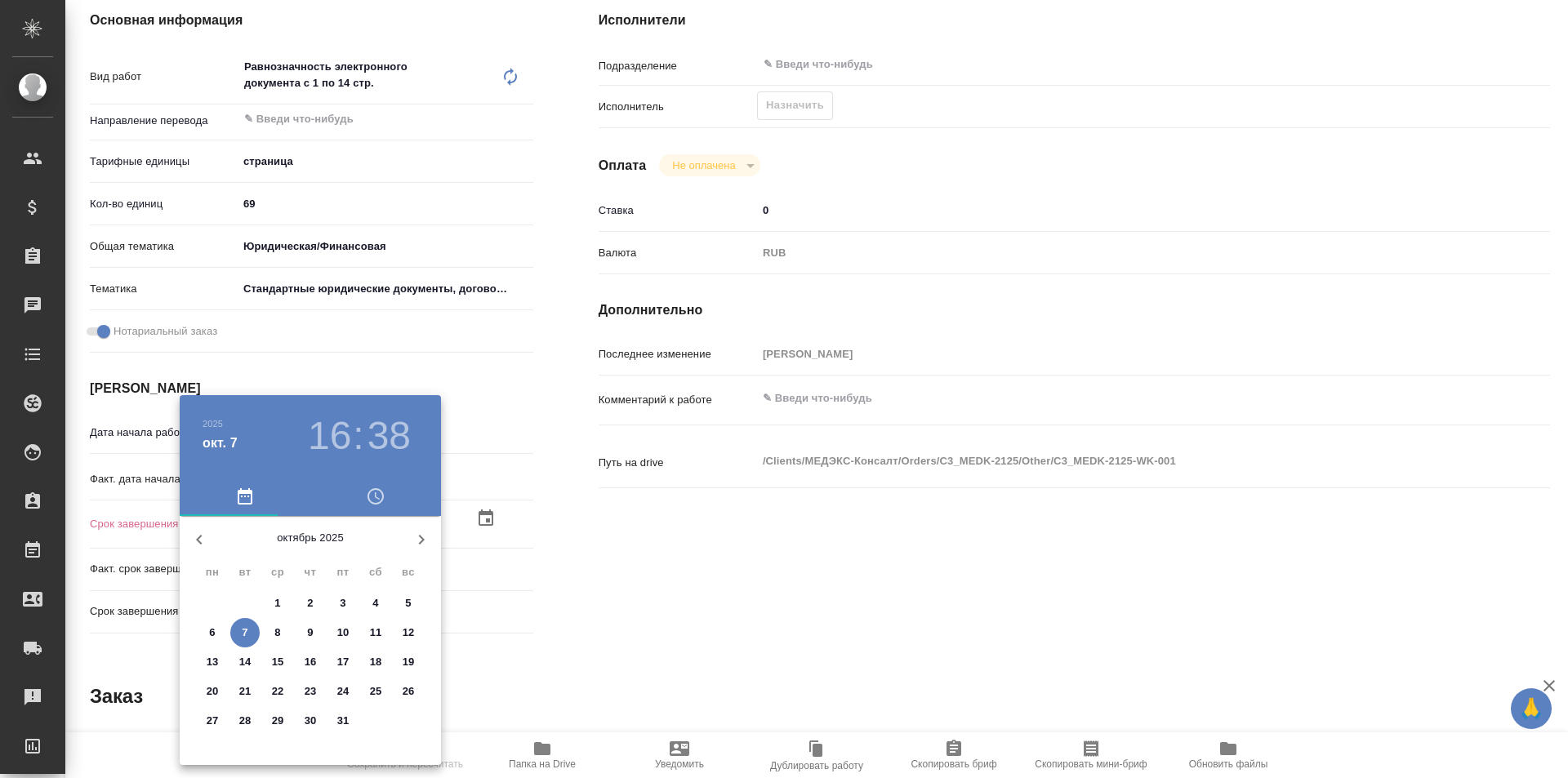
click at [327, 435] on h3 "16" at bounding box center [329, 436] width 43 height 46
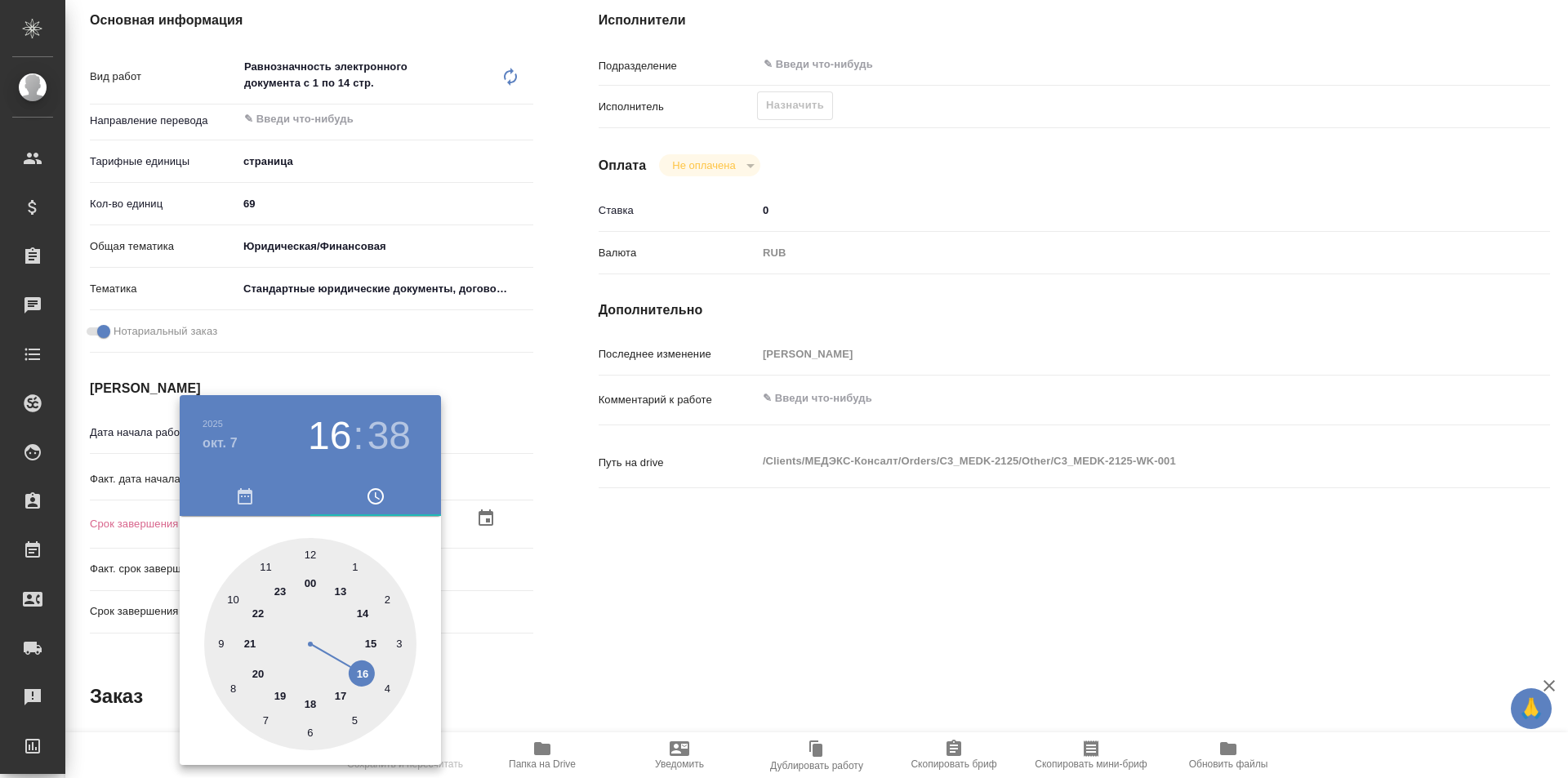
click at [367, 611] on div at bounding box center [310, 644] width 212 height 212
type textarea "x"
type input "[DATE] 14:38"
type textarea "x"
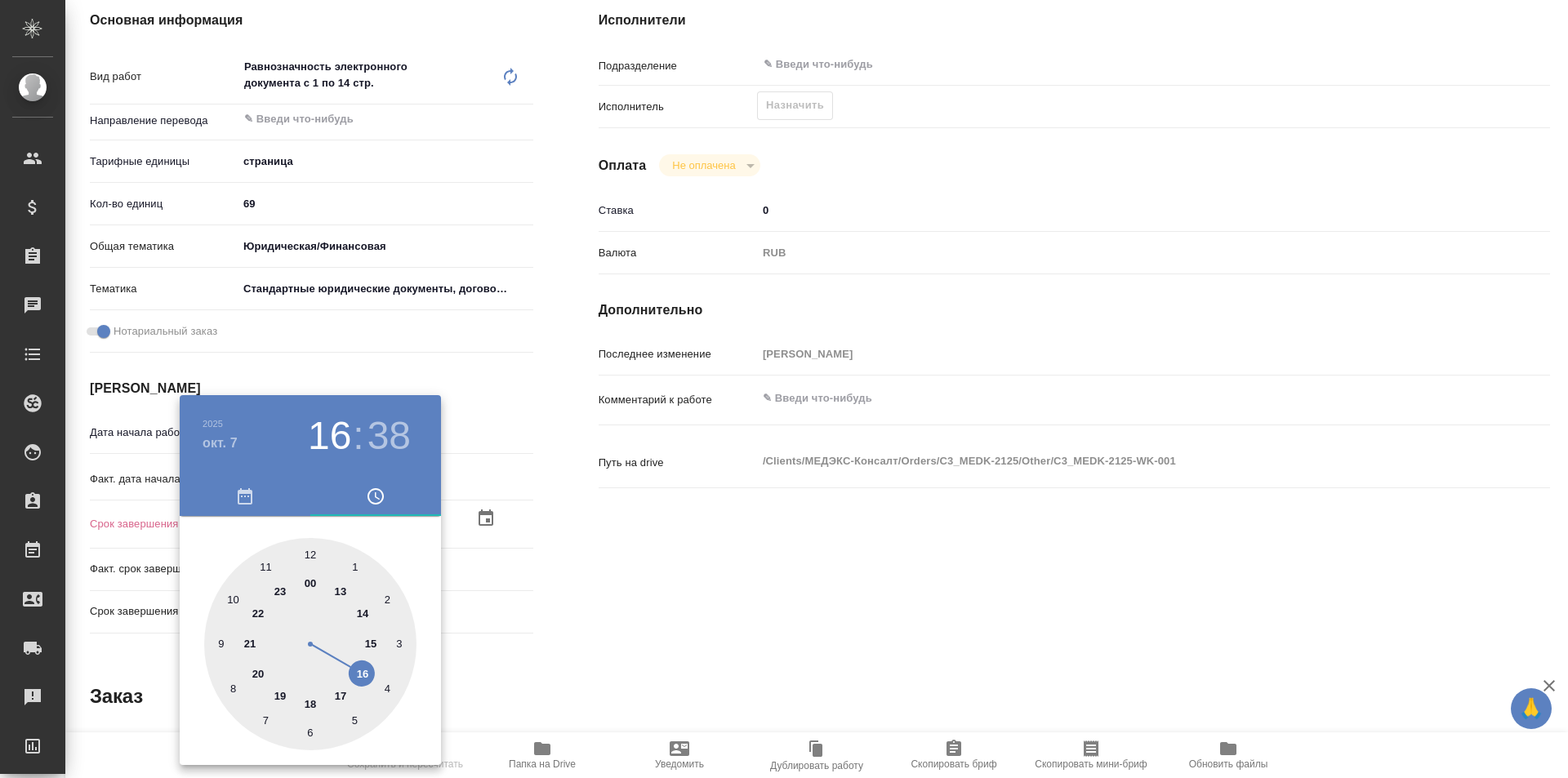
type textarea "x"
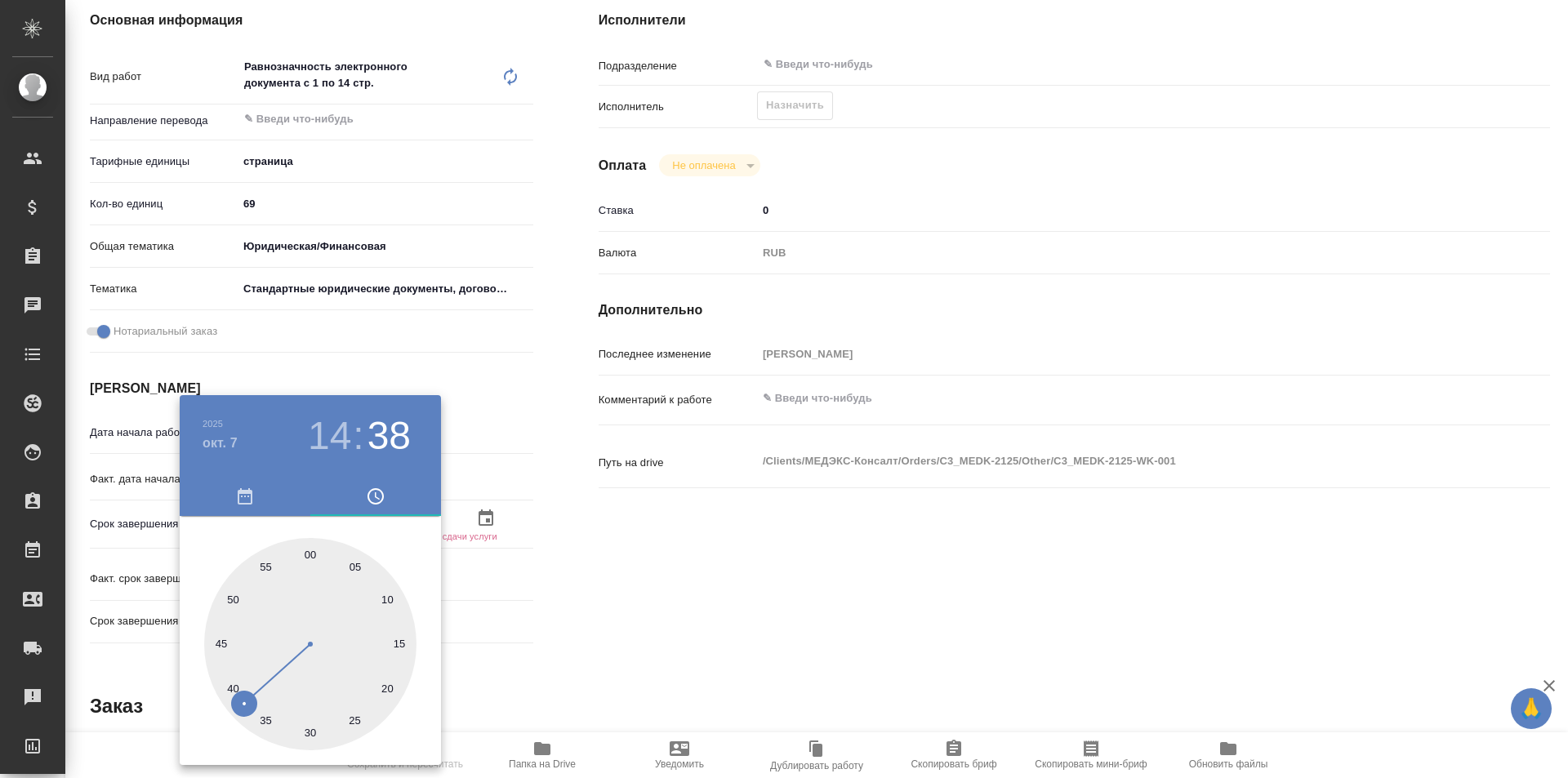
click at [303, 558] on div at bounding box center [310, 644] width 212 height 212
type textarea "x"
type input "[DATE] 14:59"
type textarea "x"
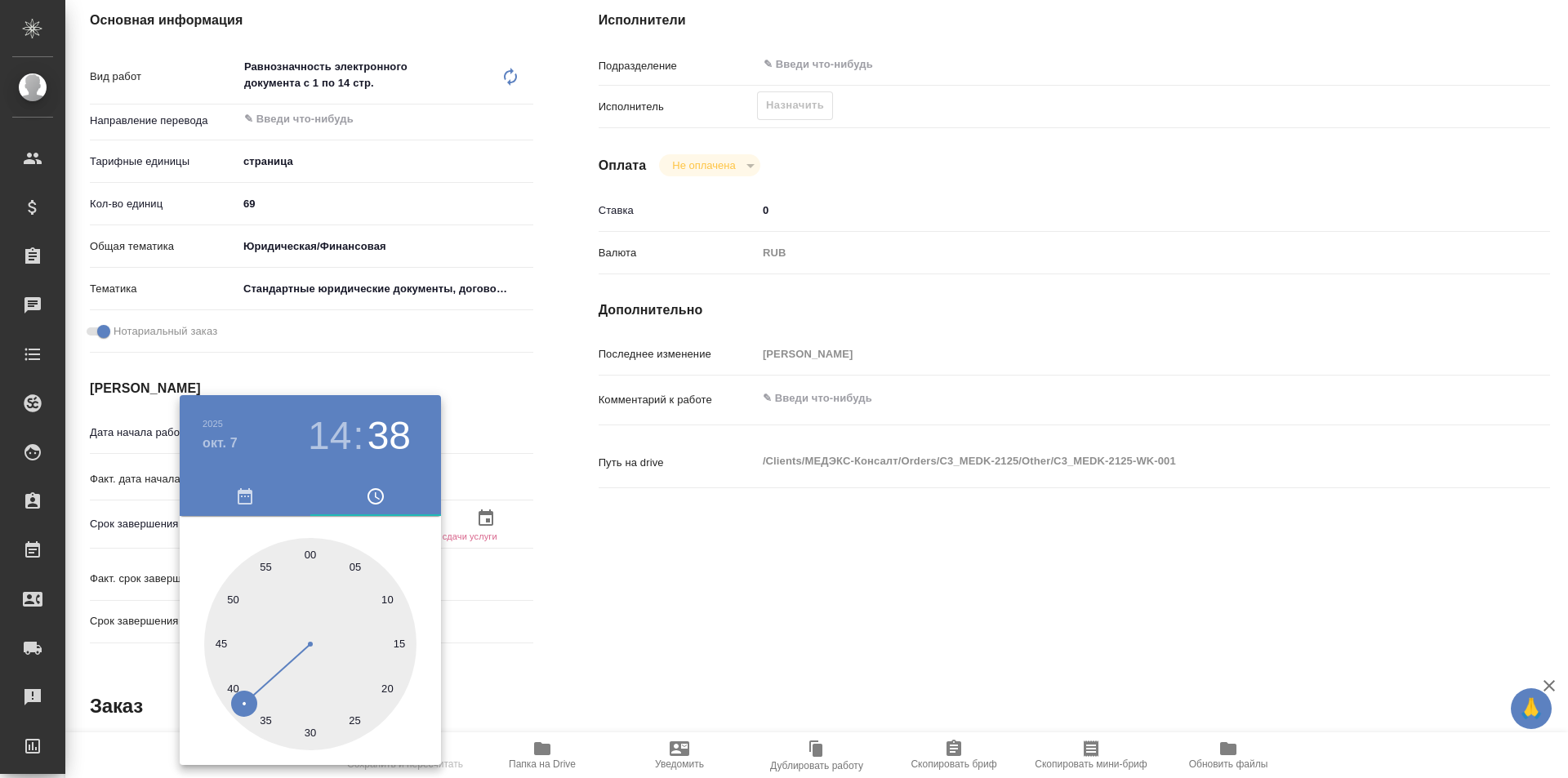
type textarea "x"
click at [304, 555] on div at bounding box center [310, 644] width 212 height 212
type textarea "x"
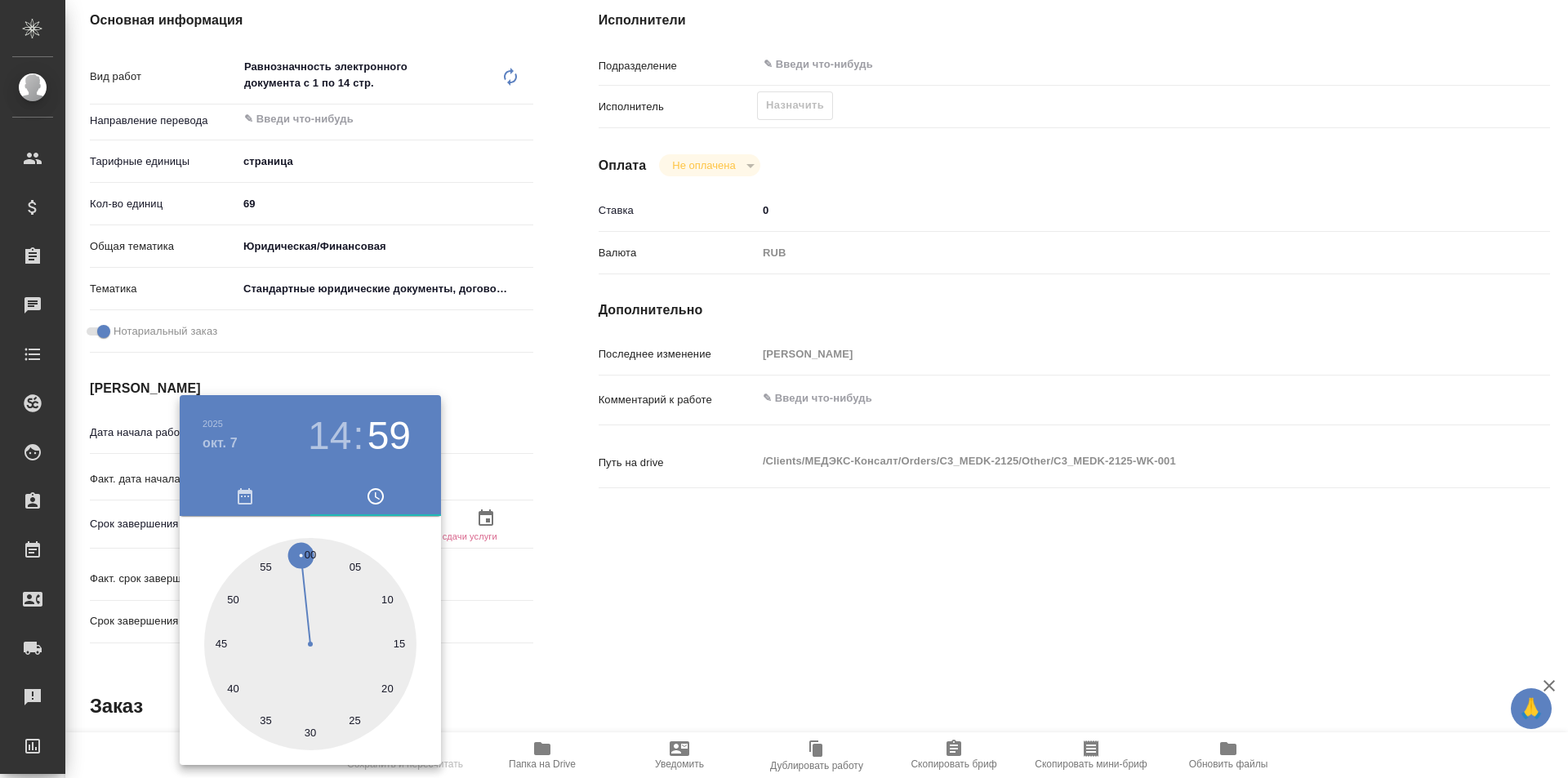
type textarea "x"
click at [312, 552] on div at bounding box center [310, 644] width 212 height 212
type textarea "x"
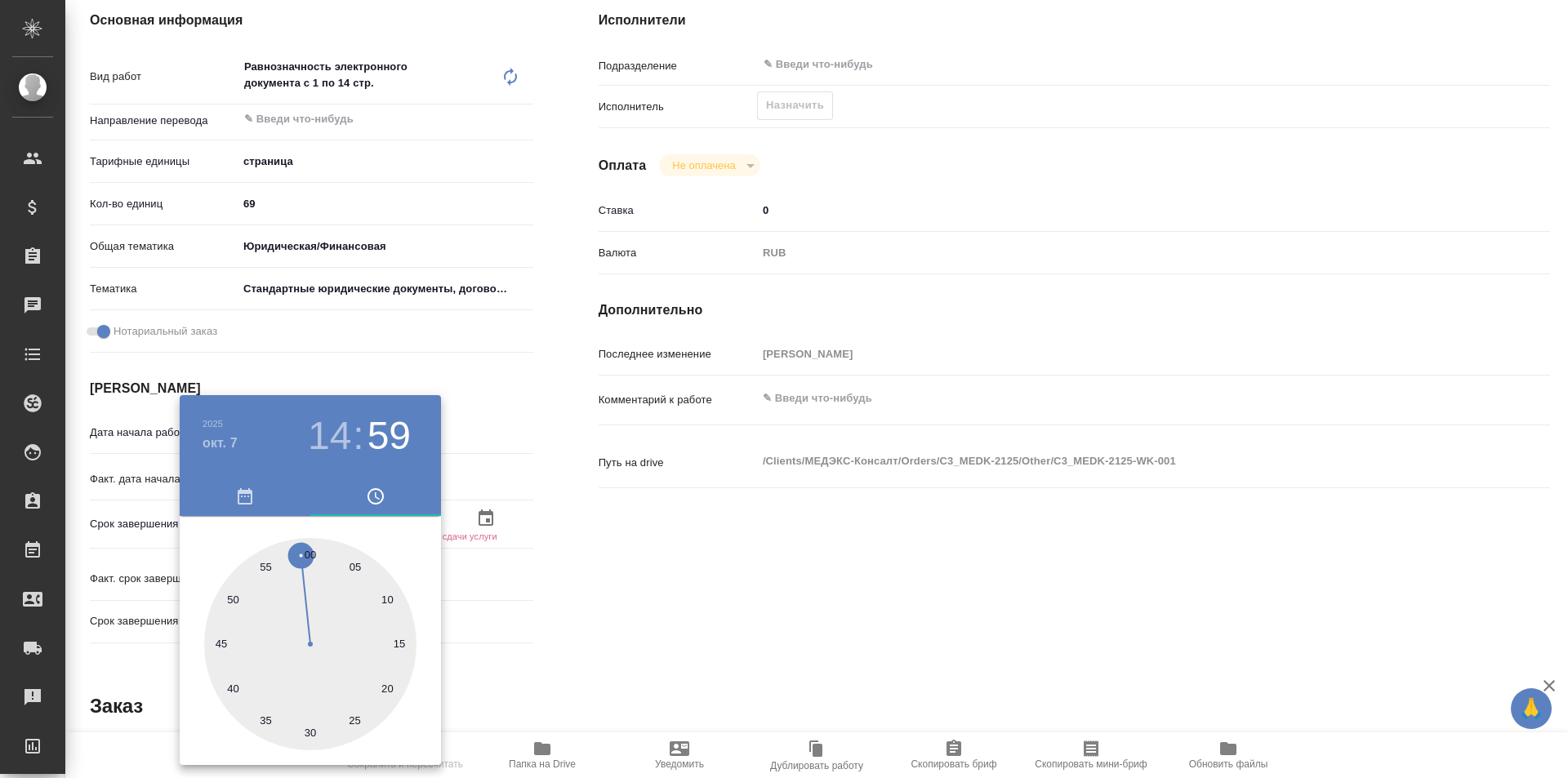
type input "[DATE] 14:00"
type textarea "x"
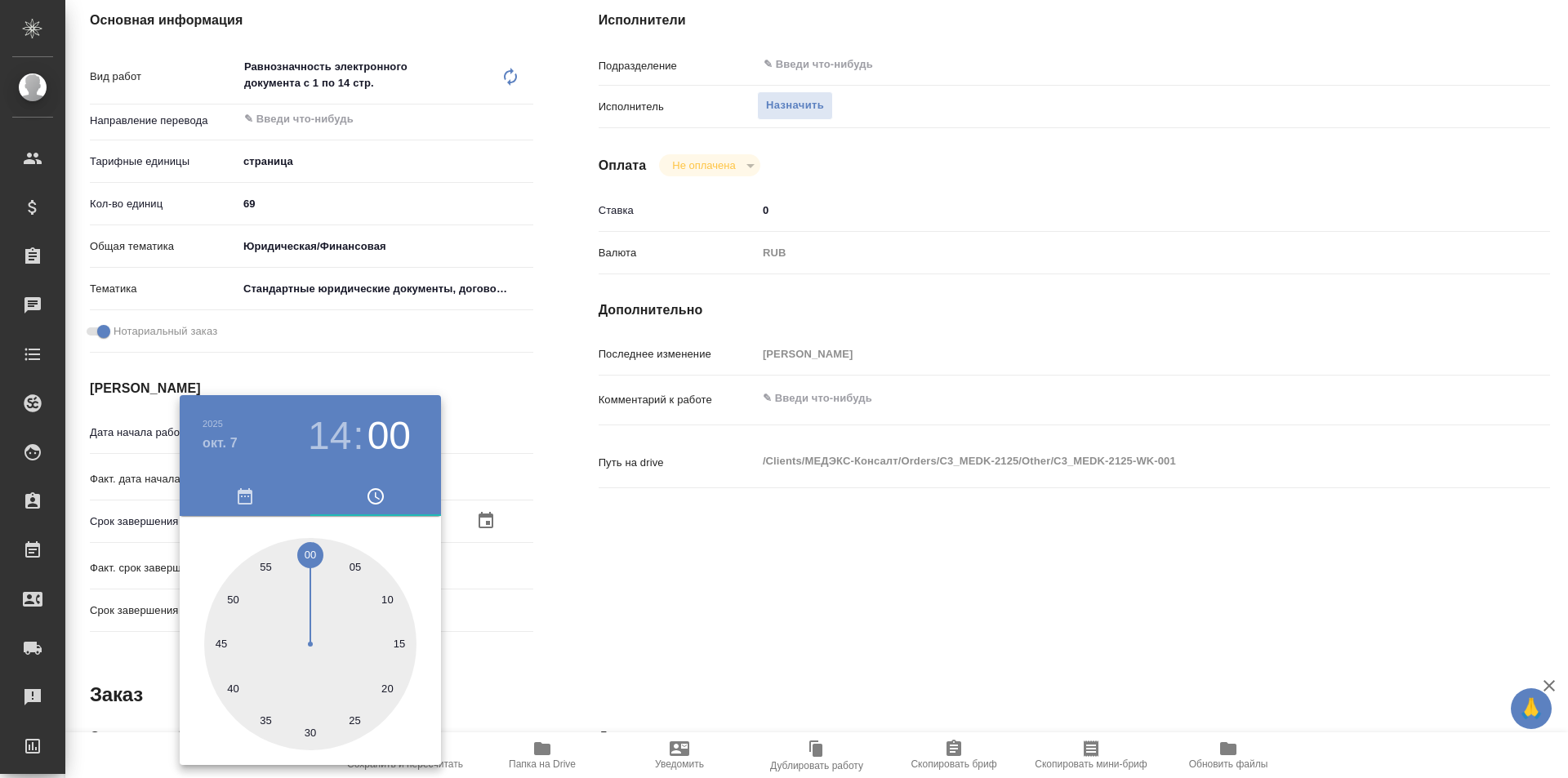
click at [513, 535] on div at bounding box center [784, 389] width 1568 height 778
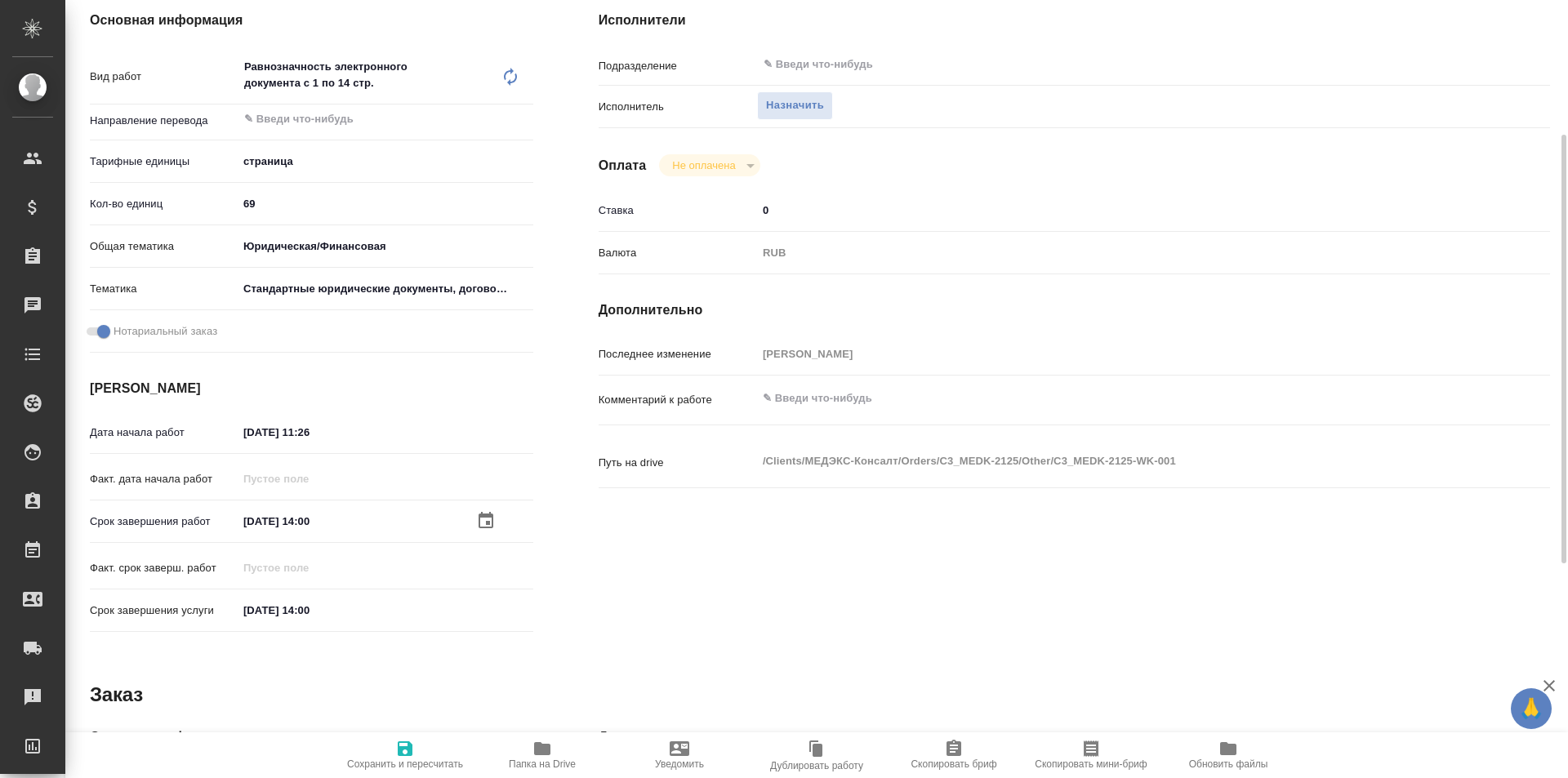
click at [416, 743] on span "Сохранить и пересчитать" at bounding box center [405, 754] width 118 height 31
type textarea "x"
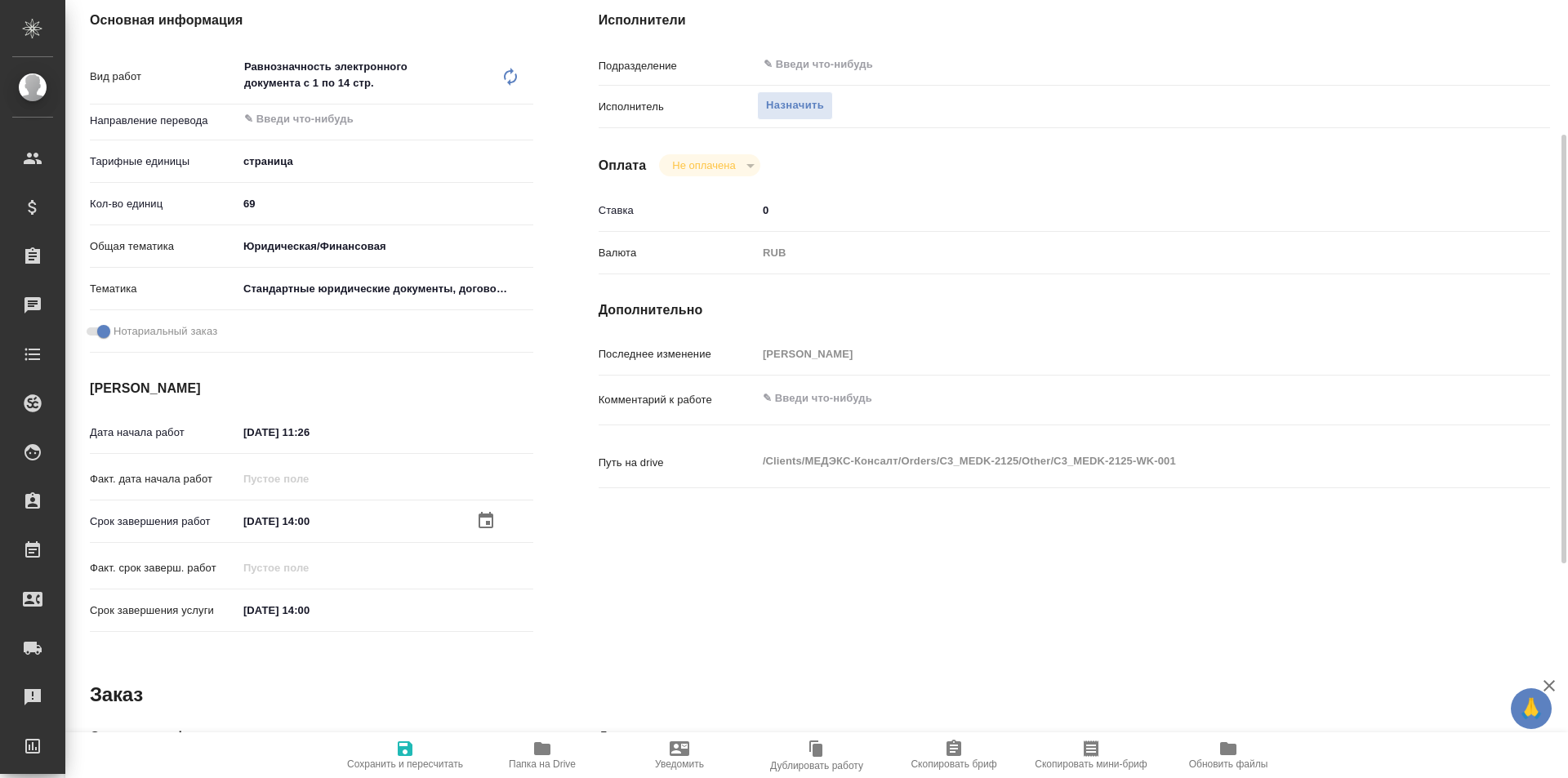
type textarea "x"
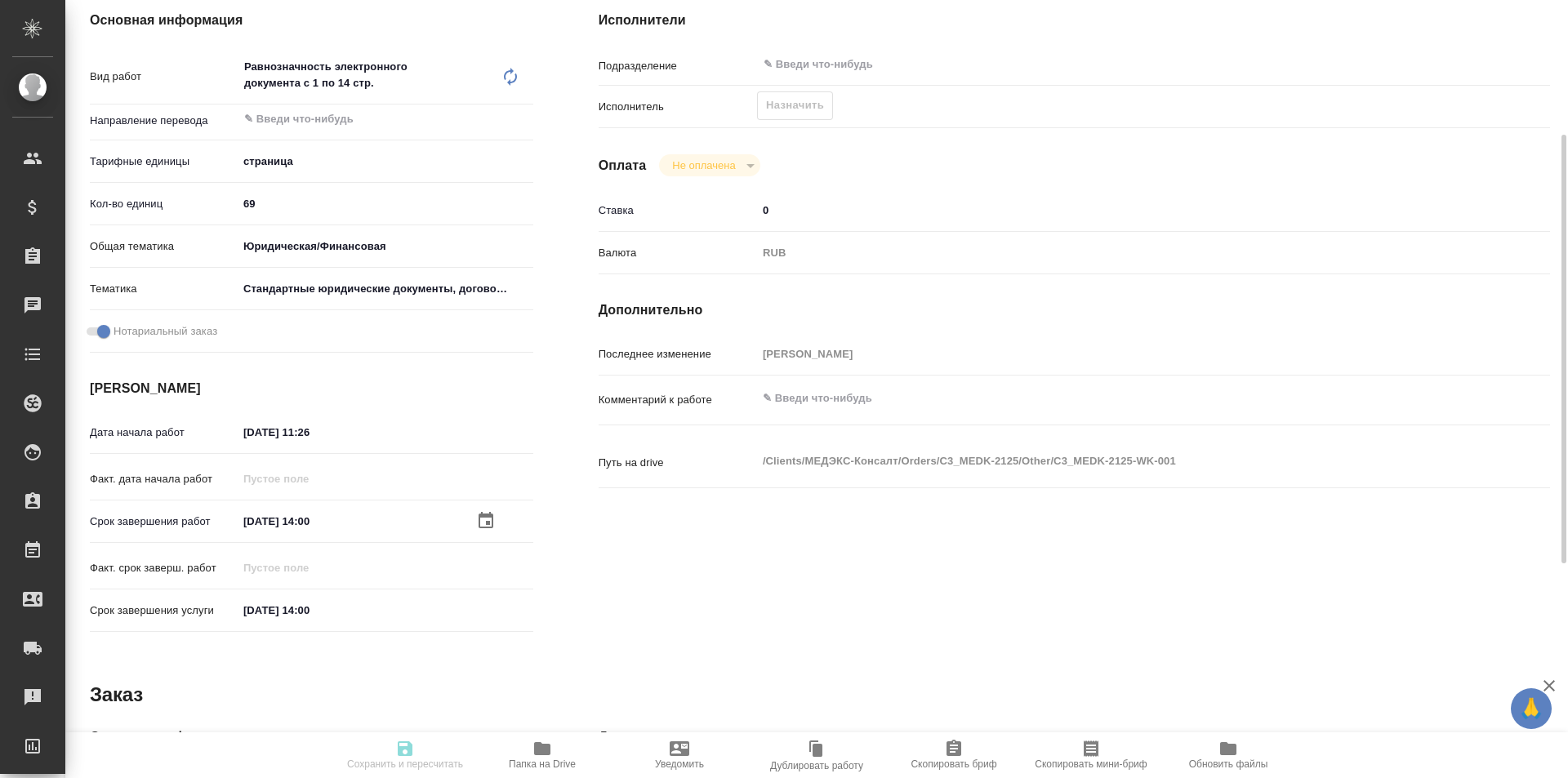
type textarea "x"
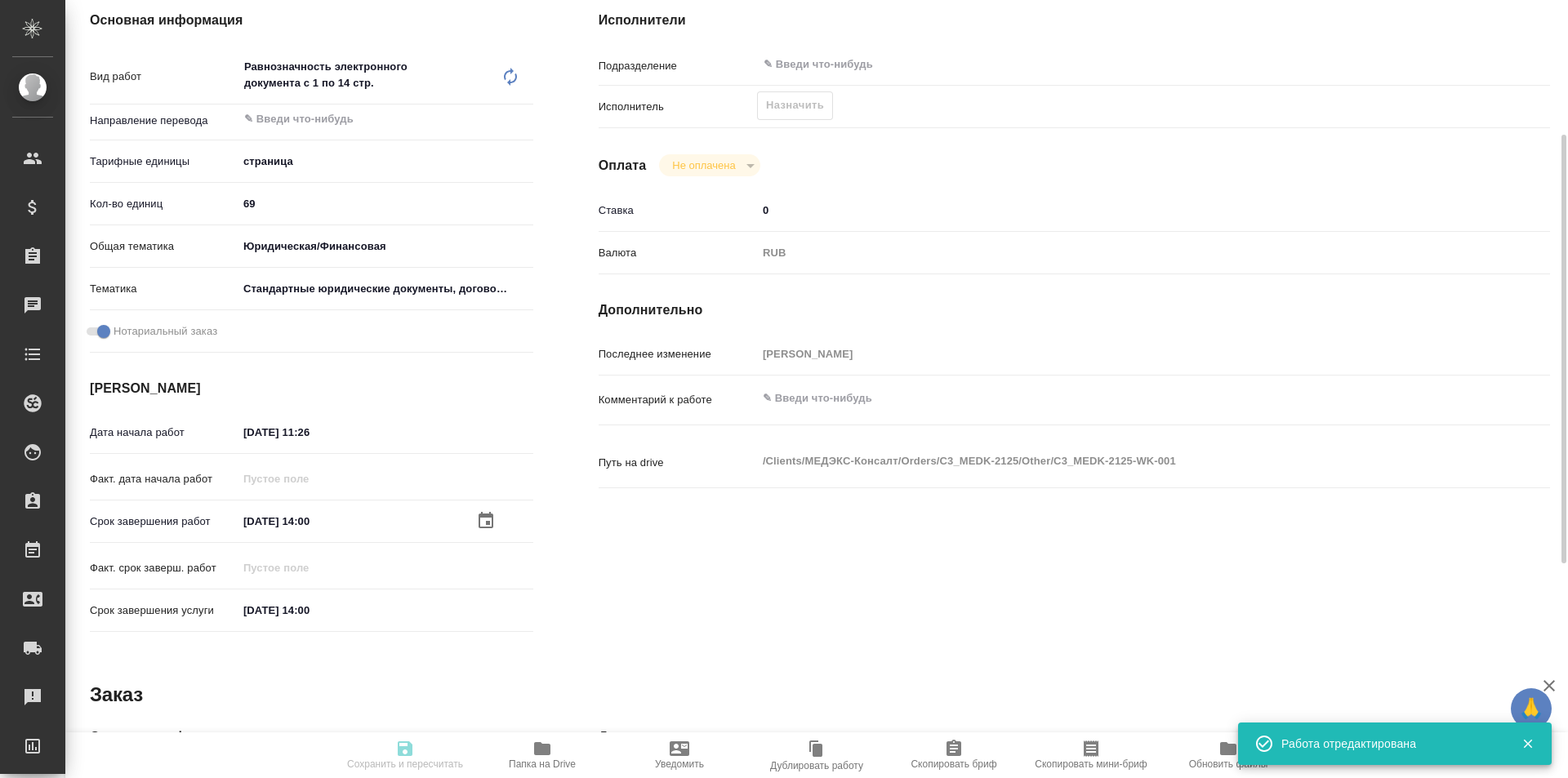
type input "recruiting"
type textarea "Равнозначность электронного документа с 1 по 14 стр."
type textarea "x"
type input "5a8b1489cc6b4906c91bfdb2"
type input "69"
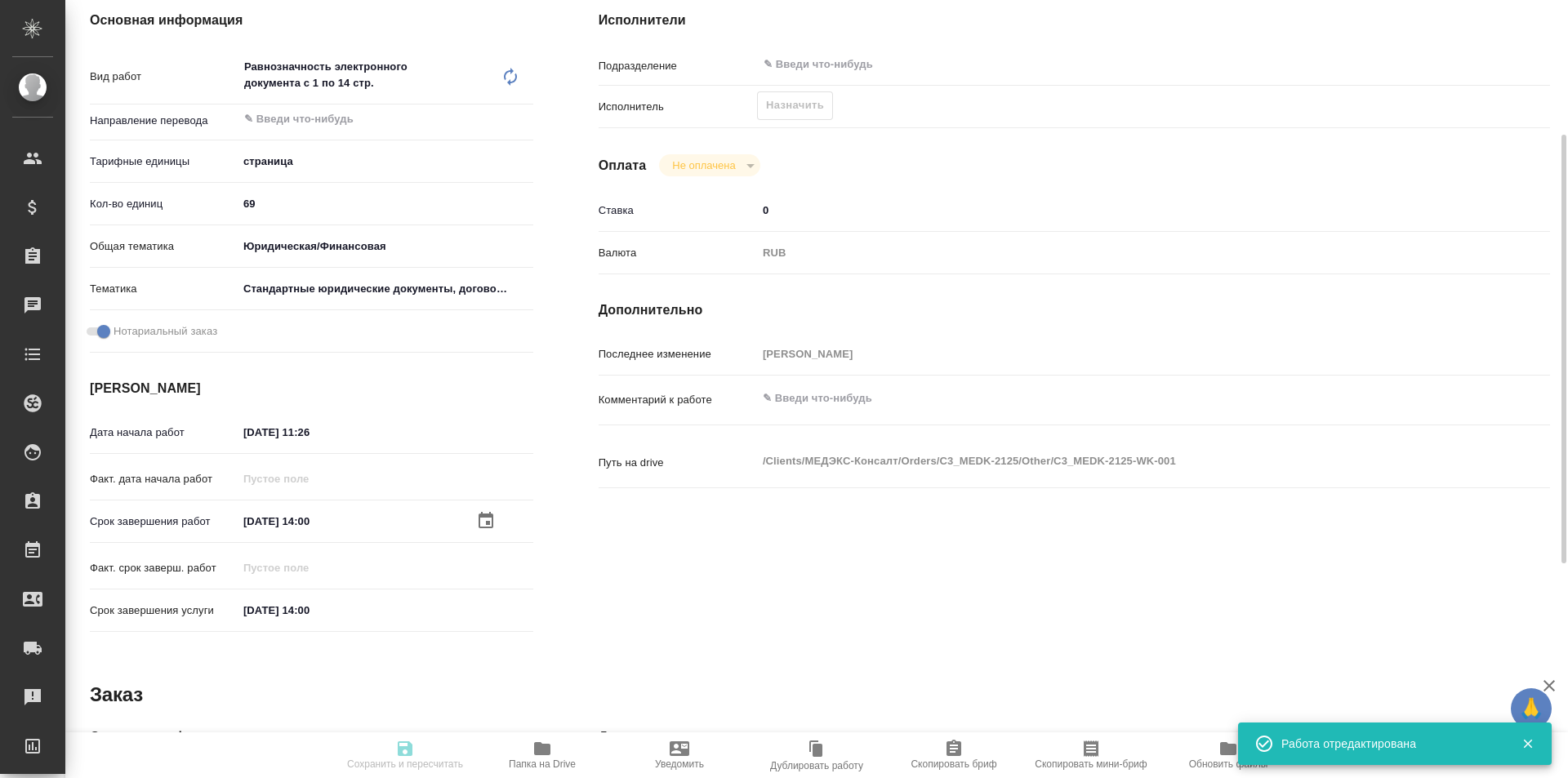
type input "yr-fn"
type input "5f647205b73bc97568ca66bf"
checkbox input "true"
type input "[DATE] 11:26"
type input "[DATE] 14:00"
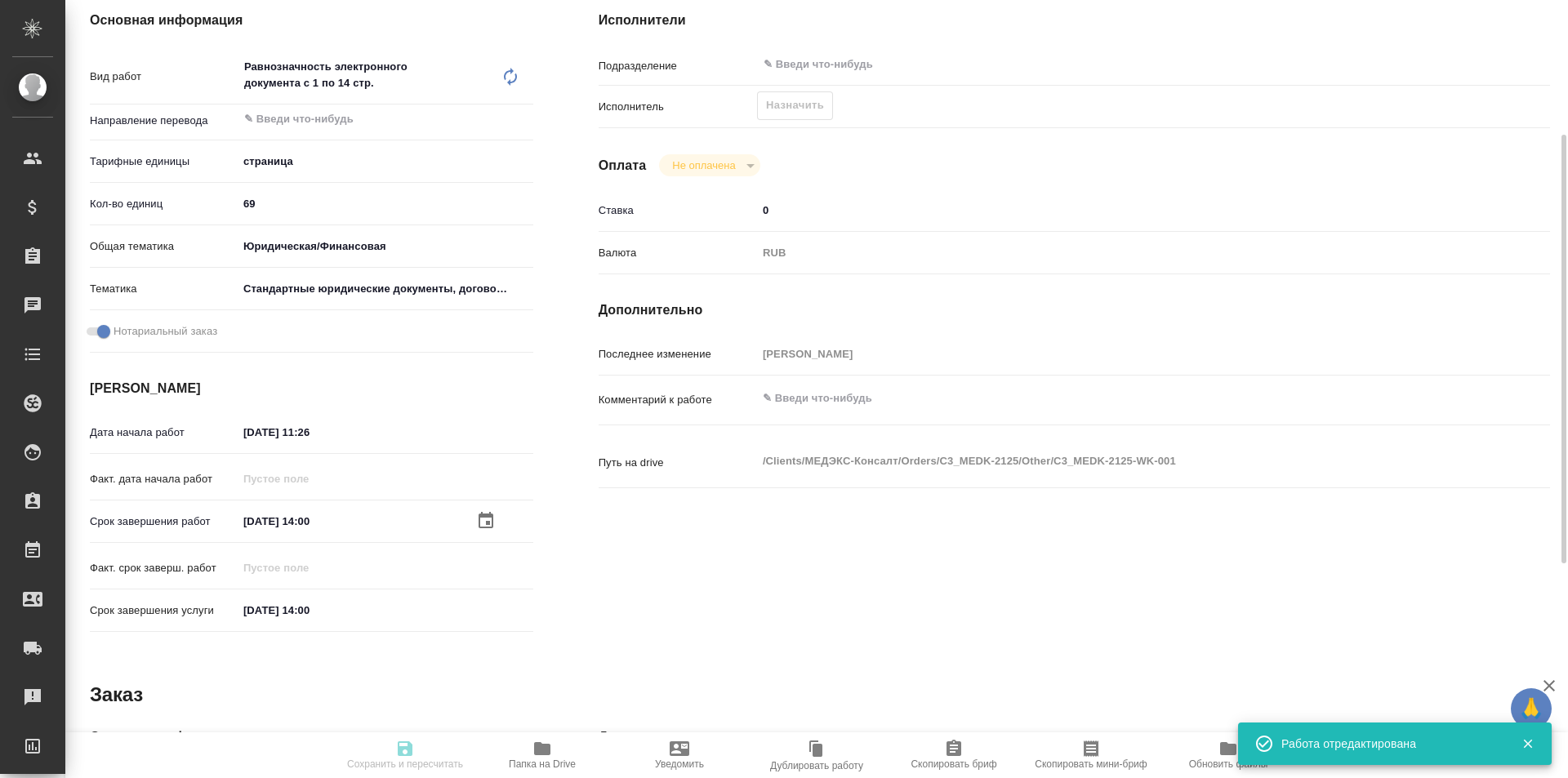
type input "[DATE] 14:00"
type input "notPayed"
type input "0"
type input "RUB"
type input "[PERSON_NAME]"
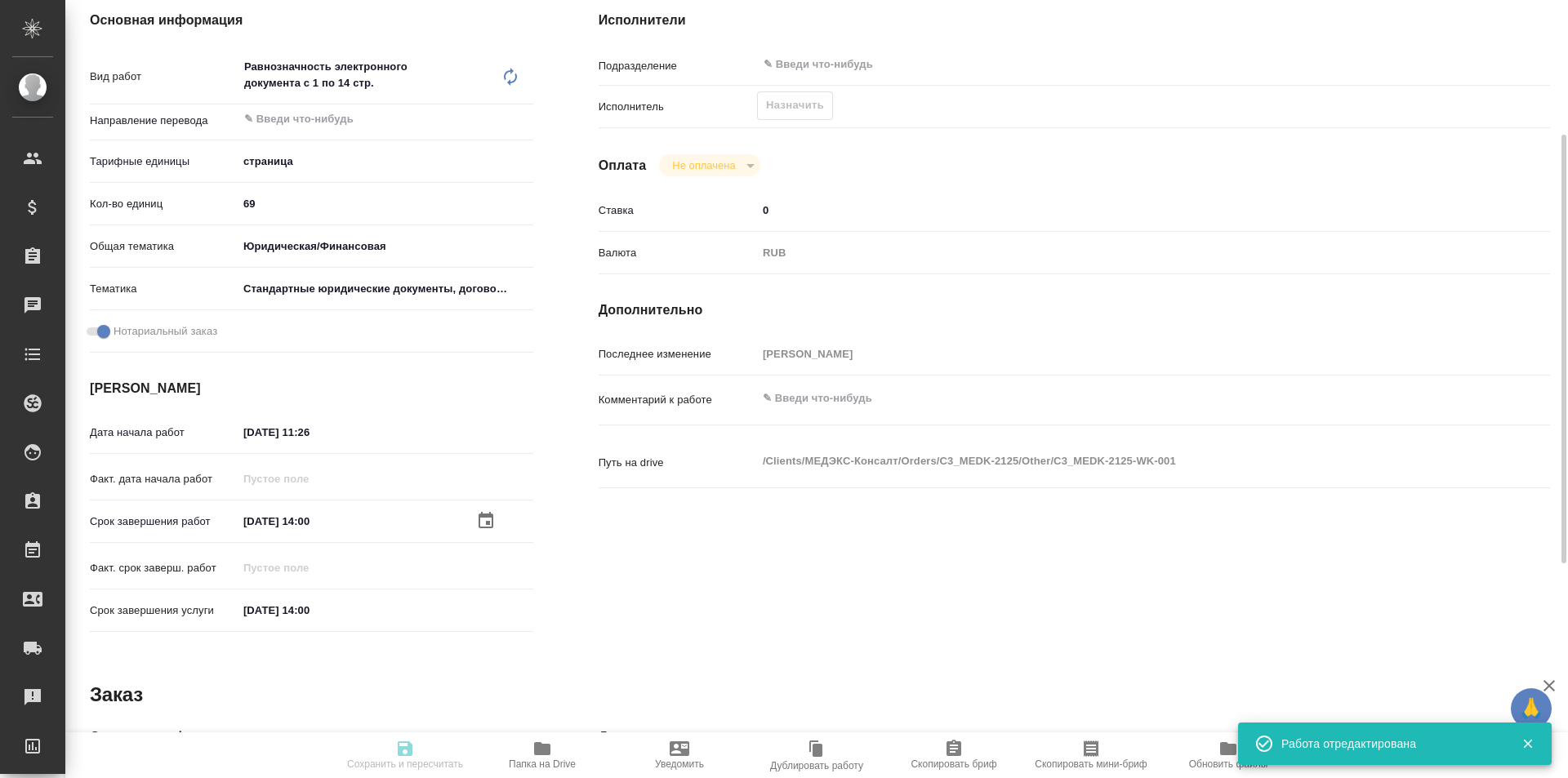
type textarea "x"
type textarea "/Clients/МЕДЭКС-Консалт/Orders/C3_MEDK-2125/Other/C3_MEDK-2125-WK-001"
type textarea "x"
type input "C3_MEDK-2126"
type input "Равнозначность электронного документа с 1 по 14 стр."
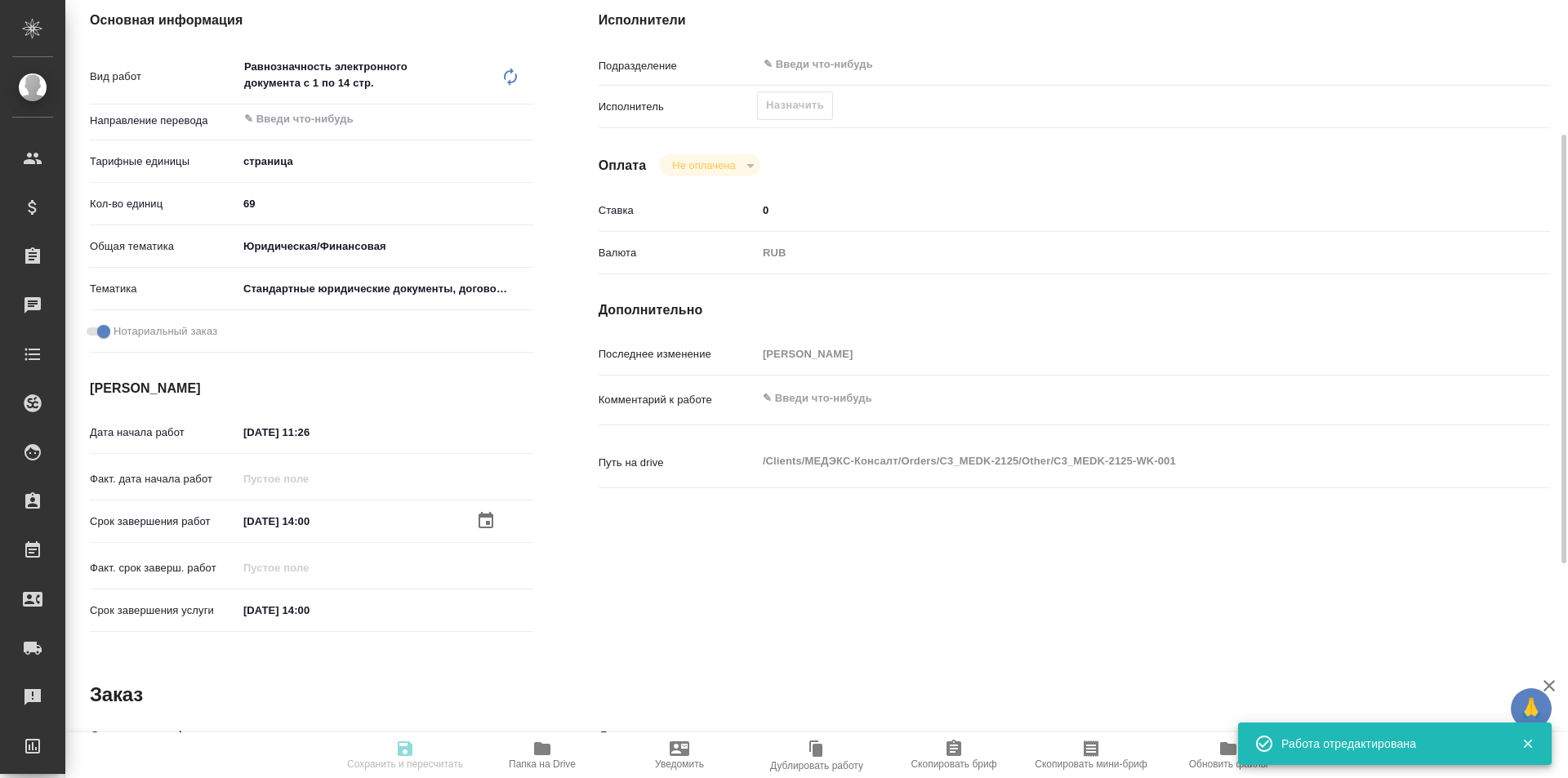
type input "Равнозначность электронного документа с 1 по 14 стр."
type input "[PERSON_NAME]"
type input "/Clients/МЕДЭКС-Консалт/Orders/C3_MEDK-2126"
type textarea "x"
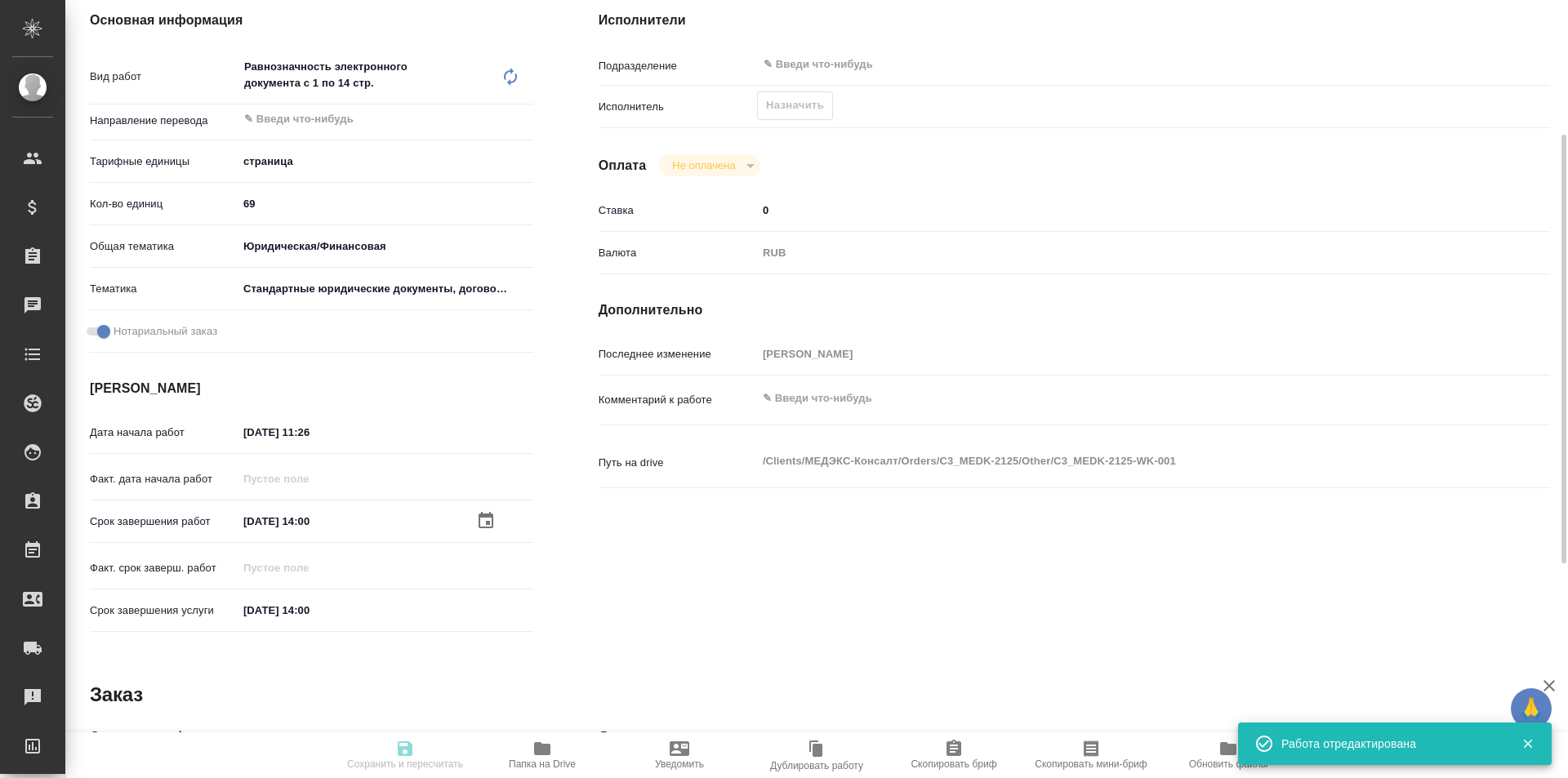
type textarea "x"
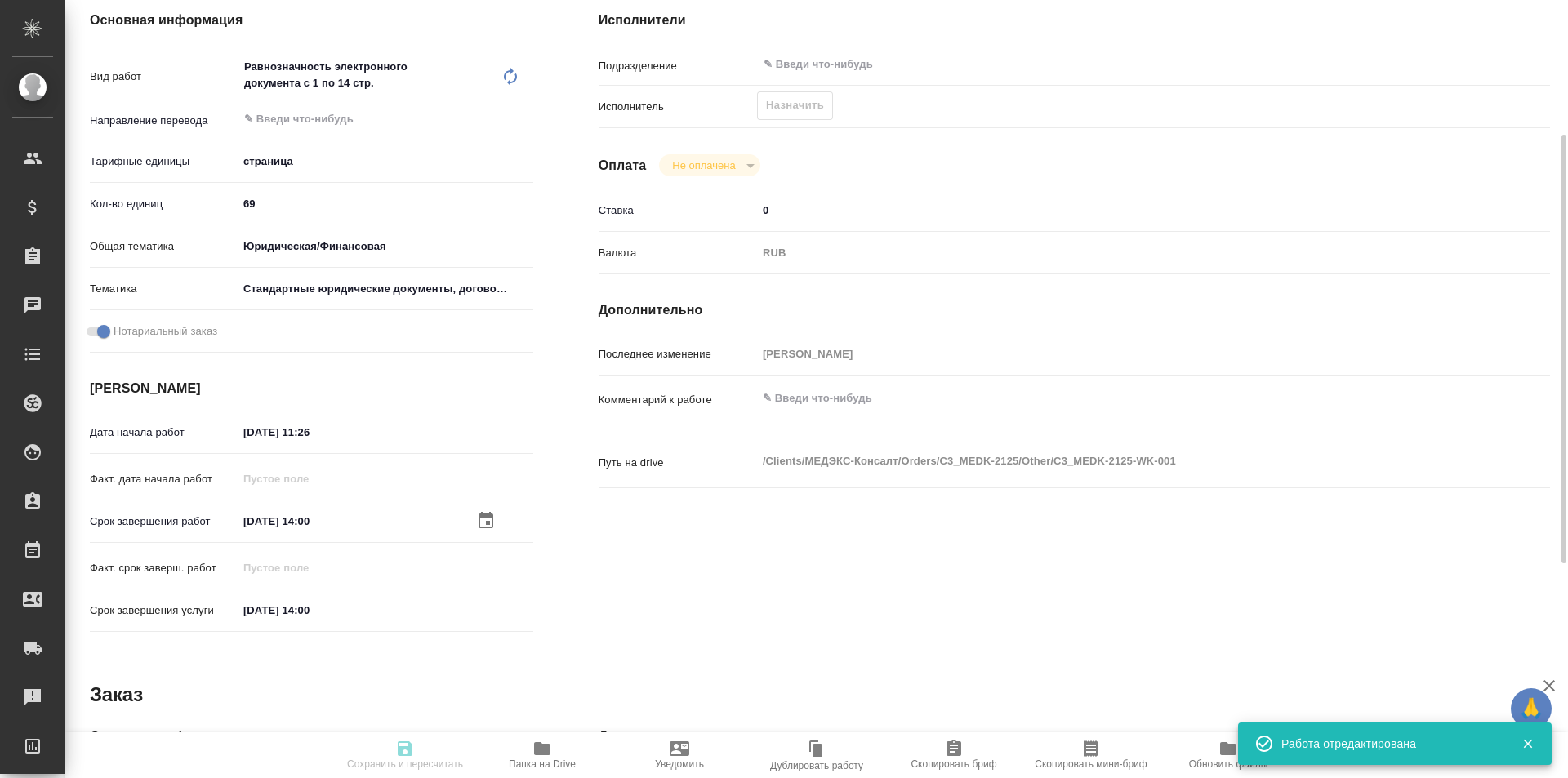
type textarea "x"
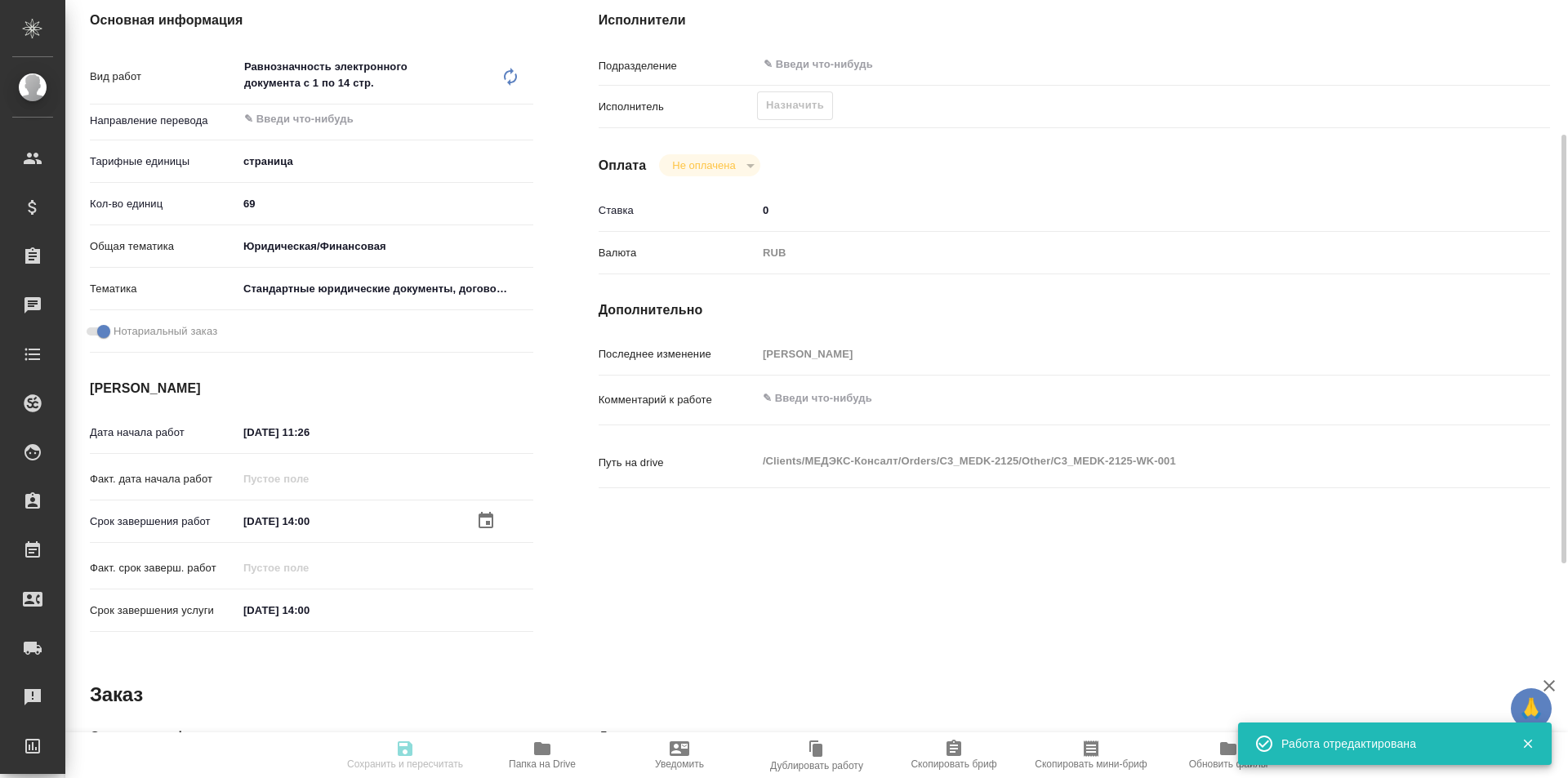
type textarea "x"
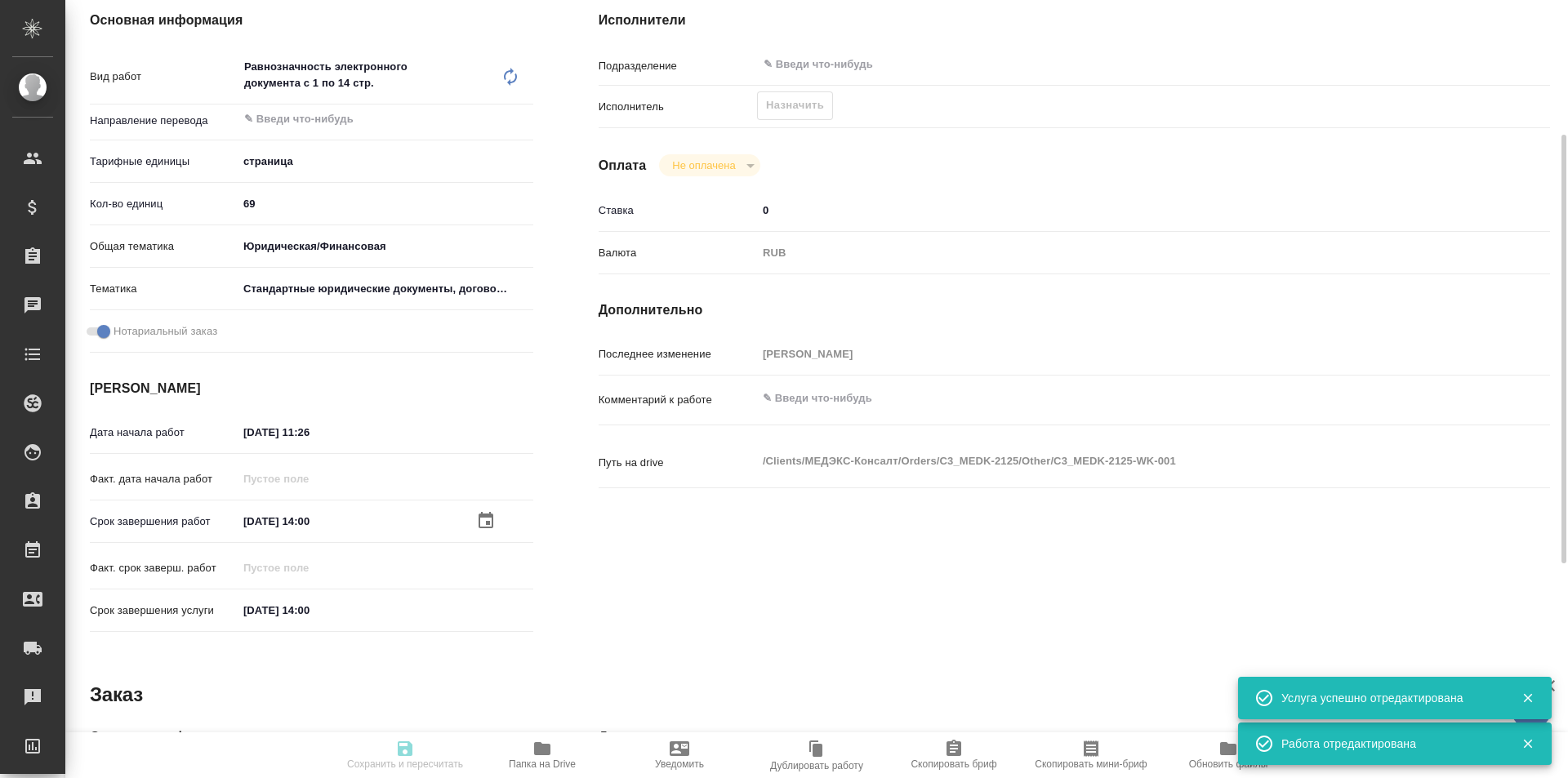
type textarea "x"
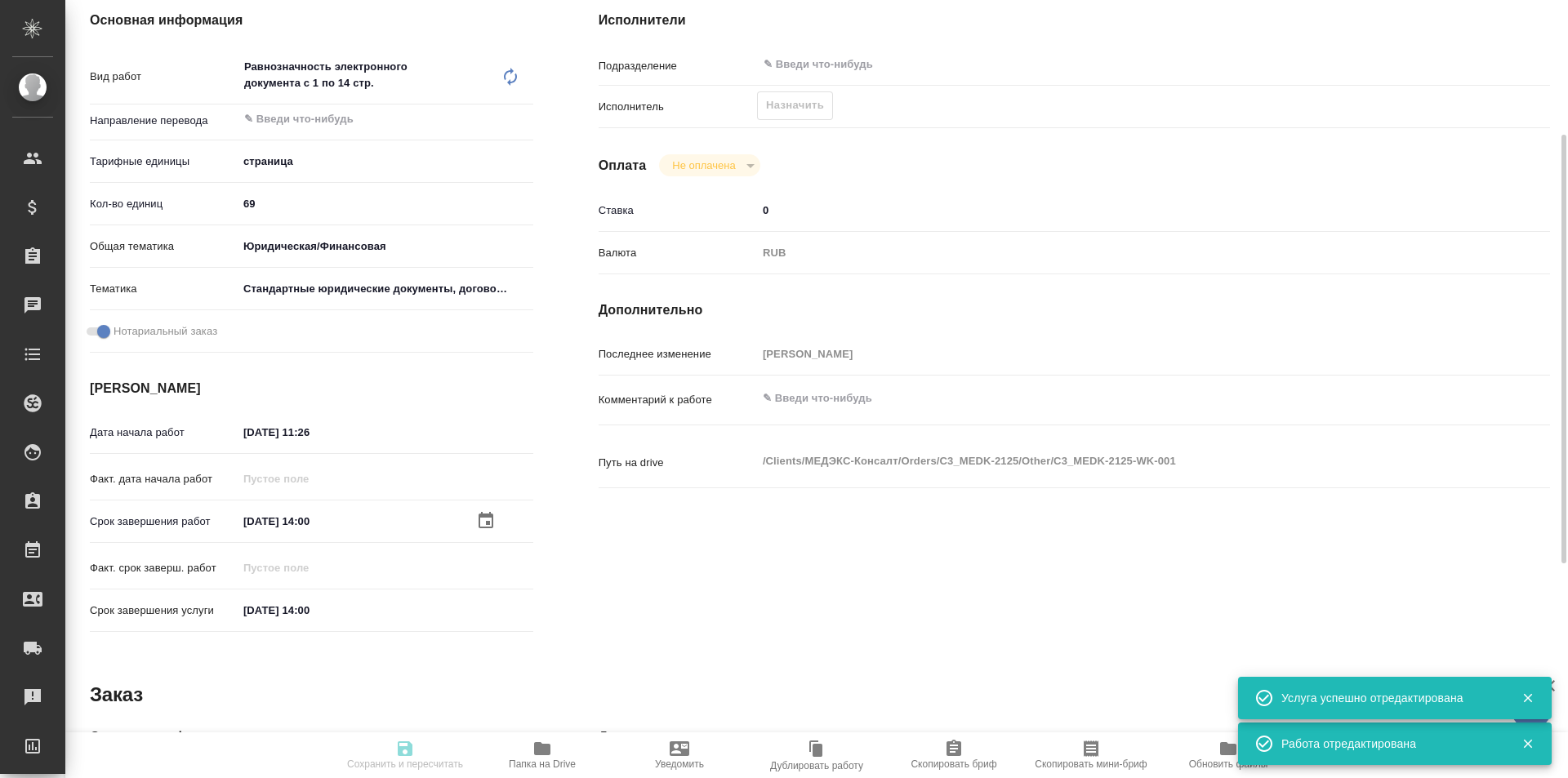
type textarea "x"
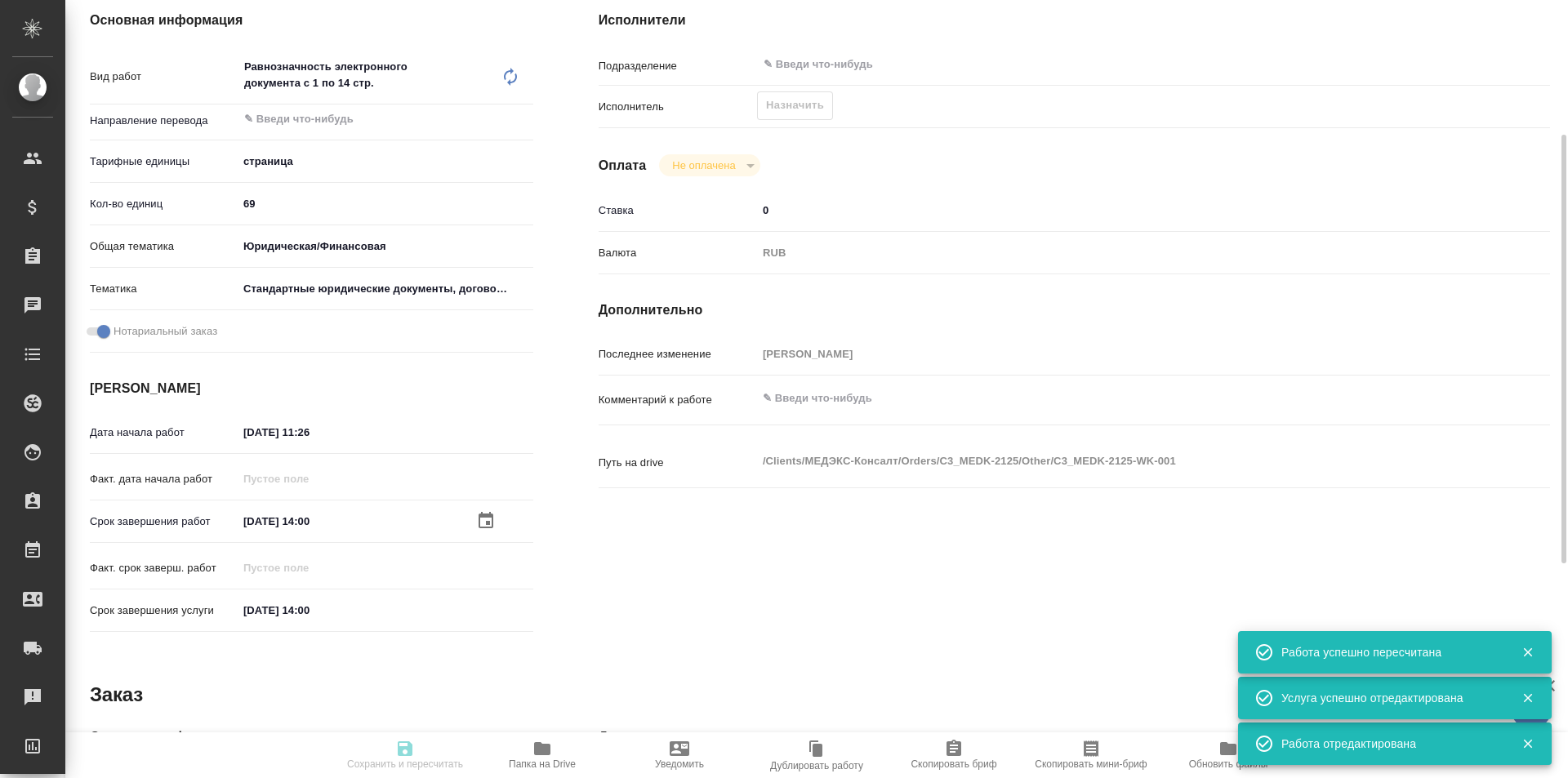
type input "recruiting"
type textarea "Равнозначность электронного документа с 1 по 14 стр."
type textarea "x"
type input "5a8b1489cc6b4906c91bfdb2"
type input "69"
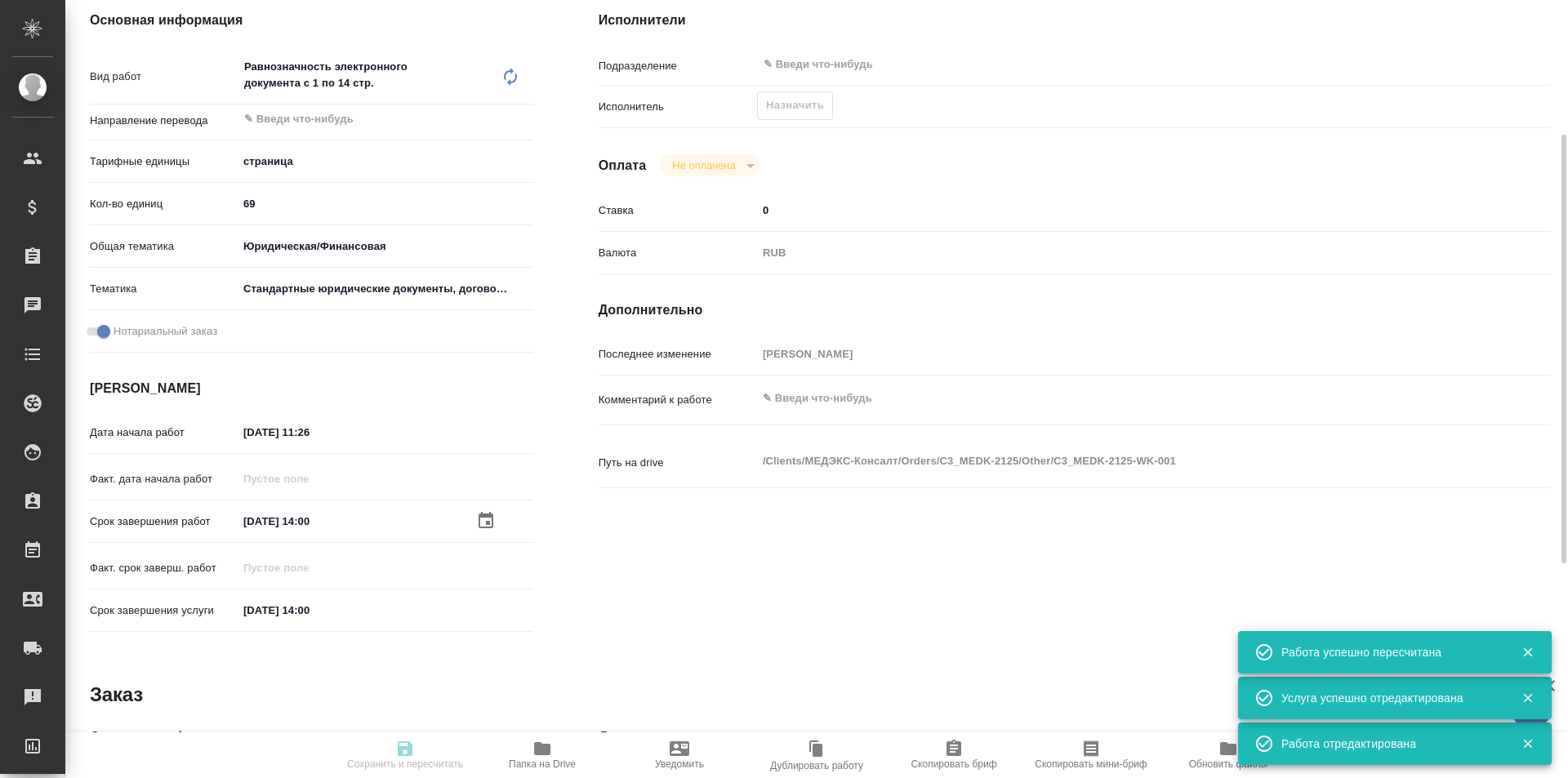
type input "yr-fn"
type input "5f647205b73bc97568ca66bf"
checkbox input "true"
type input "[DATE] 11:26"
type input "[DATE] 14:00"
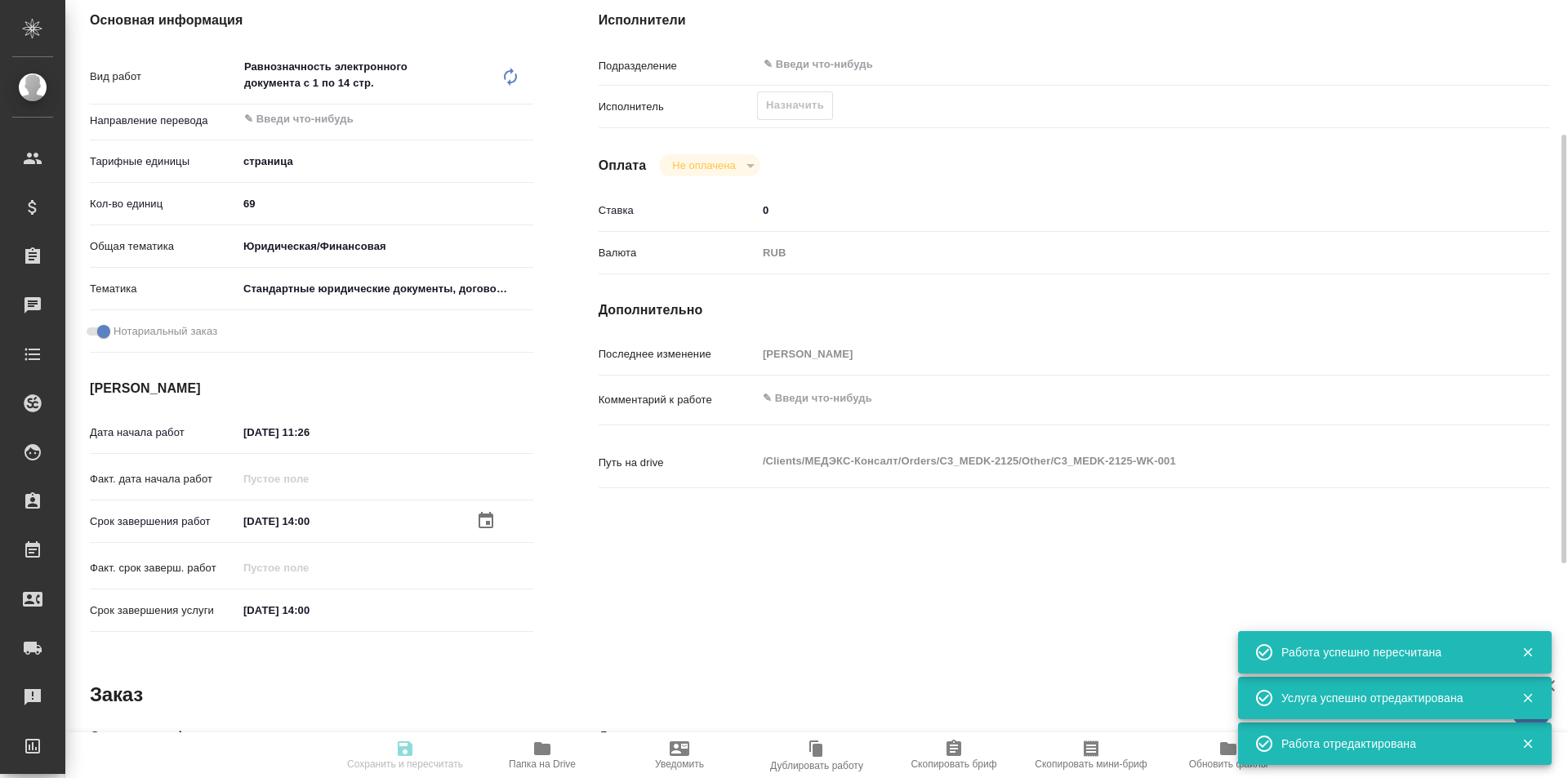
type input "[DATE] 14:00"
type input "notPayed"
type input "0"
type input "RUB"
type input "[PERSON_NAME]"
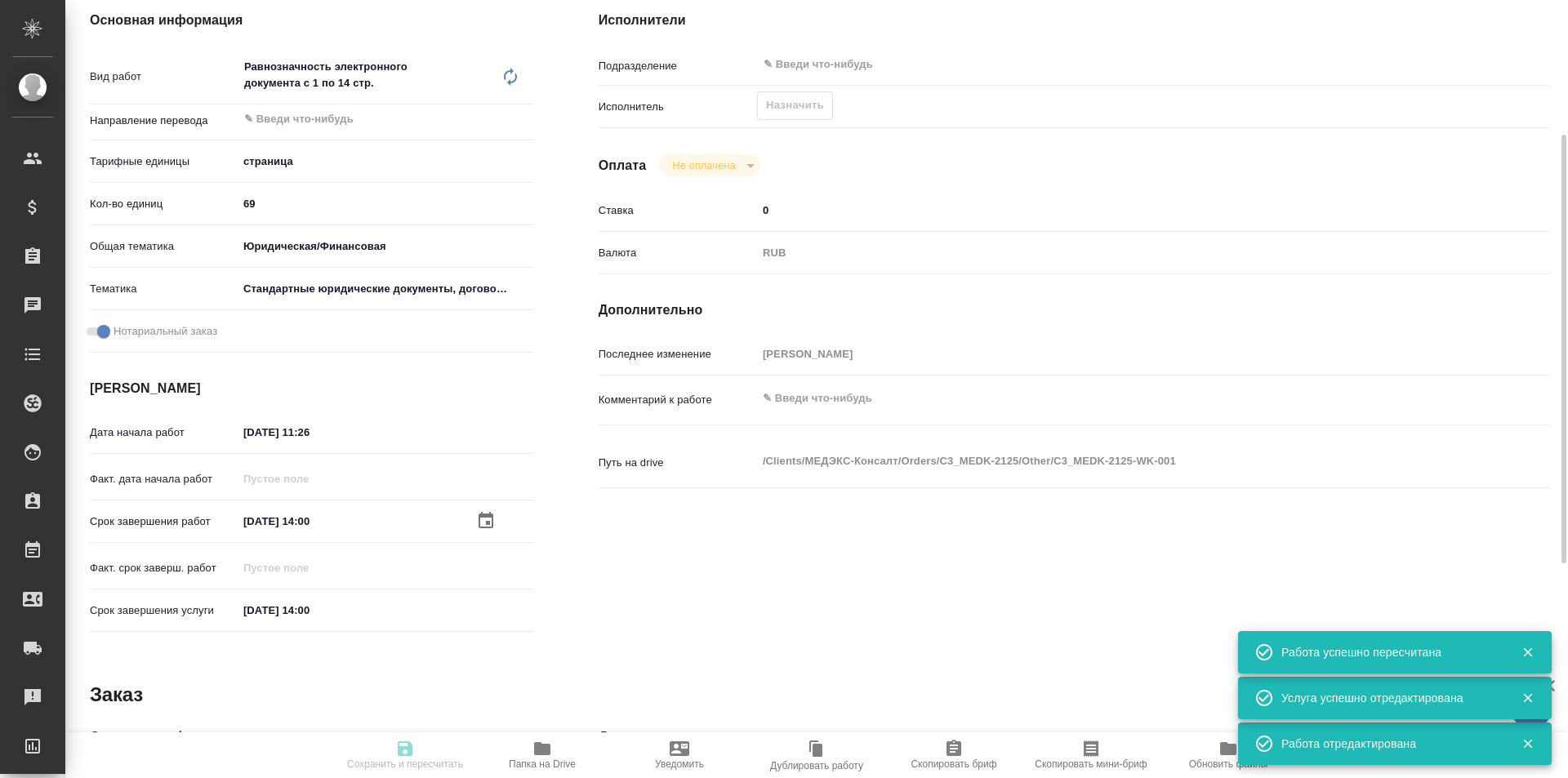
type textarea "x"
type textarea "/Clients/МЕДЭКС-Консалт/Orders/C3_MEDK-2125/Other/C3_MEDK-2125-WK-001"
type textarea "x"
type input "C3_MEDK-2126"
type input "Равнозначность электронного документа с 1 по 14 стр."
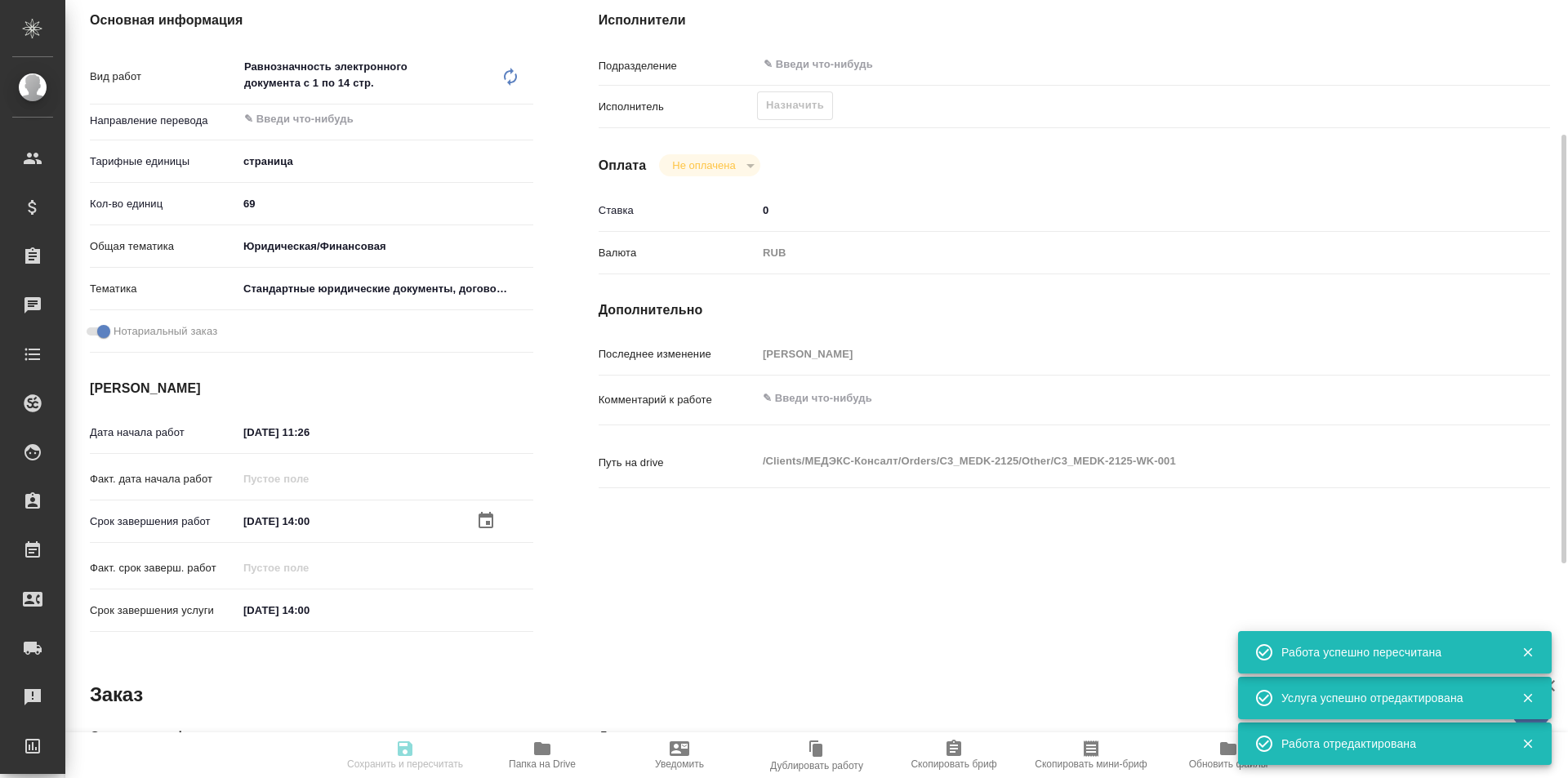
type input "Равнозначность электронного документа с 1 по 14 стр."
type input "[PERSON_NAME]"
type input "/Clients/МЕДЭКС-Консалт/Orders/C3_MEDK-2126"
type textarea "x"
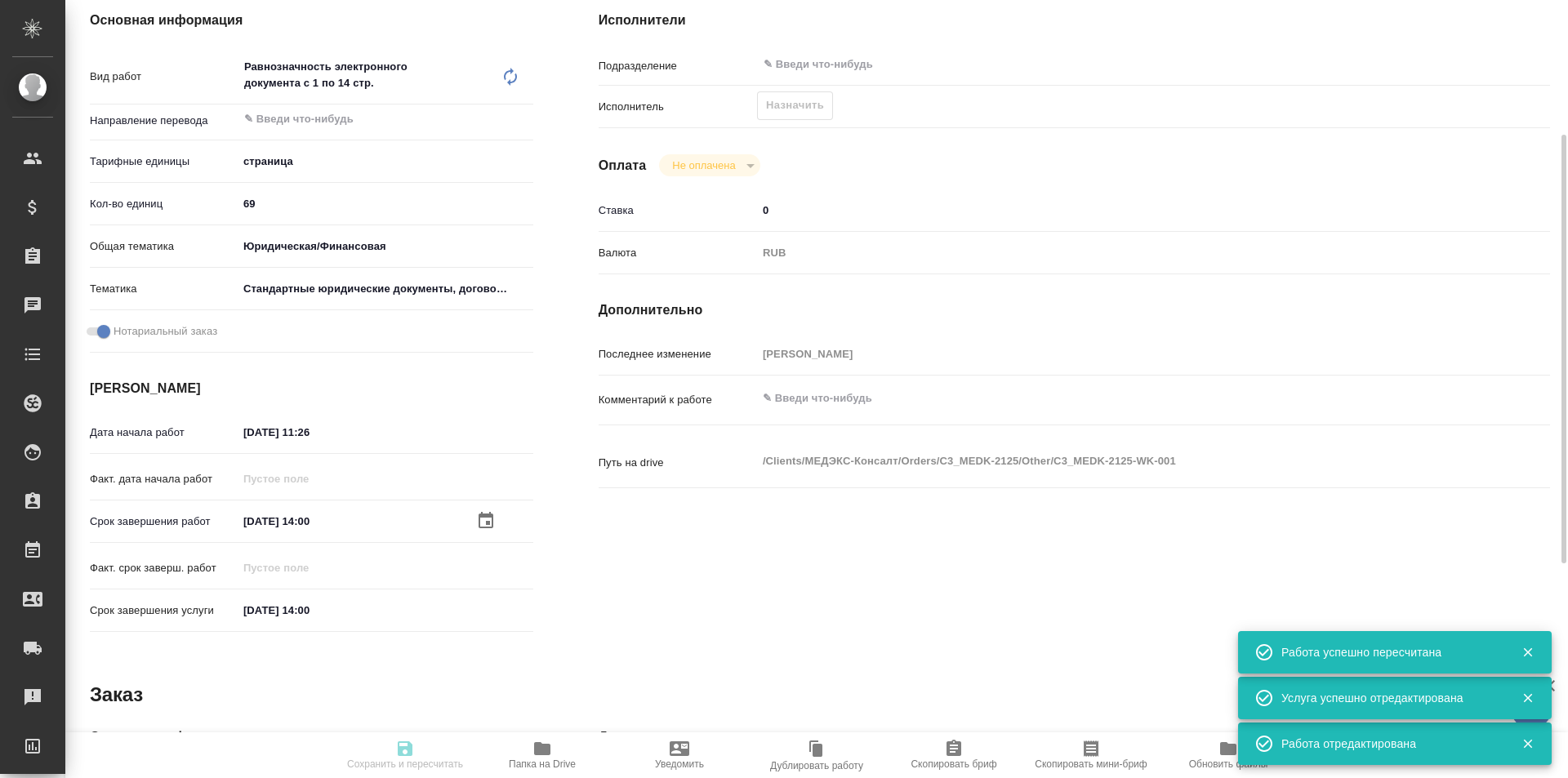
type textarea "x"
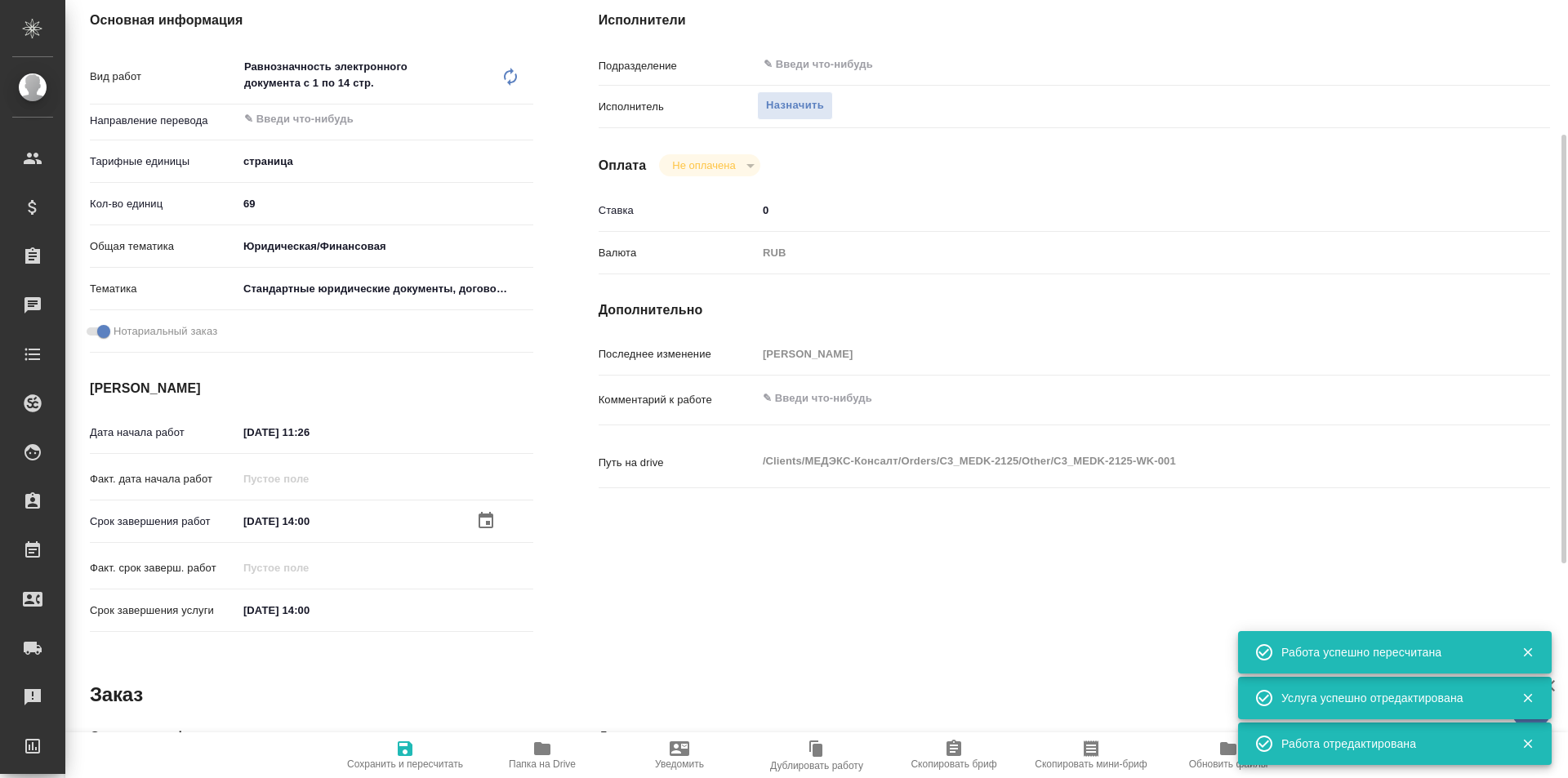
type textarea "x"
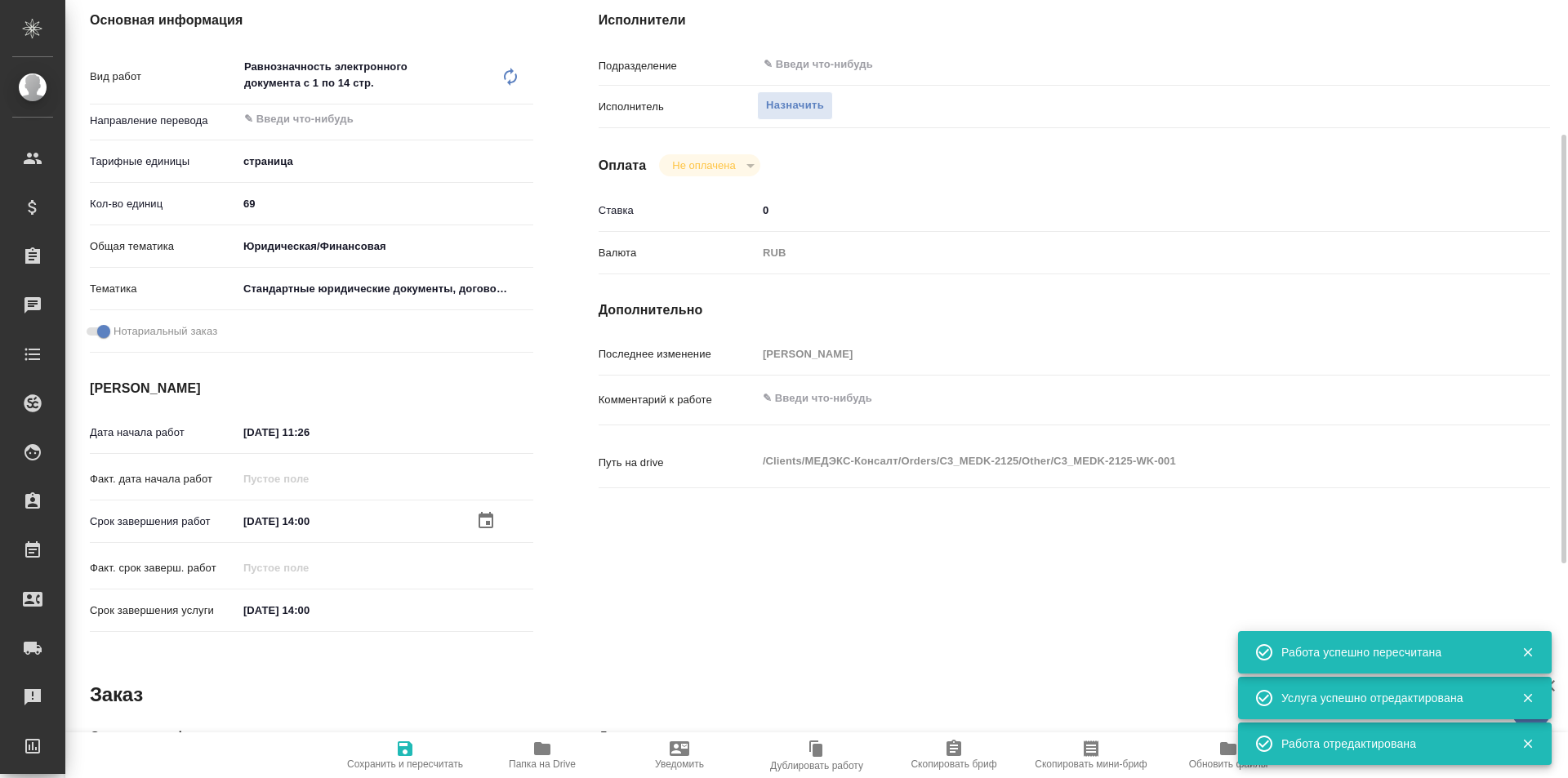
type textarea "x"
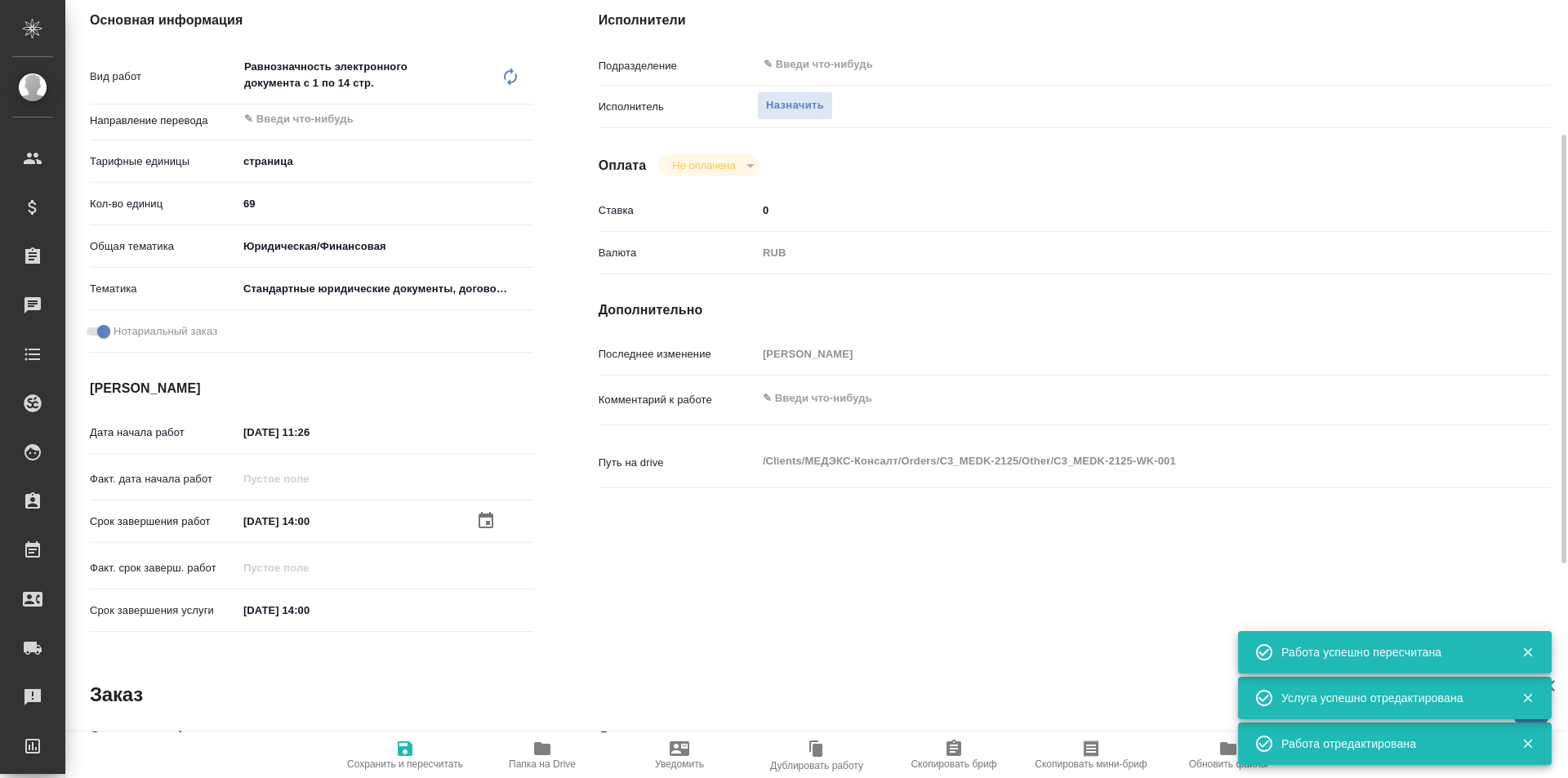
scroll to position [0, 0]
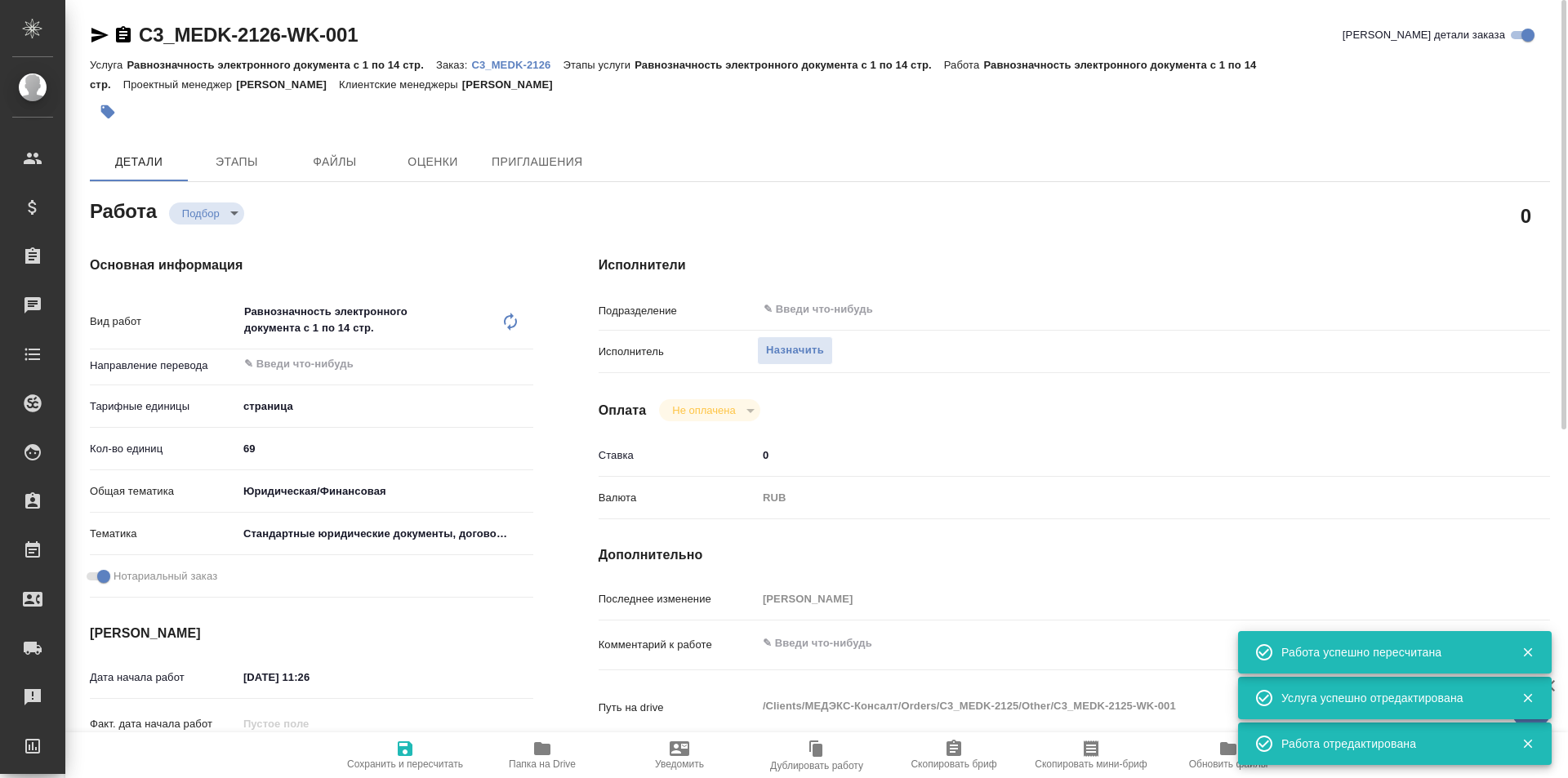
type textarea "x"
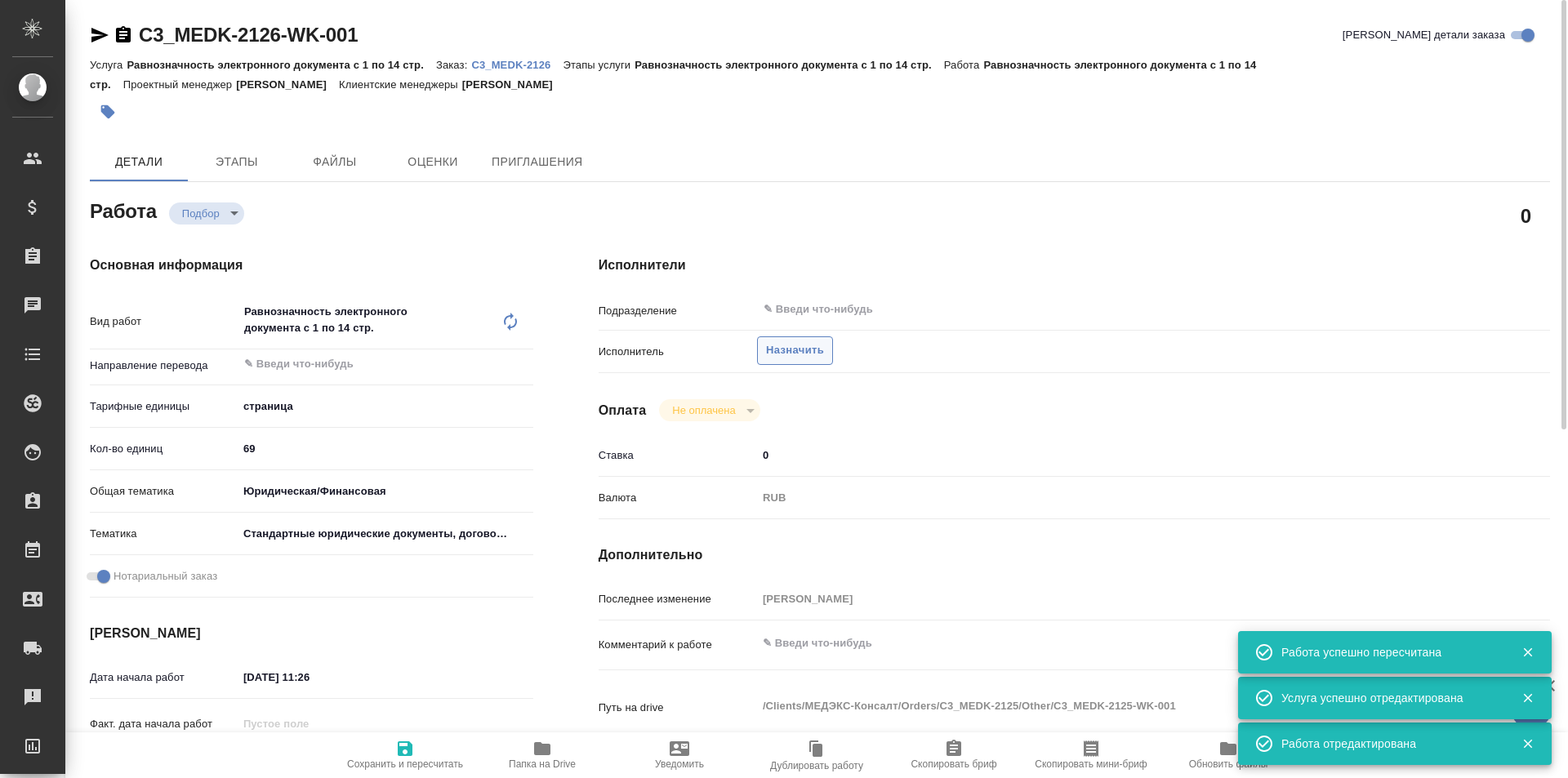
click at [796, 354] on span "Назначить" at bounding box center [794, 350] width 58 height 19
type textarea "x"
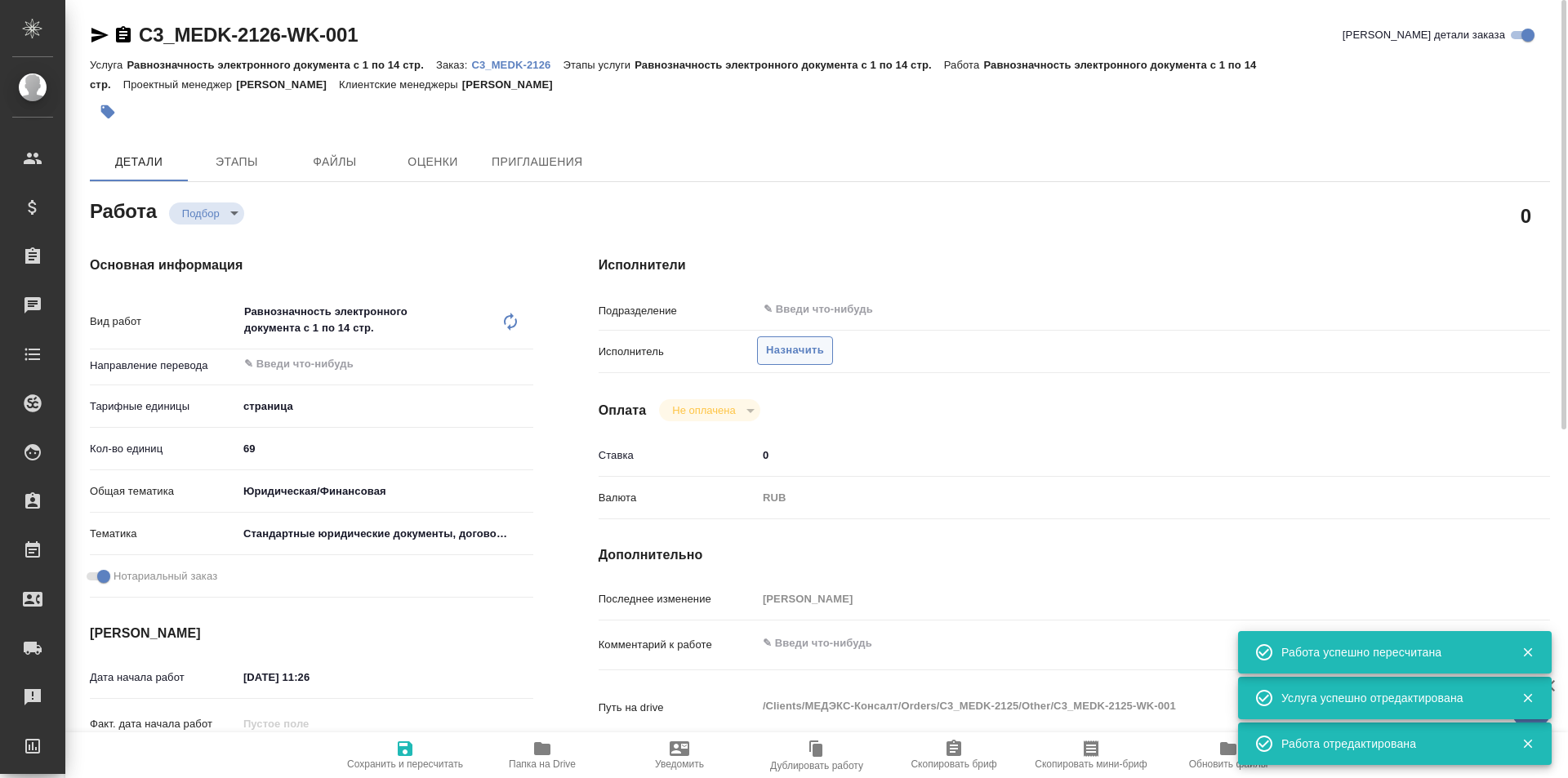
type textarea "x"
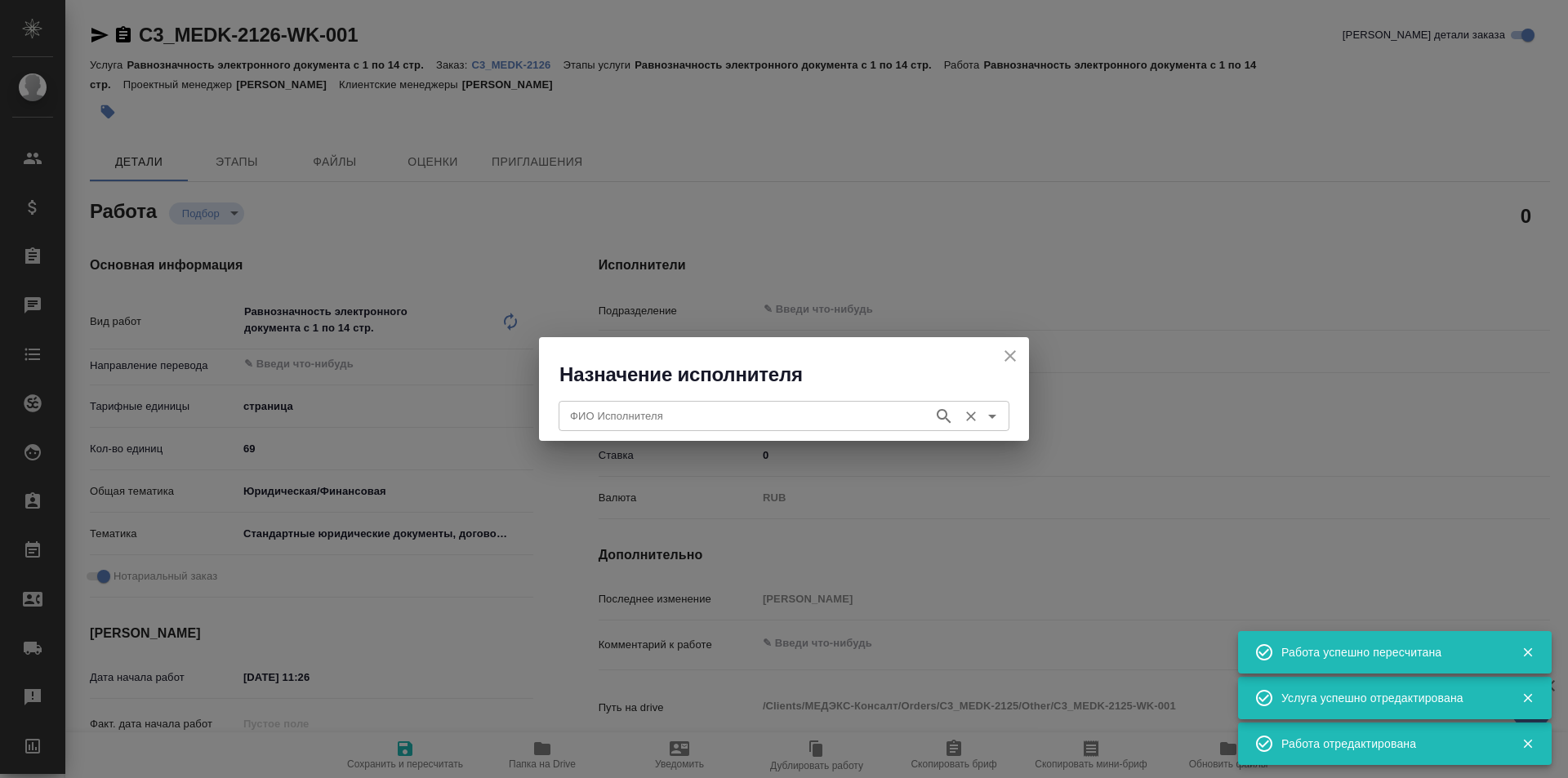
type textarea "x"
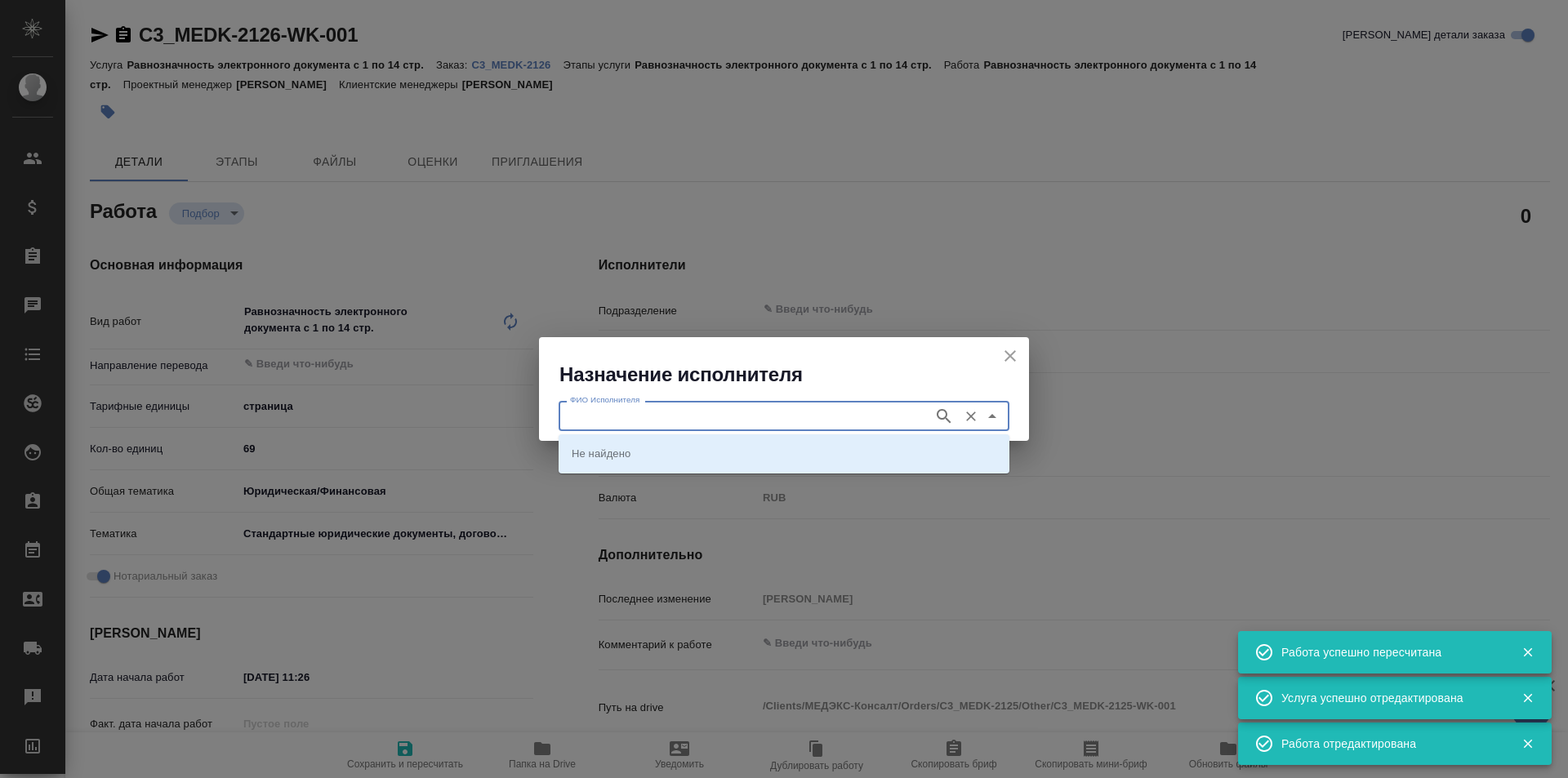
click at [723, 426] on input "ФИО Исполнителя" at bounding box center [745, 415] width 362 height 20
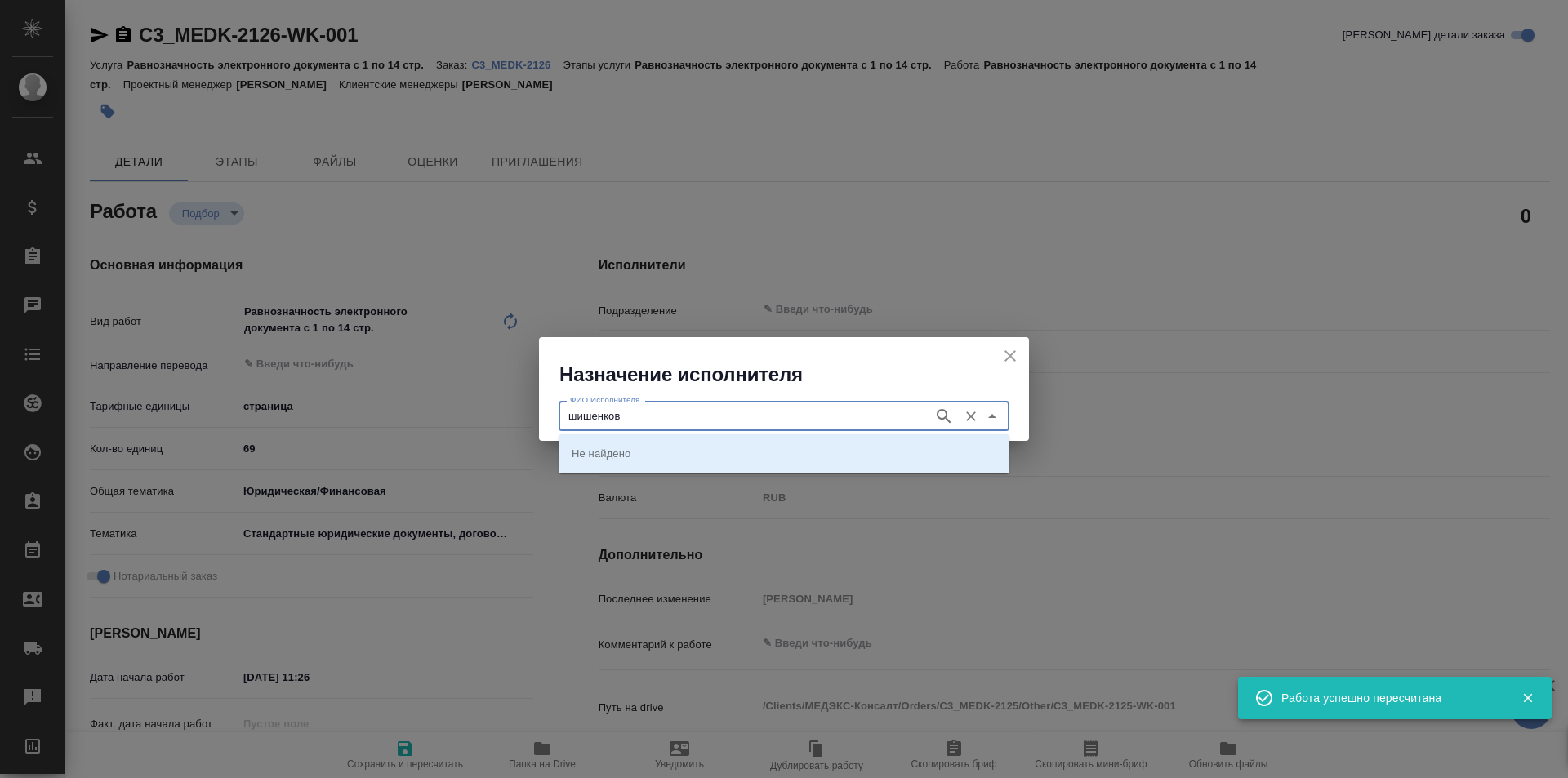
type input "шишенков"
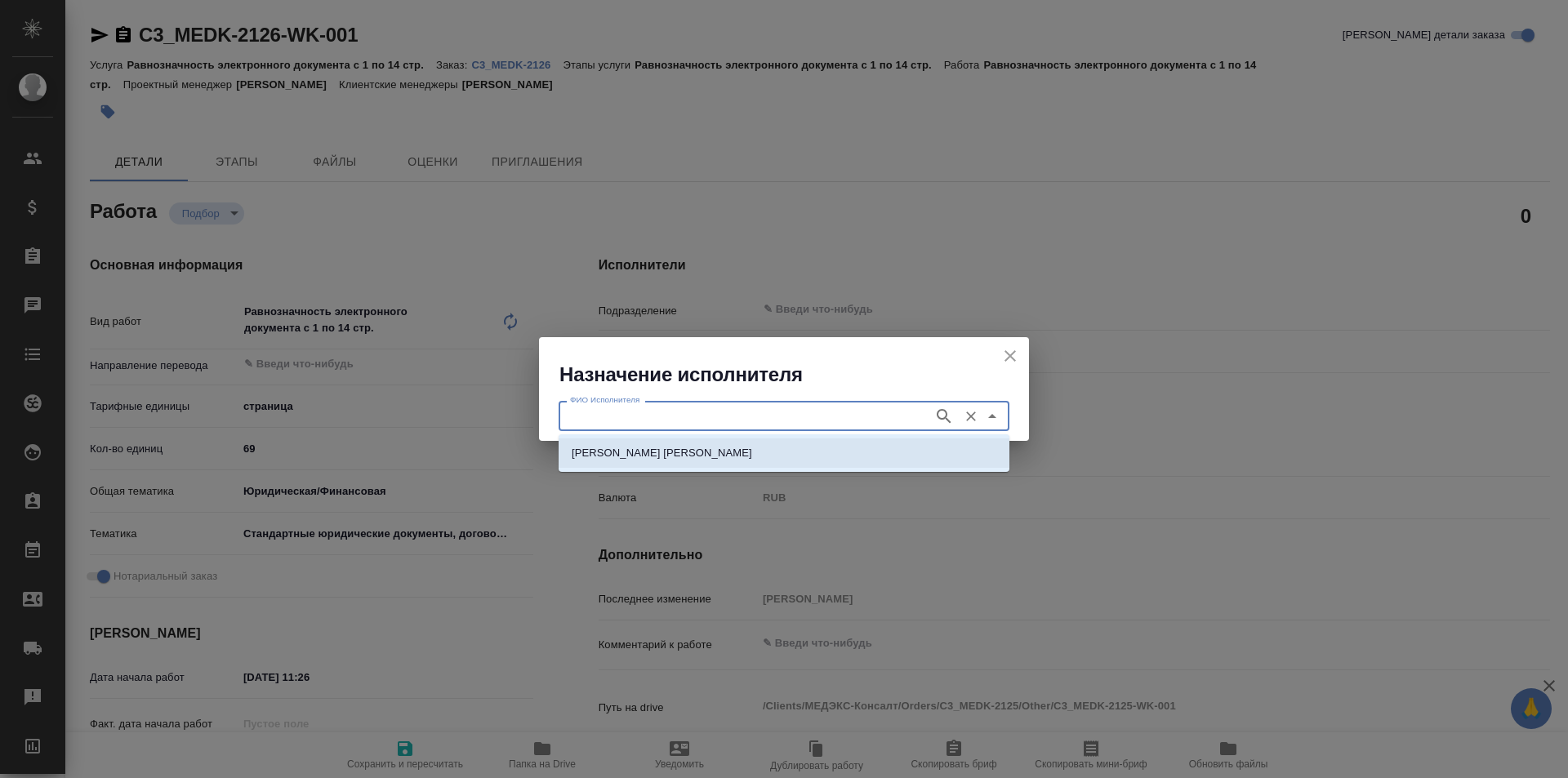
click at [737, 462] on li "[PERSON_NAME] [PERSON_NAME]" at bounding box center [784, 452] width 451 height 29
type input "[PERSON_NAME] [PERSON_NAME]"
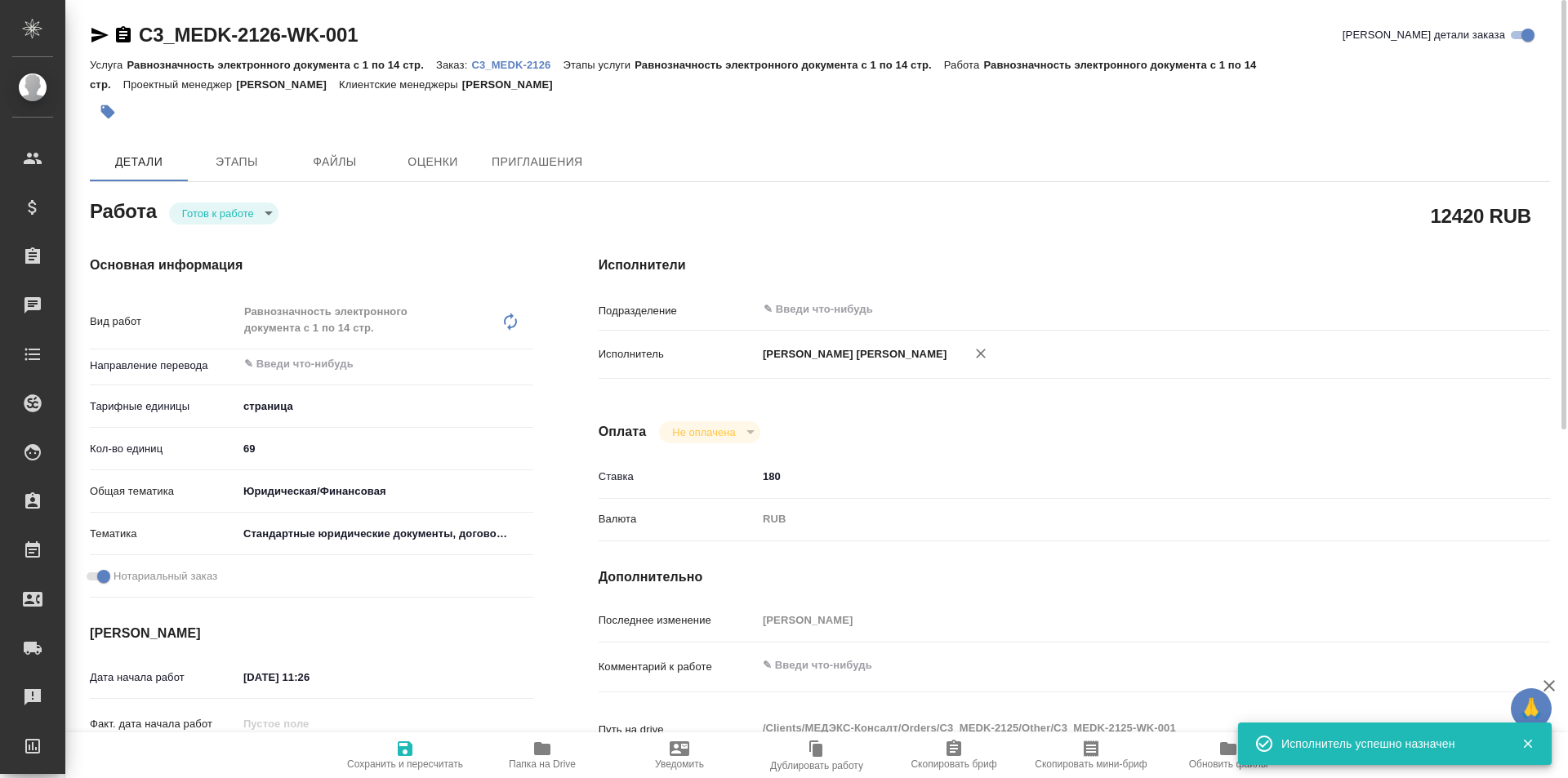
type textarea "x"
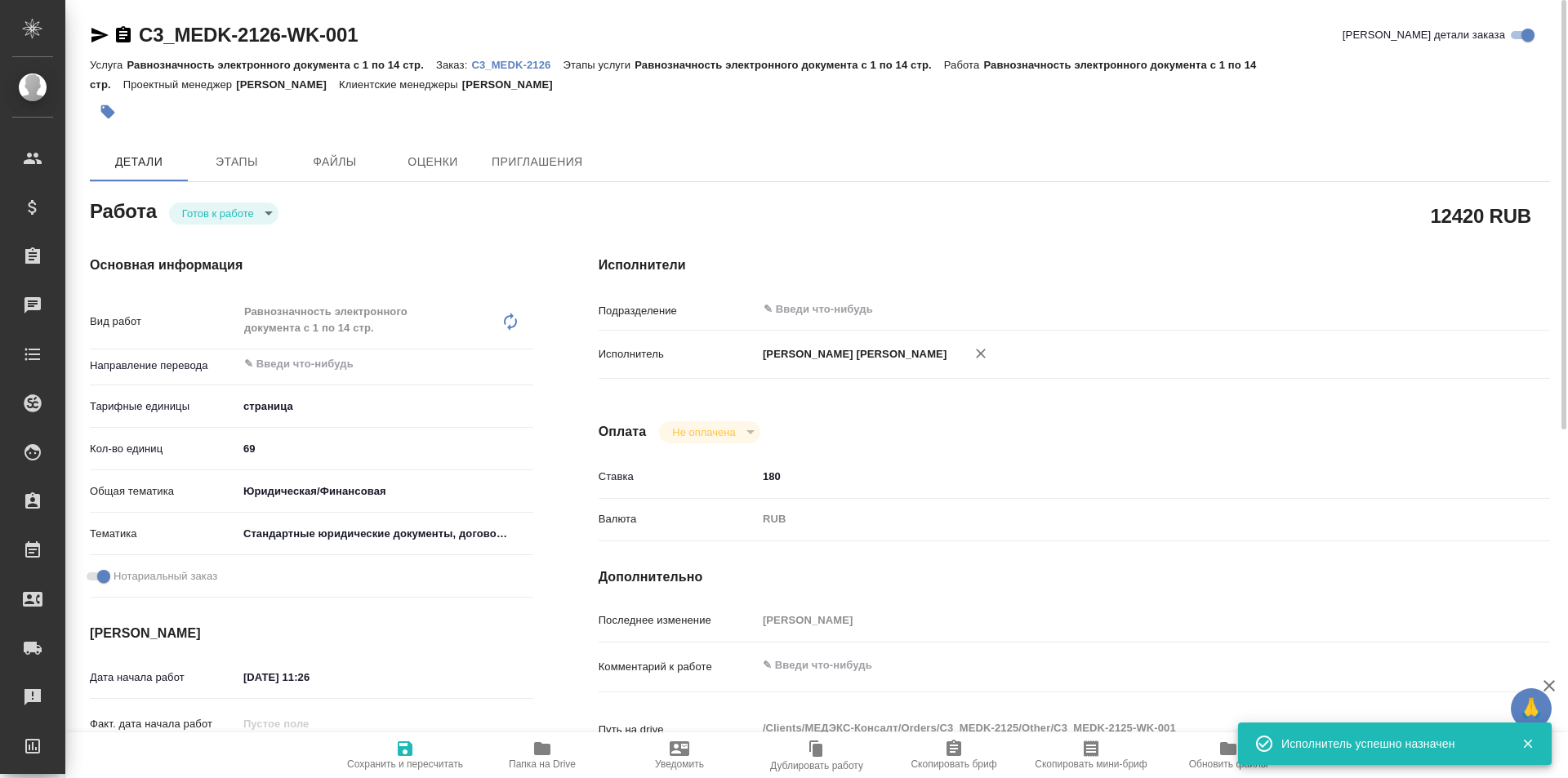
type textarea "x"
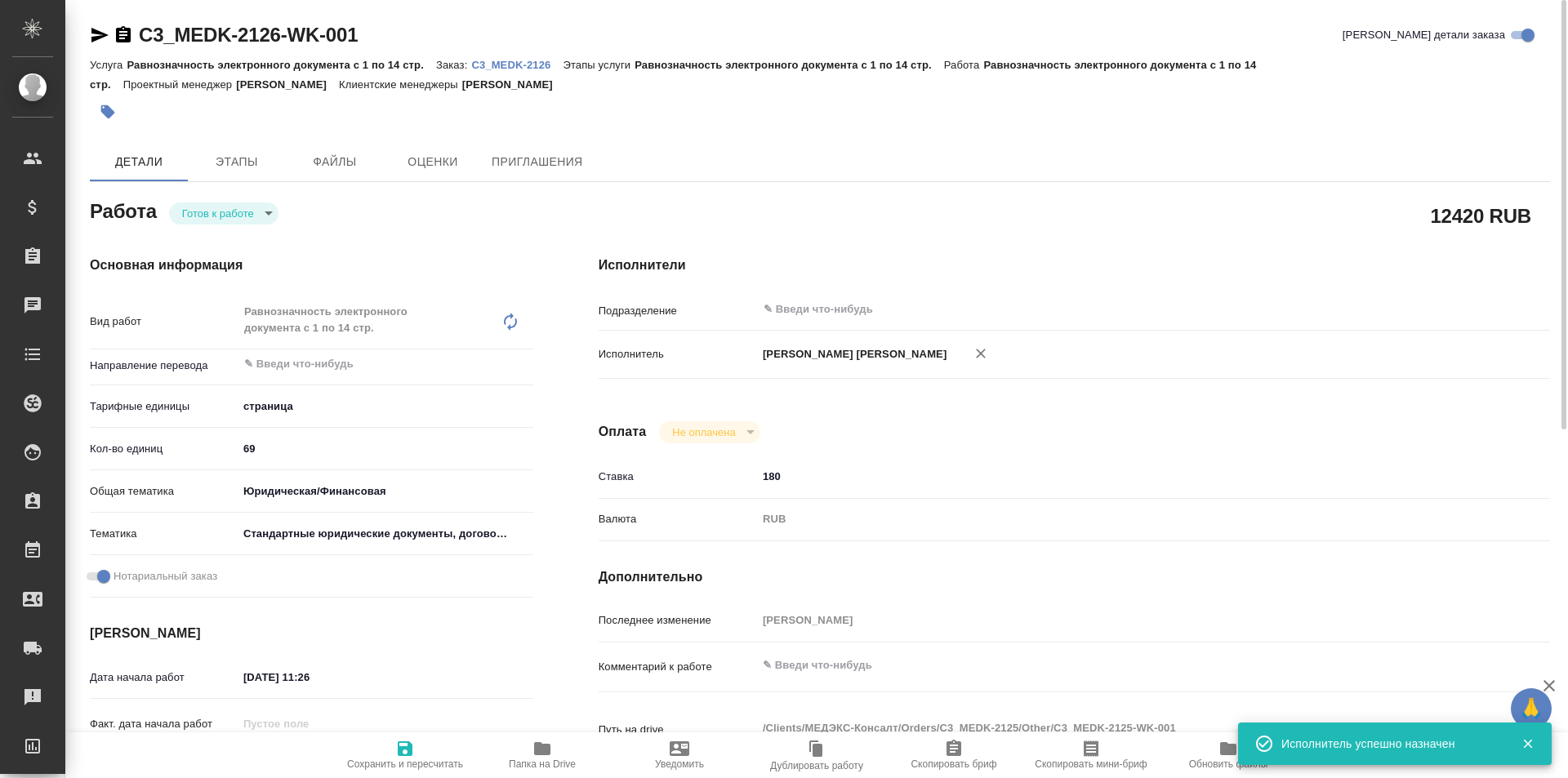
click at [416, 752] on span "Сохранить и пересчитать" at bounding box center [405, 754] width 118 height 31
type textarea "x"
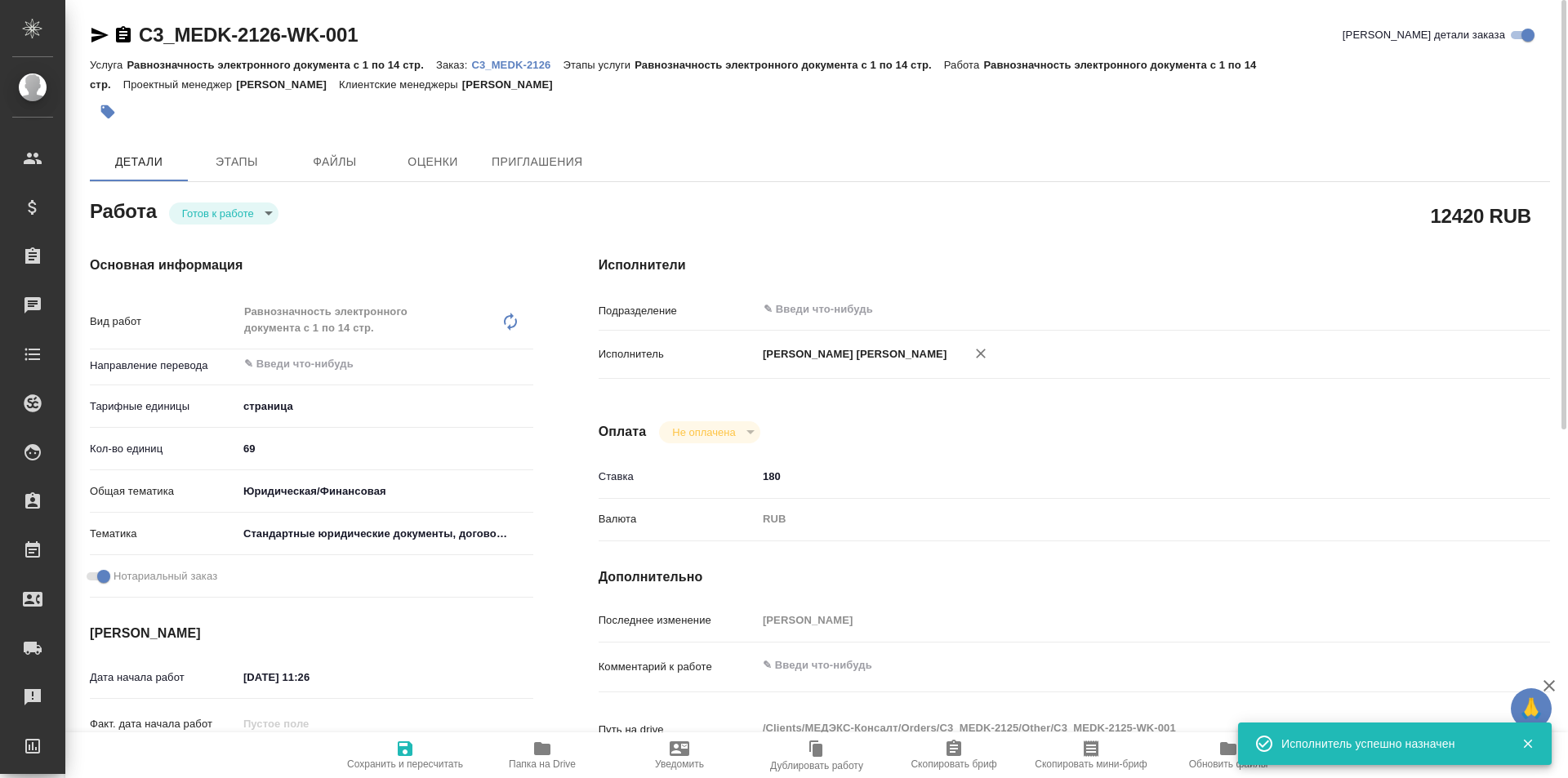
type textarea "x"
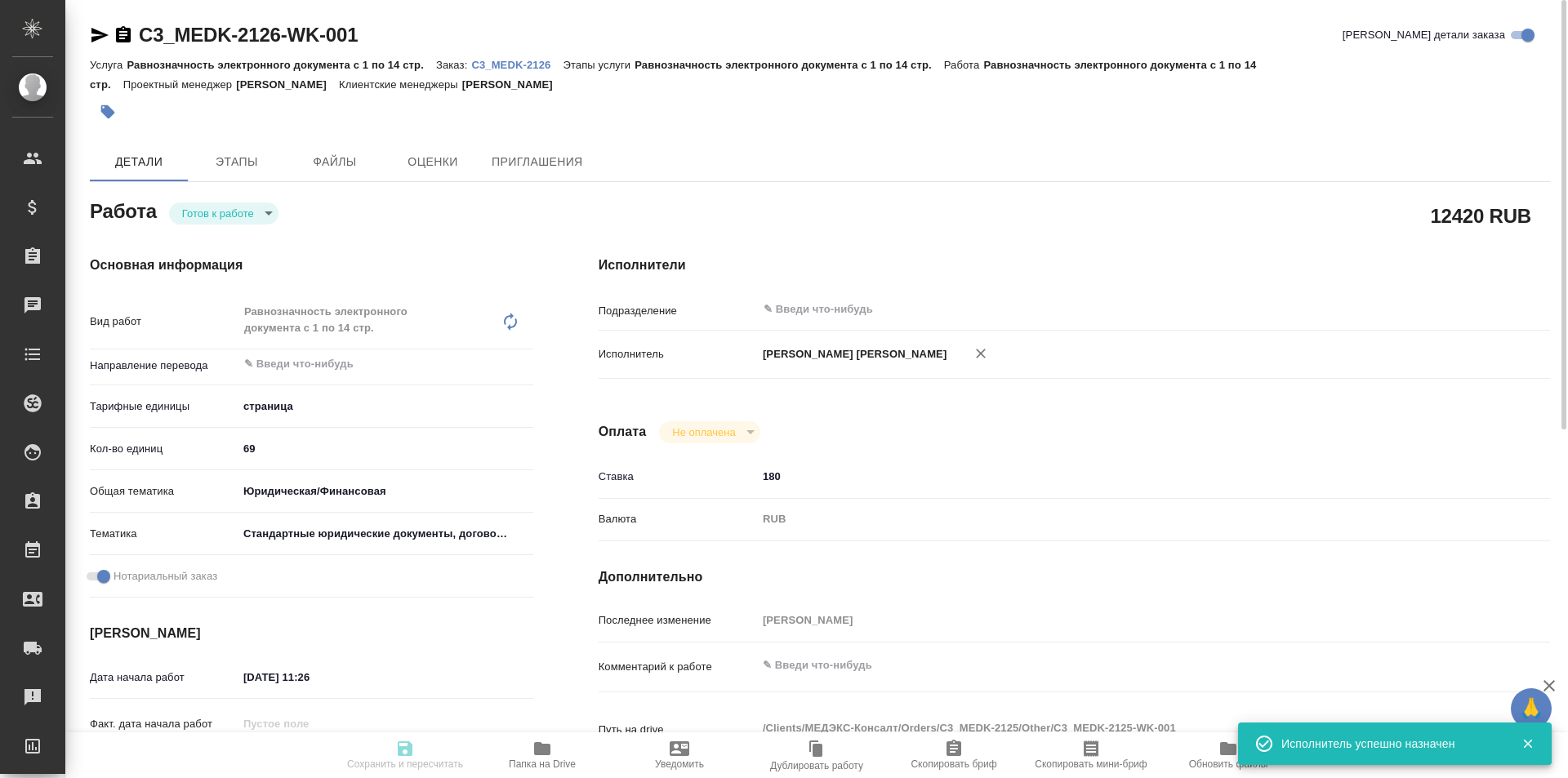
type textarea "x"
type input "readyForWork"
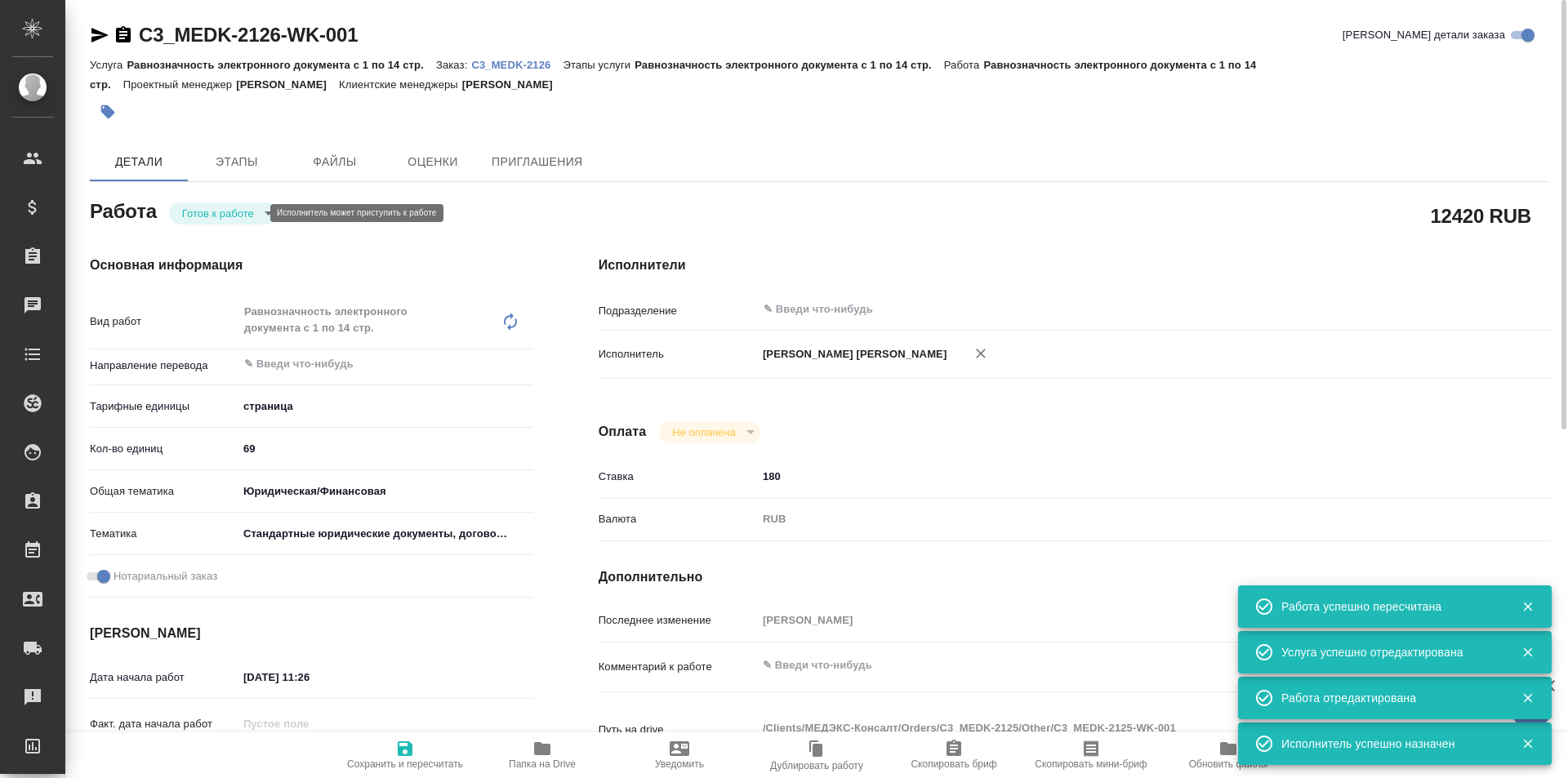
click at [220, 206] on body "🙏 .cls-1 fill:#fff; AWATERA Galisheva [PERSON_NAME] Спецификации Заказы 0 Чаты …" at bounding box center [784, 389] width 1568 height 778
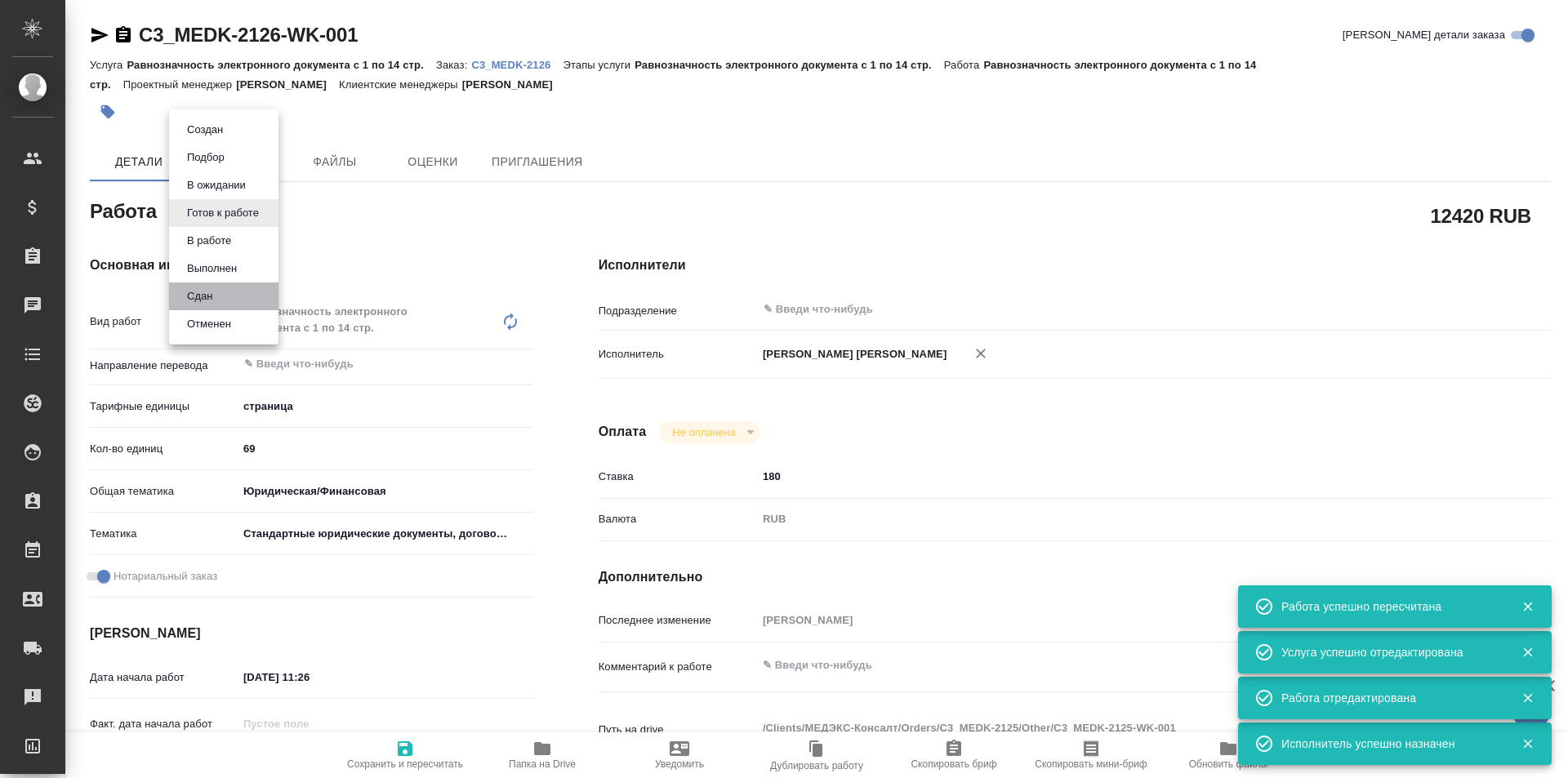
click at [243, 283] on li "Сдан" at bounding box center [224, 295] width 109 height 28
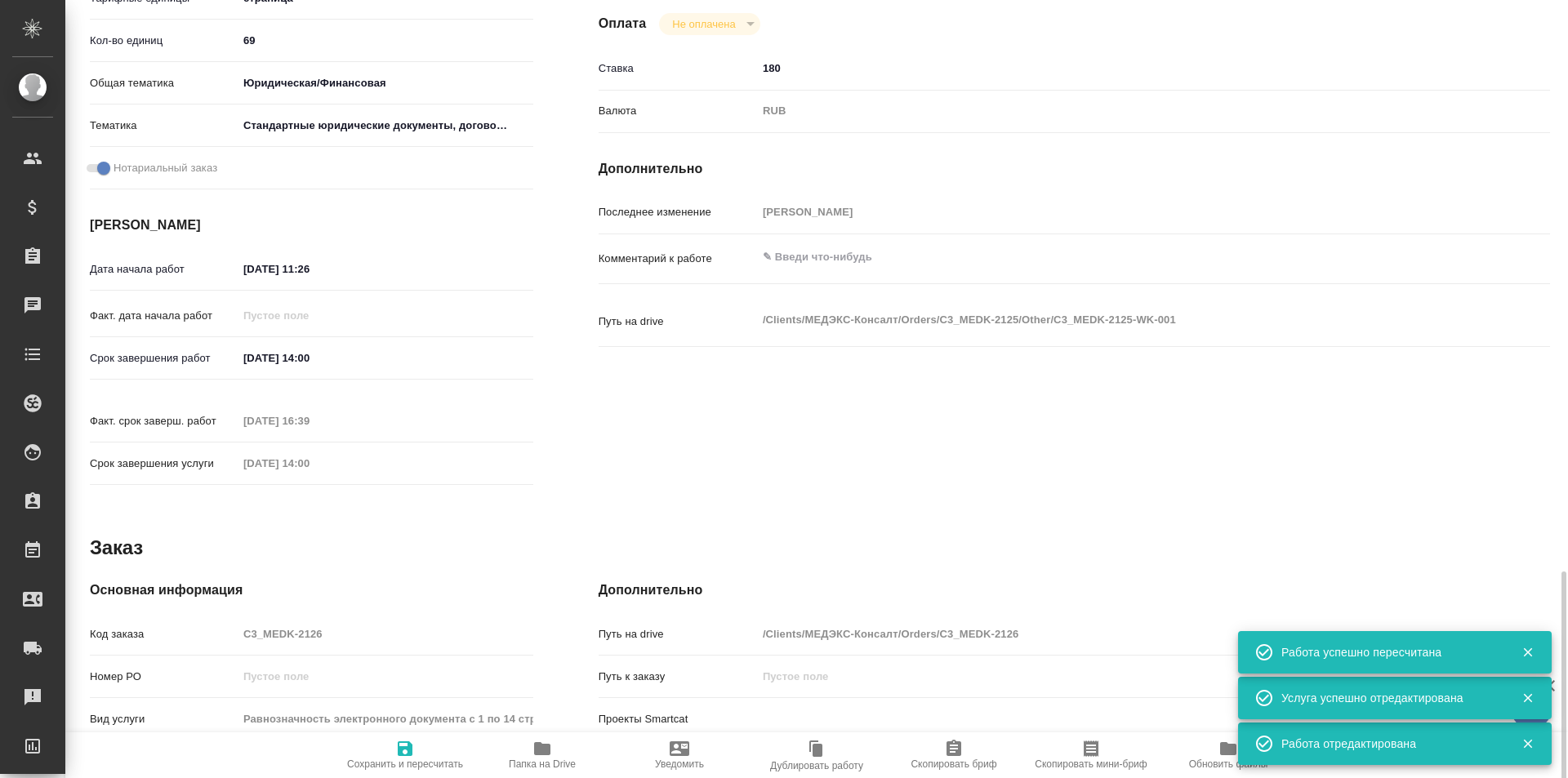
scroll to position [632, 0]
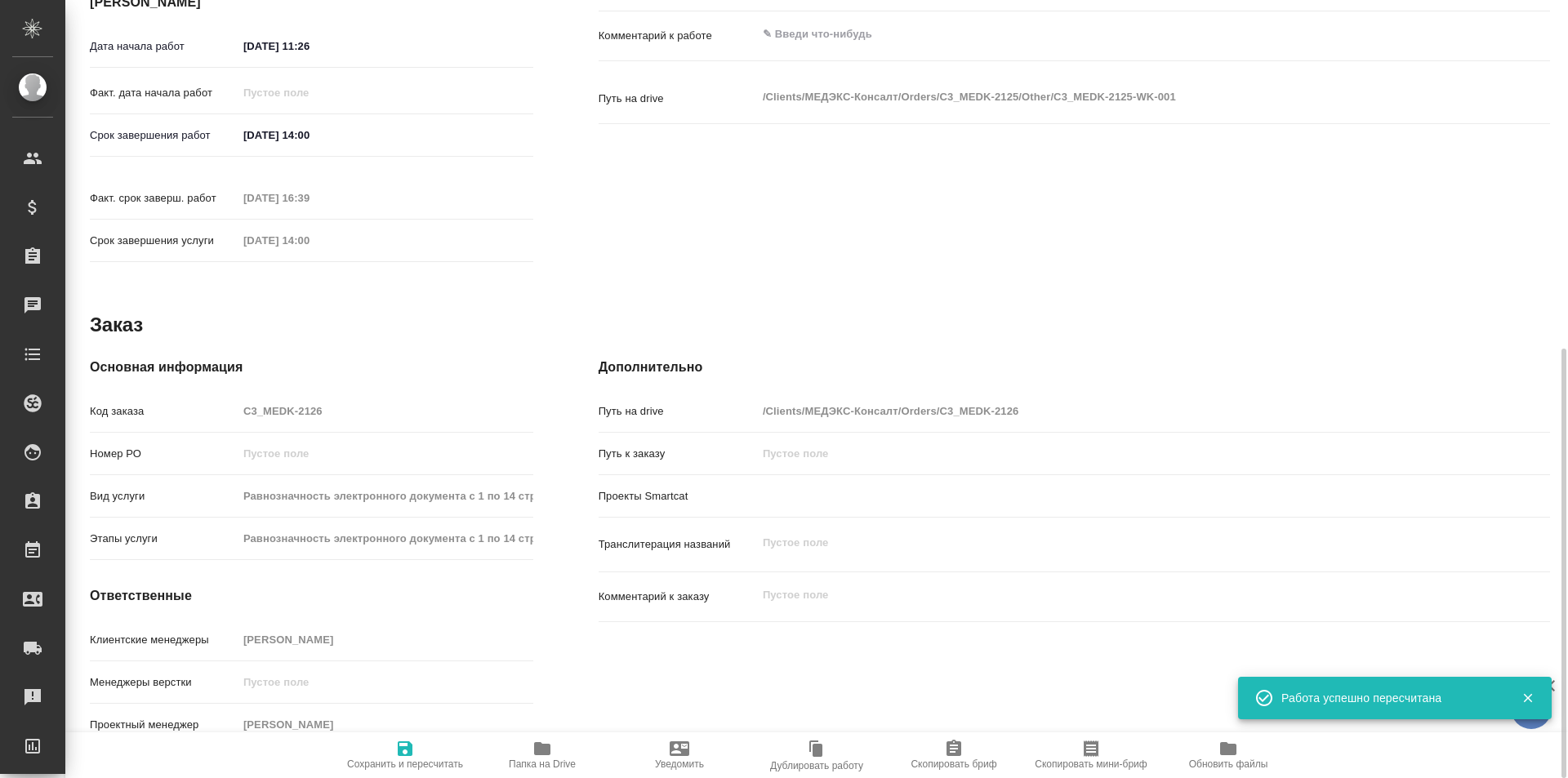
click at [406, 749] on icon "button" at bounding box center [405, 749] width 15 height 15
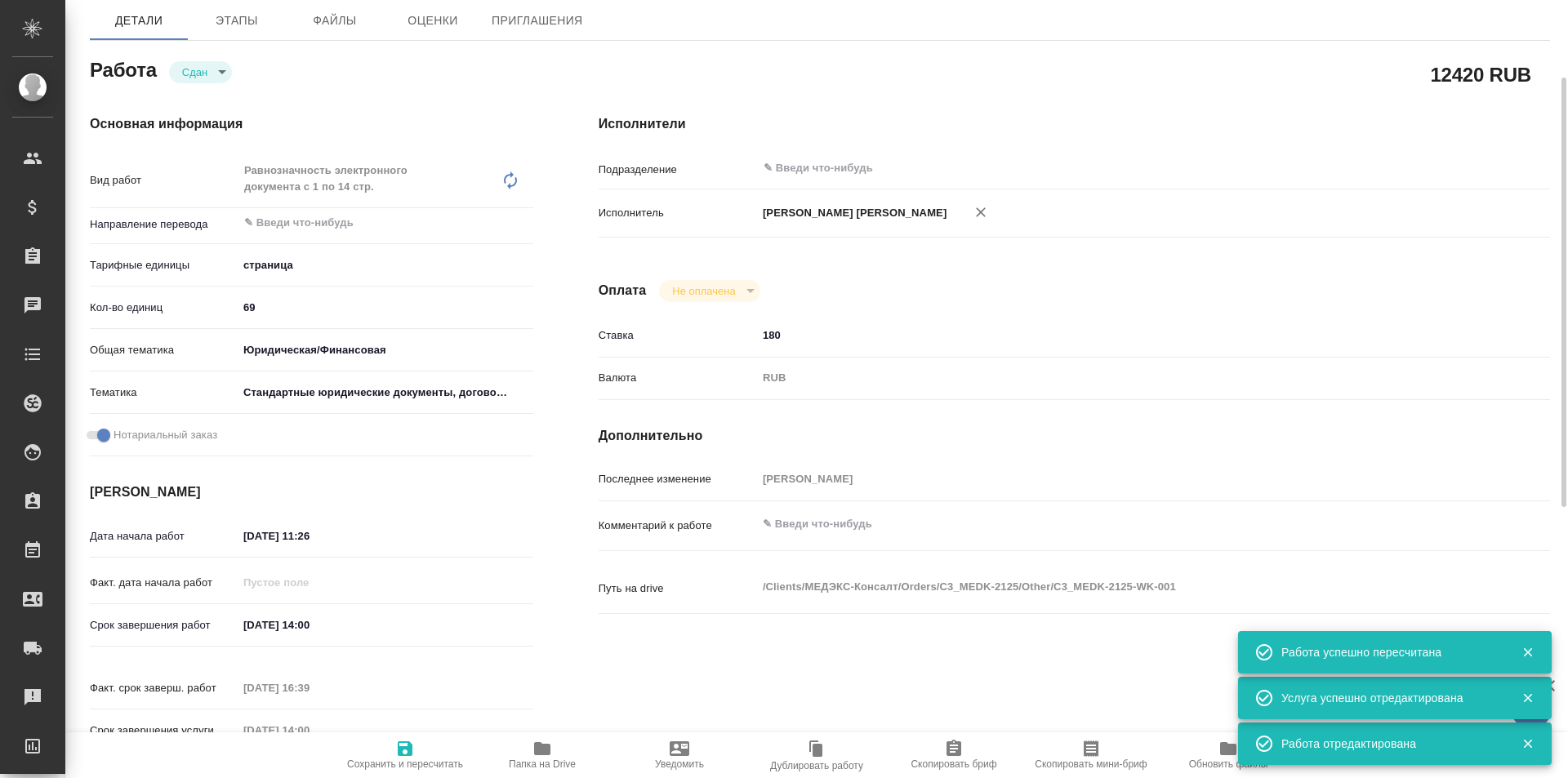
scroll to position [0, 0]
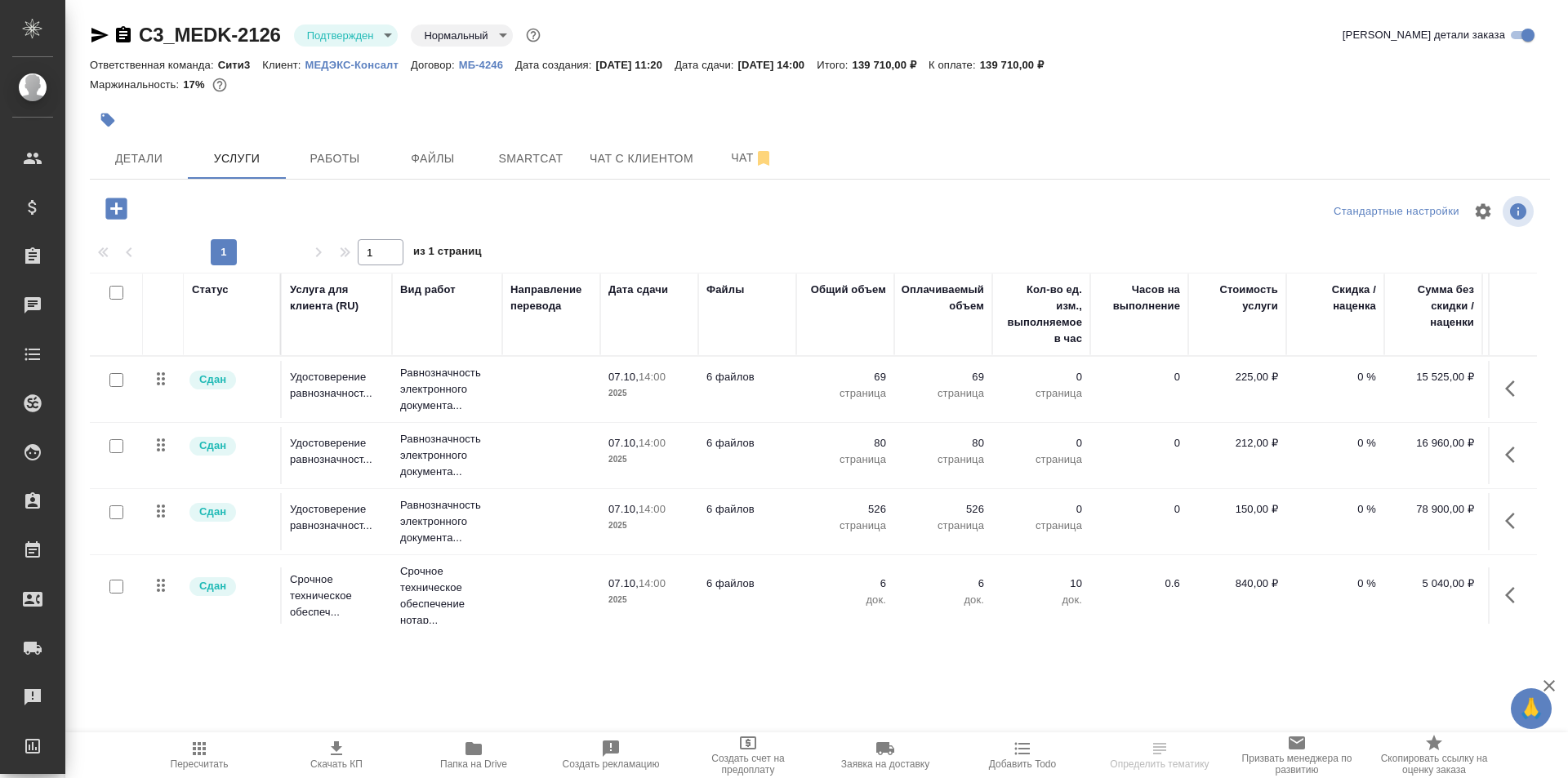
click at [306, 30] on body "🙏 .cls-1 fill:#fff; AWATERA Galisheva [PERSON_NAME] Спецификации Заказы 0 Чаты …" at bounding box center [784, 389] width 1568 height 778
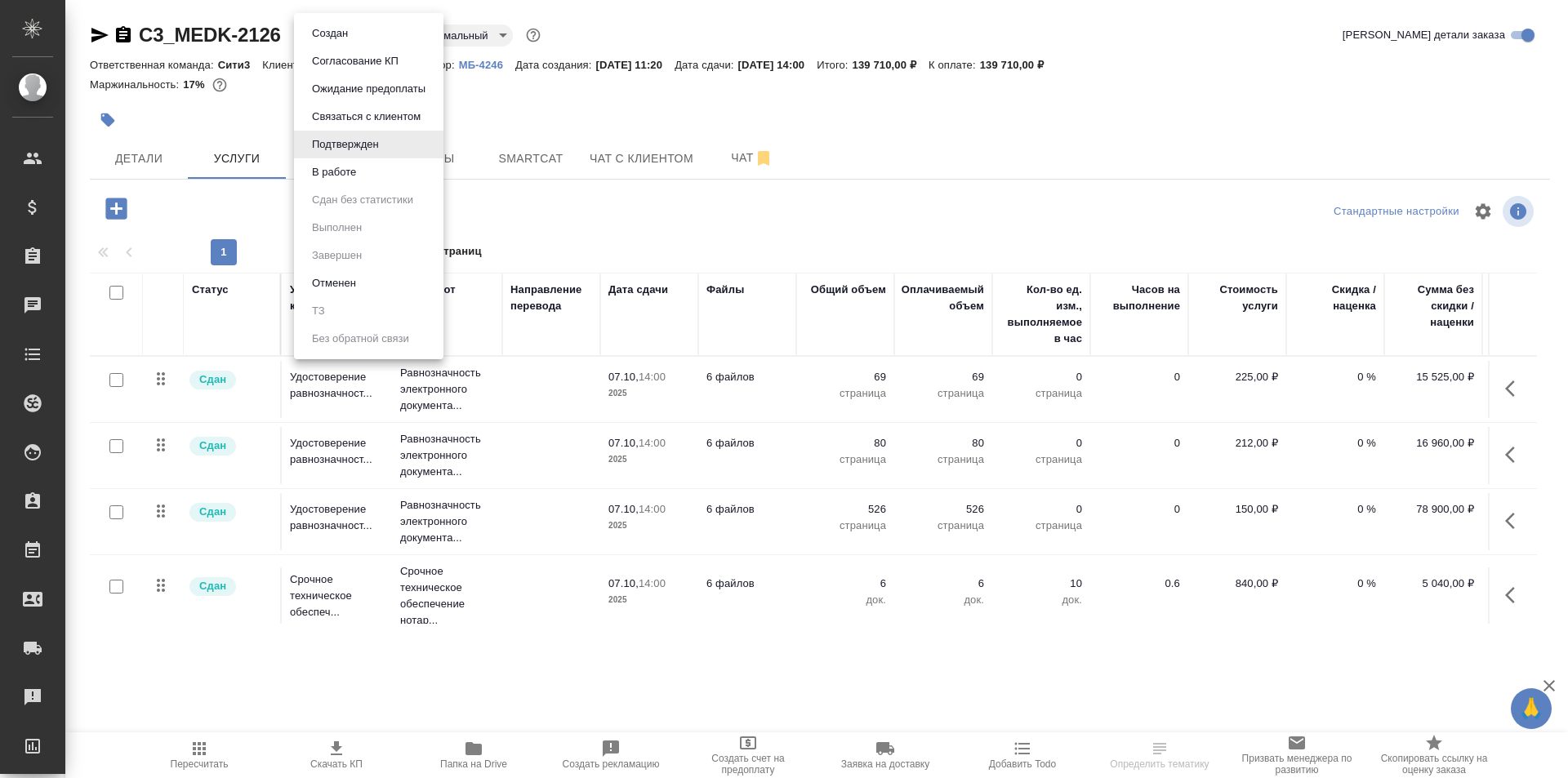
click at [390, 177] on li "В работе" at bounding box center [368, 172] width 149 height 28
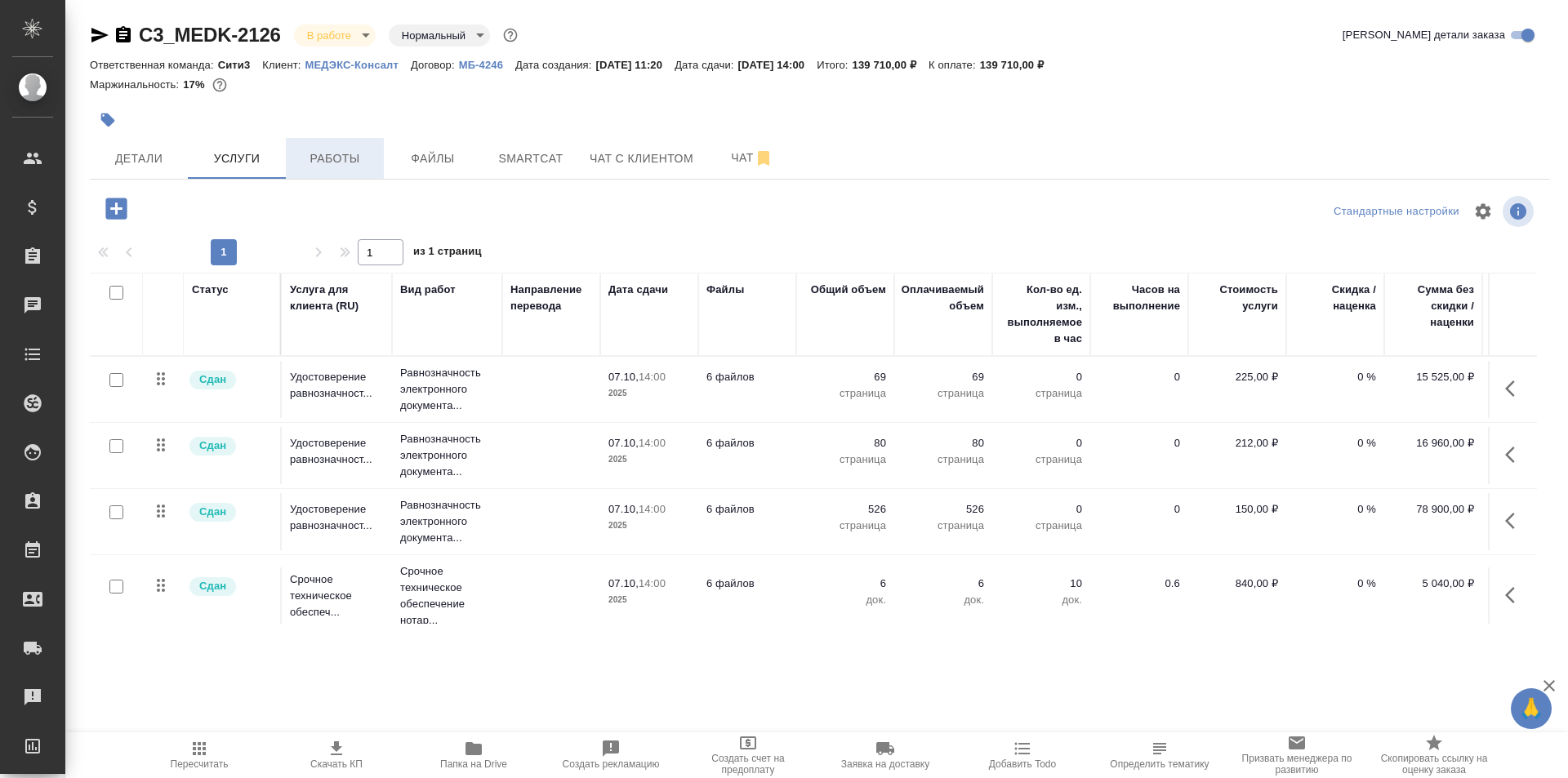
click at [322, 165] on span "Работы" at bounding box center [335, 159] width 78 height 20
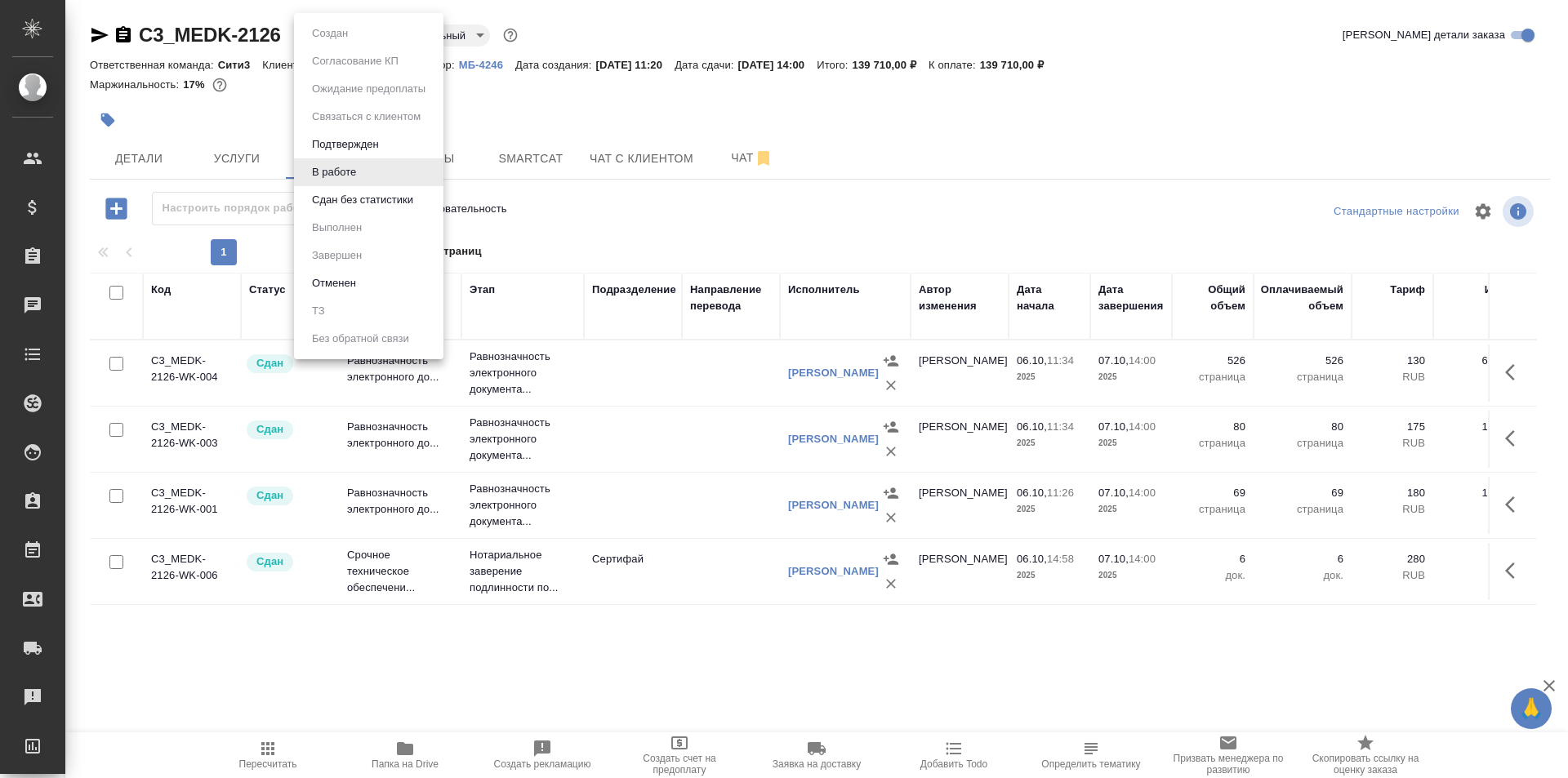
click at [334, 39] on body "🙏 .cls-1 fill:#fff; AWATERA Galisheva [PERSON_NAME] Спецификации Заказы 0 Чаты …" at bounding box center [784, 389] width 1568 height 778
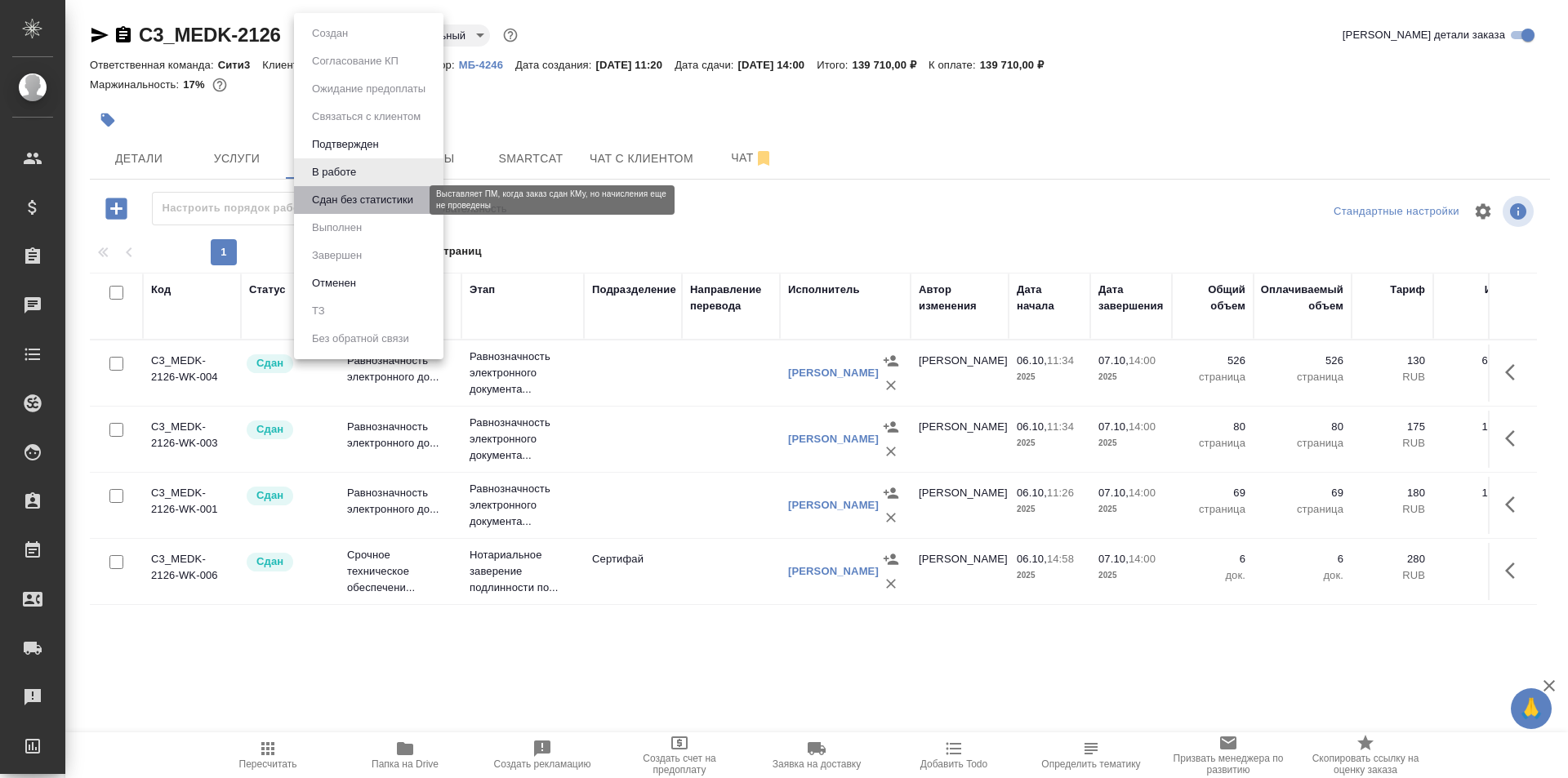
click at [376, 206] on button "Сдан без статистики" at bounding box center [362, 200] width 111 height 18
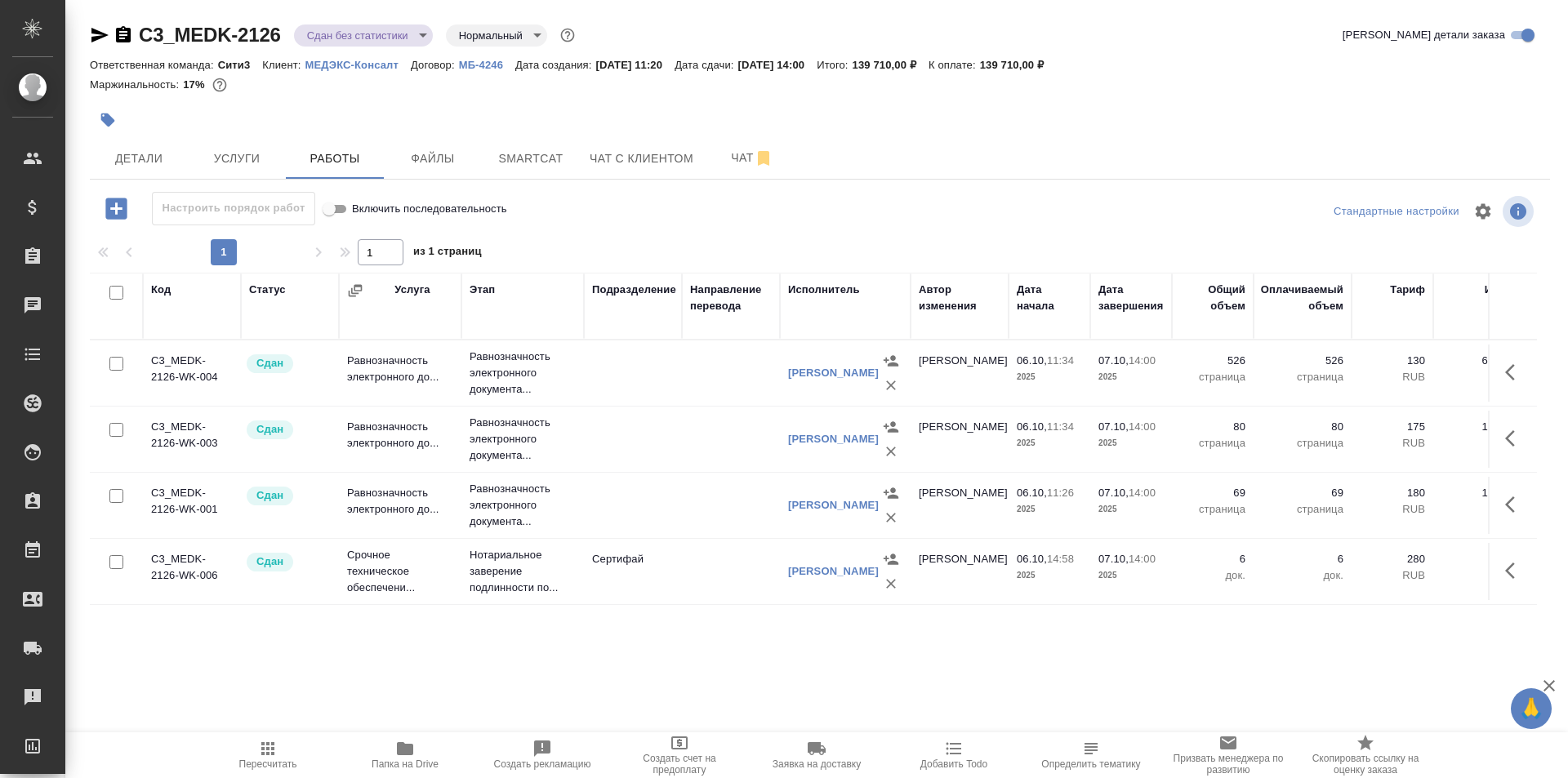
click at [406, 42] on body "🙏 .cls-1 fill:#fff; AWATERA Galisheva [PERSON_NAME] Спецификации Заказы 0 Чаты …" at bounding box center [784, 389] width 1568 height 778
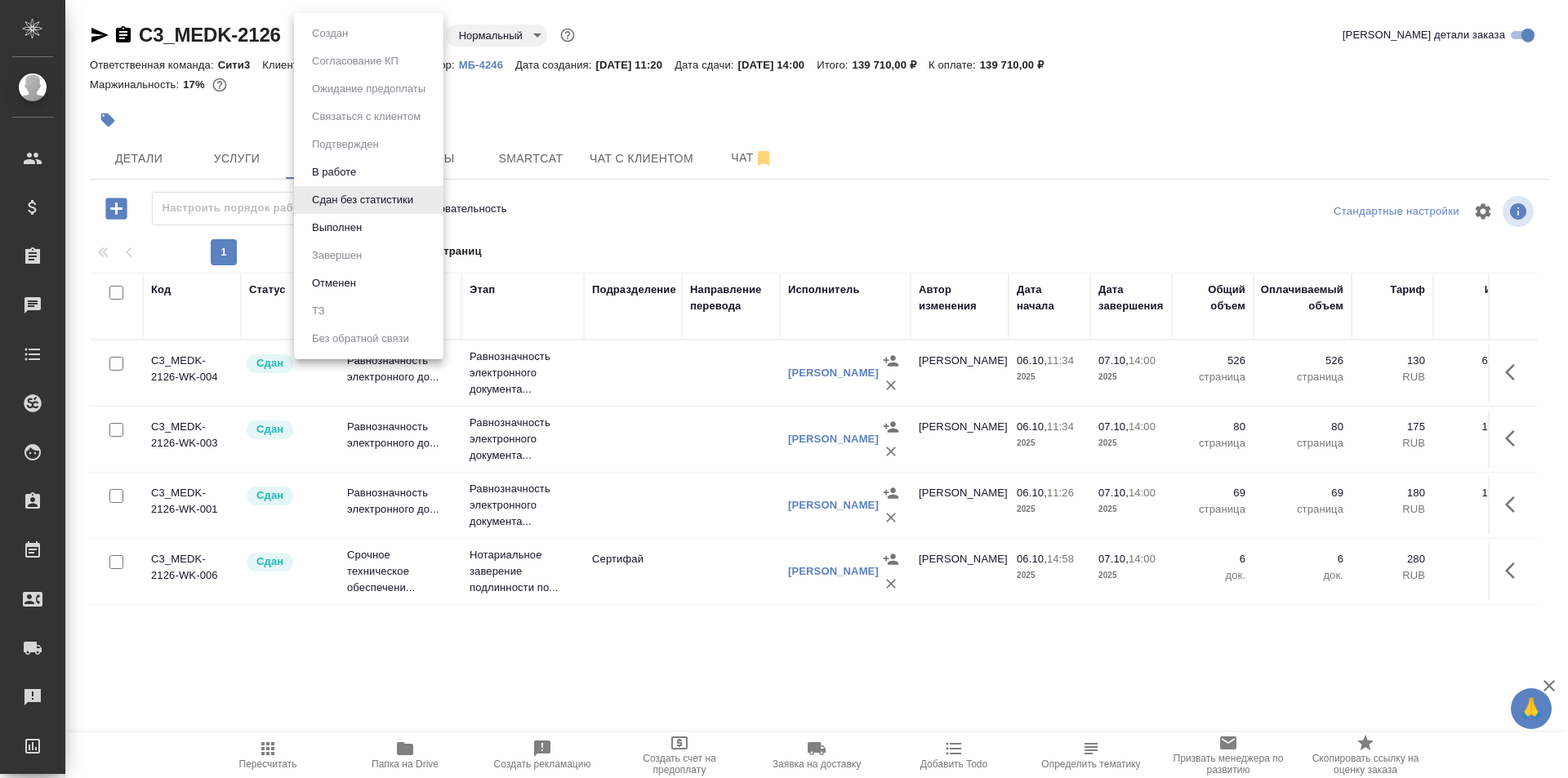
click at [392, 218] on li "Выполнен" at bounding box center [368, 227] width 149 height 28
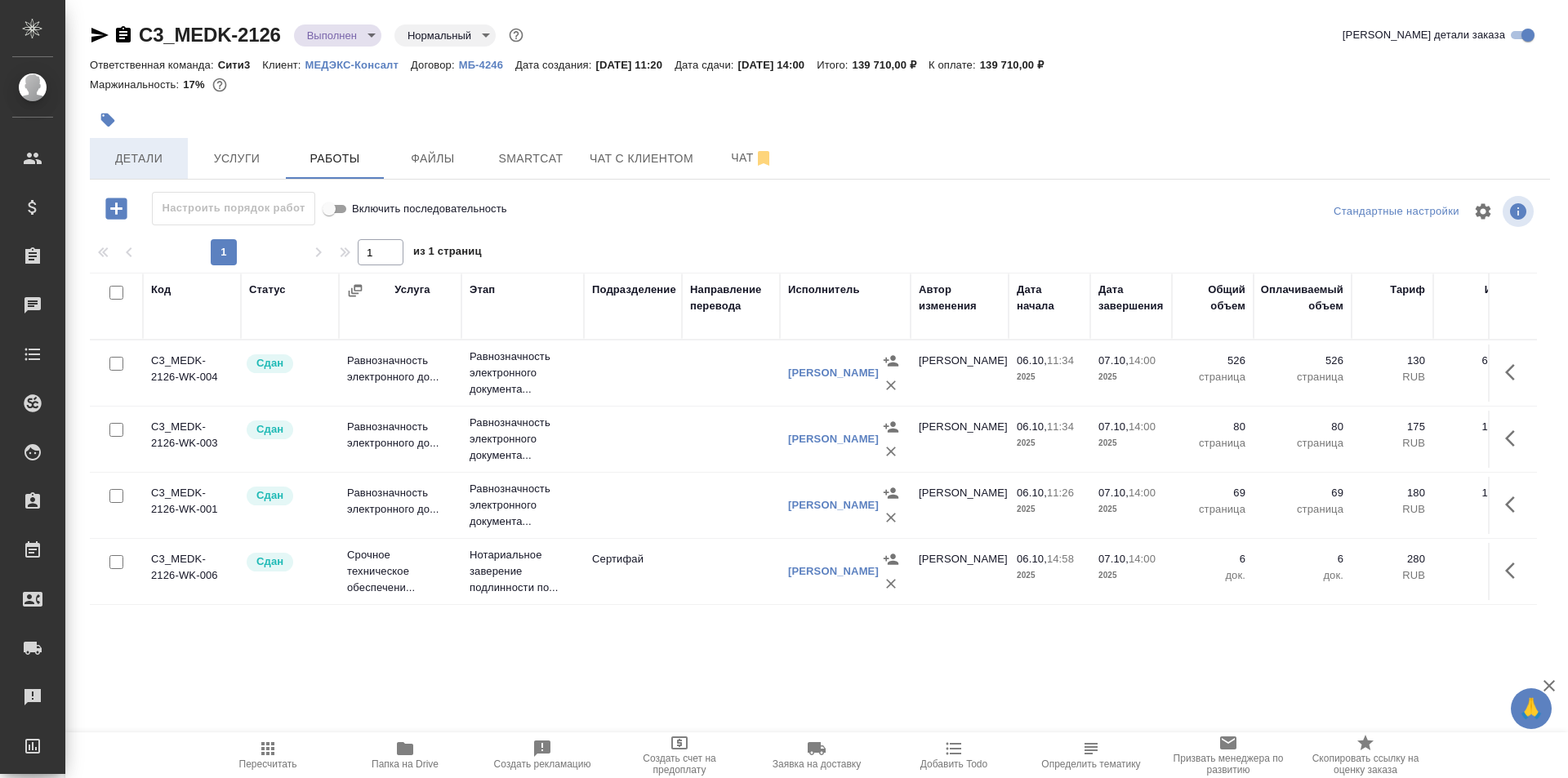
click at [180, 144] on button "Детали" at bounding box center [138, 159] width 98 height 41
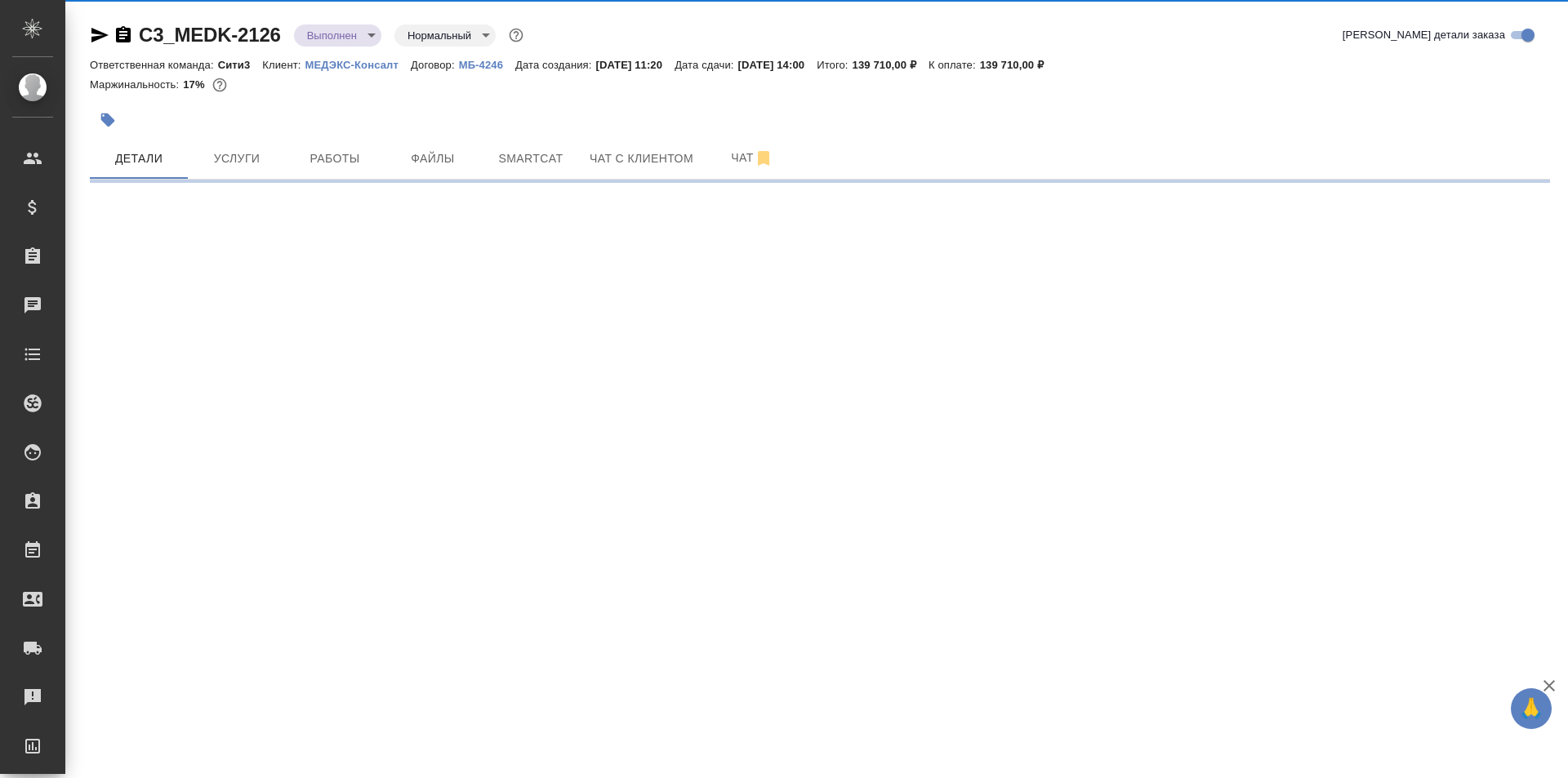
select select "RU"
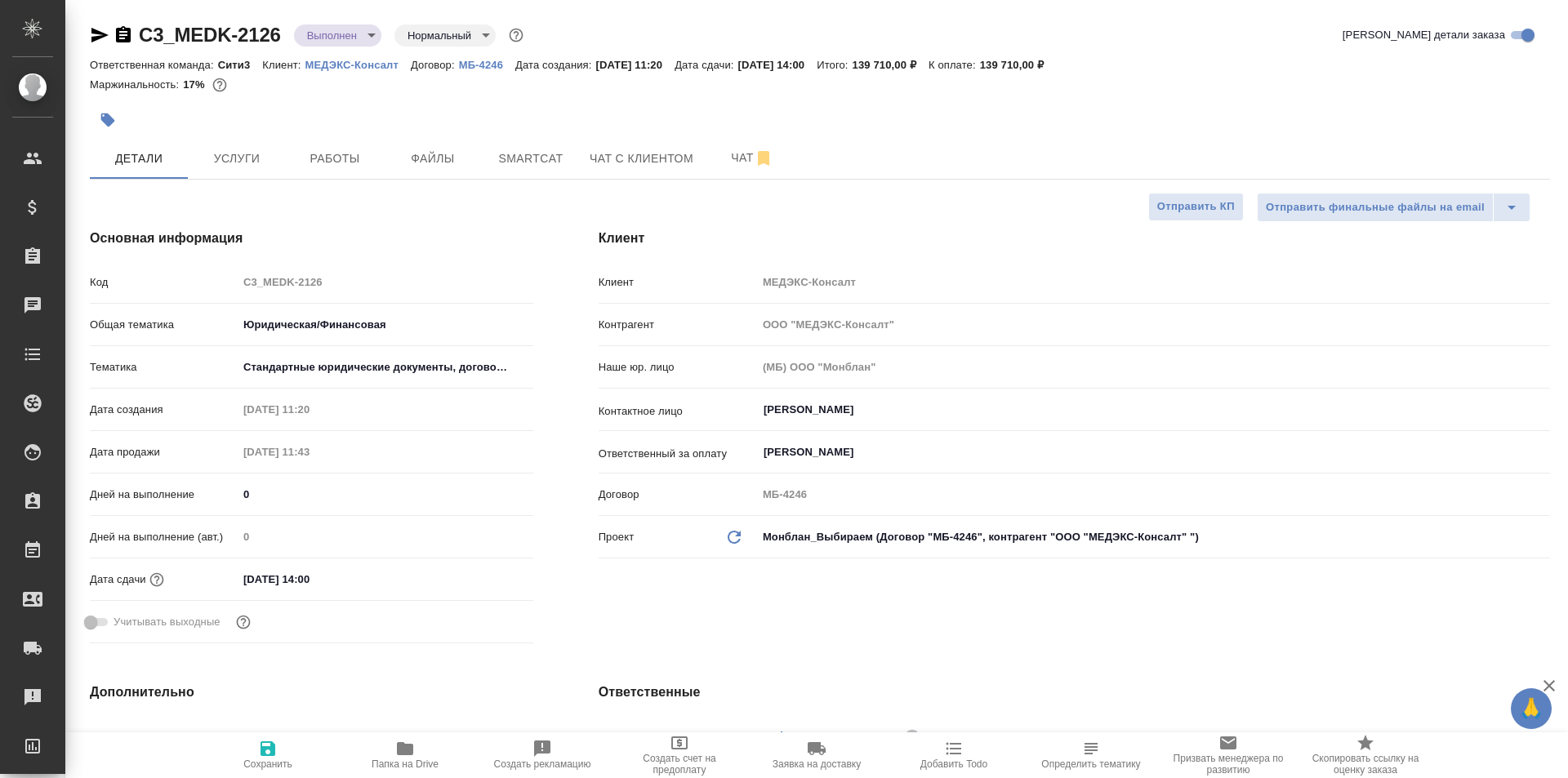
type textarea "x"
click at [223, 87] on icon "button" at bounding box center [219, 85] width 16 height 16
click at [374, 156] on span "Работы" at bounding box center [335, 159] width 78 height 20
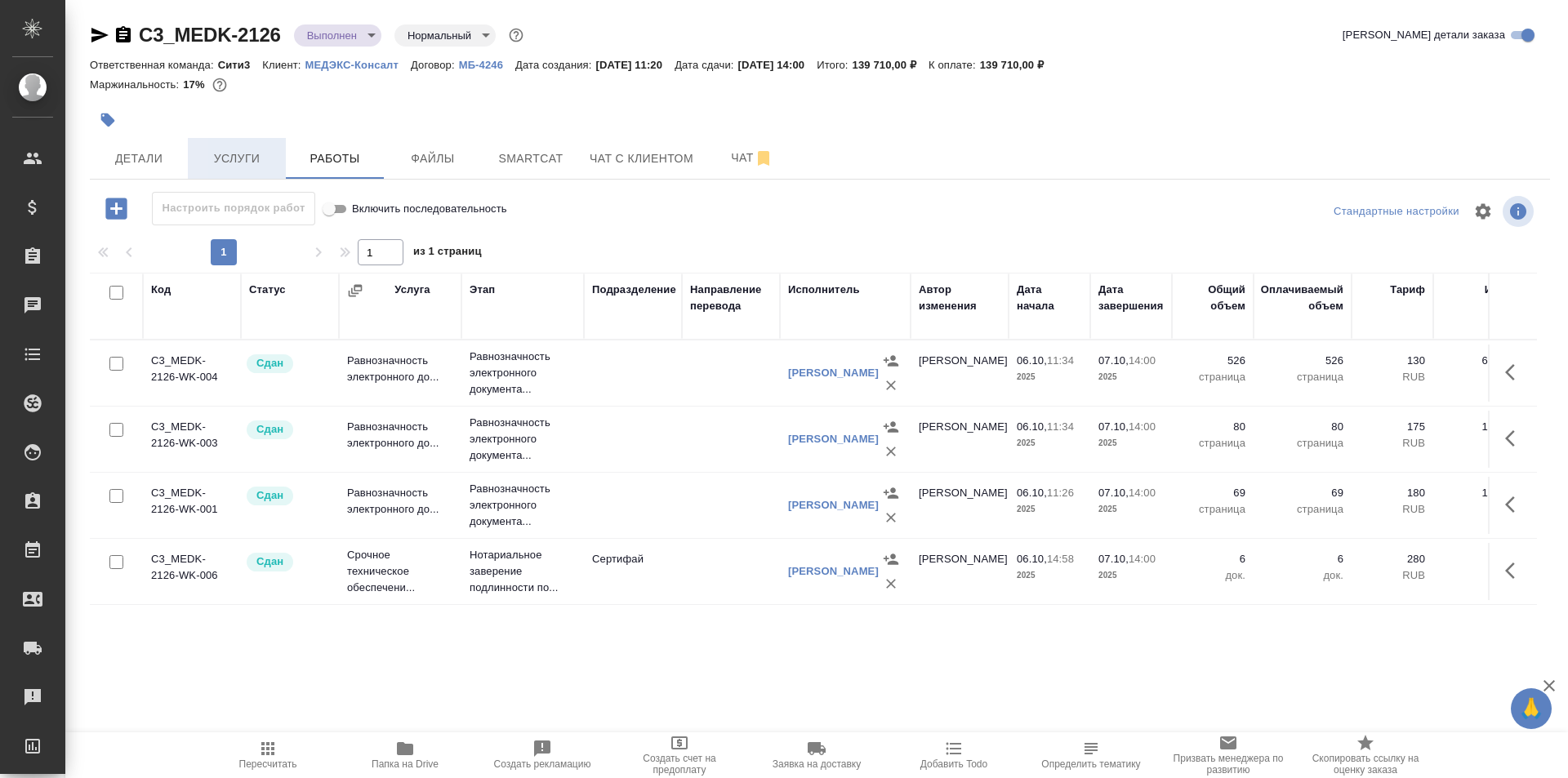
click at [223, 153] on span "Услуги" at bounding box center [237, 159] width 78 height 20
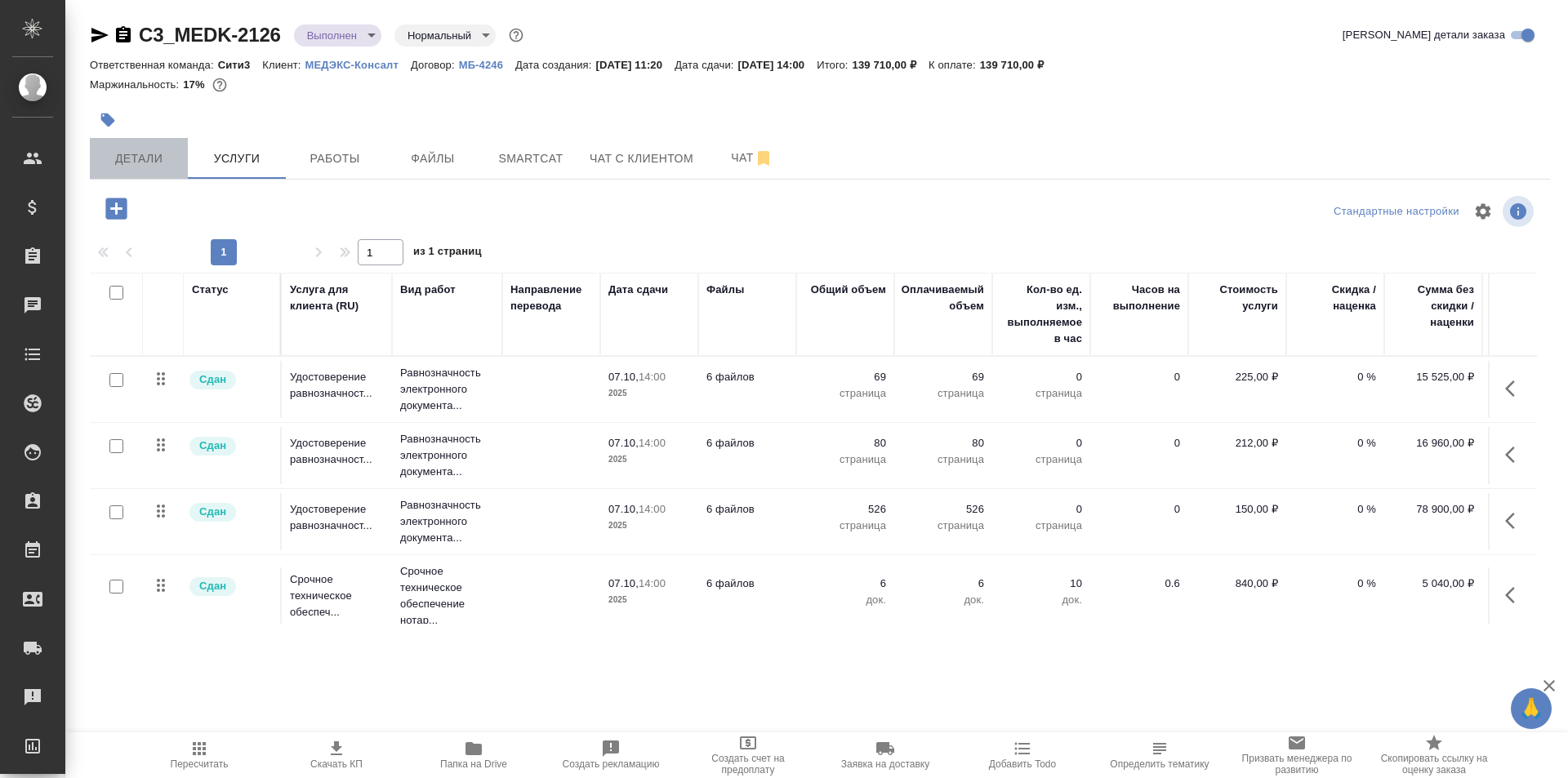
click at [163, 150] on span "Детали" at bounding box center [138, 159] width 78 height 20
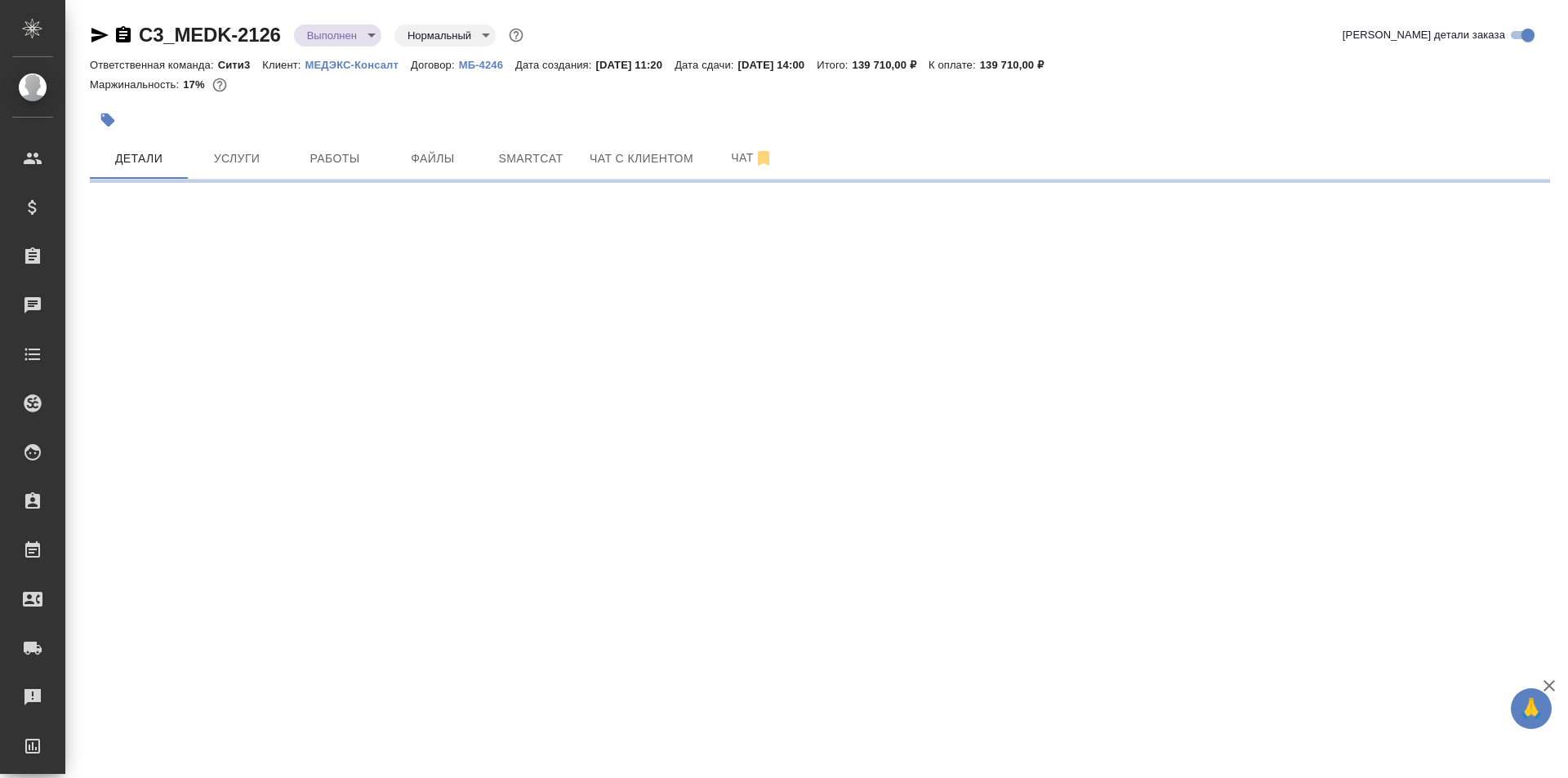
select select "RU"
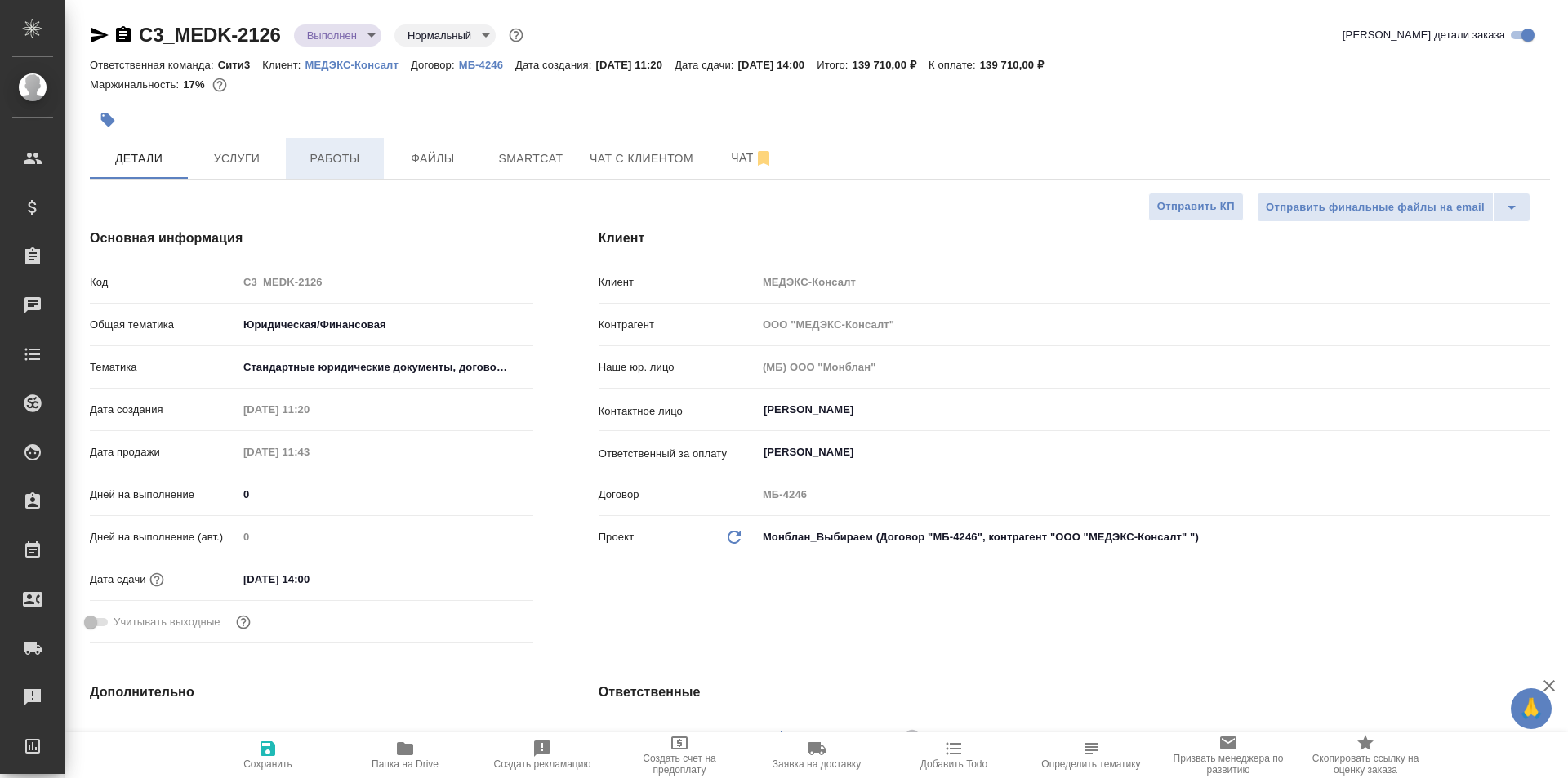
click at [351, 166] on span "Работы" at bounding box center [335, 159] width 78 height 20
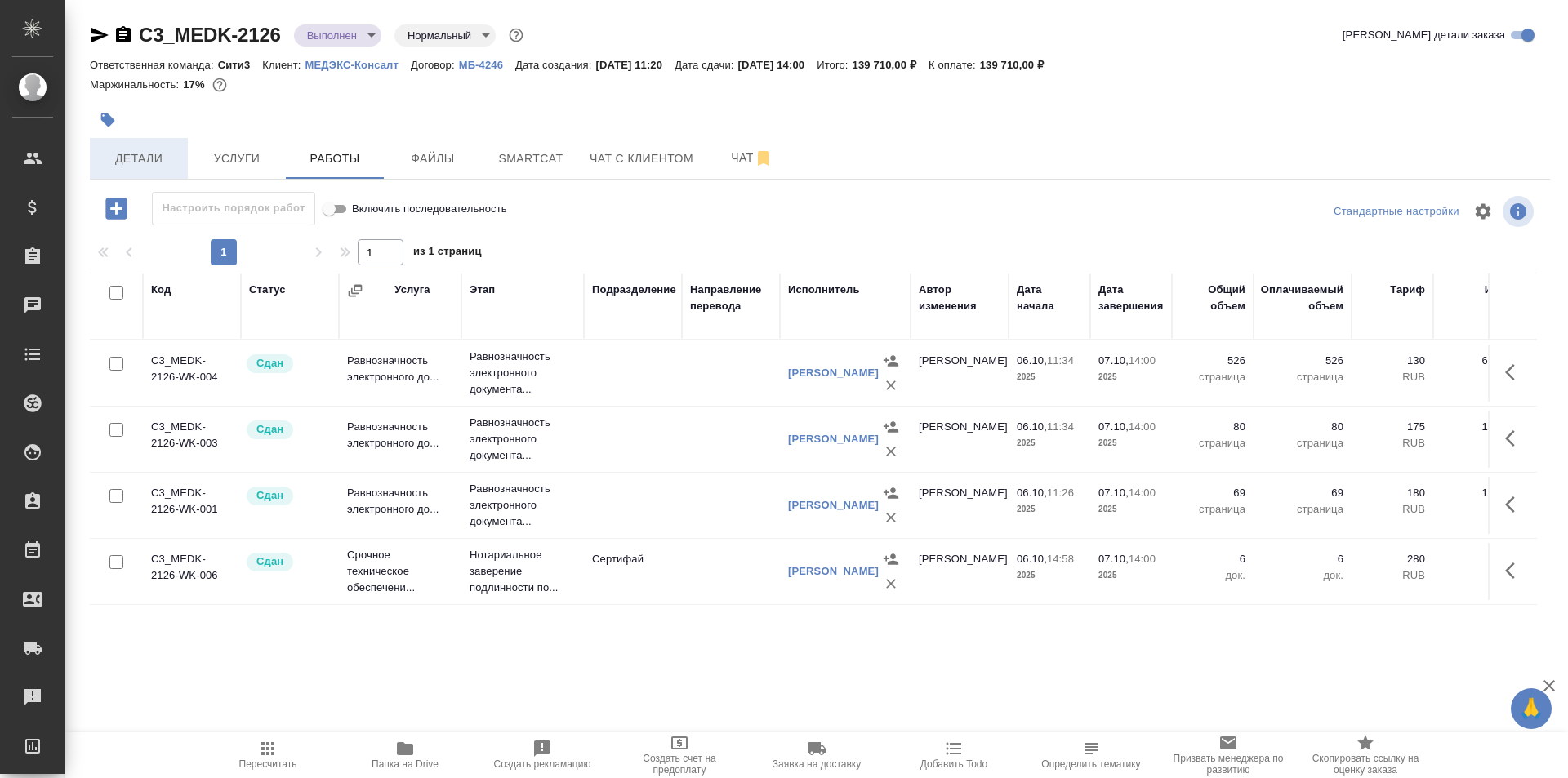
click at [158, 171] on button "Детали" at bounding box center [138, 159] width 98 height 41
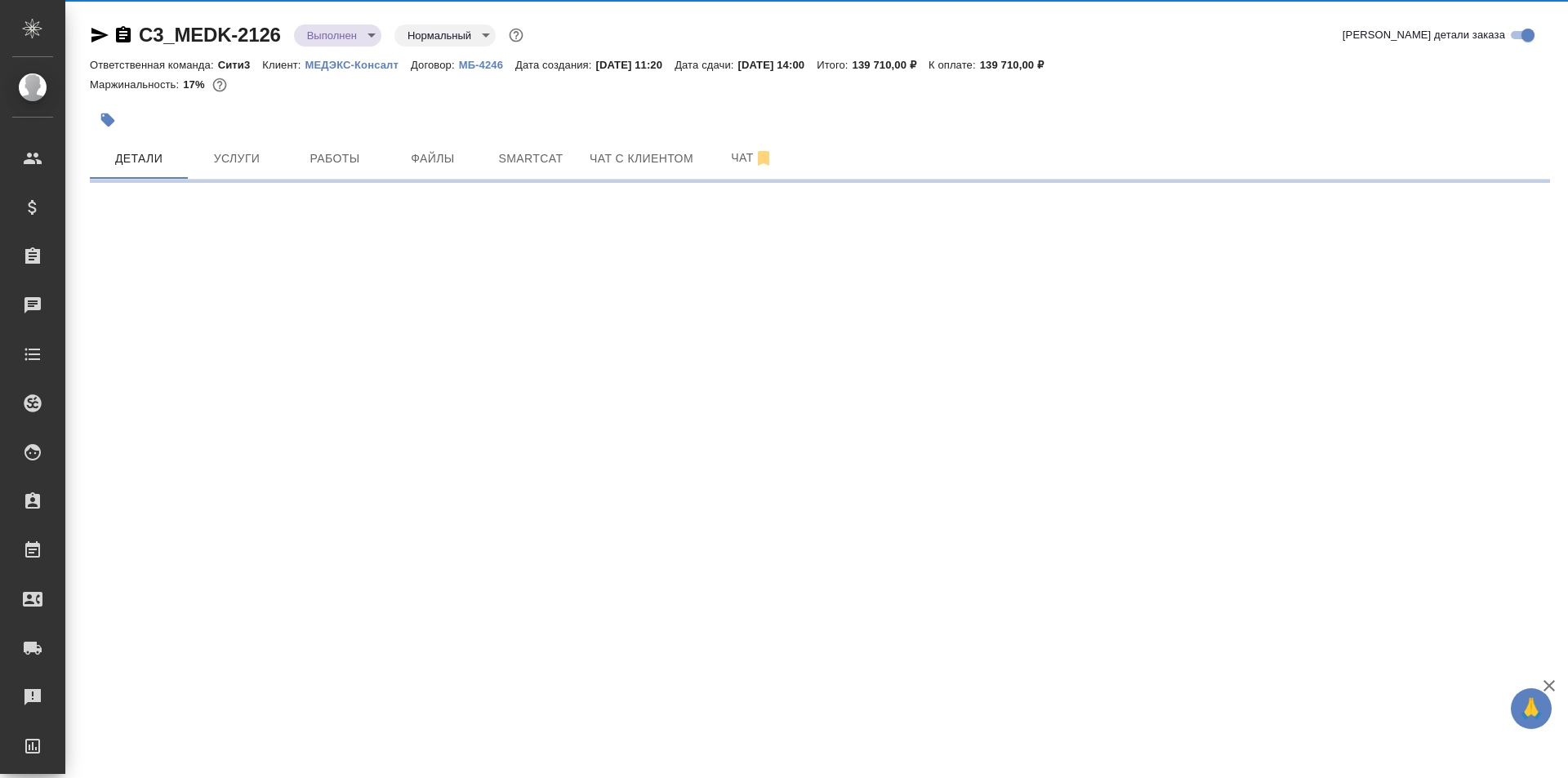
select select "RU"
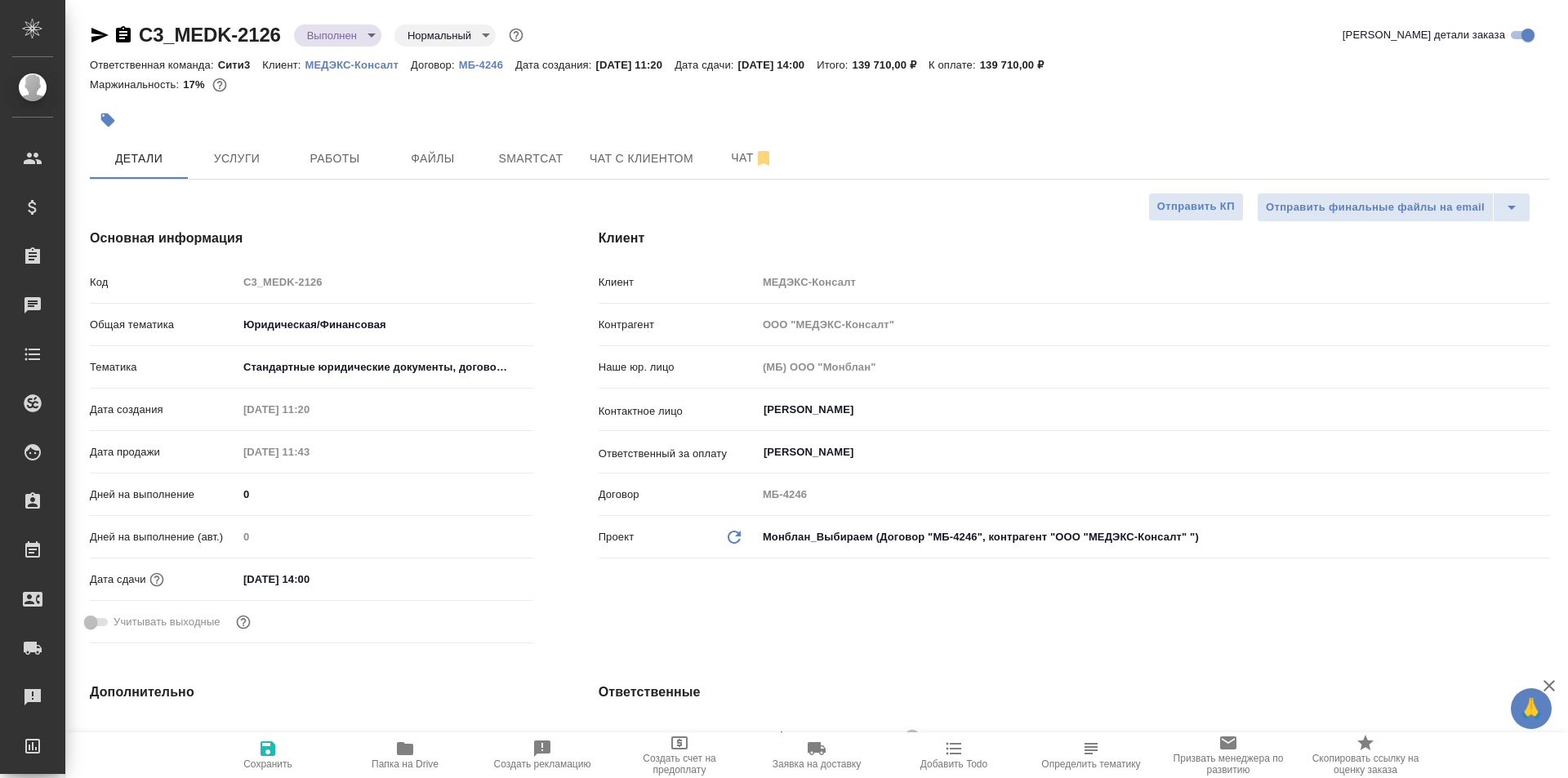
type textarea "x"
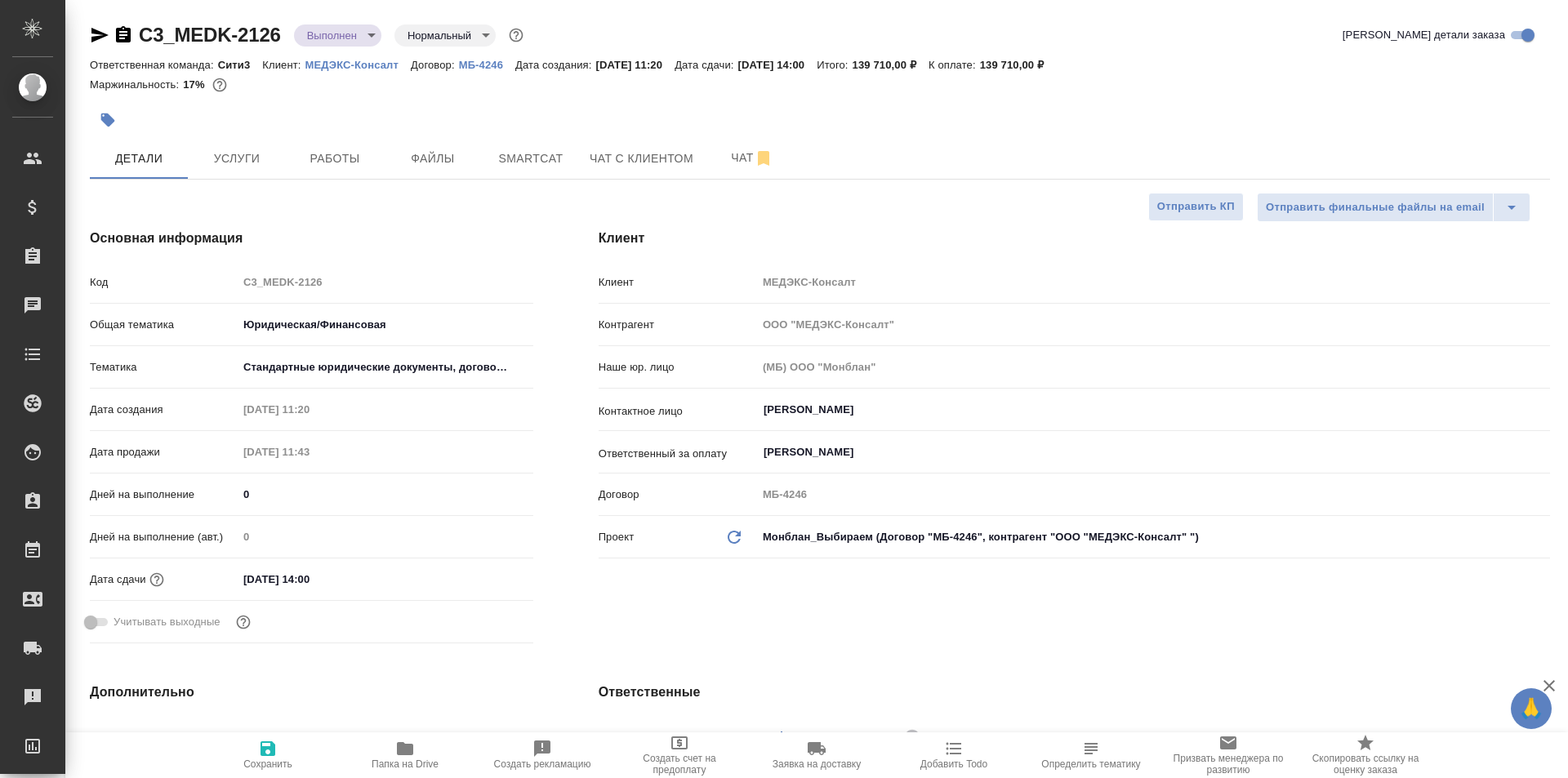
type textarea "x"
